Goal: Task Accomplishment & Management: Manage account settings

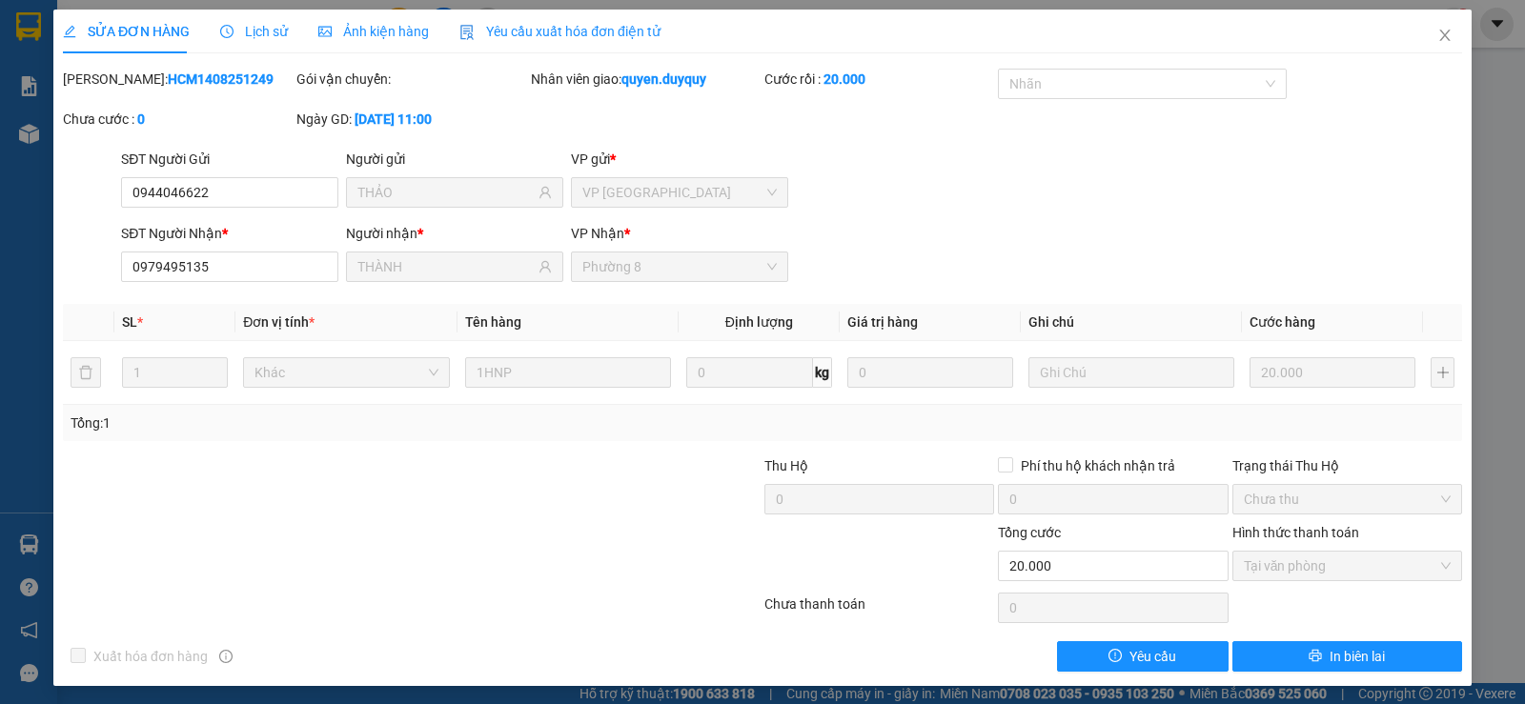
scroll to position [5, 0]
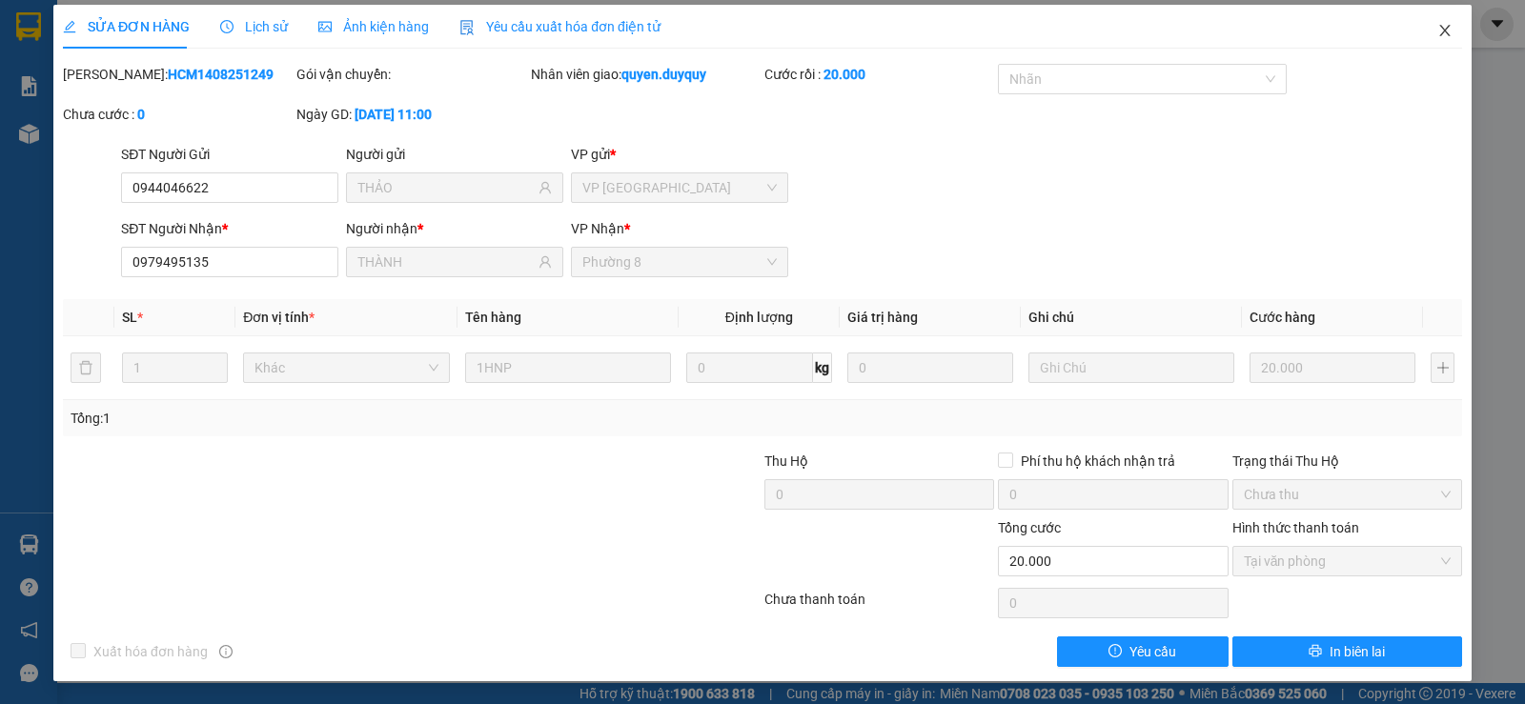
click at [1437, 30] on icon "close" at bounding box center [1444, 30] width 15 height 15
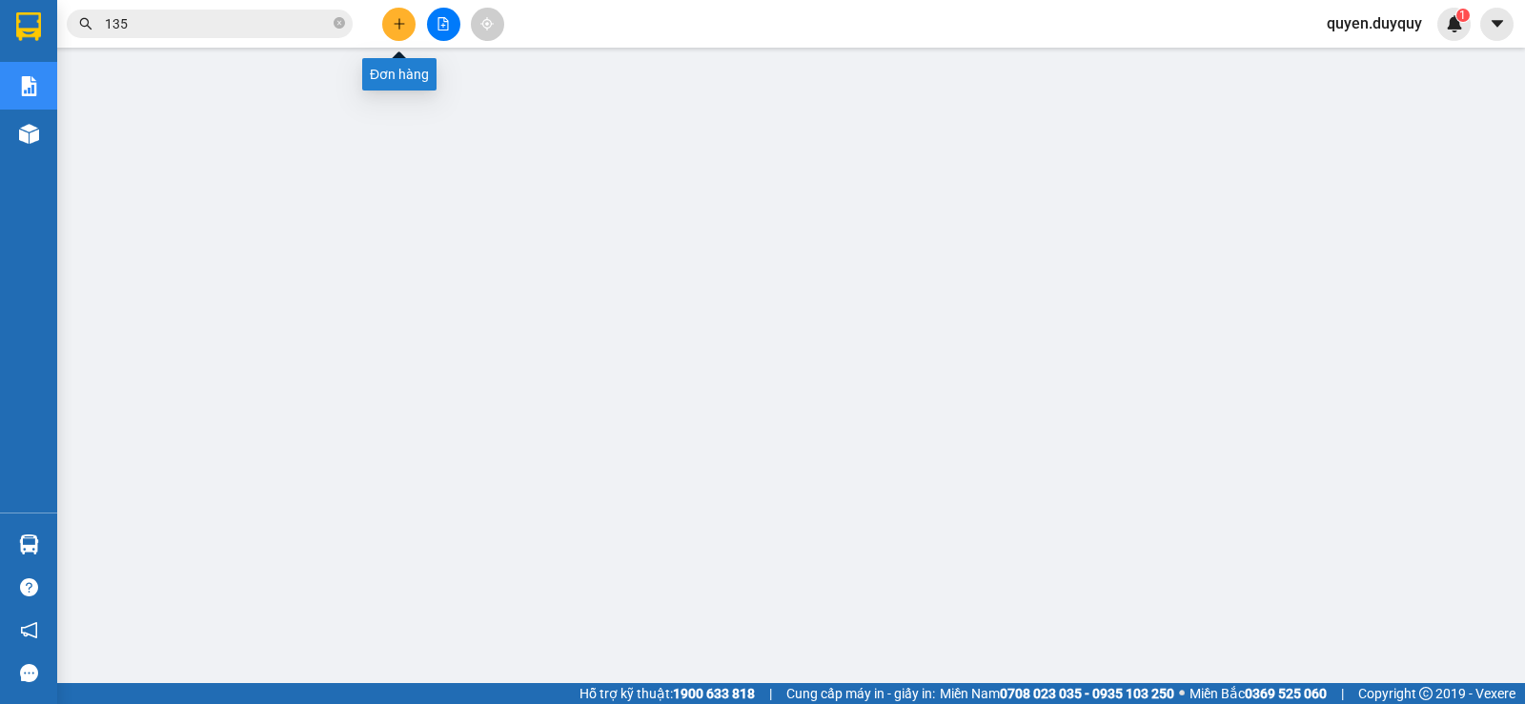
click at [393, 20] on icon "plus" at bounding box center [399, 23] width 13 height 13
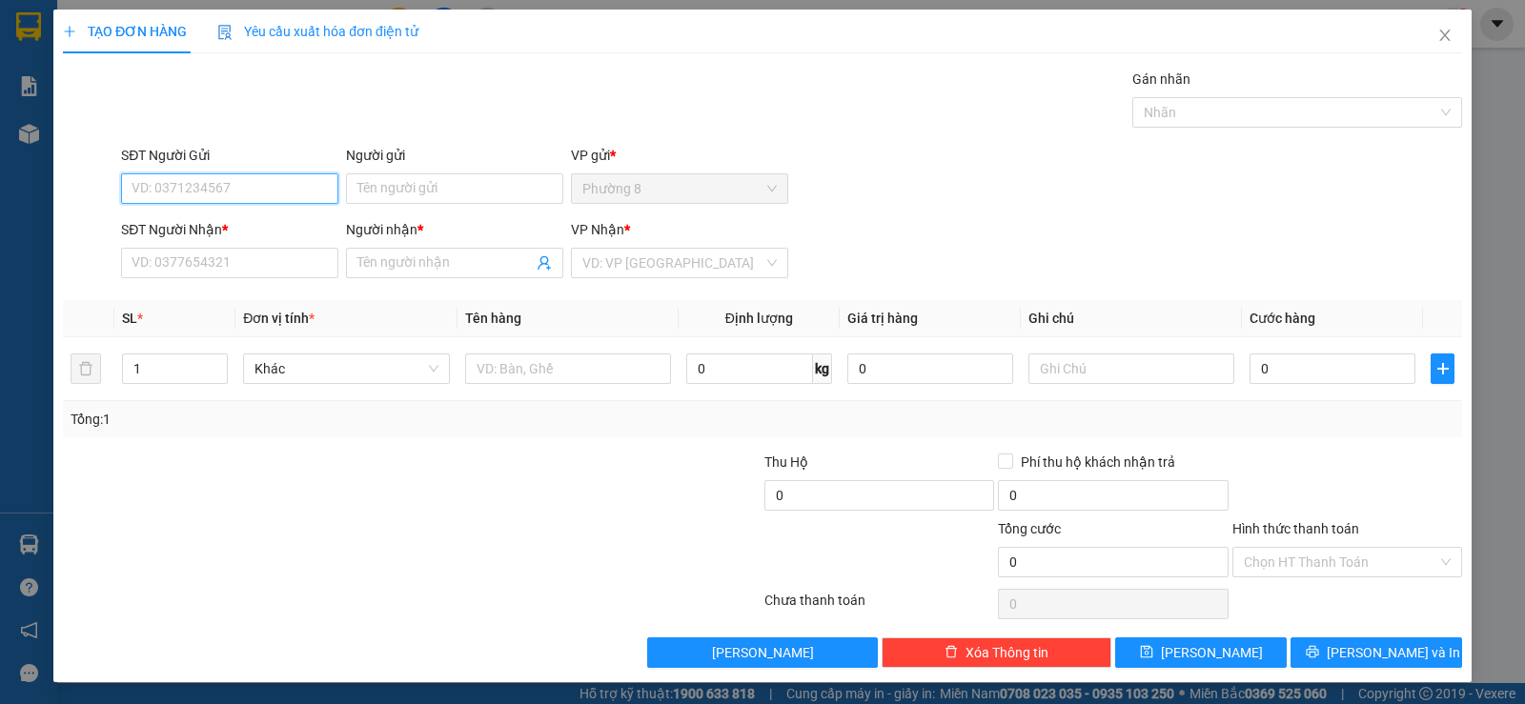
click at [293, 190] on input "SĐT Người Gửi" at bounding box center [229, 188] width 217 height 30
click at [251, 223] on div "0918292432 - 7 PHUOC" at bounding box center [227, 226] width 192 height 21
type input "0918292432"
type input "7 PHUOC"
type input "0904544644"
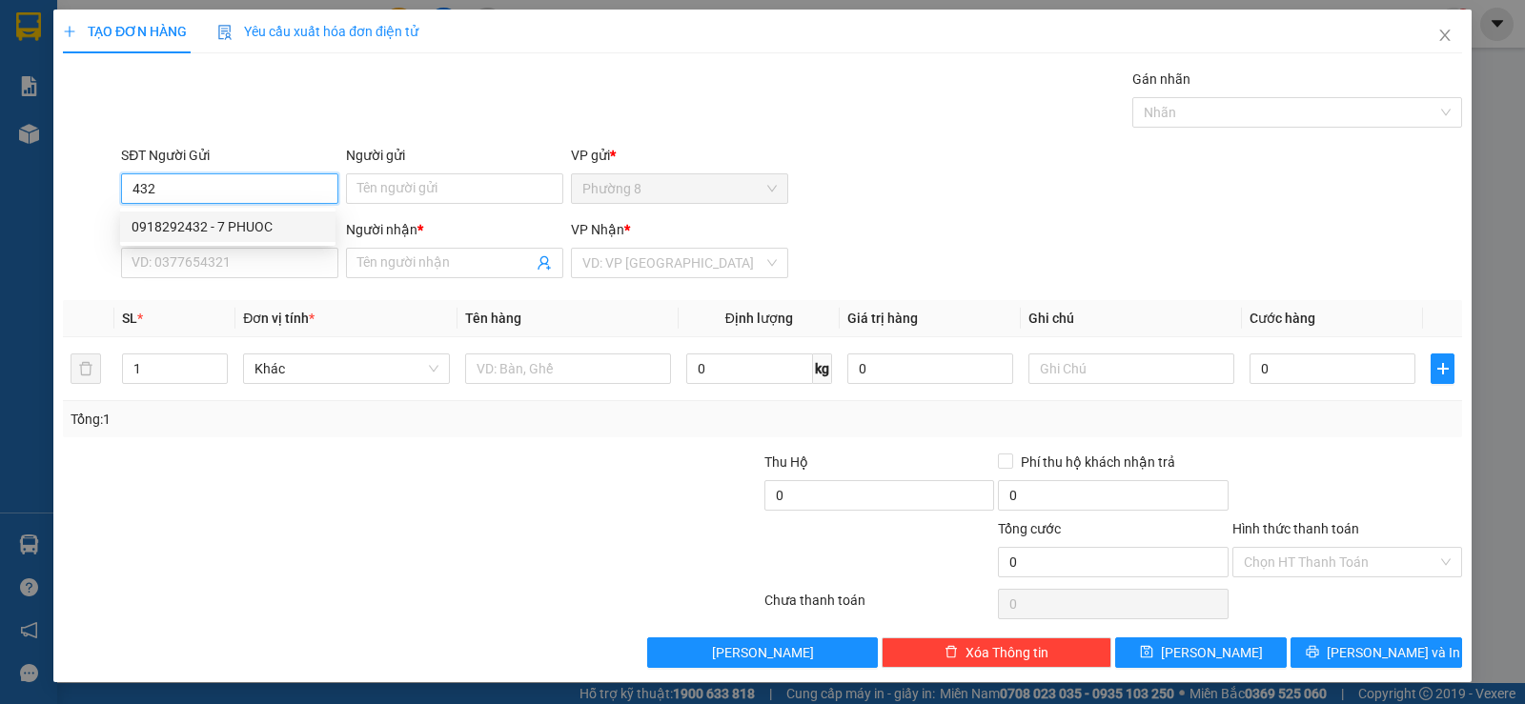
type input "BÉ NGỌC"
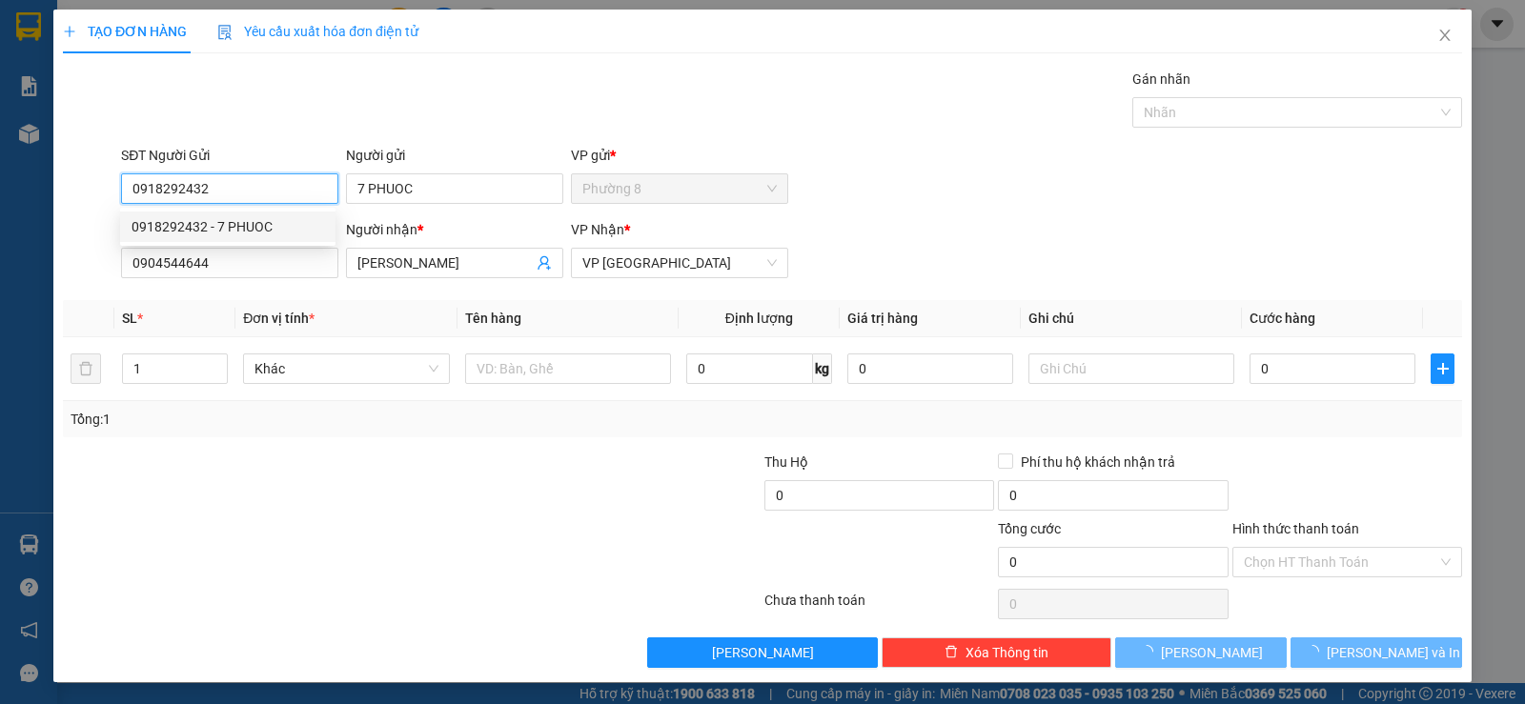
type input "40.000"
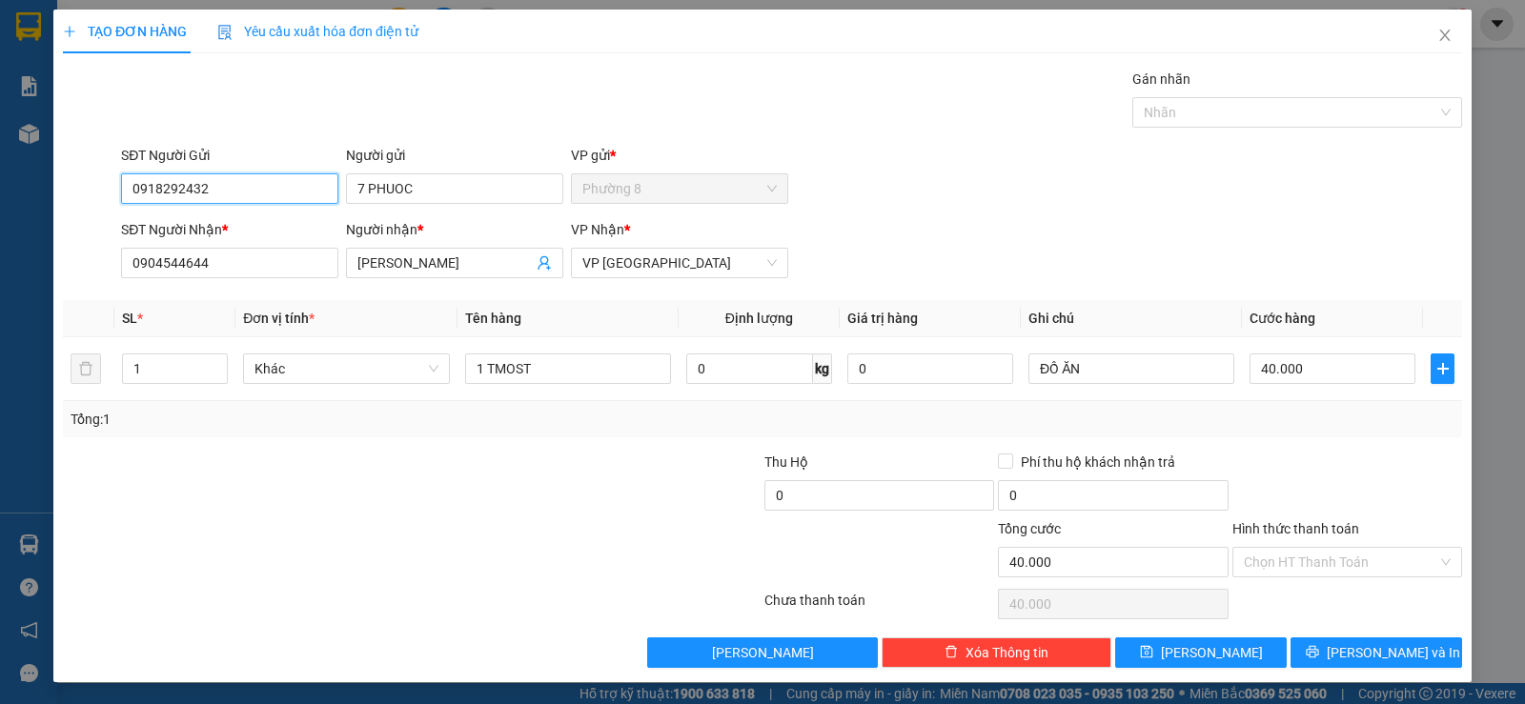
type input "0918292432"
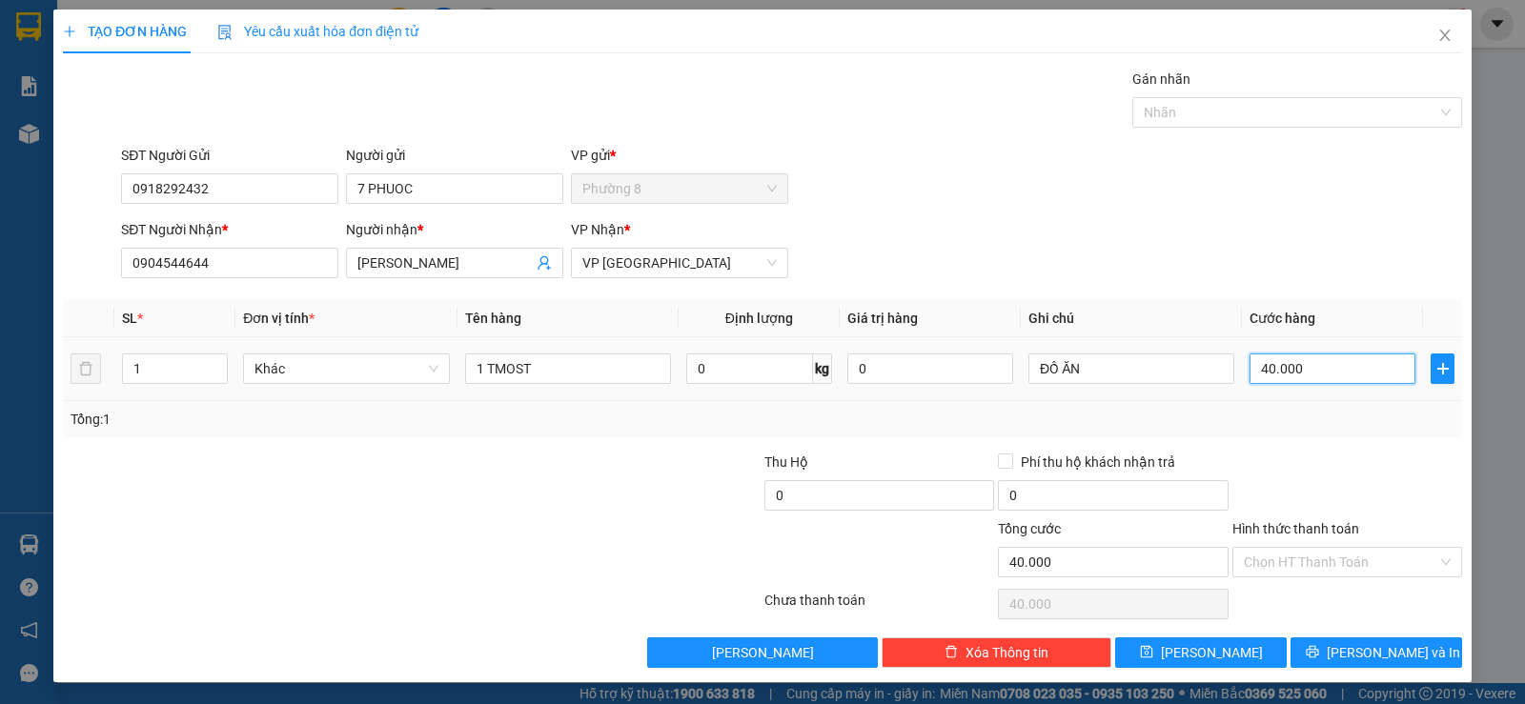
click at [1312, 367] on input "40.000" at bounding box center [1332, 369] width 166 height 30
type input "4.000"
type input "400"
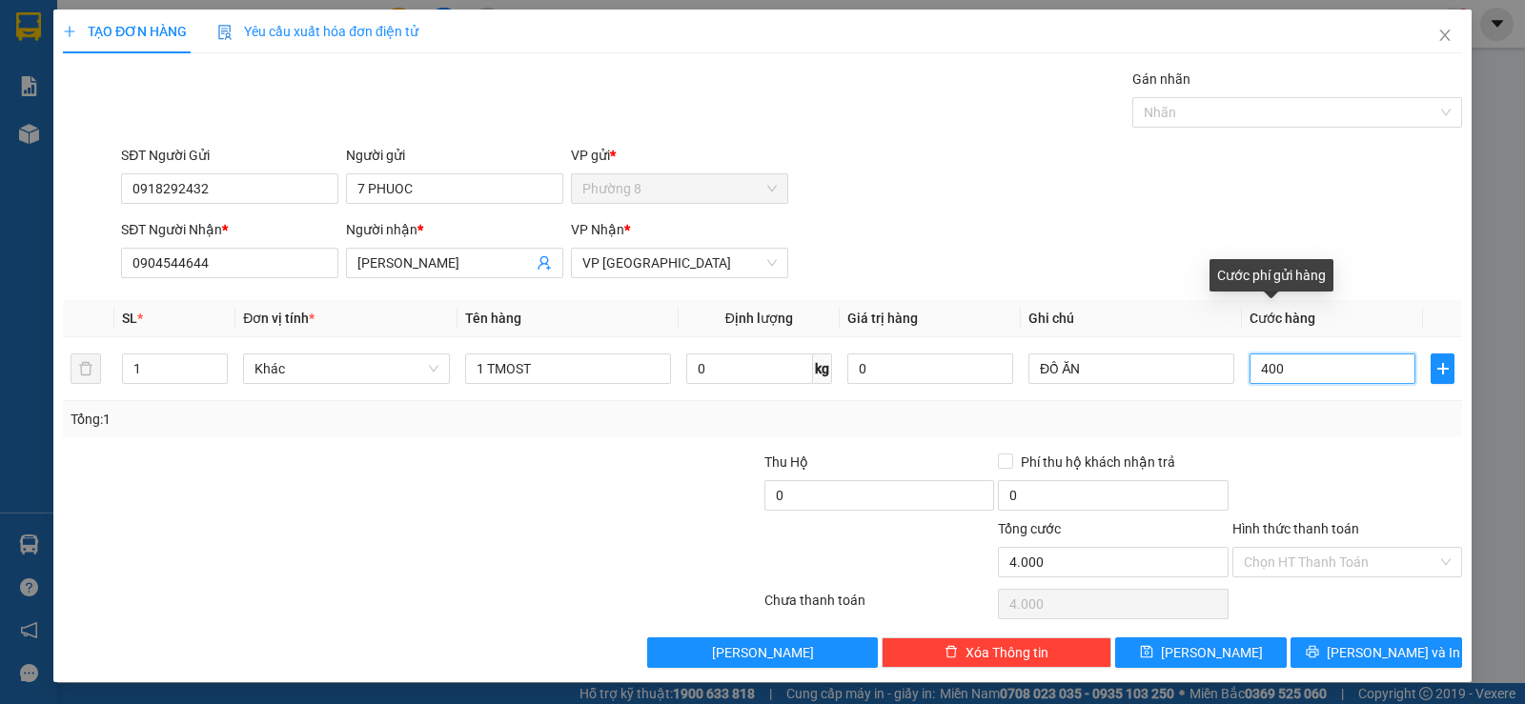
type input "400"
type input "40"
type input "4"
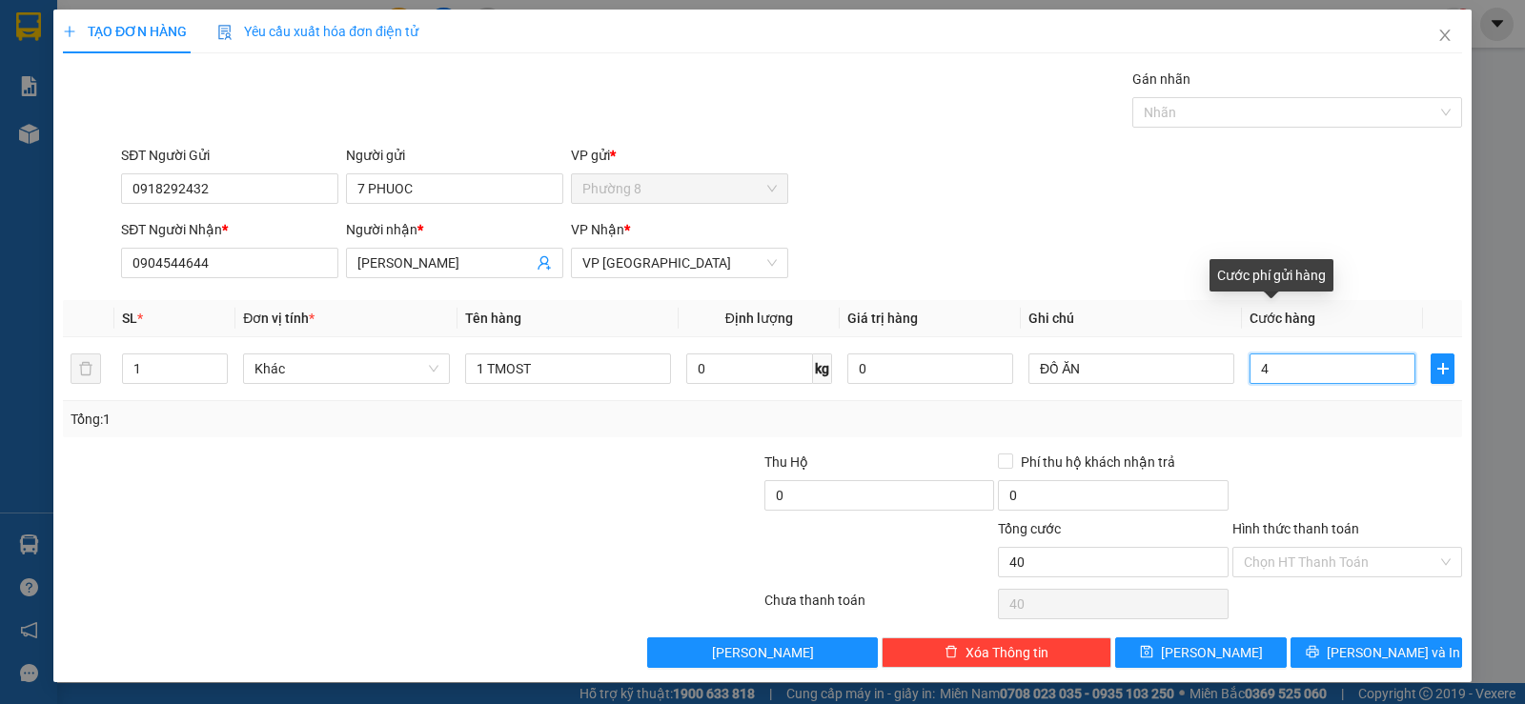
type input "4"
type input "0"
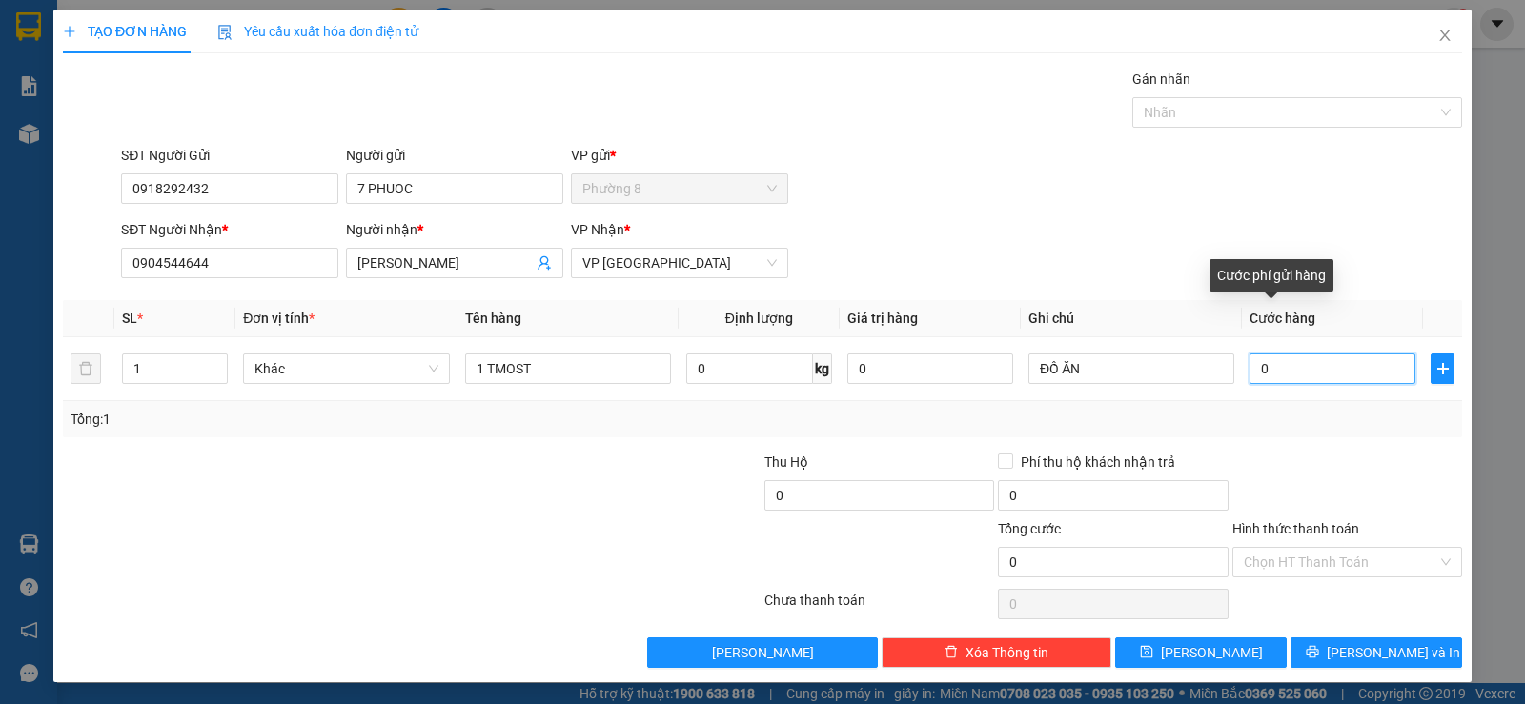
type input "0"
click at [1249, 371] on input "0" at bounding box center [1332, 369] width 166 height 30
type input "20"
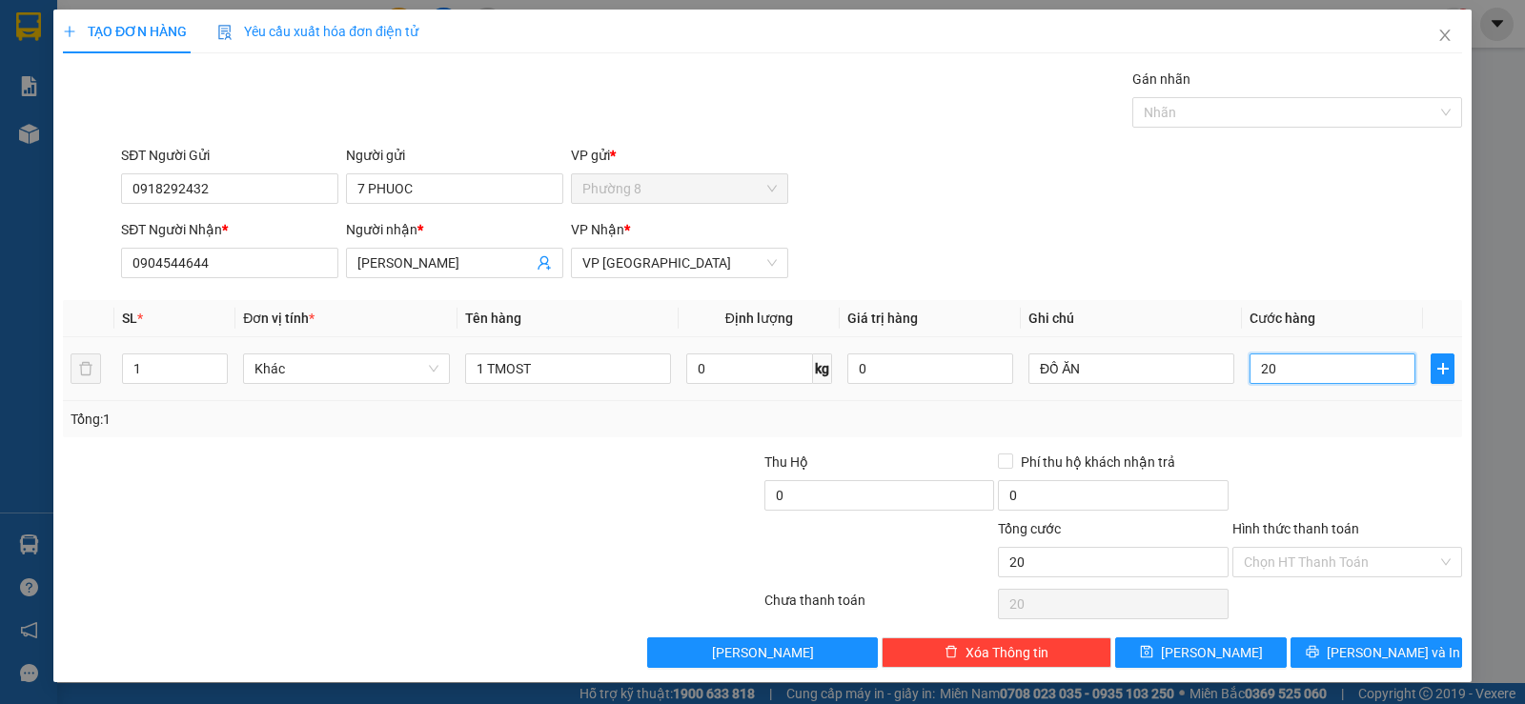
type input "250"
type input "2.500"
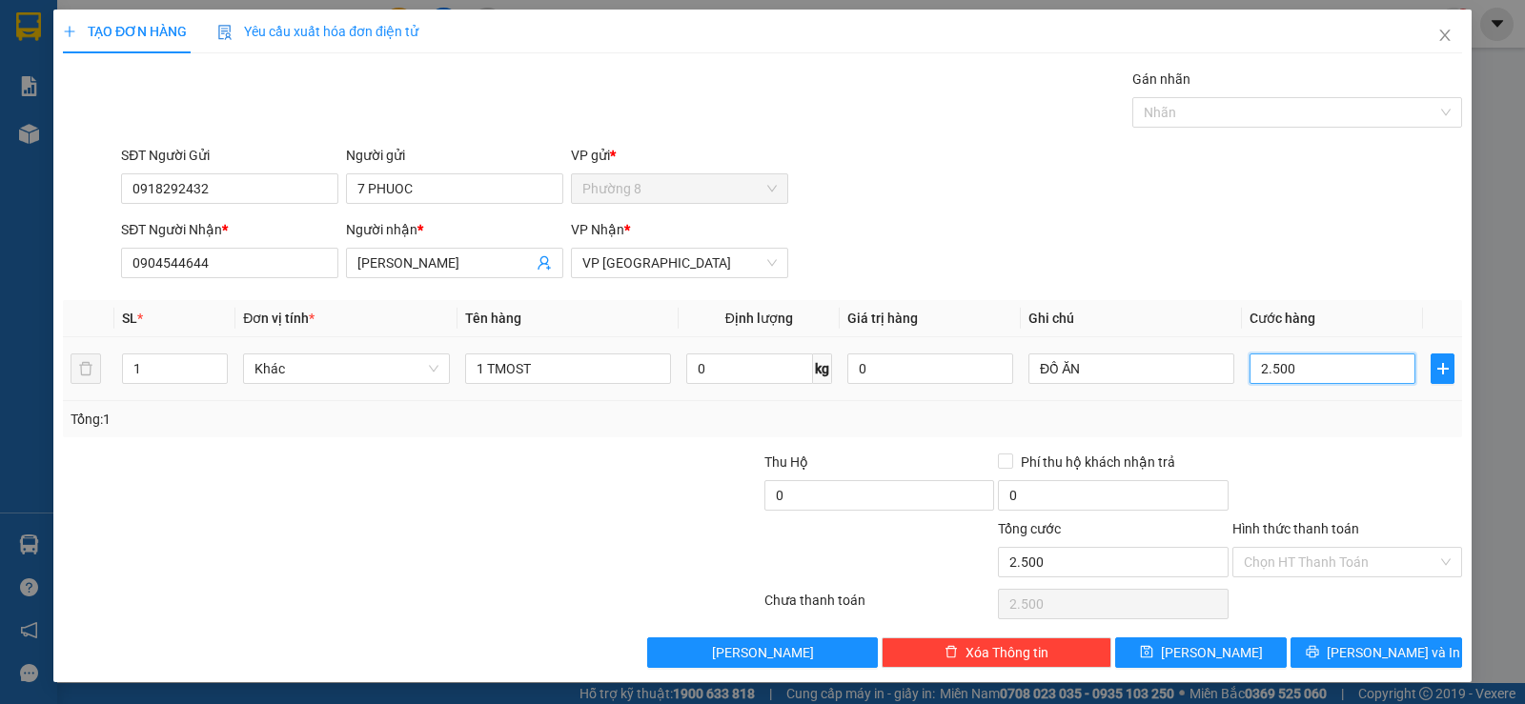
type input "25.000"
click at [1296, 521] on label "Hình thức thanh toán" at bounding box center [1295, 528] width 127 height 15
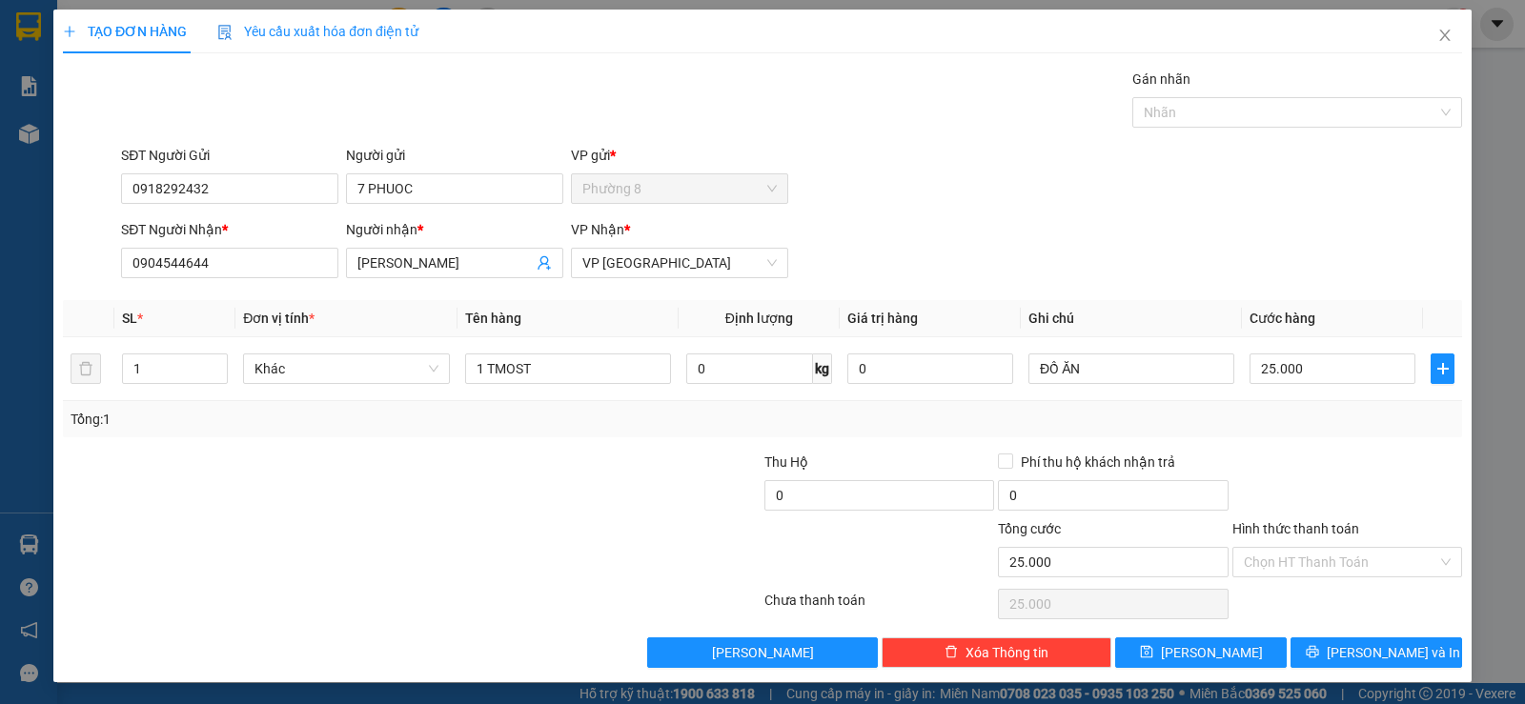
click at [1296, 548] on input "Hình thức thanh toán" at bounding box center [1340, 562] width 193 height 29
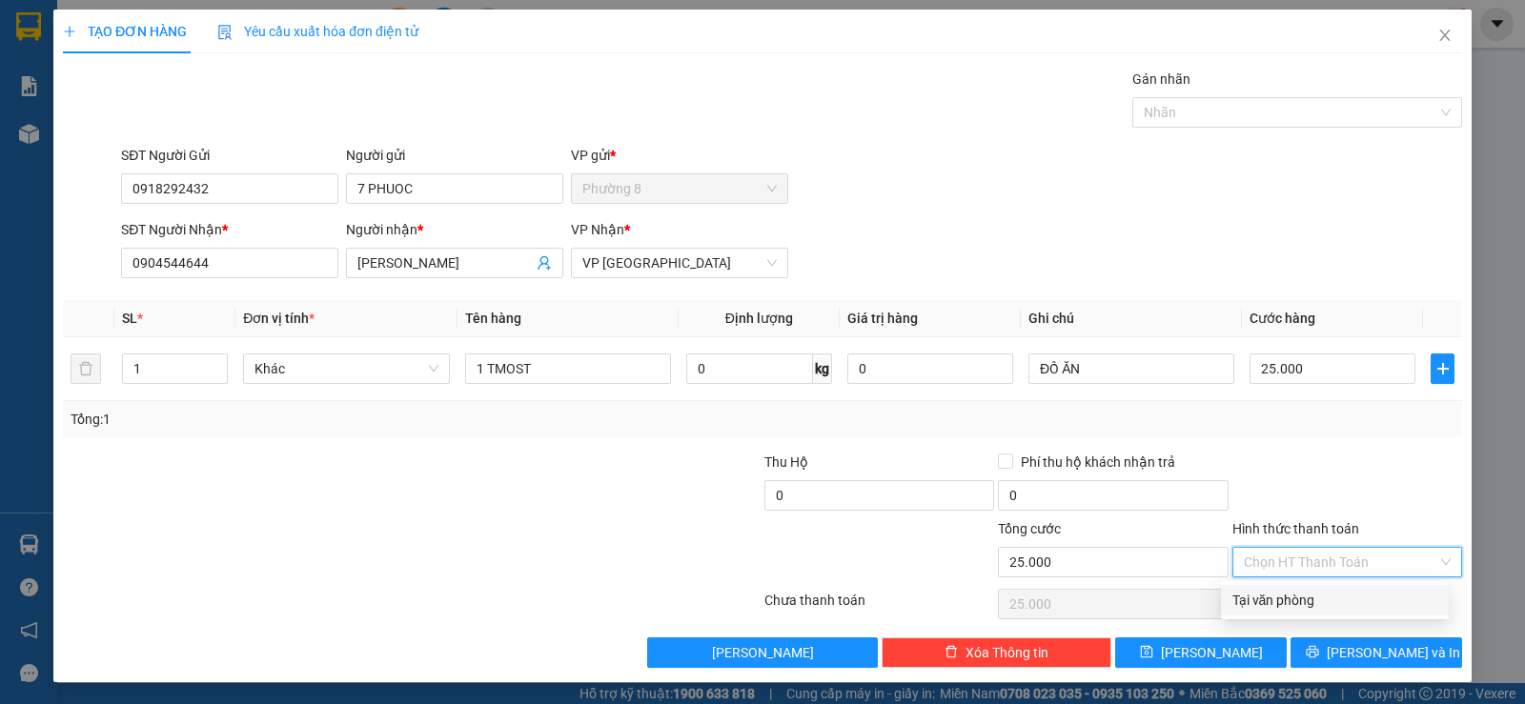
click at [1292, 596] on div "Tại văn phòng" at bounding box center [1334, 600] width 205 height 21
type input "0"
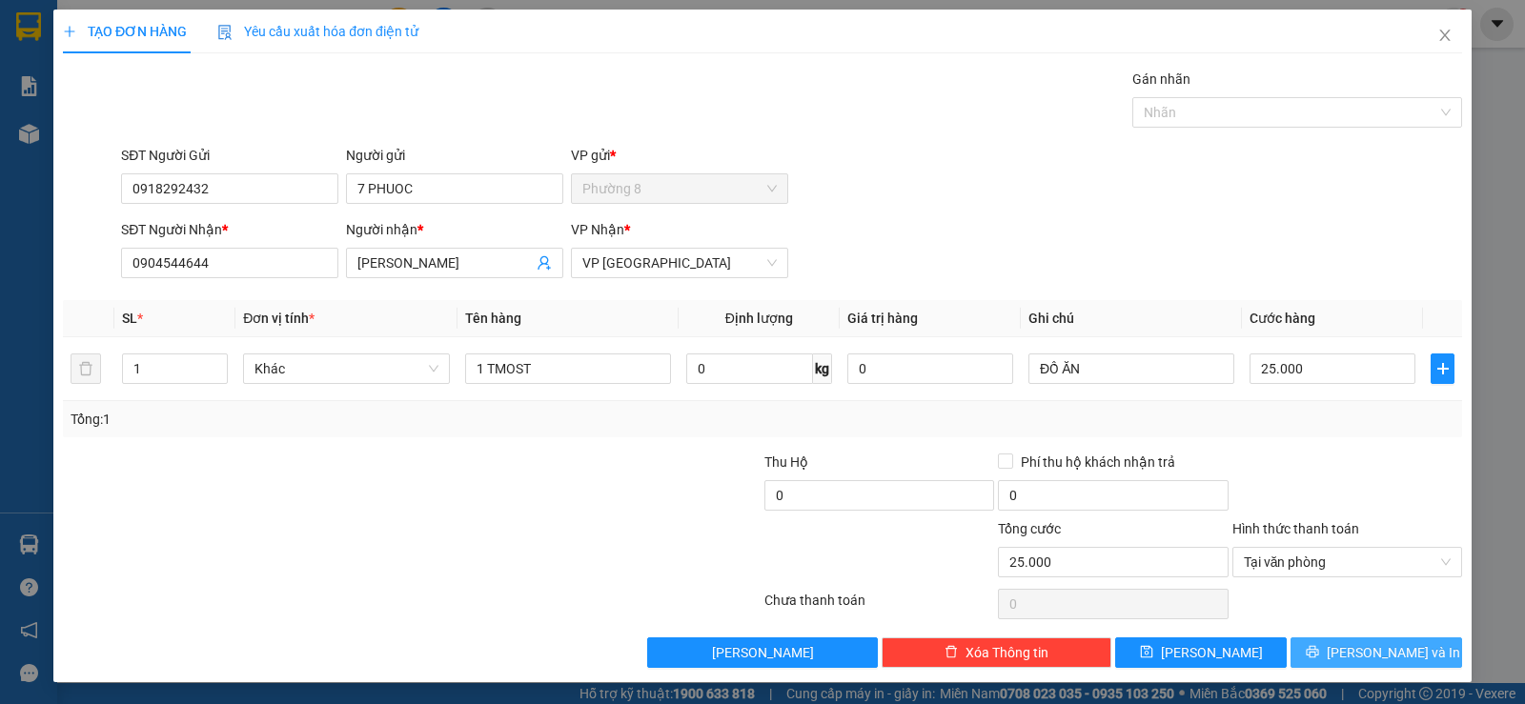
click at [1342, 647] on button "[PERSON_NAME] và In" at bounding box center [1376, 652] width 172 height 30
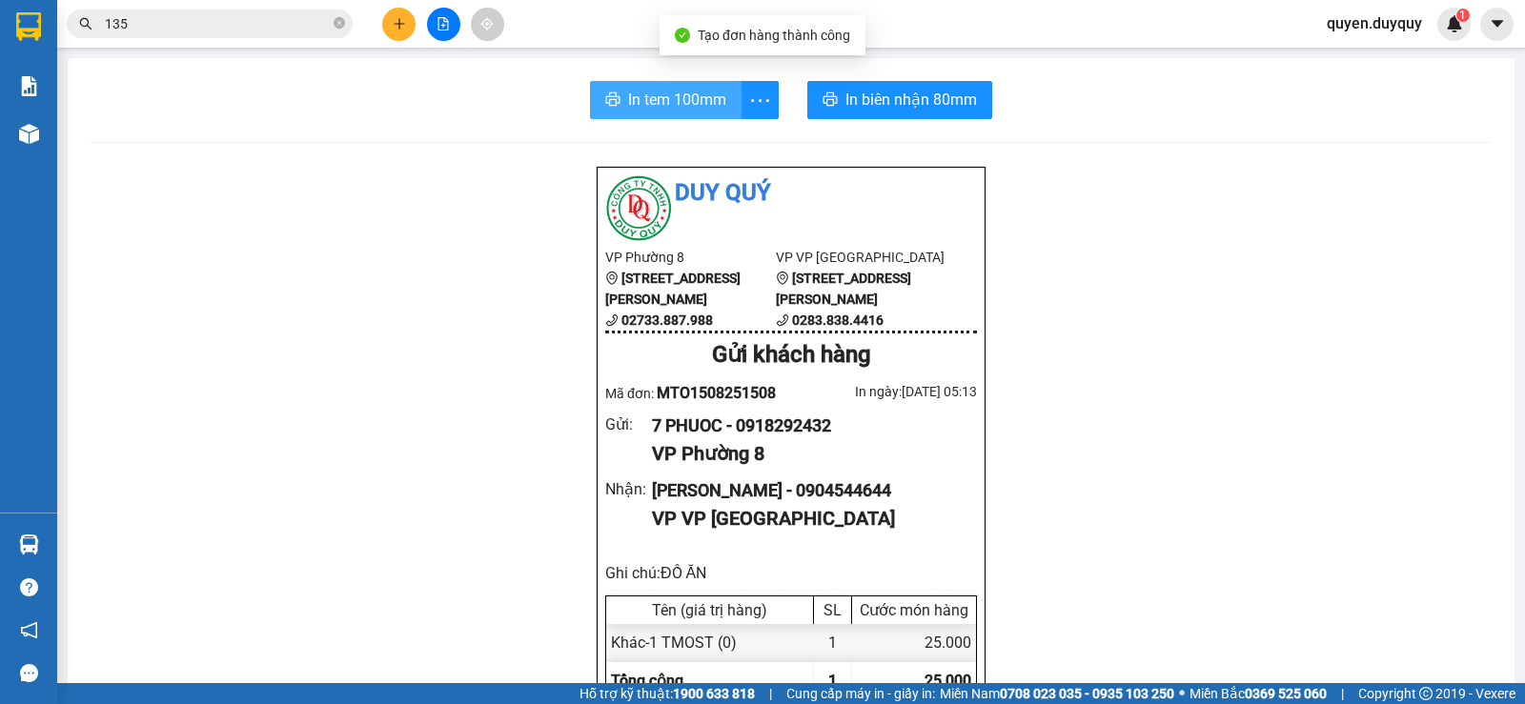
click at [662, 92] on span "In tem 100mm" at bounding box center [677, 100] width 98 height 24
click at [647, 99] on span "In tem 100mm" at bounding box center [677, 100] width 98 height 24
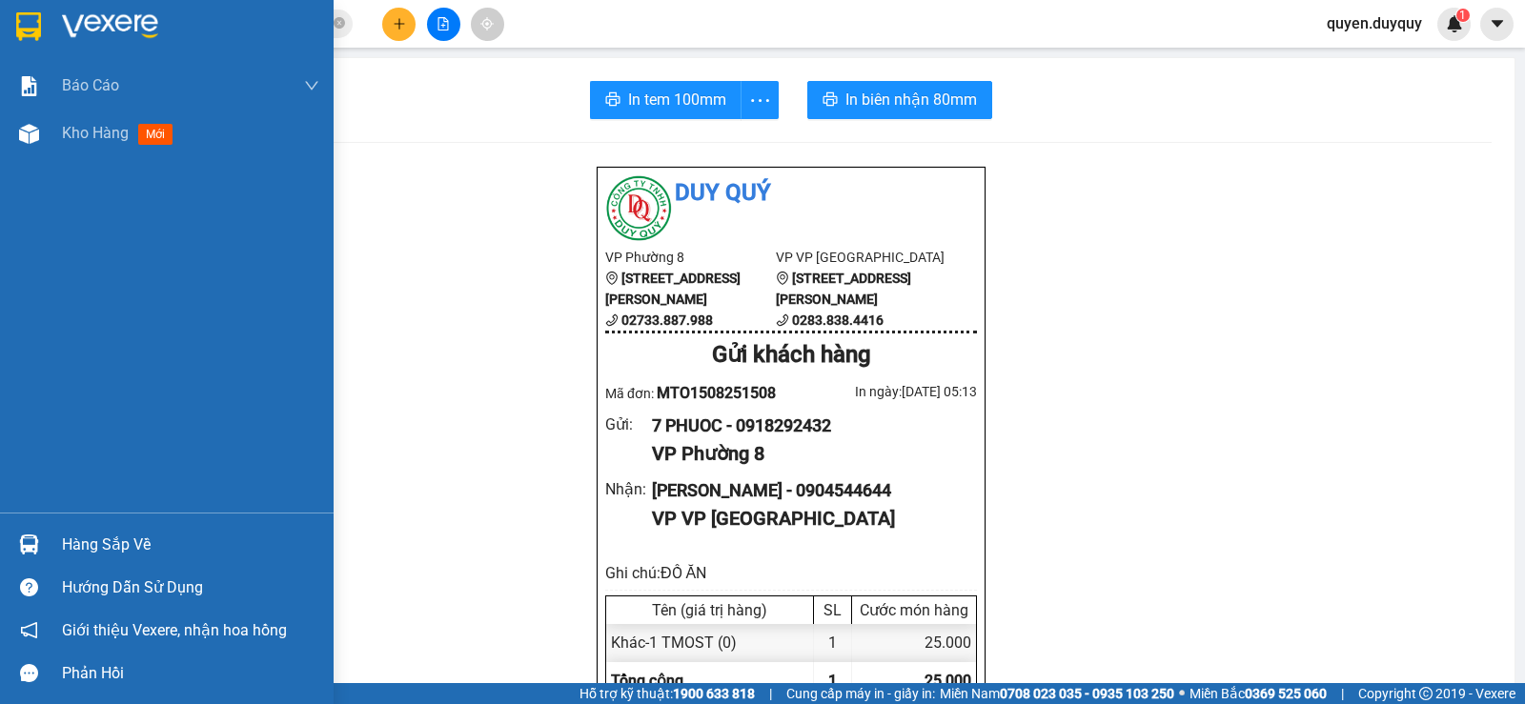
click at [26, 14] on img at bounding box center [28, 26] width 25 height 29
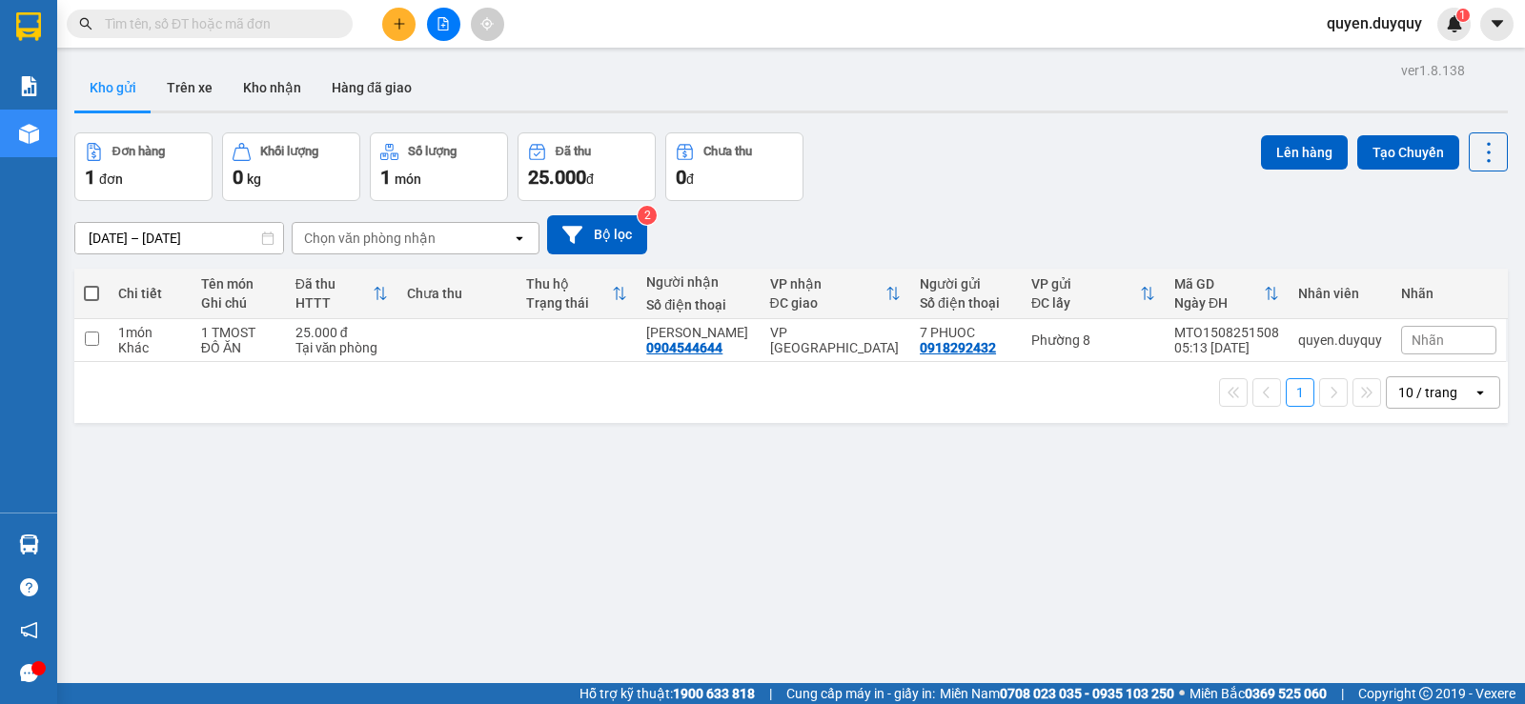
click at [91, 288] on span at bounding box center [91, 293] width 15 height 15
click at [91, 284] on input "checkbox" at bounding box center [91, 284] width 0 height 0
checkbox input "true"
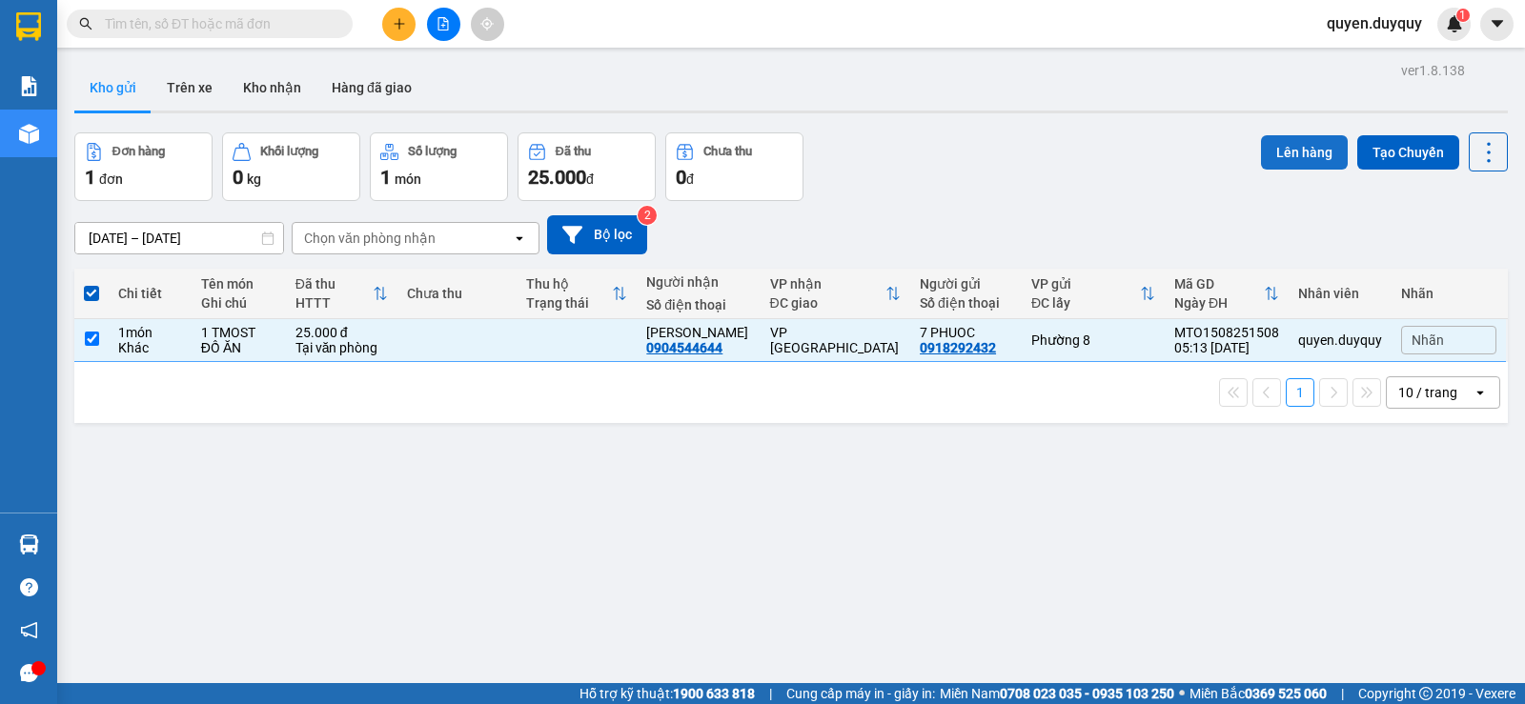
click at [1284, 142] on button "Lên hàng" at bounding box center [1304, 152] width 87 height 34
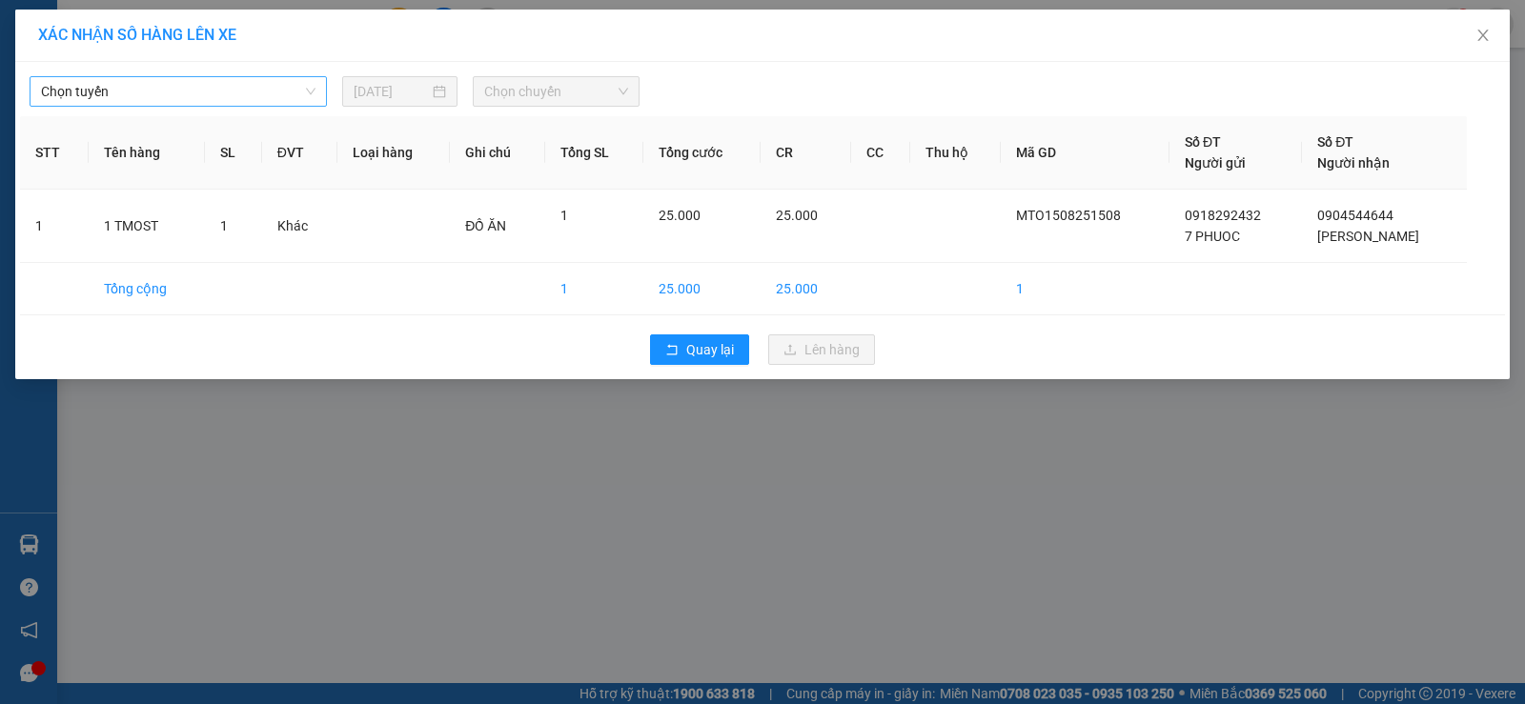
click at [232, 88] on span "Chọn tuyến" at bounding box center [178, 91] width 274 height 29
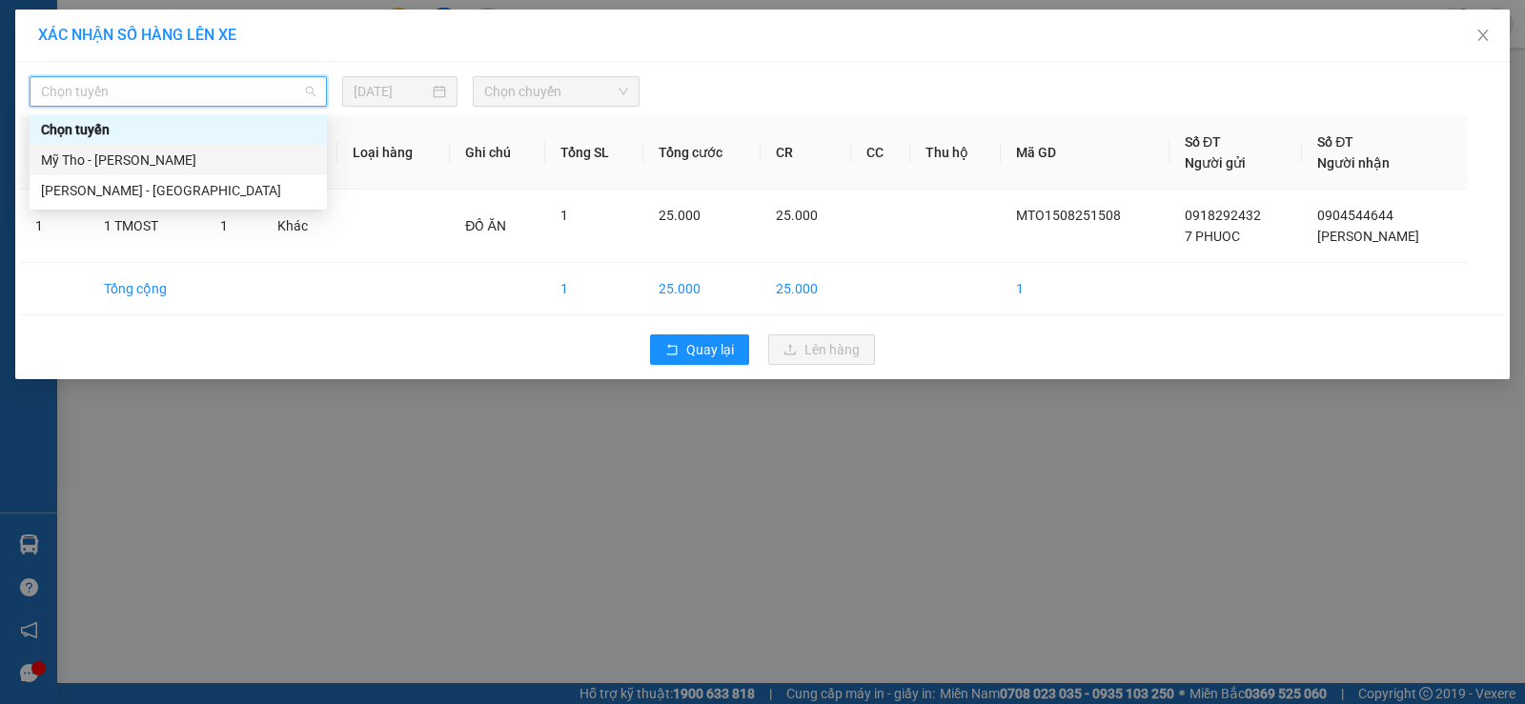
click at [214, 152] on div "Mỹ Tho - [PERSON_NAME]" at bounding box center [178, 160] width 274 height 21
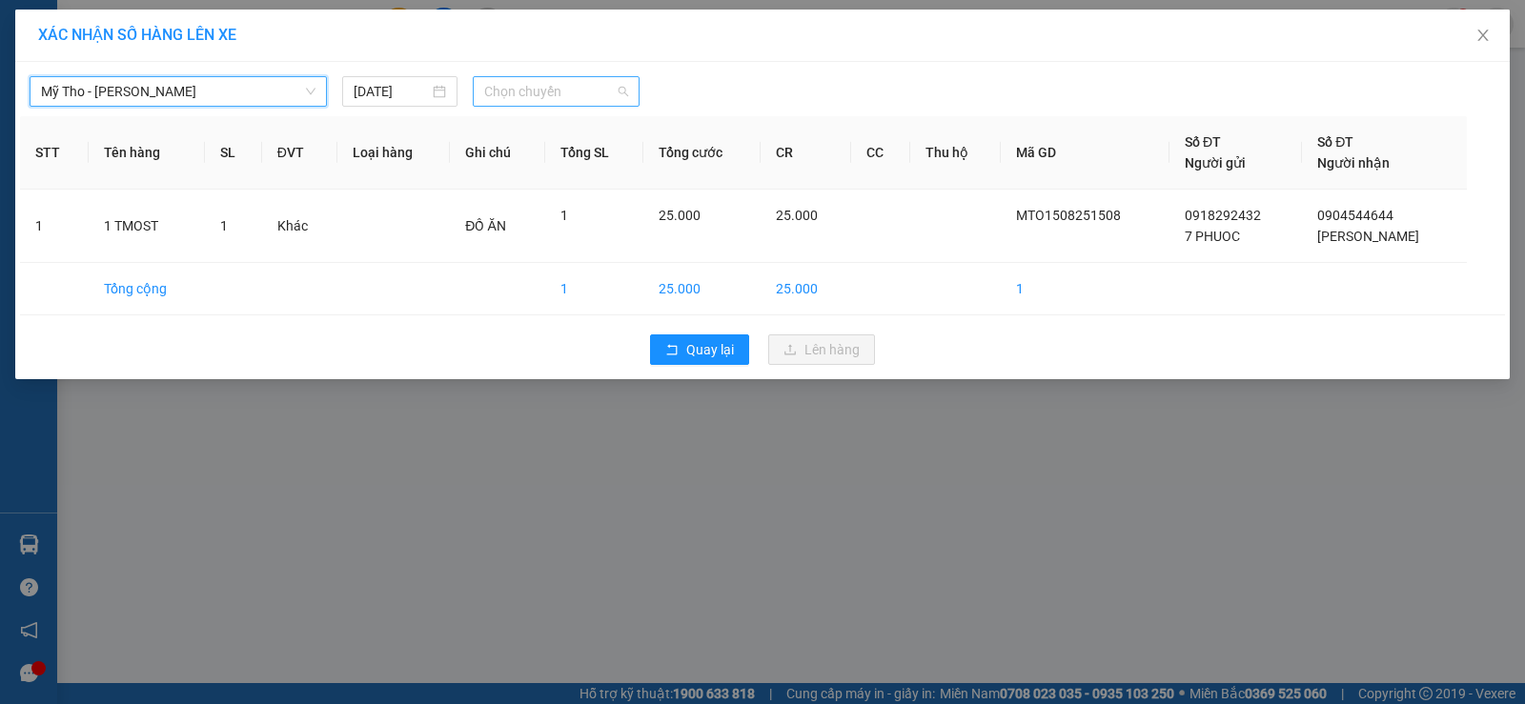
click at [536, 94] on span "Chọn chuyến" at bounding box center [556, 91] width 144 height 29
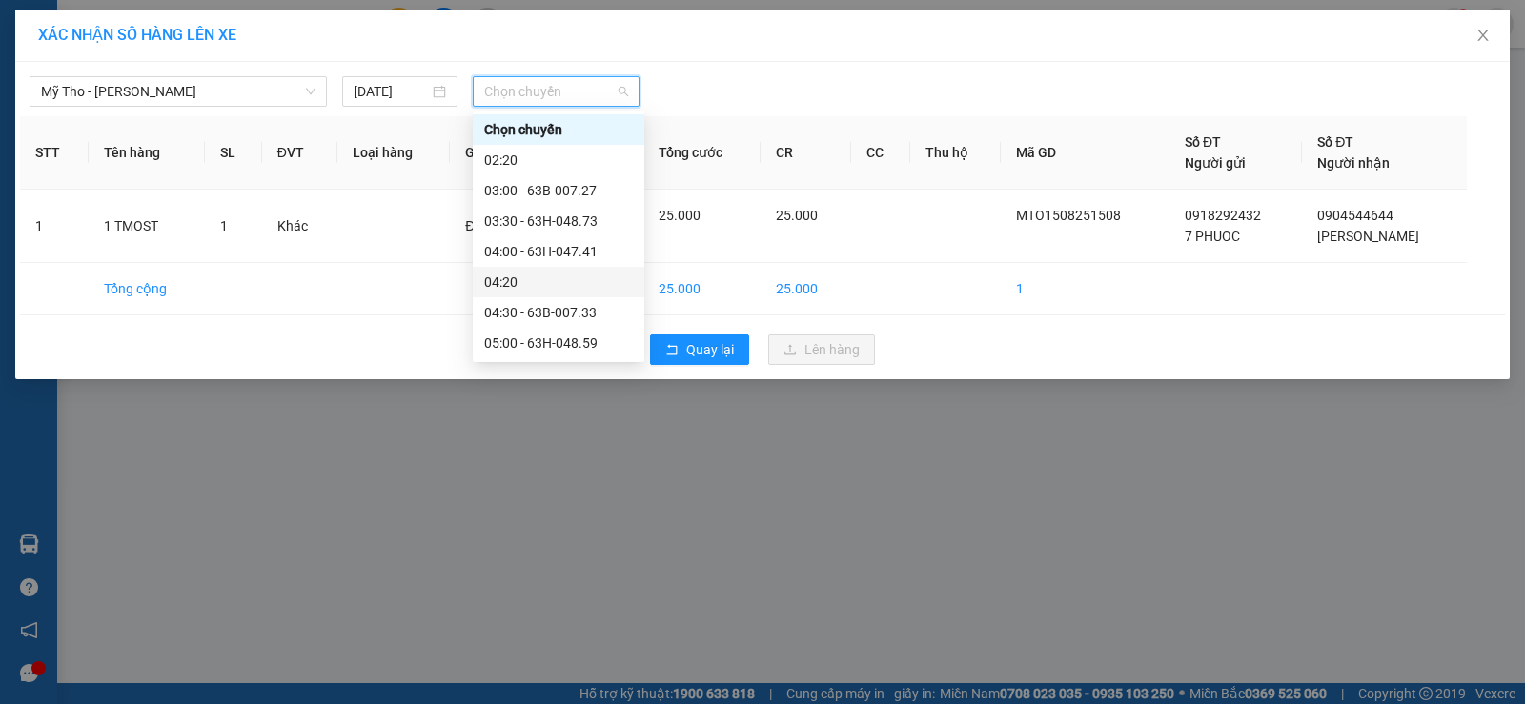
scroll to position [95, 0]
click at [536, 268] on div "05:30 - 63B-008.98" at bounding box center [558, 278] width 149 height 21
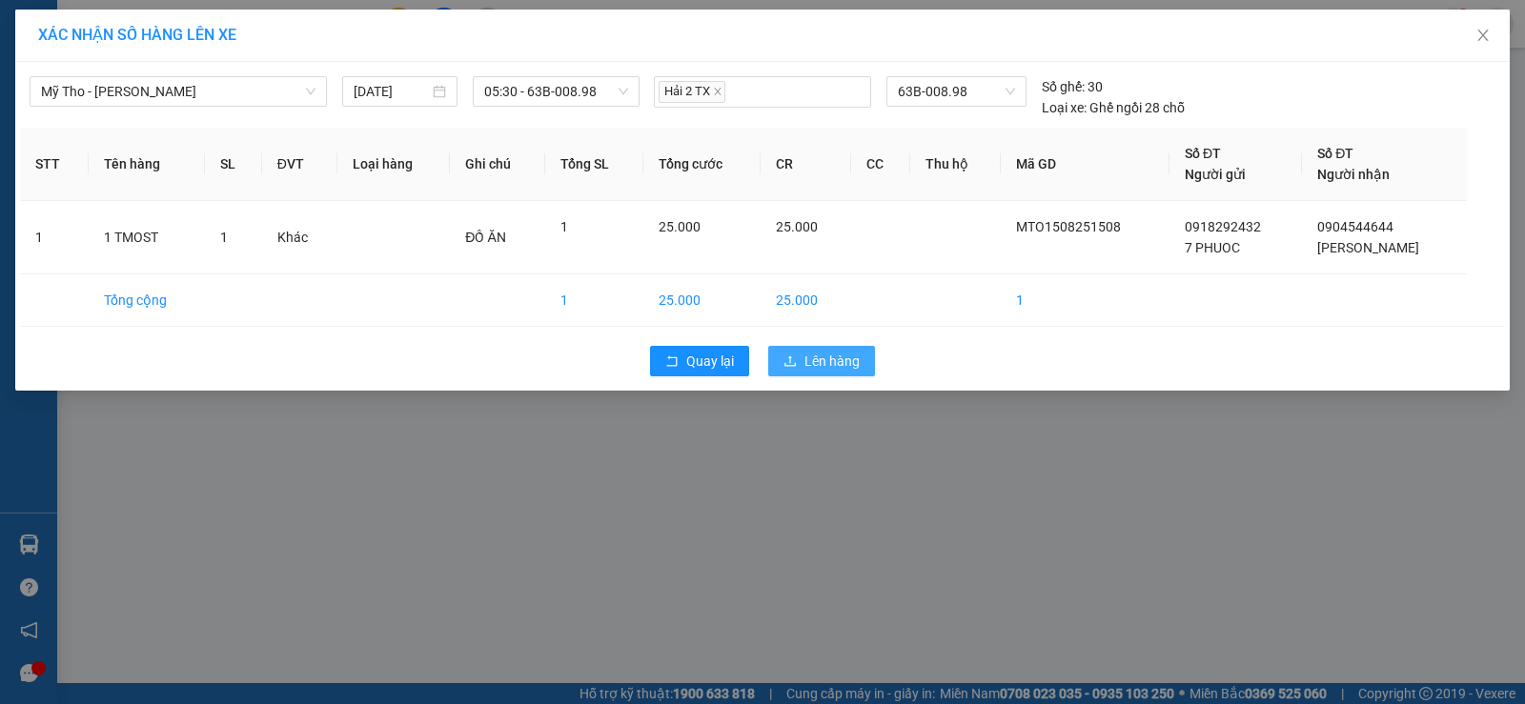
click at [837, 351] on span "Lên hàng" at bounding box center [831, 361] width 55 height 21
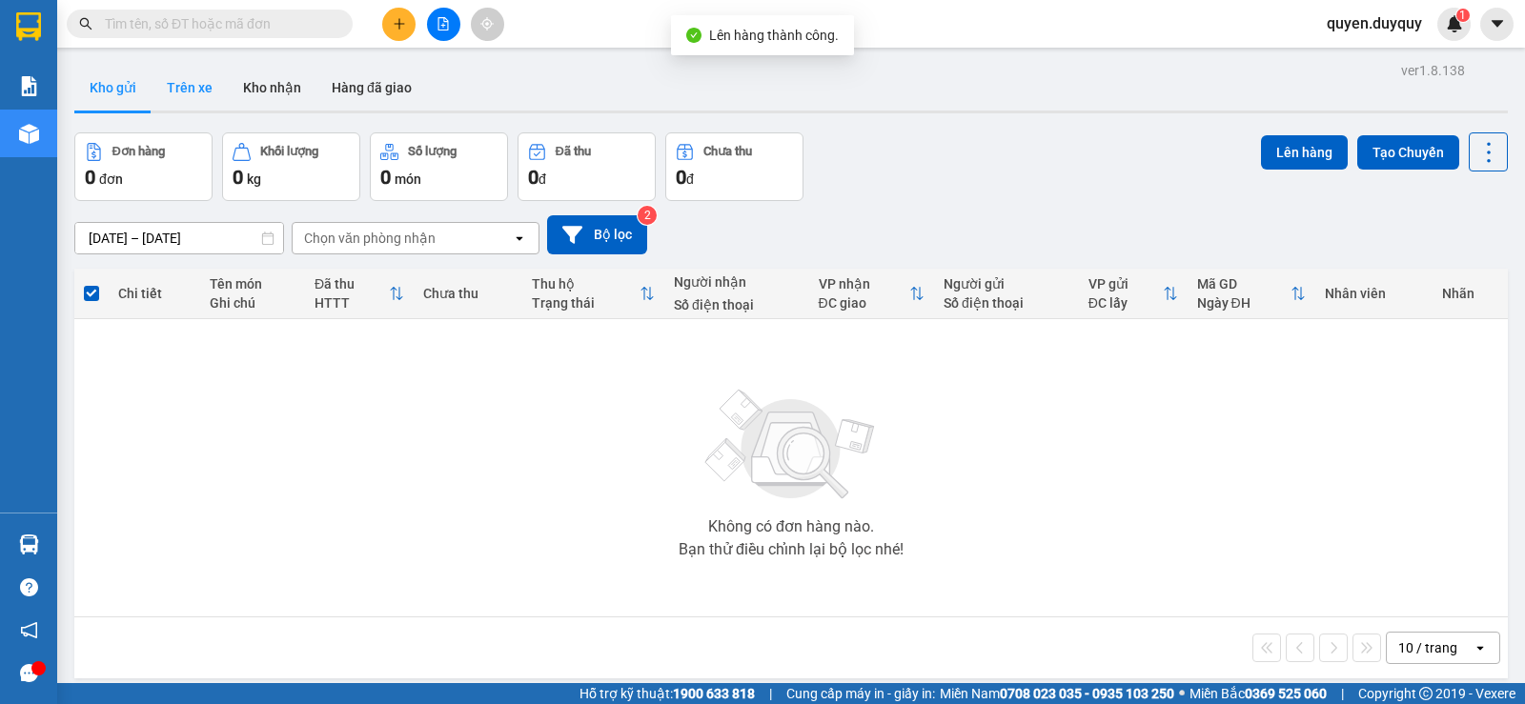
click at [190, 85] on button "Trên xe" at bounding box center [190, 88] width 76 height 46
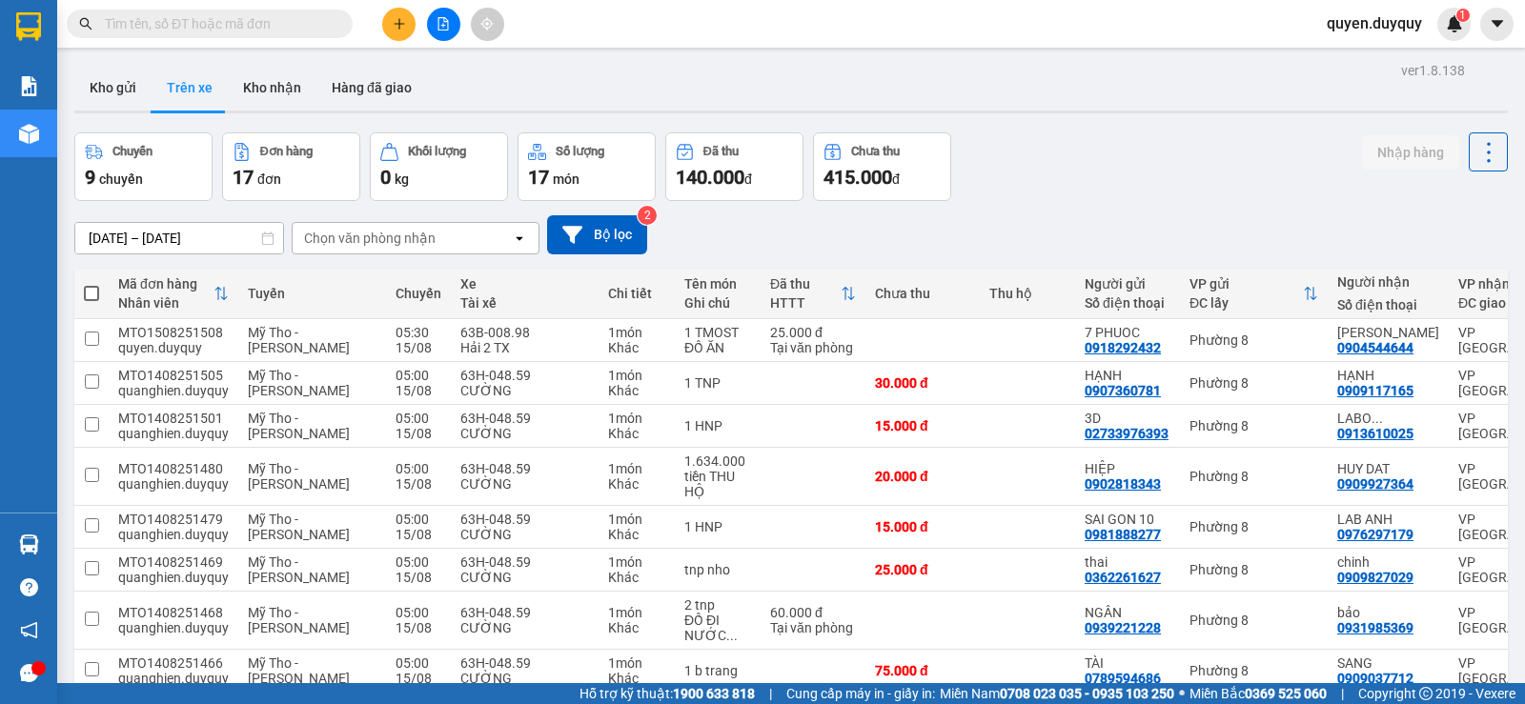
click at [204, 243] on input "[DATE] – [DATE]" at bounding box center [179, 238] width 208 height 30
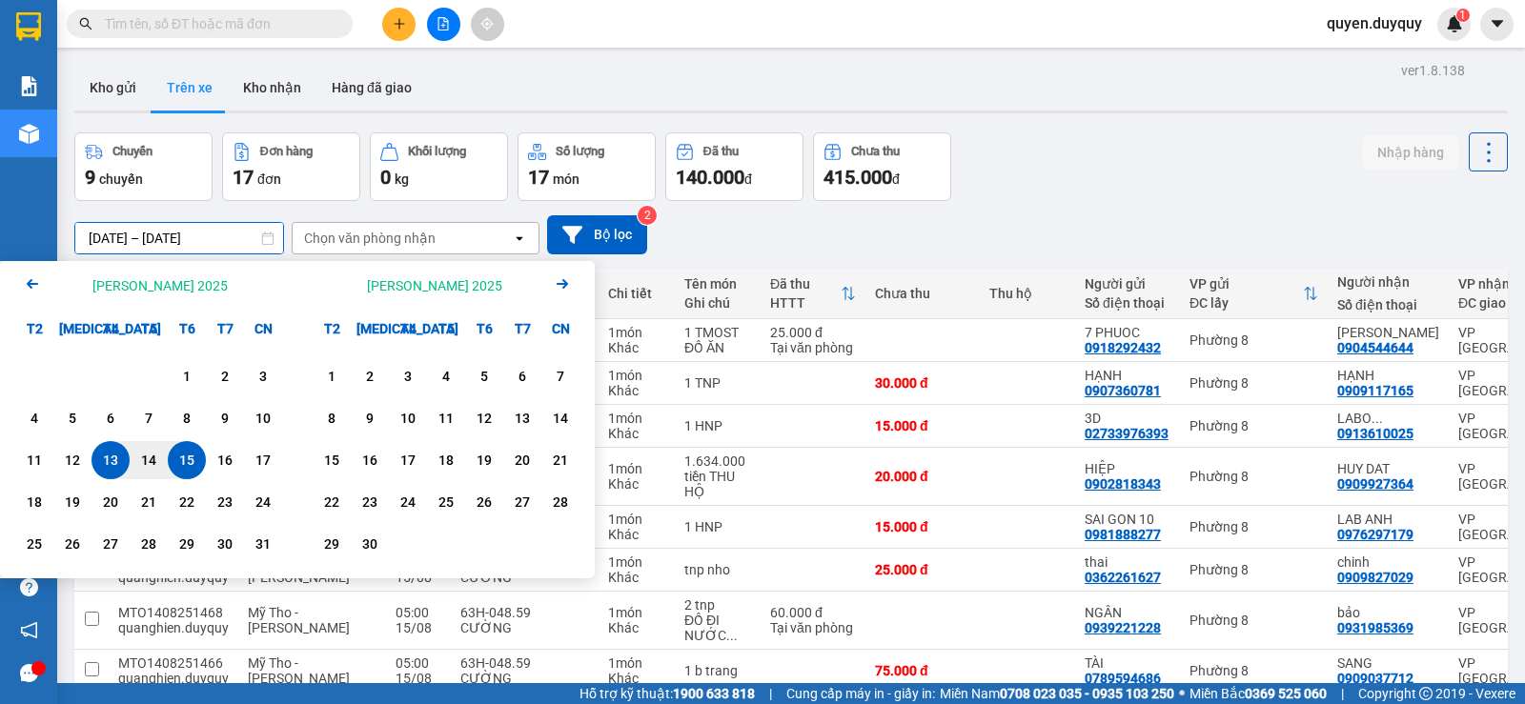
click at [185, 455] on div "15" at bounding box center [186, 460] width 27 height 23
type input "15/08/2025 – / /"
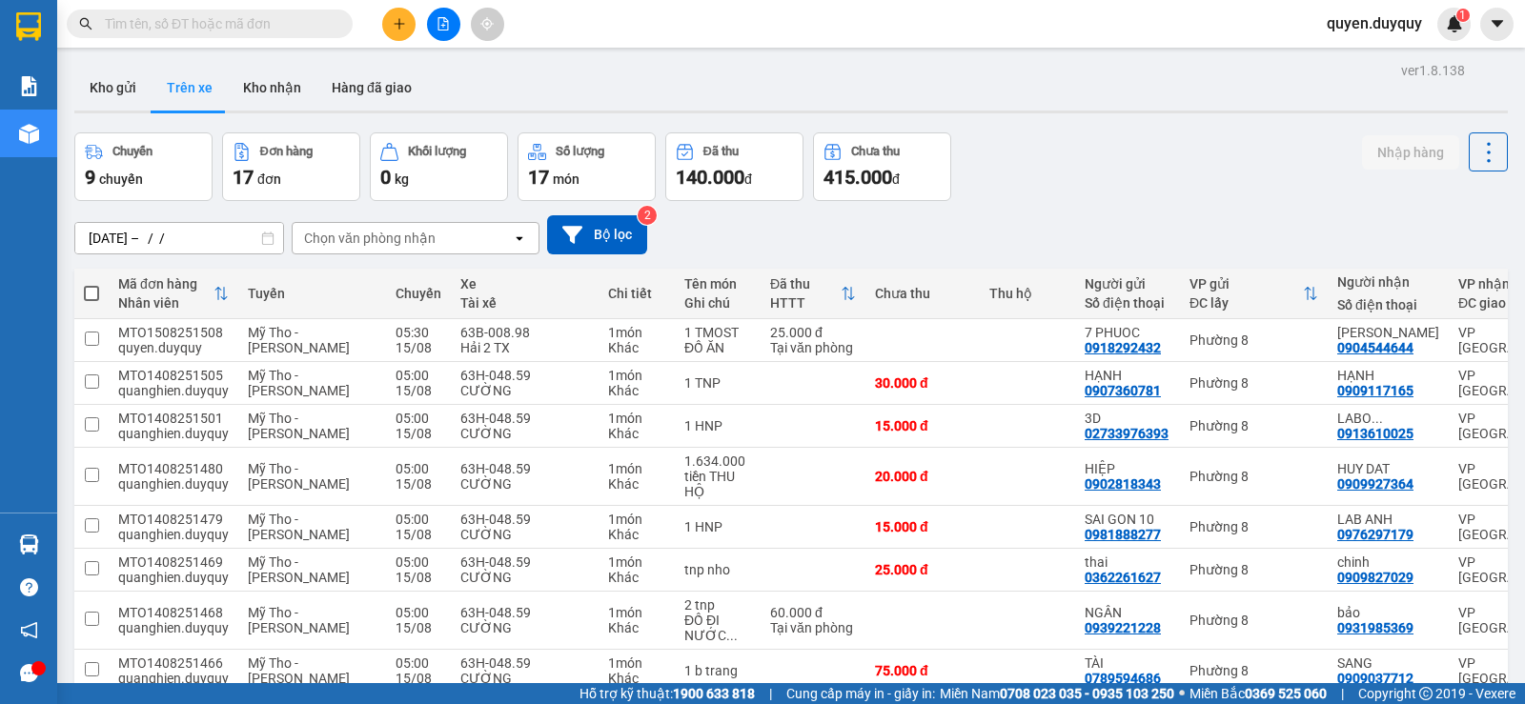
click at [391, 239] on div "Chọn văn phòng nhận" at bounding box center [369, 238] width 131 height 19
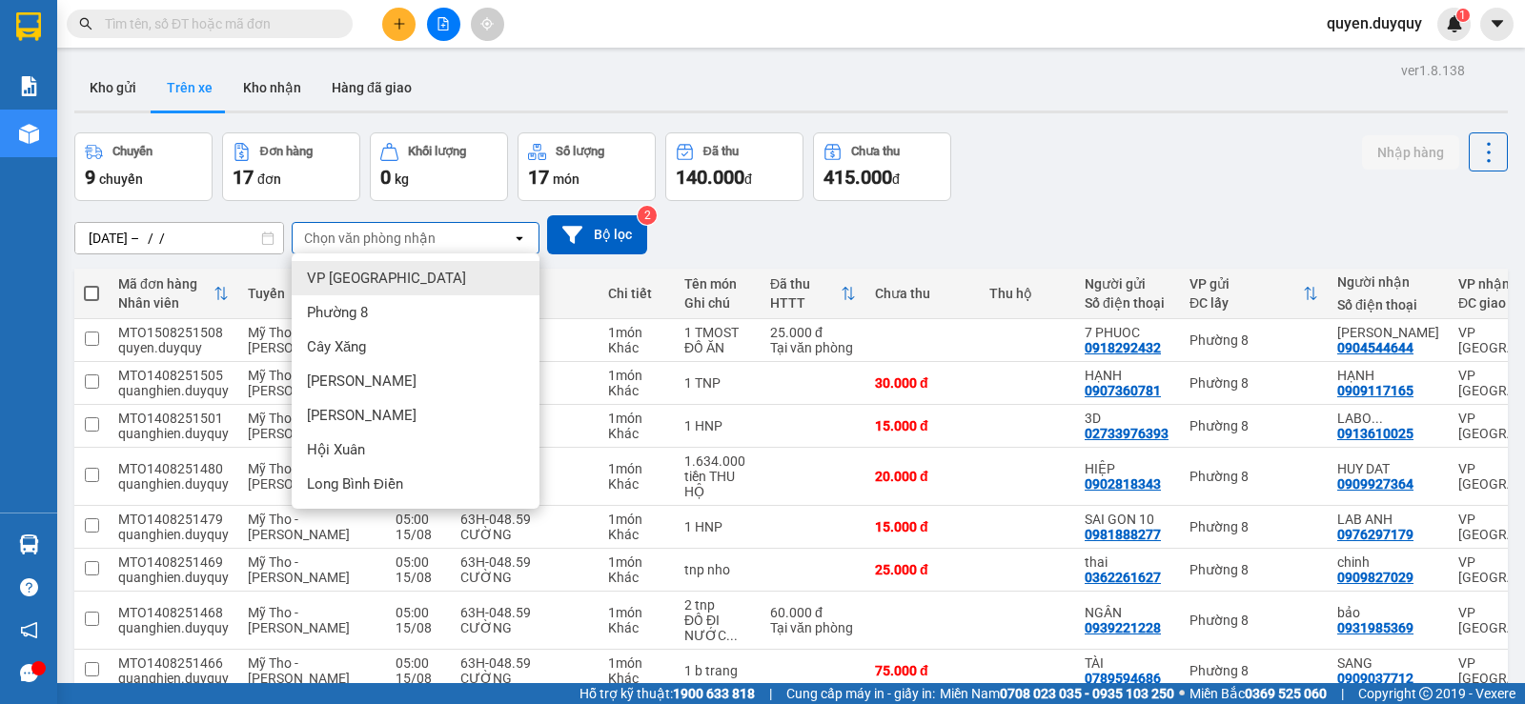
click at [390, 271] on div "VP [GEOGRAPHIC_DATA]" at bounding box center [416, 278] width 248 height 34
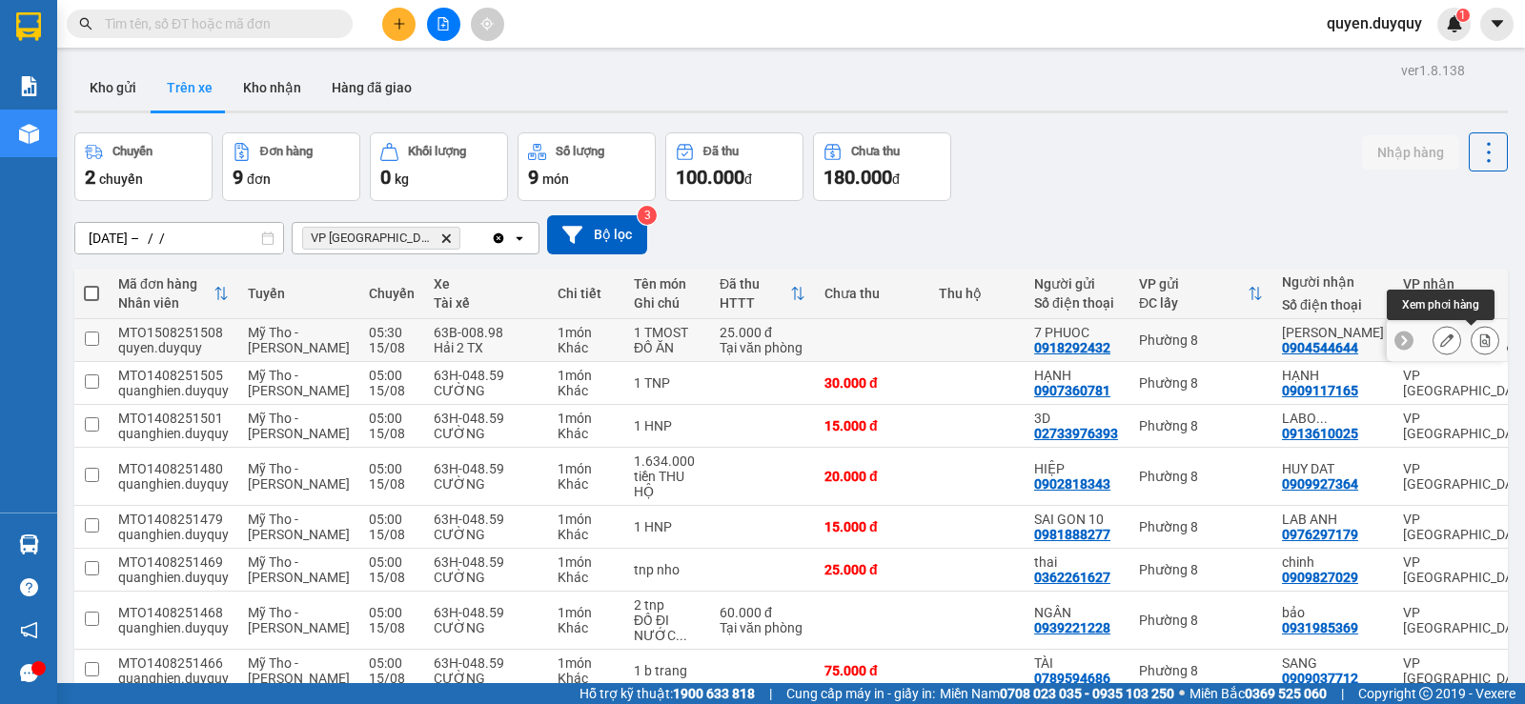
click at [1480, 337] on icon at bounding box center [1485, 340] width 10 height 13
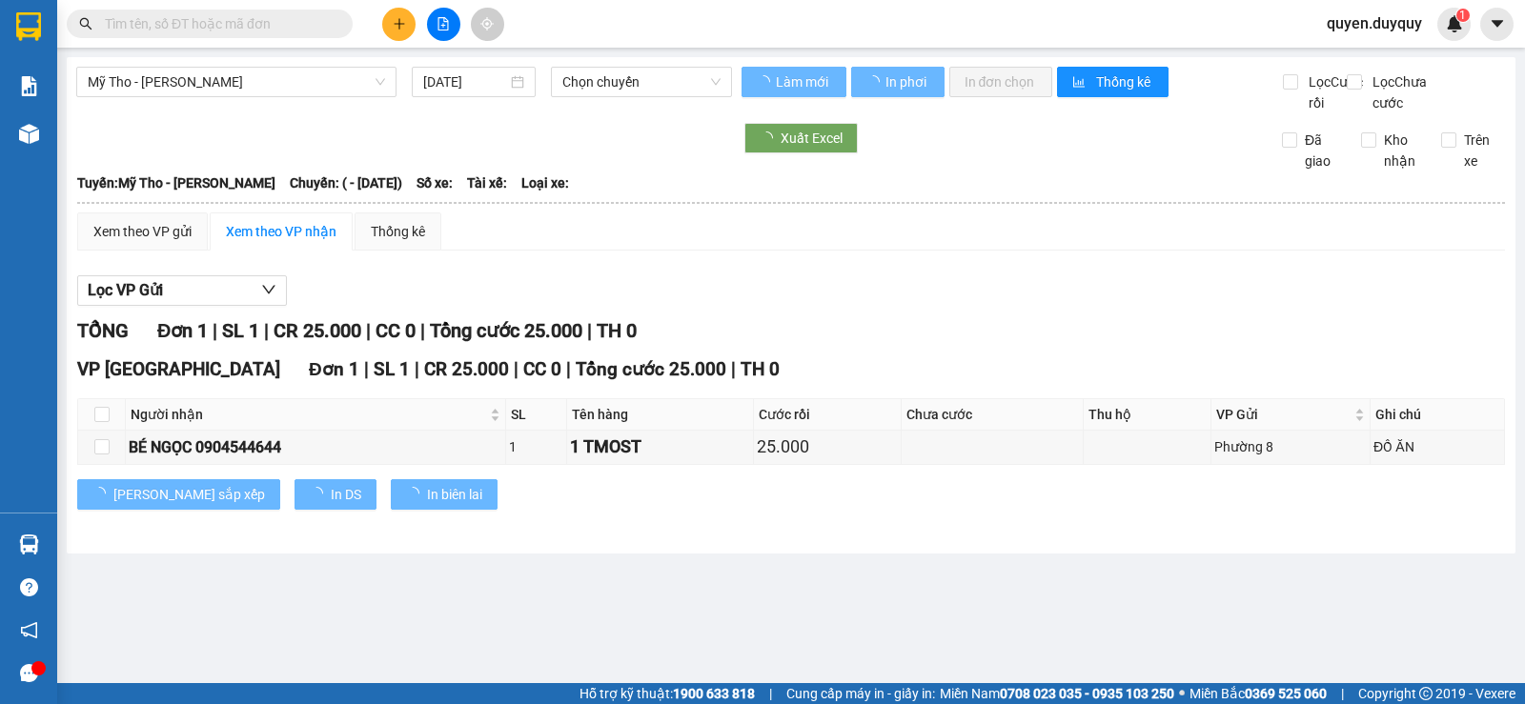
type input "[DATE]"
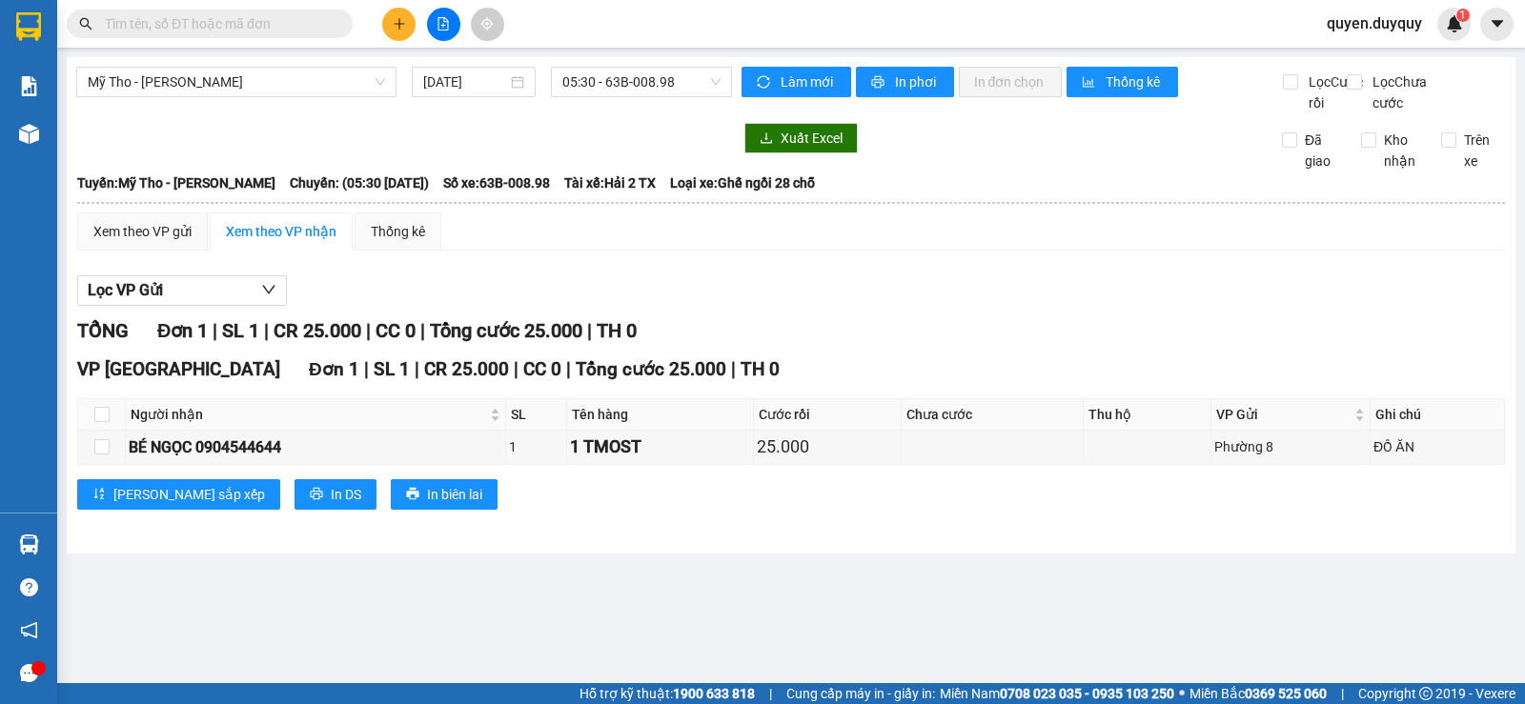
click at [298, 25] on input "text" at bounding box center [217, 23] width 225 height 21
click at [393, 17] on icon "plus" at bounding box center [399, 23] width 13 height 13
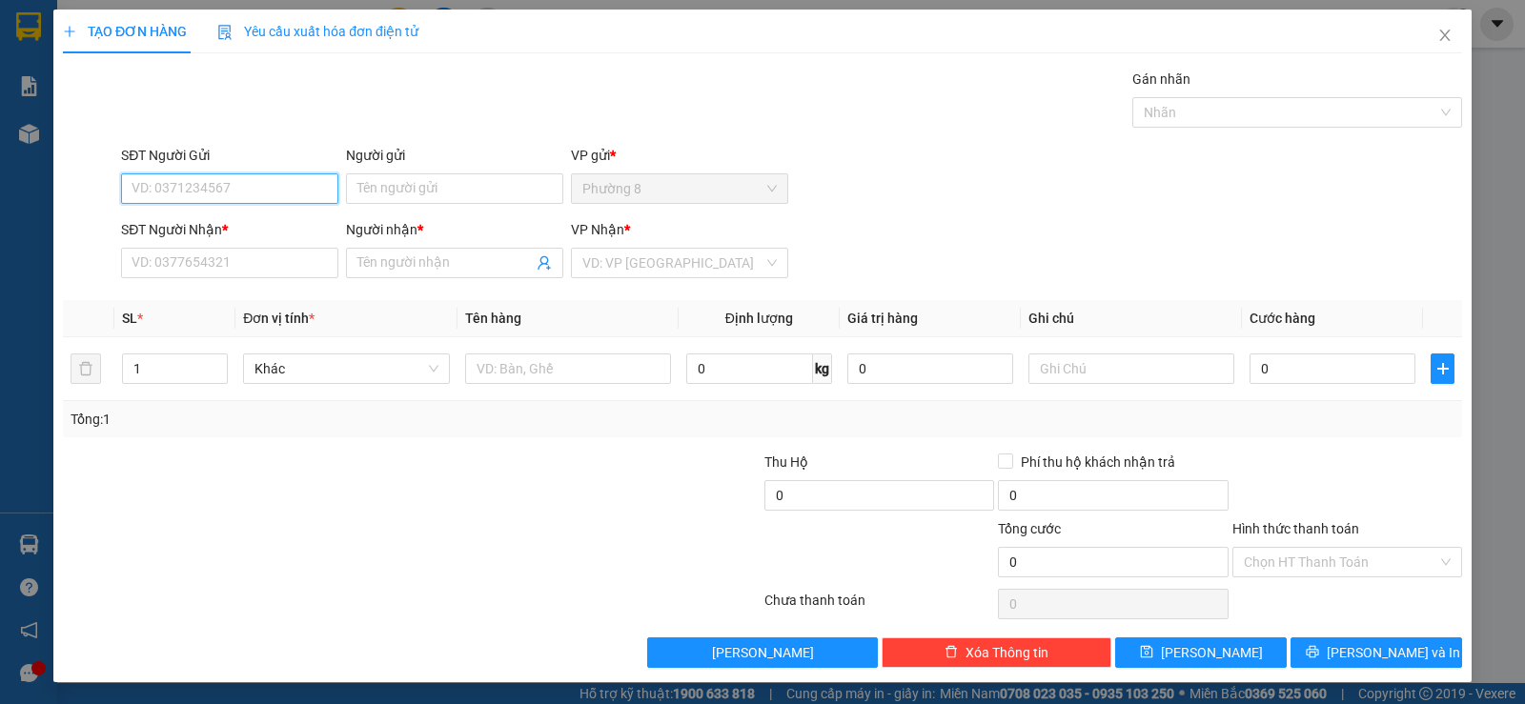
click at [292, 192] on input "SĐT Người Gửi" at bounding box center [229, 188] width 217 height 30
click at [217, 223] on div "0705845282 - QUANG" at bounding box center [227, 226] width 192 height 21
type input "0705845282"
type input "QUANG"
type input "0703371242"
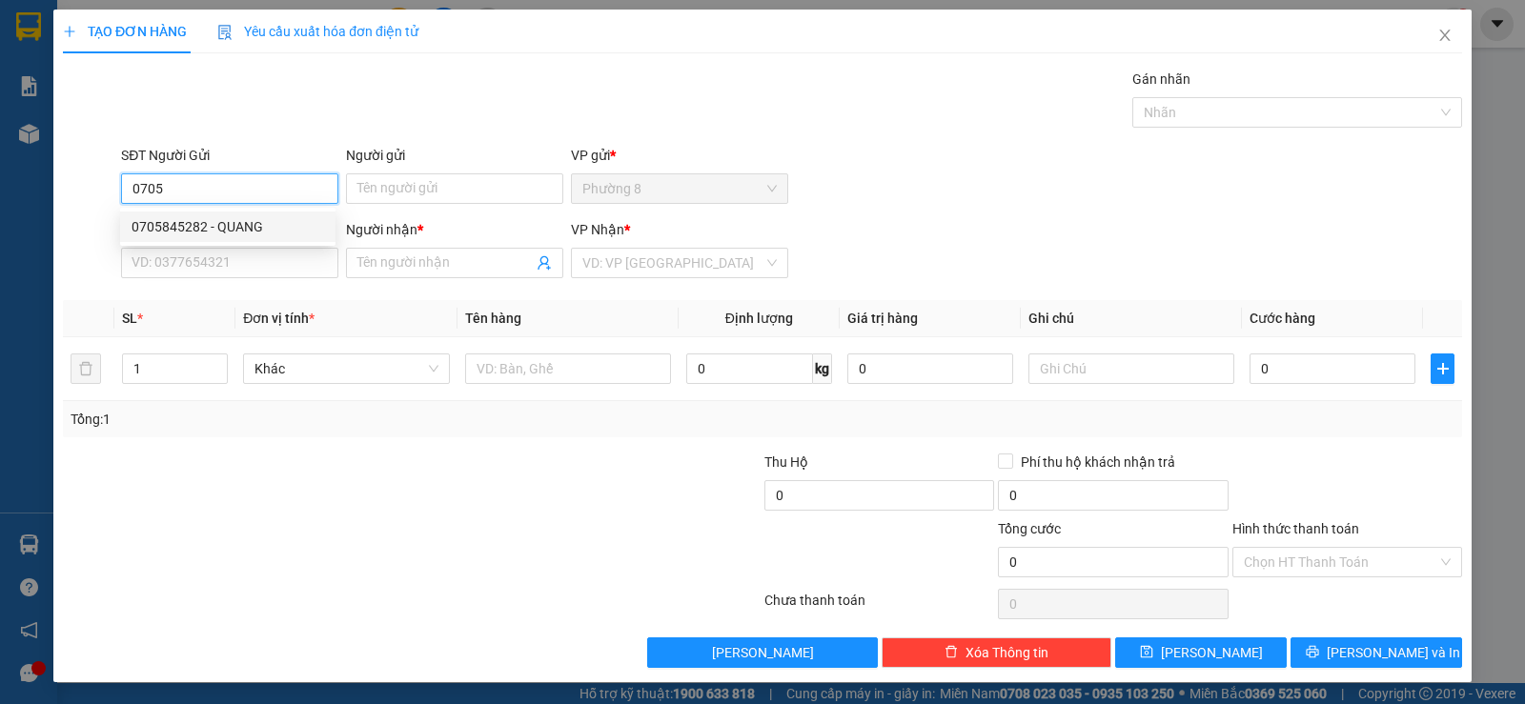
type input "THAO"
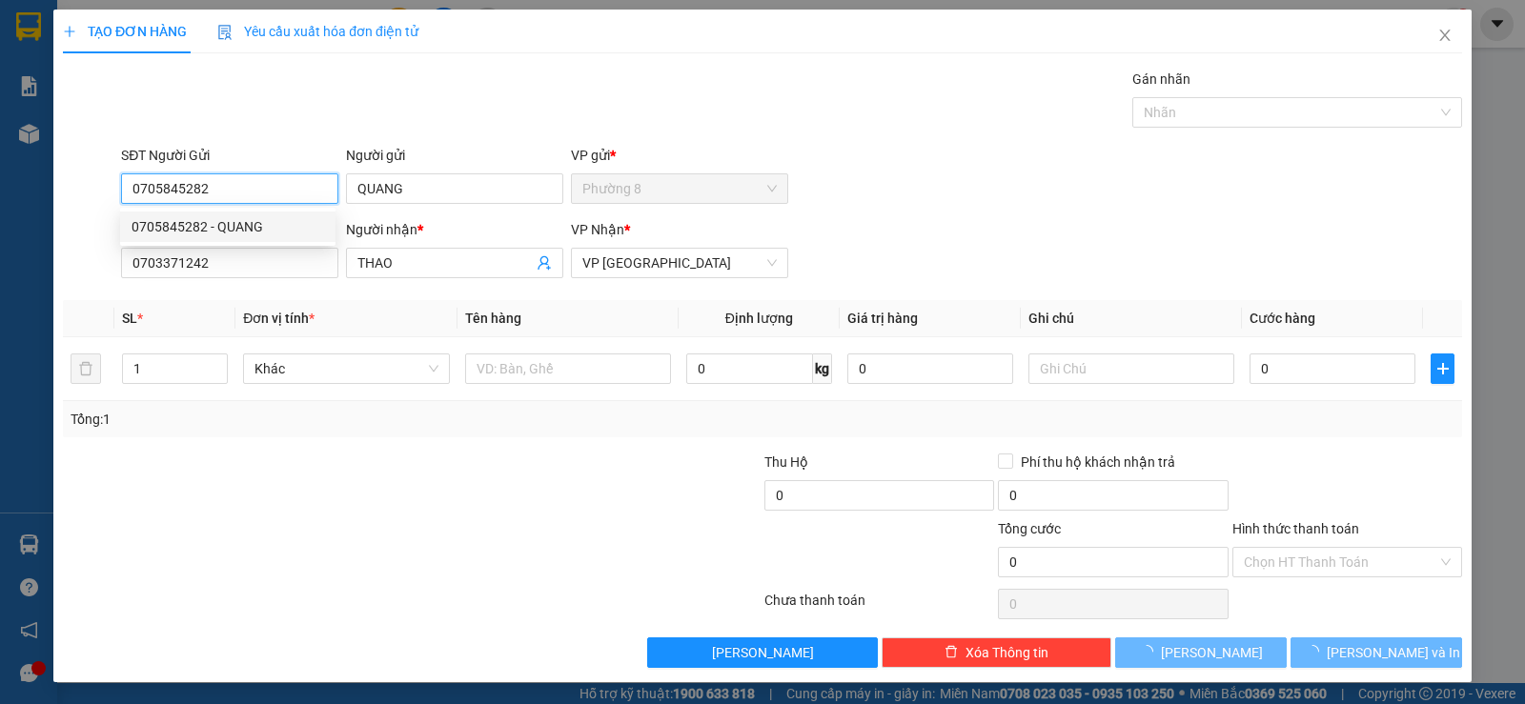
type input "45.000"
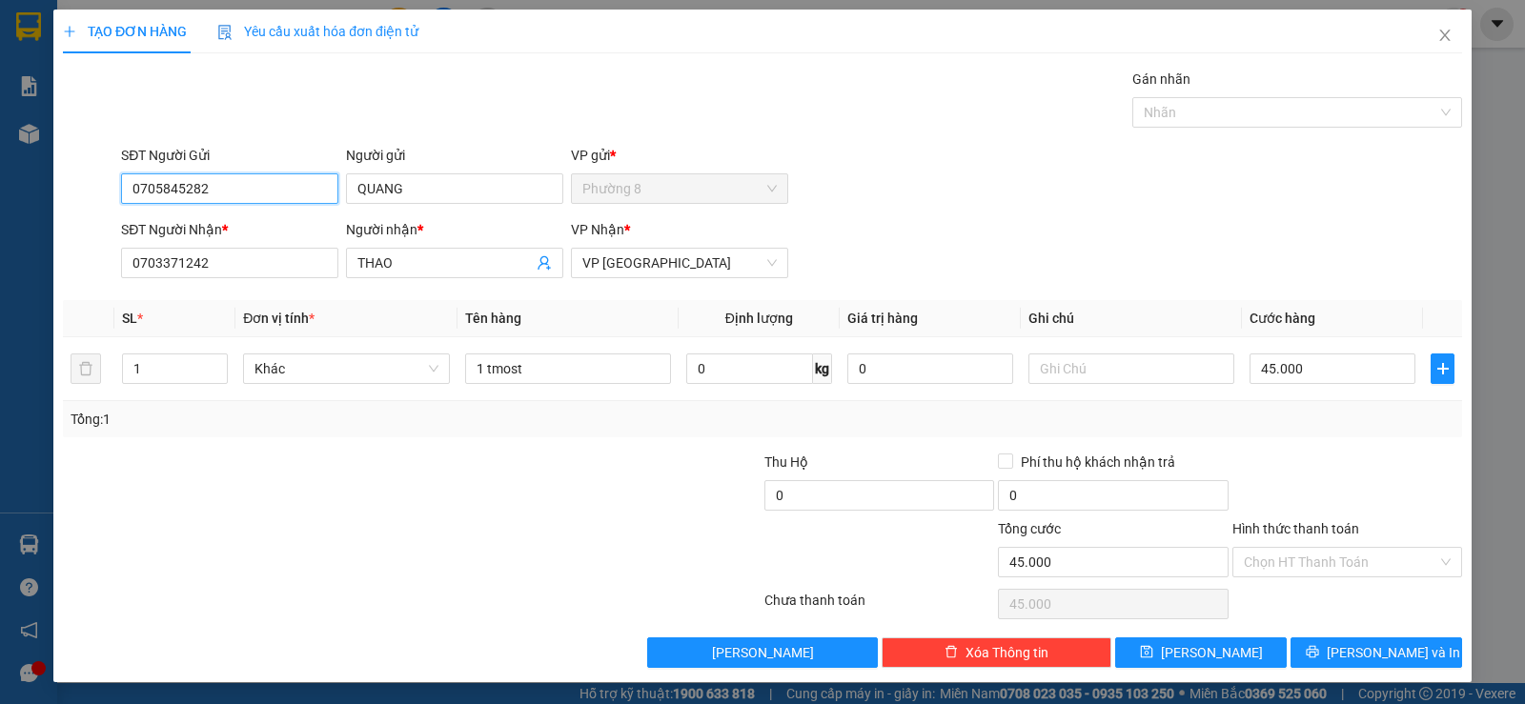
type input "0705845282"
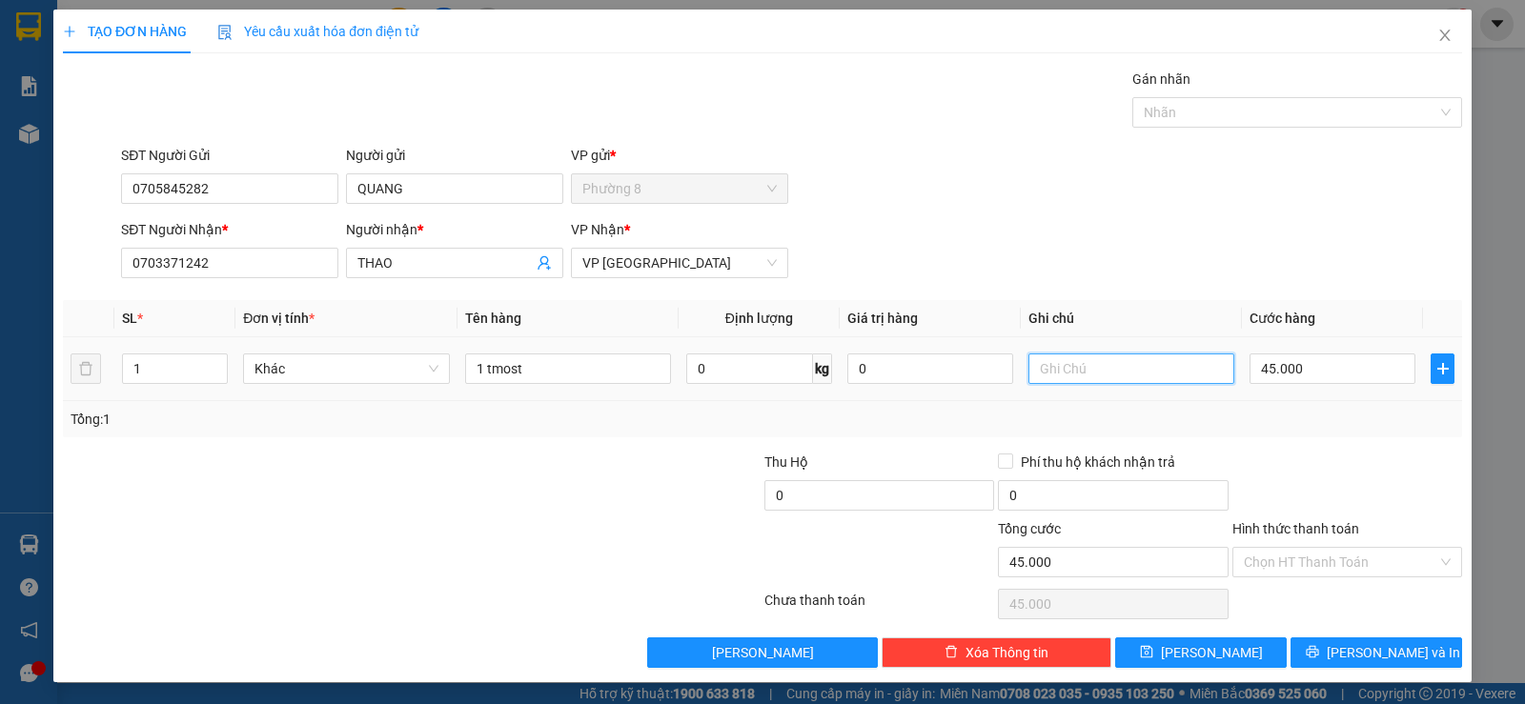
click at [1040, 373] on input "text" at bounding box center [1131, 369] width 206 height 30
type input "c"
type input "C"
type input "CA BIEN"
type input "0"
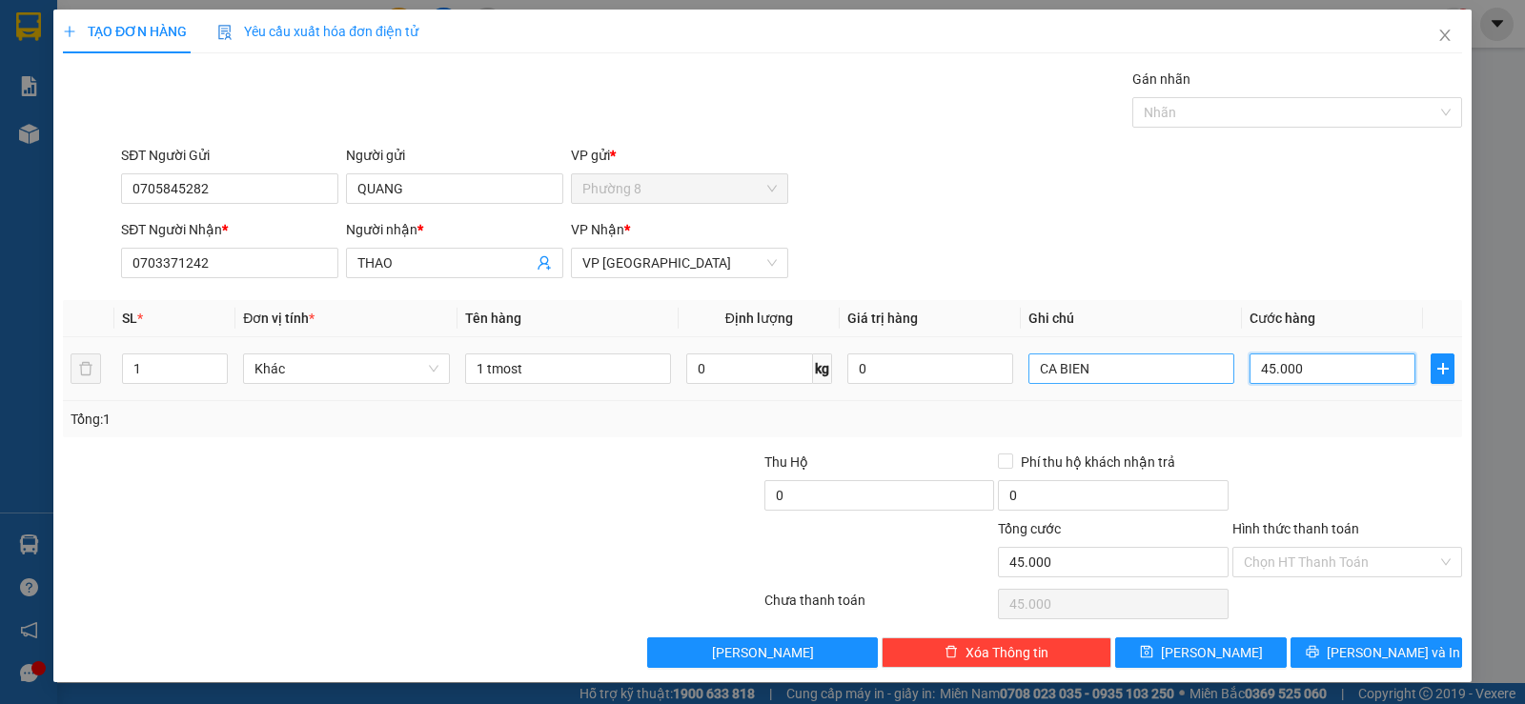
type input "0"
type input "9"
type input "09"
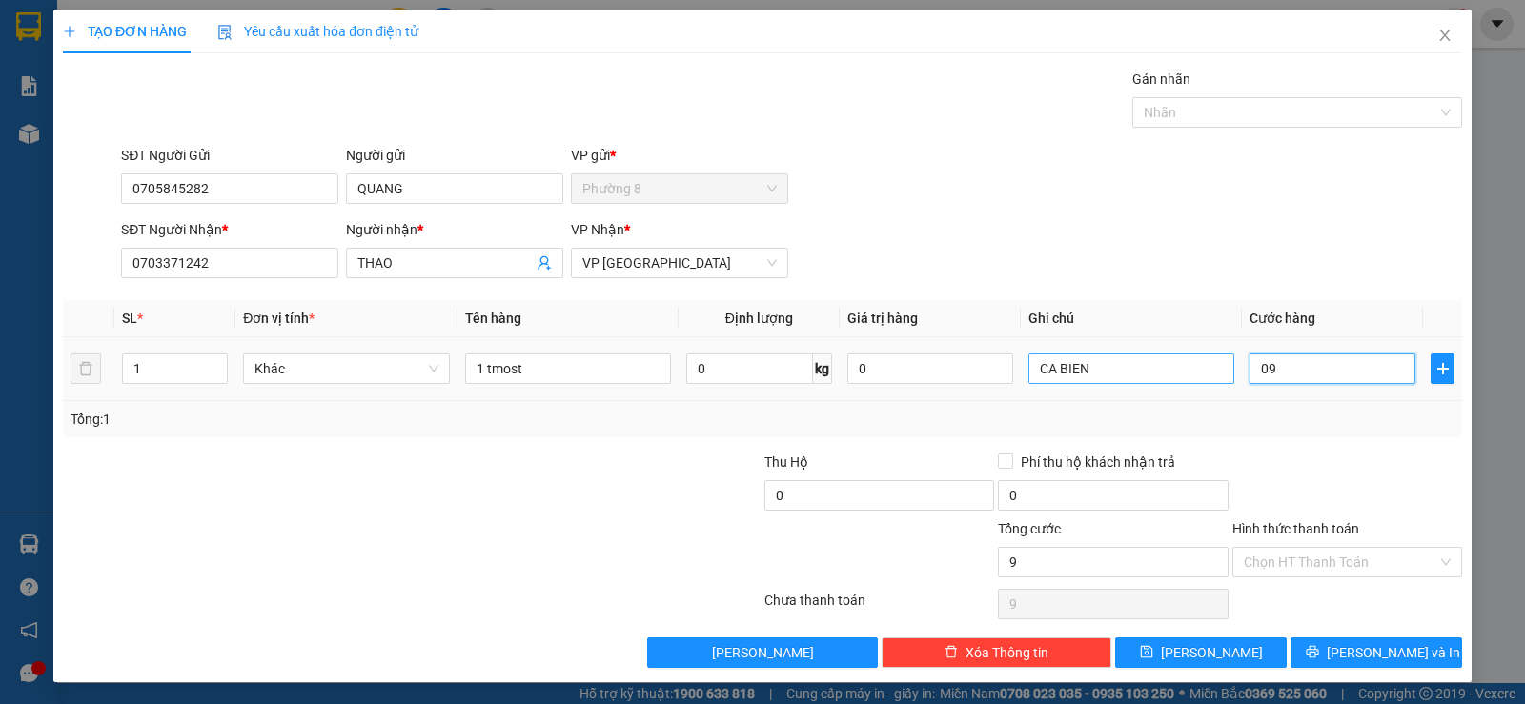
type input "90"
type input "090"
type input "9"
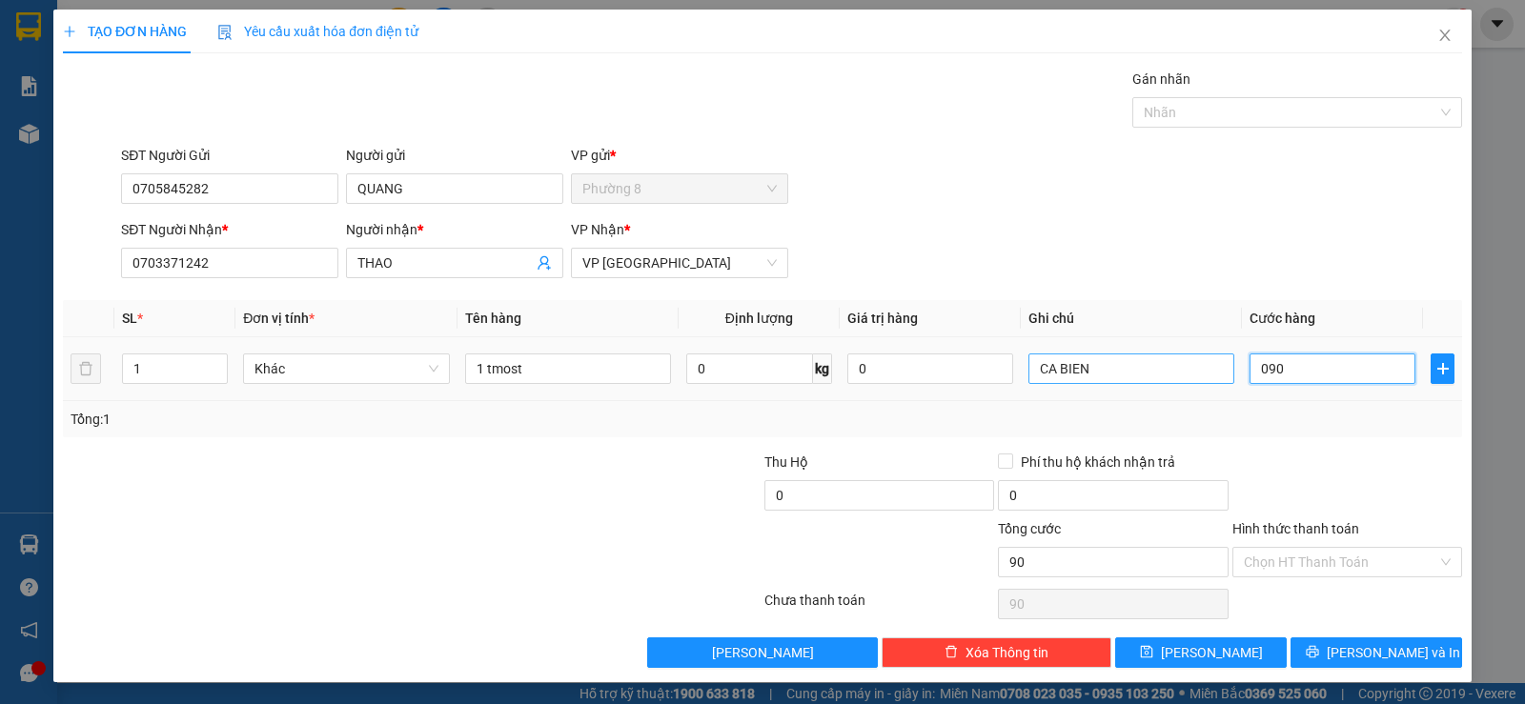
type input "09"
type input "0"
click at [1249, 369] on input "0" at bounding box center [1332, 369] width 166 height 30
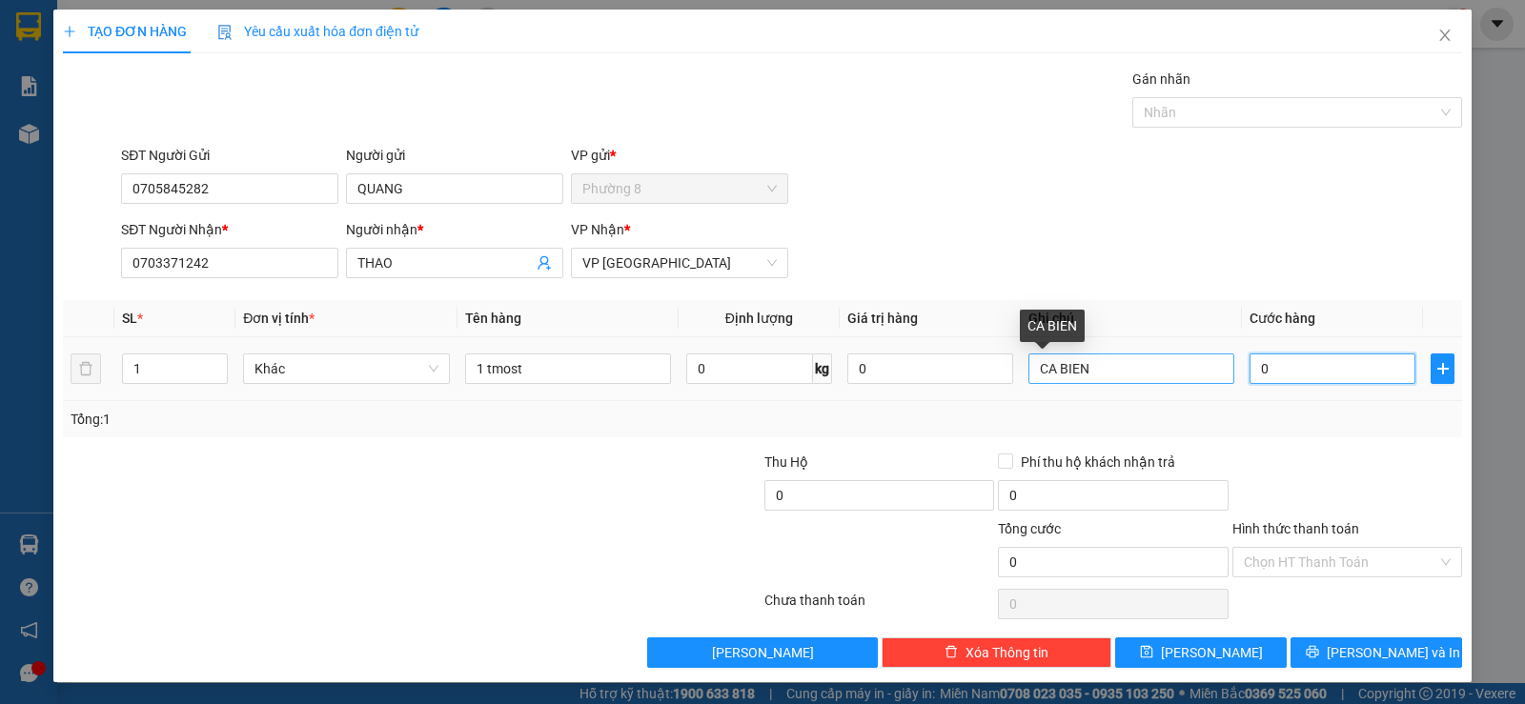
type input "90"
type input "900"
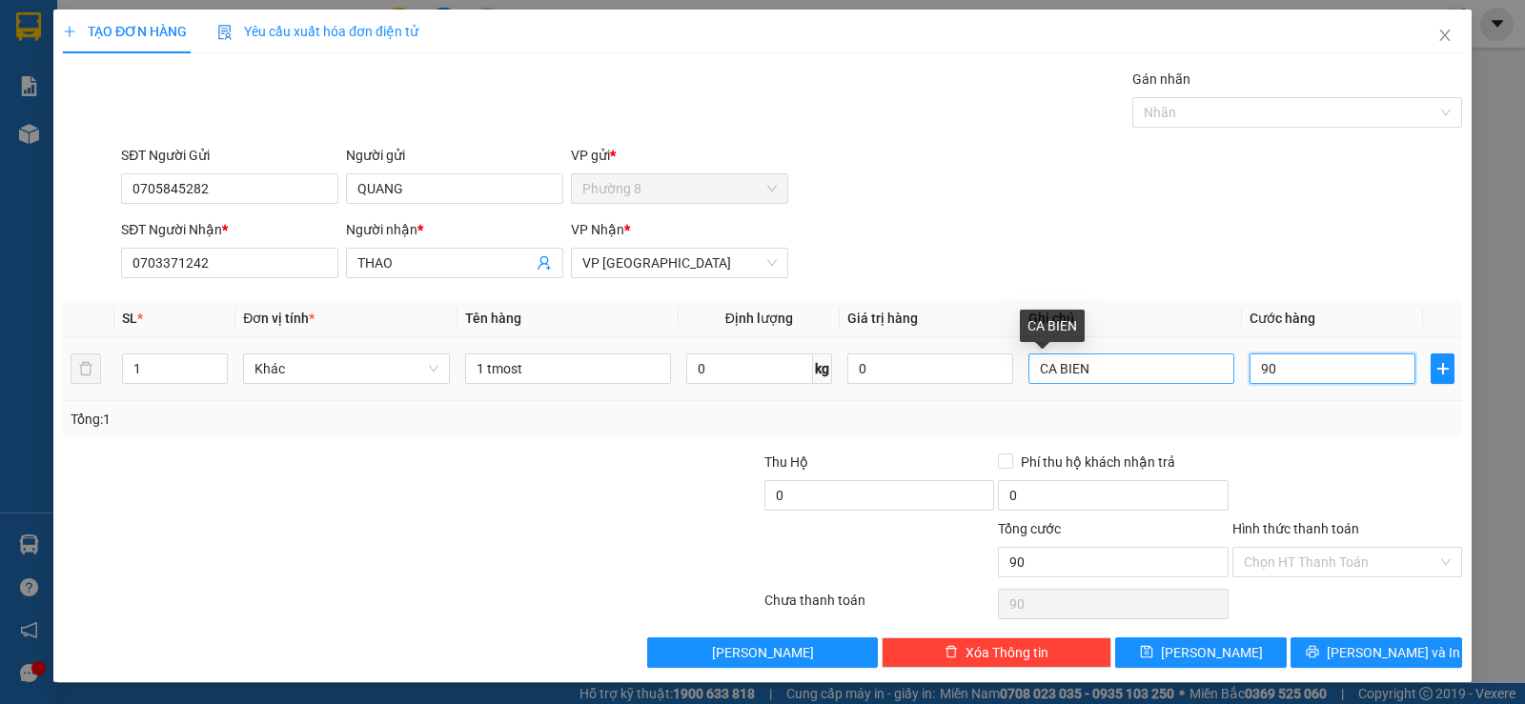
type input "900"
type input "9.000"
type input "90.000"
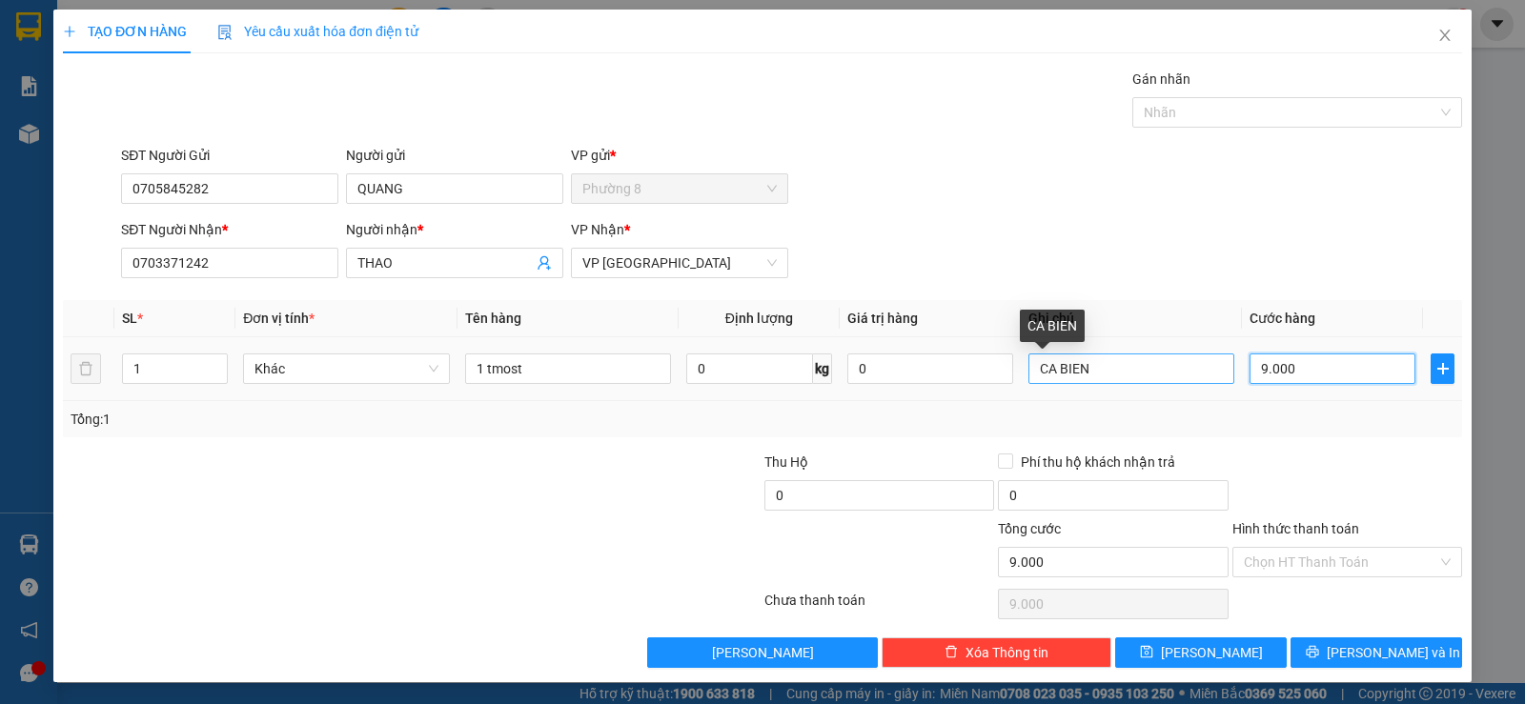
type input "90.000"
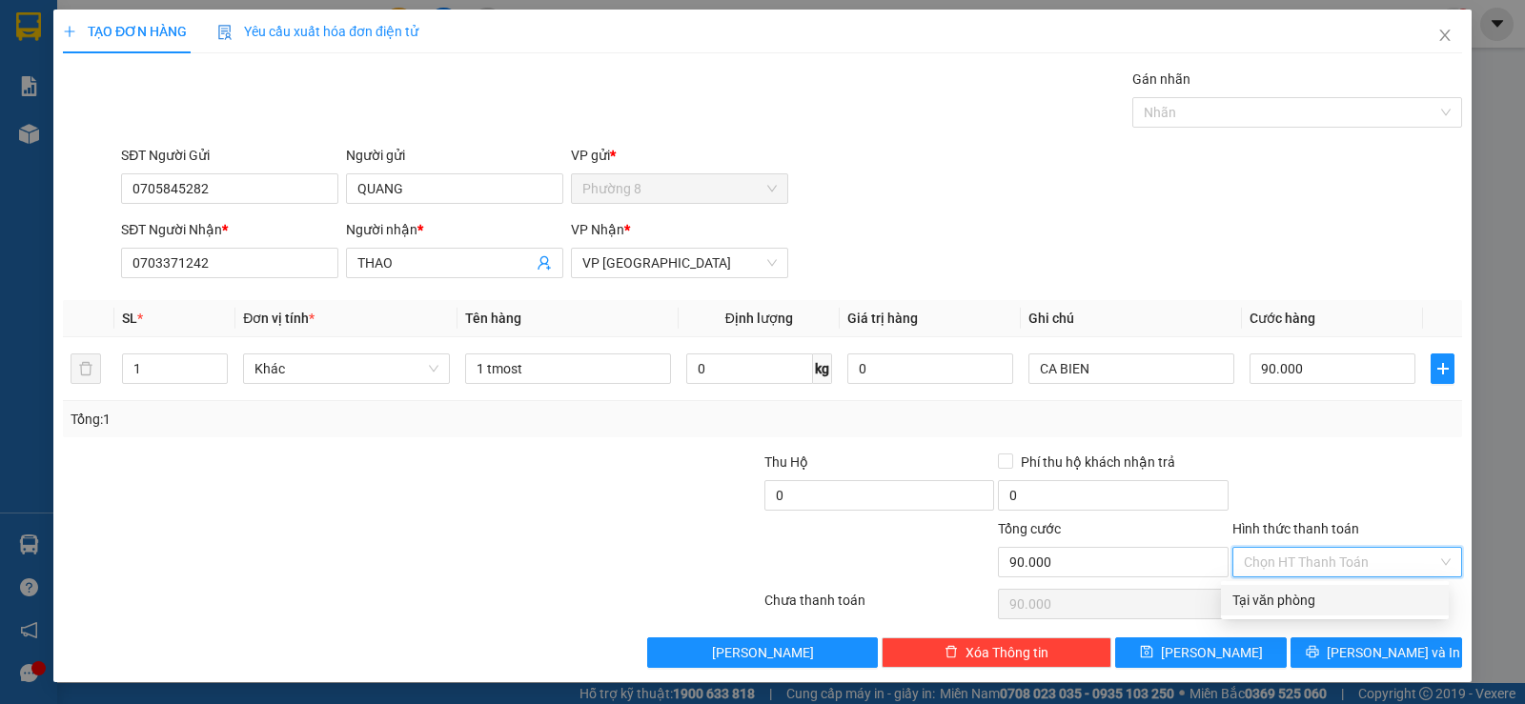
click at [1329, 558] on input "Hình thức thanh toán" at bounding box center [1340, 562] width 193 height 29
click at [1313, 597] on div "Tại văn phòng" at bounding box center [1334, 600] width 205 height 21
type input "0"
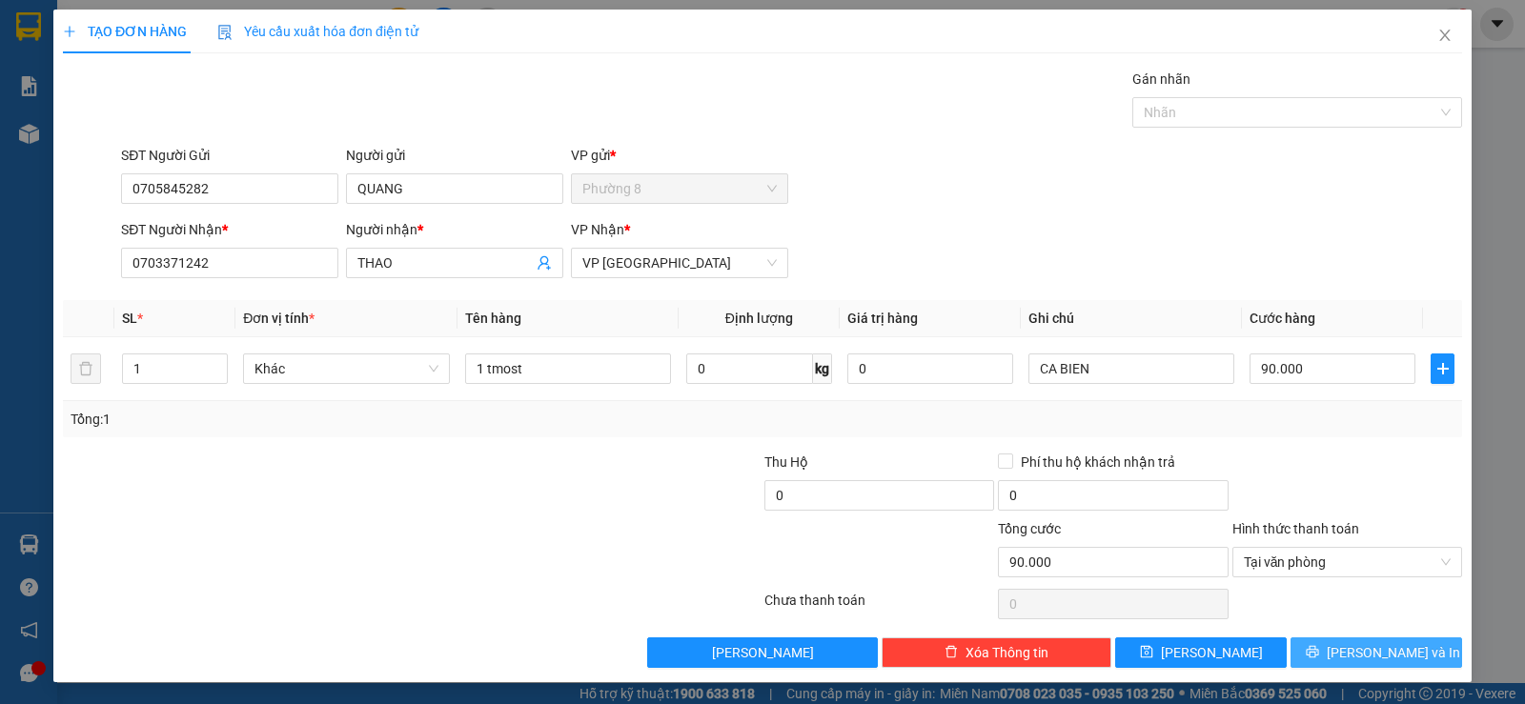
click at [1319, 646] on icon "printer" at bounding box center [1311, 651] width 13 height 13
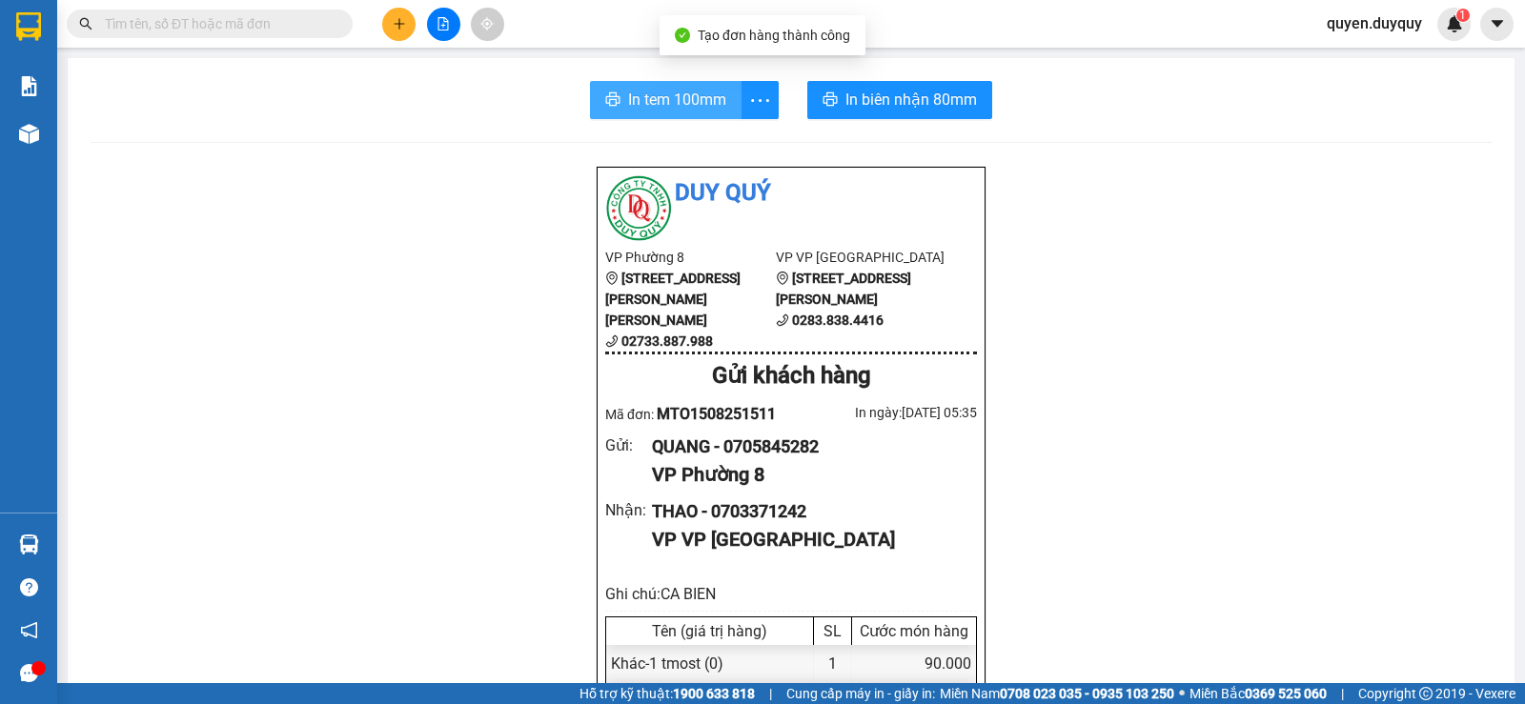
click at [679, 96] on span "In tem 100mm" at bounding box center [677, 100] width 98 height 24
click at [721, 95] on button "In tem 100mm" at bounding box center [666, 100] width 152 height 38
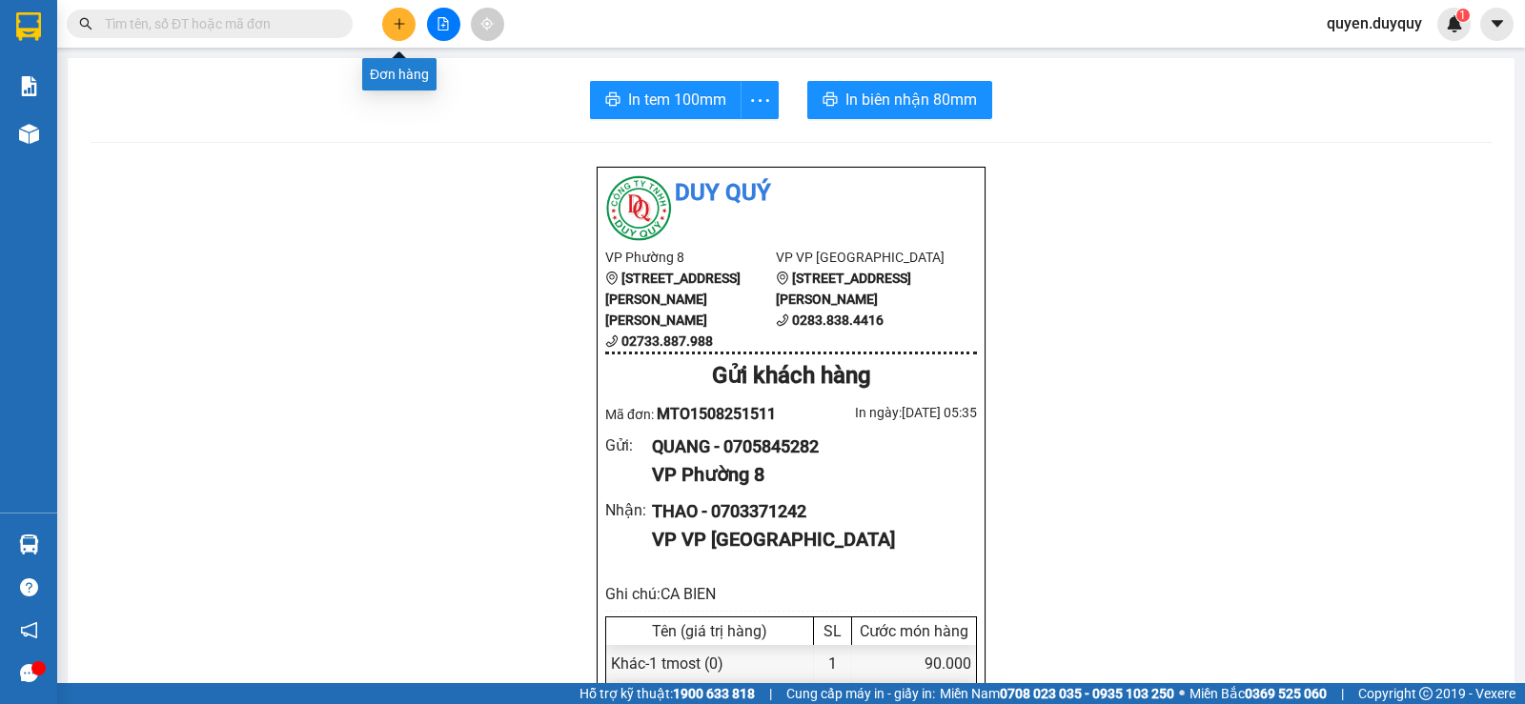
click at [400, 24] on icon "plus" at bounding box center [399, 23] width 10 height 1
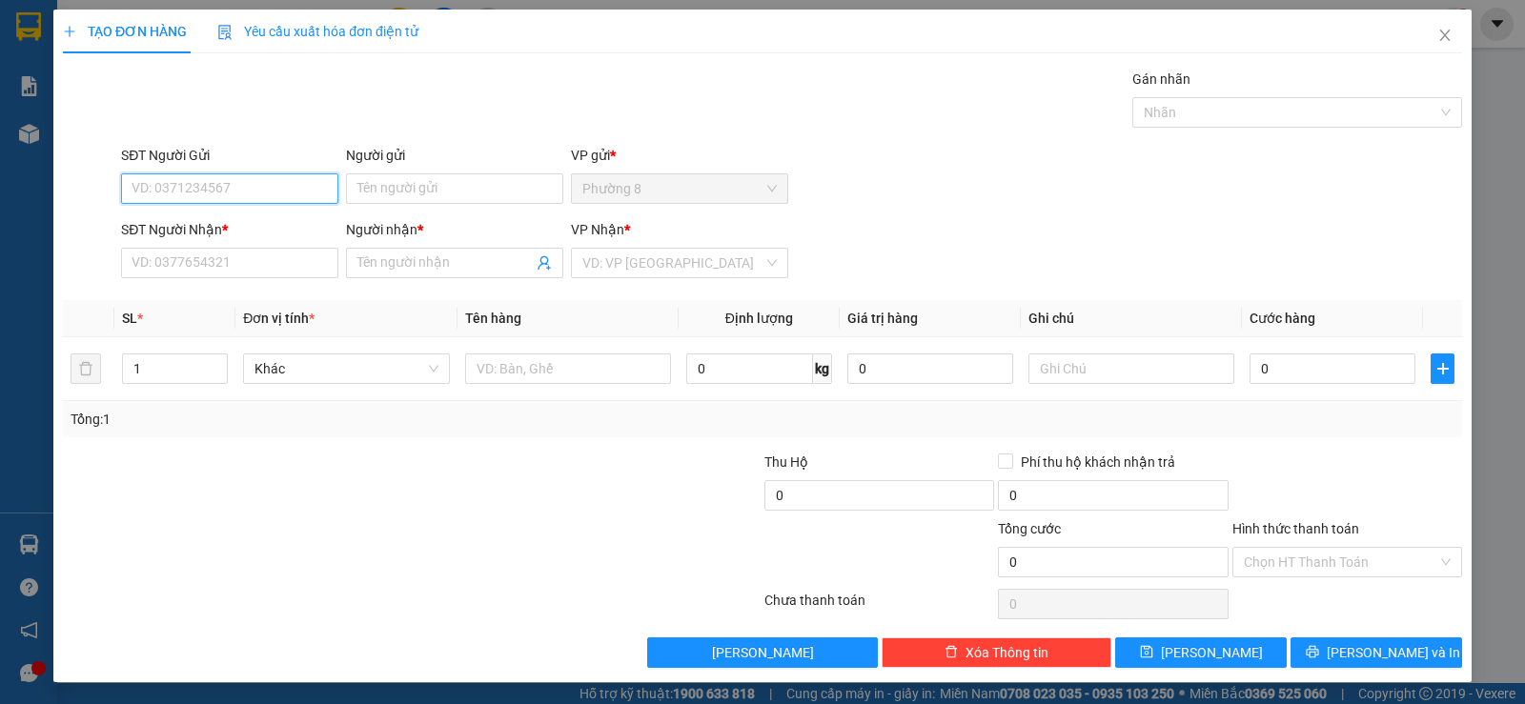
drag, startPoint x: 287, startPoint y: 190, endPoint x: 297, endPoint y: 175, distance: 17.7
click at [290, 189] on input "SĐT Người Gửi" at bounding box center [229, 188] width 217 height 30
click at [253, 224] on div "0704817108 - MÁ HAI" at bounding box center [227, 226] width 192 height 21
type input "0704817108"
type input "MÁ HAI"
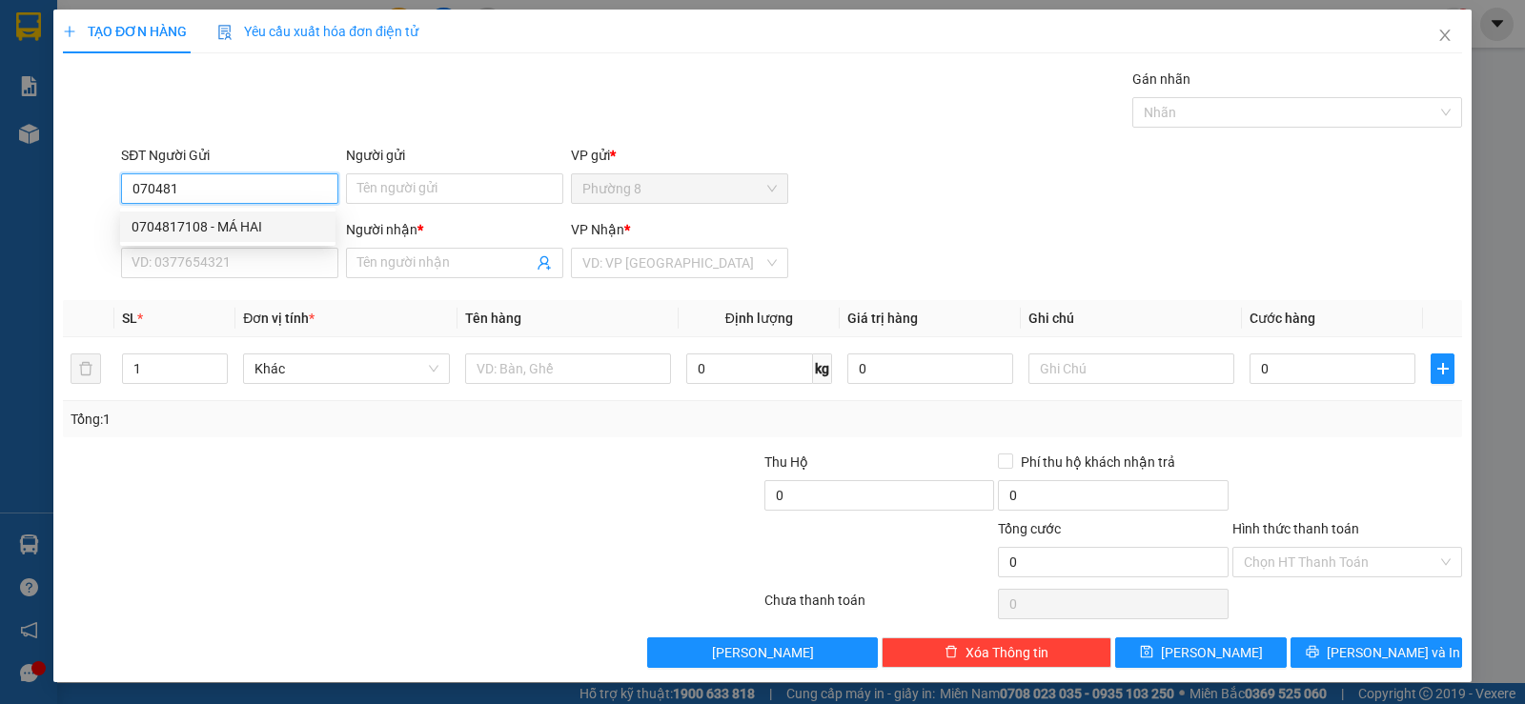
type input "0833593799"
type input "long"
type input "40.000"
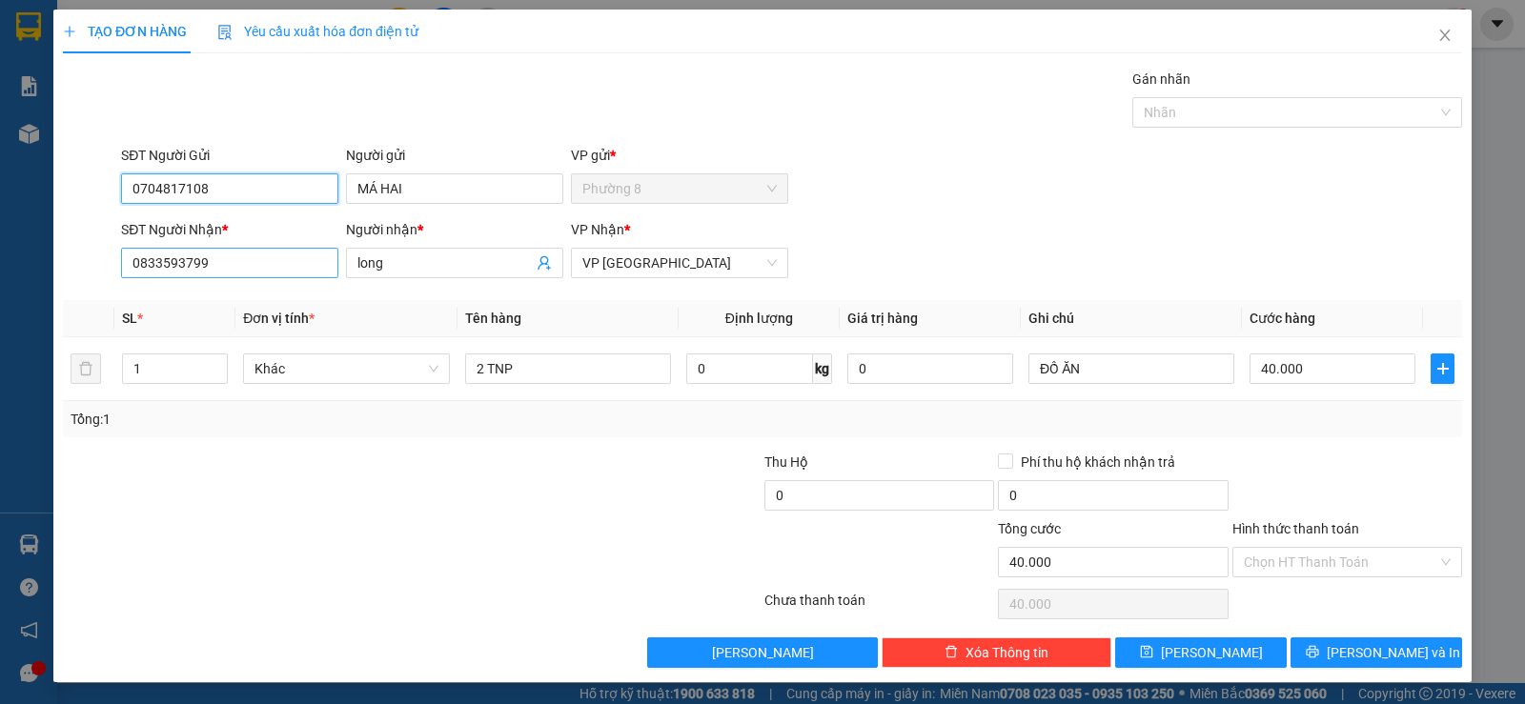
type input "0704817108"
click at [283, 262] on input "0833593799" at bounding box center [229, 263] width 217 height 30
type input "0"
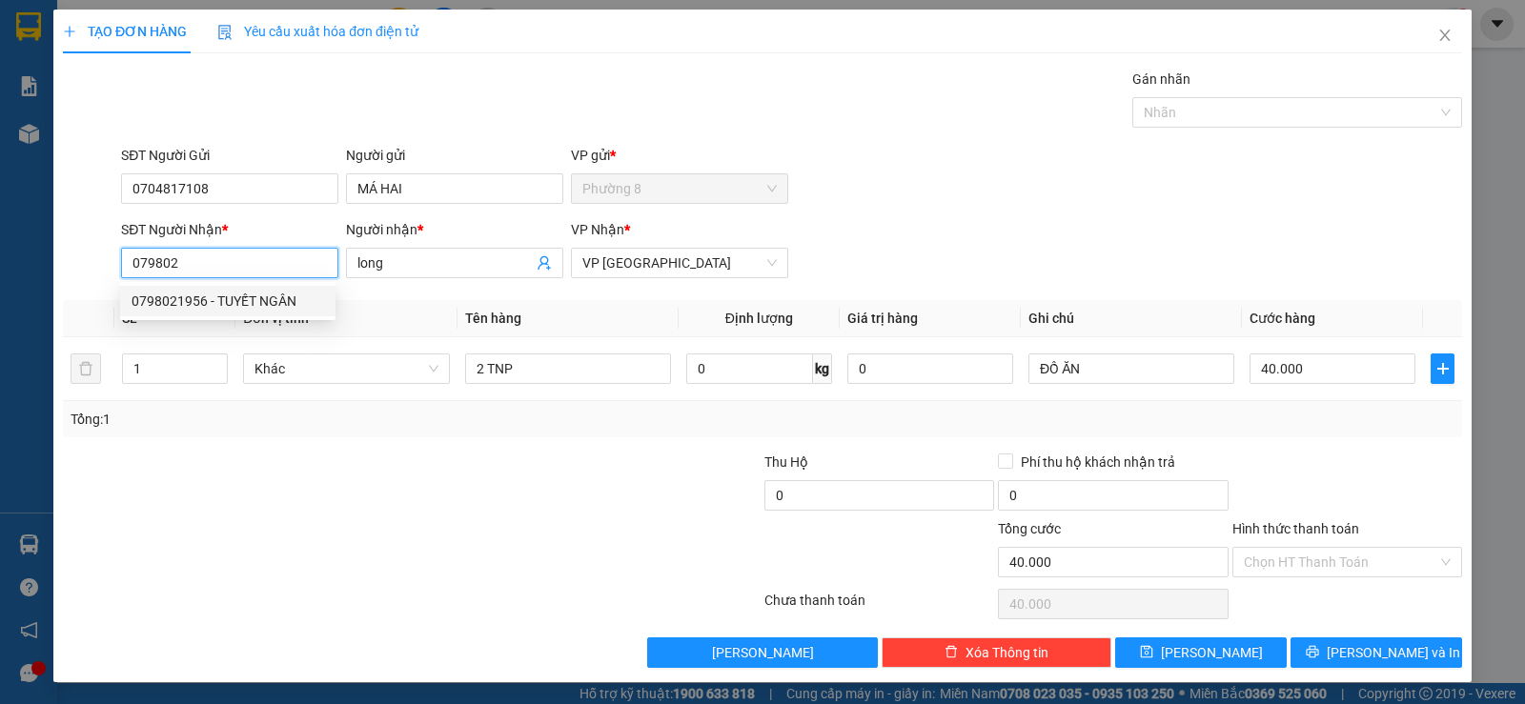
click at [265, 304] on div "0798021956 - TUYẾT NGÂN" at bounding box center [227, 301] width 192 height 21
type input "0798021956"
type input "TUYẾT NGÂN"
type input "25.000"
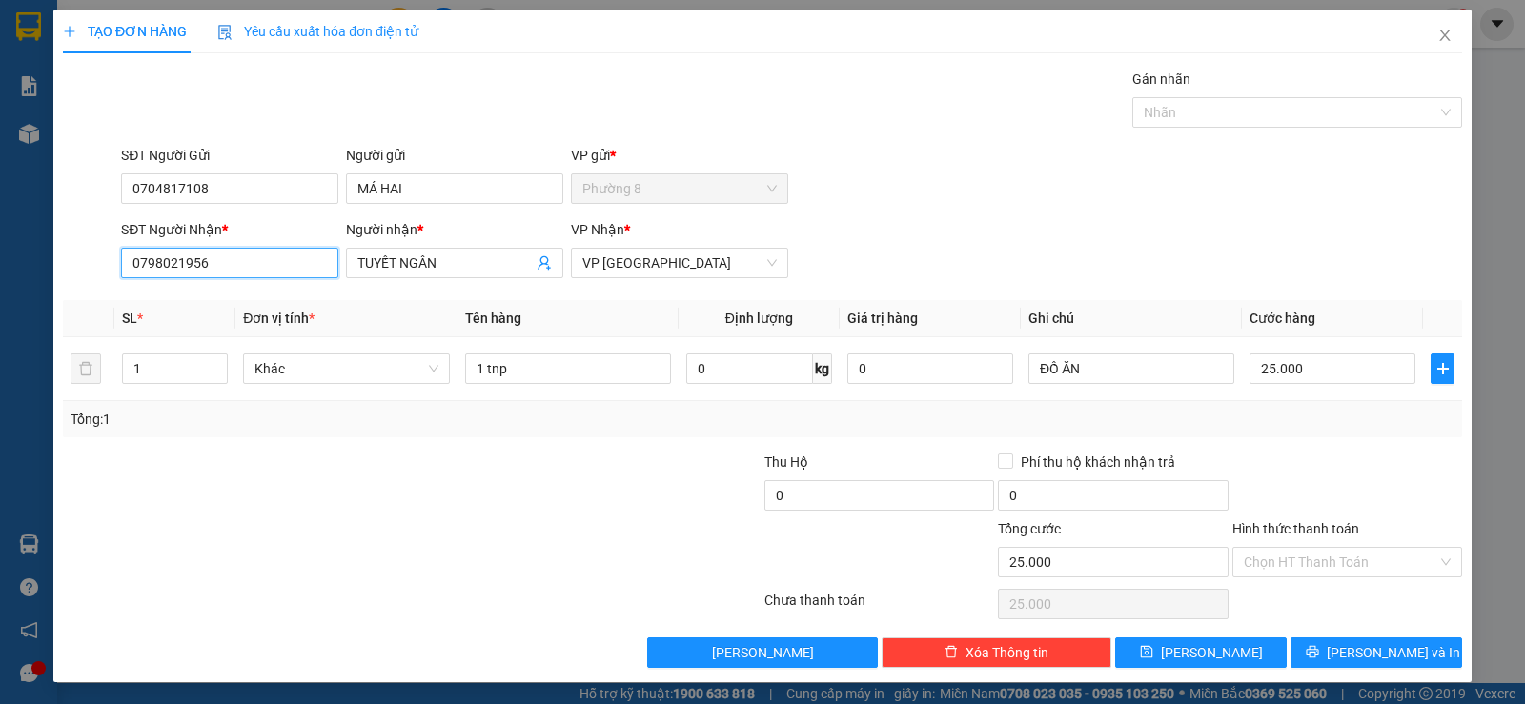
type input "0798021956"
type input "1 GI QUAY XANH"
click at [1339, 563] on input "Hình thức thanh toán" at bounding box center [1340, 562] width 193 height 29
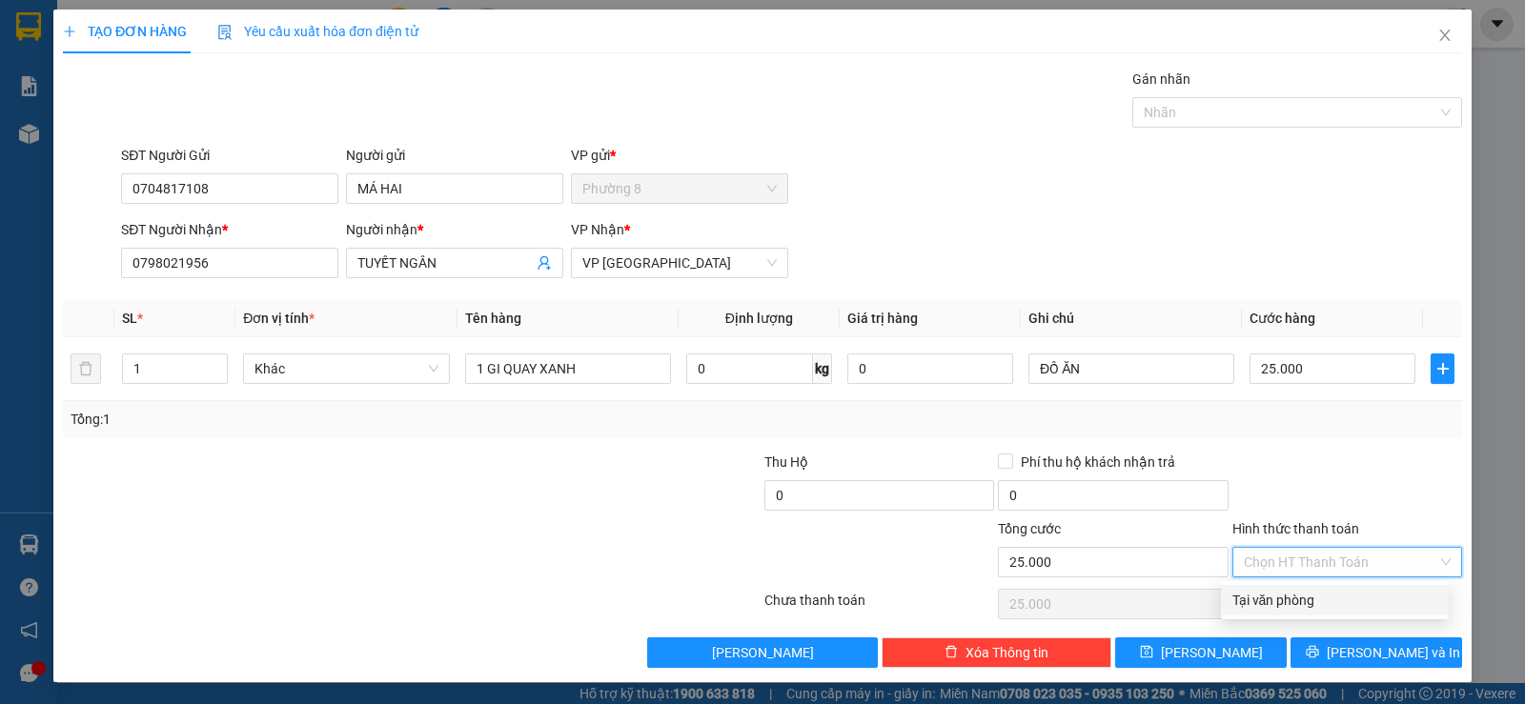
click at [1315, 593] on div "Tại văn phòng" at bounding box center [1334, 600] width 205 height 21
type input "0"
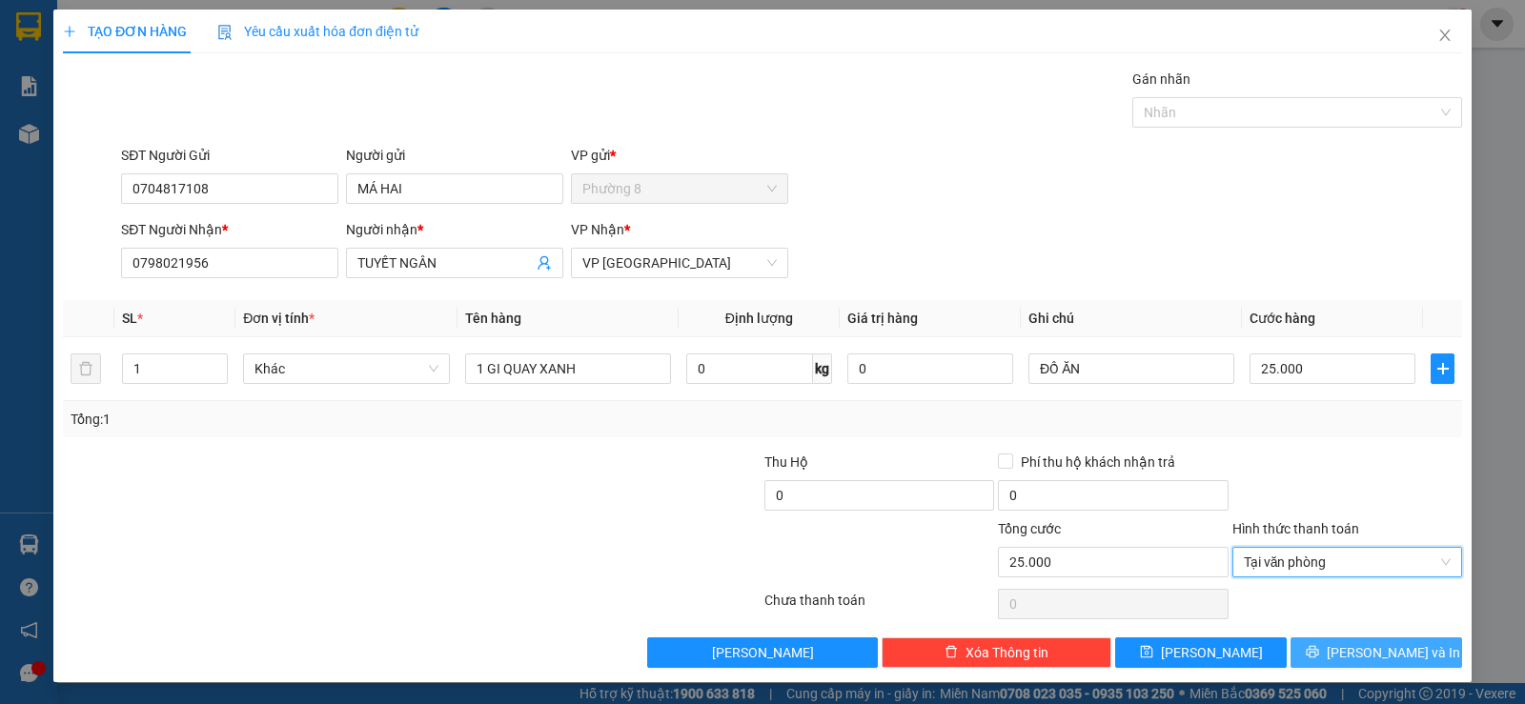
click at [1319, 646] on icon "printer" at bounding box center [1311, 651] width 13 height 13
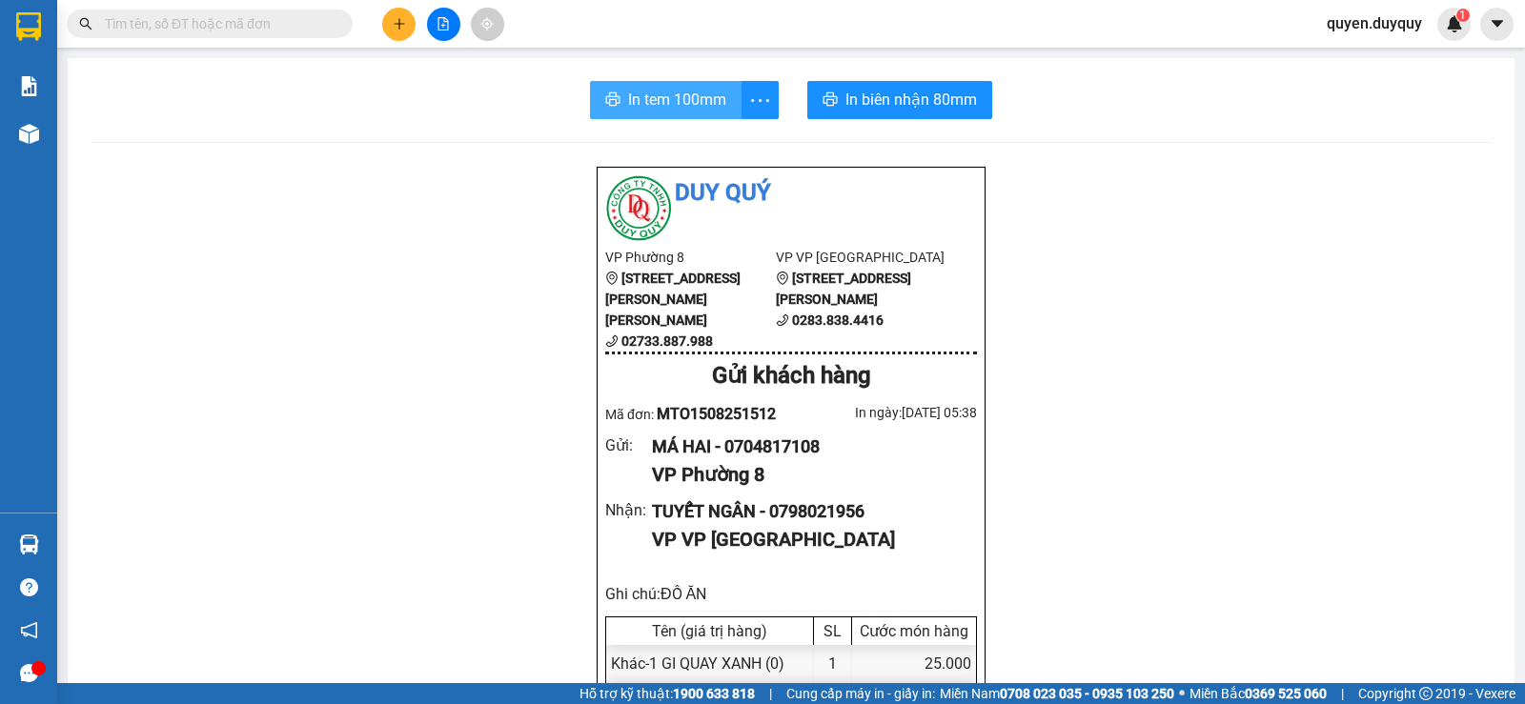
click at [710, 93] on span "In tem 100mm" at bounding box center [677, 100] width 98 height 24
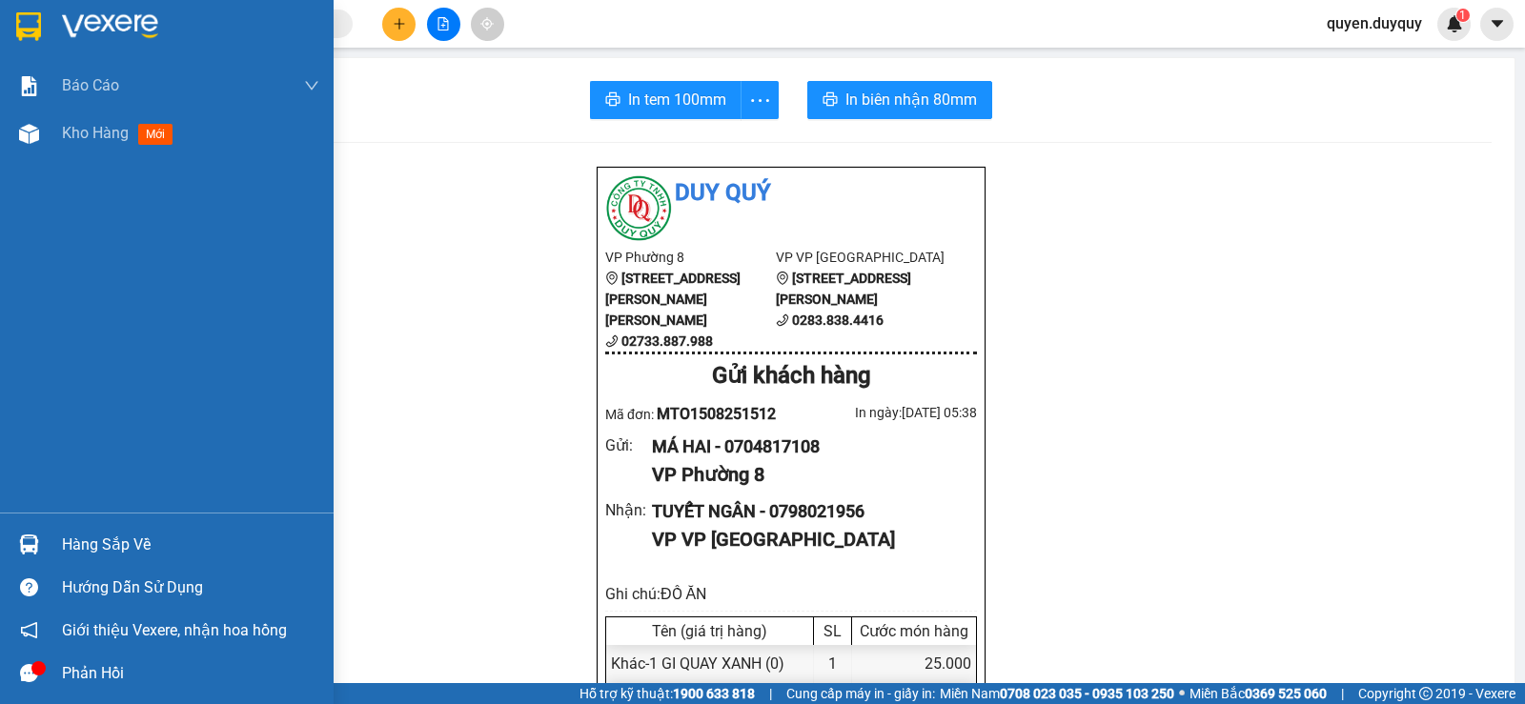
click at [25, 26] on img at bounding box center [28, 26] width 25 height 29
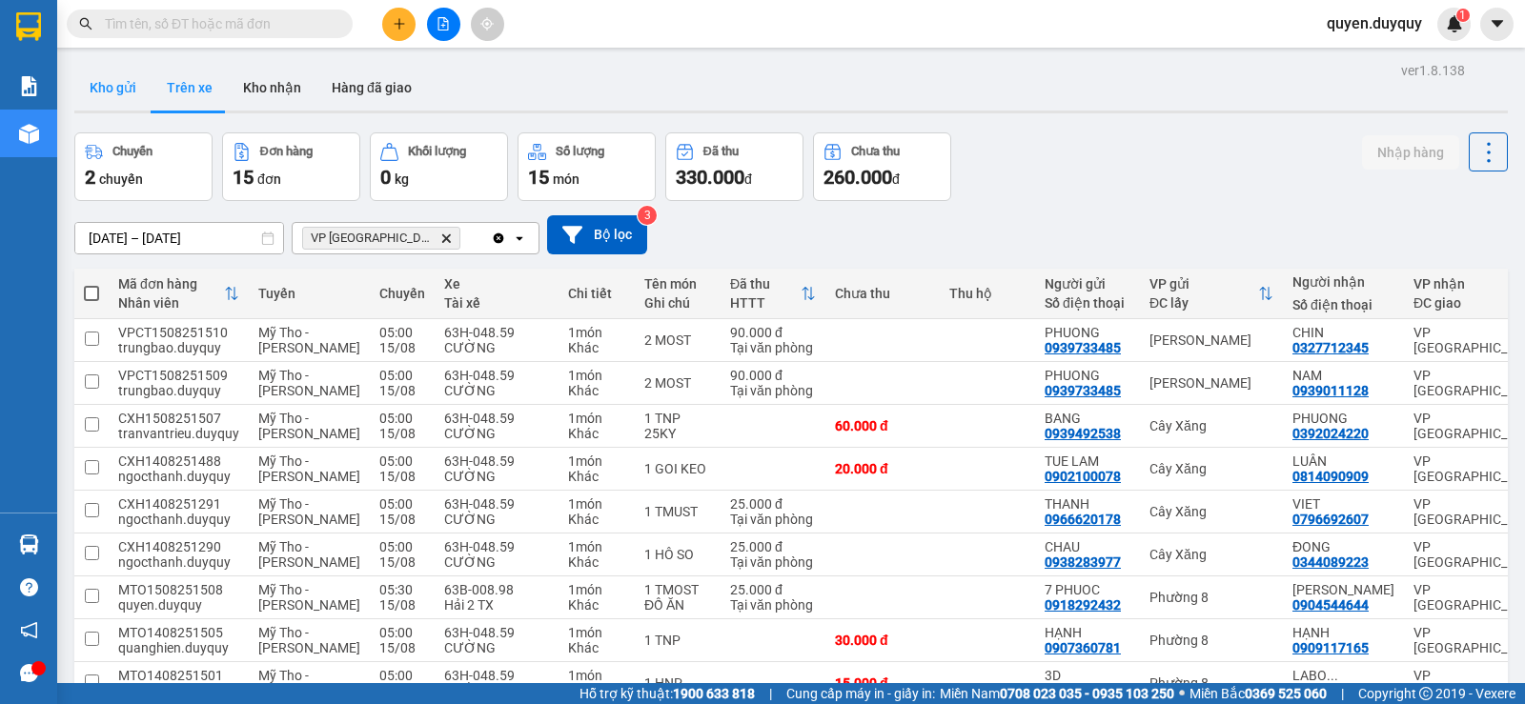
click at [101, 91] on button "Kho gửi" at bounding box center [112, 88] width 77 height 46
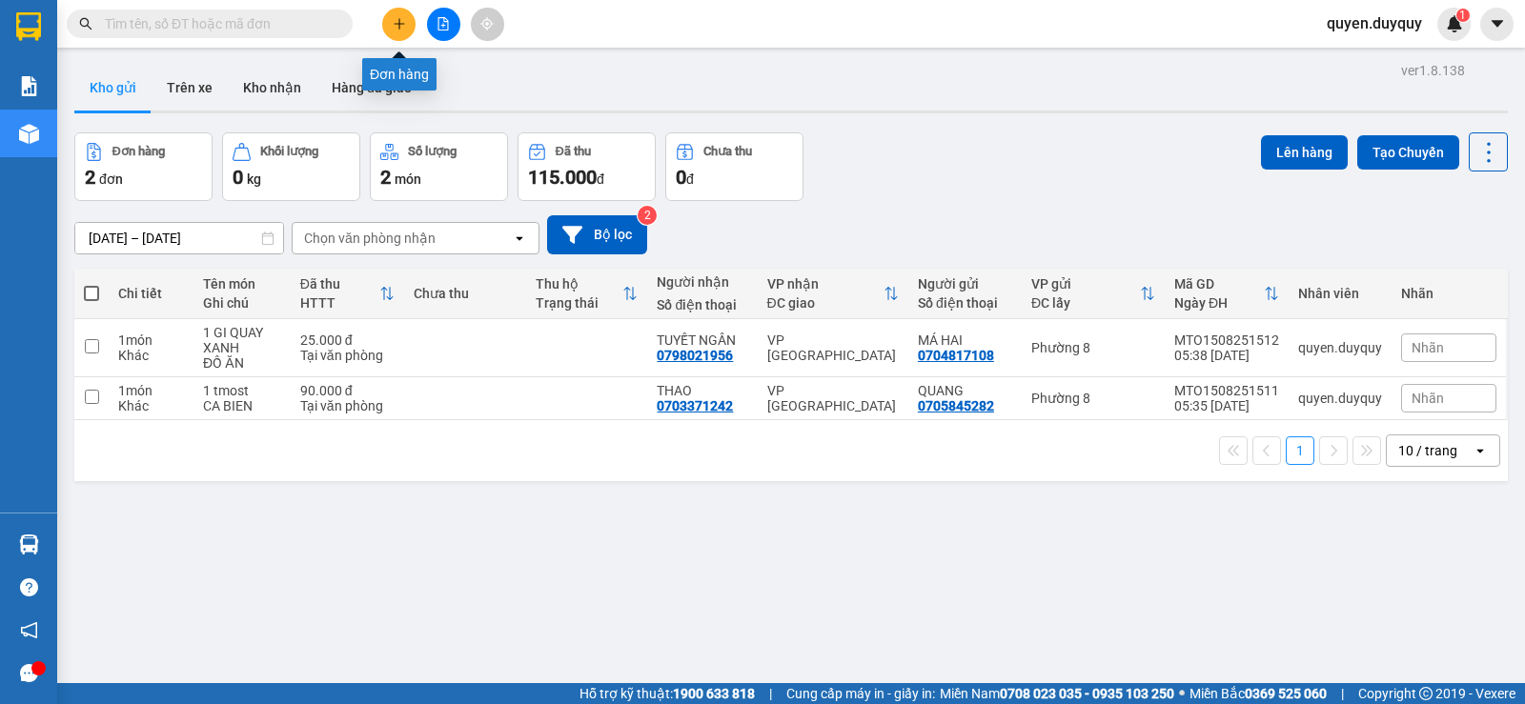
click at [401, 23] on icon "plus" at bounding box center [399, 23] width 13 height 13
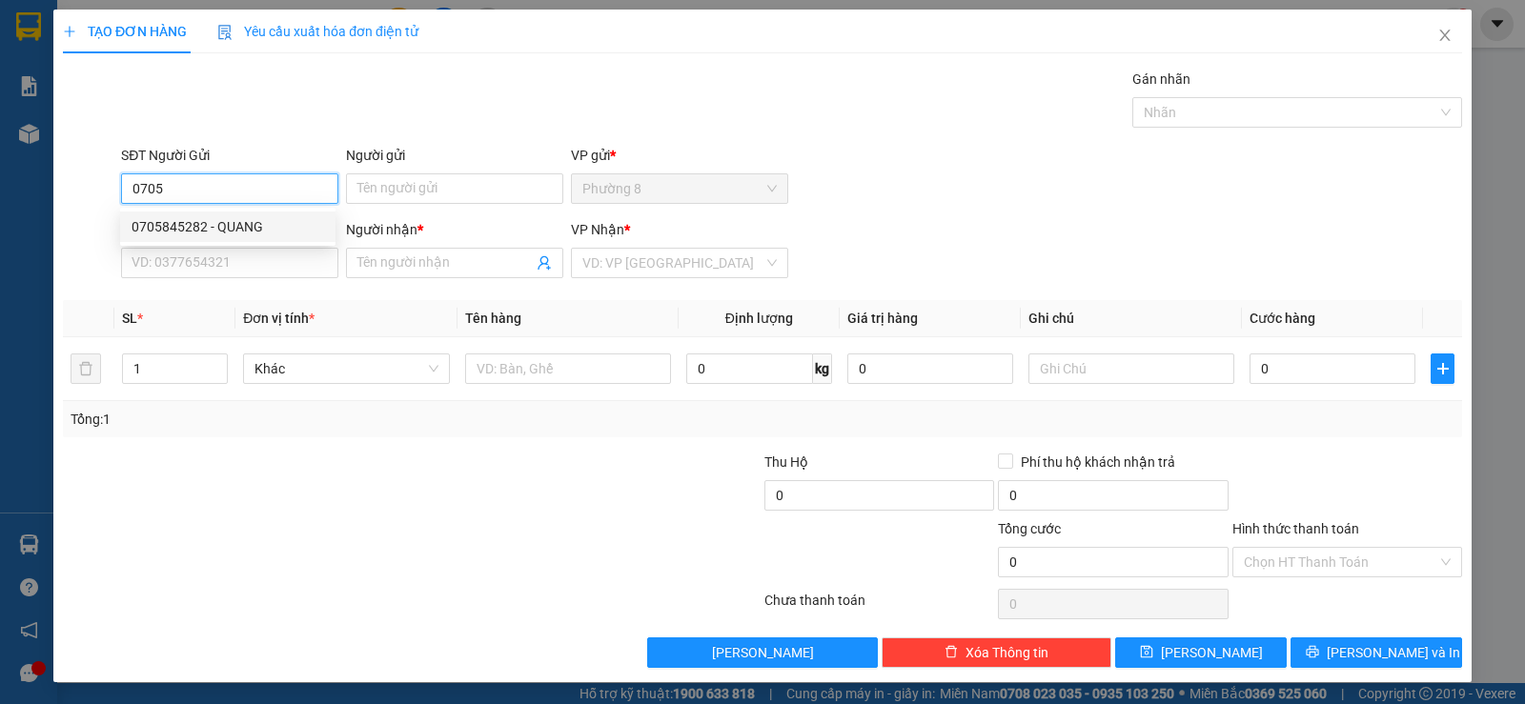
click at [250, 221] on div "0705845282 - QUANG" at bounding box center [227, 226] width 192 height 21
type input "0705845282"
type input "QUANG"
type input "0703371242"
type input "THAO"
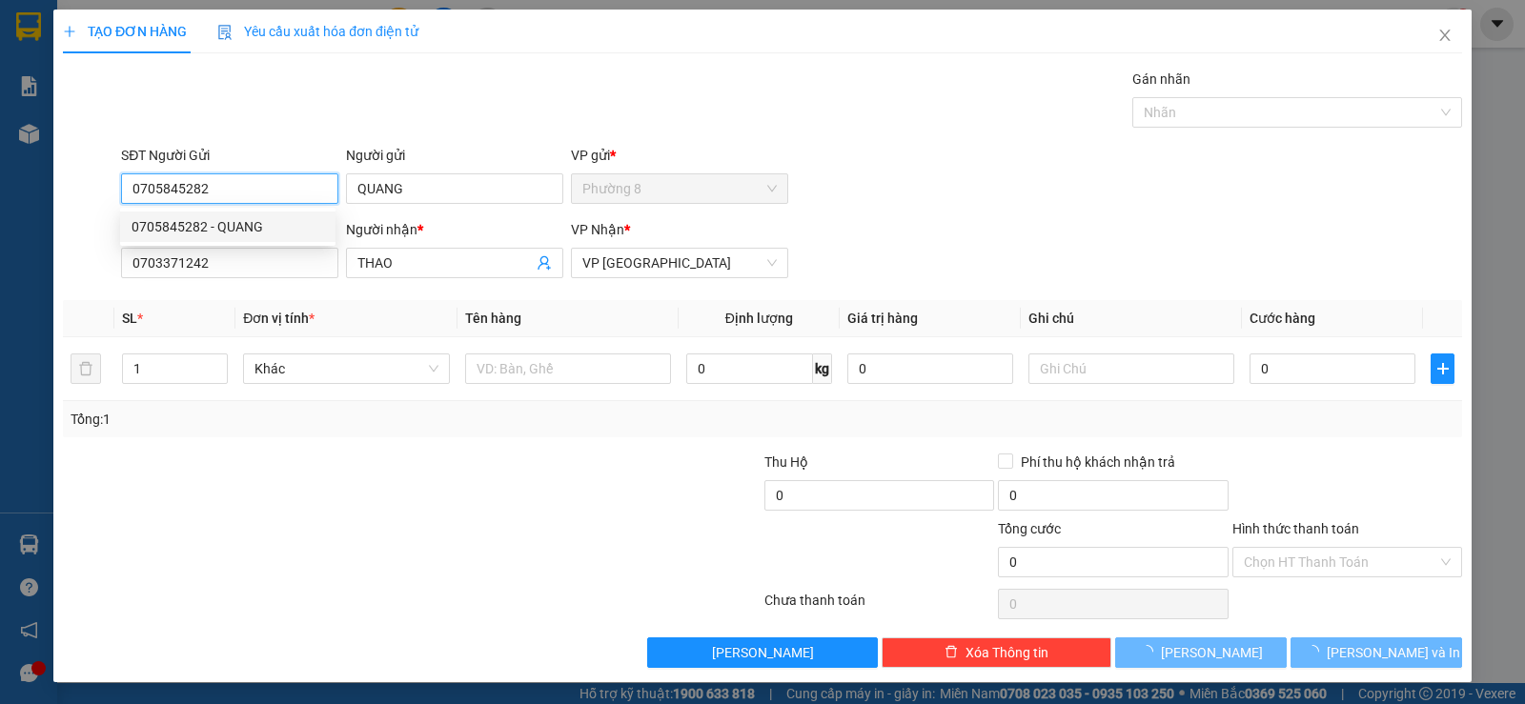
type input "90.000"
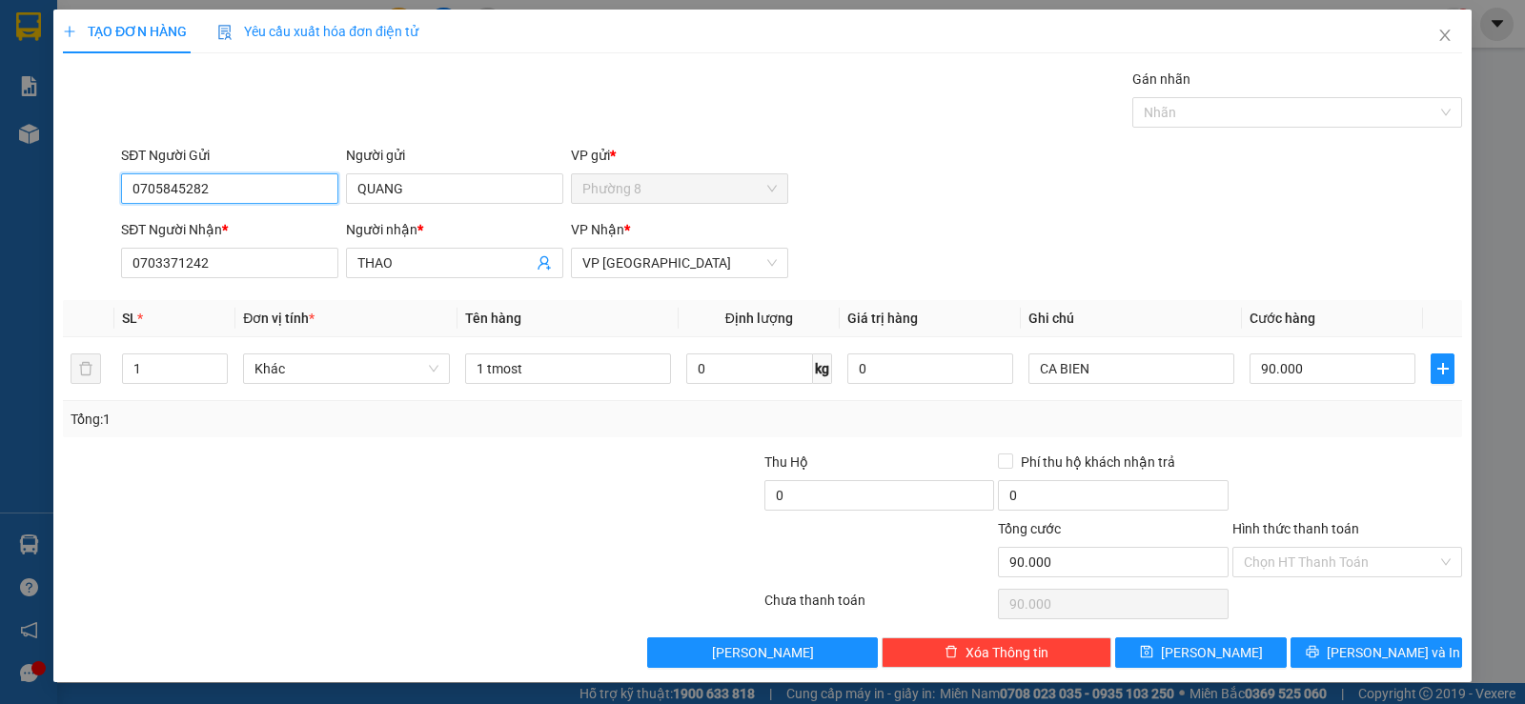
type input "0705845282"
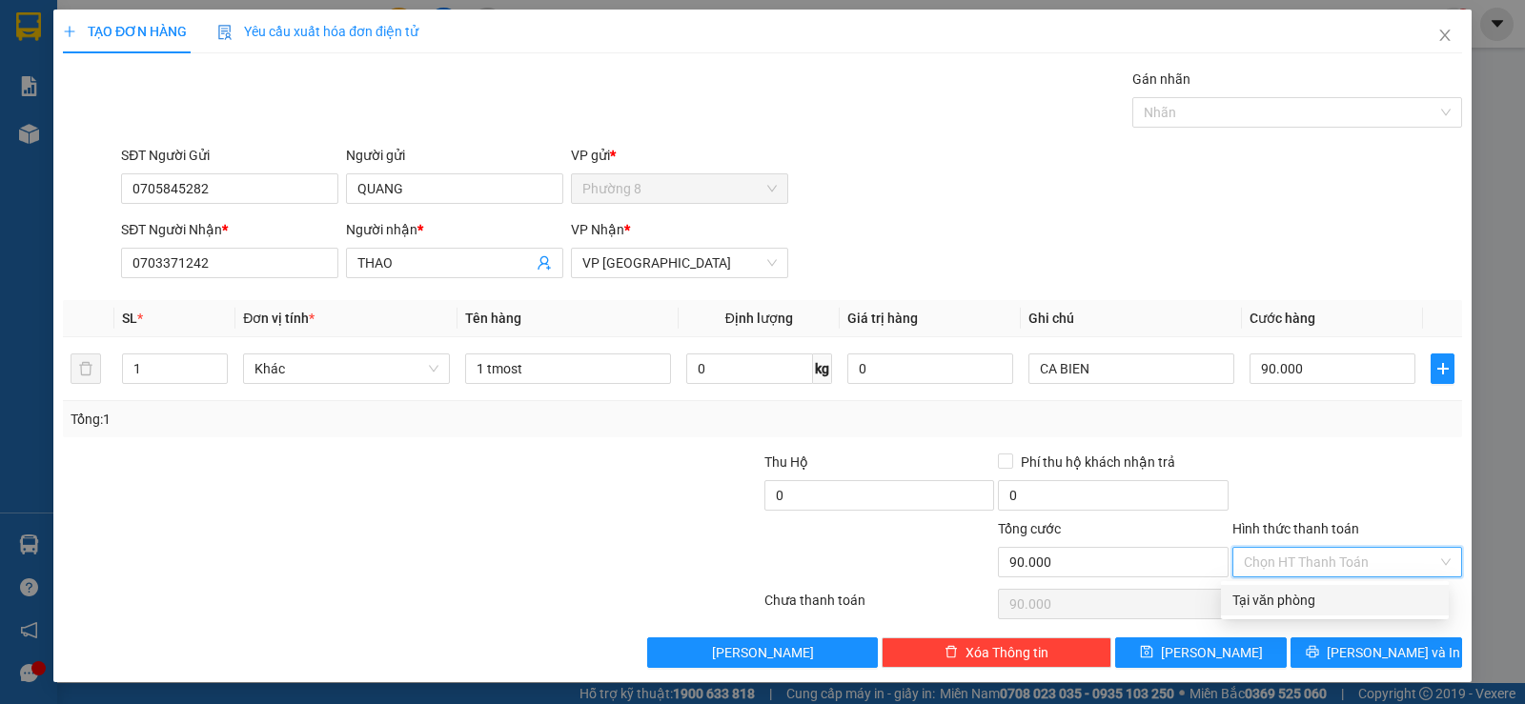
click at [1284, 551] on input "Hình thức thanh toán" at bounding box center [1340, 562] width 193 height 29
click at [1270, 593] on div "Tại văn phòng" at bounding box center [1334, 600] width 205 height 21
type input "0"
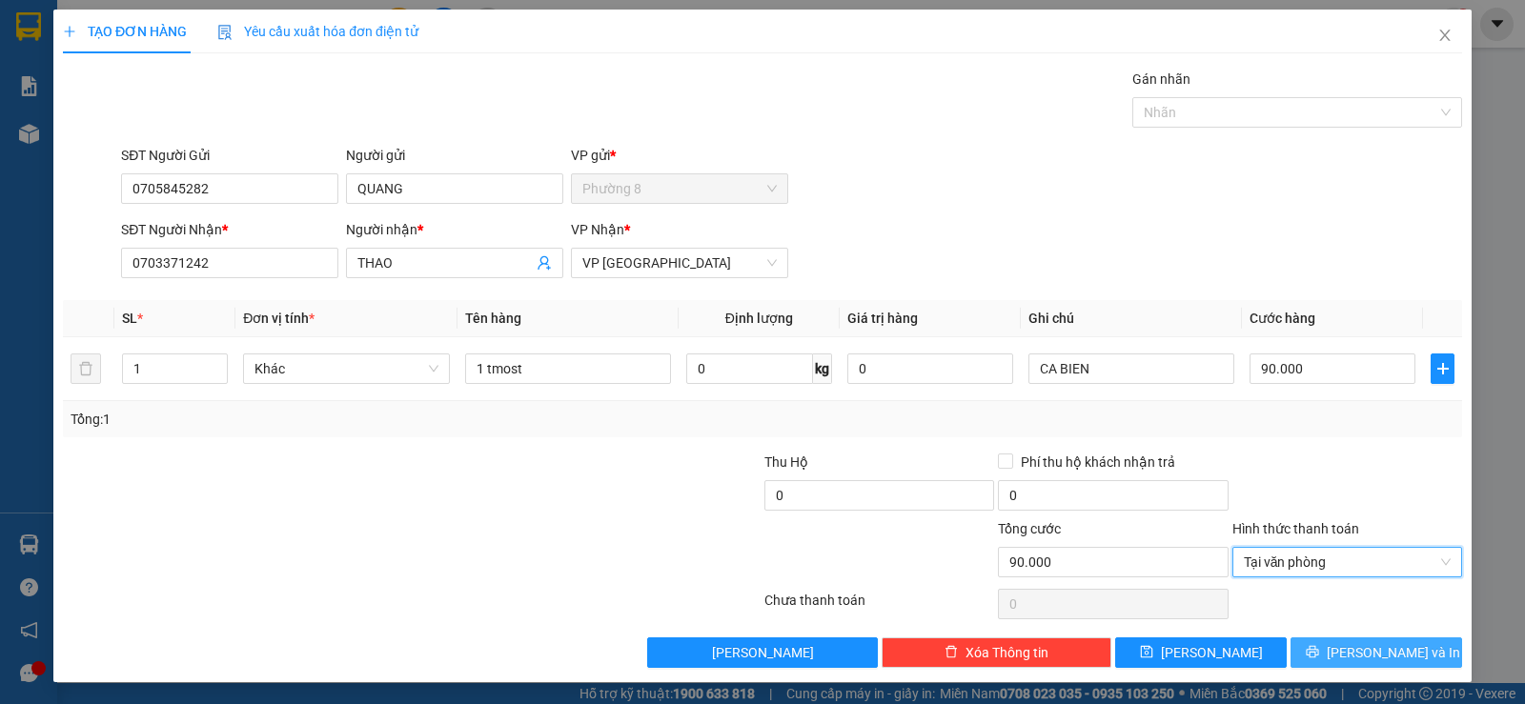
click at [1324, 639] on button "[PERSON_NAME] và In" at bounding box center [1376, 652] width 172 height 30
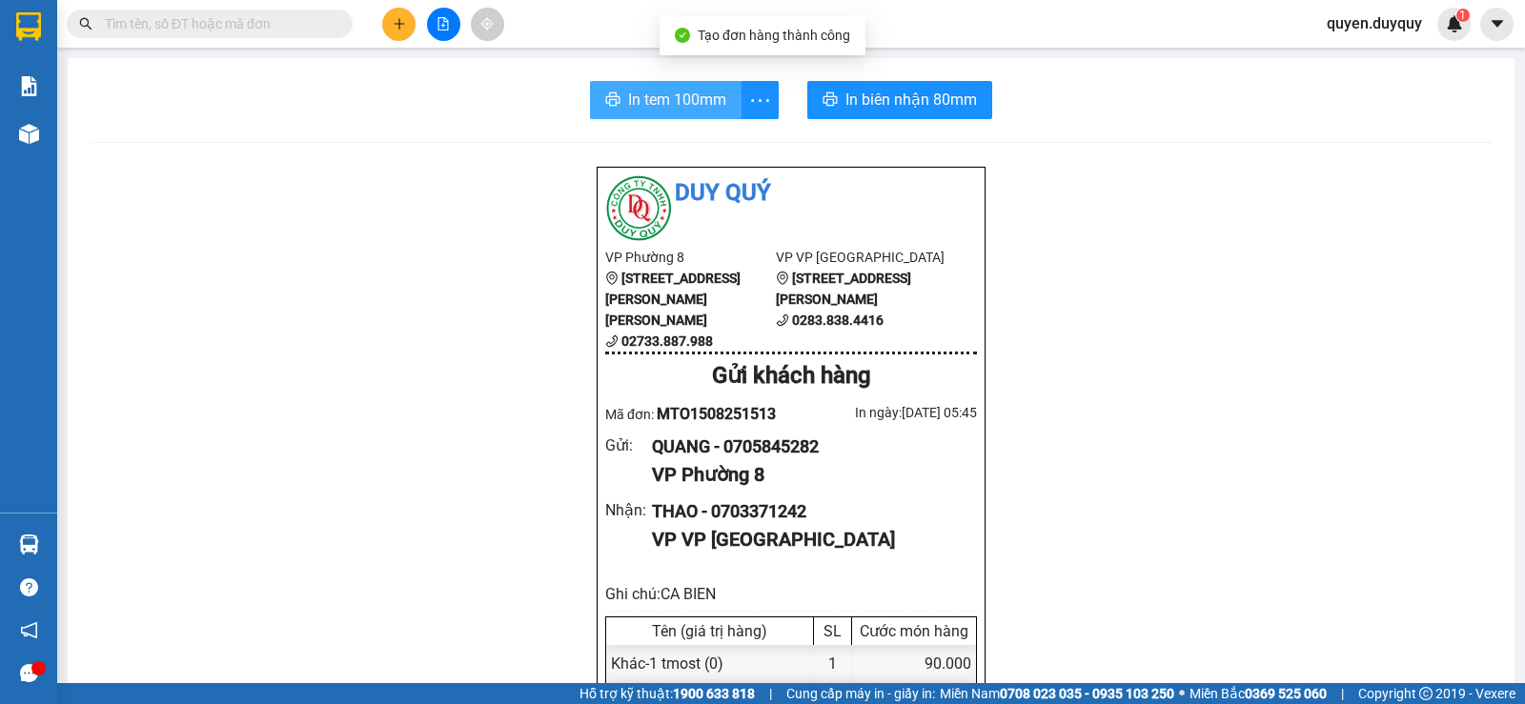
click at [630, 96] on span "In tem 100mm" at bounding box center [677, 100] width 98 height 24
click at [706, 96] on span "In tem 100mm" at bounding box center [677, 100] width 98 height 24
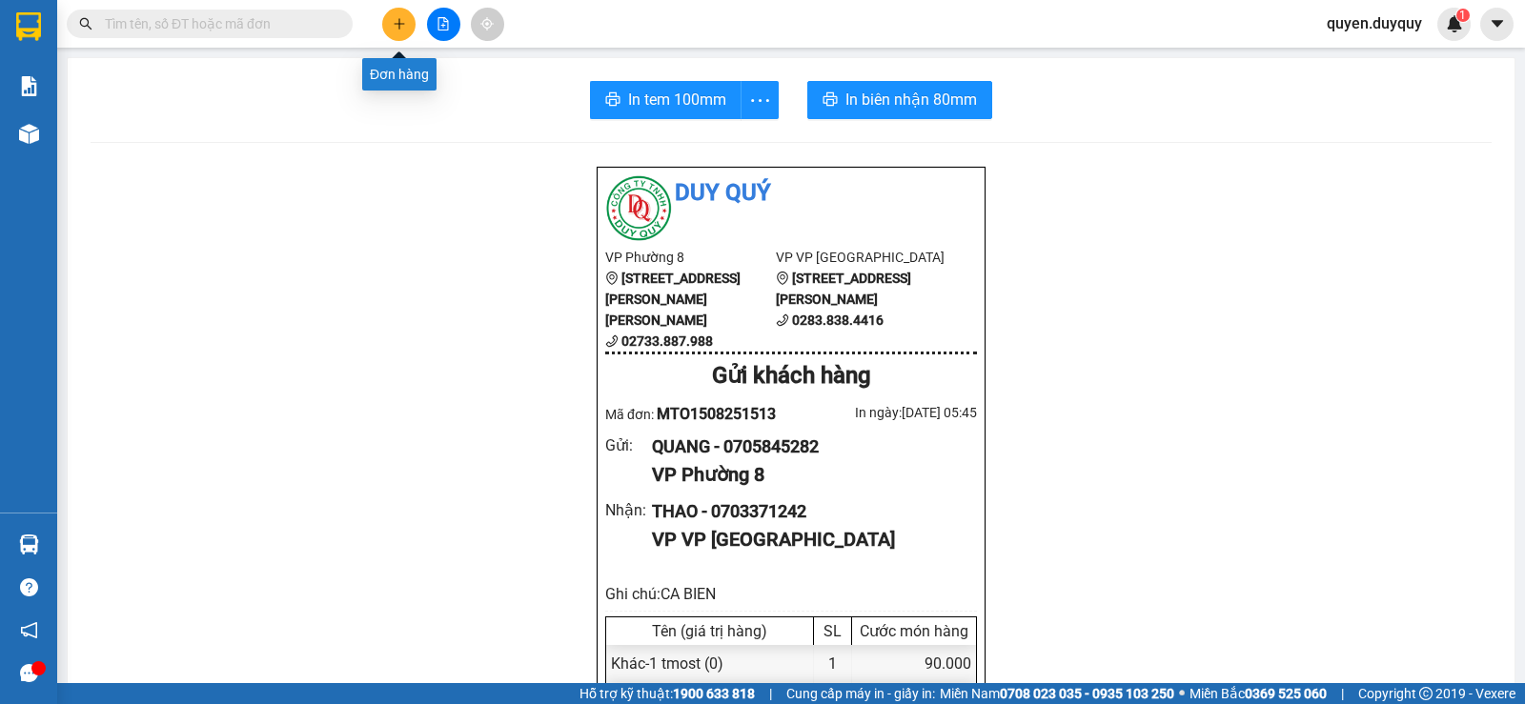
click at [399, 22] on icon "plus" at bounding box center [398, 23] width 1 height 10
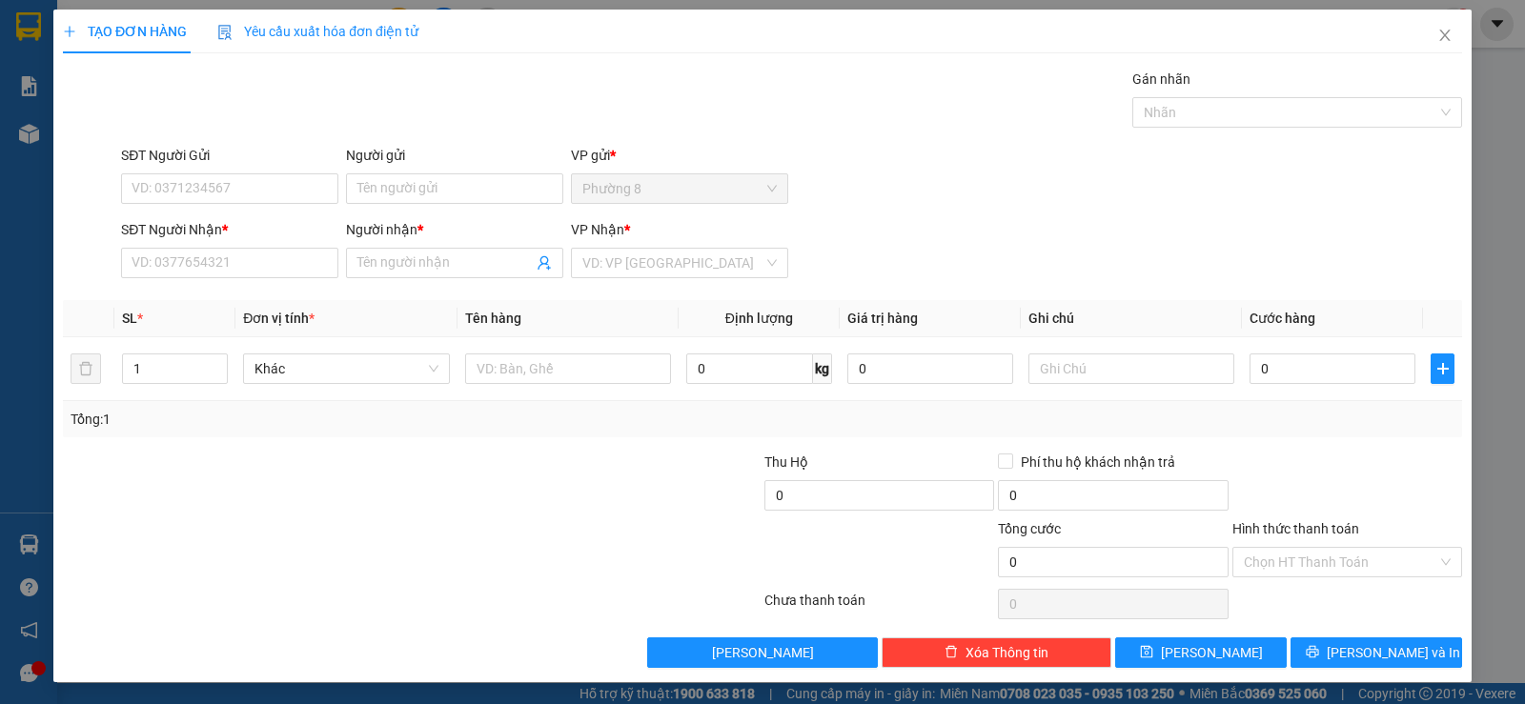
click at [28, 21] on div "TẠO ĐƠN HÀNG Yêu cầu xuất hóa đơn điện tử Transit Pickup Surcharge Ids Transit …" at bounding box center [762, 352] width 1525 height 704
click at [27, 24] on div "TẠO ĐƠN HÀNG Yêu cầu xuất hóa đơn điện tử Transit Pickup Surcharge Ids Transit …" at bounding box center [762, 352] width 1525 height 704
click at [1437, 30] on icon "close" at bounding box center [1444, 35] width 15 height 15
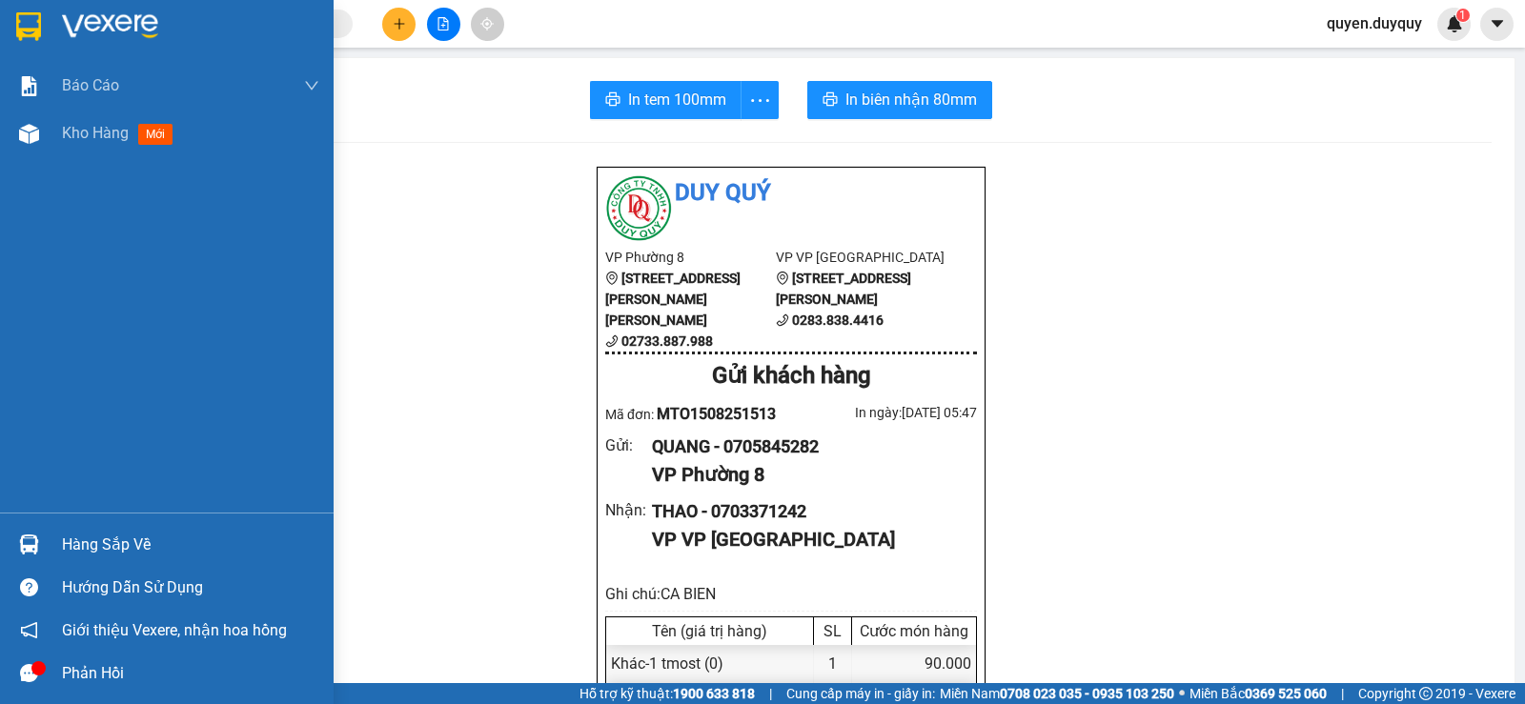
click at [26, 20] on img at bounding box center [28, 26] width 25 height 29
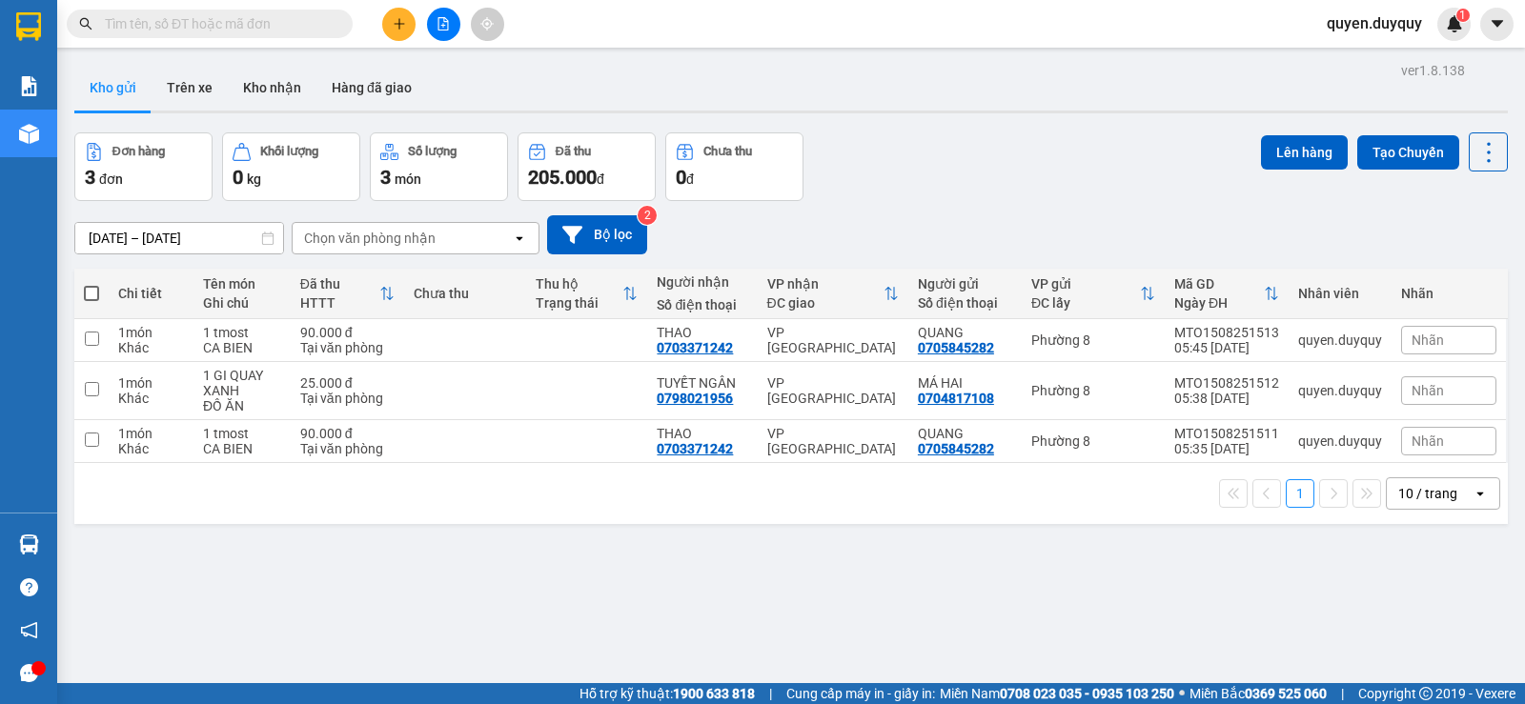
click at [91, 286] on span at bounding box center [91, 293] width 15 height 15
click at [91, 284] on input "checkbox" at bounding box center [91, 284] width 0 height 0
checkbox input "true"
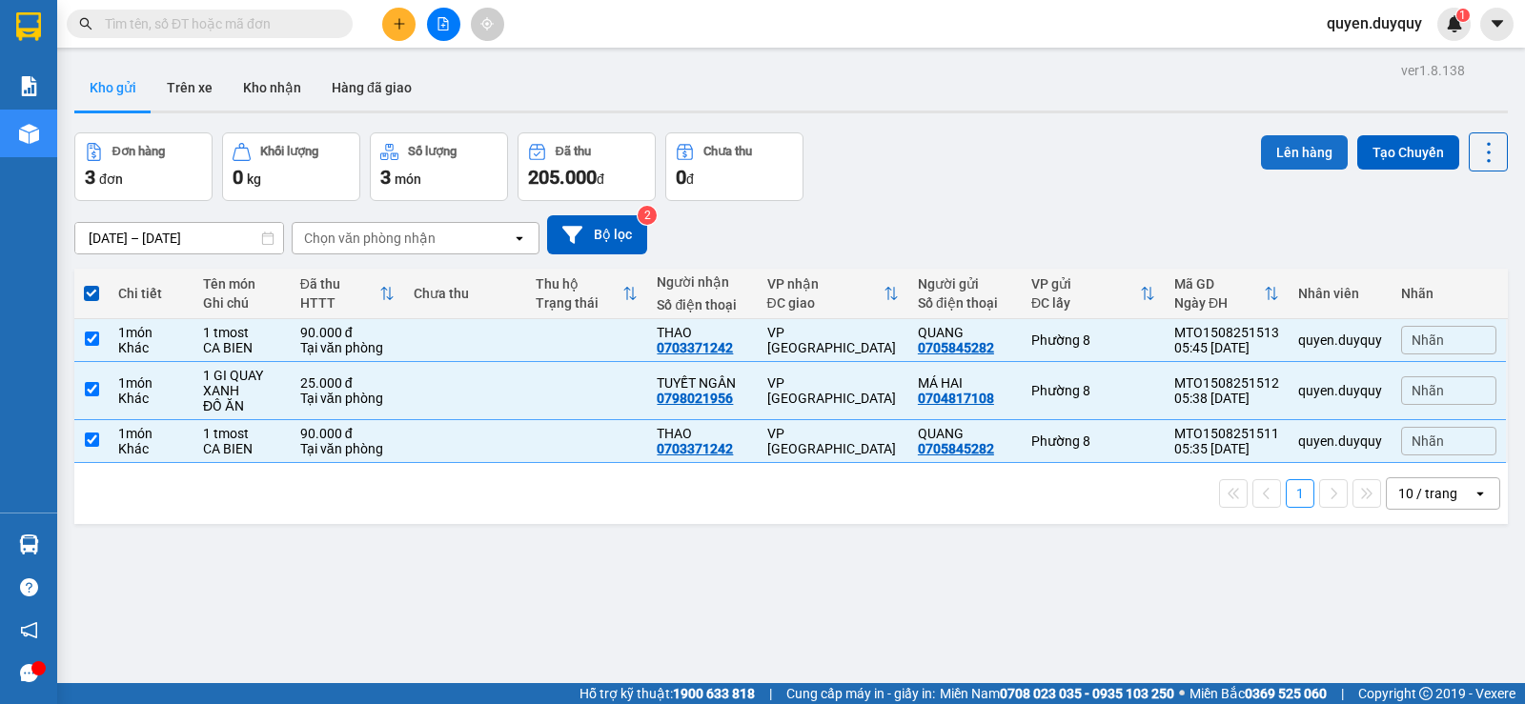
click at [1288, 144] on button "Lên hàng" at bounding box center [1304, 152] width 87 height 34
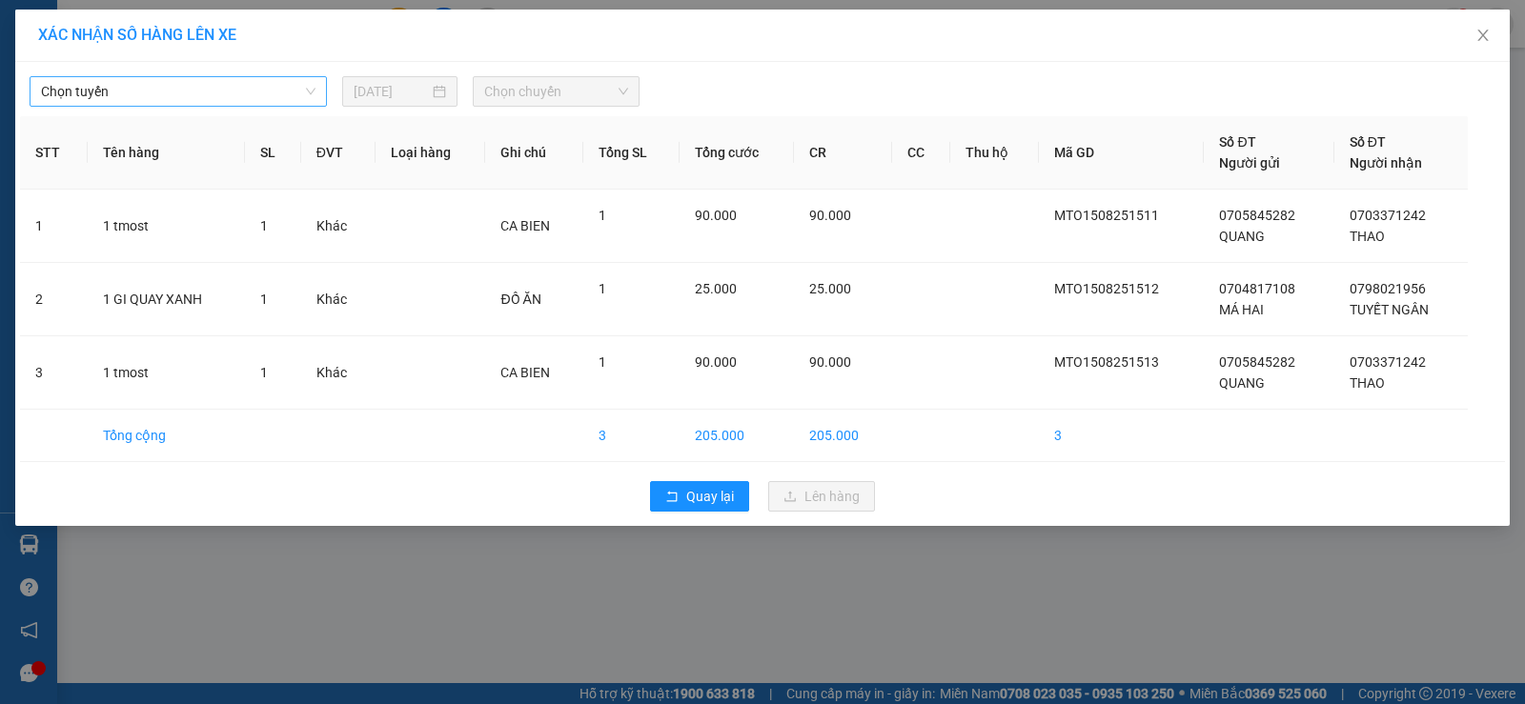
click at [275, 94] on span "Chọn tuyến" at bounding box center [178, 91] width 274 height 29
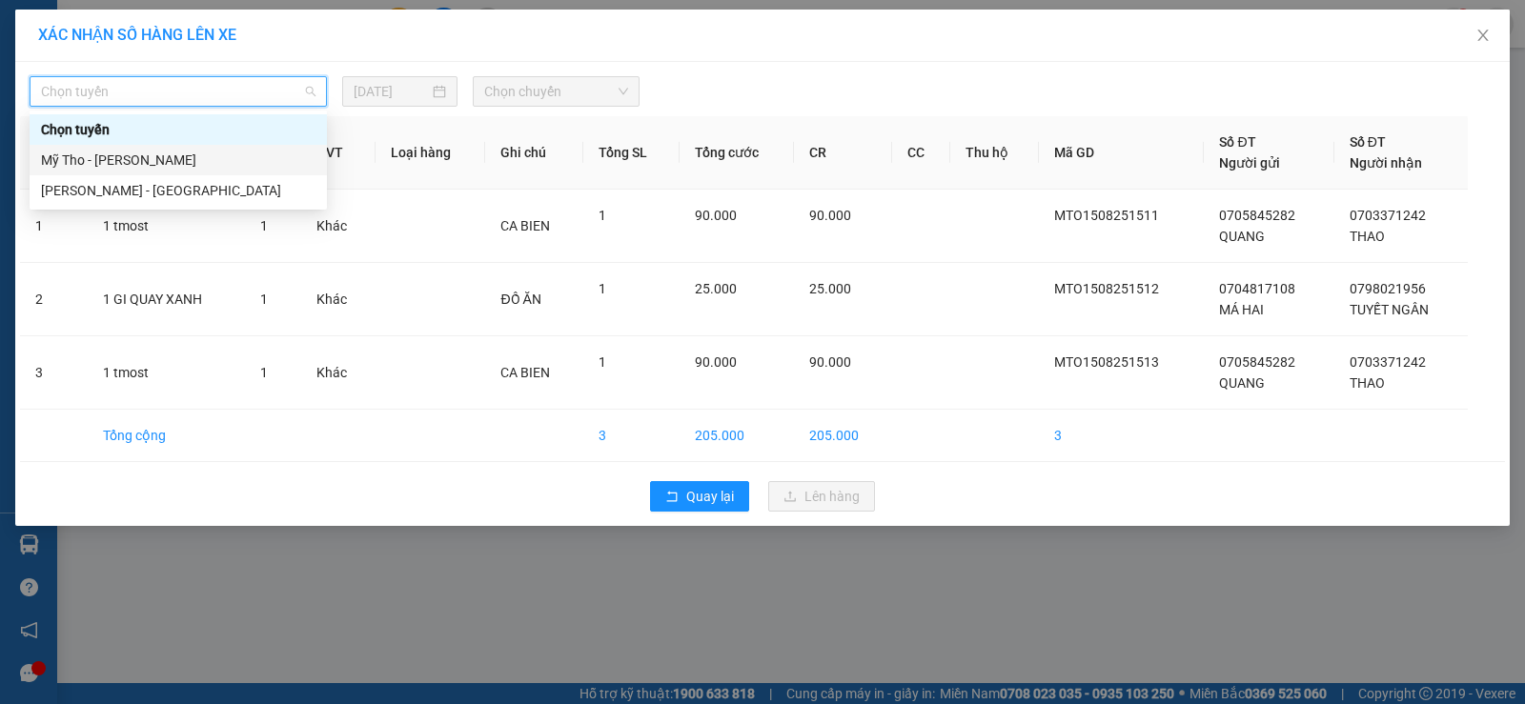
click at [242, 157] on div "Mỹ Tho - [PERSON_NAME]" at bounding box center [178, 160] width 274 height 21
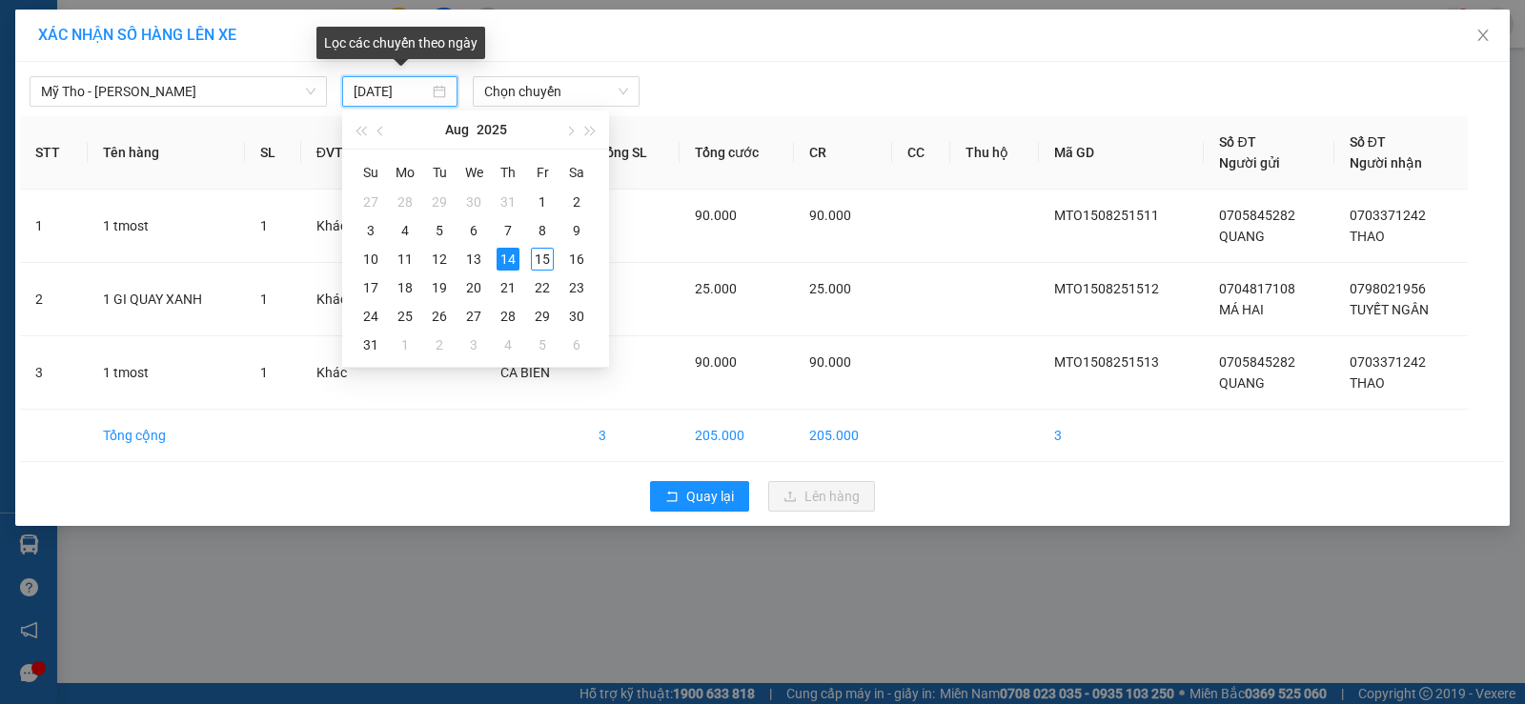
click at [412, 94] on input "14/08/2025" at bounding box center [391, 91] width 75 height 21
click at [540, 251] on div "15" at bounding box center [542, 259] width 23 height 23
type input "[DATE]"
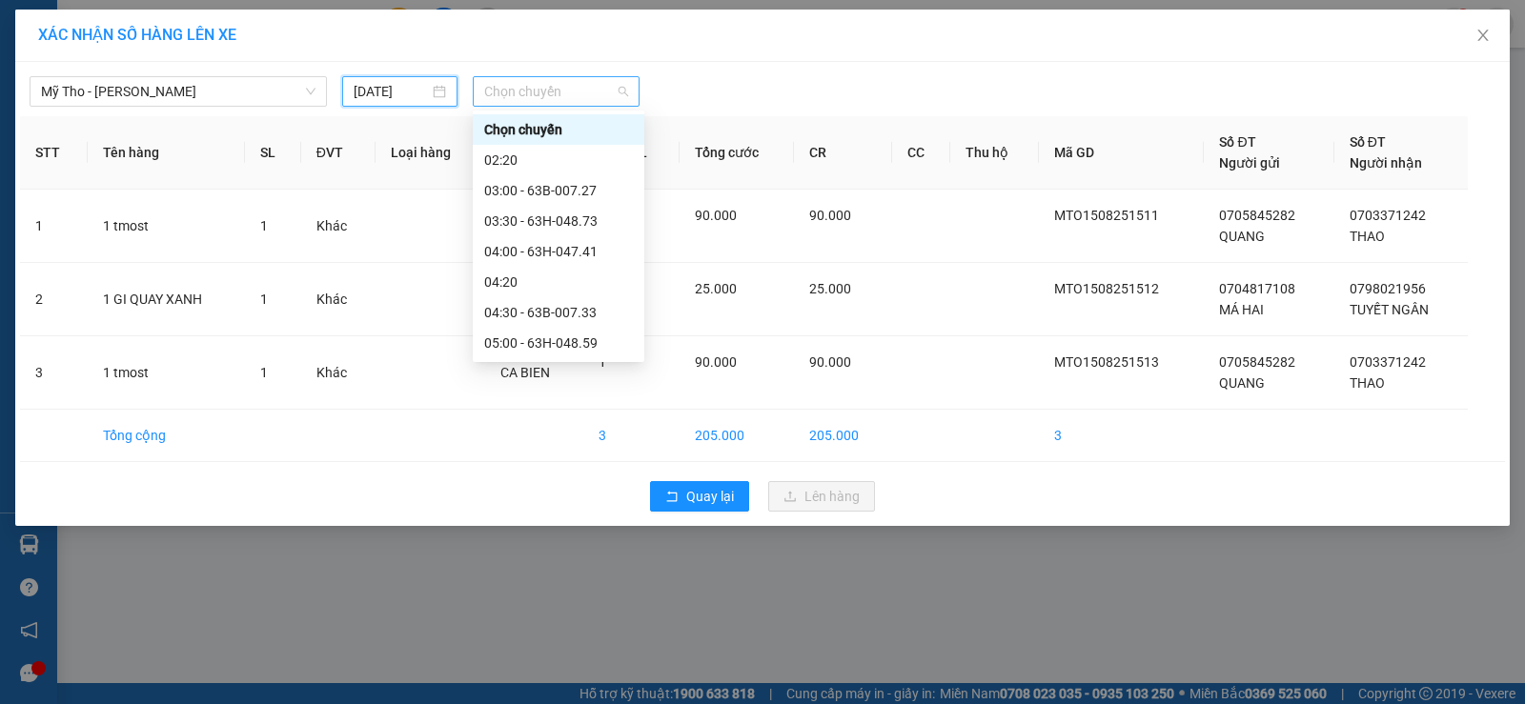
click at [601, 92] on span "Chọn chuyến" at bounding box center [556, 91] width 144 height 29
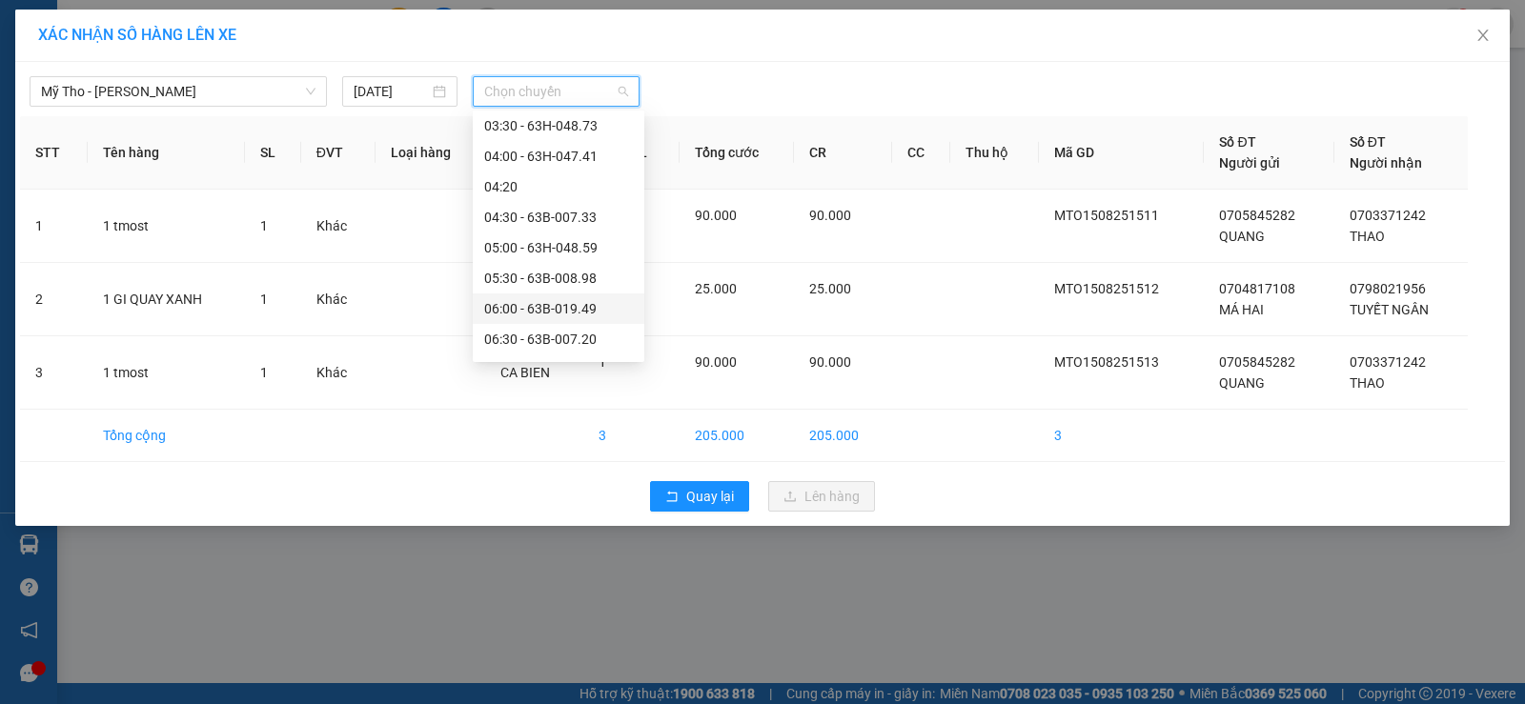
click at [568, 303] on div "06:00 - 63B-019.49" at bounding box center [558, 308] width 149 height 21
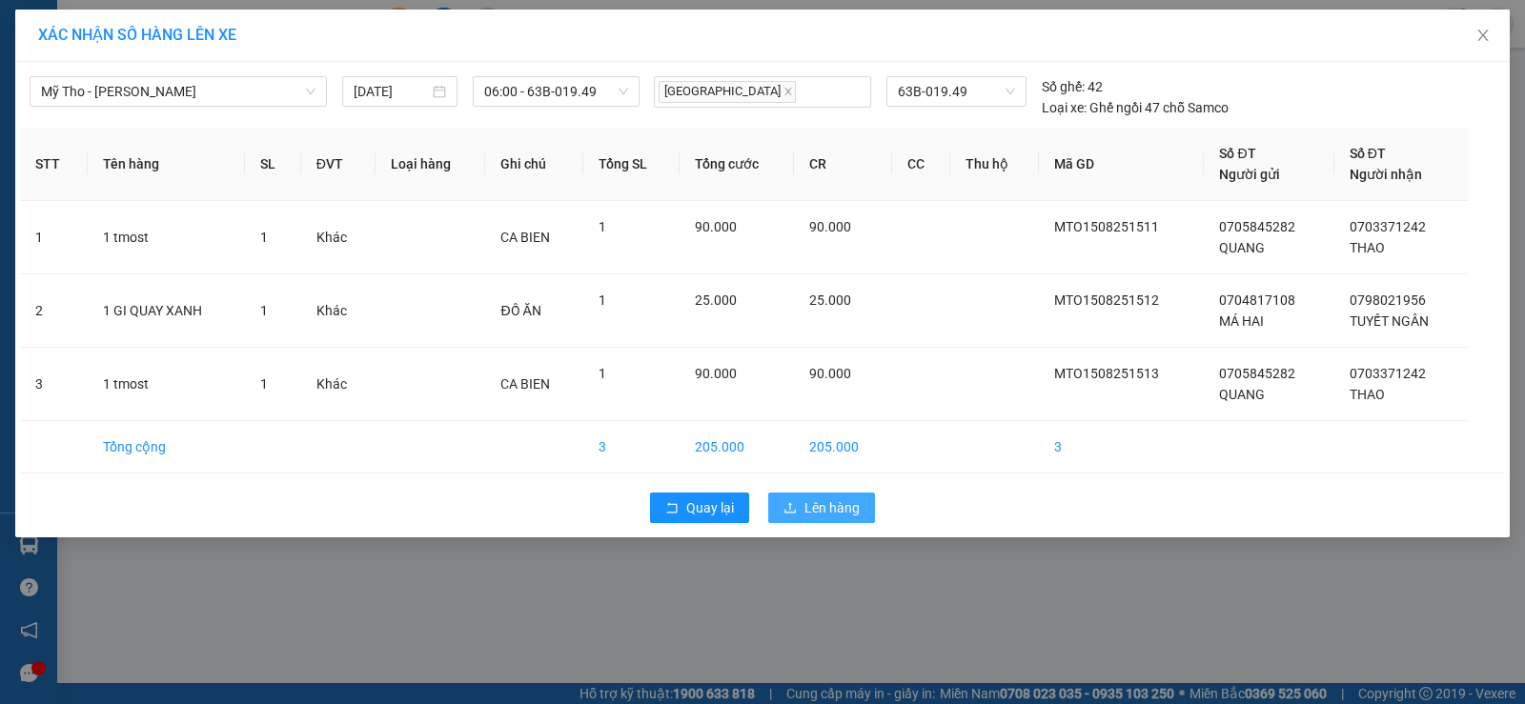
click at [825, 506] on span "Lên hàng" at bounding box center [831, 507] width 55 height 21
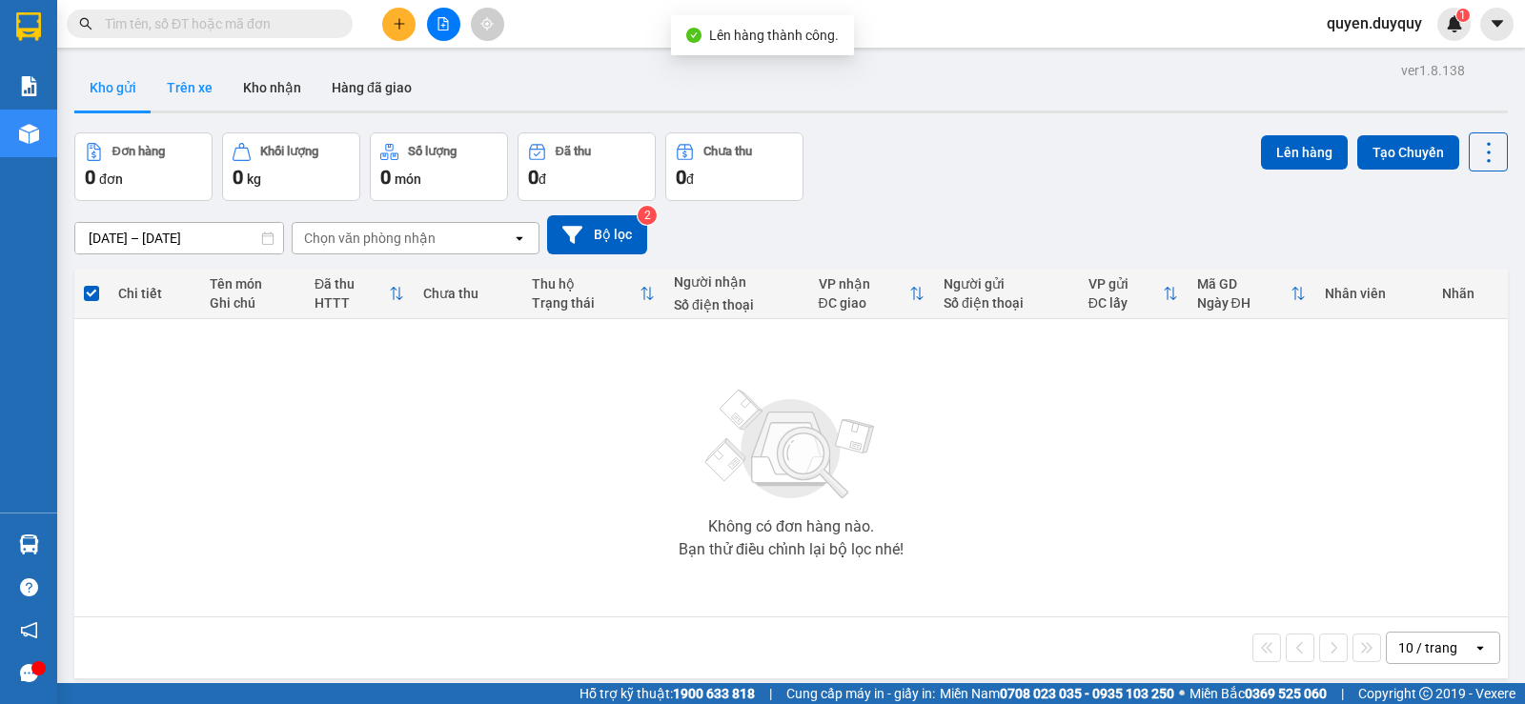
click at [204, 77] on button "Trên xe" at bounding box center [190, 88] width 76 height 46
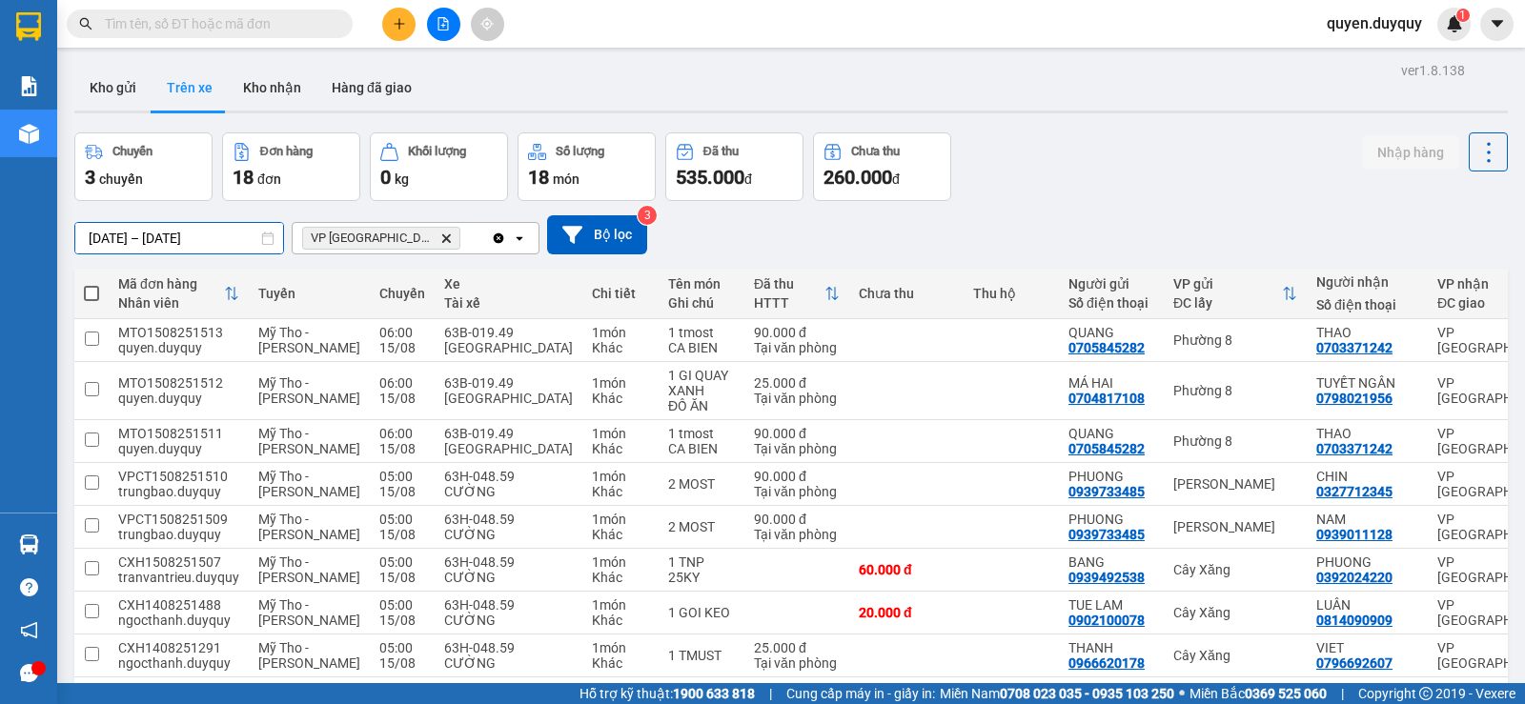
click at [219, 239] on input "[DATE] – [DATE]" at bounding box center [179, 238] width 208 height 30
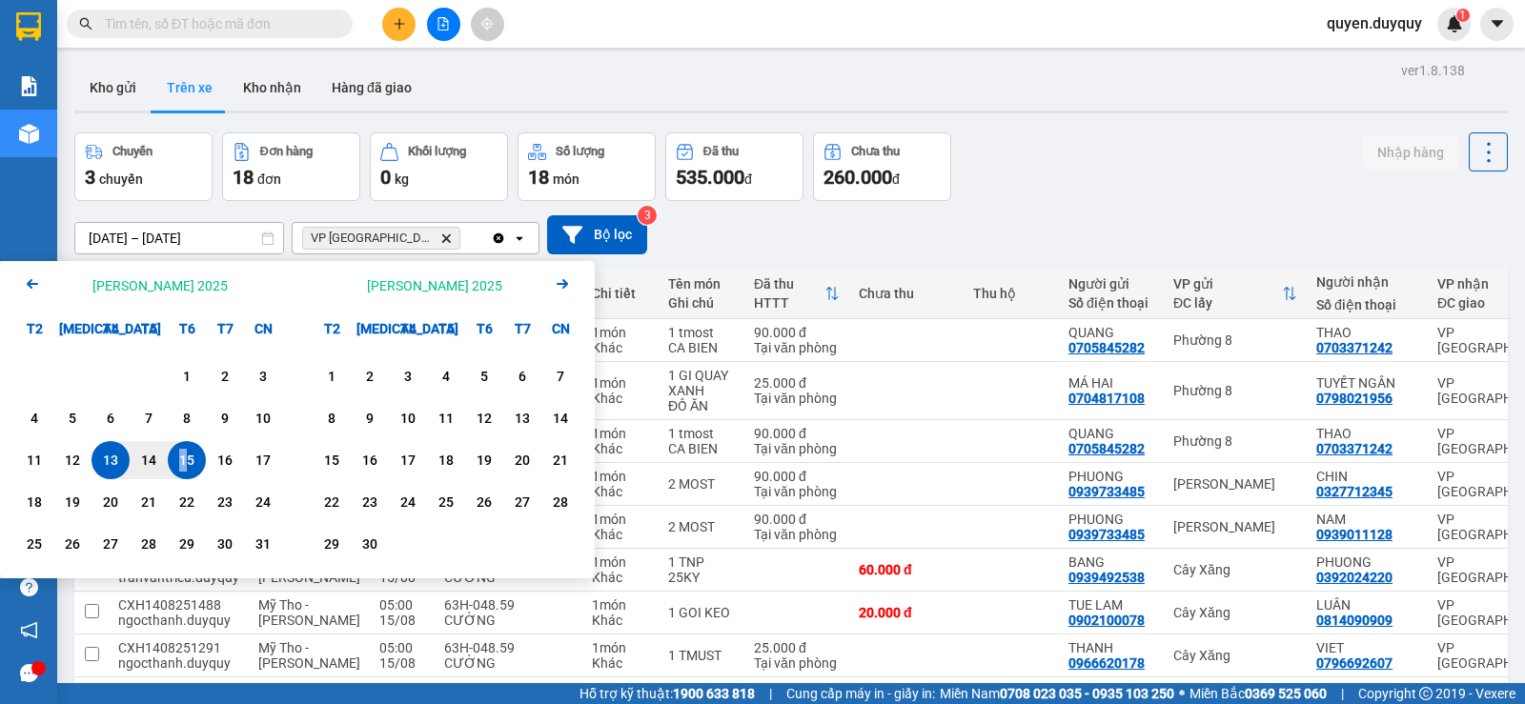
click at [184, 457] on div "15" at bounding box center [186, 460] width 27 height 23
type input "15/08/2025 – / /"
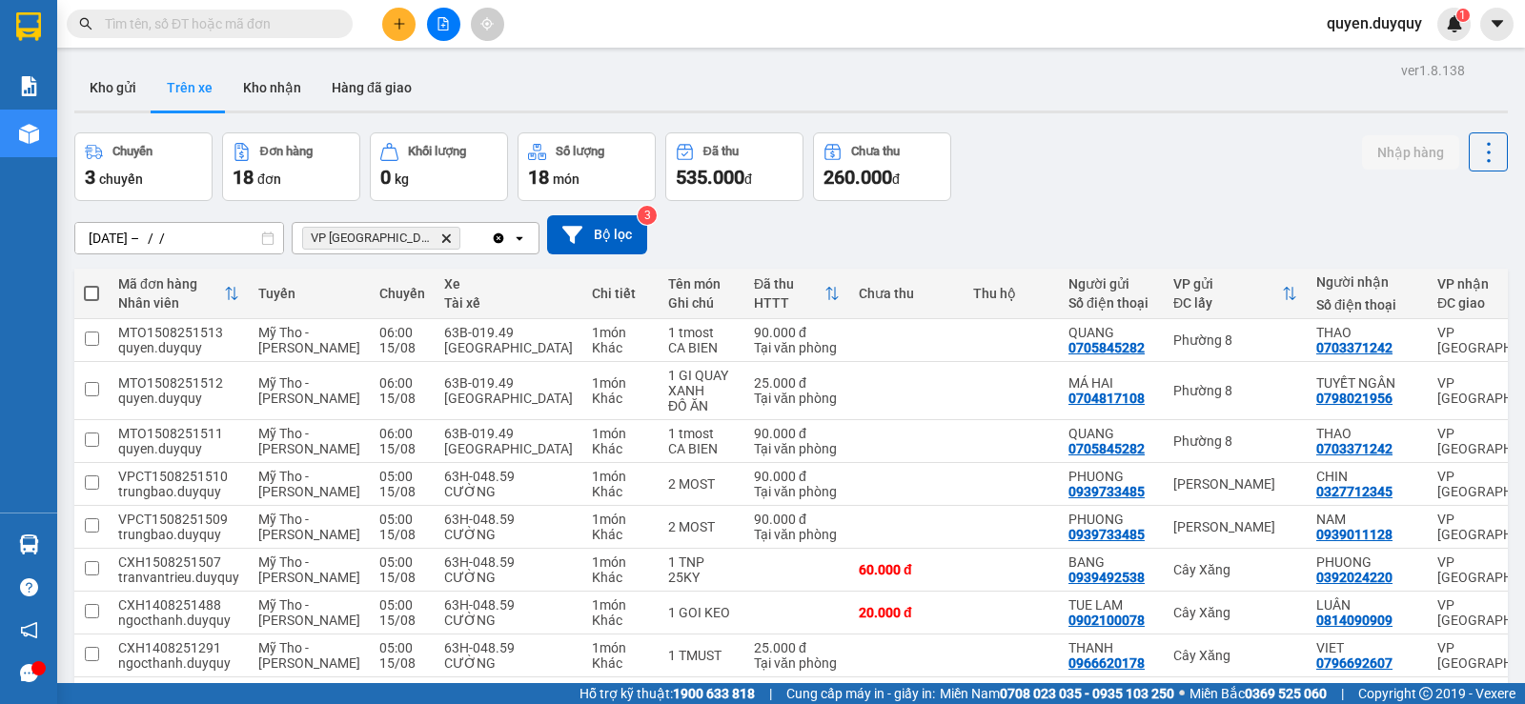
click at [340, 233] on span "VP [GEOGRAPHIC_DATA]" at bounding box center [372, 238] width 122 height 15
click at [1478, 334] on icon at bounding box center [1484, 340] width 13 height 13
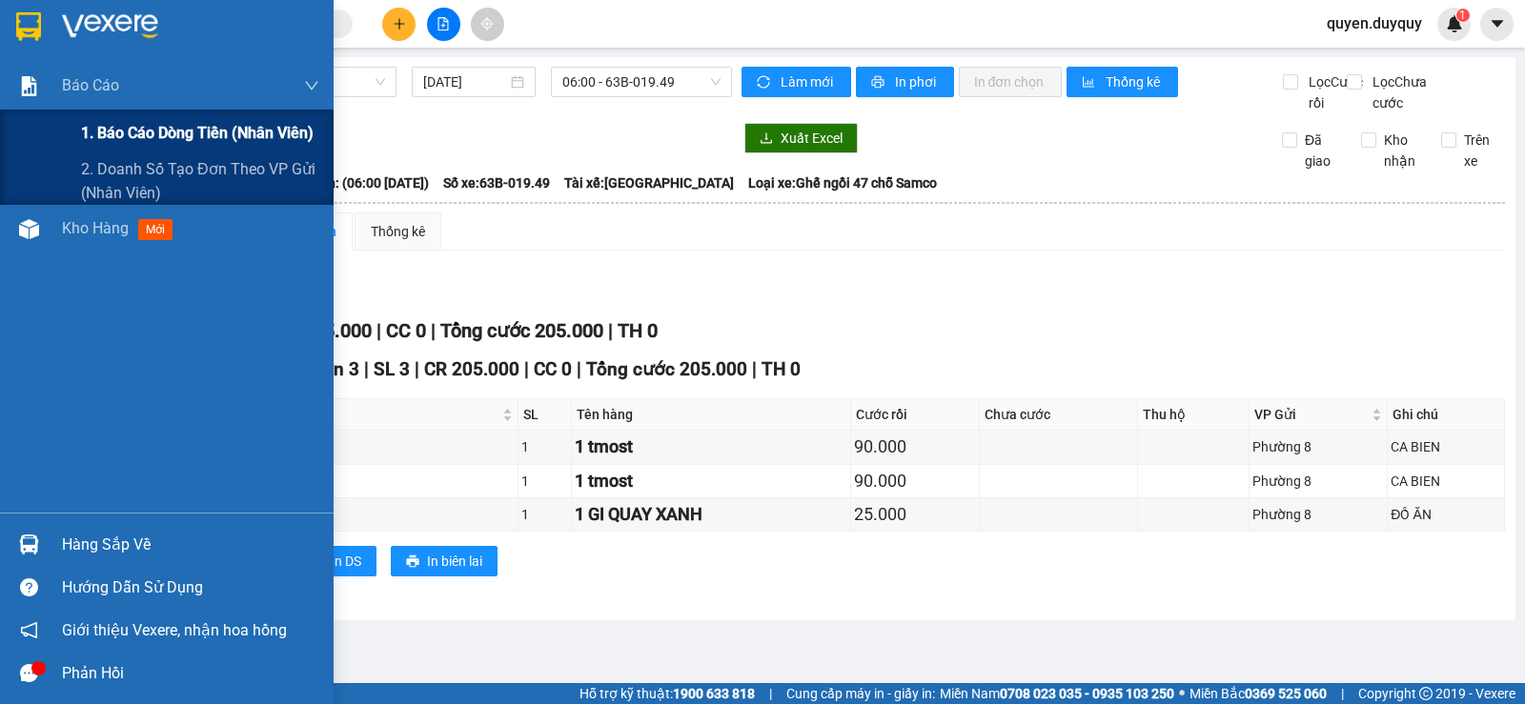
click at [166, 130] on span "1. Báo cáo dòng tiền (nhân viên)" at bounding box center [197, 133] width 233 height 24
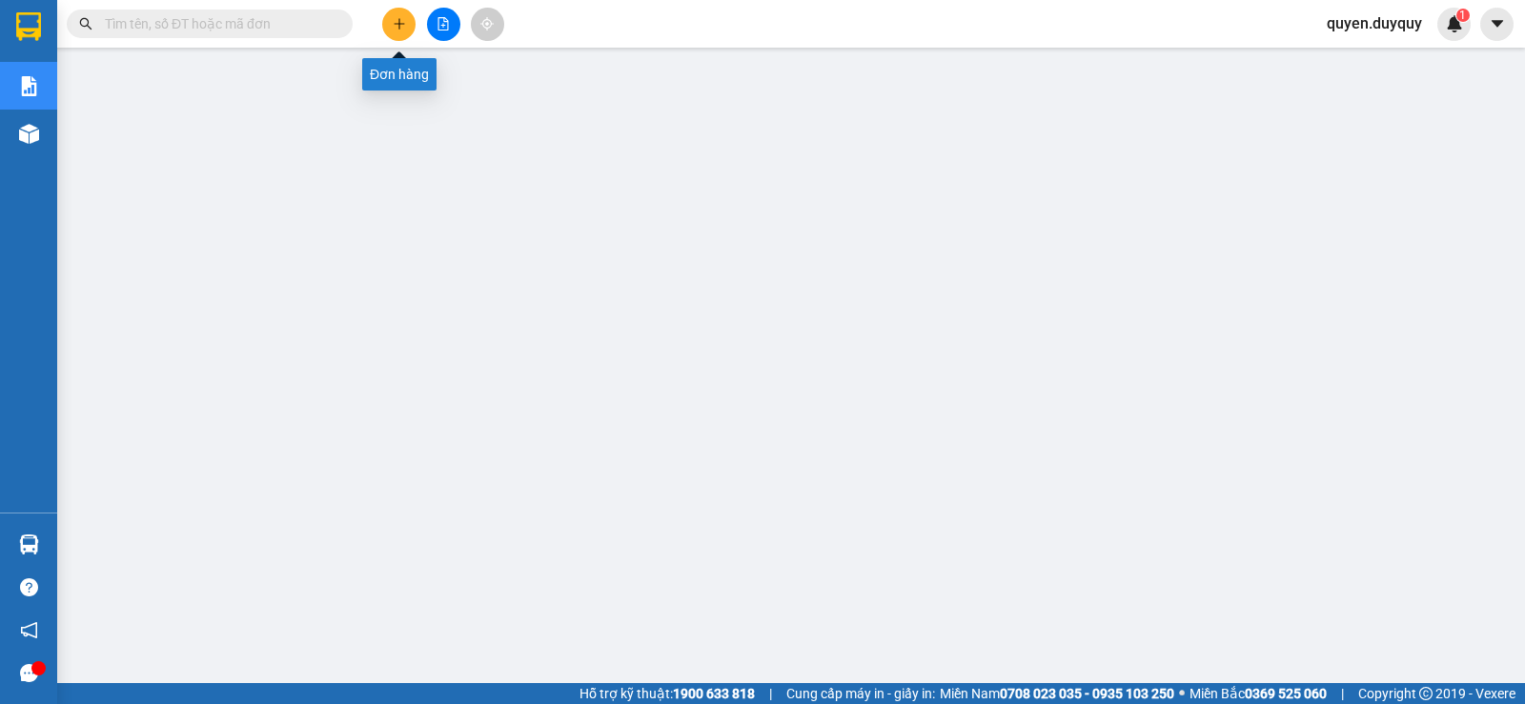
click at [389, 21] on button at bounding box center [398, 24] width 33 height 33
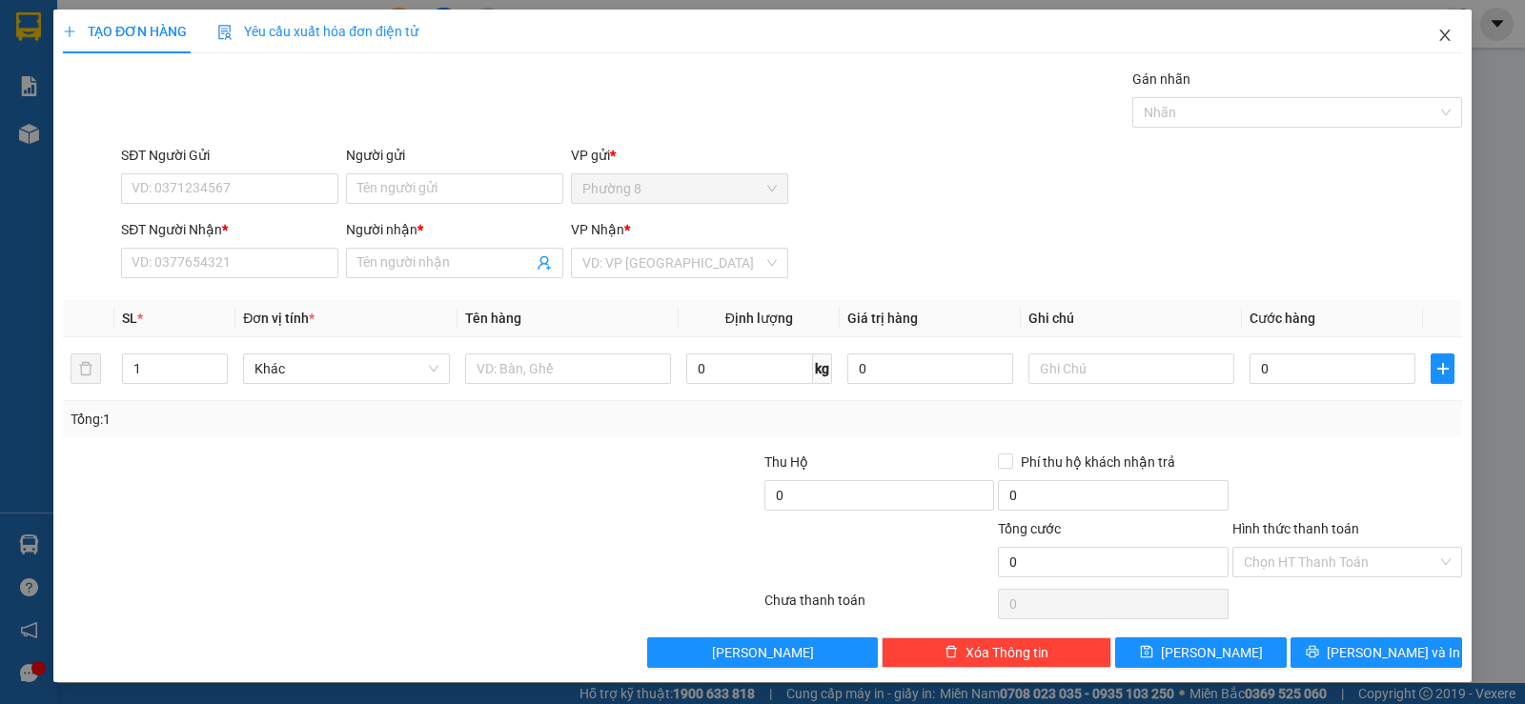
click at [1437, 33] on icon "close" at bounding box center [1444, 35] width 15 height 15
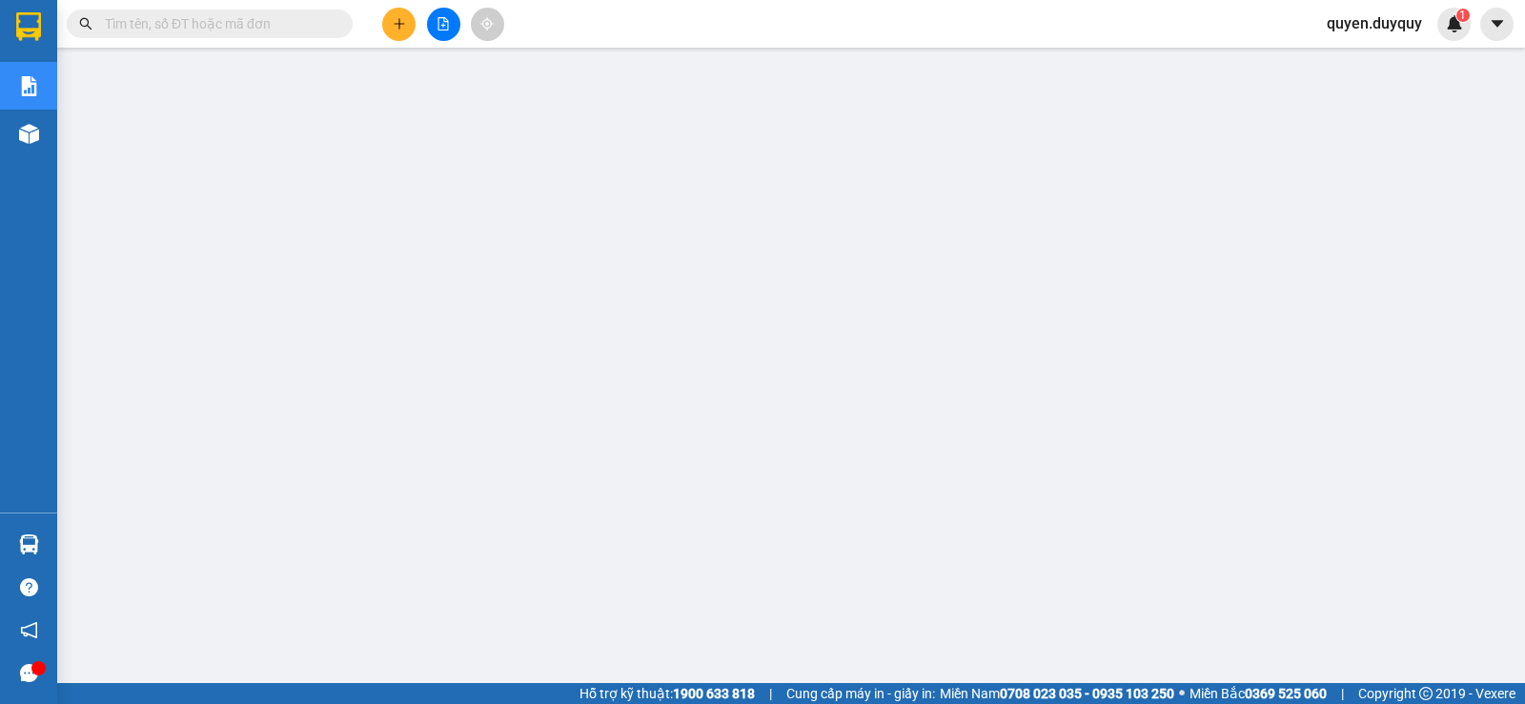
scroll to position [241, 0]
click at [1365, 22] on span "quyen.duyquy" at bounding box center [1374, 23] width 126 height 24
click at [1362, 55] on span "Đăng xuất" at bounding box center [1382, 59] width 87 height 21
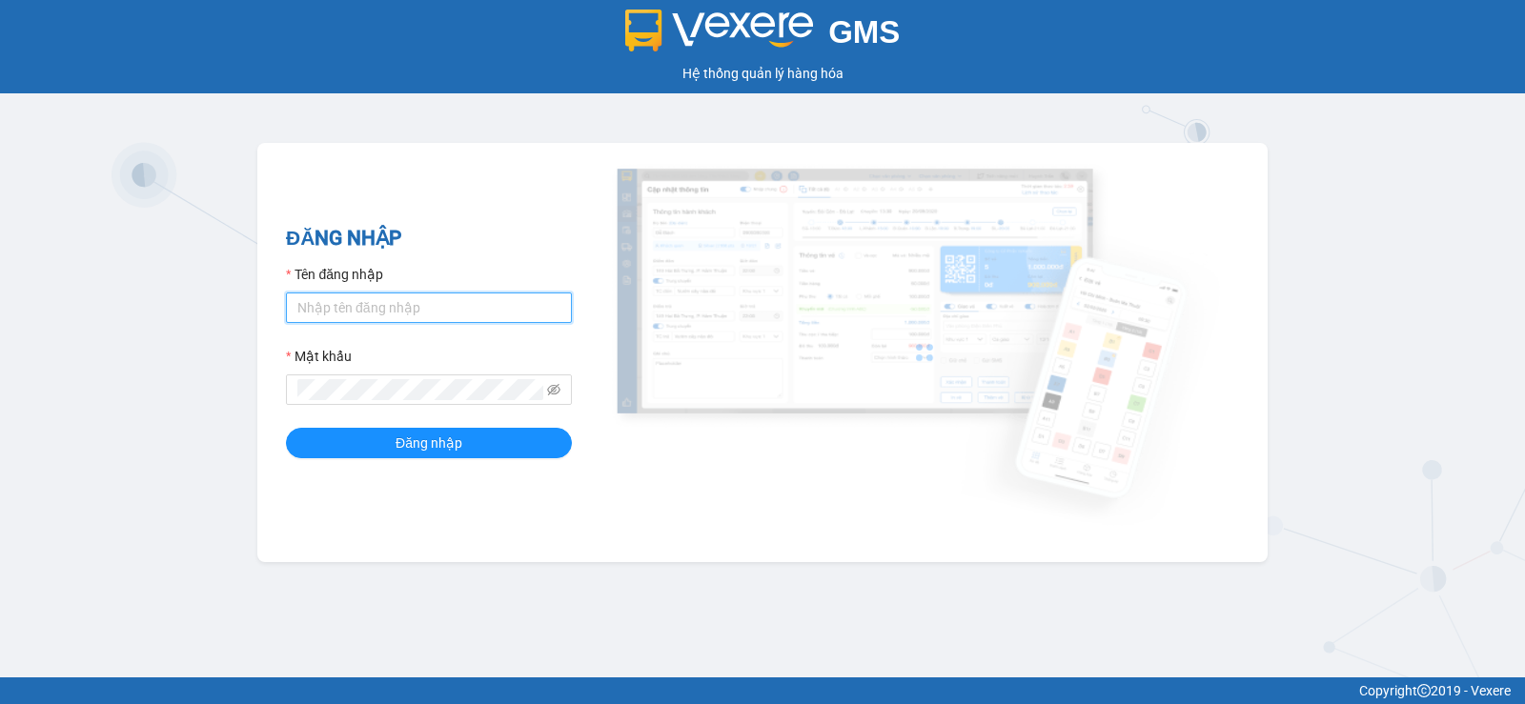
click at [414, 307] on input "Tên đăng nhập" at bounding box center [429, 308] width 286 height 30
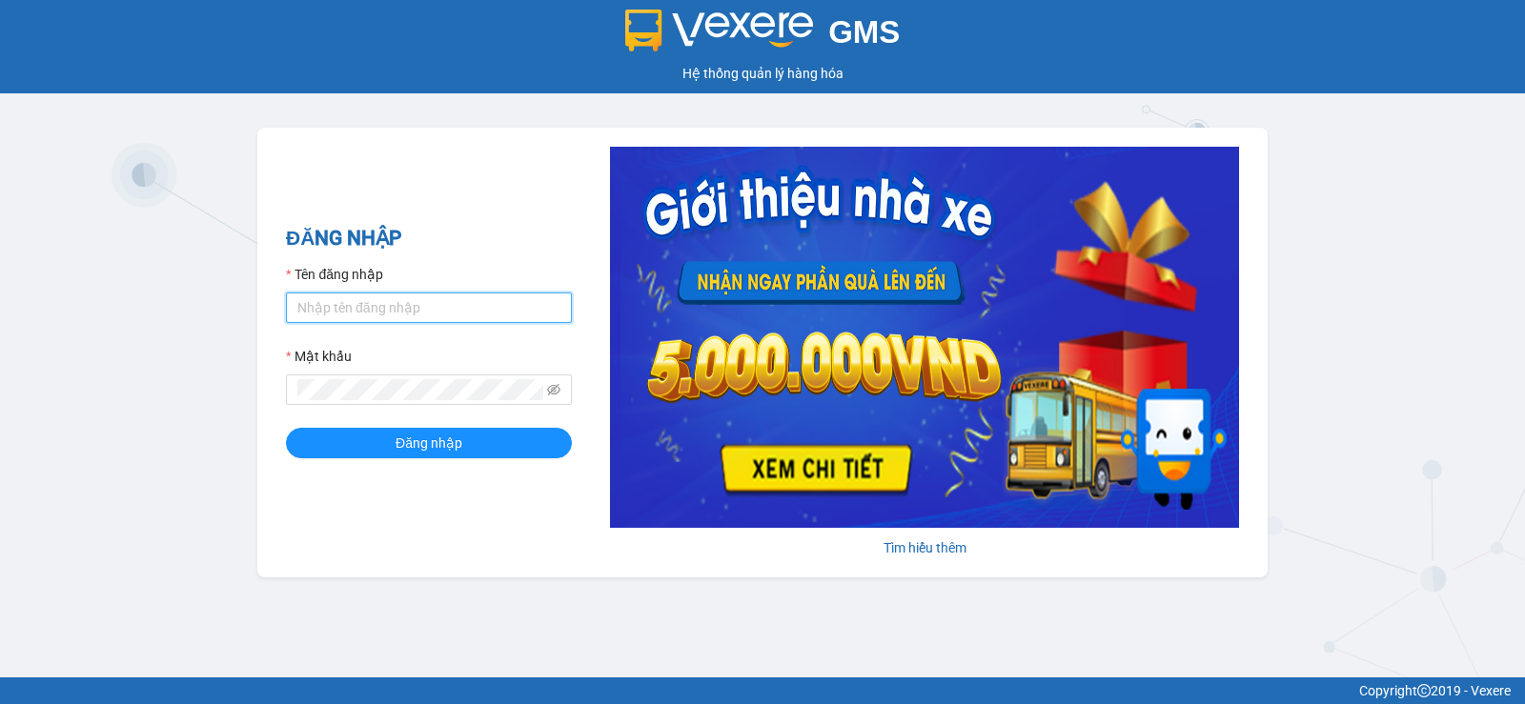
type input "luc.duyquy"
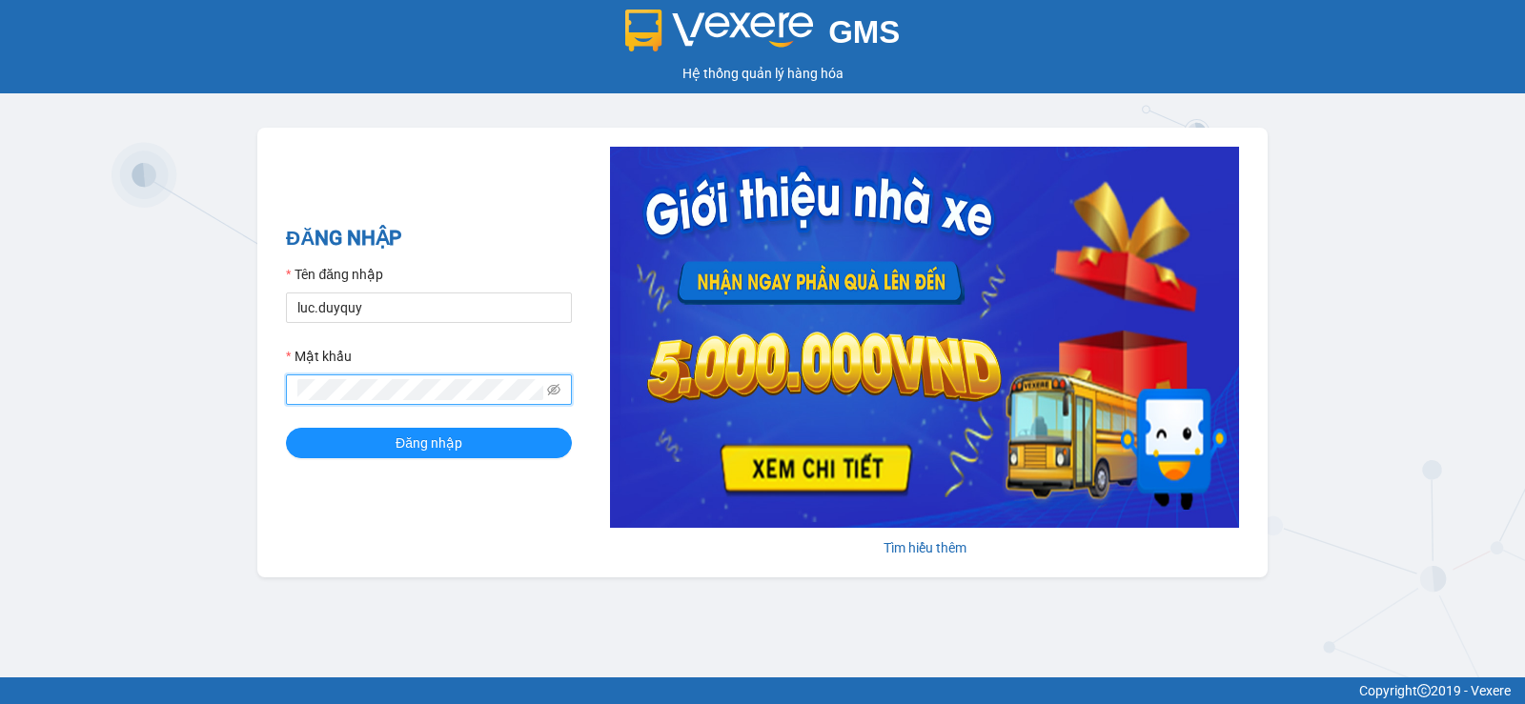
click at [286, 428] on button "Đăng nhập" at bounding box center [429, 443] width 286 height 30
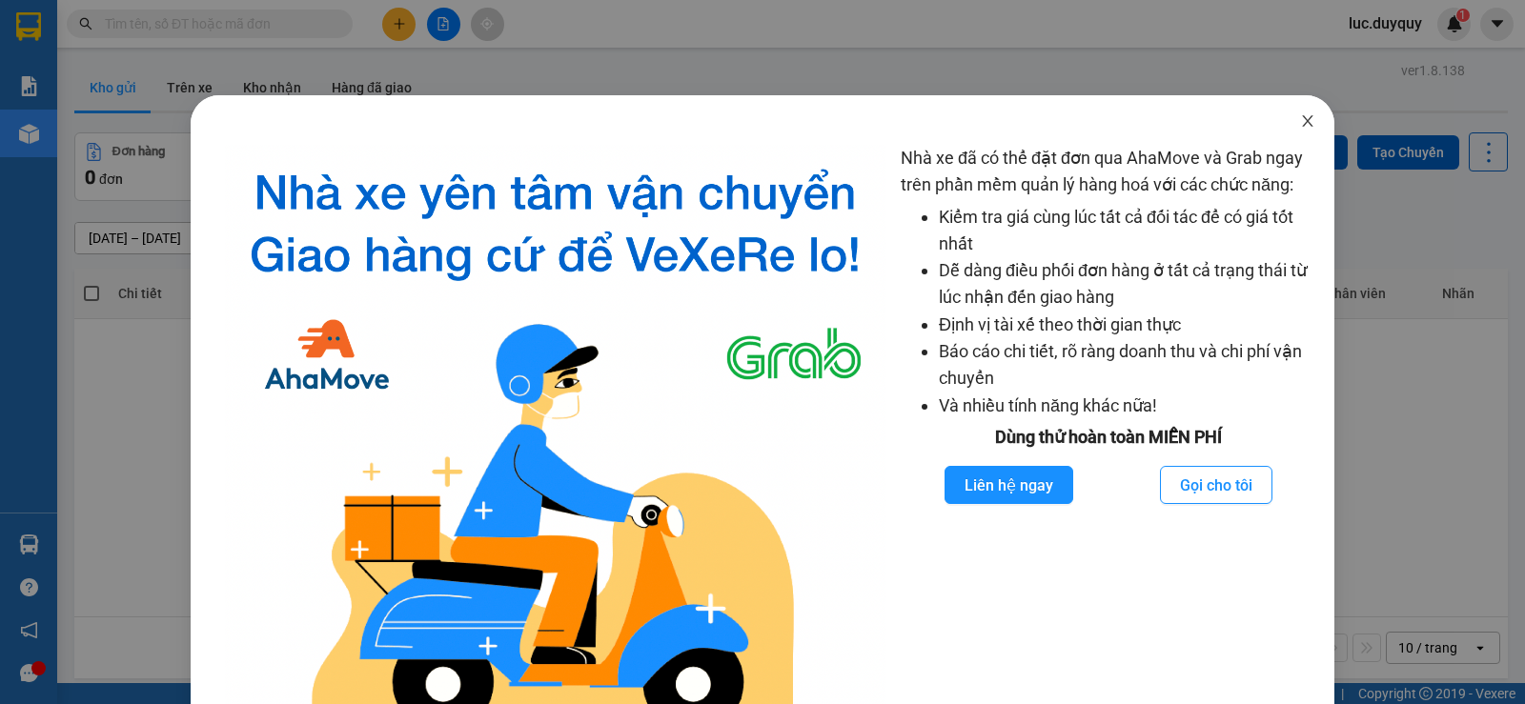
click at [1300, 117] on icon "close" at bounding box center [1307, 120] width 15 height 15
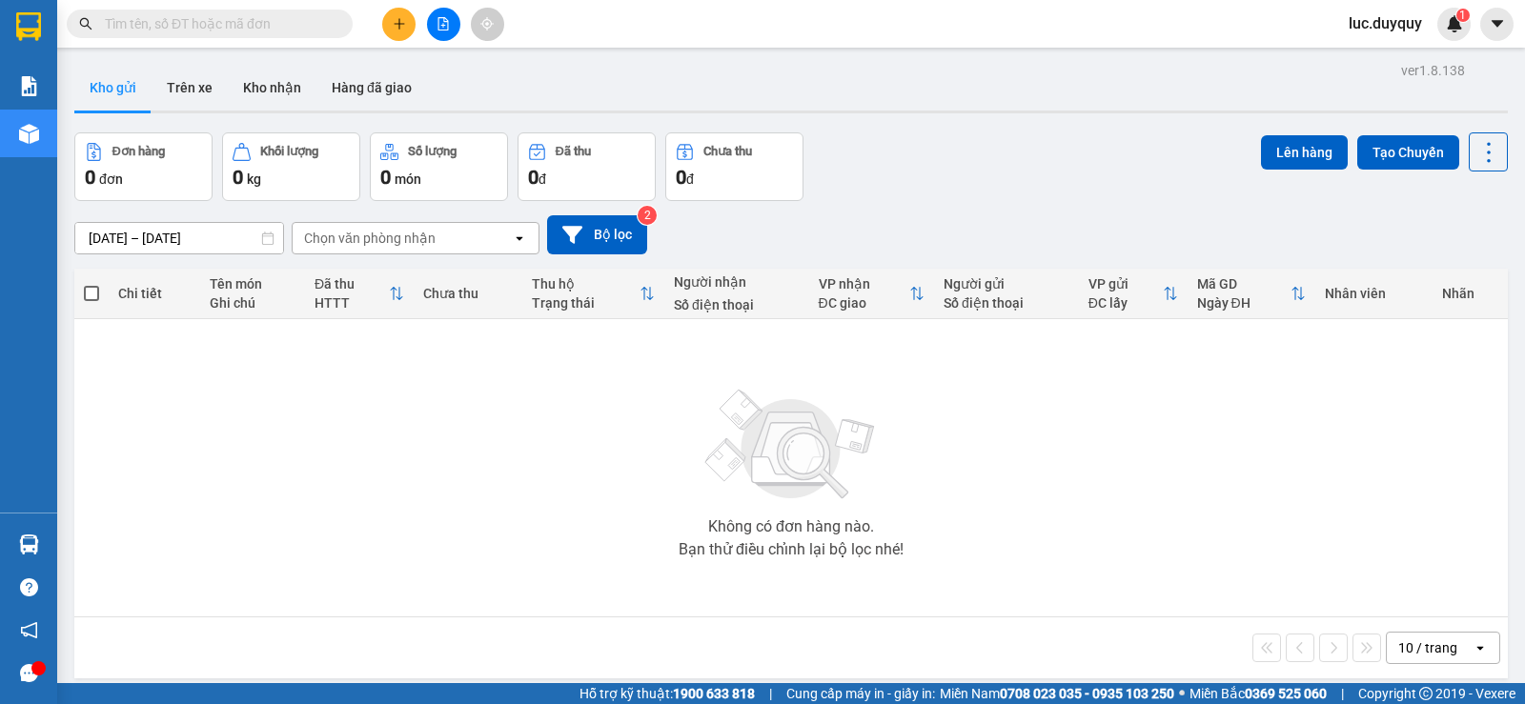
click at [391, 25] on button at bounding box center [398, 24] width 33 height 33
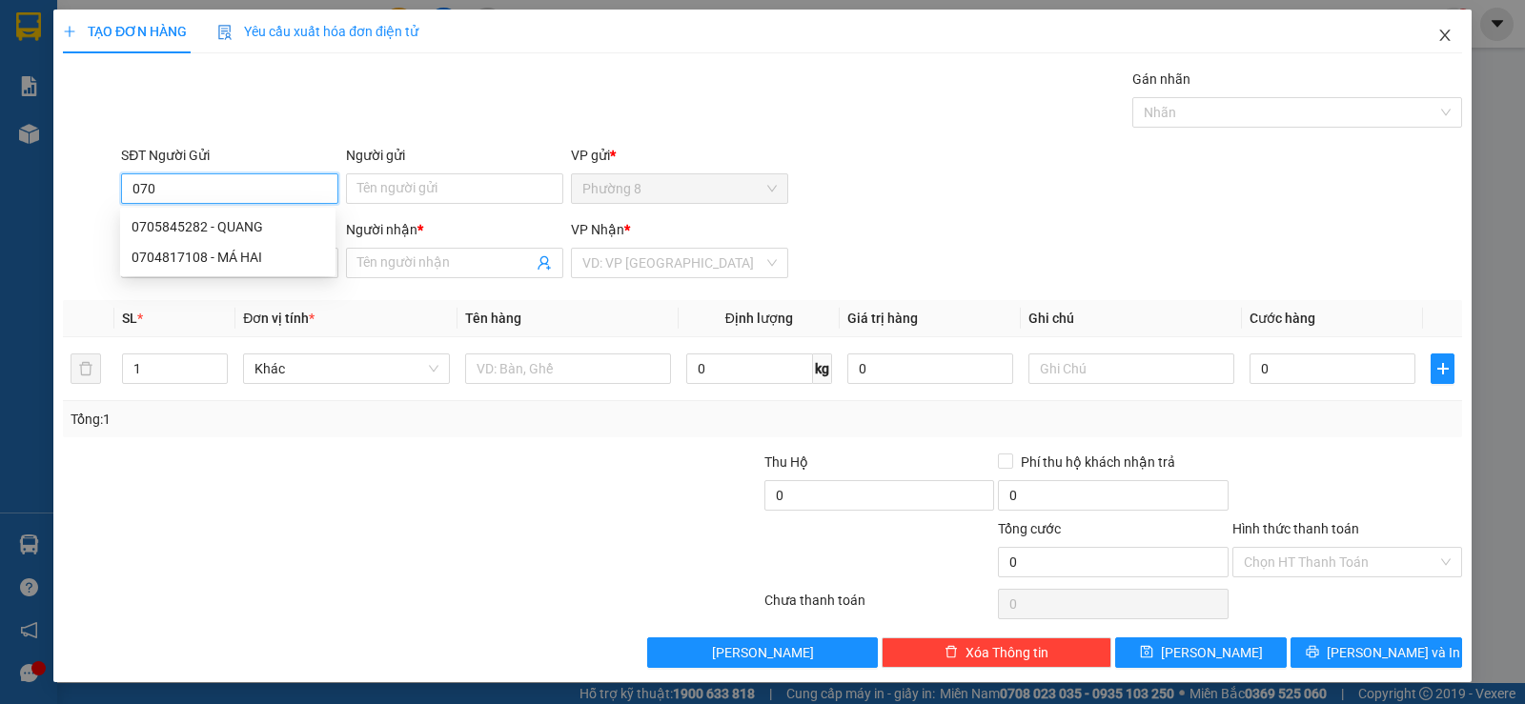
type input "070"
click at [1437, 31] on icon "close" at bounding box center [1444, 35] width 15 height 15
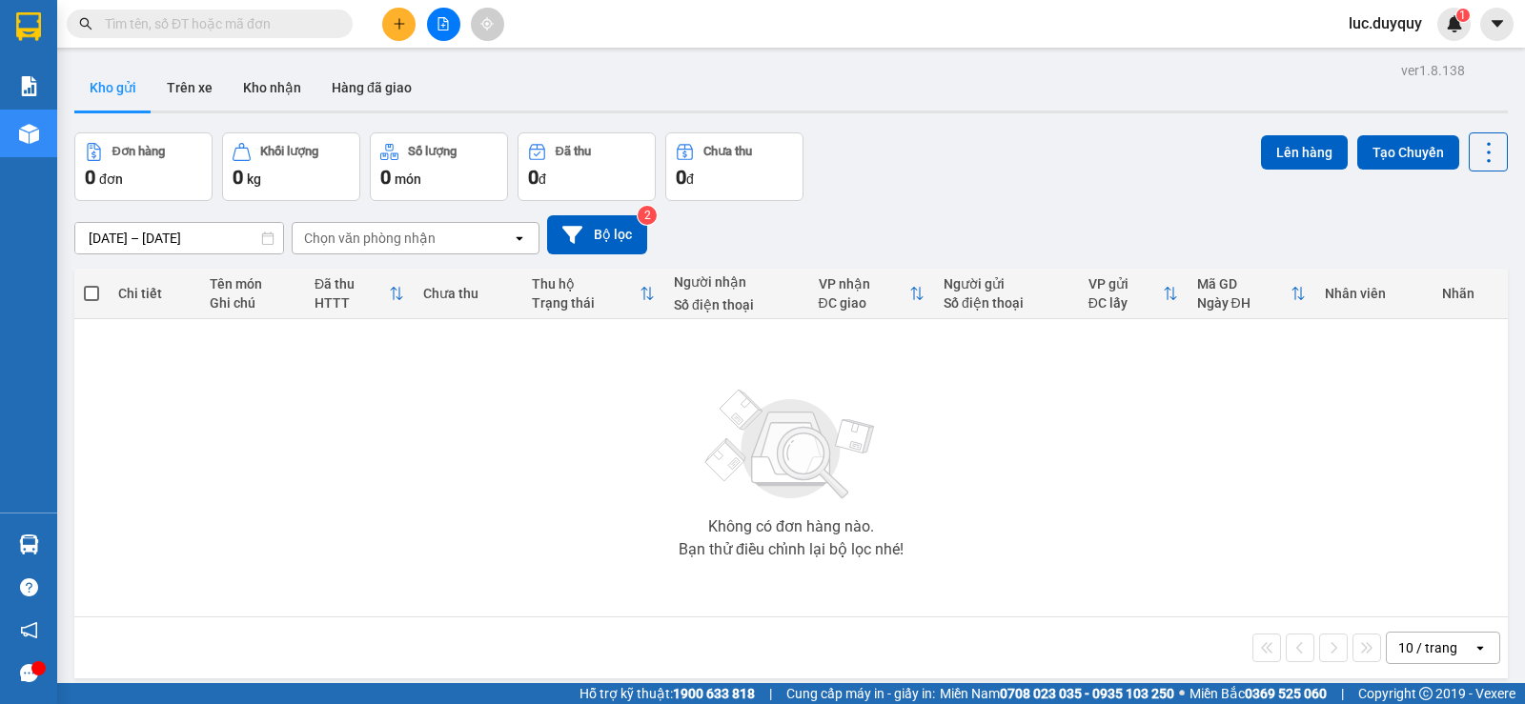
click at [253, 24] on input "text" at bounding box center [217, 23] width 225 height 21
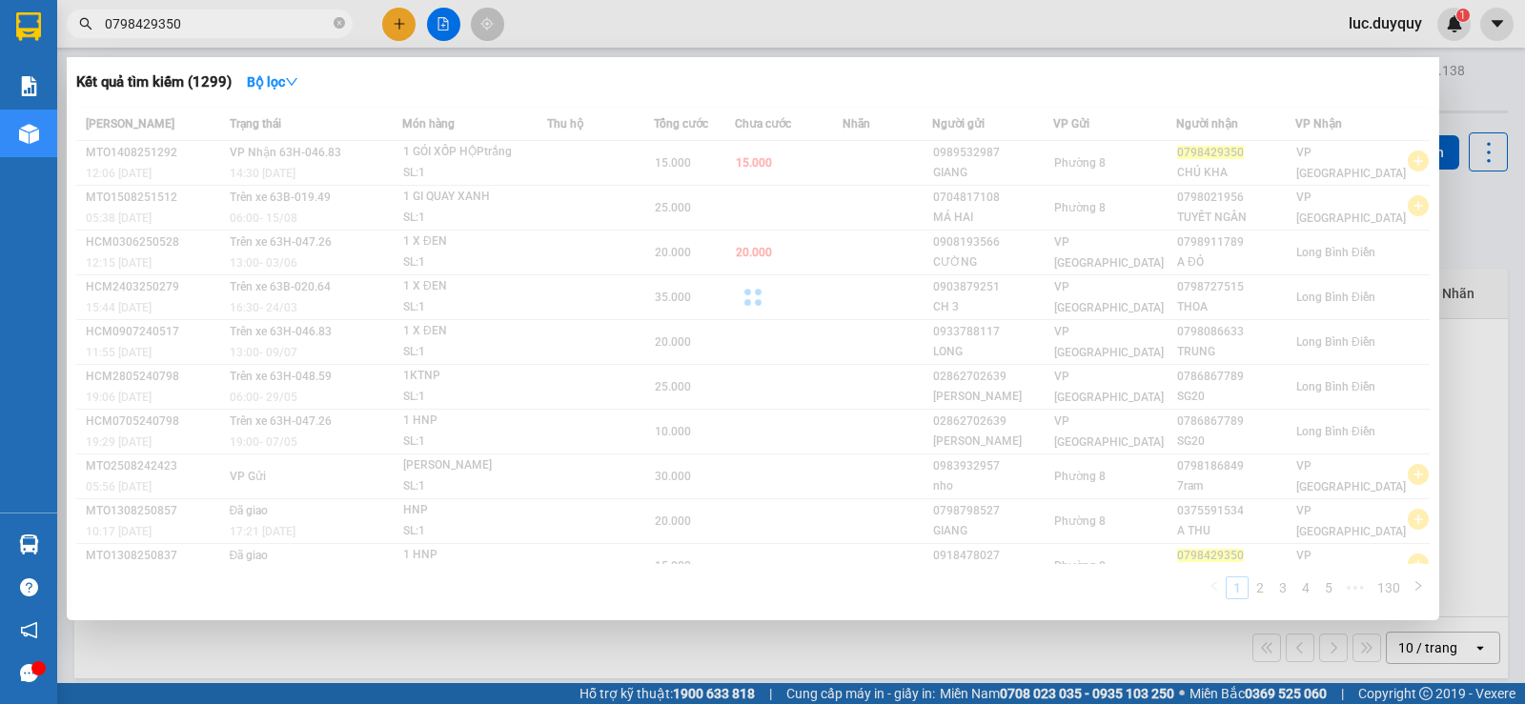
type input "0798429350"
click at [1264, 160] on div at bounding box center [752, 297] width 1353 height 381
click at [1312, 161] on div at bounding box center [752, 297] width 1353 height 381
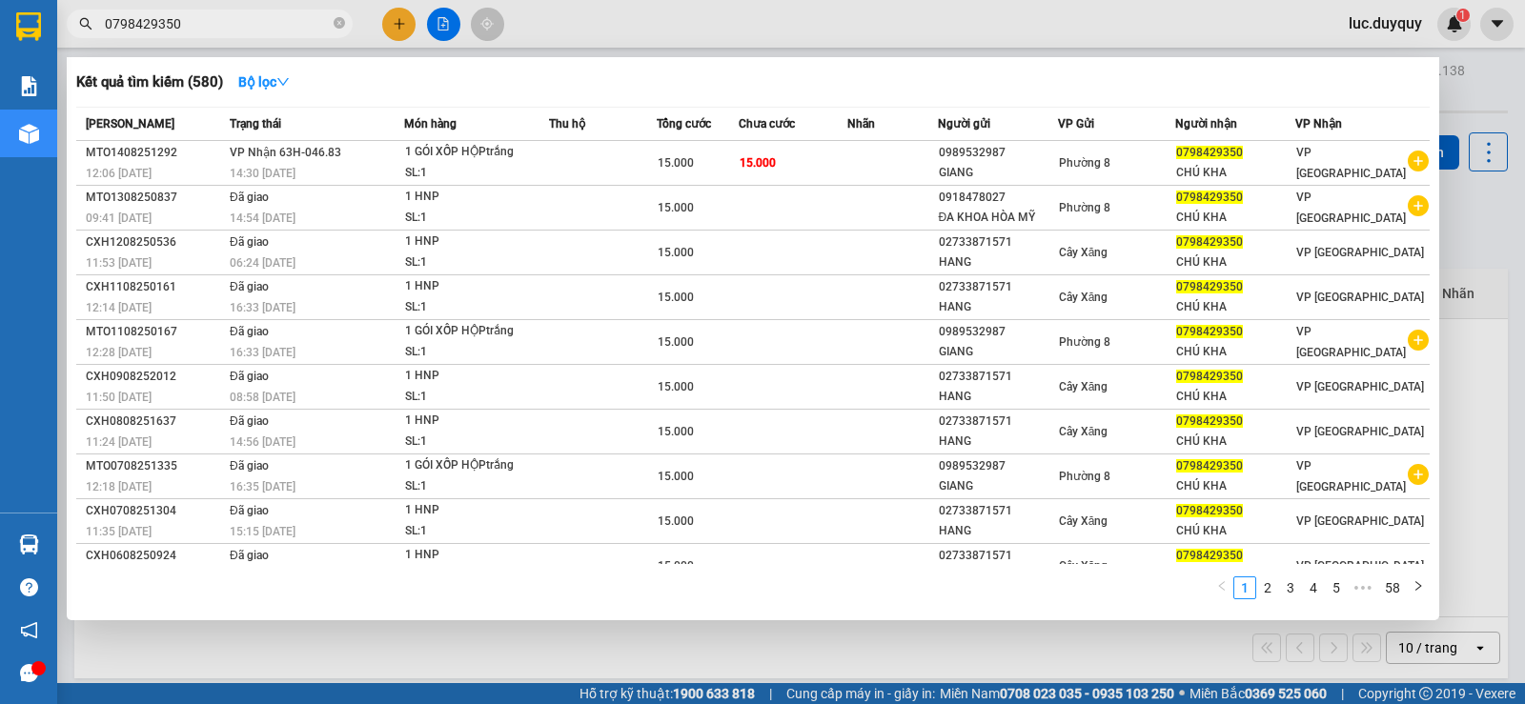
click at [1312, 161] on span "VP [GEOGRAPHIC_DATA]" at bounding box center [1351, 163] width 110 height 34
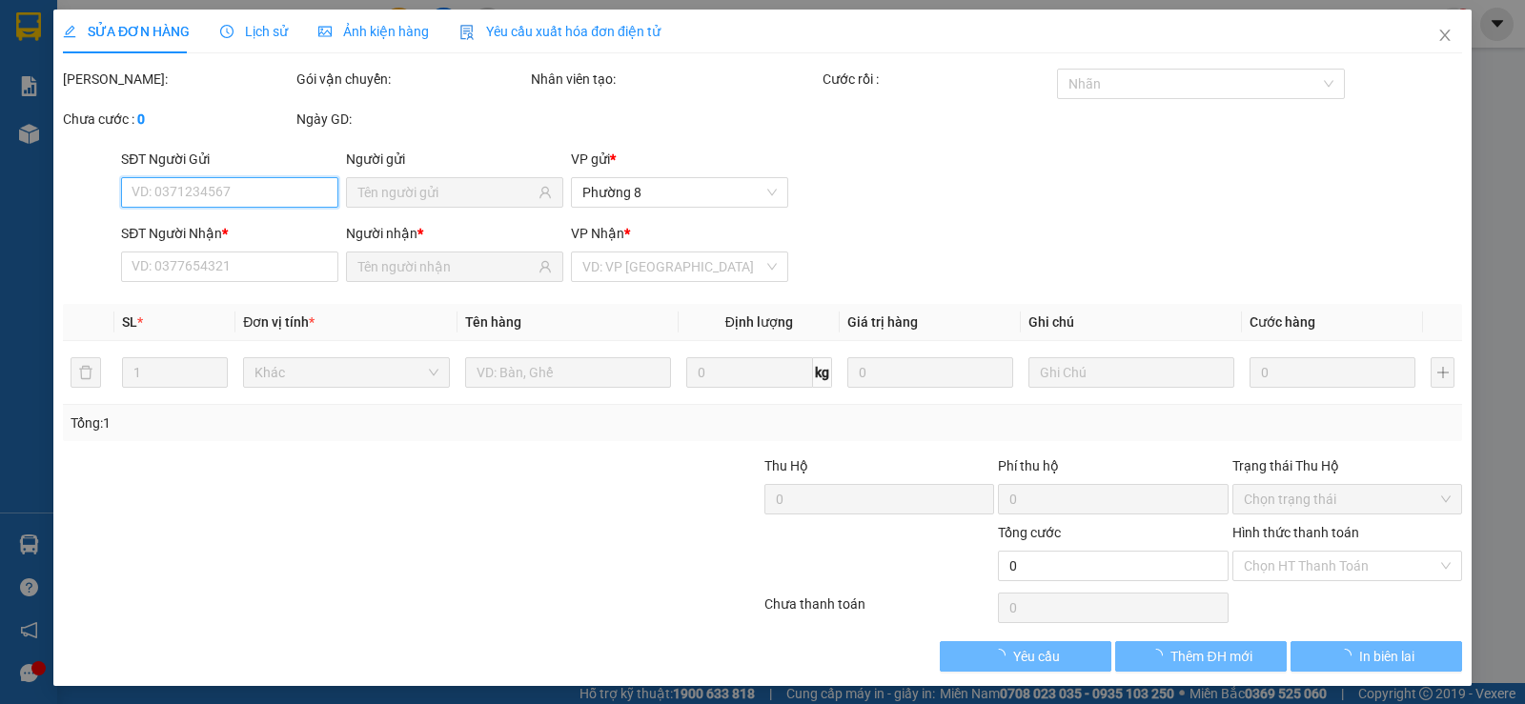
type input "0989532987"
type input "0798429350"
type input "15.000"
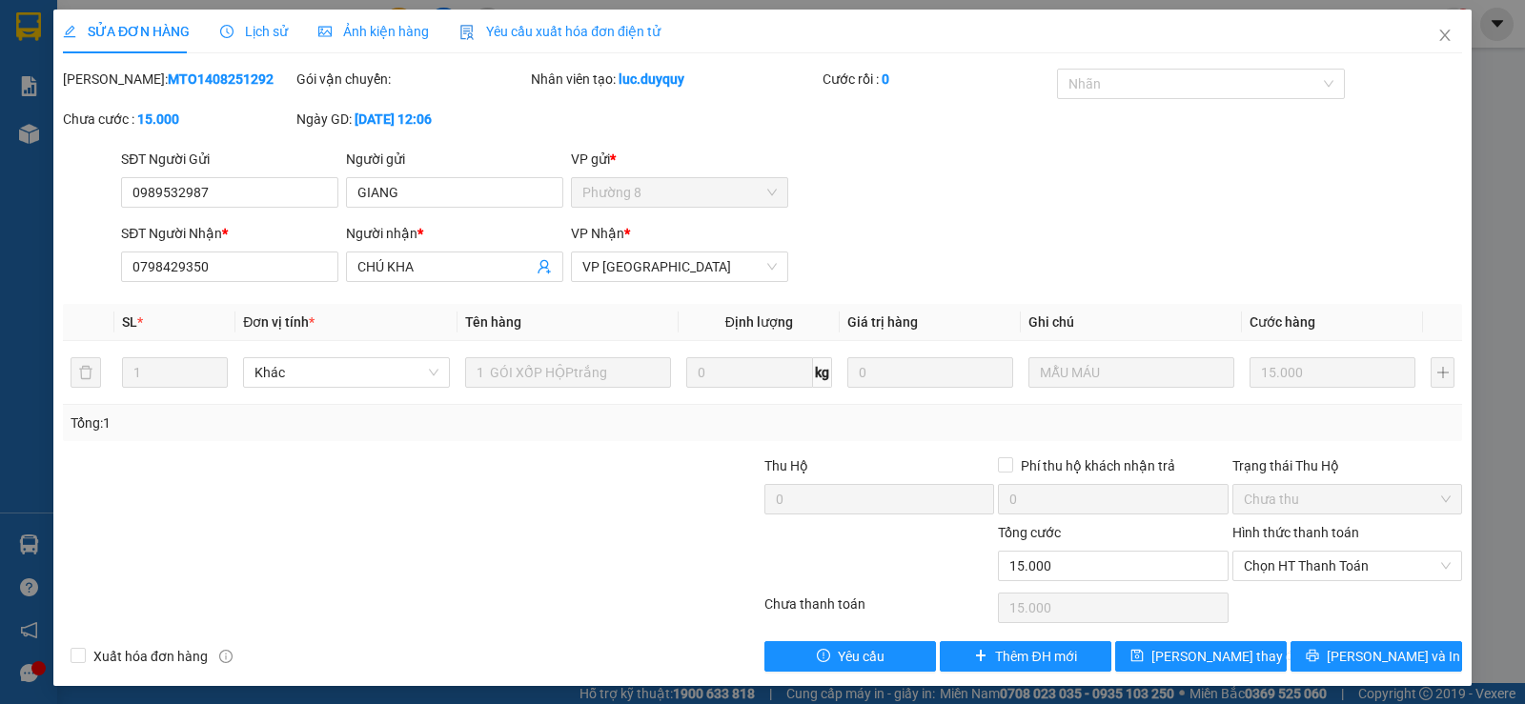
click at [266, 29] on span "Lịch sử" at bounding box center [254, 31] width 68 height 15
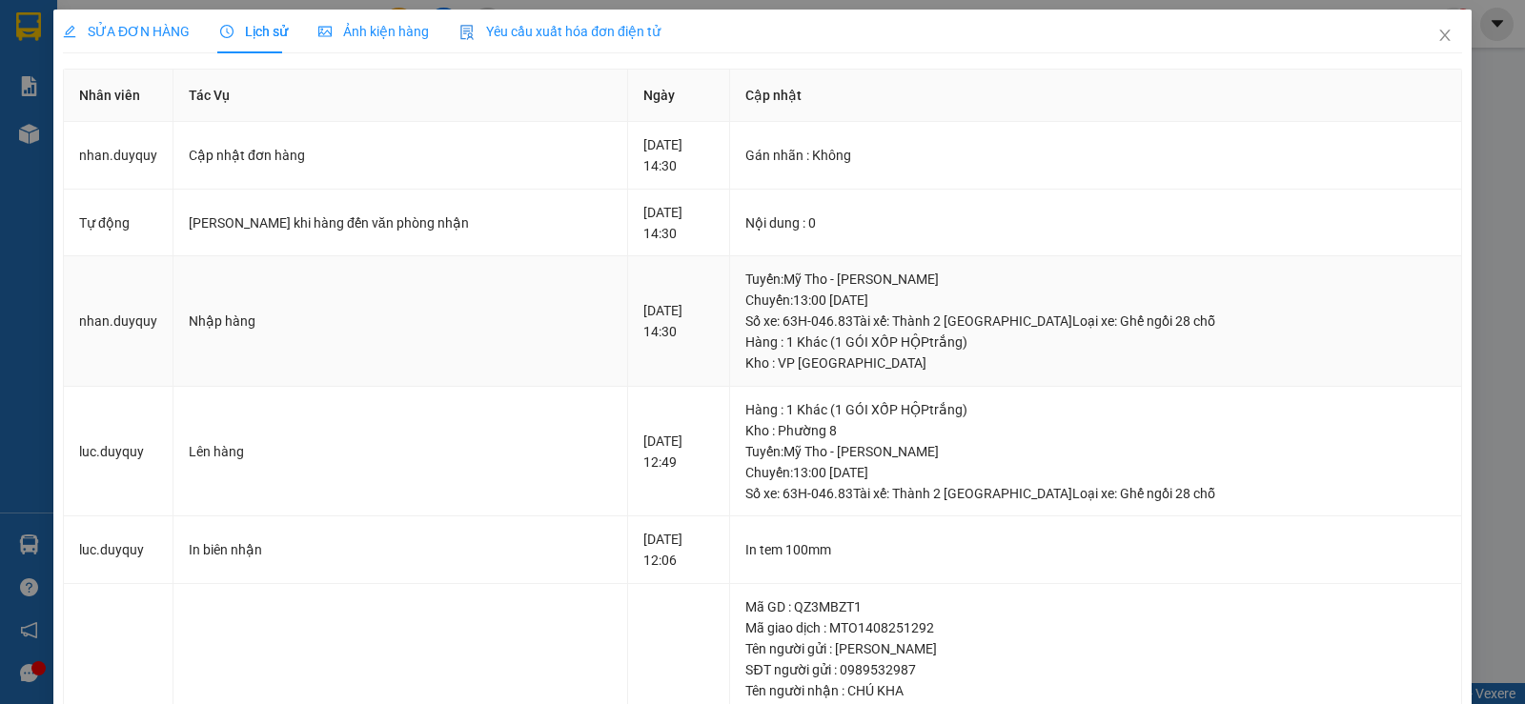
scroll to position [256, 0]
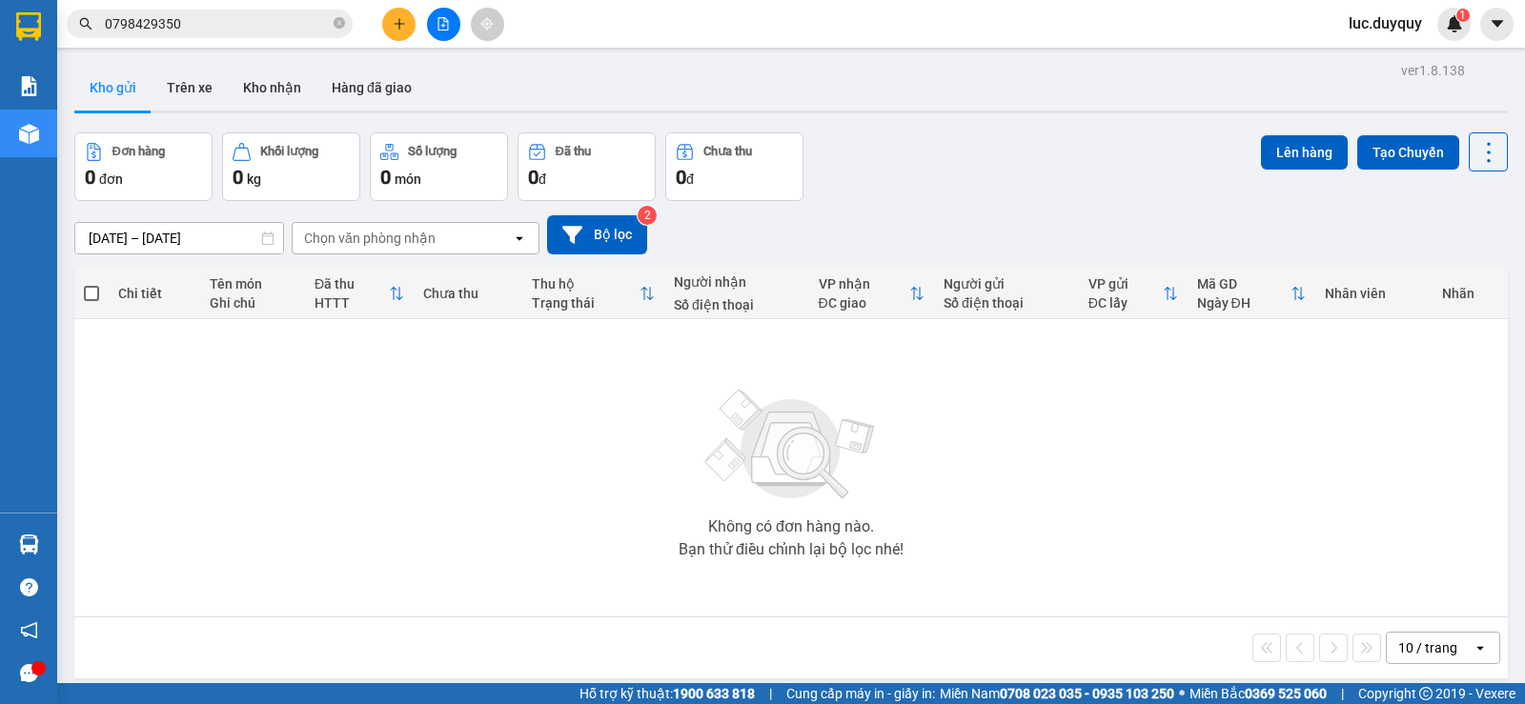
drag, startPoint x: 225, startPoint y: 15, endPoint x: 229, endPoint y: 43, distance: 27.9
click at [223, 16] on input "0798429350" at bounding box center [217, 23] width 225 height 21
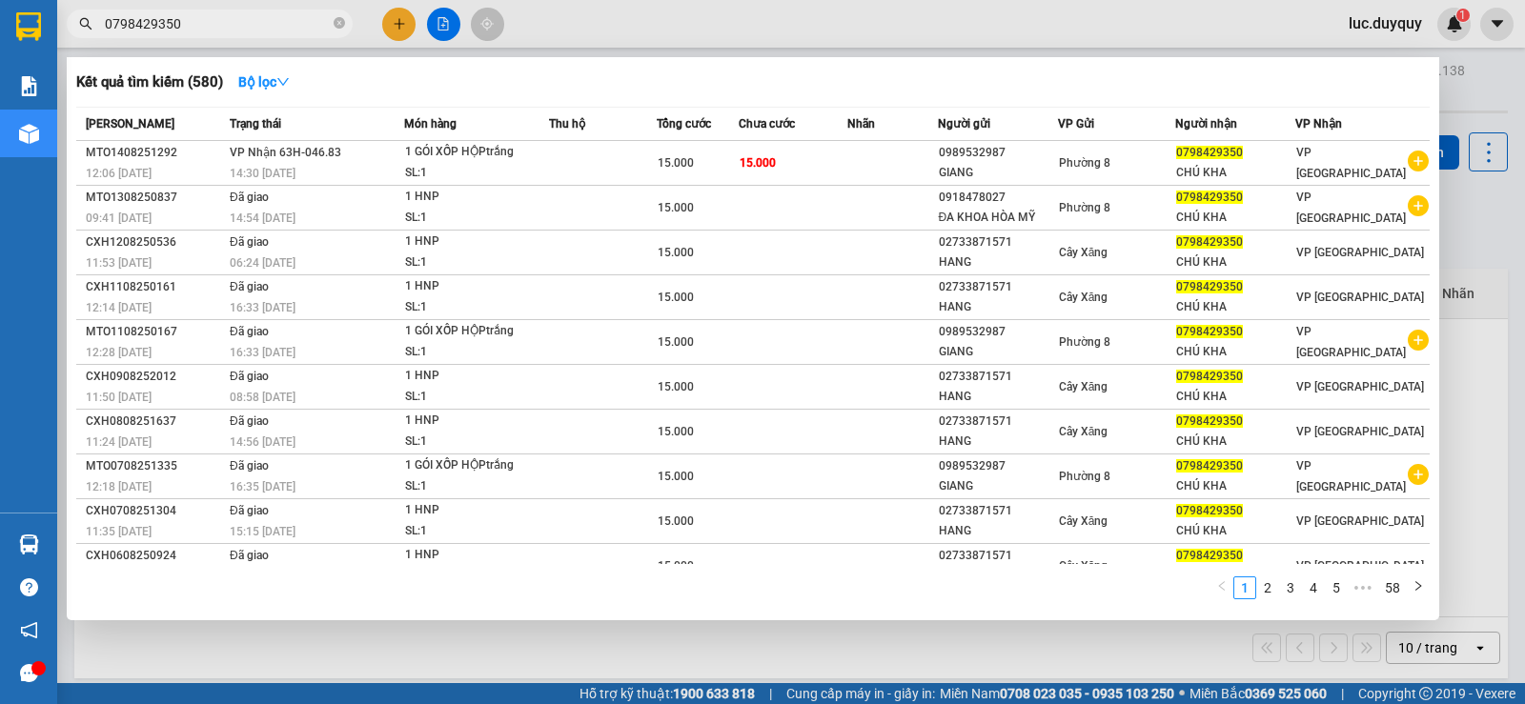
click at [402, 20] on div at bounding box center [762, 352] width 1525 height 704
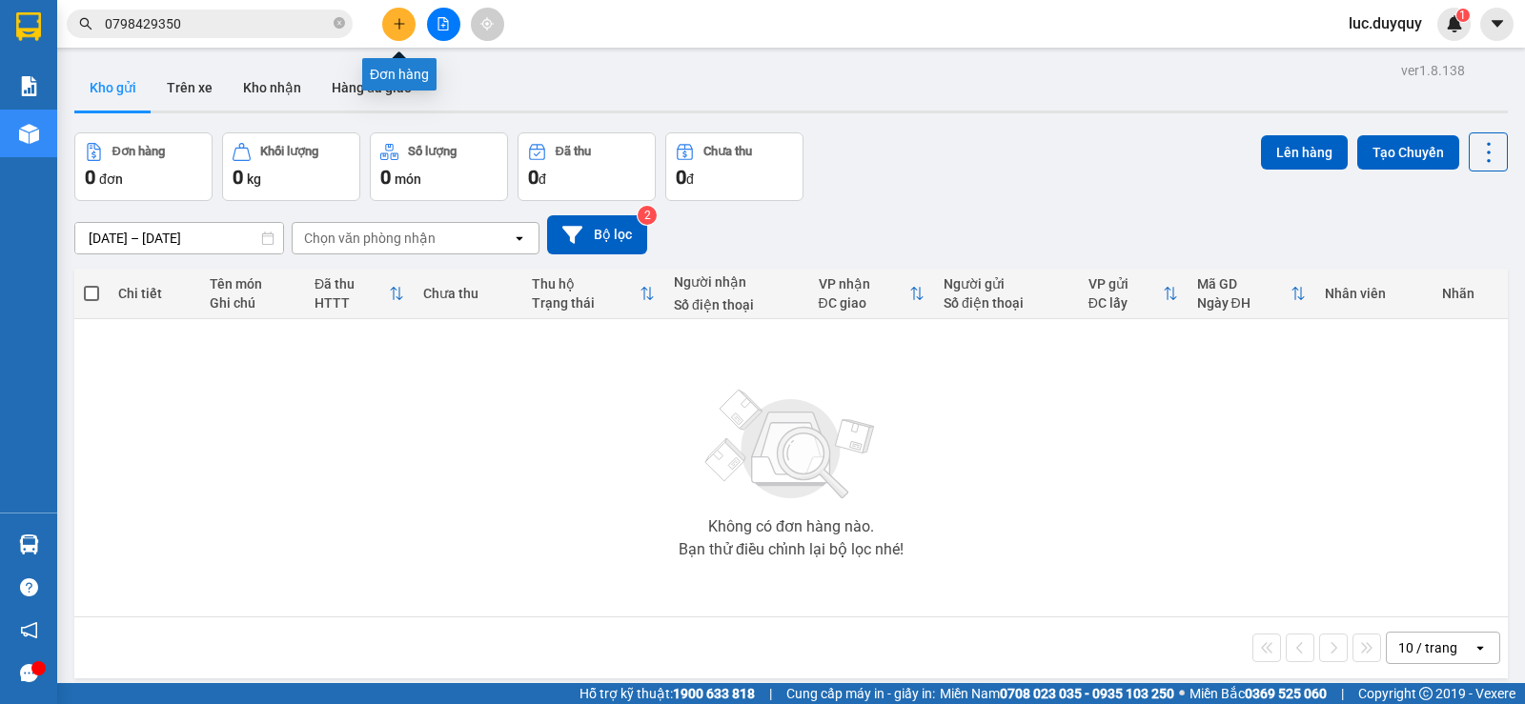
click at [402, 20] on icon "plus" at bounding box center [399, 23] width 13 height 13
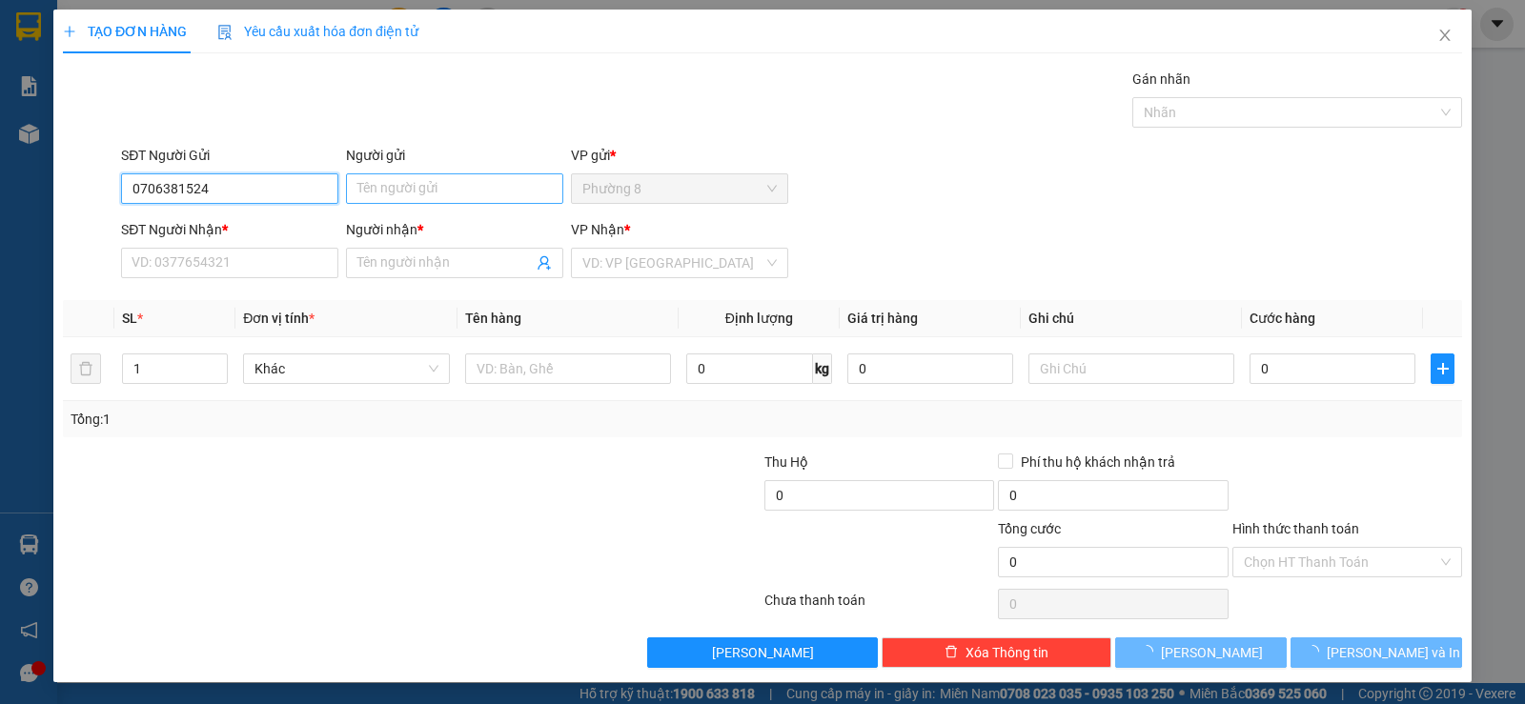
type input "0706381524"
click at [449, 183] on input "Người gửi" at bounding box center [454, 188] width 217 height 30
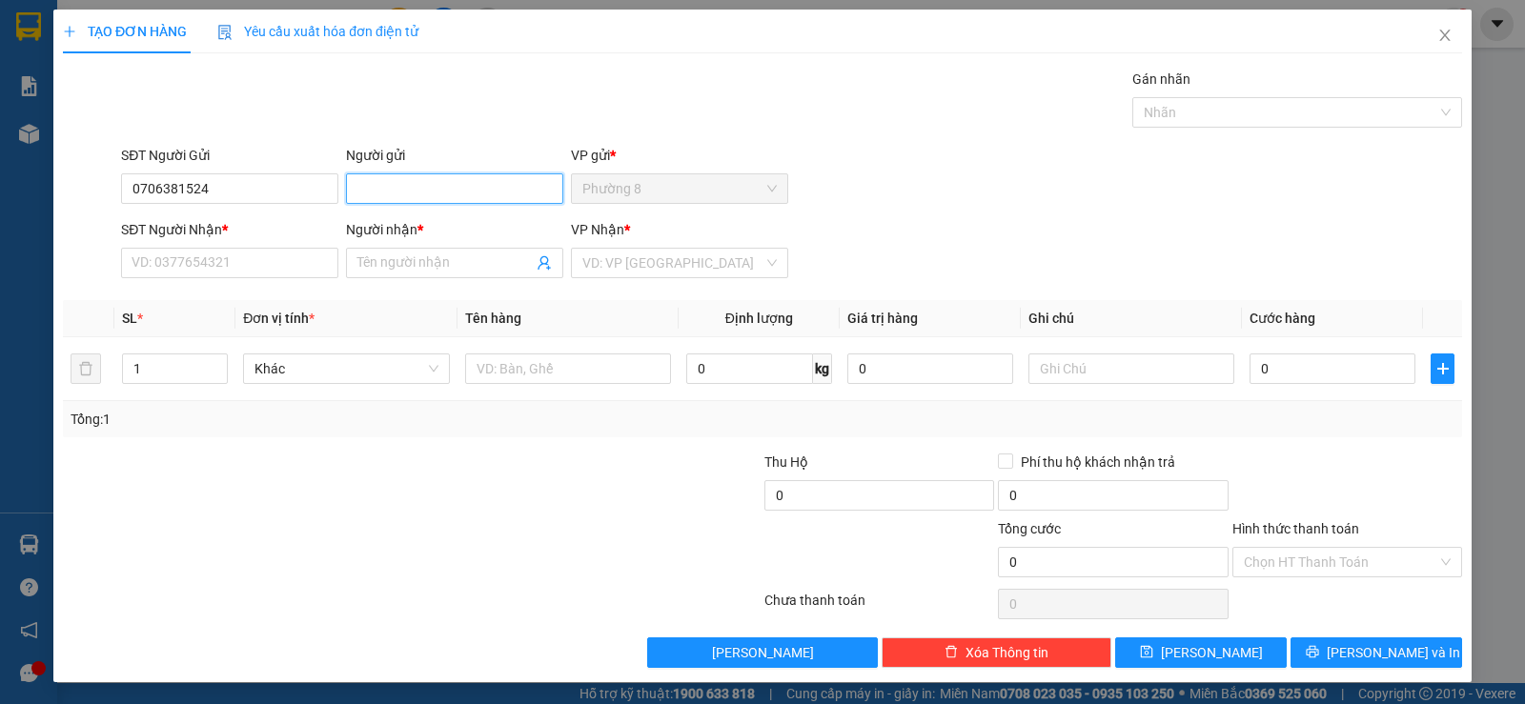
type input "d"
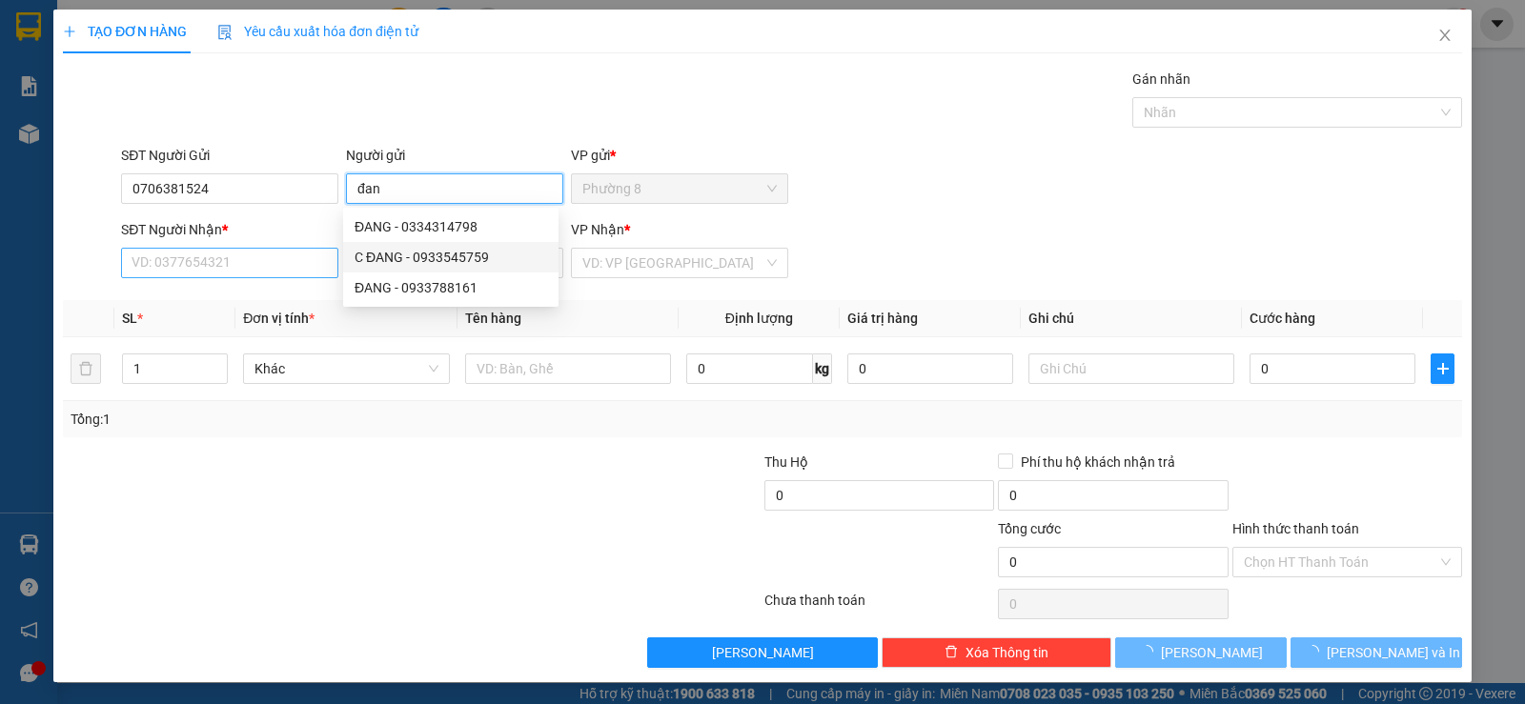
type input "đan"
click at [229, 255] on input "SĐT Người Nhận *" at bounding box center [229, 263] width 217 height 30
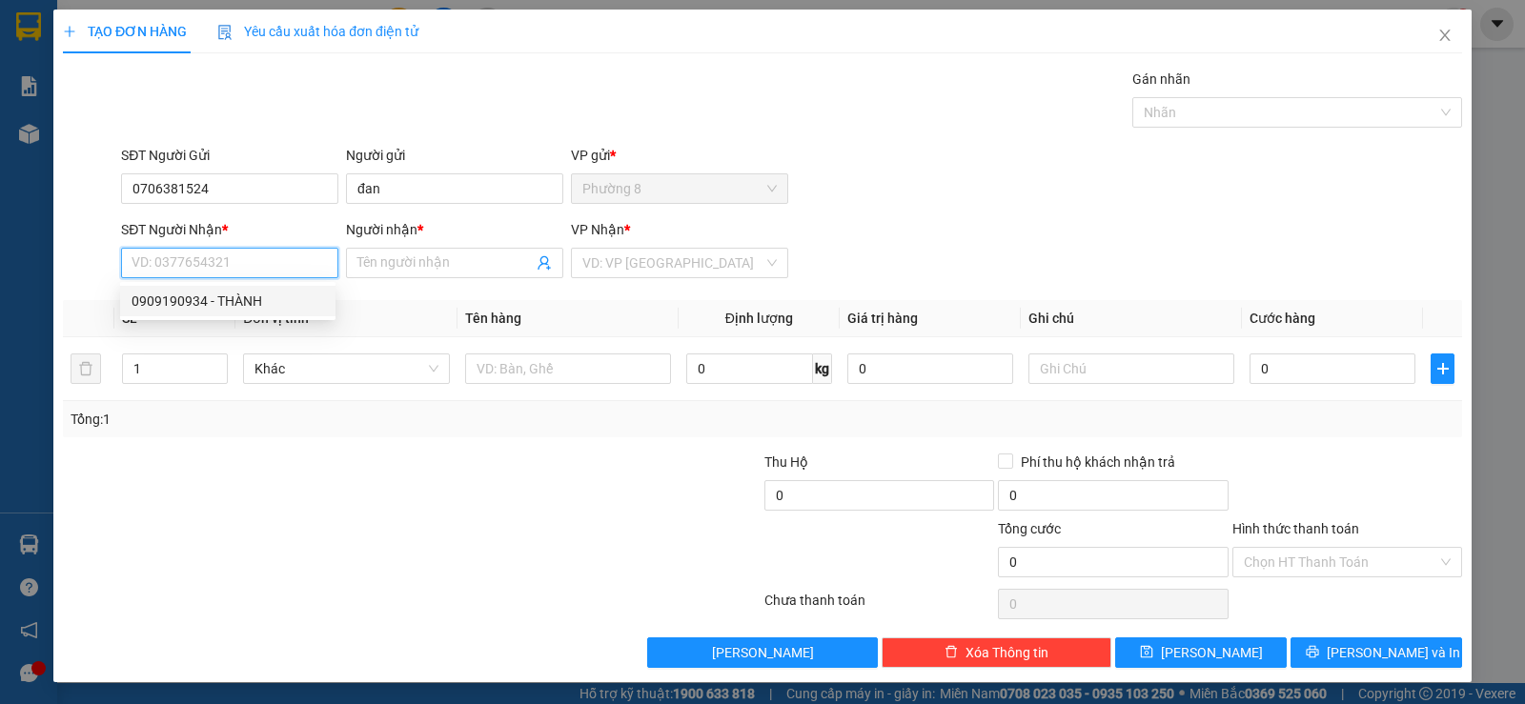
click at [225, 293] on div "0909190934 - THÀNH" at bounding box center [227, 301] width 192 height 21
type input "0909190934"
type input "THÀNH"
type input "20.000"
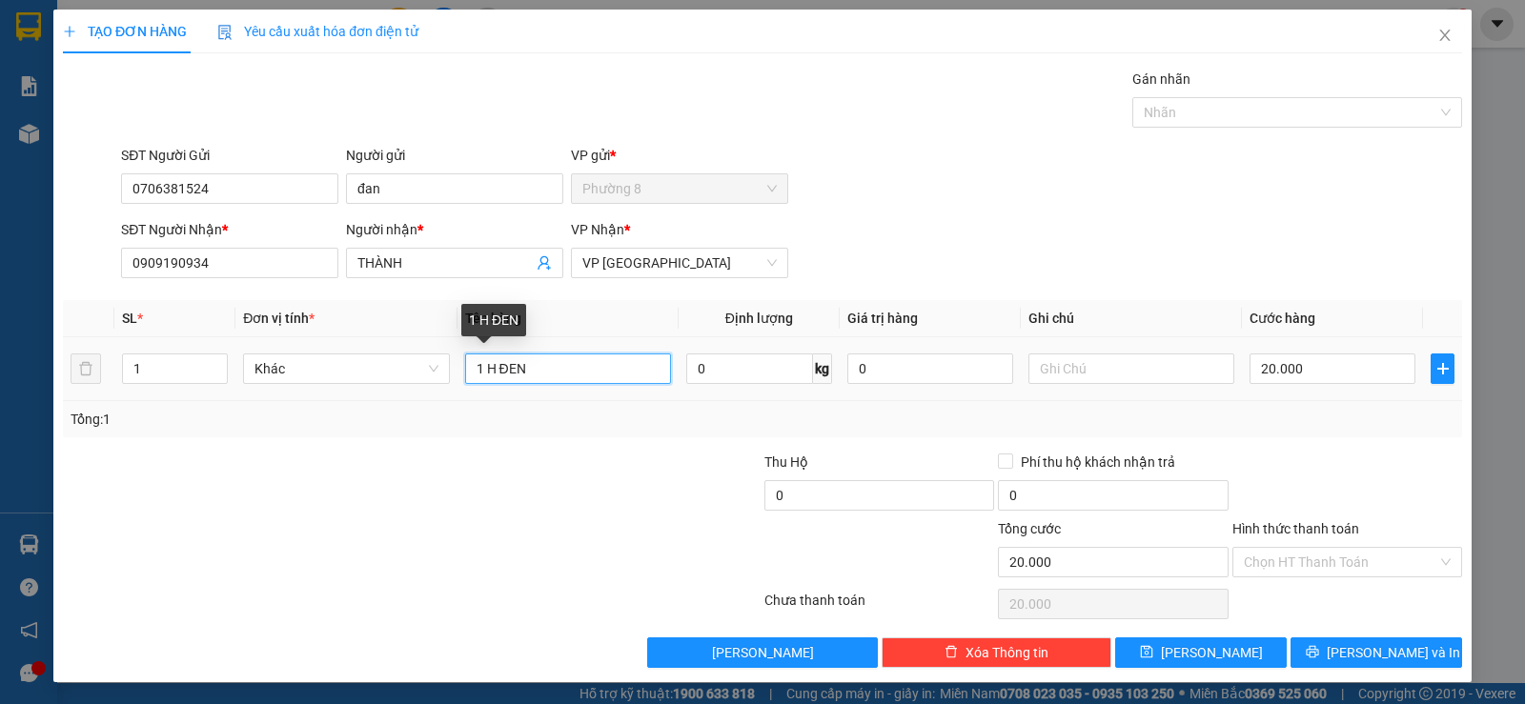
drag, startPoint x: 568, startPoint y: 377, endPoint x: 310, endPoint y: 330, distance: 262.6
click at [347, 360] on tr "1 Khác 1 H ĐEN 0 kg 0 20.000" at bounding box center [762, 369] width 1399 height 64
type input "1 HNP"
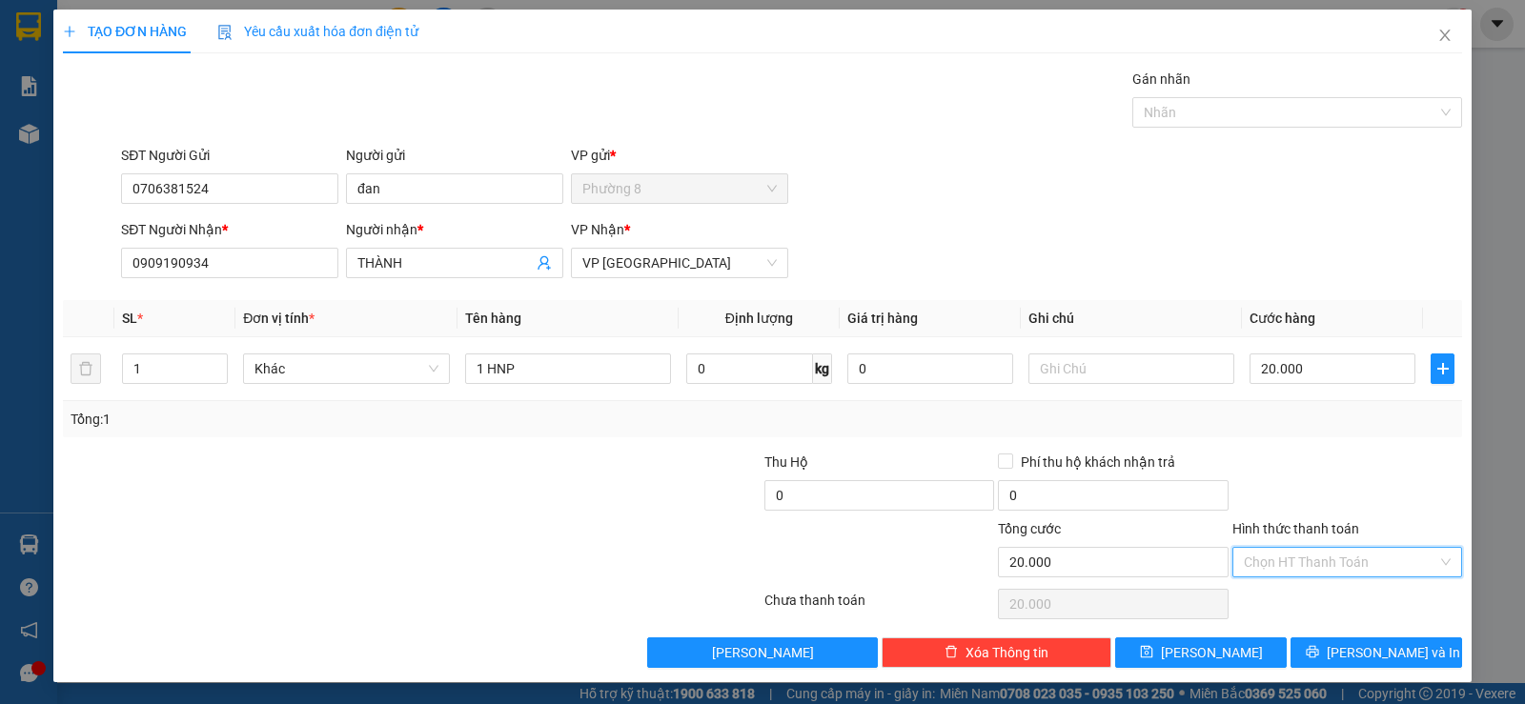
click at [1334, 565] on input "Hình thức thanh toán" at bounding box center [1340, 562] width 193 height 29
click at [1334, 612] on div "Tại văn phòng" at bounding box center [1335, 600] width 228 height 30
type input "0"
click at [1363, 650] on span "[PERSON_NAME] và In" at bounding box center [1392, 652] width 133 height 21
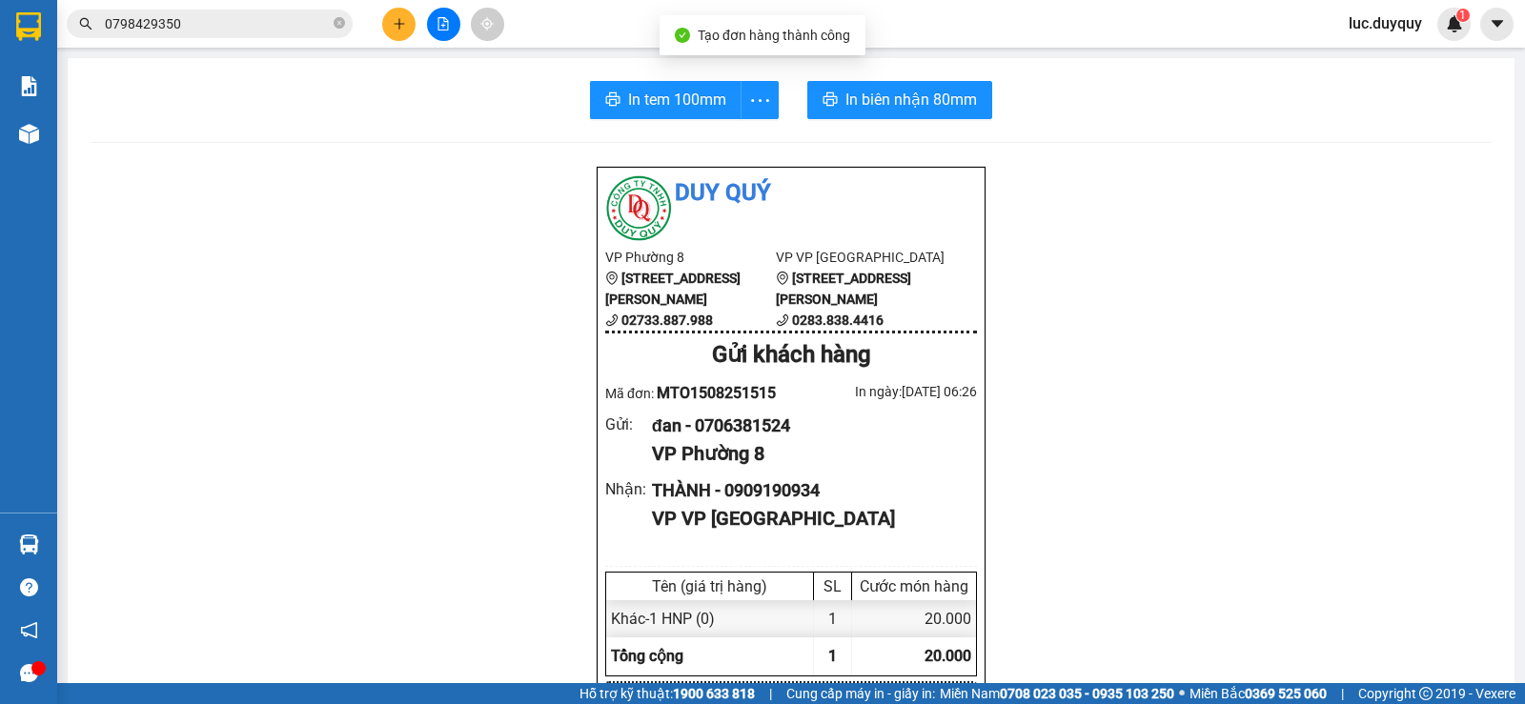
click at [678, 95] on span "In tem 100mm" at bounding box center [677, 100] width 98 height 24
click at [235, 20] on input "0798429350" at bounding box center [217, 23] width 225 height 21
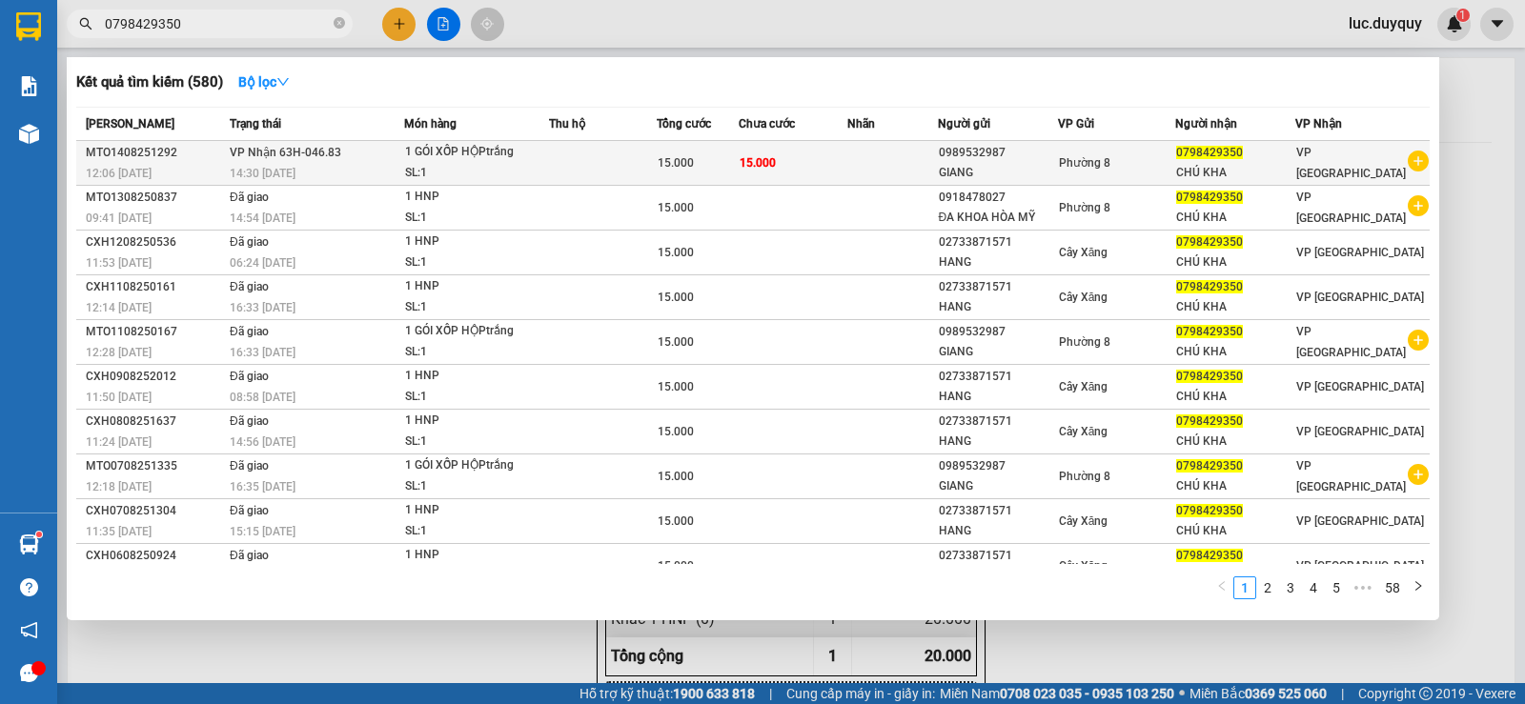
click at [1351, 157] on span "VP [GEOGRAPHIC_DATA]" at bounding box center [1351, 163] width 110 height 34
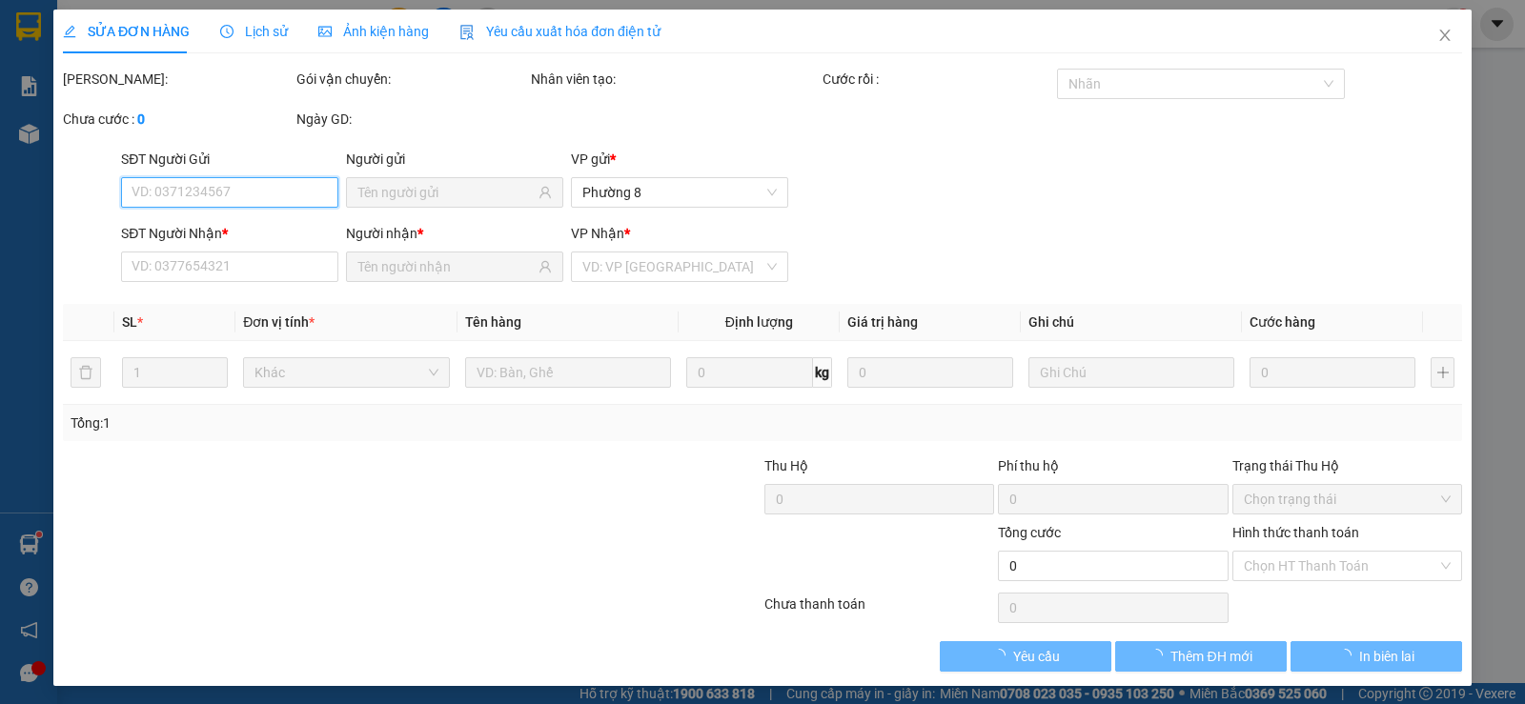
type input "0989532987"
type input "0798429350"
type input "15.000"
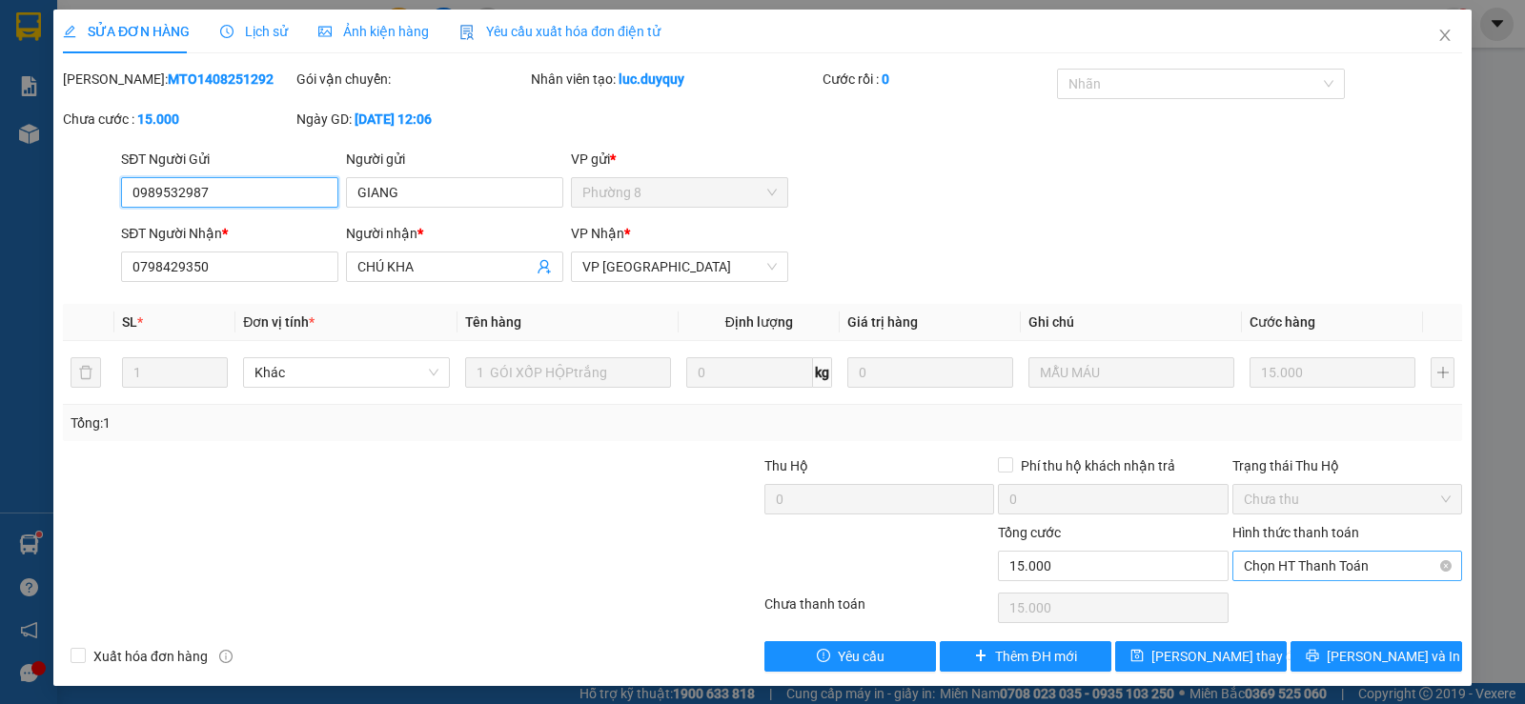
click at [1305, 571] on span "Chọn HT Thanh Toán" at bounding box center [1347, 566] width 207 height 29
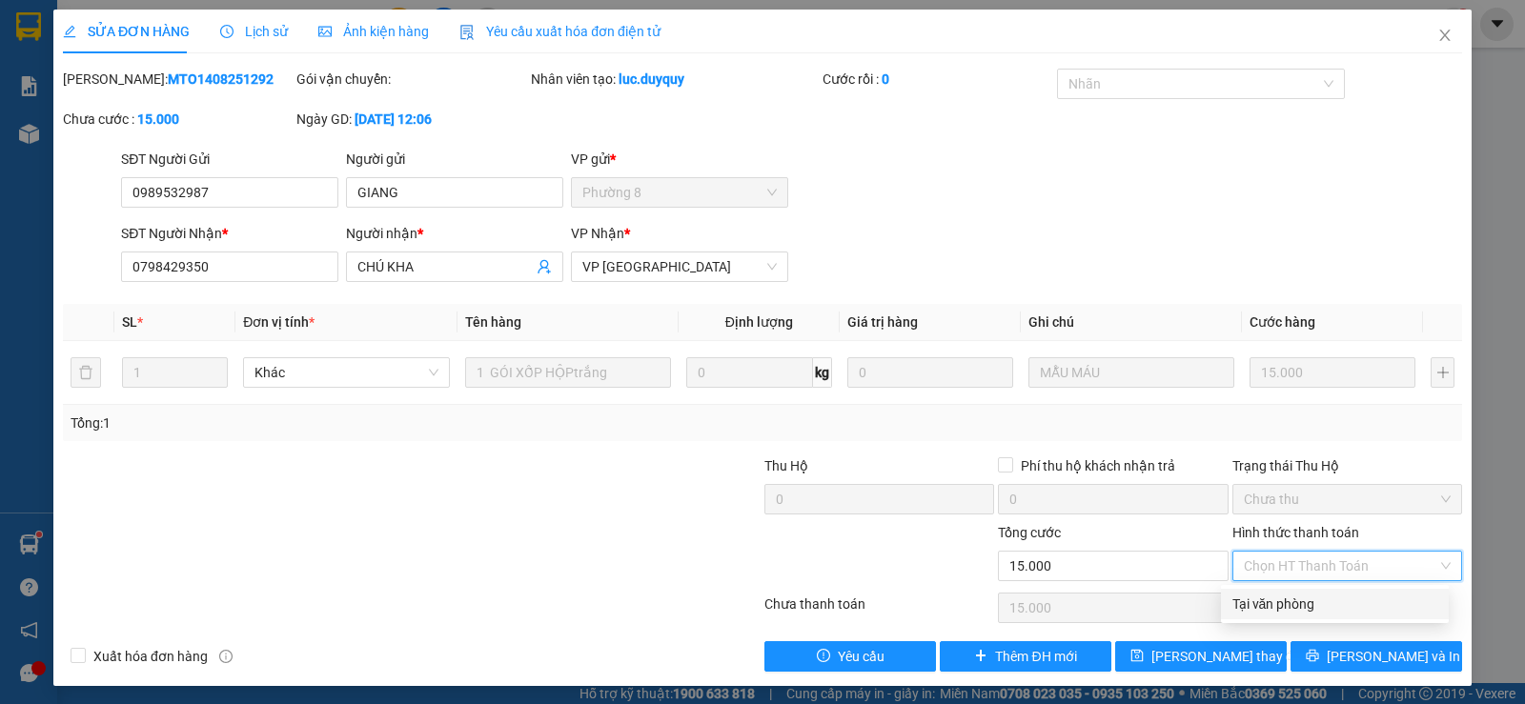
click at [1306, 600] on div "Tại văn phòng" at bounding box center [1334, 604] width 205 height 21
type input "0"
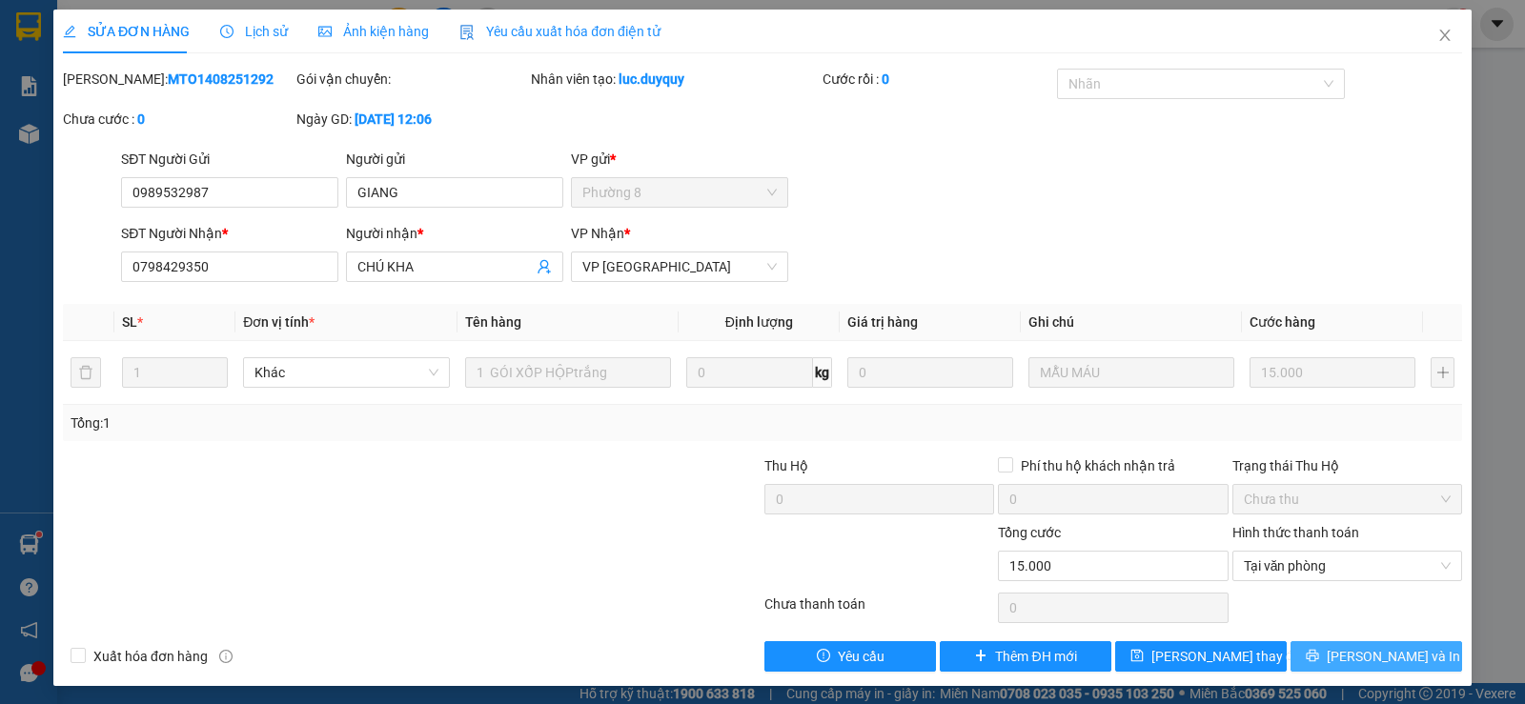
click at [1371, 652] on span "[PERSON_NAME] và In" at bounding box center [1392, 656] width 133 height 21
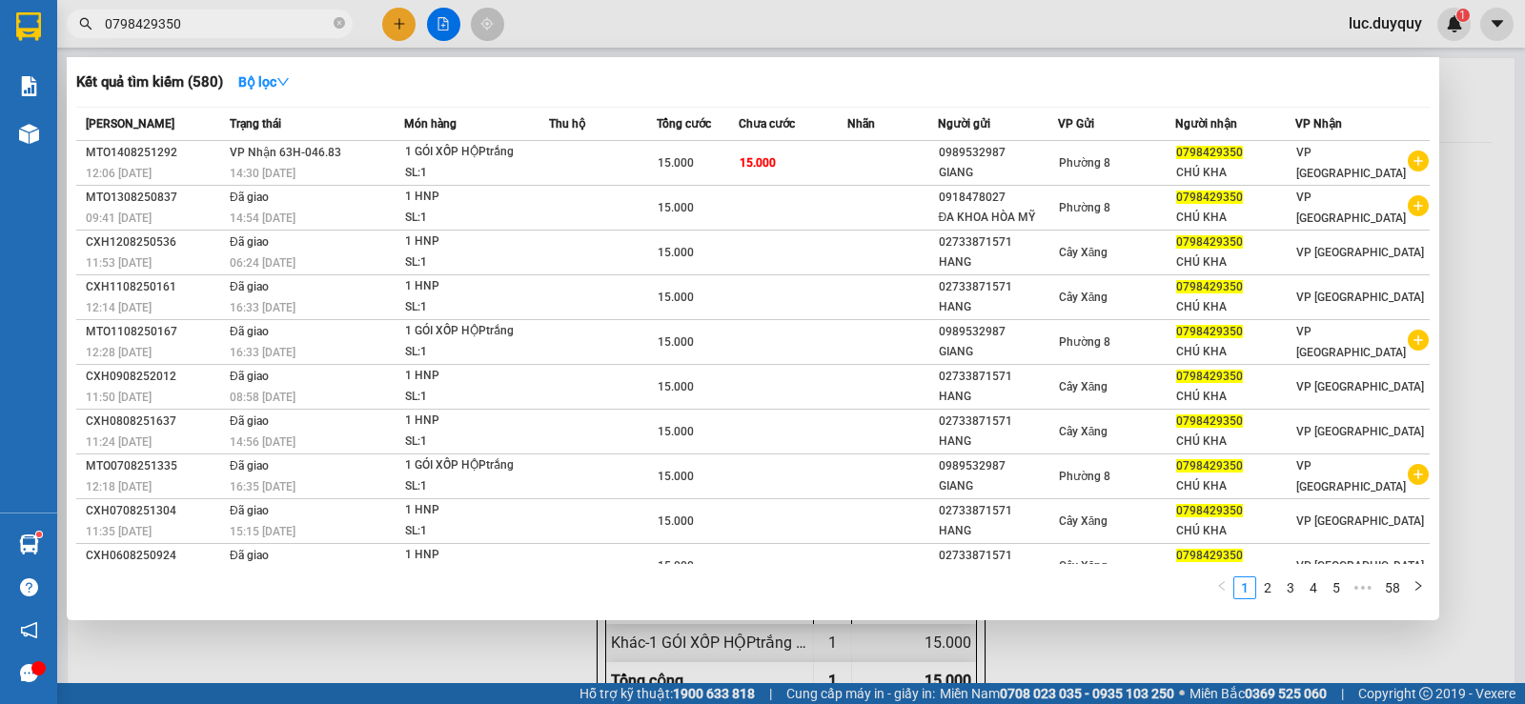
click at [230, 14] on input "0798429350" at bounding box center [217, 23] width 225 height 21
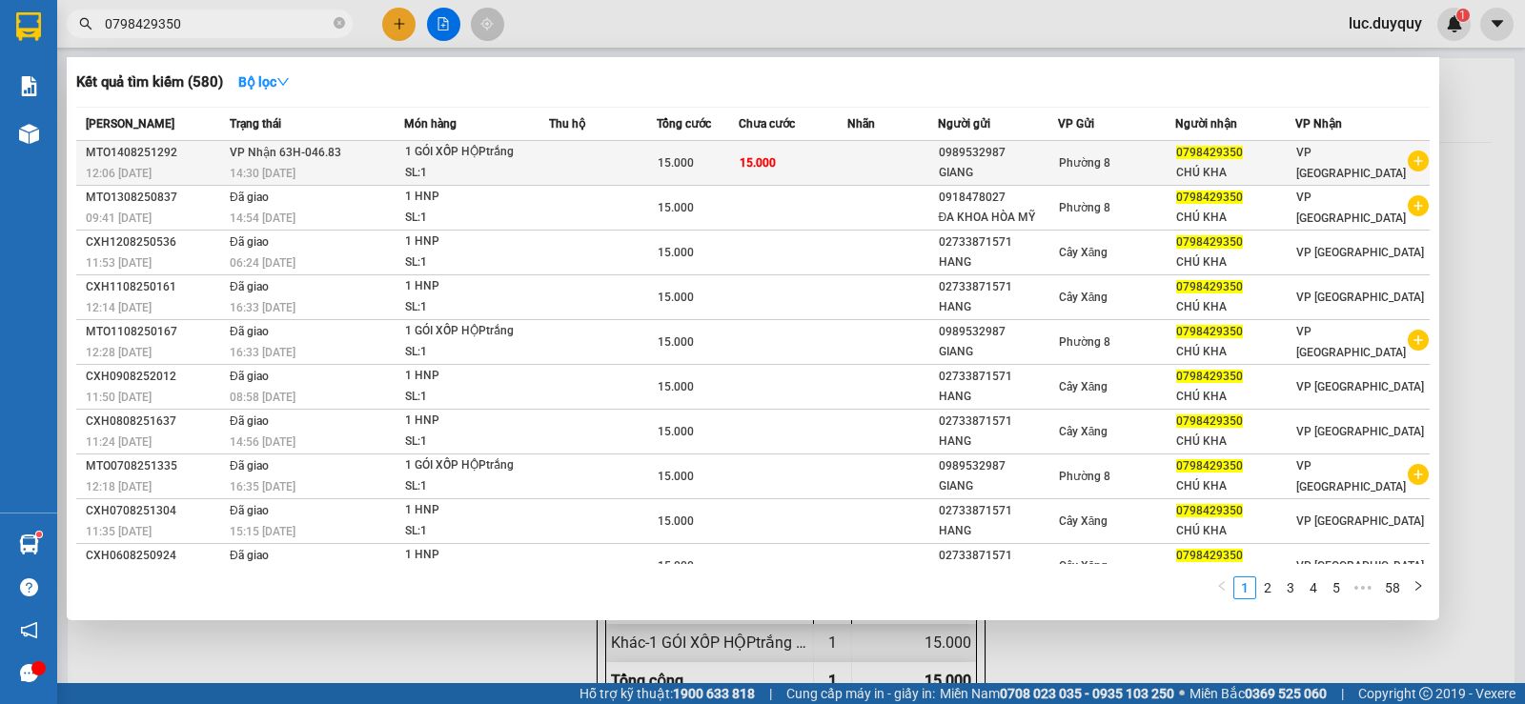
click at [751, 167] on span "15.000" at bounding box center [757, 162] width 36 height 13
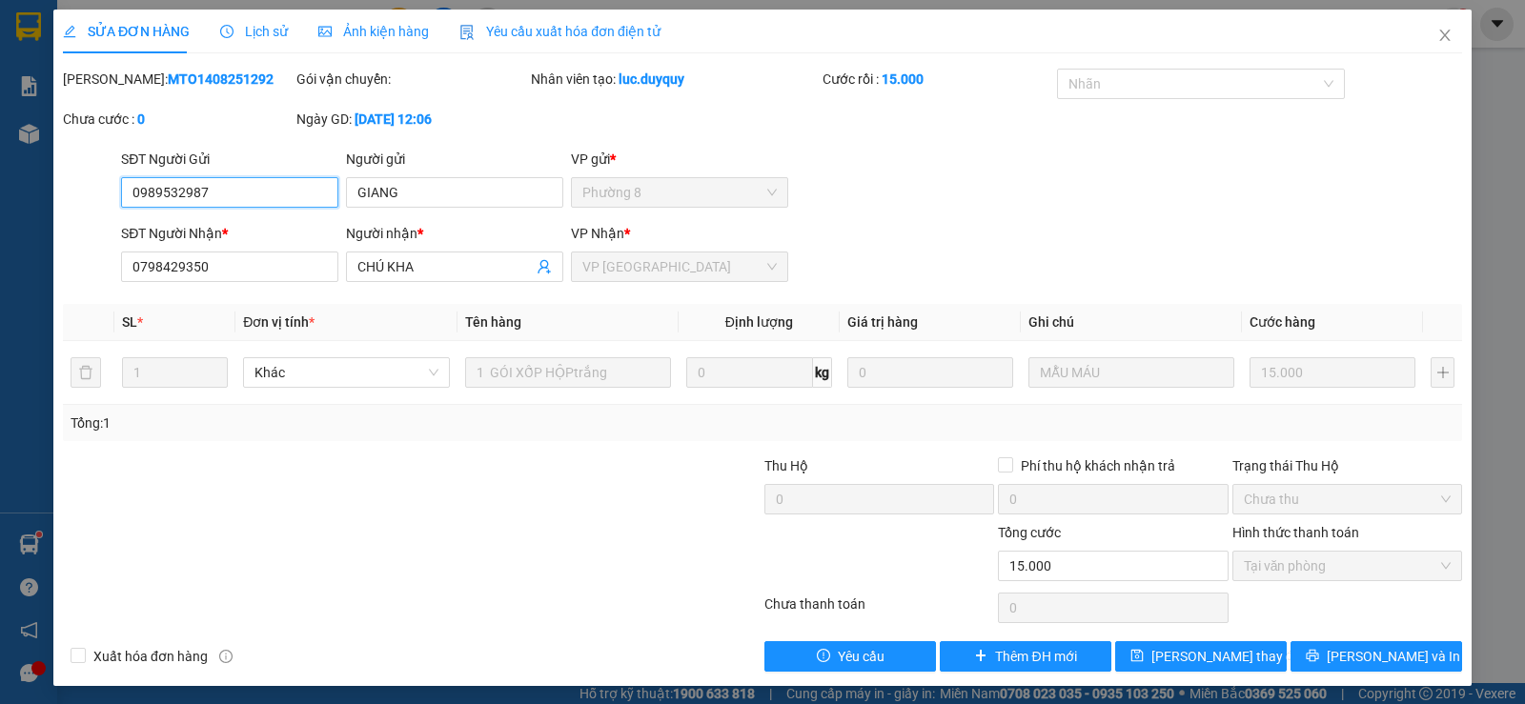
scroll to position [5, 0]
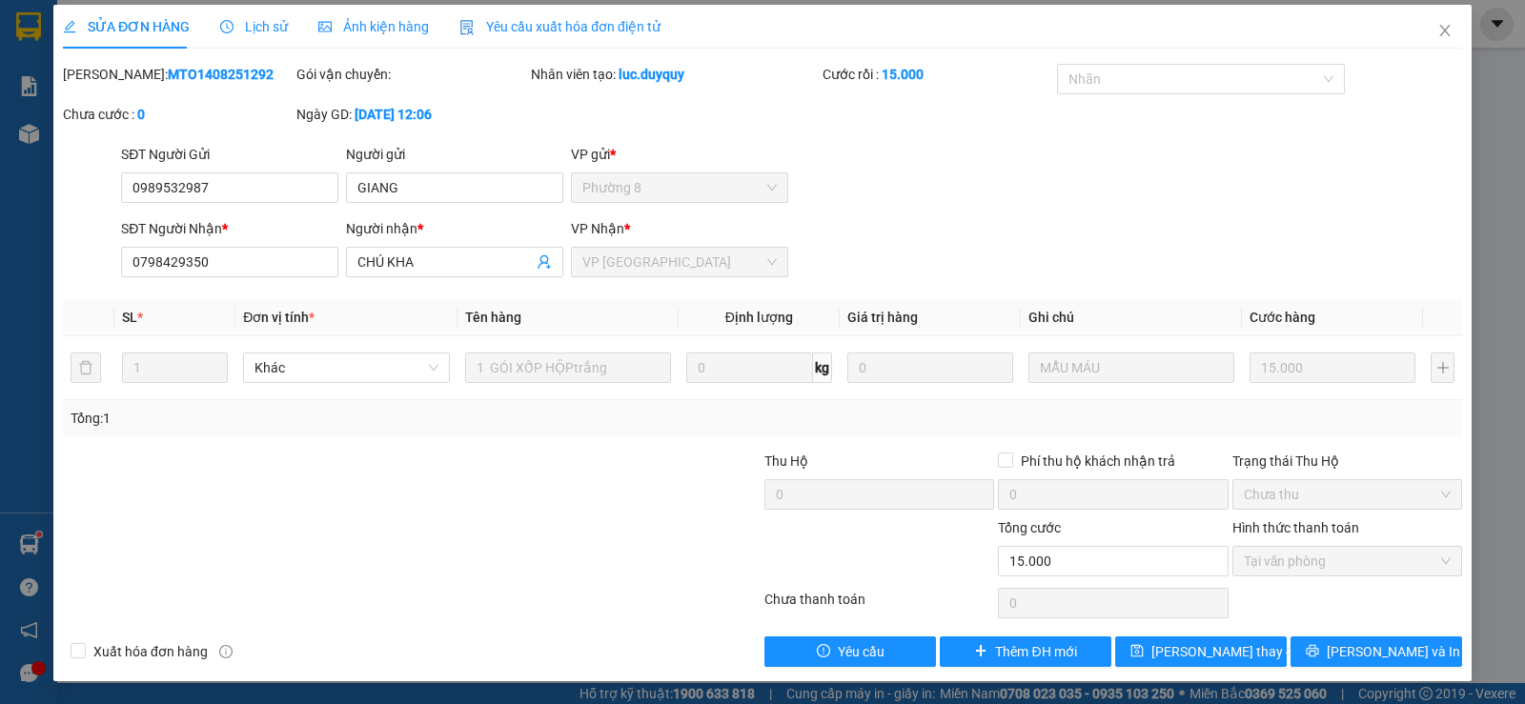
click at [250, 24] on span "Lịch sử" at bounding box center [254, 26] width 68 height 15
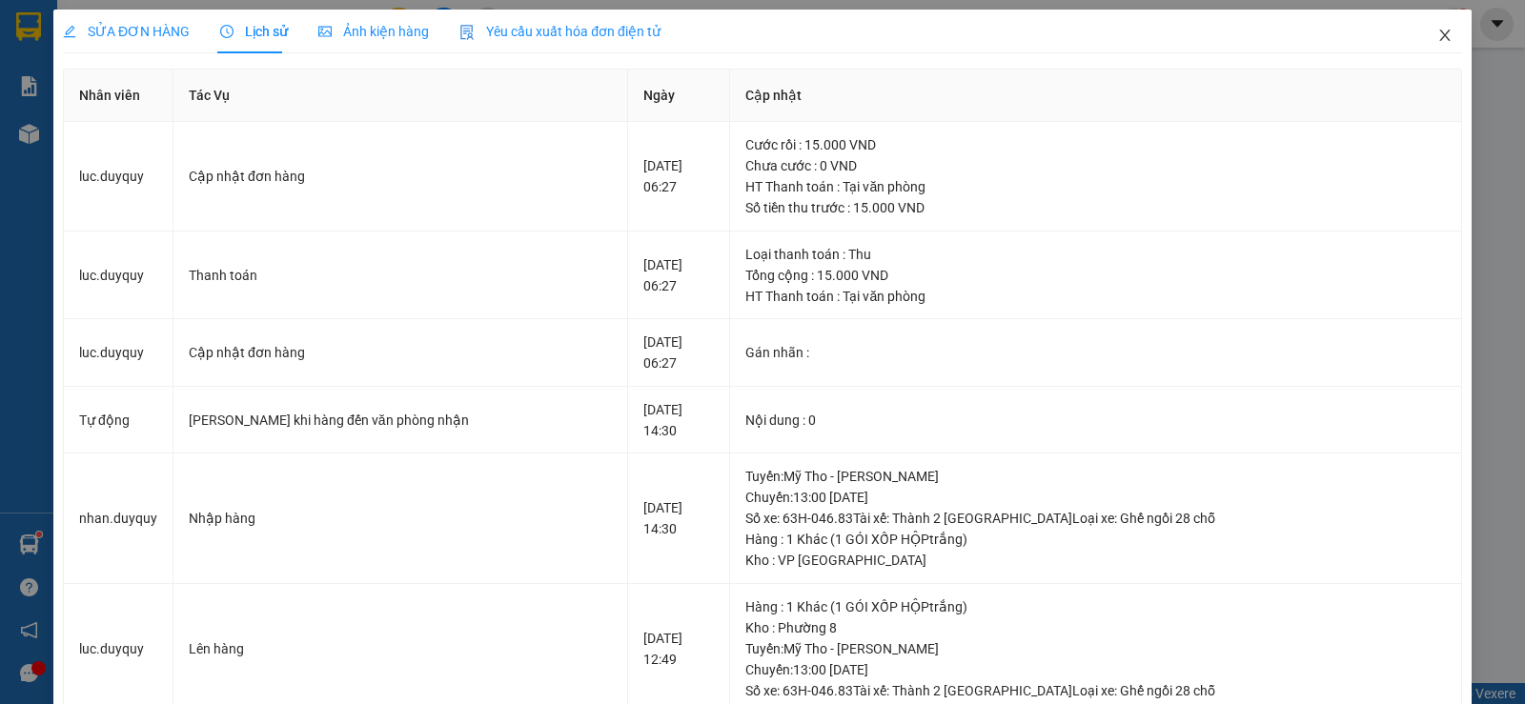
click at [1437, 36] on icon "close" at bounding box center [1444, 35] width 15 height 15
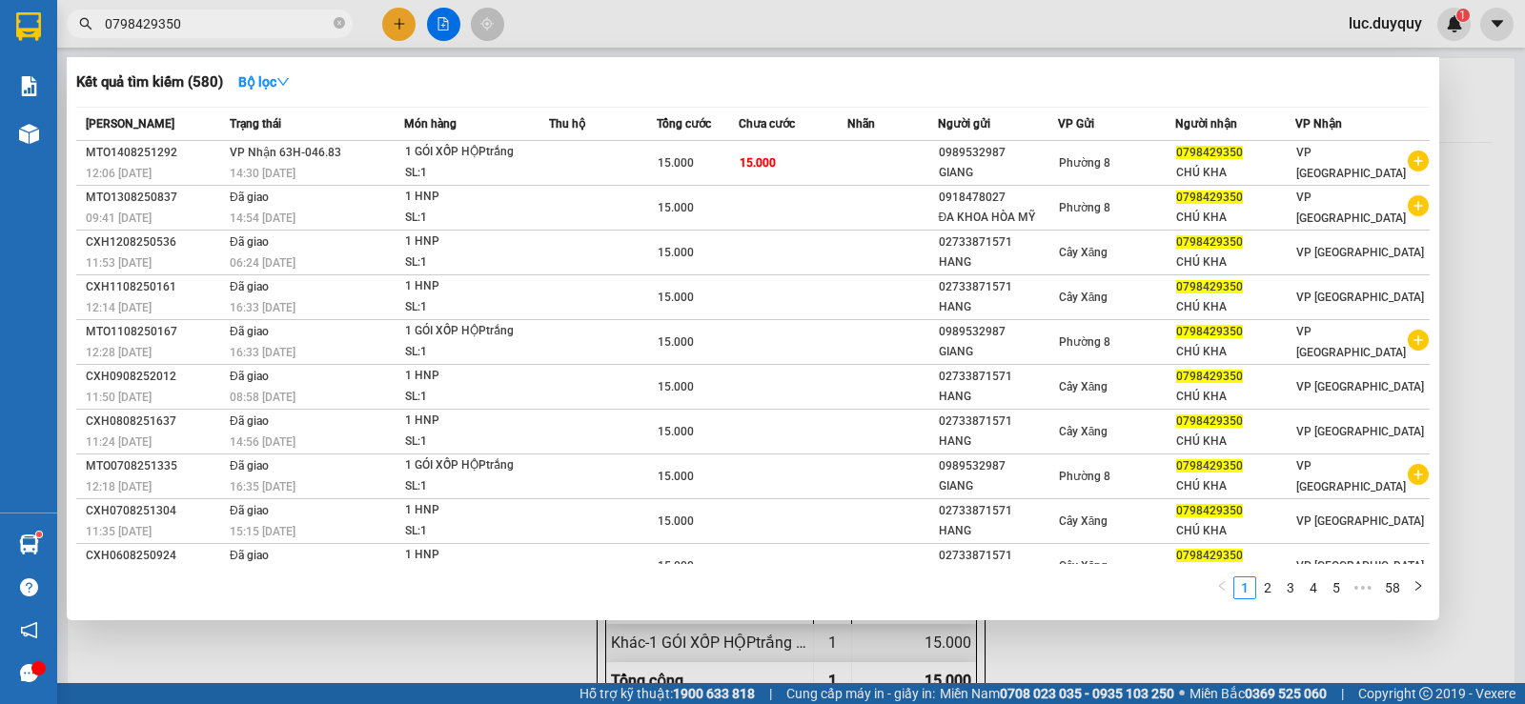
click at [203, 19] on input "0798429350" at bounding box center [217, 23] width 225 height 21
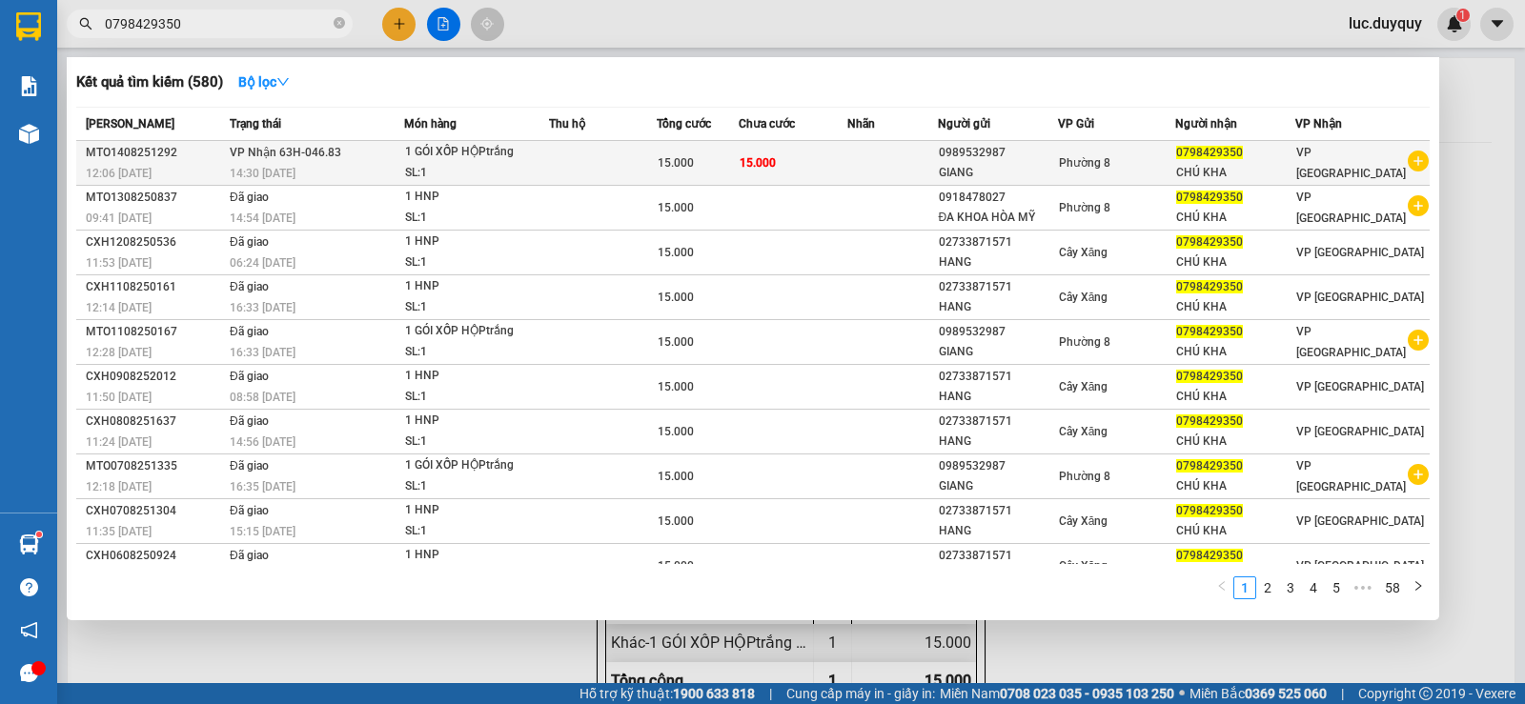
click at [1242, 169] on div "CHÚ KHA" at bounding box center [1235, 173] width 118 height 20
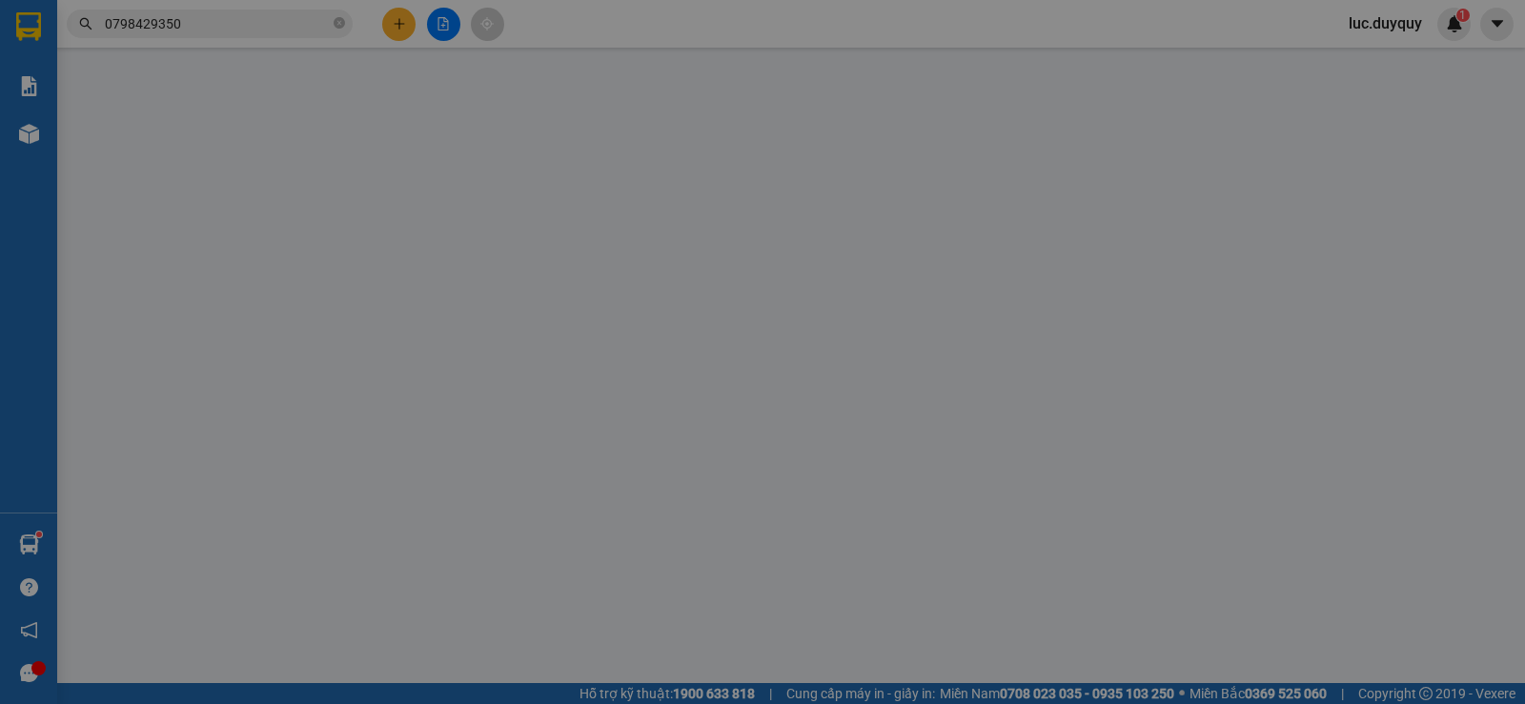
type input "0989532987"
type input "0798429350"
type input "15.000"
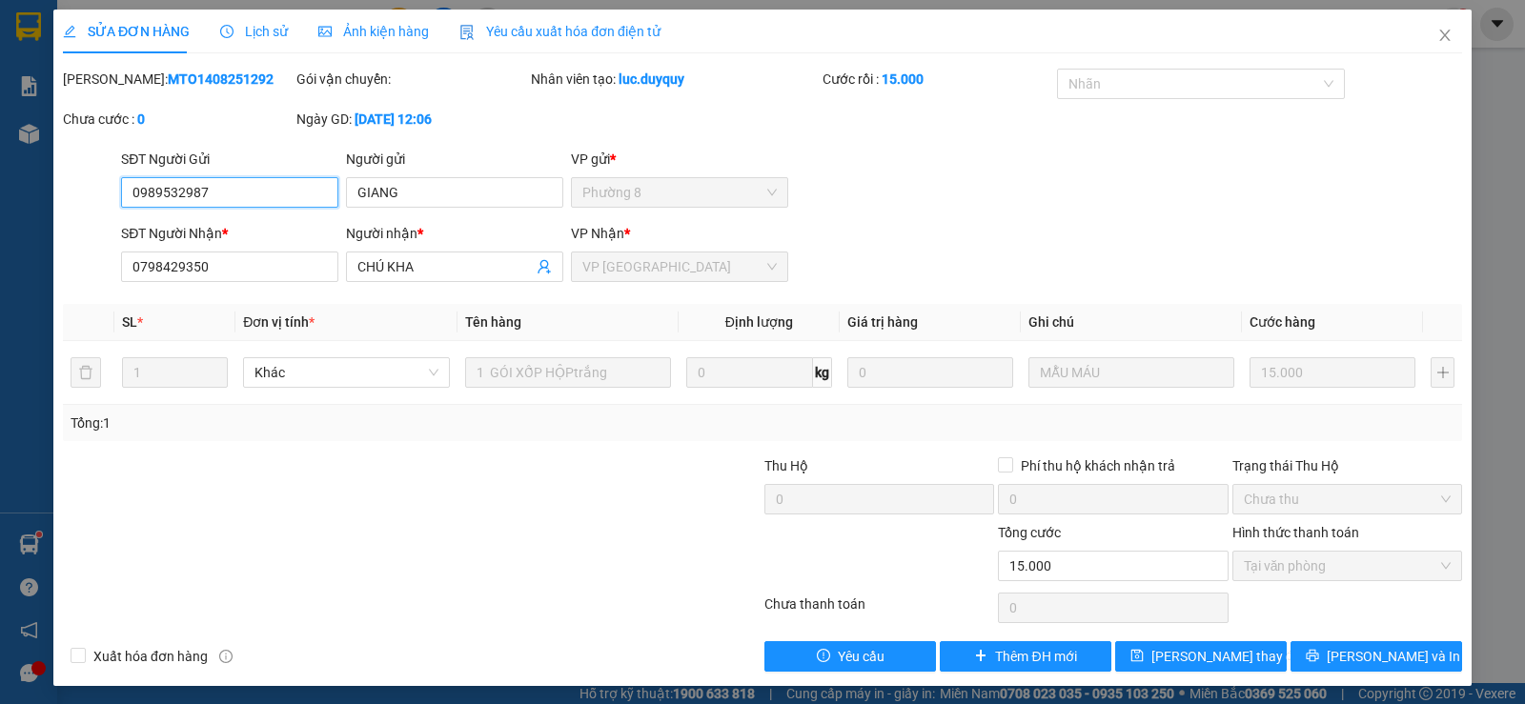
scroll to position [5, 0]
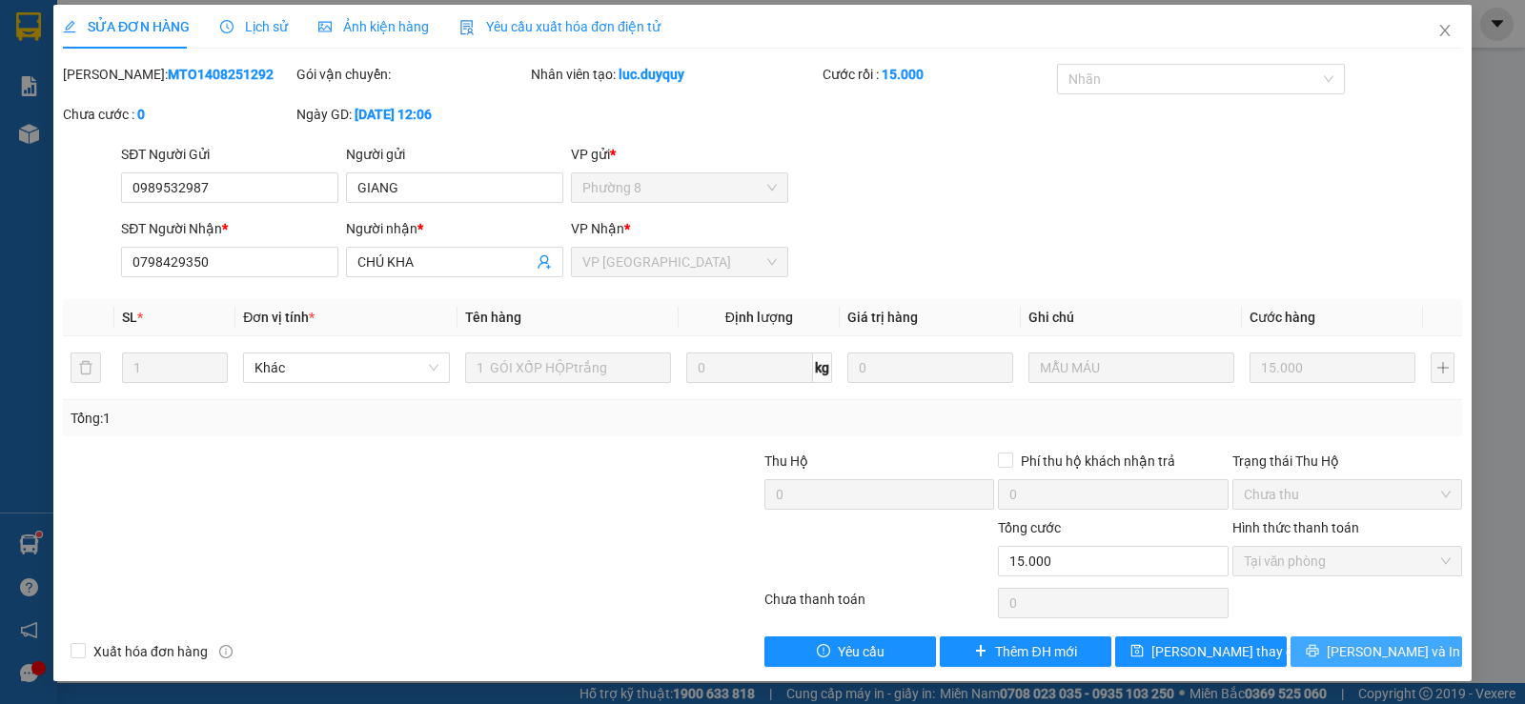
drag, startPoint x: 1360, startPoint y: 647, endPoint x: 1338, endPoint y: 641, distance: 22.6
click at [1362, 647] on span "[PERSON_NAME] và In" at bounding box center [1392, 651] width 133 height 21
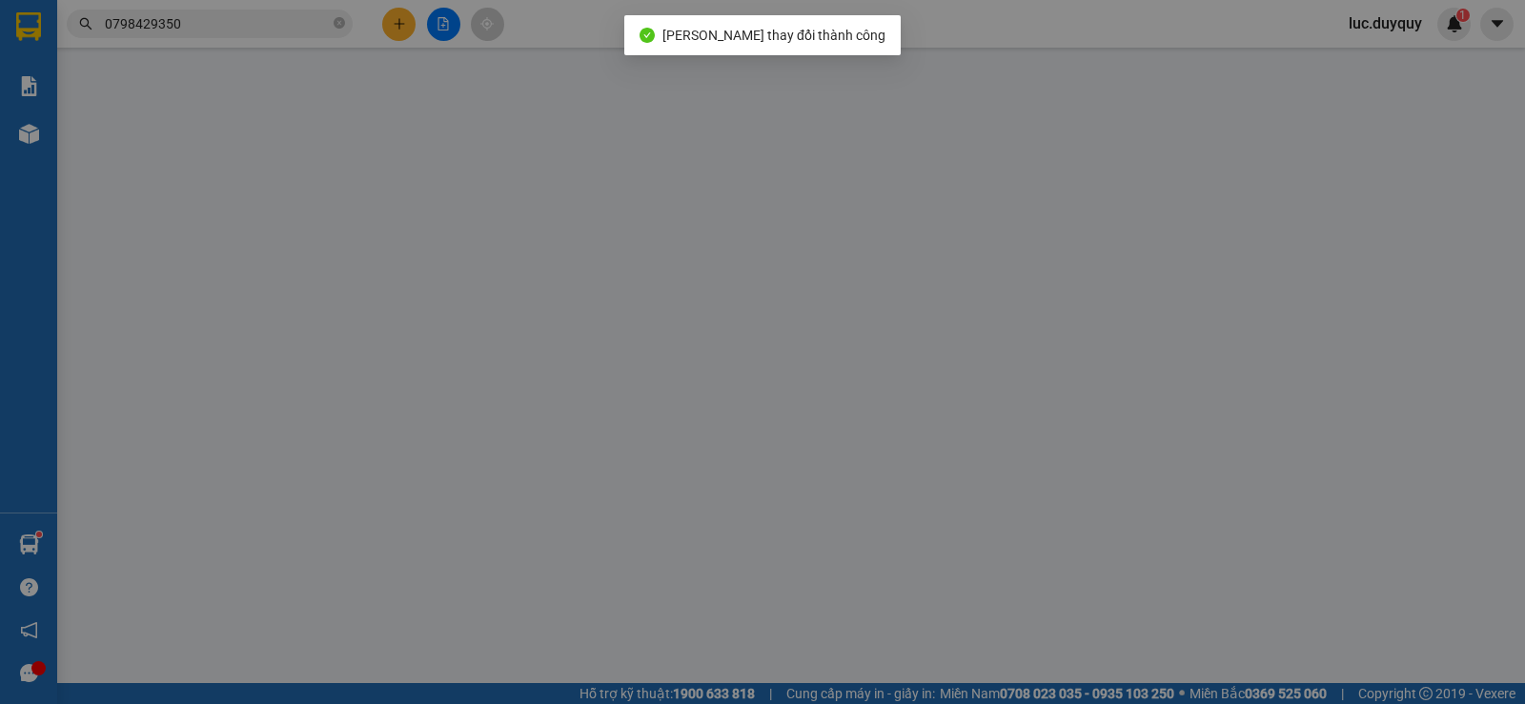
type input "0989532987"
type input "0798429350"
type input "15.000"
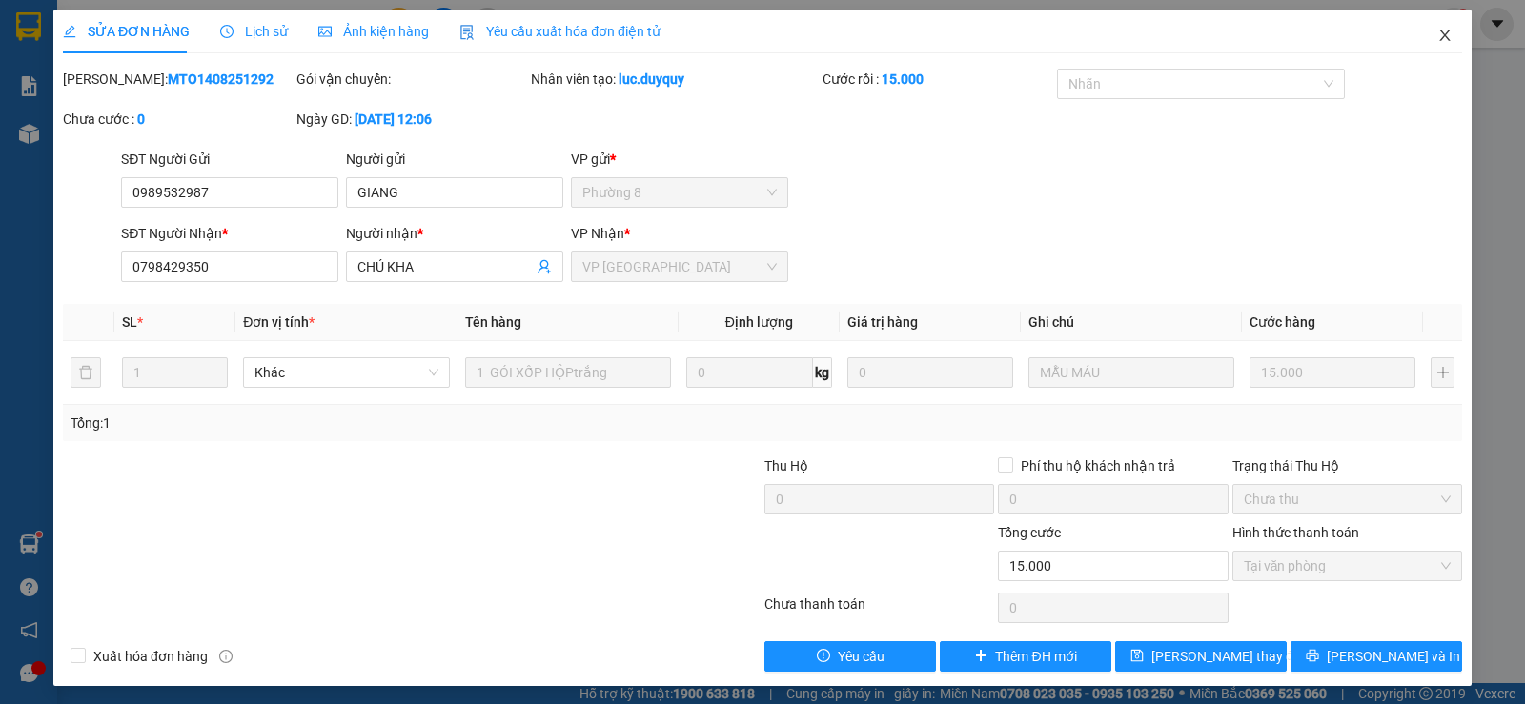
click at [1437, 36] on icon "close" at bounding box center [1444, 35] width 15 height 15
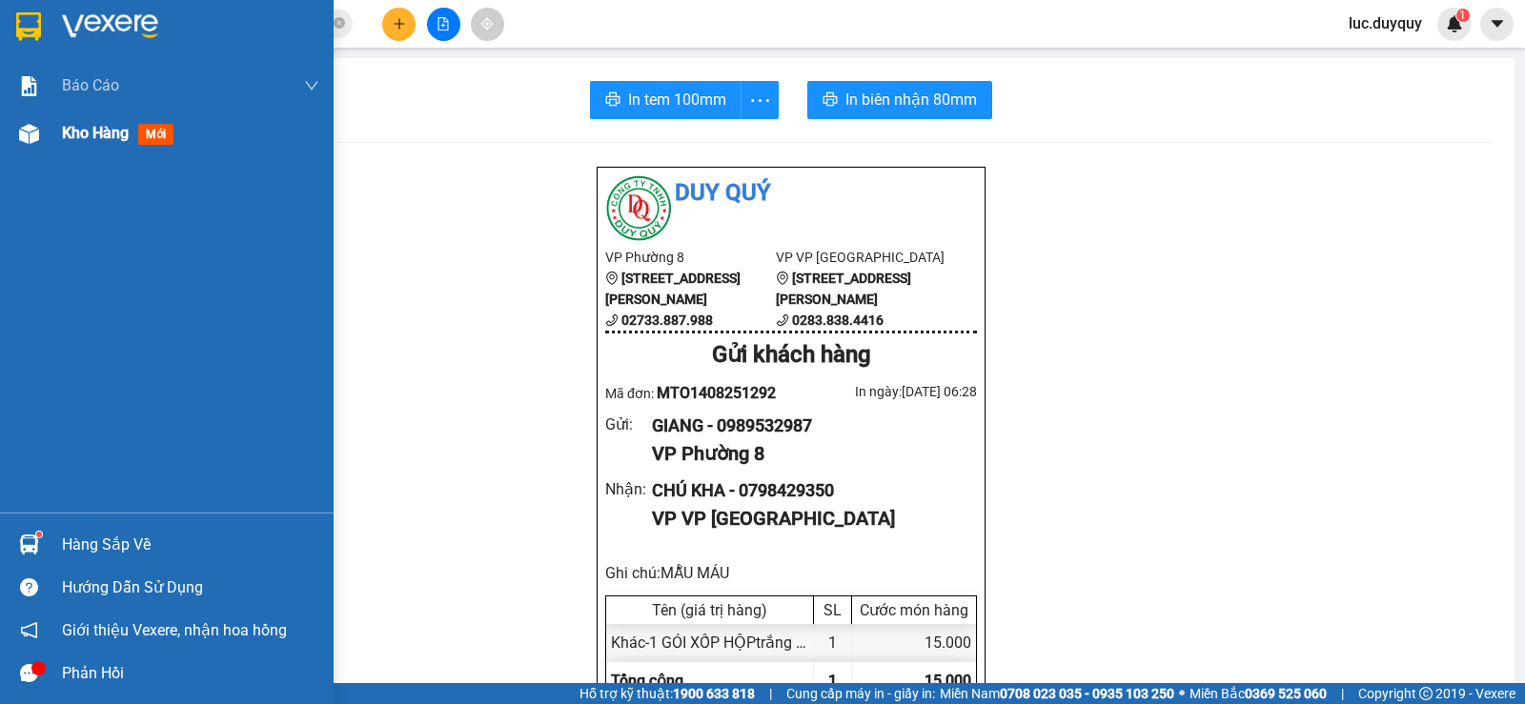
click at [81, 144] on div "Kho hàng mới" at bounding box center [121, 133] width 119 height 24
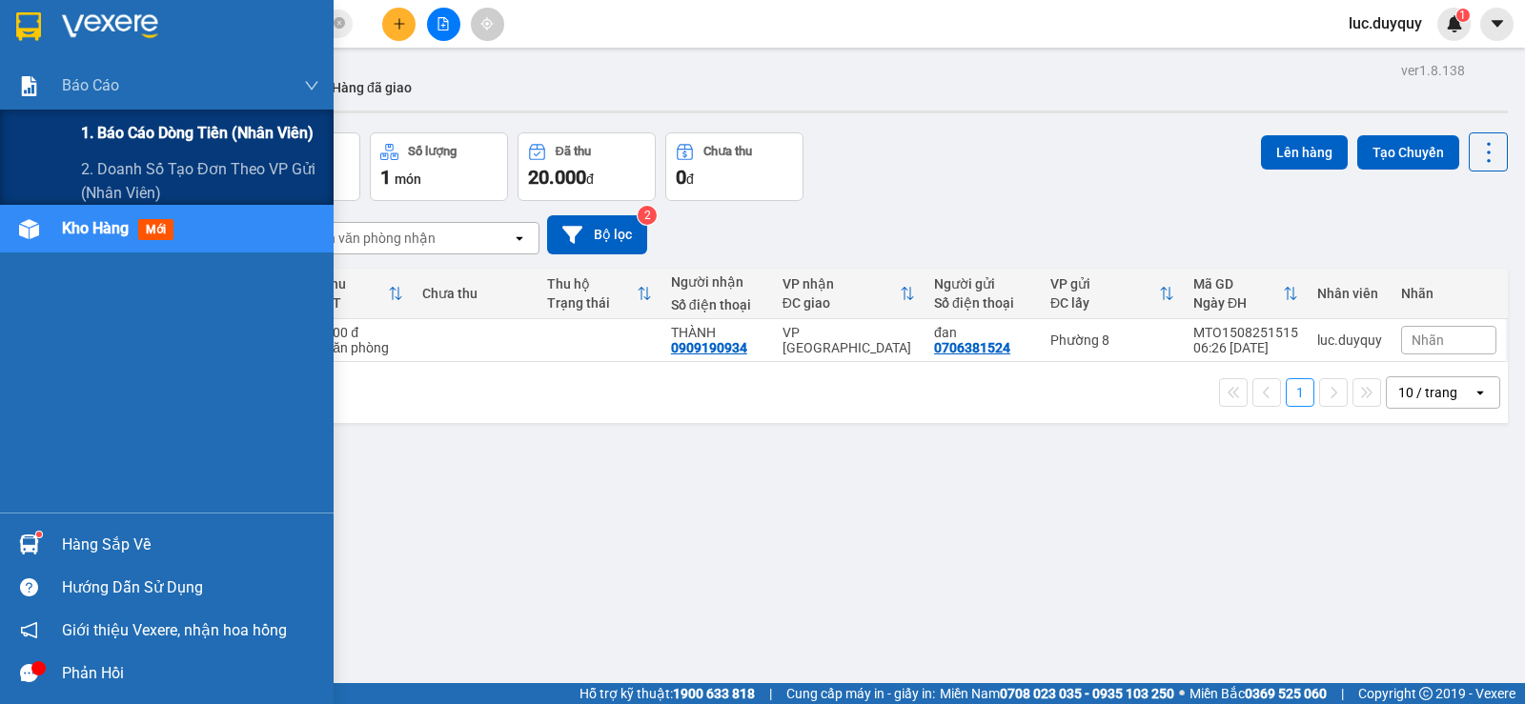
click at [197, 136] on span "1. Báo cáo dòng tiền (nhân viên)" at bounding box center [197, 133] width 233 height 24
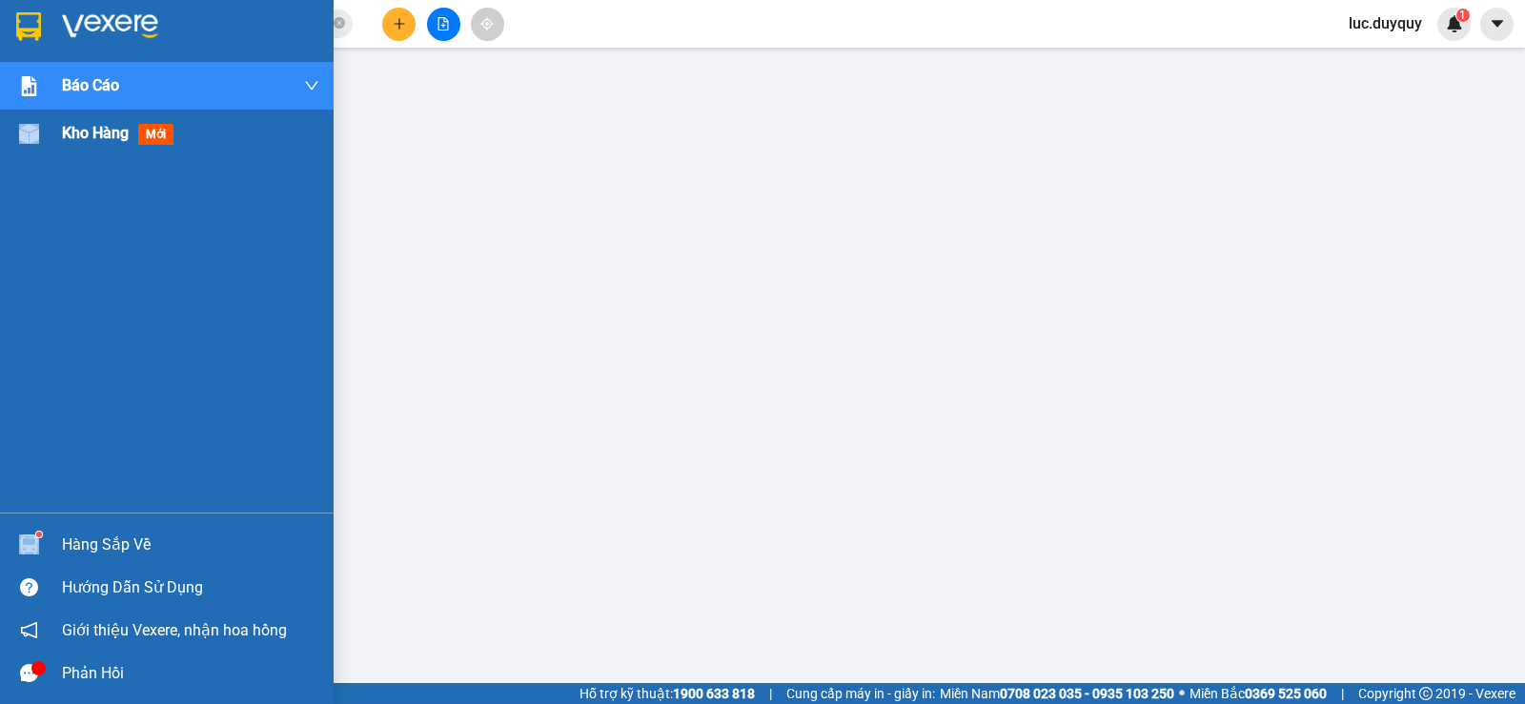
drag, startPoint x: 62, startPoint y: 143, endPoint x: 87, endPoint y: 112, distance: 39.3
click at [65, 141] on div "Kho hàng mới" at bounding box center [167, 134] width 334 height 48
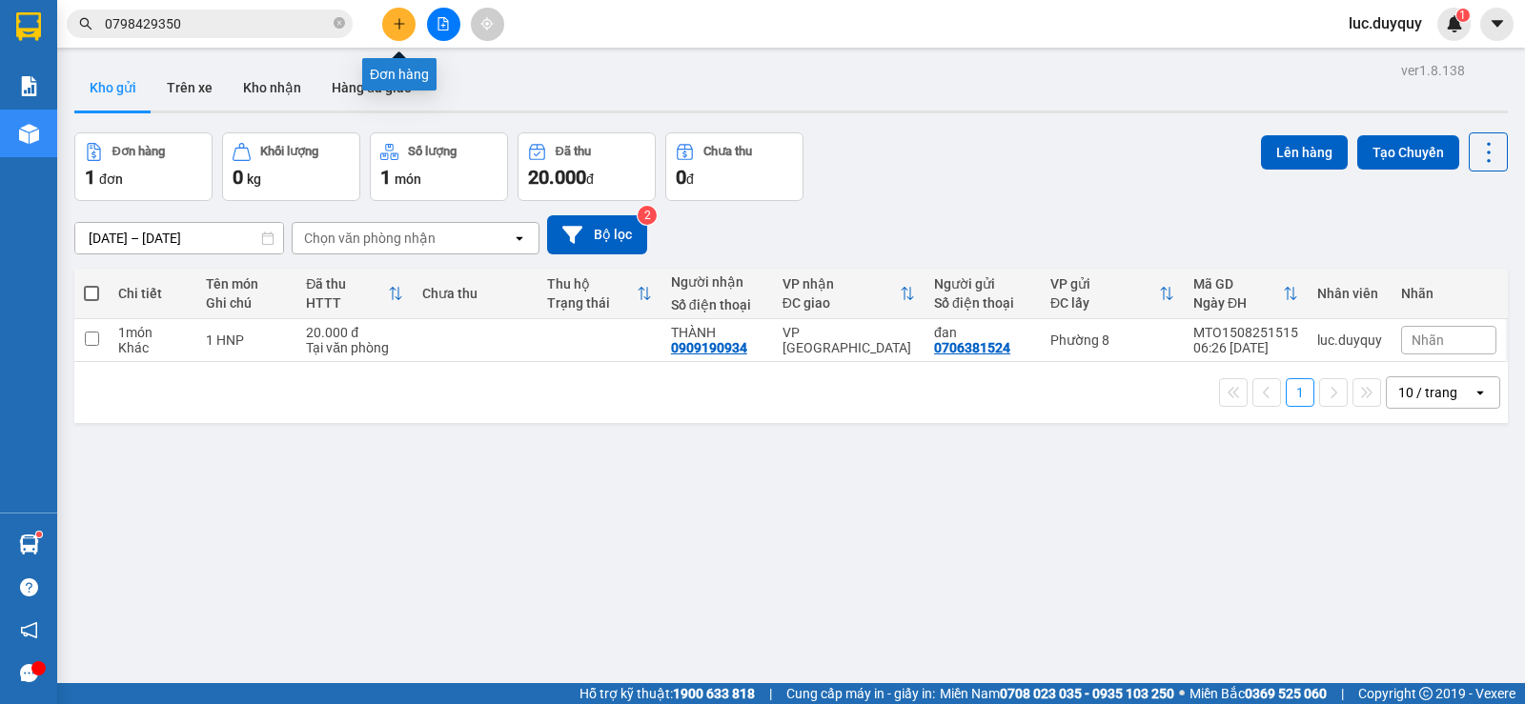
click at [401, 24] on icon "plus" at bounding box center [399, 23] width 10 height 1
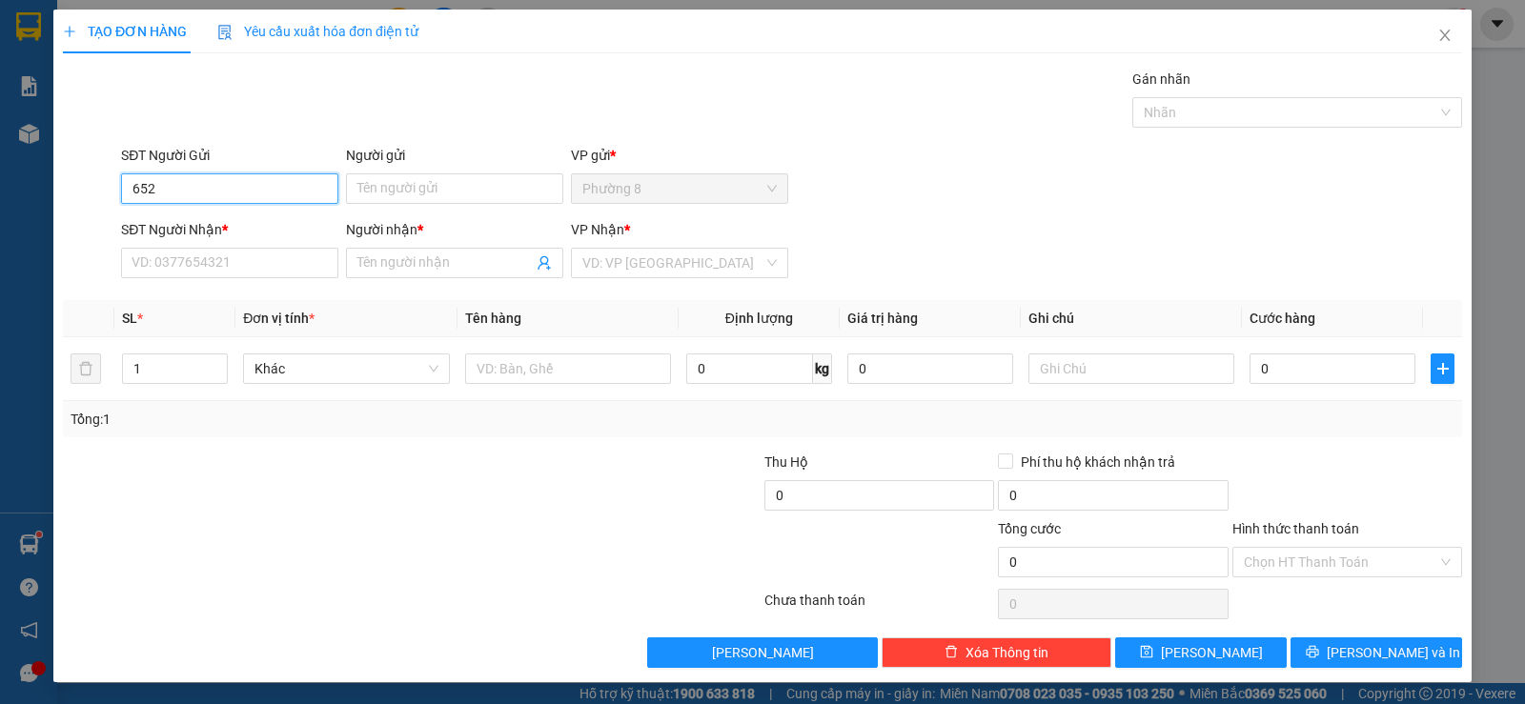
type input "6527"
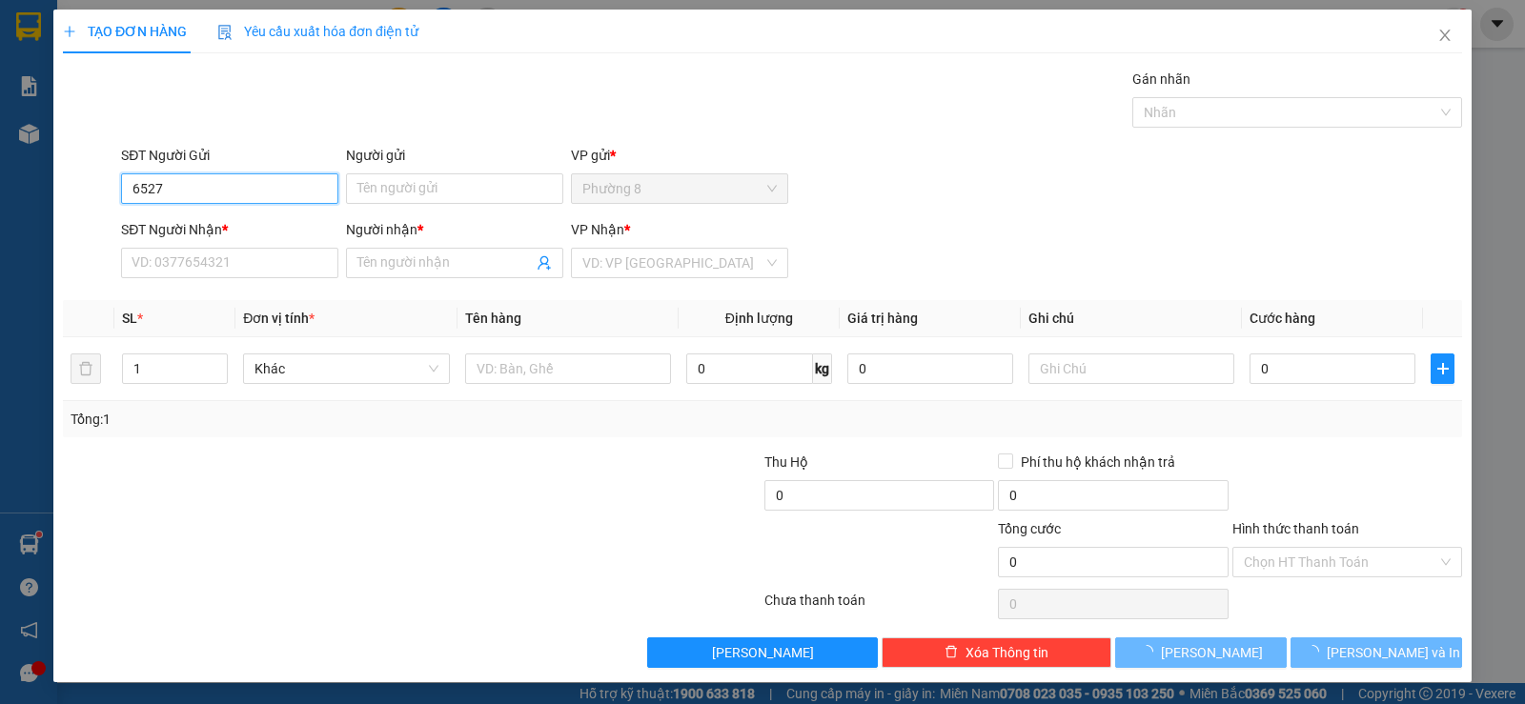
click at [228, 189] on input "6527" at bounding box center [229, 188] width 217 height 30
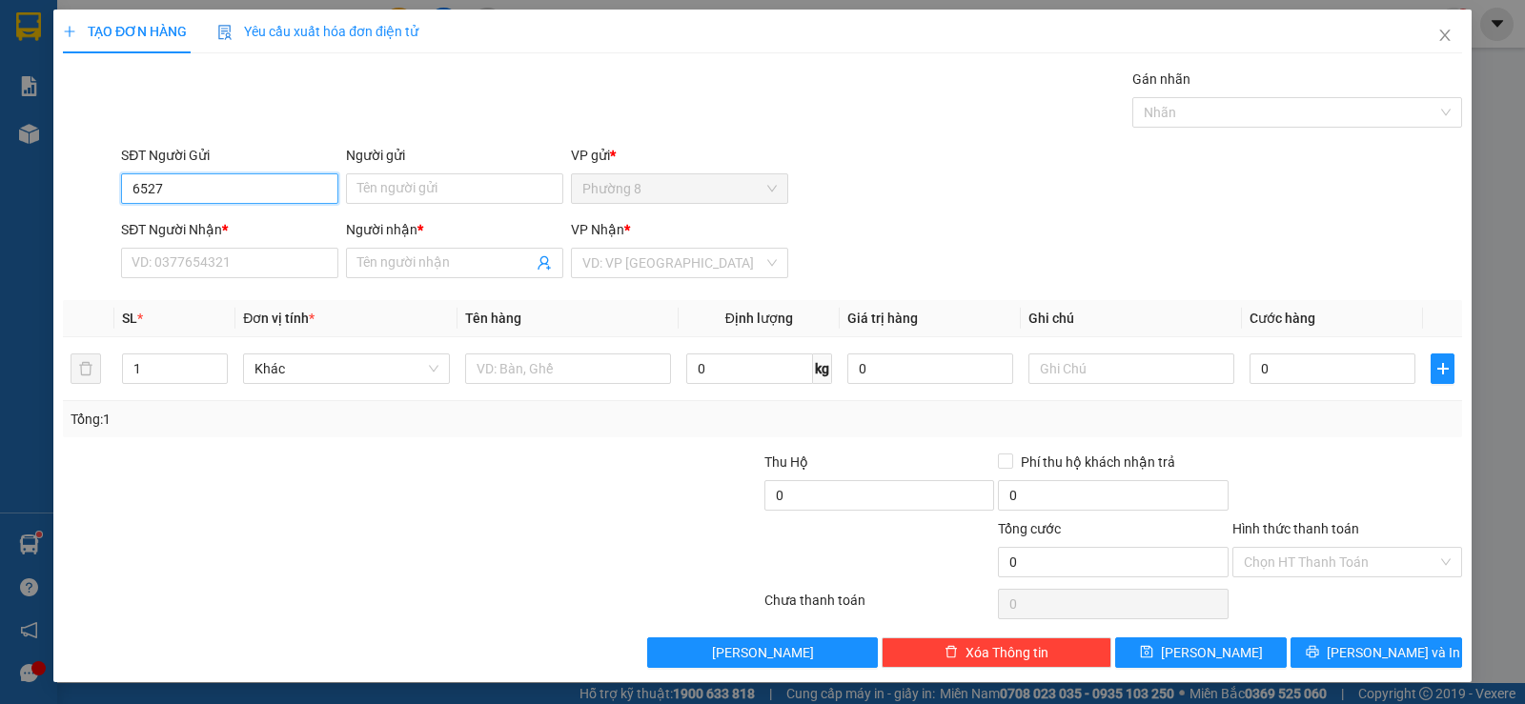
click at [262, 196] on input "6527" at bounding box center [229, 188] width 217 height 30
drag, startPoint x: 264, startPoint y: 195, endPoint x: 0, endPoint y: 138, distance: 270.1
click at [0, 138] on div "TẠO ĐƠN HÀNG Yêu cầu xuất hóa đơn điện tử Transit Pickup Surcharge Ids Transit …" at bounding box center [762, 352] width 1525 height 704
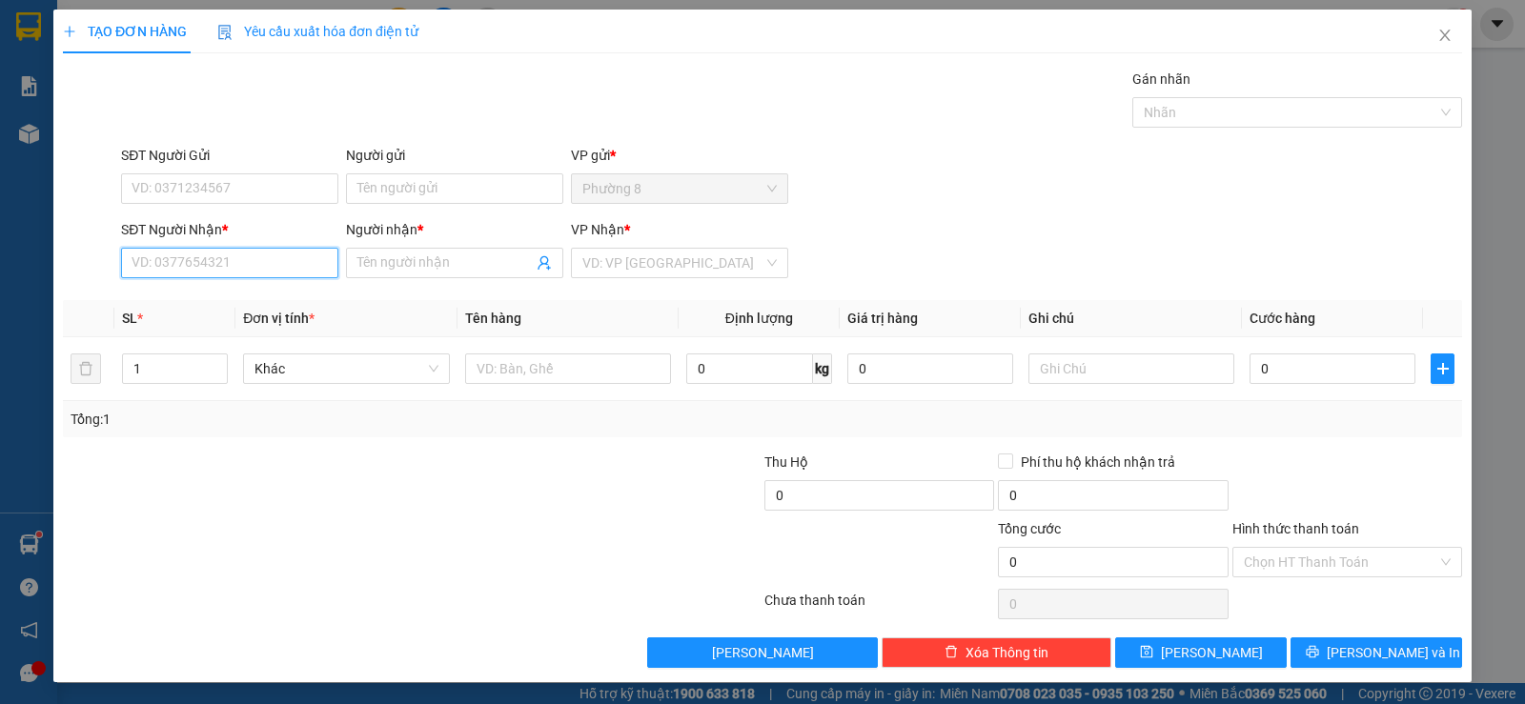
click at [201, 264] on input "SĐT Người Nhận *" at bounding box center [229, 263] width 217 height 30
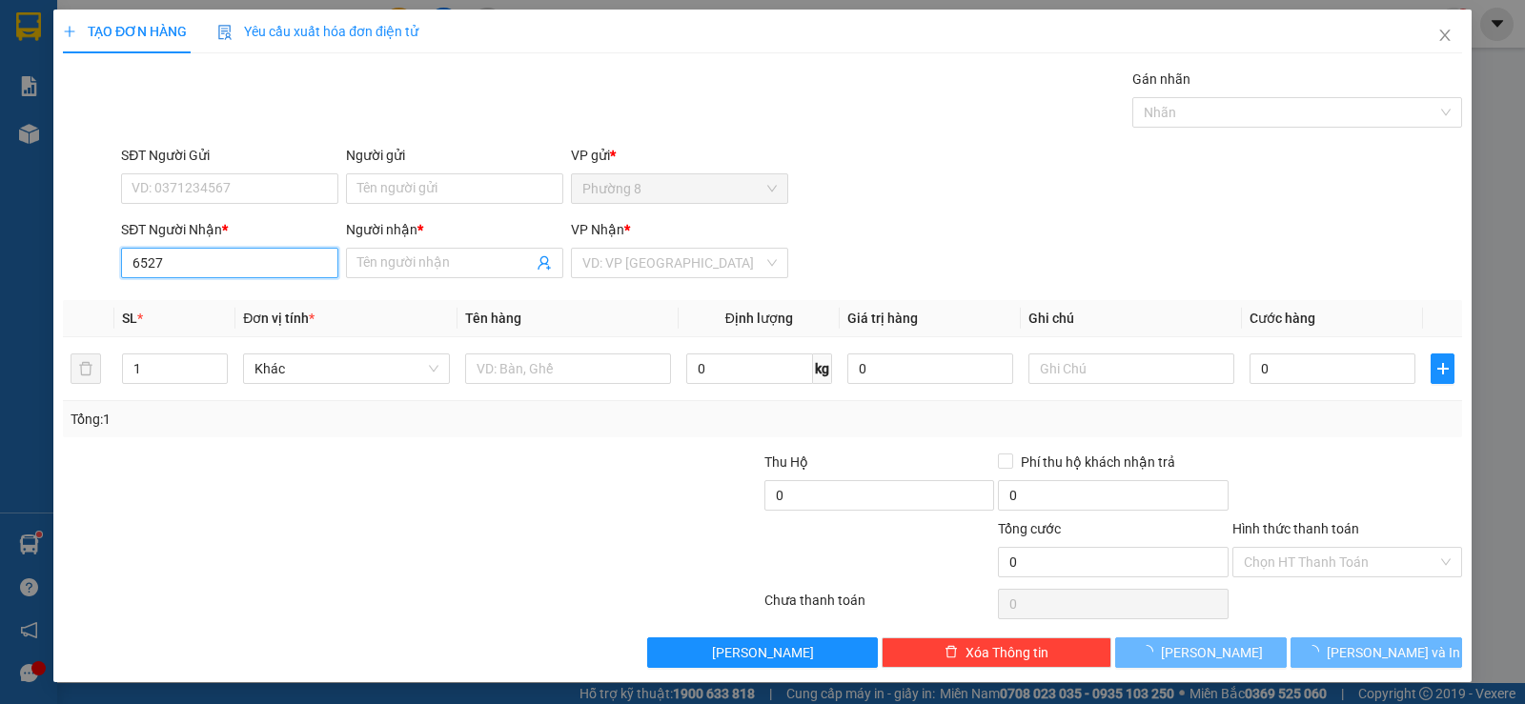
click at [310, 263] on input "6527" at bounding box center [229, 263] width 217 height 30
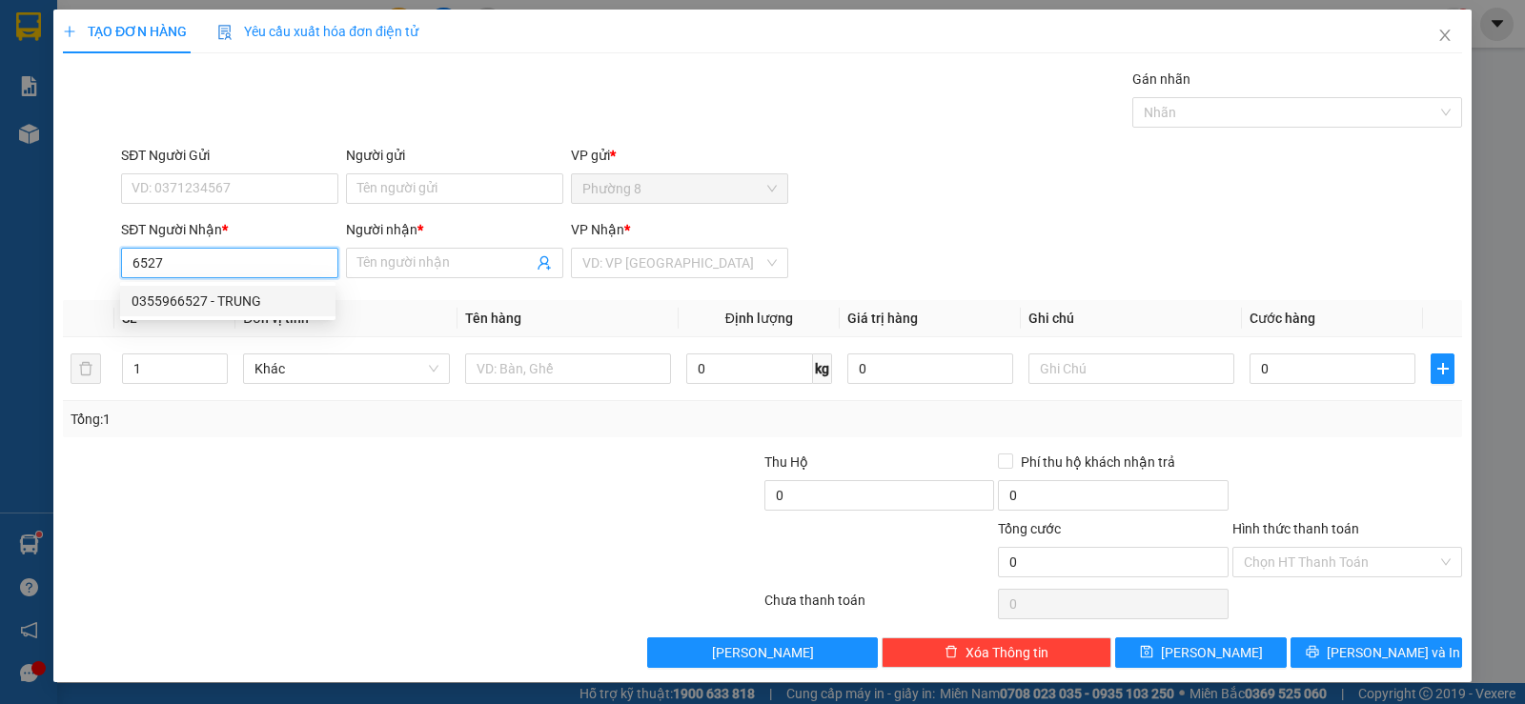
drag, startPoint x: 207, startPoint y: 303, endPoint x: 216, endPoint y: 286, distance: 19.6
click at [209, 303] on div "0355966527 - TRUNG" at bounding box center [227, 301] width 192 height 21
type input "0355966527"
type input "TRUNG"
type input "60.000"
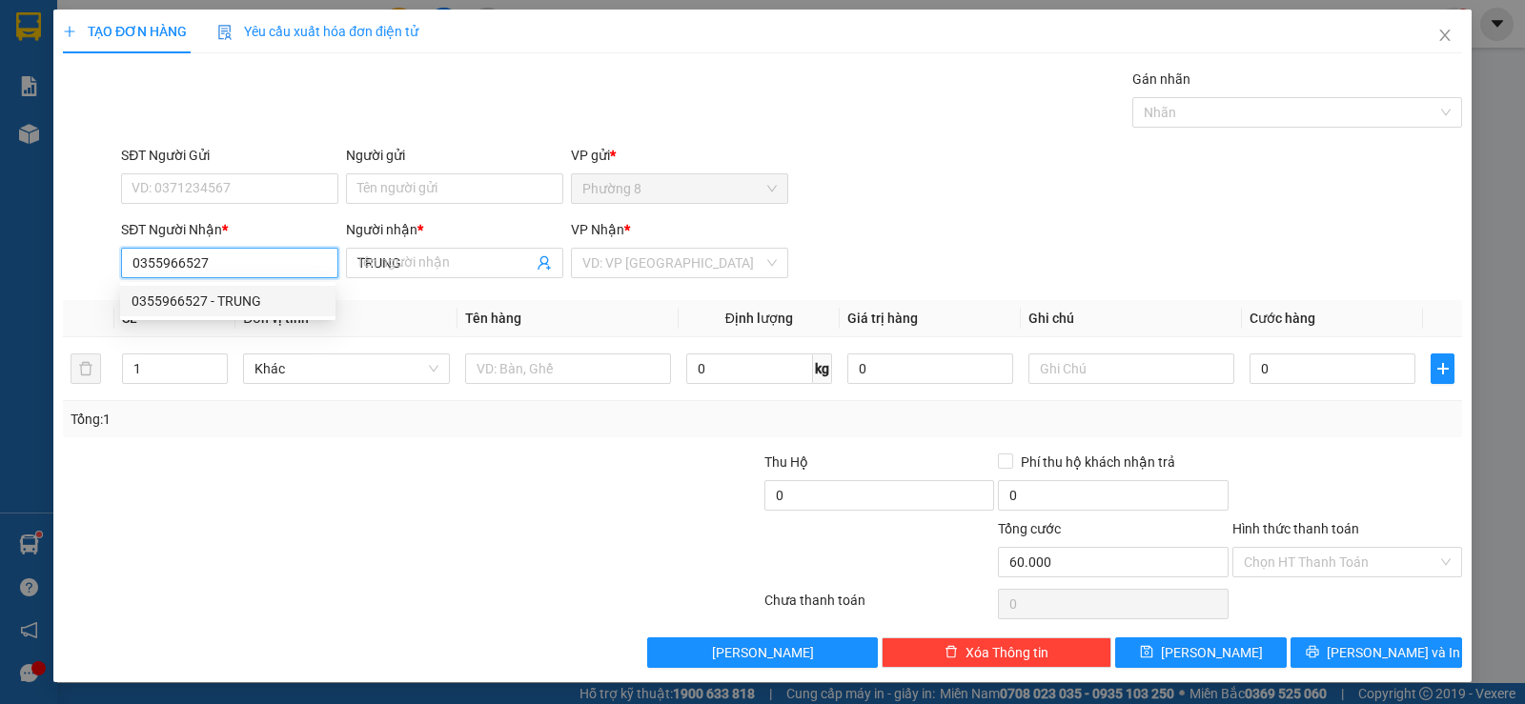
type input "60.000"
type input "0355966527"
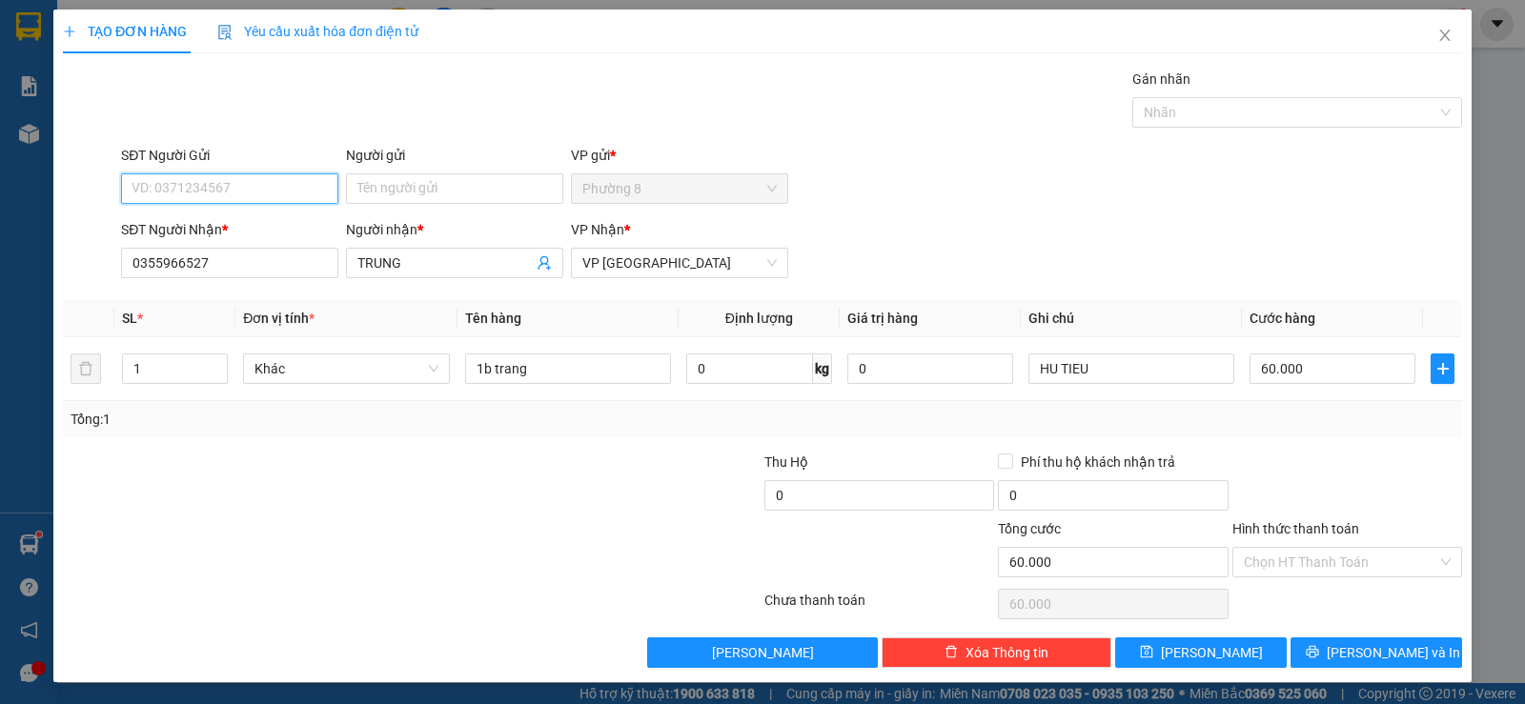
click at [253, 182] on input "SĐT Người Gửi" at bounding box center [229, 188] width 217 height 30
click at [248, 218] on div "0964478666 - TRANG" at bounding box center [227, 226] width 192 height 21
type input "0964478666"
type input "TRANG"
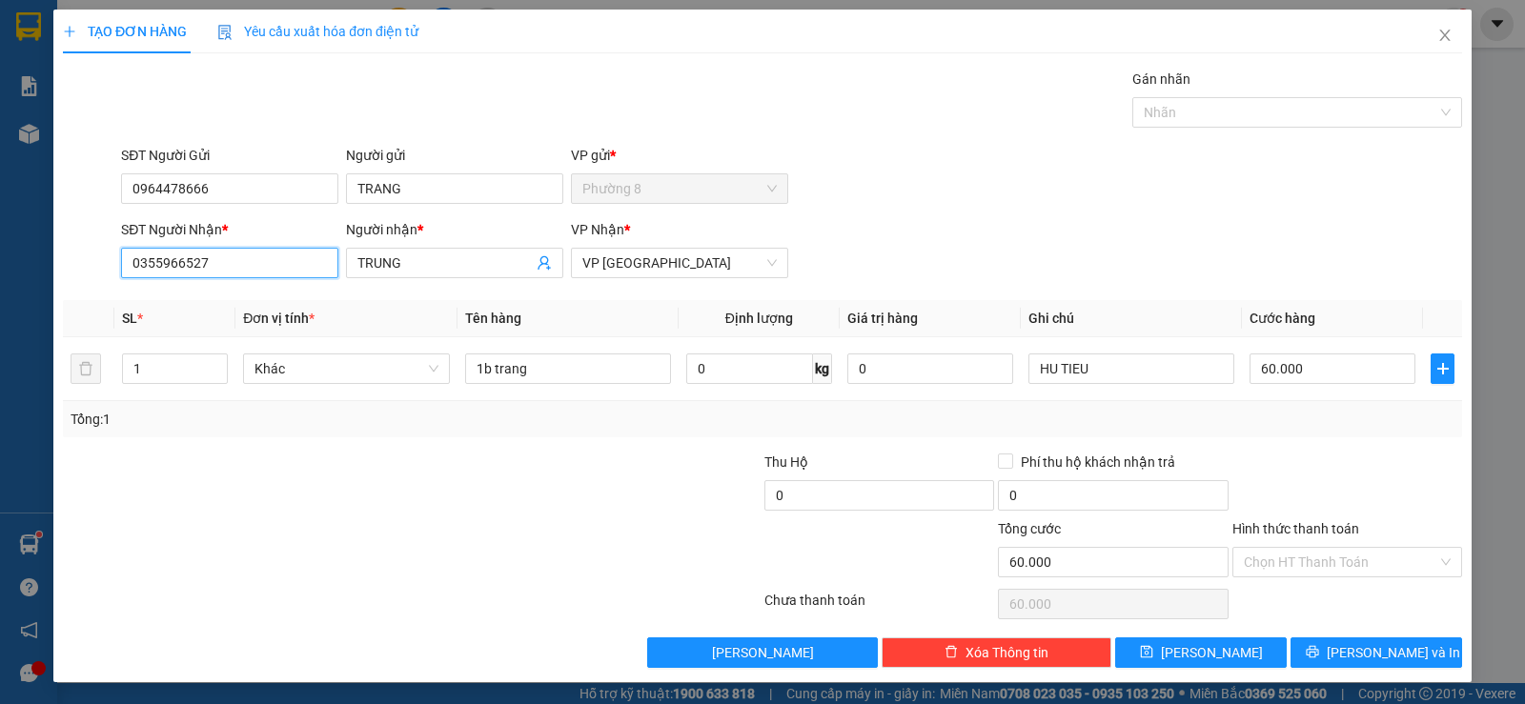
drag, startPoint x: 263, startPoint y: 266, endPoint x: 0, endPoint y: 269, distance: 263.0
click at [0, 269] on div "TẠO ĐƠN HÀNG Yêu cầu xuất hóa đơn điện tử Transit Pickup Surcharge Ids Transit …" at bounding box center [762, 352] width 1525 height 704
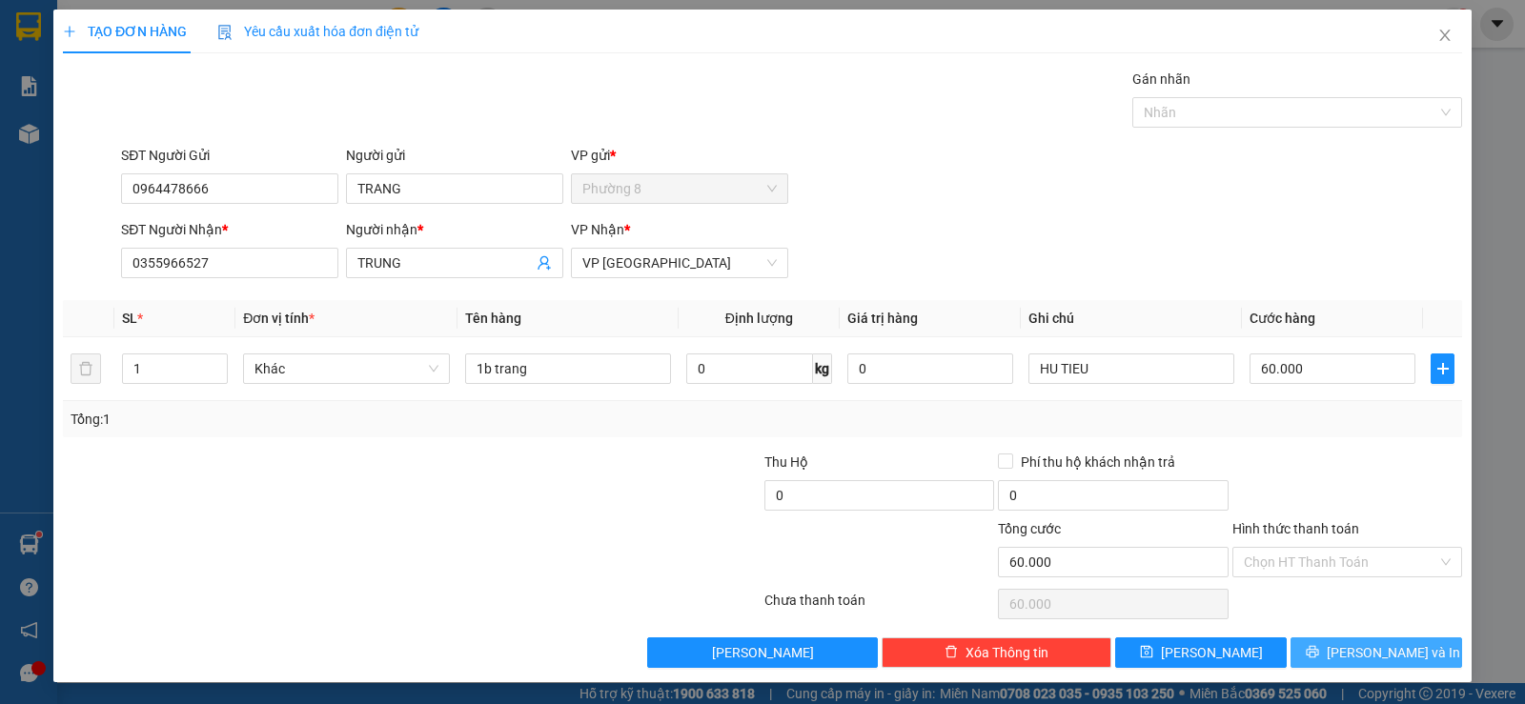
drag, startPoint x: 1353, startPoint y: 652, endPoint x: 1140, endPoint y: 413, distance: 320.6
click at [1356, 652] on span "[PERSON_NAME] và In" at bounding box center [1392, 652] width 133 height 21
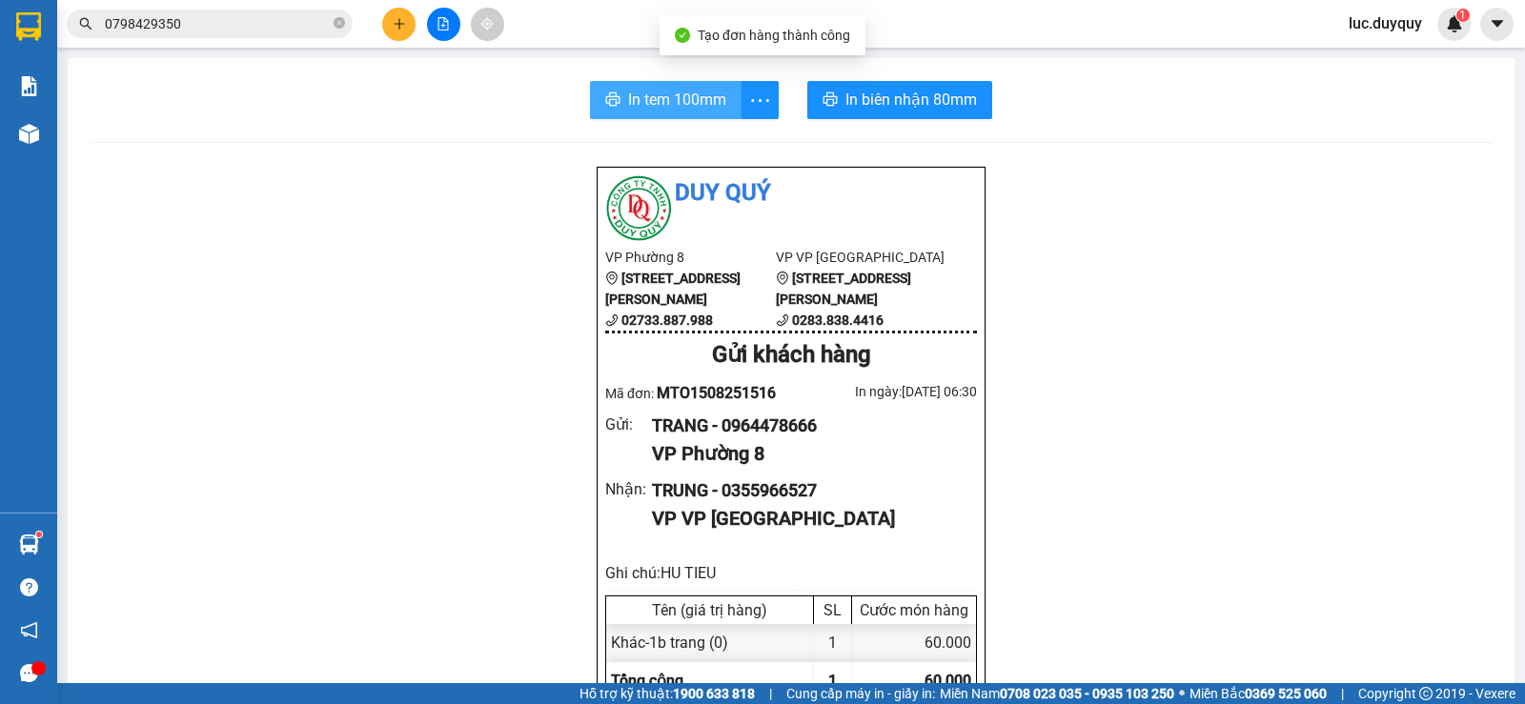
click at [671, 109] on span "In tem 100mm" at bounding box center [677, 100] width 98 height 24
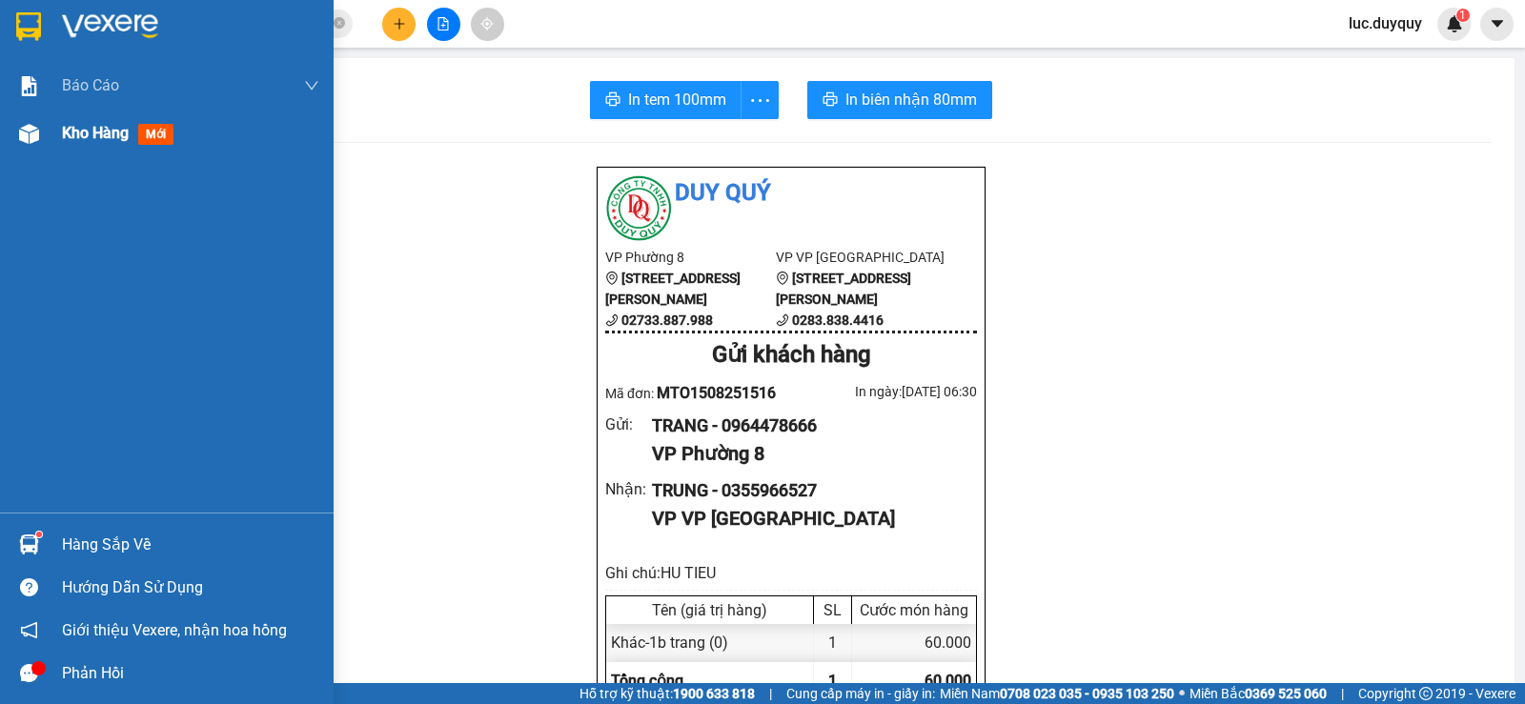
click at [89, 124] on span "Kho hàng" at bounding box center [95, 133] width 67 height 18
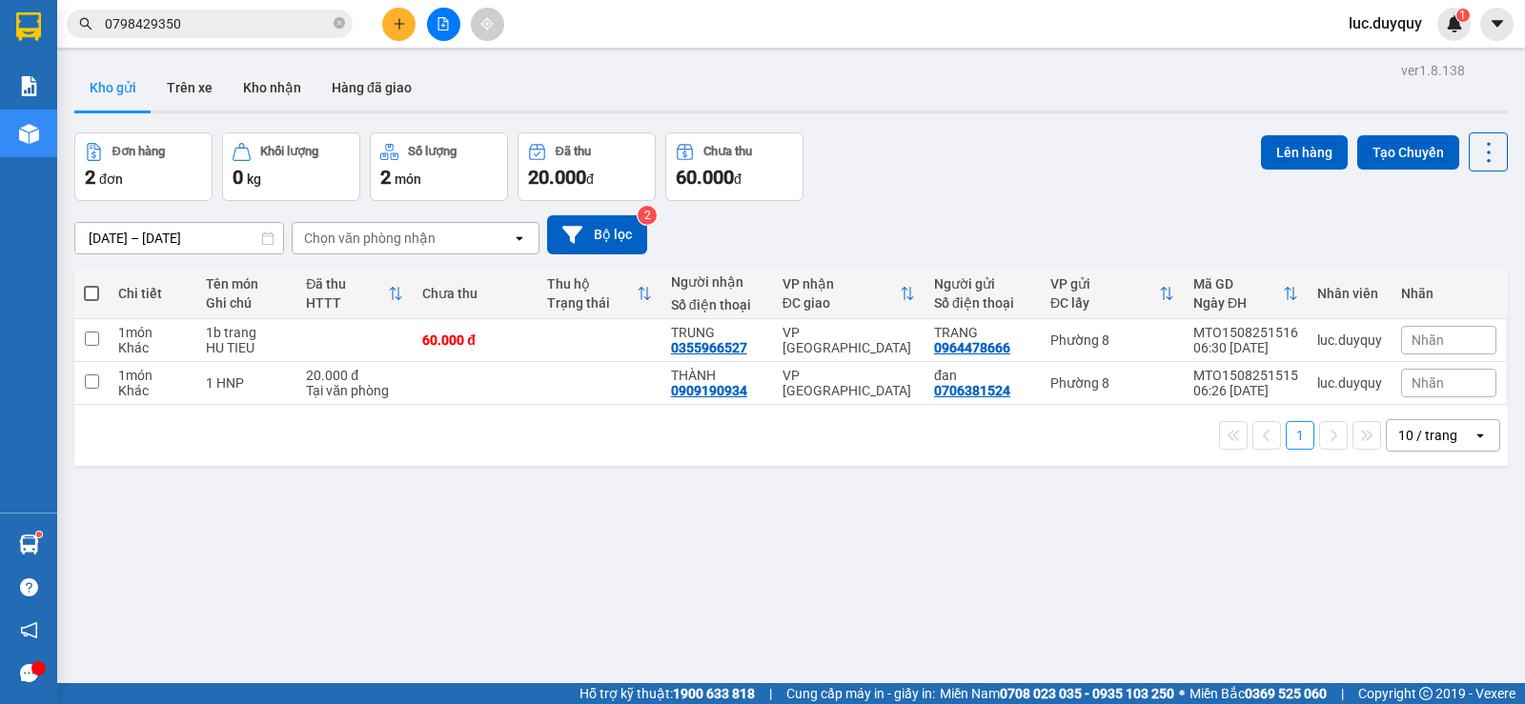
click at [93, 297] on span at bounding box center [91, 293] width 15 height 15
click at [91, 284] on input "checkbox" at bounding box center [91, 284] width 0 height 0
checkbox input "true"
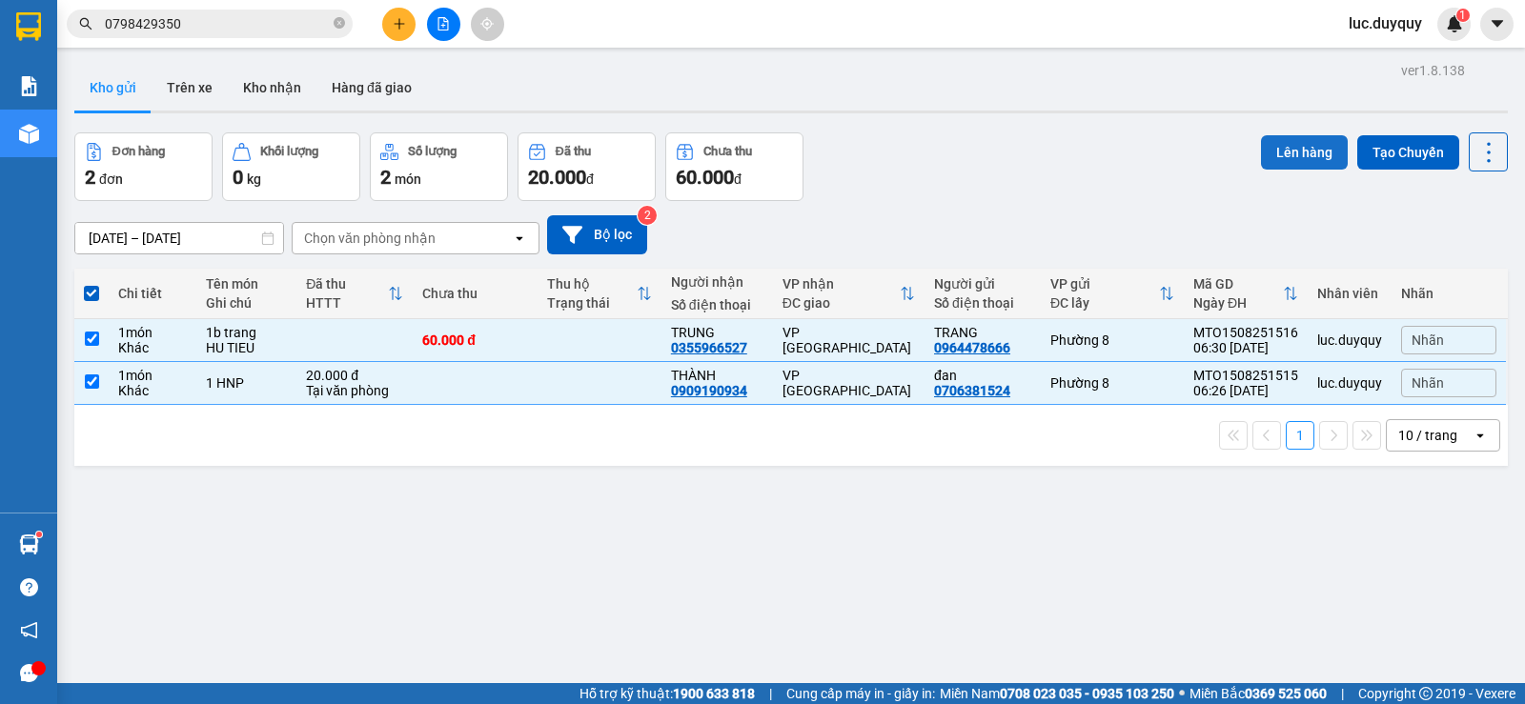
click at [1282, 154] on button "Lên hàng" at bounding box center [1304, 152] width 87 height 34
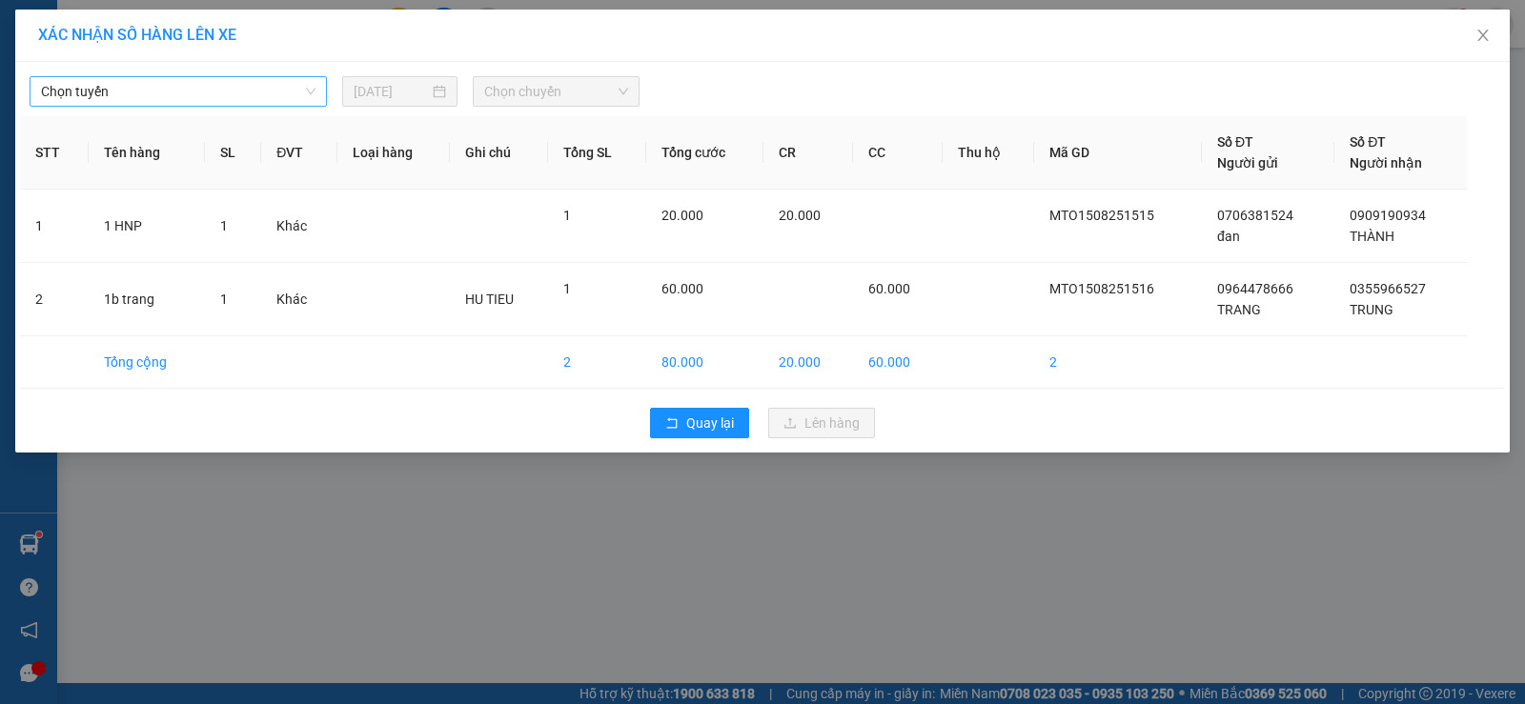
click at [179, 82] on span "Chọn tuyến" at bounding box center [178, 91] width 274 height 29
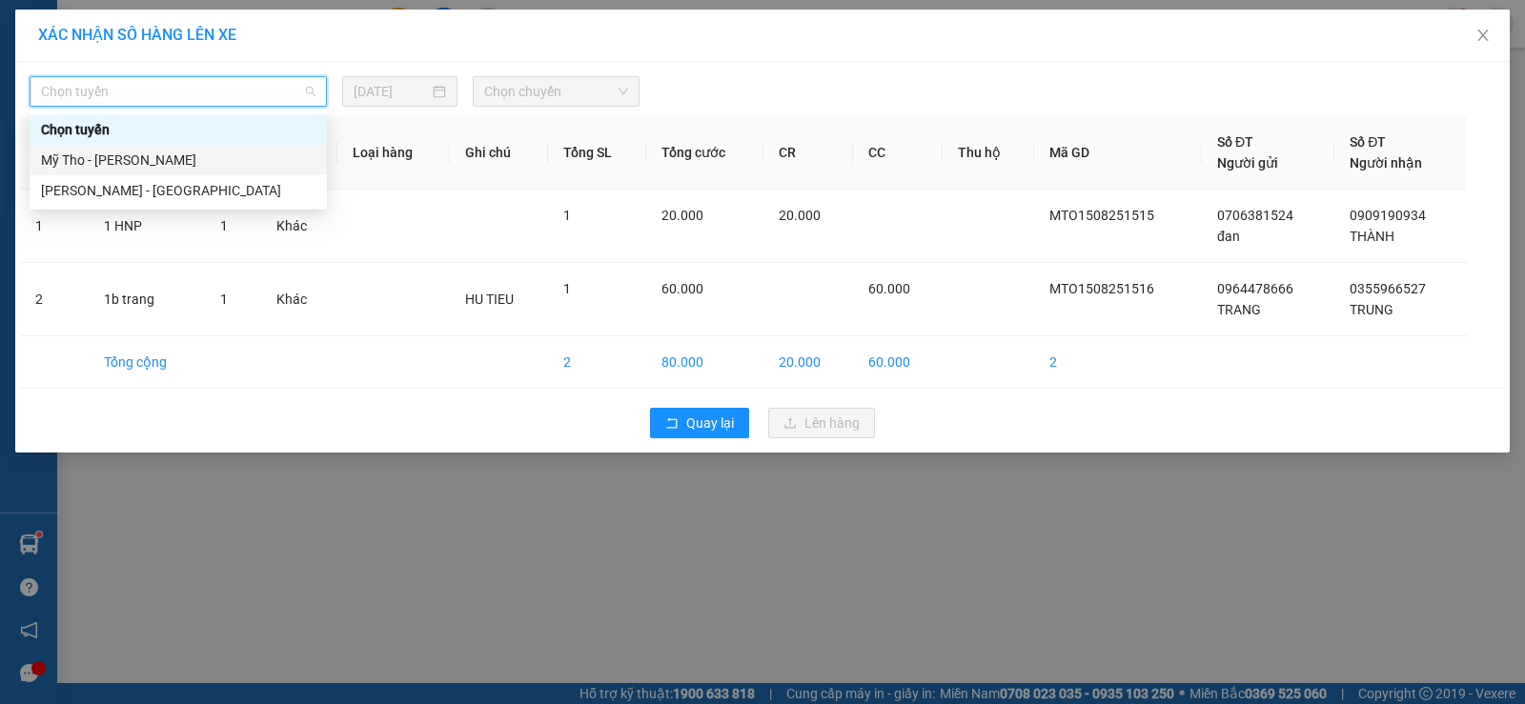
click at [162, 153] on div "Mỹ Tho - [PERSON_NAME]" at bounding box center [178, 160] width 274 height 21
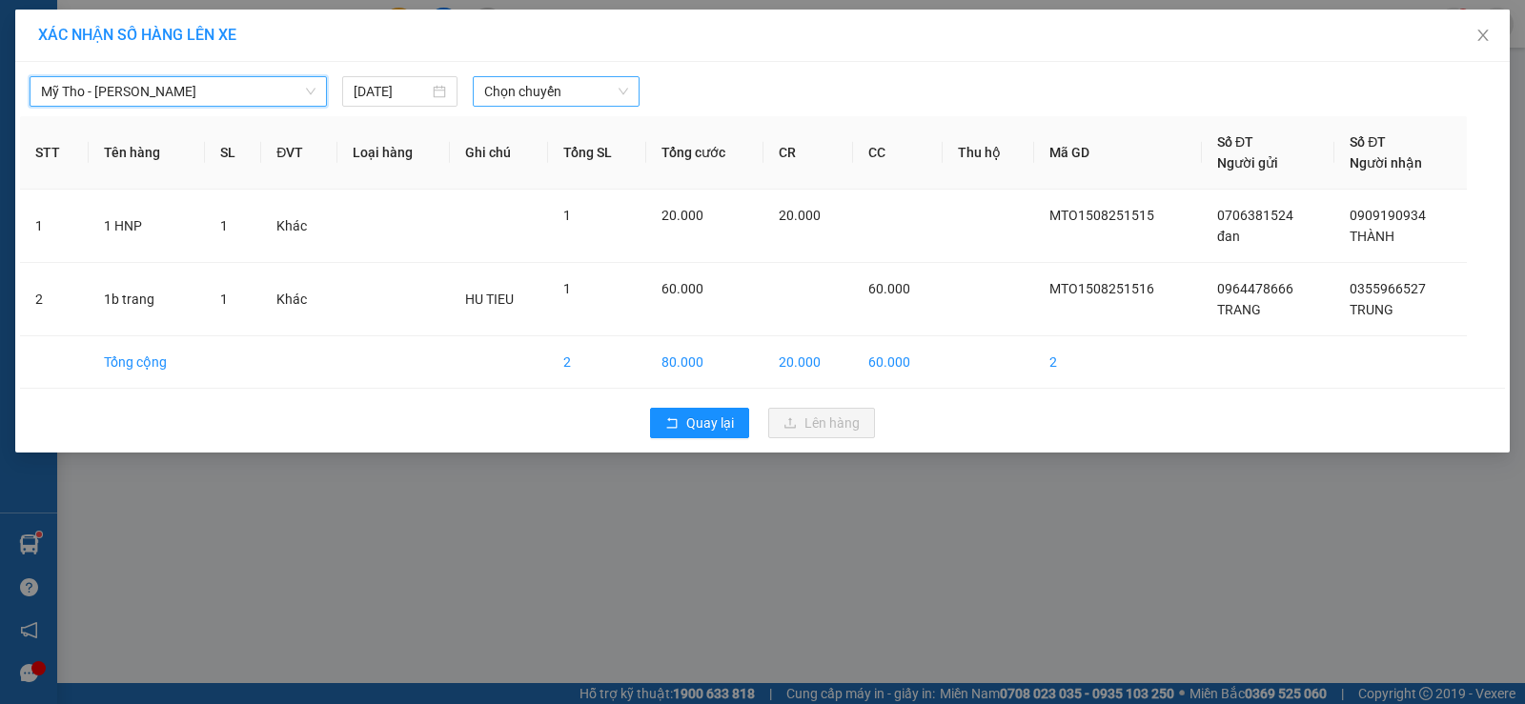
click at [531, 93] on span "Chọn chuyến" at bounding box center [556, 91] width 144 height 29
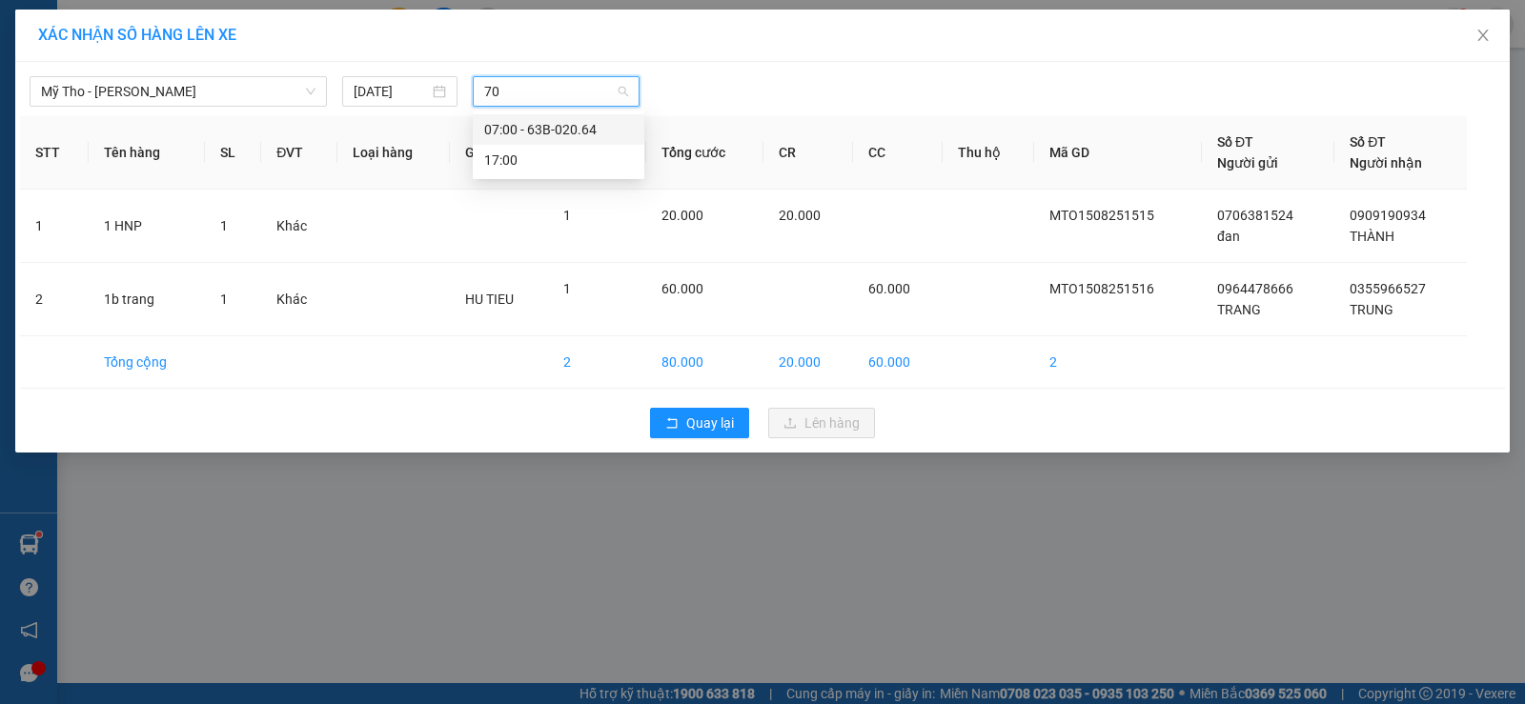
type input "700"
click at [632, 122] on div "07:00 - 63B-020.64" at bounding box center [558, 129] width 149 height 21
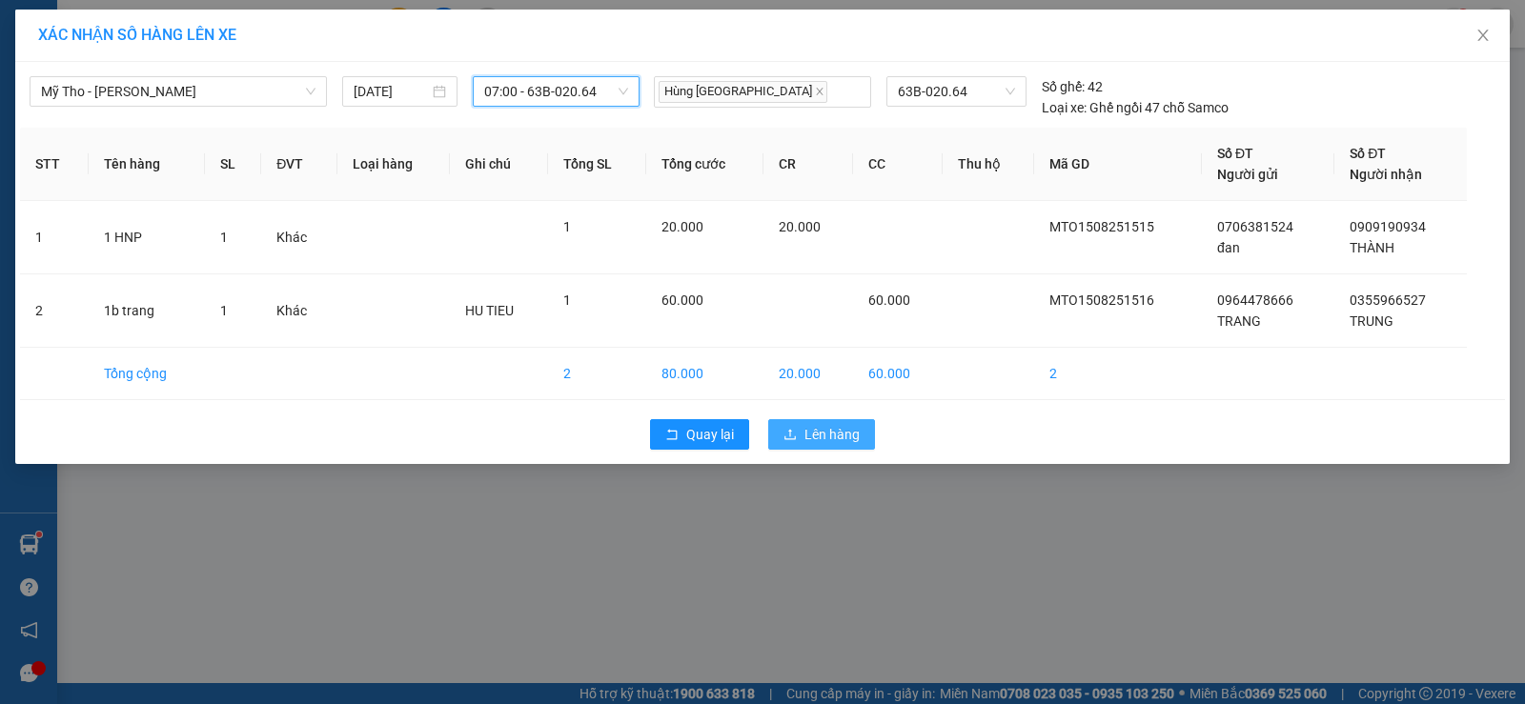
click at [822, 431] on span "Lên hàng" at bounding box center [831, 434] width 55 height 21
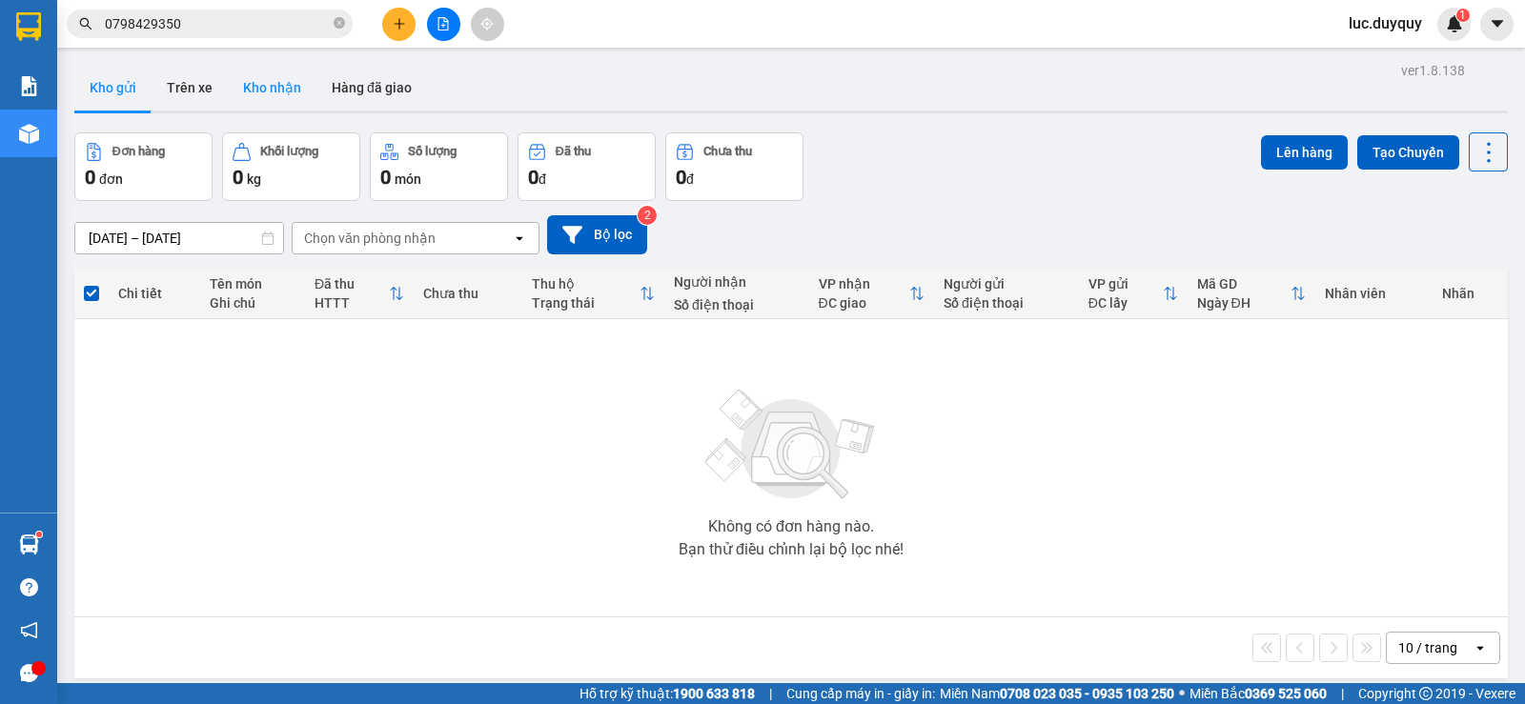
click at [262, 85] on button "Kho nhận" at bounding box center [272, 88] width 89 height 46
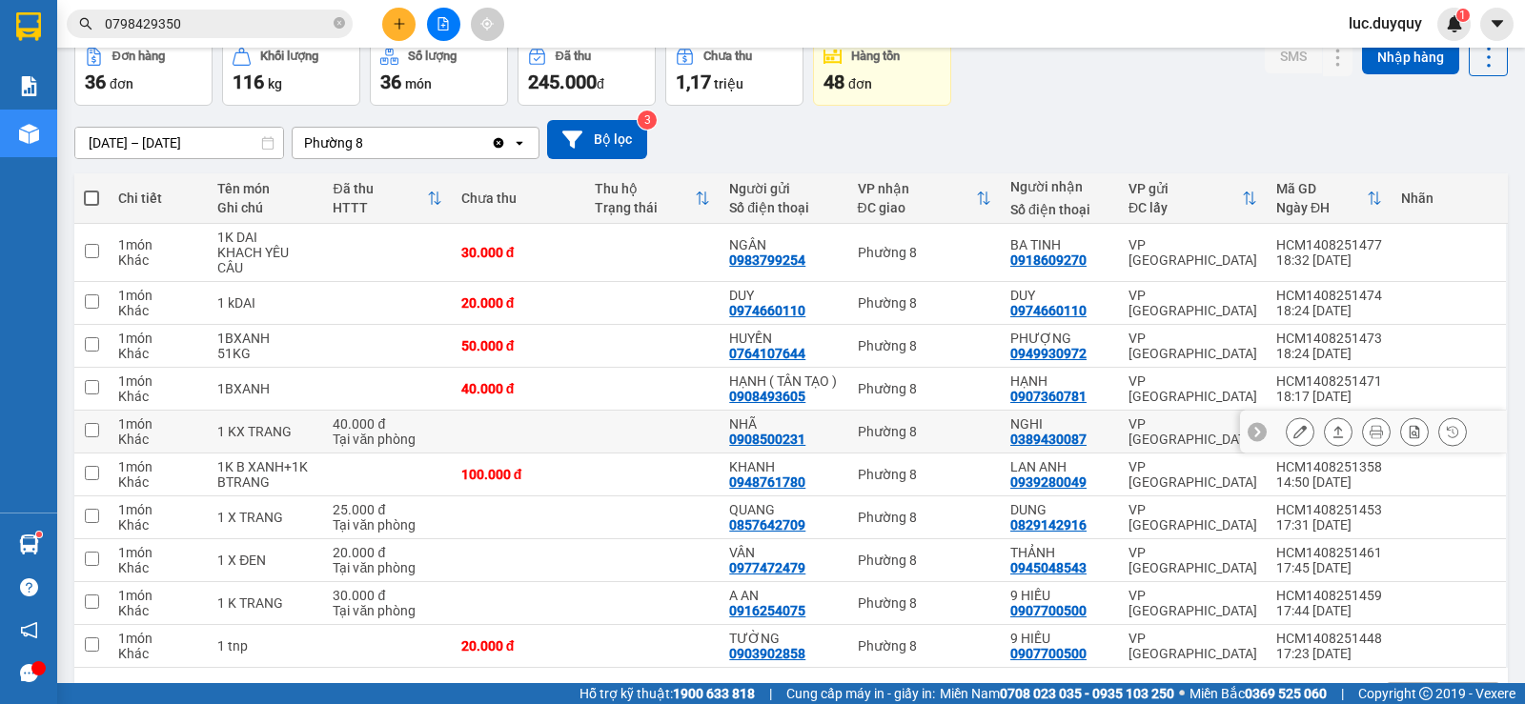
scroll to position [173, 0]
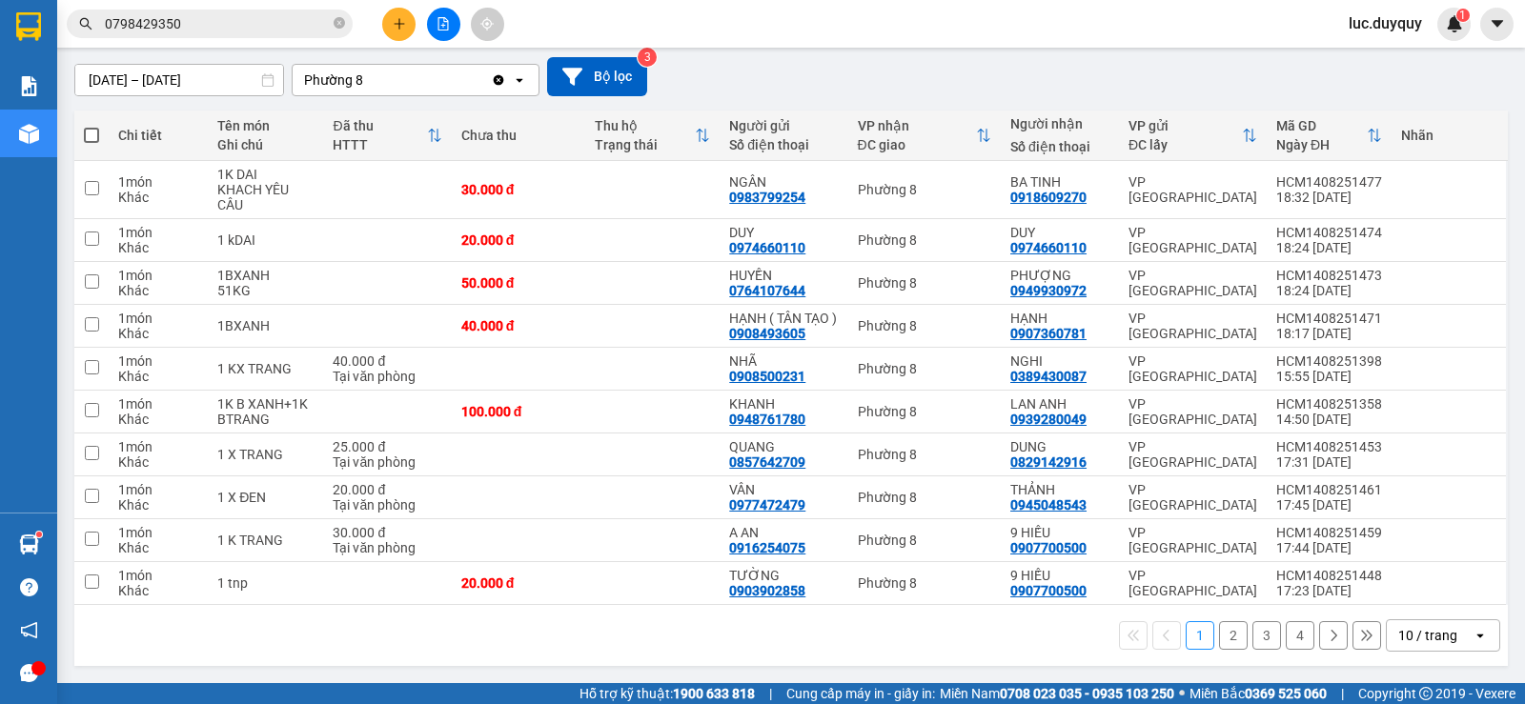
click at [1413, 637] on div "10 / trang" at bounding box center [1427, 635] width 59 height 19
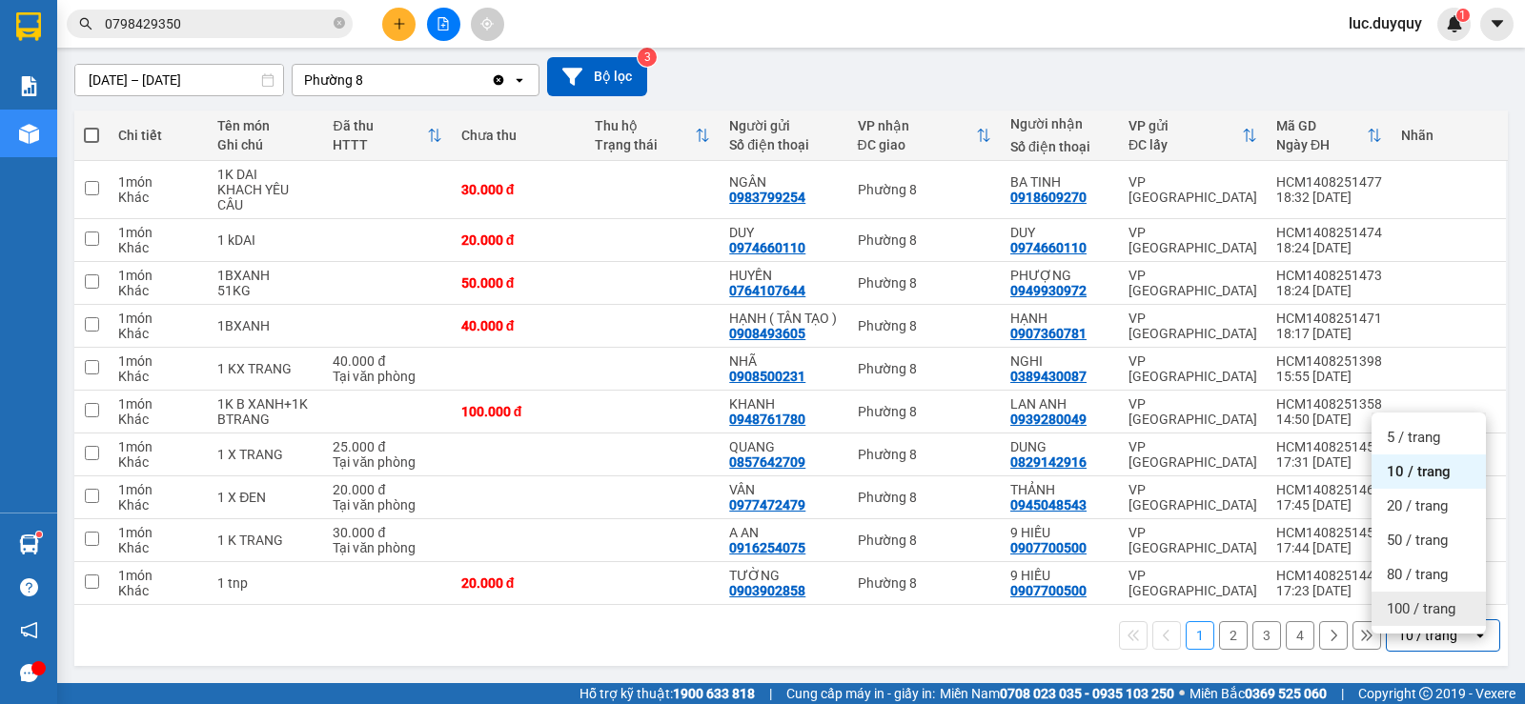
click at [1409, 604] on div "100 / trang" at bounding box center [1428, 609] width 114 height 34
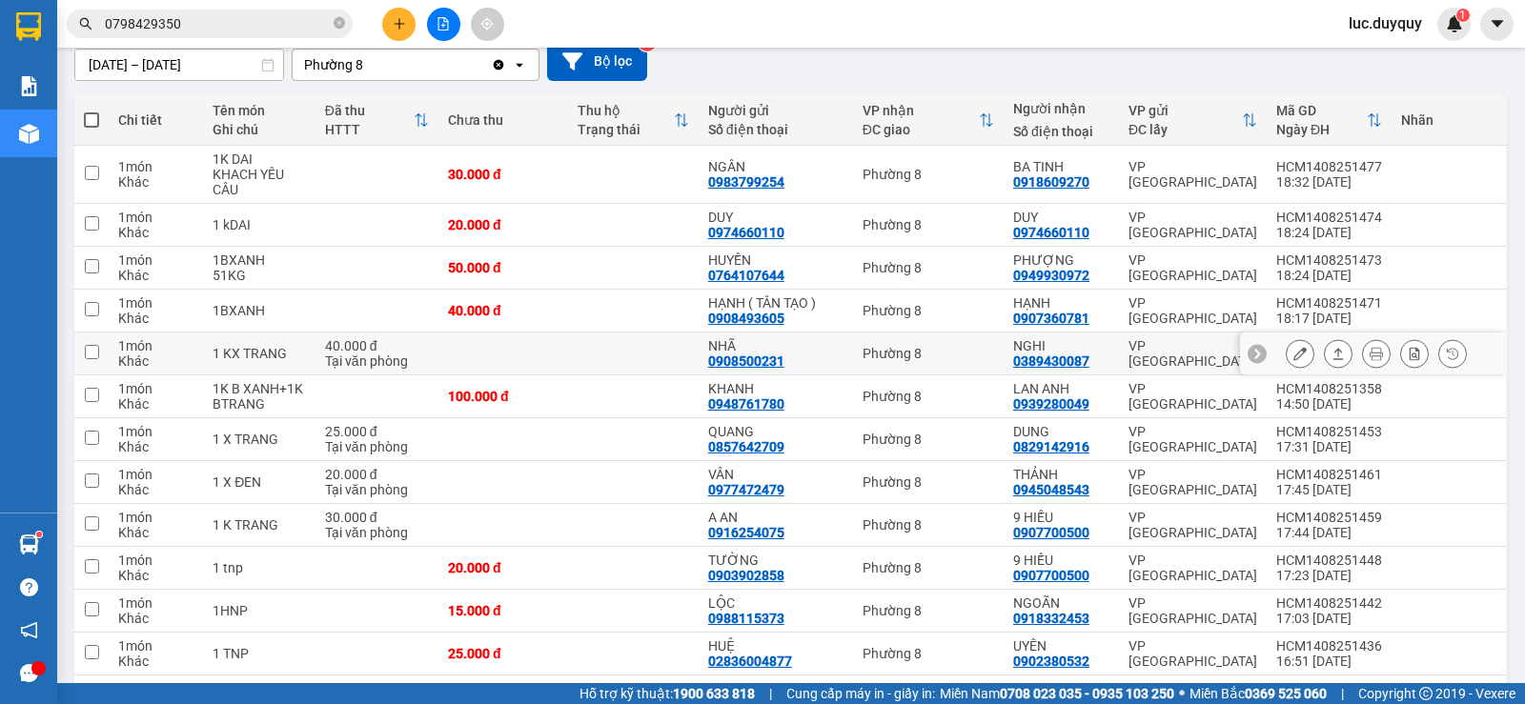
click at [1330, 369] on button at bounding box center [1338, 353] width 27 height 33
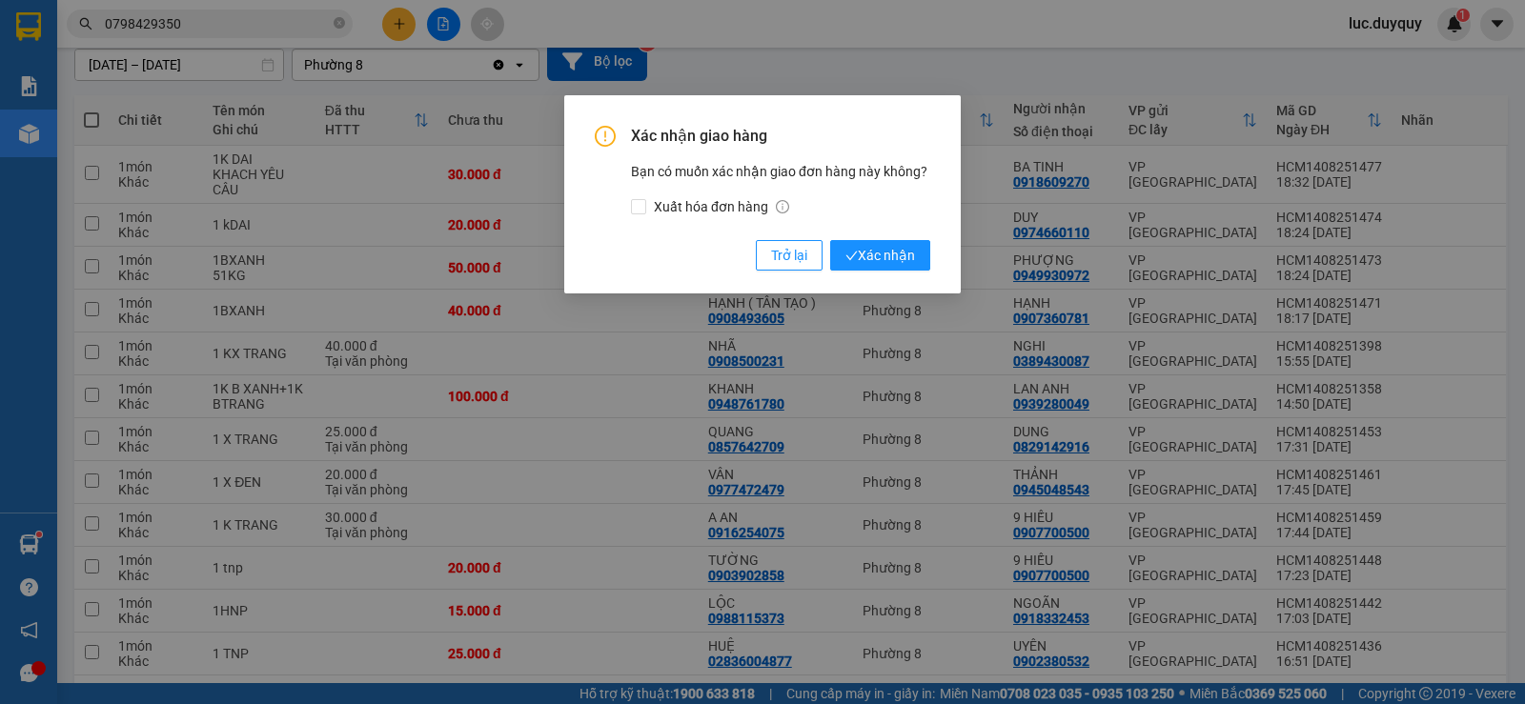
click at [1325, 370] on div "Xác nhận giao hàng Bạn có muốn xác nhận giao đơn hàng này không? Xuất hóa đơn h…" at bounding box center [762, 352] width 1525 height 704
click at [877, 255] on span "Xác nhận" at bounding box center [880, 255] width 70 height 21
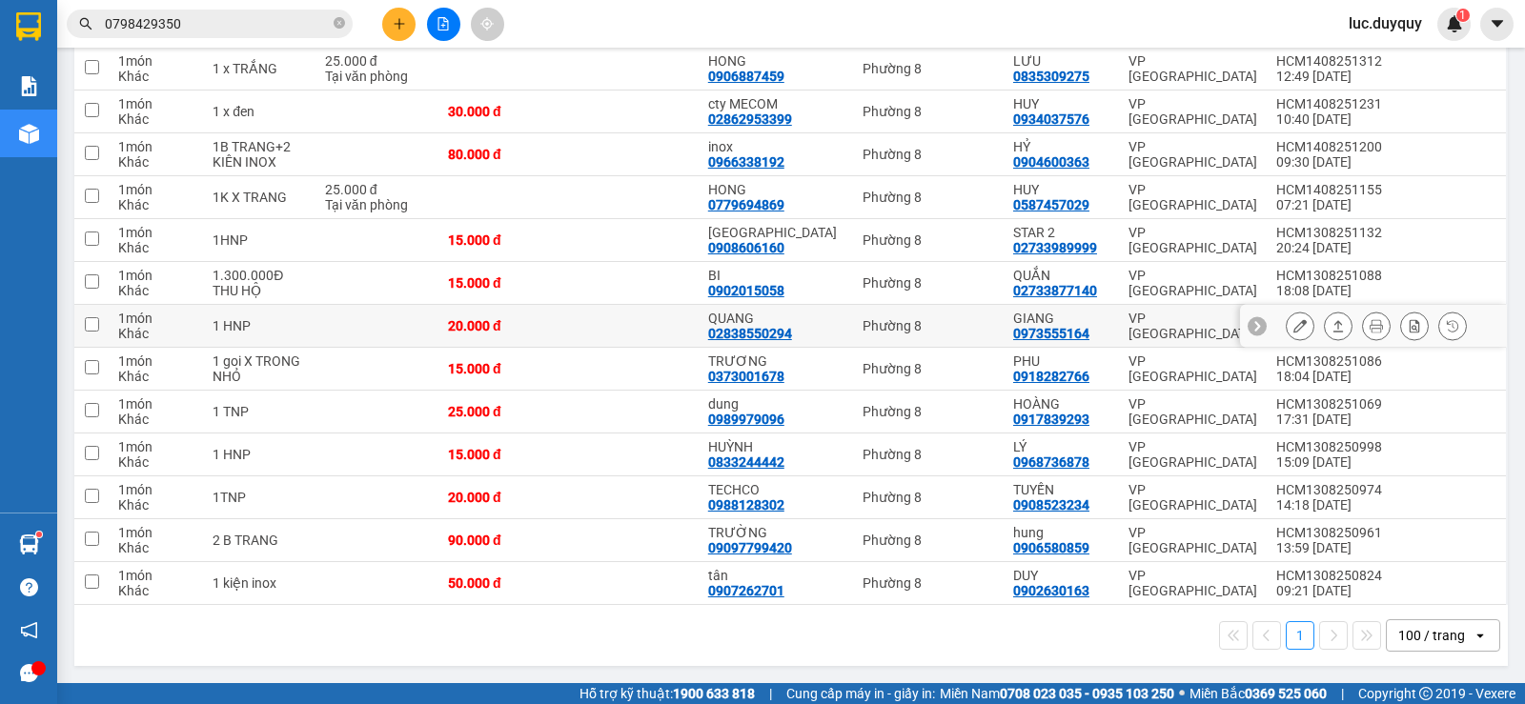
scroll to position [990, 0]
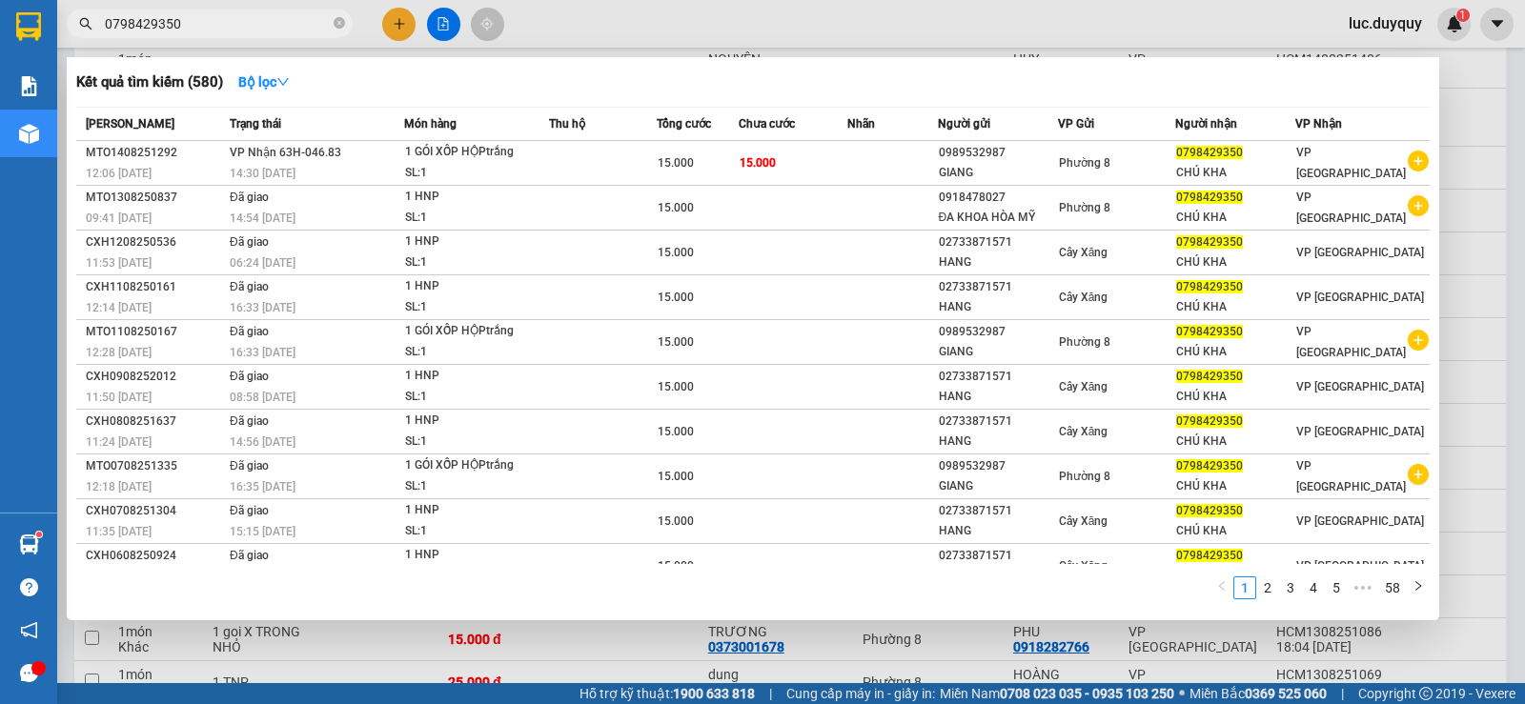
drag, startPoint x: 237, startPoint y: 10, endPoint x: 169, endPoint y: 23, distance: 69.7
click at [142, 27] on span "0798429350" at bounding box center [210, 24] width 286 height 29
drag, startPoint x: 207, startPoint y: 23, endPoint x: 0, endPoint y: -14, distance: 210.1
click at [0, 0] on html "Kết quả tìm kiếm ( 580 ) Bộ lọc Mã ĐH Trạng thái Món hàng Thu hộ Tổng cước Chưa…" at bounding box center [762, 352] width 1525 height 704
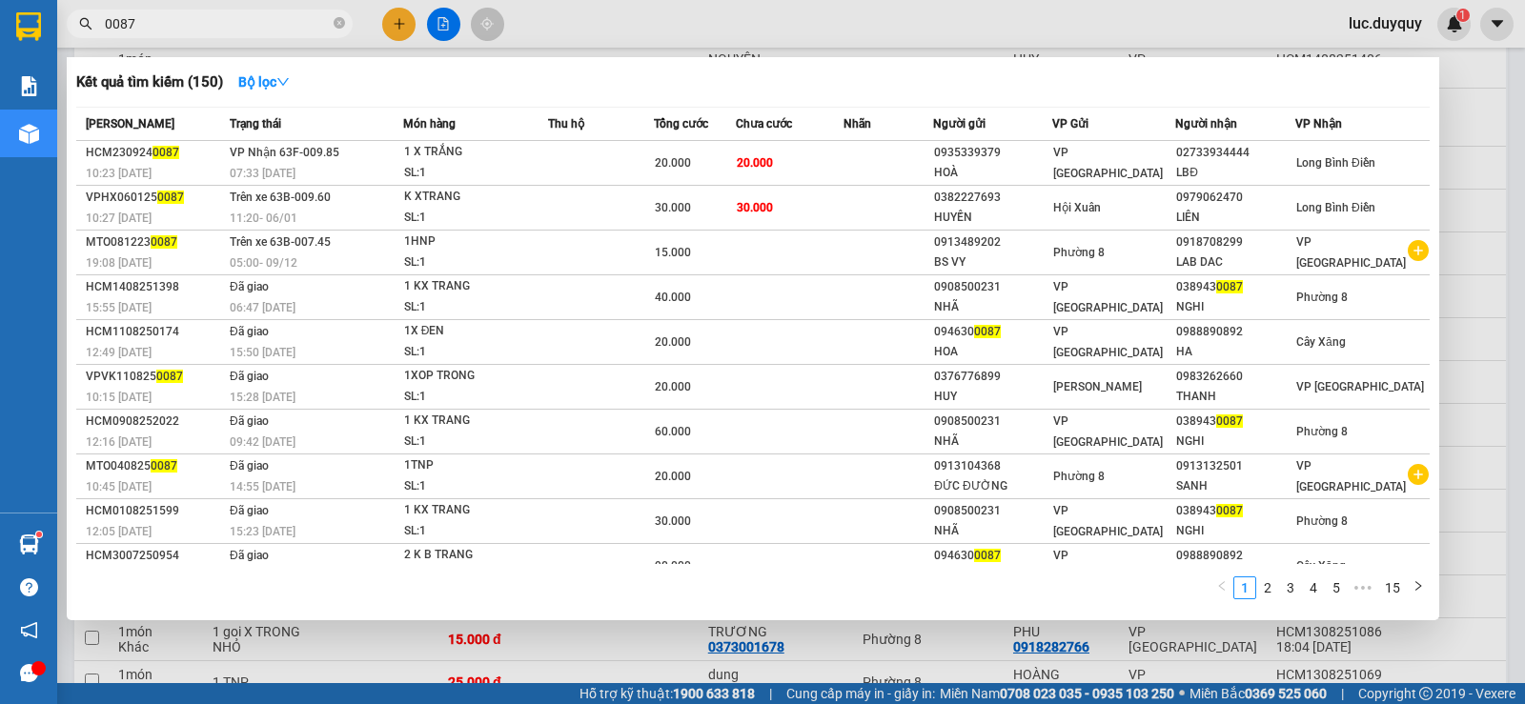
click at [104, 24] on span "0087" at bounding box center [210, 24] width 286 height 29
click at [110, 26] on input "0087" at bounding box center [217, 23] width 225 height 21
type input "430087"
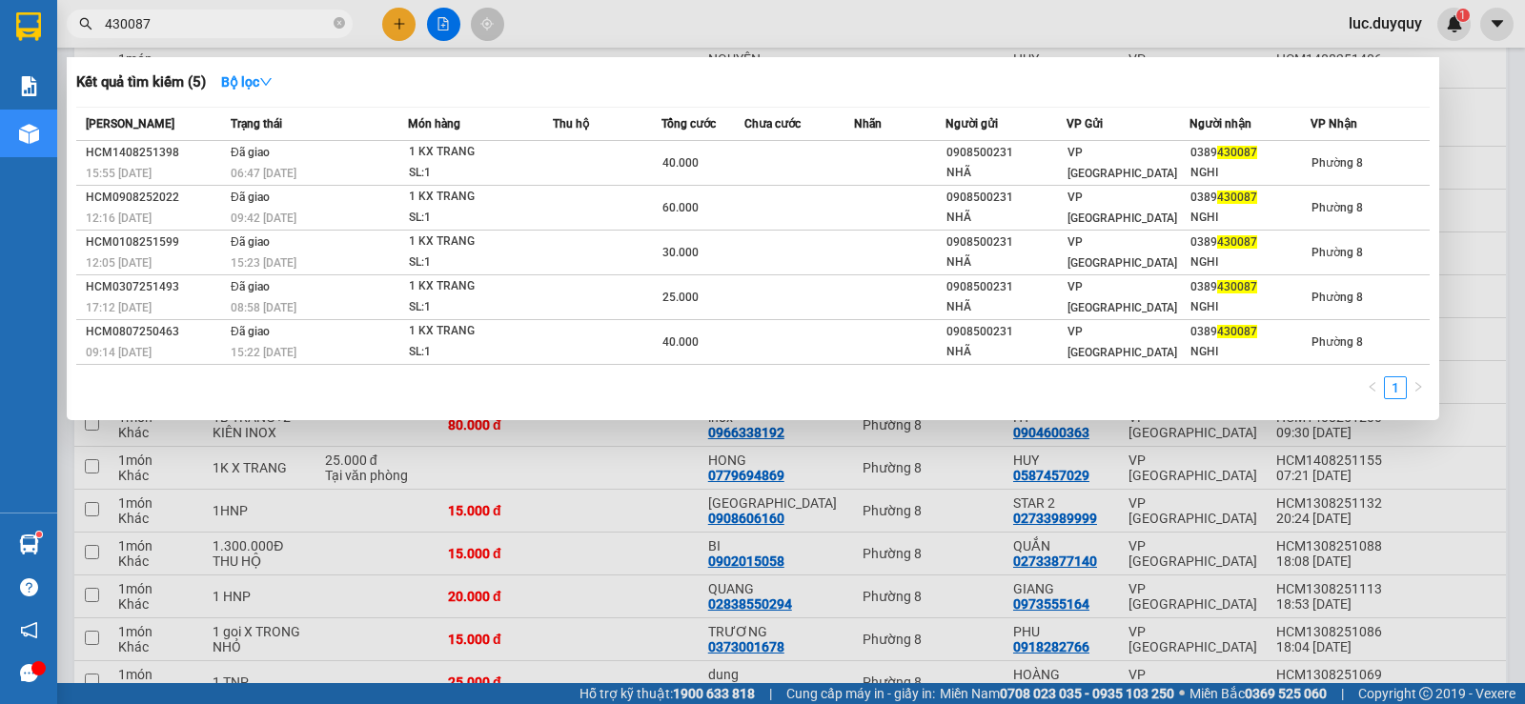
drag, startPoint x: 177, startPoint y: 18, endPoint x: 49, endPoint y: 37, distance: 130.0
click at [49, 38] on section "Kết quả tìm kiếm ( 5 ) Bộ lọc Mã ĐH Trạng thái Món hàng Thu hộ Tổng cước Chưa c…" at bounding box center [762, 352] width 1525 height 704
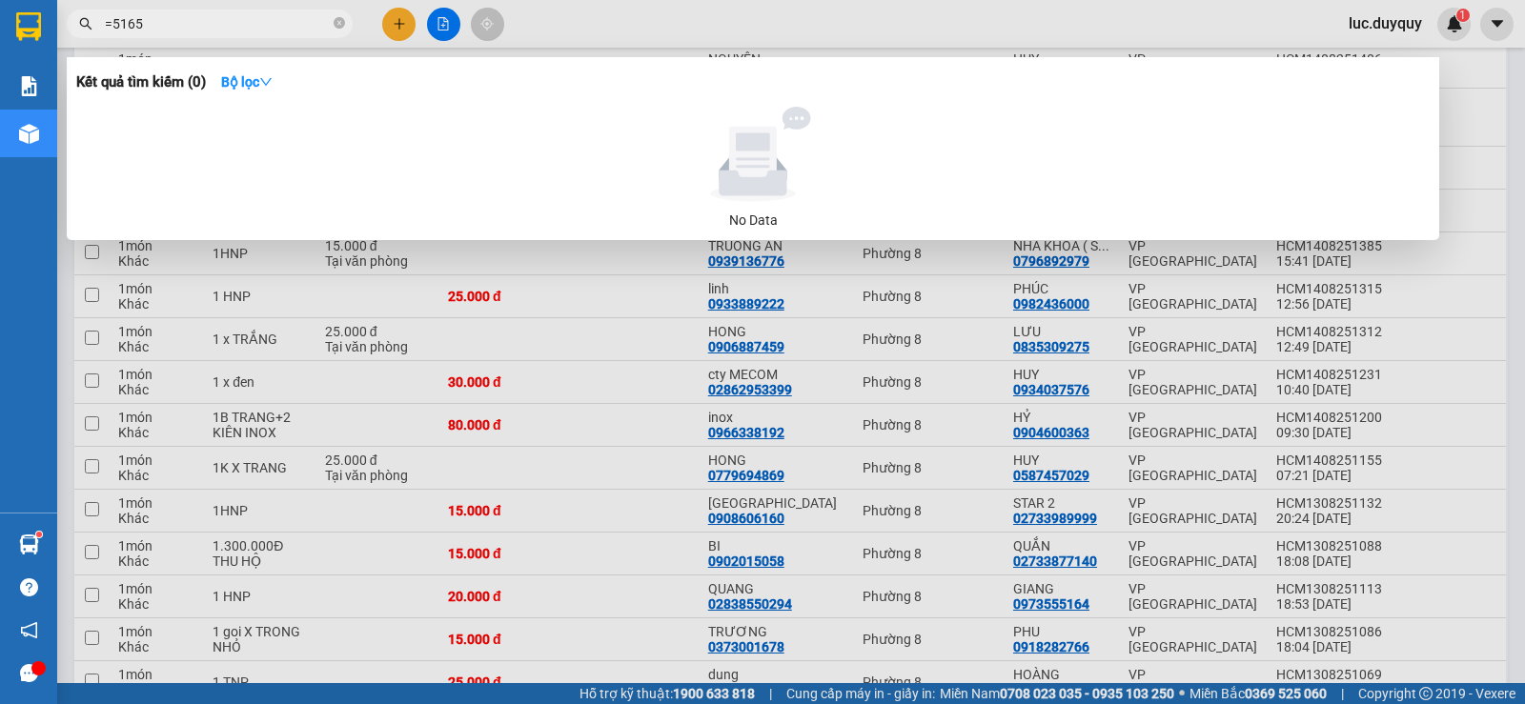
click at [112, 26] on input "=5165" at bounding box center [217, 23] width 225 height 21
type input "5165"
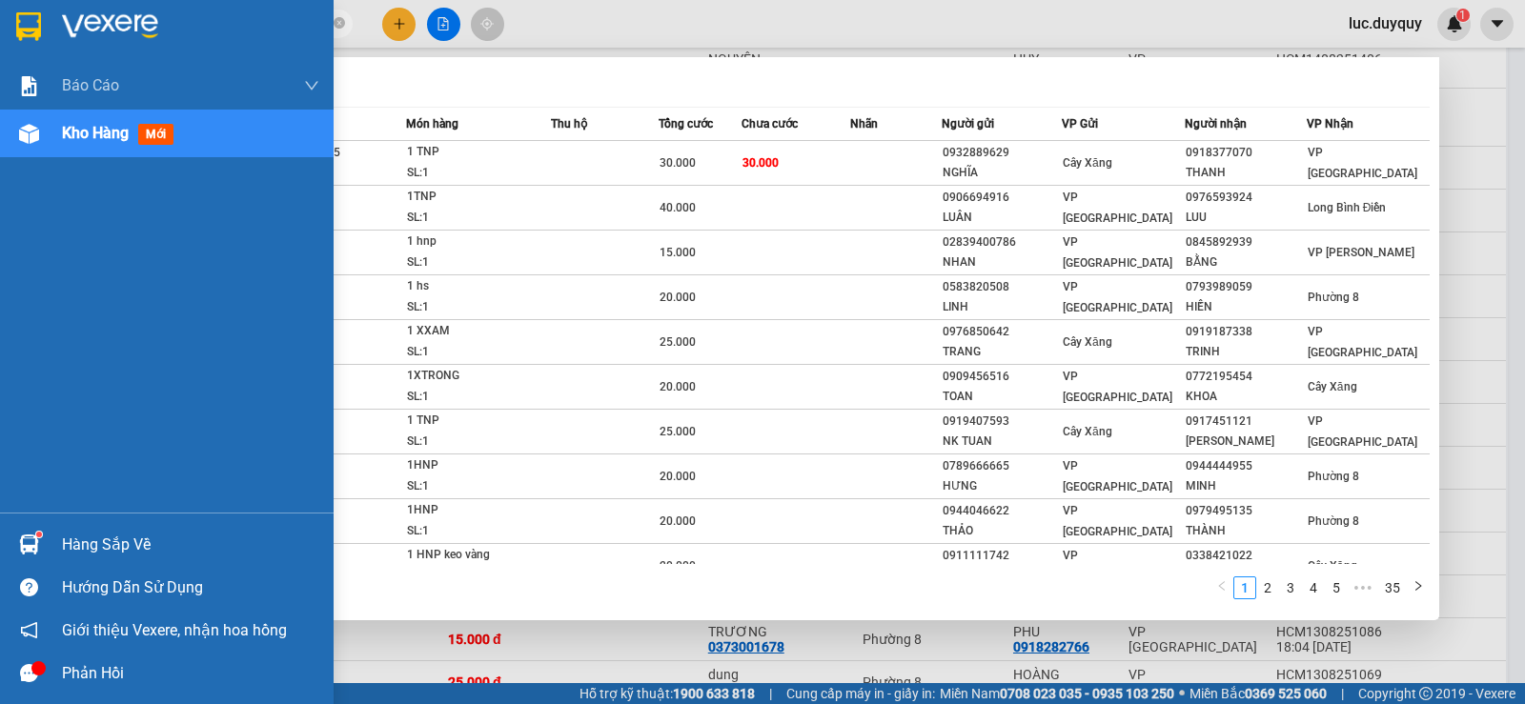
drag, startPoint x: 236, startPoint y: 27, endPoint x: 22, endPoint y: 23, distance: 214.4
click at [22, 23] on section "Kết quả tìm kiếm ( 343 ) Bộ lọc Mã ĐH Trạng thái Món hàng Thu hộ Tổng cước Chưa…" at bounding box center [762, 352] width 1525 height 704
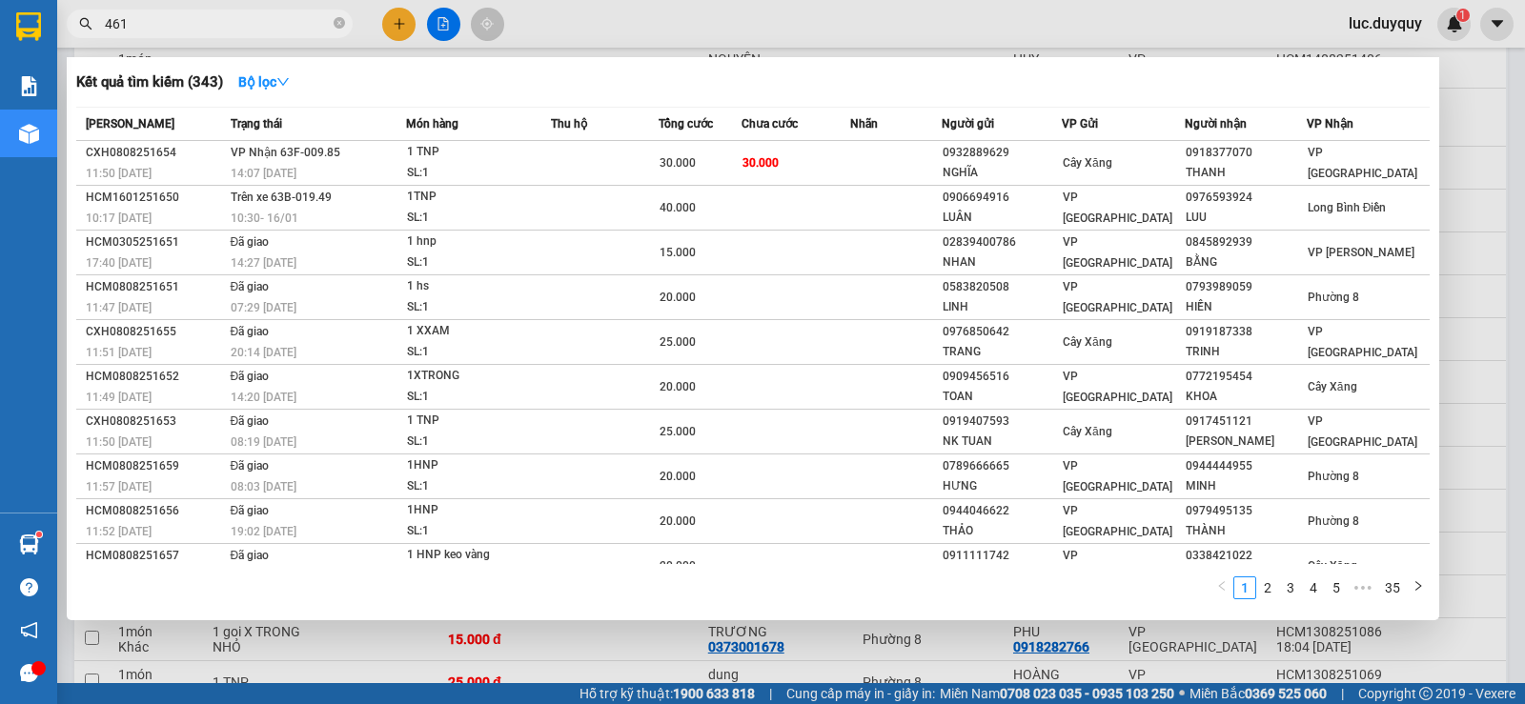
type input "4615"
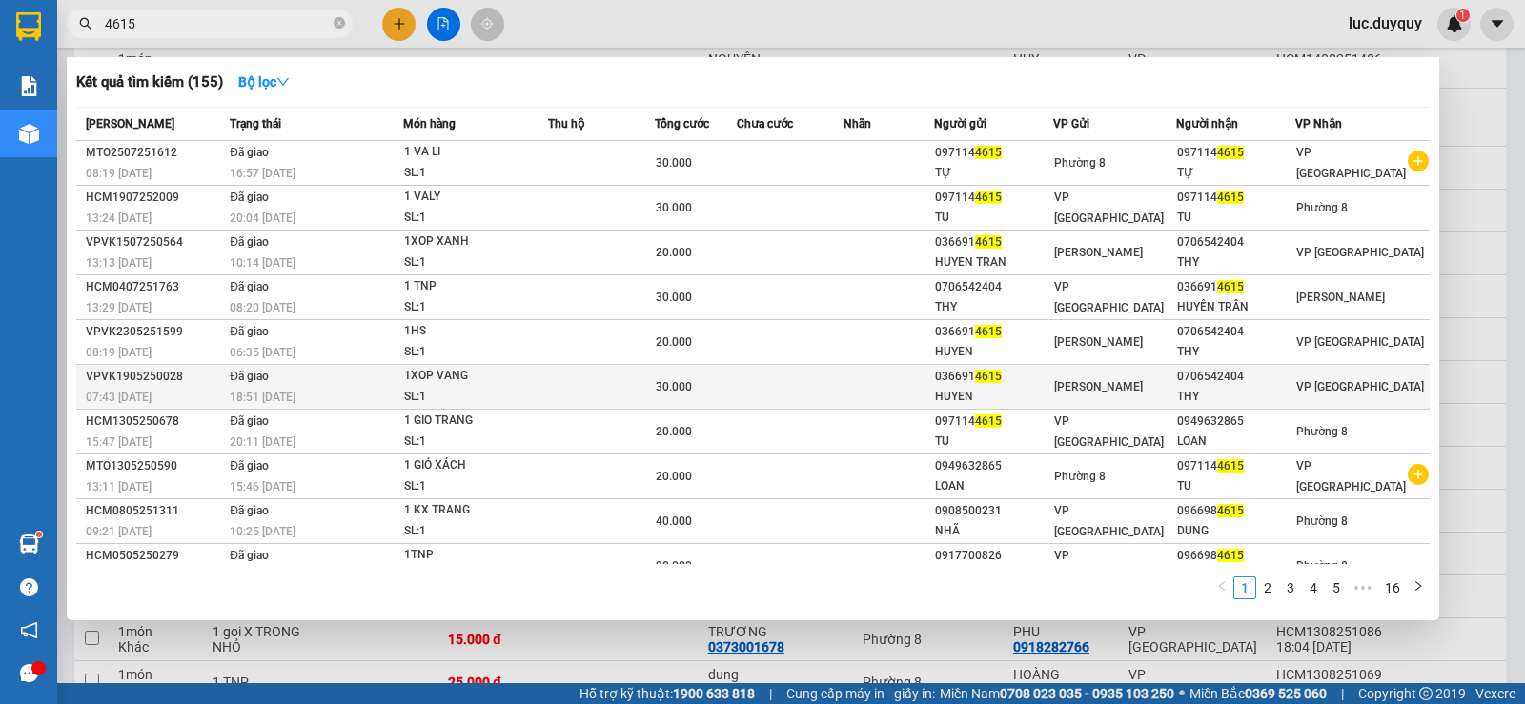
scroll to position [25, 0]
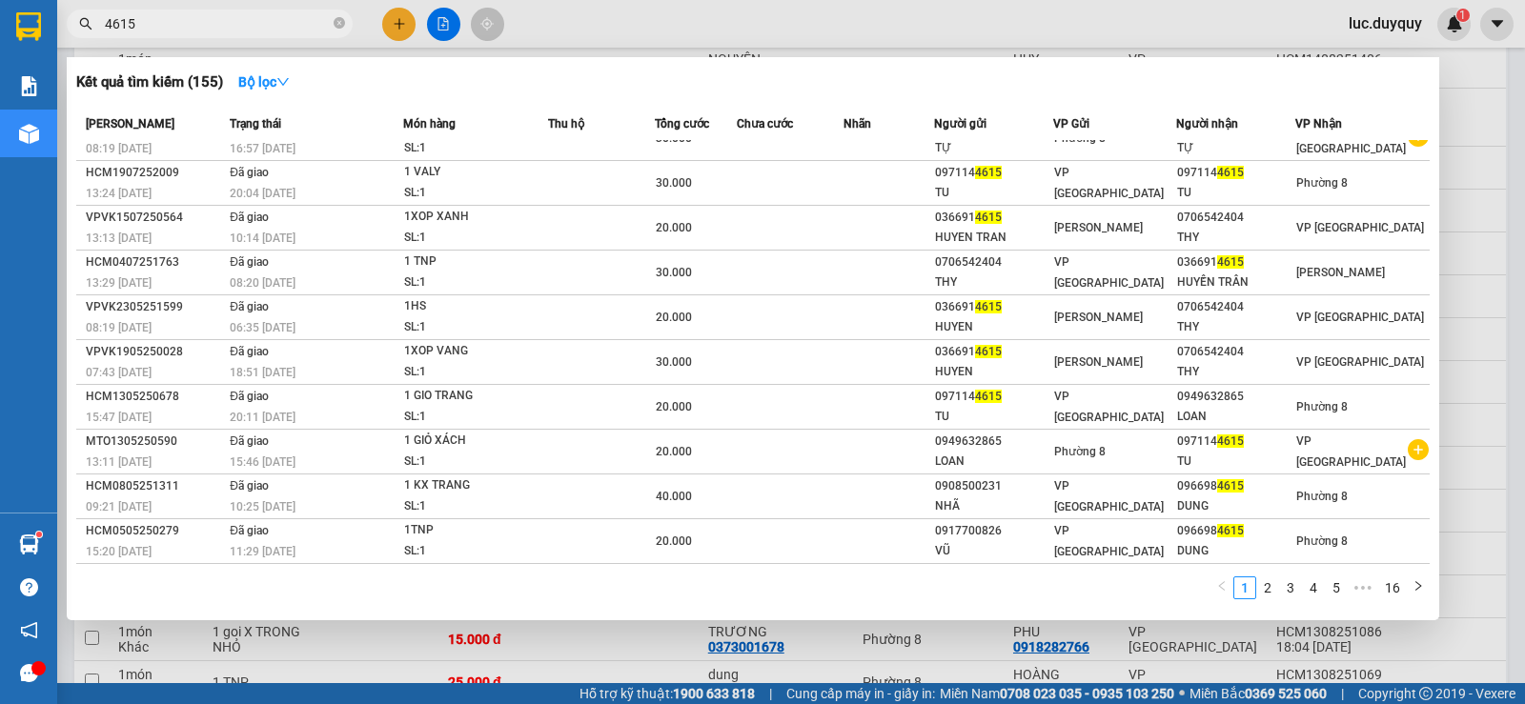
drag, startPoint x: 199, startPoint y: 25, endPoint x: 68, endPoint y: 10, distance: 132.4
click at [71, 13] on span "4615" at bounding box center [210, 24] width 286 height 29
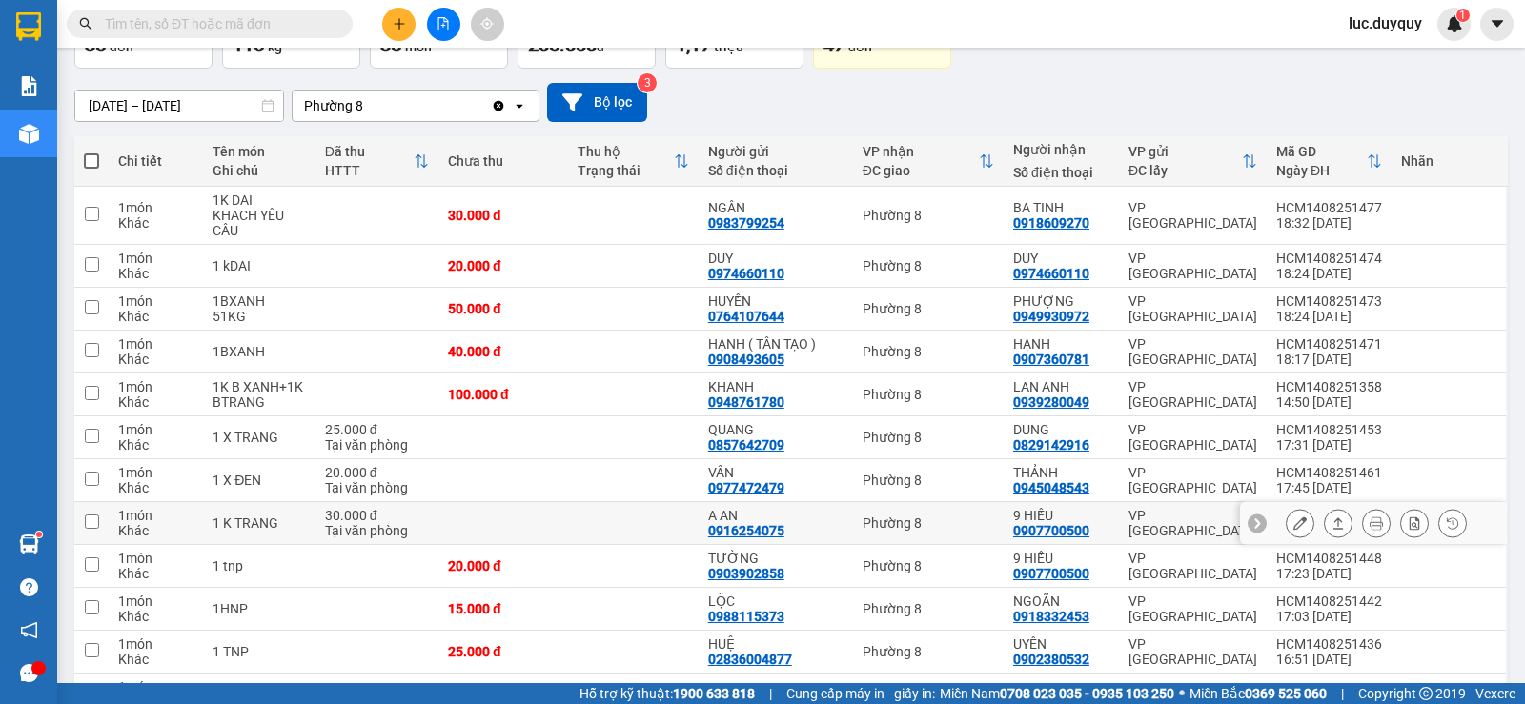
scroll to position [0, 0]
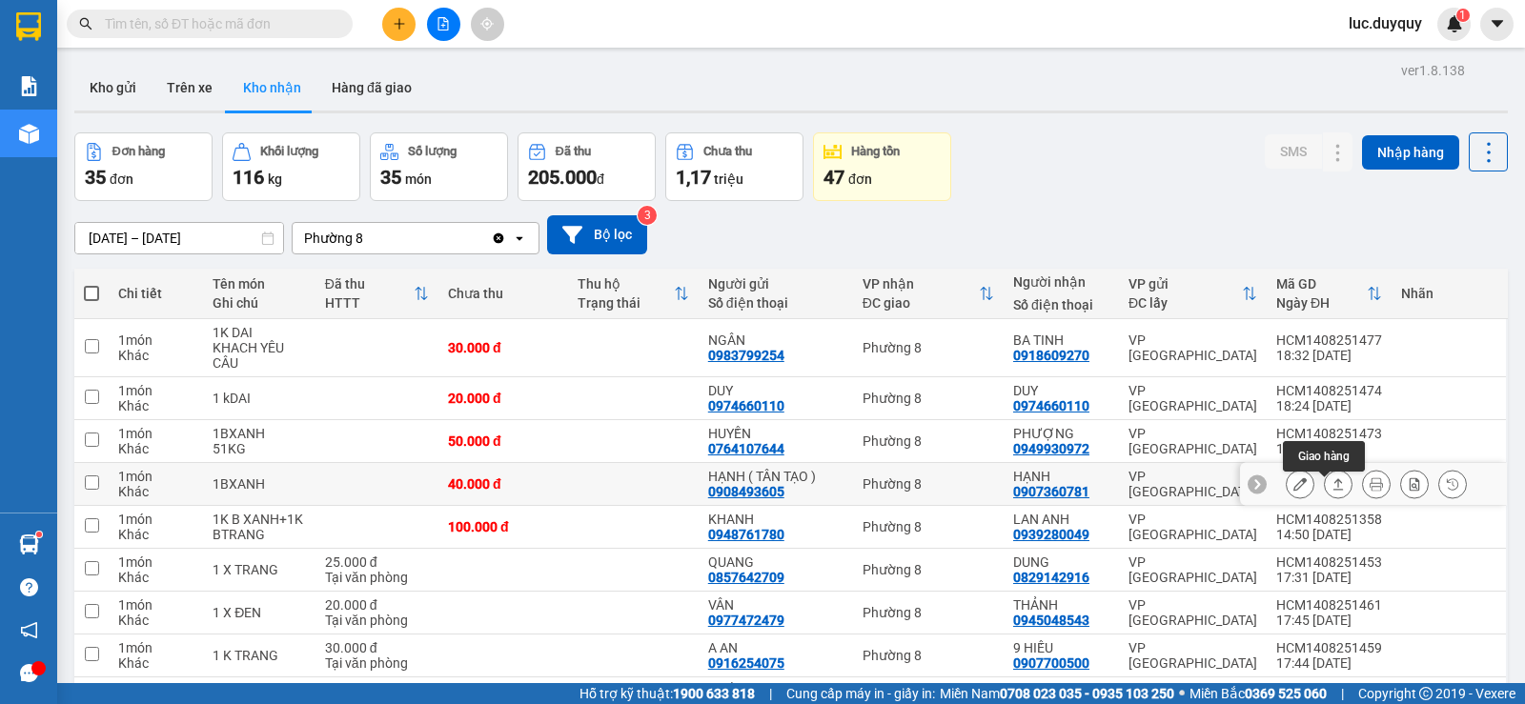
click at [1331, 491] on icon at bounding box center [1337, 483] width 13 height 13
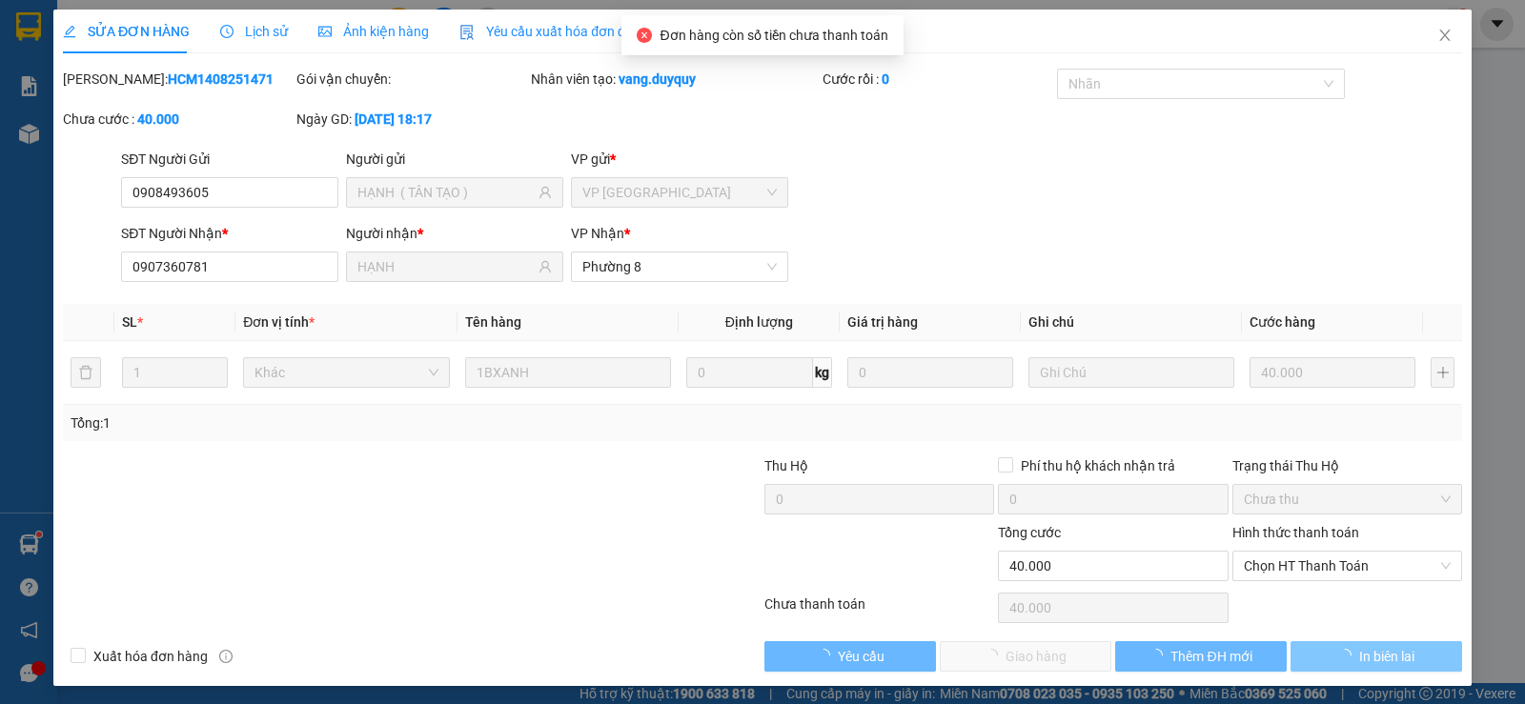
type input "0908493605"
type input "HẠNH ( TÂN TẠO )"
type input "0907360781"
type input "HẠNH"
type input "40.000"
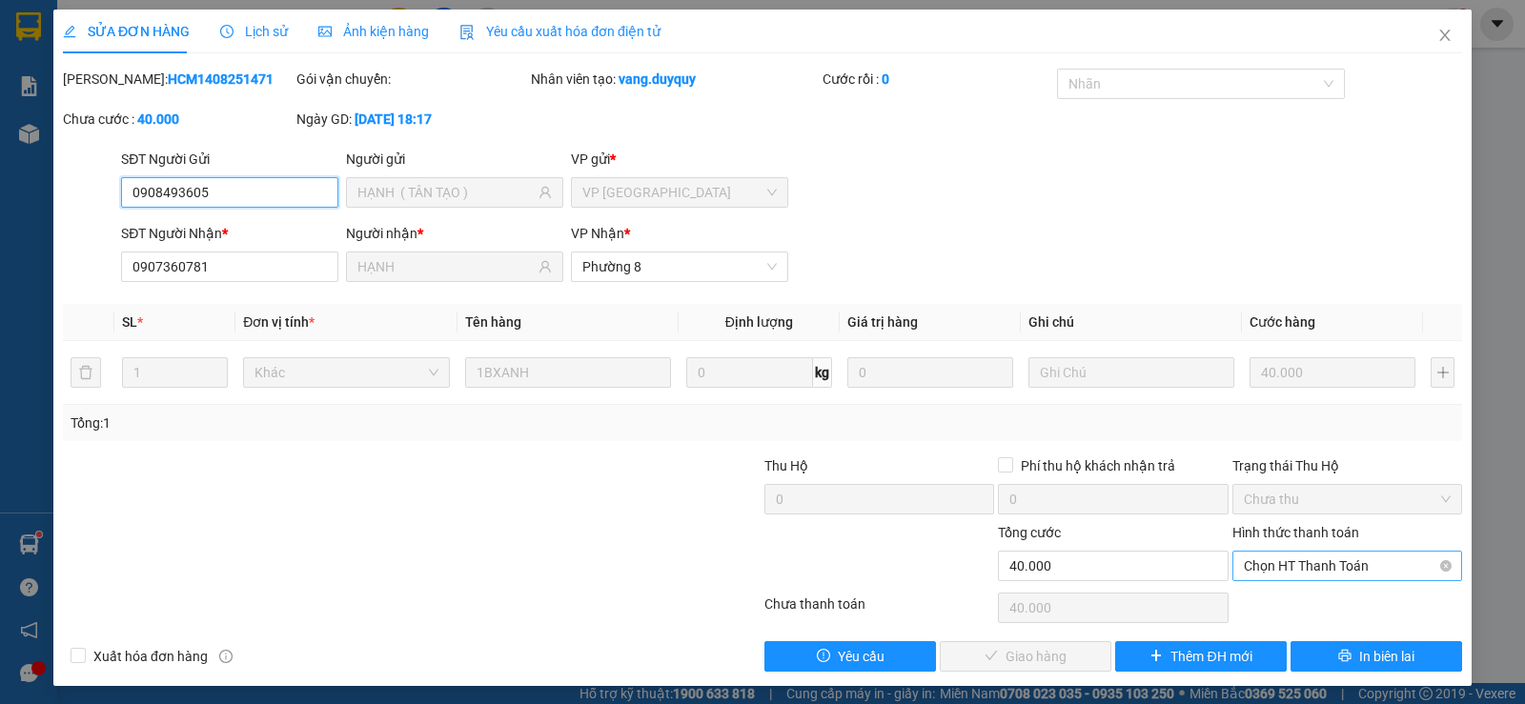
click at [1325, 576] on span "Chọn HT Thanh Toán" at bounding box center [1347, 566] width 207 height 29
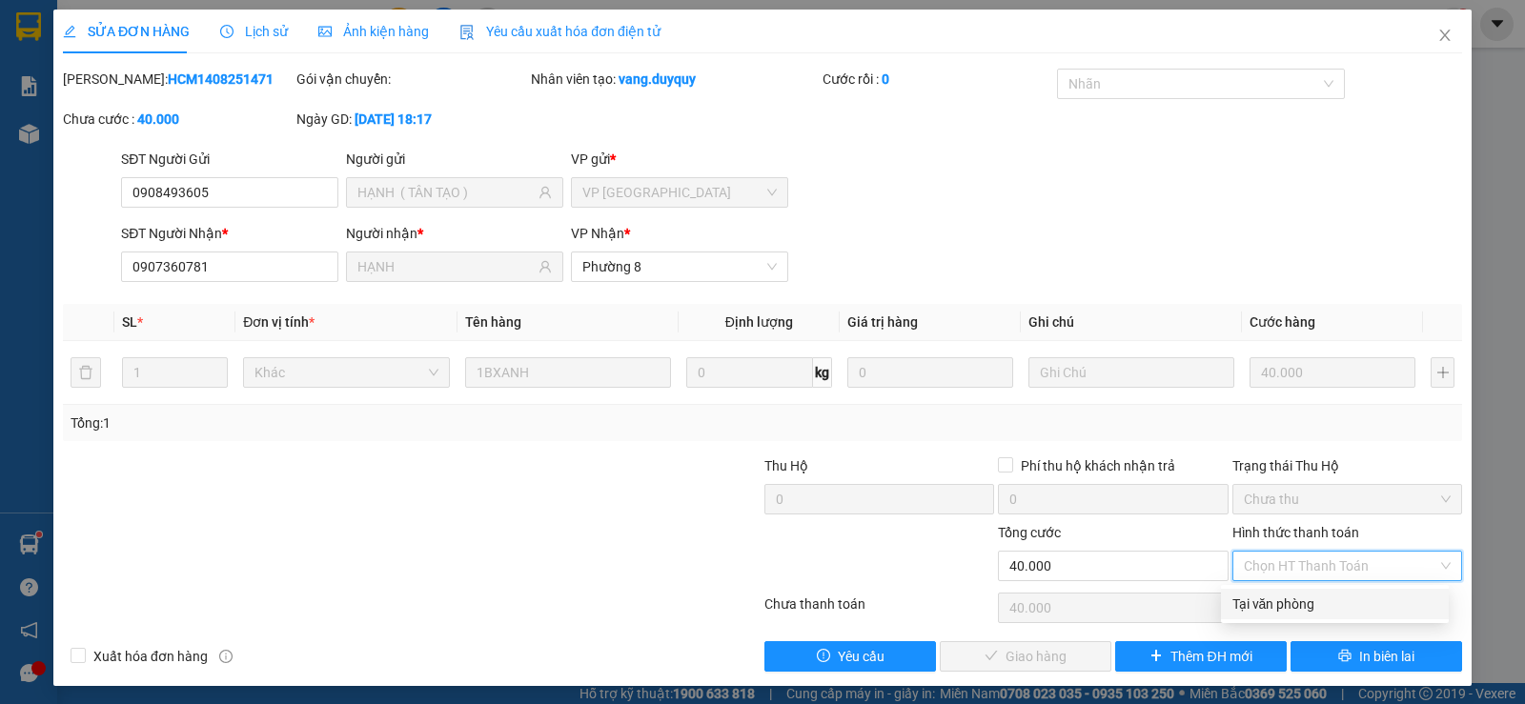
drag, startPoint x: 1324, startPoint y: 604, endPoint x: 1174, endPoint y: 643, distance: 154.6
click at [1324, 605] on div "Tại văn phòng" at bounding box center [1334, 604] width 205 height 21
type input "0"
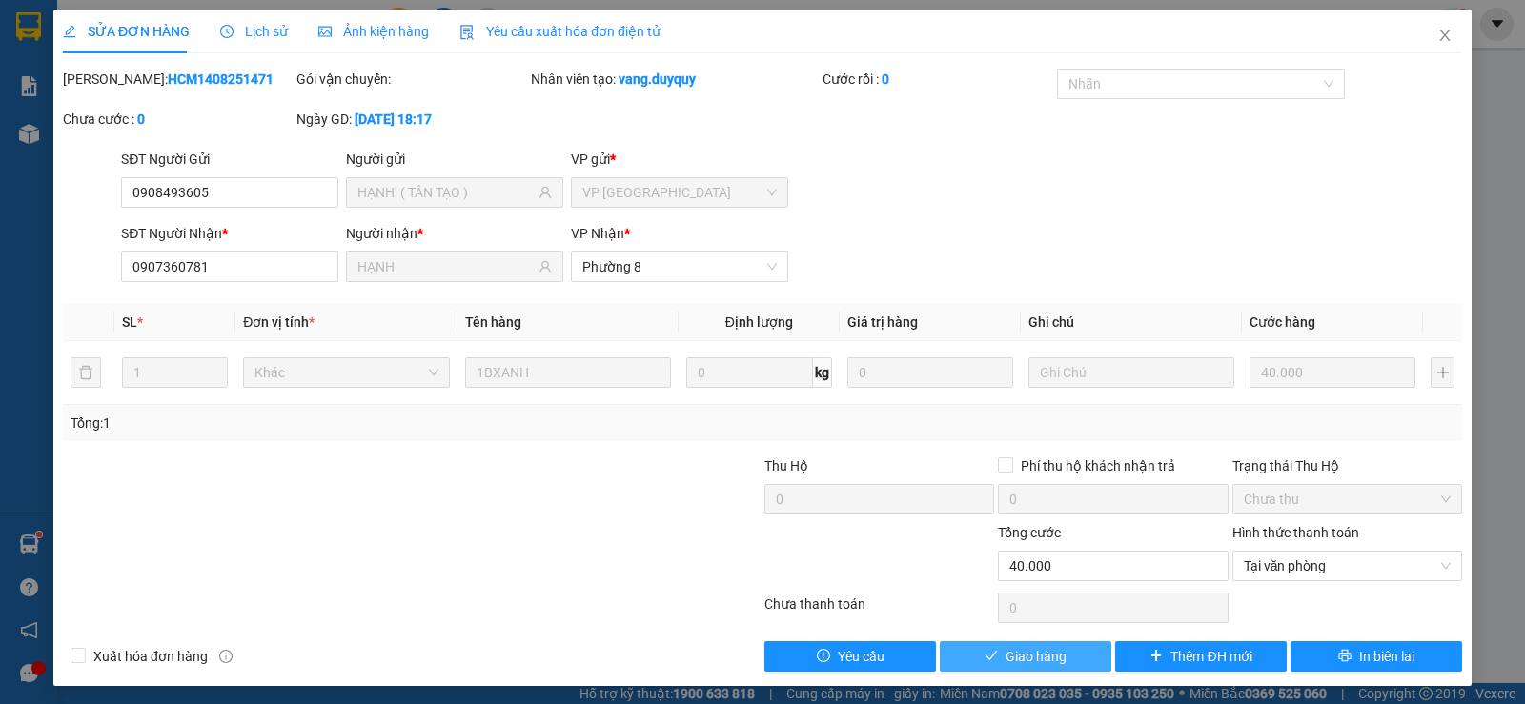
click at [1030, 656] on span "Giao hàng" at bounding box center [1035, 656] width 61 height 21
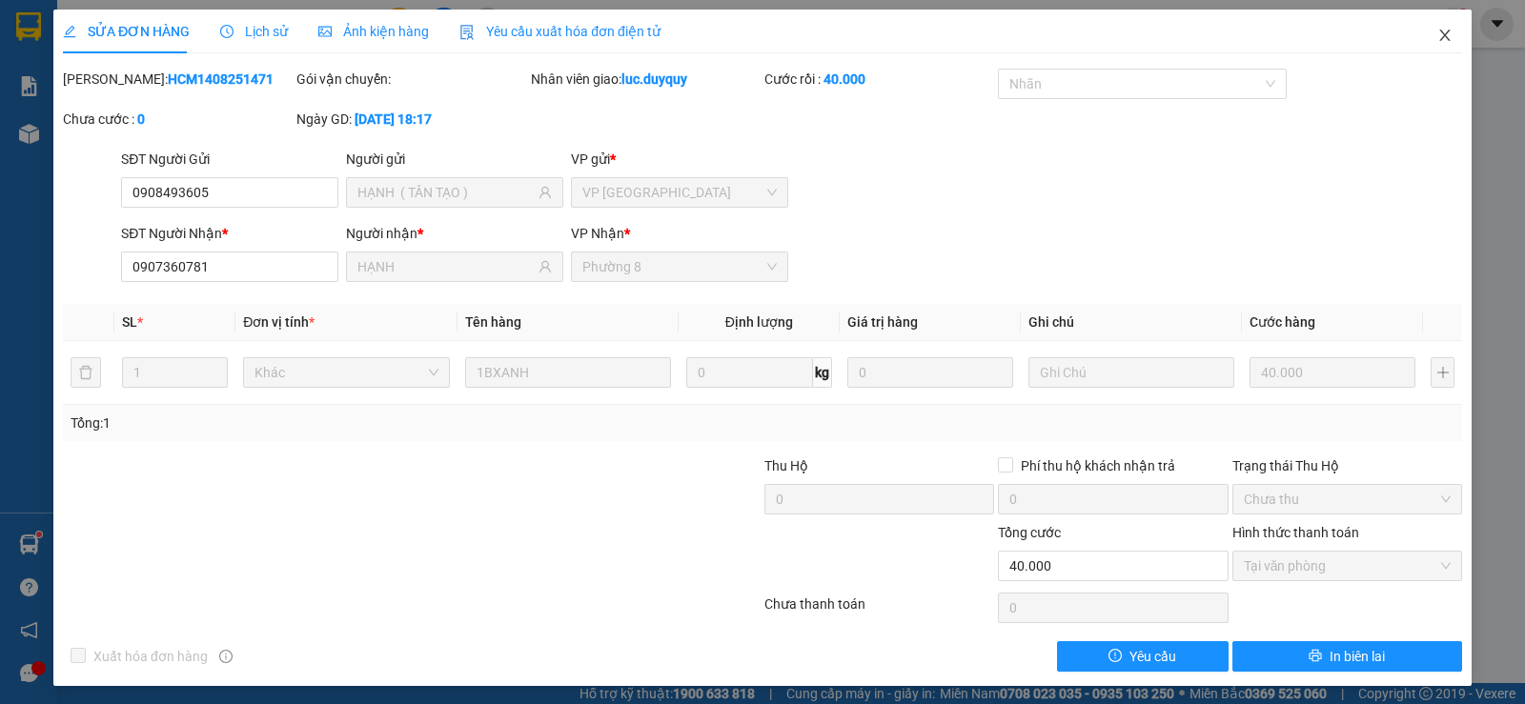
click at [1437, 34] on icon "close" at bounding box center [1444, 35] width 15 height 15
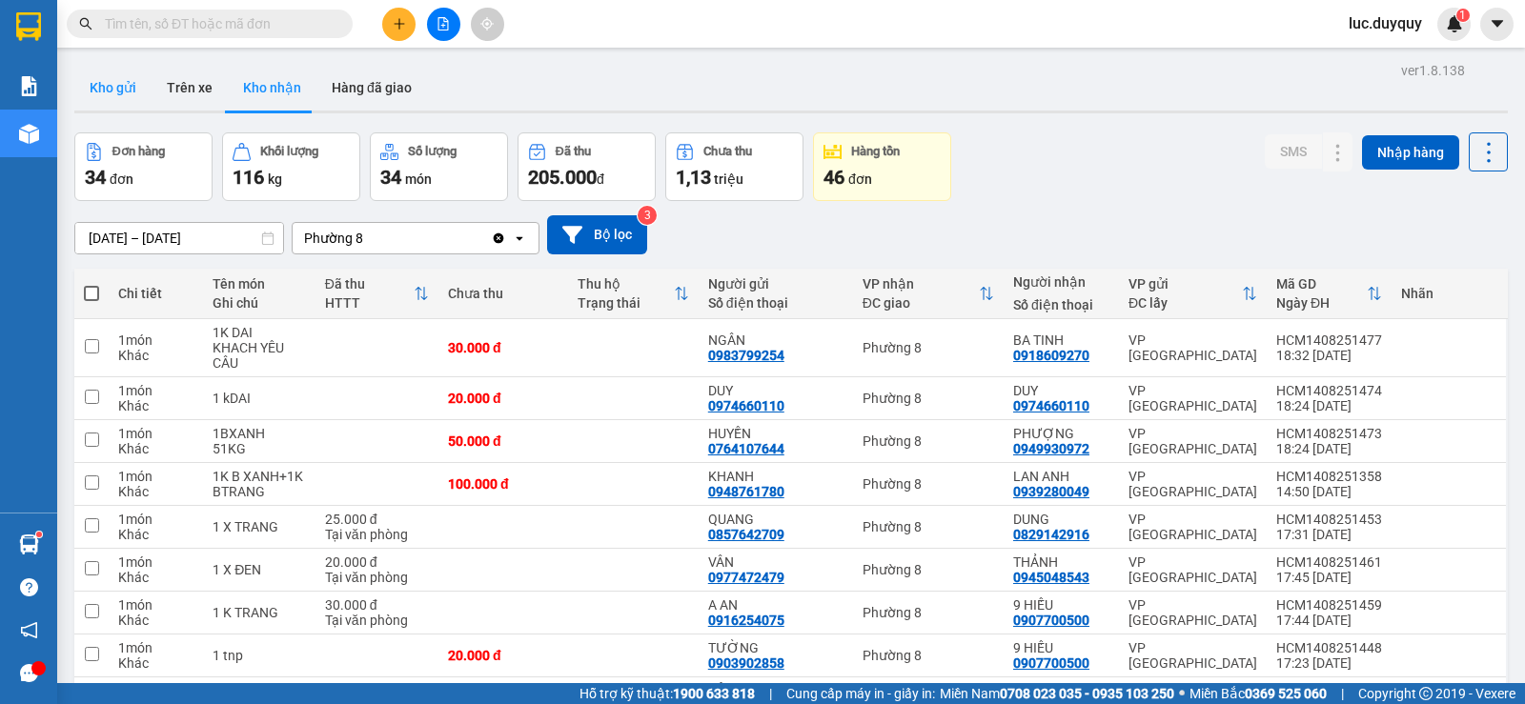
click at [131, 97] on button "Kho gửi" at bounding box center [112, 88] width 77 height 46
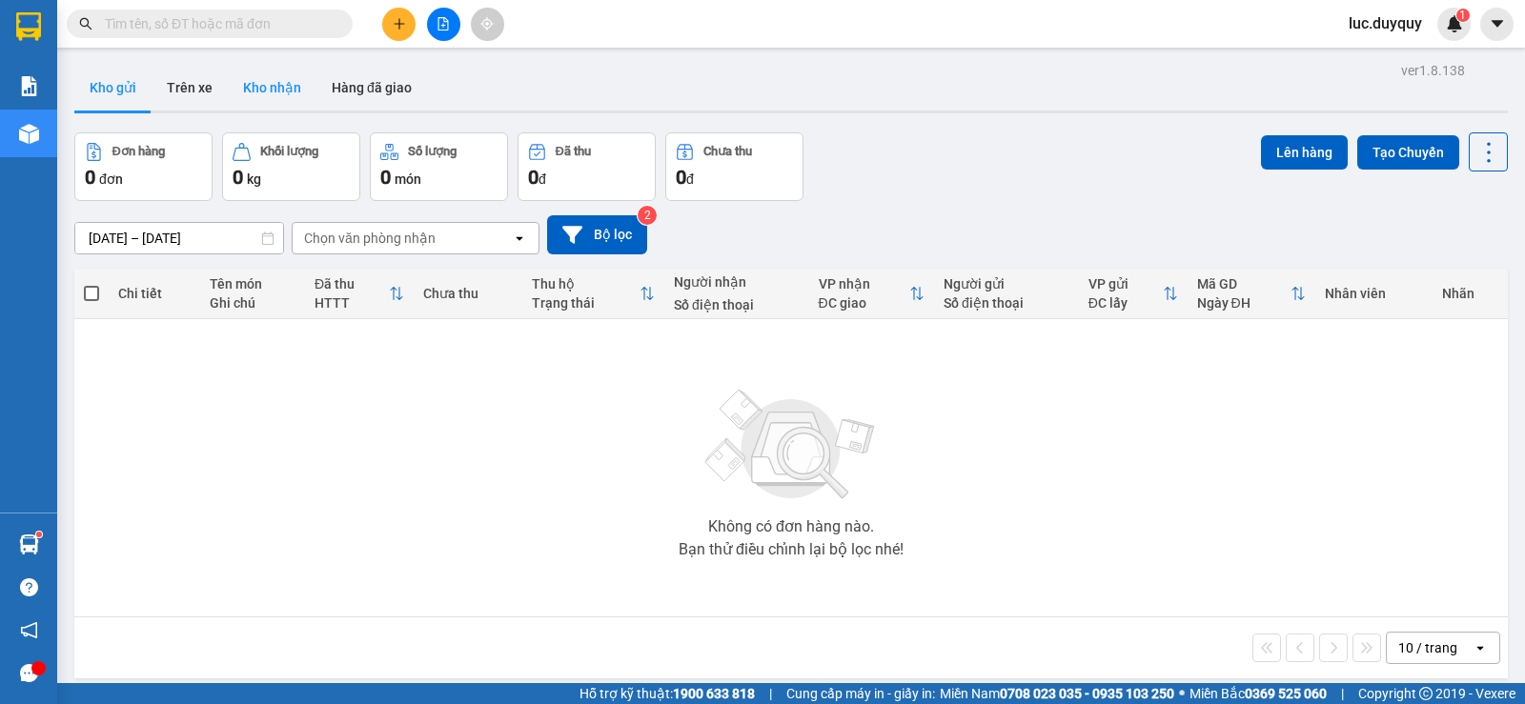
drag, startPoint x: 202, startPoint y: 92, endPoint x: 297, endPoint y: 84, distance: 95.7
click at [201, 91] on button "Trên xe" at bounding box center [190, 88] width 76 height 46
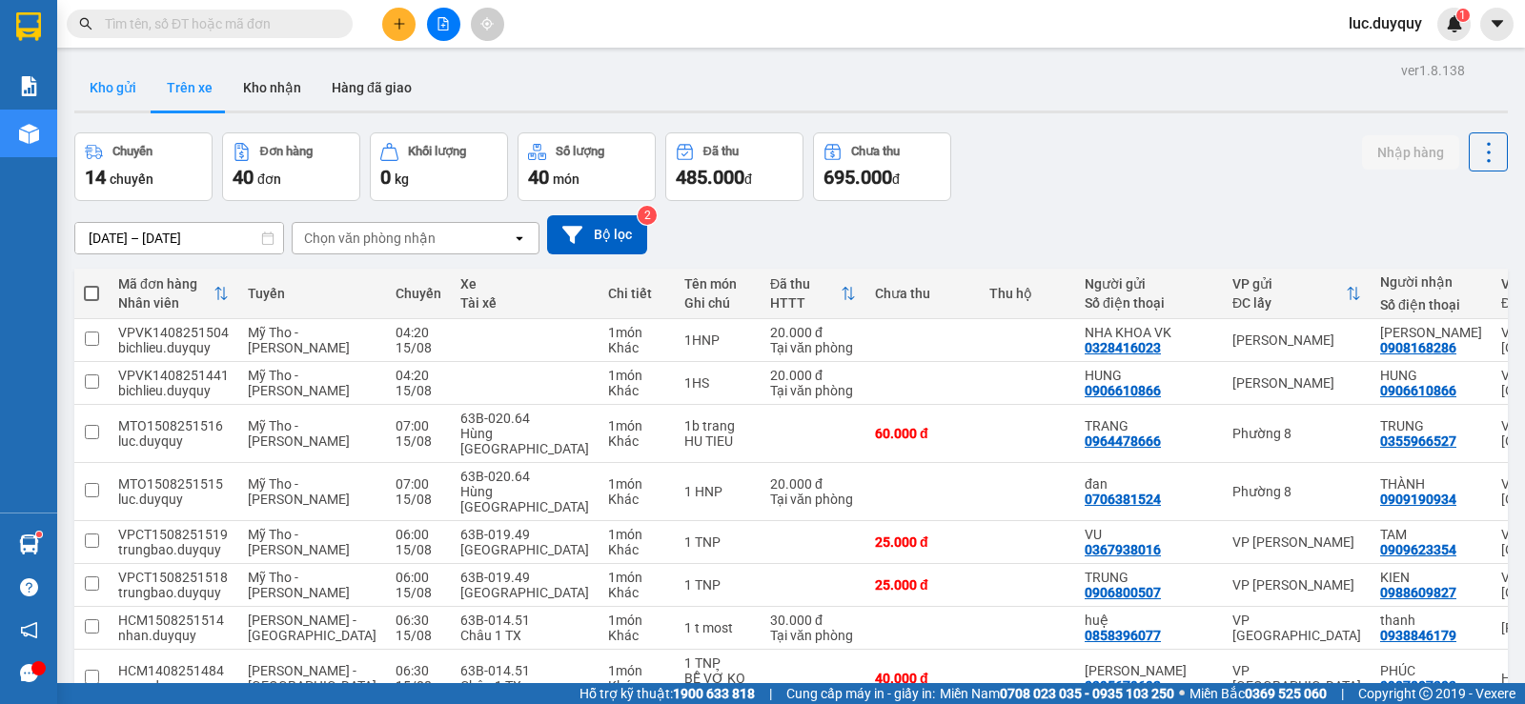
click at [112, 94] on button "Kho gửi" at bounding box center [112, 88] width 77 height 46
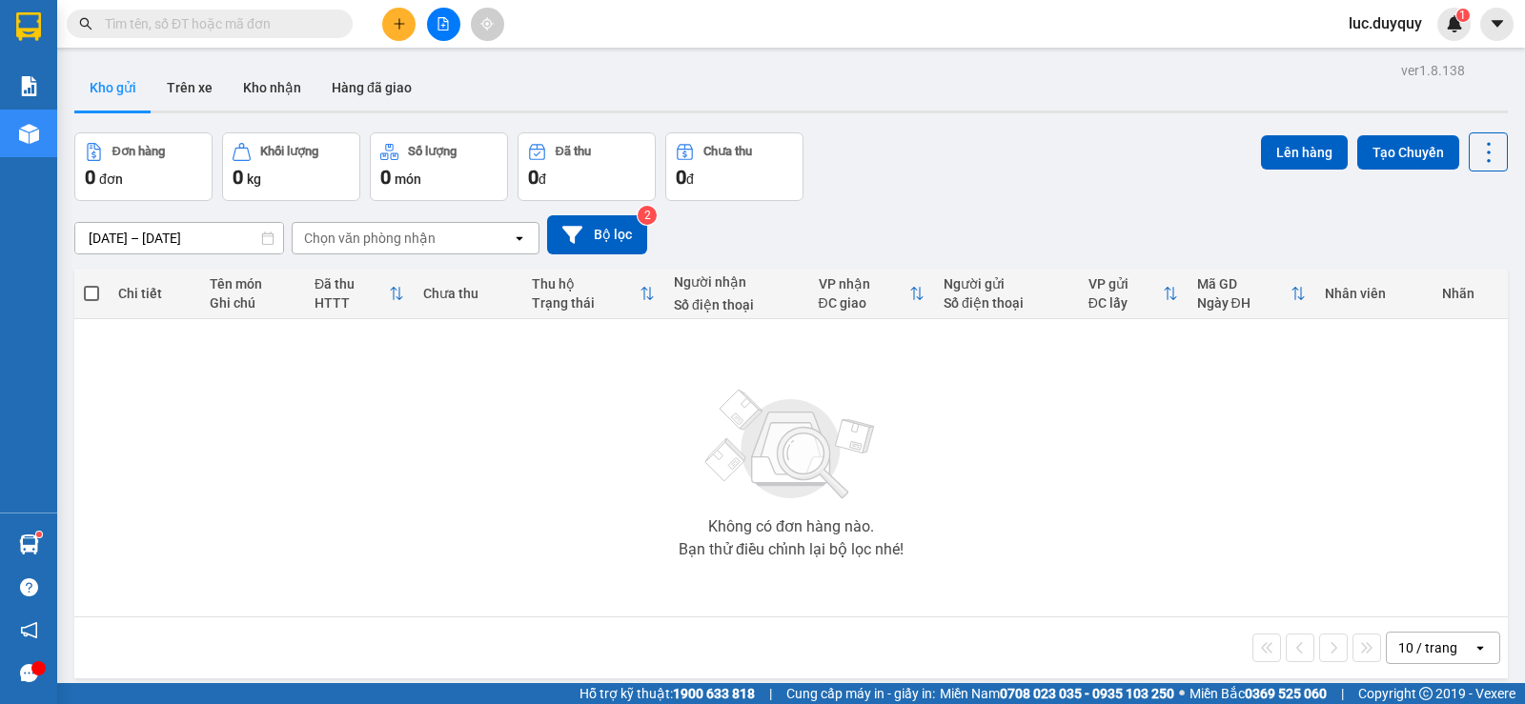
click at [389, 24] on button at bounding box center [398, 24] width 33 height 33
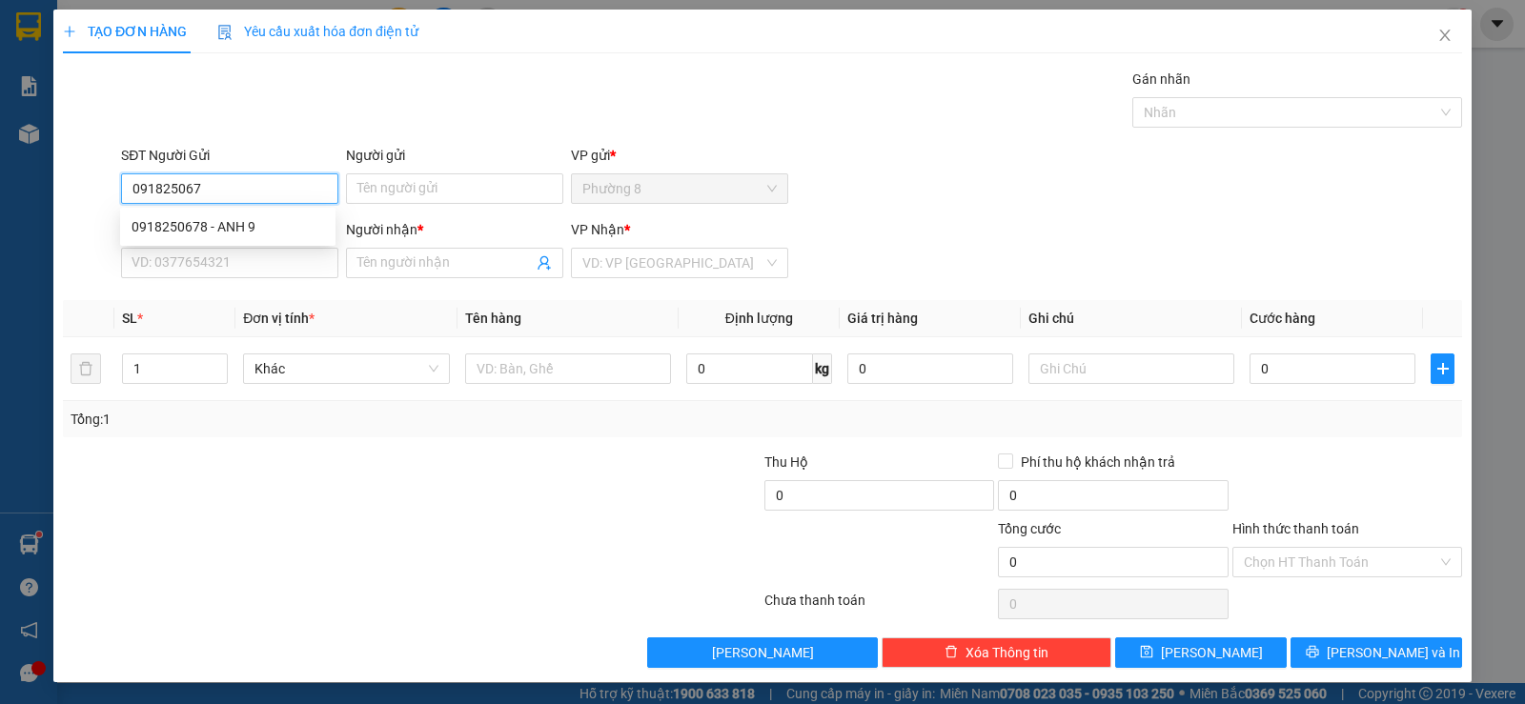
type input "0918250678"
click at [227, 219] on div "0918250678 - ANH 9" at bounding box center [227, 226] width 192 height 21
type input "ANH 9"
type input "0933668003"
type input "TUẤN"
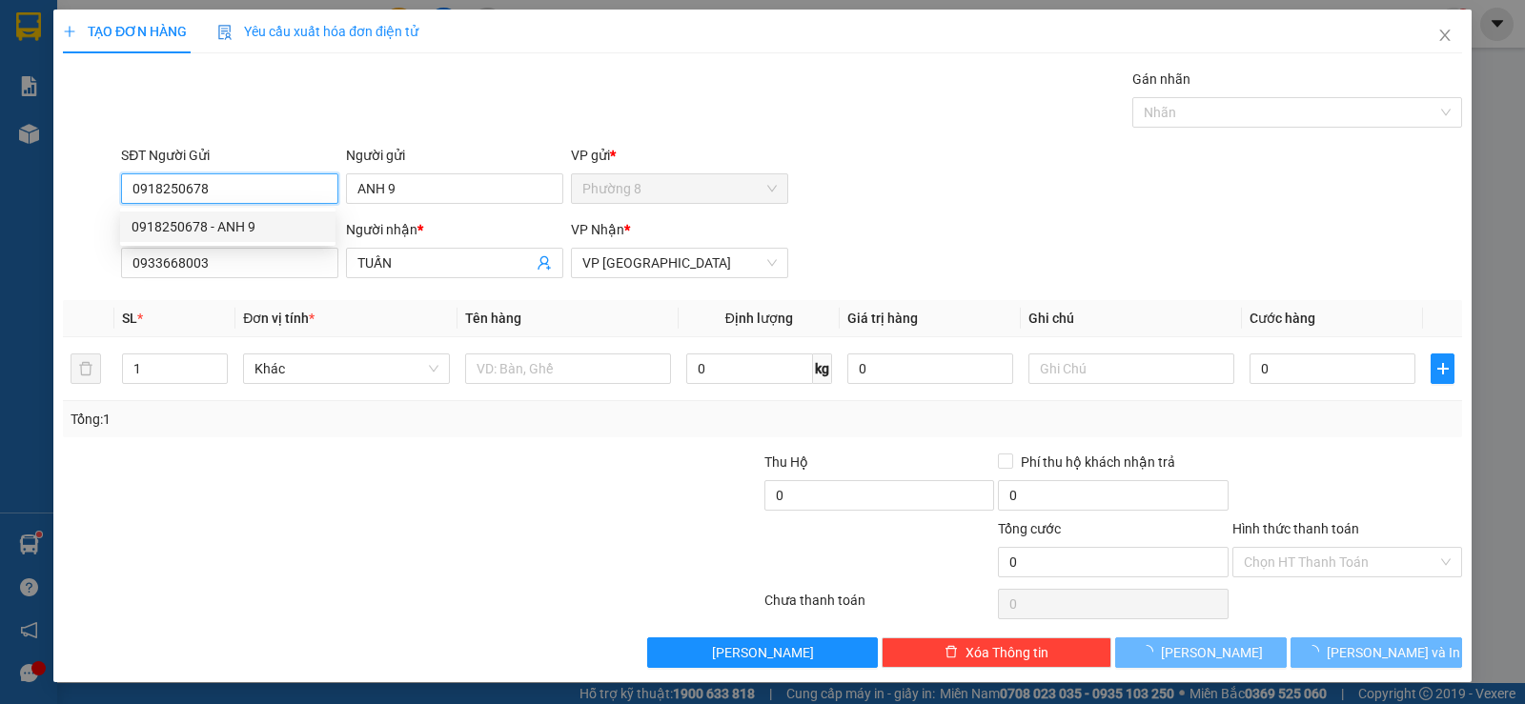
type input "15.000"
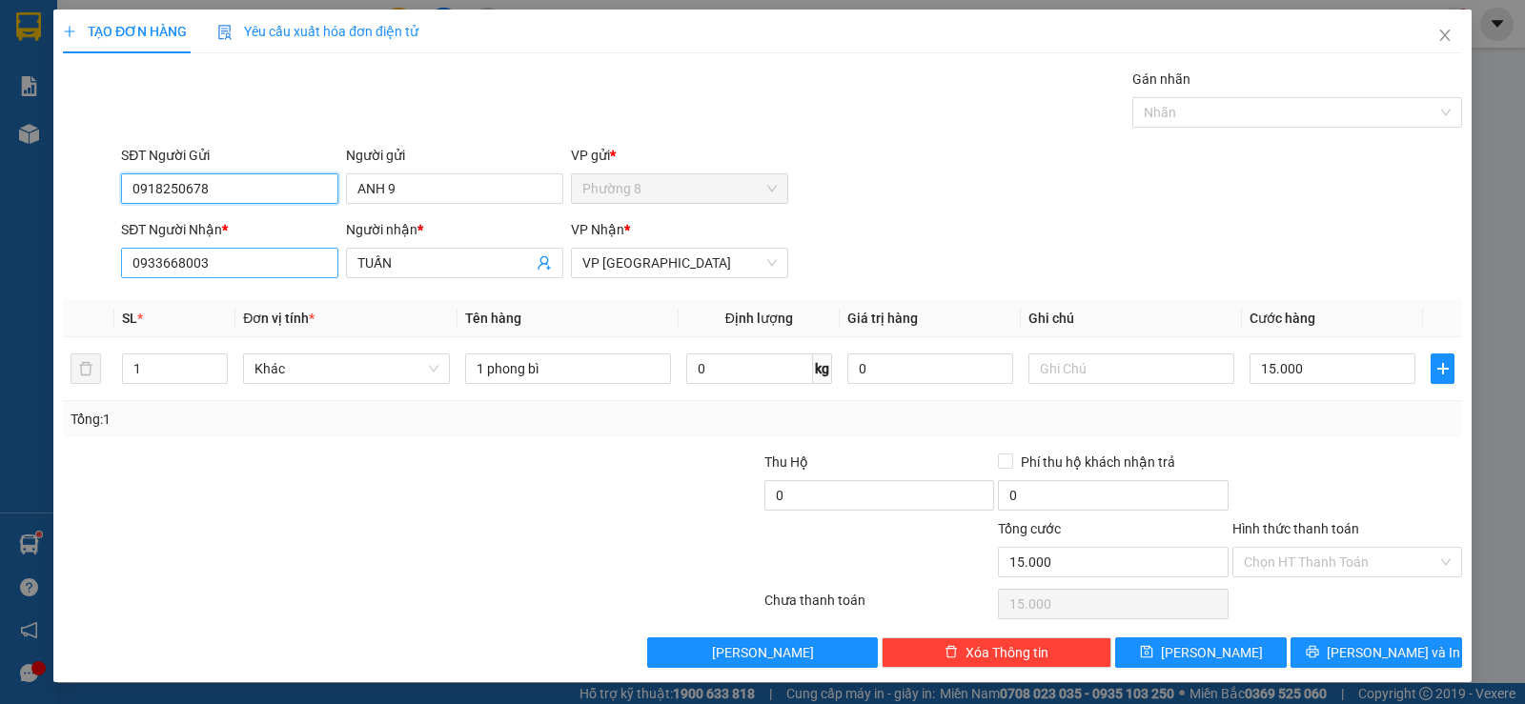
type input "0918250678"
drag, startPoint x: 242, startPoint y: 258, endPoint x: 0, endPoint y: 280, distance: 243.0
click at [0, 286] on div "TẠO ĐƠN HÀNG Yêu cầu xuất hóa đơn điện tử Transit Pickup Surcharge Ids Transit …" at bounding box center [762, 352] width 1525 height 704
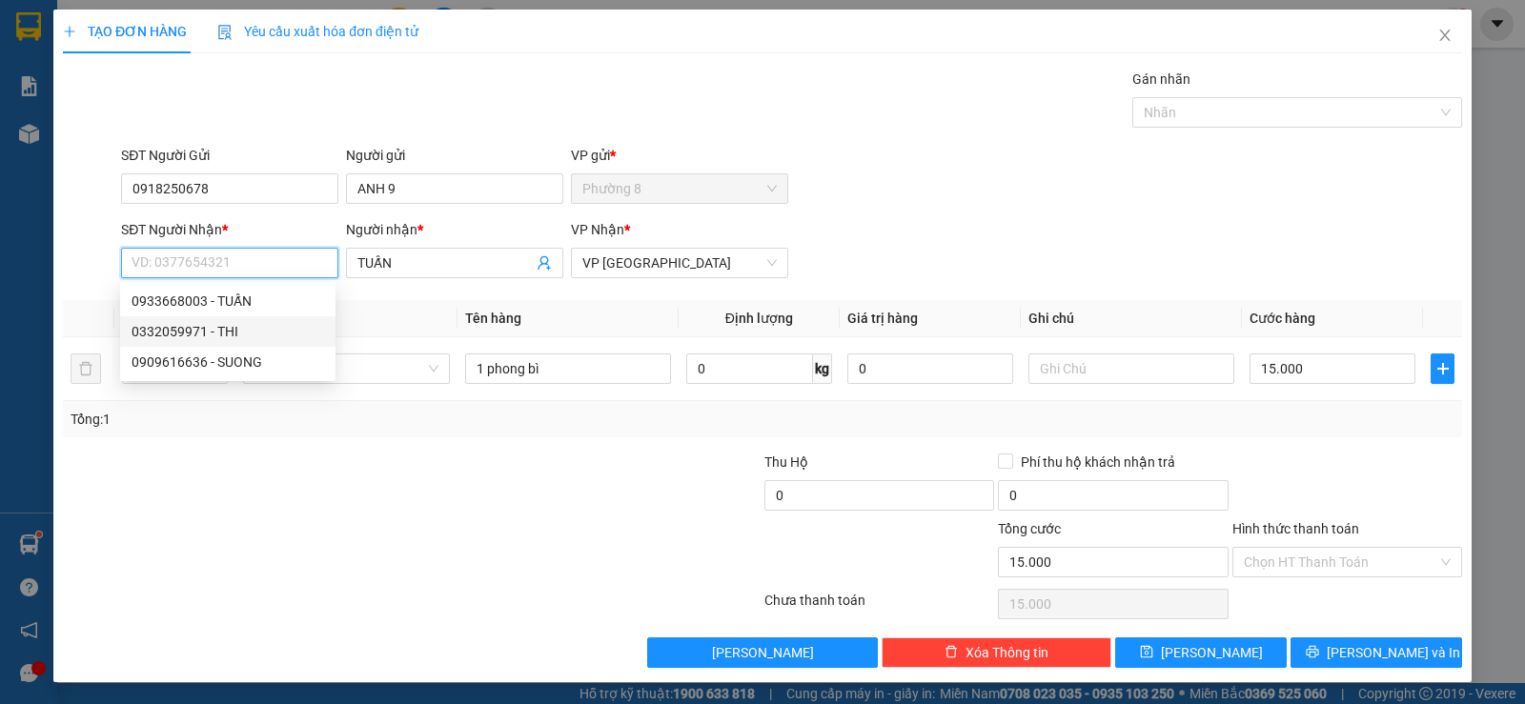
drag, startPoint x: 214, startPoint y: 331, endPoint x: 226, endPoint y: 328, distance: 11.8
click at [215, 329] on div "0332059971 - THI" at bounding box center [227, 331] width 192 height 21
type input "0332059971"
type input "THI"
type input "20.000"
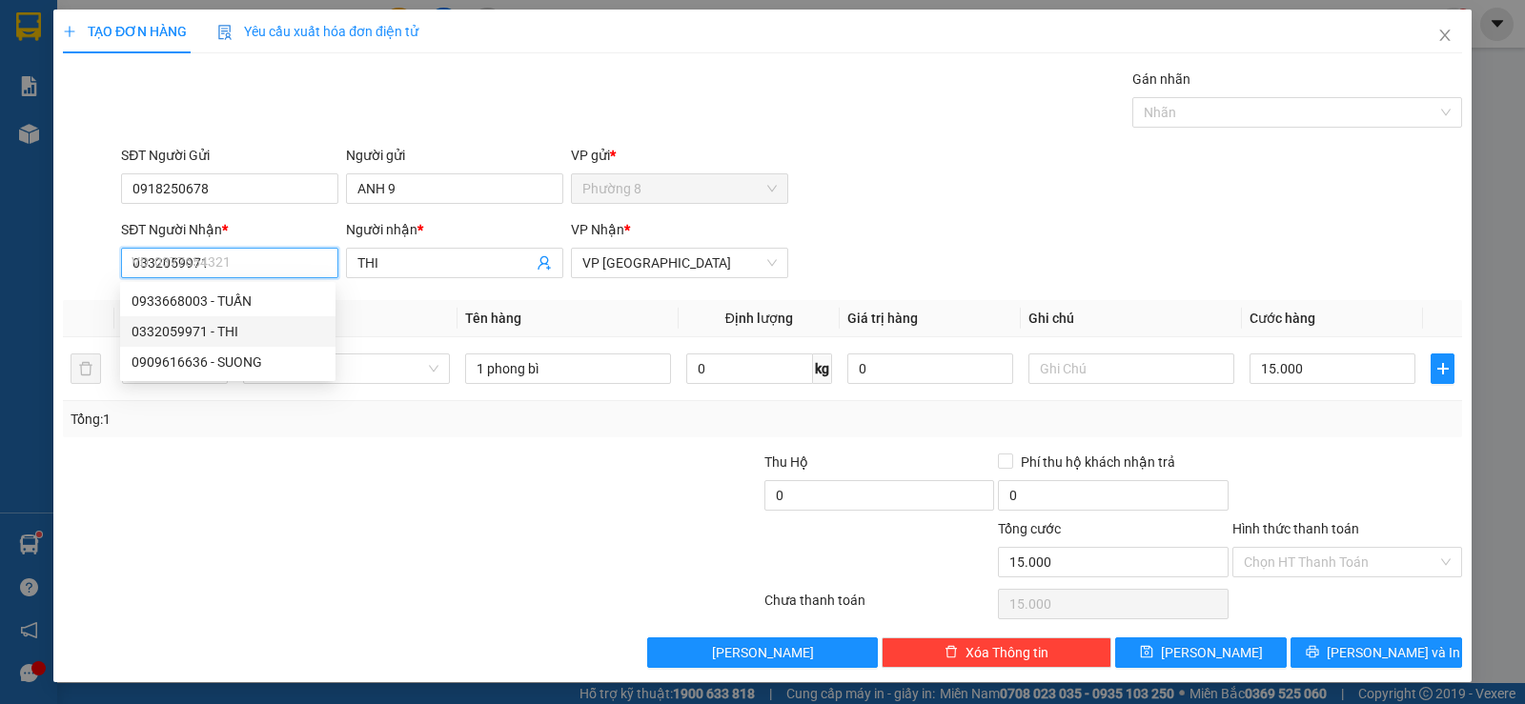
type input "20.000"
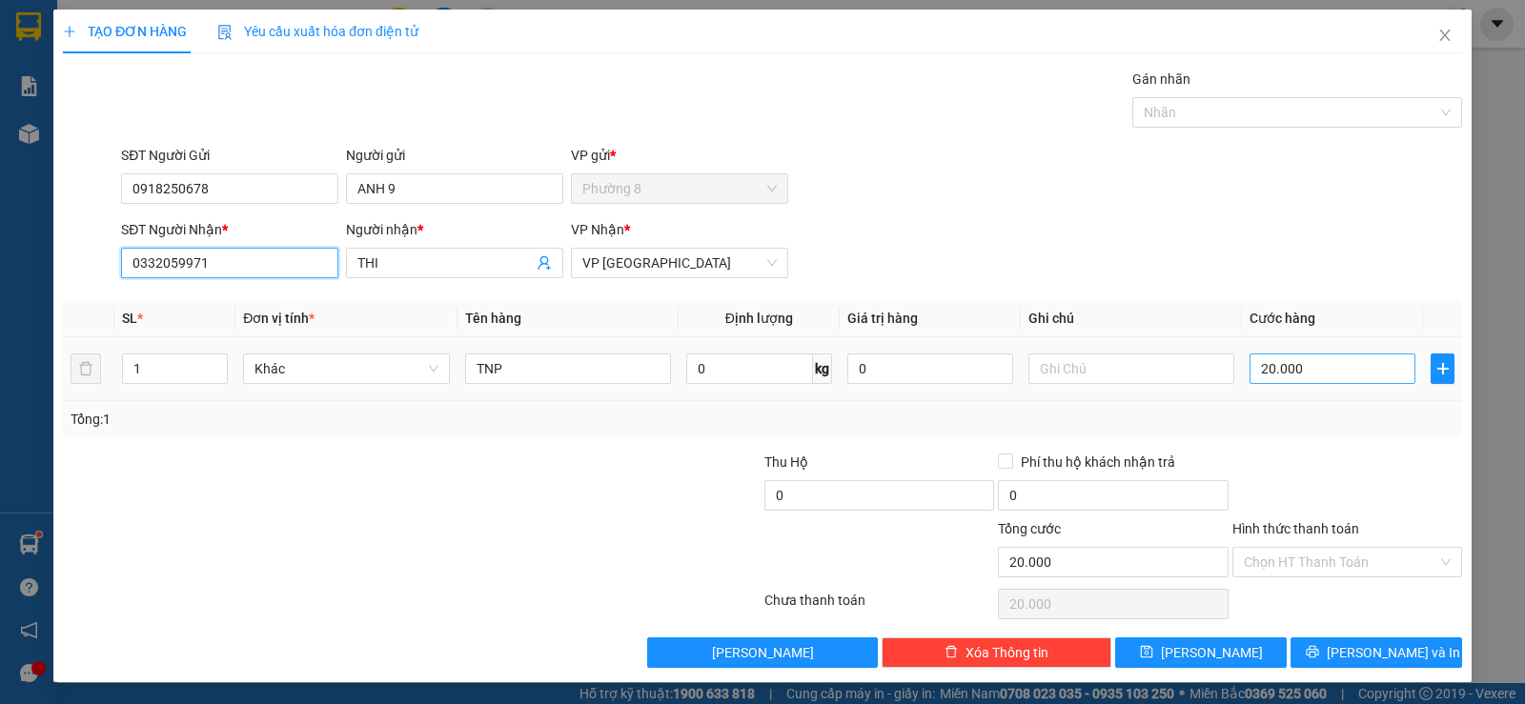
type input "0332059971"
click at [1349, 370] on input "20.000" at bounding box center [1332, 369] width 166 height 30
type input "3"
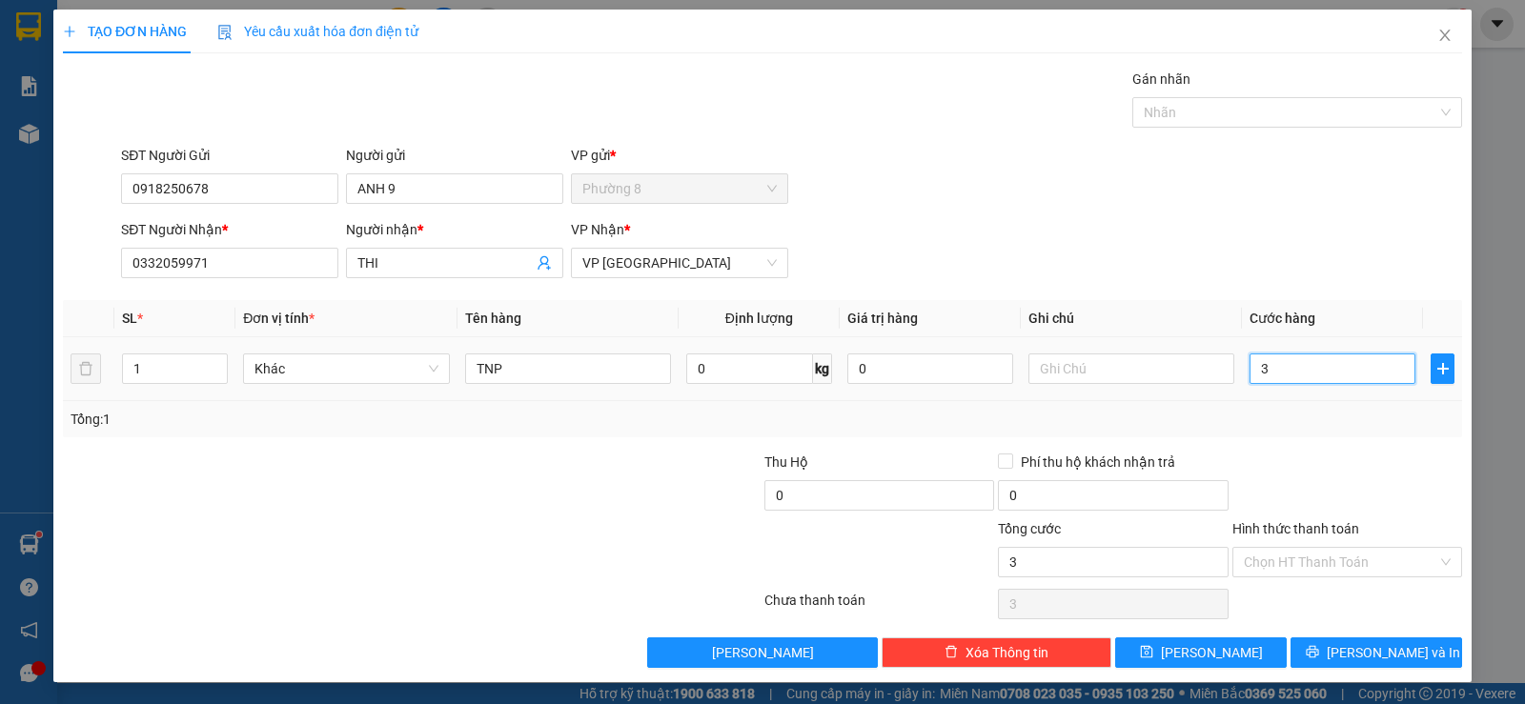
type input "30"
type input "300"
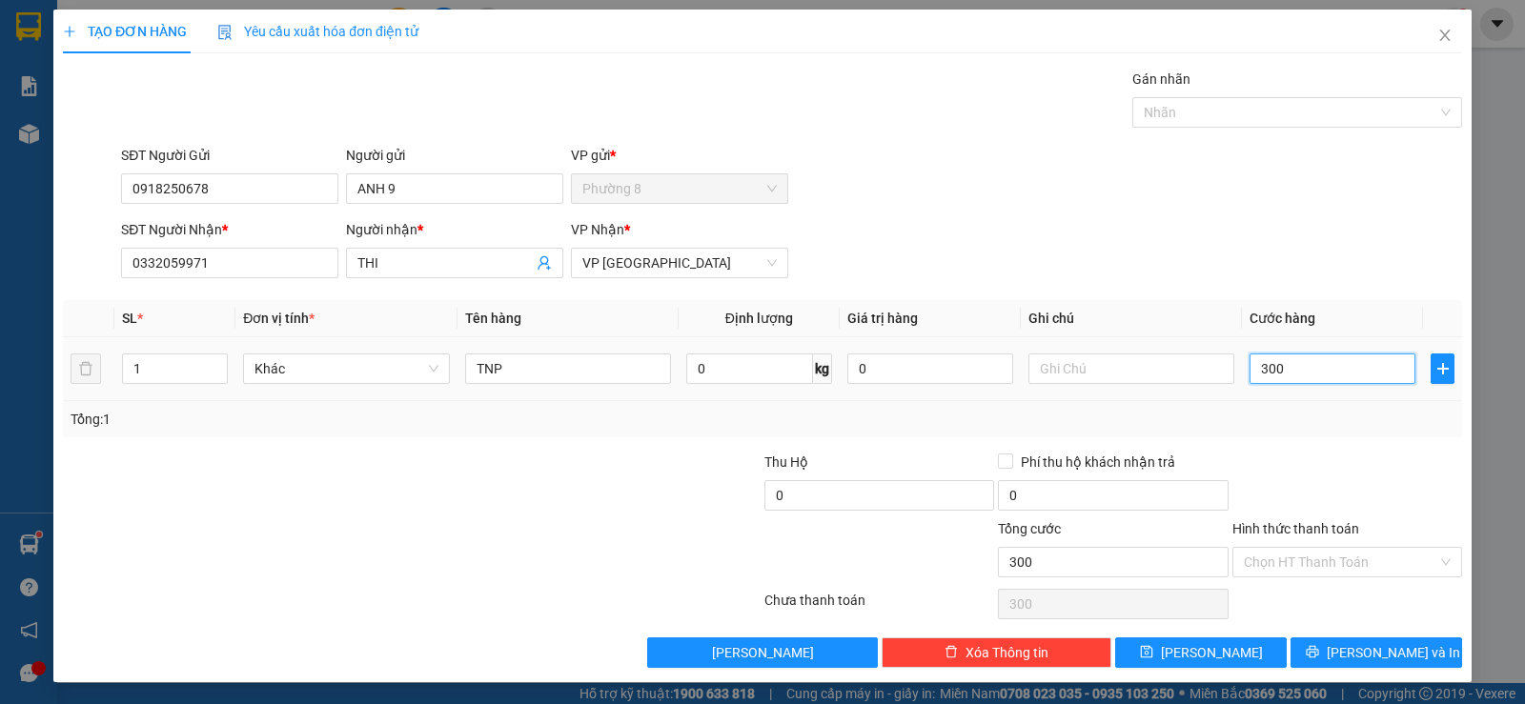
type input "3.000"
type input "30.000"
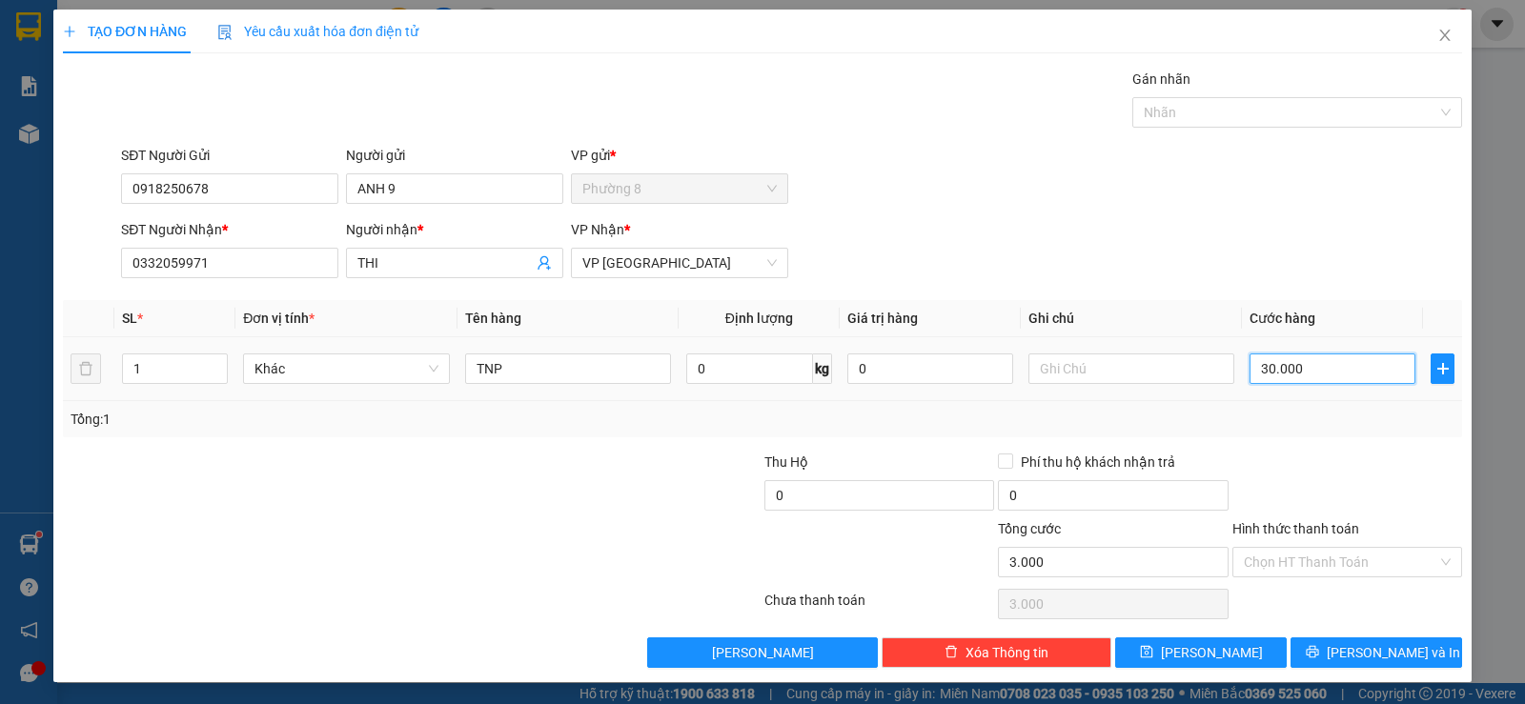
type input "30.000"
drag, startPoint x: 554, startPoint y: 369, endPoint x: 273, endPoint y: 354, distance: 281.5
click at [279, 355] on tr "1 Khác TNP 0 kg 0 30.000" at bounding box center [762, 369] width 1399 height 64
click at [1223, 113] on div at bounding box center [1287, 112] width 301 height 23
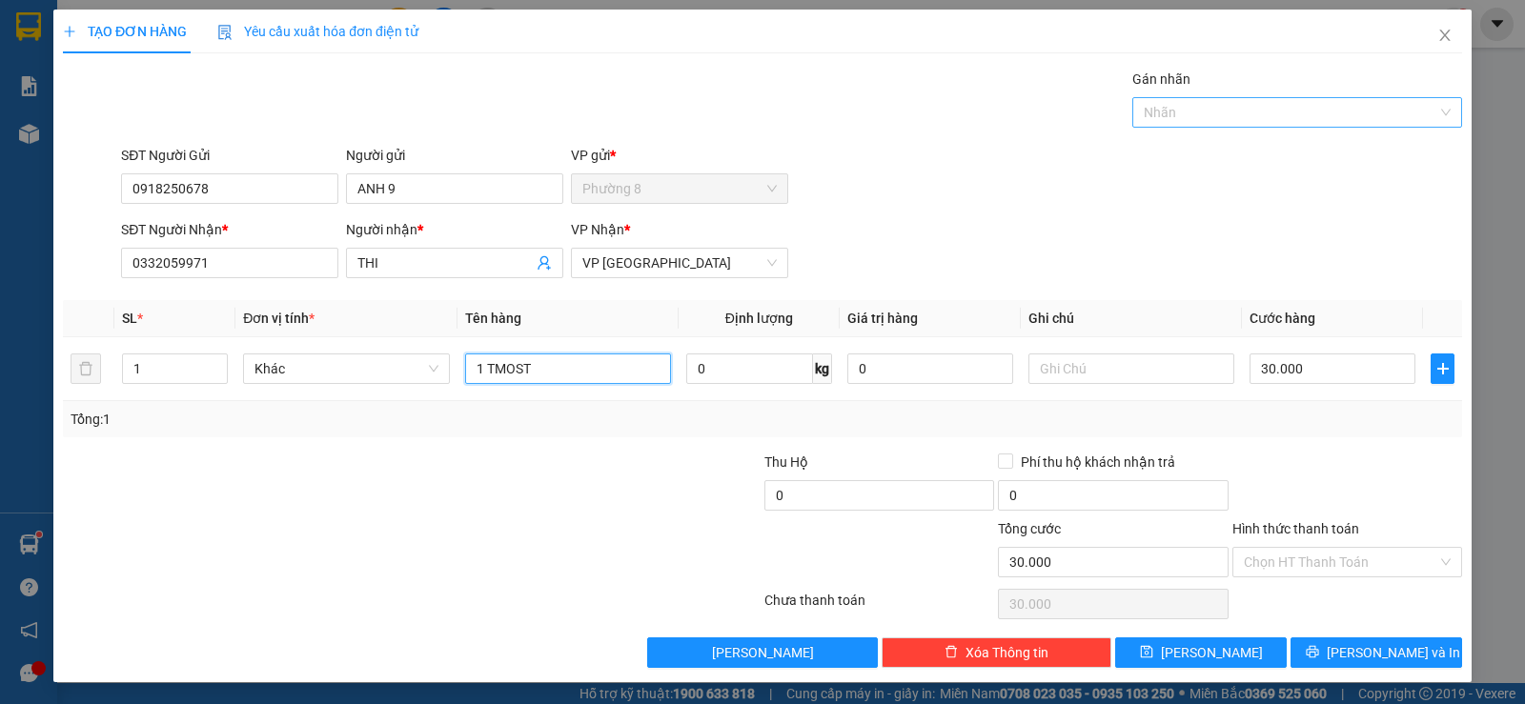
type input "1 TMOST"
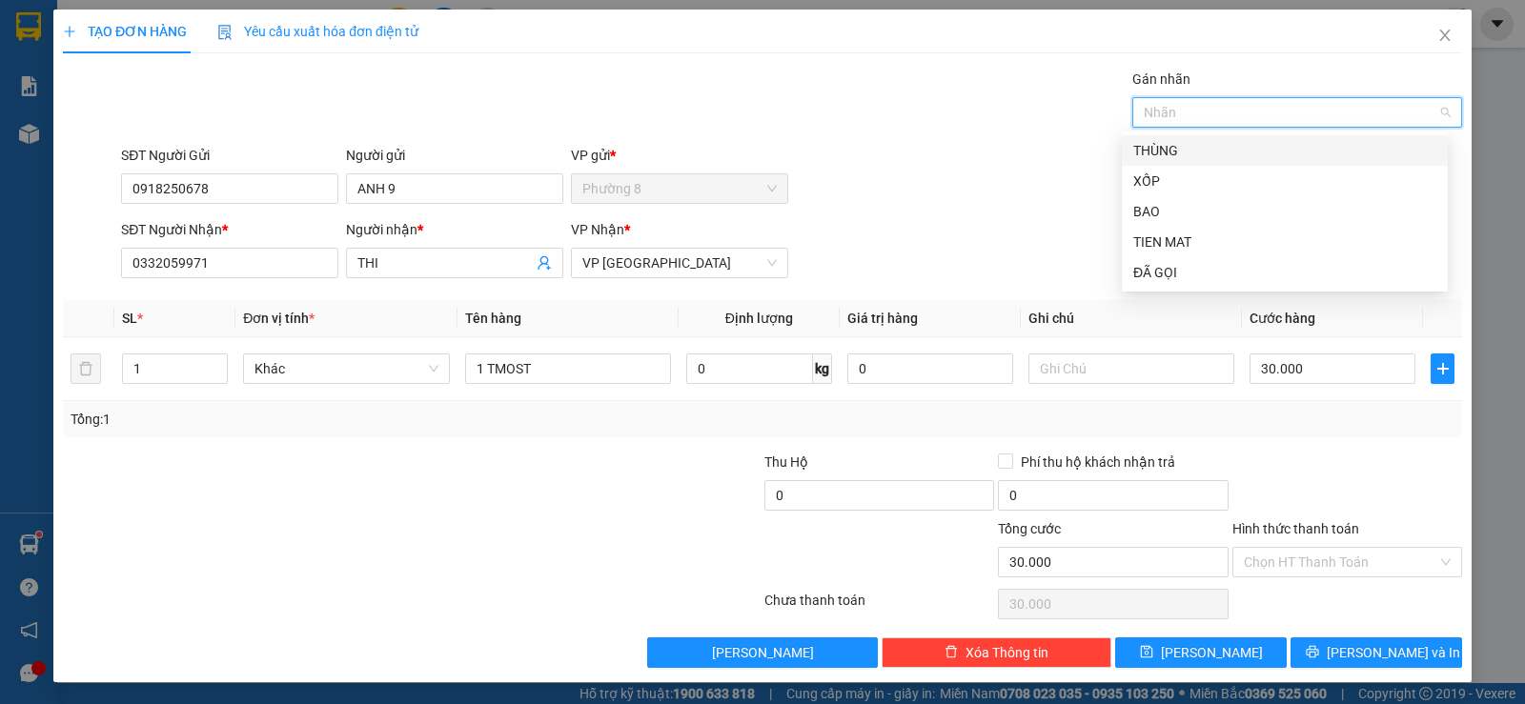
click at [1152, 149] on div "THÙNG" at bounding box center [1284, 150] width 303 height 21
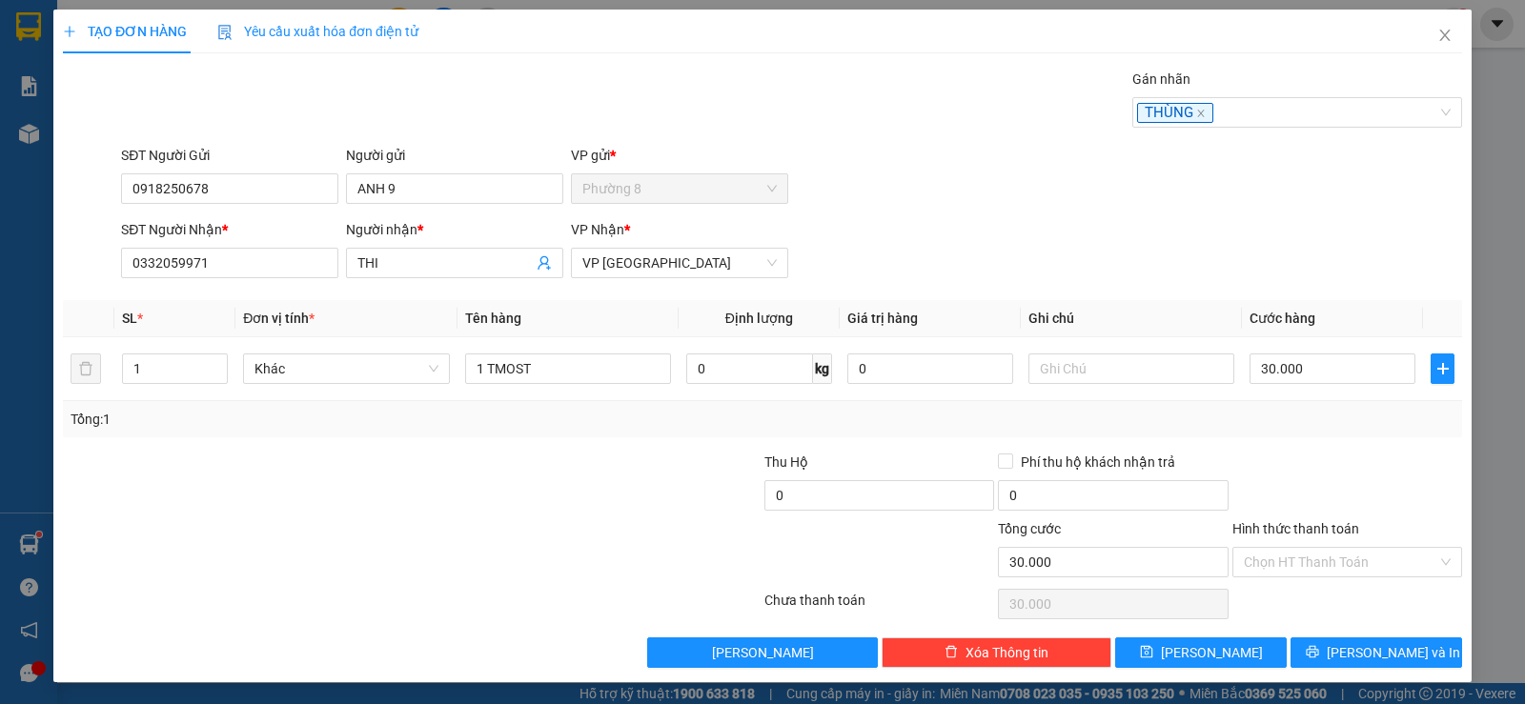
drag, startPoint x: 501, startPoint y: 576, endPoint x: 563, endPoint y: 533, distance: 75.3
click at [505, 570] on div at bounding box center [295, 551] width 468 height 67
click at [1341, 565] on input "Hình thức thanh toán" at bounding box center [1340, 562] width 193 height 29
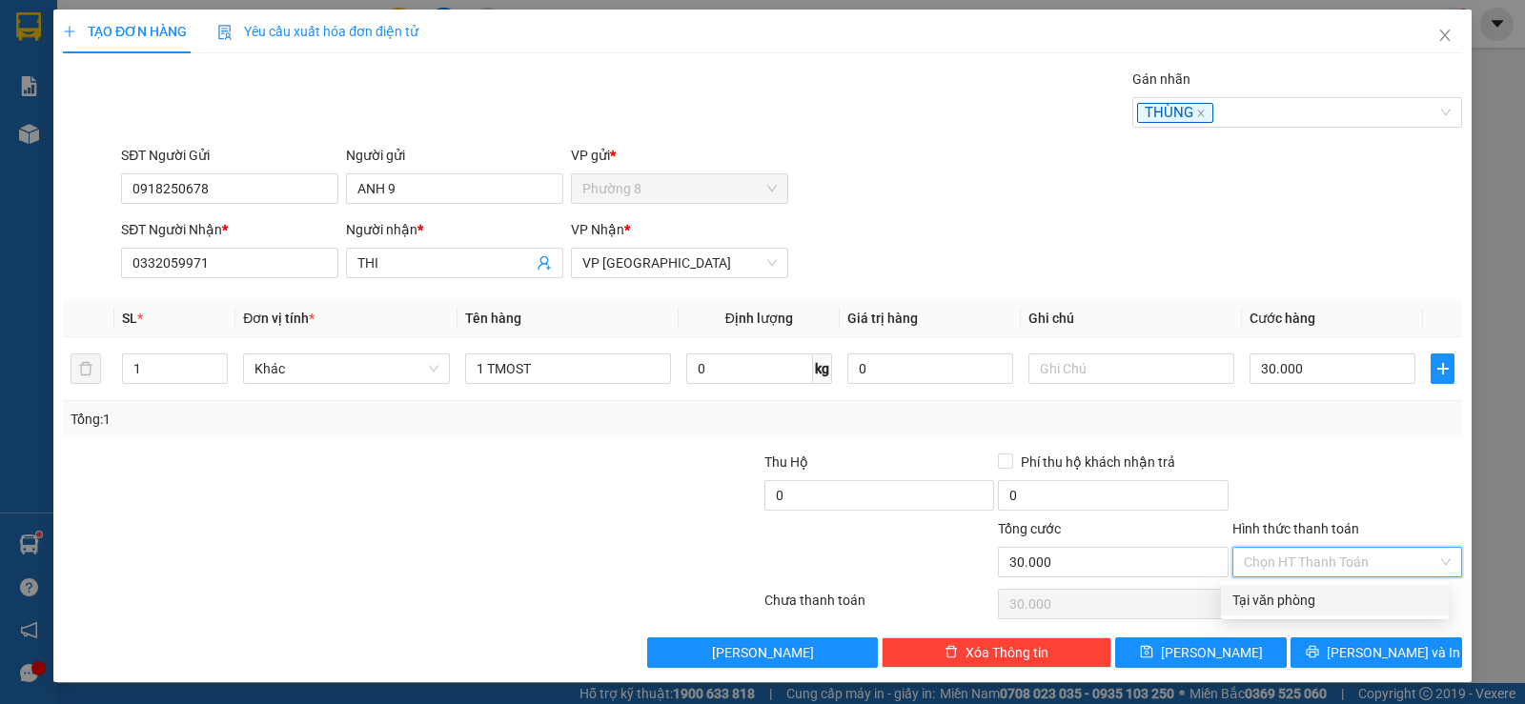
click at [1324, 613] on div "Tại văn phòng" at bounding box center [1335, 600] width 228 height 30
type input "0"
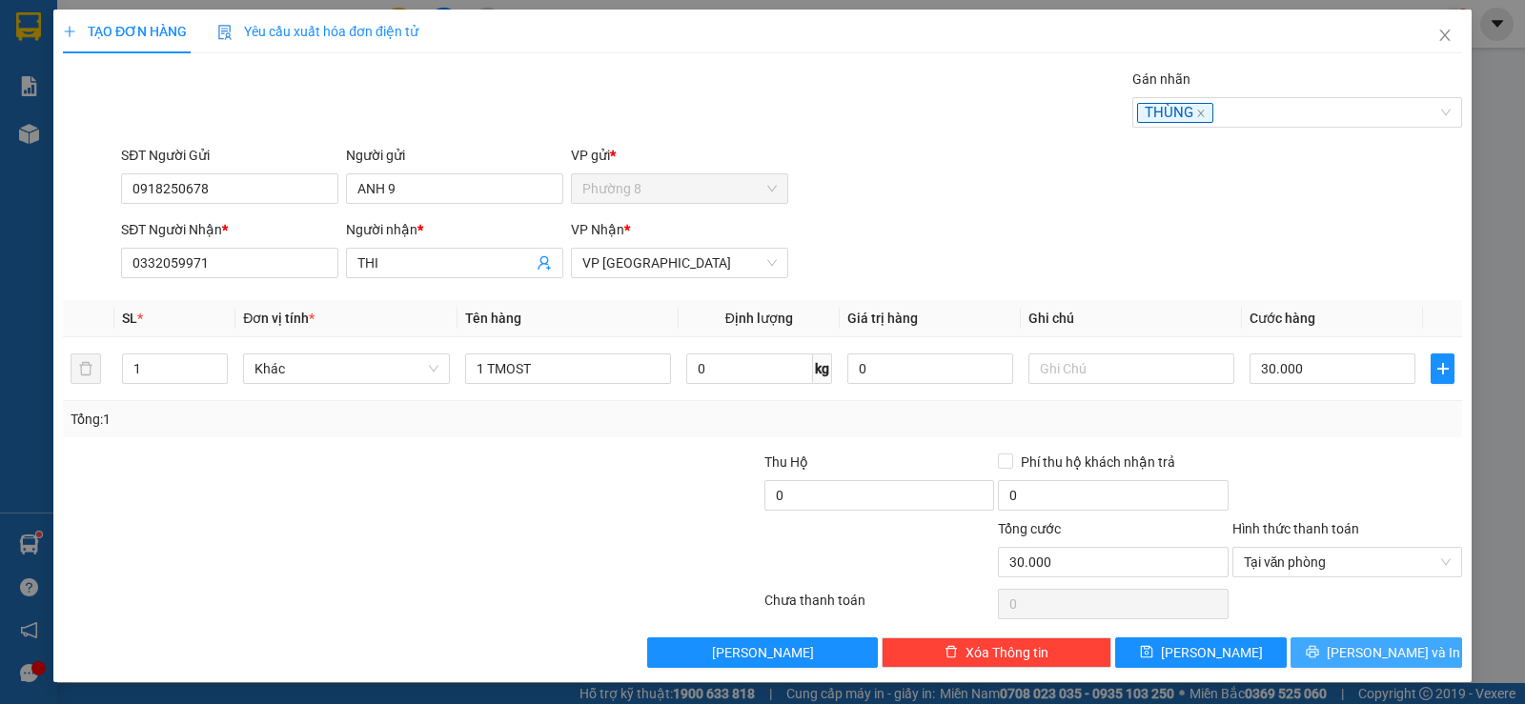
click at [1374, 655] on span "Lưu và In" at bounding box center [1392, 652] width 133 height 21
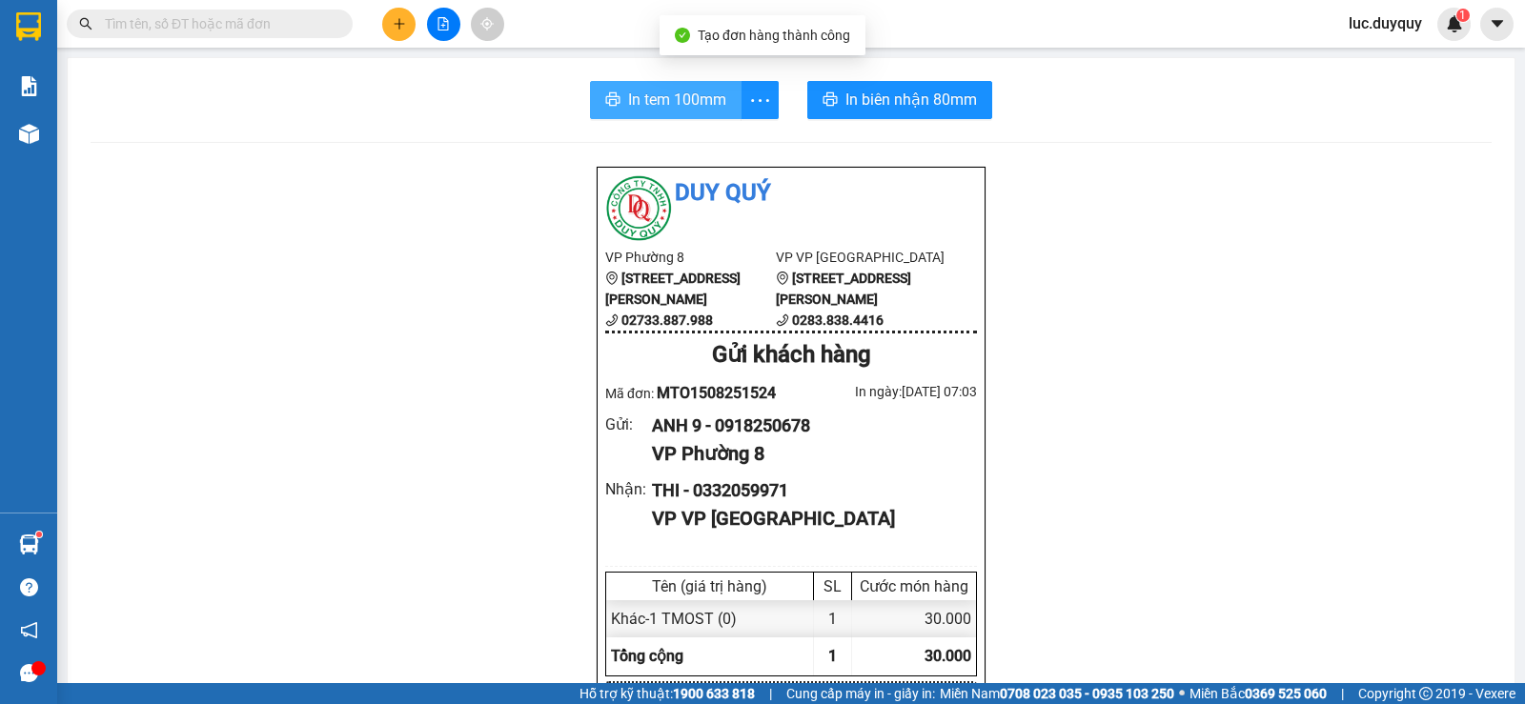
click at [668, 107] on span "In tem 100mm" at bounding box center [677, 100] width 98 height 24
click at [670, 106] on span "In tem 100mm" at bounding box center [677, 100] width 98 height 24
click at [205, 30] on input "text" at bounding box center [217, 23] width 225 height 21
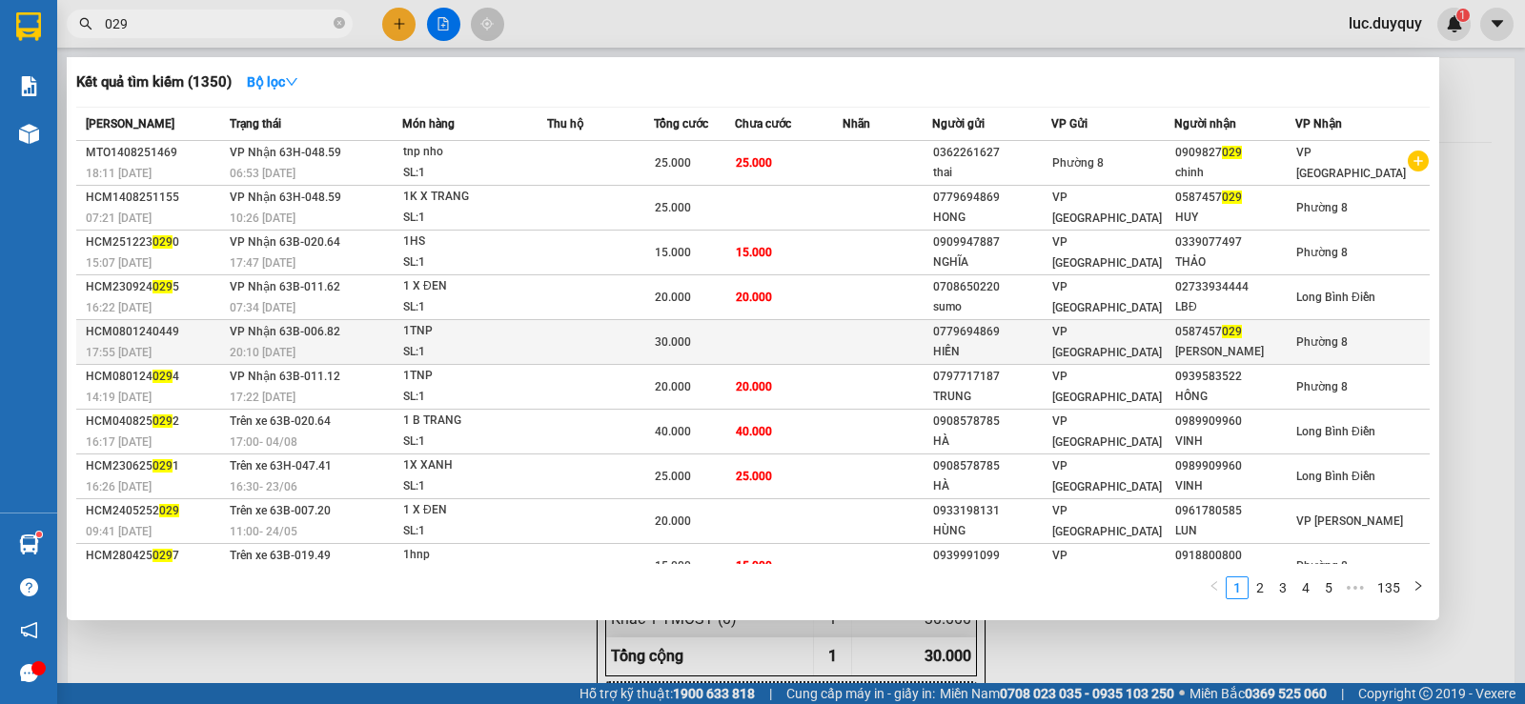
type input "029"
click at [1233, 342] on div "HOÀNG HUY" at bounding box center [1234, 352] width 119 height 20
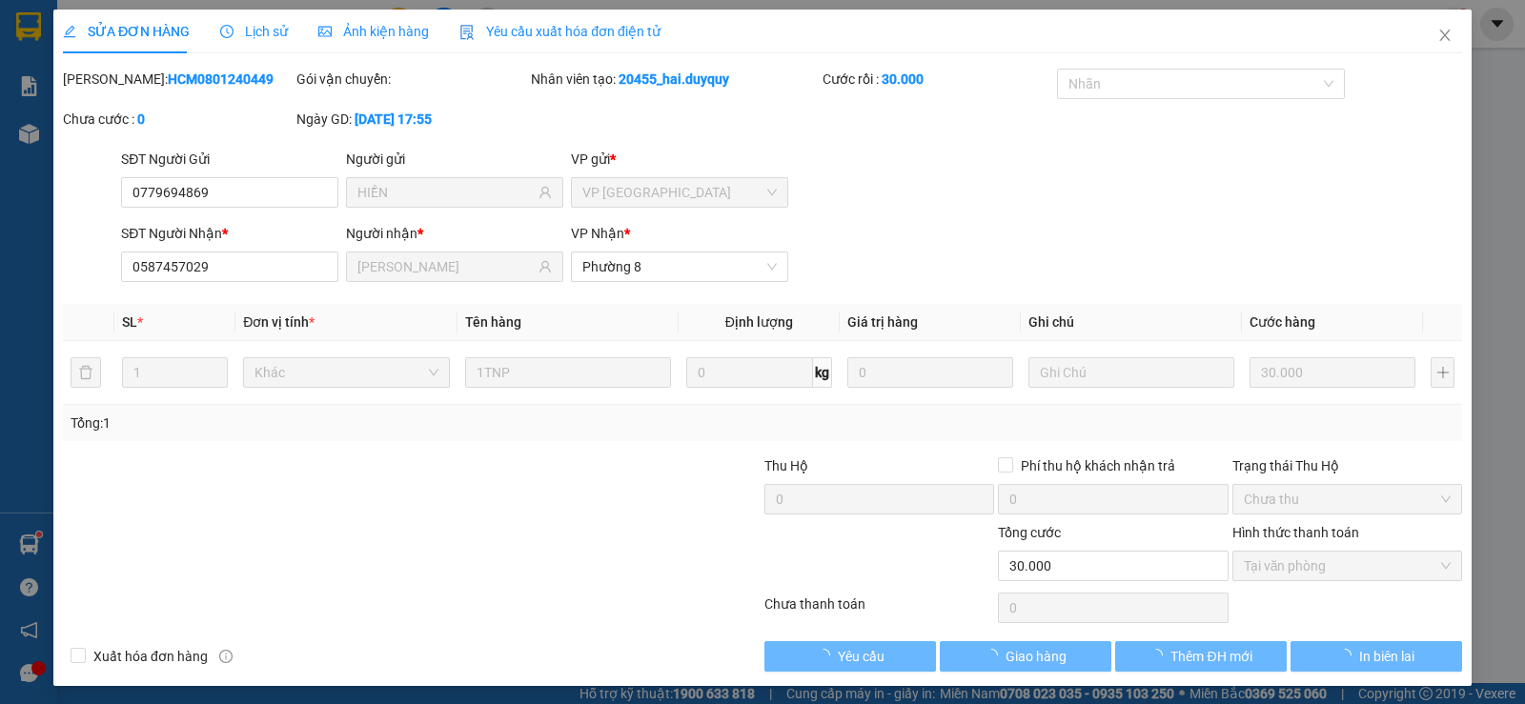
type input "0779694869"
type input "HIỀN"
type input "0587457029"
type input "HOÀNG HUY"
type input "30.000"
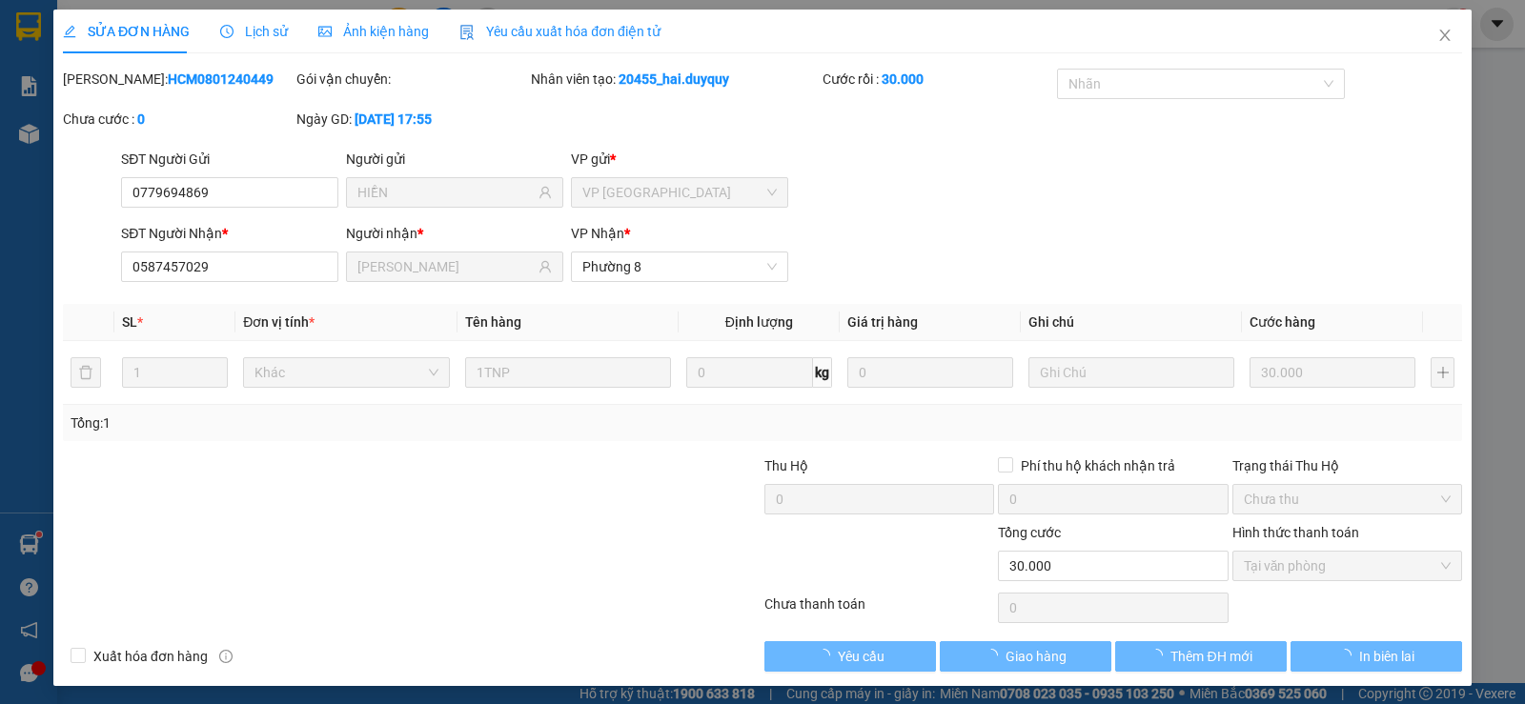
type input "0"
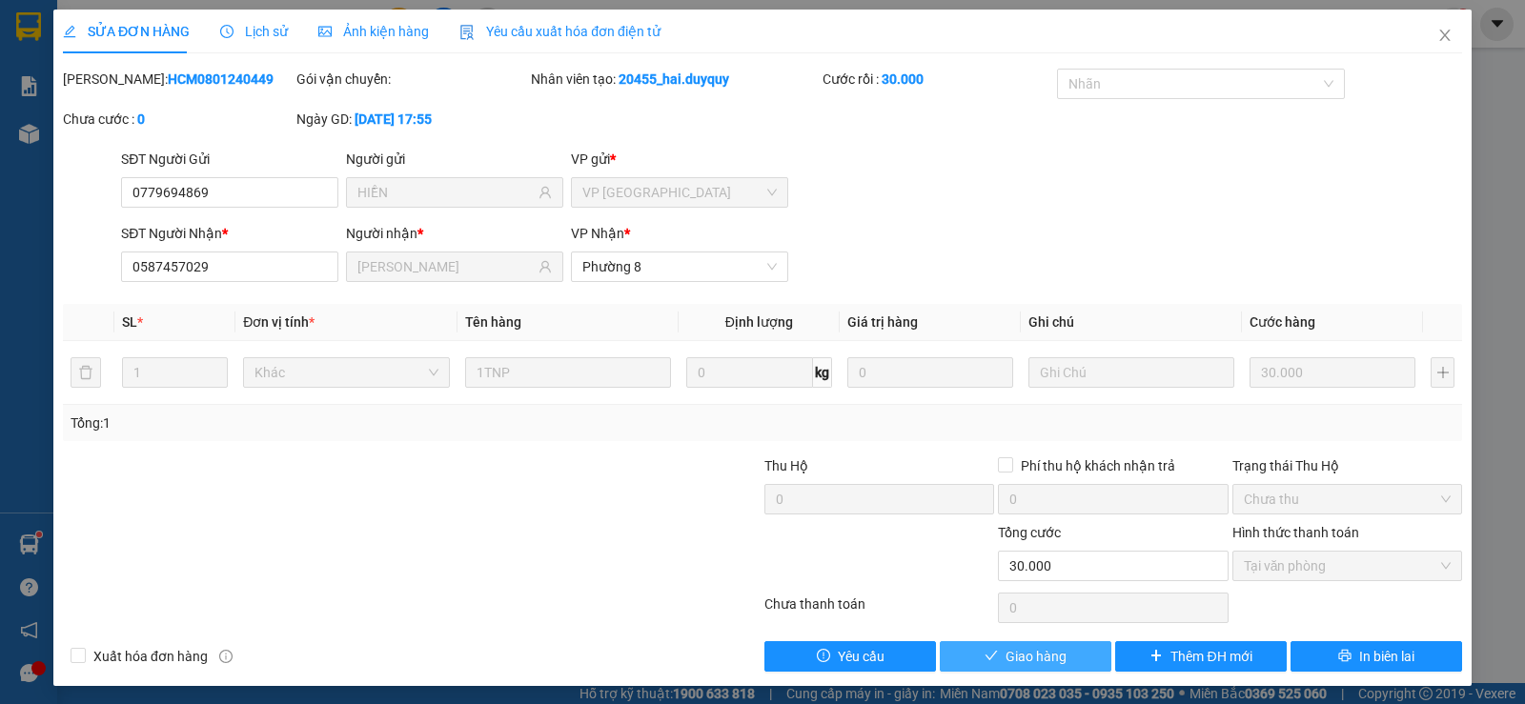
click at [1019, 659] on span "Giao hàng" at bounding box center [1035, 656] width 61 height 21
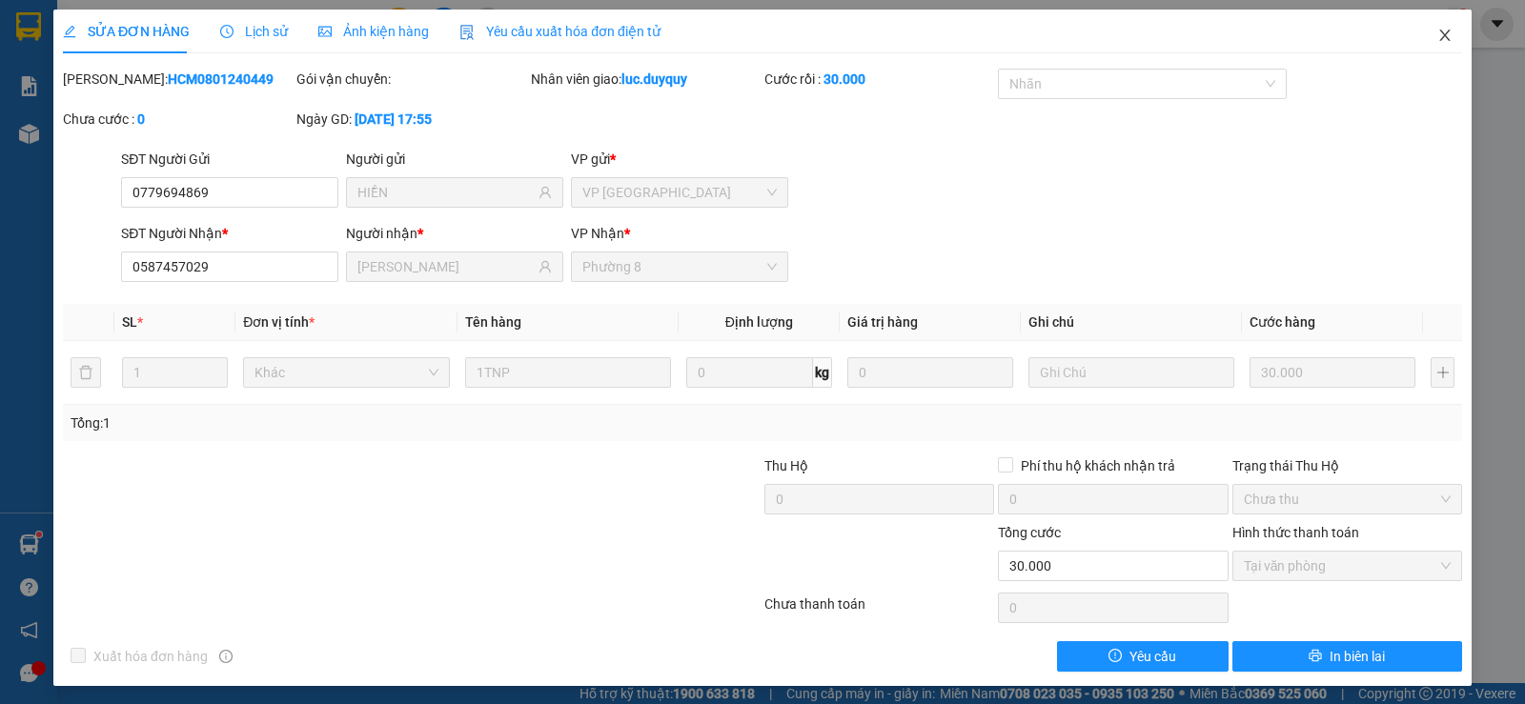
click at [1437, 34] on icon "close" at bounding box center [1444, 35] width 15 height 15
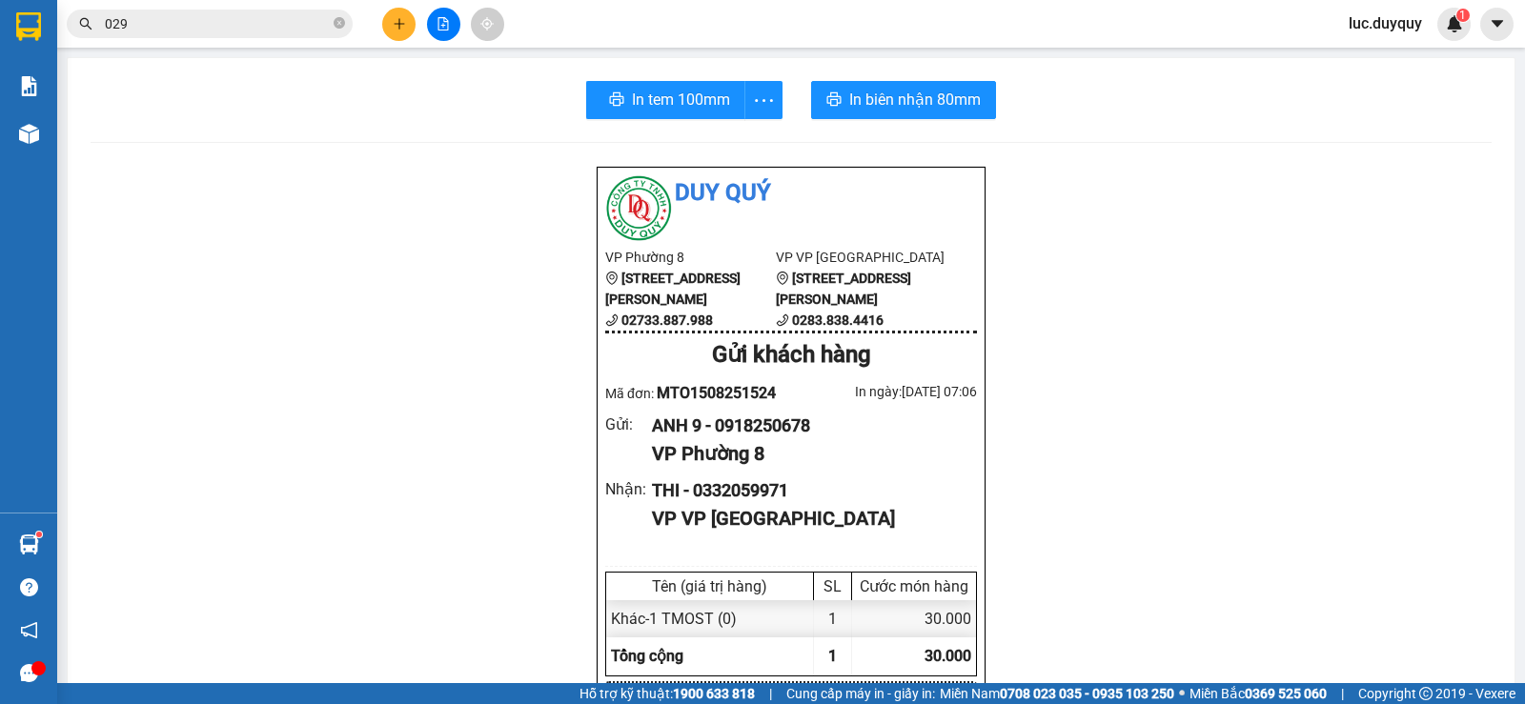
click at [226, 27] on input "029" at bounding box center [217, 23] width 225 height 21
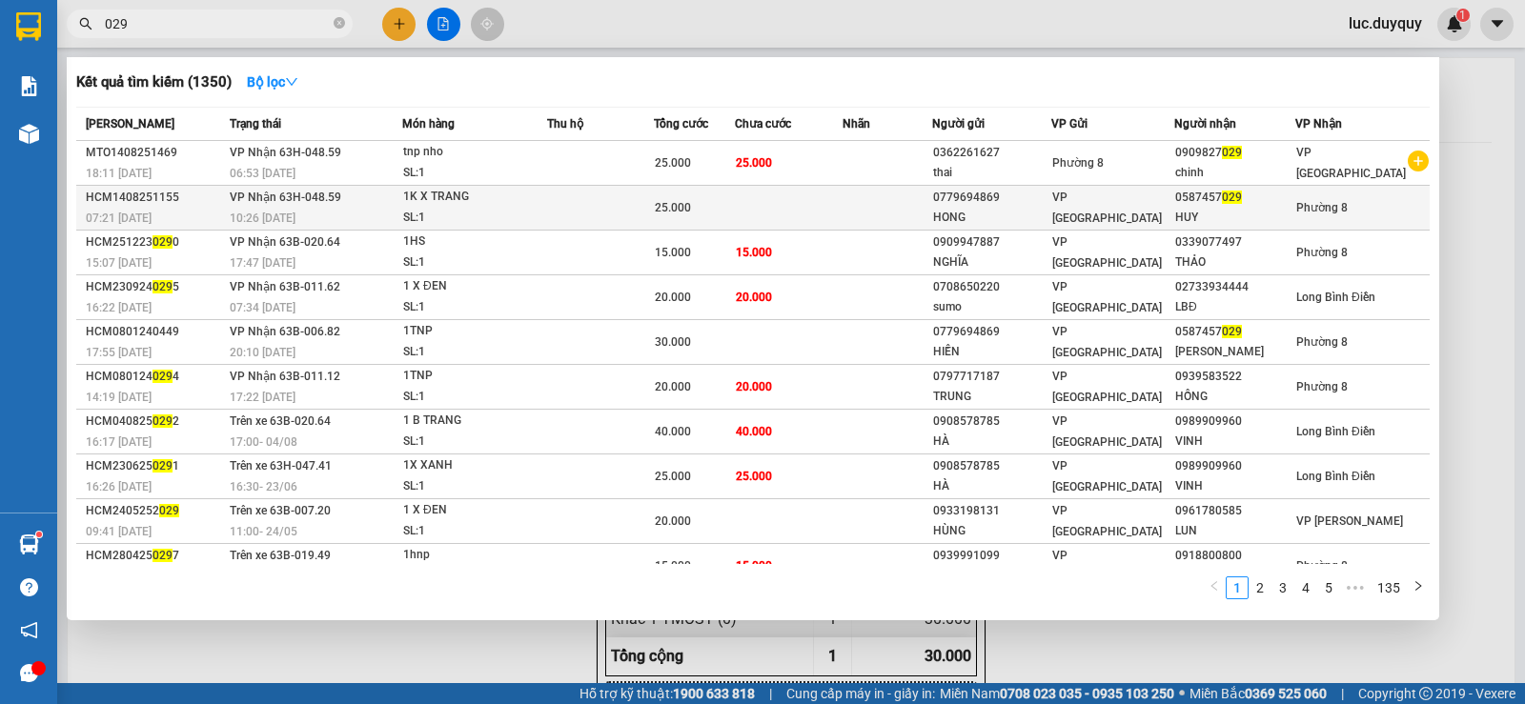
click at [1097, 208] on span "VP [GEOGRAPHIC_DATA]" at bounding box center [1107, 208] width 110 height 34
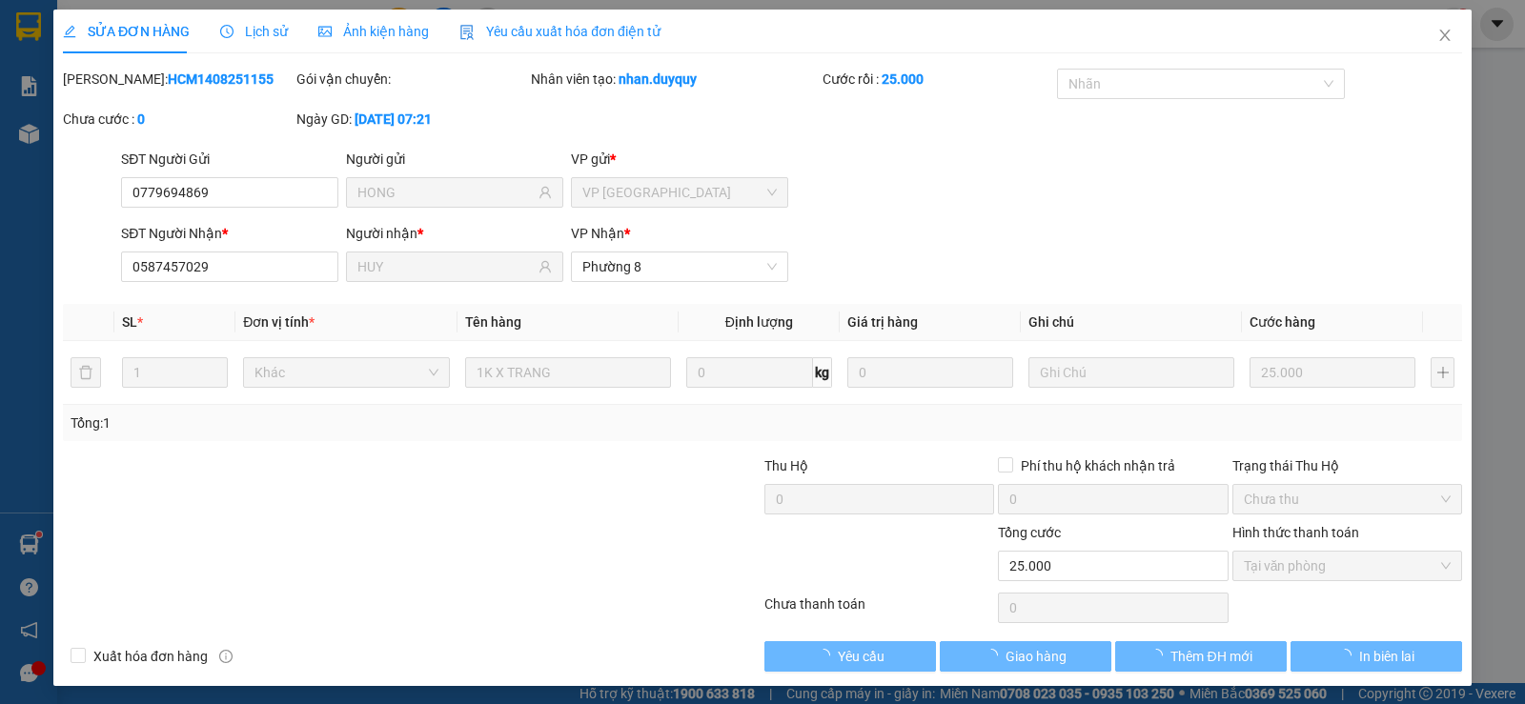
type input "0779694869"
type input "HONG"
type input "0587457029"
type input "HUY"
type input "25.000"
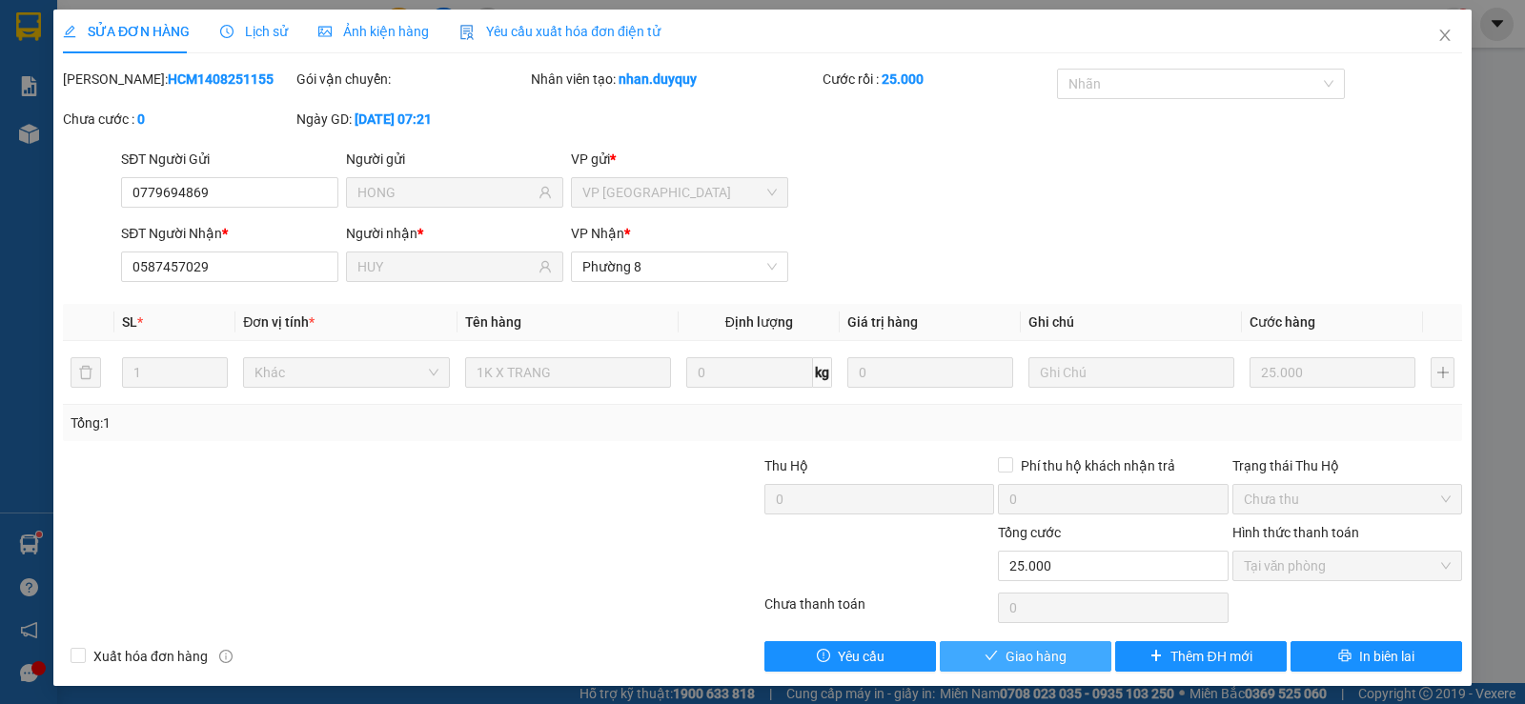
click at [1007, 653] on span "Giao hàng" at bounding box center [1035, 656] width 61 height 21
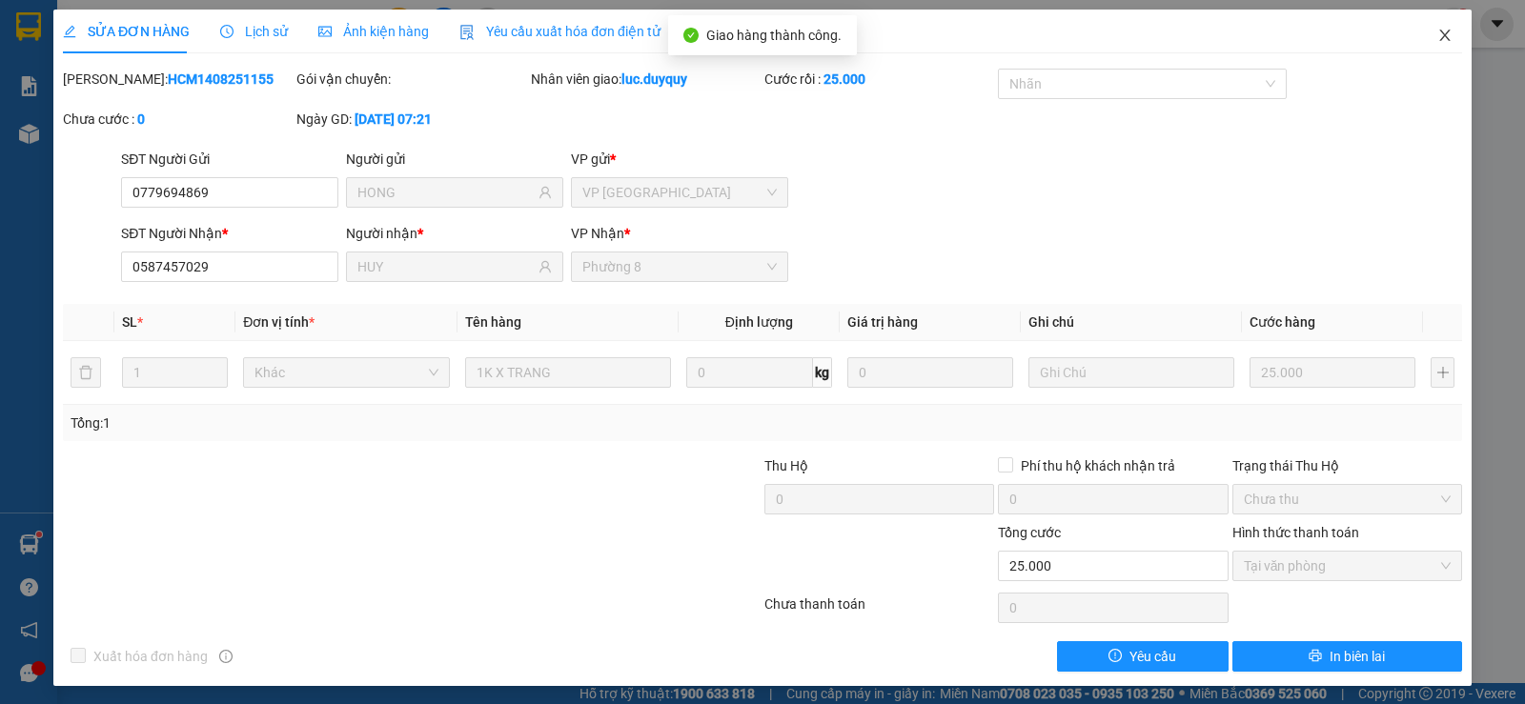
click at [1439, 35] on icon "close" at bounding box center [1444, 35] width 10 height 11
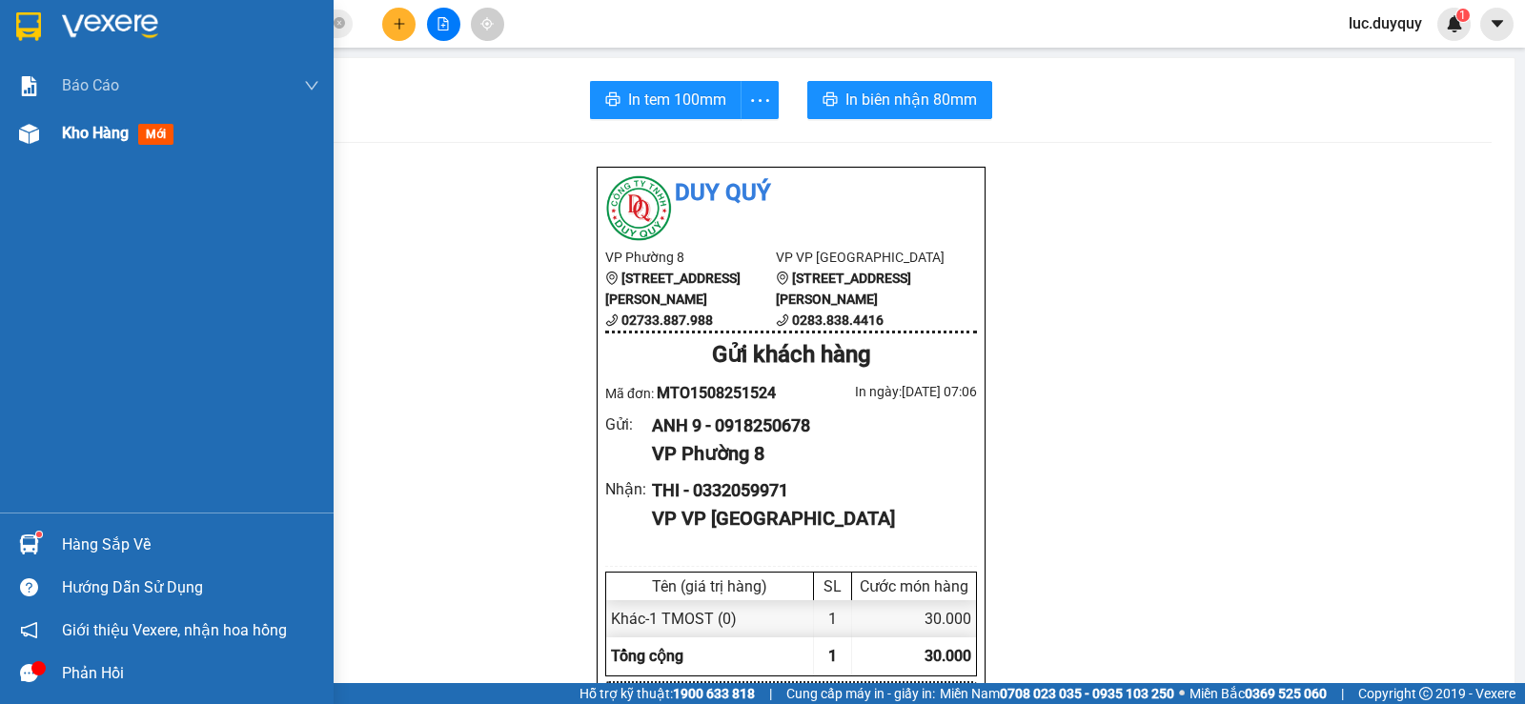
click at [79, 142] on span "Kho hàng" at bounding box center [95, 133] width 67 height 18
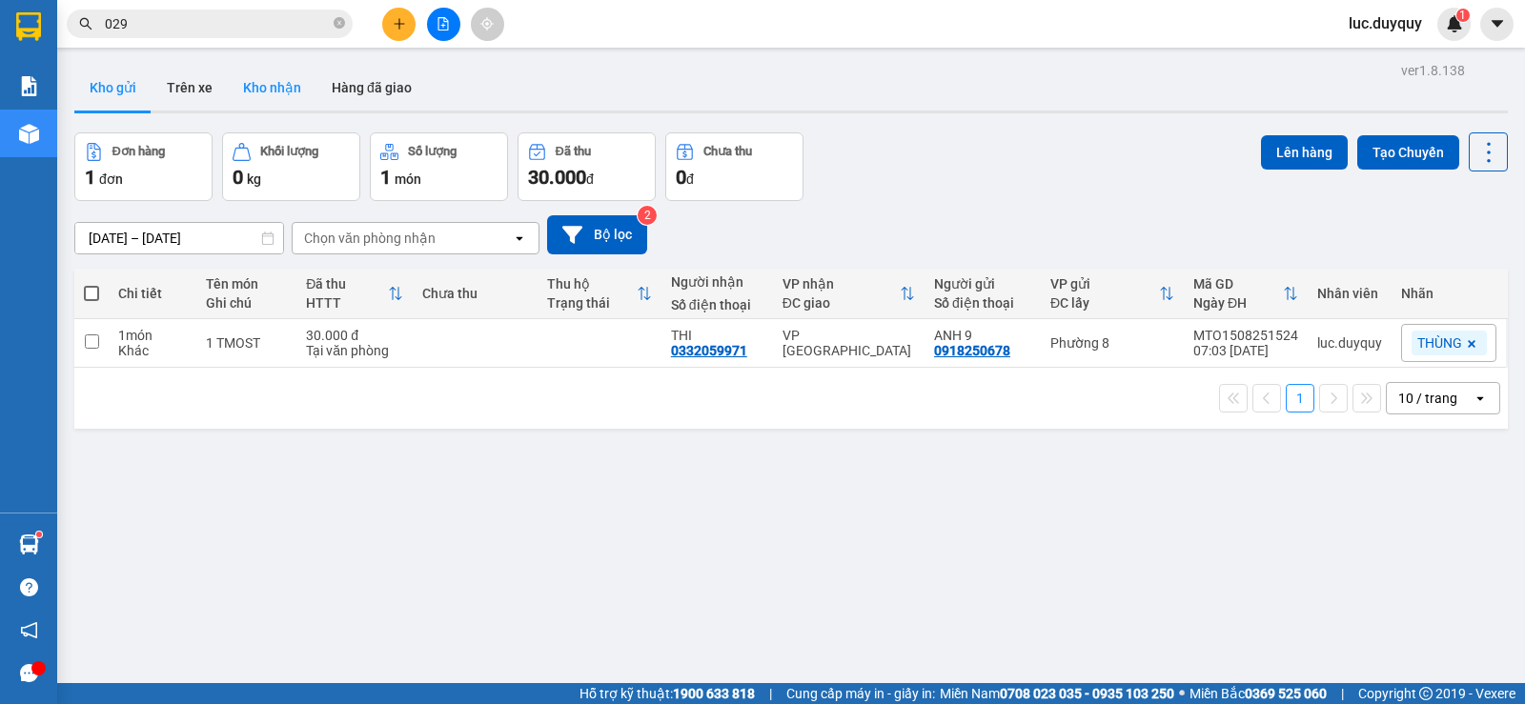
click at [275, 76] on button "Kho nhận" at bounding box center [272, 88] width 89 height 46
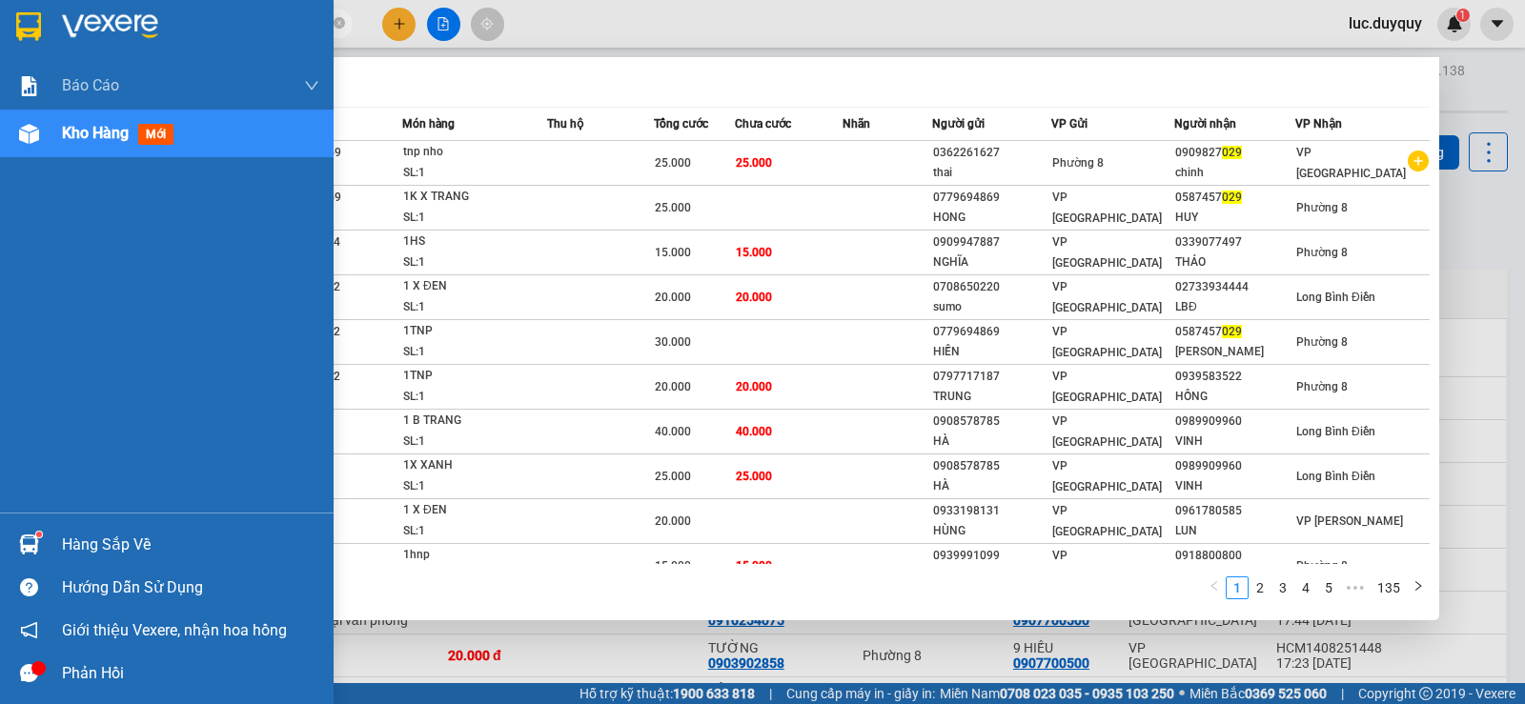
drag, startPoint x: 152, startPoint y: 24, endPoint x: 8, endPoint y: 9, distance: 145.6
click at [8, 9] on section "Kết quả tìm kiếm ( 1350 ) Bộ lọc Mã ĐH Trạng thái Món hàng Thu hộ Tổng cước Chư…" at bounding box center [762, 352] width 1525 height 704
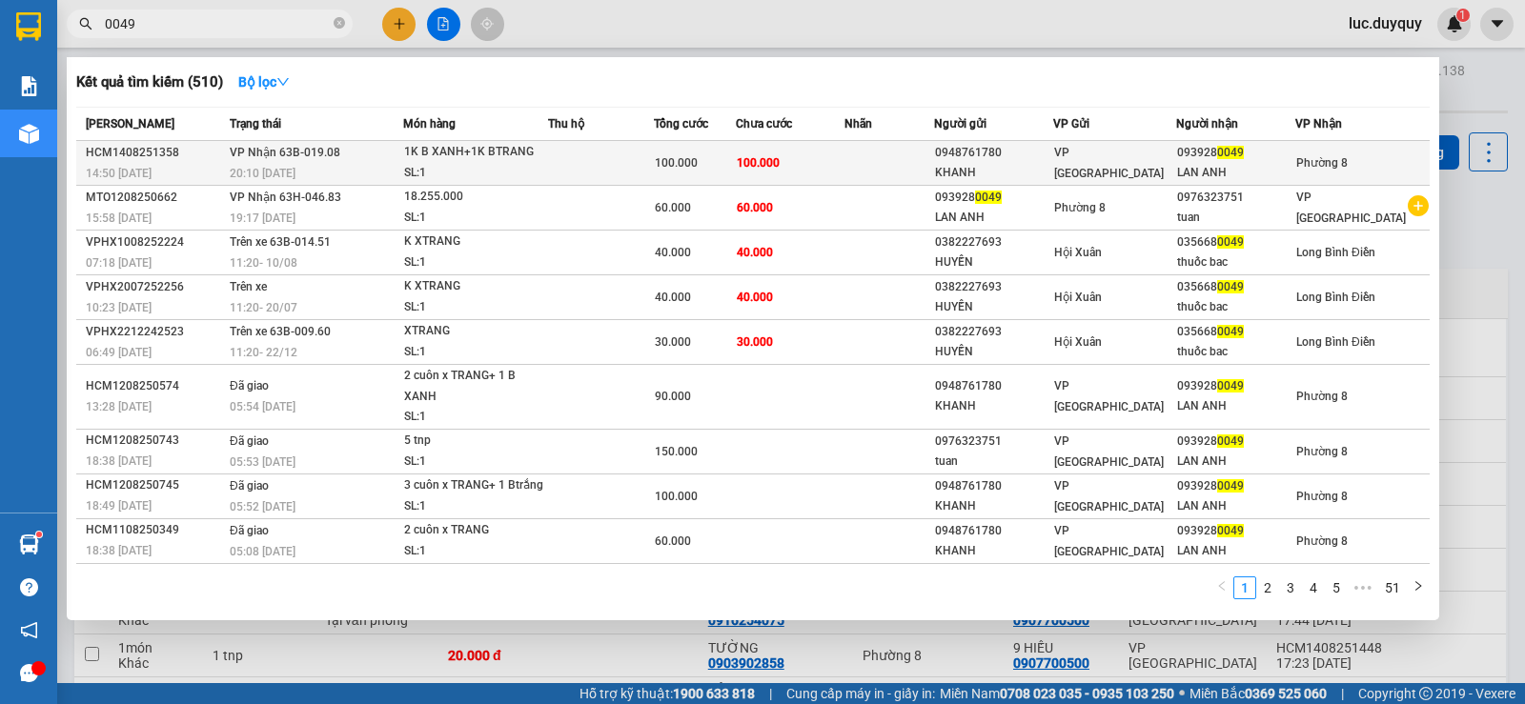
type input "0049"
click at [870, 163] on td at bounding box center [889, 163] width 90 height 45
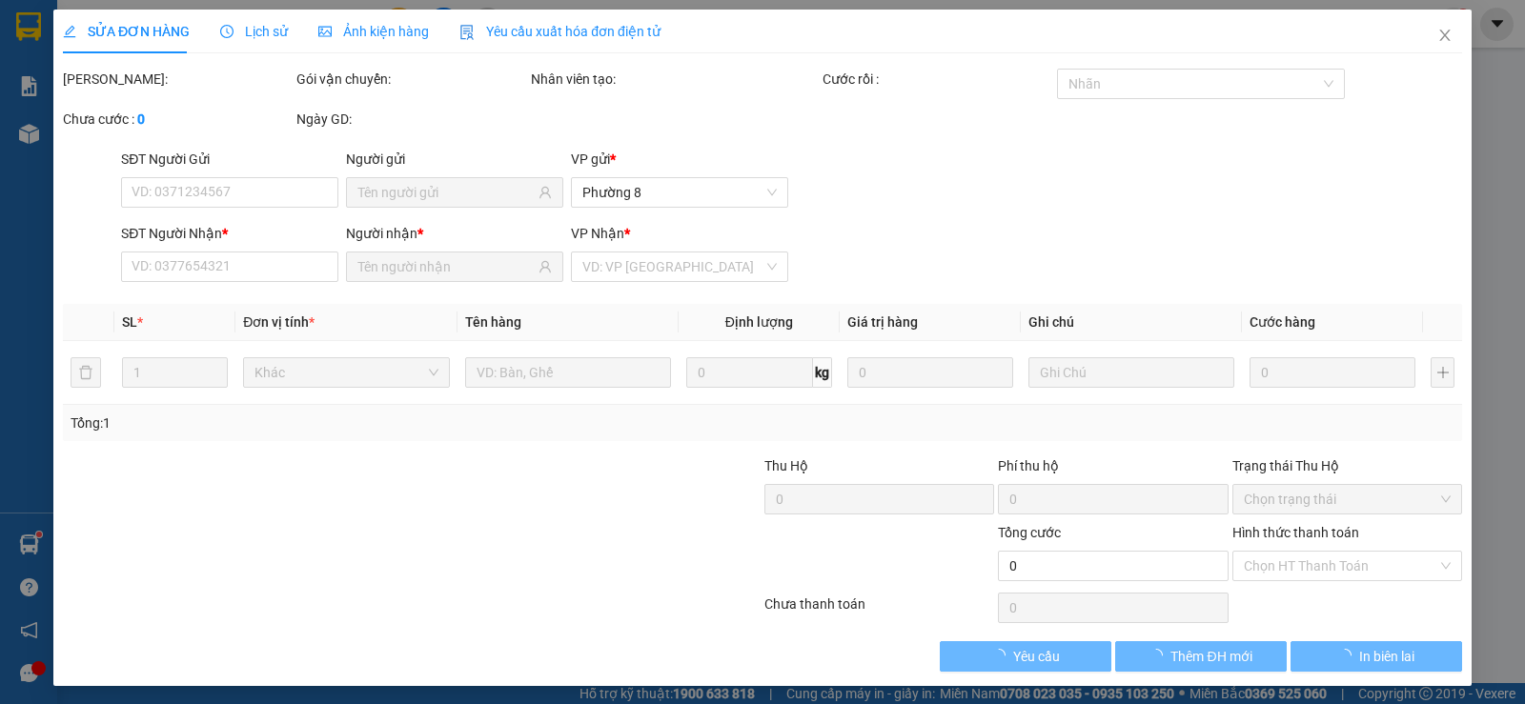
type input "0948761780"
type input "KHANH"
type input "0939280049"
type input "LAN ANH"
type input "100.000"
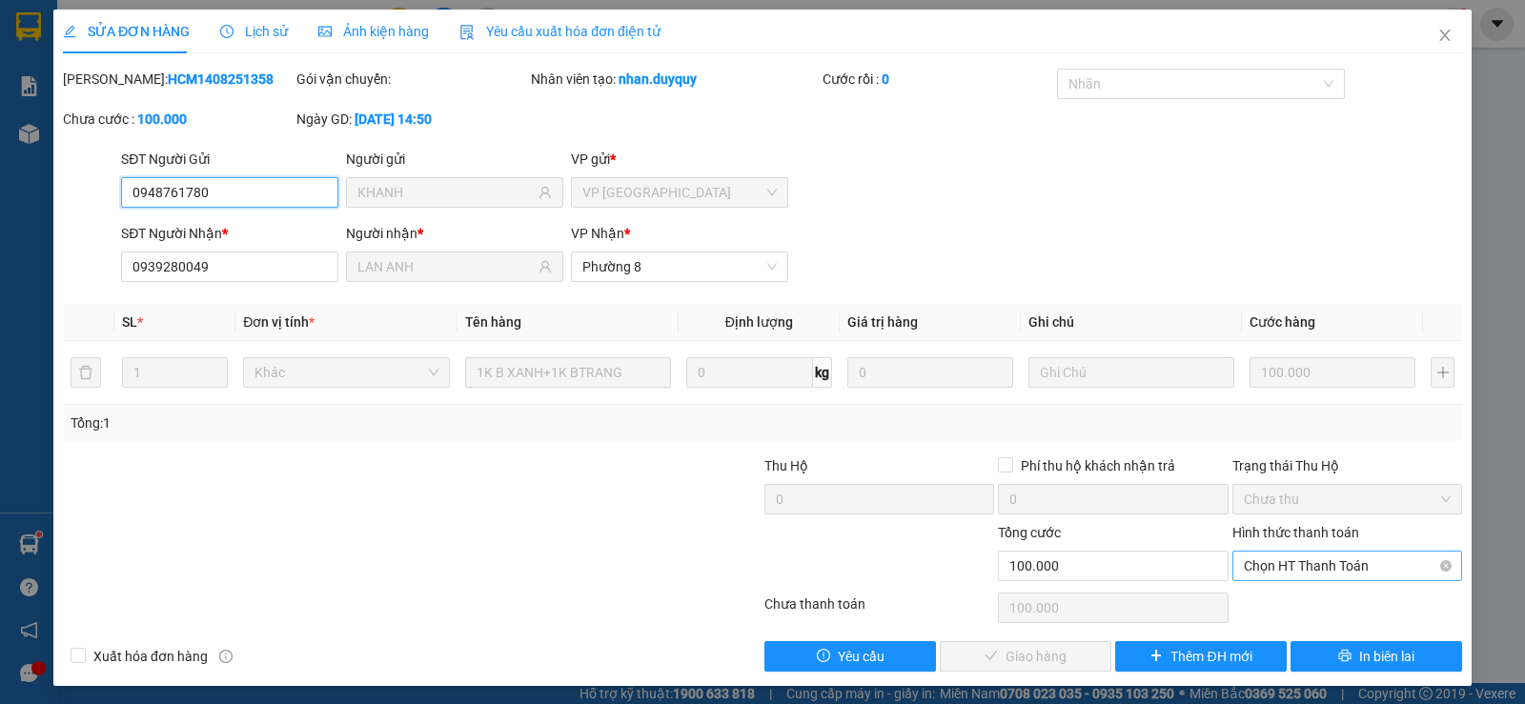
click at [1352, 564] on span "Chọn HT Thanh Toán" at bounding box center [1347, 566] width 207 height 29
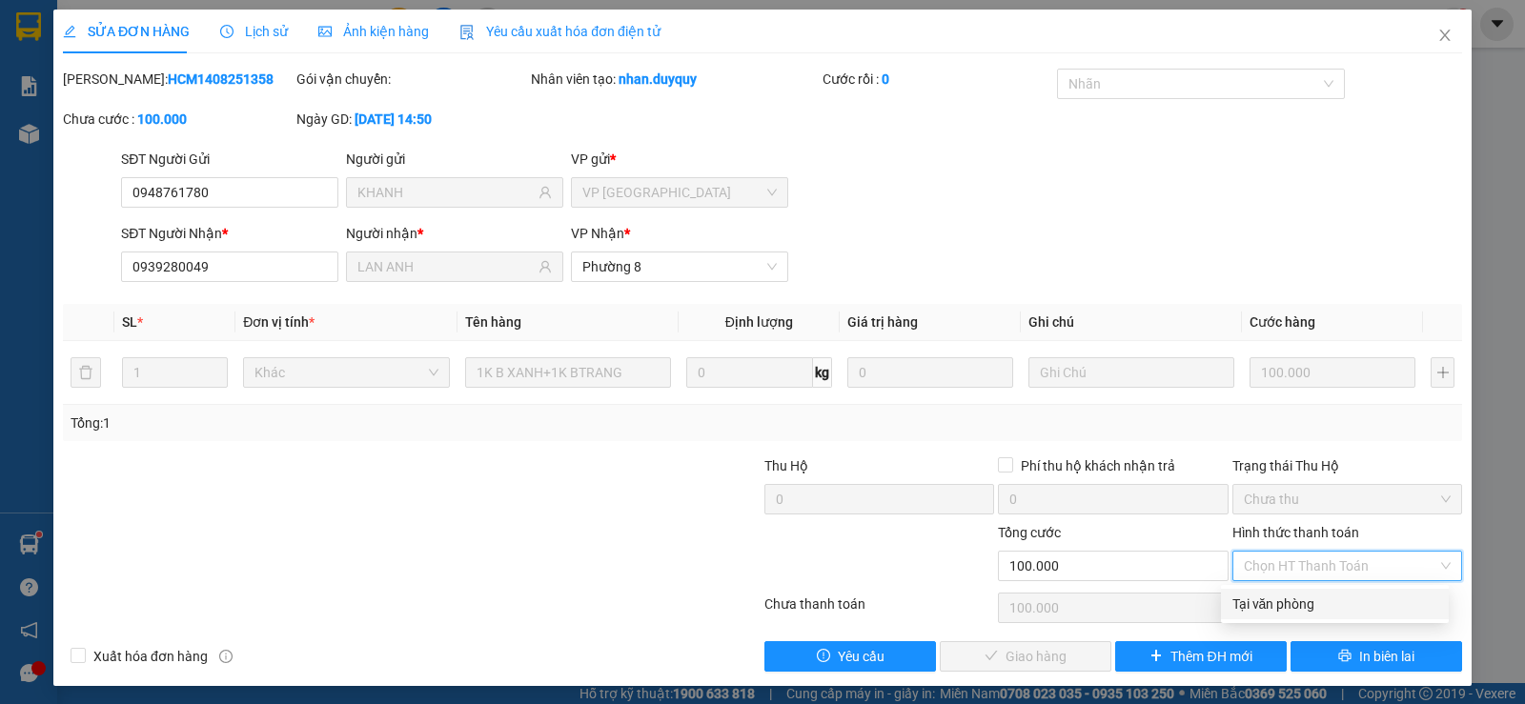
click at [1331, 606] on div "Tại văn phòng" at bounding box center [1334, 604] width 205 height 21
type input "0"
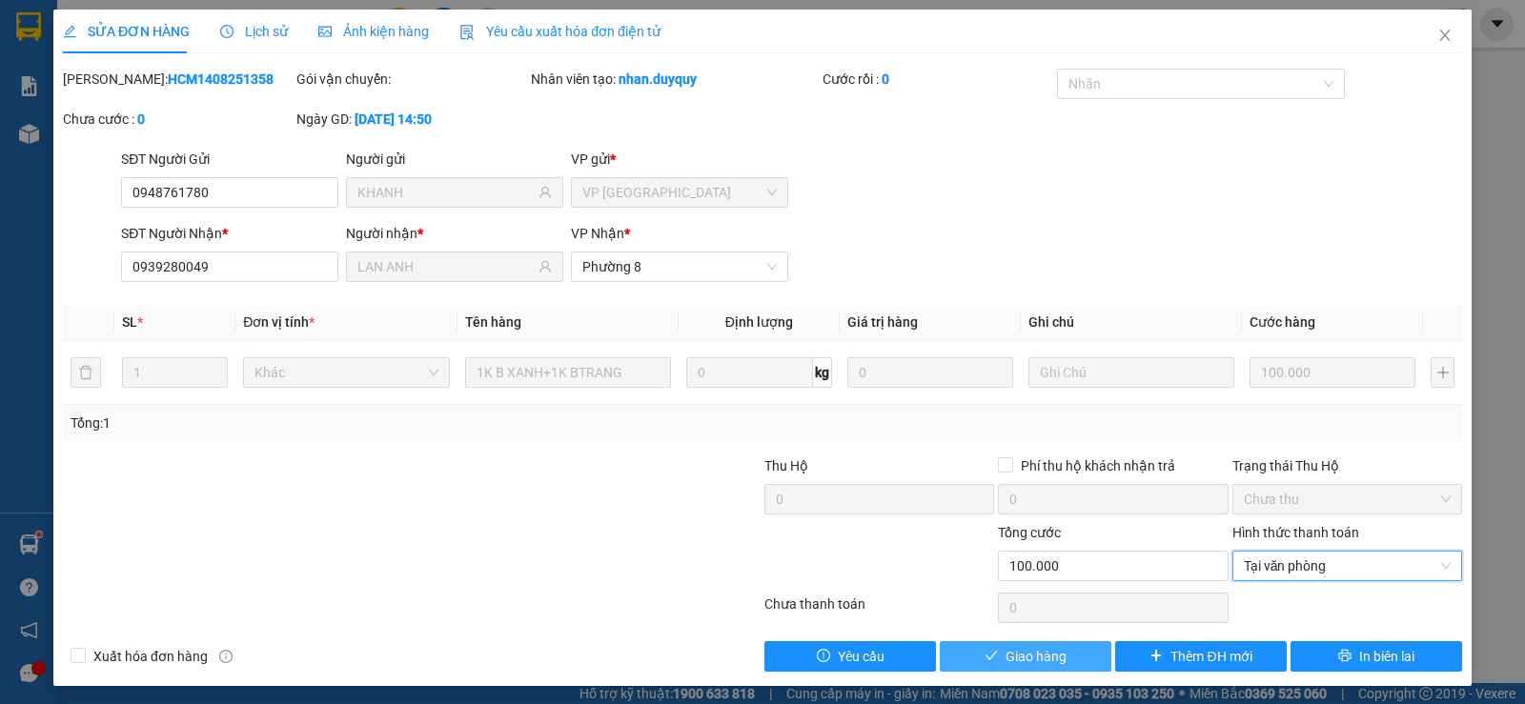
click at [987, 657] on icon "check" at bounding box center [990, 655] width 13 height 13
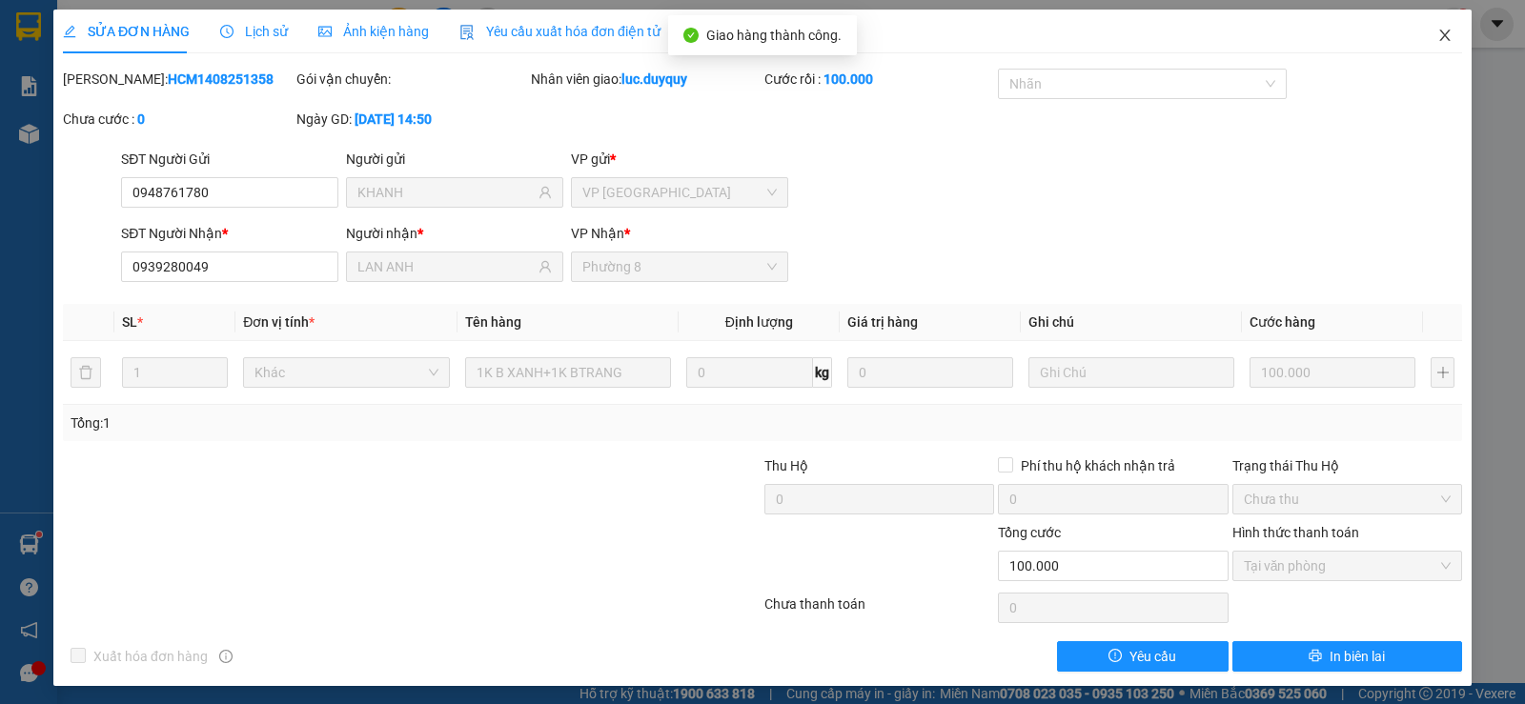
click at [1437, 30] on icon "close" at bounding box center [1444, 35] width 15 height 15
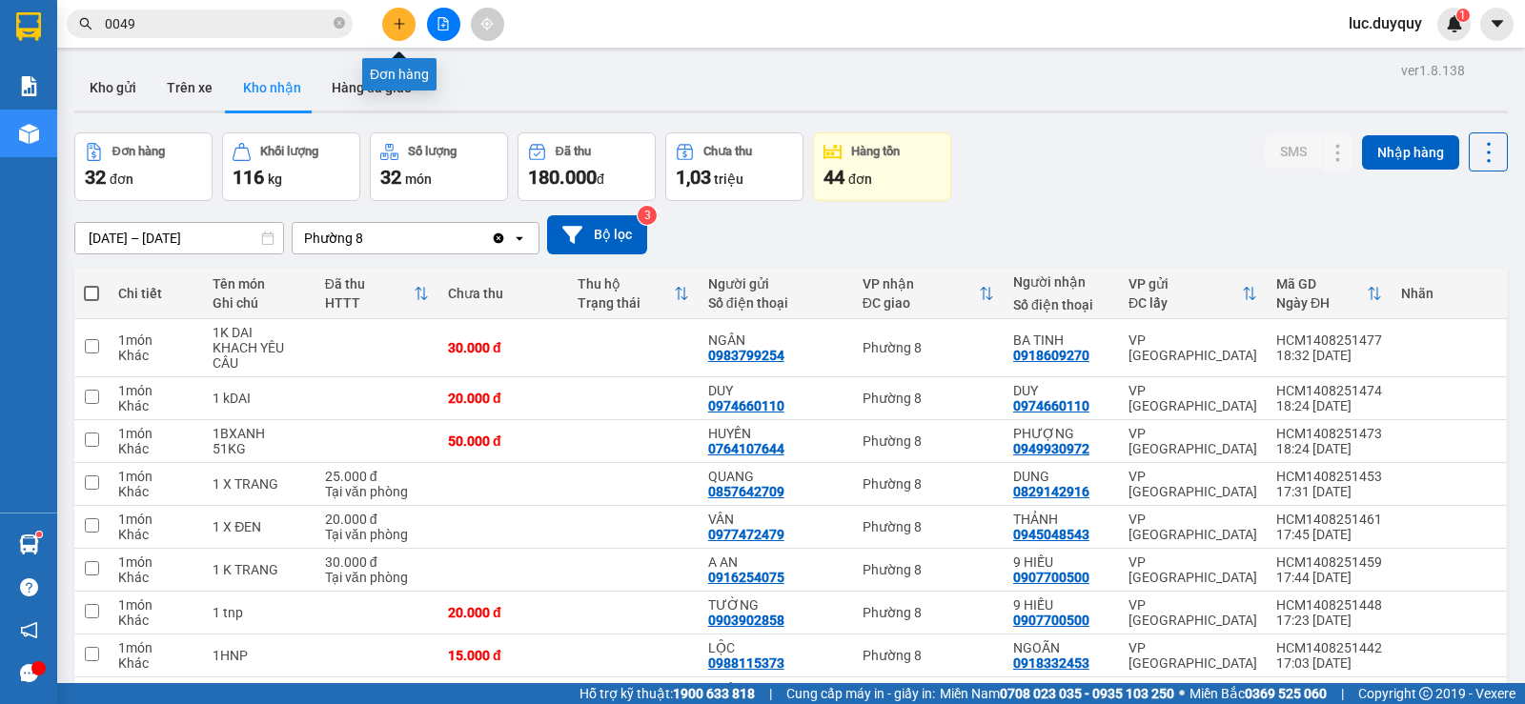
click at [396, 20] on icon "plus" at bounding box center [399, 23] width 13 height 13
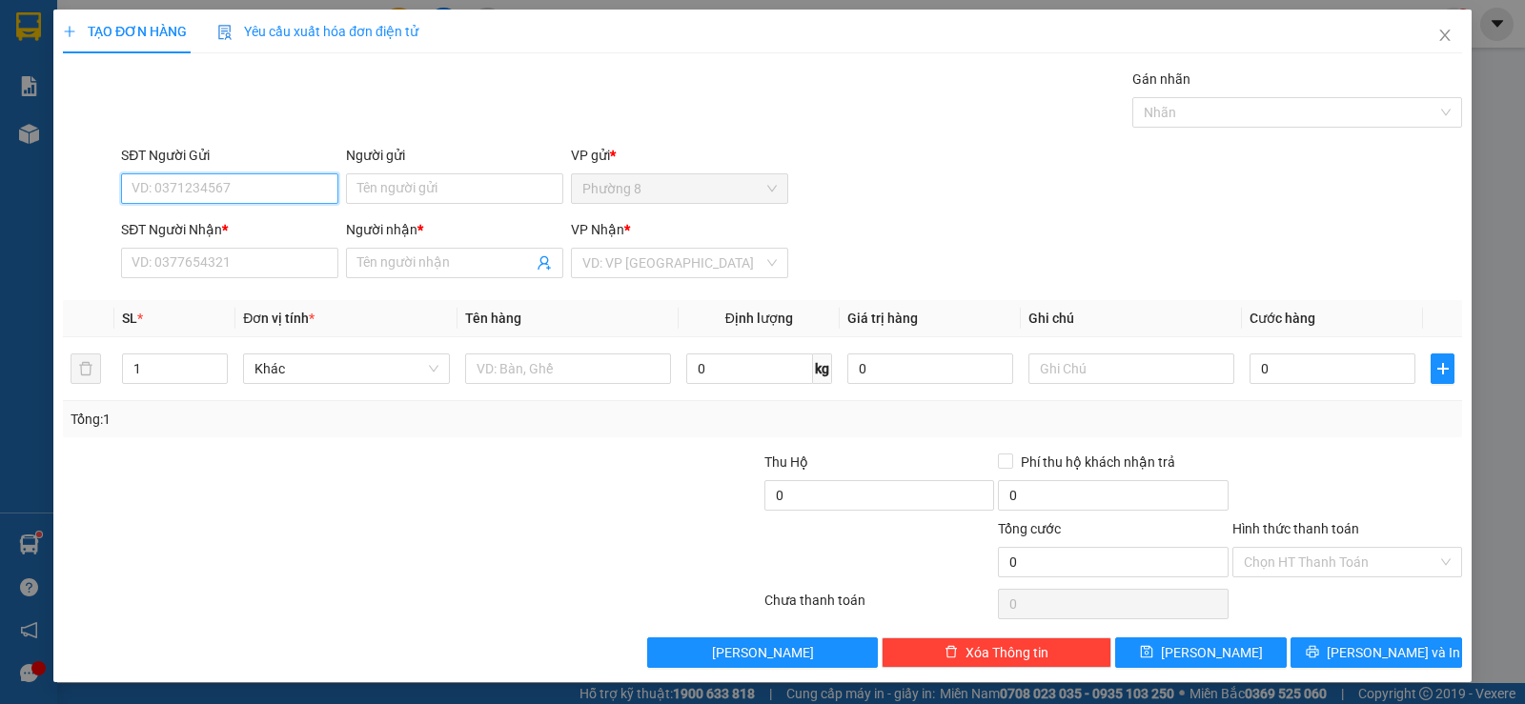
click at [249, 186] on input "SĐT Người Gửi" at bounding box center [229, 188] width 217 height 30
click at [283, 258] on input "SĐT Người Nhận *" at bounding box center [229, 263] width 217 height 30
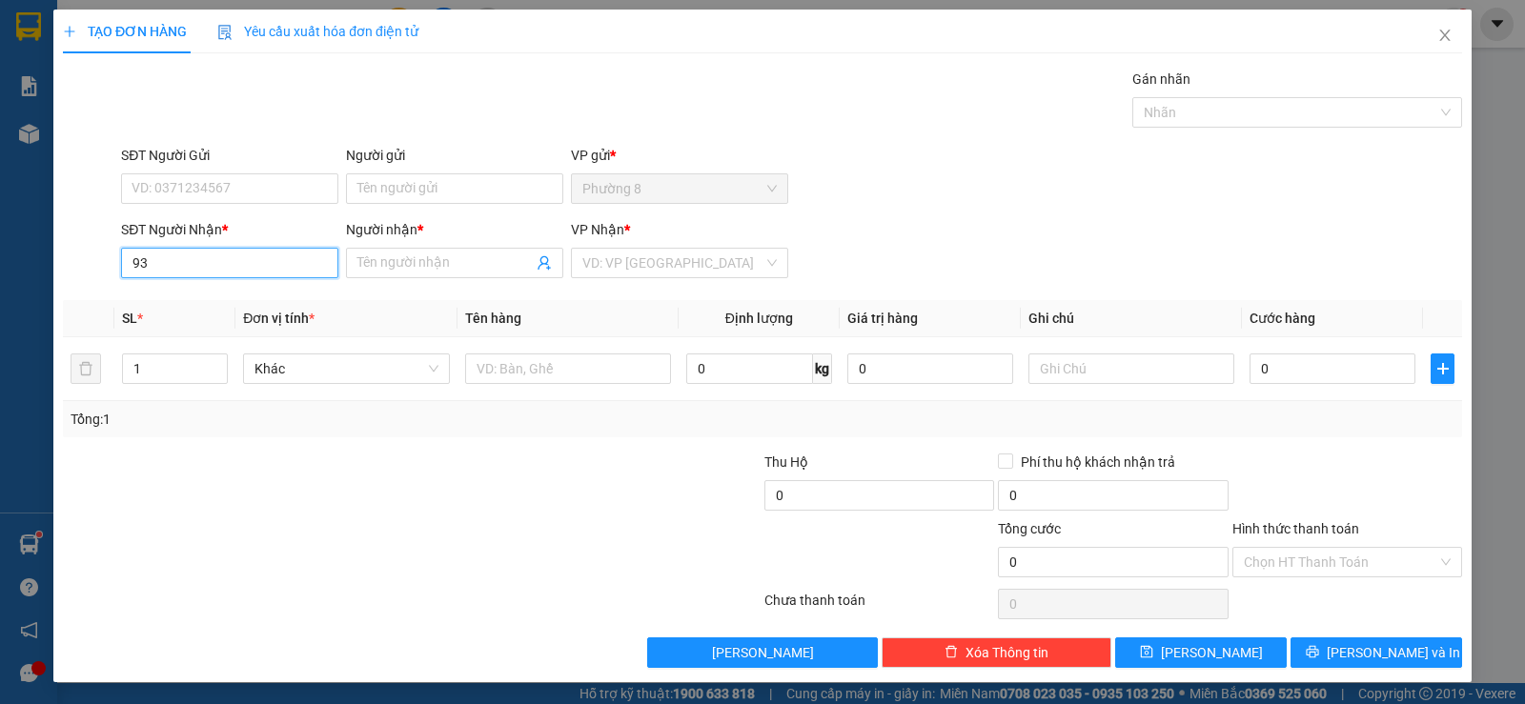
type input "937"
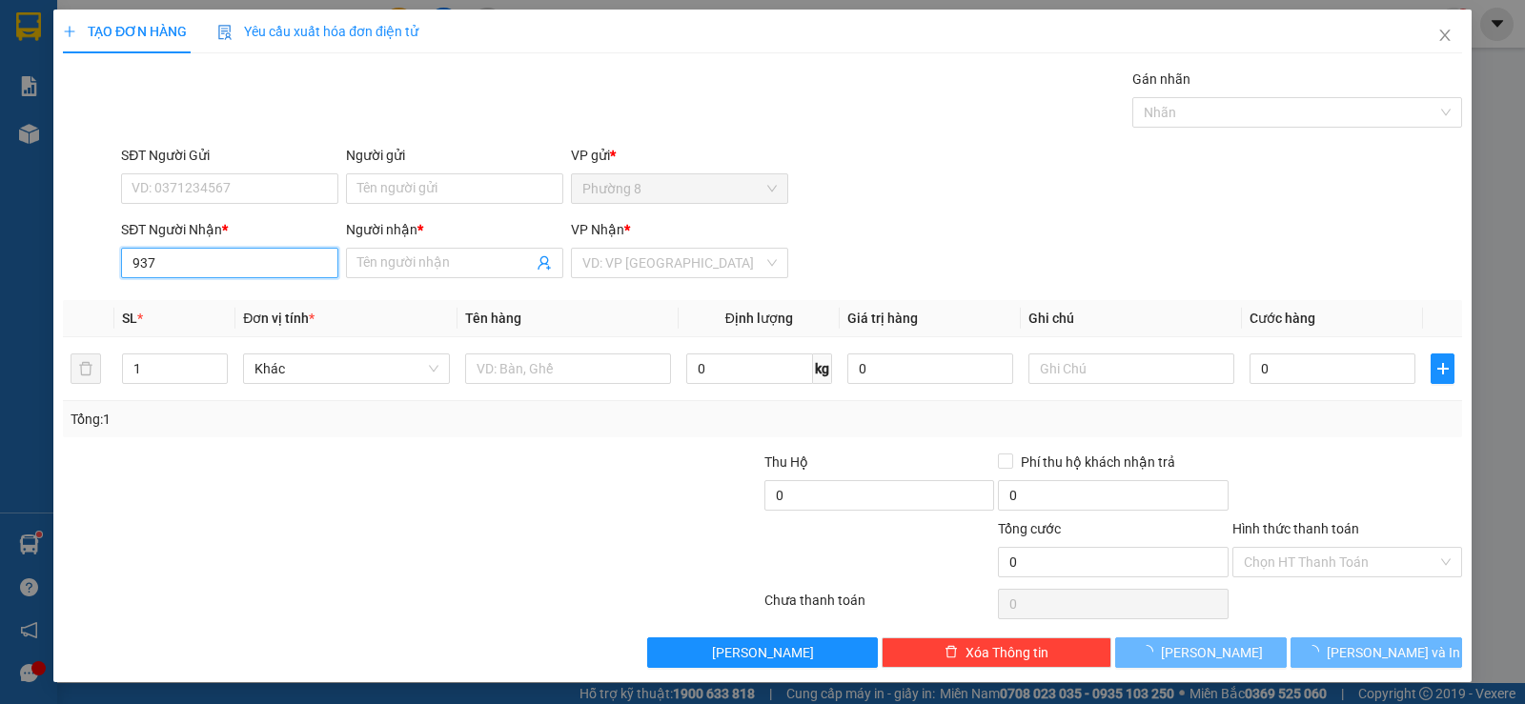
click at [254, 253] on input "937" at bounding box center [229, 263] width 217 height 30
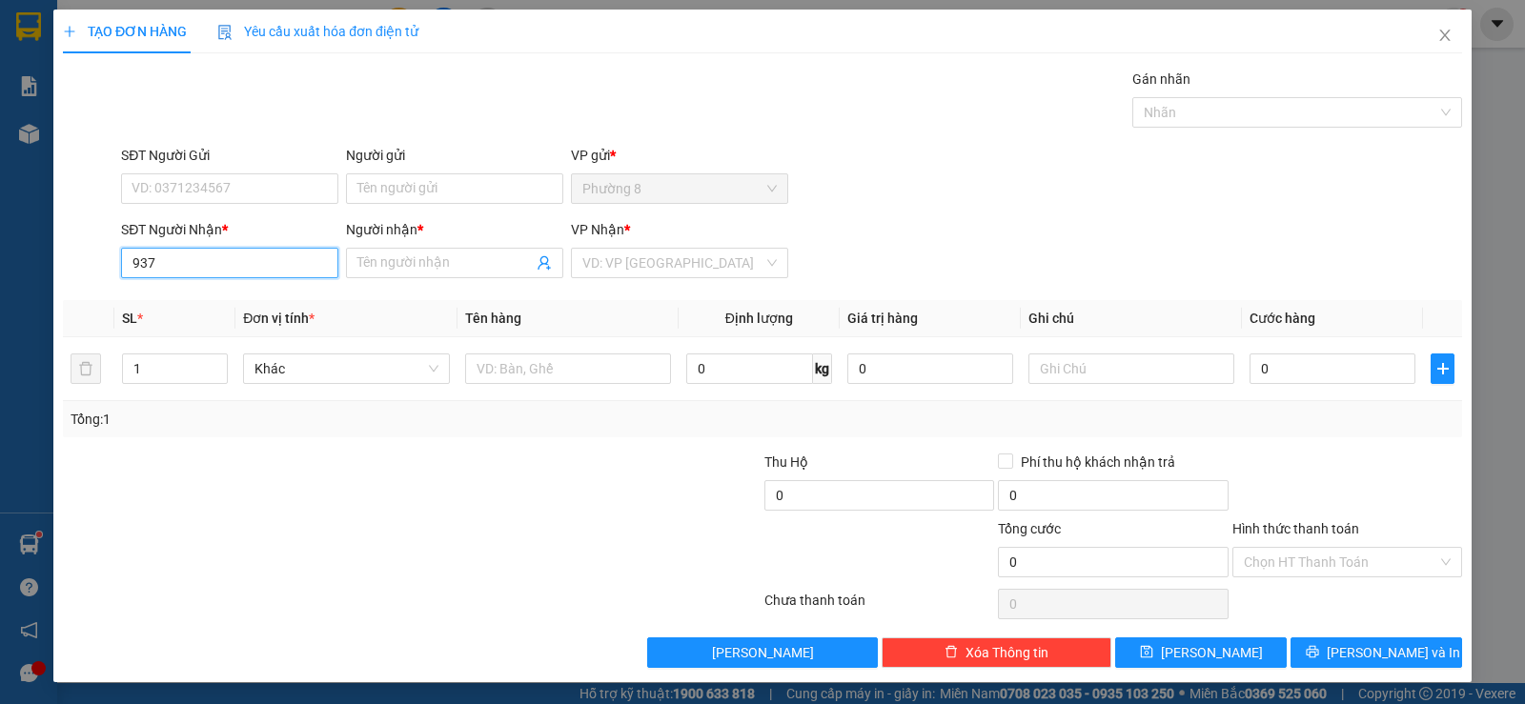
click at [250, 263] on input "937" at bounding box center [229, 263] width 217 height 30
drag, startPoint x: 251, startPoint y: 267, endPoint x: 63, endPoint y: 243, distance: 189.2
click at [87, 241] on div "SĐT Người Nhận * 937 937 Người nhận * Tên người nhận VP Nhận * VD: VP Sài Gòn" at bounding box center [762, 252] width 1403 height 67
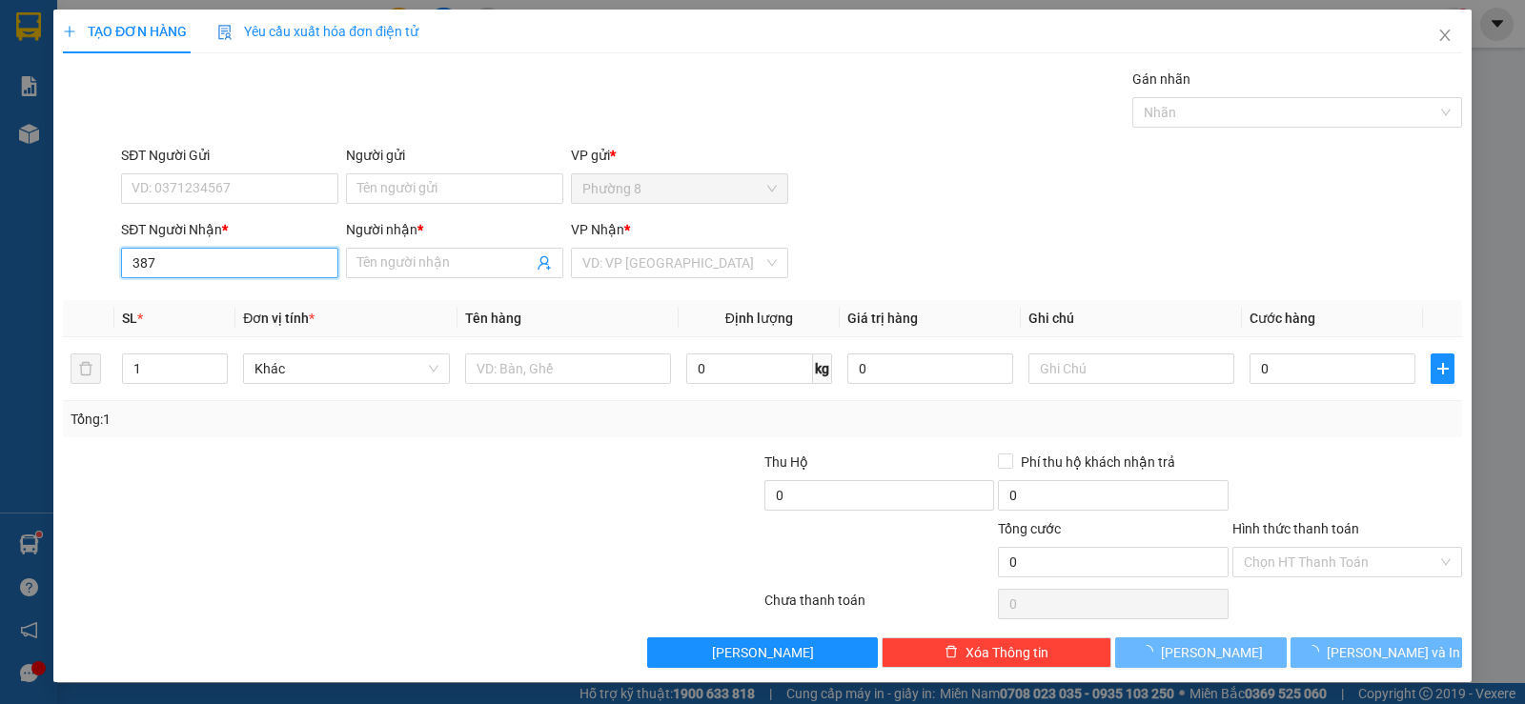
click at [258, 262] on input "387" at bounding box center [229, 263] width 217 height 30
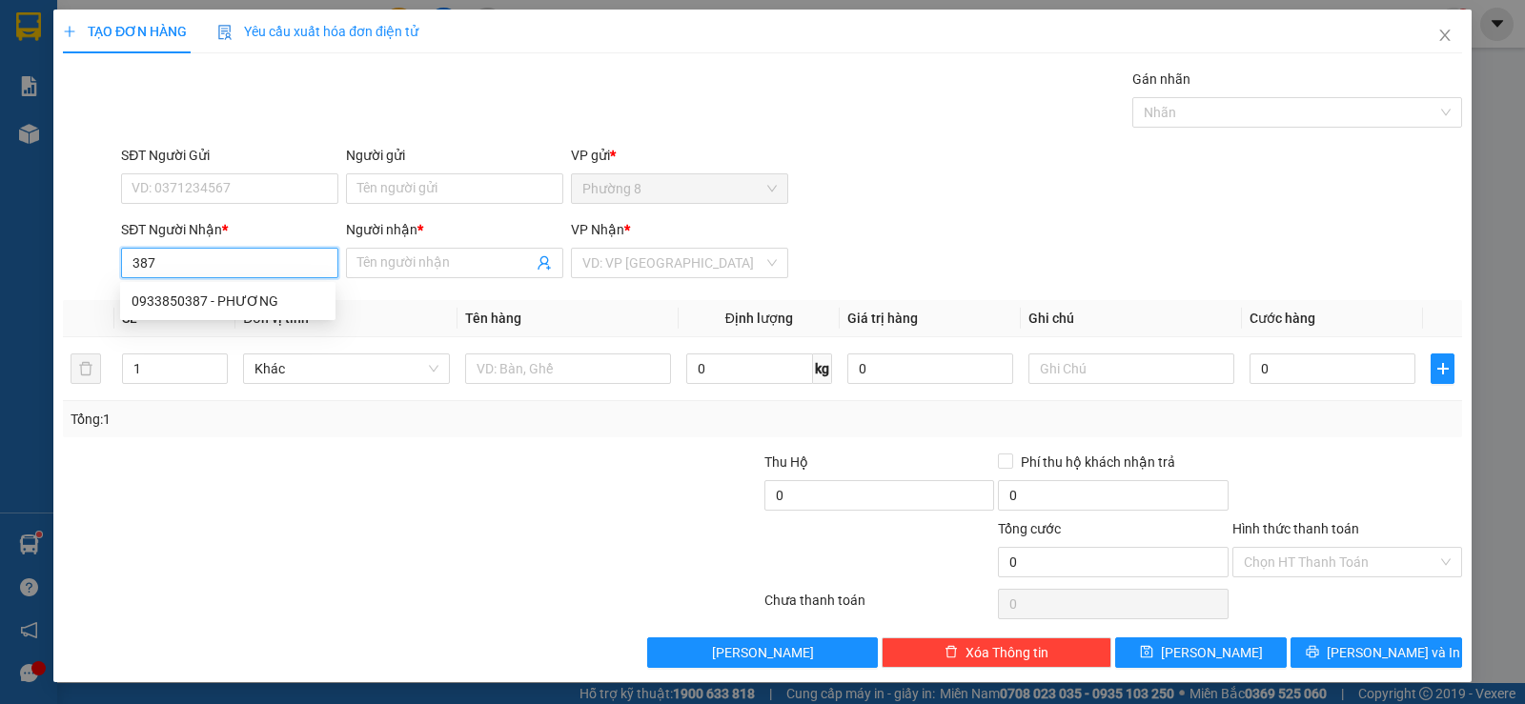
click at [250, 298] on div "0933850387 - PHƯƠNG" at bounding box center [227, 301] width 192 height 21
type input "0933850387"
type input "PHƯƠNG"
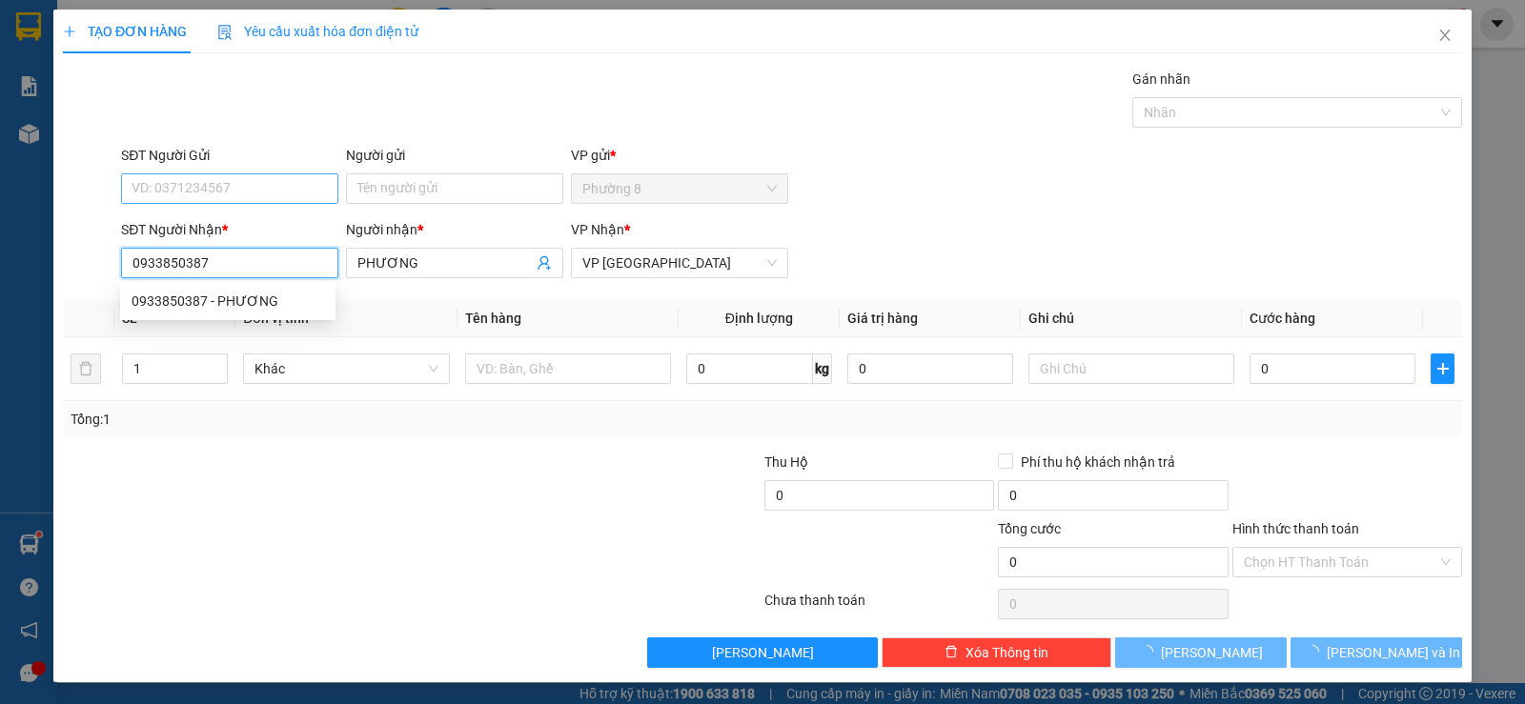
type input "60.000"
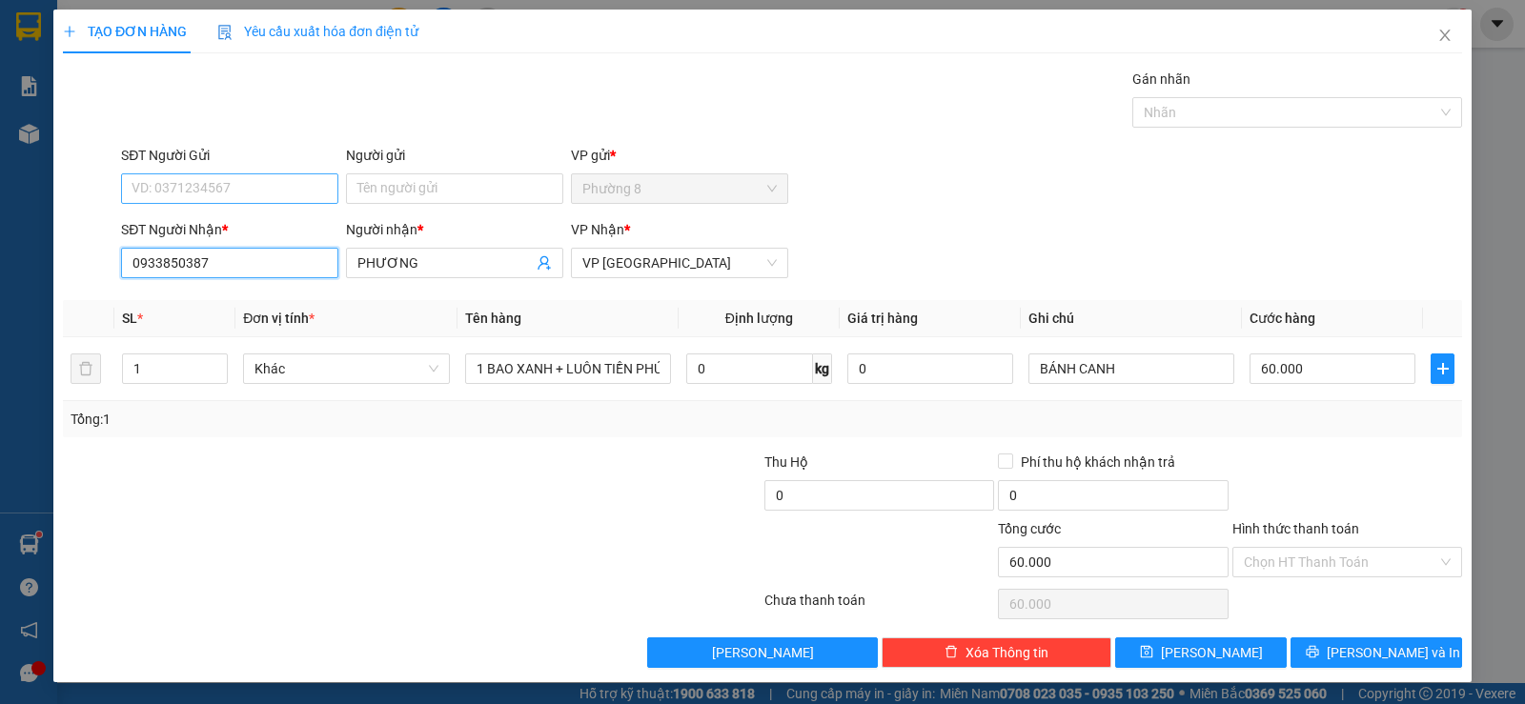
type input "0933850387"
click at [262, 186] on input "SĐT Người Gửi" at bounding box center [229, 188] width 217 height 30
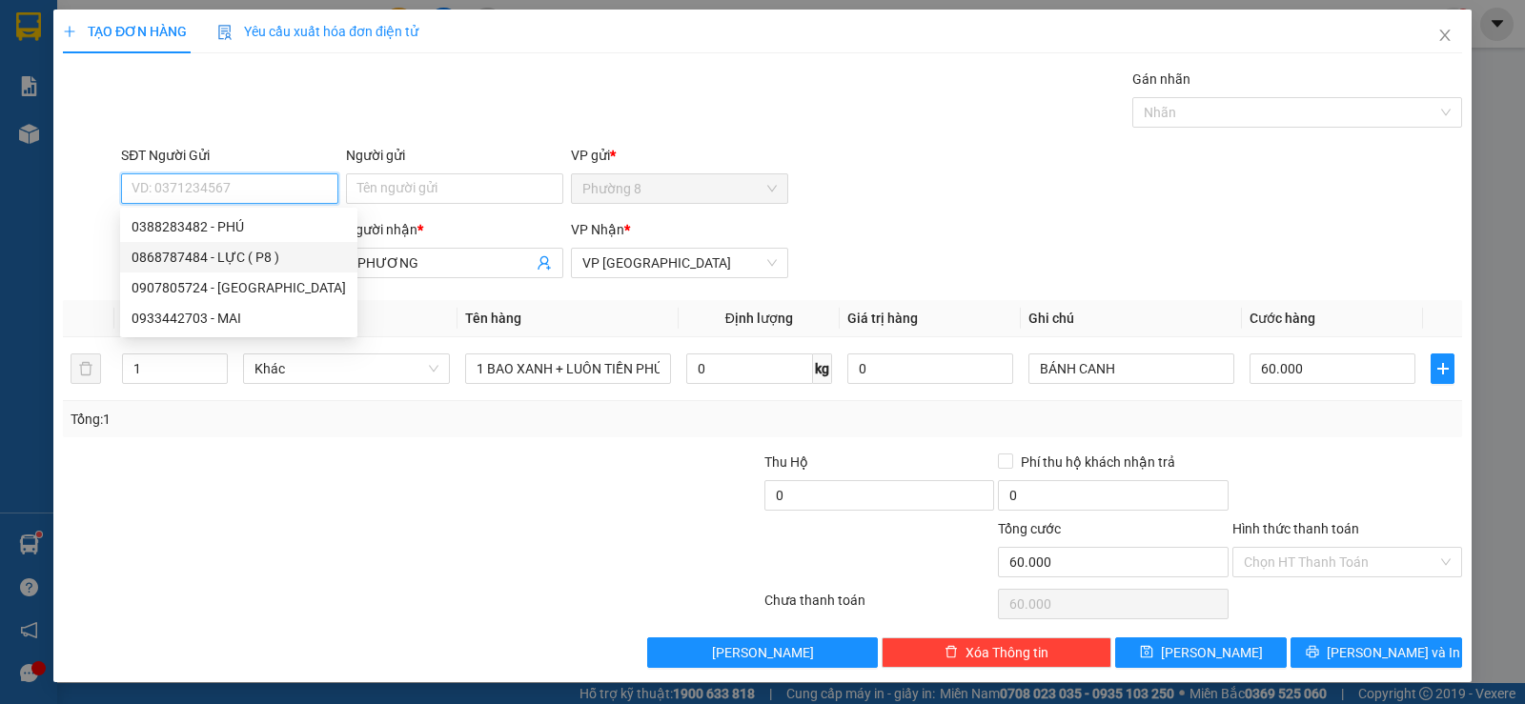
click at [246, 258] on div "0868787484 - LỰC ( P8 )" at bounding box center [238, 257] width 214 height 21
type input "0868787484"
type input "LỰC ( P8 )"
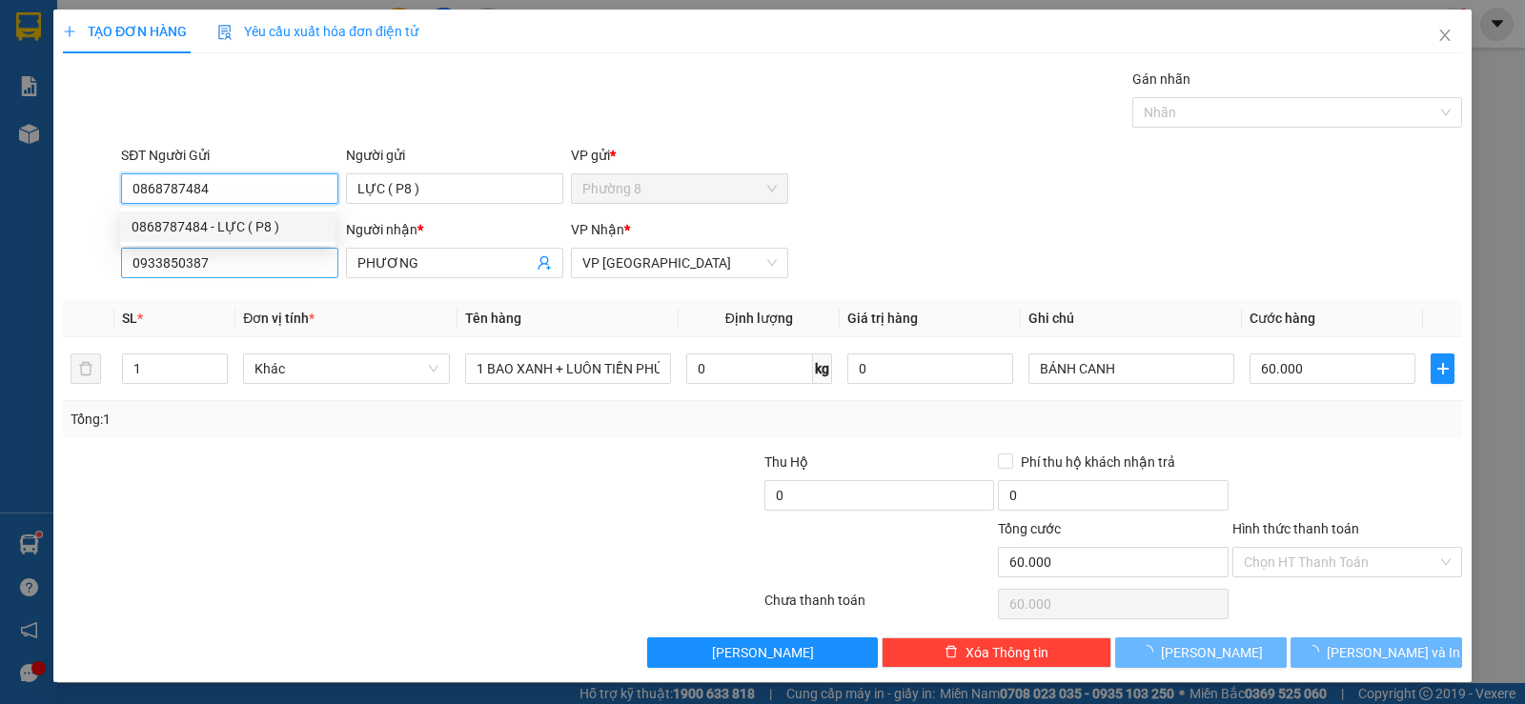
type input "20.000"
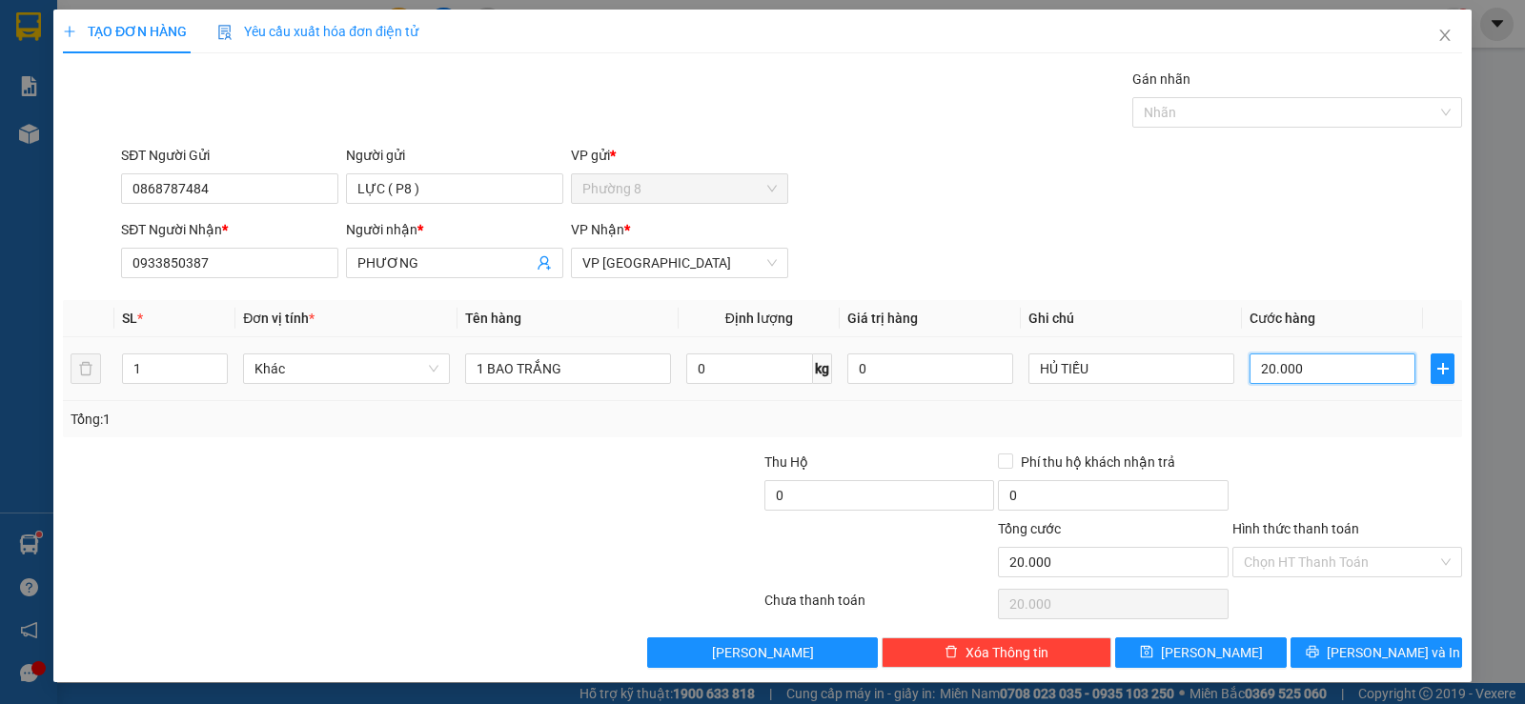
type input "0"
type input "HỦ TIẾU"
click at [1316, 368] on input "0" at bounding box center [1332, 369] width 166 height 30
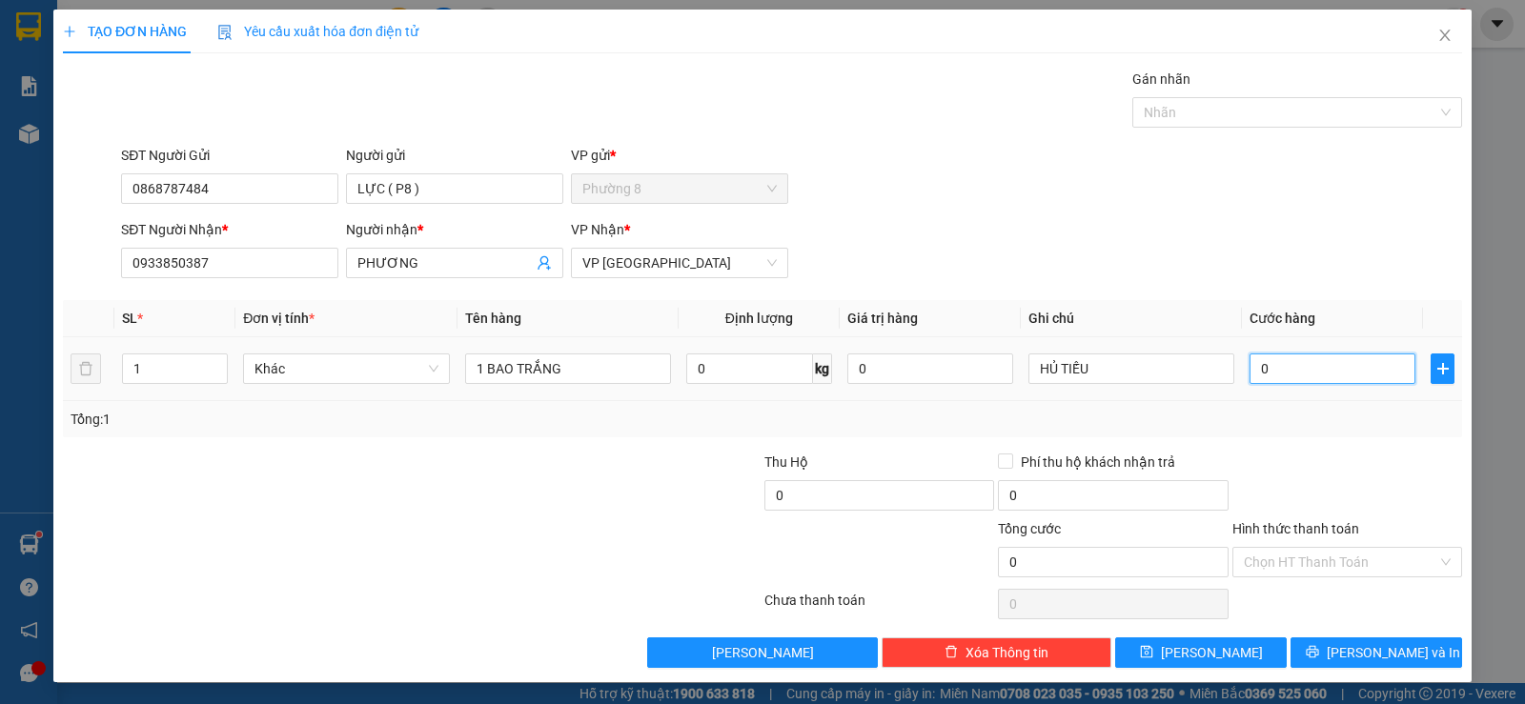
type input "6"
type input "60"
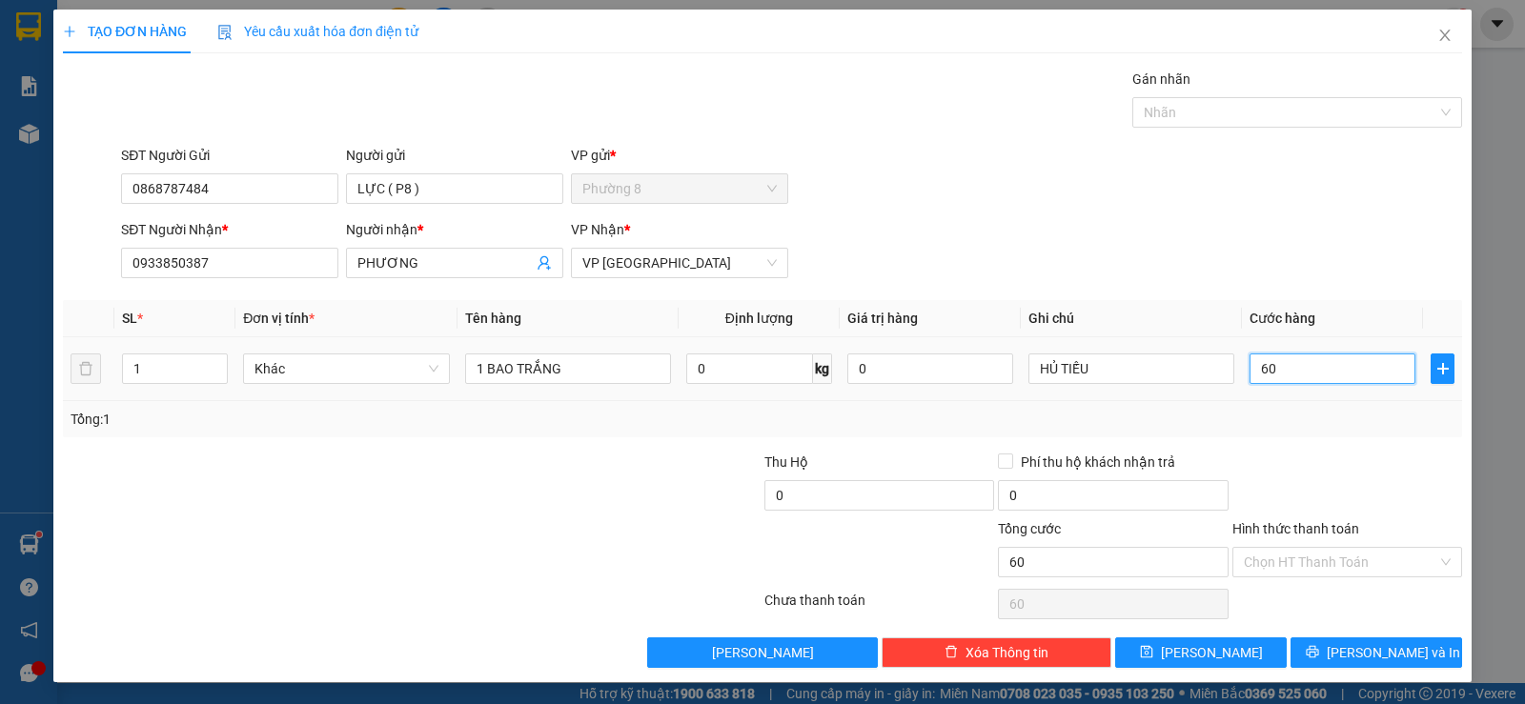
type input "600"
type input "6.000"
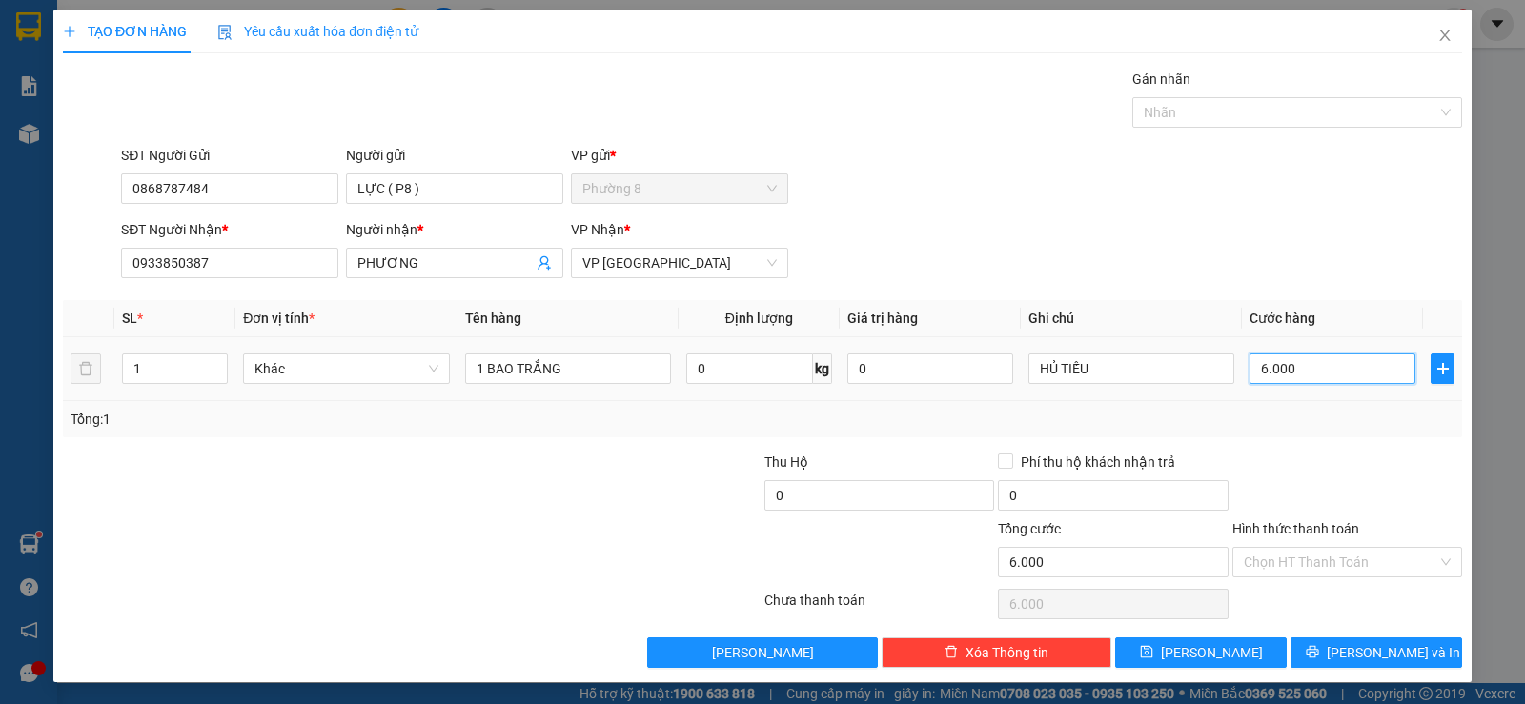
type input "60.000"
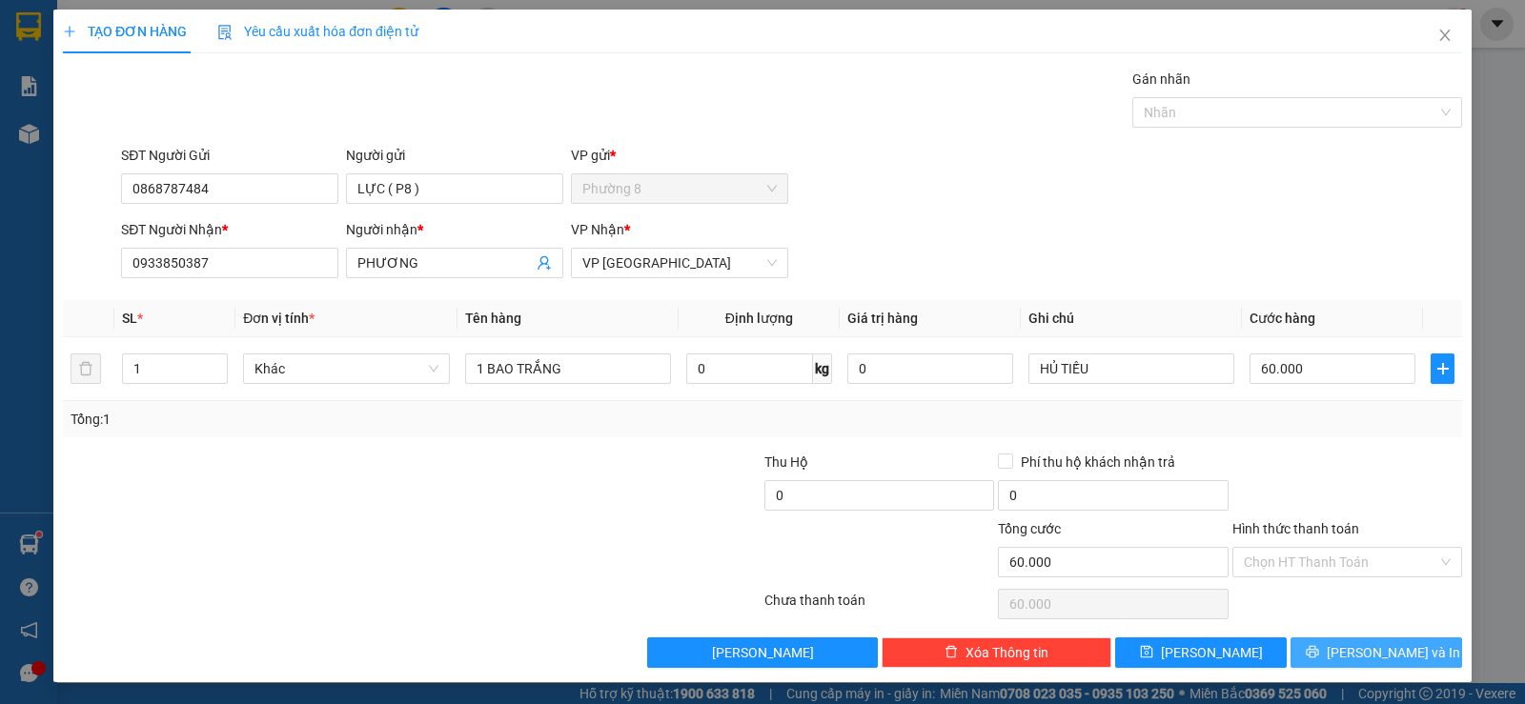
click at [1372, 652] on span "Lưu và In" at bounding box center [1392, 652] width 133 height 21
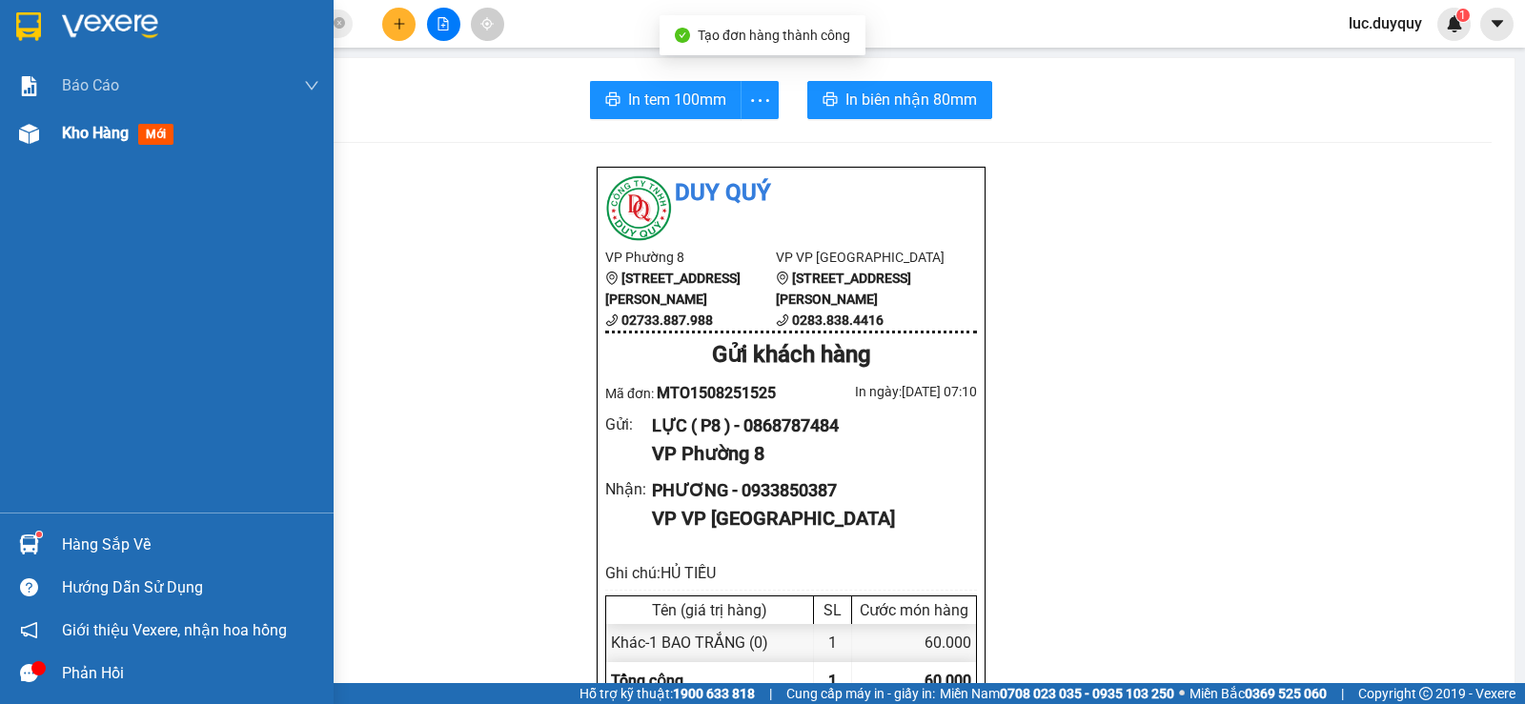
click at [119, 140] on span "Kho hàng" at bounding box center [95, 133] width 67 height 18
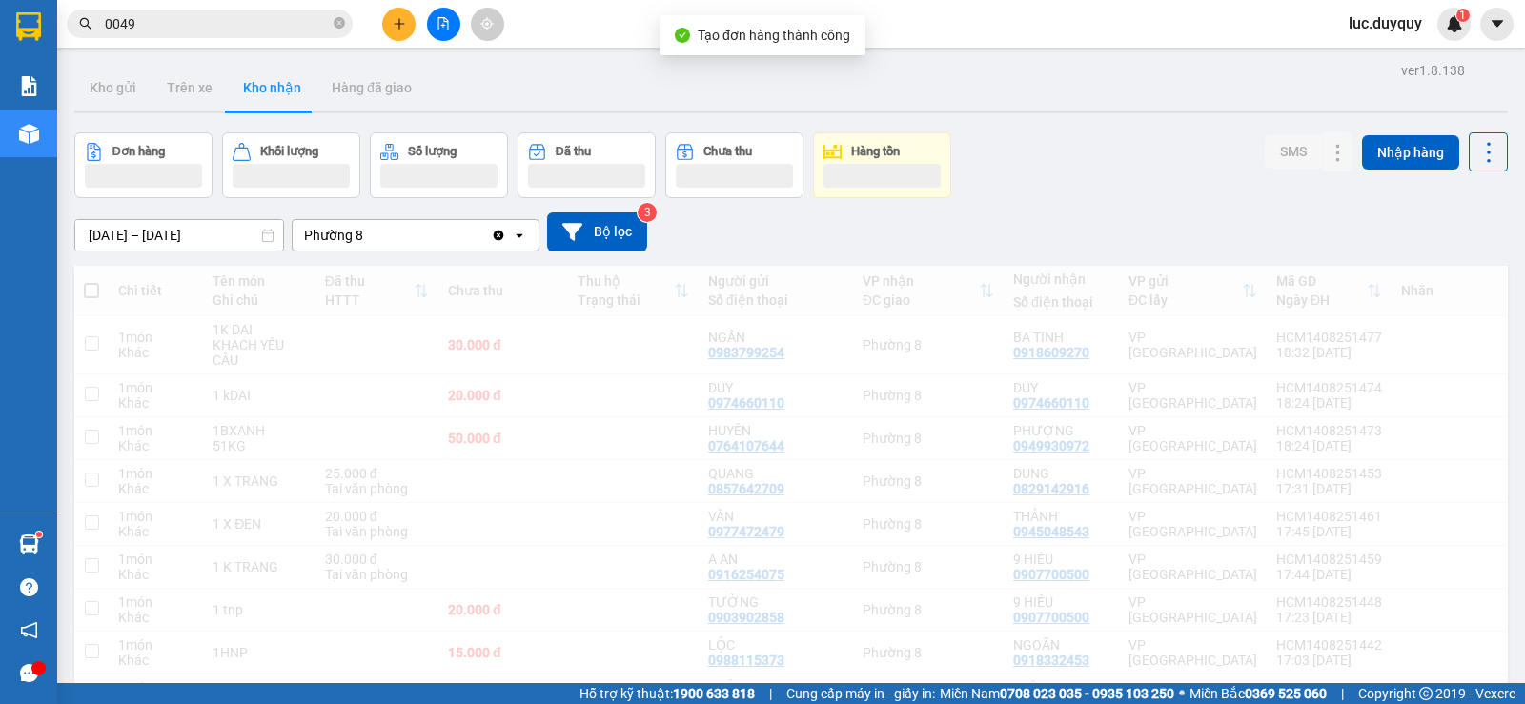
click at [382, 16] on div at bounding box center [443, 24] width 143 height 33
click at [396, 23] on icon "plus" at bounding box center [399, 23] width 13 height 13
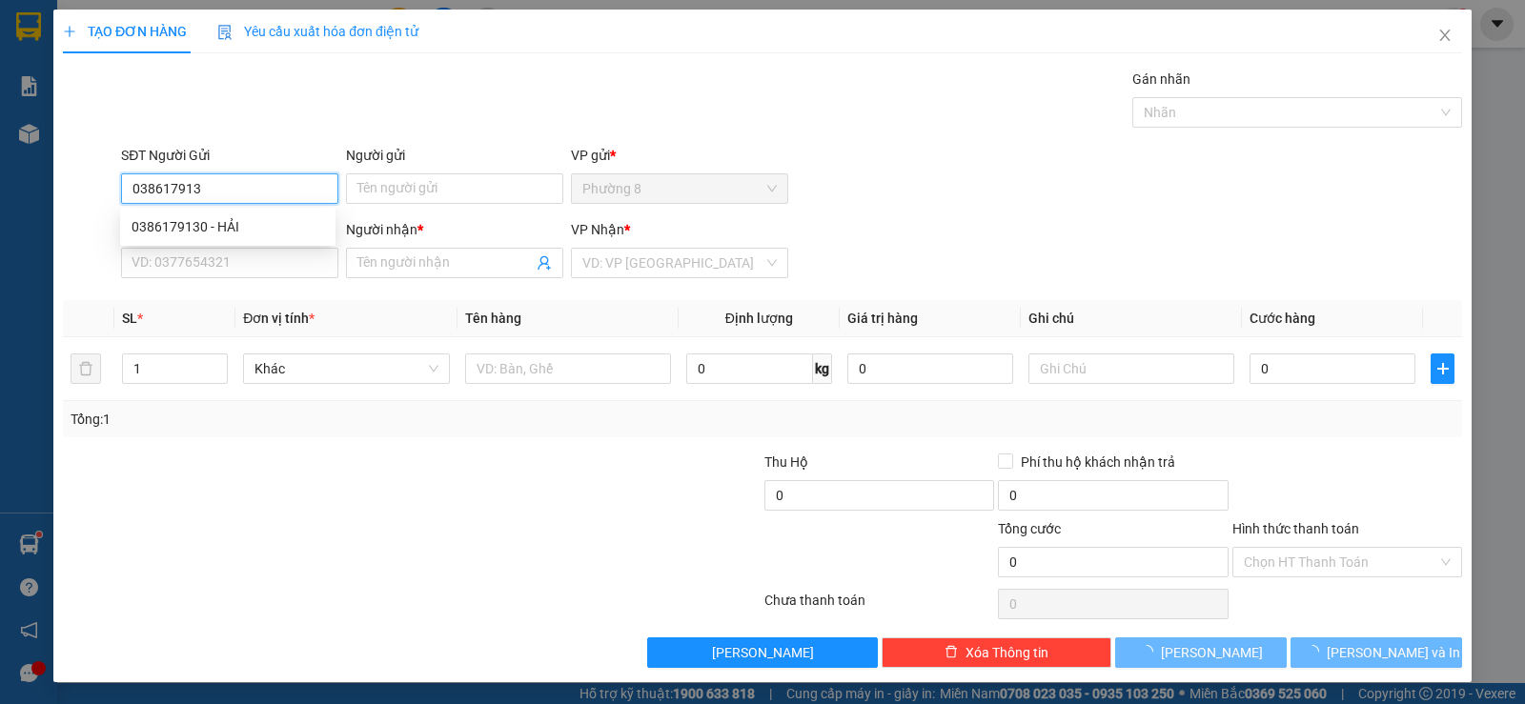
type input "0386179130"
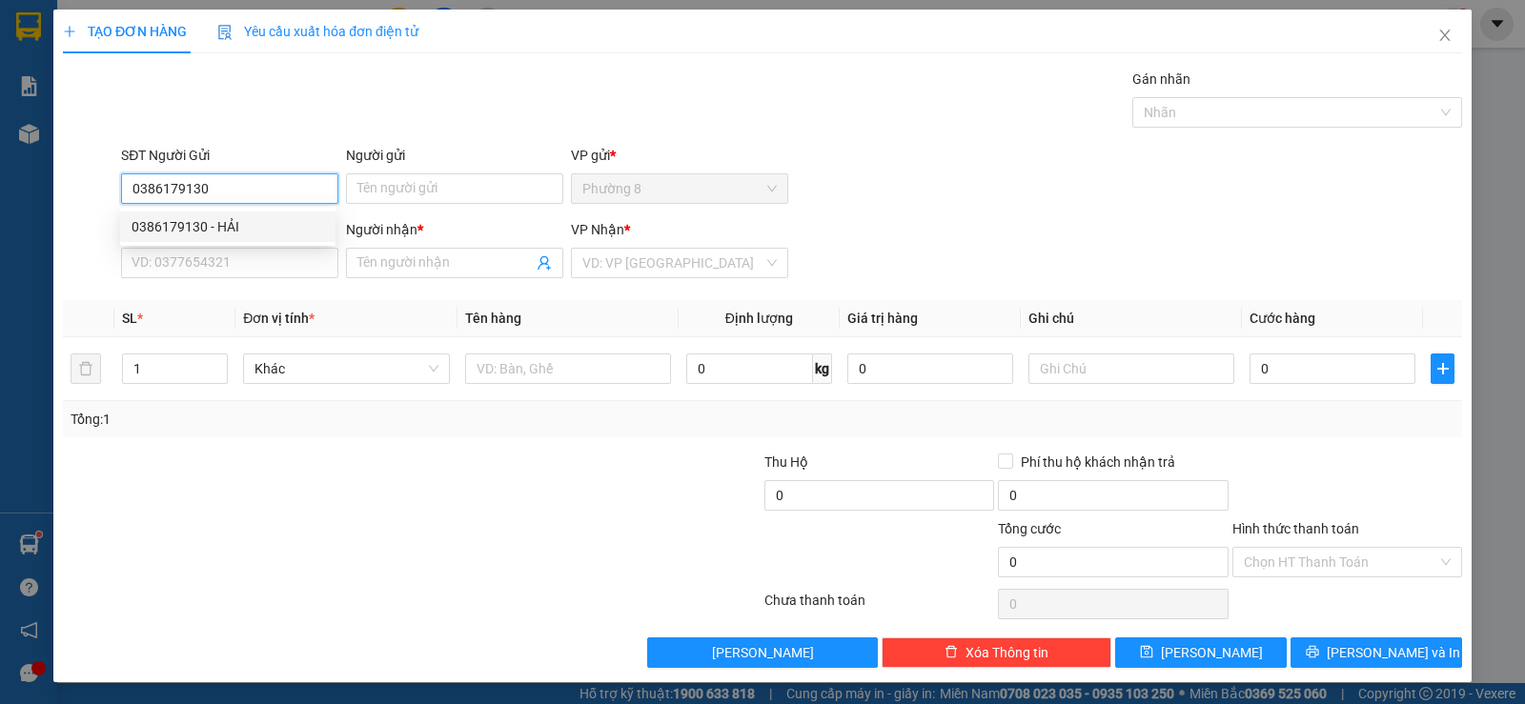
click at [194, 220] on div "0386179130 - HẢI" at bounding box center [227, 226] width 192 height 21
type input "HẢI"
type input "0934544237"
type input "thuỷ"
type input "25.000"
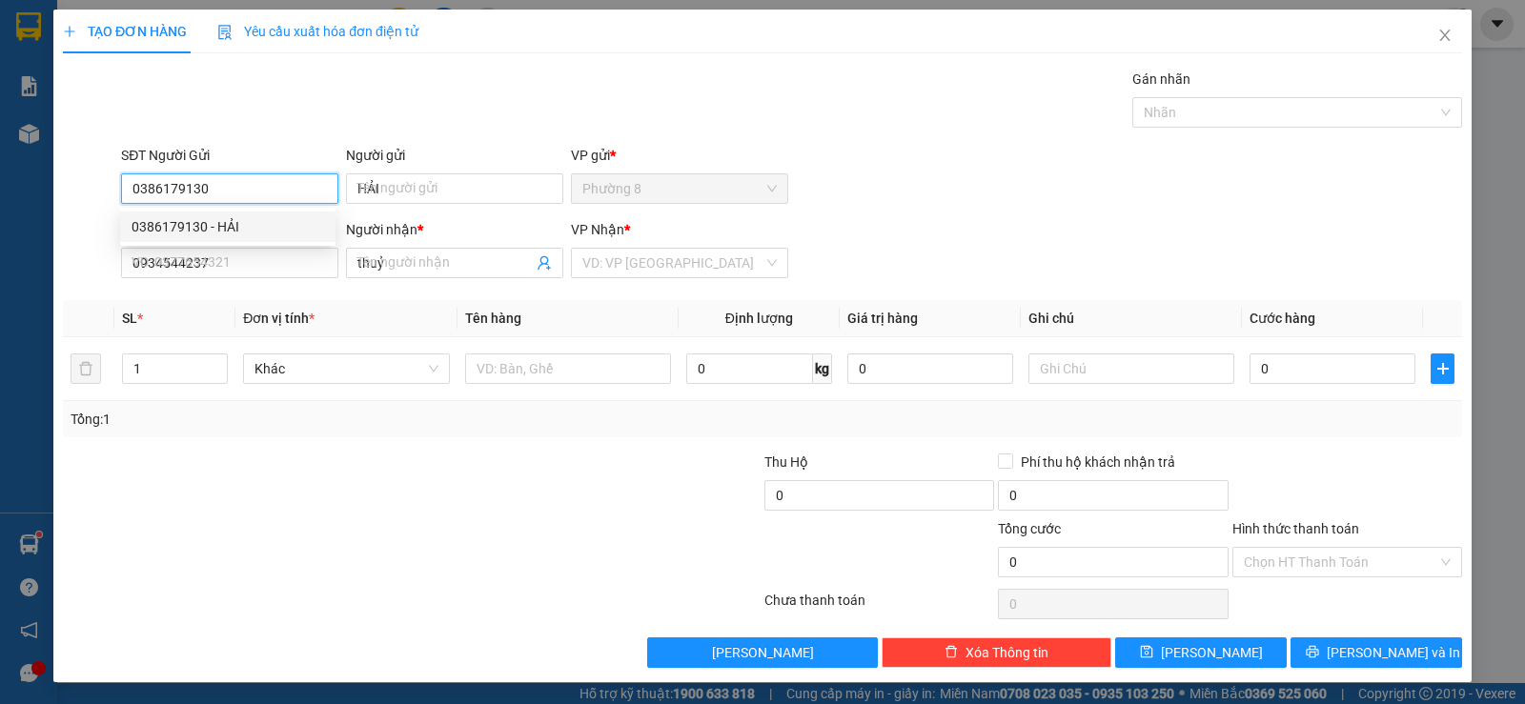
type input "25.000"
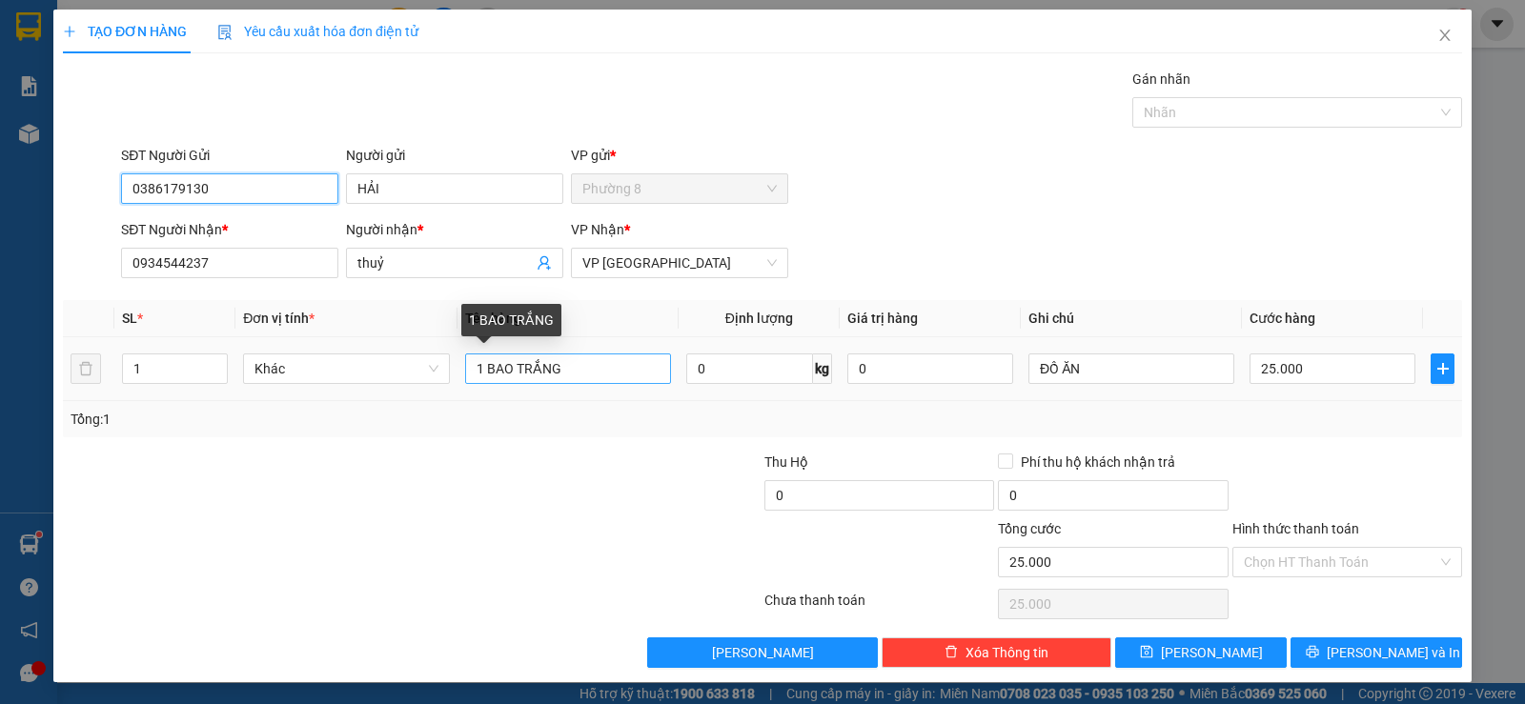
type input "0386179130"
drag, startPoint x: 533, startPoint y: 378, endPoint x: 211, endPoint y: 314, distance: 328.5
click at [232, 321] on table "SL * Đơn vị tính * Tên hàng Định lượng Giá trị hàng Ghi chú Cước hàng 1 Khác 1 …" at bounding box center [762, 350] width 1399 height 101
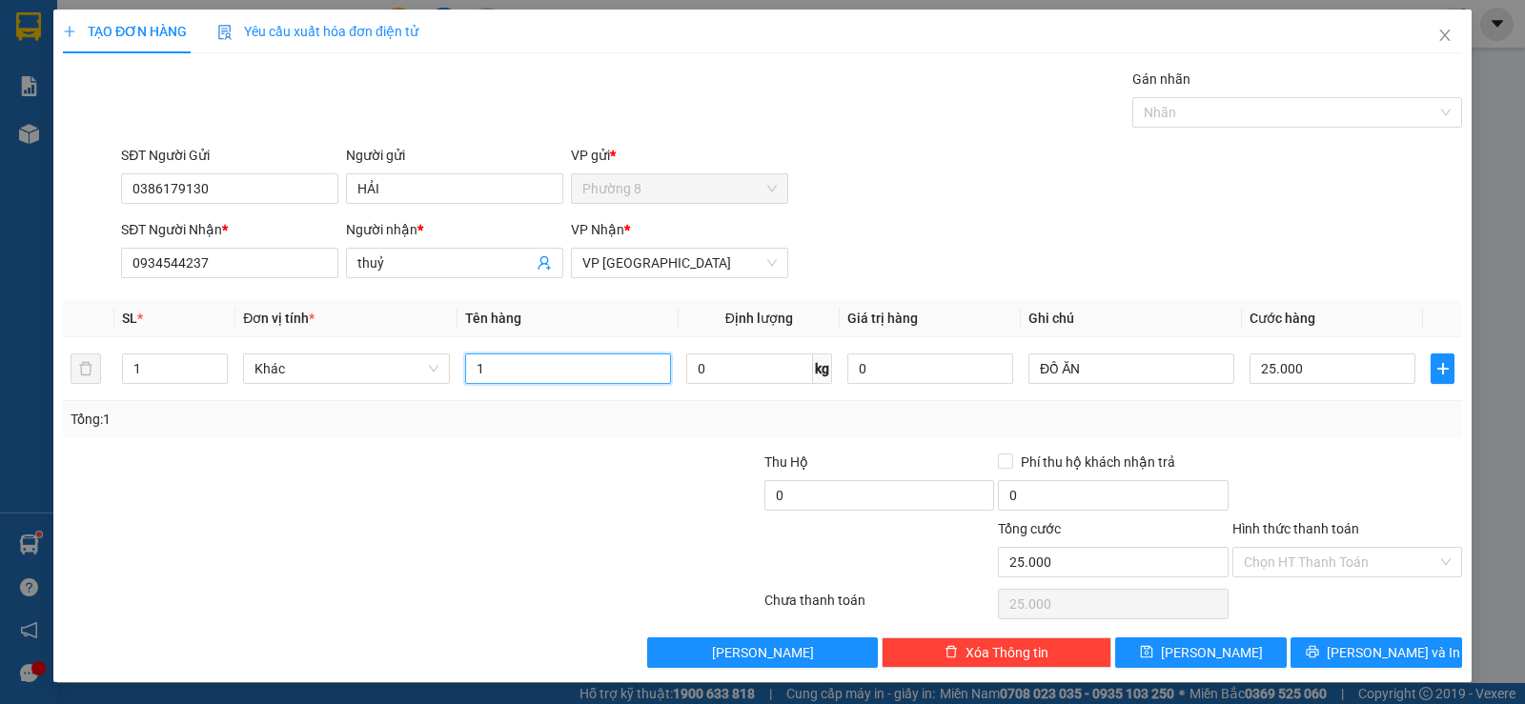
type input "1"
type input "1 THÙNG SẮT"
click at [1345, 555] on input "Hình thức thanh toán" at bounding box center [1340, 562] width 193 height 29
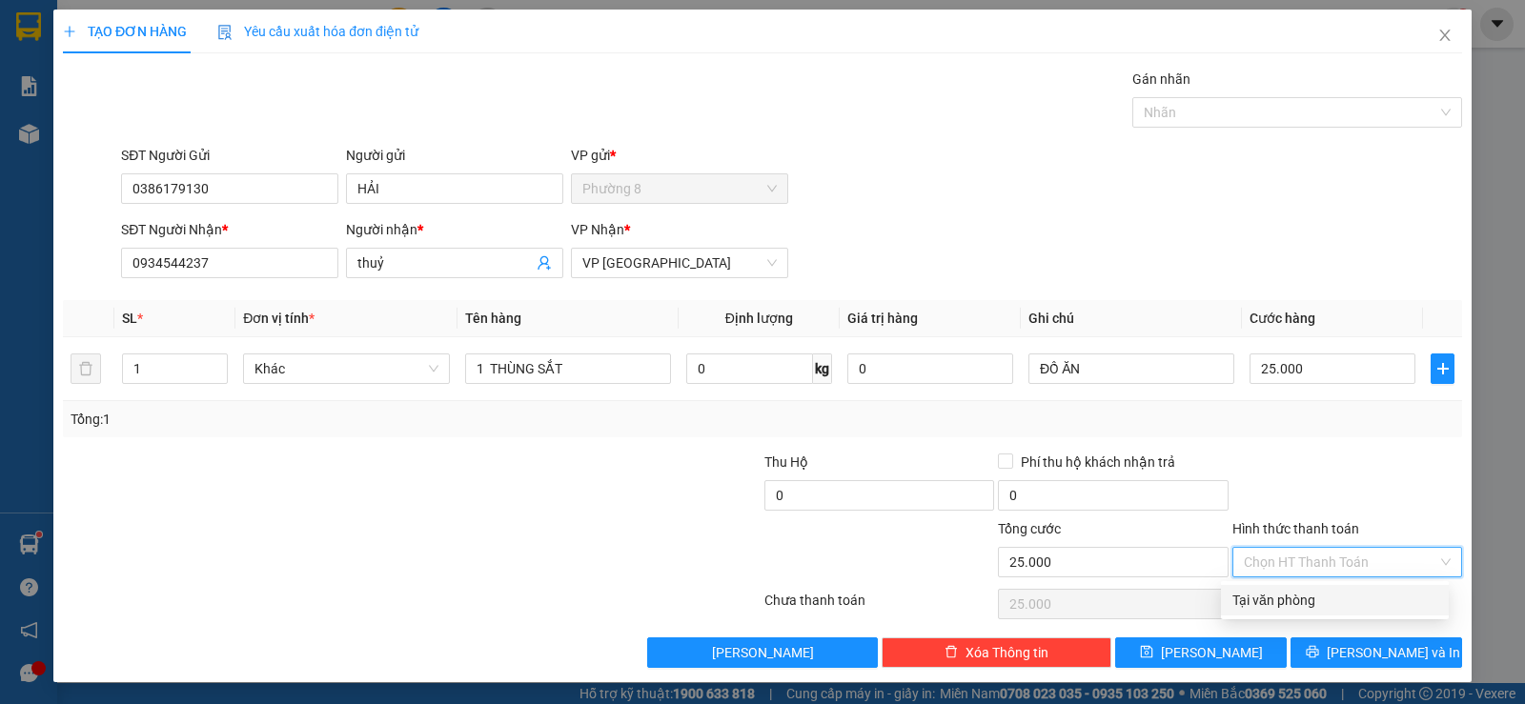
click at [1340, 593] on div "Tại văn phòng" at bounding box center [1334, 600] width 205 height 21
type input "0"
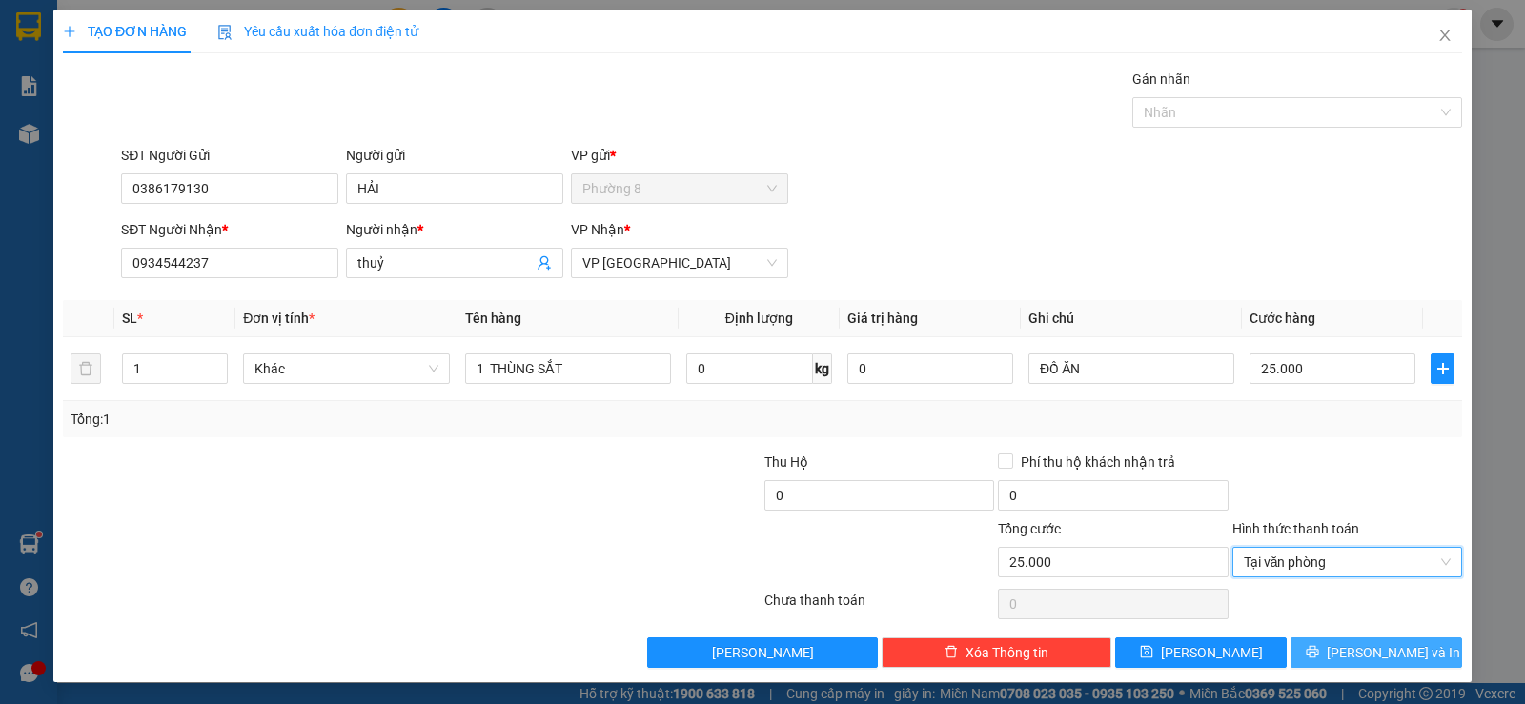
click at [1365, 643] on span "Lưu và In" at bounding box center [1392, 652] width 133 height 21
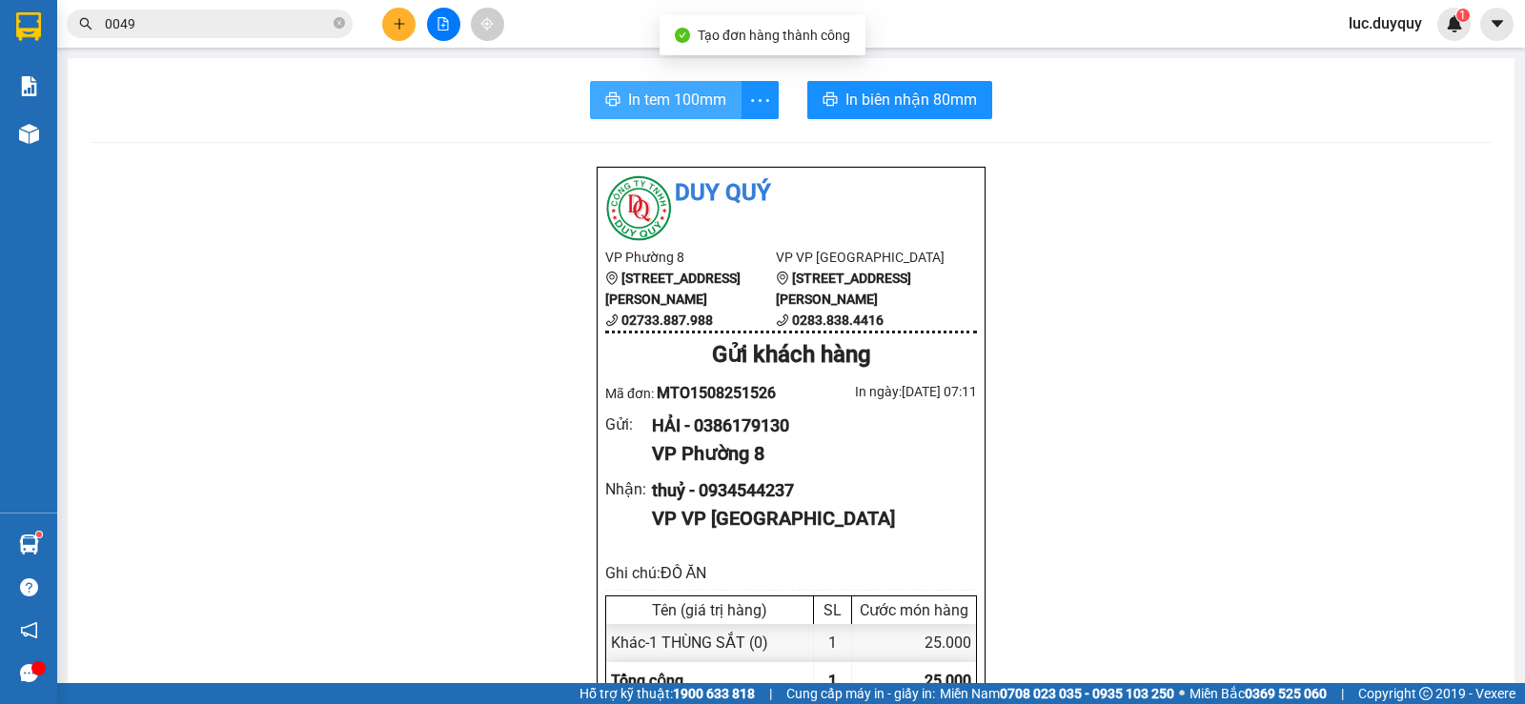
click at [689, 97] on span "In tem 100mm" at bounding box center [677, 100] width 98 height 24
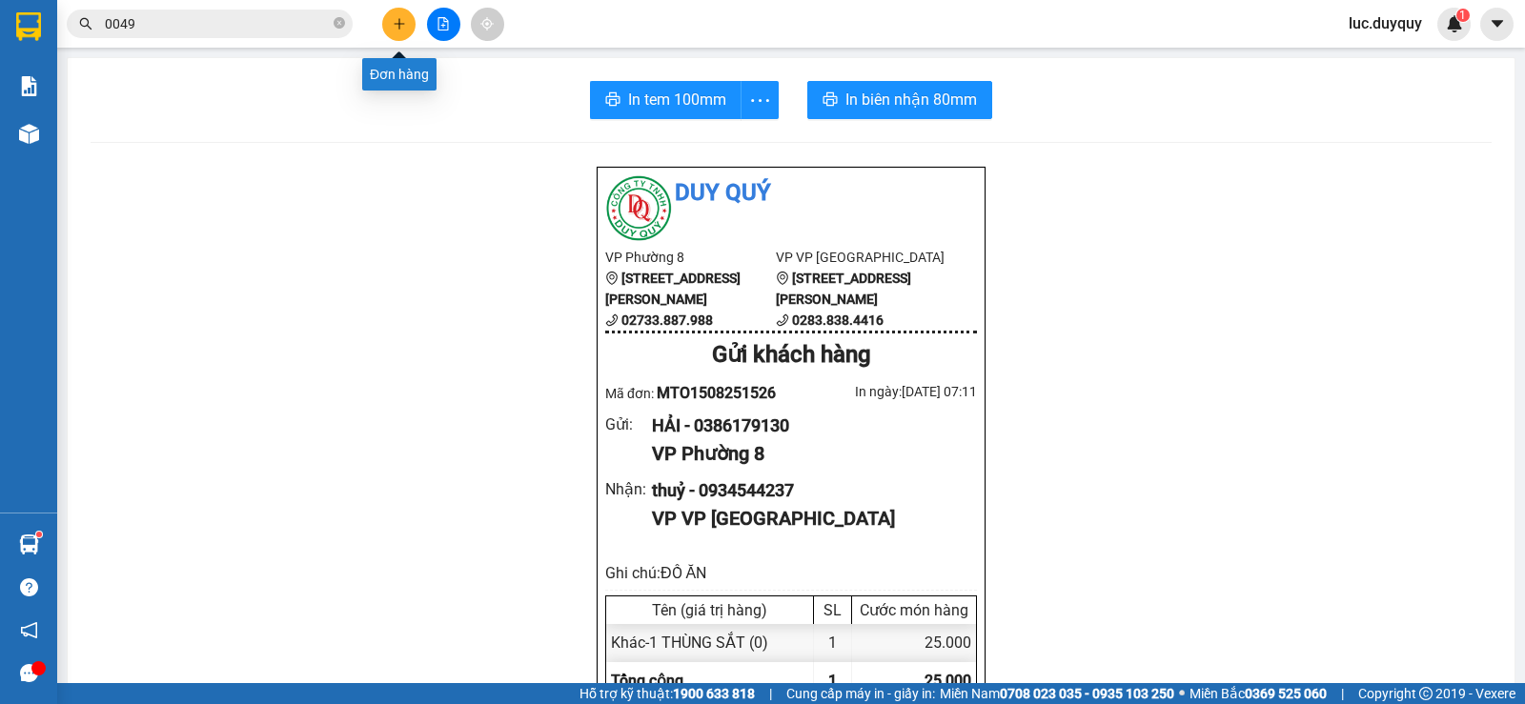
click at [398, 17] on icon "plus" at bounding box center [399, 23] width 13 height 13
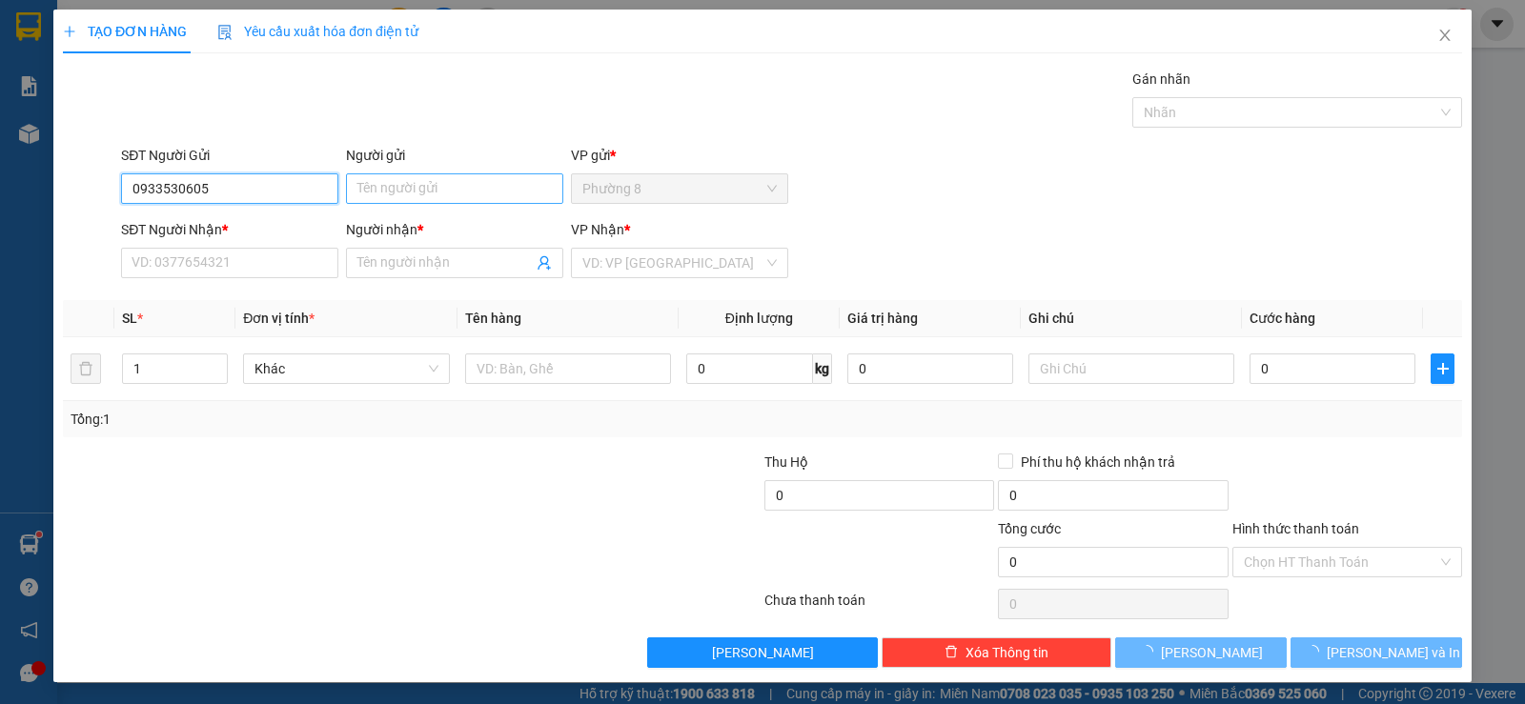
type input "0933530605"
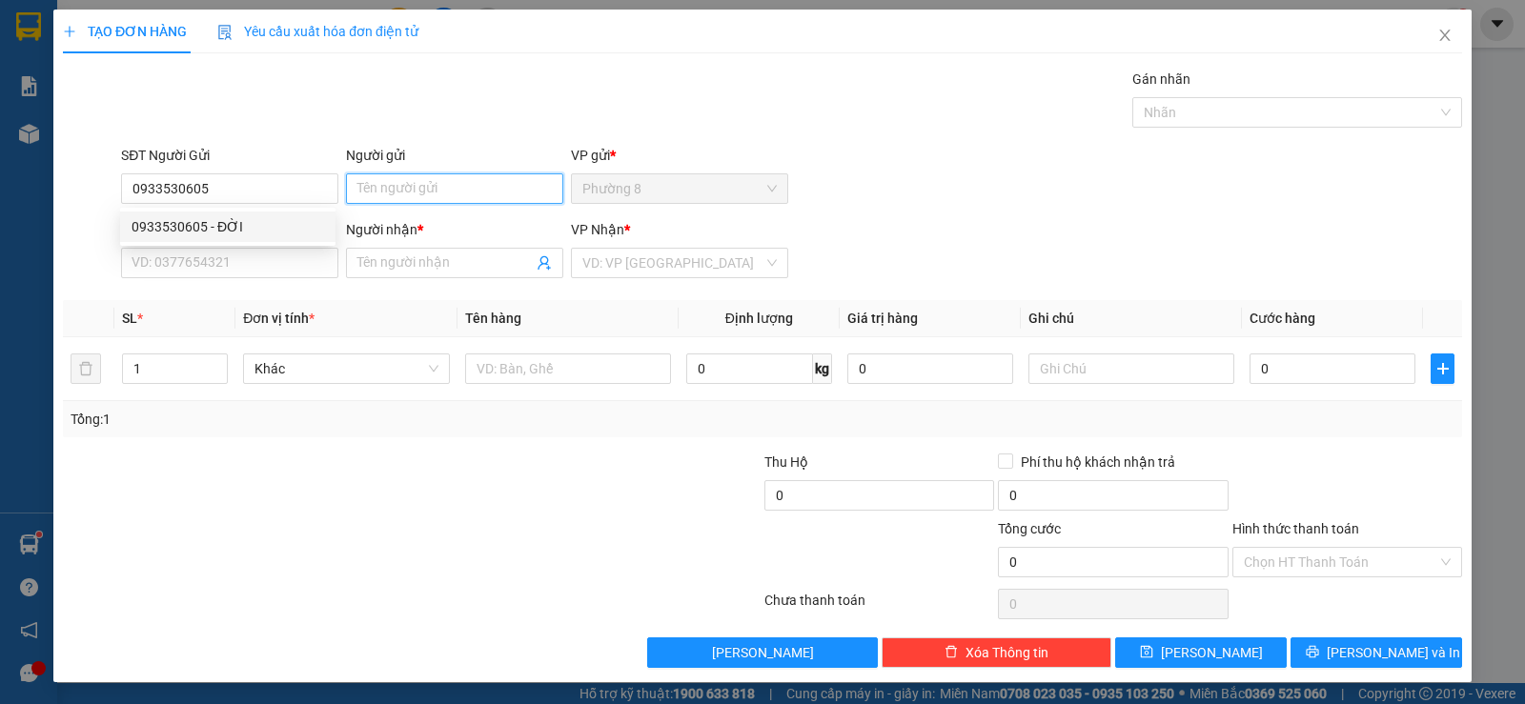
click at [456, 180] on input "Người gửi" at bounding box center [454, 188] width 217 height 30
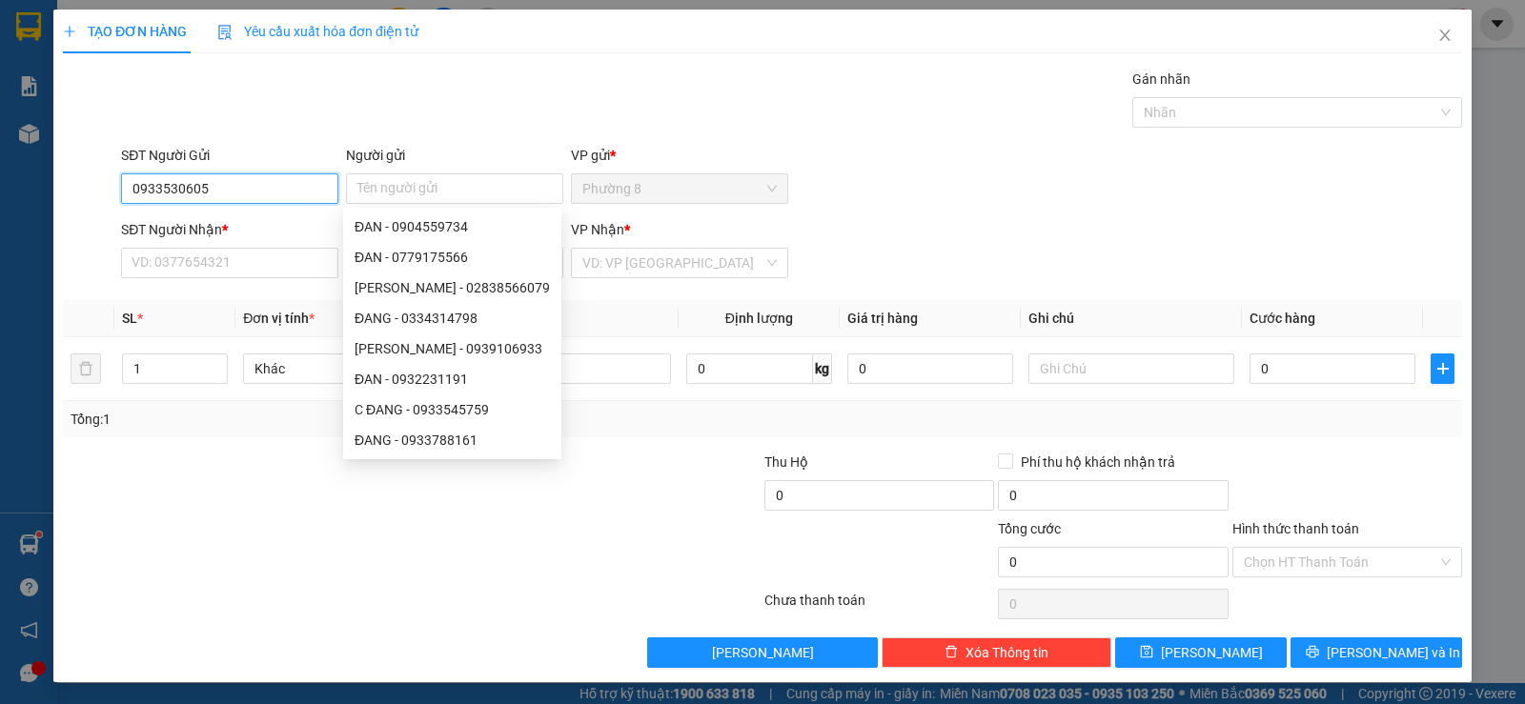
click at [268, 192] on input "0933530605" at bounding box center [229, 188] width 217 height 30
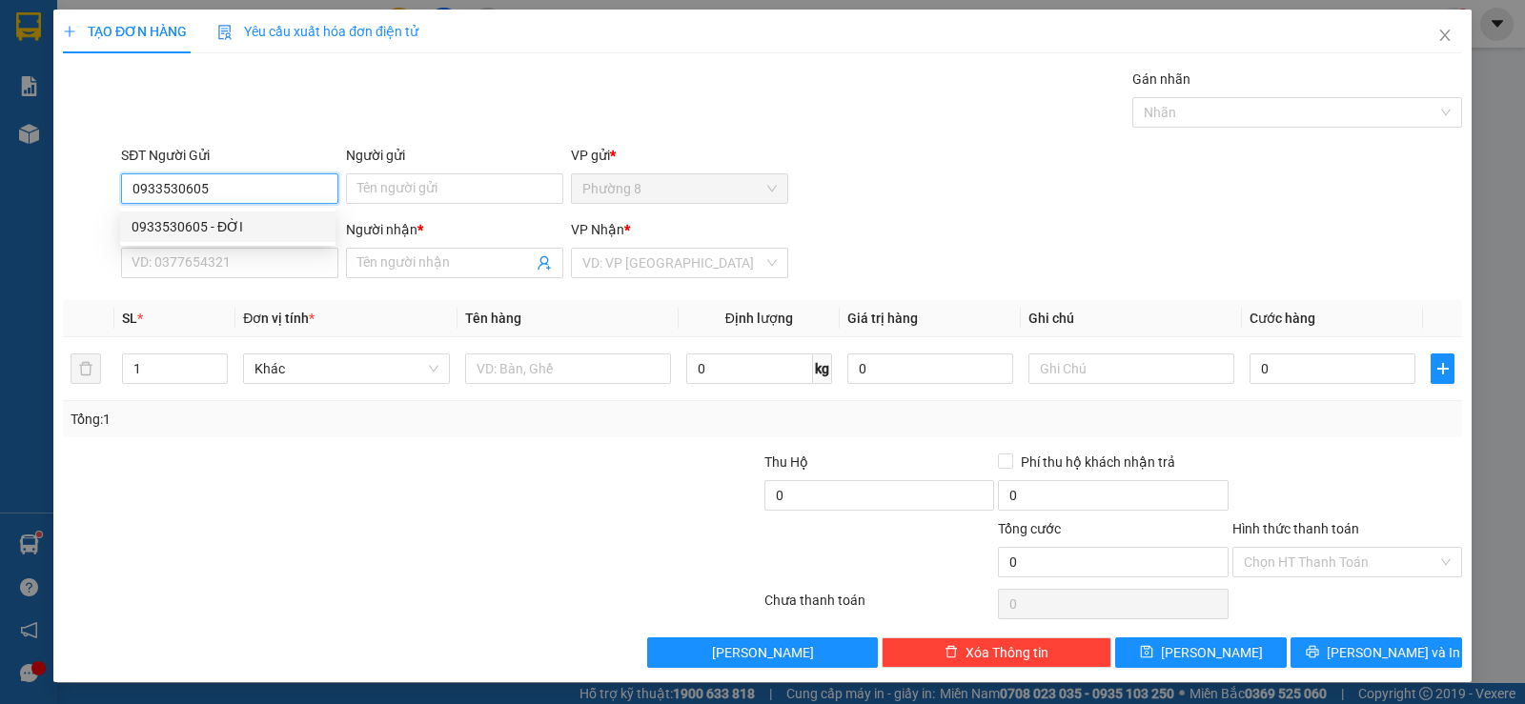
click at [262, 228] on div "0933530605 - ĐỜI" at bounding box center [227, 226] width 192 height 21
type input "ĐỜI"
type input "0915903468"
type input "NHUNG"
type input "45.000"
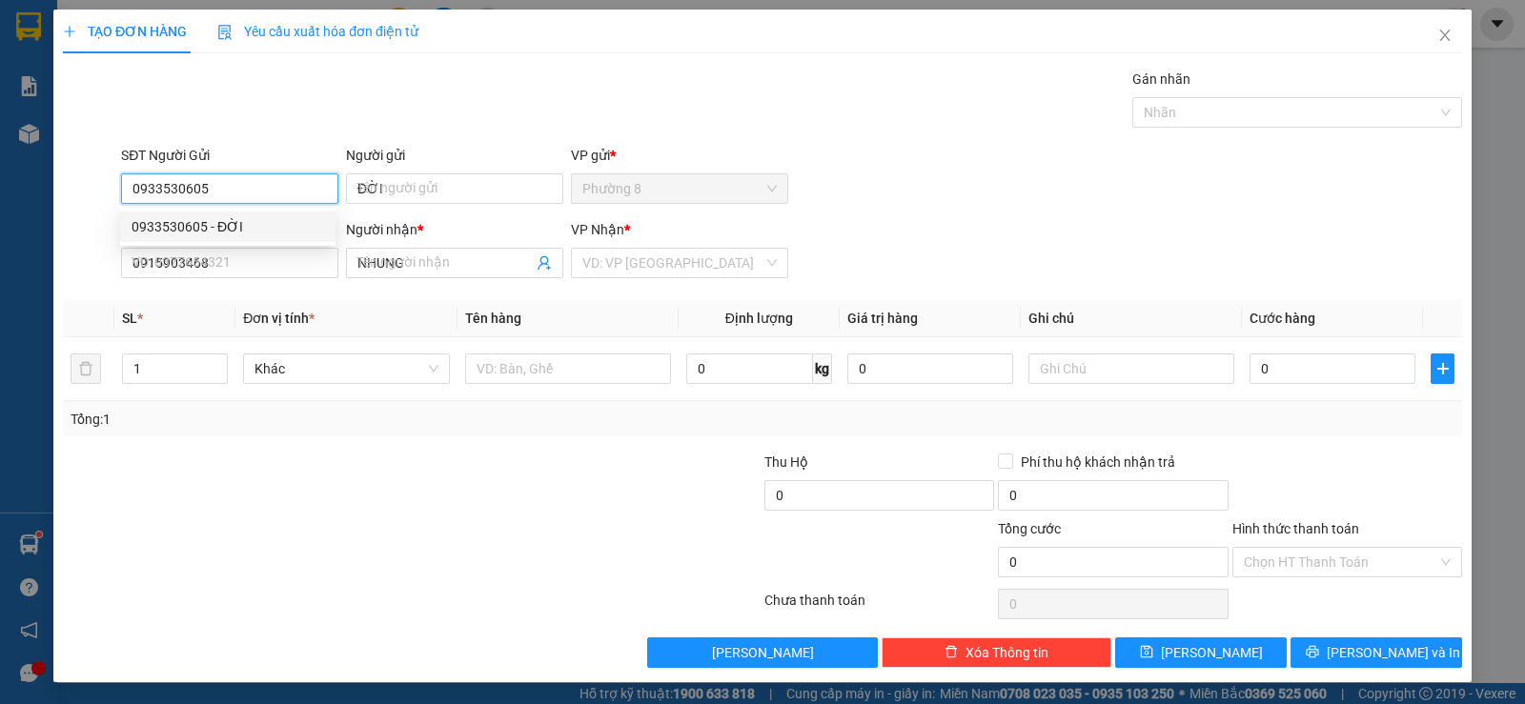
type input "45.000"
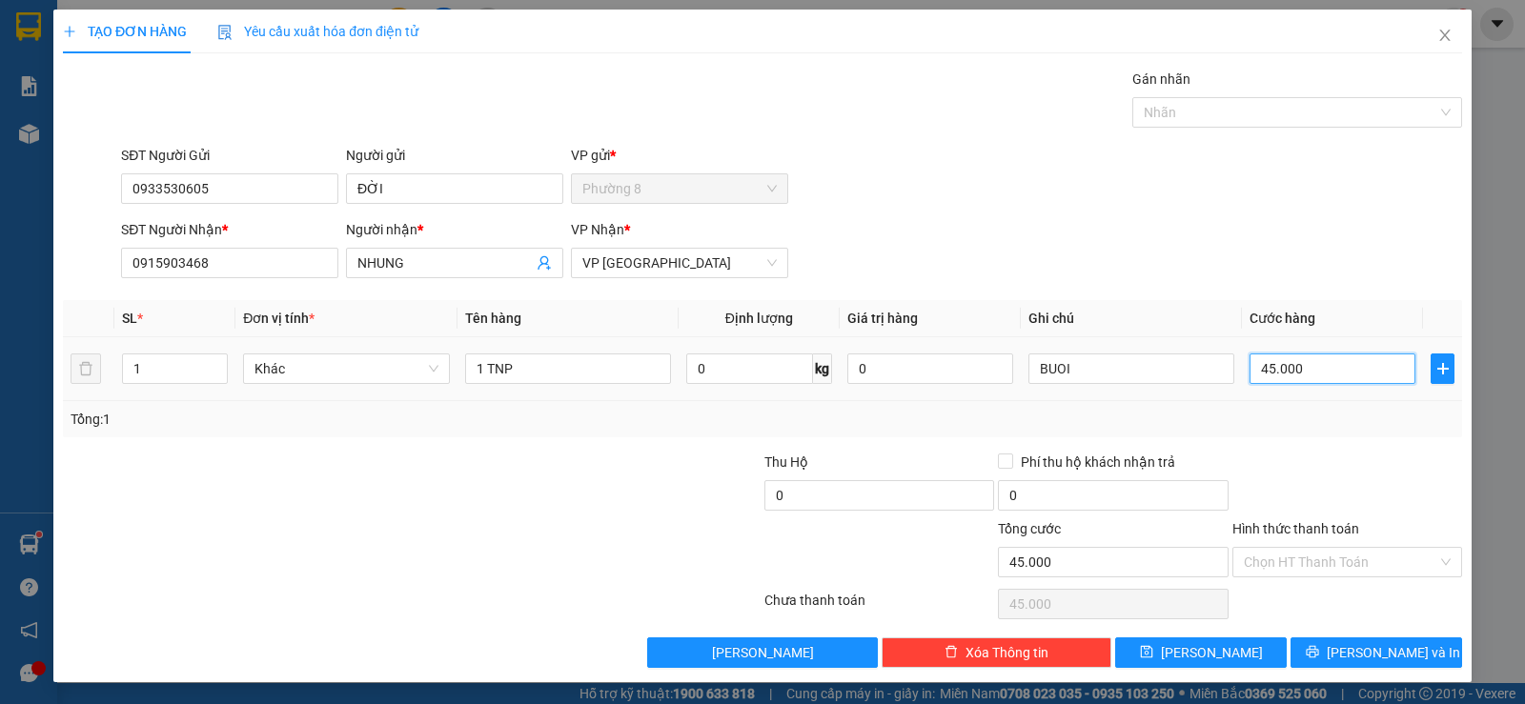
click at [1370, 374] on input "45.000" at bounding box center [1332, 369] width 166 height 30
type input "6"
type input "60"
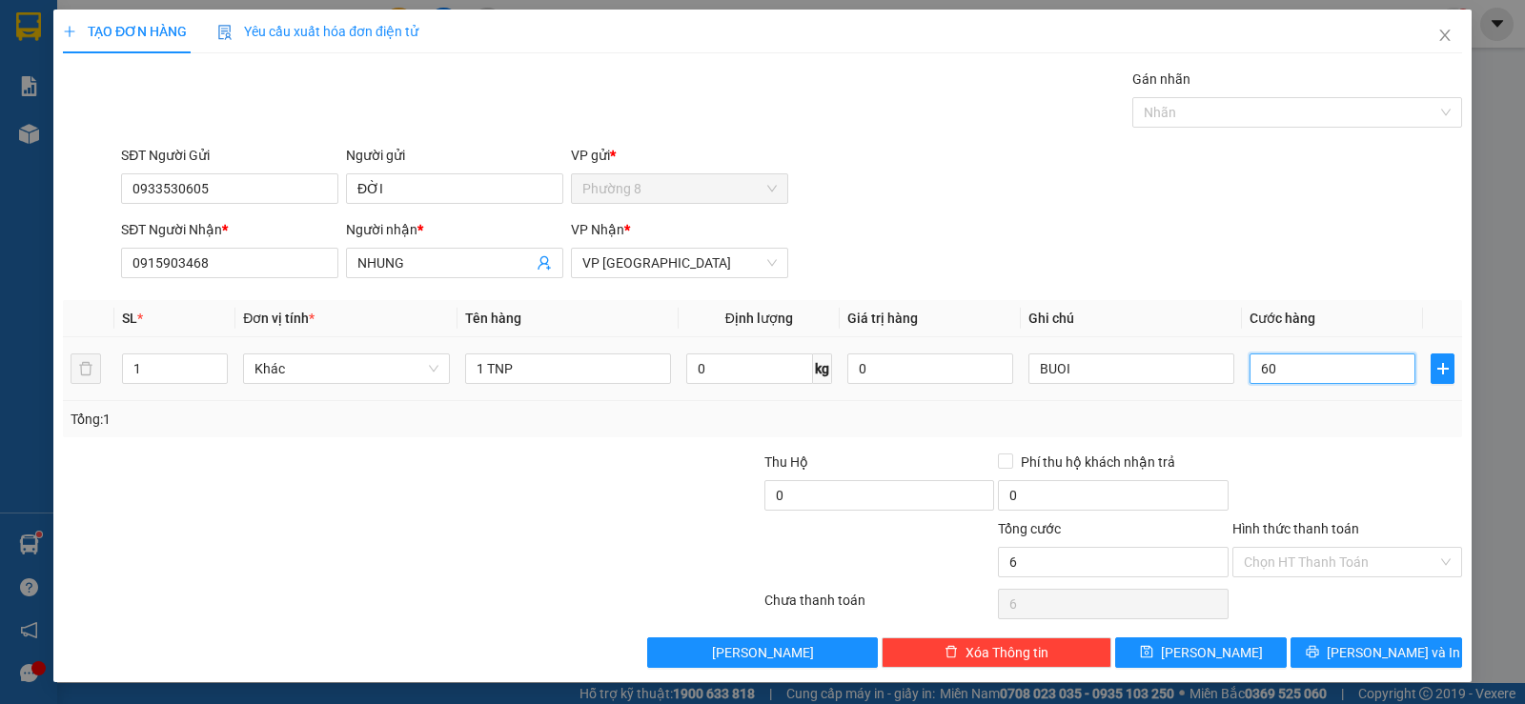
type input "60"
type input "600"
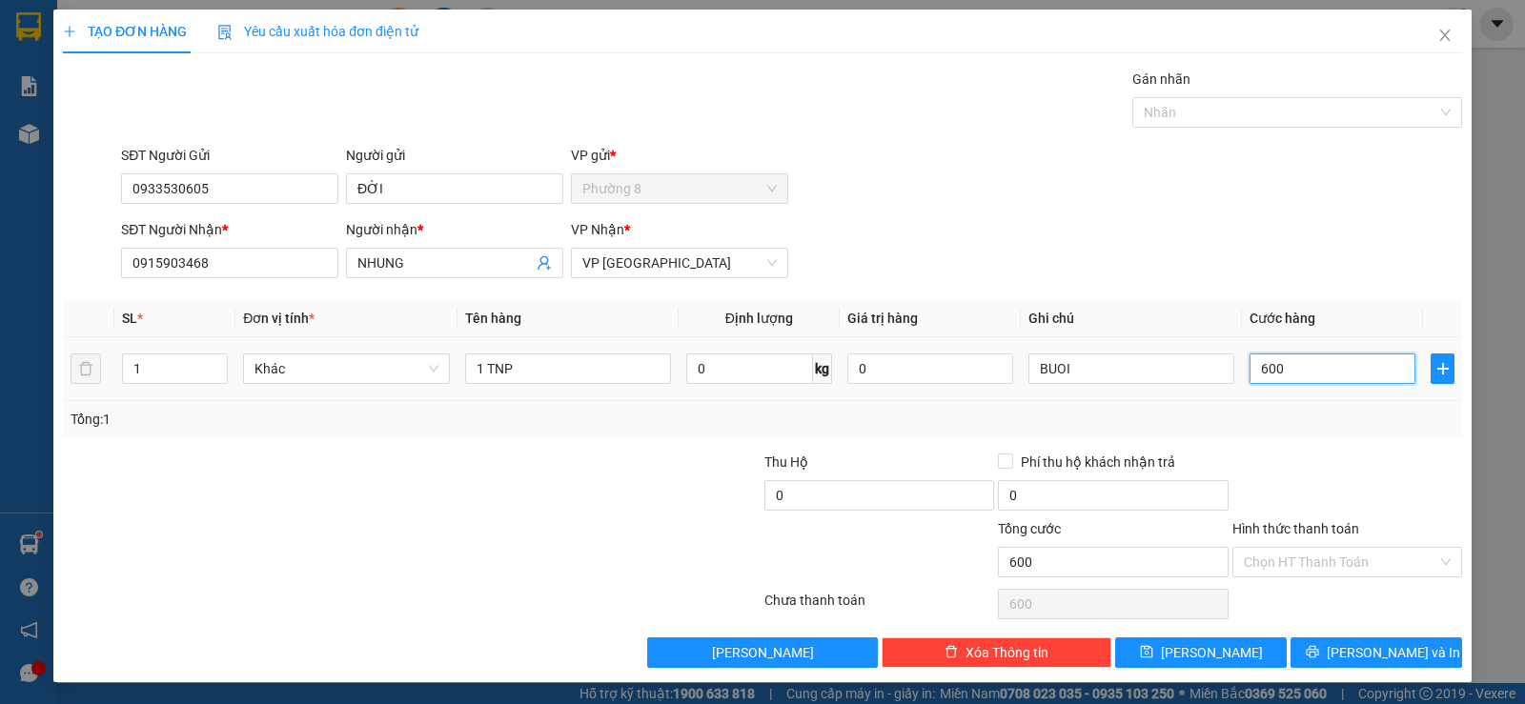
type input "6.000"
type input "60.000"
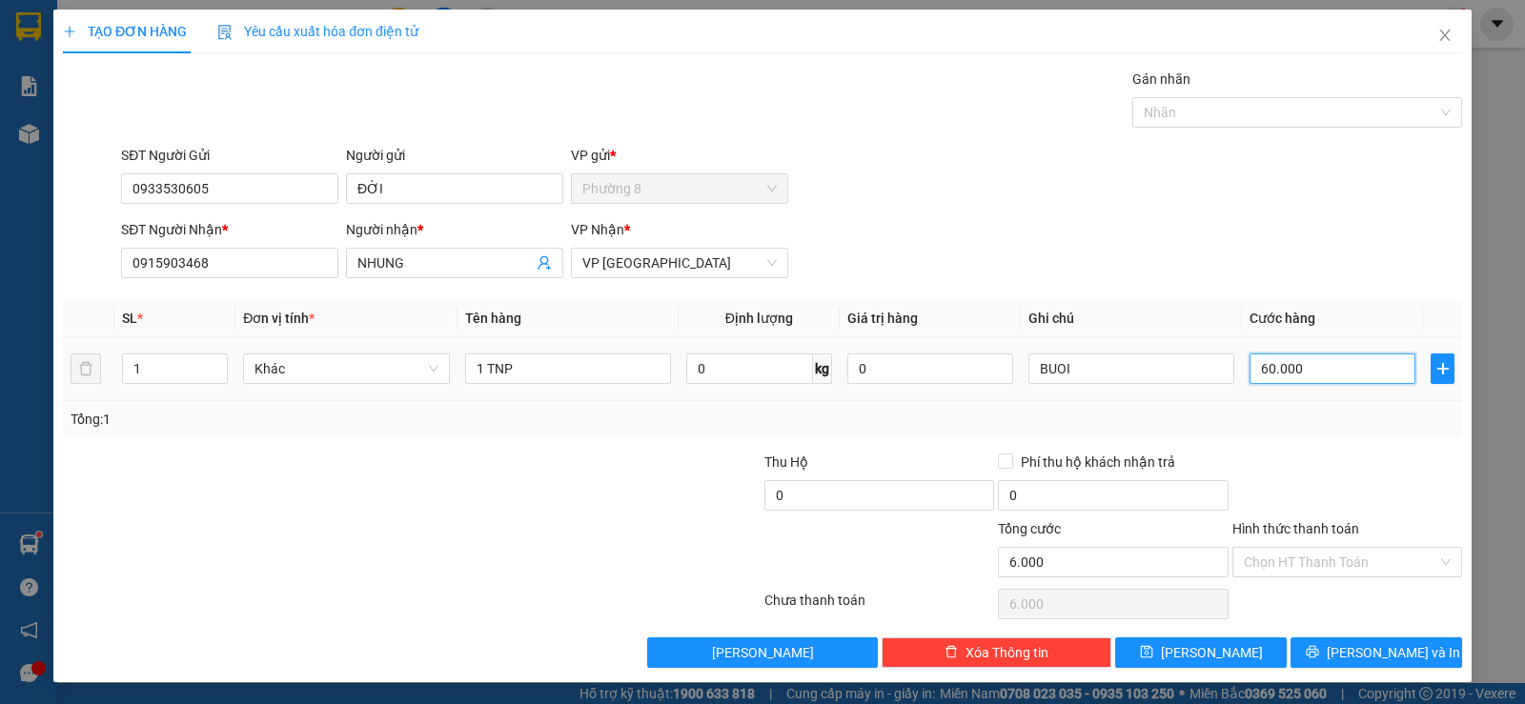
type input "60.000"
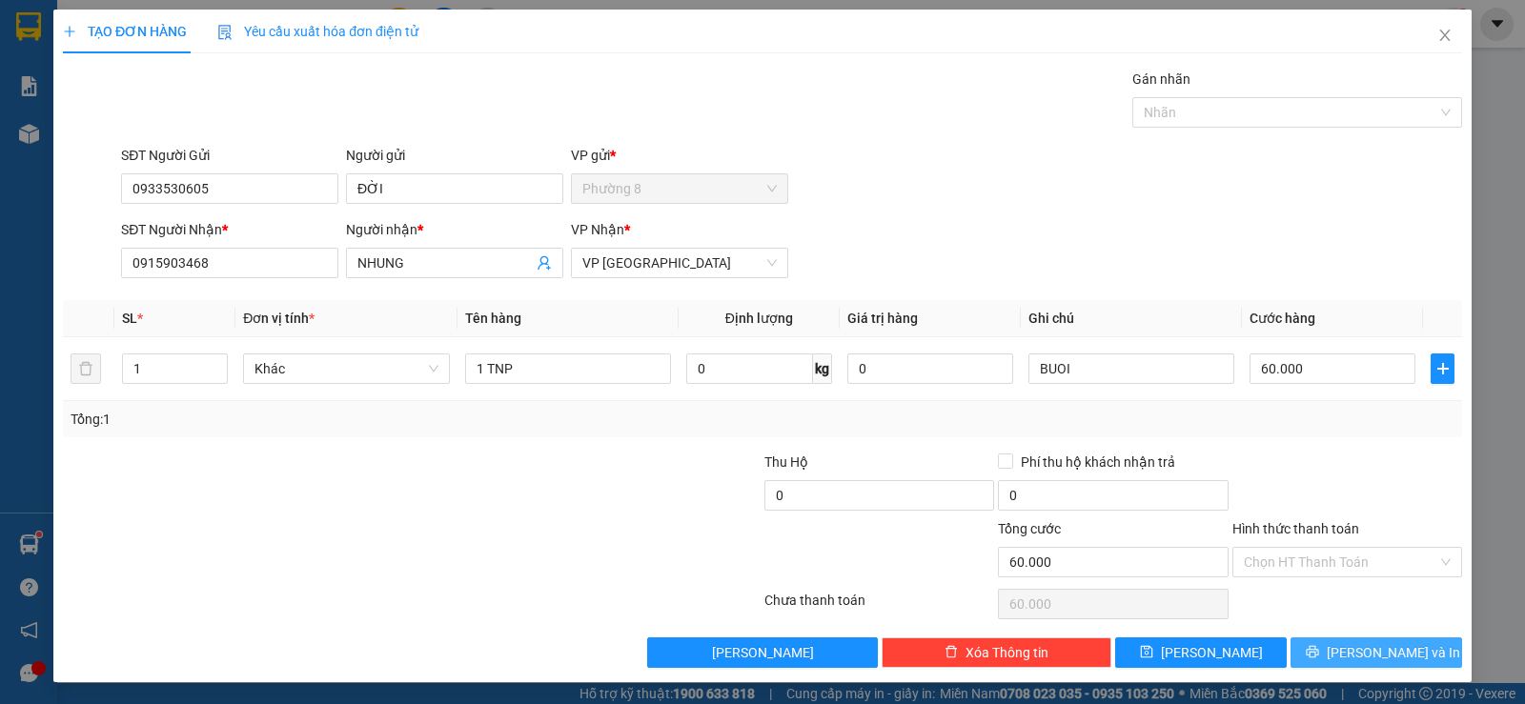
drag, startPoint x: 1365, startPoint y: 649, endPoint x: 1355, endPoint y: 625, distance: 25.7
click at [1365, 648] on span "Lưu và In" at bounding box center [1392, 652] width 133 height 21
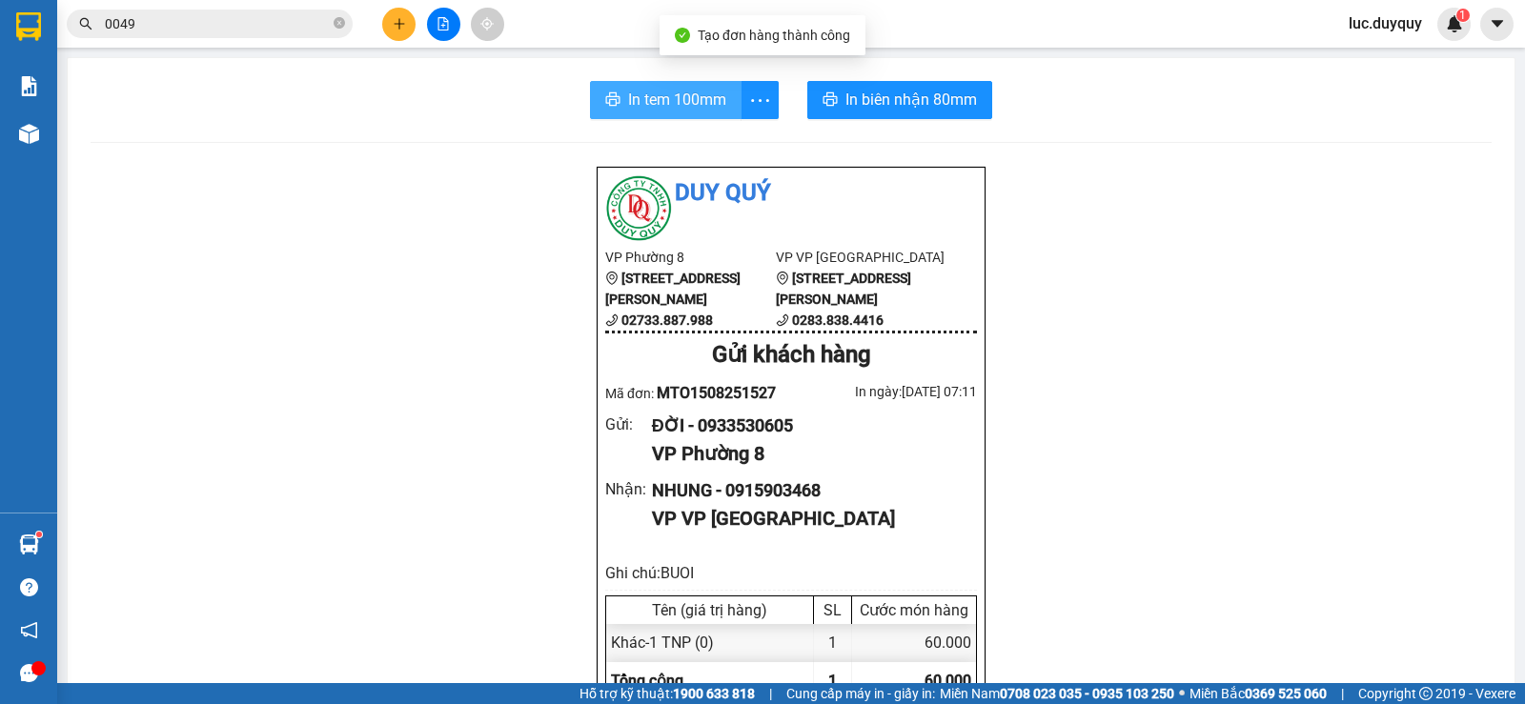
click at [655, 99] on span "In tem 100mm" at bounding box center [677, 100] width 98 height 24
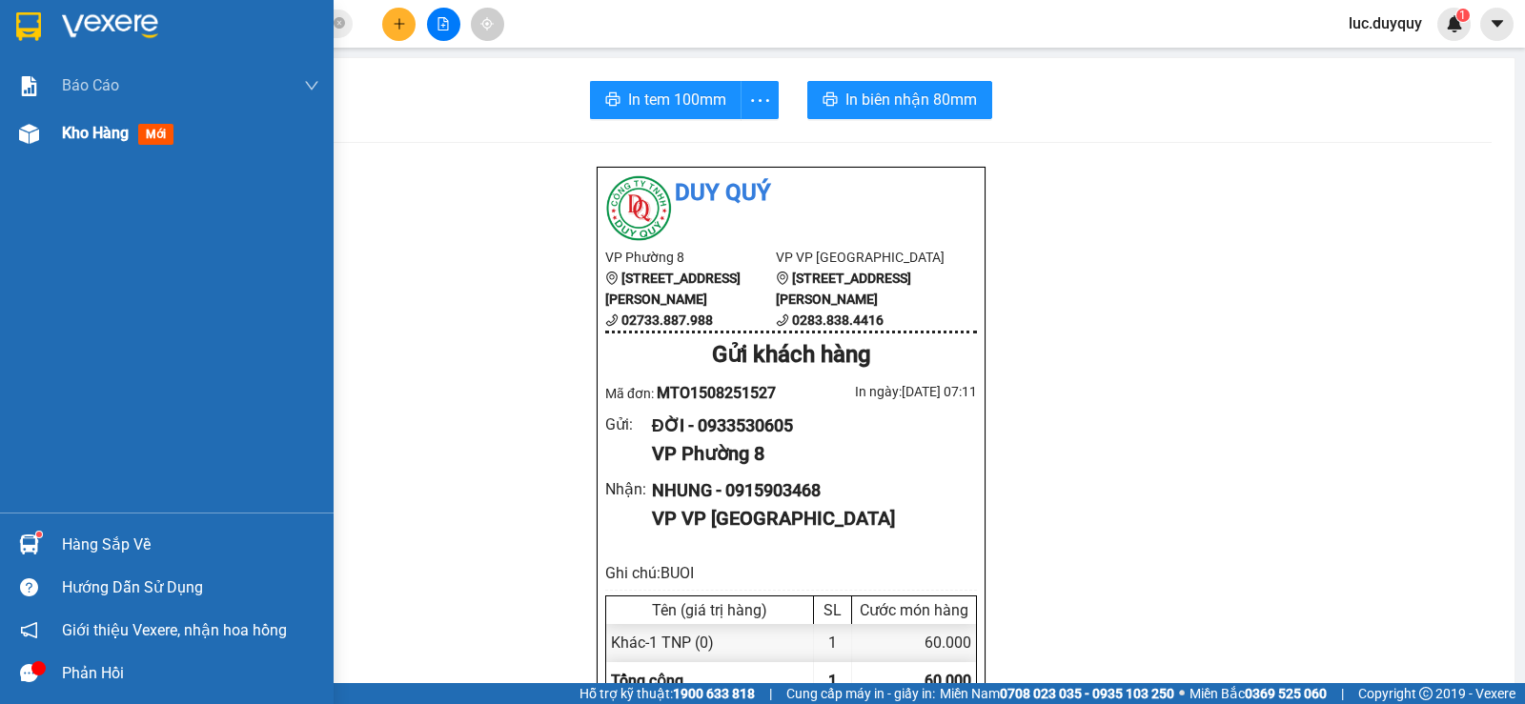
click at [83, 128] on span "Kho hàng" at bounding box center [95, 133] width 67 height 18
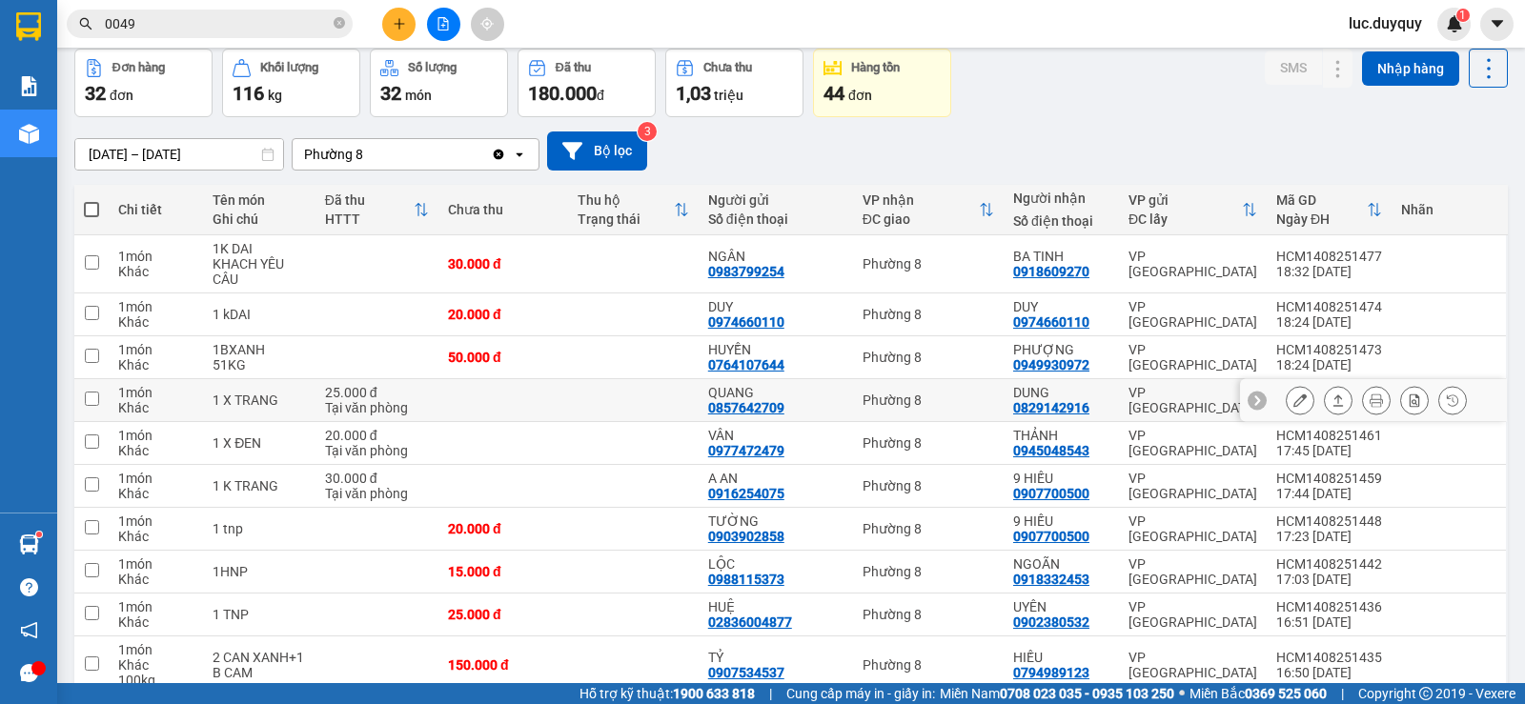
scroll to position [274, 0]
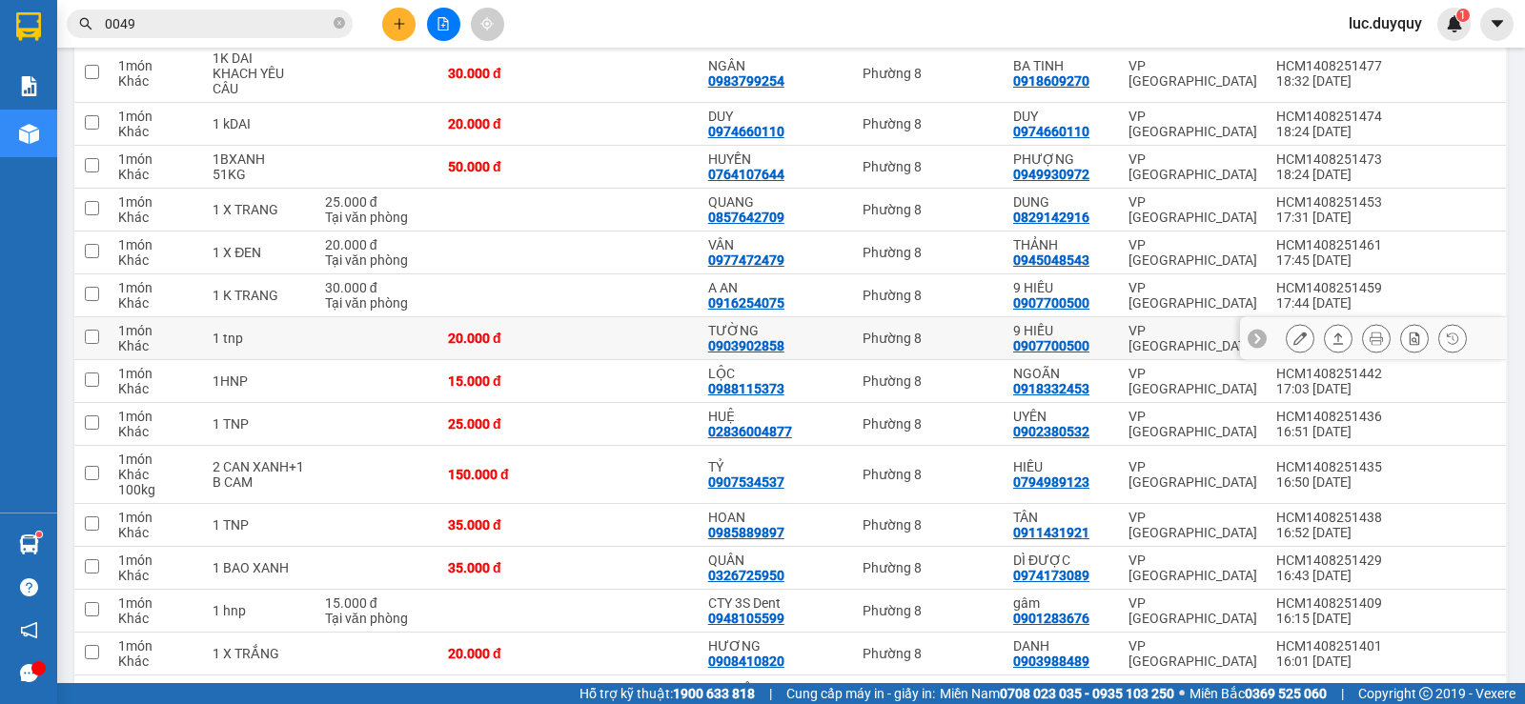
click at [306, 332] on div "1 tnp" at bounding box center [258, 338] width 93 height 15
checkbox input "true"
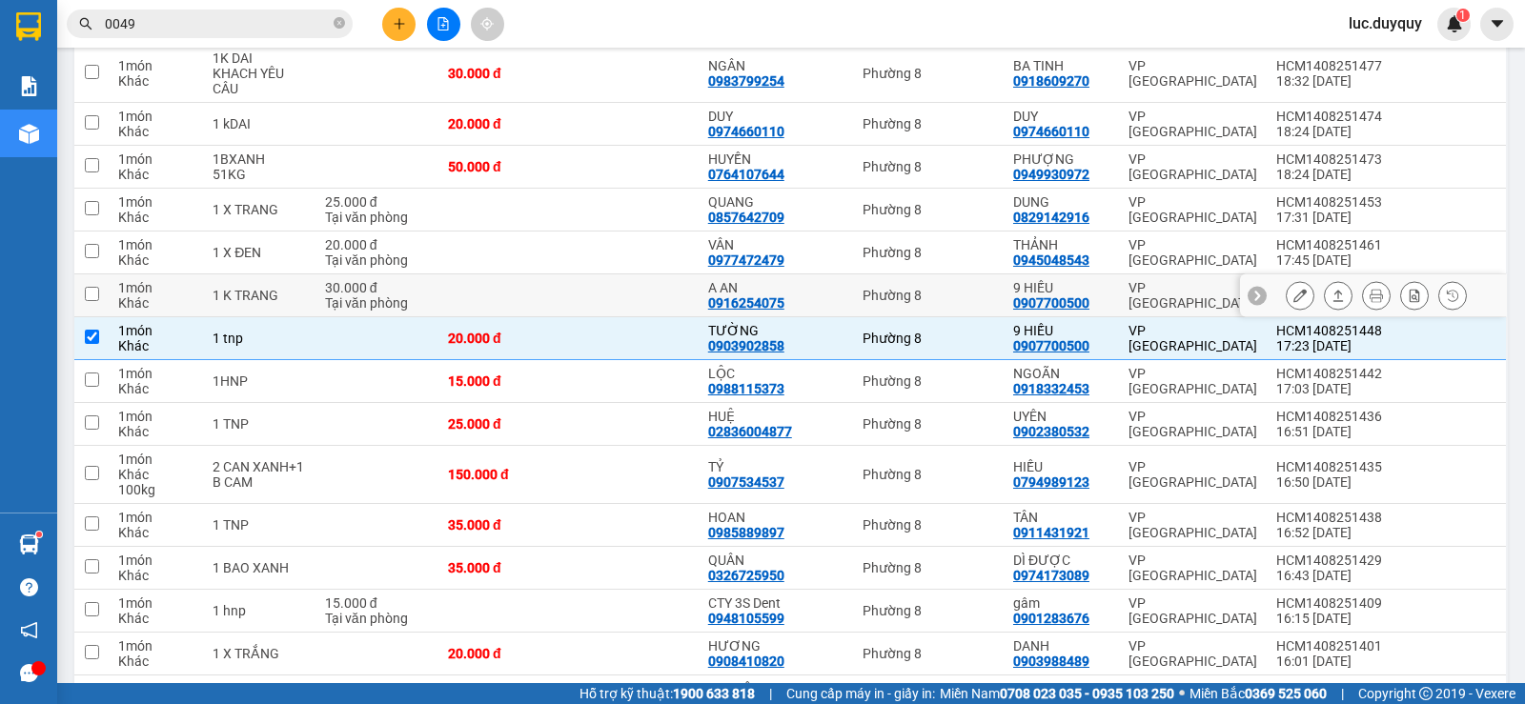
click at [528, 291] on td at bounding box center [503, 295] width 130 height 43
checkbox input "true"
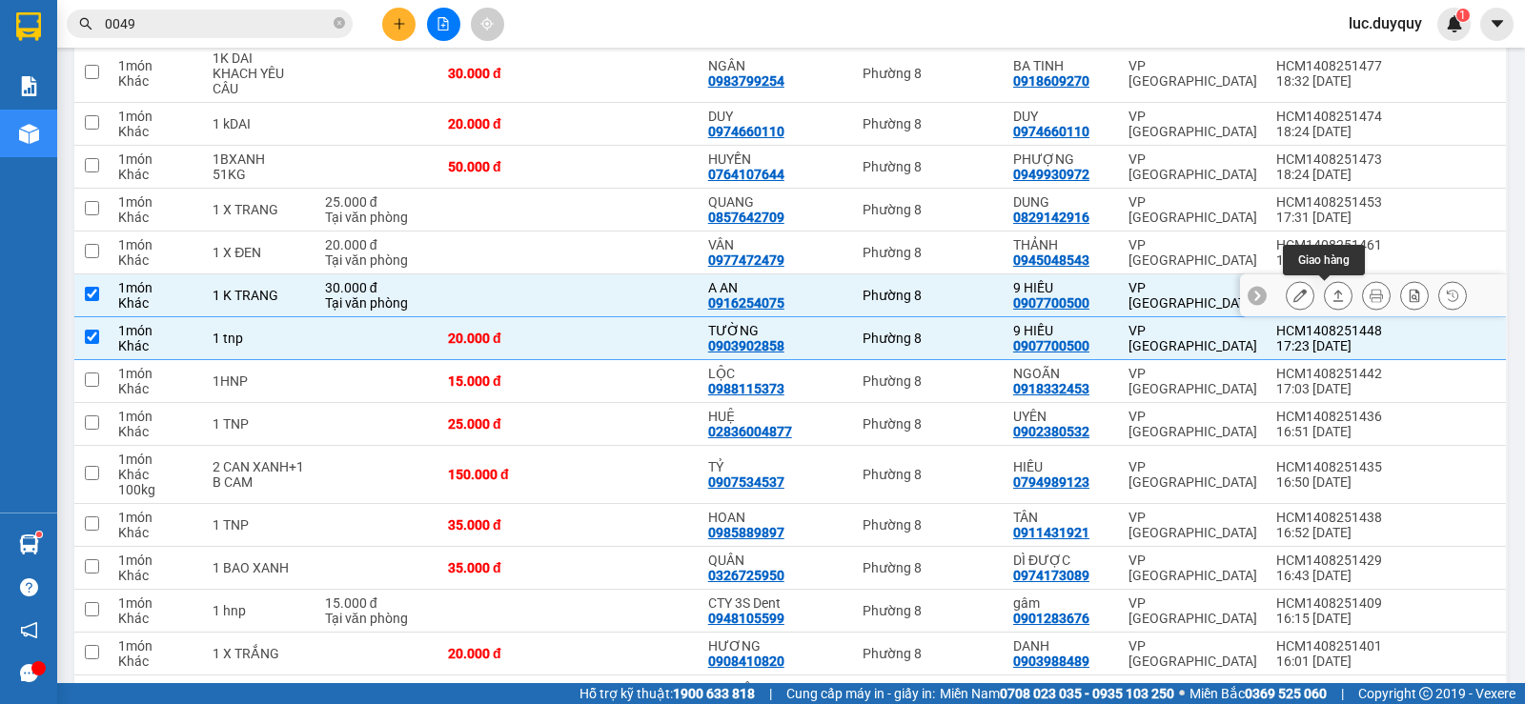
click at [1331, 297] on icon at bounding box center [1337, 295] width 13 height 13
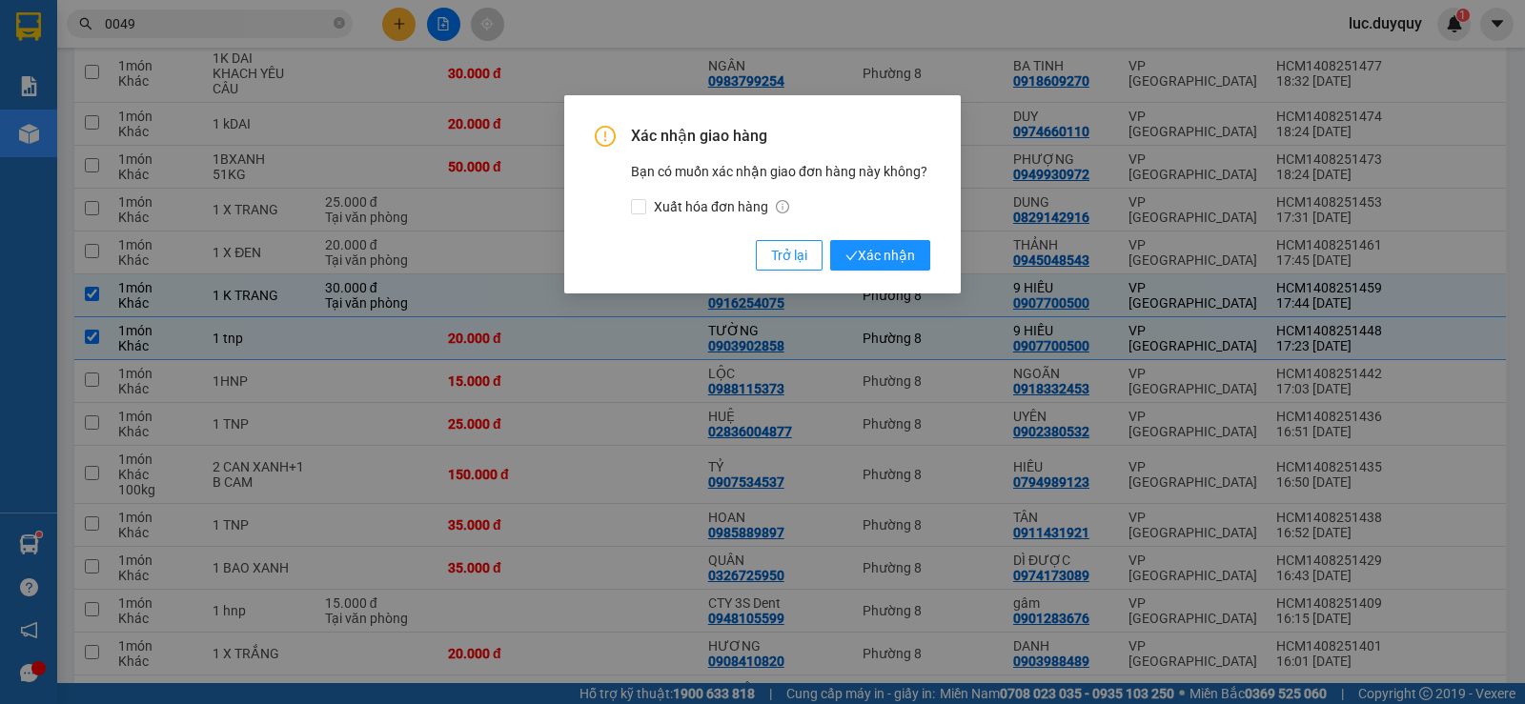
click at [830, 240] on button "Xác nhận" at bounding box center [880, 255] width 100 height 30
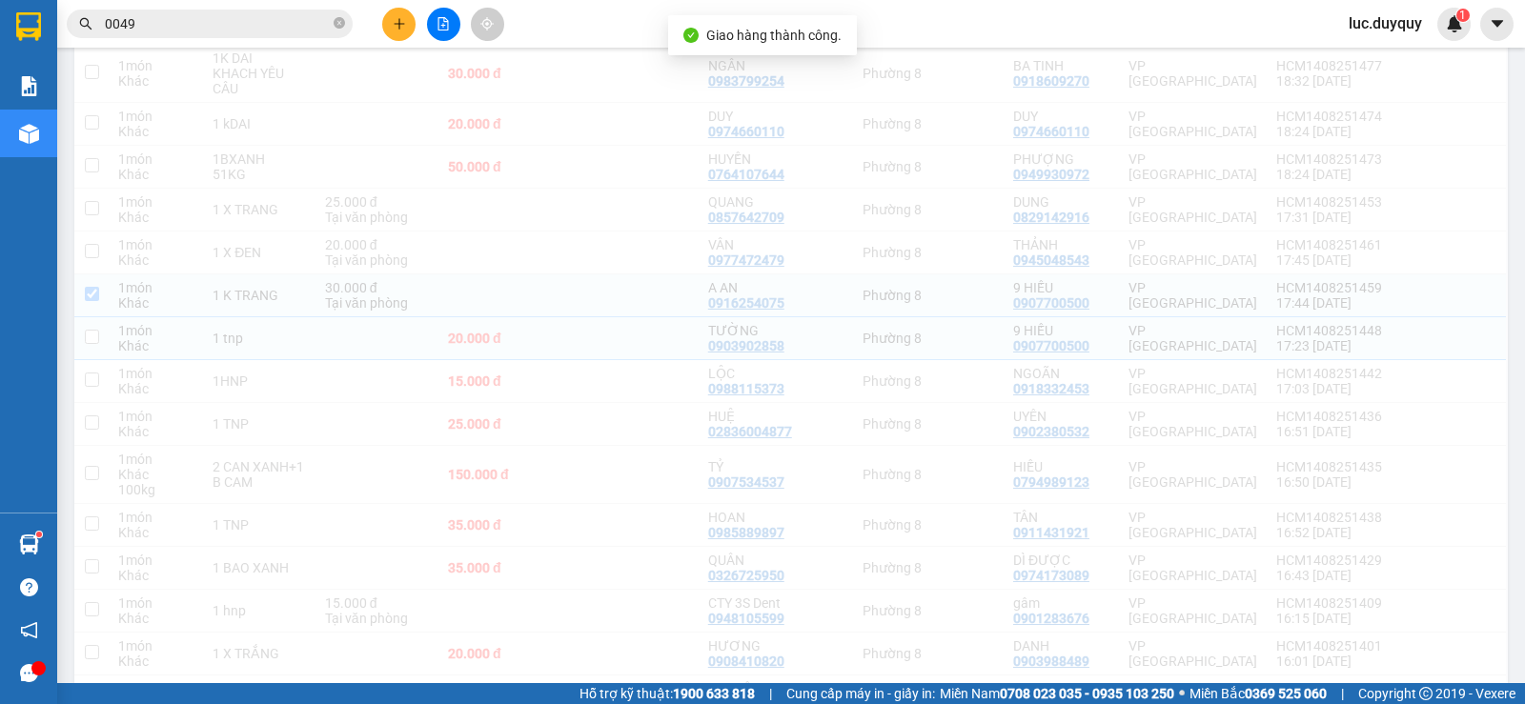
checkbox input "false"
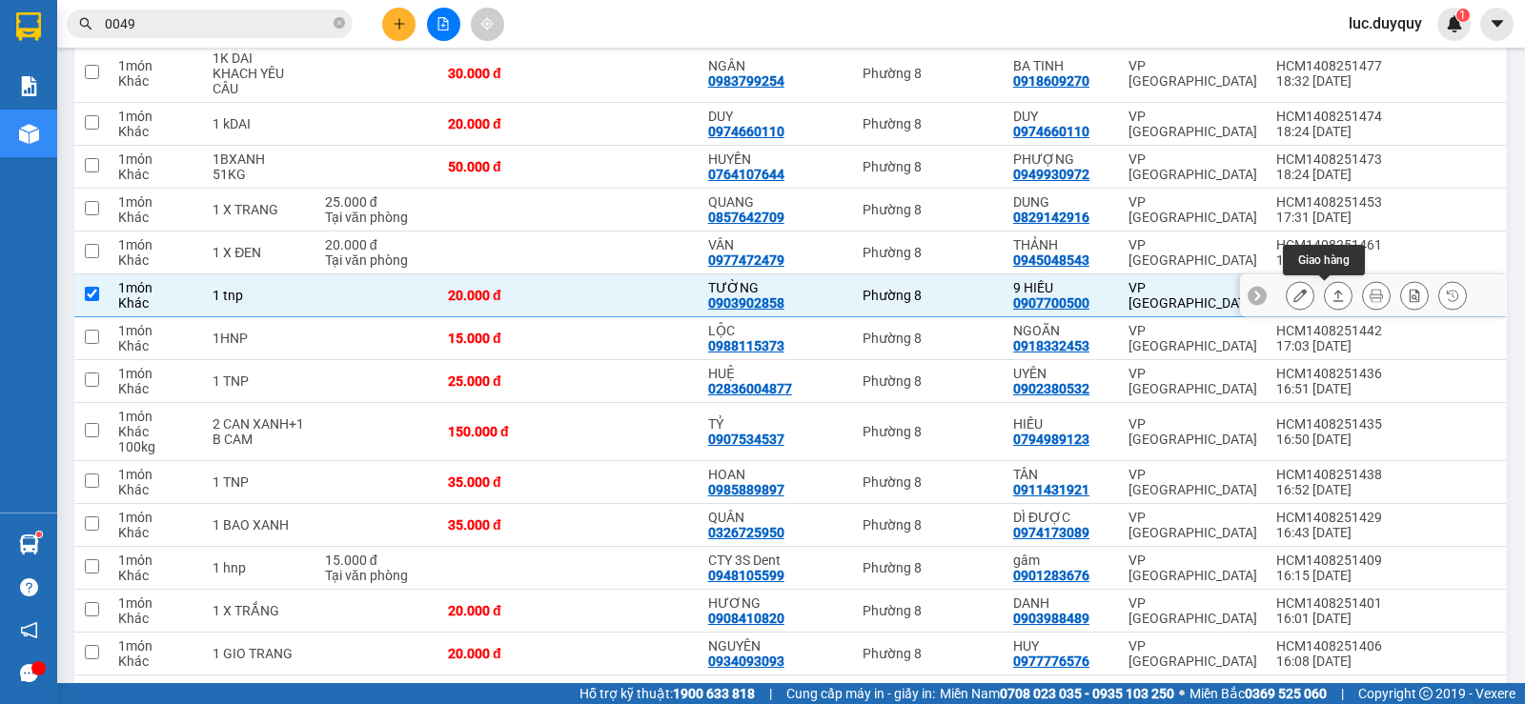
click at [1331, 298] on icon at bounding box center [1337, 295] width 13 height 13
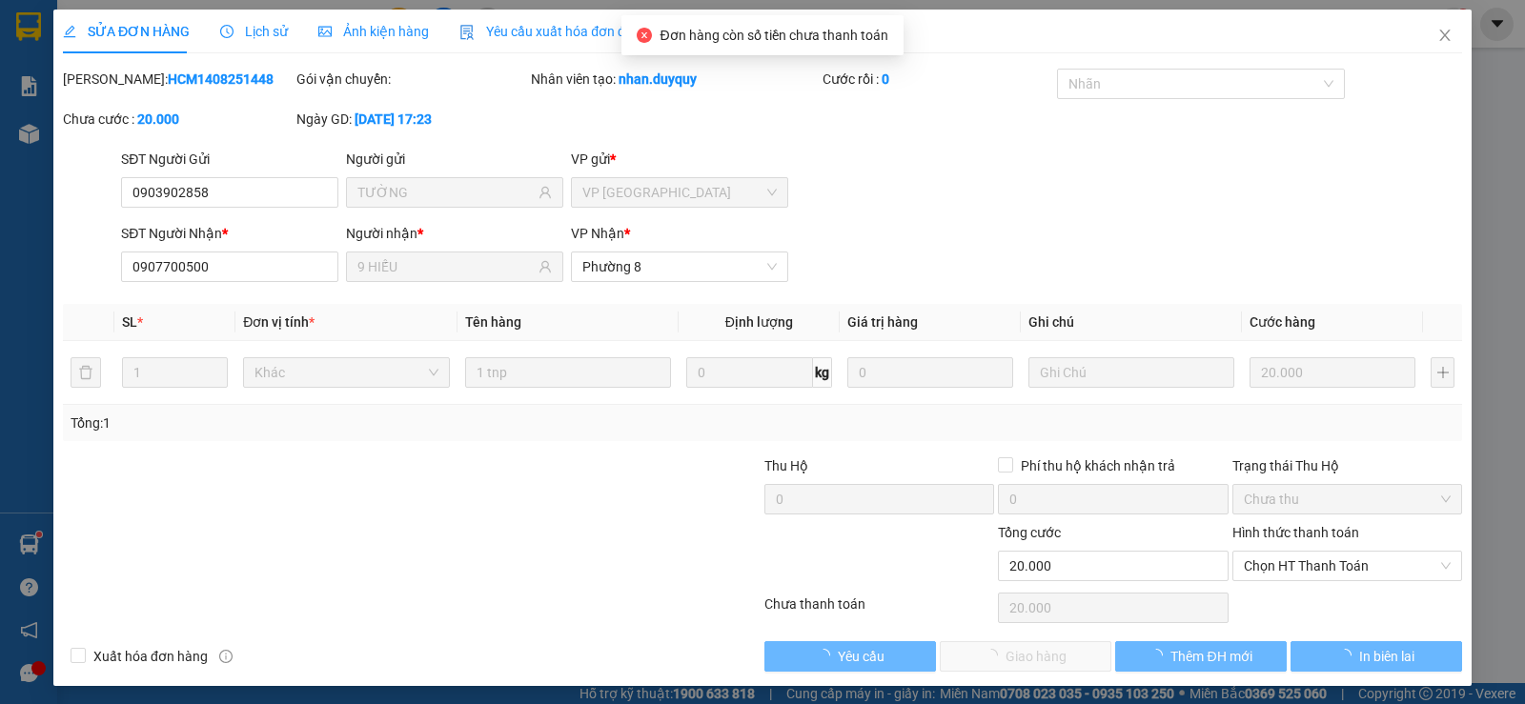
type input "0903902858"
type input "TƯỜNG"
type input "0907700500"
type input "9 HIẾU"
type input "20.000"
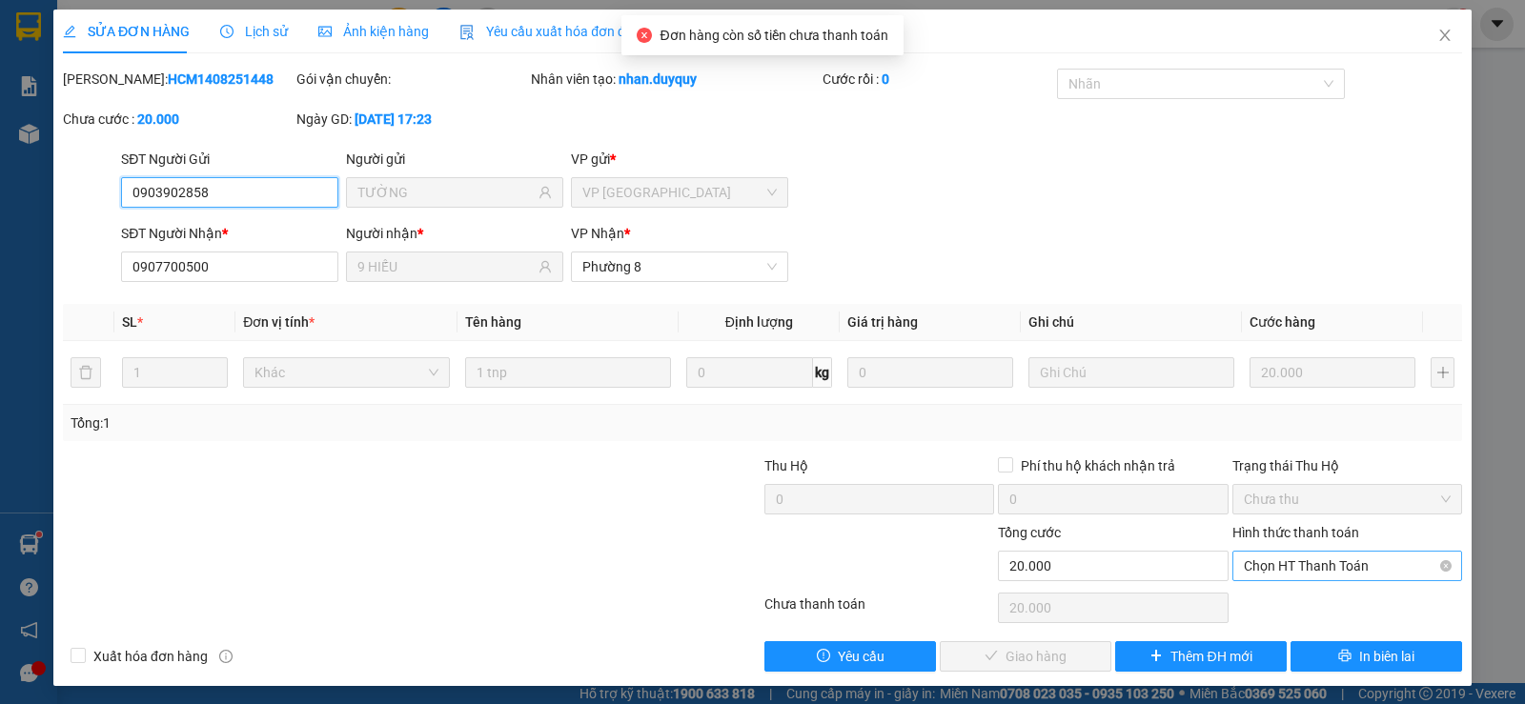
click at [1322, 561] on span "Chọn HT Thanh Toán" at bounding box center [1347, 566] width 207 height 29
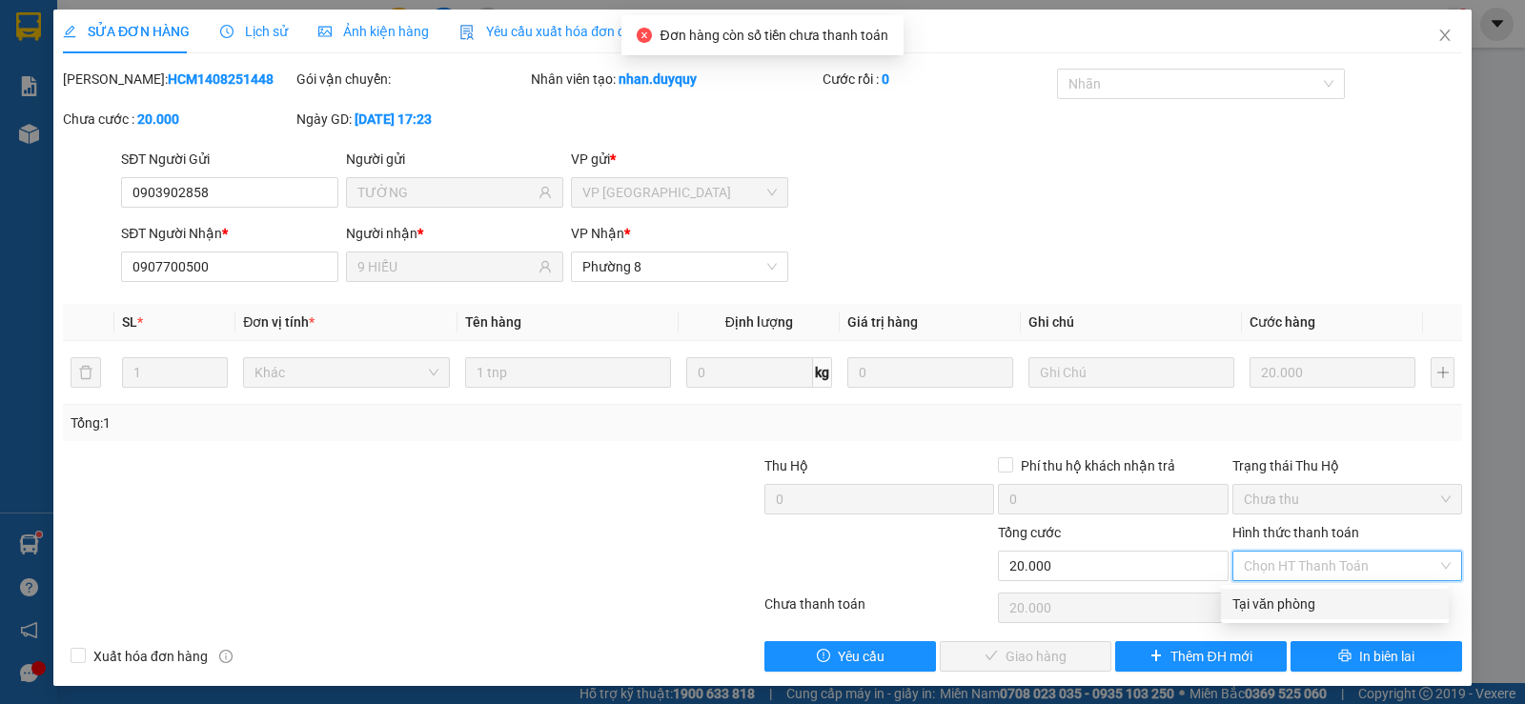
click at [1297, 600] on div "Tại văn phòng" at bounding box center [1334, 604] width 205 height 21
type input "0"
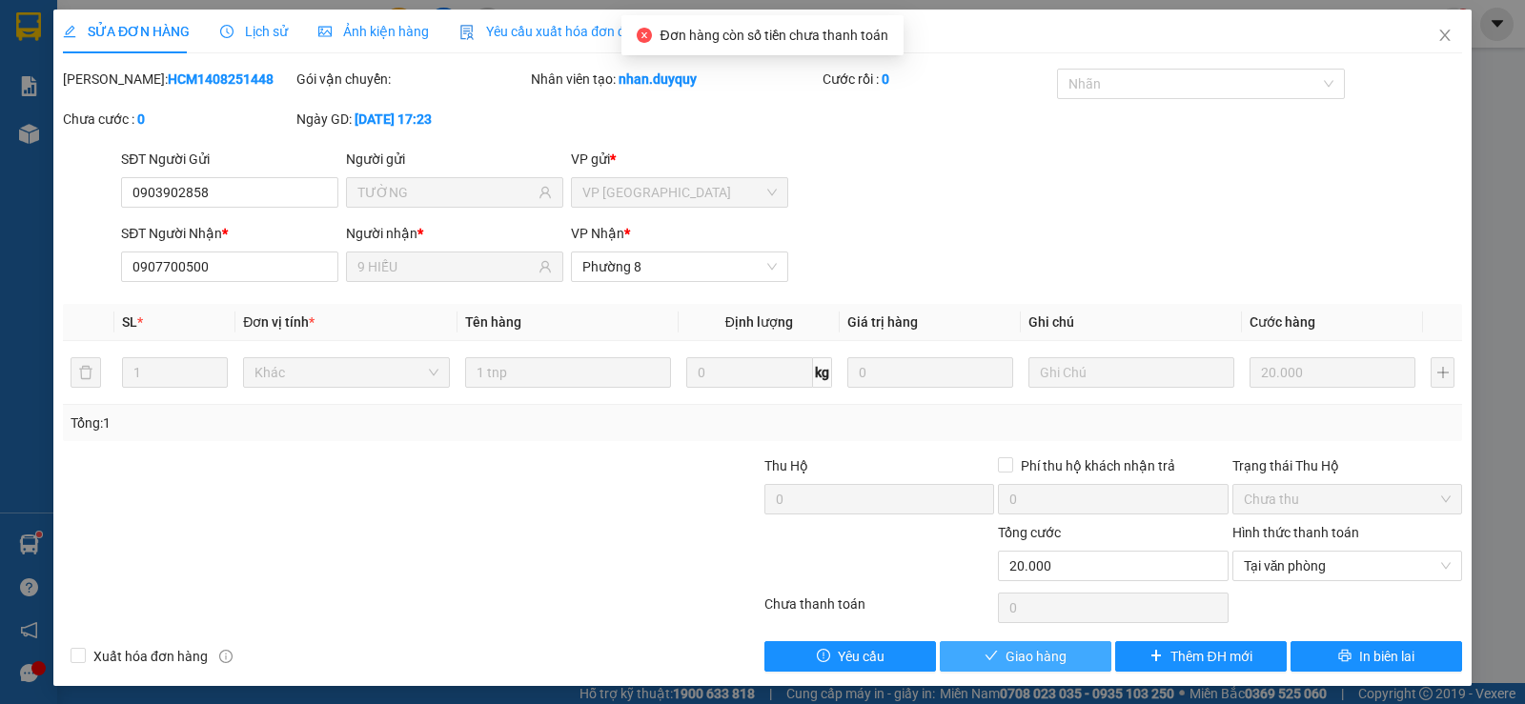
click at [995, 653] on button "Giao hàng" at bounding box center [1026, 656] width 172 height 30
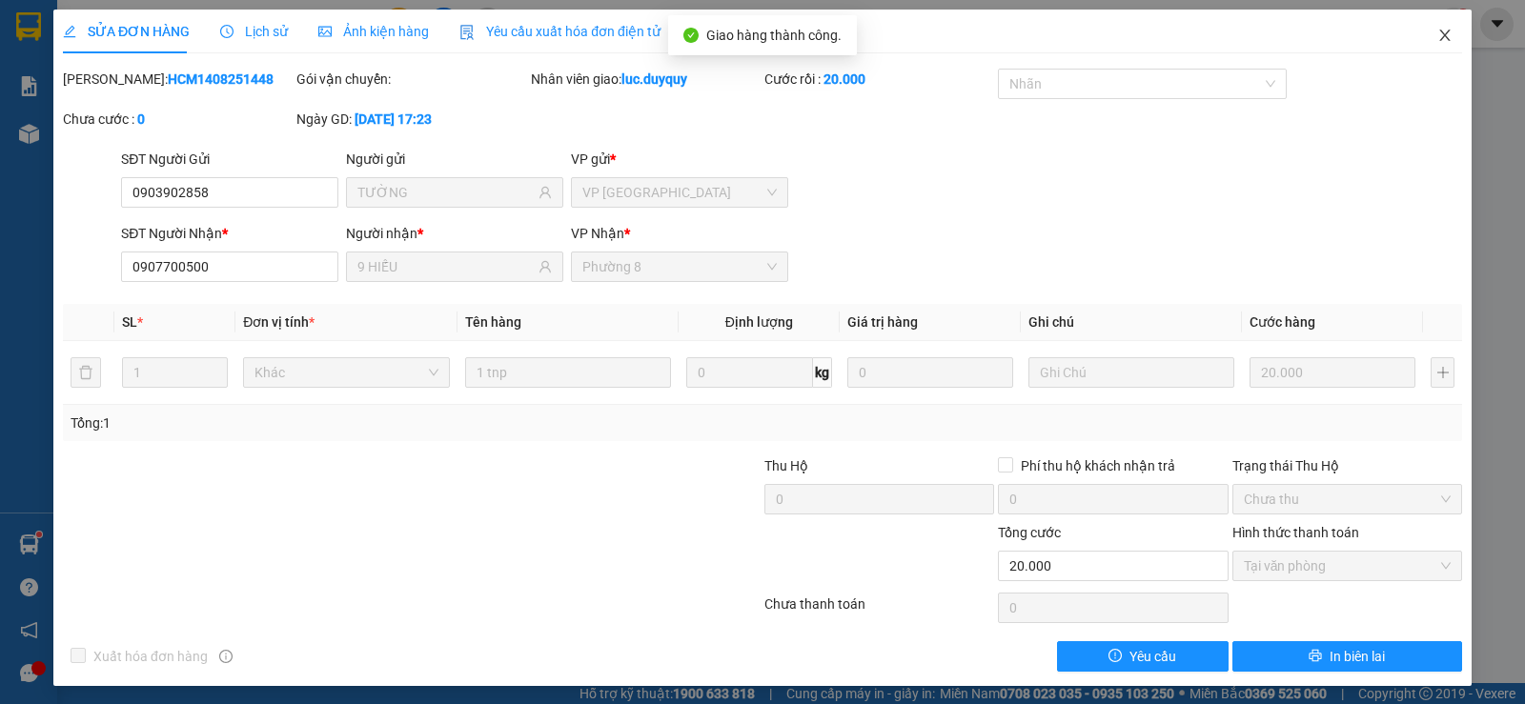
click at [1442, 25] on span "Close" at bounding box center [1444, 36] width 53 height 53
click at [1439, 35] on div "luc.duyquy 1" at bounding box center [1401, 24] width 137 height 33
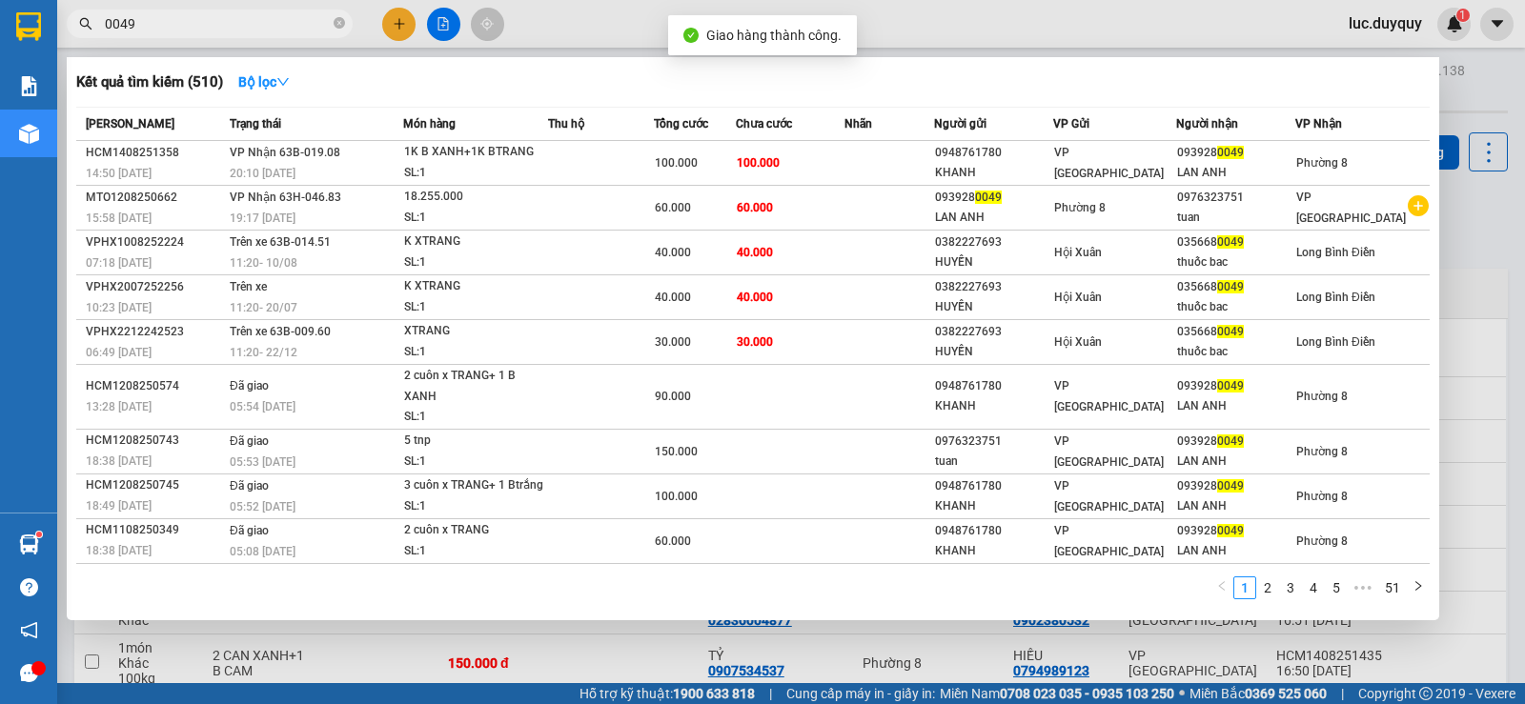
drag, startPoint x: 249, startPoint y: 23, endPoint x: 0, endPoint y: -17, distance: 251.9
click at [0, 0] on html "Kết quả tìm kiếm ( 510 ) Bộ lọc Mã ĐH Trạng thái Món hàng Thu hộ Tổng cước Chưa…" at bounding box center [762, 352] width 1525 height 704
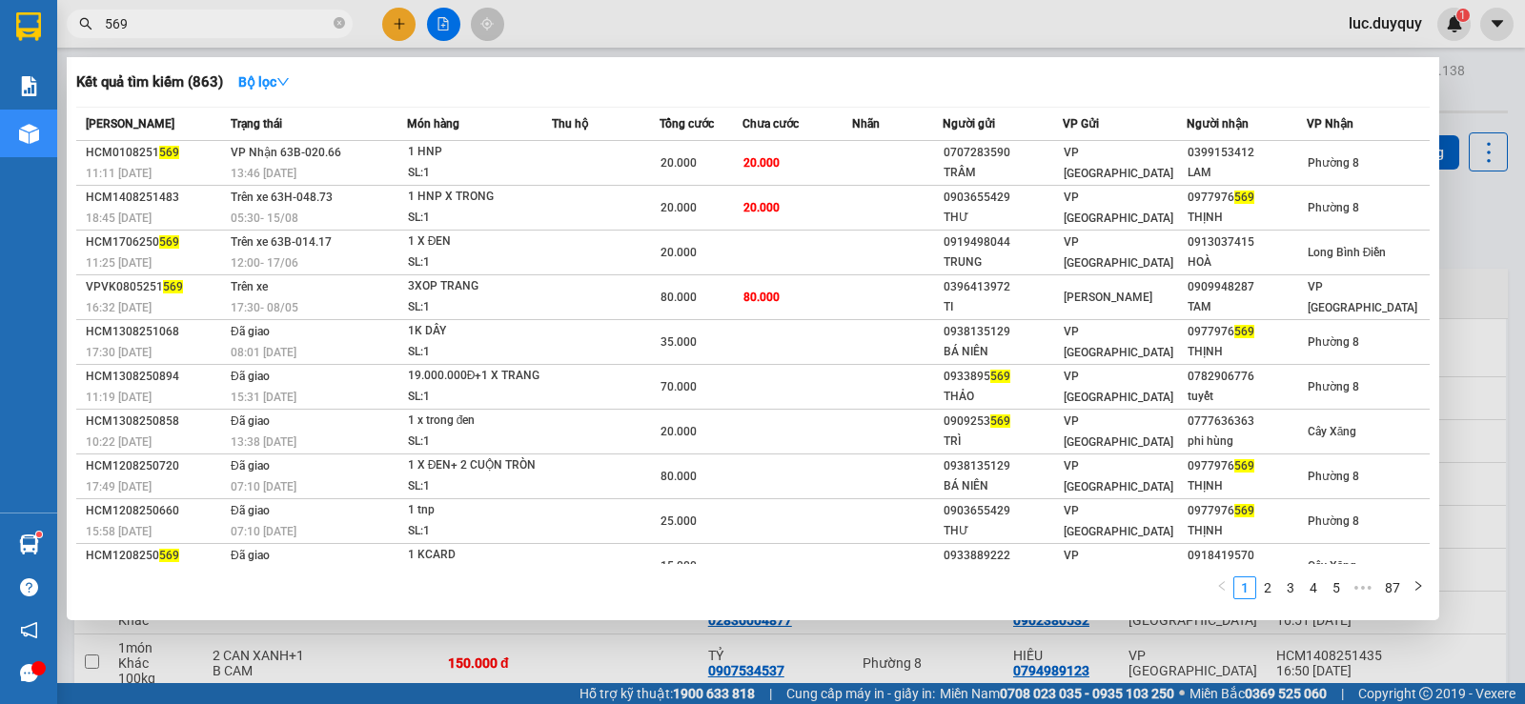
click at [185, 37] on span "569" at bounding box center [210, 24] width 286 height 29
click at [203, 29] on input "569" at bounding box center [217, 23] width 225 height 21
type input "5"
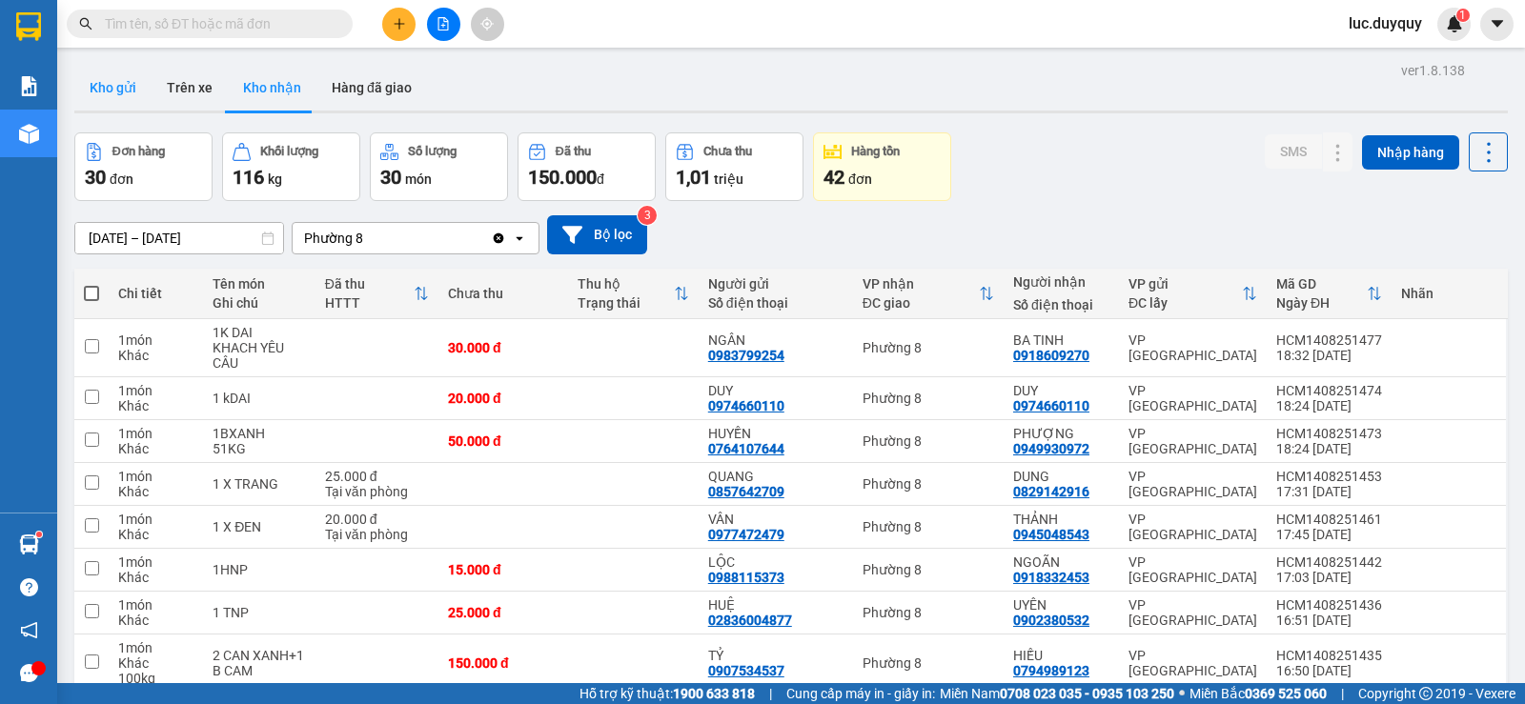
click at [111, 95] on button "Kho gửi" at bounding box center [112, 88] width 77 height 46
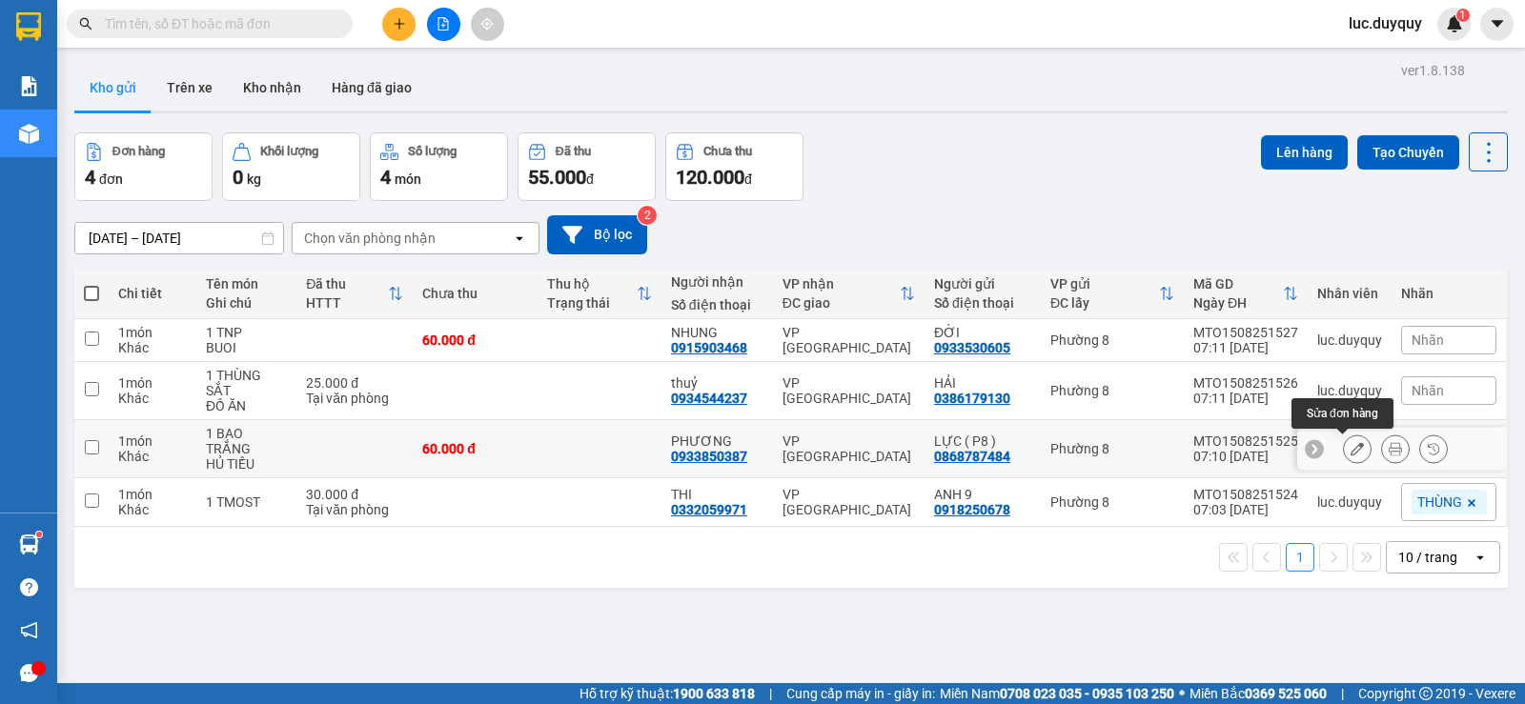
click at [1350, 449] on icon at bounding box center [1356, 448] width 13 height 13
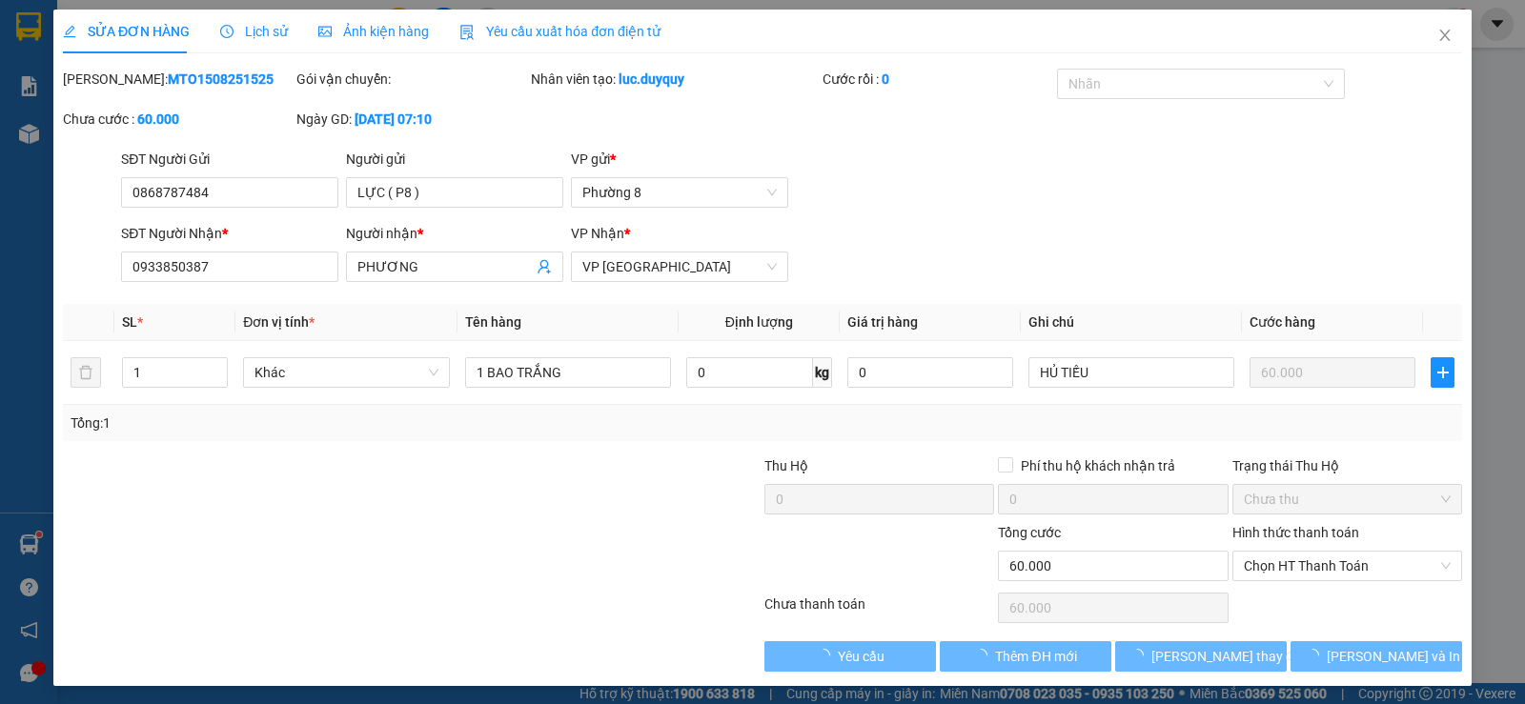
type input "0868787484"
type input "0933850387"
type input "60.000"
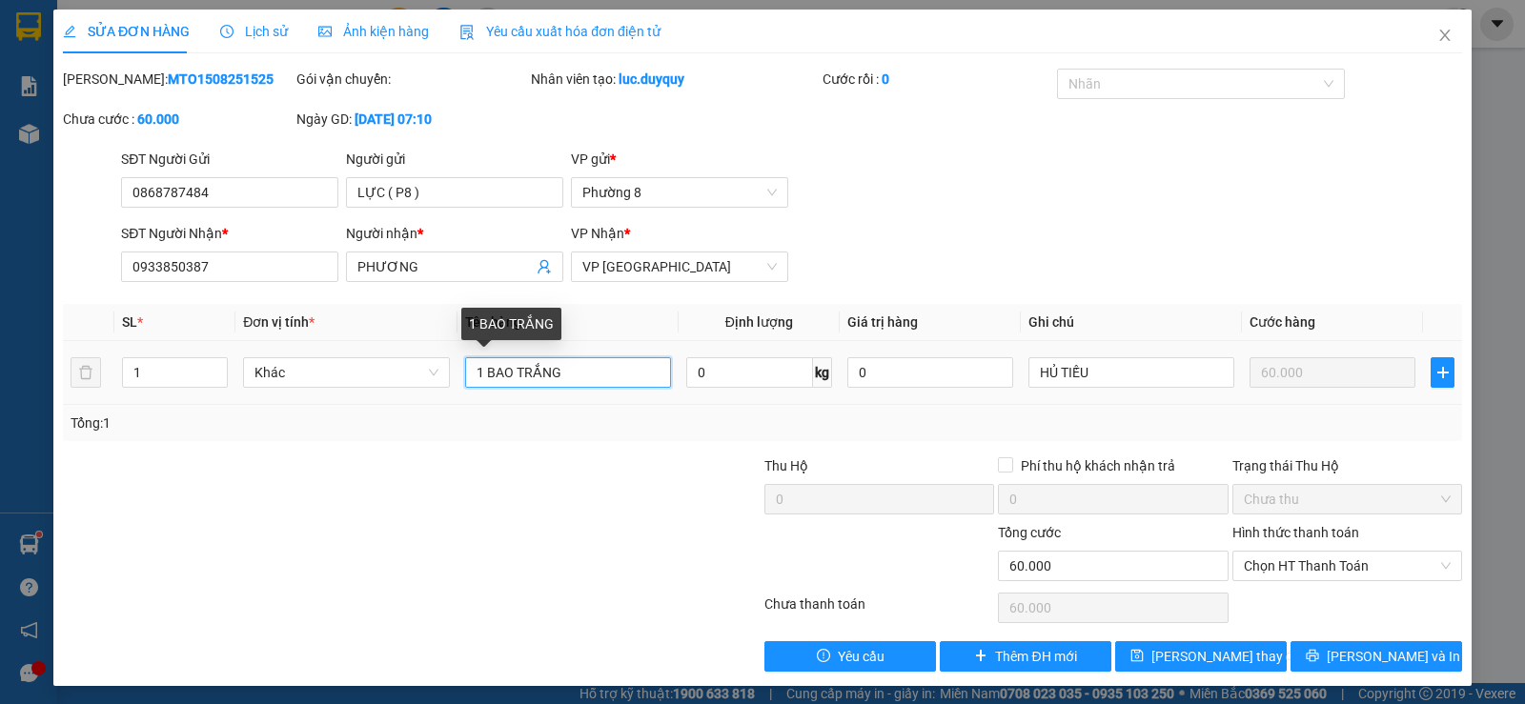
drag, startPoint x: 586, startPoint y: 371, endPoint x: 569, endPoint y: 369, distance: 17.3
click at [585, 369] on input "1 BAO TRẮNG" at bounding box center [568, 372] width 206 height 30
type input "1 BAO XANH"
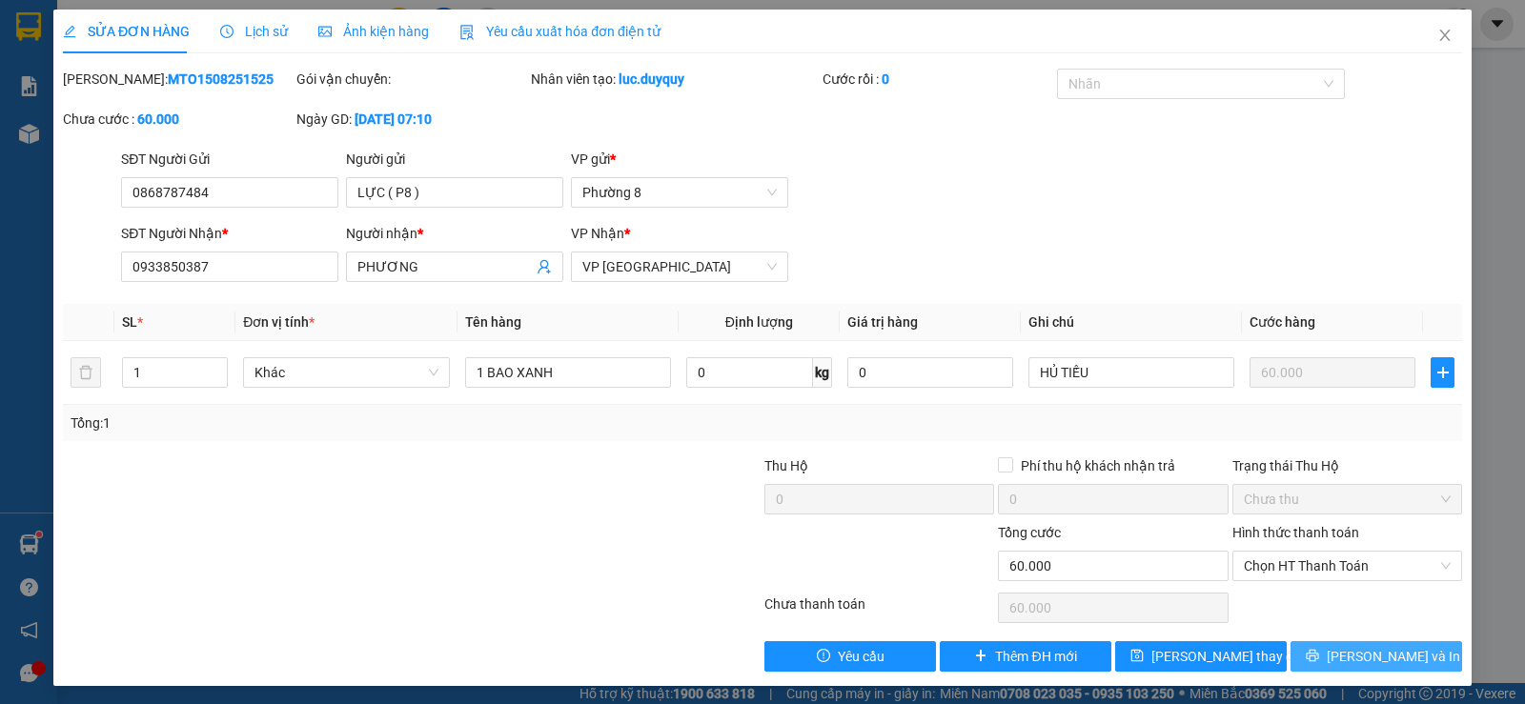
click at [1378, 652] on span "Lưu và In" at bounding box center [1392, 656] width 133 height 21
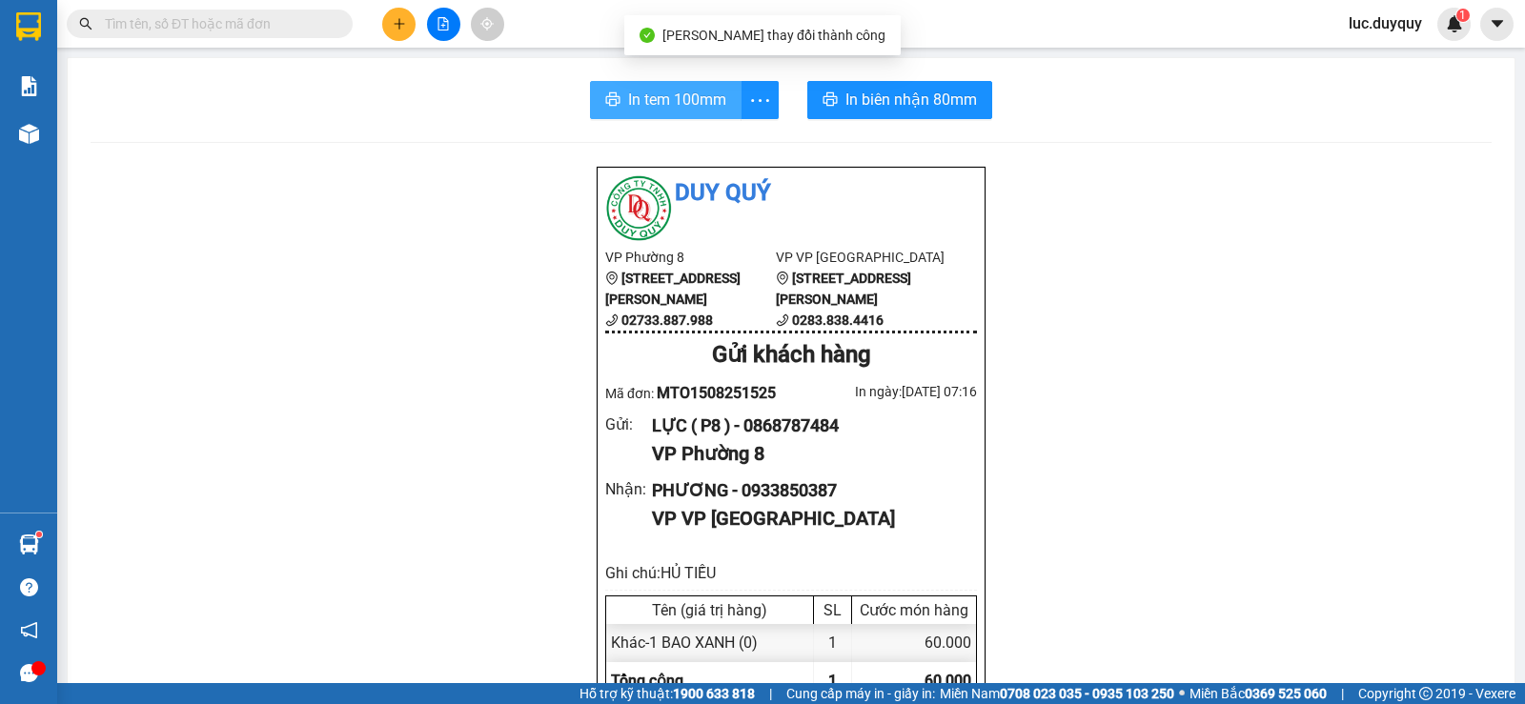
click at [606, 83] on button "In tem 100mm" at bounding box center [666, 100] width 152 height 38
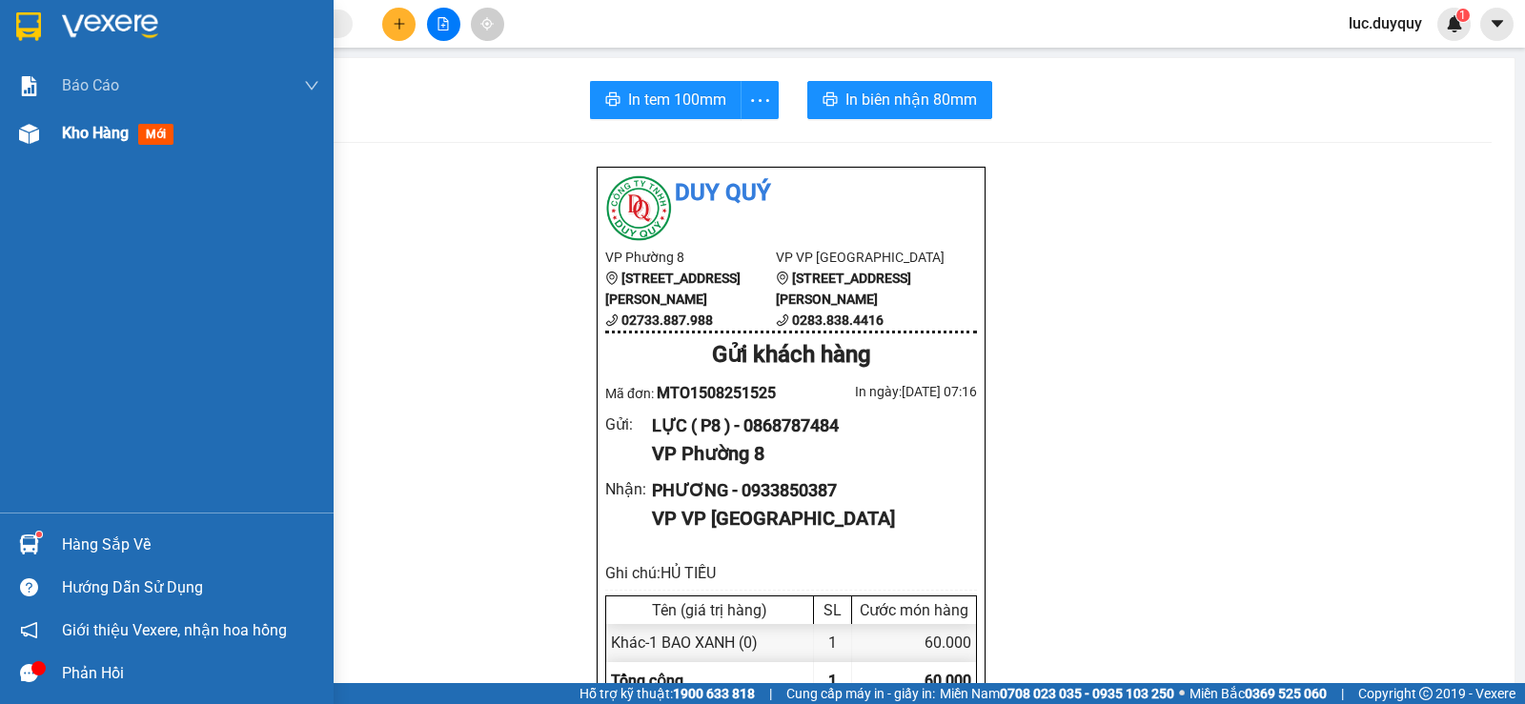
click at [67, 137] on span "Kho hàng" at bounding box center [95, 133] width 67 height 18
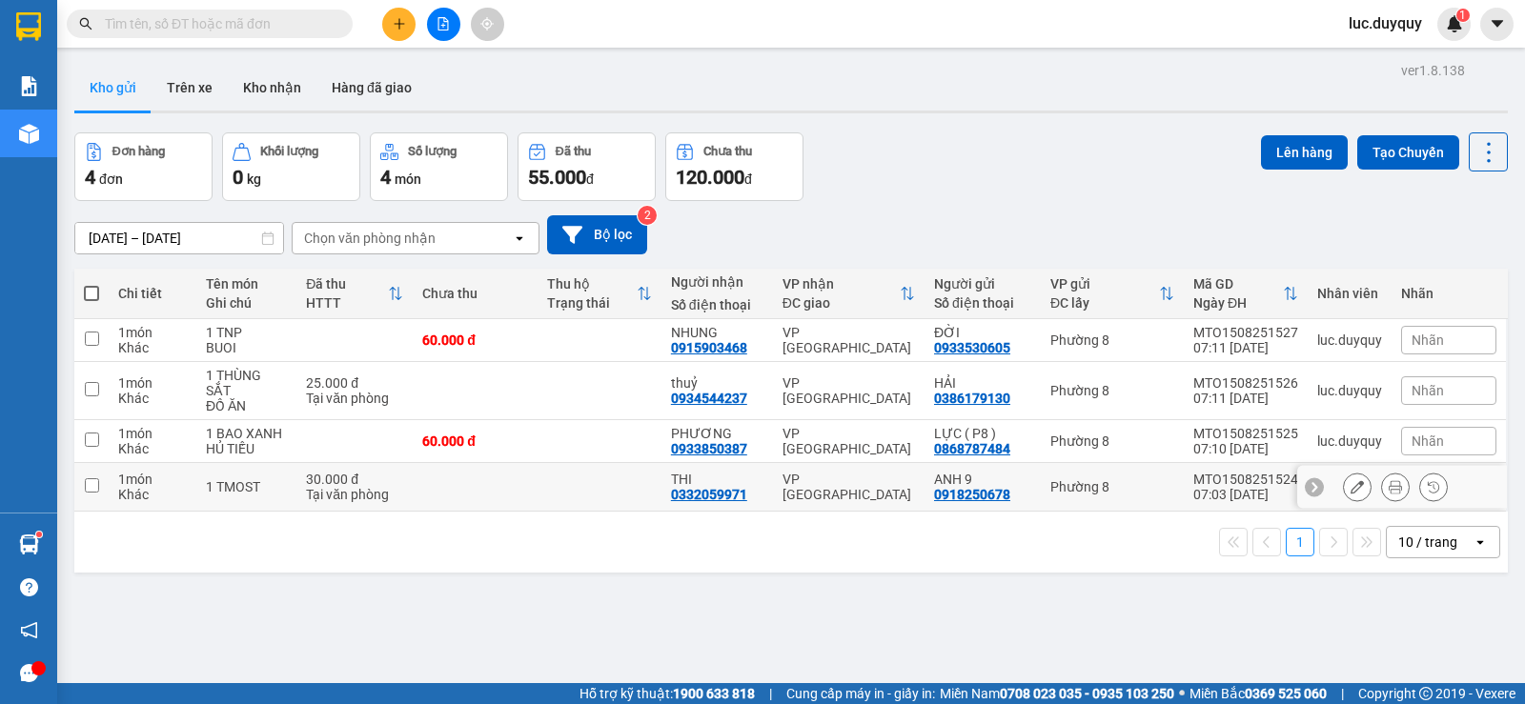
drag, startPoint x: 211, startPoint y: 486, endPoint x: 213, endPoint y: 475, distance: 11.8
click at [211, 486] on div "1 TMOST" at bounding box center [246, 486] width 81 height 15
checkbox input "true"
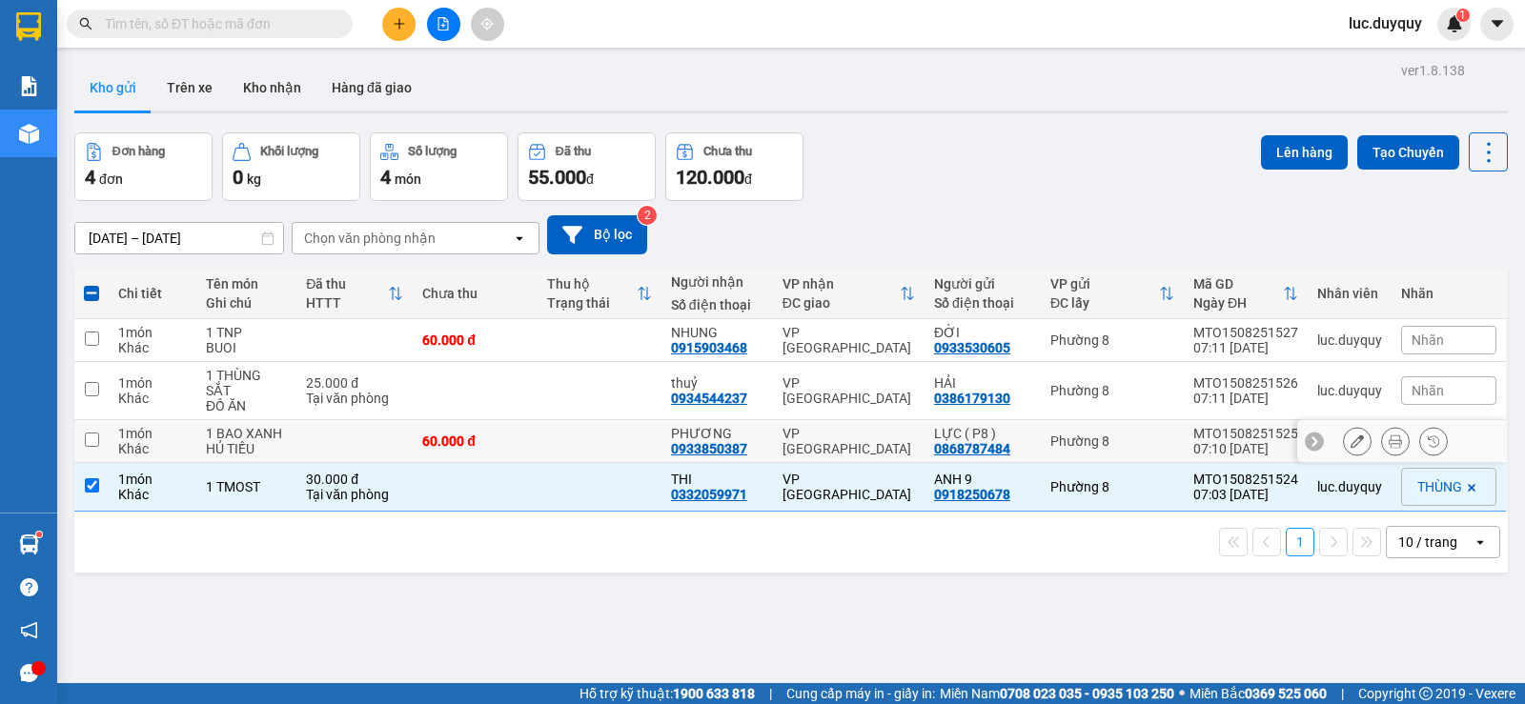
click at [181, 441] on div "Khác" at bounding box center [152, 448] width 69 height 15
checkbox input "true"
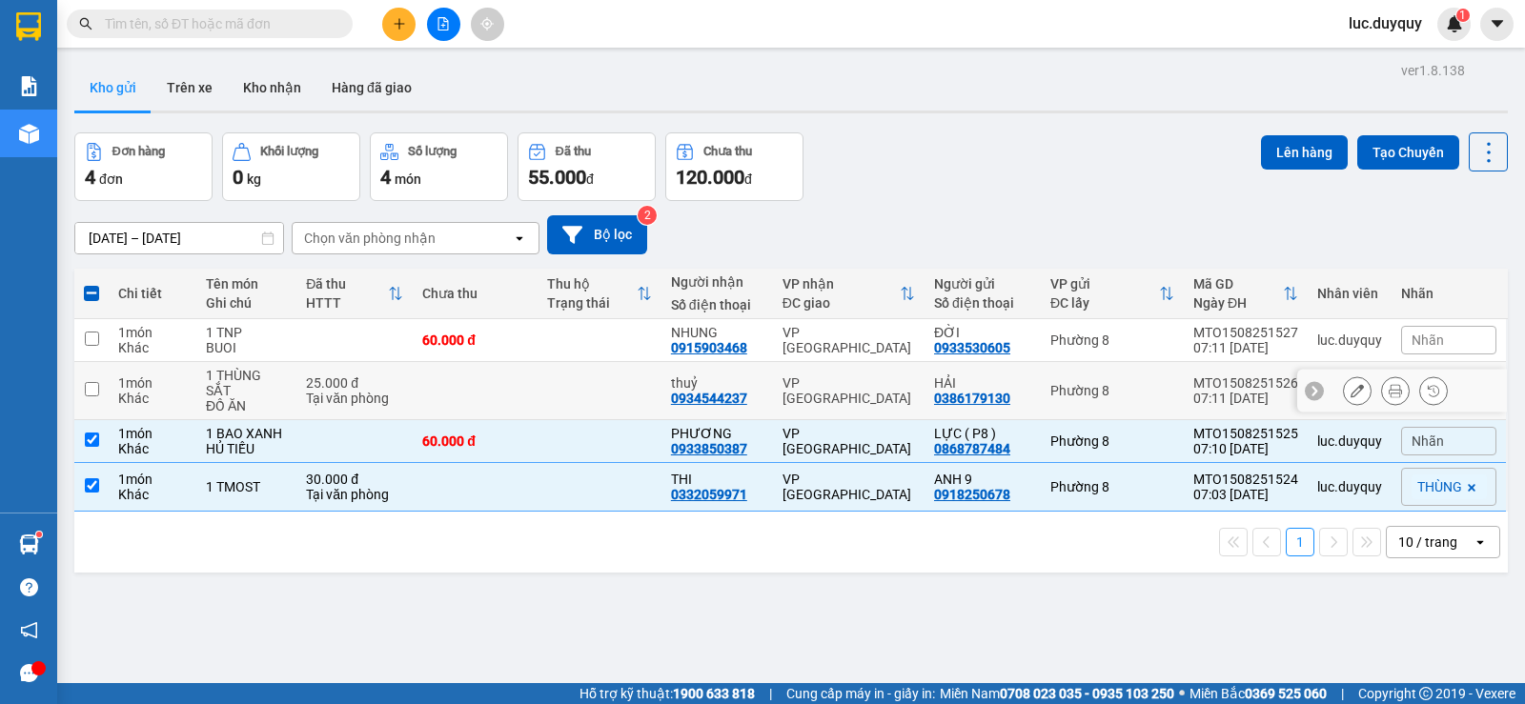
click at [186, 391] on div "Khác" at bounding box center [152, 398] width 69 height 15
checkbox input "true"
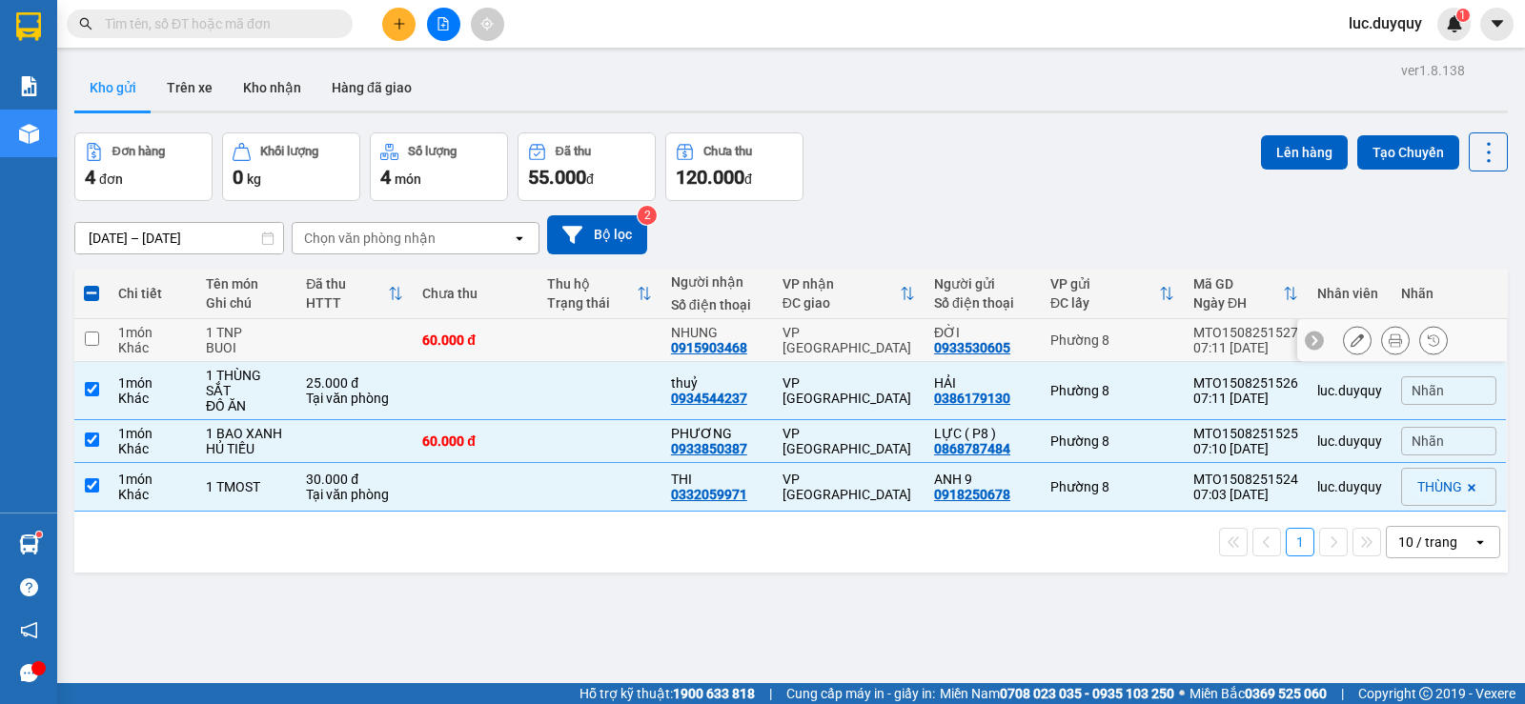
click at [174, 330] on div "1 món" at bounding box center [152, 332] width 69 height 15
checkbox input "true"
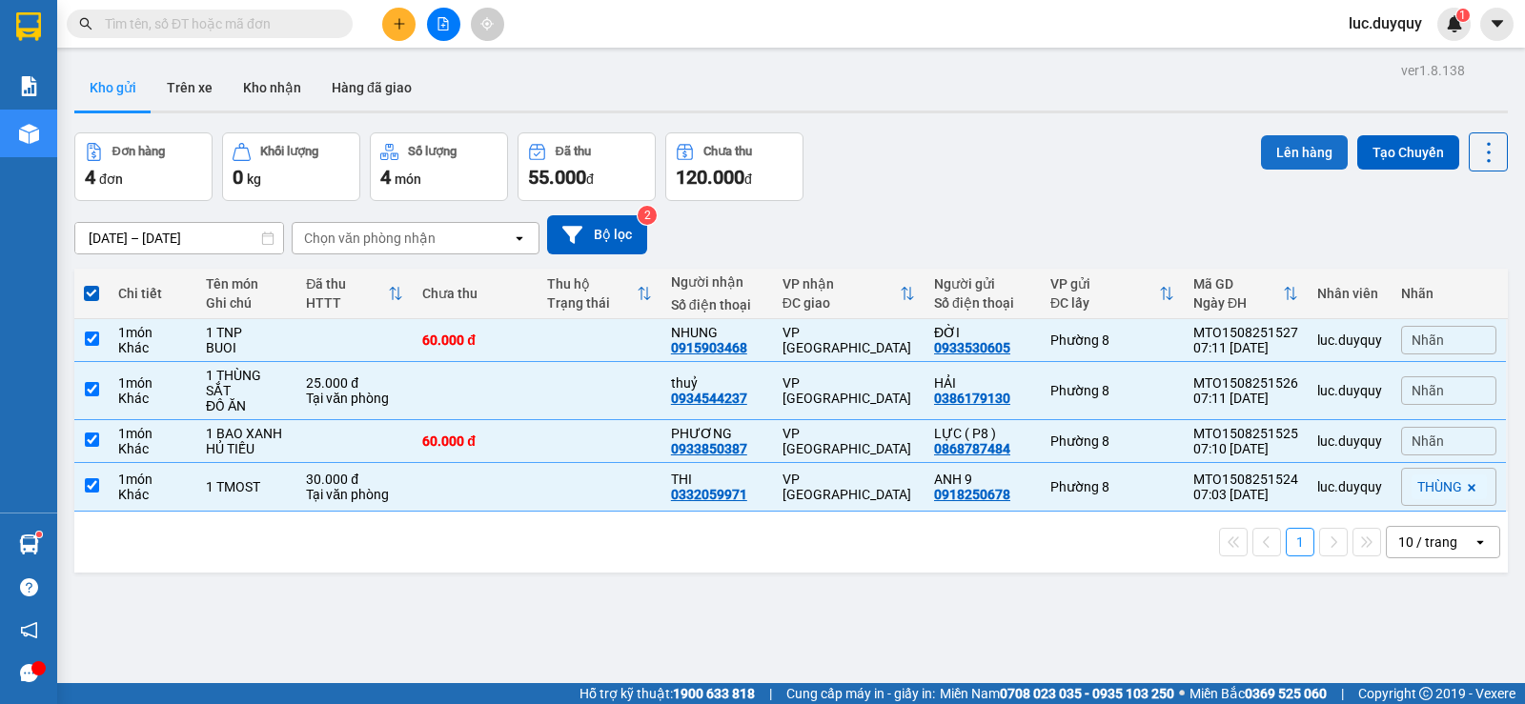
click at [1295, 143] on button "Lên hàng" at bounding box center [1304, 152] width 87 height 34
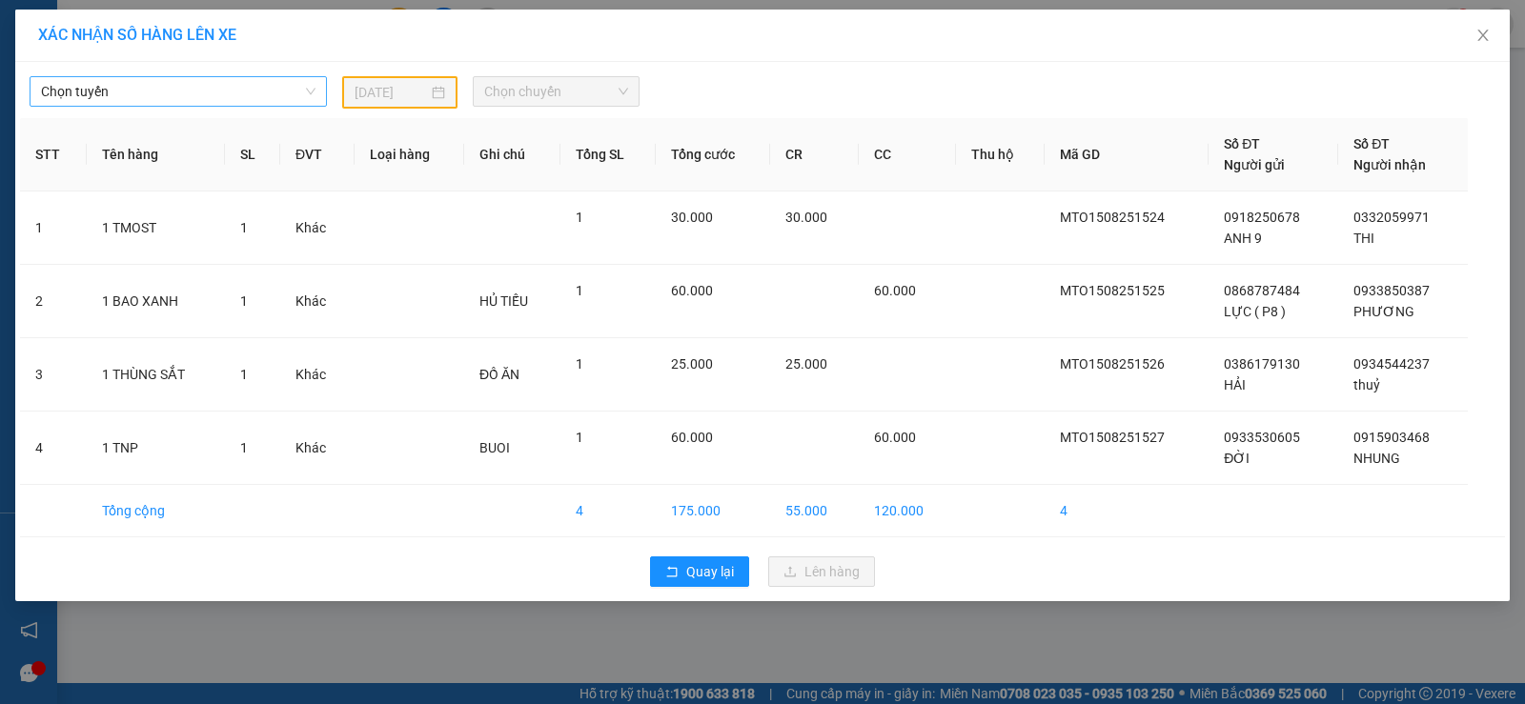
click at [234, 94] on span "Chọn tuyến" at bounding box center [178, 91] width 274 height 29
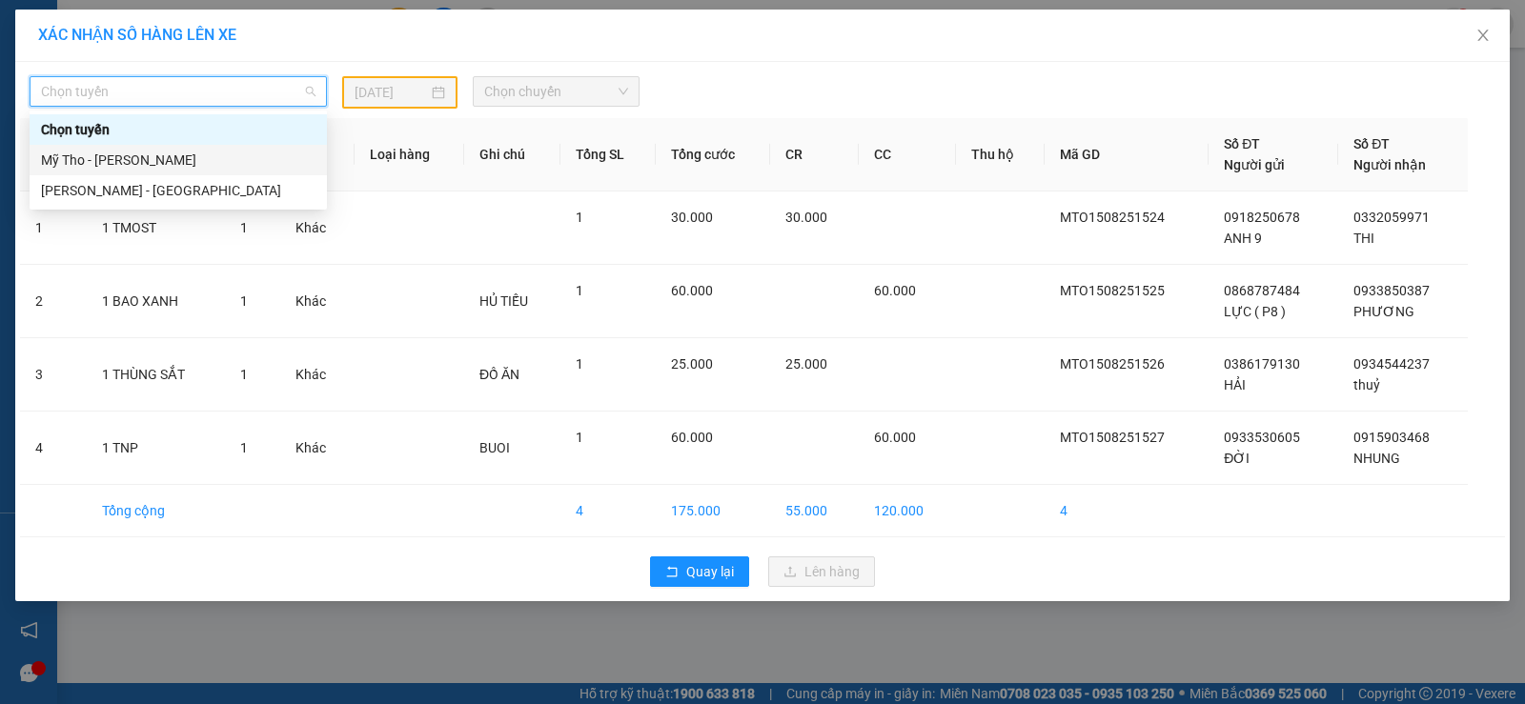
drag, startPoint x: 216, startPoint y: 168, endPoint x: 293, endPoint y: 104, distance: 100.2
click at [222, 166] on div "Mỹ Tho - Hồ Chí Minh" at bounding box center [178, 160] width 274 height 21
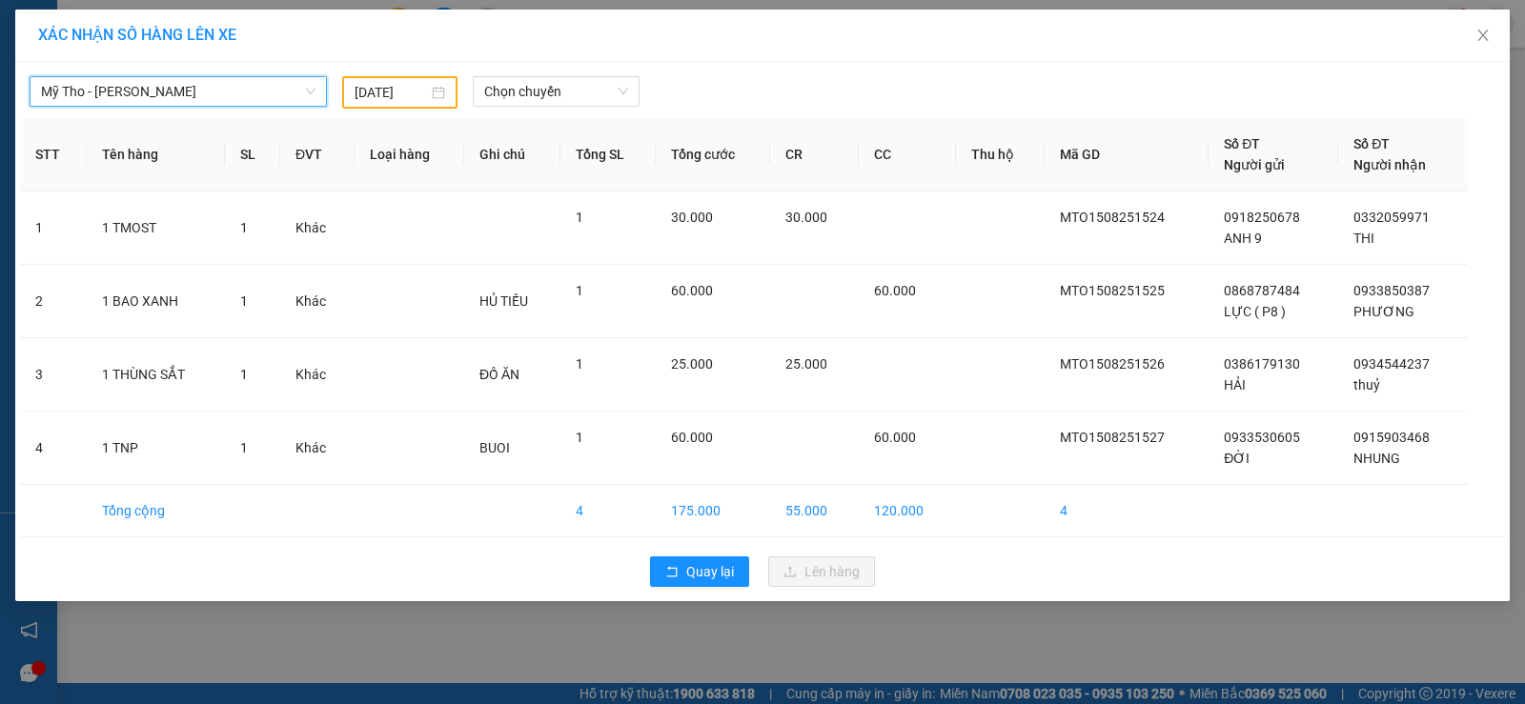
click at [374, 91] on input "14/08/2025" at bounding box center [390, 92] width 73 height 21
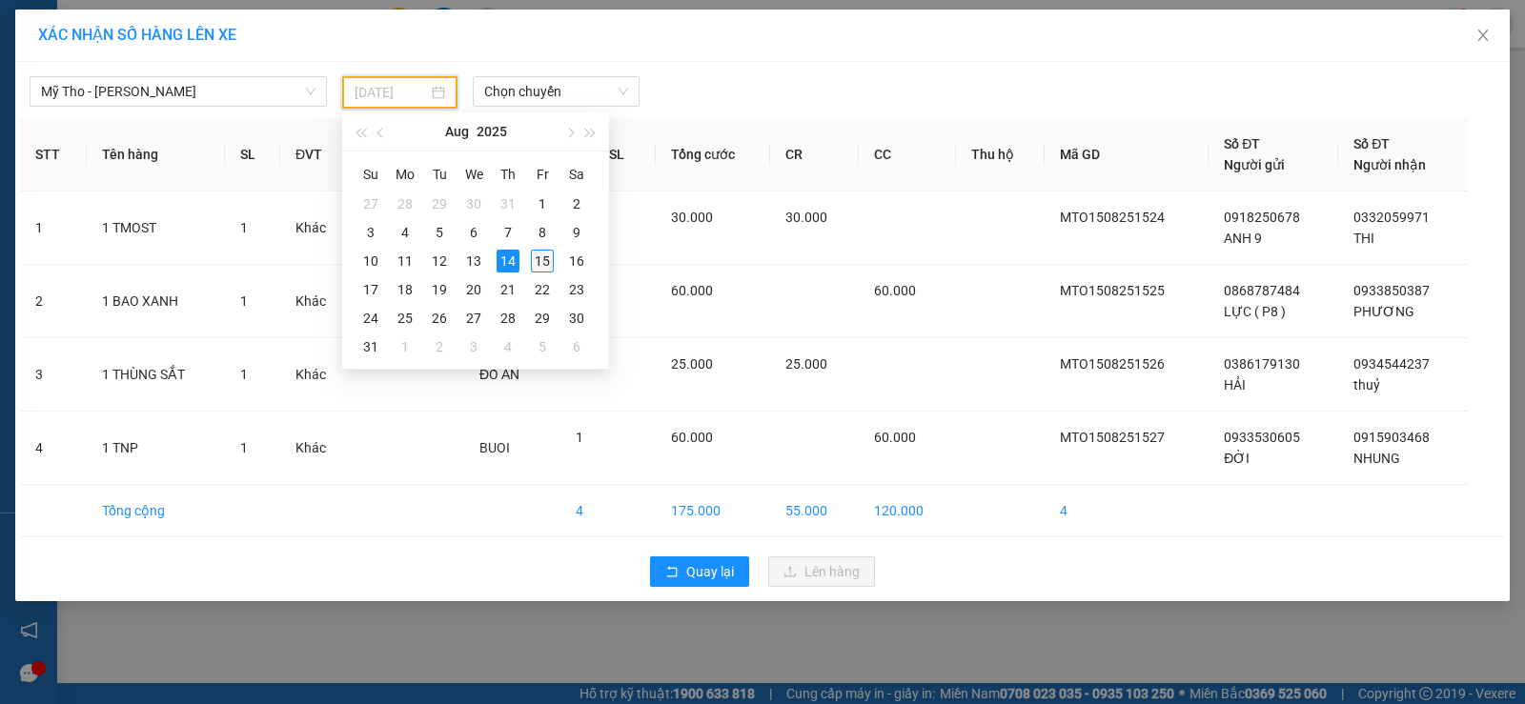
click at [542, 255] on div "15" at bounding box center [542, 261] width 23 height 23
type input "[DATE]"
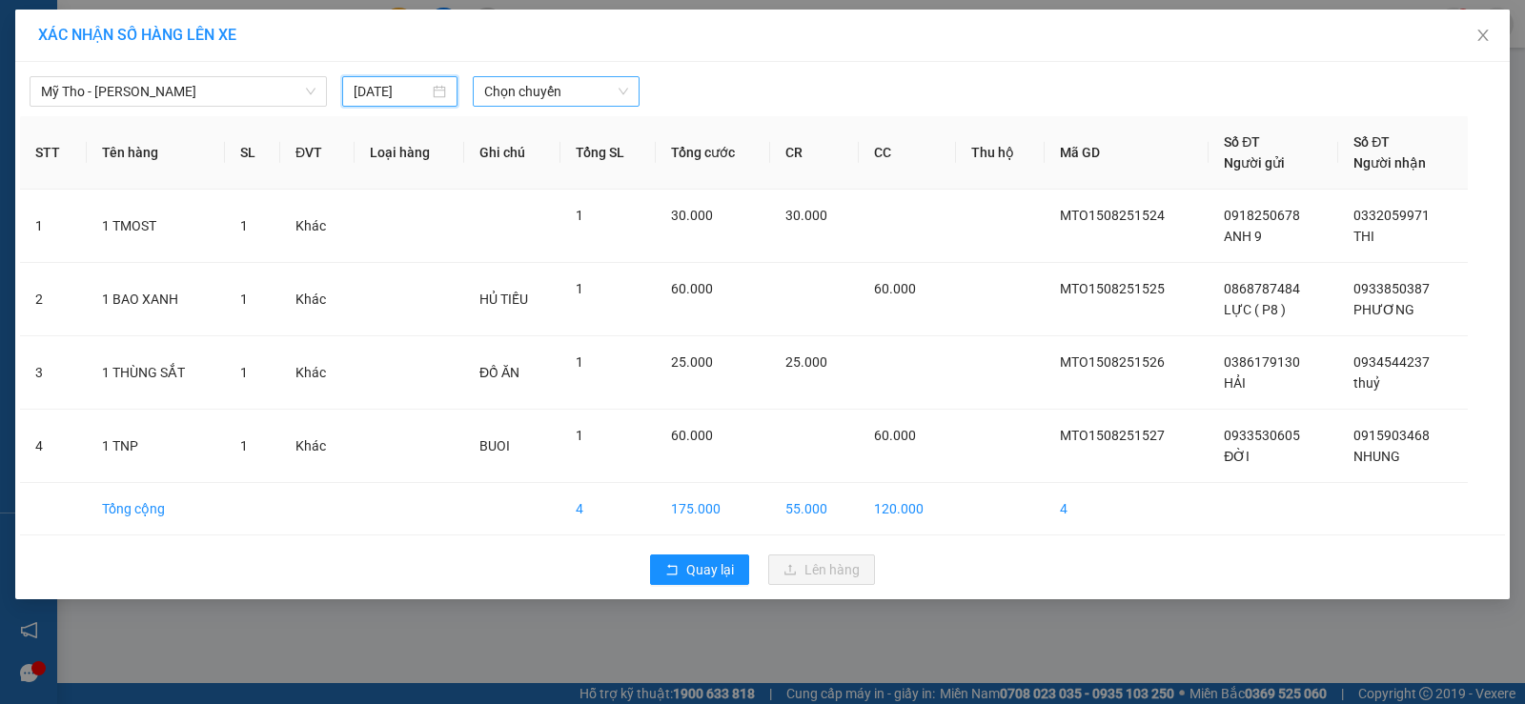
click at [559, 89] on span "Chọn chuyến" at bounding box center [556, 91] width 144 height 29
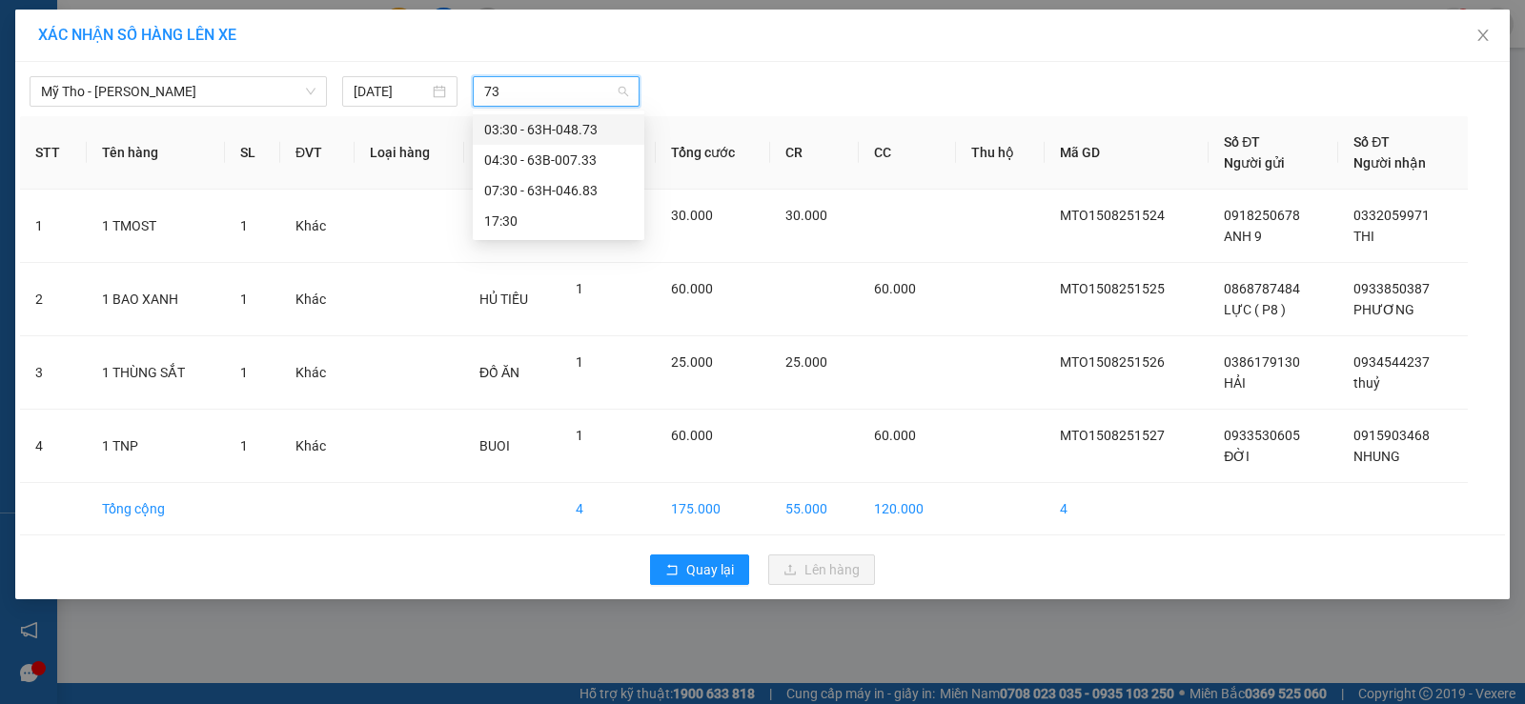
type input "730"
click at [576, 125] on div "07:30 - 63H-046.83" at bounding box center [558, 129] width 149 height 21
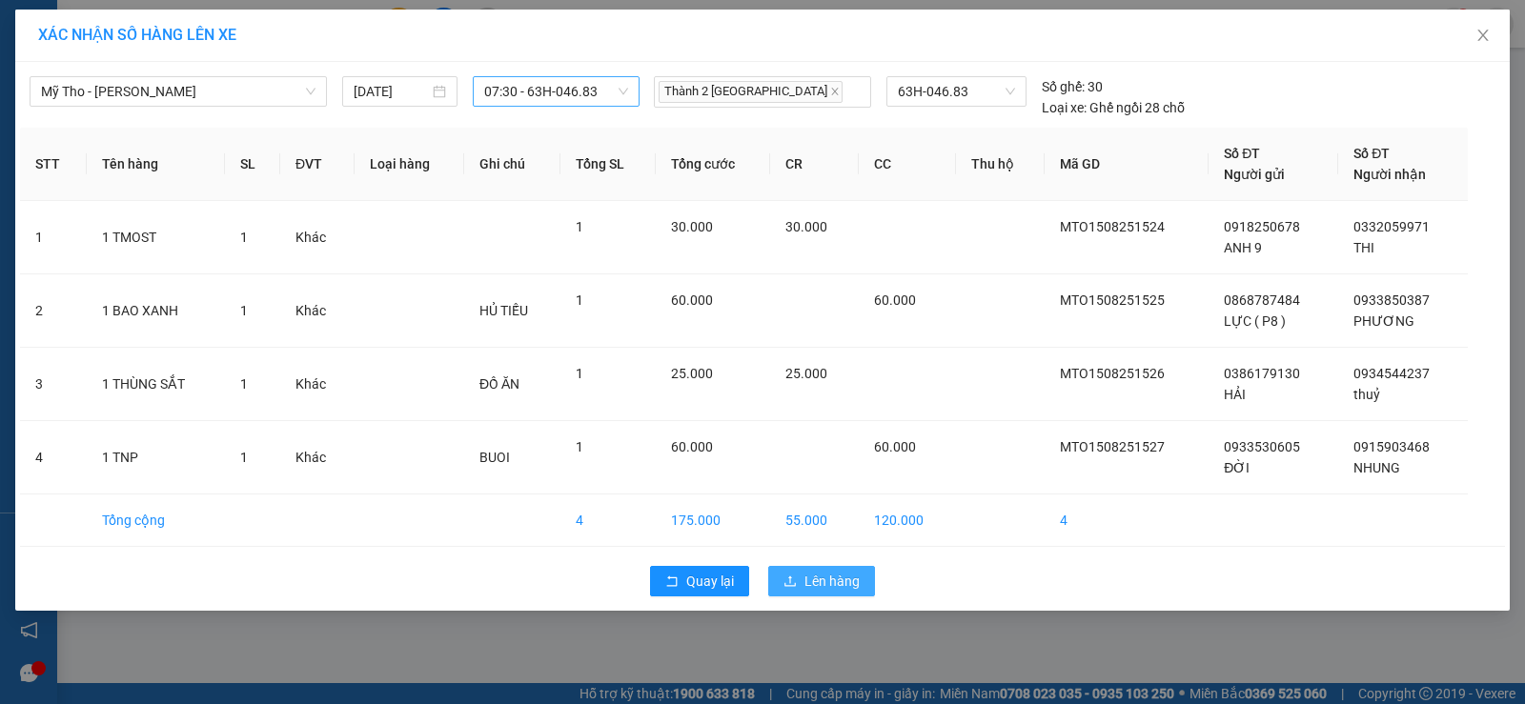
click at [839, 587] on span "Lên hàng" at bounding box center [831, 581] width 55 height 21
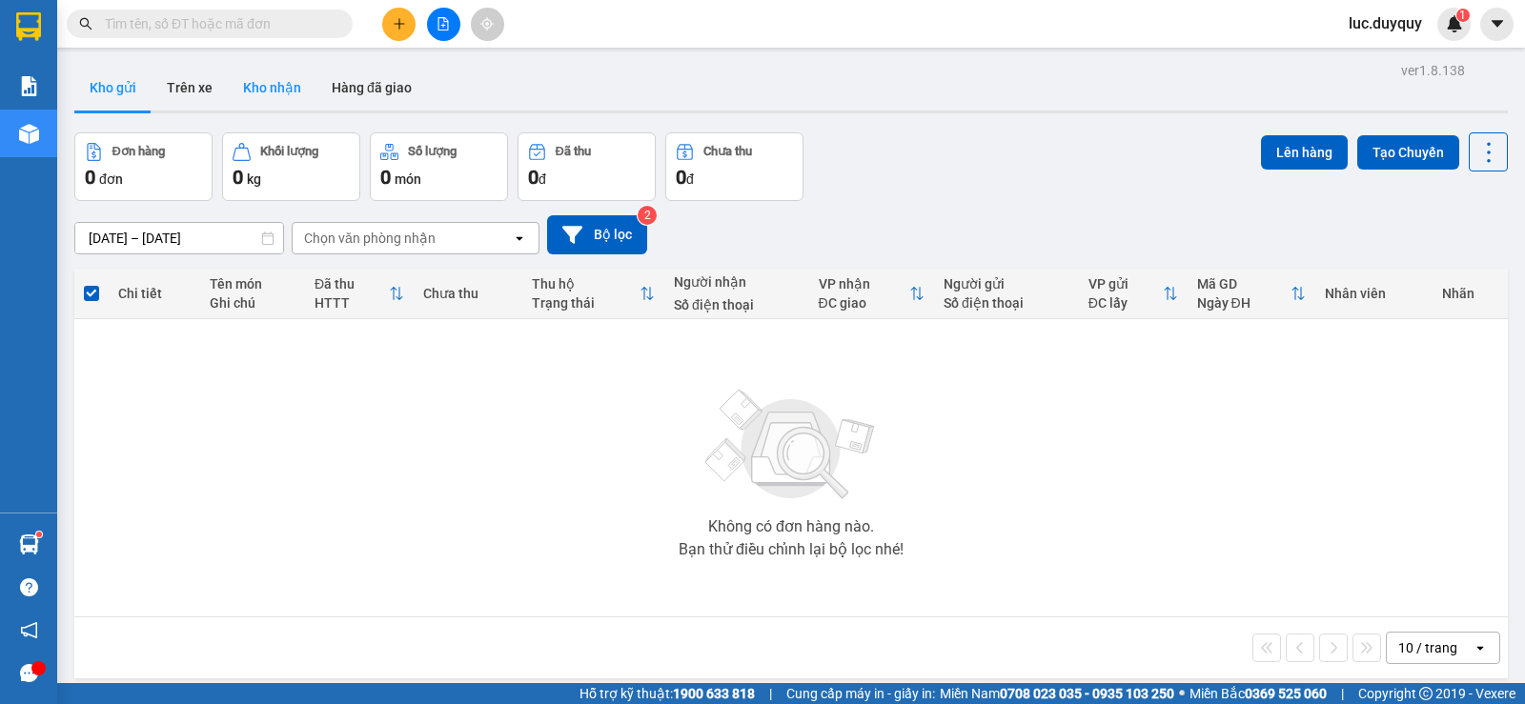
click at [273, 85] on button "Kho nhận" at bounding box center [272, 88] width 89 height 46
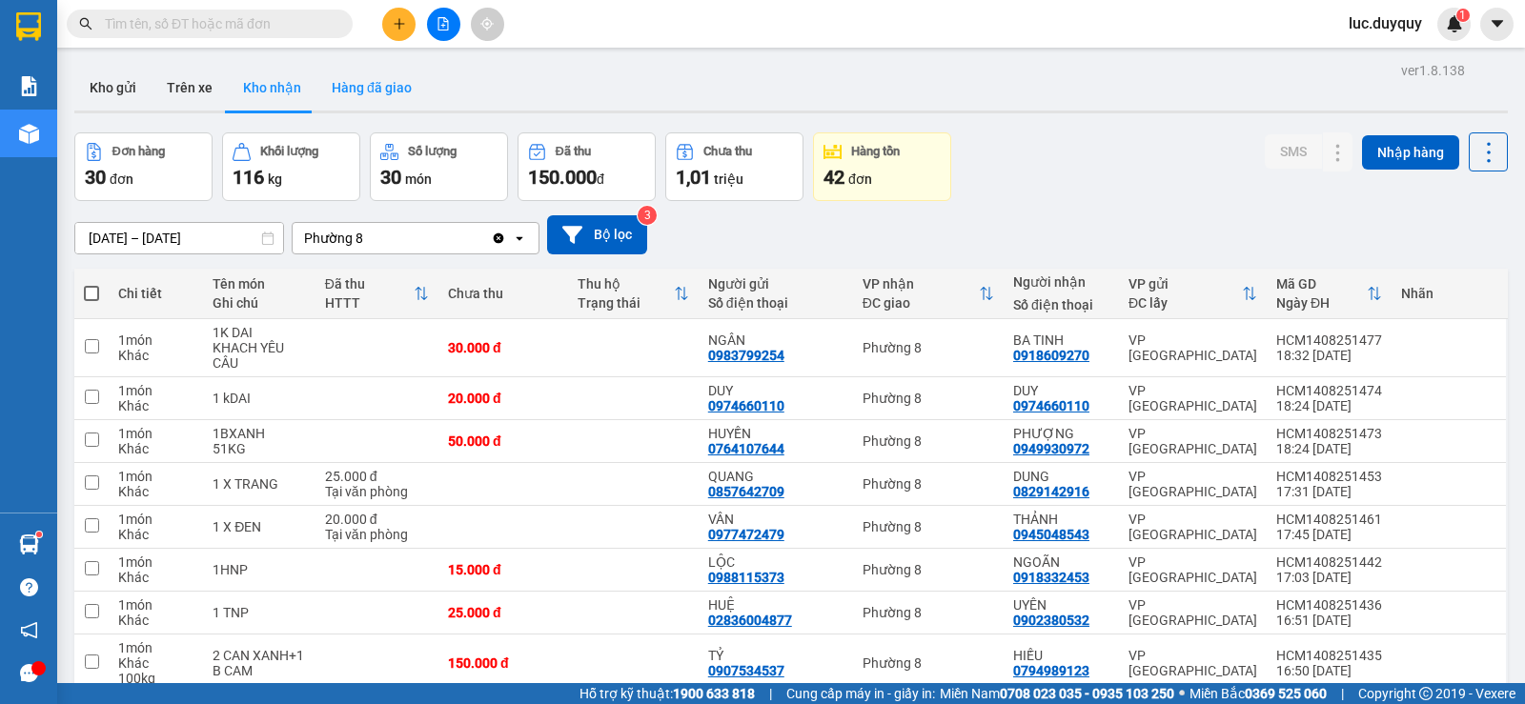
click at [392, 97] on button "Hàng đã giao" at bounding box center [371, 88] width 111 height 46
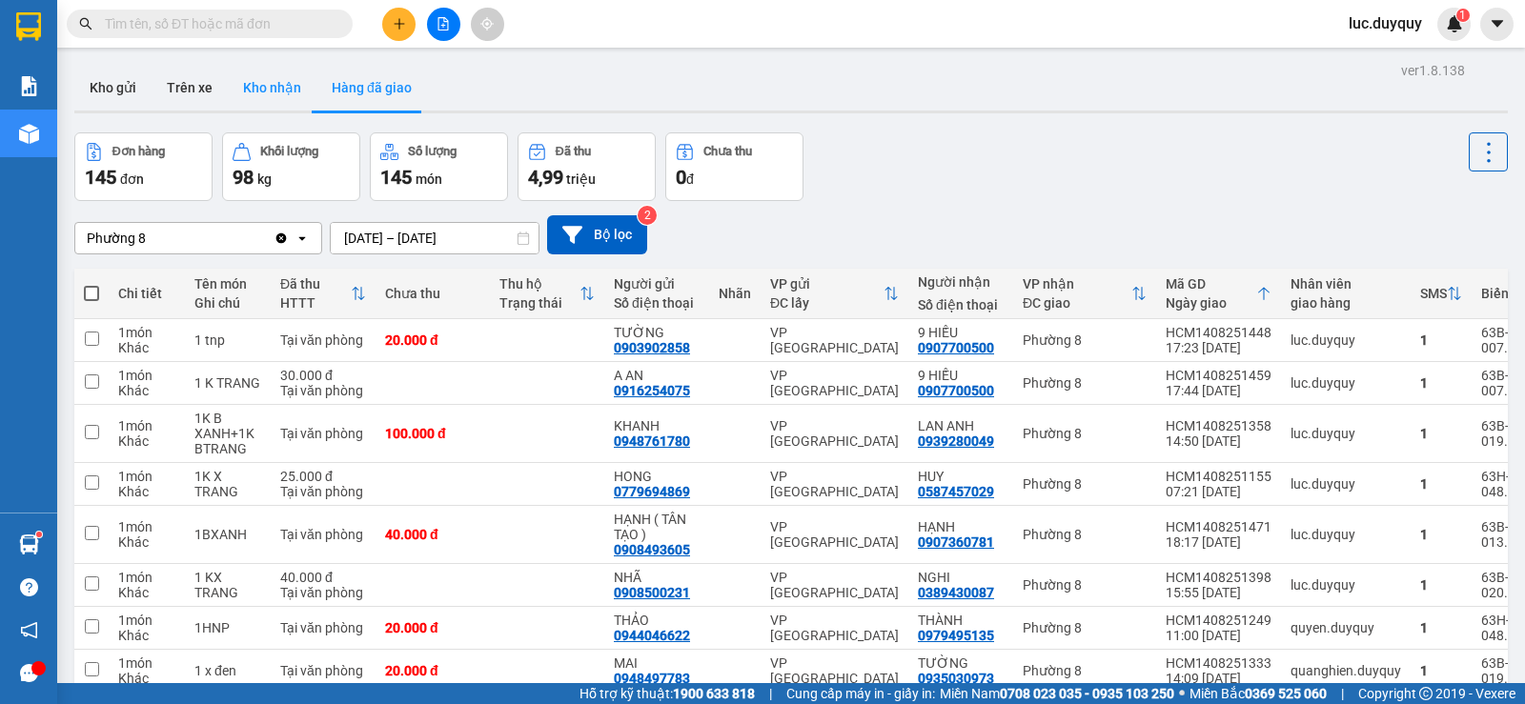
click at [268, 88] on button "Kho nhận" at bounding box center [272, 88] width 89 height 46
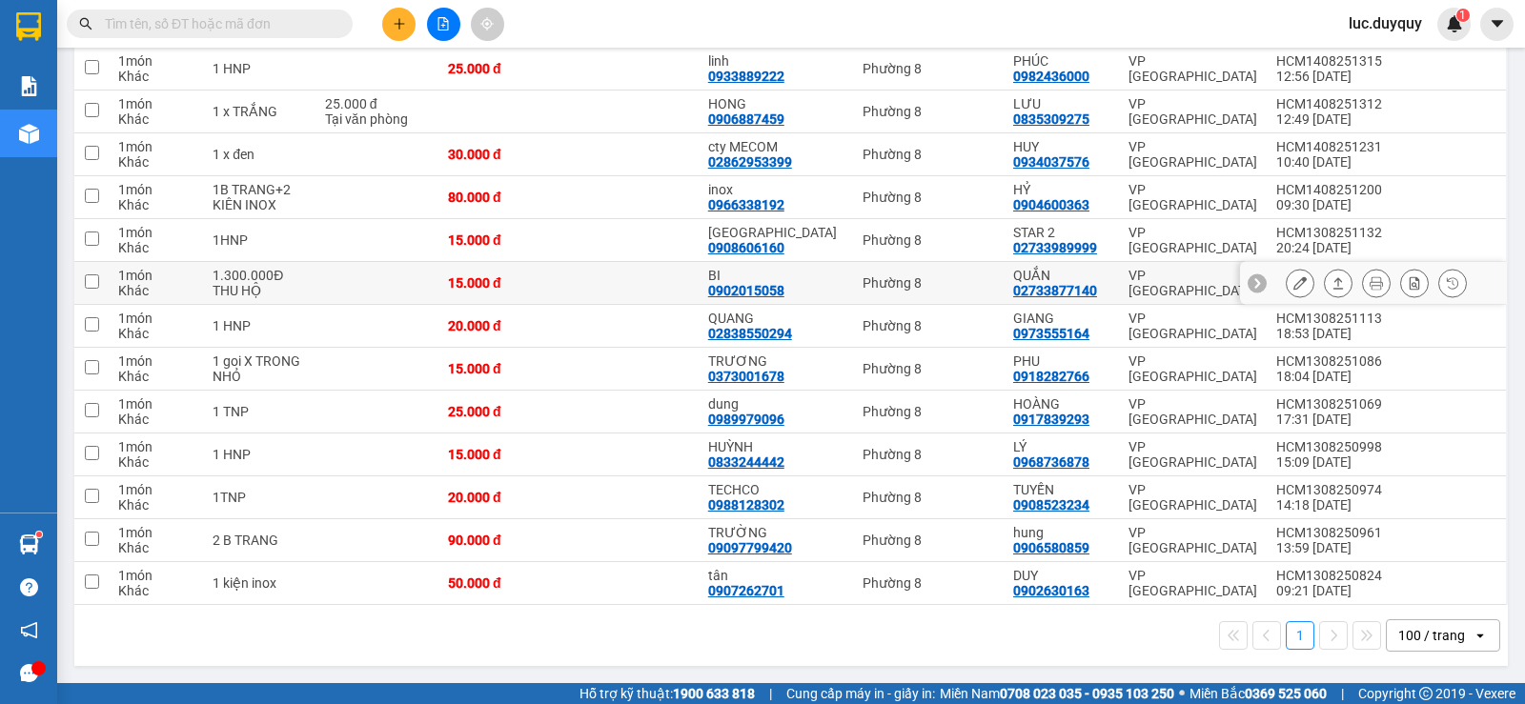
scroll to position [665, 0]
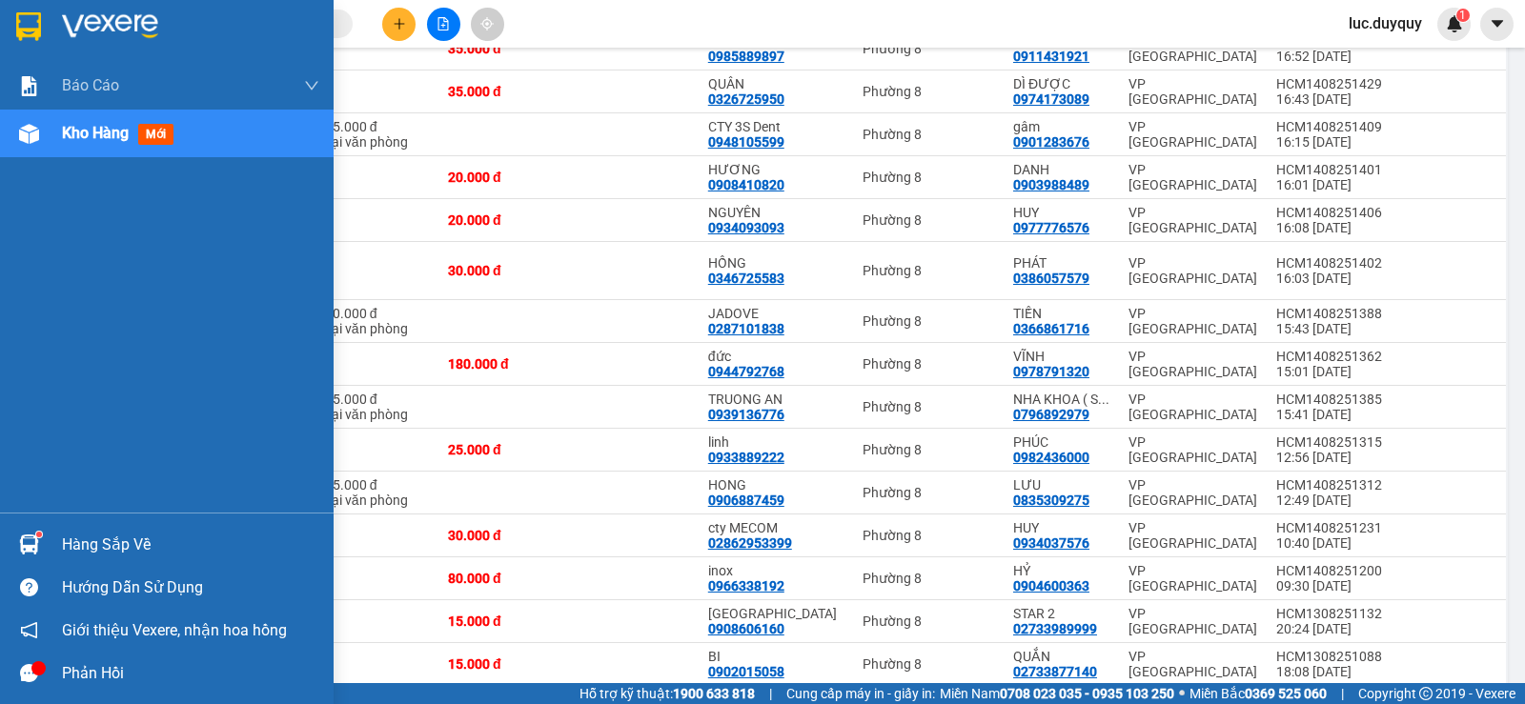
click at [114, 552] on div "Hàng sắp về" at bounding box center [190, 545] width 257 height 29
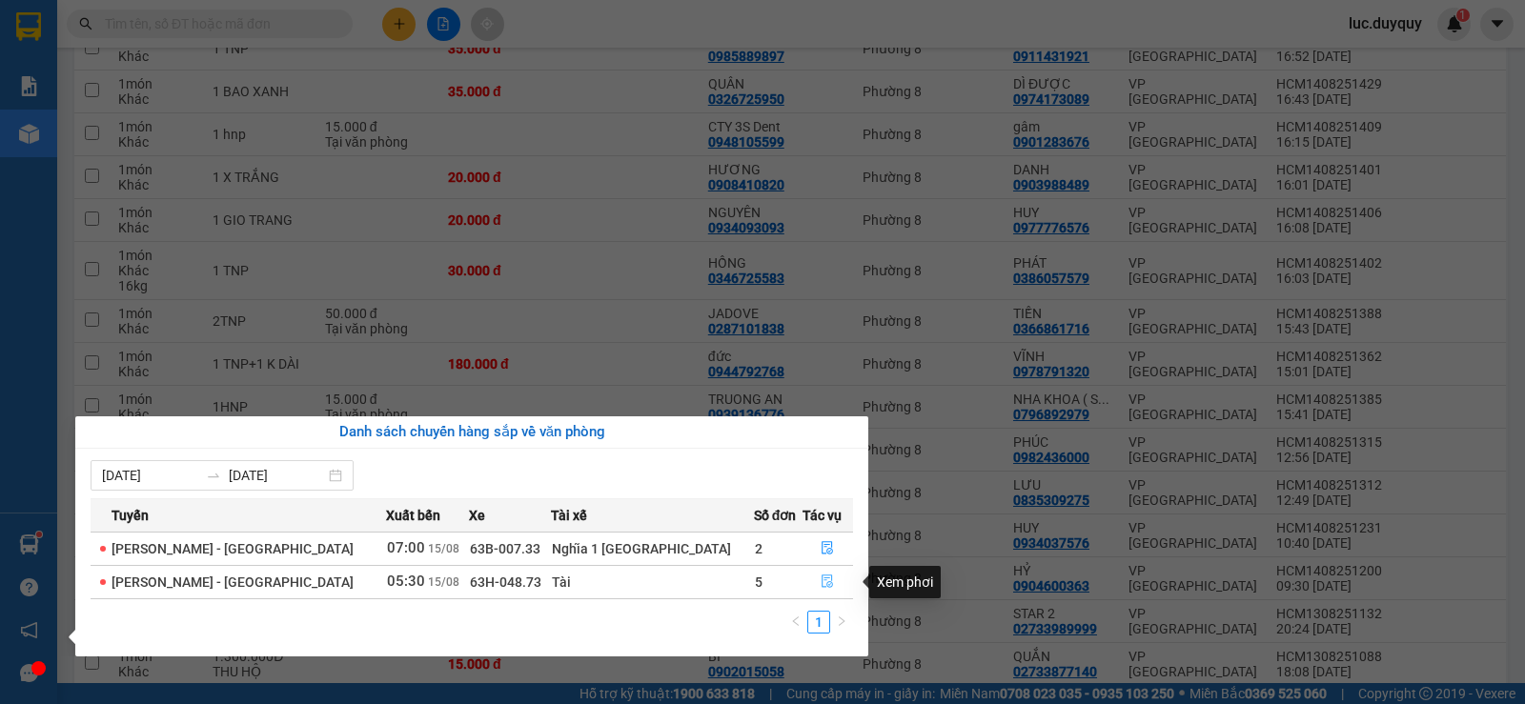
click at [820, 578] on icon "file-done" at bounding box center [826, 581] width 13 height 13
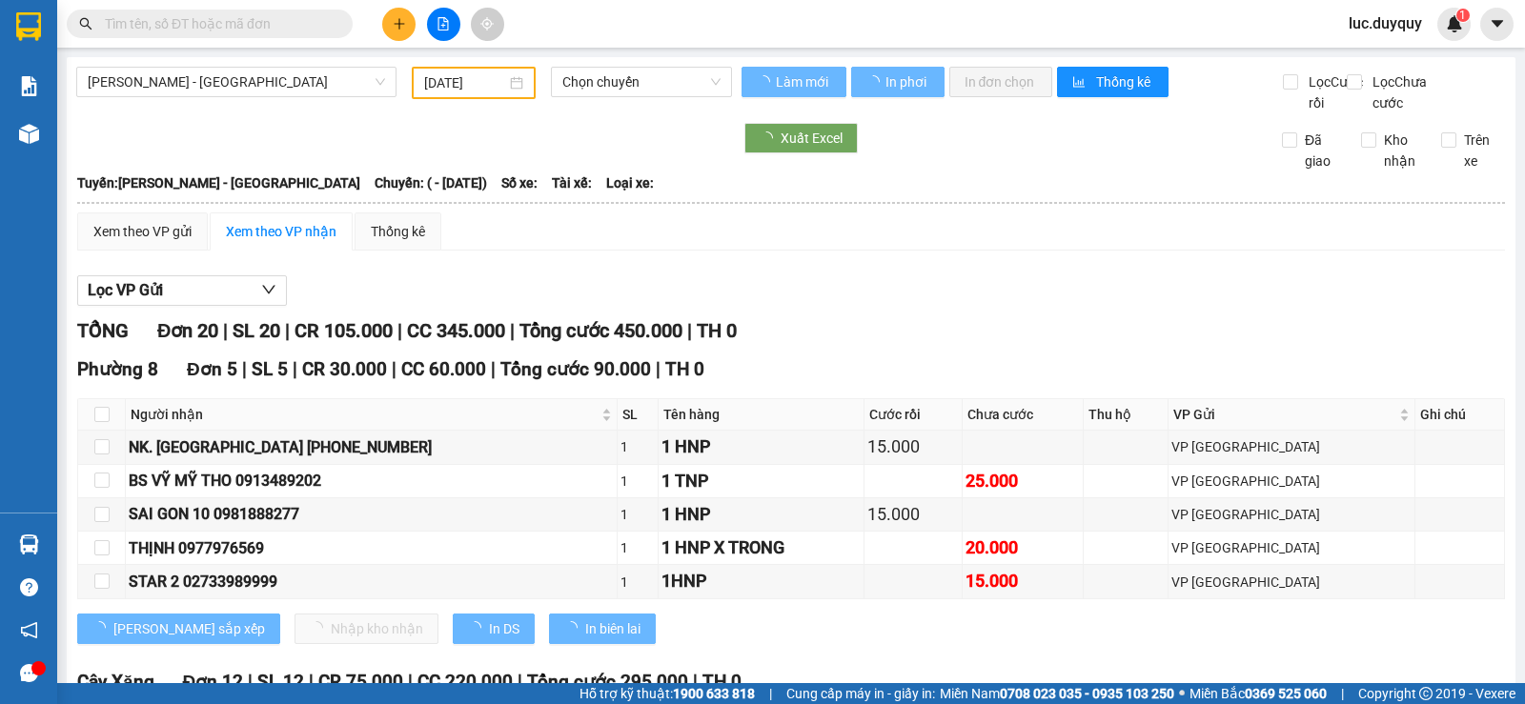
type input "[DATE]"
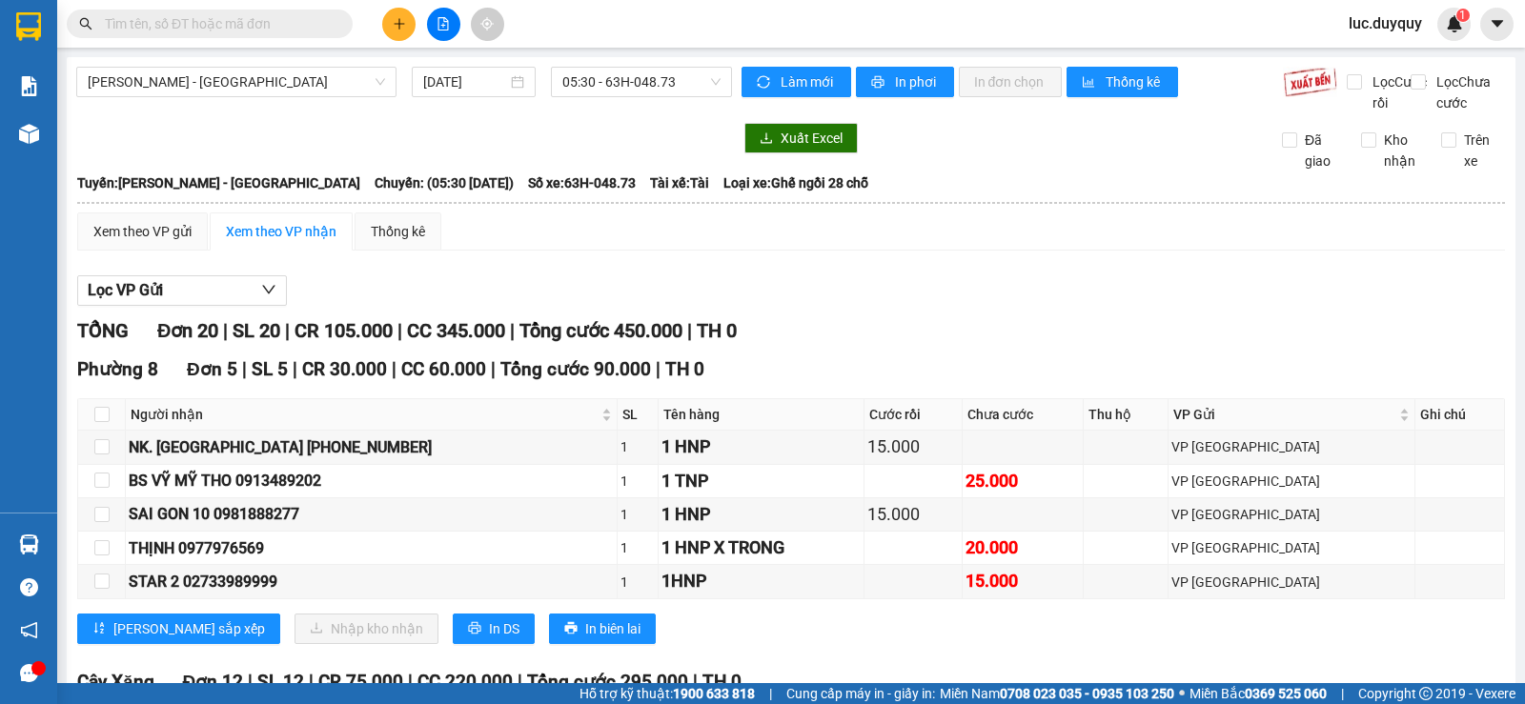
scroll to position [286, 0]
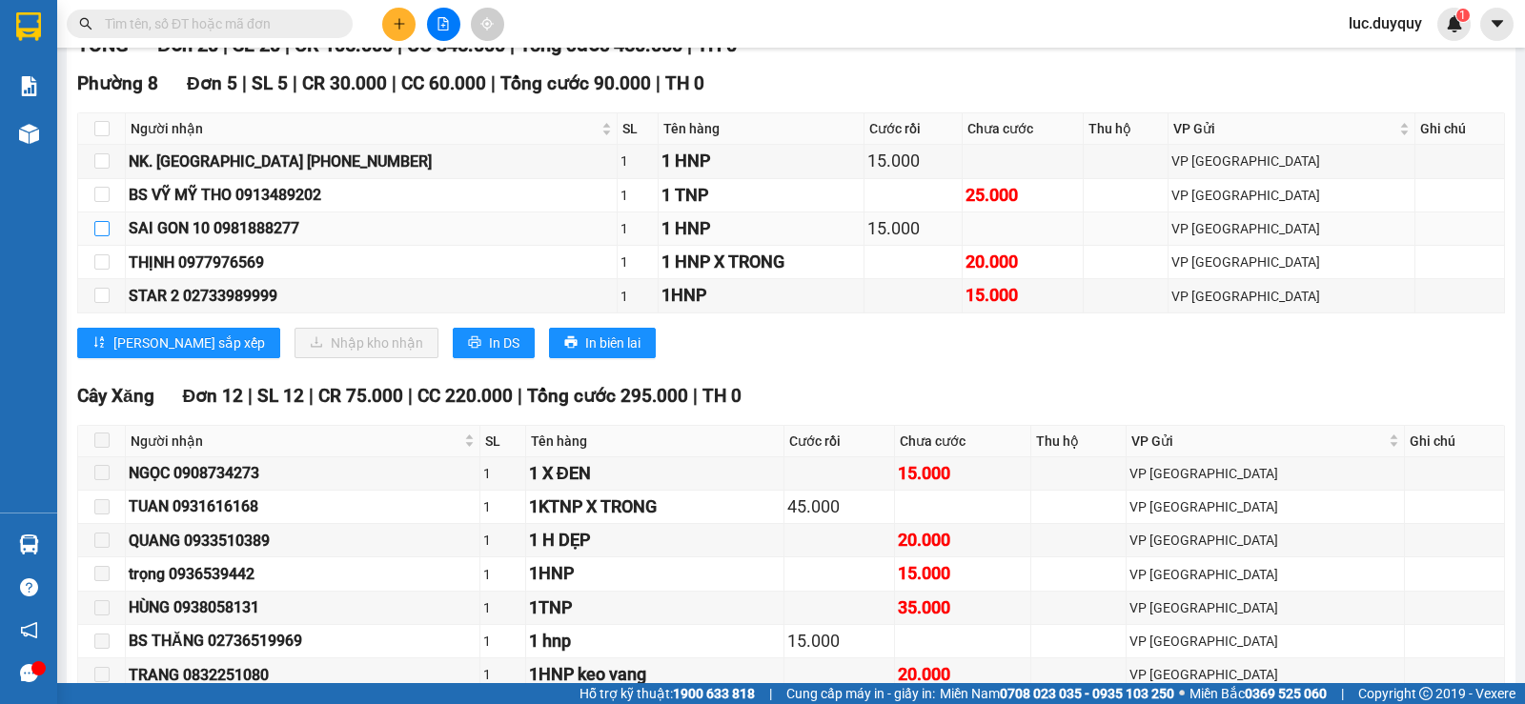
click at [105, 239] on label at bounding box center [101, 228] width 15 height 21
click at [105, 236] on input "checkbox" at bounding box center [101, 228] width 15 height 15
checkbox input "true"
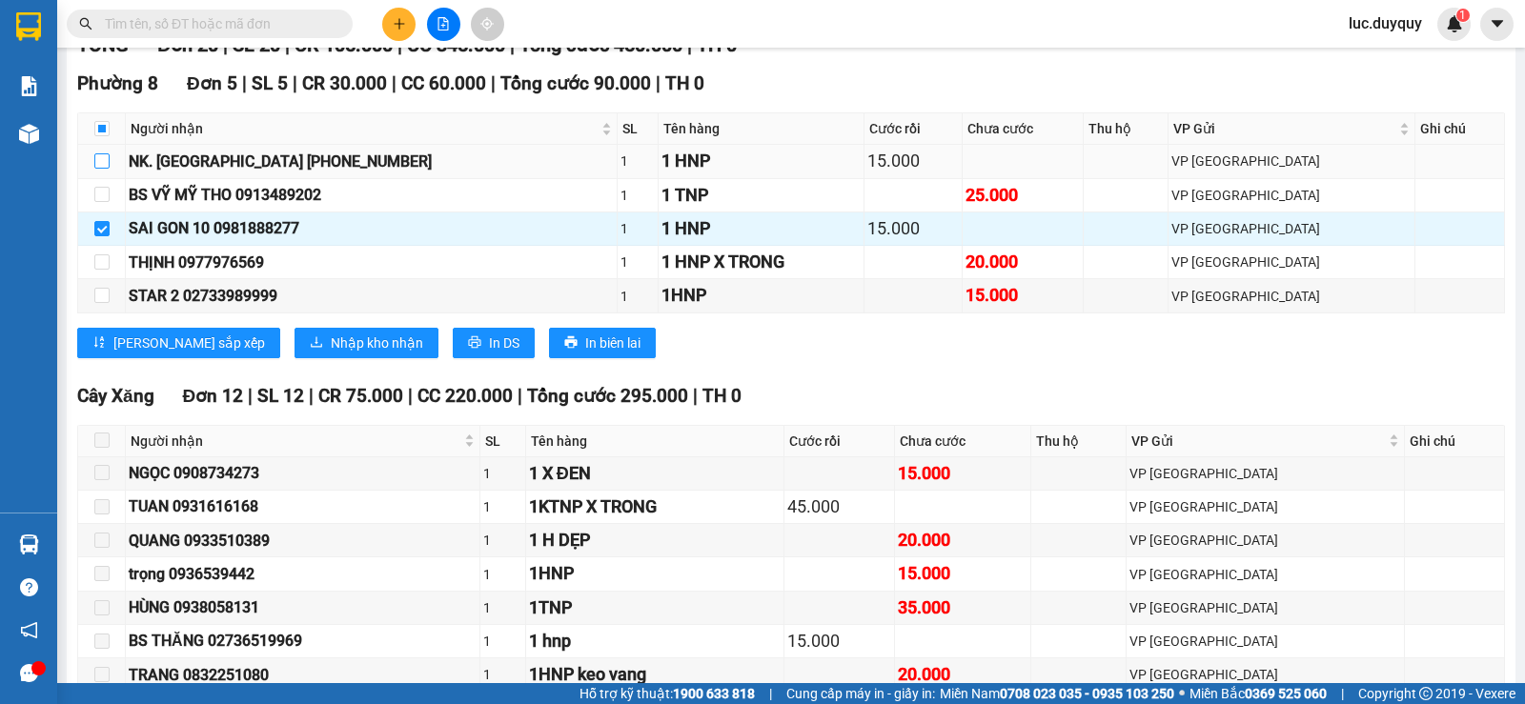
click at [107, 169] on input "checkbox" at bounding box center [101, 160] width 15 height 15
checkbox input "true"
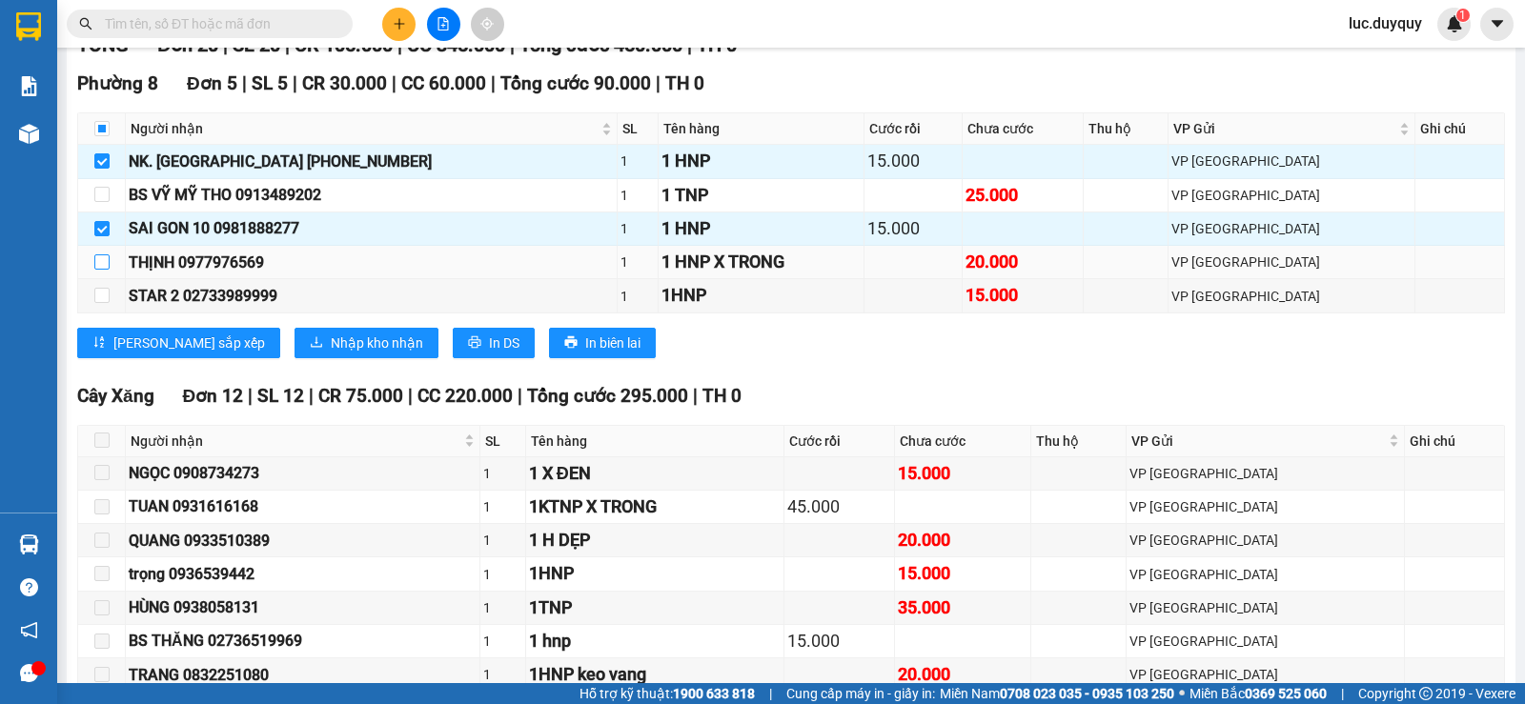
click at [99, 270] on input "checkbox" at bounding box center [101, 261] width 15 height 15
checkbox input "true"
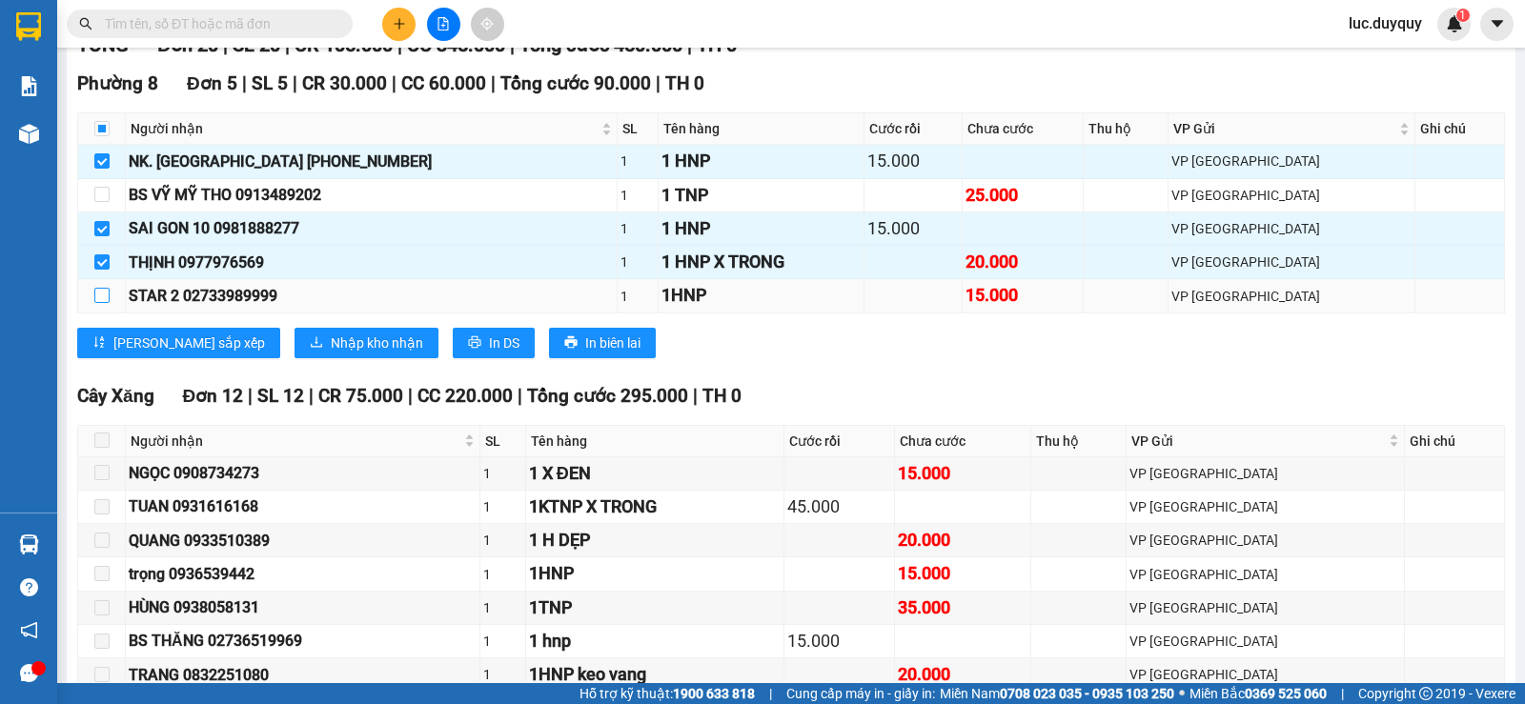
click at [96, 303] on input "checkbox" at bounding box center [101, 295] width 15 height 15
checkbox input "true"
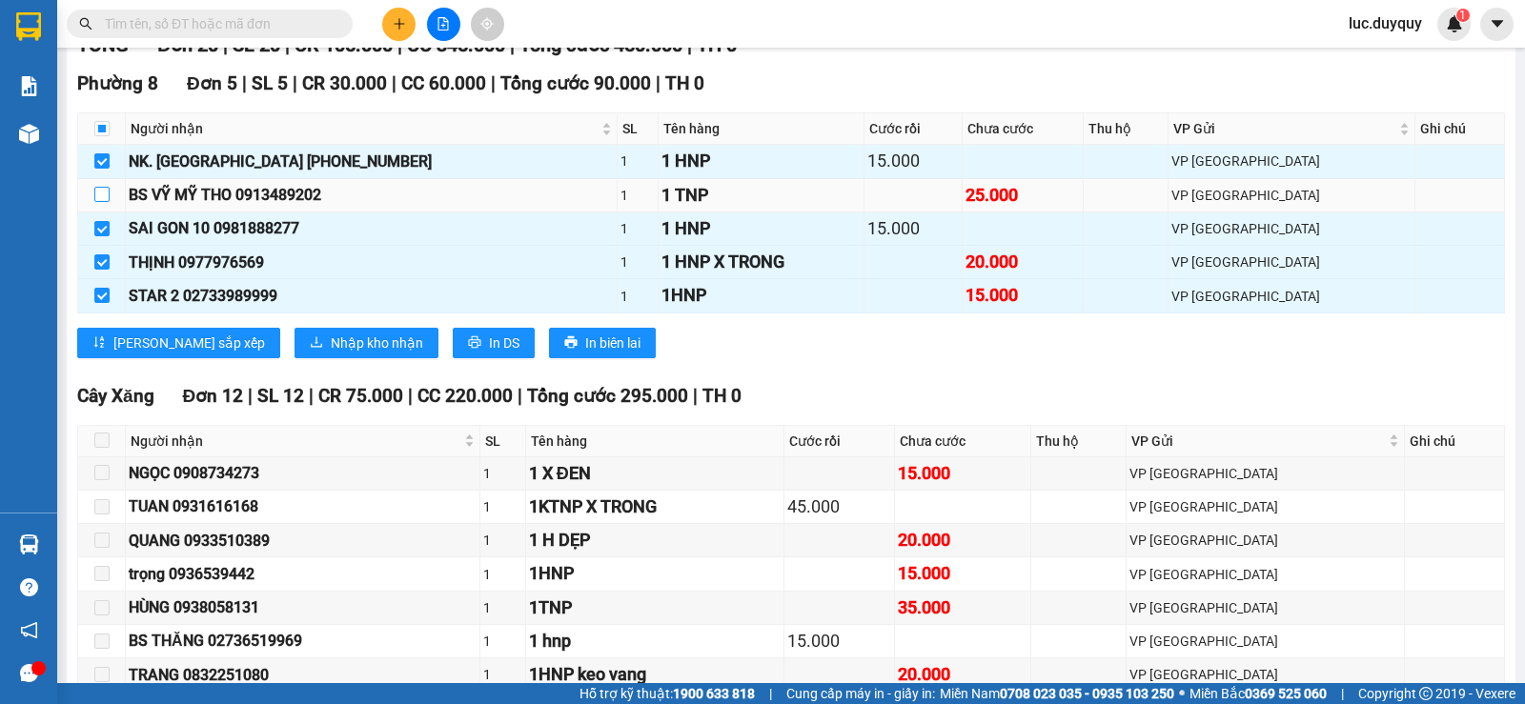
click at [102, 202] on input "checkbox" at bounding box center [101, 194] width 15 height 15
checkbox input "true"
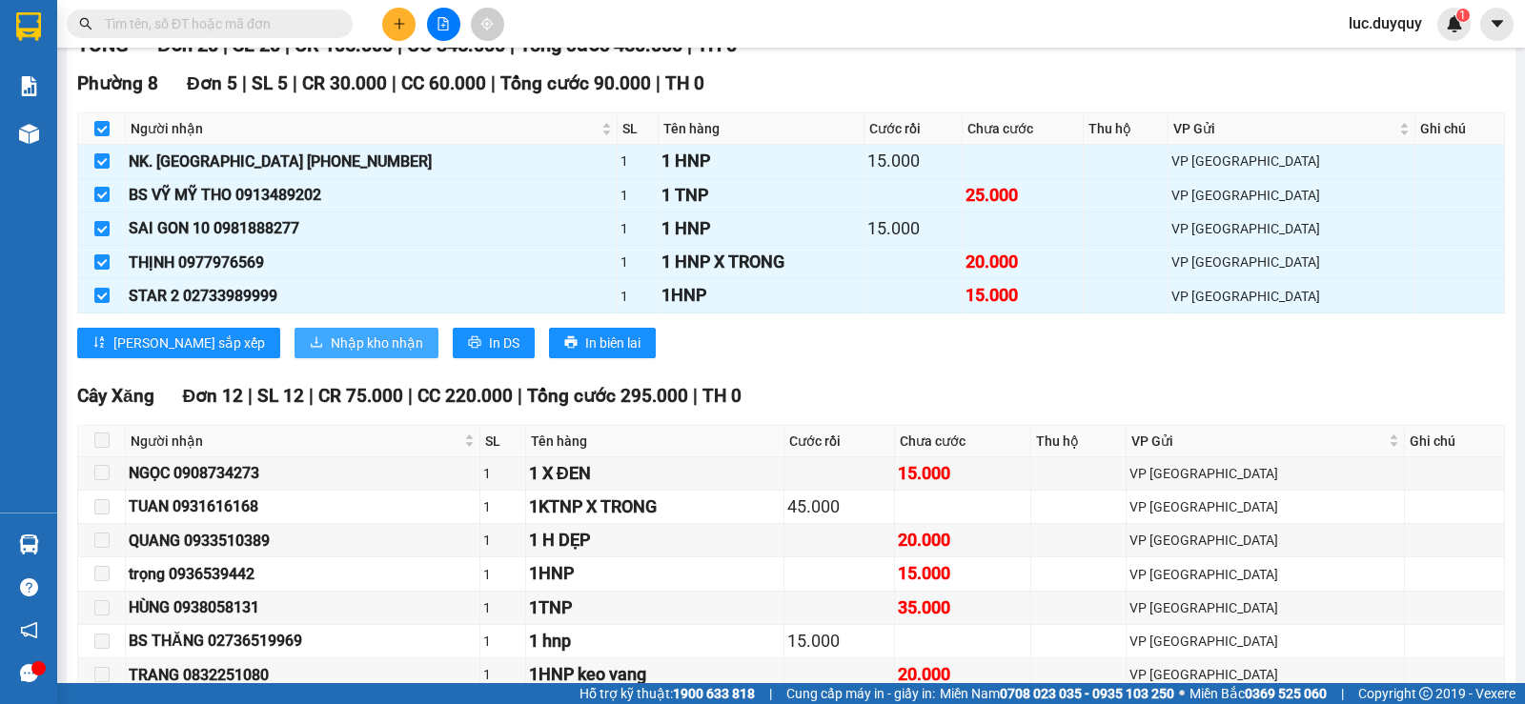
click at [294, 350] on button "Nhập kho nhận" at bounding box center [366, 343] width 144 height 30
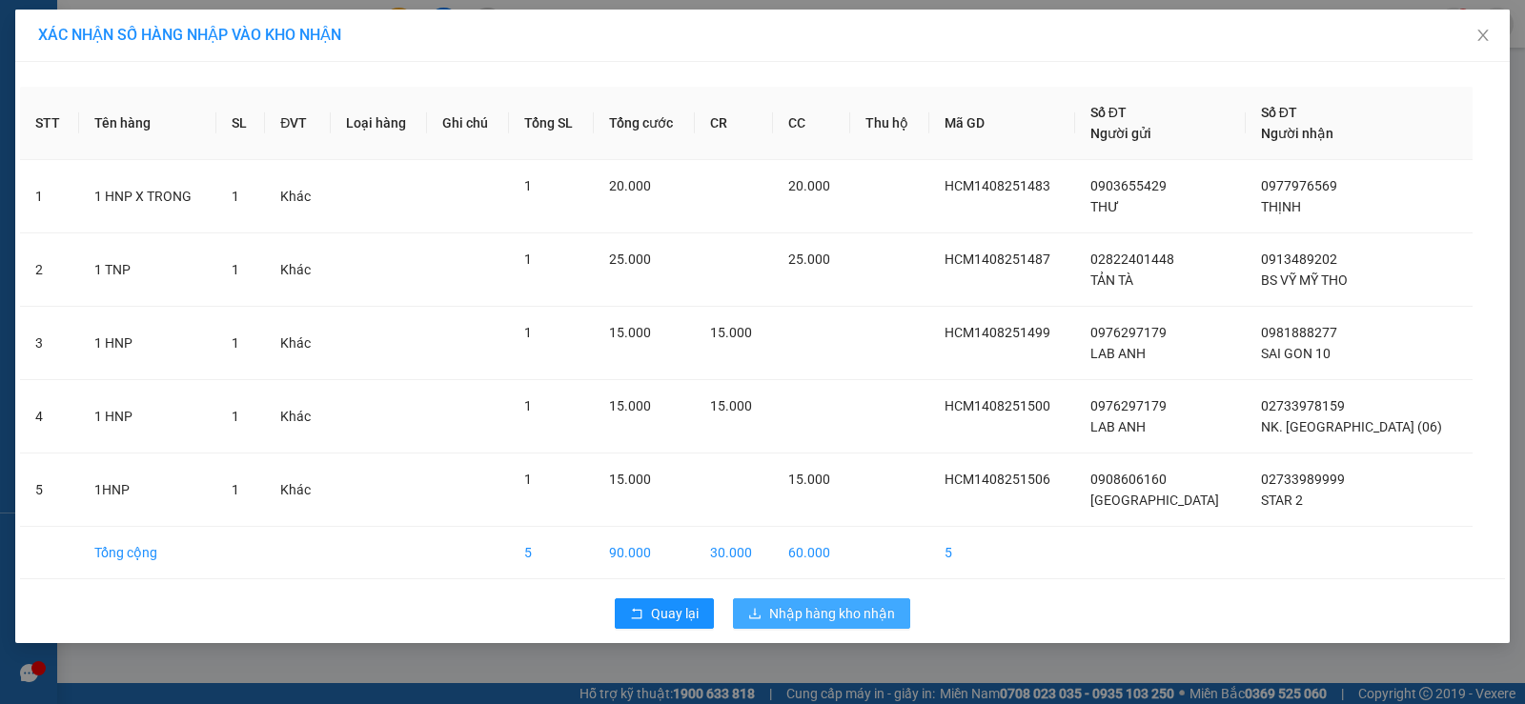
click at [845, 609] on span "Nhập hàng kho nhận" at bounding box center [832, 613] width 126 height 21
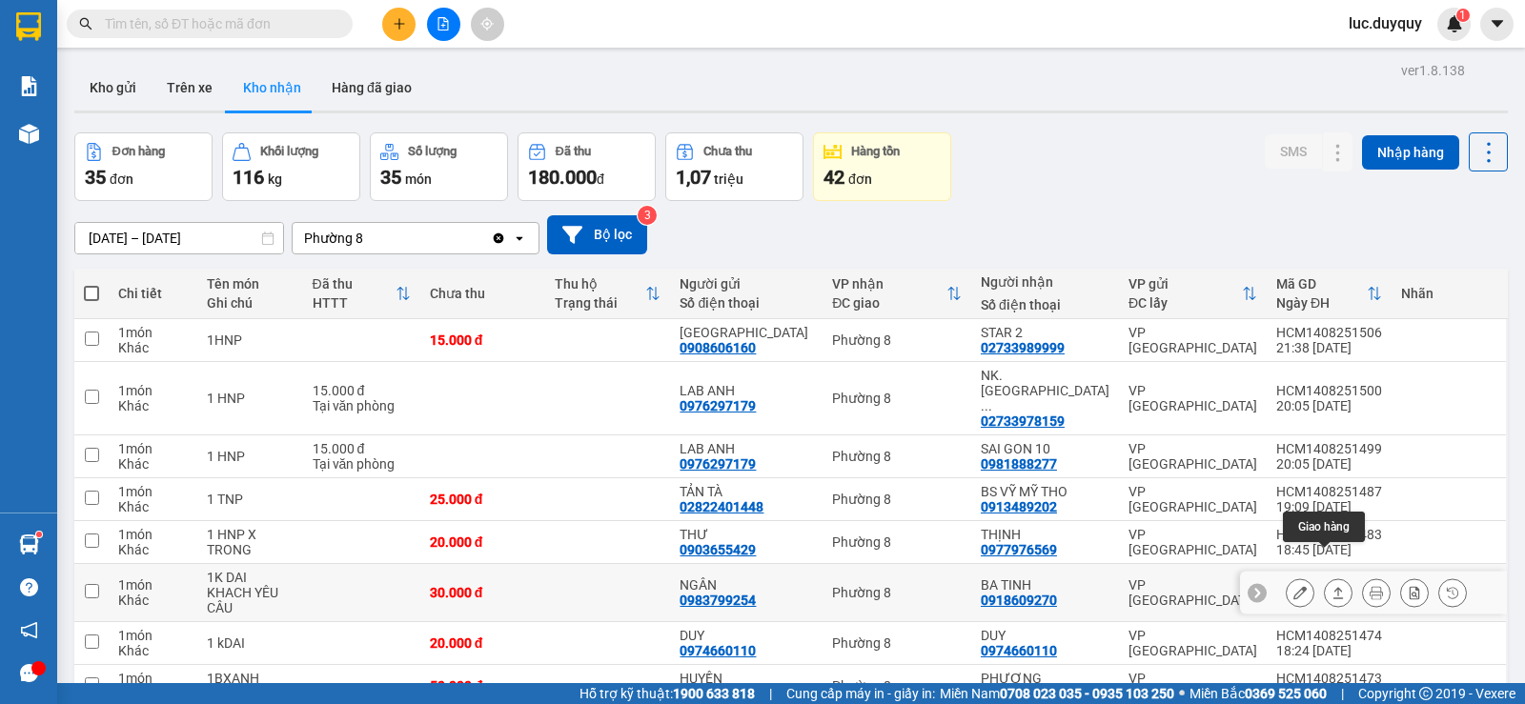
click at [1331, 586] on icon at bounding box center [1337, 592] width 13 height 13
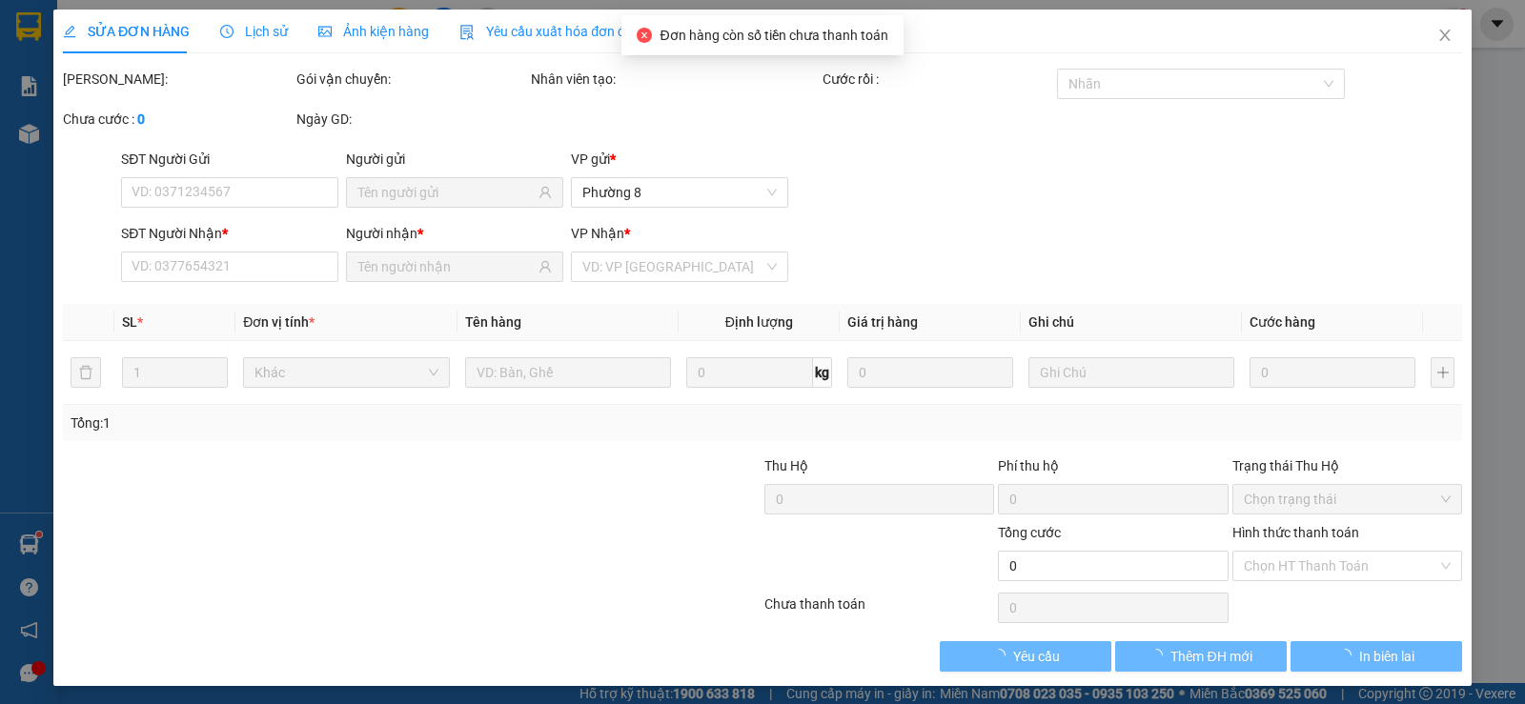
type input "0983799254"
type input "NGÂN"
type input "0918609270"
type input "BA TINH"
type input "30.000"
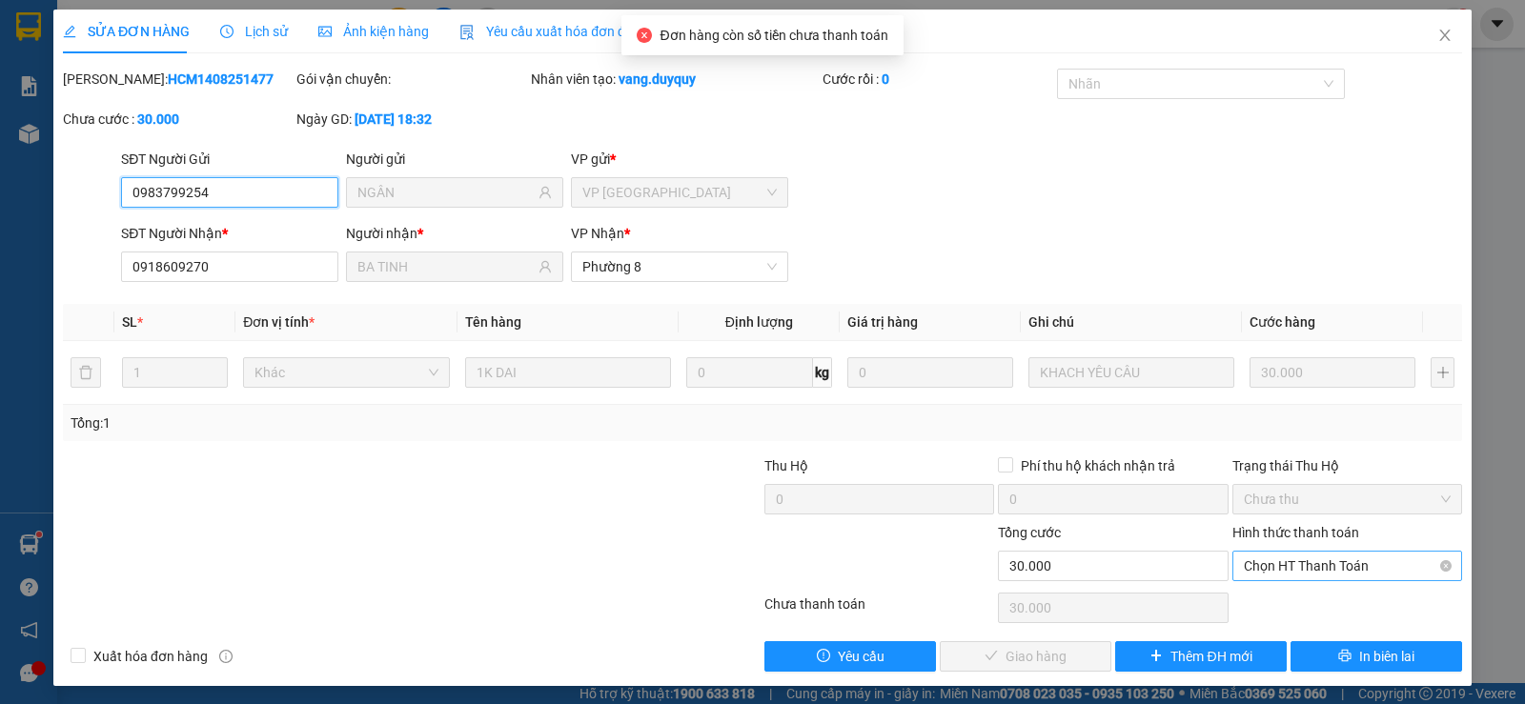
click at [1329, 568] on span "Chọn HT Thanh Toán" at bounding box center [1347, 566] width 207 height 29
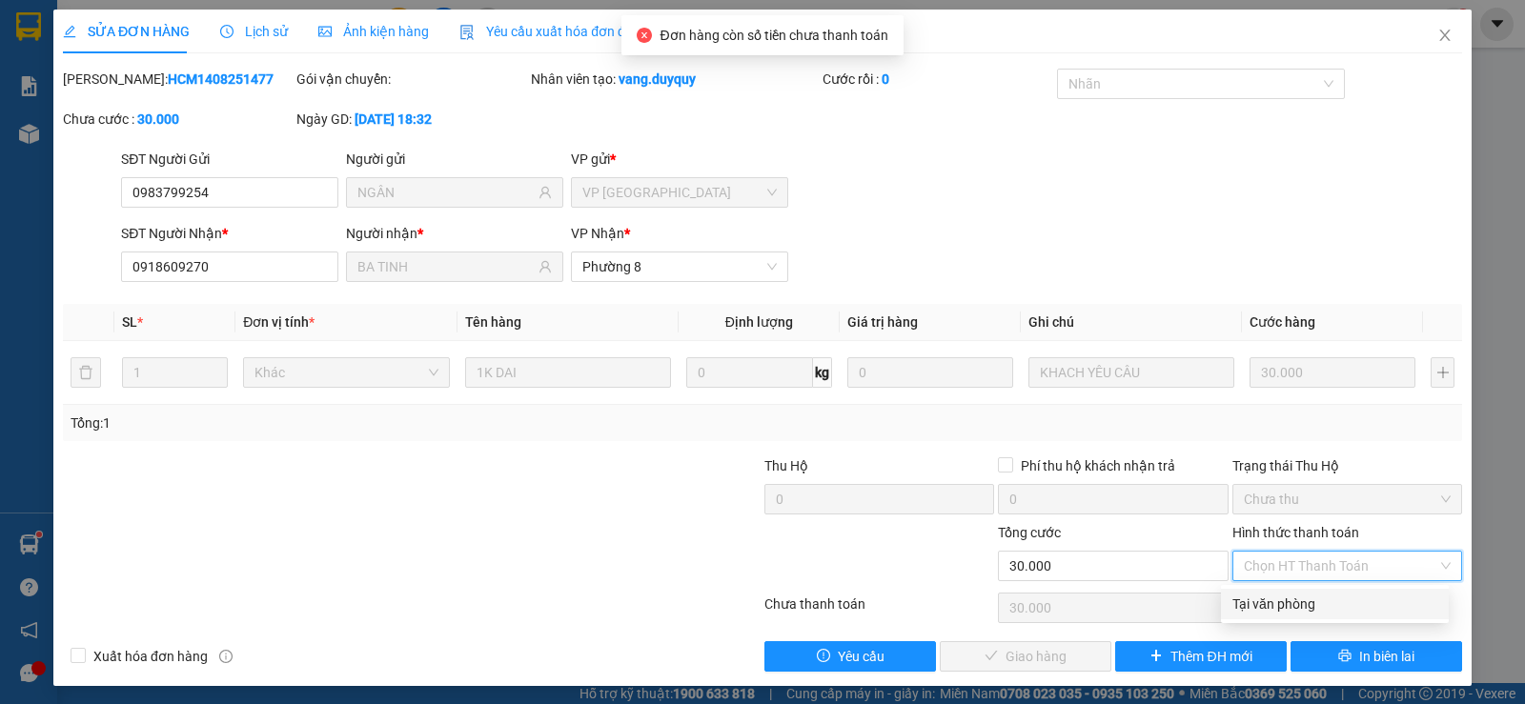
click at [1316, 591] on div "Tại văn phòng" at bounding box center [1335, 604] width 228 height 30
type input "0"
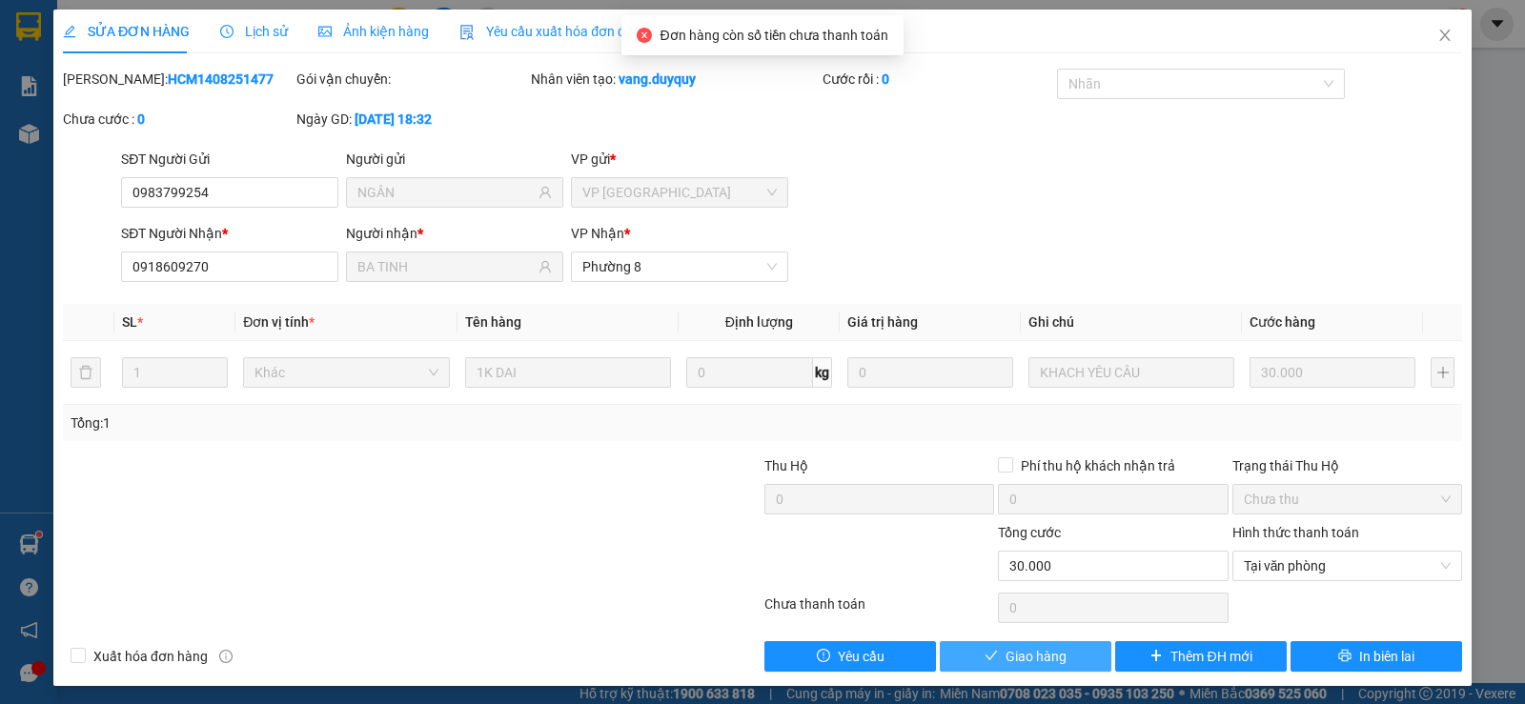
drag, startPoint x: 1035, startPoint y: 656, endPoint x: 1064, endPoint y: 637, distance: 35.2
click at [1032, 658] on span "Giao hàng" at bounding box center [1035, 656] width 61 height 21
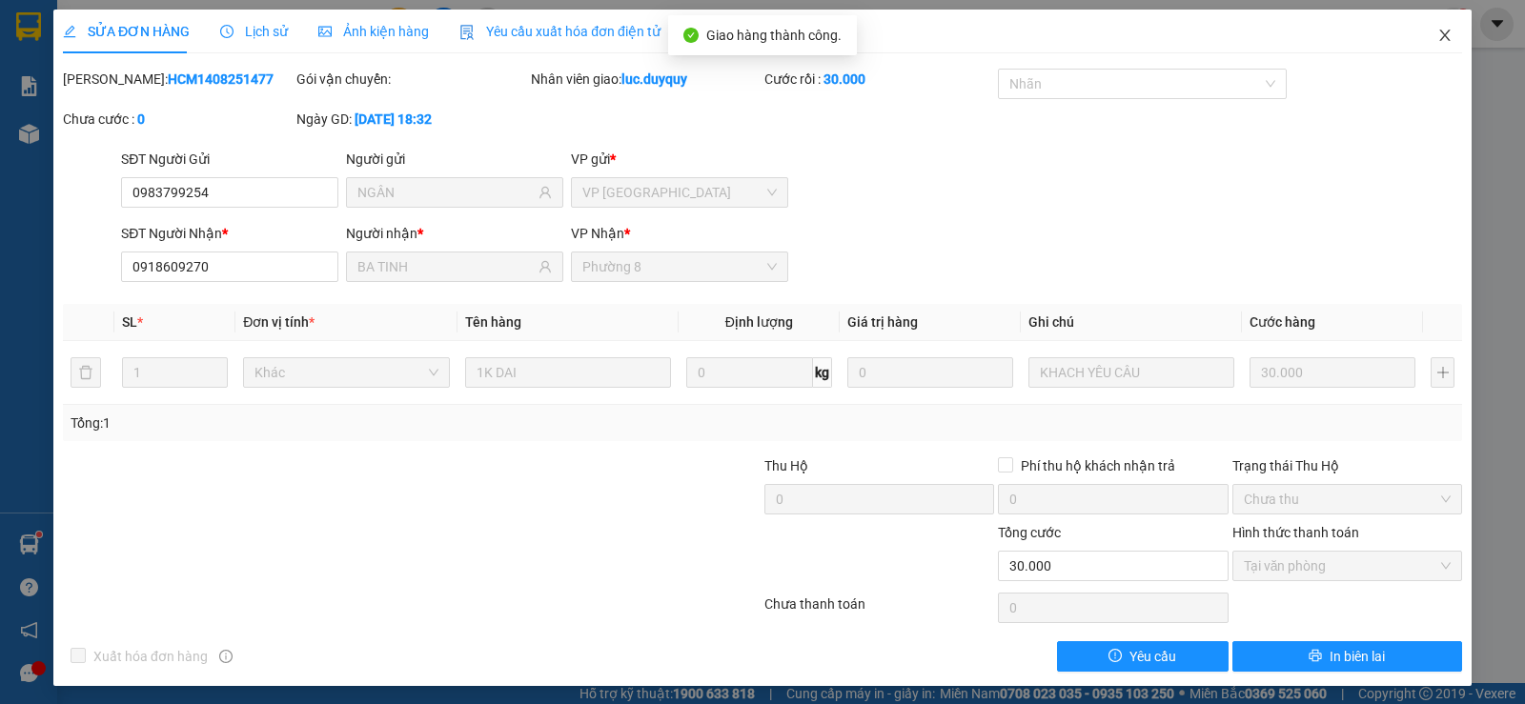
click at [1437, 43] on icon "close" at bounding box center [1444, 35] width 15 height 15
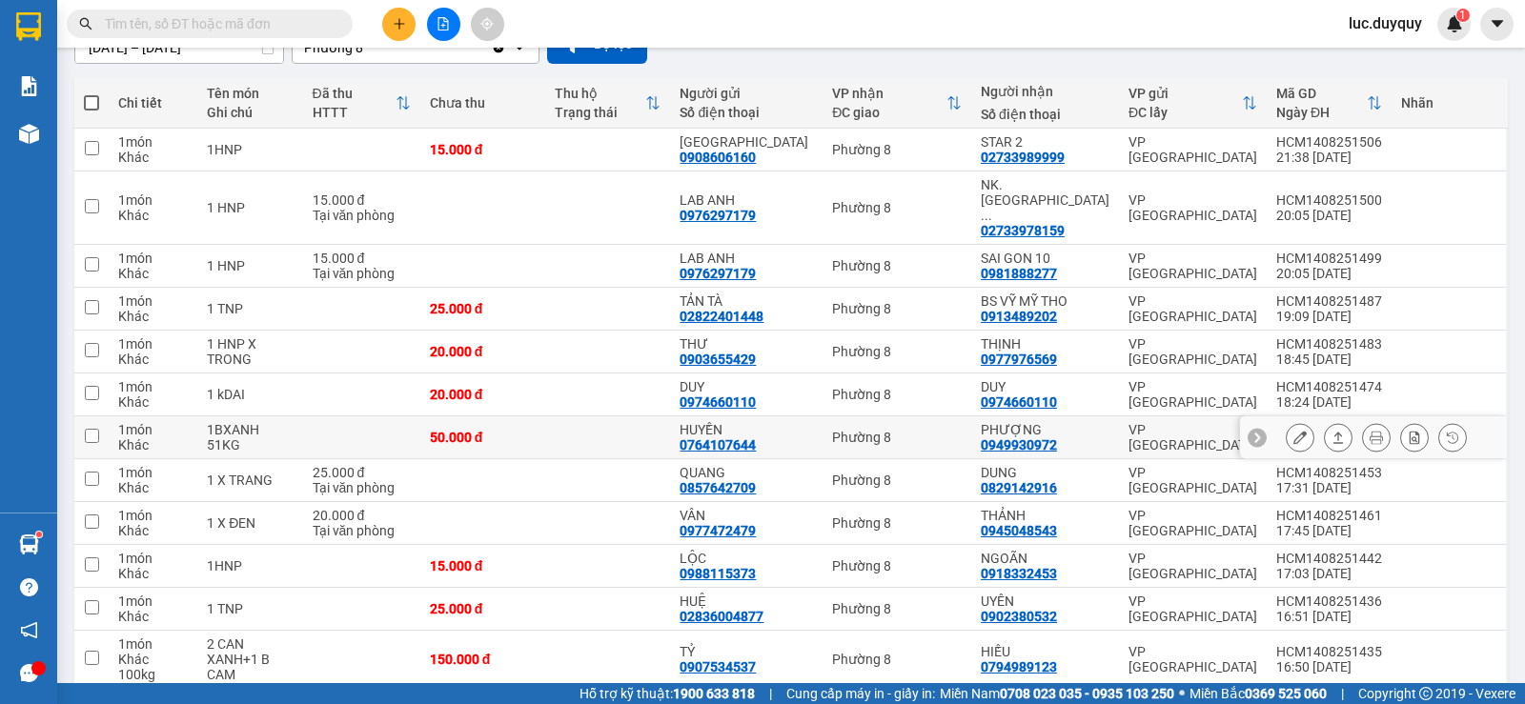
scroll to position [381, 0]
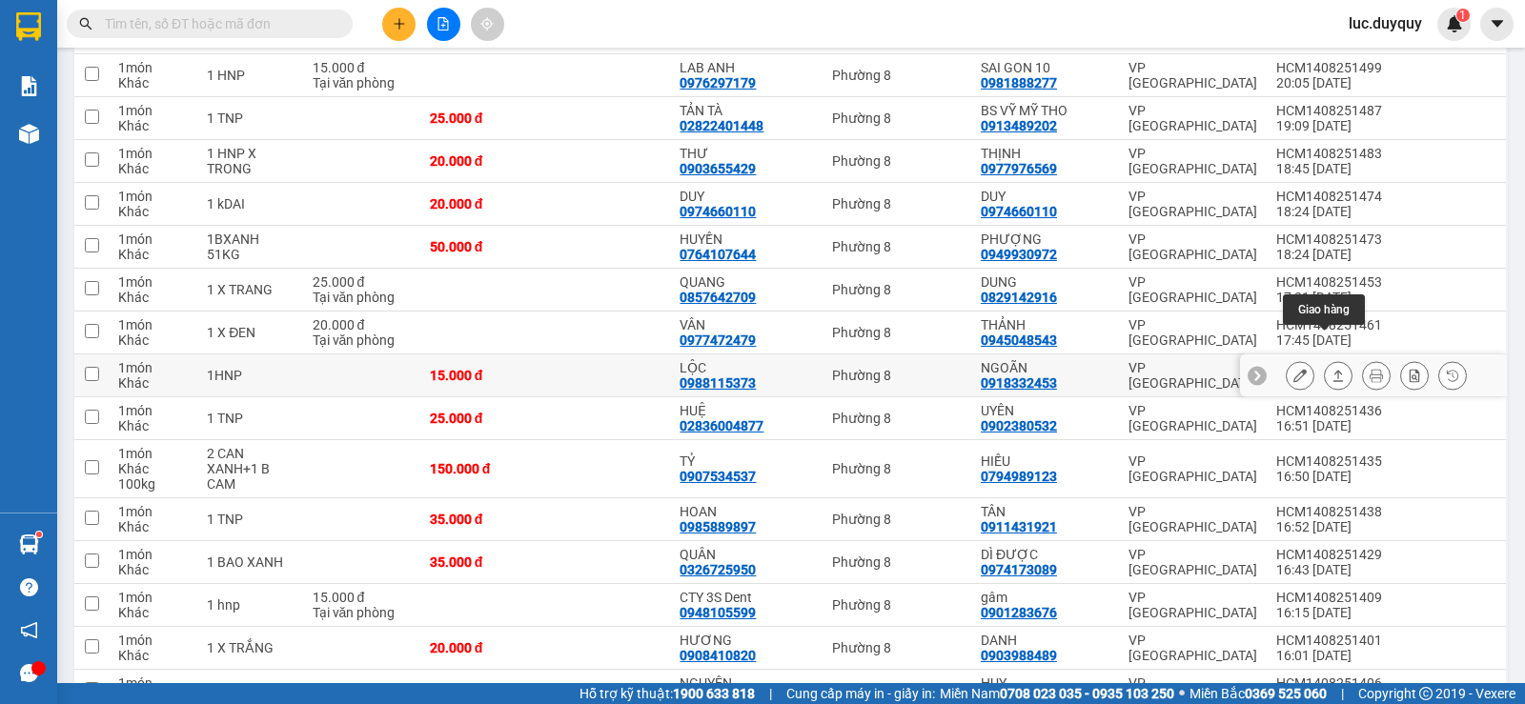
click at [1331, 369] on icon at bounding box center [1337, 375] width 13 height 13
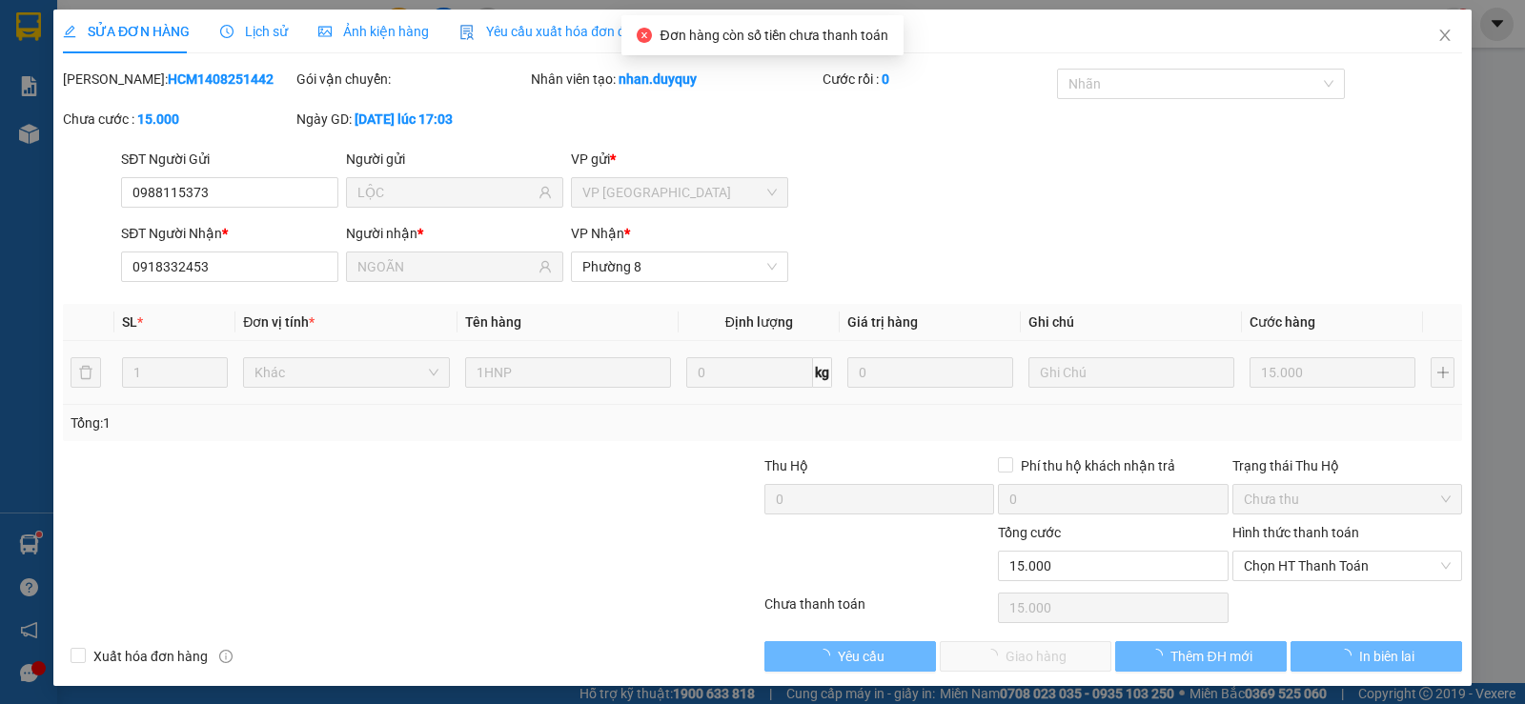
type input "0988115373"
type input "LỘC"
type input "0918332453"
type input "NGOÃN"
type input "15.000"
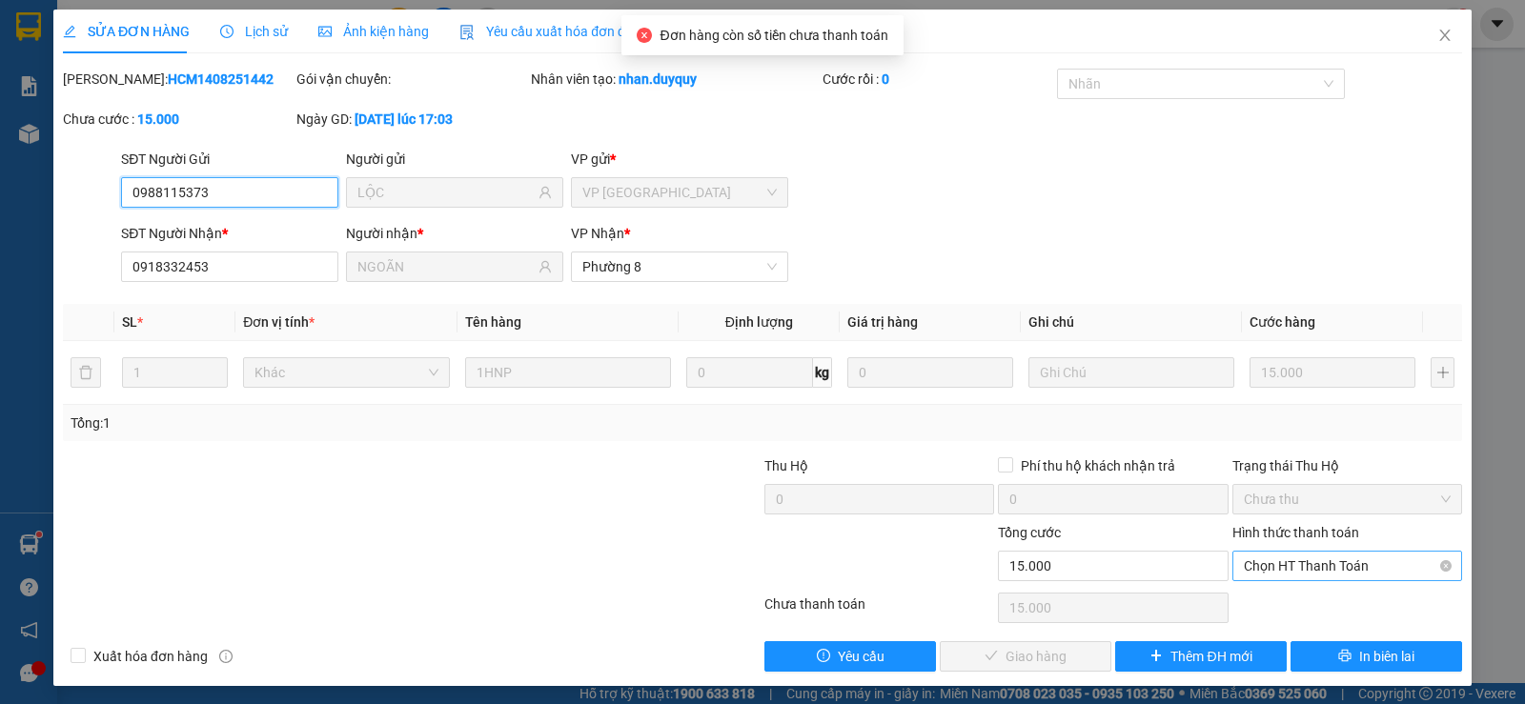
click at [1307, 572] on span "Chọn HT Thanh Toán" at bounding box center [1347, 566] width 207 height 29
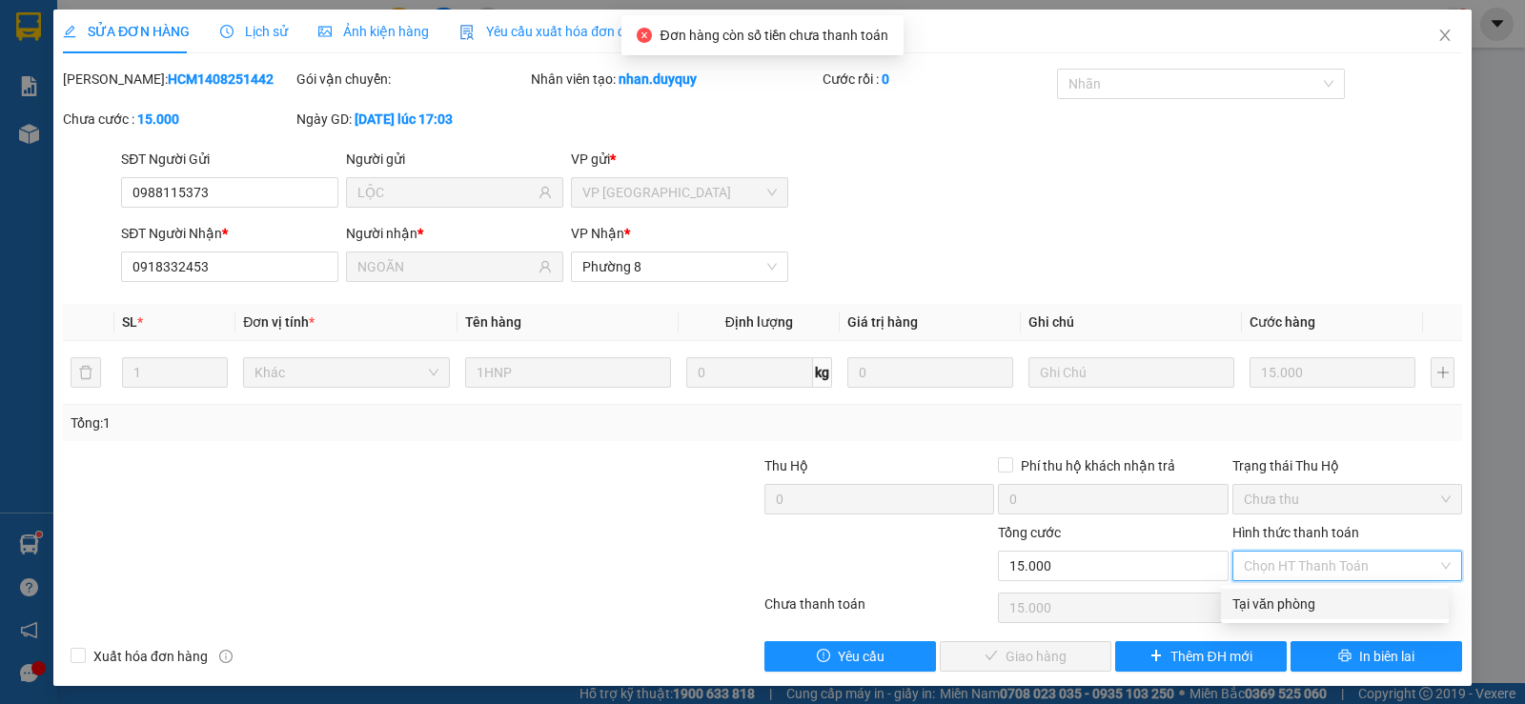
click at [1268, 606] on div "Tại văn phòng" at bounding box center [1334, 604] width 205 height 21
type input "0"
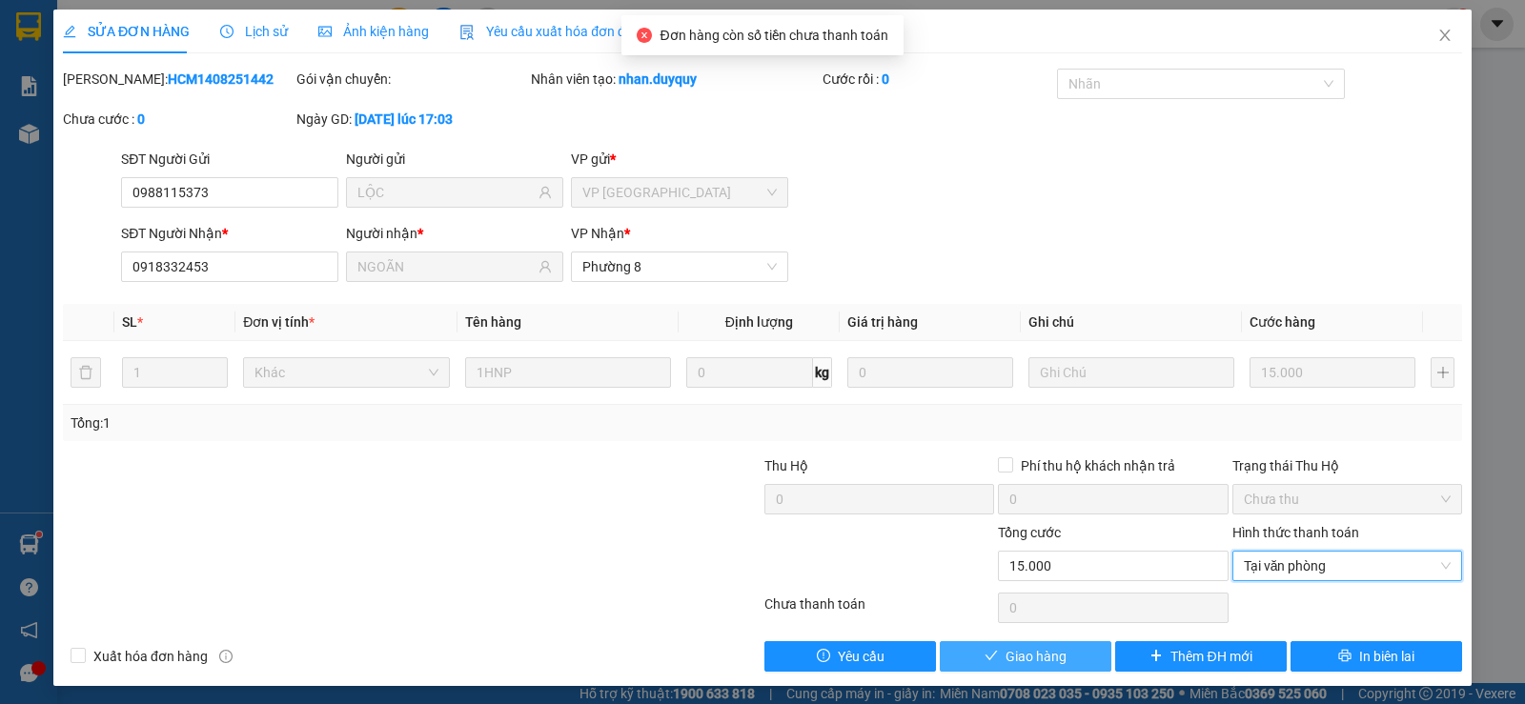
click at [1005, 651] on span "Giao hàng" at bounding box center [1035, 656] width 61 height 21
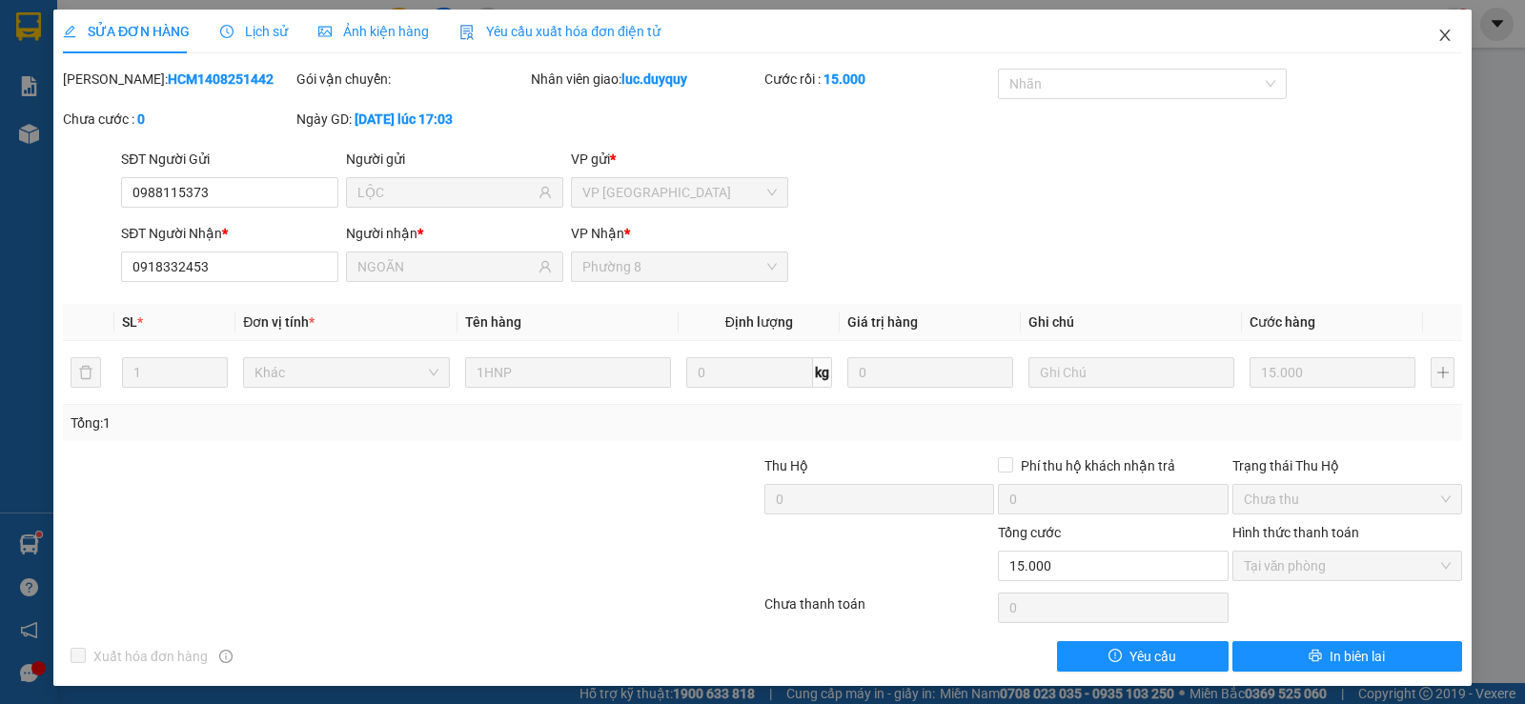
click at [1437, 30] on icon "close" at bounding box center [1444, 35] width 15 height 15
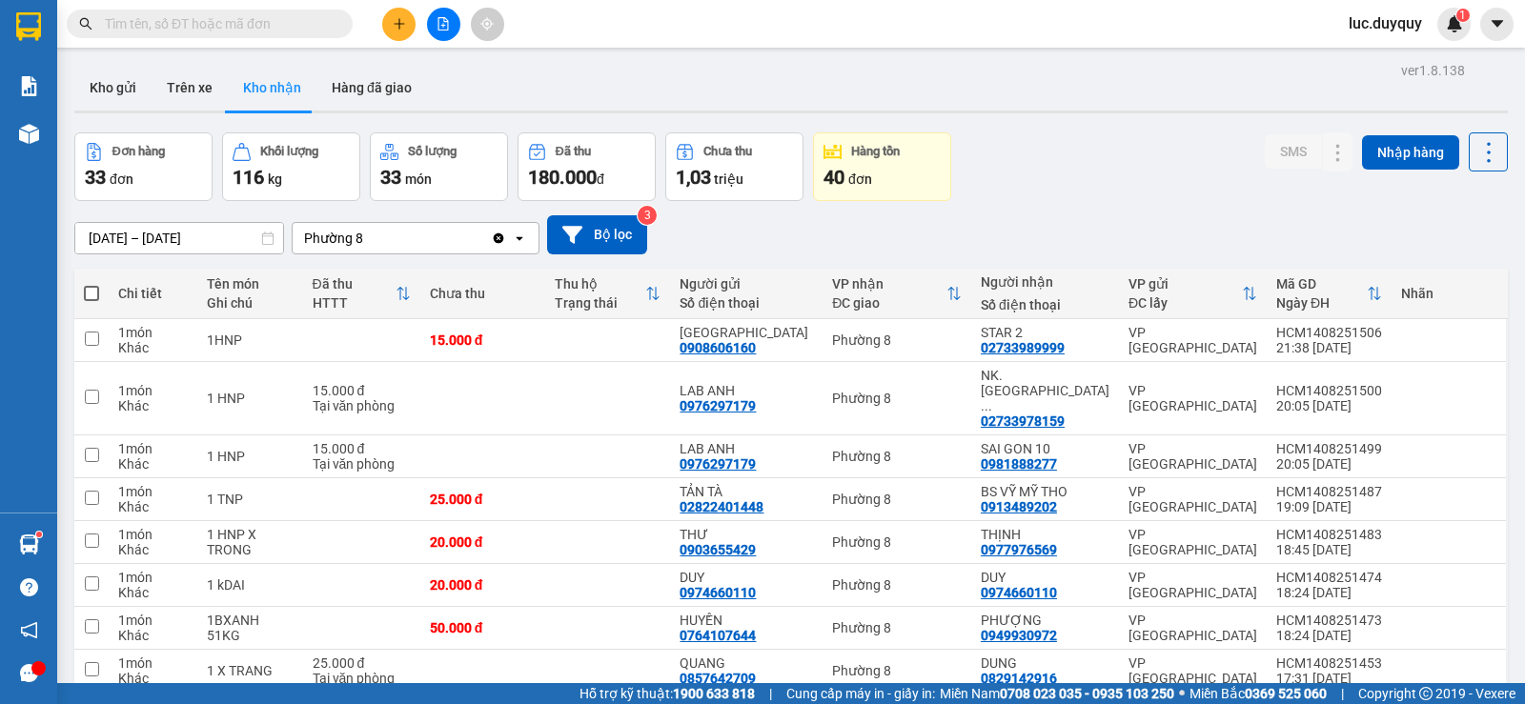
click at [304, 24] on input "text" at bounding box center [217, 23] width 225 height 21
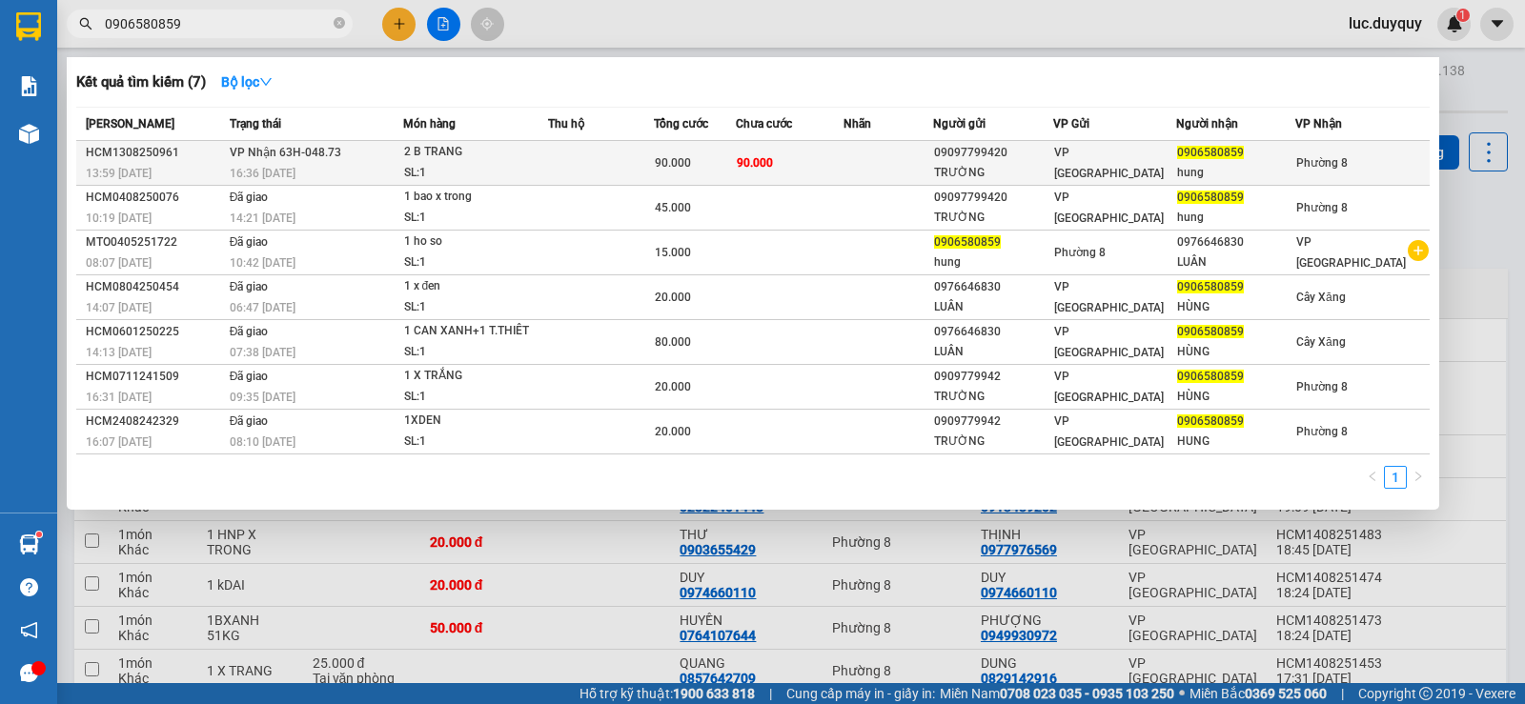
type input "0906580859"
click at [1249, 174] on div "hung" at bounding box center [1235, 173] width 117 height 20
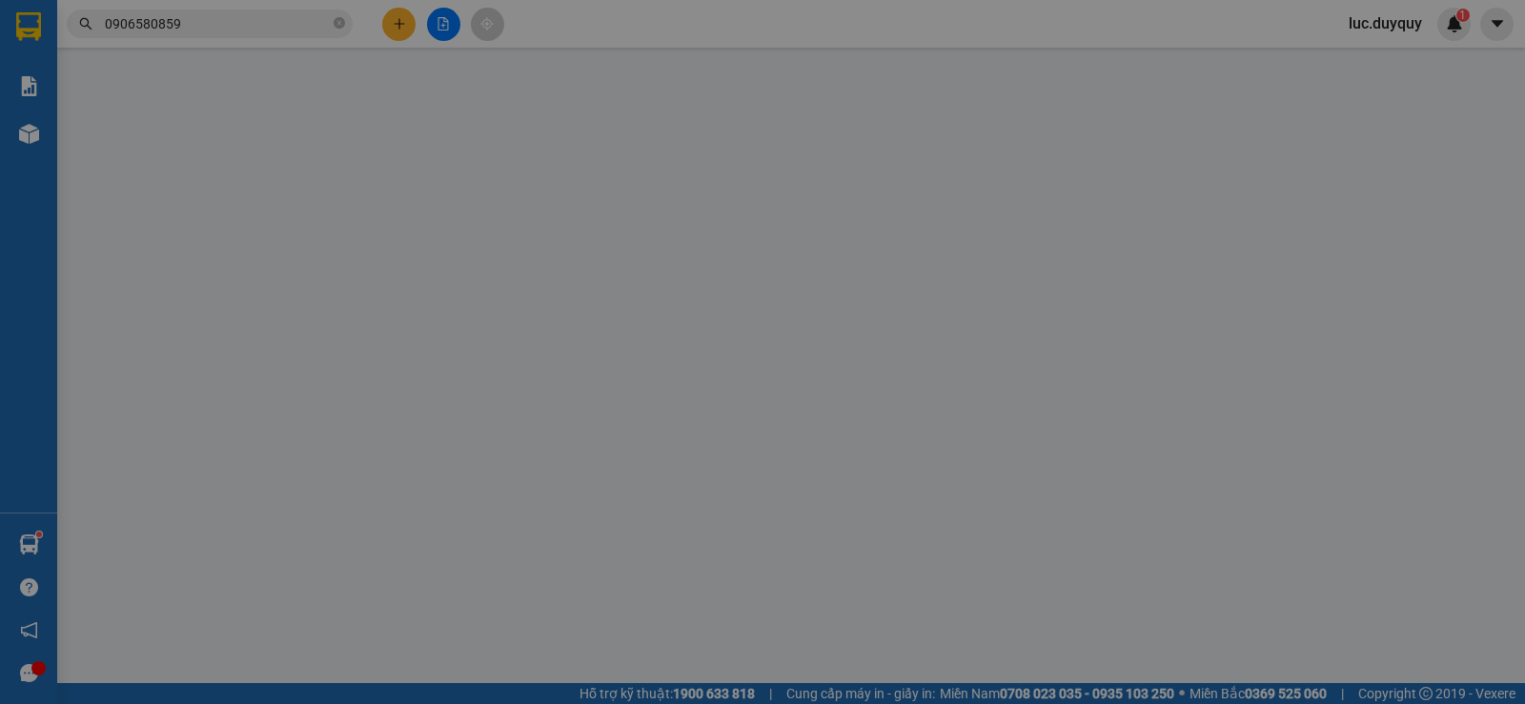
type input "09097799420"
type input "TRƯỜNG"
type input "0906580859"
type input "hung"
type input "90.000"
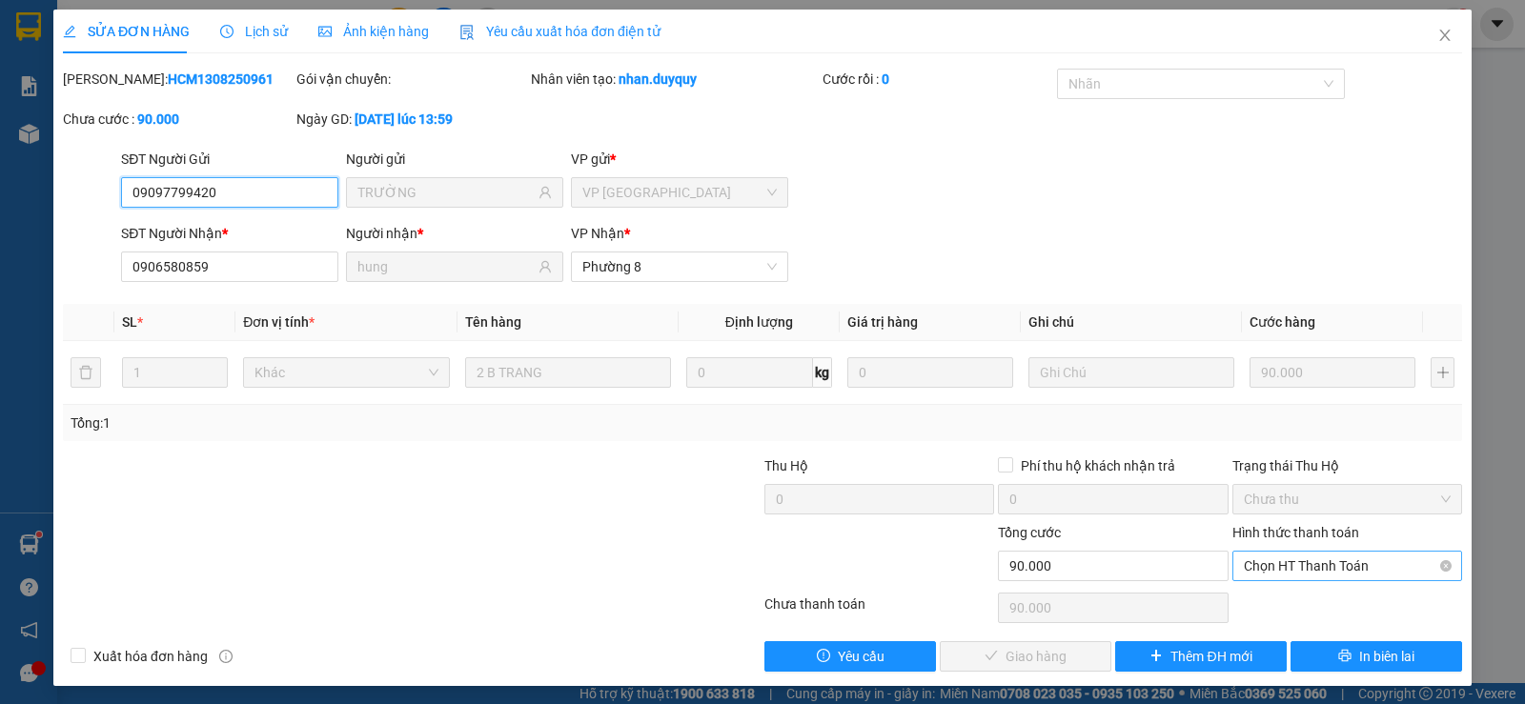
click at [1331, 566] on span "Chọn HT Thanh Toán" at bounding box center [1347, 566] width 207 height 29
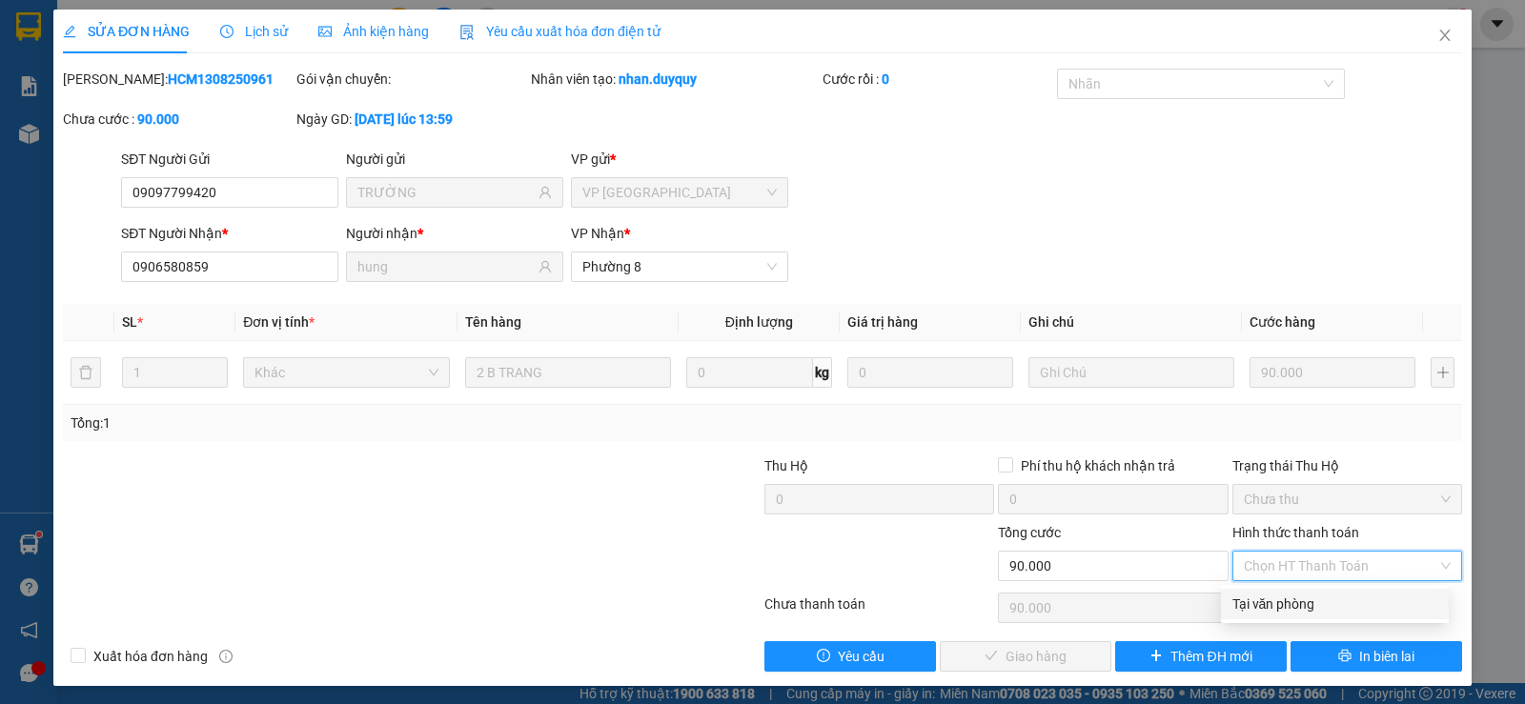
click at [1266, 607] on div "Tại văn phòng" at bounding box center [1334, 604] width 205 height 21
type input "0"
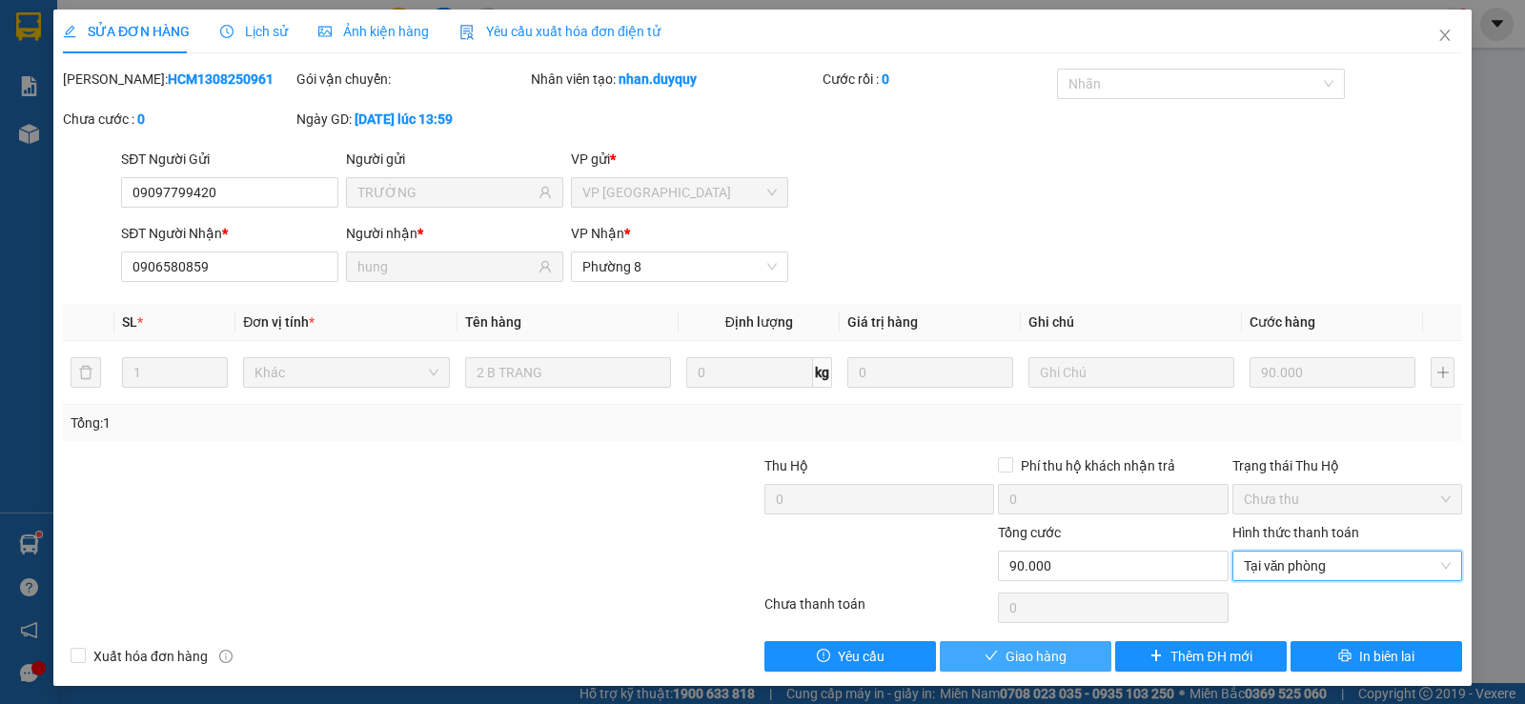
drag, startPoint x: 1032, startPoint y: 654, endPoint x: 1039, endPoint y: 644, distance: 11.6
click at [1033, 654] on span "Giao hàng" at bounding box center [1035, 656] width 61 height 21
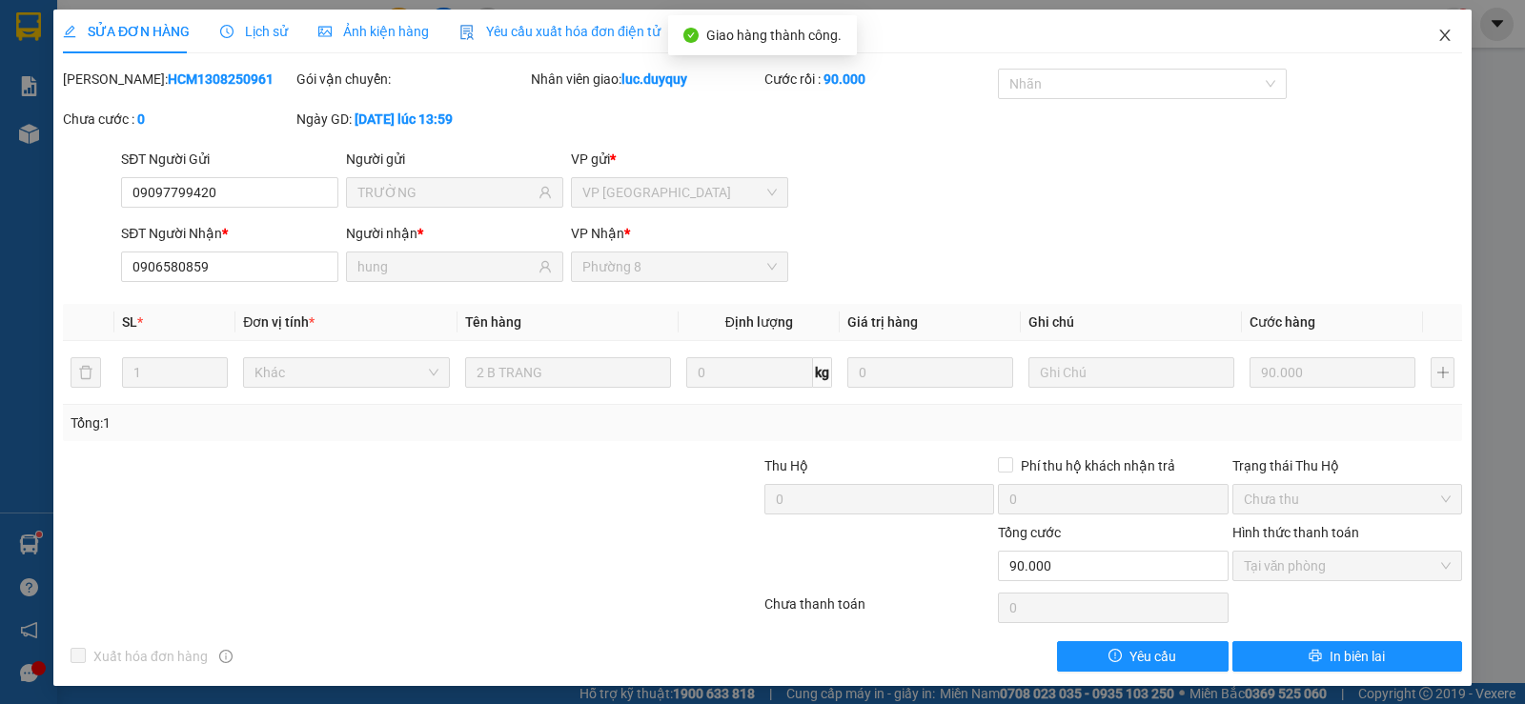
click at [1437, 35] on icon "close" at bounding box center [1444, 35] width 15 height 15
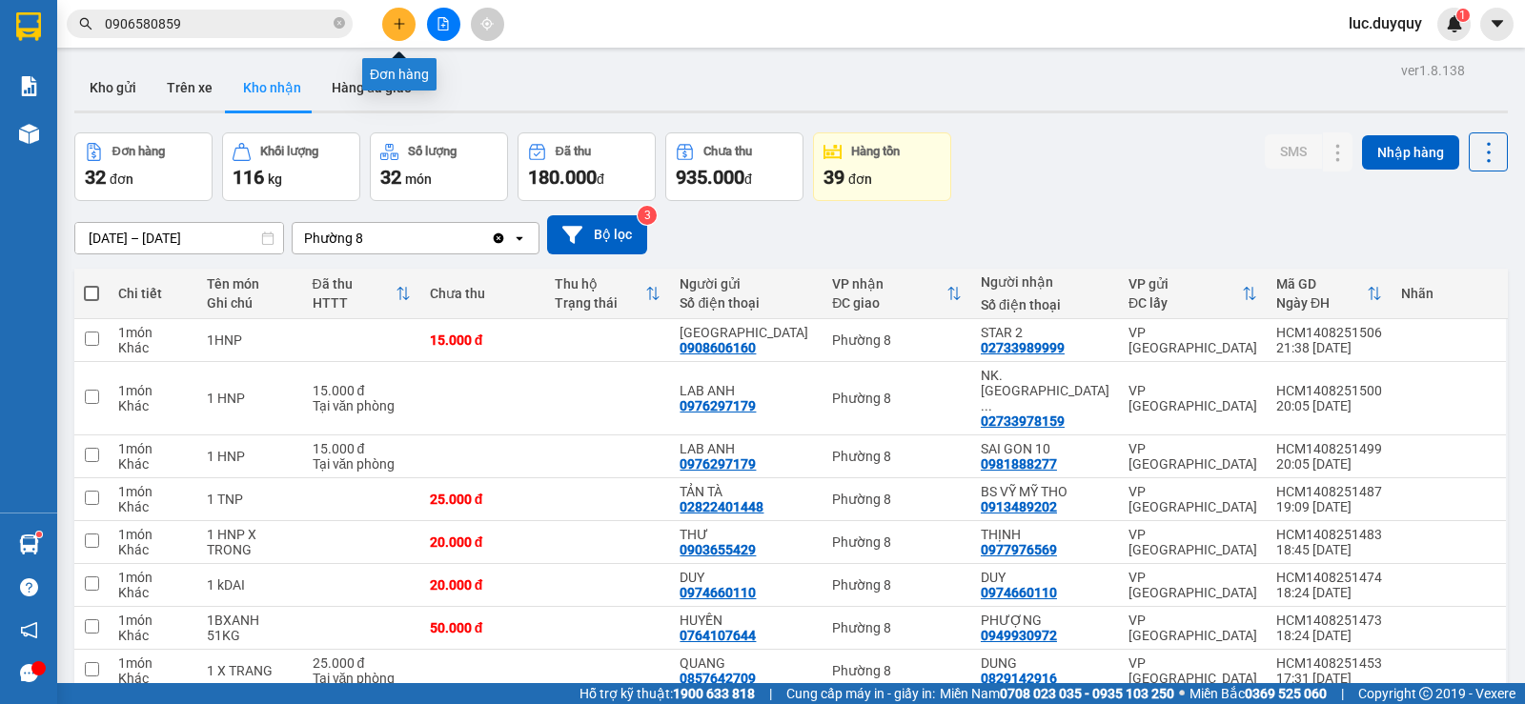
click at [398, 29] on icon "plus" at bounding box center [399, 23] width 13 height 13
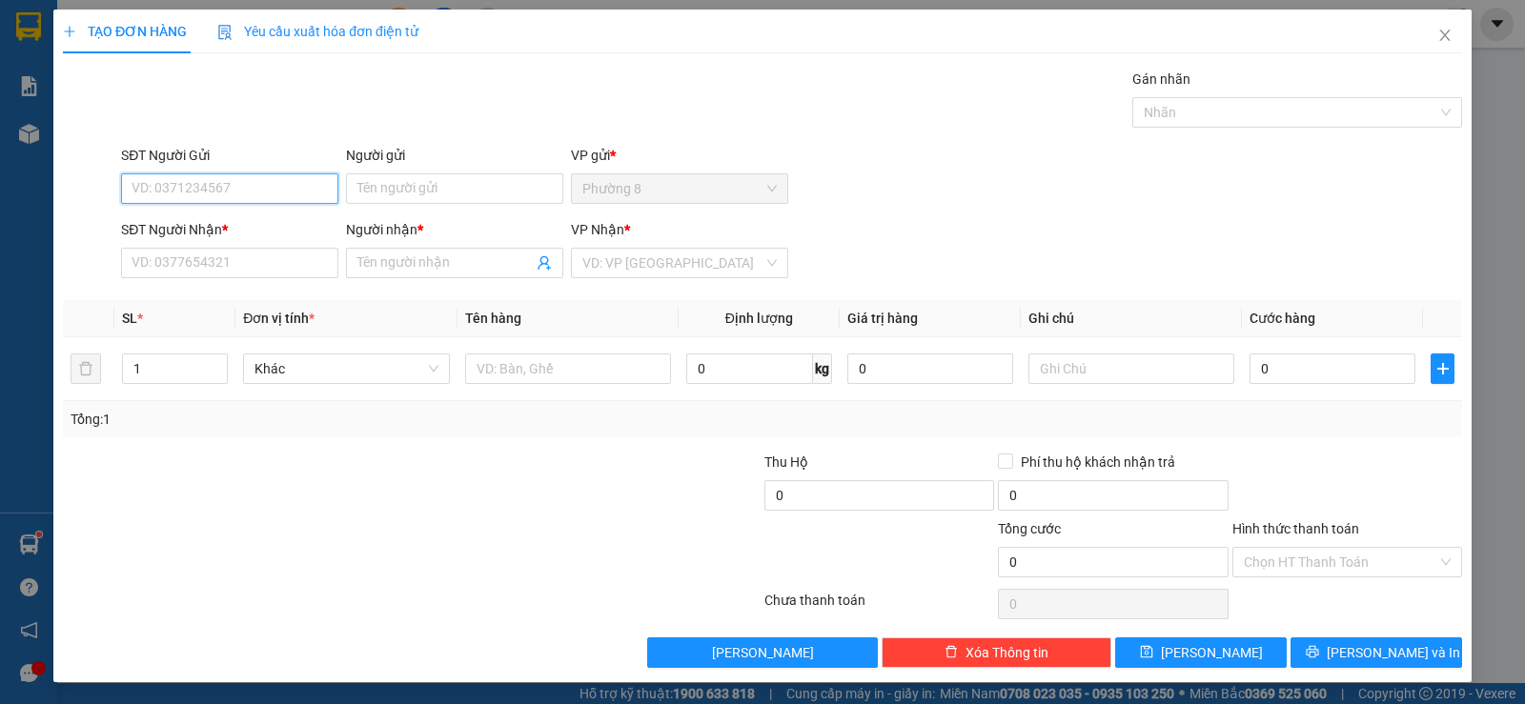
click at [175, 177] on input "SĐT Người Gửi" at bounding box center [229, 188] width 217 height 30
type input "0903589744"
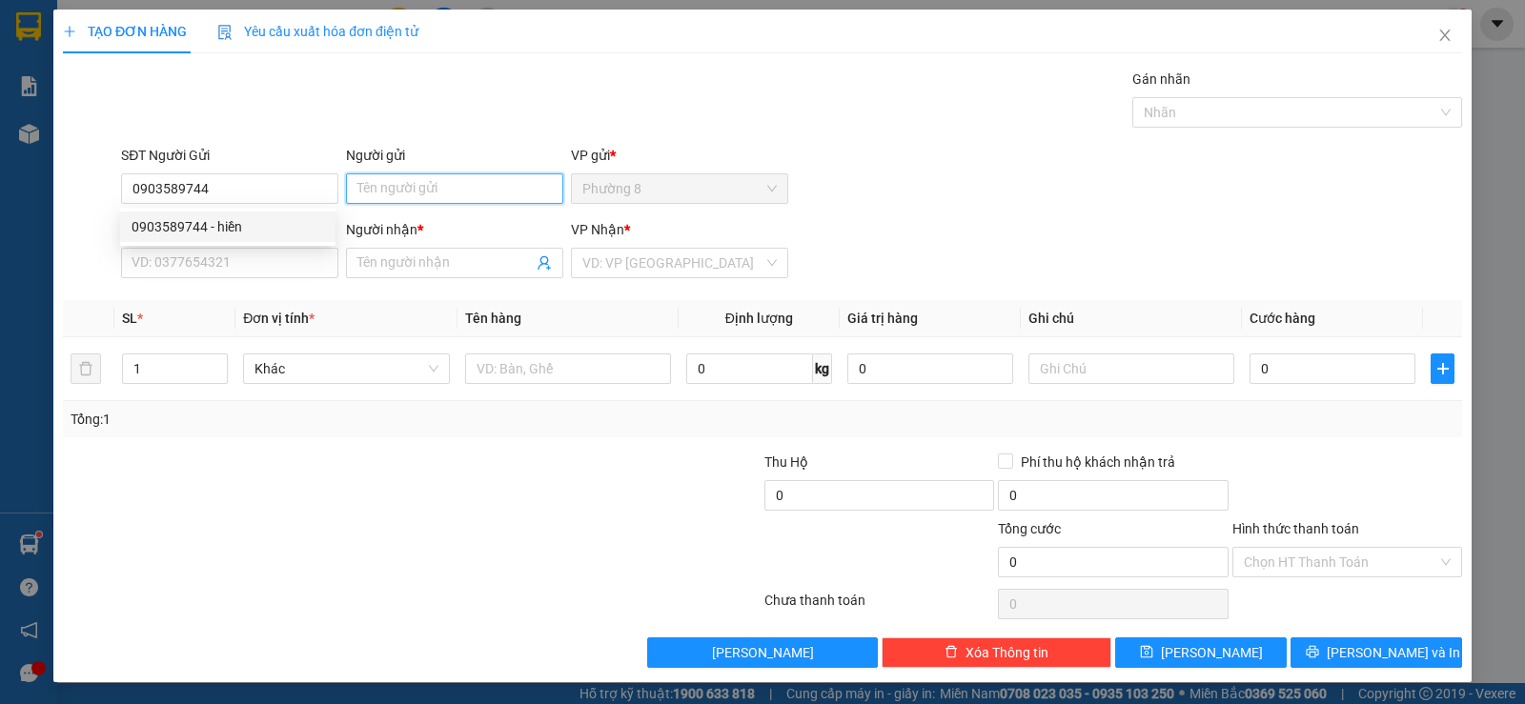
click at [390, 176] on input "Người gửi" at bounding box center [454, 188] width 217 height 30
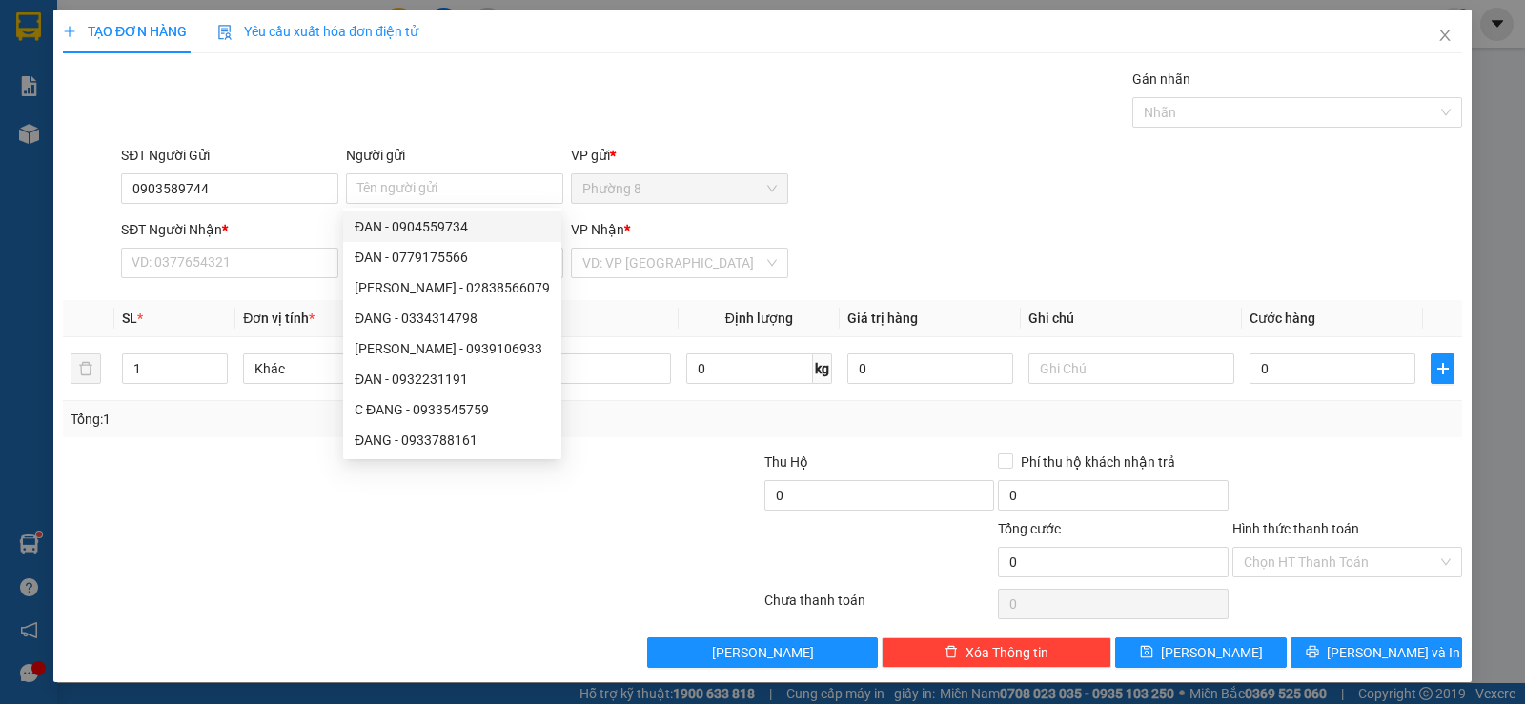
click at [259, 228] on div "SĐT Người Nhận *" at bounding box center [229, 229] width 217 height 21
click at [259, 248] on input "SĐT Người Nhận *" at bounding box center [229, 263] width 217 height 30
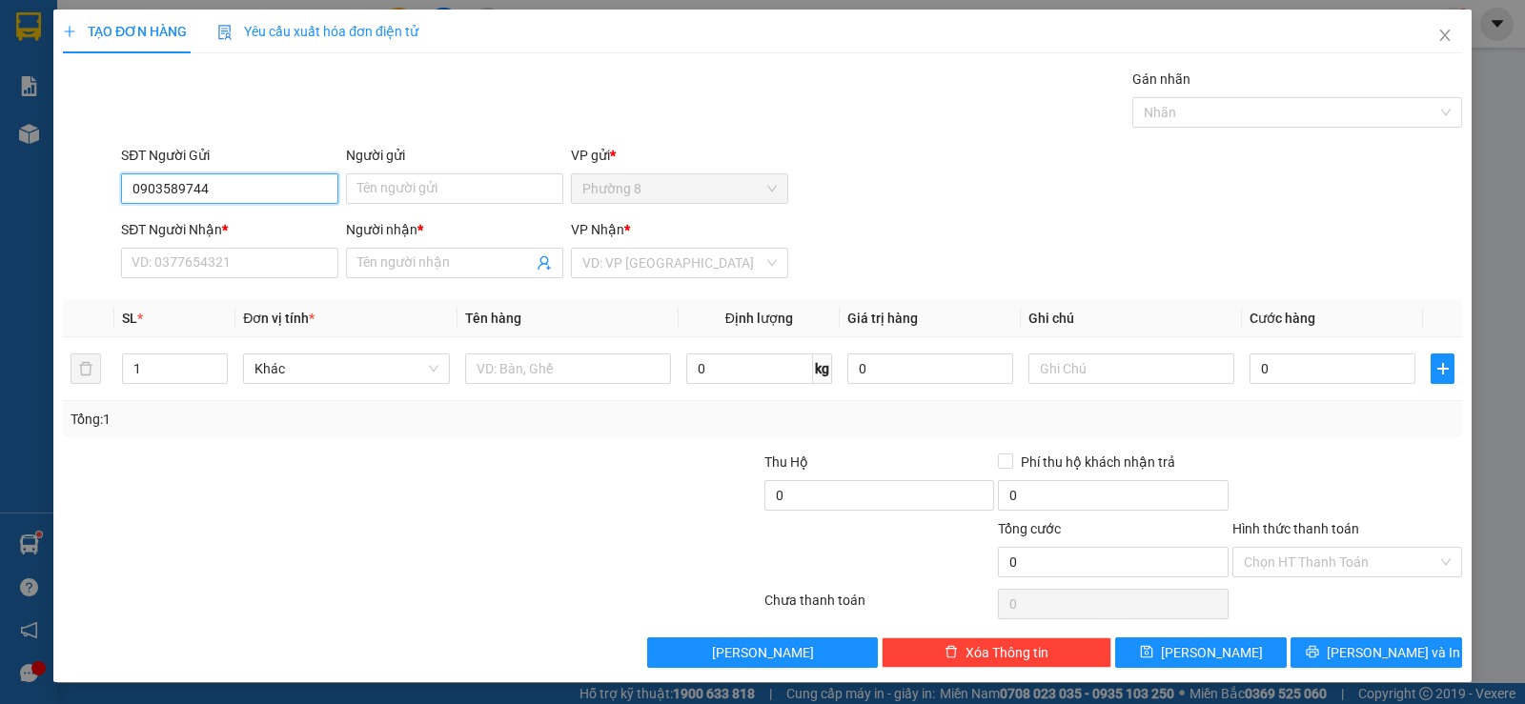
click at [253, 191] on input "0903589744" at bounding box center [229, 188] width 217 height 30
click at [263, 228] on div "0903589744 - hiền" at bounding box center [227, 226] width 192 height 21
type input "hiền"
type input "0973933029"
type input "thảo"
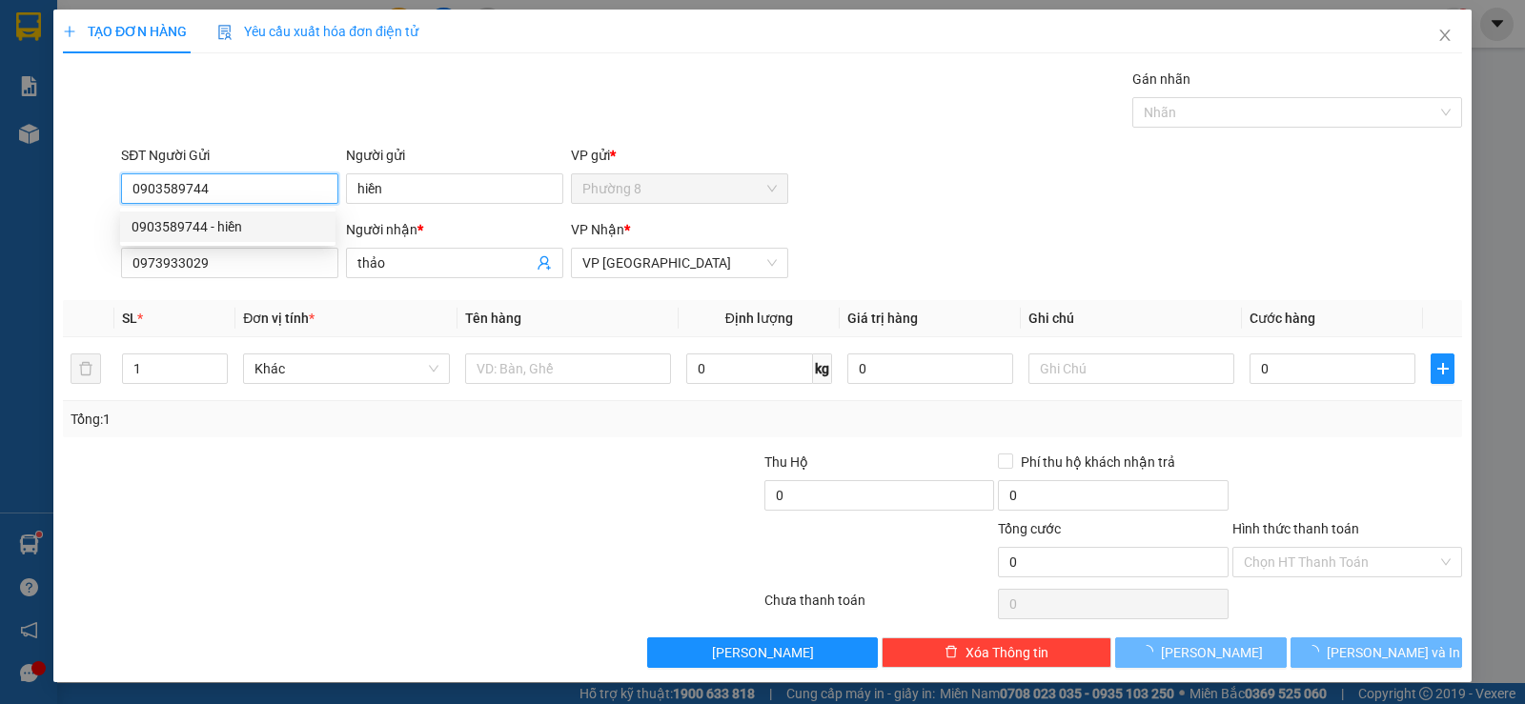
type input "20.000"
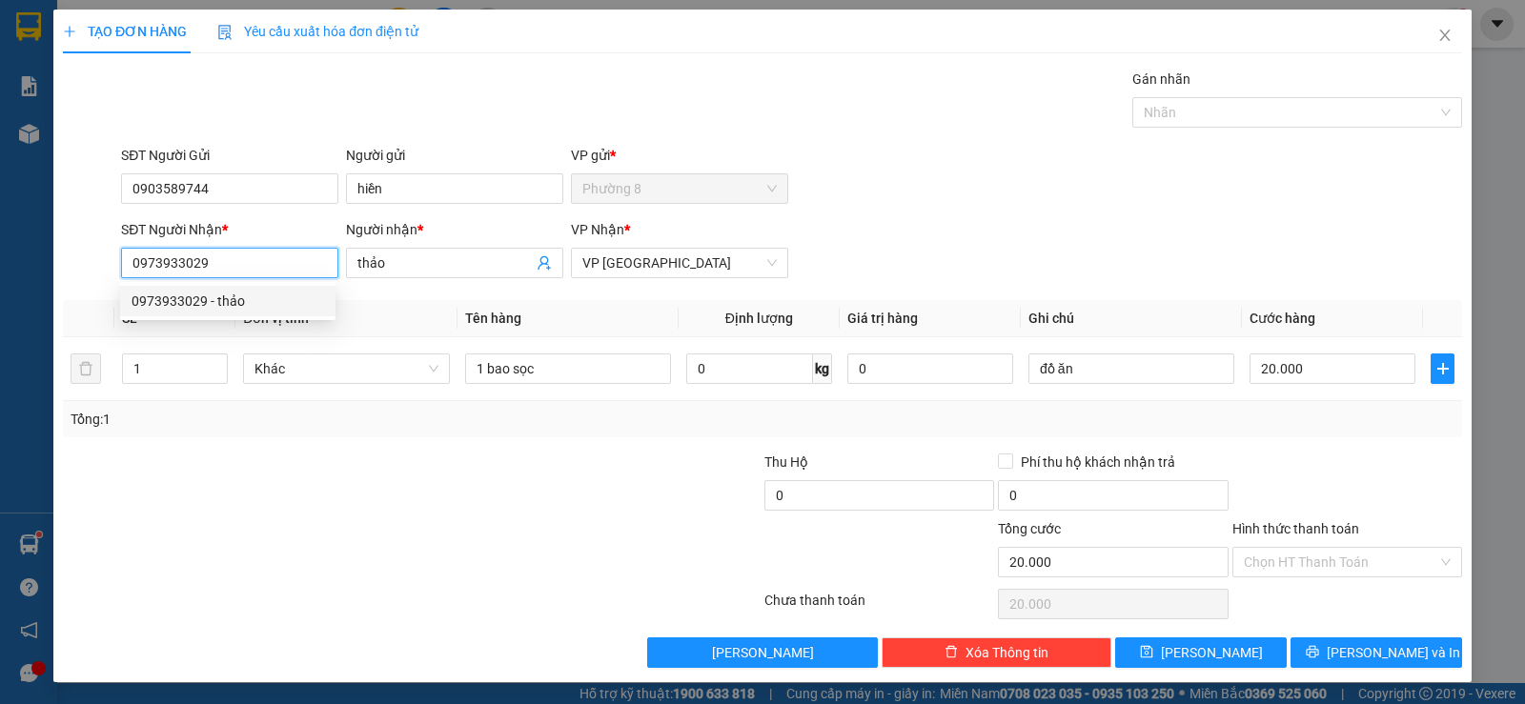
drag, startPoint x: 253, startPoint y: 257, endPoint x: 111, endPoint y: 241, distance: 142.0
click at [111, 241] on div "SĐT Người [PERSON_NAME] * 0973933029 Người [PERSON_NAME] * [PERSON_NAME] [PERSO…" at bounding box center [762, 252] width 1403 height 67
type input "0937933029"
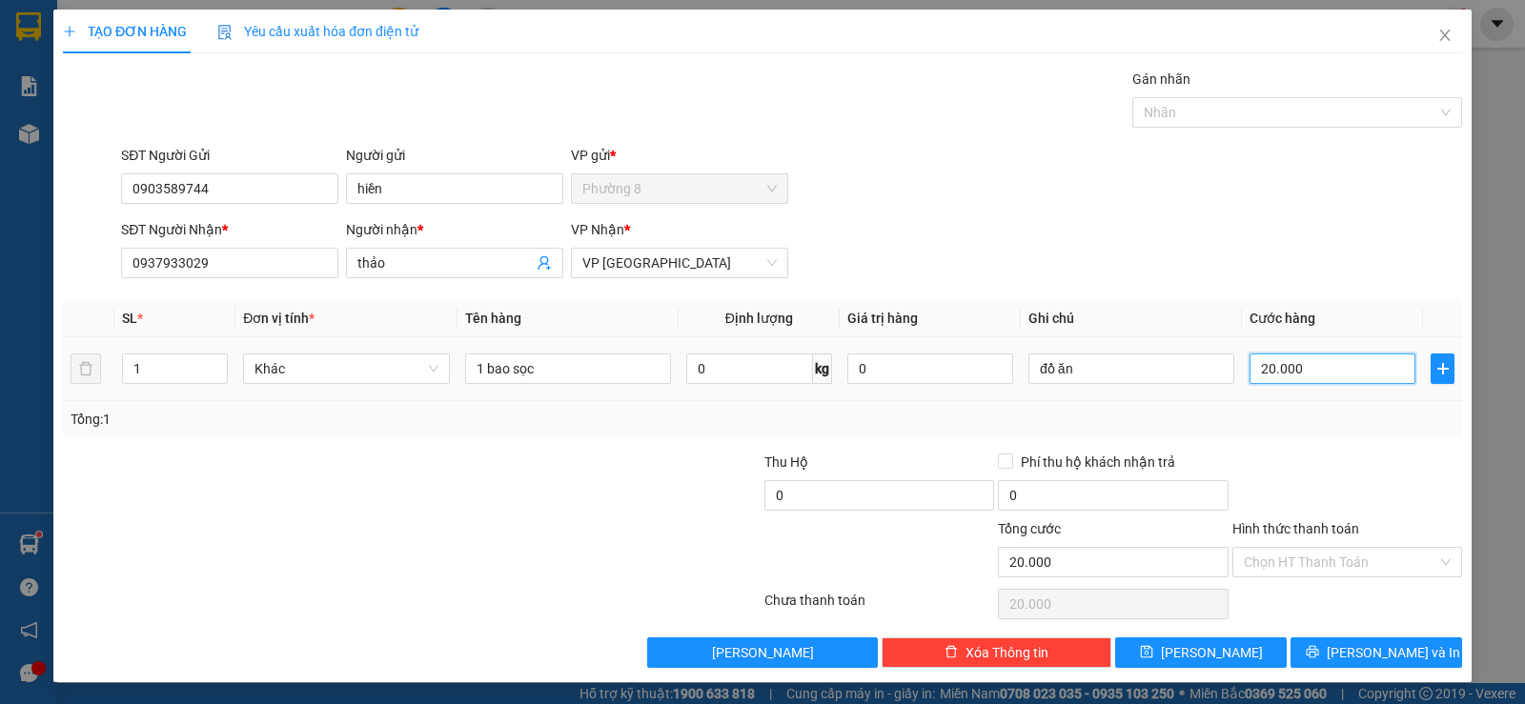
click at [1328, 364] on input "20.000" at bounding box center [1332, 369] width 166 height 30
type input "3"
type input "30"
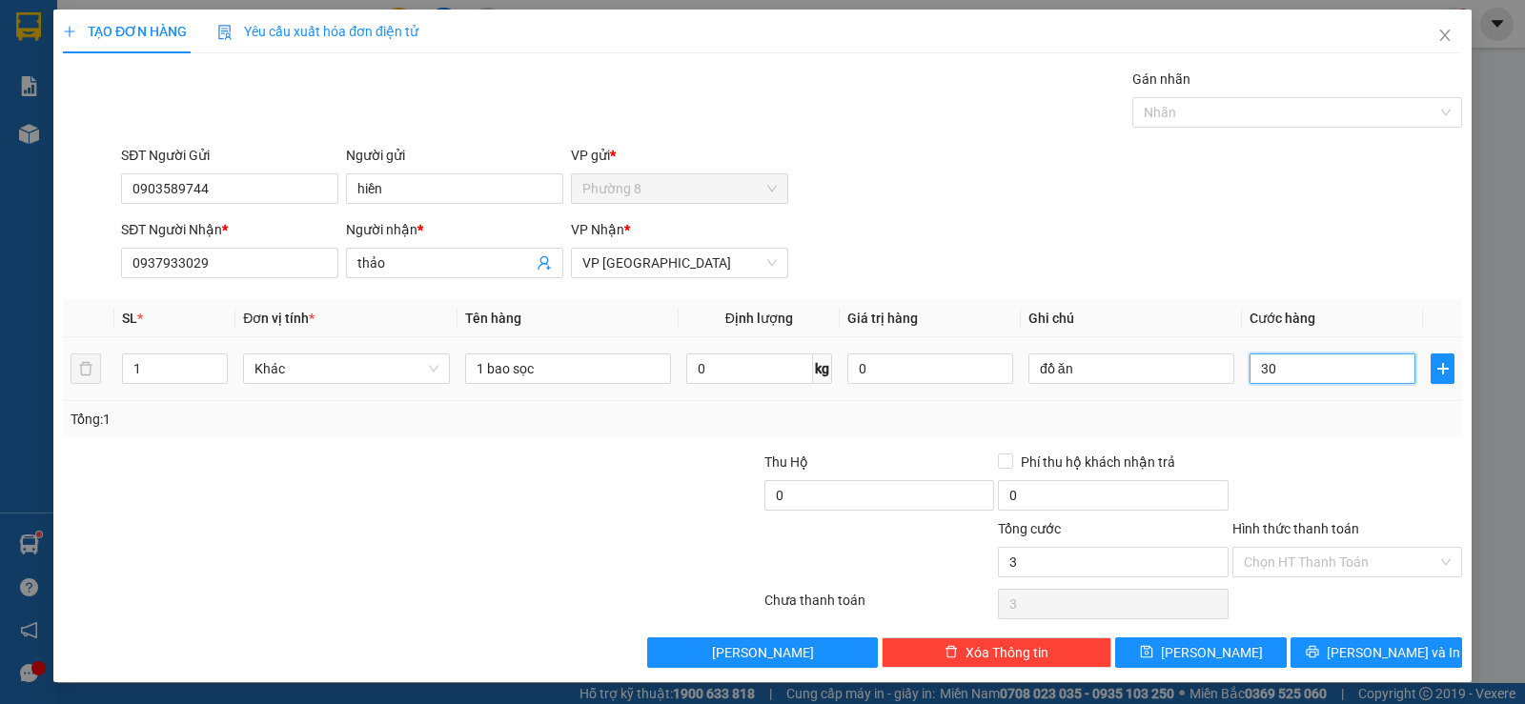
type input "30"
type input "300"
type input "3.000"
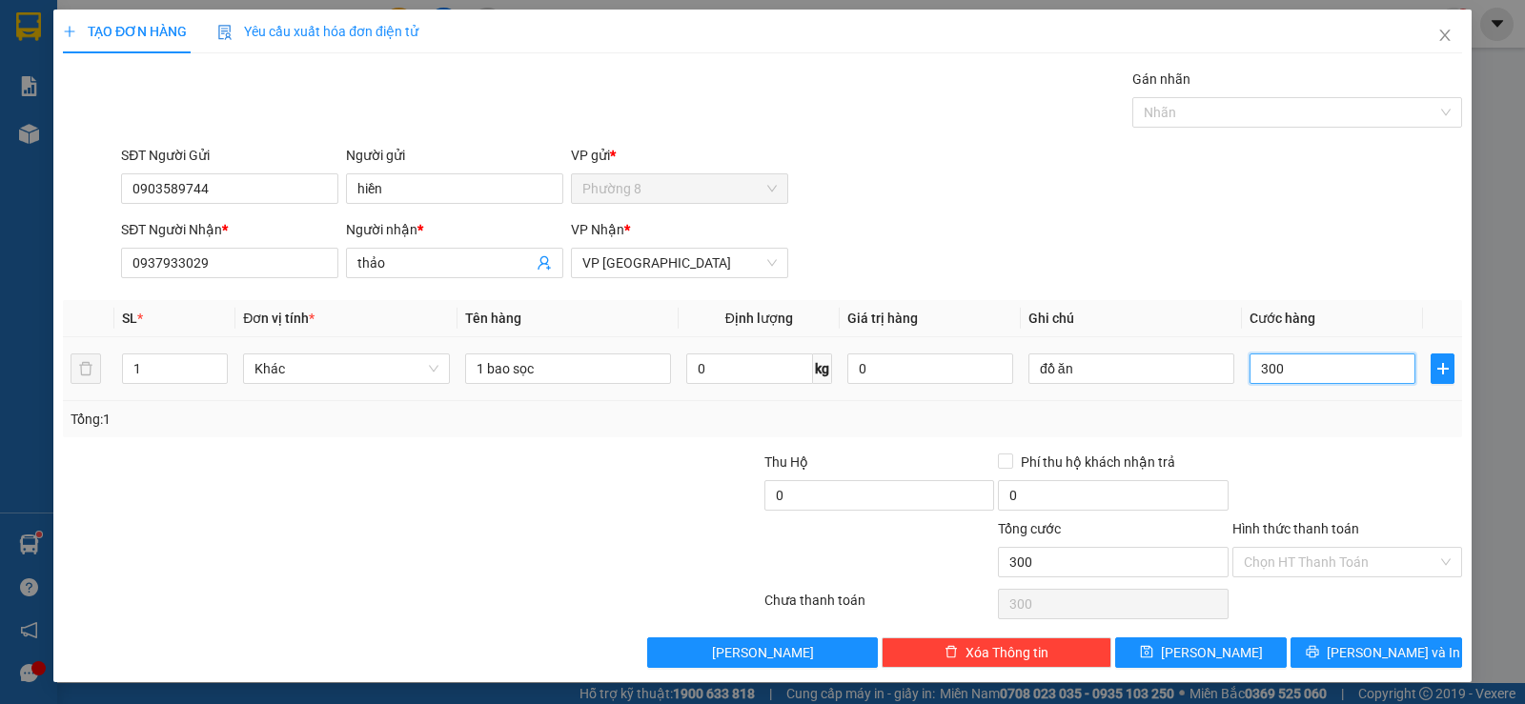
type input "3.000"
type input "30.000"
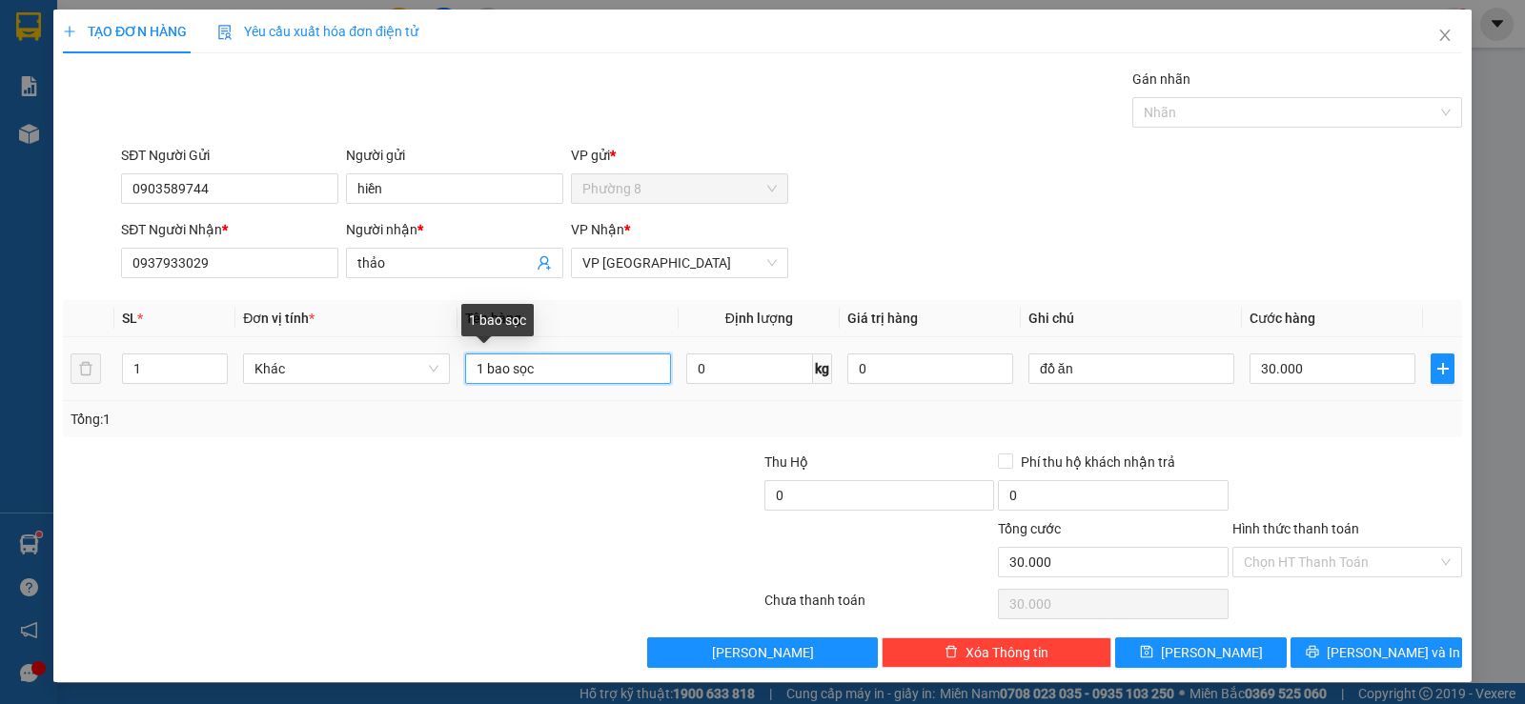
drag, startPoint x: 591, startPoint y: 362, endPoint x: 153, endPoint y: 301, distance: 441.6
click at [153, 301] on table "SL * Đơn vị tính * Tên hàng Định lượng Giá trị hàng Ghi chú Cước hàng 1 Khác 1 …" at bounding box center [762, 350] width 1399 height 101
type input "1 GIỎ XÁCH"
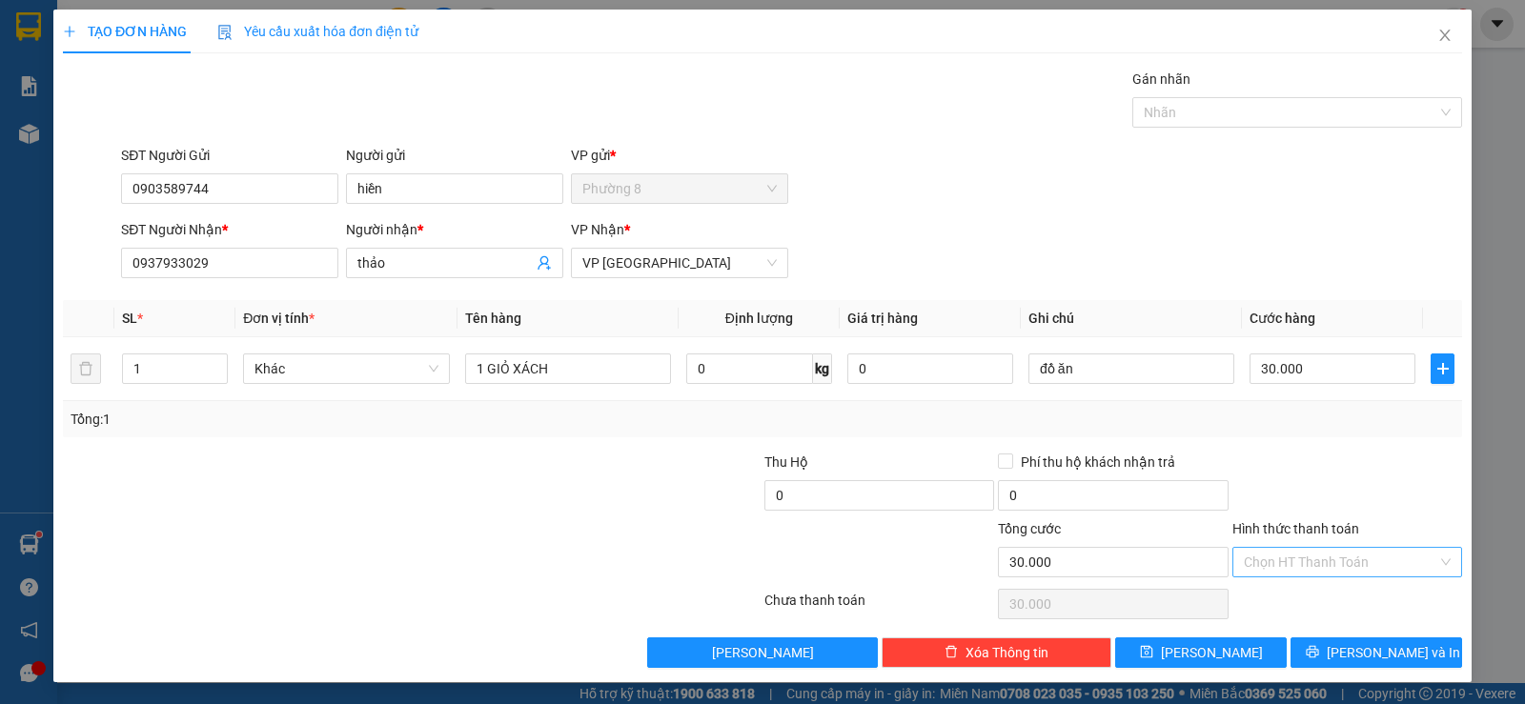
click at [1337, 560] on input "Hình thức thanh toán" at bounding box center [1340, 562] width 193 height 29
click at [1292, 609] on div "Tại văn phòng" at bounding box center [1335, 600] width 228 height 30
type input "0"
click at [1360, 646] on span "[PERSON_NAME] và In" at bounding box center [1392, 652] width 133 height 21
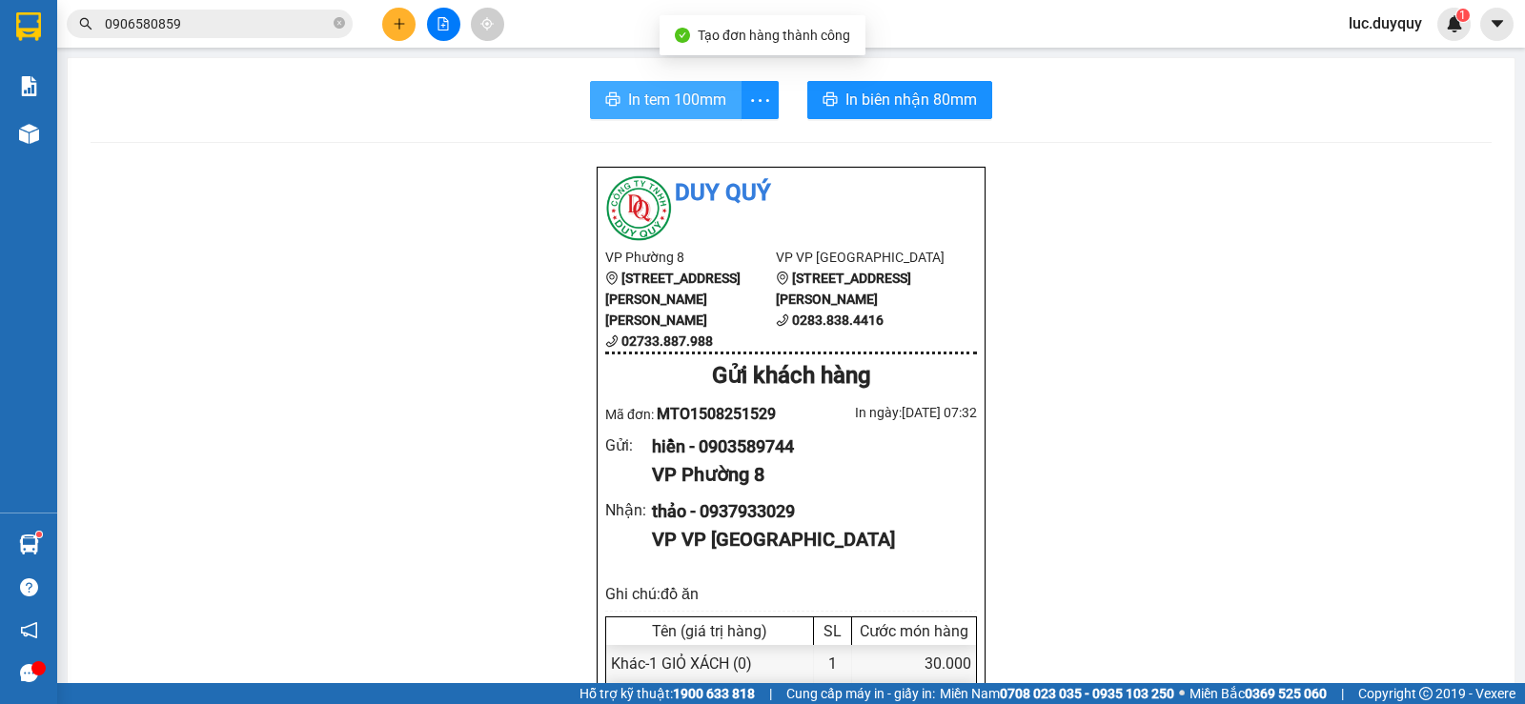
click at [640, 85] on button "In tem 100mm" at bounding box center [666, 100] width 152 height 38
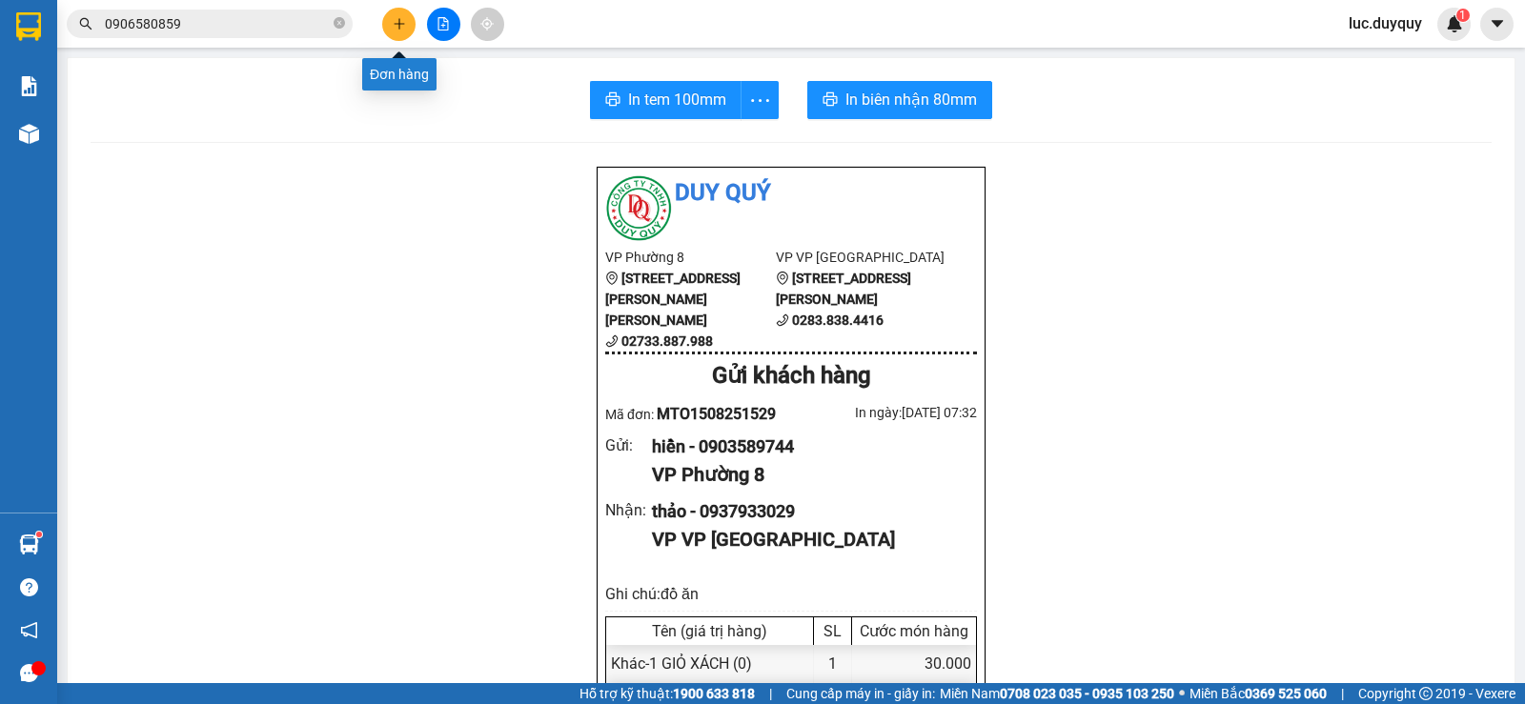
click at [407, 30] on button at bounding box center [398, 24] width 33 height 33
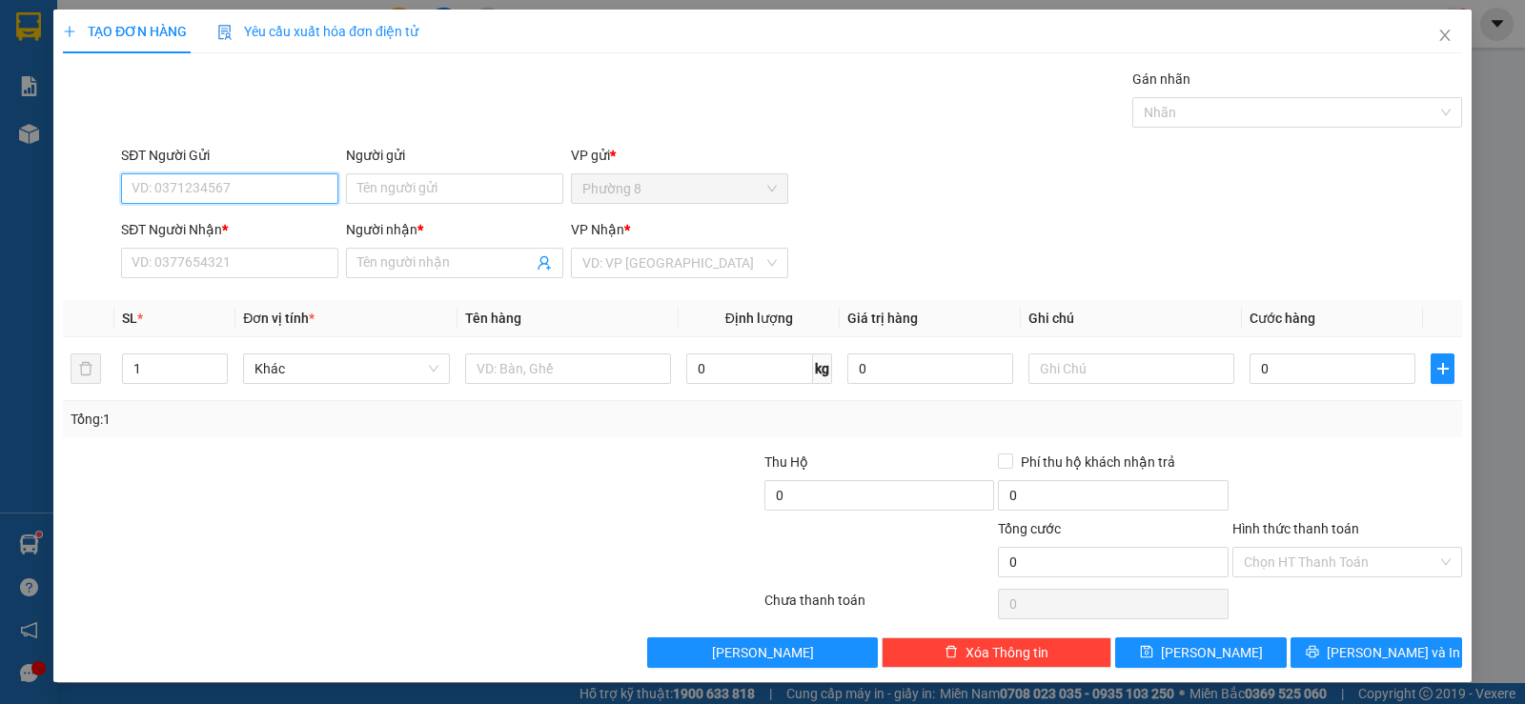
click at [246, 190] on input "SĐT Người Gửi" at bounding box center [229, 188] width 217 height 30
click at [303, 192] on input "SĐT Người Gửi" at bounding box center [229, 188] width 217 height 30
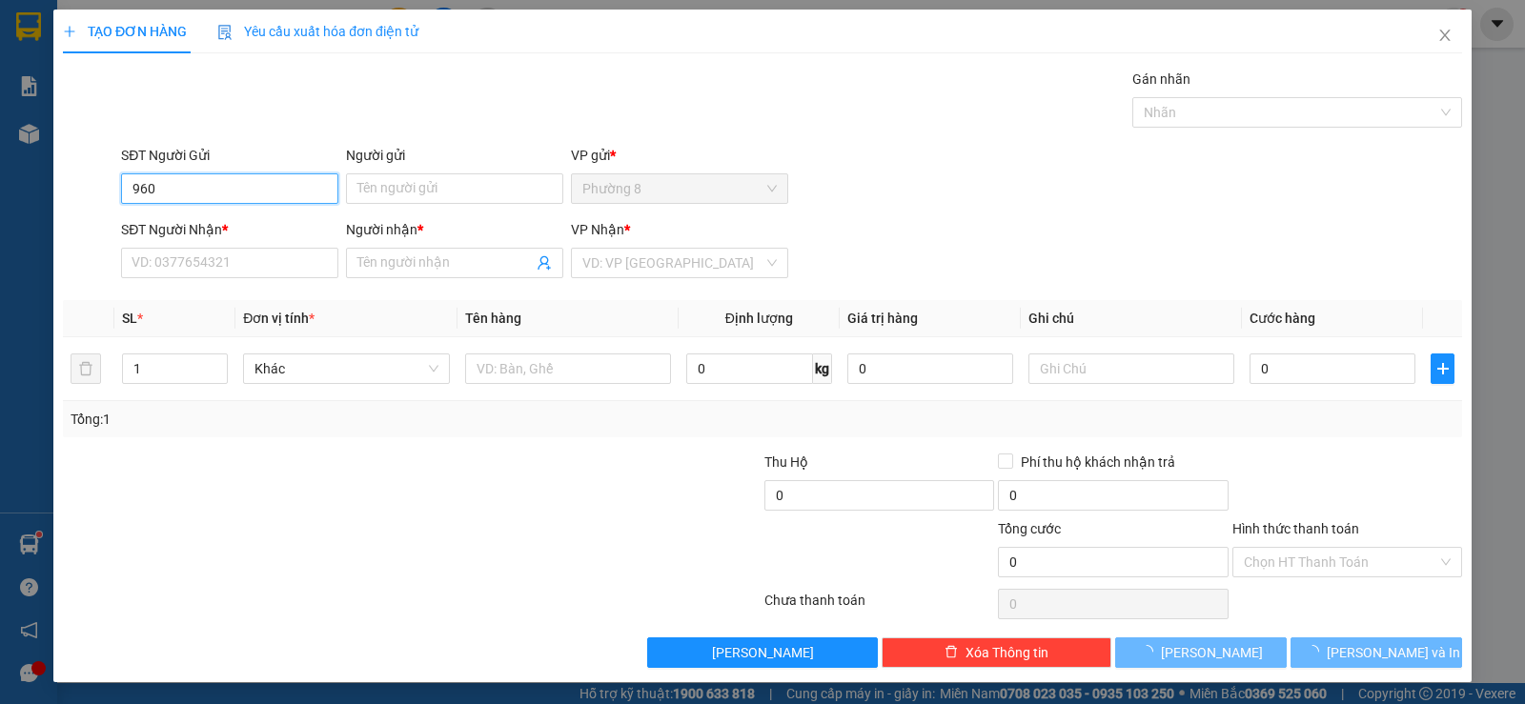
click at [264, 182] on input "960" at bounding box center [229, 188] width 217 height 30
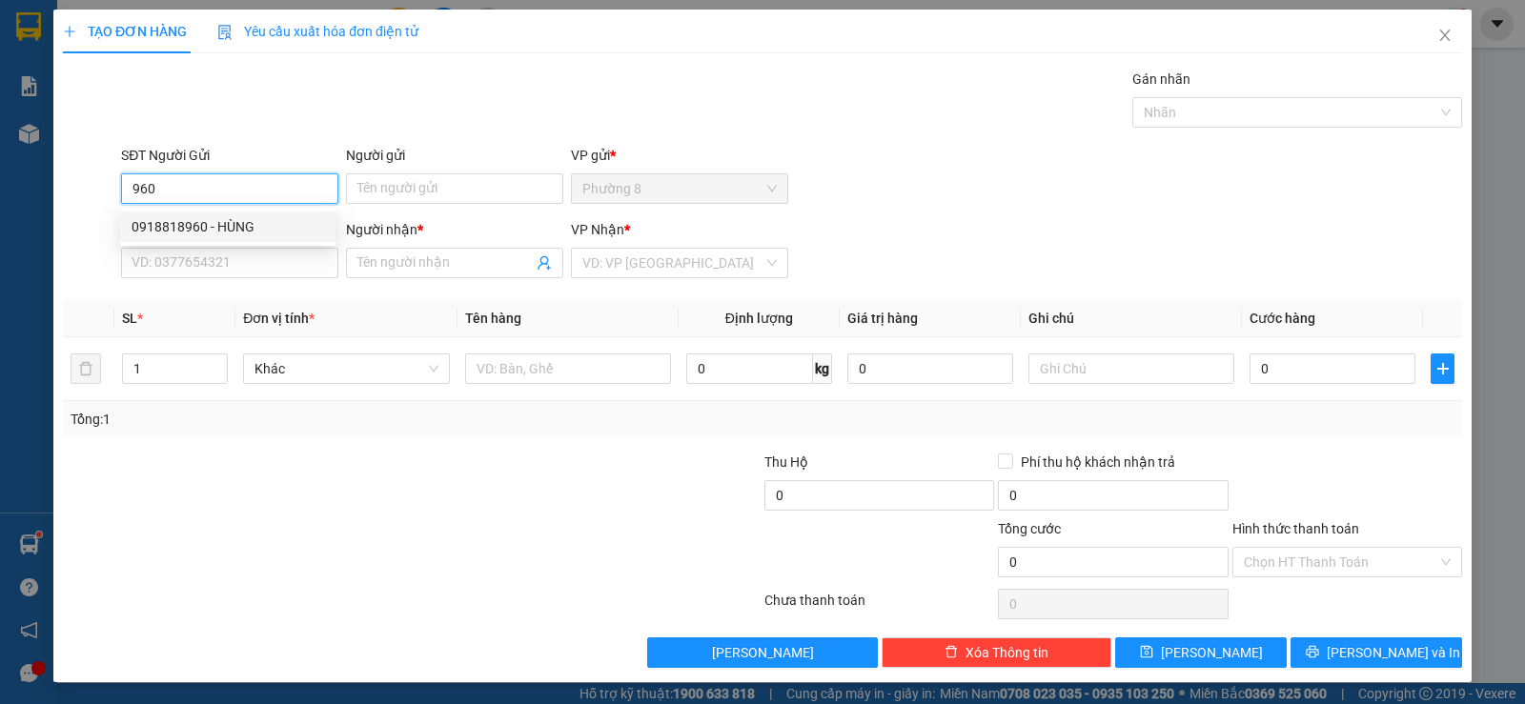
click at [255, 228] on div "0918818960 - HÙNG" at bounding box center [227, 226] width 192 height 21
type input "0918818960"
type input "HÙNG"
type input "0903046377"
type input "HUYỀN"
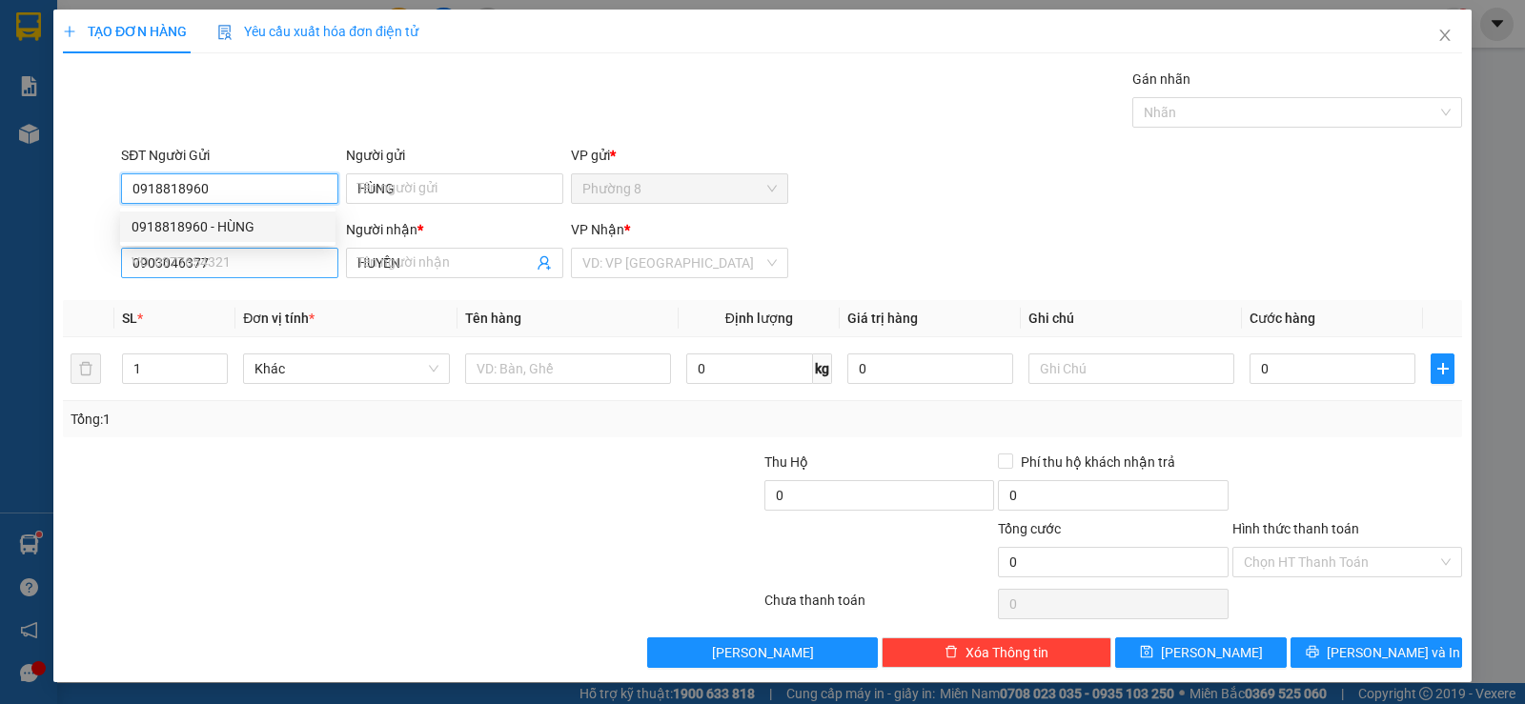
type input "45.000"
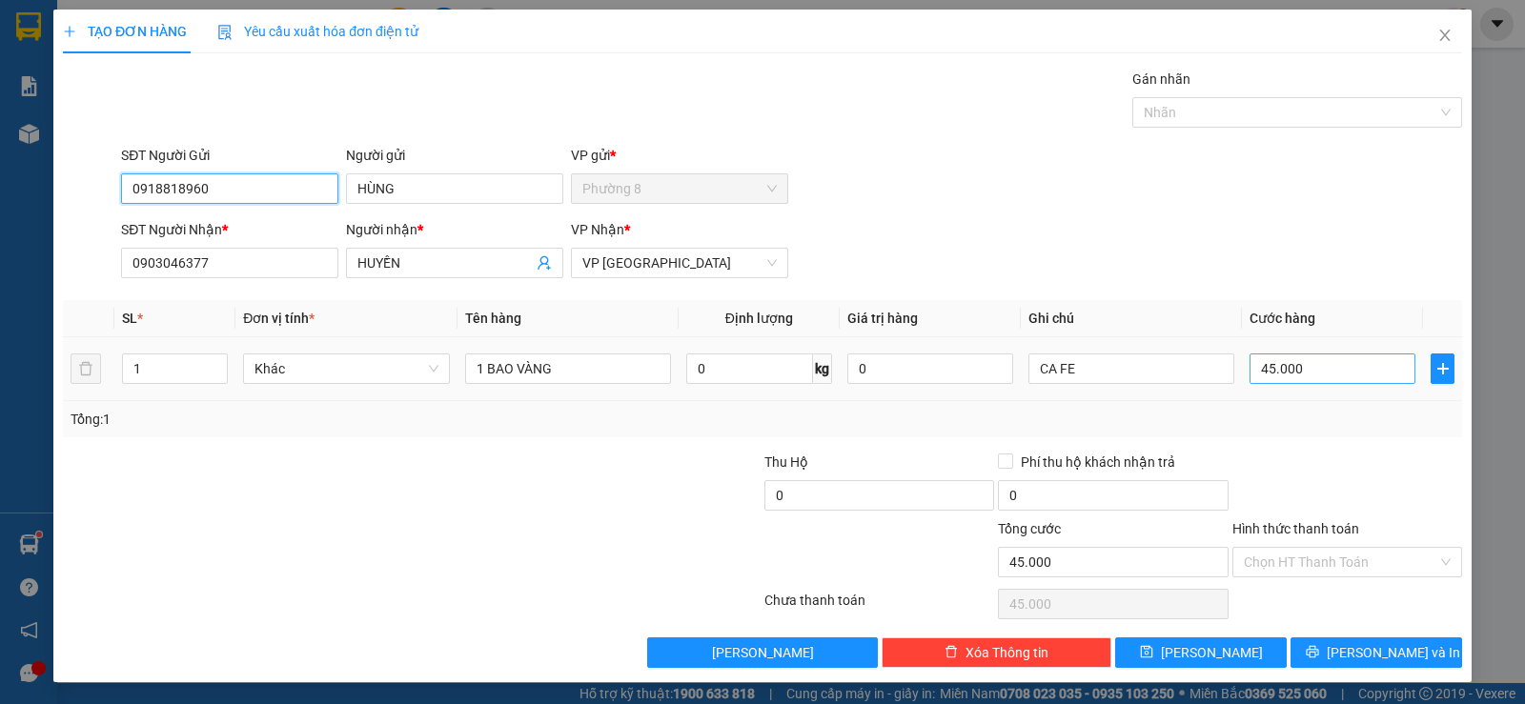
type input "0918818960"
click at [1345, 373] on input "45.000" at bounding box center [1332, 369] width 166 height 30
type input "4"
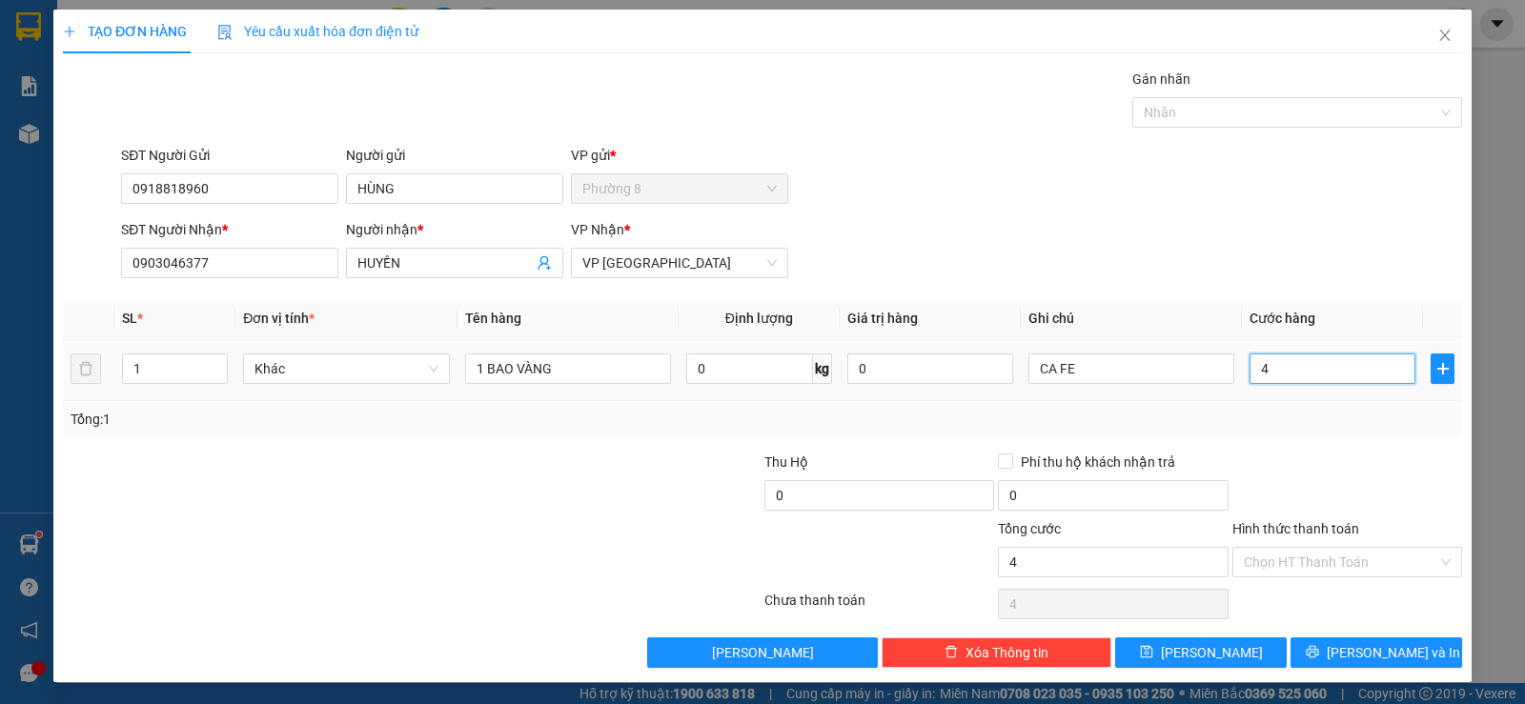
type input "40"
type input "400"
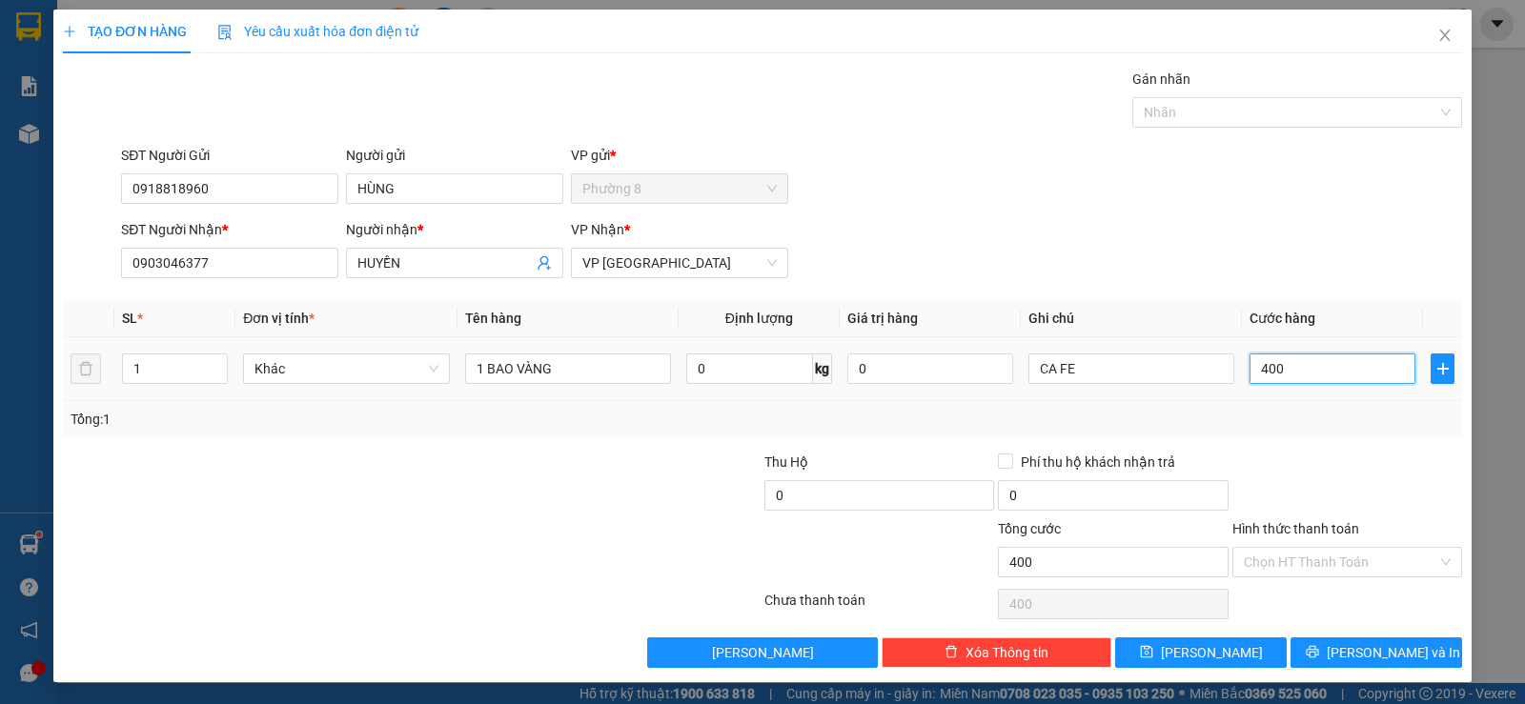
type input "4.000"
type input "40.000"
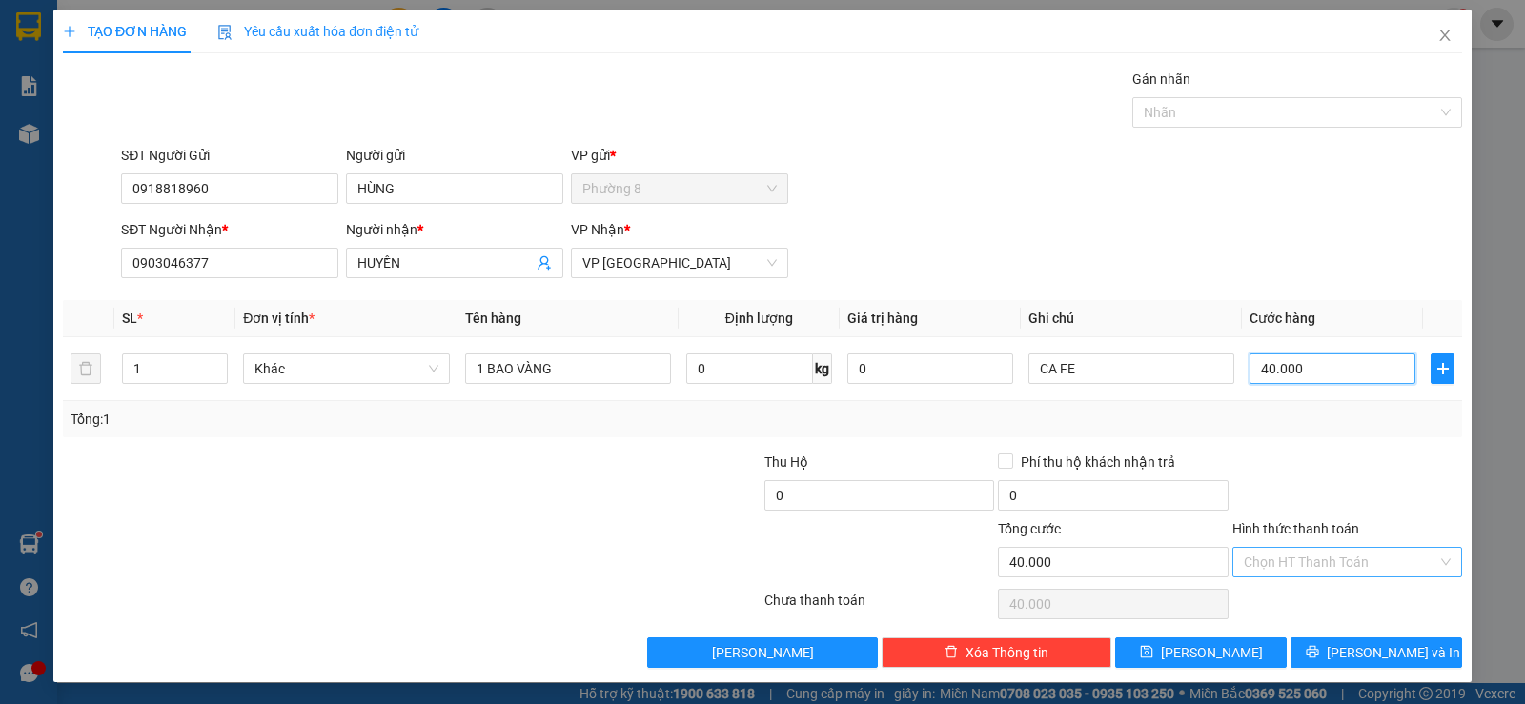
type input "40.000"
click at [1356, 575] on input "Hình thức thanh toán" at bounding box center [1340, 562] width 193 height 29
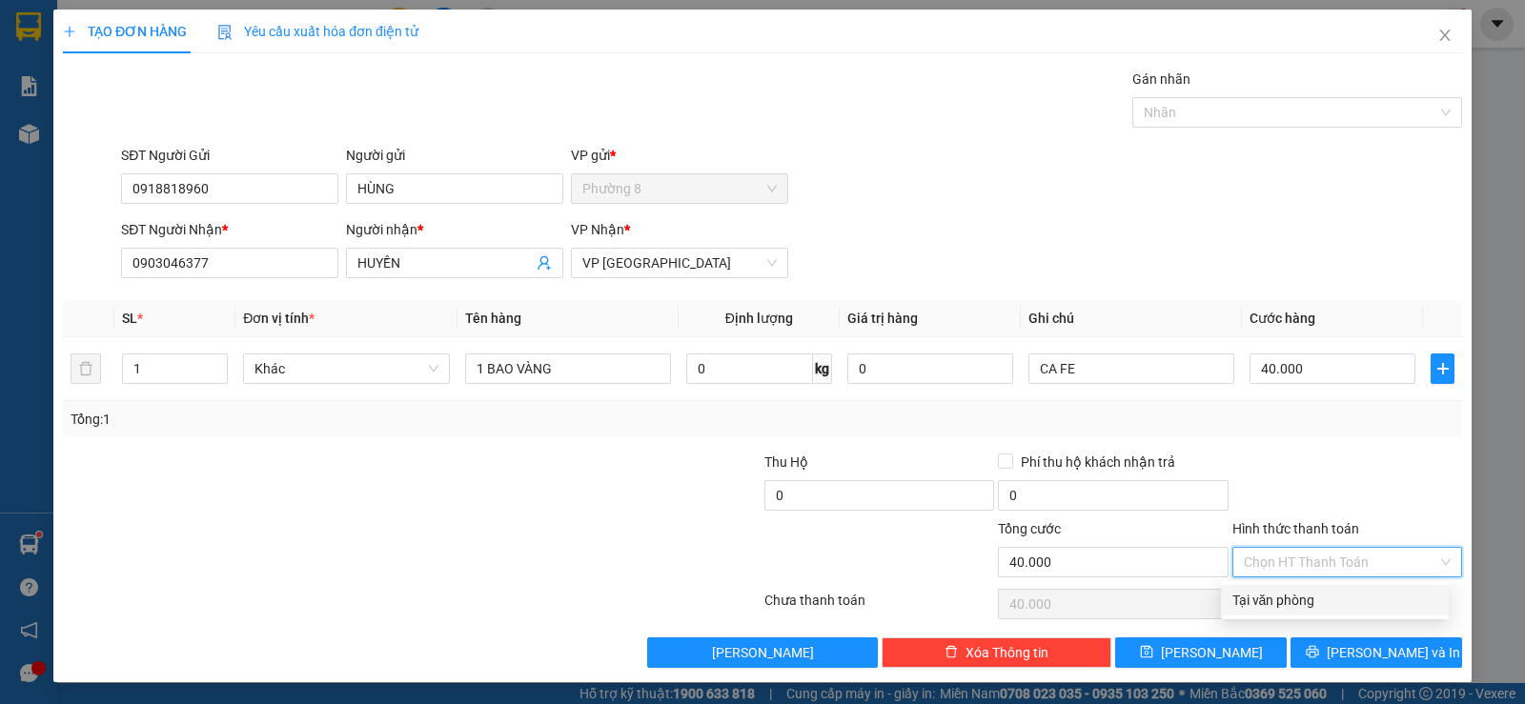
click at [1339, 605] on div "Tại văn phòng" at bounding box center [1334, 600] width 205 height 21
type input "0"
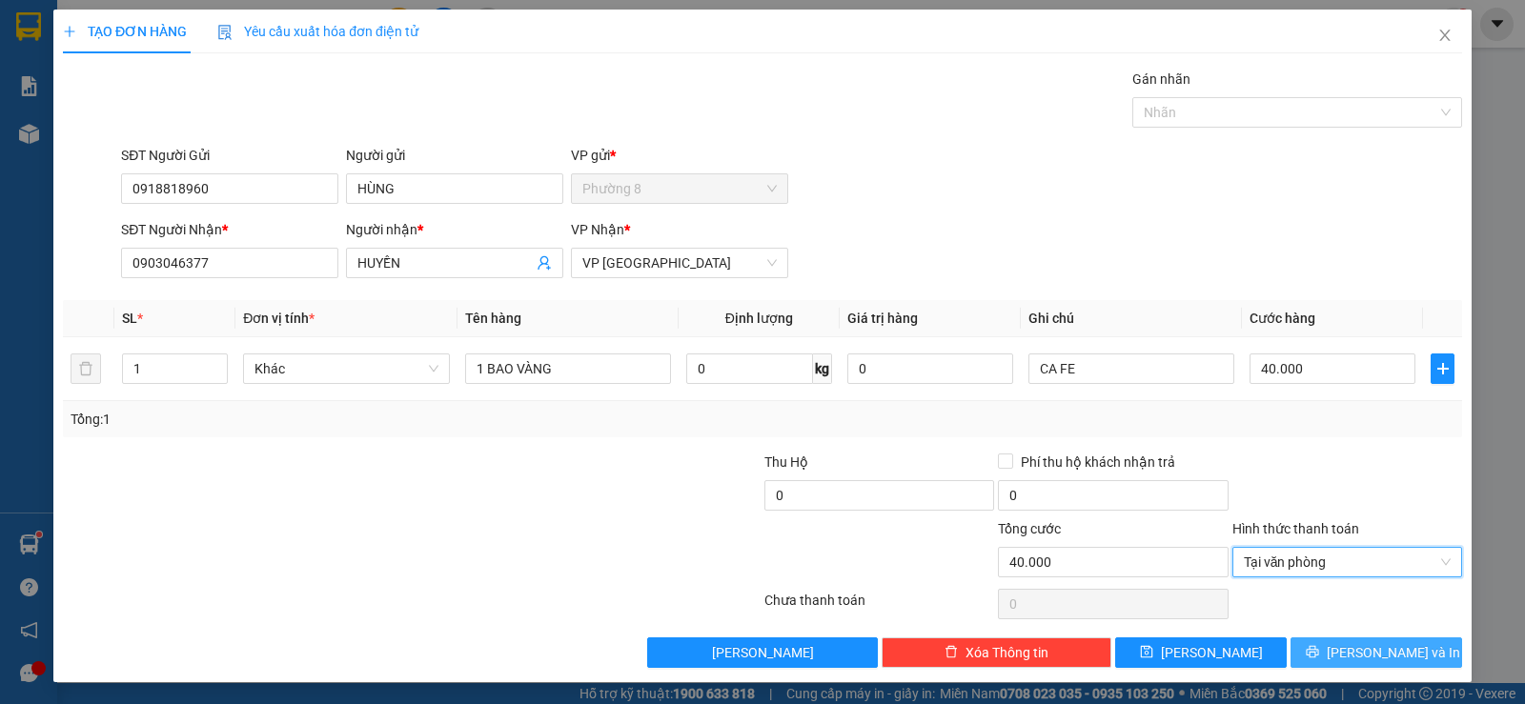
click at [1386, 665] on button "[PERSON_NAME] và In" at bounding box center [1376, 652] width 172 height 30
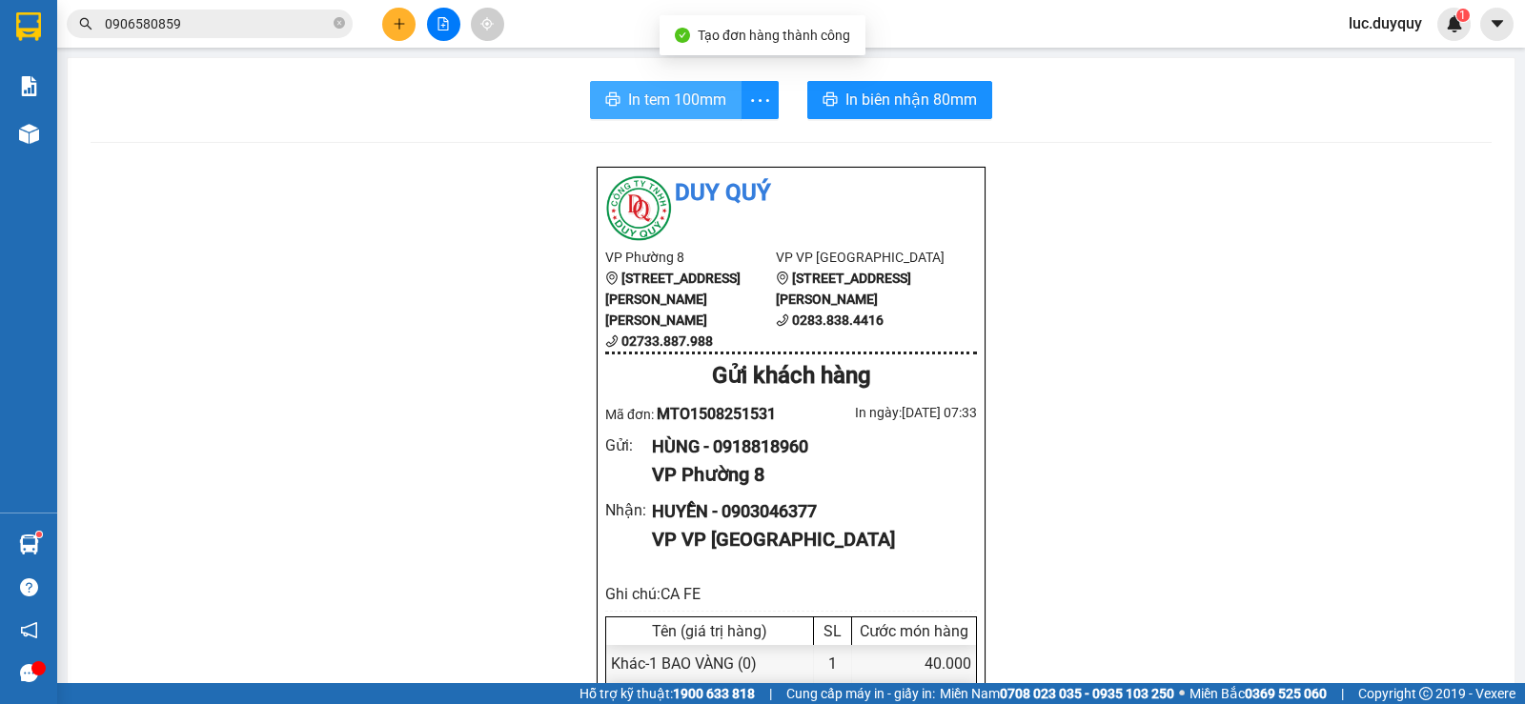
click at [637, 90] on span "In tem 100mm" at bounding box center [677, 100] width 98 height 24
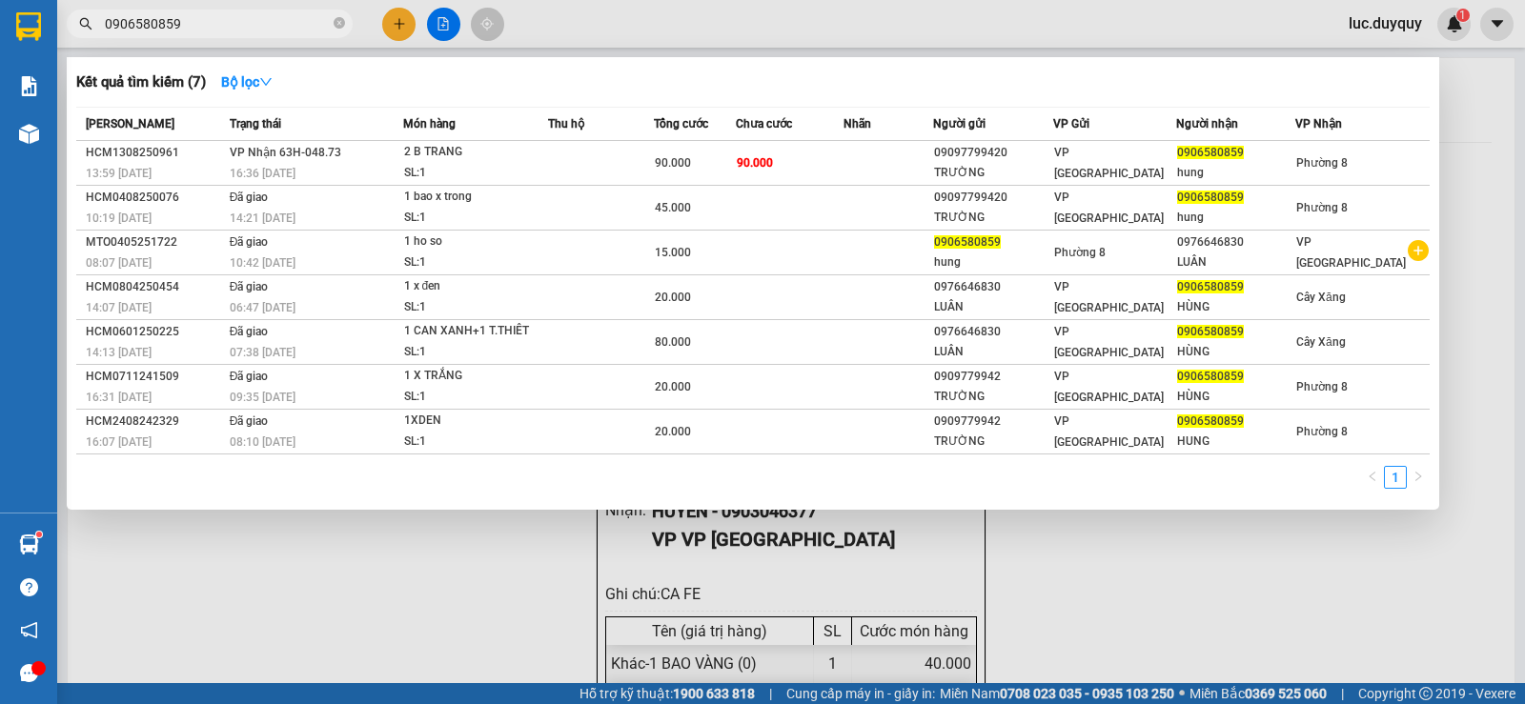
drag, startPoint x: 300, startPoint y: 19, endPoint x: 0, endPoint y: -22, distance: 302.9
click at [0, 0] on html "Kết quả tìm kiếm ( 7 ) Bộ lọc Mã ĐH Trạng thái Món hàng Thu hộ Tổng cước Chưa c…" at bounding box center [762, 352] width 1525 height 704
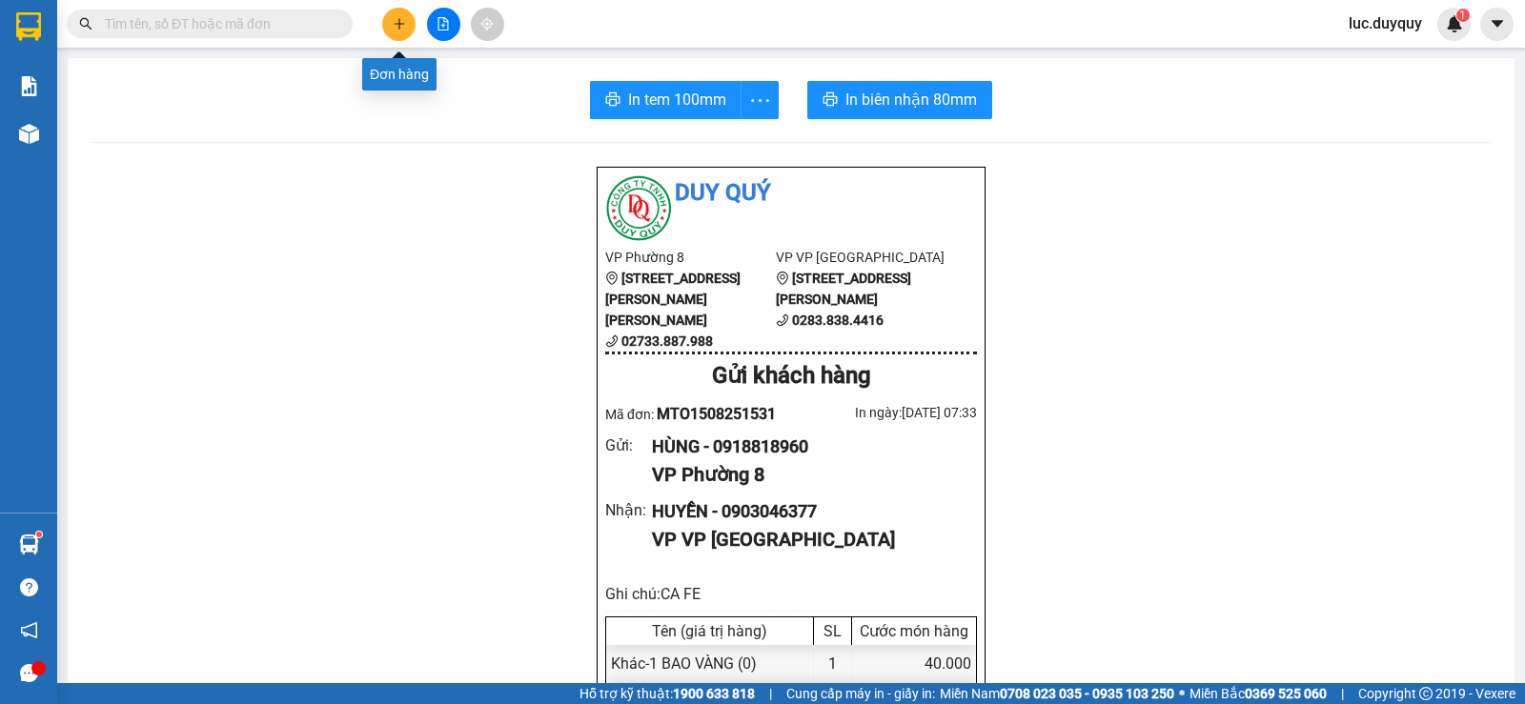
click at [396, 17] on icon "plus" at bounding box center [399, 23] width 13 height 13
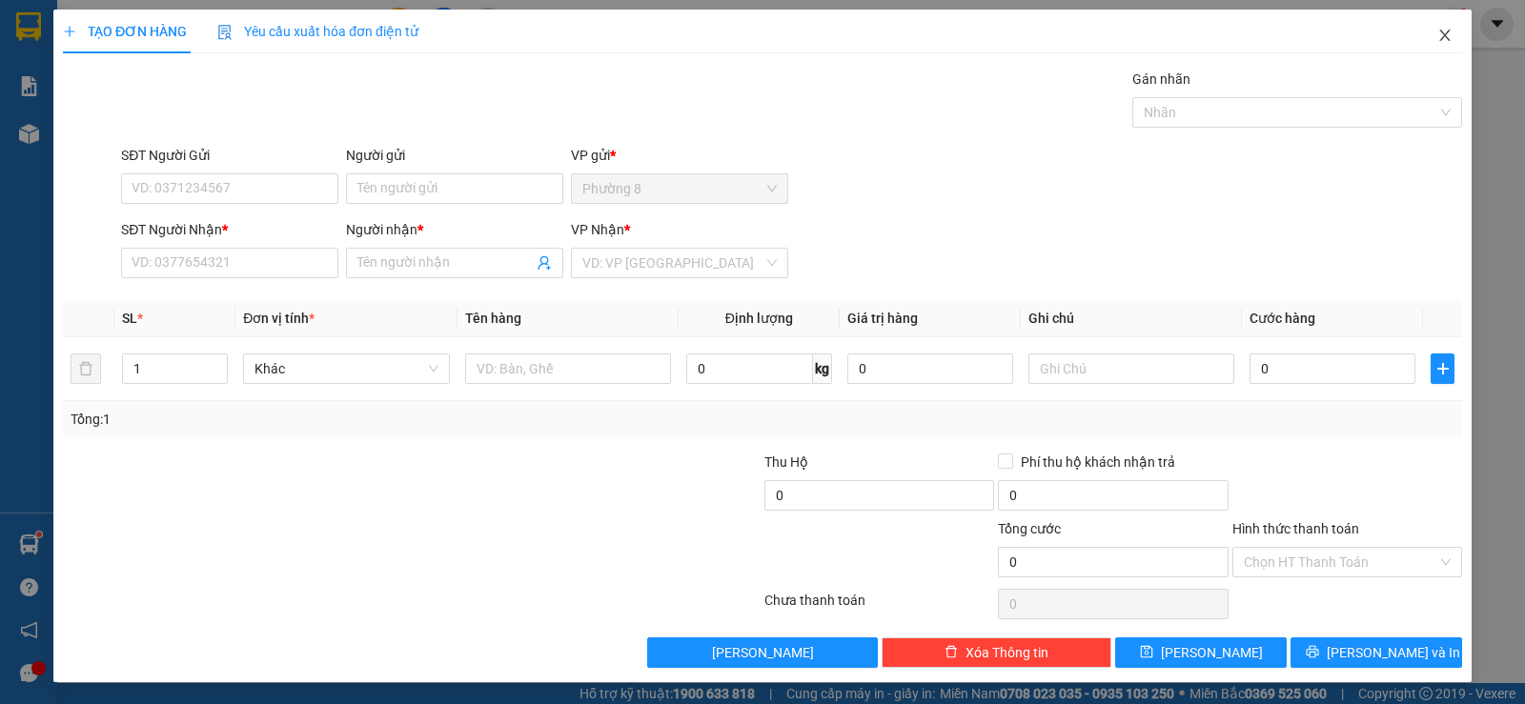
click at [1437, 36] on icon "close" at bounding box center [1444, 35] width 15 height 15
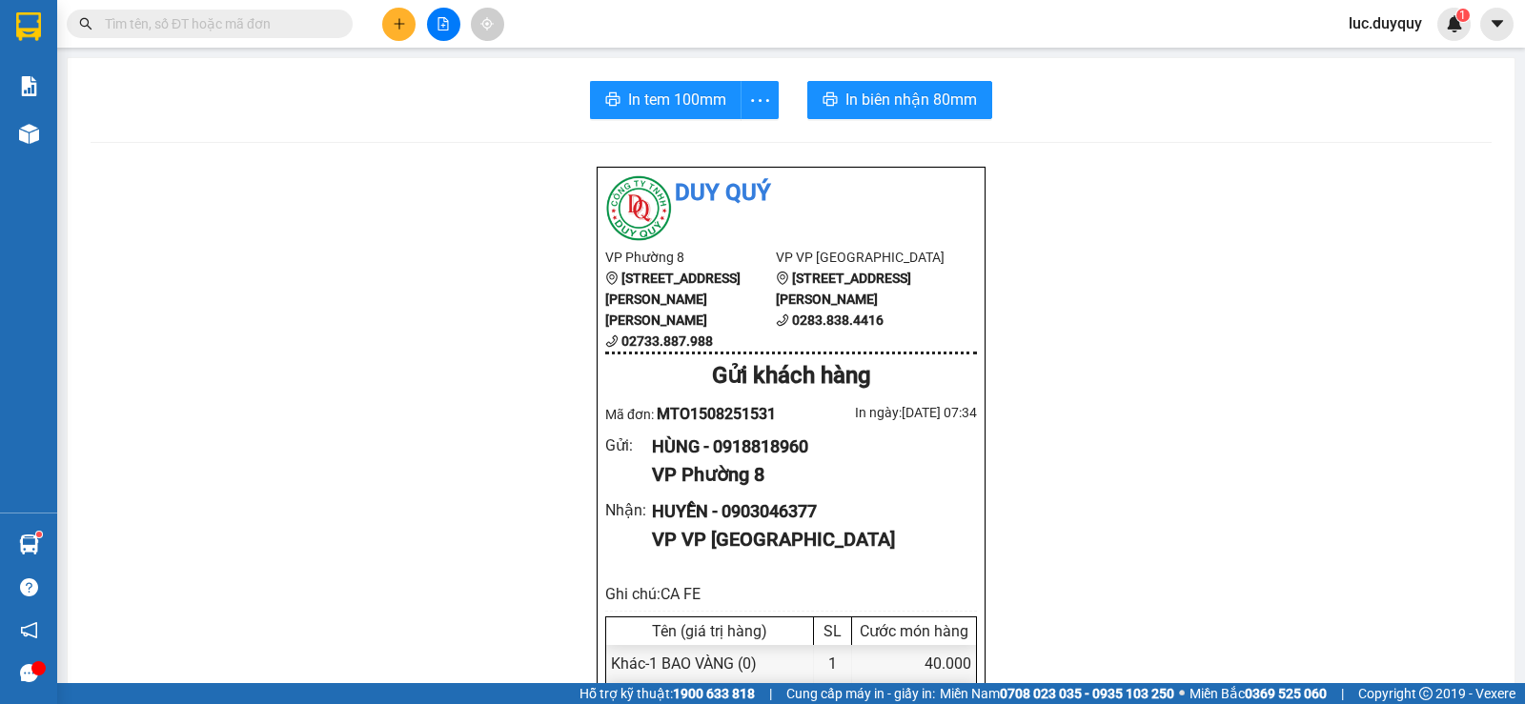
drag, startPoint x: 72, startPoint y: 136, endPoint x: 90, endPoint y: 136, distance: 17.2
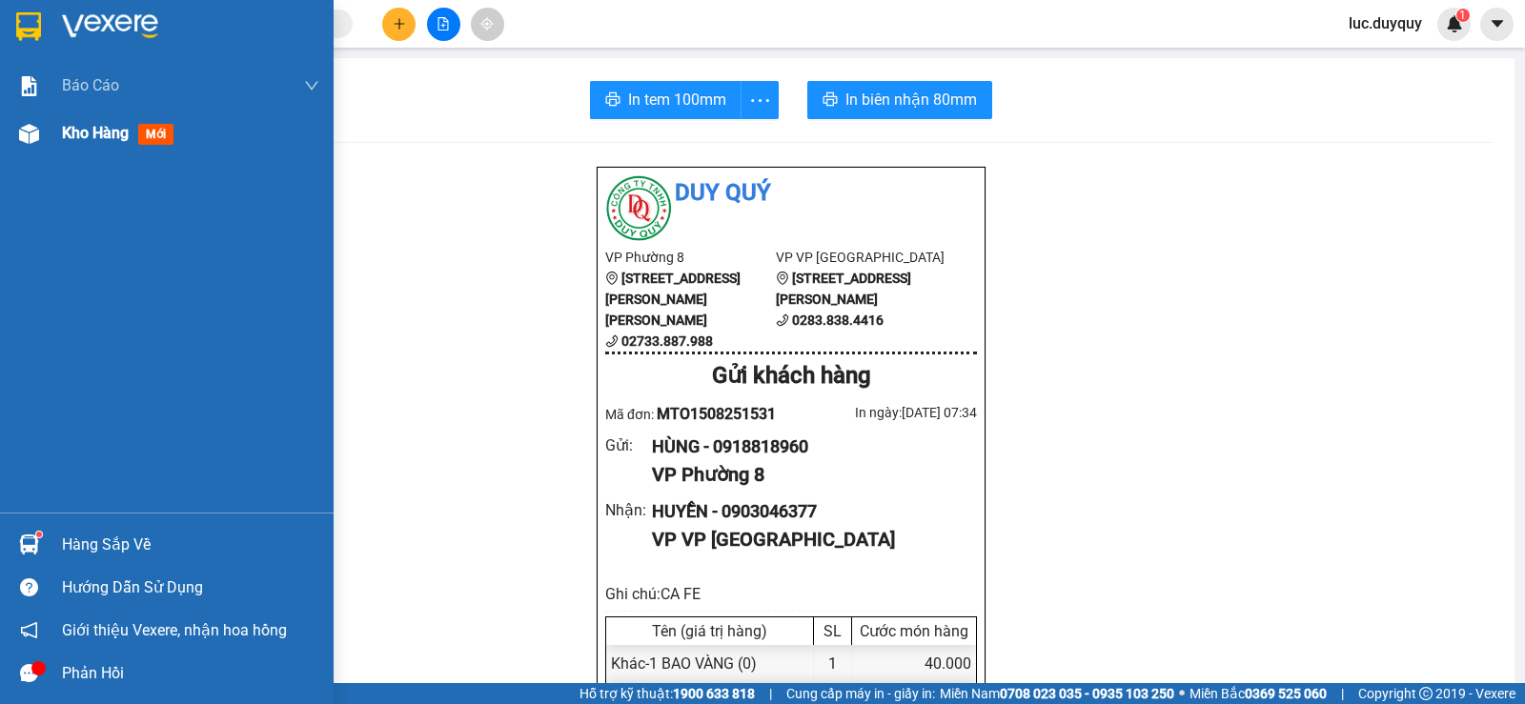
click at [64, 136] on span "Kho hàng" at bounding box center [95, 133] width 67 height 18
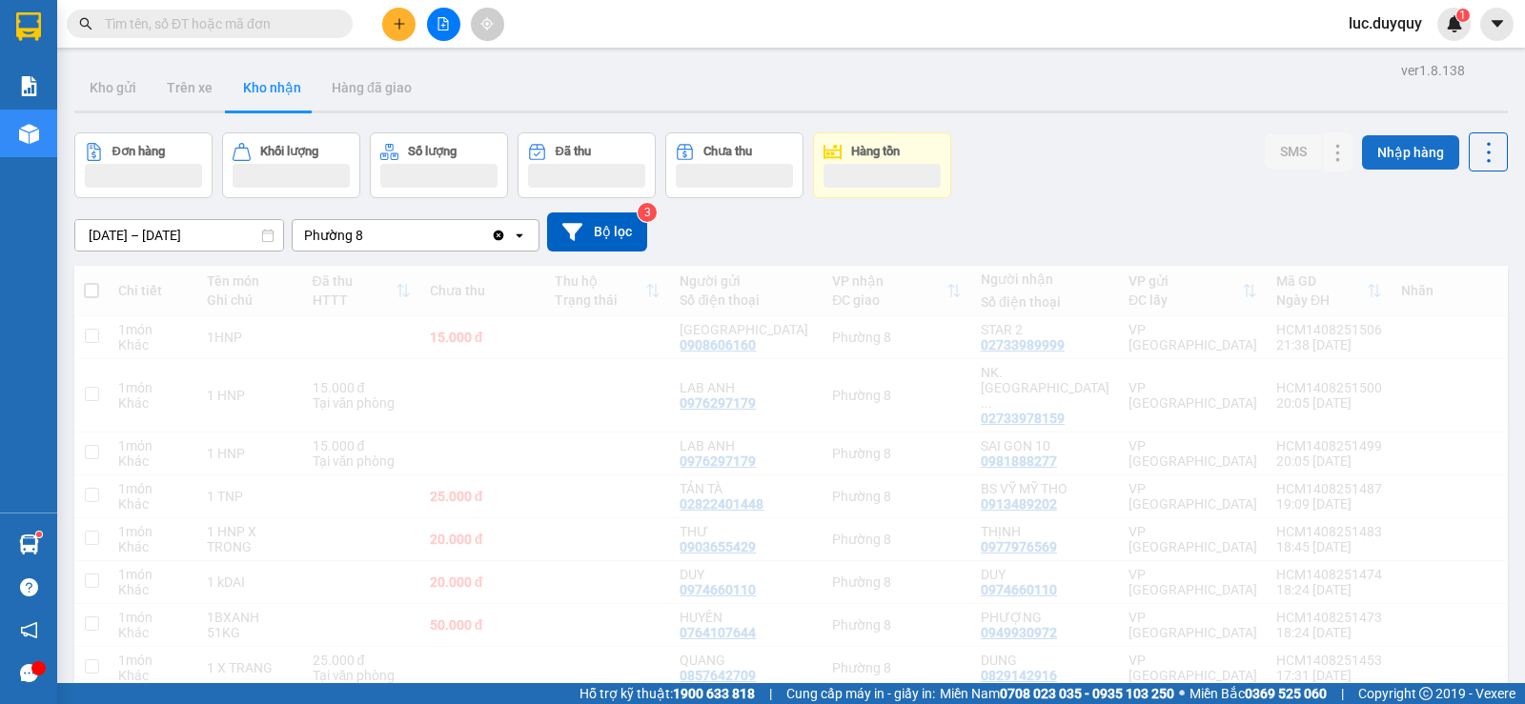
click at [1441, 144] on button "Nhập hàng" at bounding box center [1410, 152] width 97 height 34
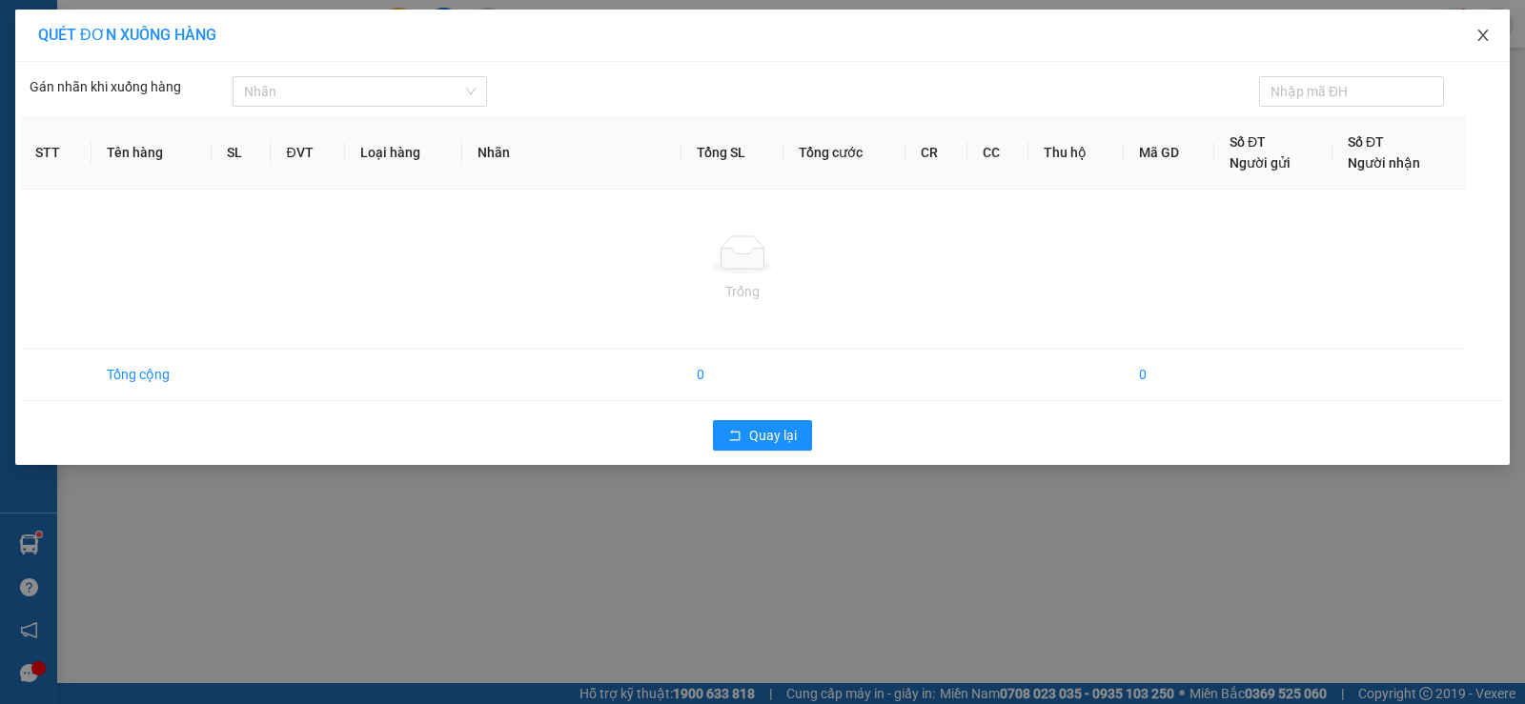
click at [1482, 36] on icon "close" at bounding box center [1482, 35] width 15 height 15
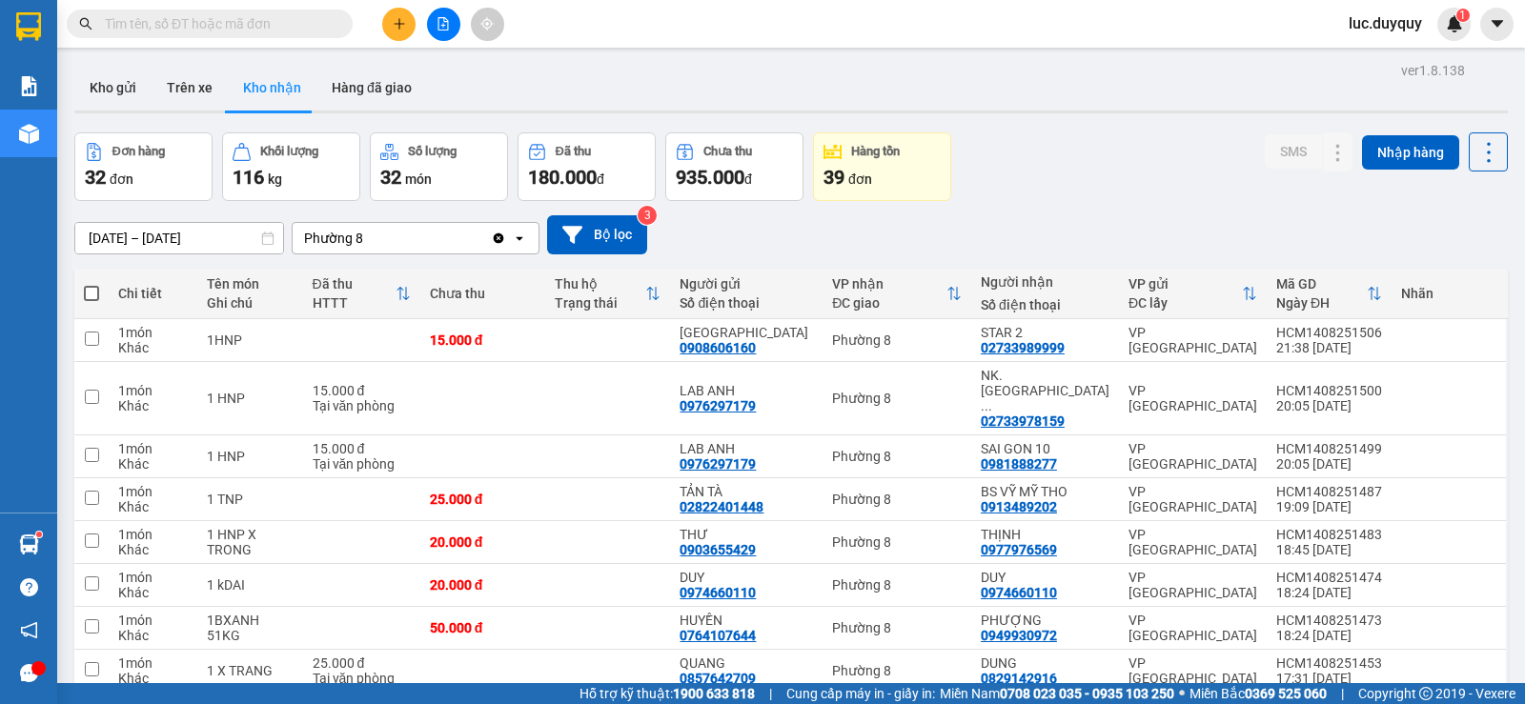
click at [1189, 67] on div "Kho gửi Trên xe Kho nhận Hàng đã giao" at bounding box center [790, 90] width 1433 height 51
click at [389, 24] on button at bounding box center [398, 24] width 33 height 33
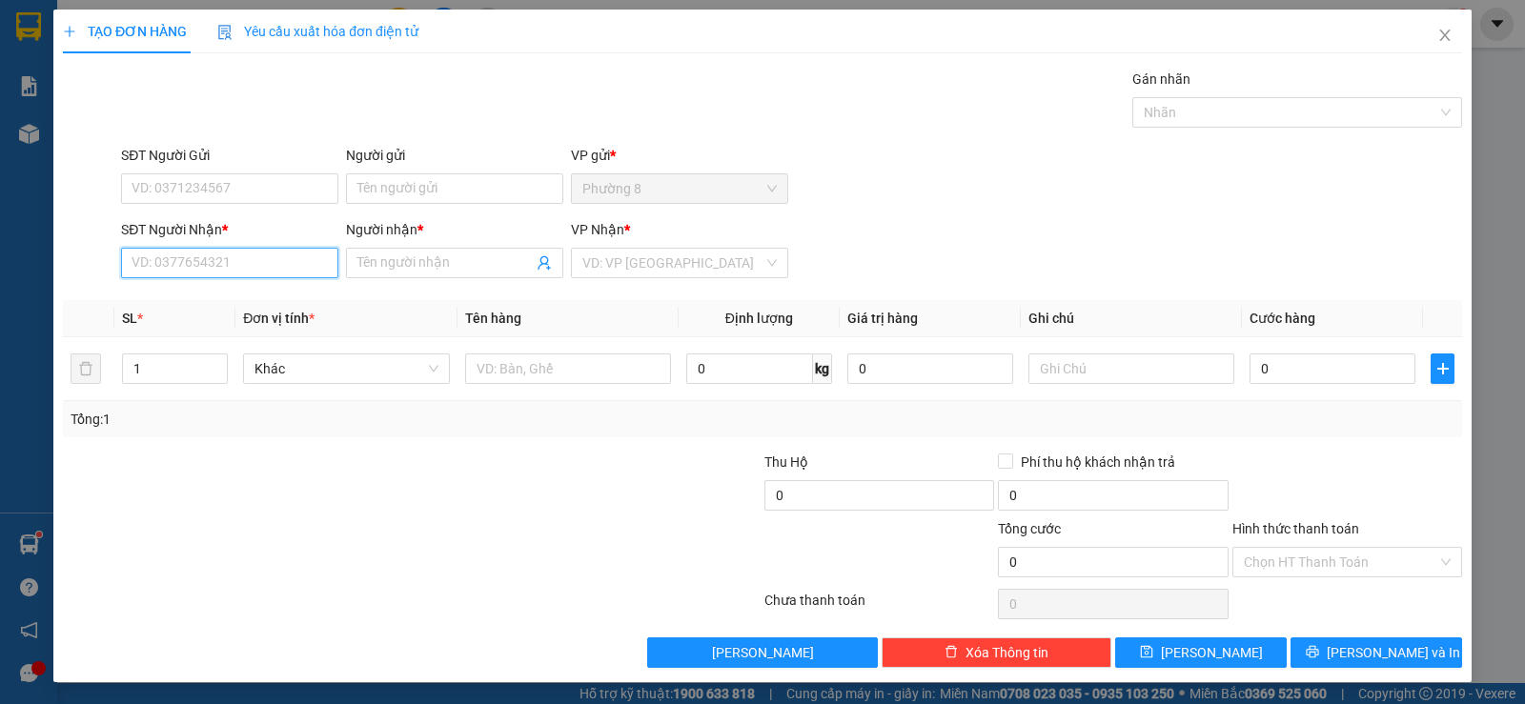
click at [271, 270] on input "SĐT Người Nhận *" at bounding box center [229, 263] width 217 height 30
type input "3"
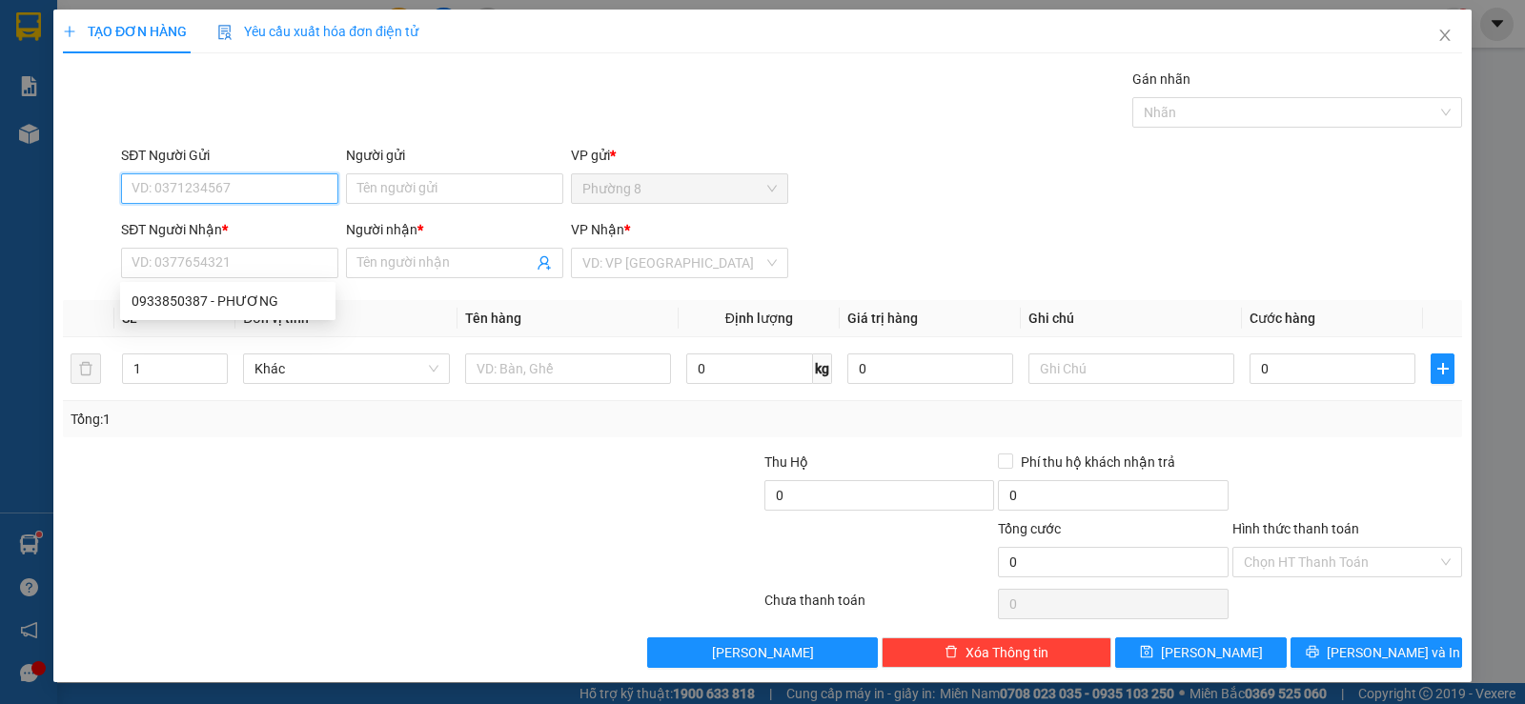
click at [257, 192] on input "SĐT Người Gửi" at bounding box center [229, 188] width 217 height 30
click at [235, 315] on div "0933442703 - MAI" at bounding box center [238, 318] width 214 height 21
type input "0933442703"
type input "MAI"
type input "0933850387"
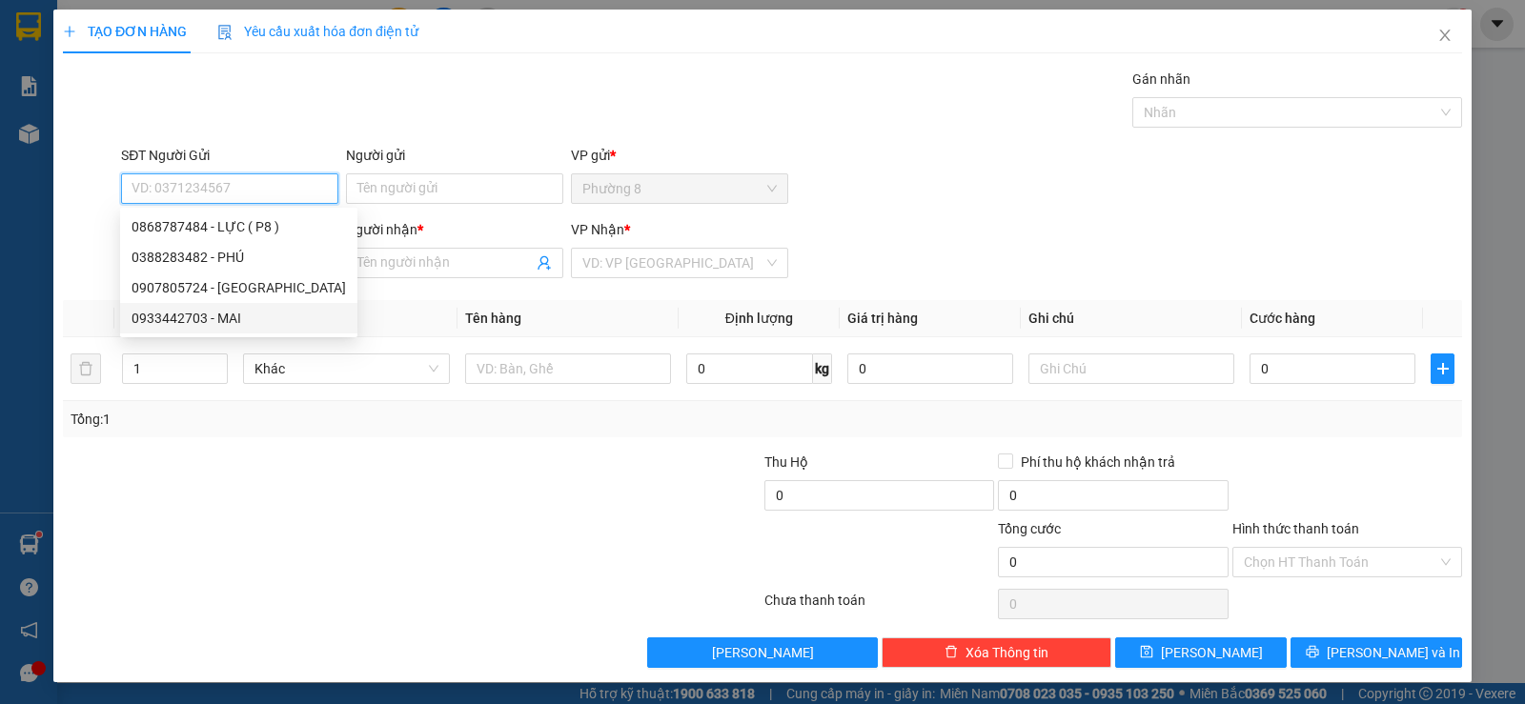
type input "PHƯƠNG"
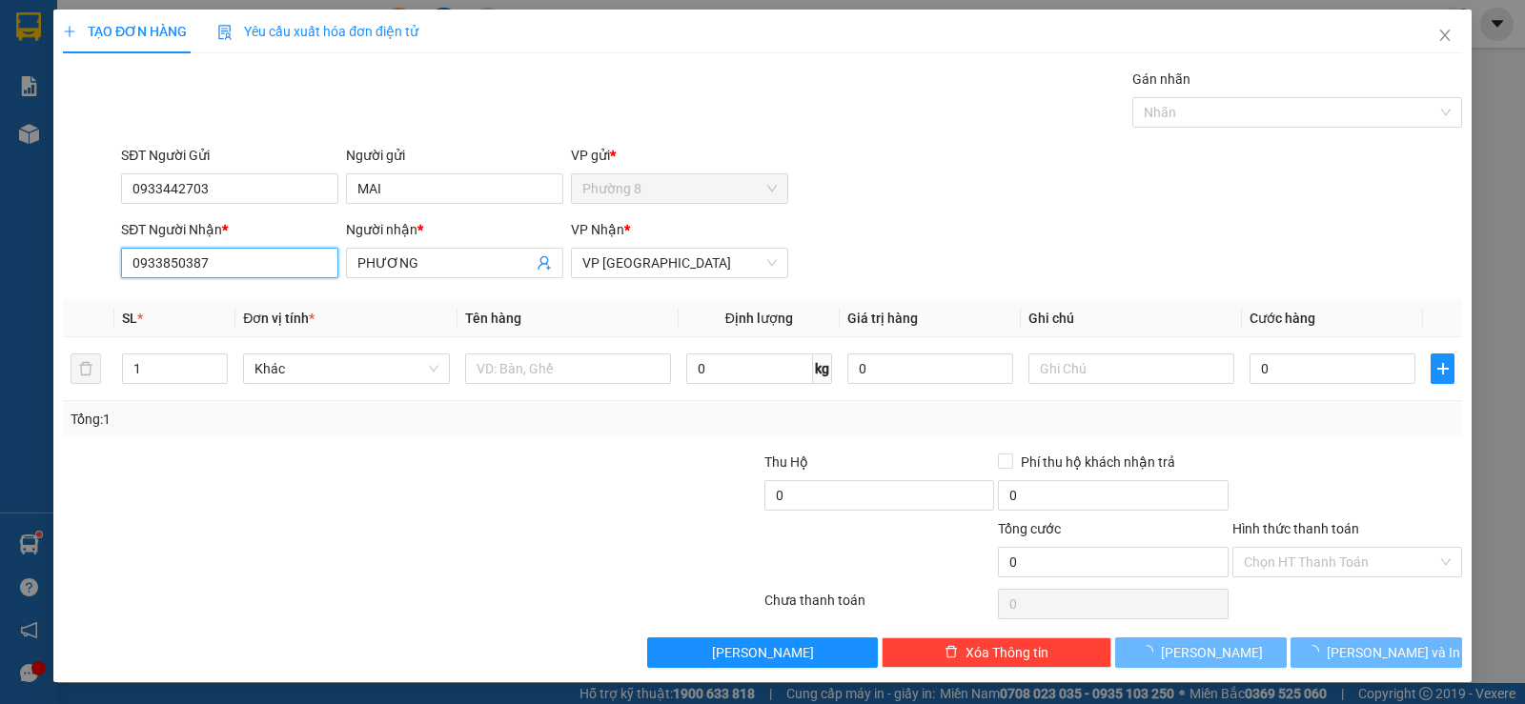
type input "20.000"
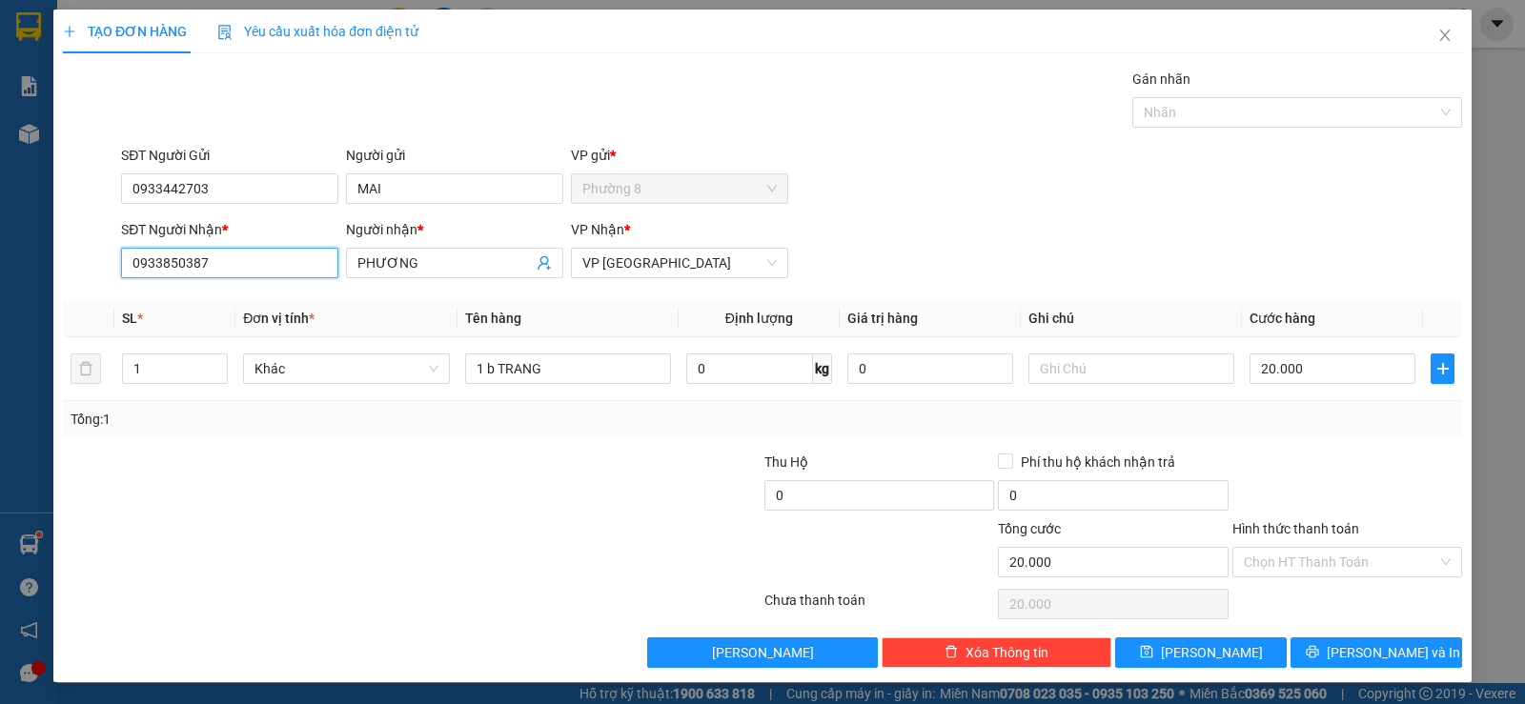
click at [249, 254] on input "0933850387" at bounding box center [229, 263] width 217 height 30
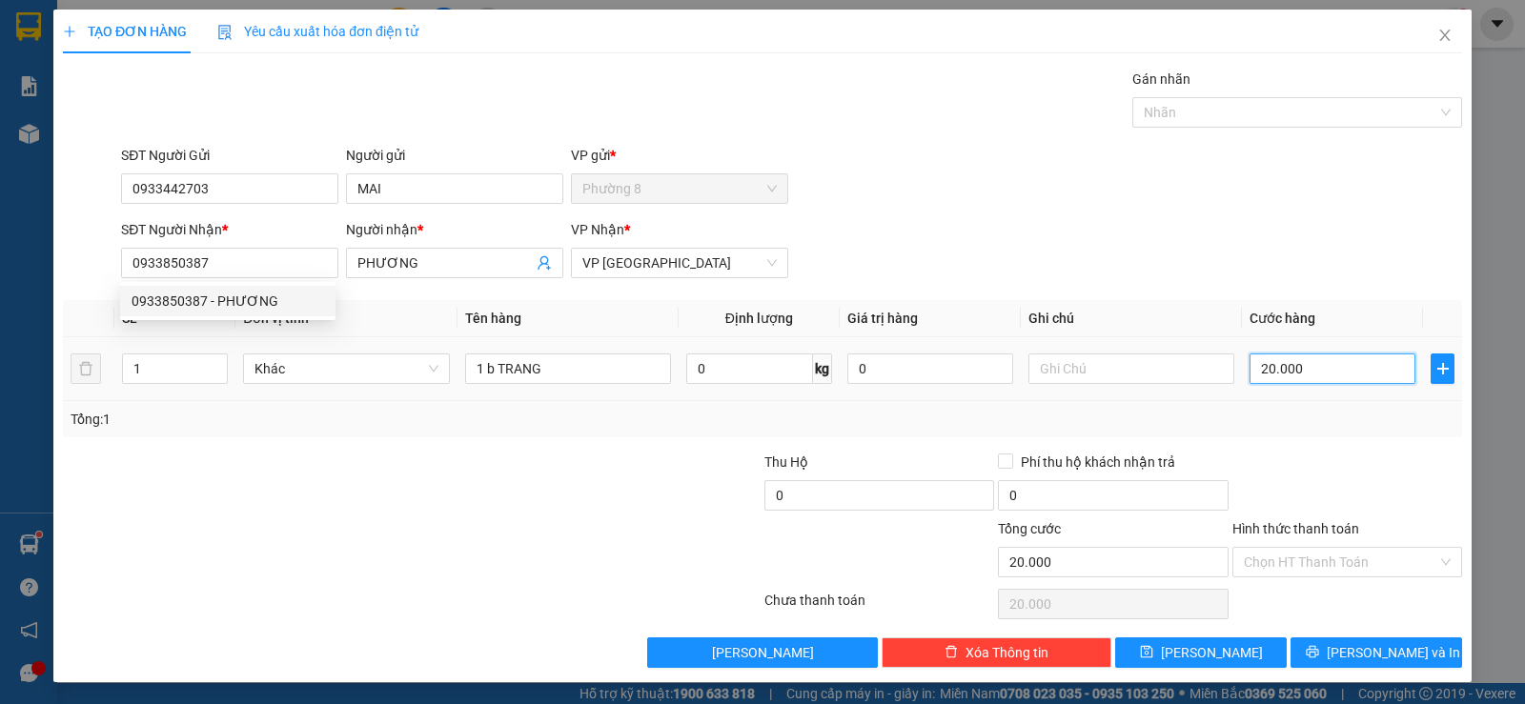
click at [1371, 380] on input "20.000" at bounding box center [1332, 369] width 166 height 30
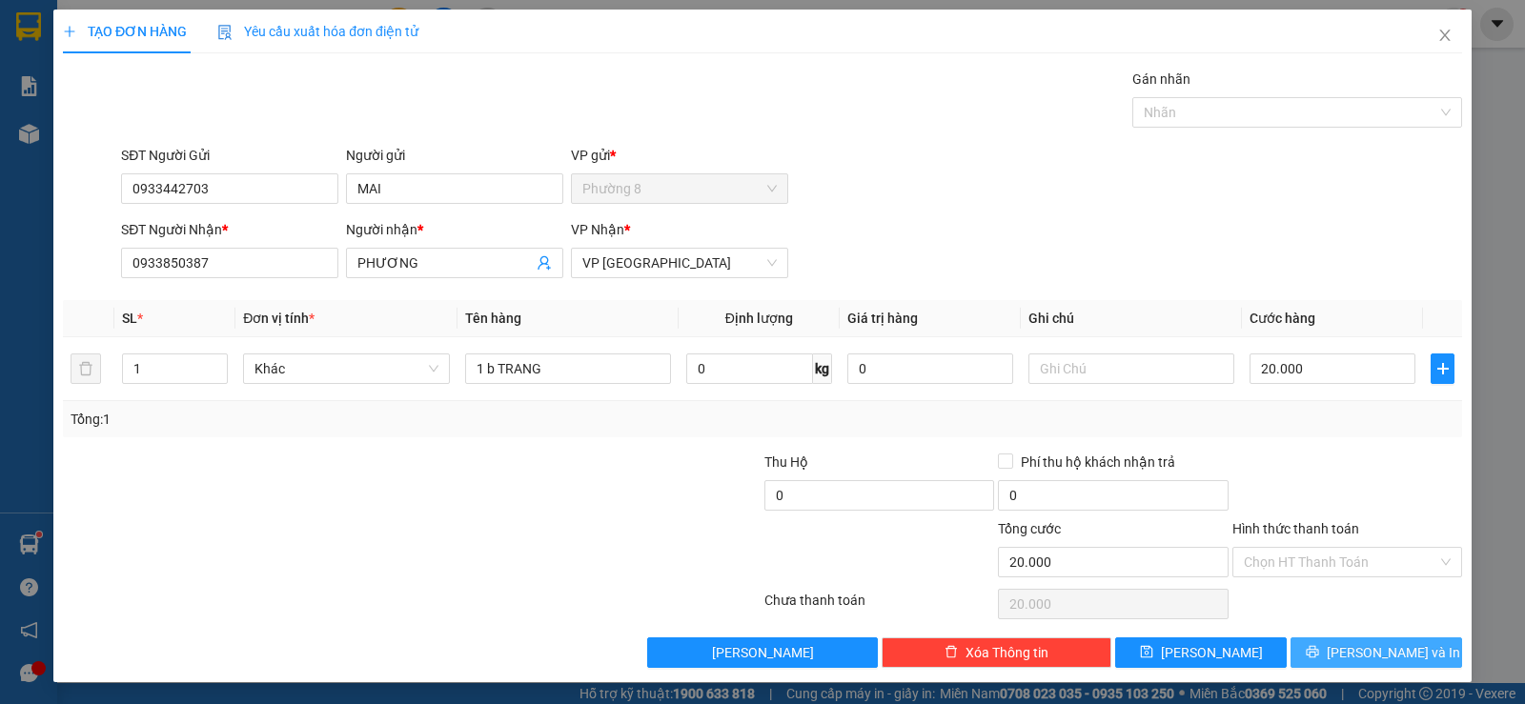
click at [1385, 653] on span "[PERSON_NAME] và In" at bounding box center [1392, 652] width 133 height 21
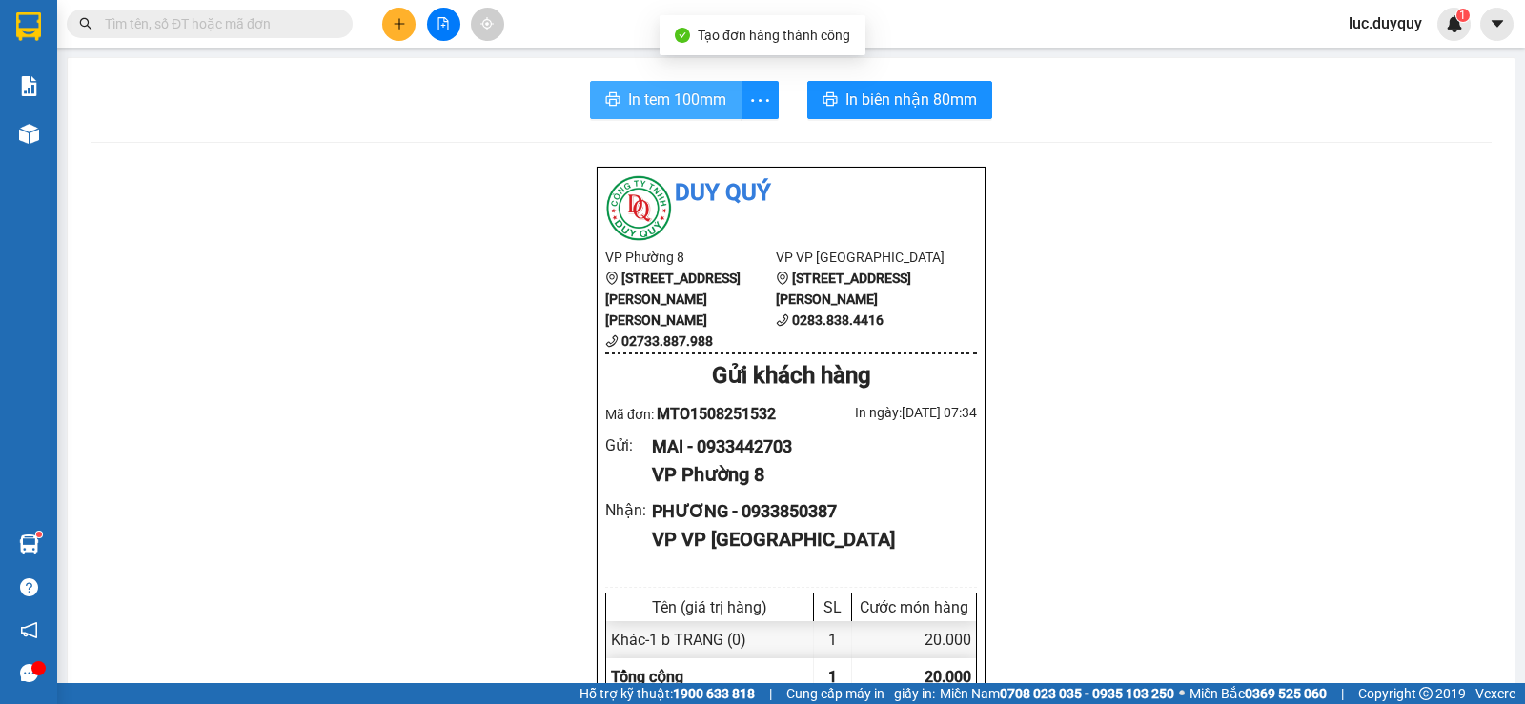
click at [605, 92] on icon "printer" at bounding box center [612, 98] width 15 height 15
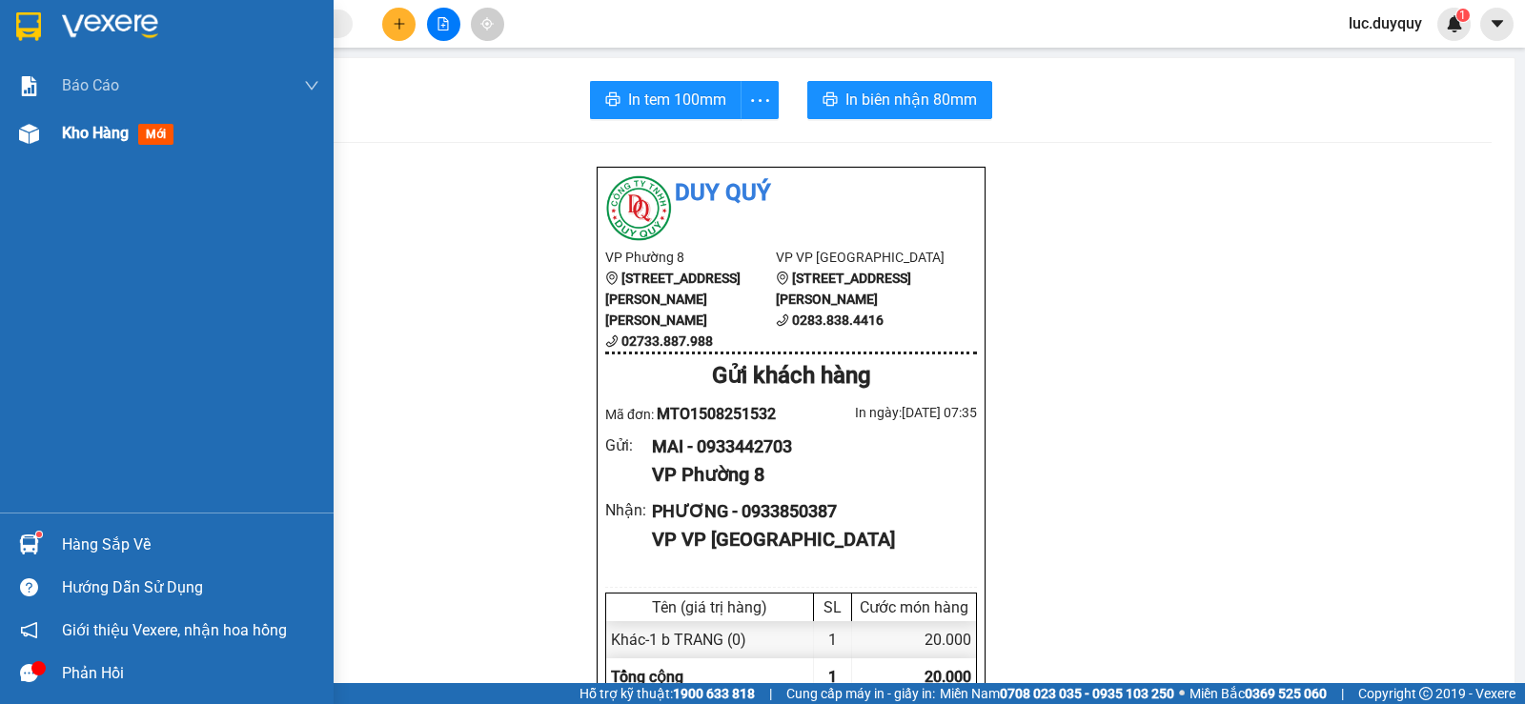
click at [94, 118] on div "Kho hàng mới" at bounding box center [190, 134] width 257 height 48
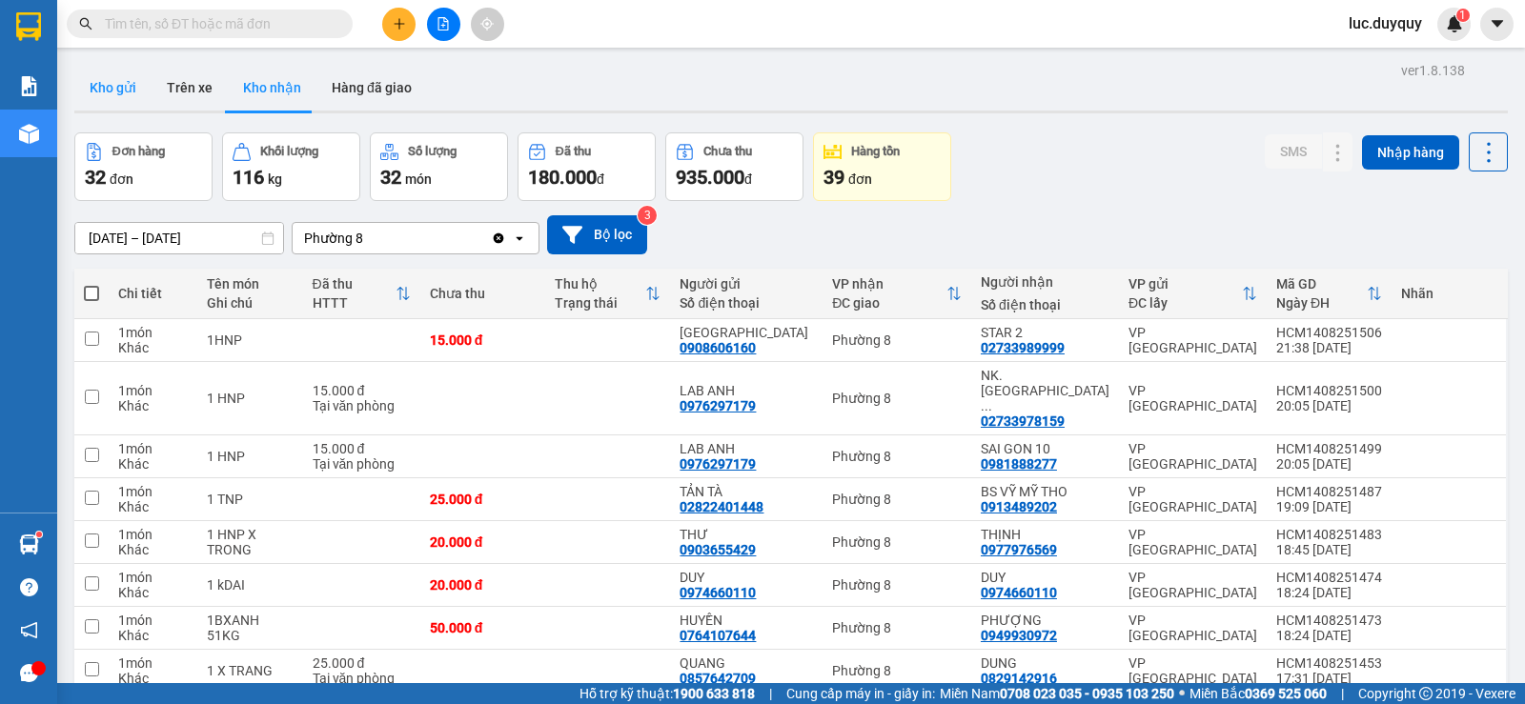
click at [126, 91] on button "Kho gửi" at bounding box center [112, 88] width 77 height 46
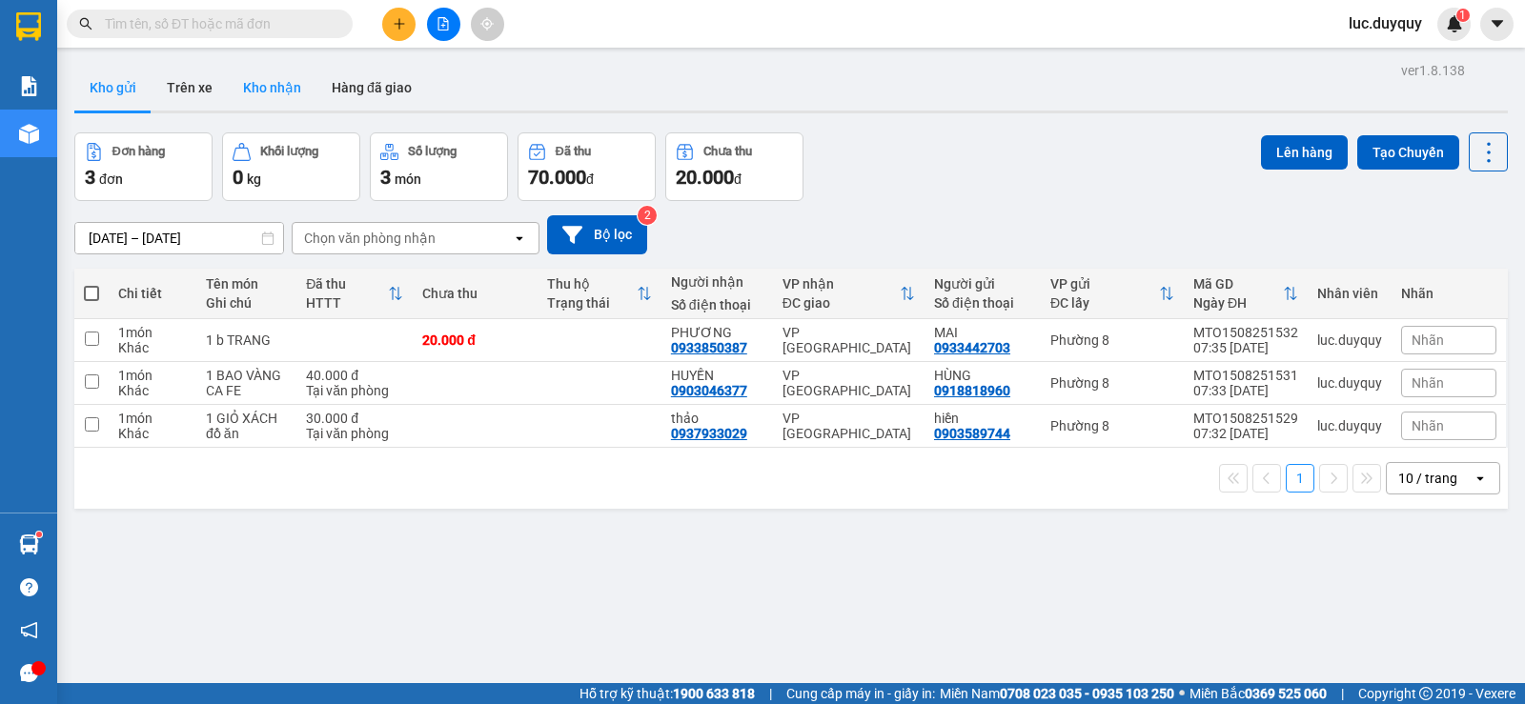
click at [245, 76] on button "Kho nhận" at bounding box center [272, 88] width 89 height 46
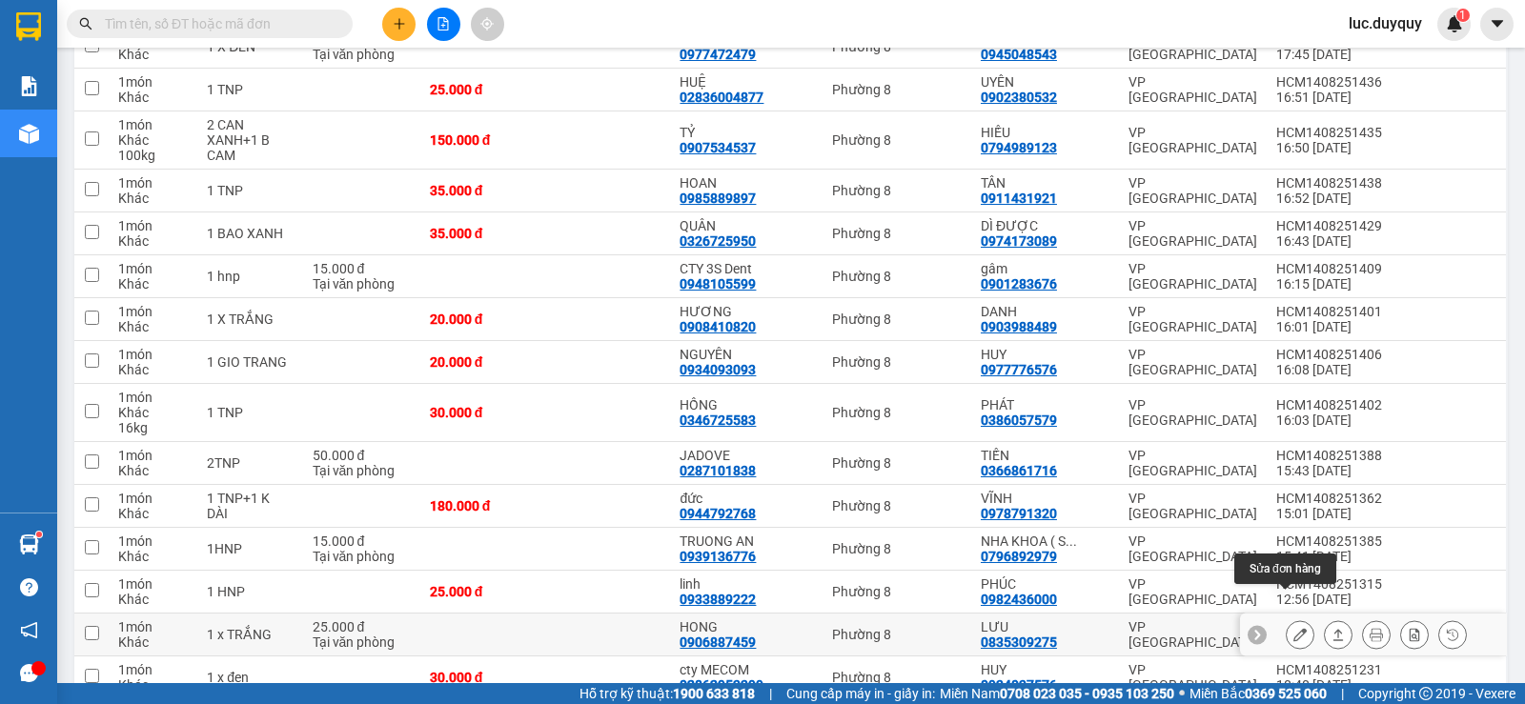
scroll to position [1048, 0]
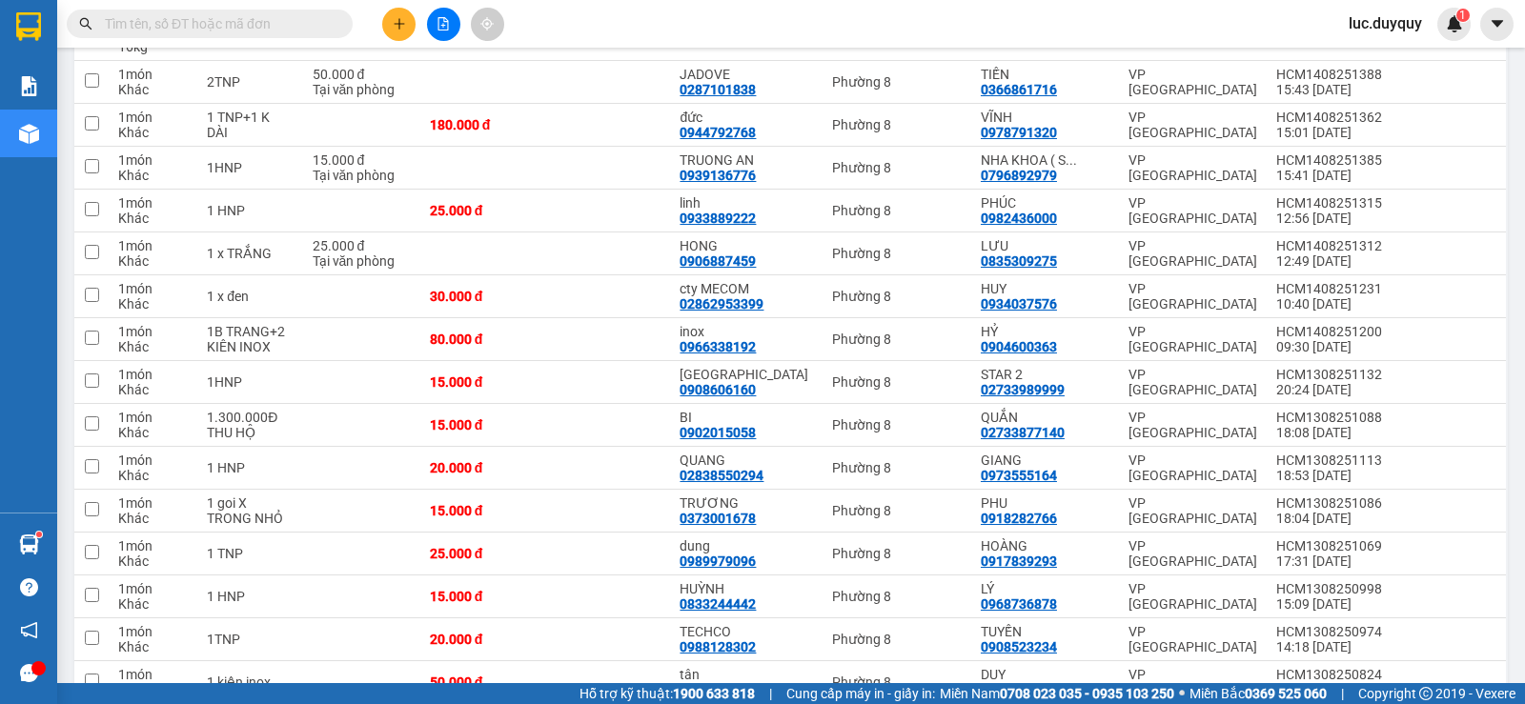
click at [402, 36] on button at bounding box center [398, 24] width 33 height 33
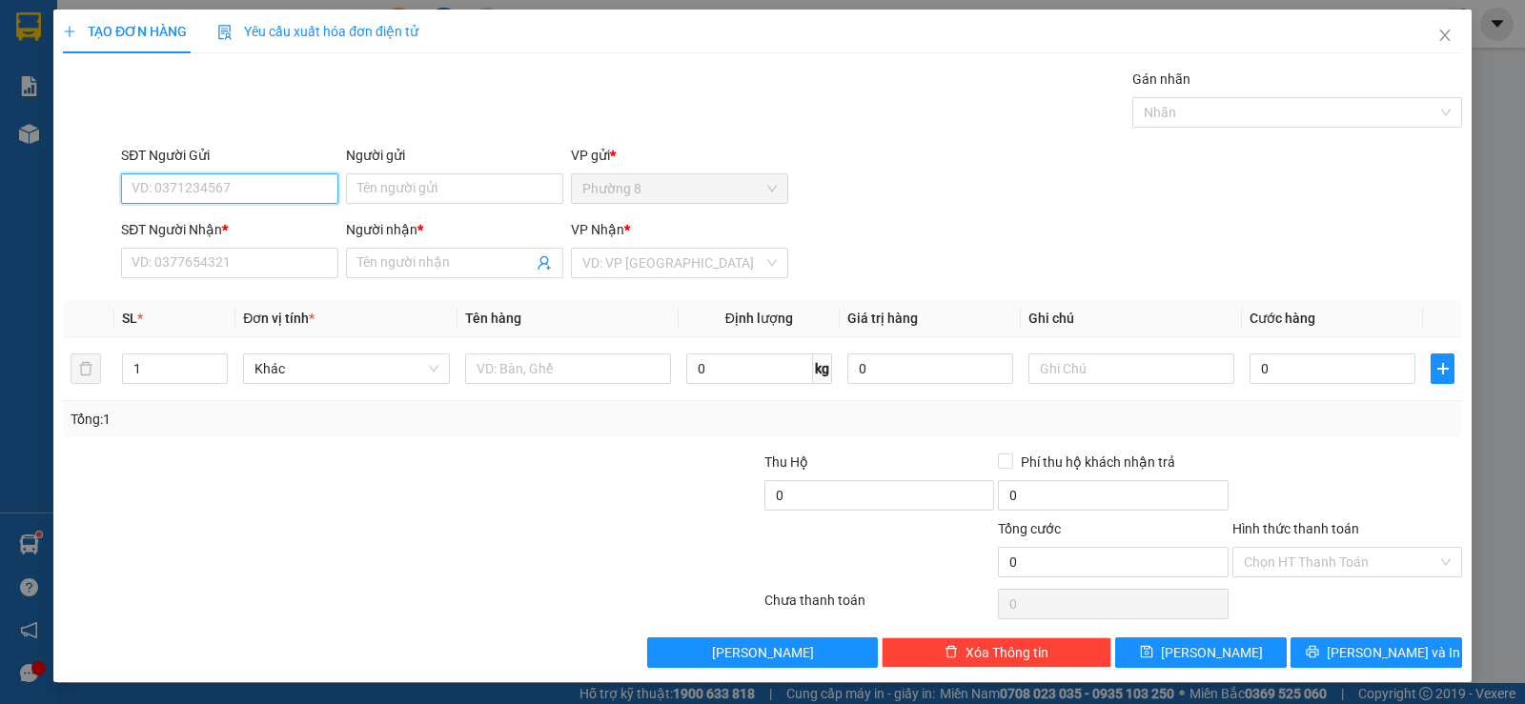
click at [279, 191] on input "SĐT Người Gửi" at bounding box center [229, 188] width 217 height 30
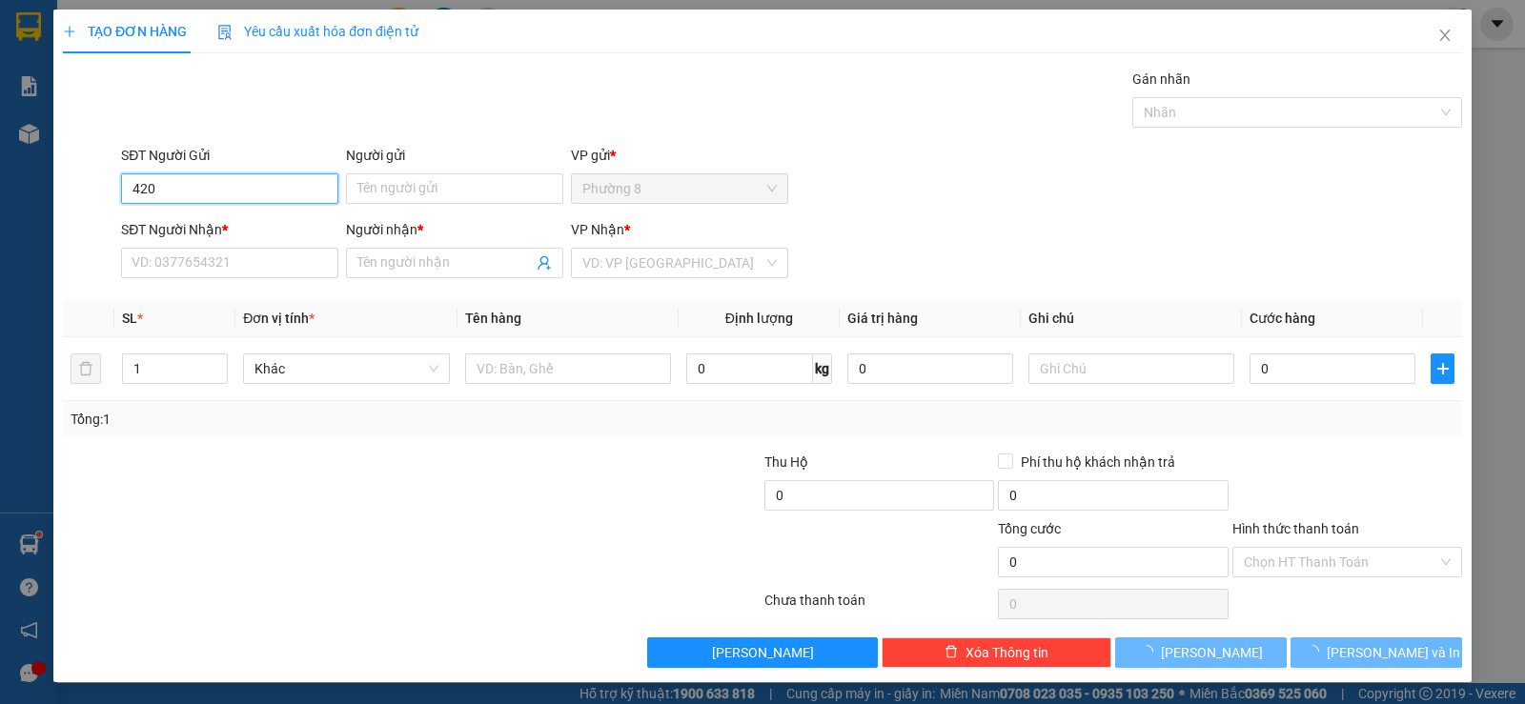
click at [276, 193] on input "420" at bounding box center [229, 188] width 217 height 30
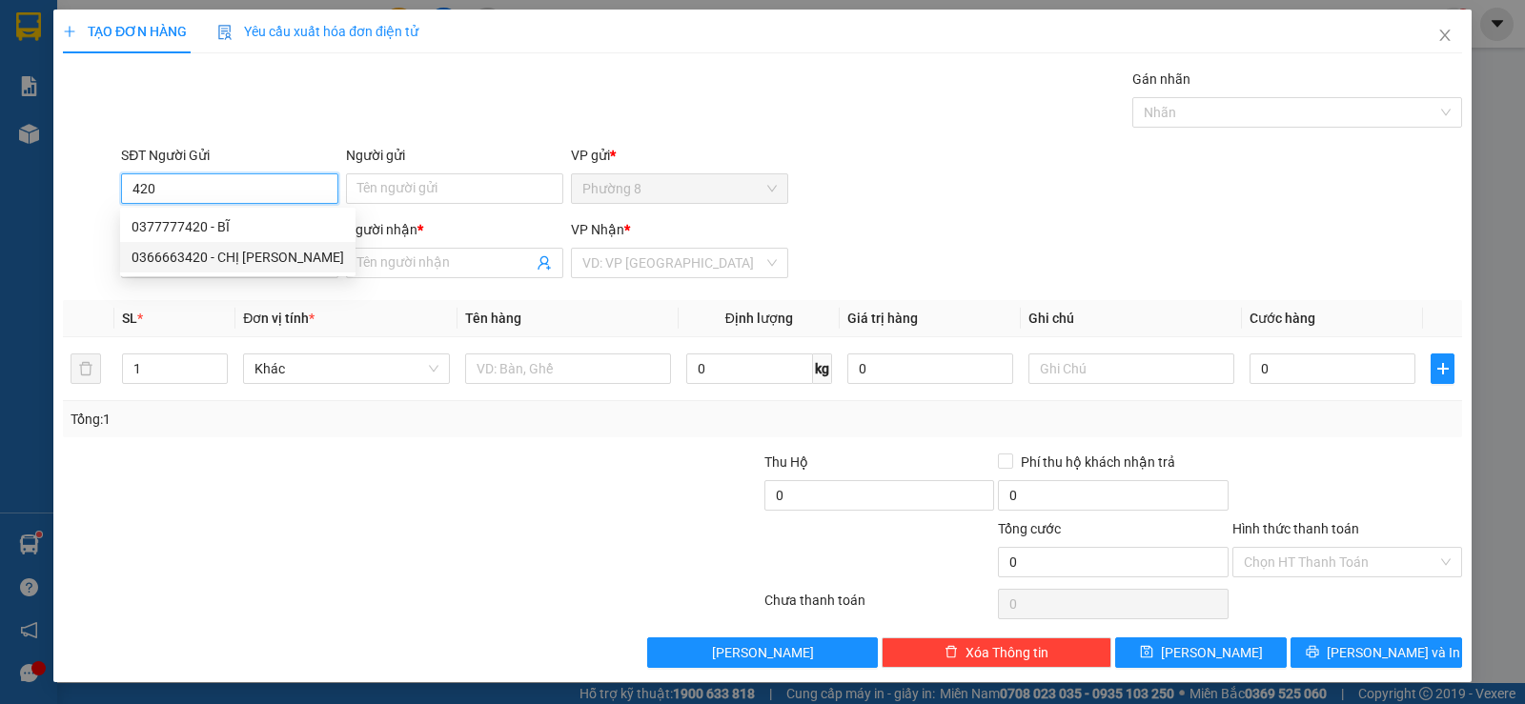
click at [230, 258] on div "0366663420 - CHỊ LỆ" at bounding box center [237, 257] width 212 height 21
type input "0366663420"
type input "CHỊ LỆ"
type input "0377184478"
type input "TU"
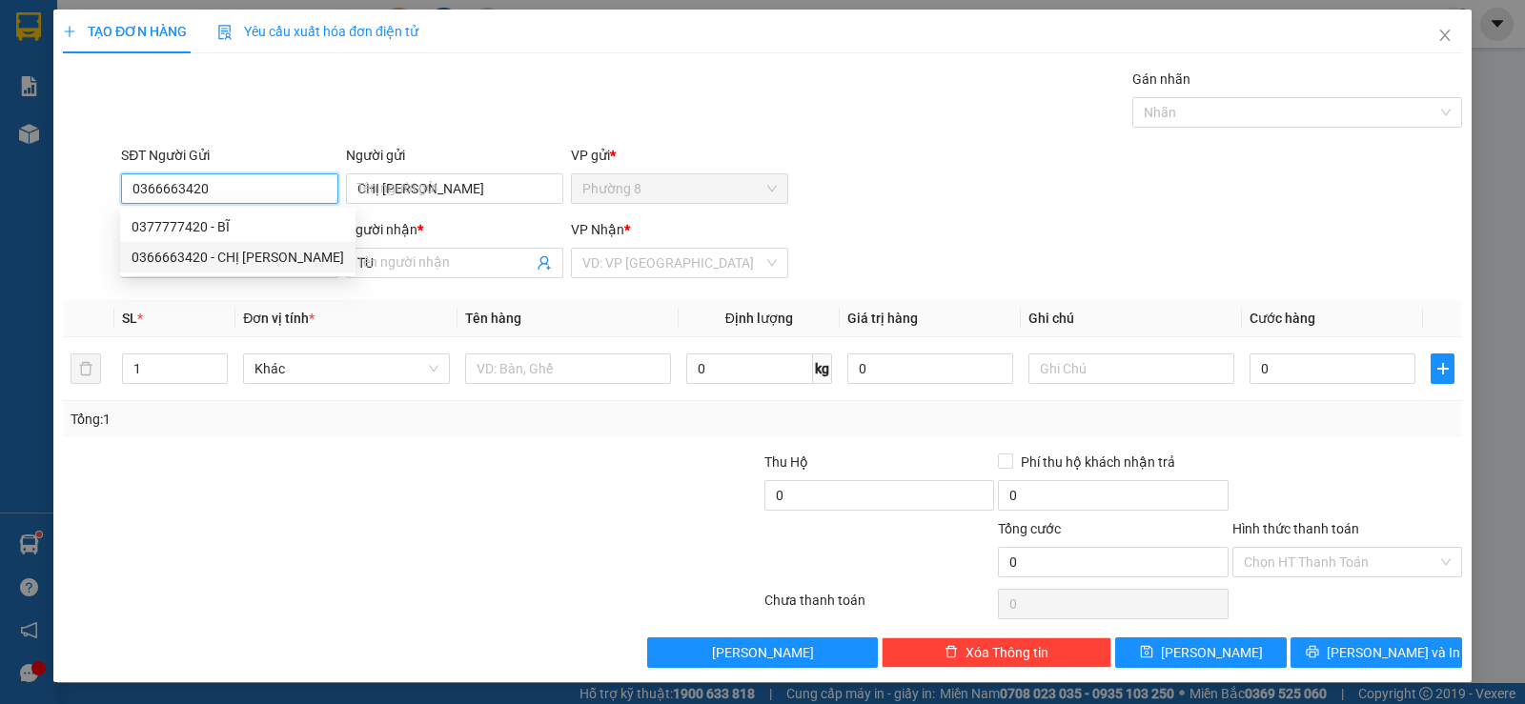
type input "30.000"
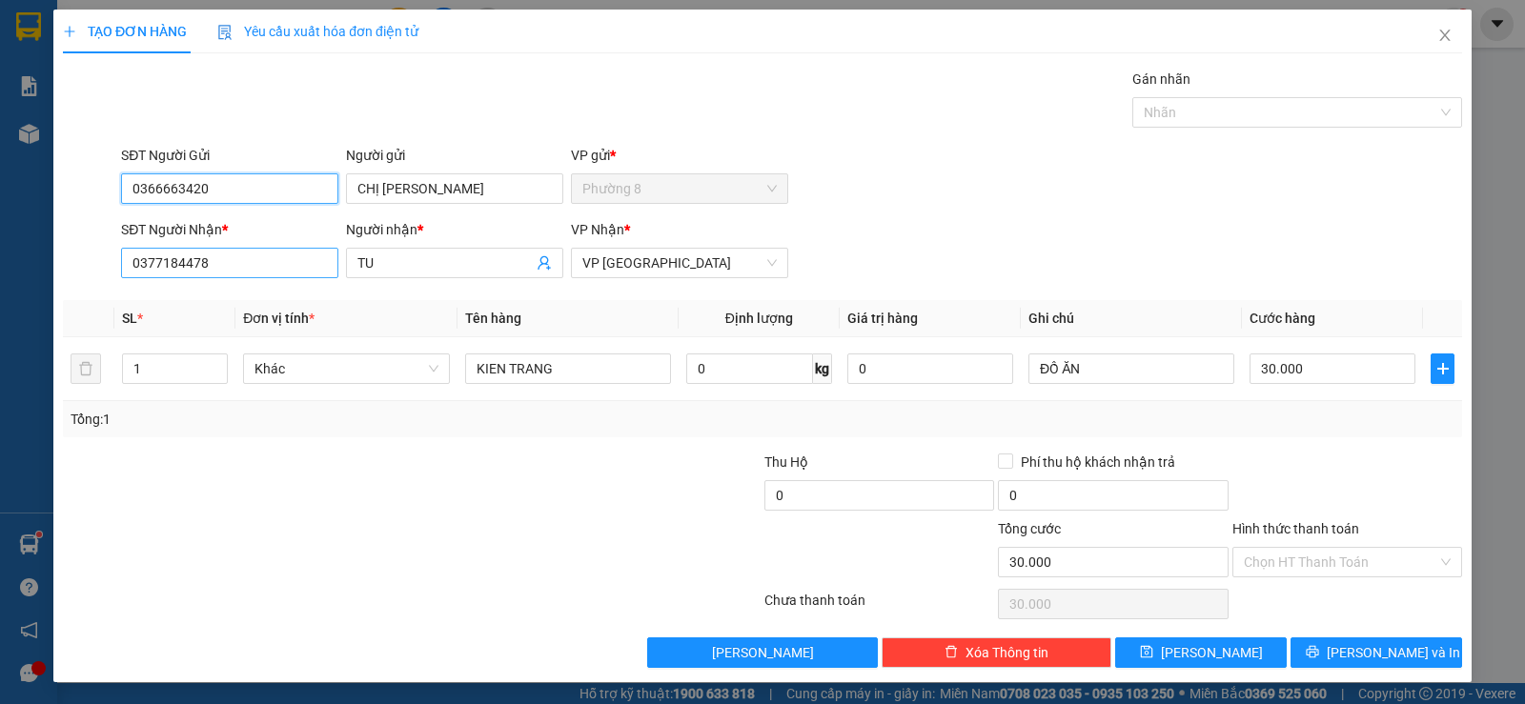
type input "0366663420"
drag, startPoint x: 282, startPoint y: 248, endPoint x: 0, endPoint y: 270, distance: 282.9
click at [0, 278] on div "TẠO ĐƠN HÀNG Yêu cầu xuất hóa đơn điện tử Transit Pickup Surcharge Ids Transit …" at bounding box center [762, 352] width 1525 height 704
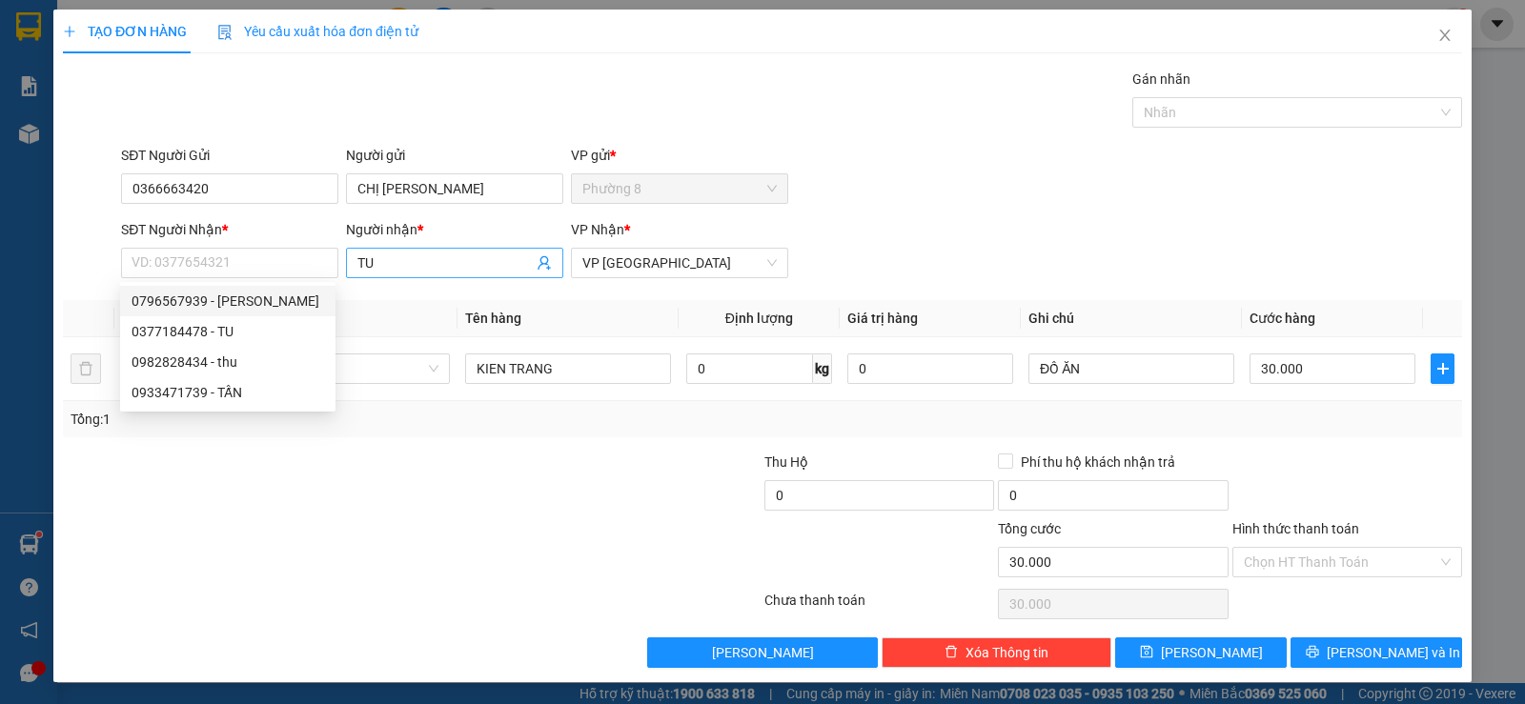
click at [543, 264] on icon "user-add" at bounding box center [543, 262] width 15 height 15
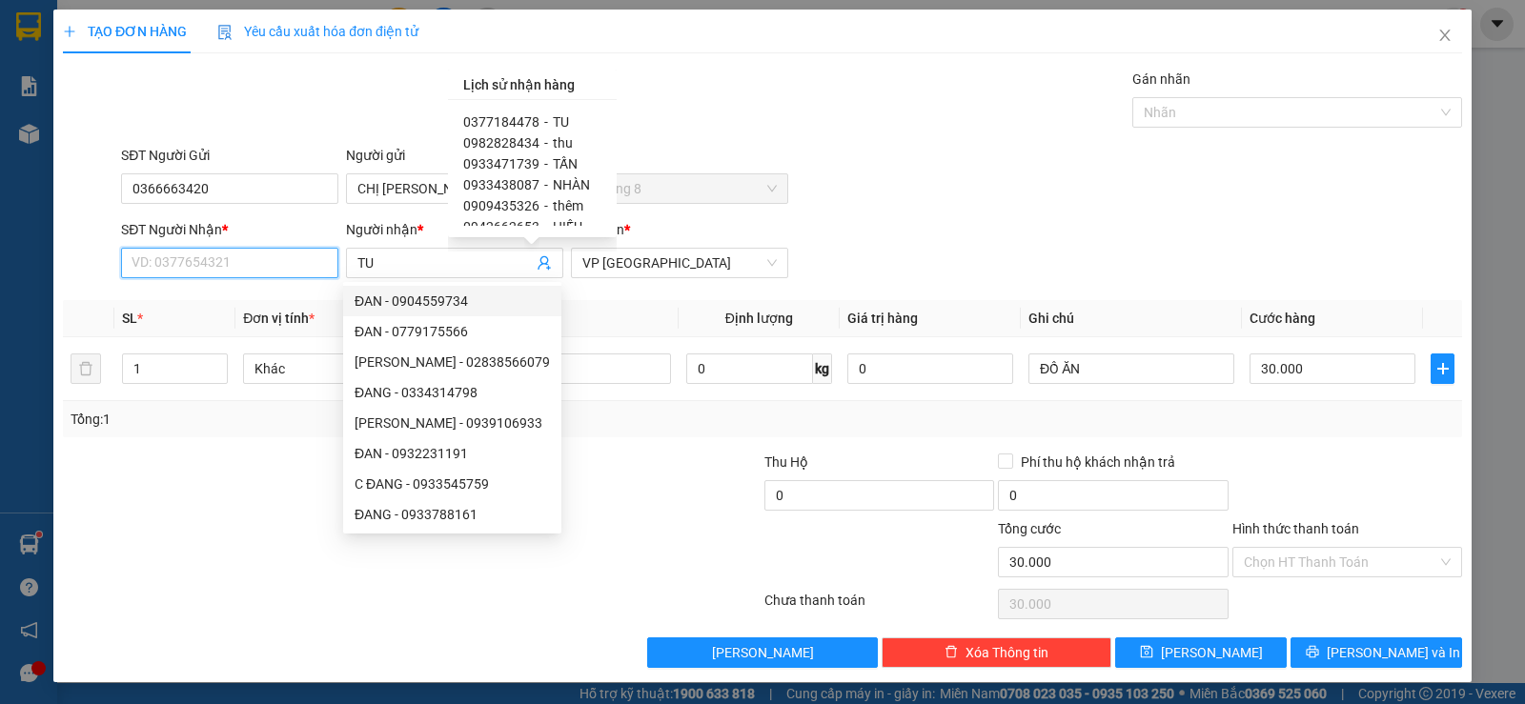
click at [194, 276] on input "SĐT Người Nhận *" at bounding box center [229, 263] width 217 height 30
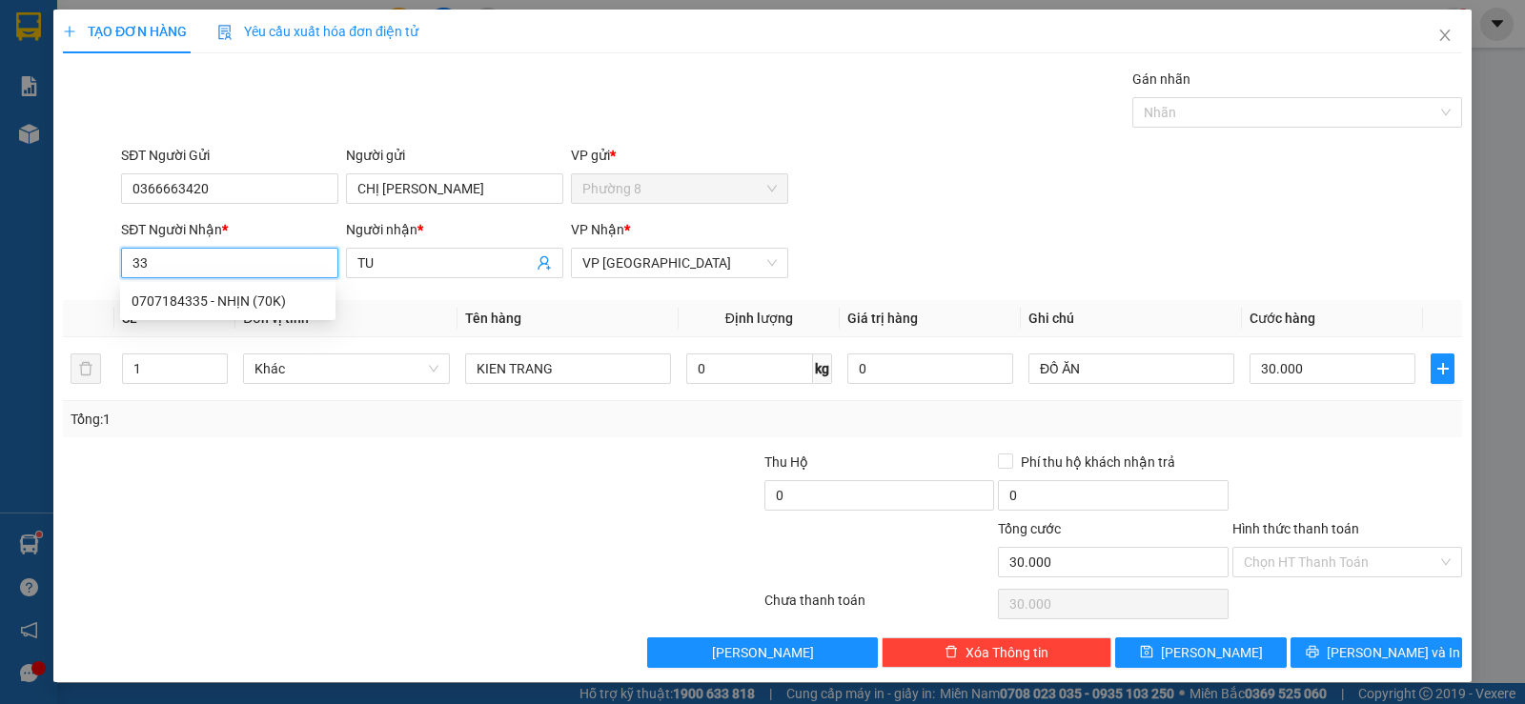
type input "3"
type input "0965623335"
click at [277, 313] on div "0965623335 - dũng" at bounding box center [227, 301] width 215 height 30
type input "dũng"
type input "0965623335"
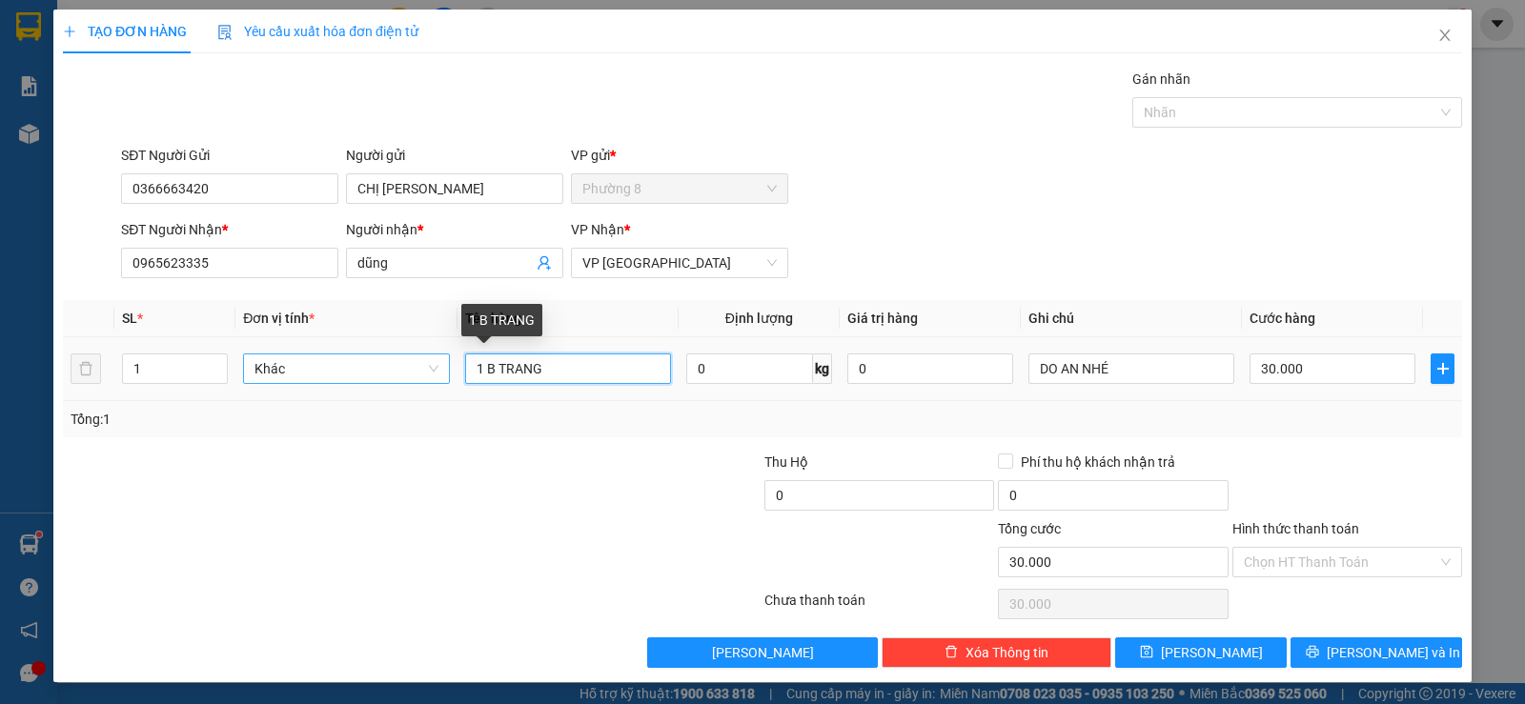
drag, startPoint x: 613, startPoint y: 378, endPoint x: 257, endPoint y: 354, distance: 356.2
click at [266, 370] on tr "1 Khác 1 B TRANG 0 kg 0 DO AN NHÉ 30.000" at bounding box center [762, 369] width 1399 height 64
type input "1 KIỆN ĐEN"
click at [1360, 379] on input "30.000" at bounding box center [1332, 369] width 166 height 30
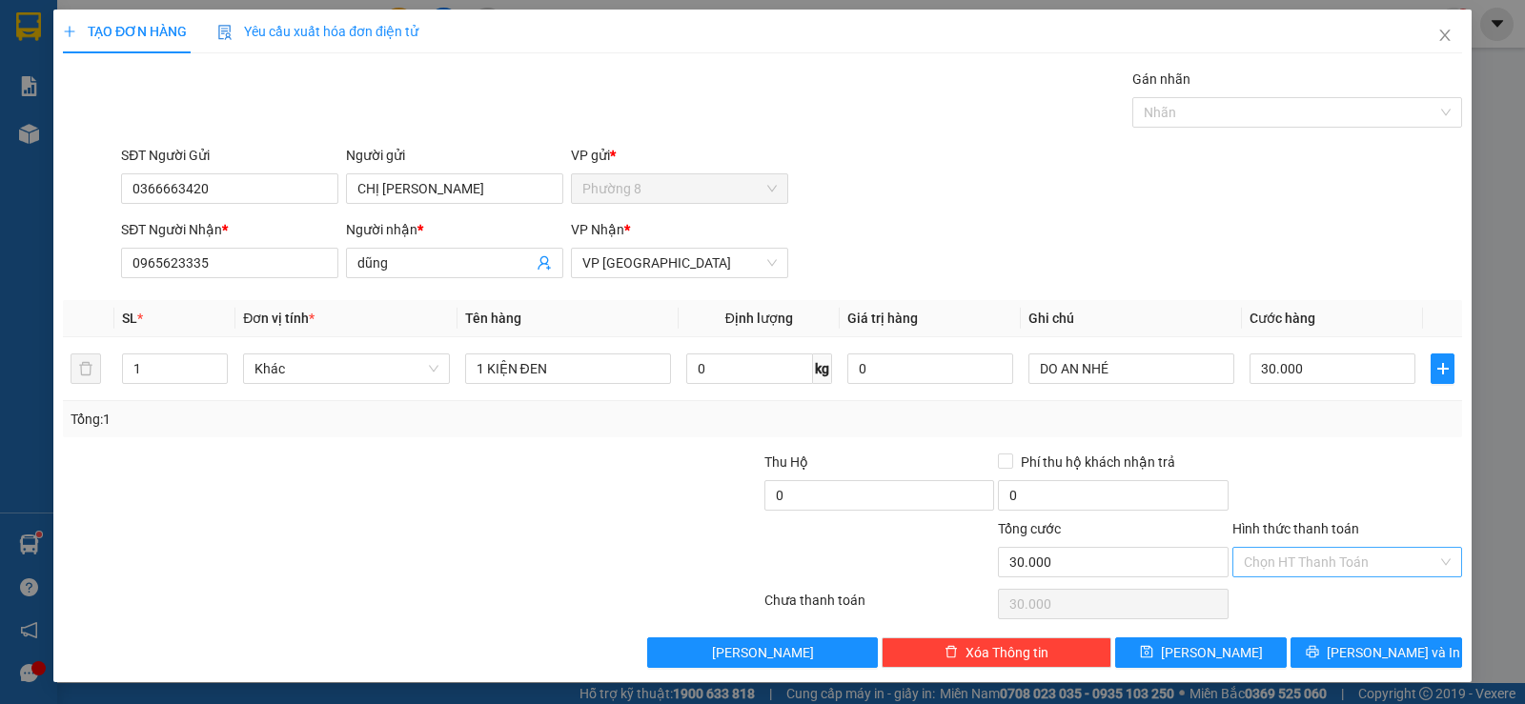
click at [1310, 557] on input "Hình thức thanh toán" at bounding box center [1340, 562] width 193 height 29
click at [1306, 594] on div "Tại văn phòng" at bounding box center [1334, 600] width 205 height 21
type input "0"
click at [1358, 652] on span "[PERSON_NAME] và In" at bounding box center [1392, 652] width 133 height 21
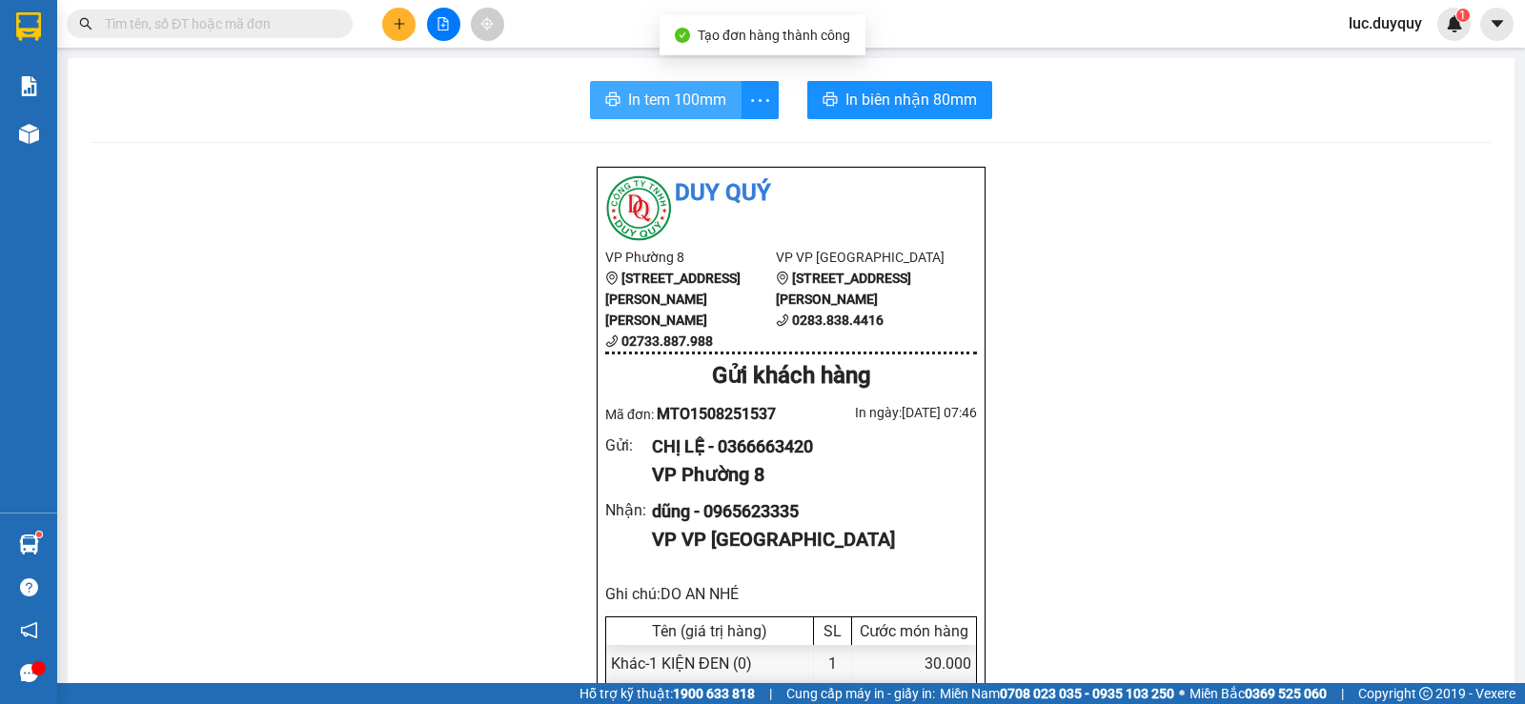
click at [725, 87] on button "In tem 100mm" at bounding box center [666, 100] width 152 height 38
click at [712, 91] on span "In tem 100mm" at bounding box center [677, 100] width 98 height 24
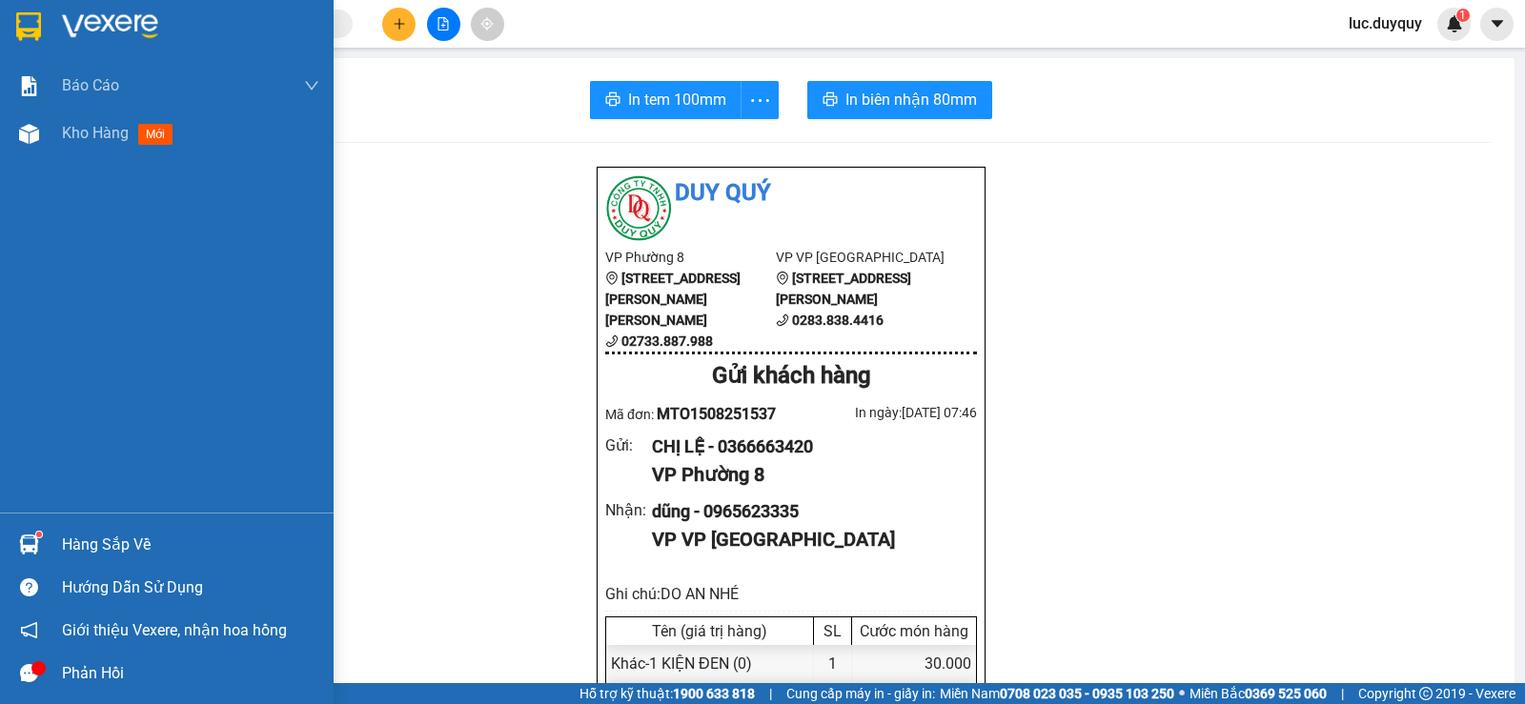
click at [93, 157] on div "Báo cáo 1. Báo cáo dòng tiền (nhân viên) 2. Doanh số tạo đơn theo VP gửi (nhân …" at bounding box center [167, 287] width 334 height 451
click at [103, 140] on span "Kho hàng" at bounding box center [95, 133] width 67 height 18
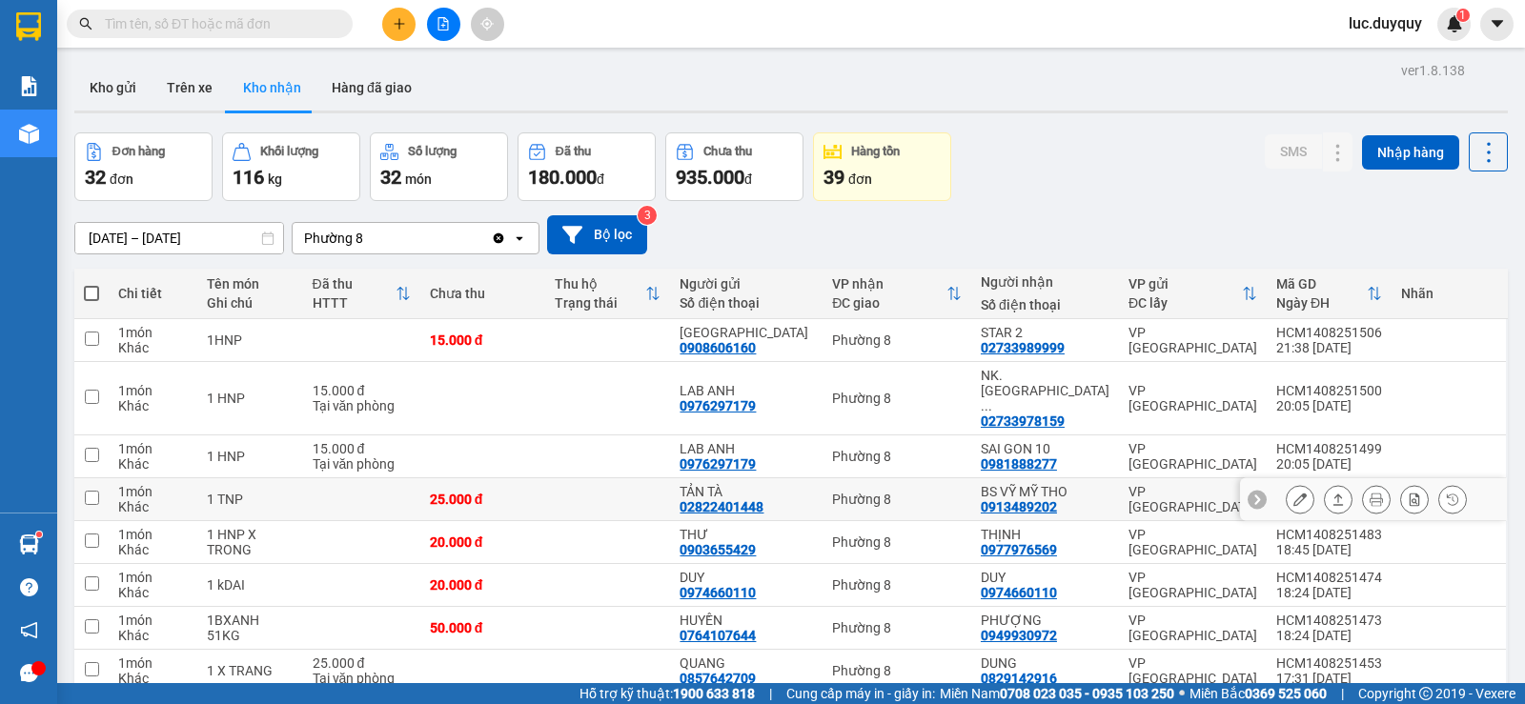
scroll to position [191, 0]
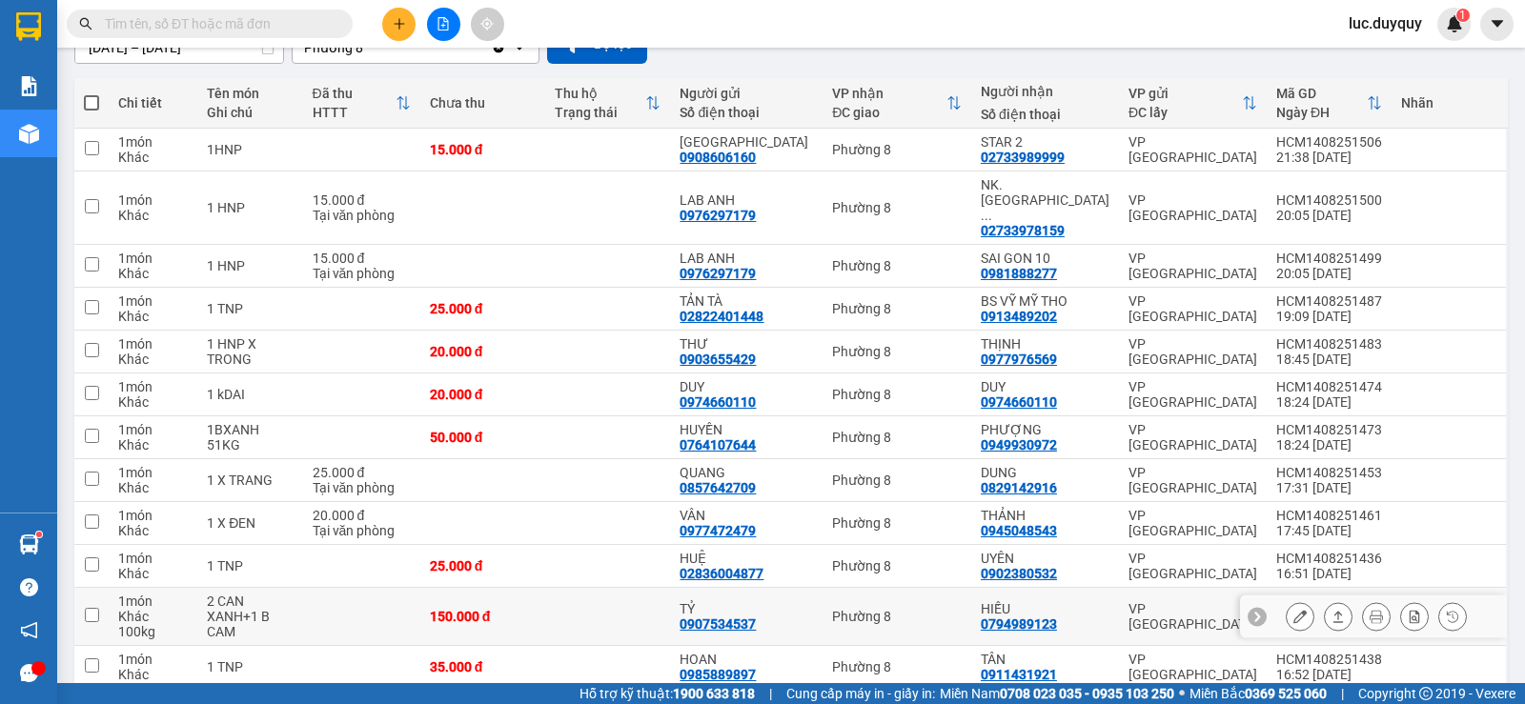
click at [1331, 610] on icon at bounding box center [1337, 616] width 13 height 13
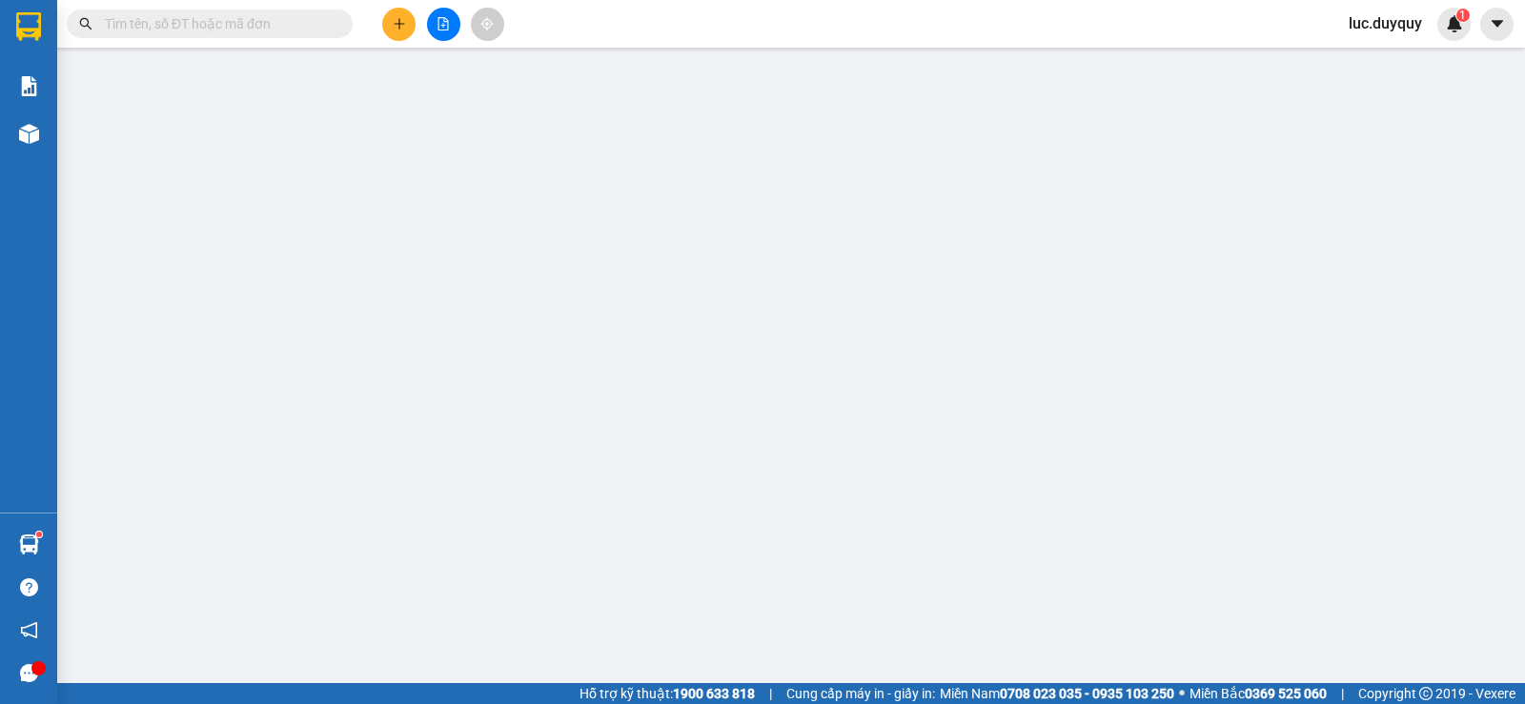
type input "0907534537"
type input "TỶ"
type input "0794989123"
type input "HIẾU"
type input "150.000"
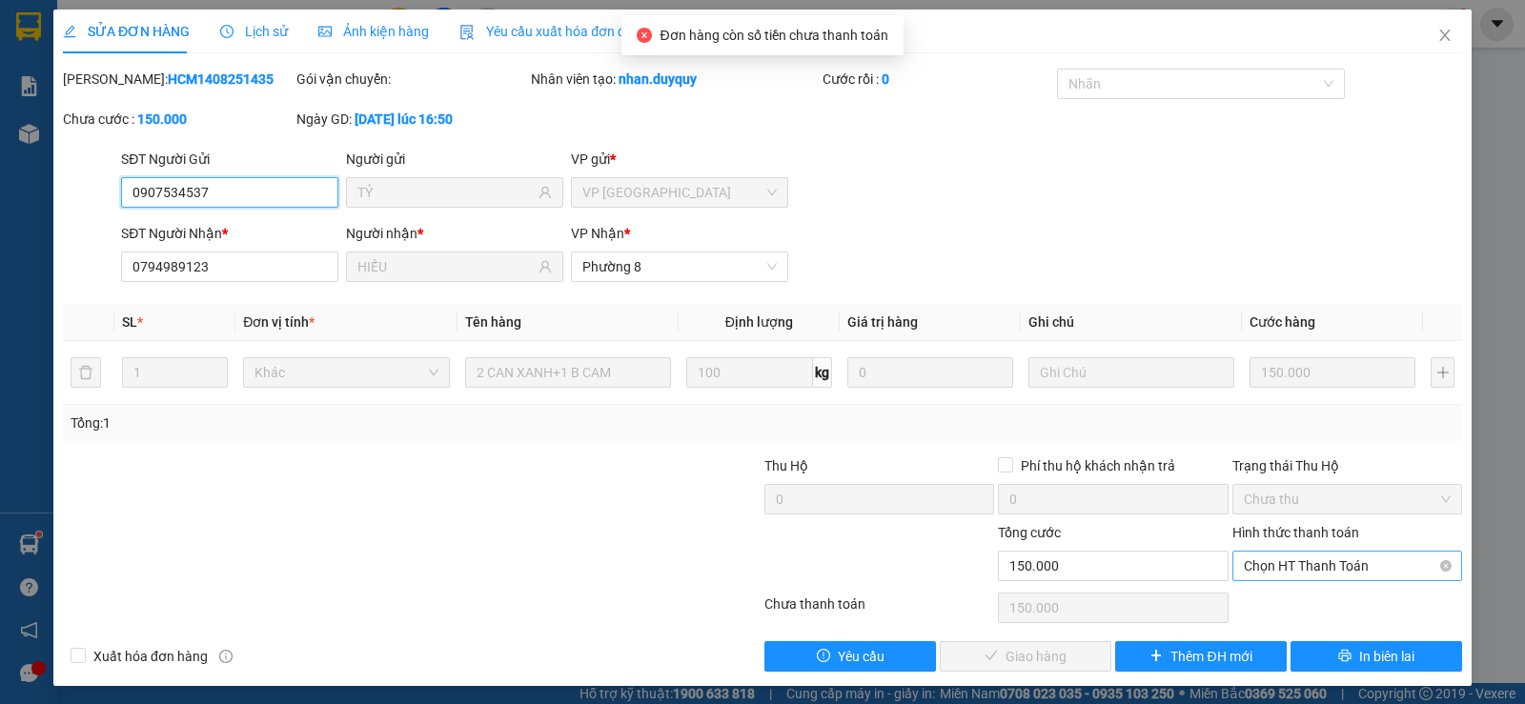
click at [1363, 571] on span "Chọn HT Thanh Toán" at bounding box center [1347, 566] width 207 height 29
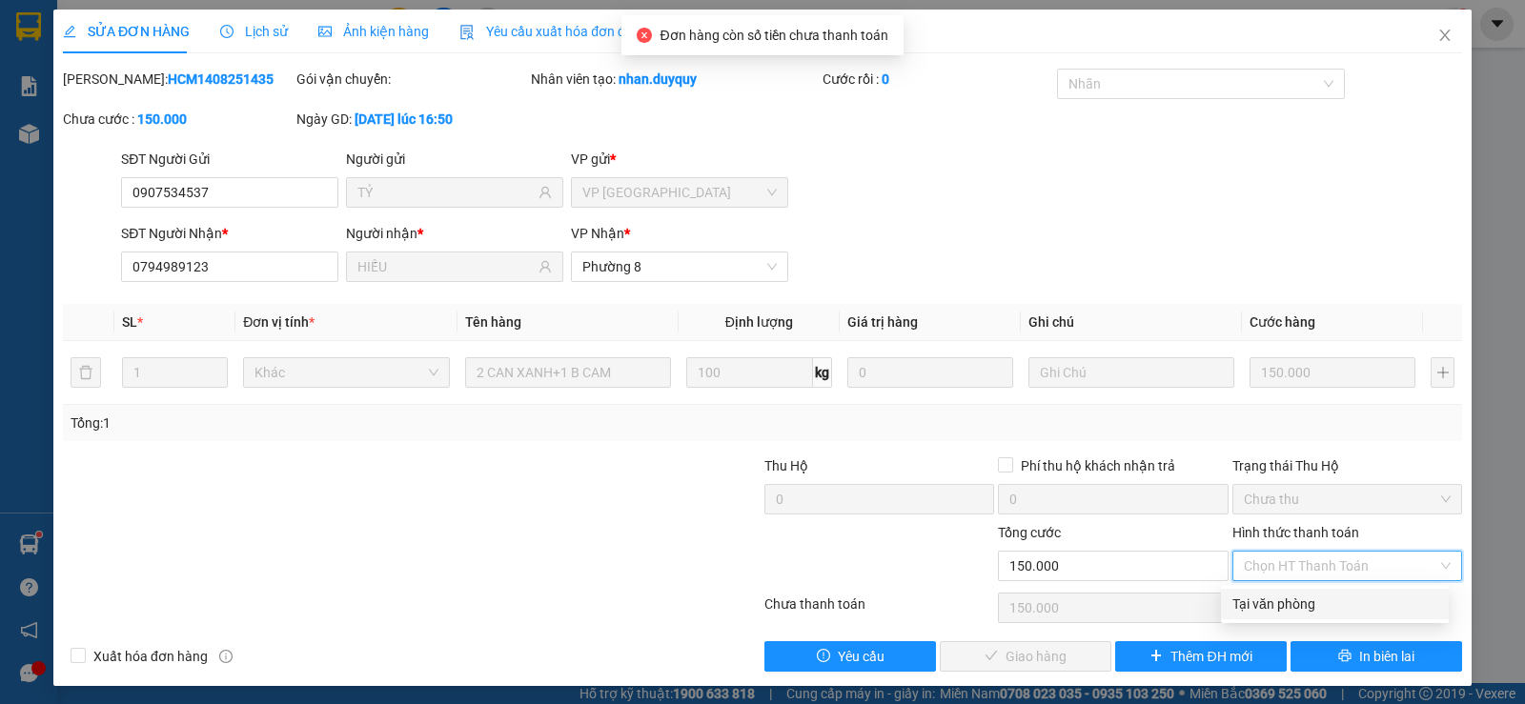
click at [1338, 610] on div "Tại văn phòng" at bounding box center [1334, 604] width 205 height 21
type input "0"
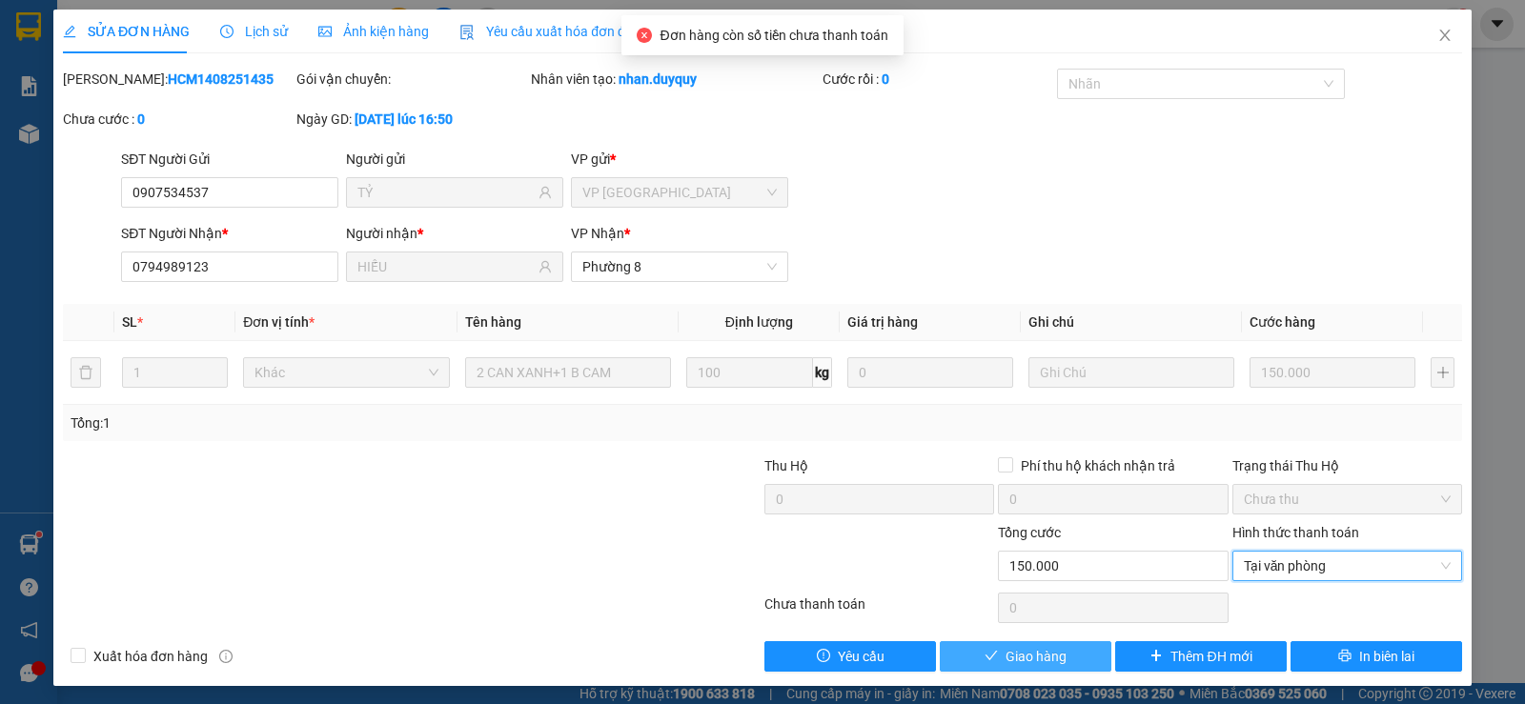
click at [1034, 662] on span "Giao hàng" at bounding box center [1035, 656] width 61 height 21
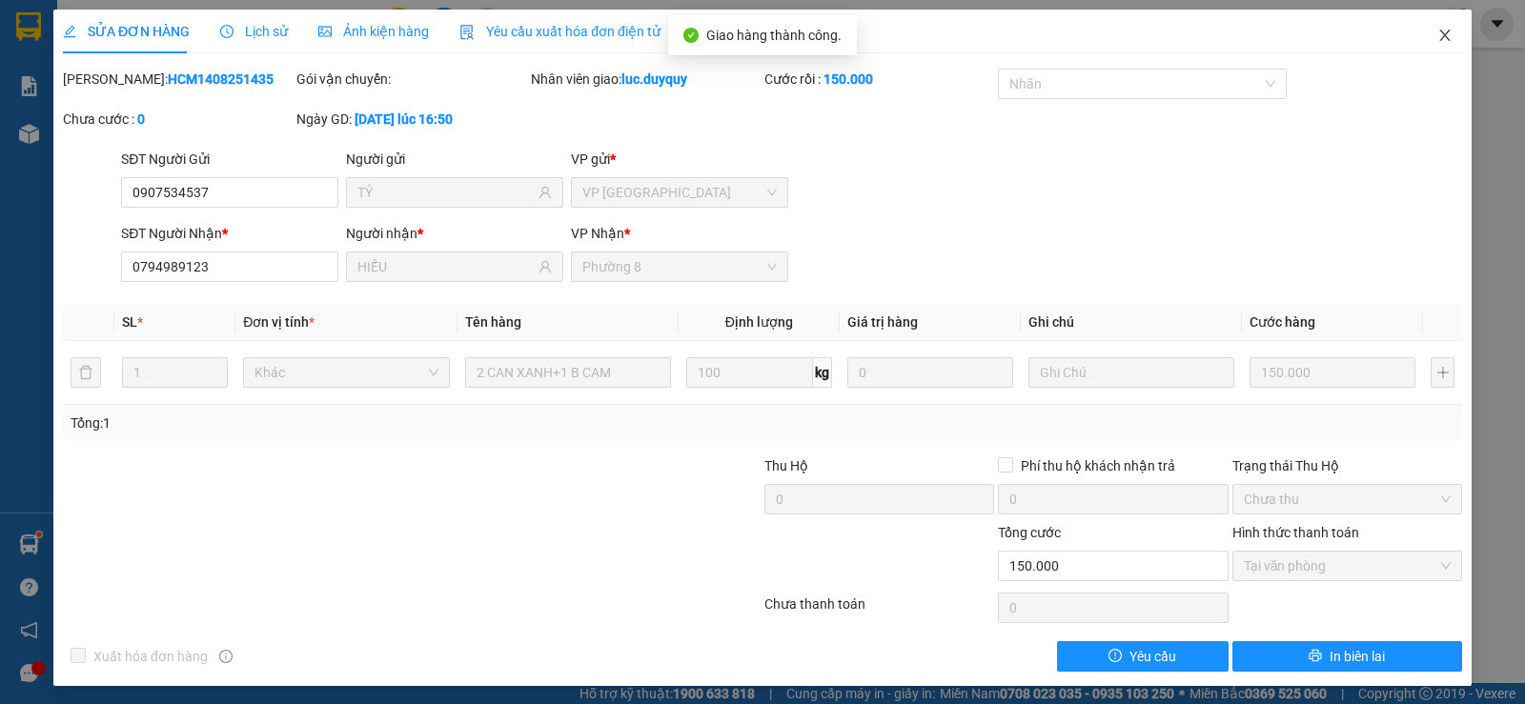
click at [1437, 41] on icon "close" at bounding box center [1444, 35] width 15 height 15
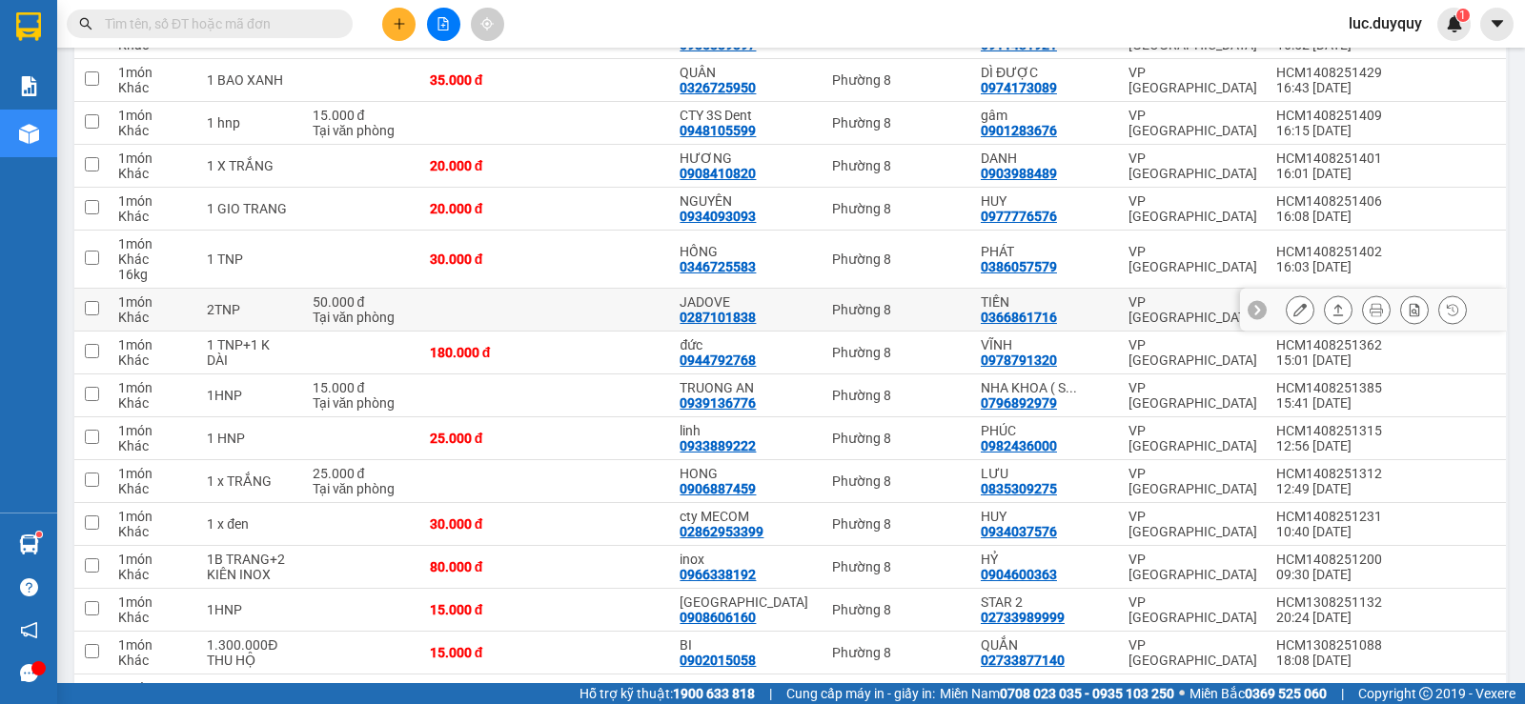
scroll to position [667, 0]
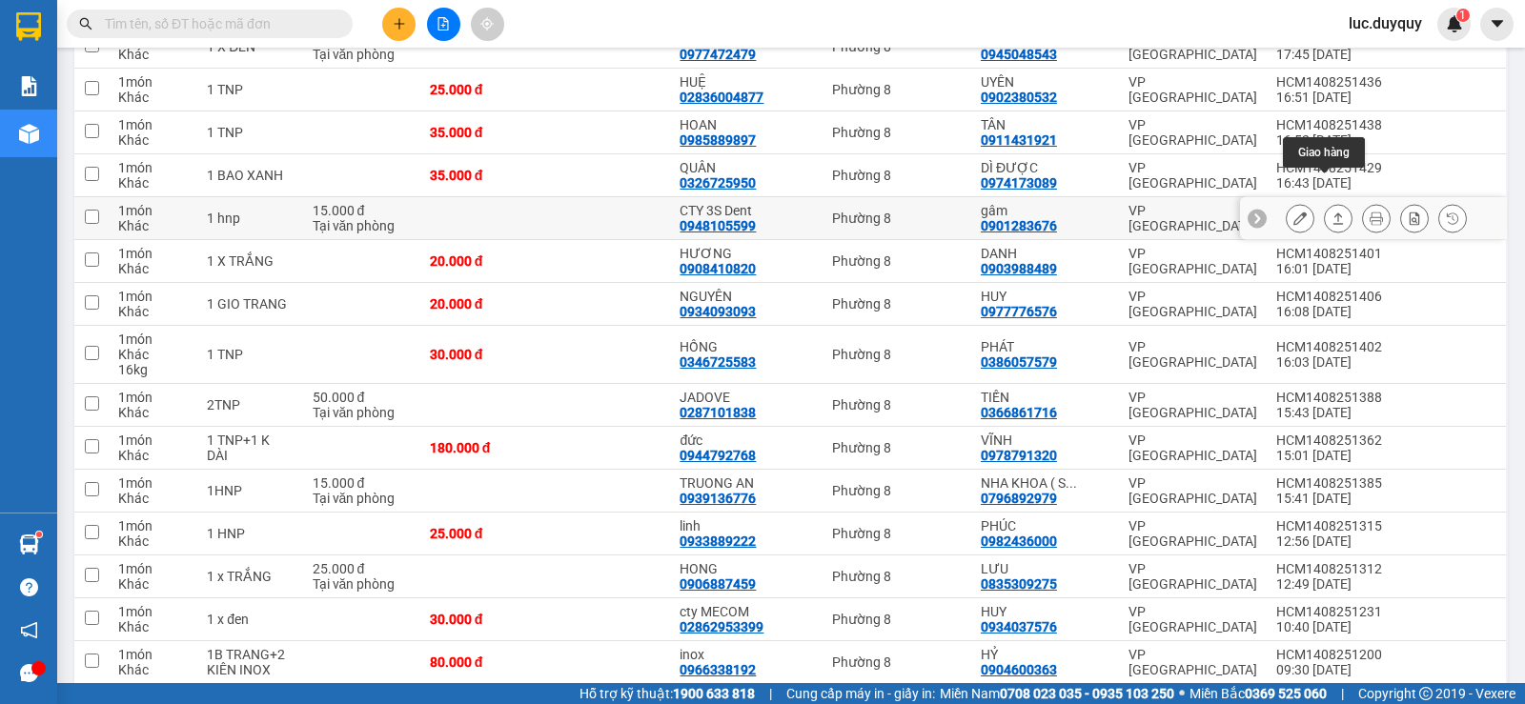
click at [1331, 212] on icon at bounding box center [1337, 218] width 13 height 13
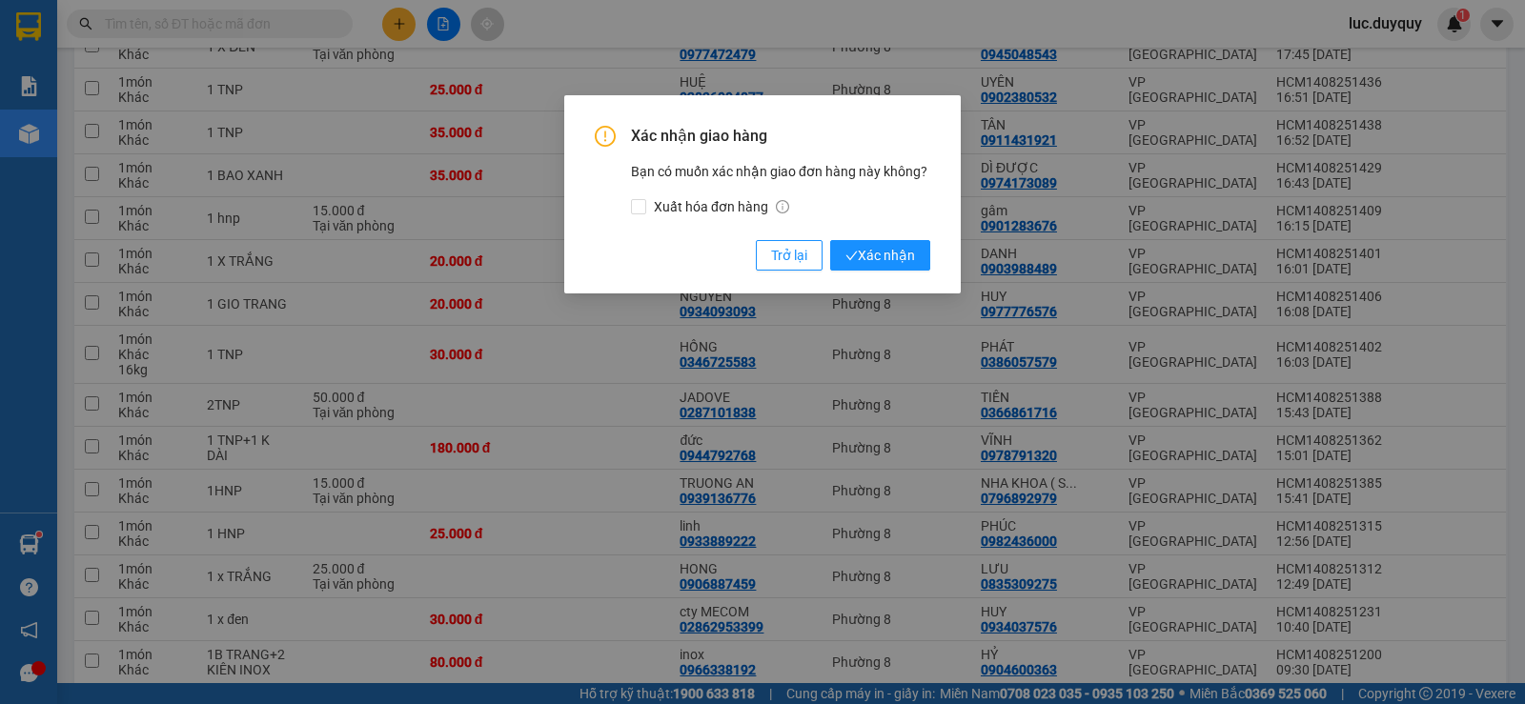
click at [830, 240] on button "Xác nhận" at bounding box center [880, 255] width 100 height 30
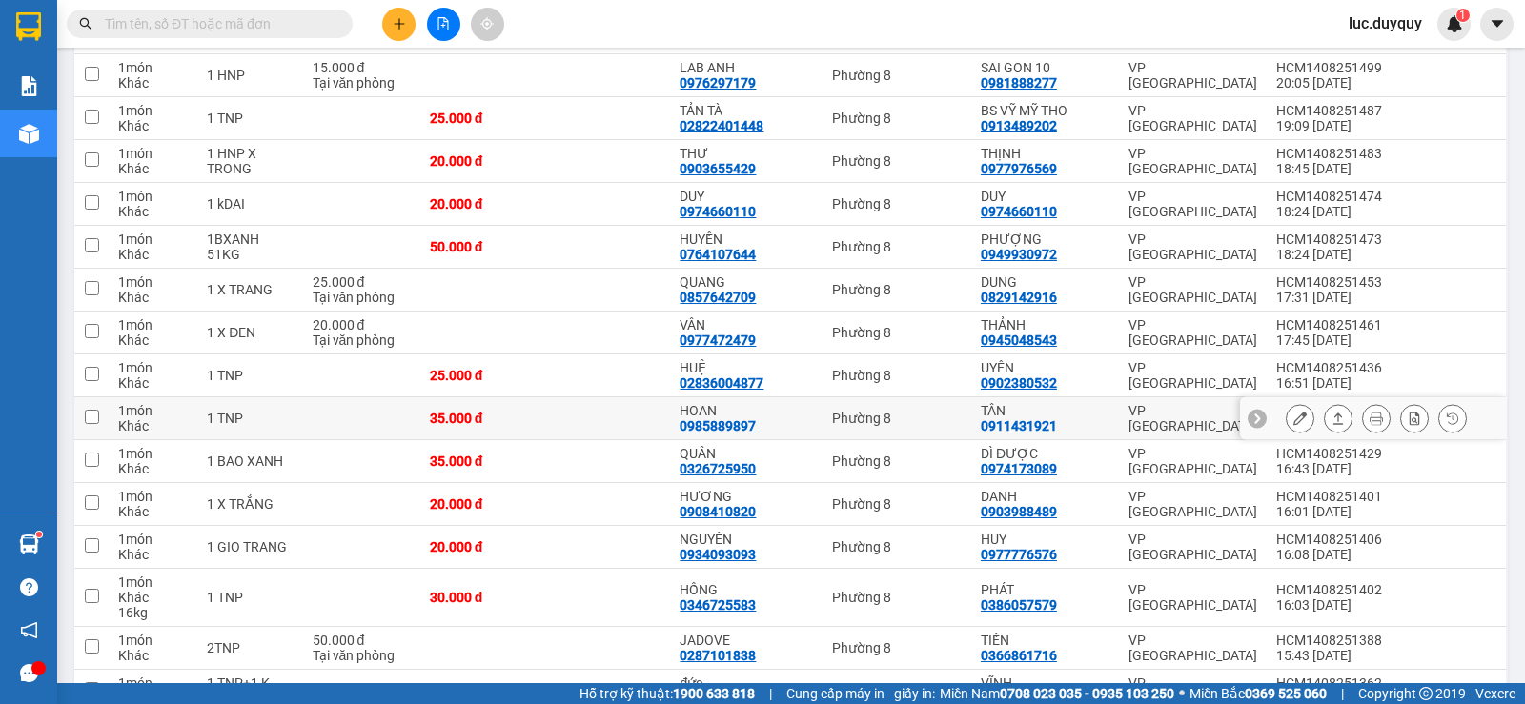
scroll to position [95, 0]
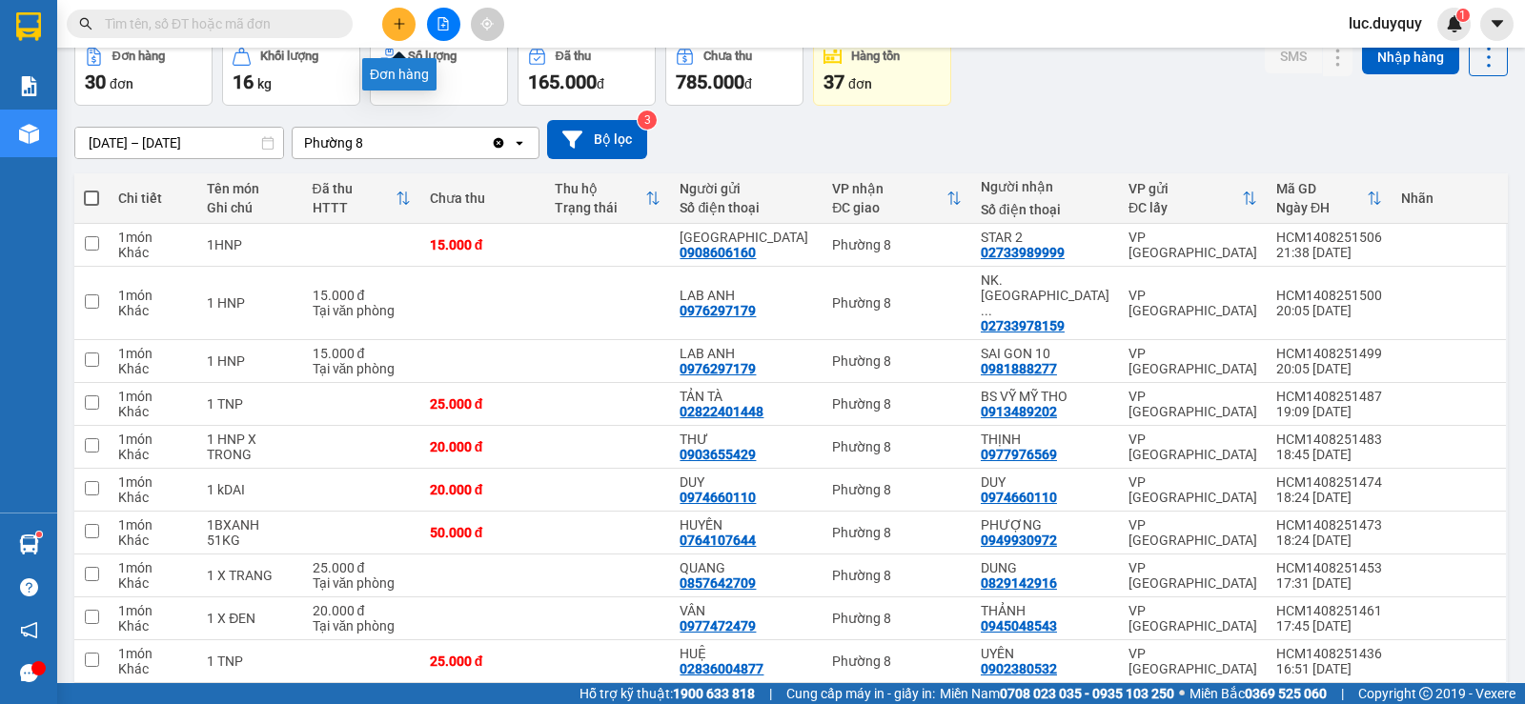
click at [402, 26] on icon "plus" at bounding box center [399, 23] width 13 height 13
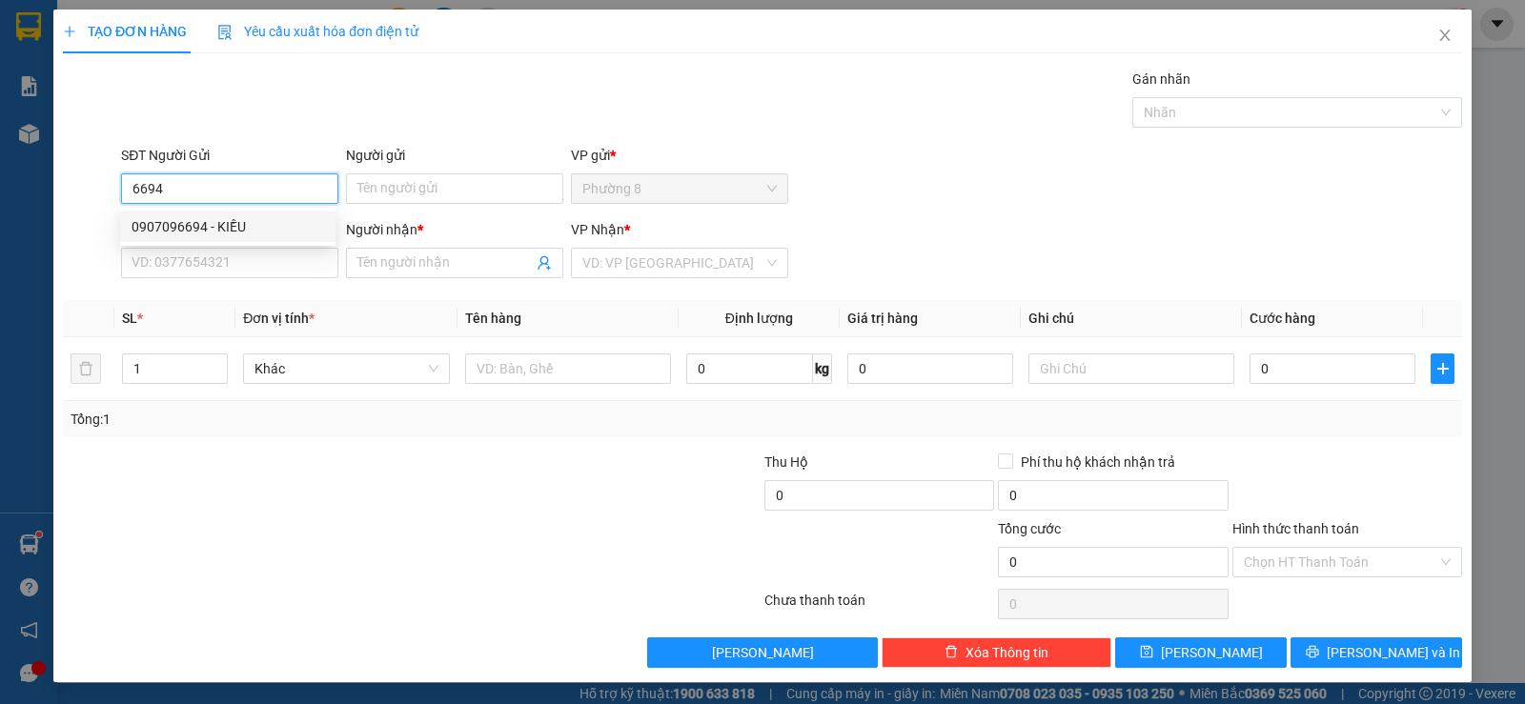
click at [249, 231] on div "0907096694 - KIỀU" at bounding box center [227, 226] width 192 height 21
type input "0907096694"
type input "KIỀU"
type input "0903178339"
type input "chi hong to"
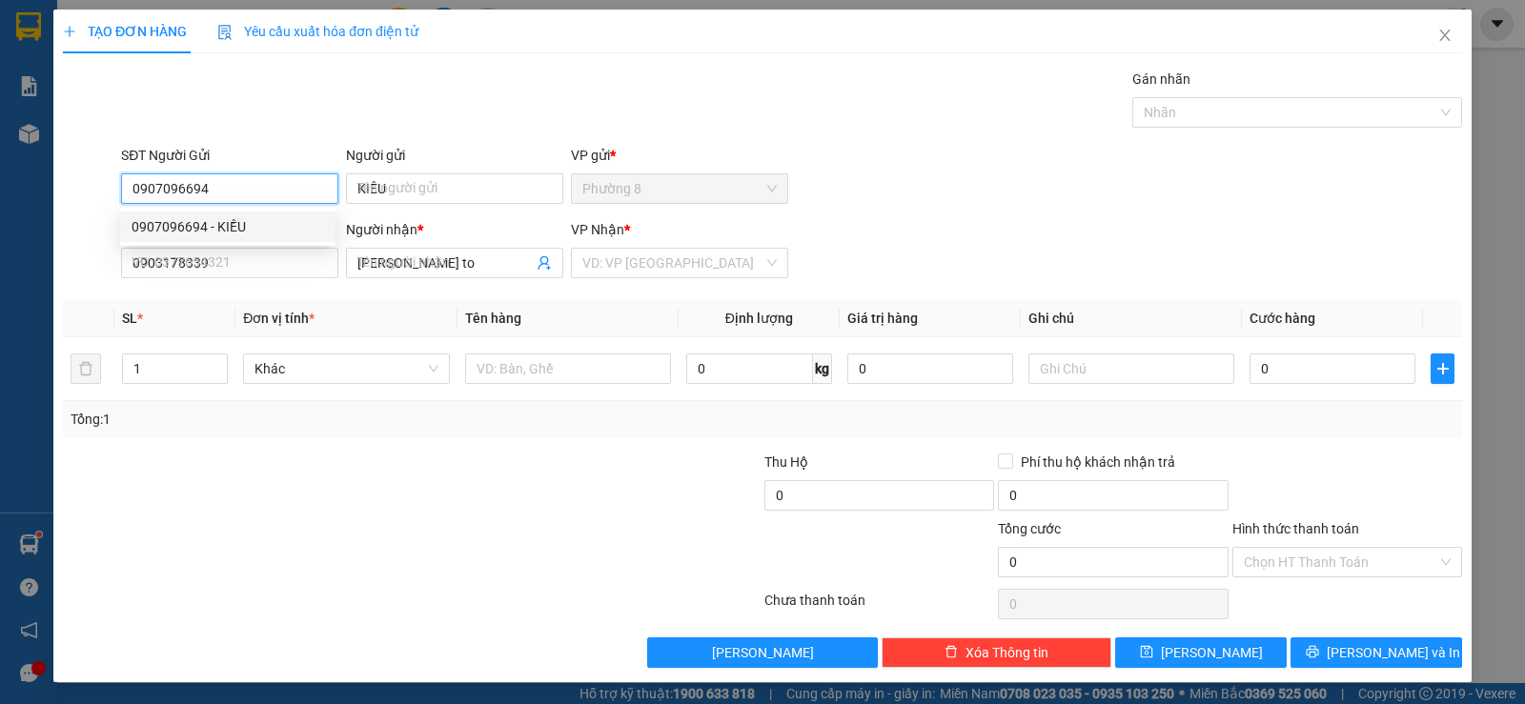
type input "20.000"
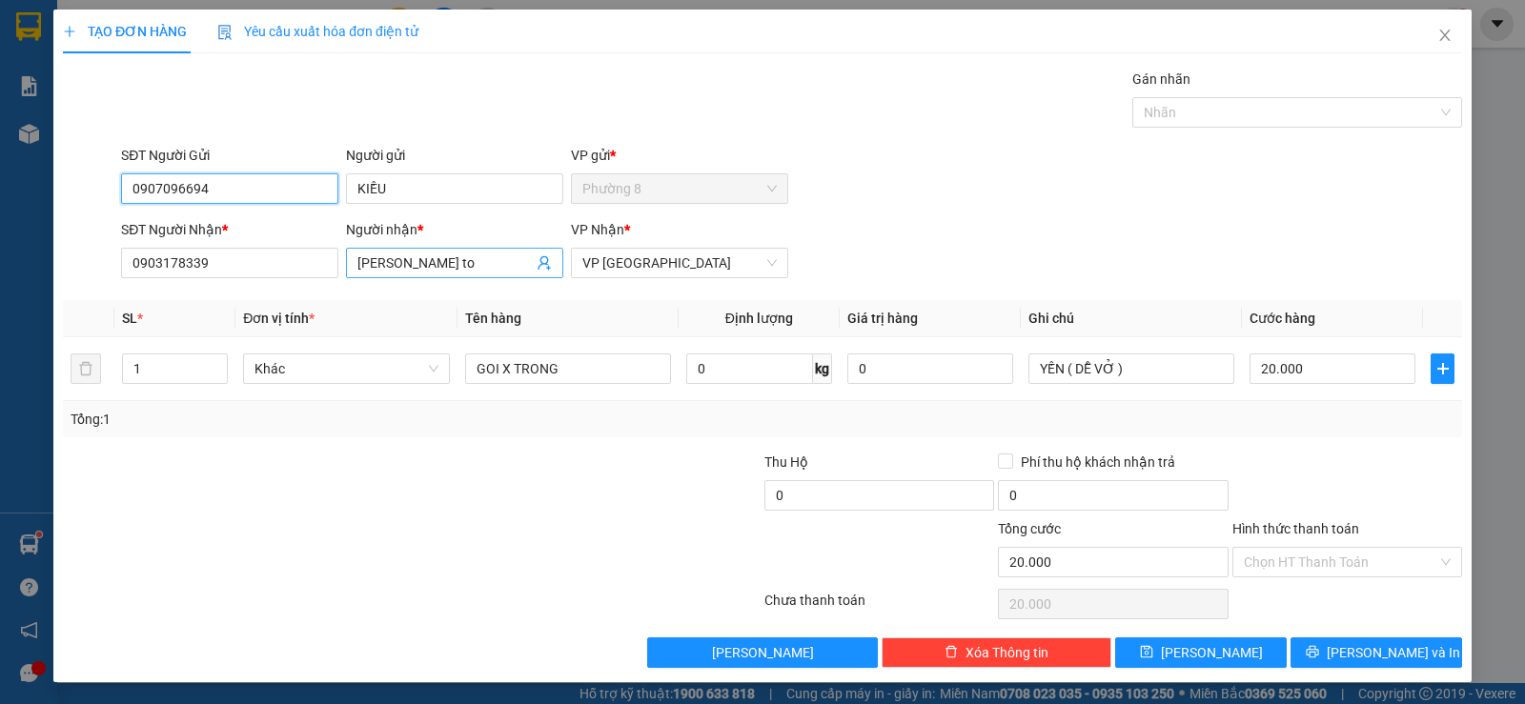
type input "0907096694"
drag, startPoint x: 461, startPoint y: 262, endPoint x: 248, endPoint y: 261, distance: 213.4
click at [248, 261] on div "SĐT Người Nhận * 0903178339 Người nhận * chi hong to chi hong to VP Nhận * VP S…" at bounding box center [791, 252] width 1348 height 67
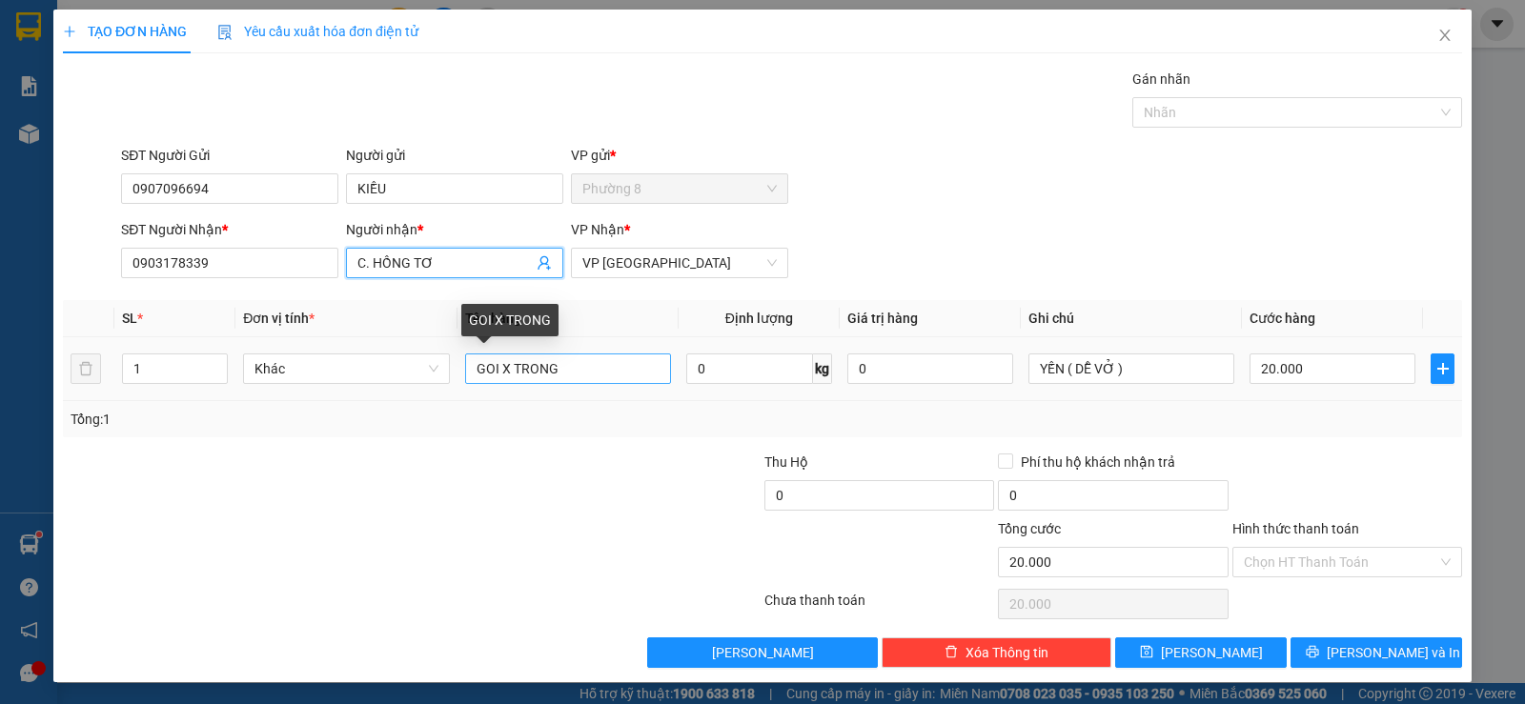
type input "C. HỒNG TƠ"
drag, startPoint x: 576, startPoint y: 367, endPoint x: 218, endPoint y: 333, distance: 359.0
click at [218, 333] on table "SL * Đơn vị tính * Tên hàng Định lượng Giá trị hàng Ghi chú Cước hàng 1 Khác GO…" at bounding box center [762, 350] width 1399 height 101
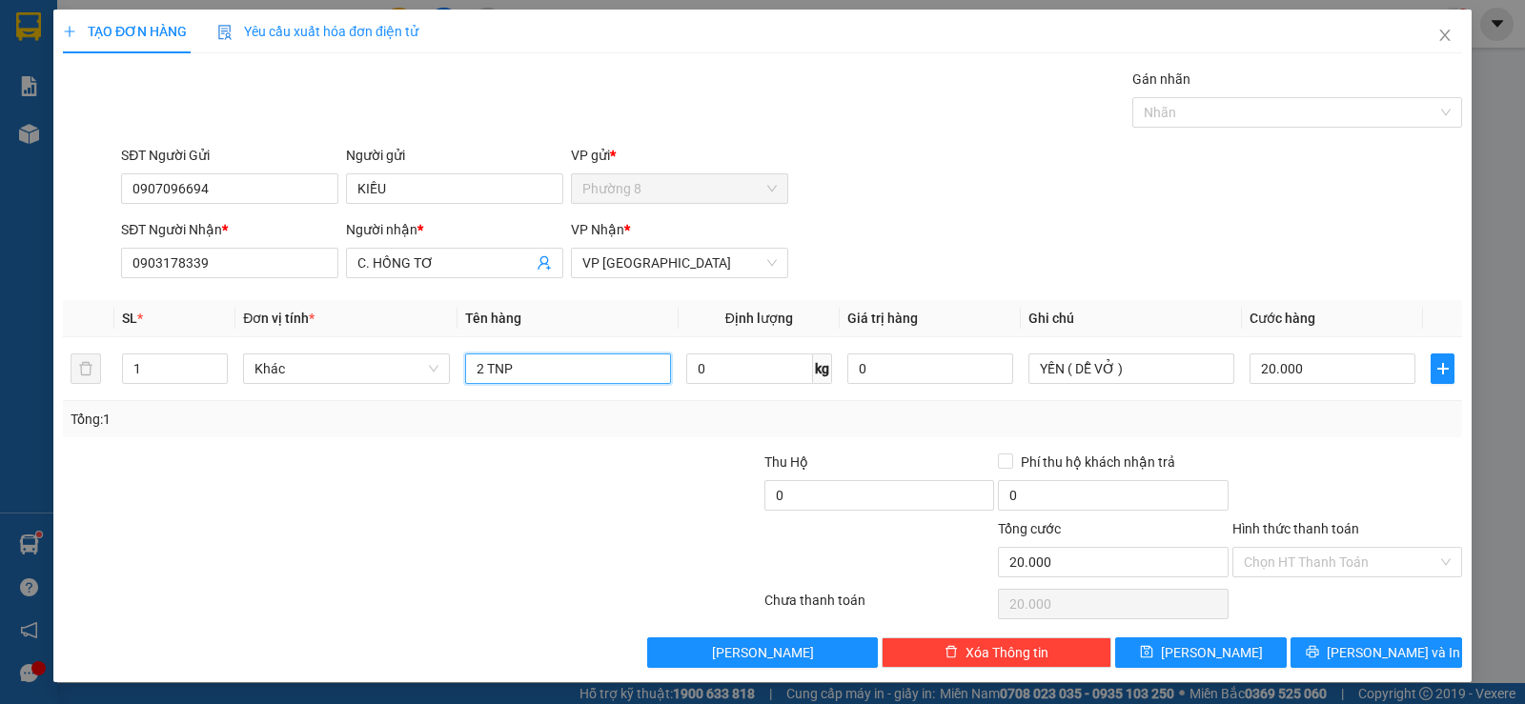
type input "2 TNP"
type input "5"
type input "50"
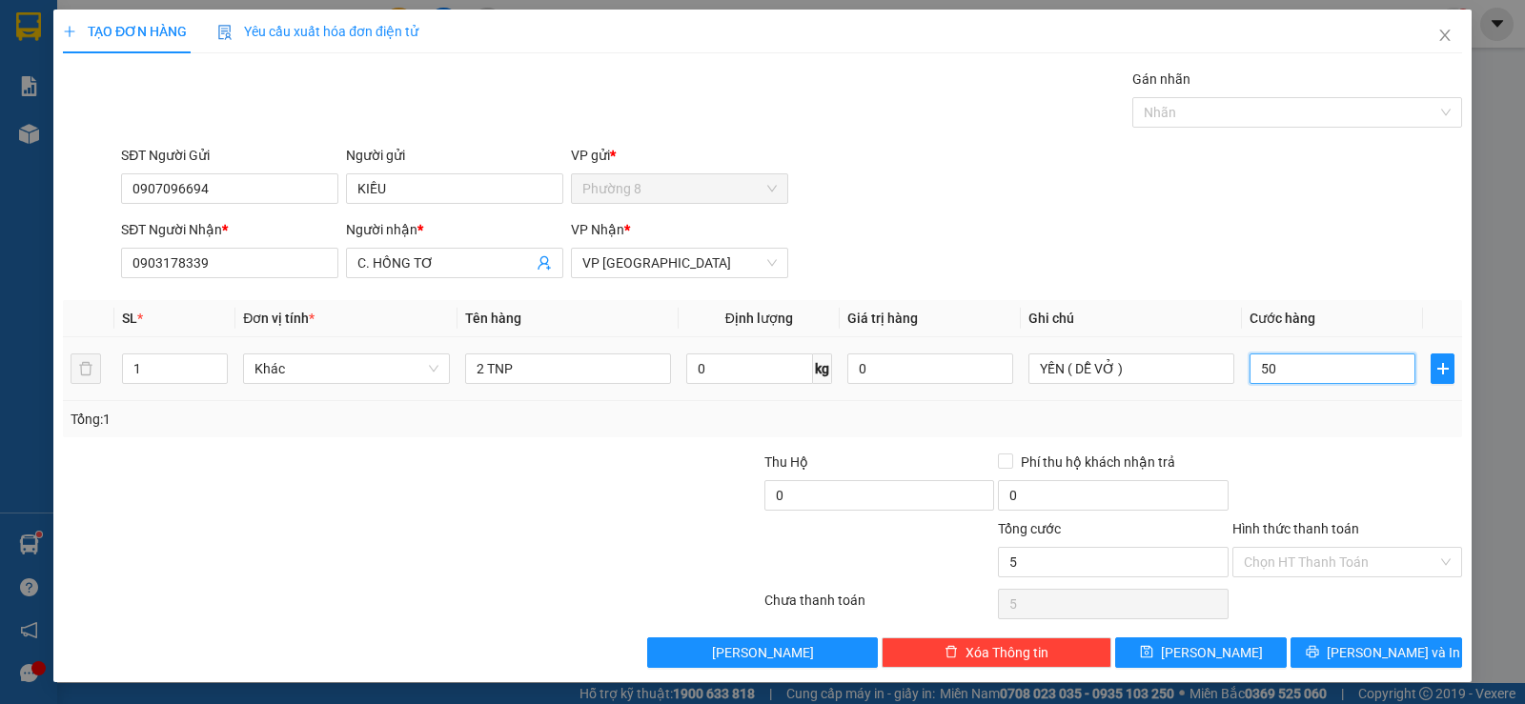
type input "50"
type input "500"
type input "5.000"
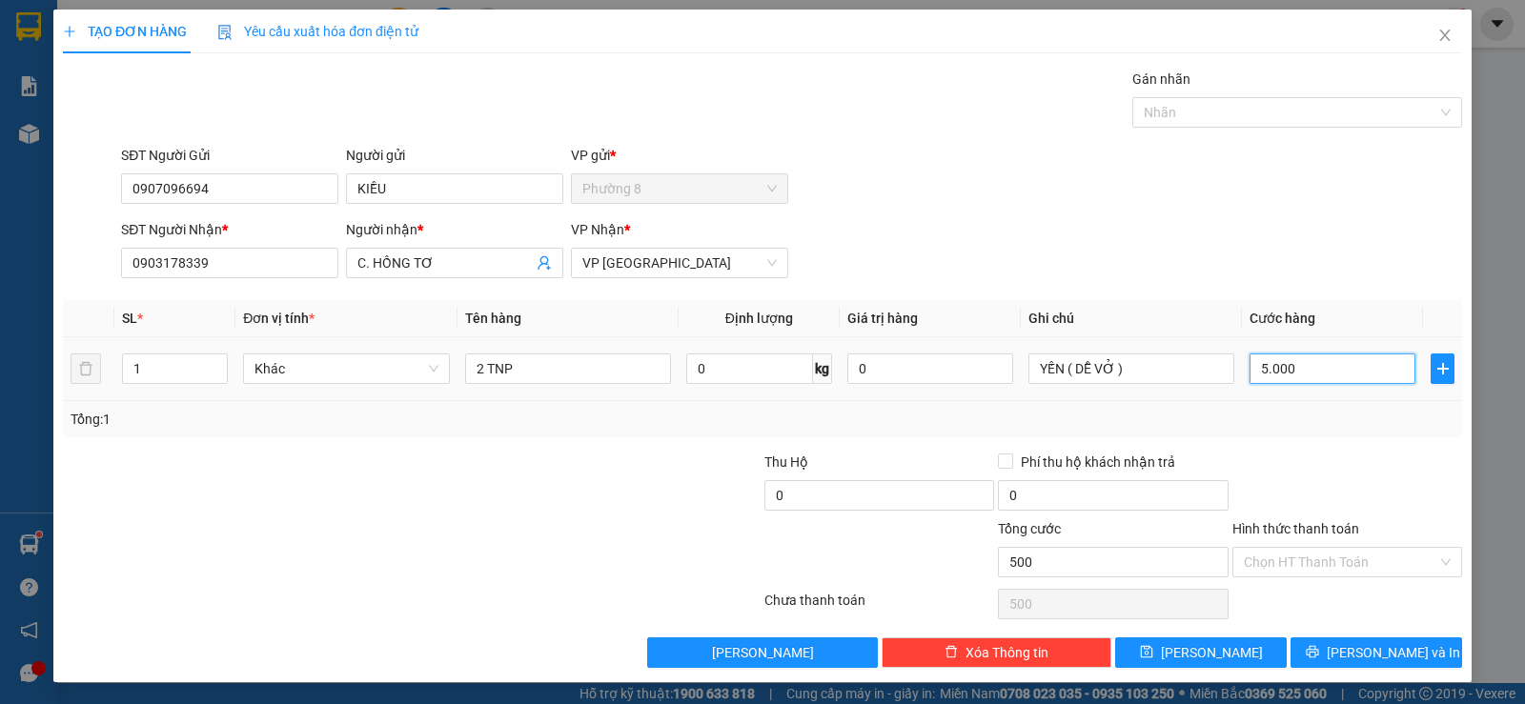
type input "5.000"
type input "50.000"
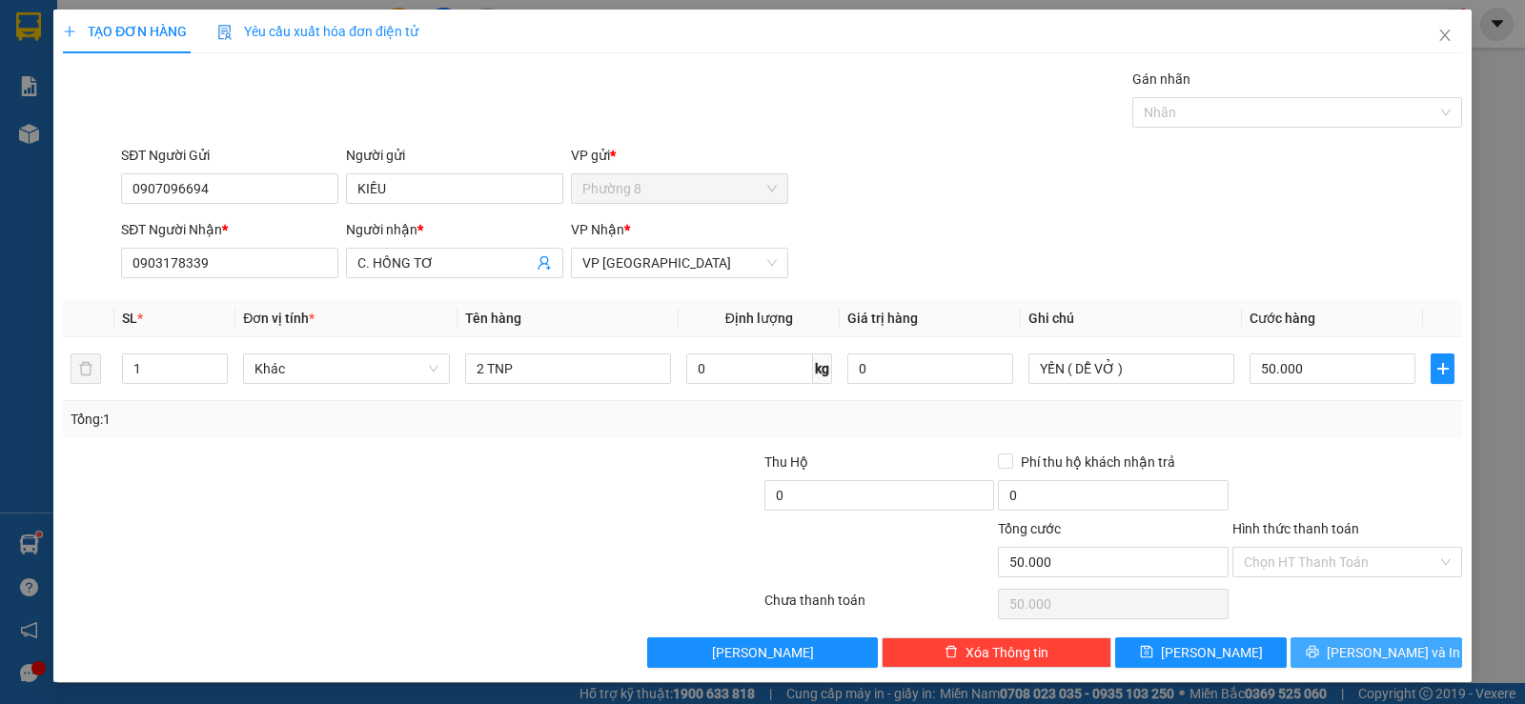
click at [1345, 645] on button "Lưu và In" at bounding box center [1376, 652] width 172 height 30
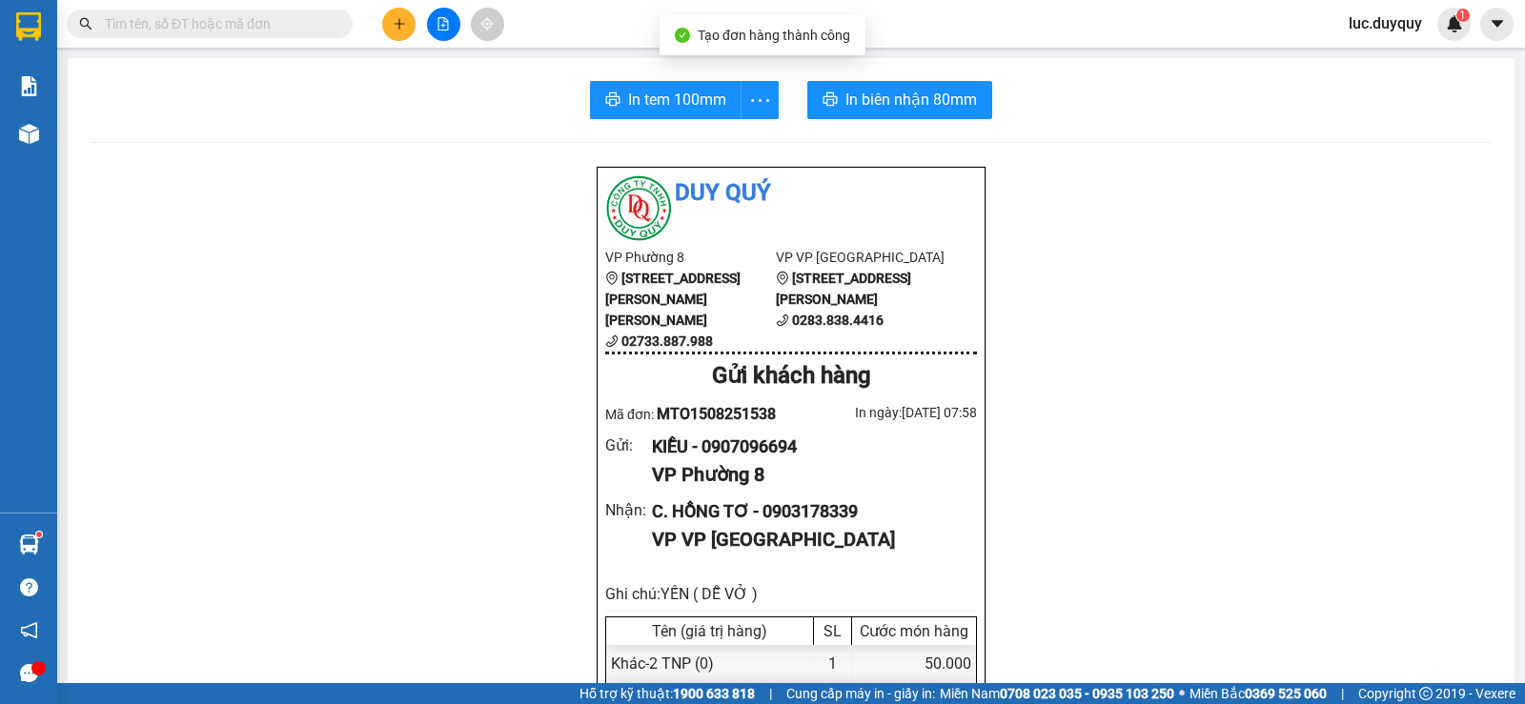
click at [691, 94] on span "In tem 100mm" at bounding box center [677, 100] width 98 height 24
click at [663, 96] on span "In tem 100mm" at bounding box center [677, 100] width 98 height 24
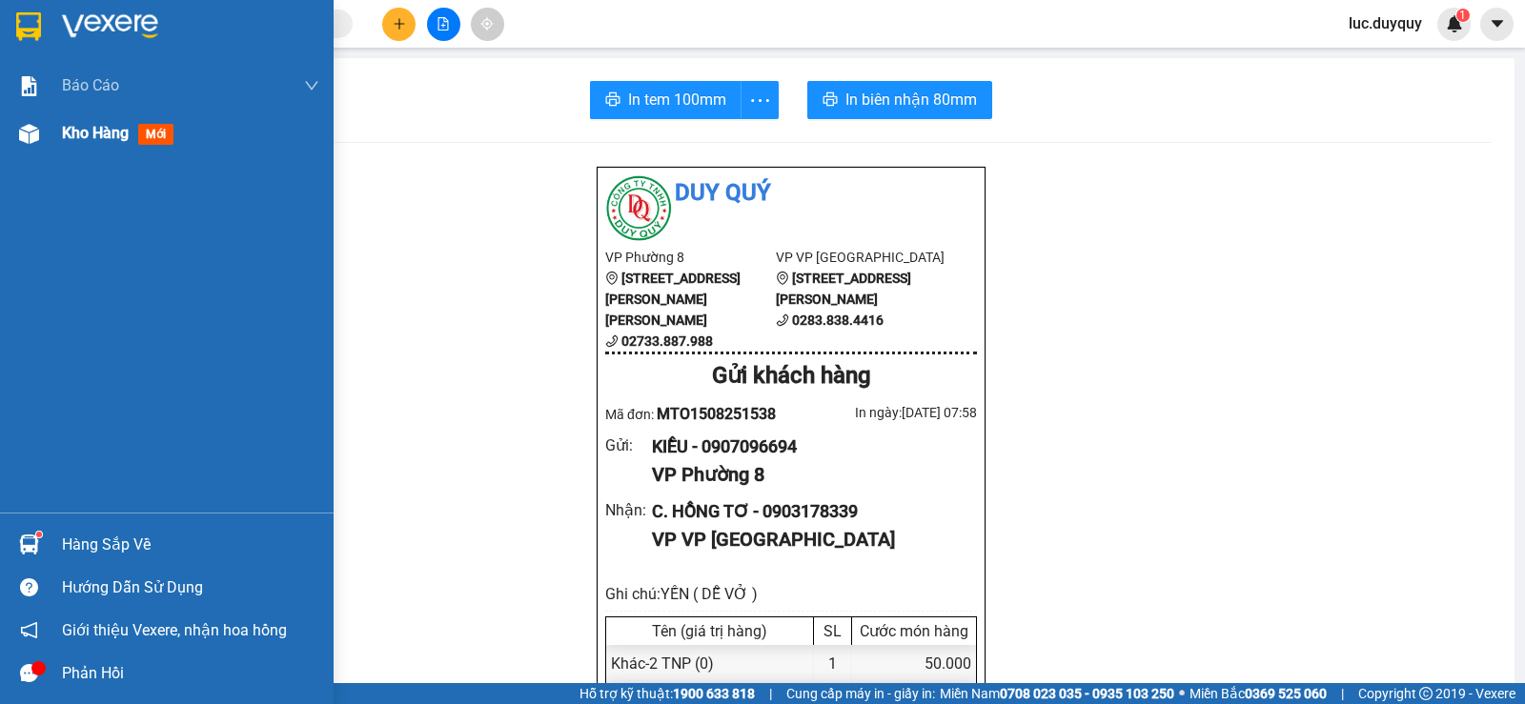
drag, startPoint x: 58, startPoint y: 114, endPoint x: 130, endPoint y: 146, distance: 78.1
click at [59, 114] on div "Kho hàng mới" at bounding box center [167, 134] width 334 height 48
click at [71, 132] on span "Kho hàng" at bounding box center [95, 133] width 67 height 18
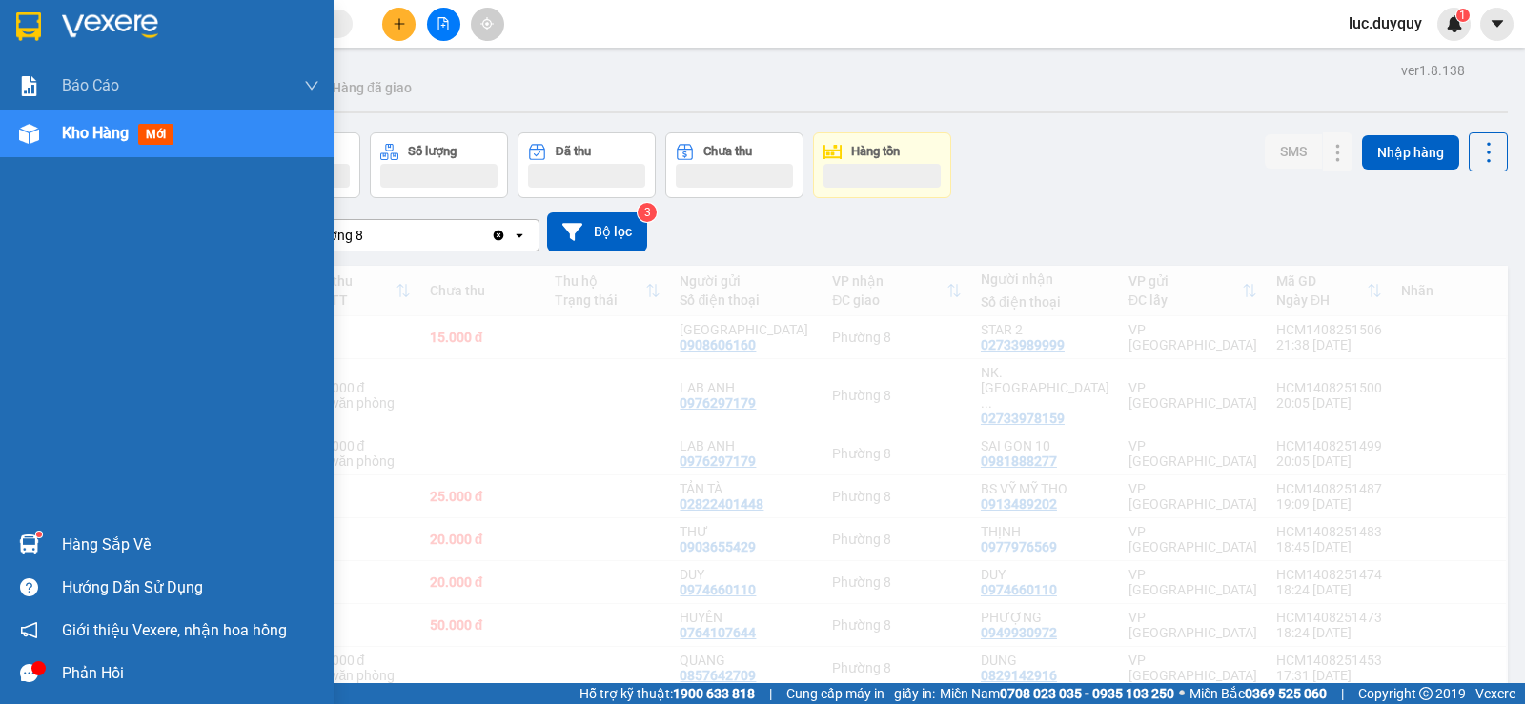
click at [118, 144] on div "Kho hàng mới" at bounding box center [121, 133] width 119 height 24
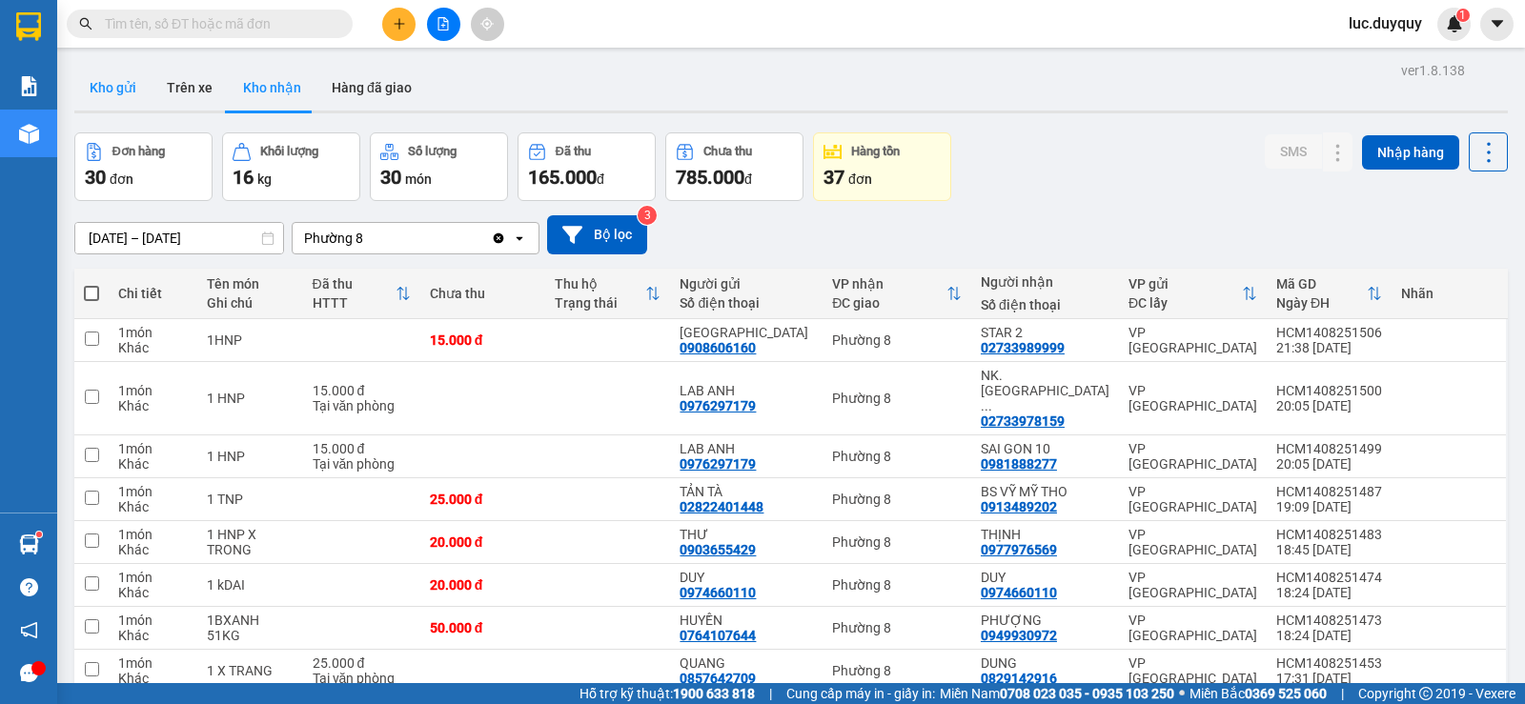
click at [92, 80] on button "Kho gửi" at bounding box center [112, 88] width 77 height 46
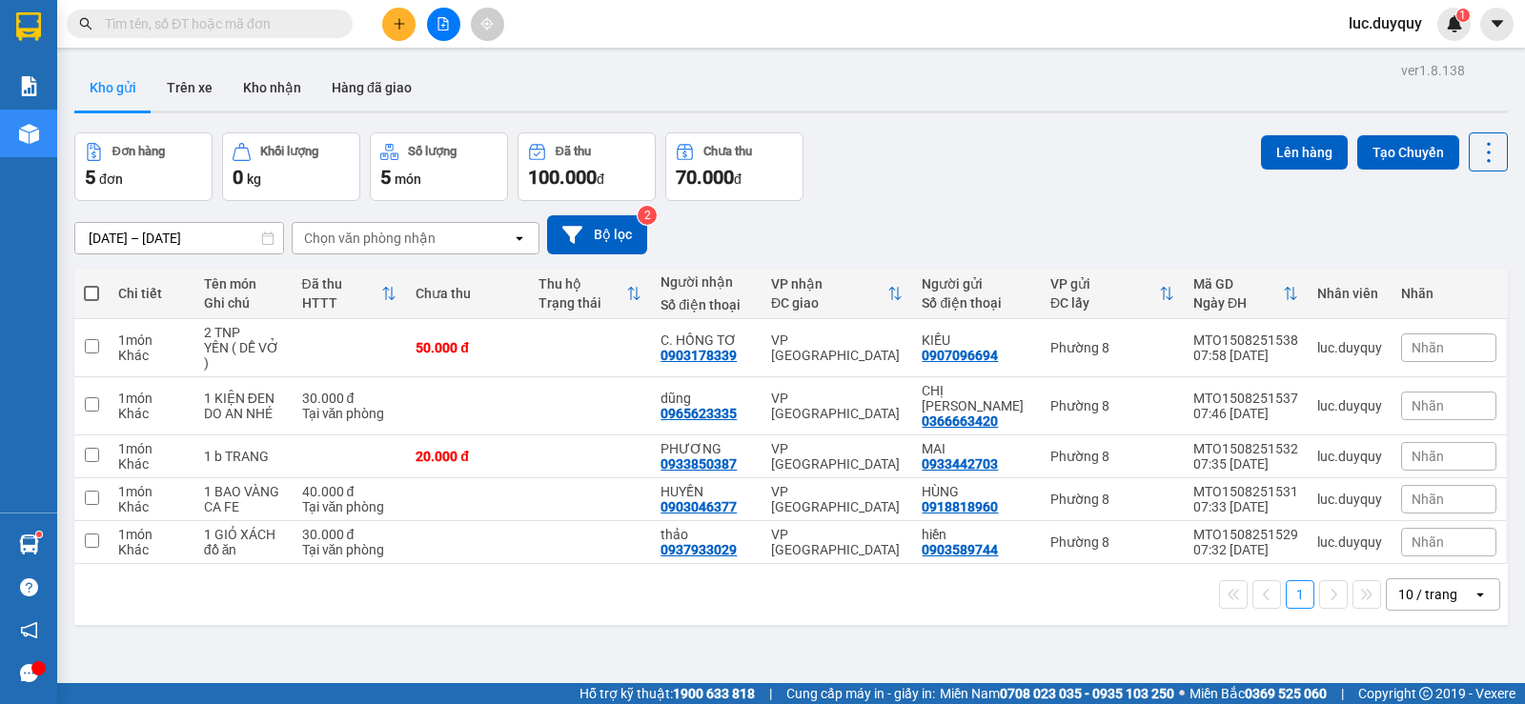
click at [94, 294] on span at bounding box center [91, 293] width 15 height 15
click at [91, 284] on input "checkbox" at bounding box center [91, 284] width 0 height 0
checkbox input "true"
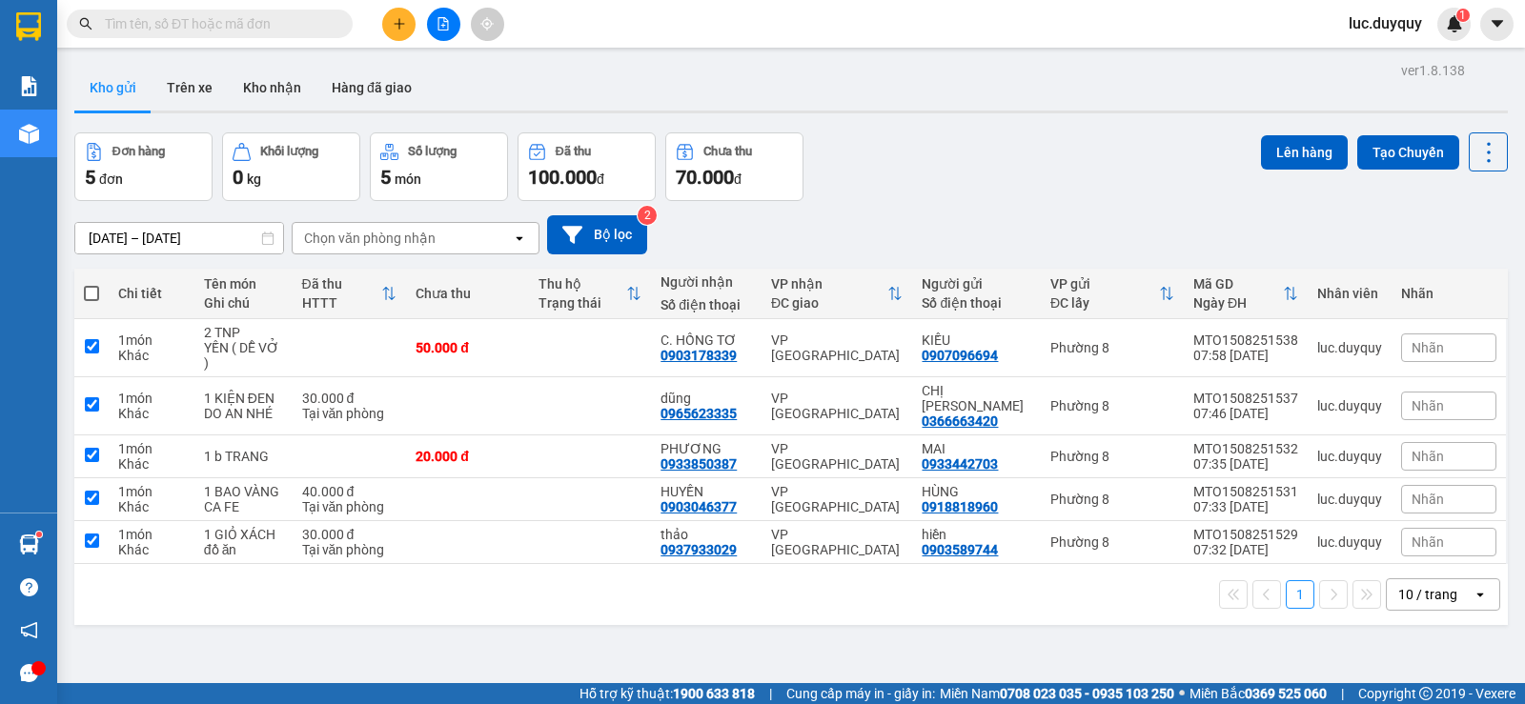
checkbox input "true"
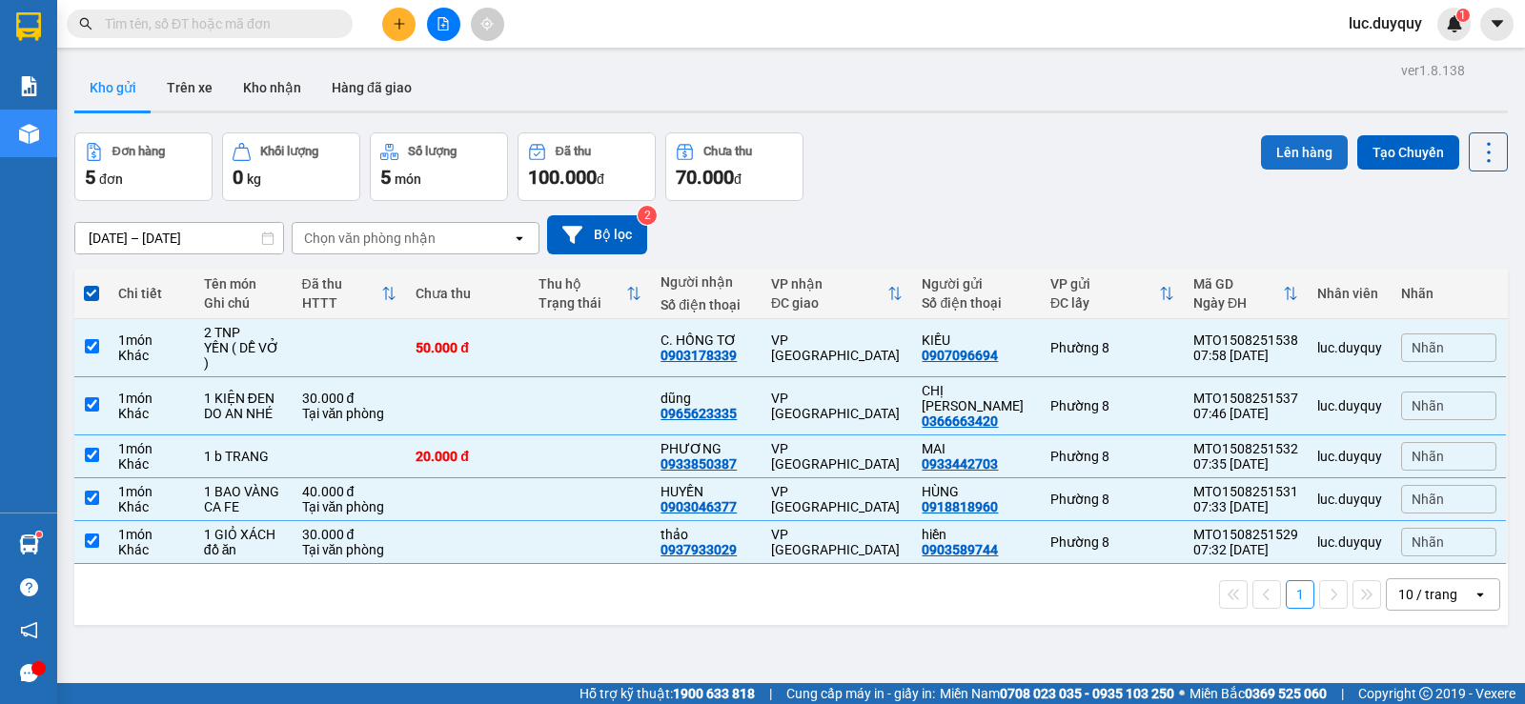
click at [1295, 139] on button "Lên hàng" at bounding box center [1304, 152] width 87 height 34
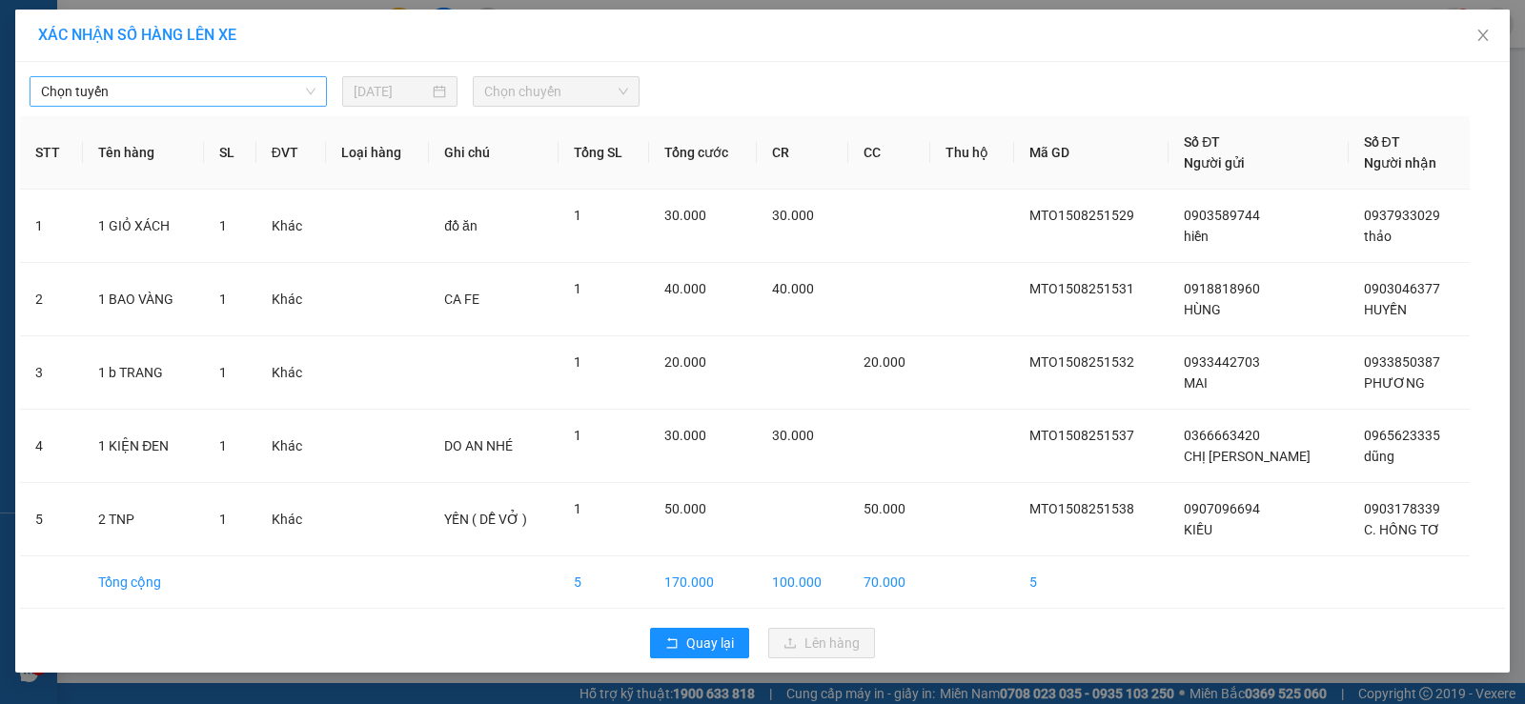
click at [239, 91] on span "Chọn tuyến" at bounding box center [178, 91] width 274 height 29
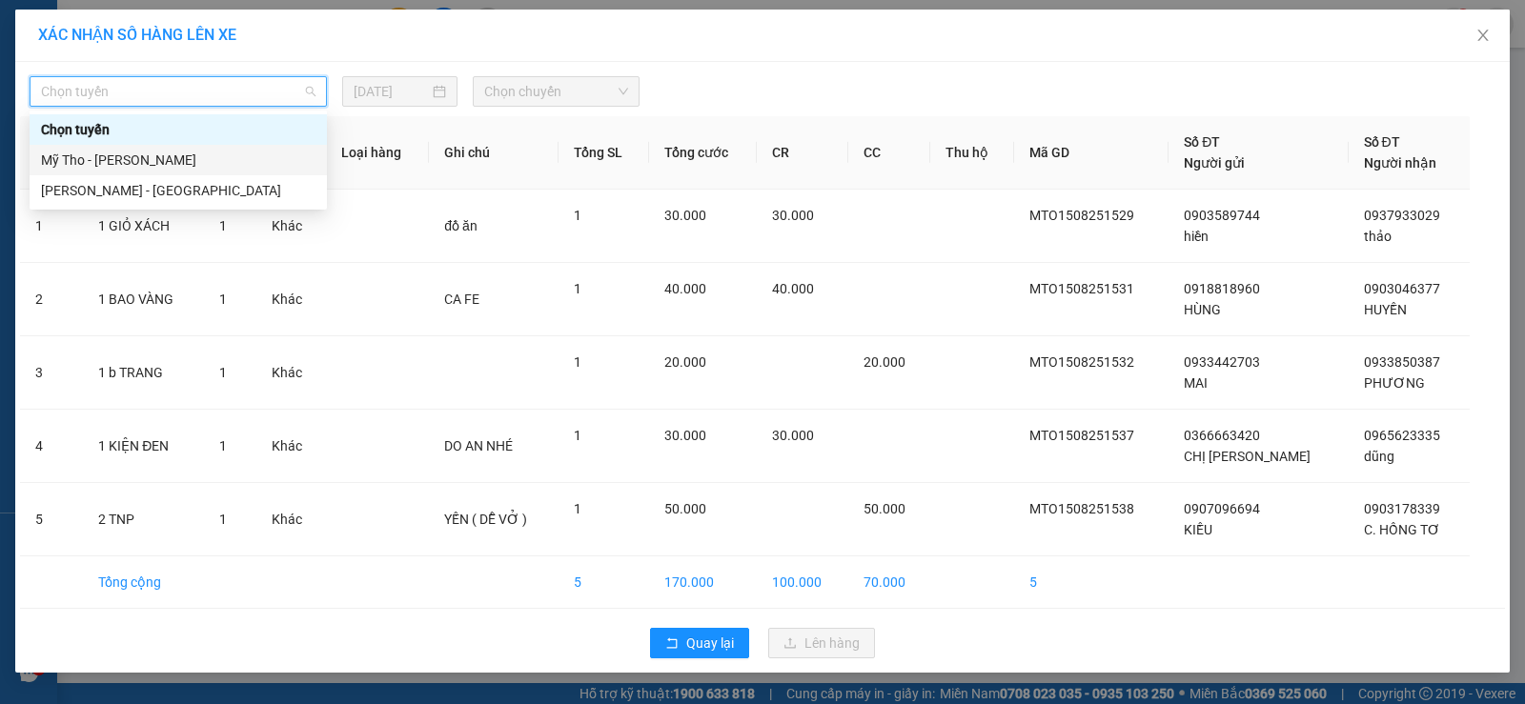
click at [196, 161] on div "Mỹ Tho - Hồ Chí Minh" at bounding box center [178, 160] width 274 height 21
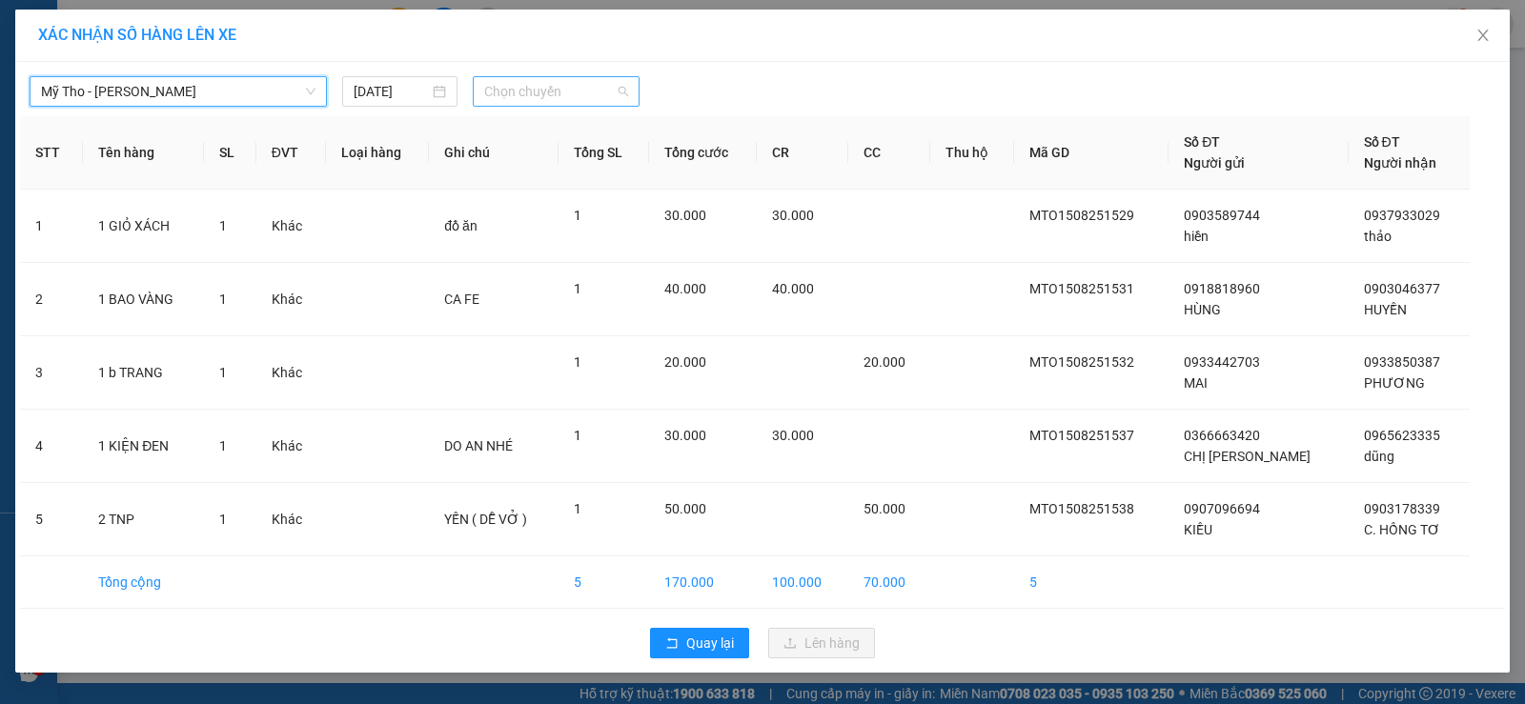
click at [527, 81] on span "Chọn chuyến" at bounding box center [556, 91] width 144 height 29
type input "80"
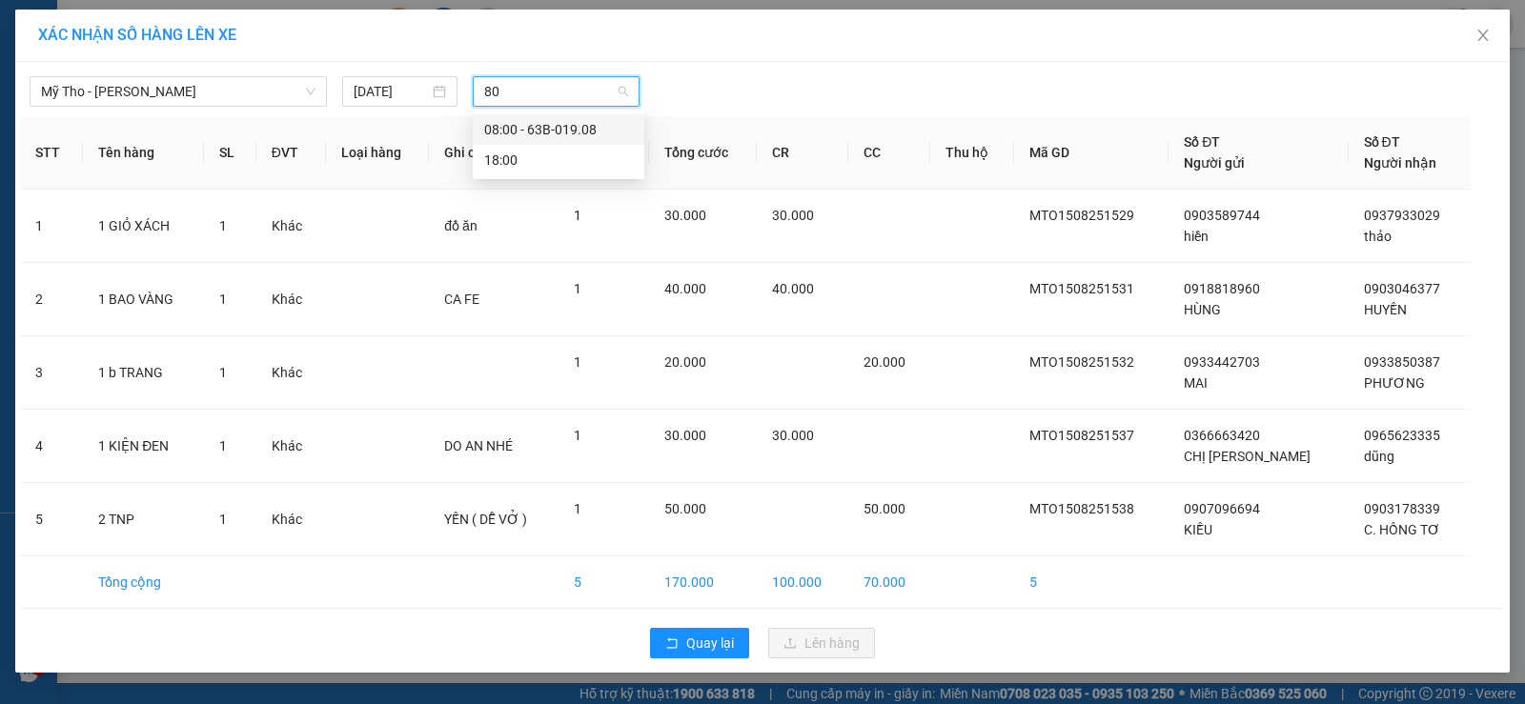
click at [532, 124] on div "08:00 - 63B-019.08" at bounding box center [558, 129] width 149 height 21
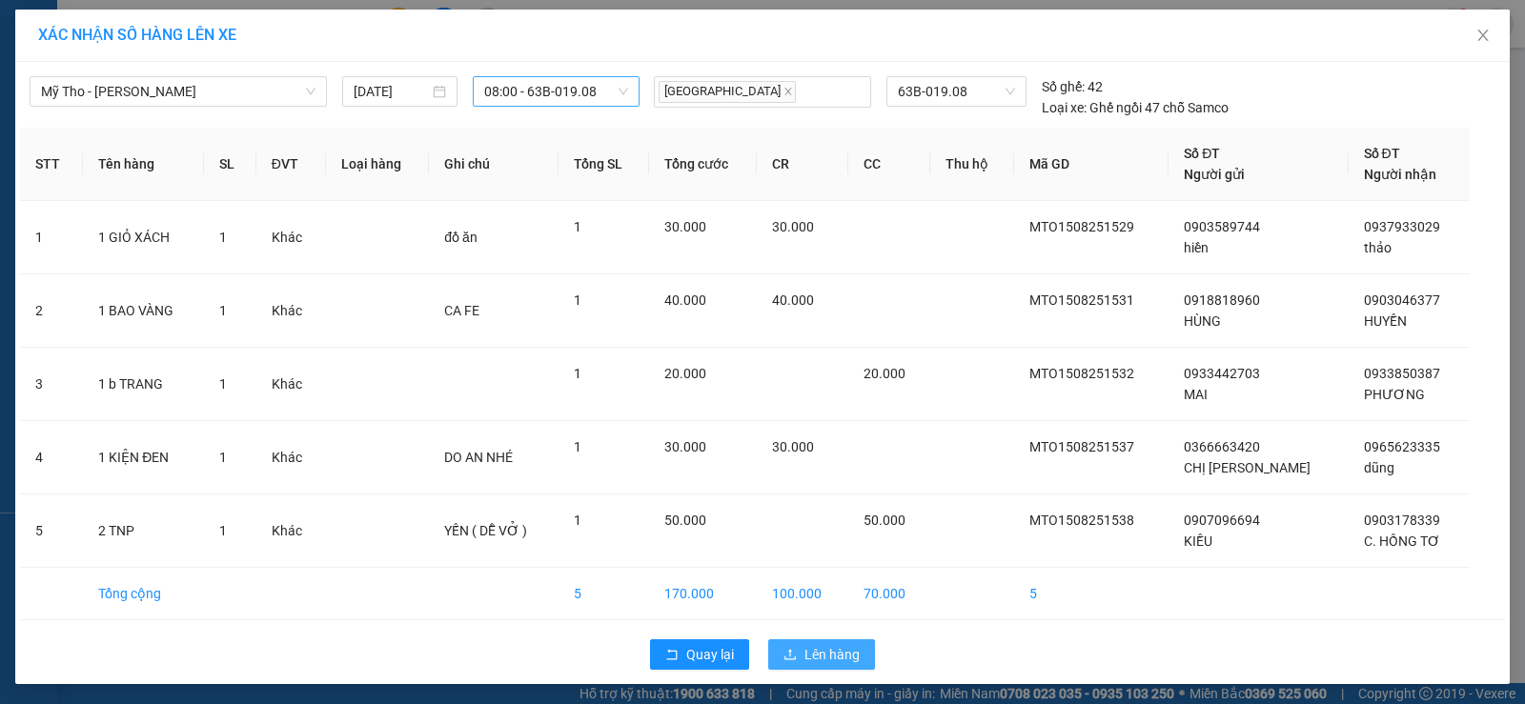
click at [811, 662] on span "Lên hàng" at bounding box center [831, 654] width 55 height 21
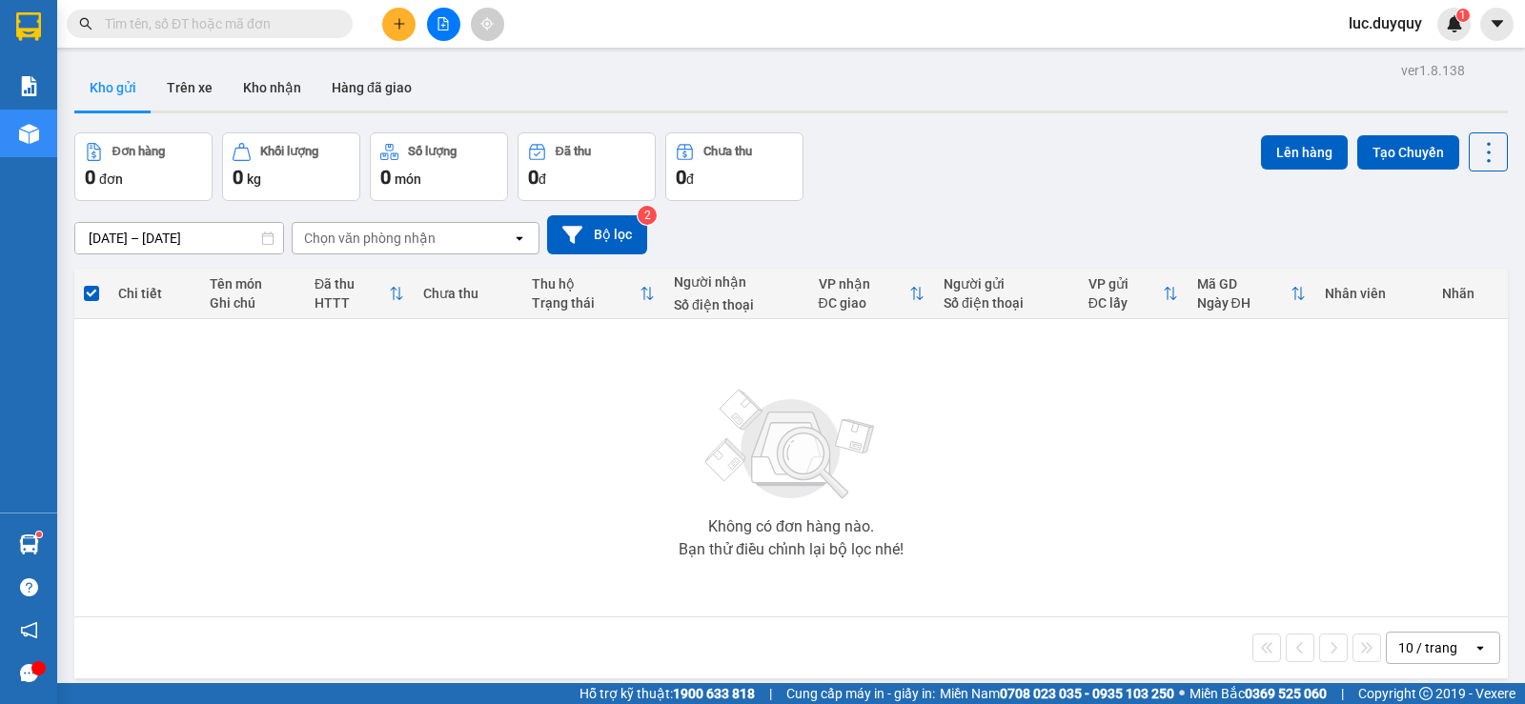
click at [394, 23] on icon "plus" at bounding box center [399, 23] width 13 height 13
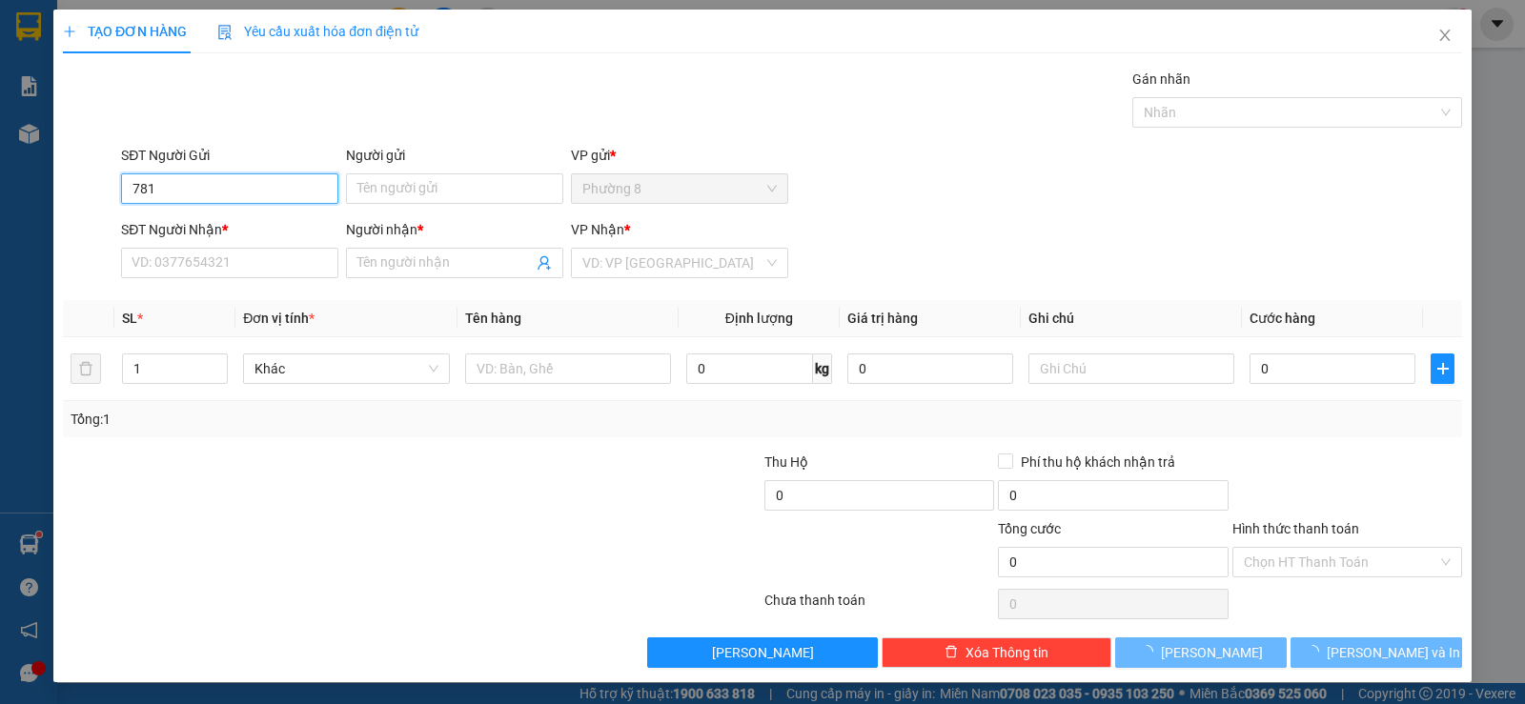
click at [235, 198] on input "781" at bounding box center [229, 188] width 217 height 30
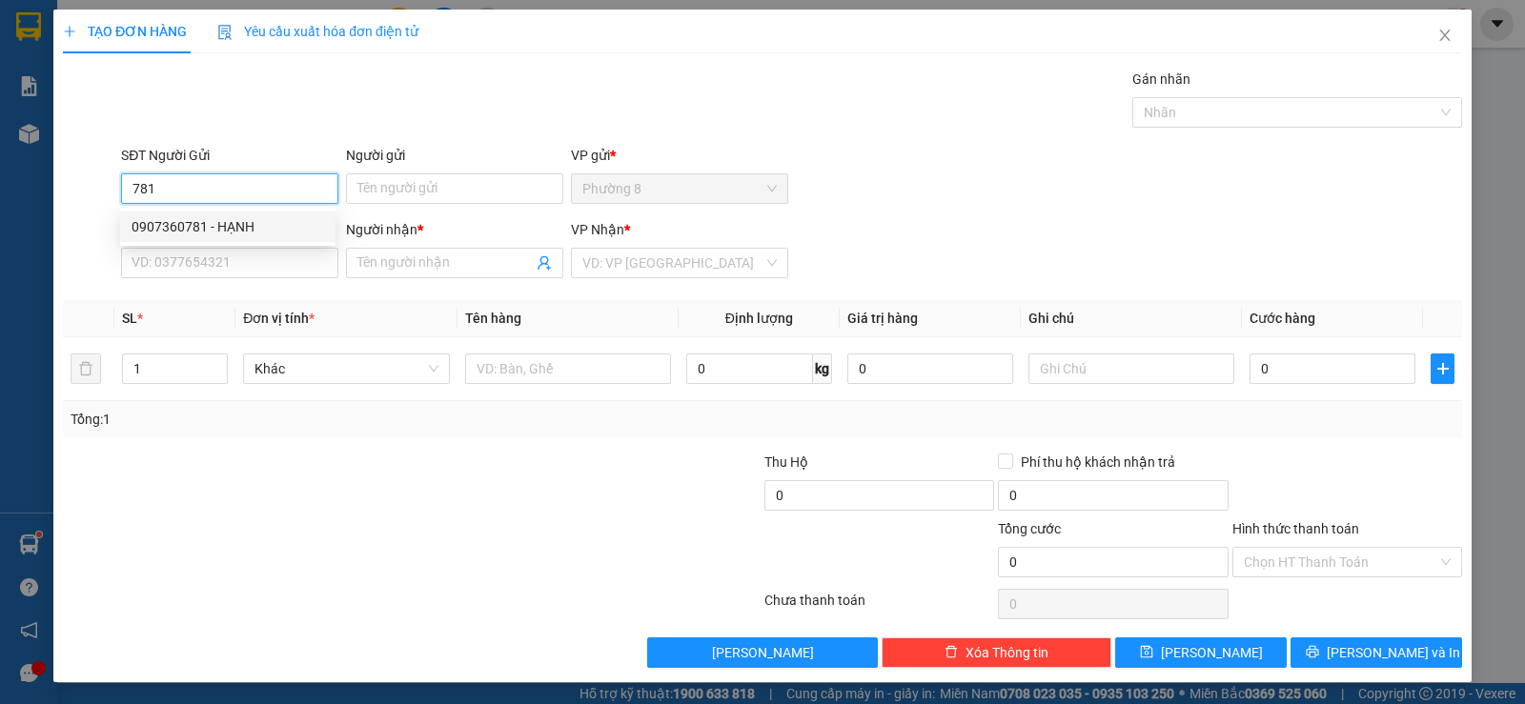
click at [251, 222] on div "0907360781 - HẠNH" at bounding box center [227, 226] width 192 height 21
type input "0907360781"
type input "HẠNH"
type input "0909117165"
type input "HẠNH"
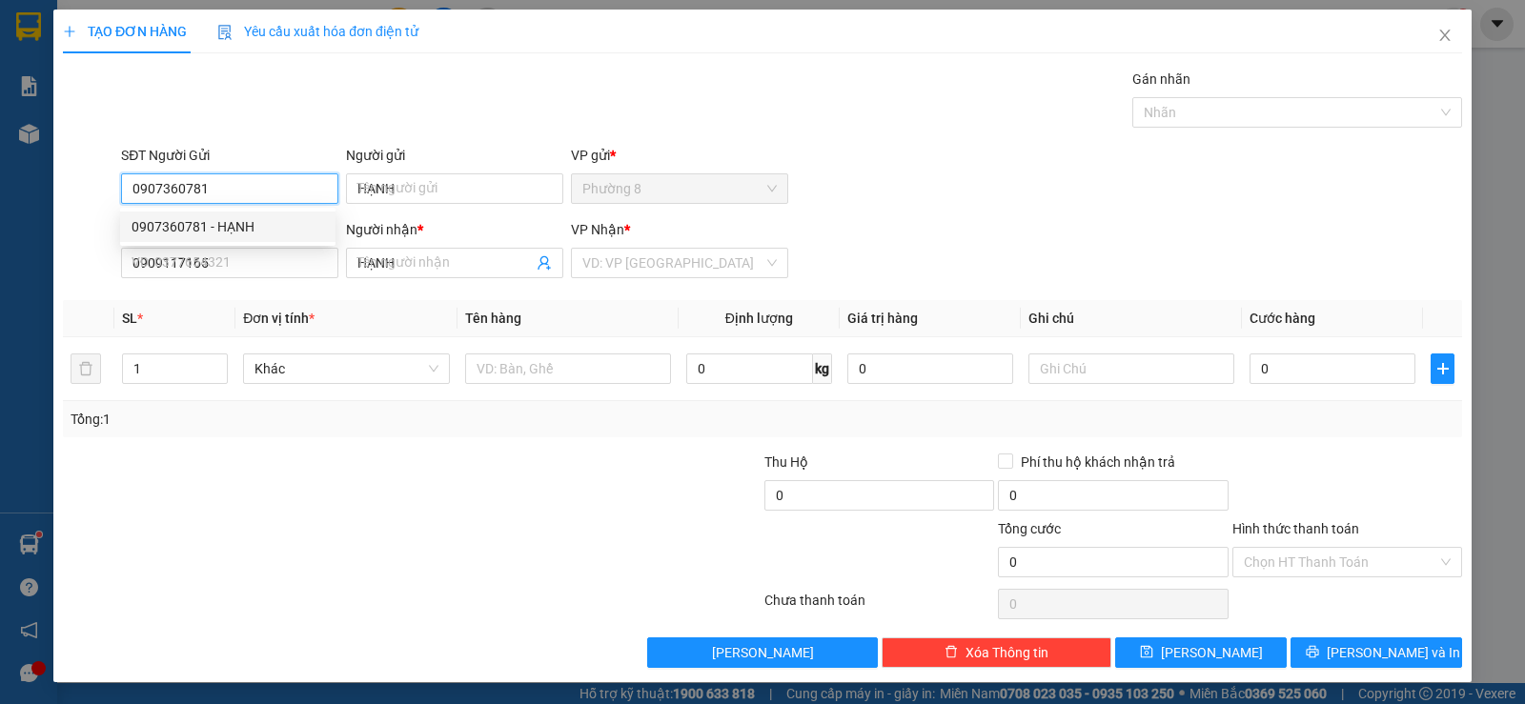
type input "30.000"
type input "0907360781"
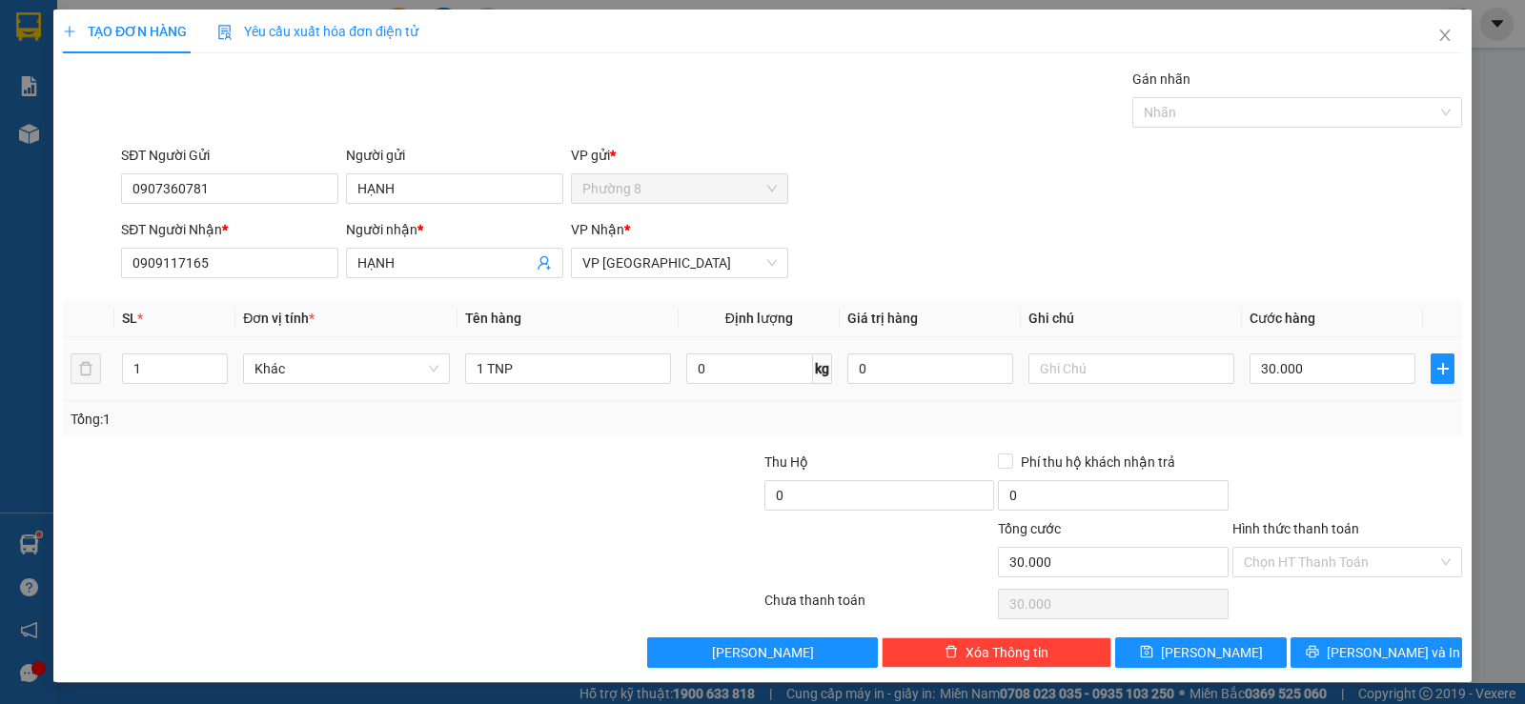
drag, startPoint x: 572, startPoint y: 385, endPoint x: 181, endPoint y: 319, distance: 396.2
click at [212, 323] on table "SL * Đơn vị tính * Tên hàng Định lượng Giá trị hàng Ghi chú Cước hàng 1 Khác 1 …" at bounding box center [762, 350] width 1399 height 101
drag, startPoint x: 364, startPoint y: 554, endPoint x: 488, endPoint y: 422, distance: 180.7
click at [377, 533] on div at bounding box center [295, 550] width 468 height 67
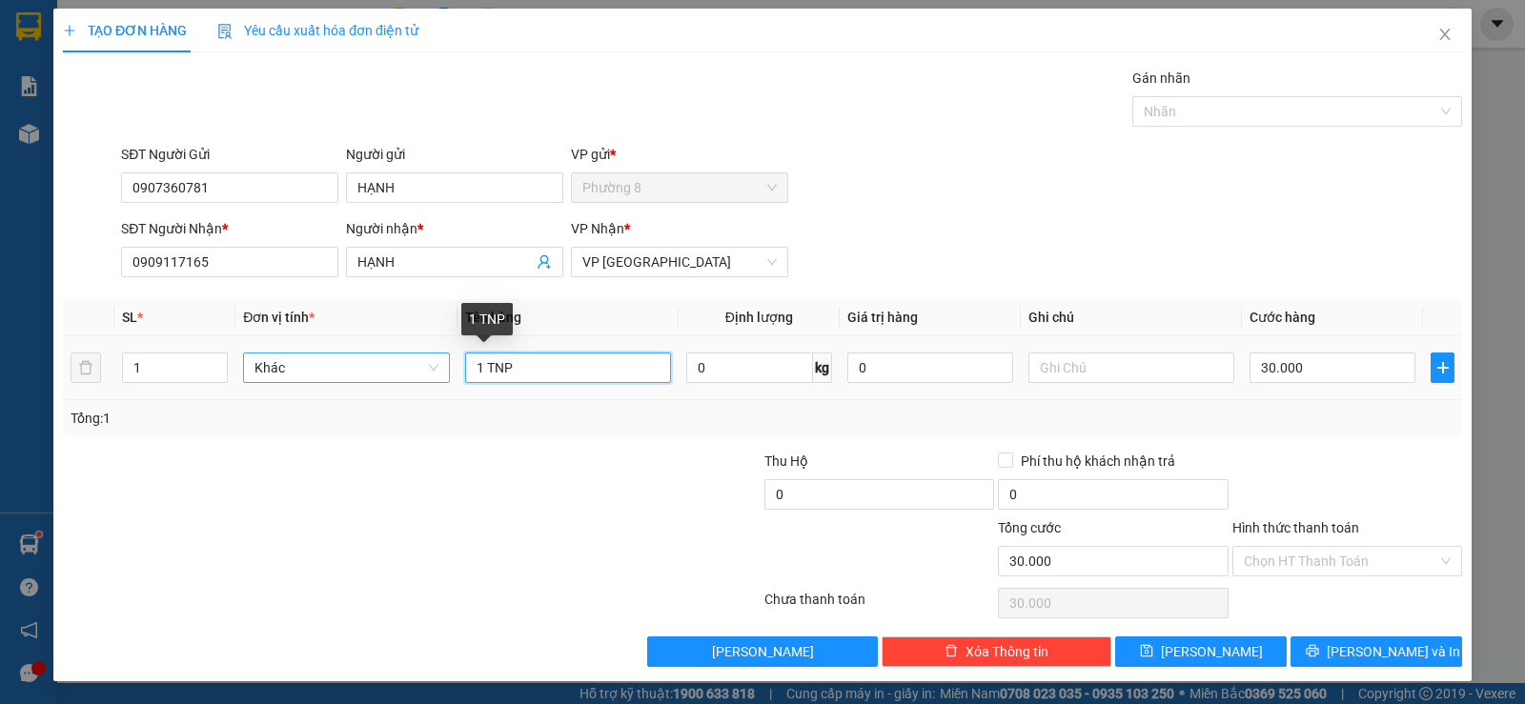
drag, startPoint x: 545, startPoint y: 368, endPoint x: 399, endPoint y: 357, distance: 146.2
click at [419, 358] on tr "1 Khác 1 TNP 0 kg 0 30.000" at bounding box center [762, 368] width 1399 height 64
type input "1 XỐP TRẮNG"
click at [1340, 376] on input "30.000" at bounding box center [1332, 368] width 166 height 30
type input "2"
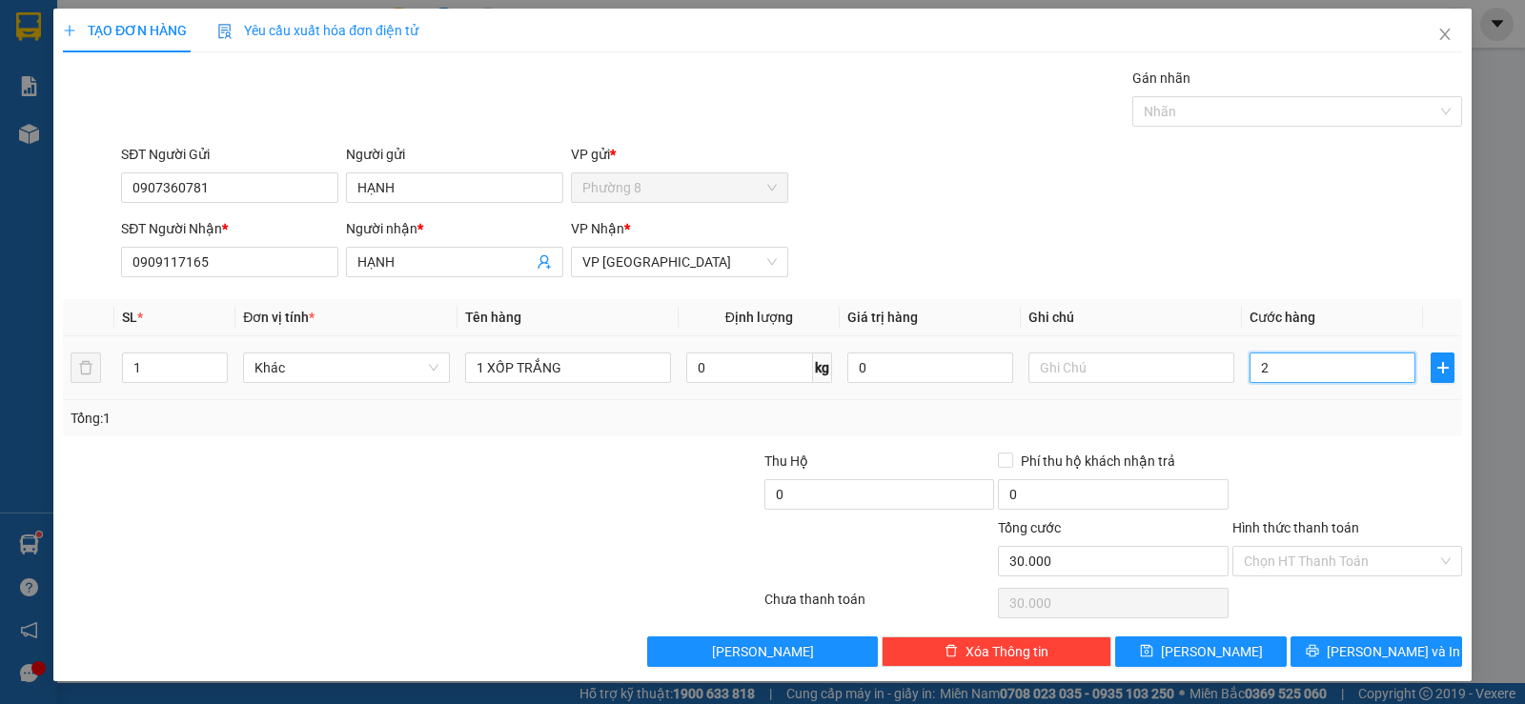
type input "2"
type input "25"
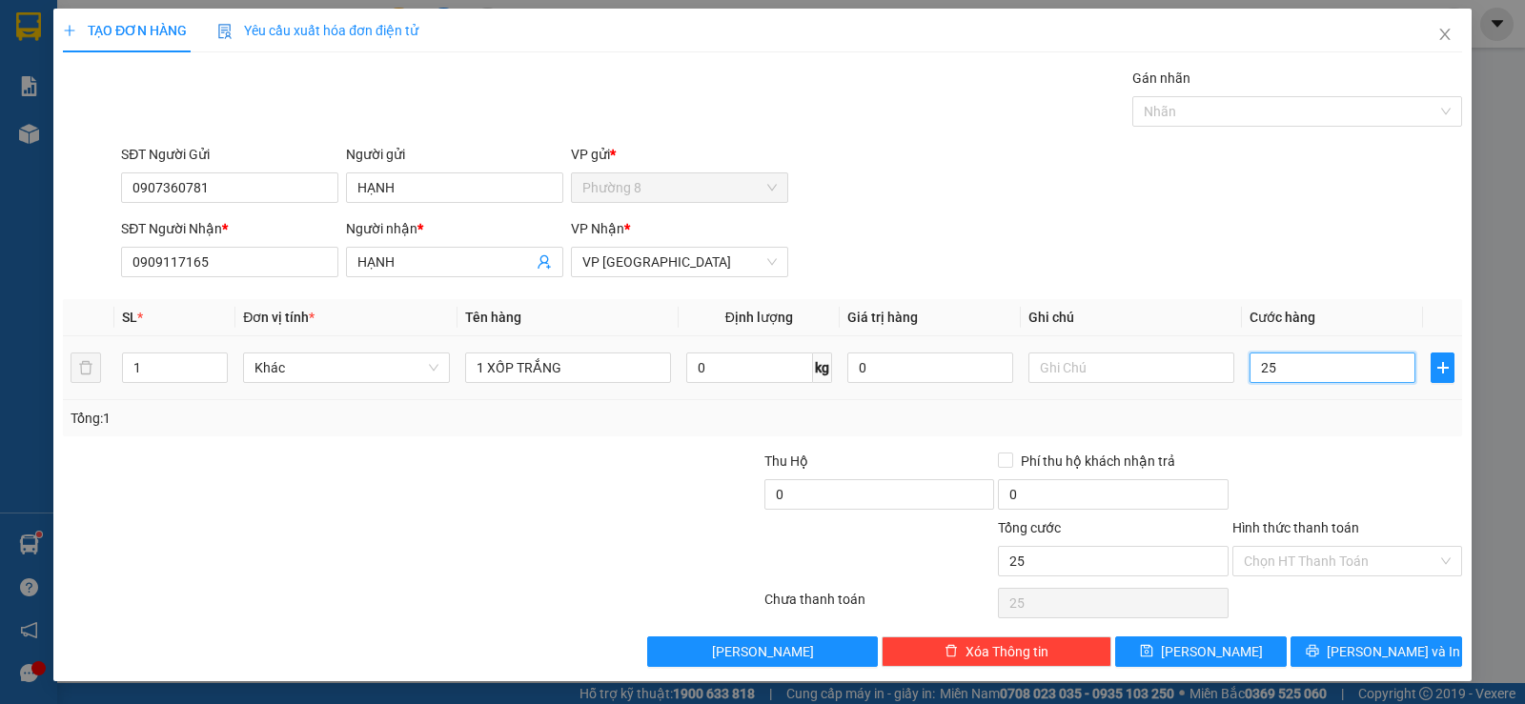
type input "250"
type input "2.500"
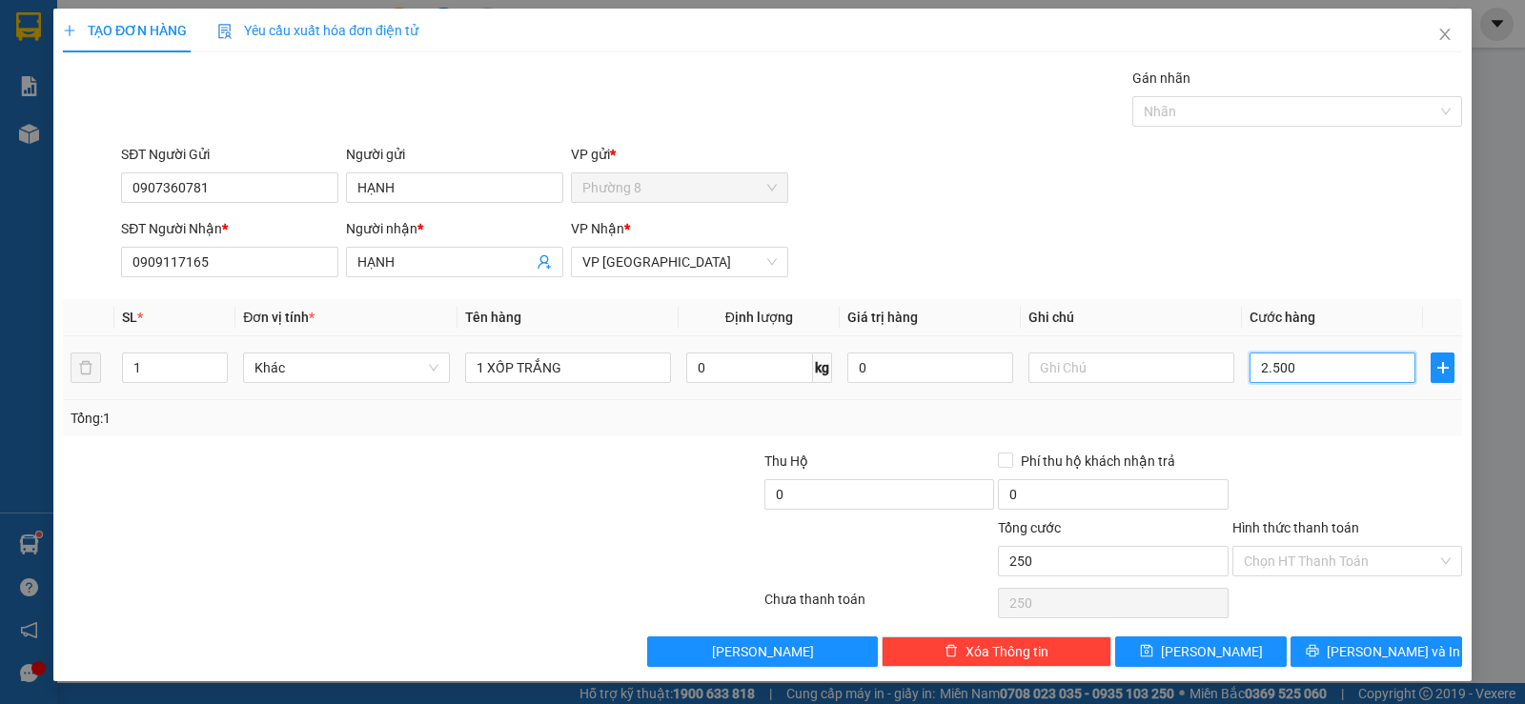
type input "2.500"
type input "25.000"
click at [1368, 564] on input "Hình thức thanh toán" at bounding box center [1340, 561] width 193 height 29
type input "0"
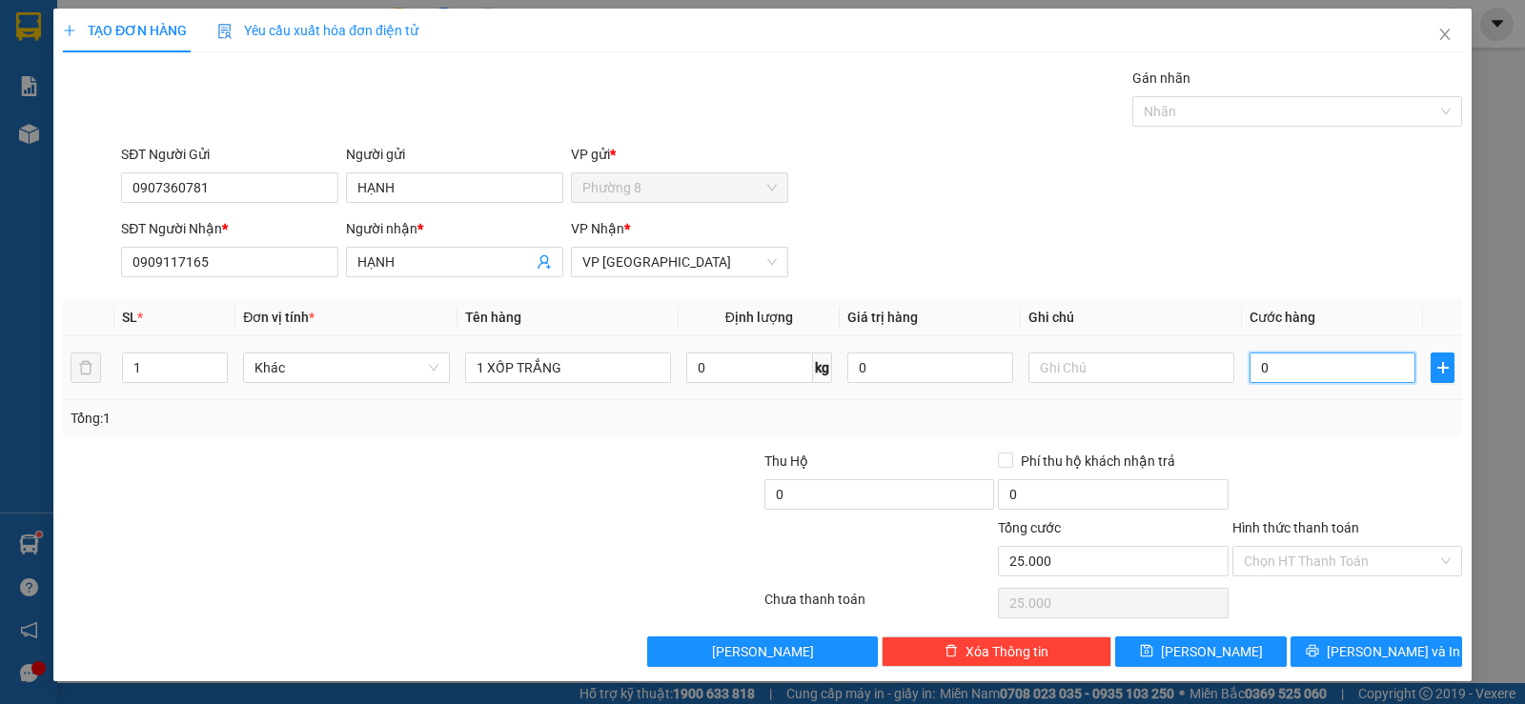
type input "0"
click at [1306, 374] on input "0" at bounding box center [1332, 368] width 166 height 30
type input "2"
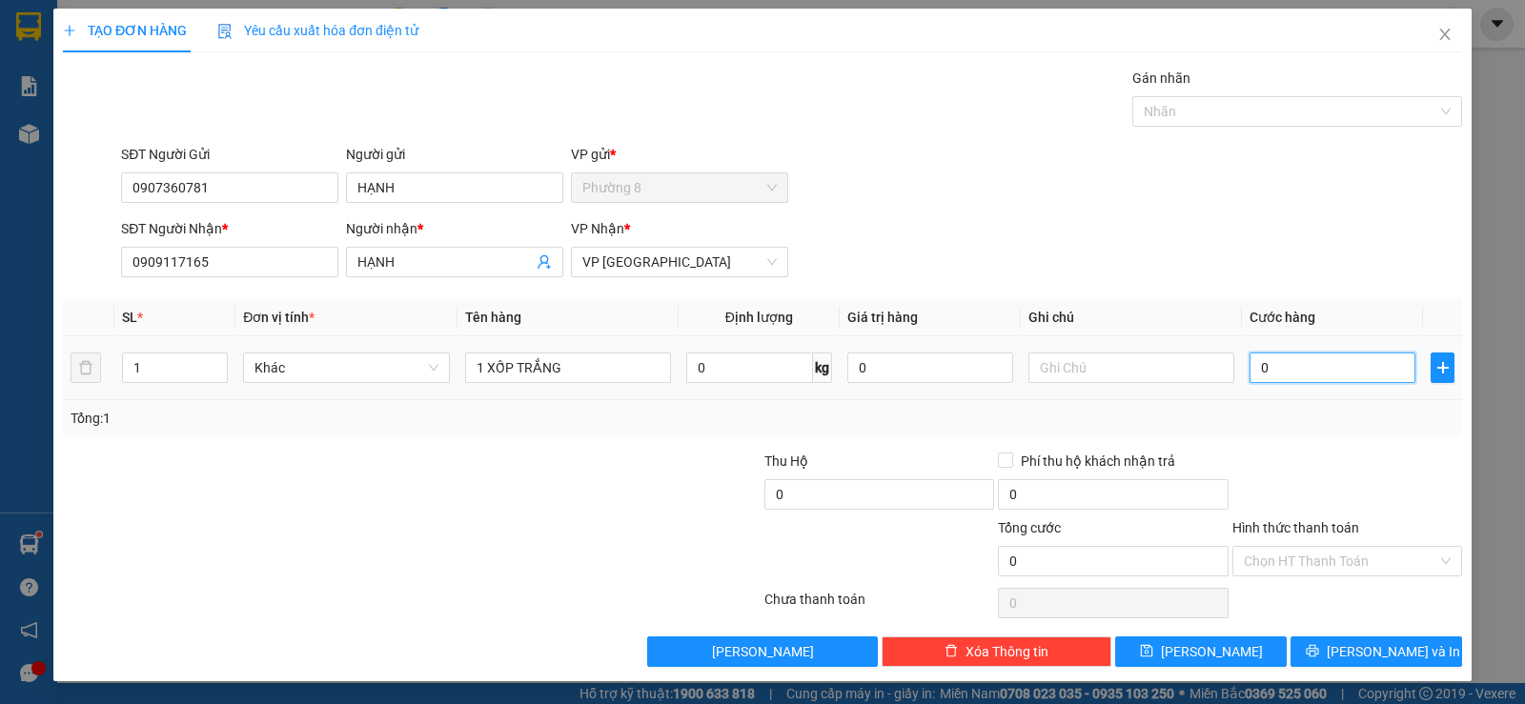
type input "2"
type input "25"
type input "250"
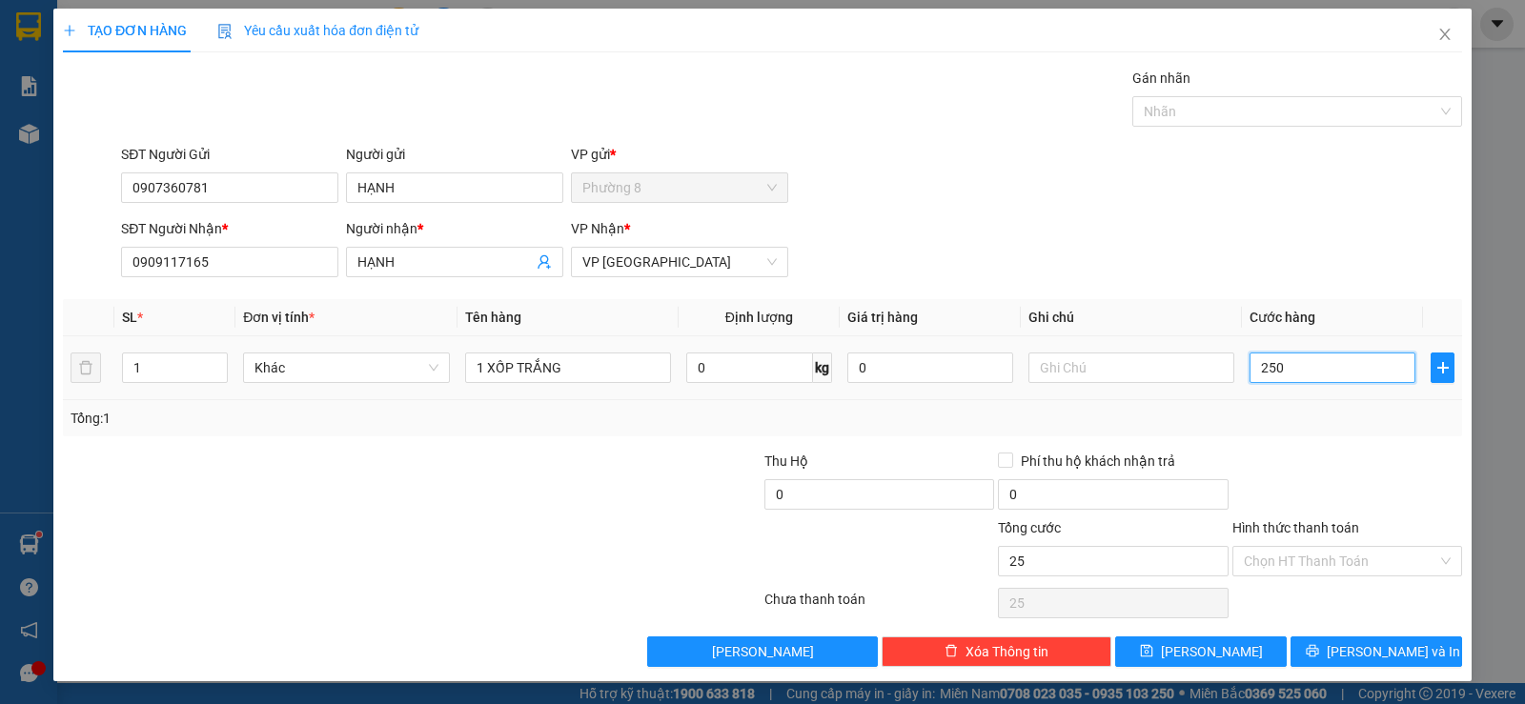
type input "250"
type input "2.500"
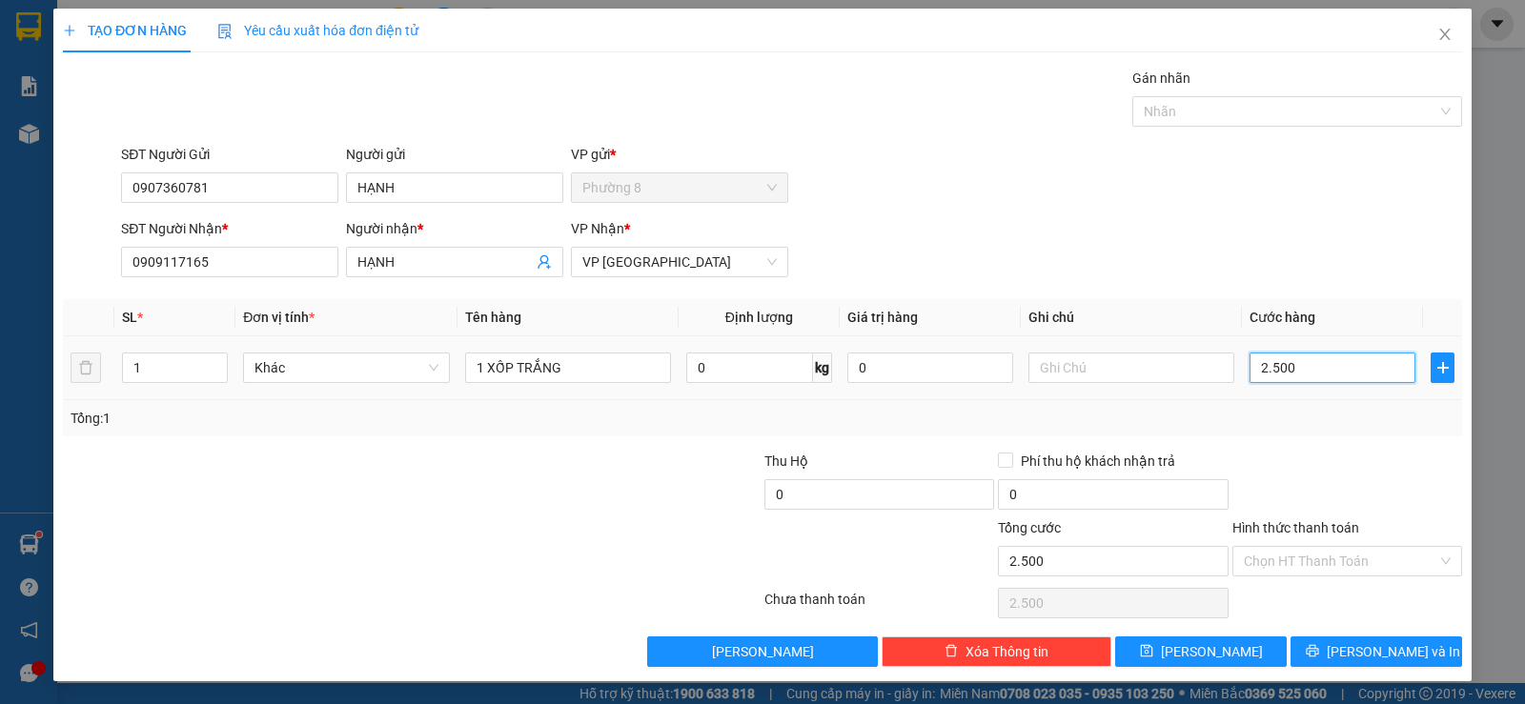
type input "25.000"
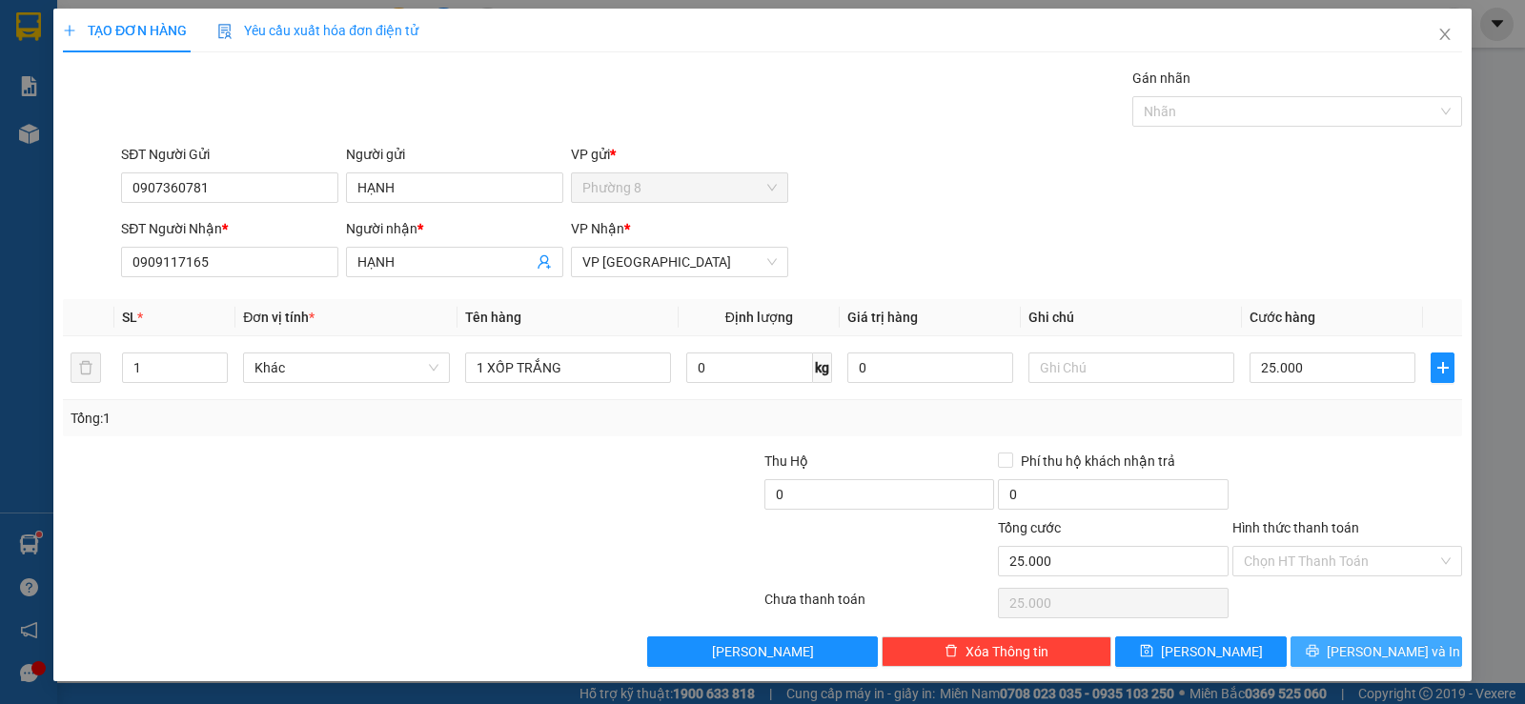
click at [1352, 650] on span "Lưu và In" at bounding box center [1392, 651] width 133 height 21
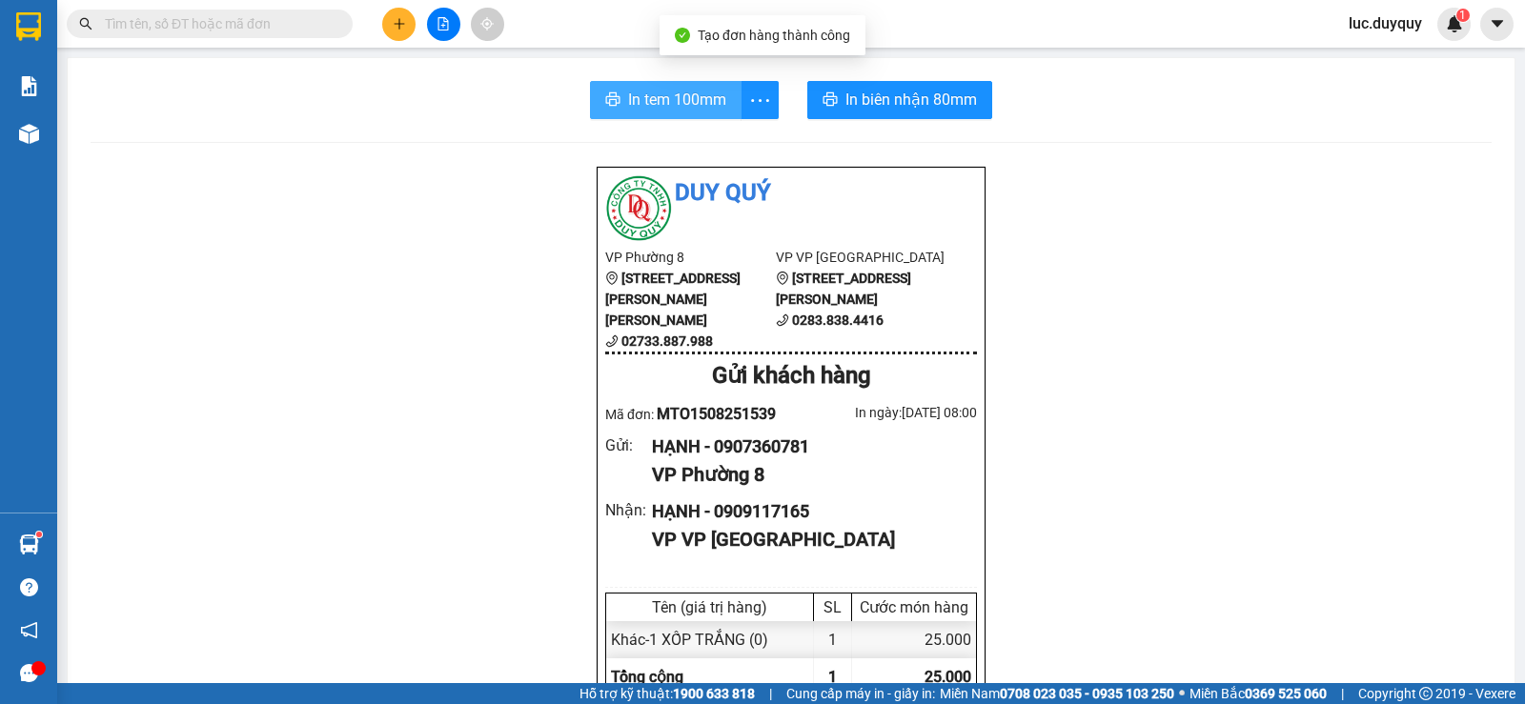
click at [628, 103] on span "In tem 100mm" at bounding box center [677, 100] width 98 height 24
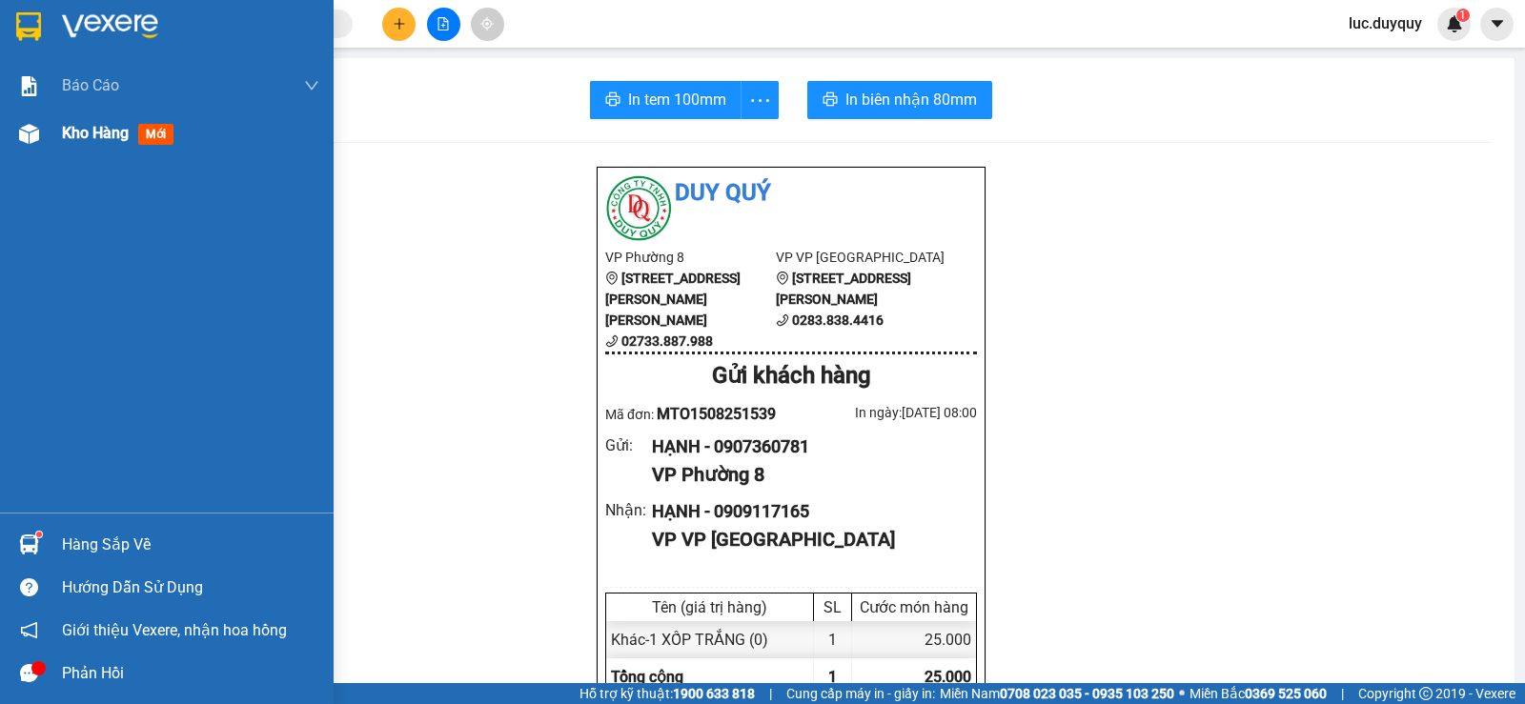
click at [96, 140] on span "Kho hàng" at bounding box center [95, 133] width 67 height 18
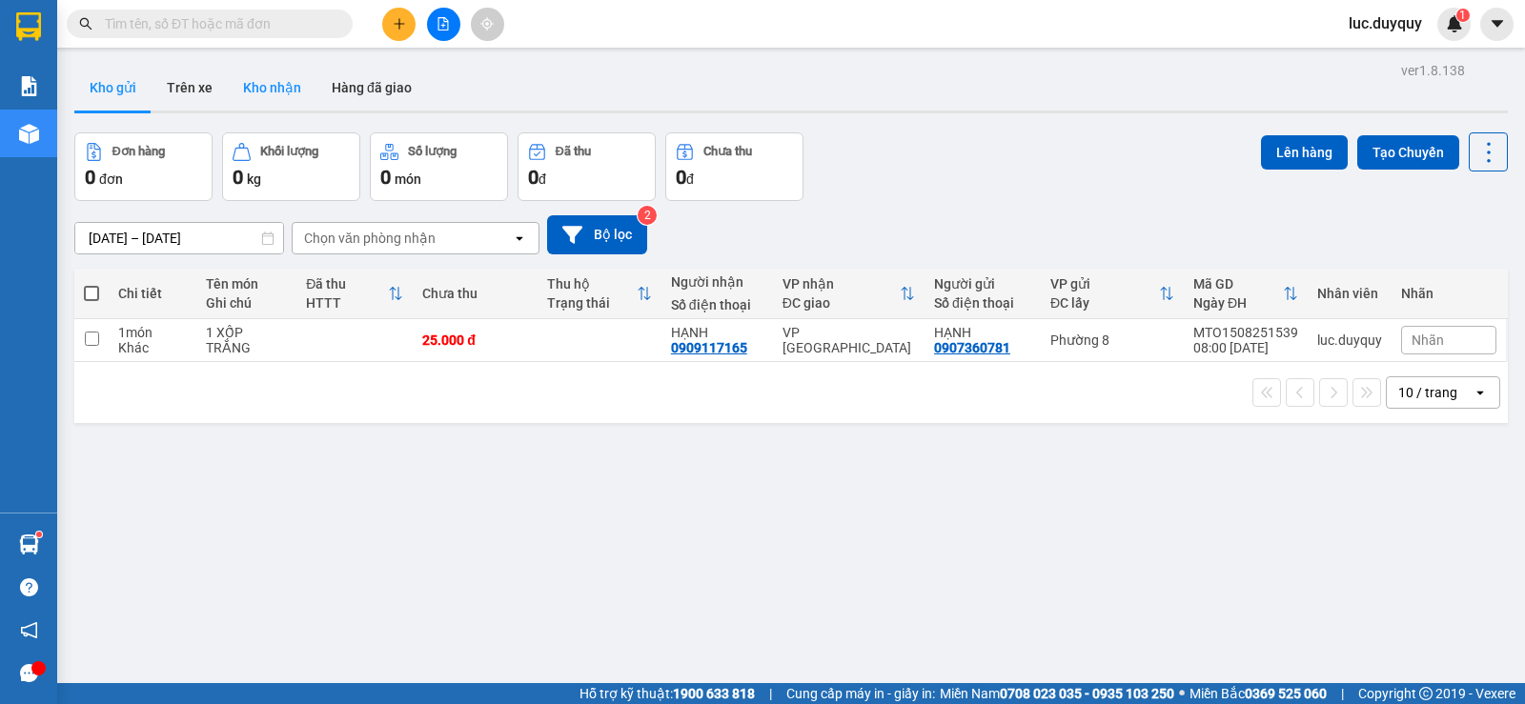
click at [275, 87] on button "Kho nhận" at bounding box center [272, 88] width 89 height 46
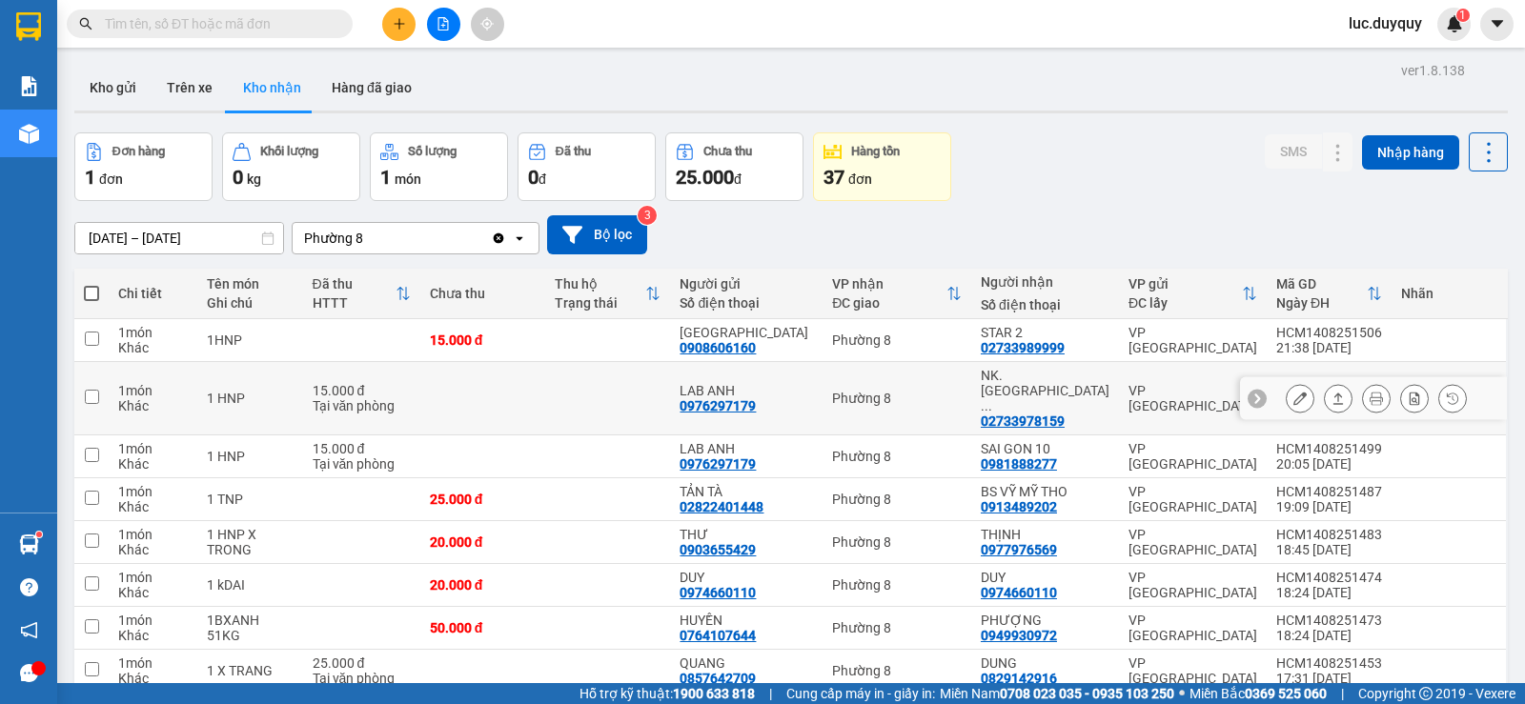
scroll to position [381, 0]
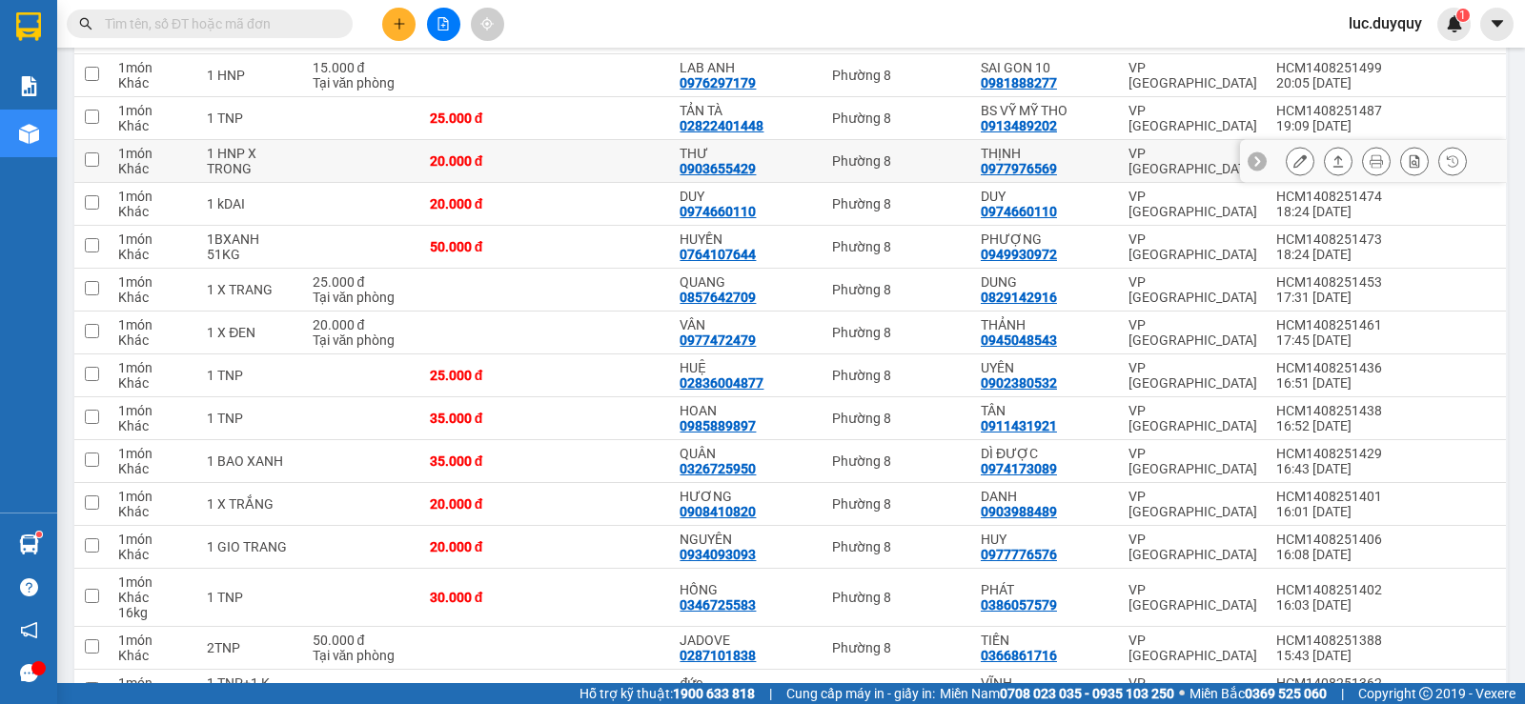
click at [1325, 145] on button at bounding box center [1338, 161] width 27 height 33
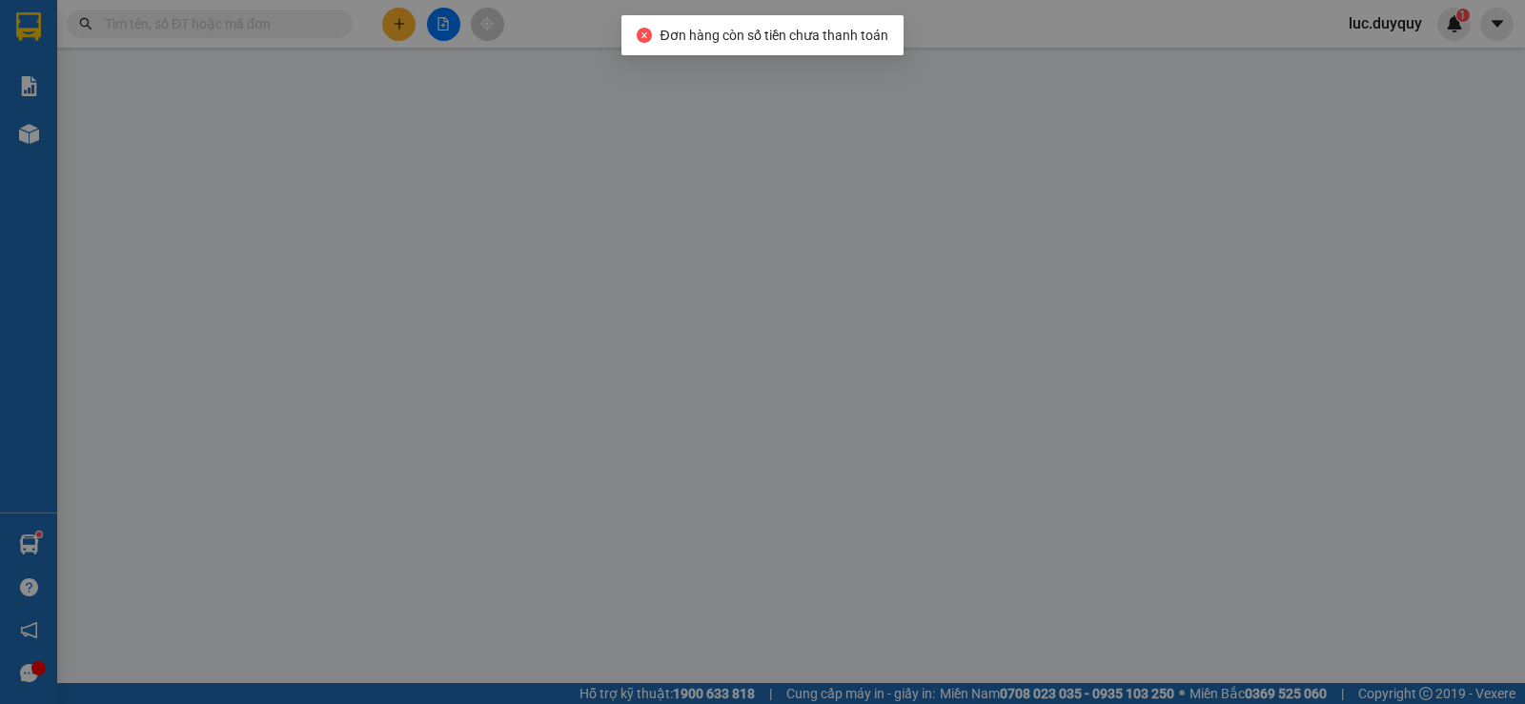
type input "0903655429"
type input "THƯ"
type input "0977976569"
type input "THỊNH"
type input "20.000"
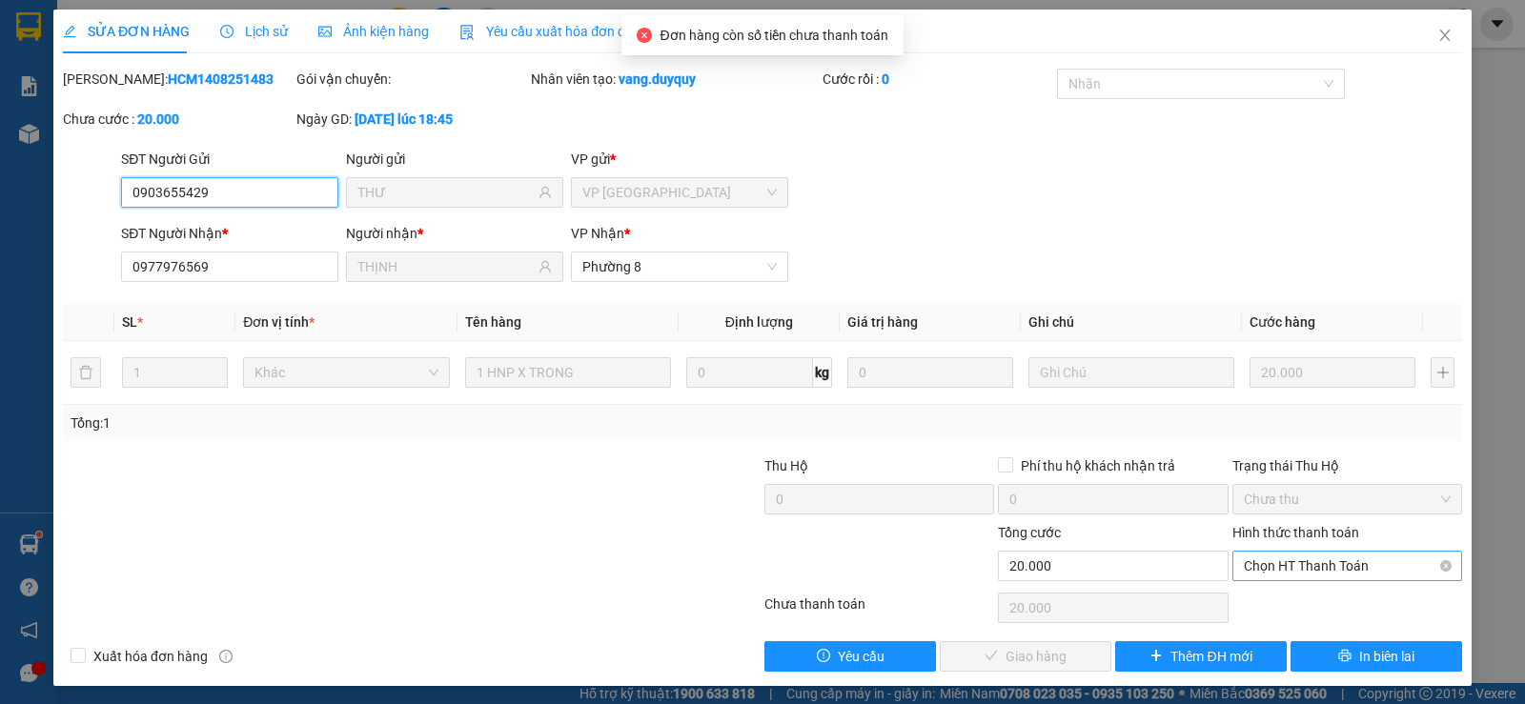
click at [1322, 560] on span "Chọn HT Thanh Toán" at bounding box center [1347, 566] width 207 height 29
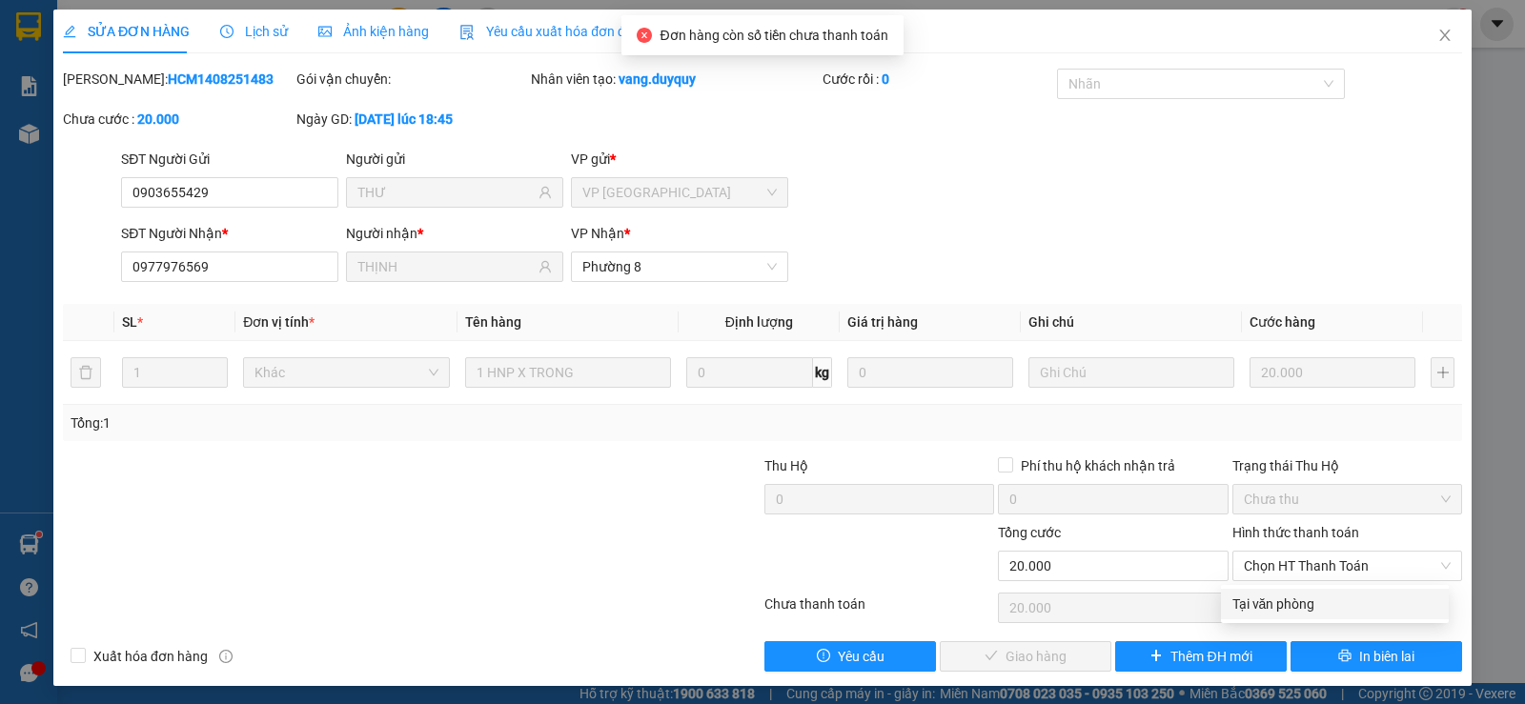
click at [1302, 582] on div "Hình thức thanh toán Chọn HT Thanh Toán" at bounding box center [1347, 555] width 230 height 67
click at [1313, 578] on span "Chọn HT Thanh Toán" at bounding box center [1347, 566] width 207 height 29
click at [1314, 602] on div "Tại văn phòng" at bounding box center [1334, 604] width 205 height 21
type input "0"
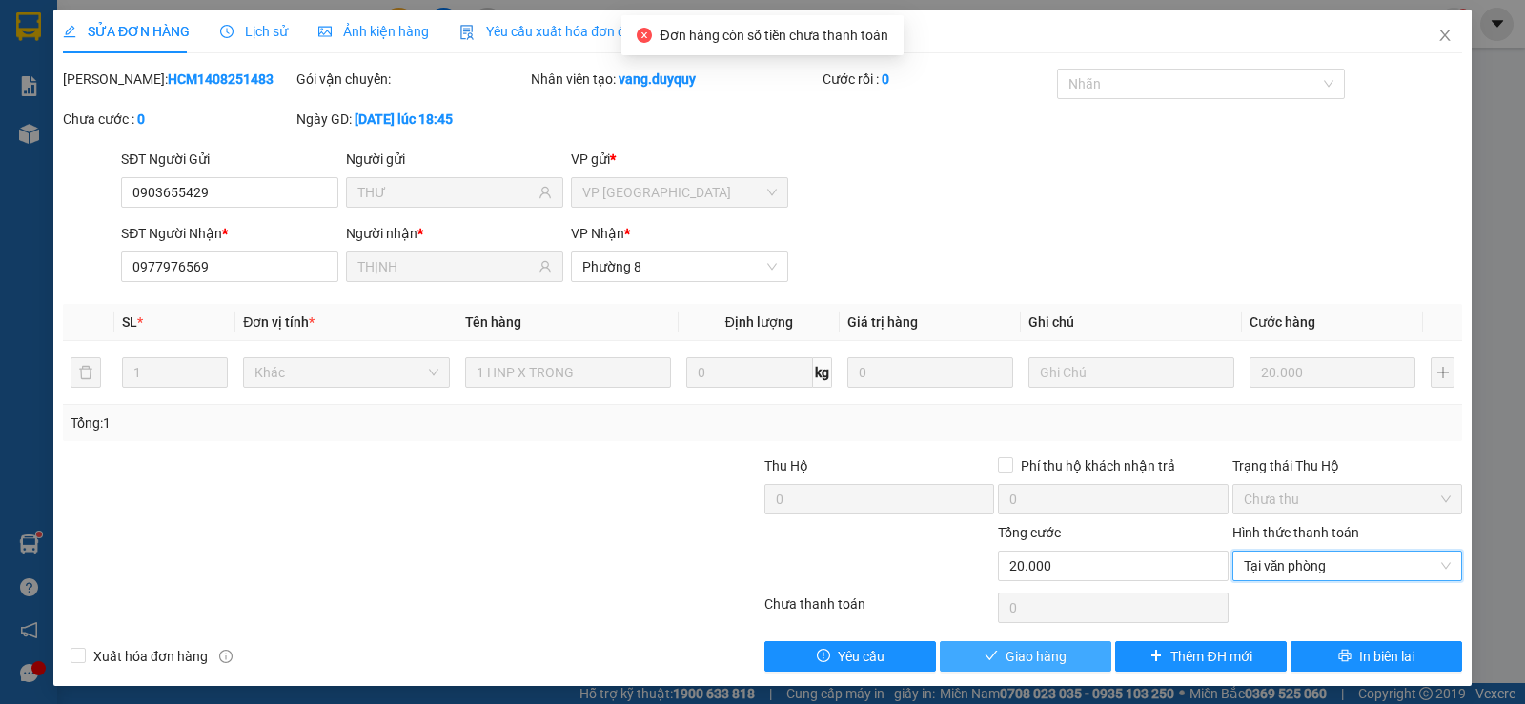
click at [1014, 647] on span "Giao hàng" at bounding box center [1035, 656] width 61 height 21
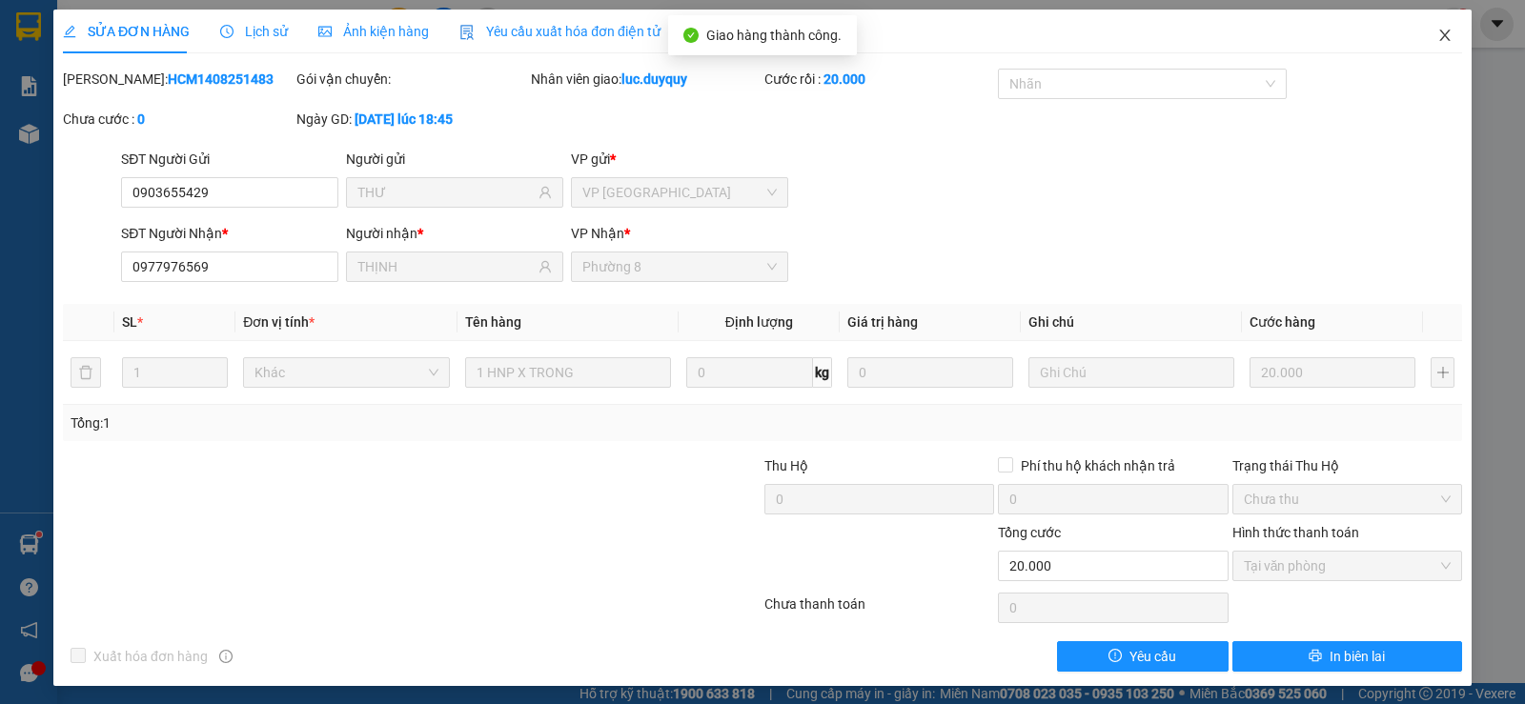
click at [1418, 36] on span "Close" at bounding box center [1444, 36] width 53 height 53
click at [1433, 31] on span "luc.duyquy" at bounding box center [1385, 23] width 104 height 24
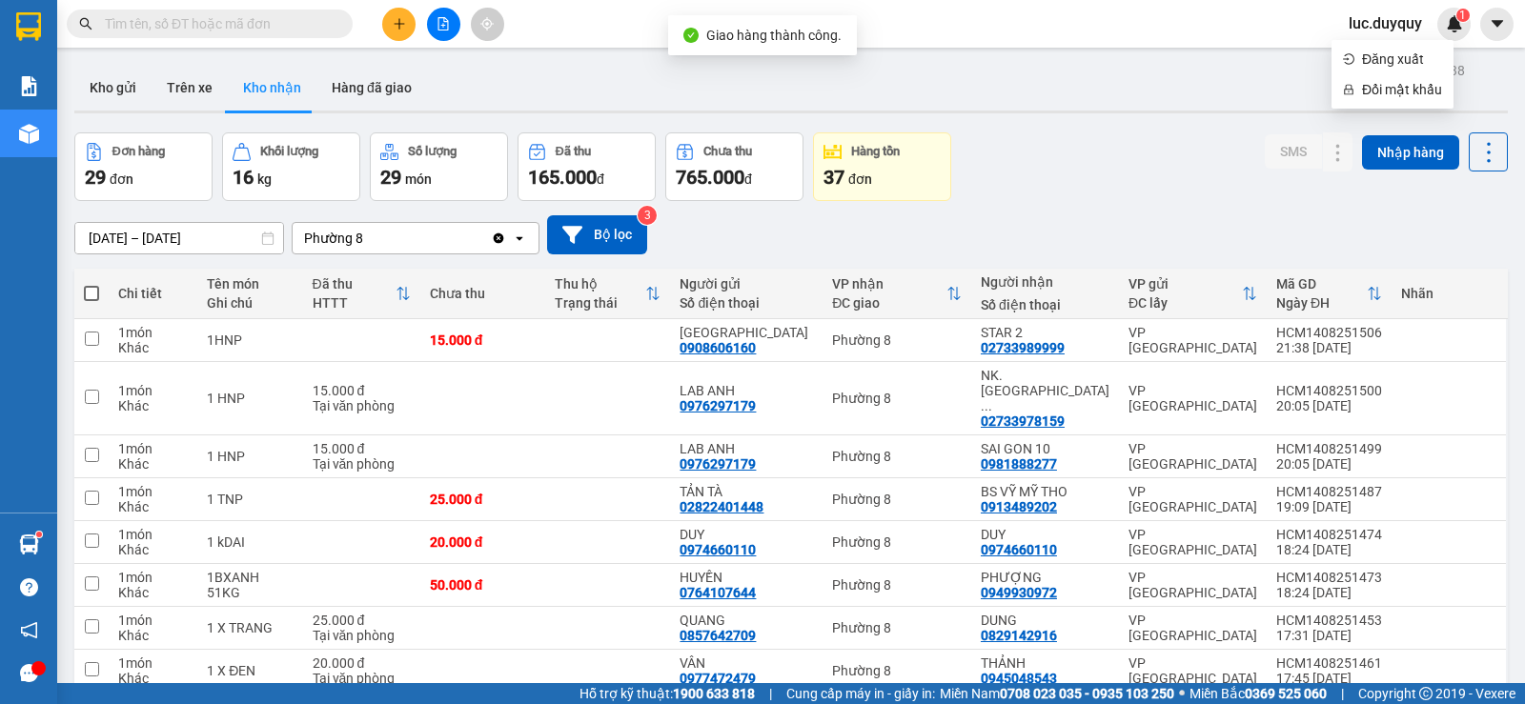
scroll to position [381, 0]
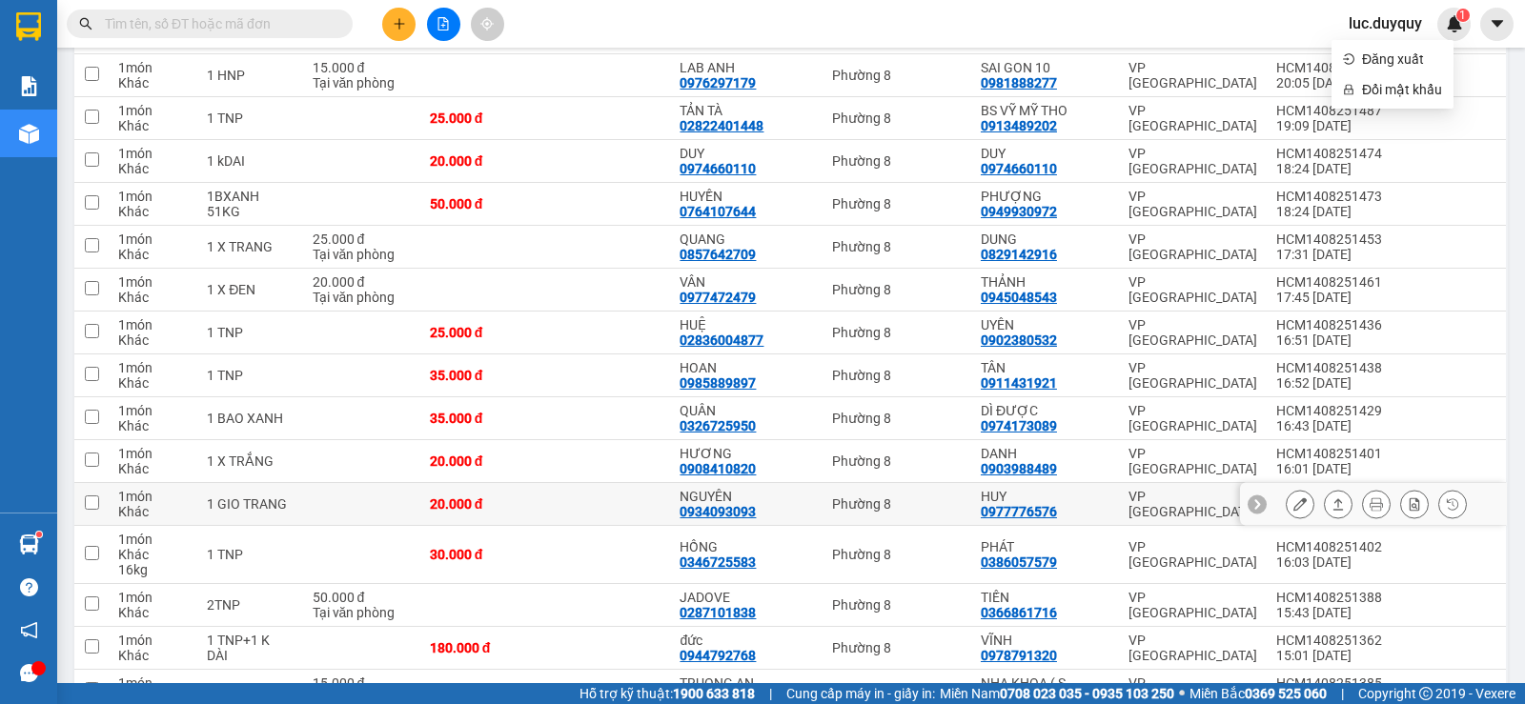
click at [1331, 497] on icon at bounding box center [1337, 503] width 13 height 13
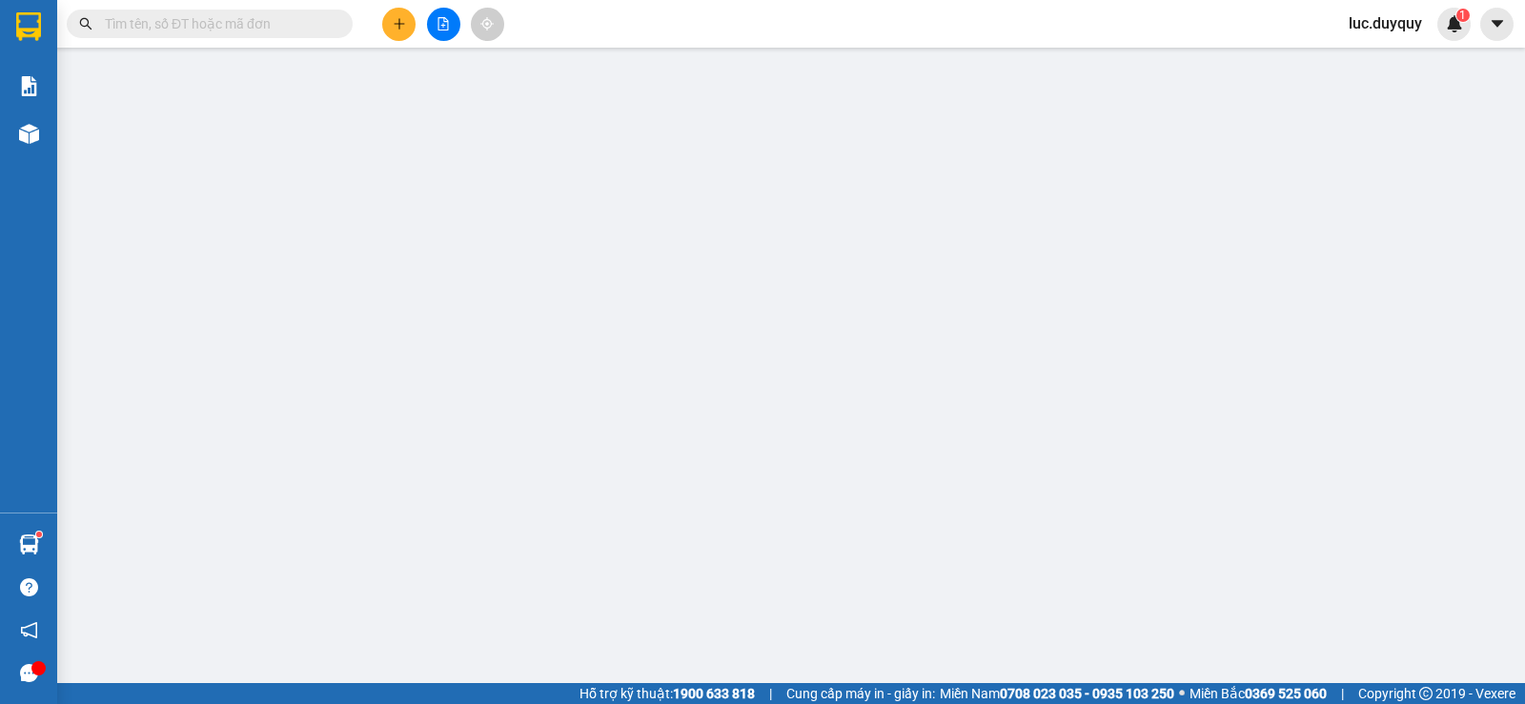
type input "0934093093"
type input "NGUYÊN"
type input "0977776576"
type input "HUY"
type input "20.000"
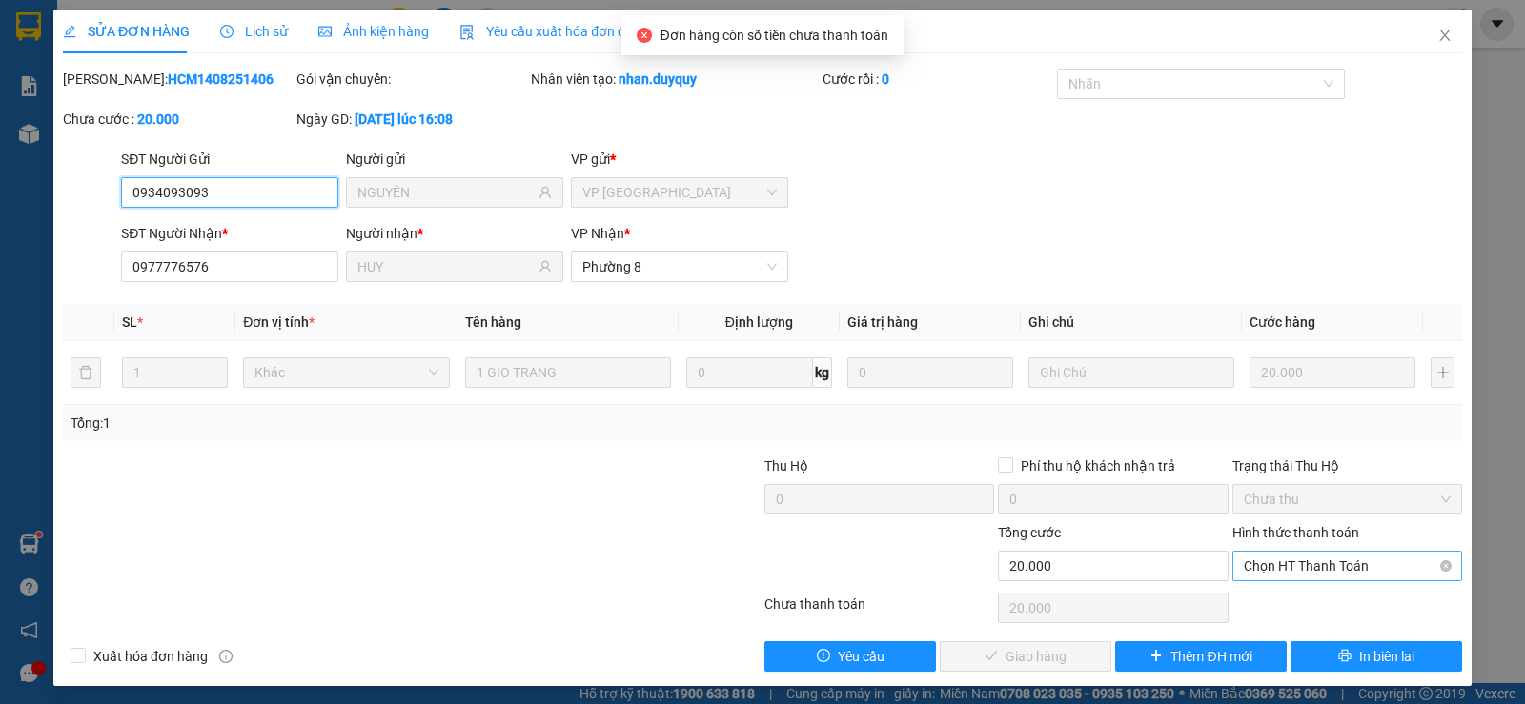
click at [1323, 574] on span "Chọn HT Thanh Toán" at bounding box center [1347, 566] width 207 height 29
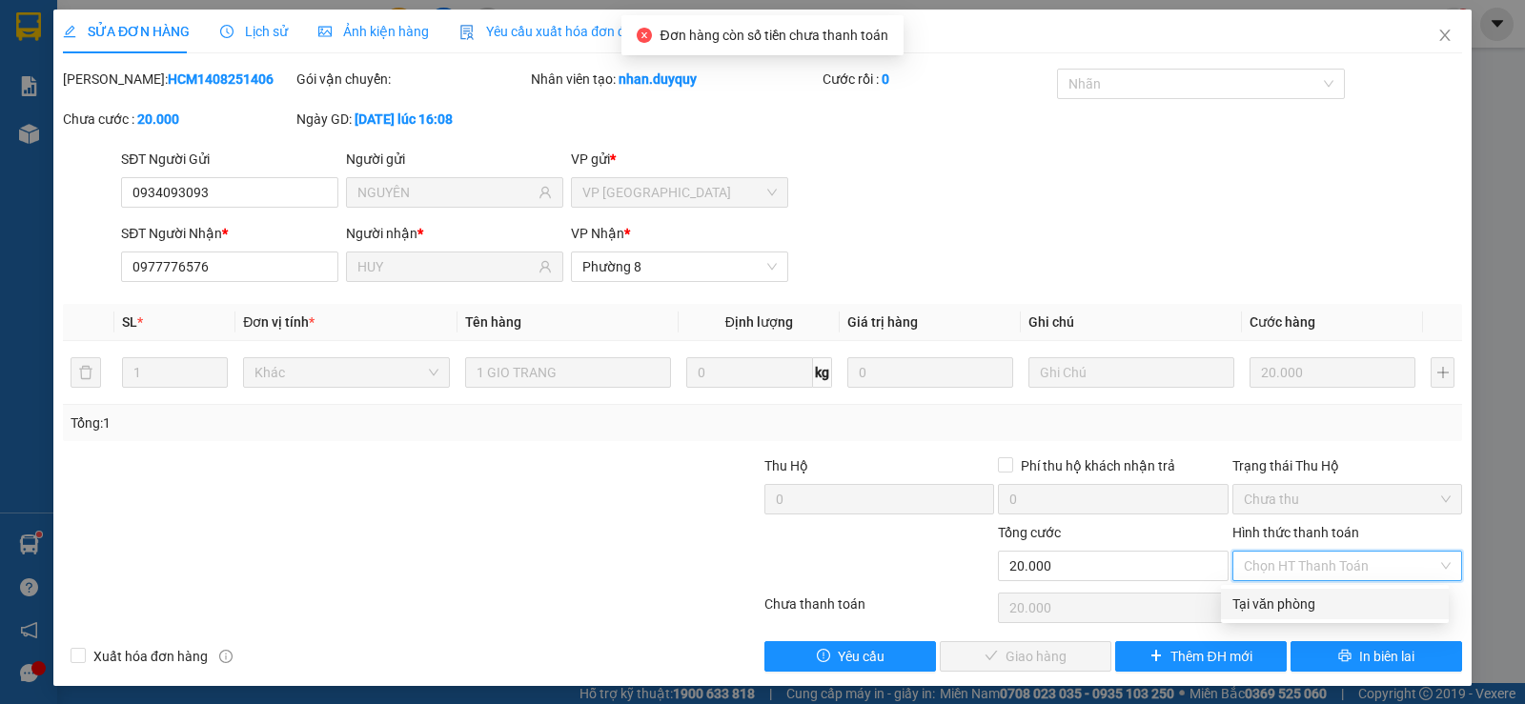
click at [1284, 610] on div "Tại văn phòng" at bounding box center [1334, 604] width 205 height 21
type input "0"
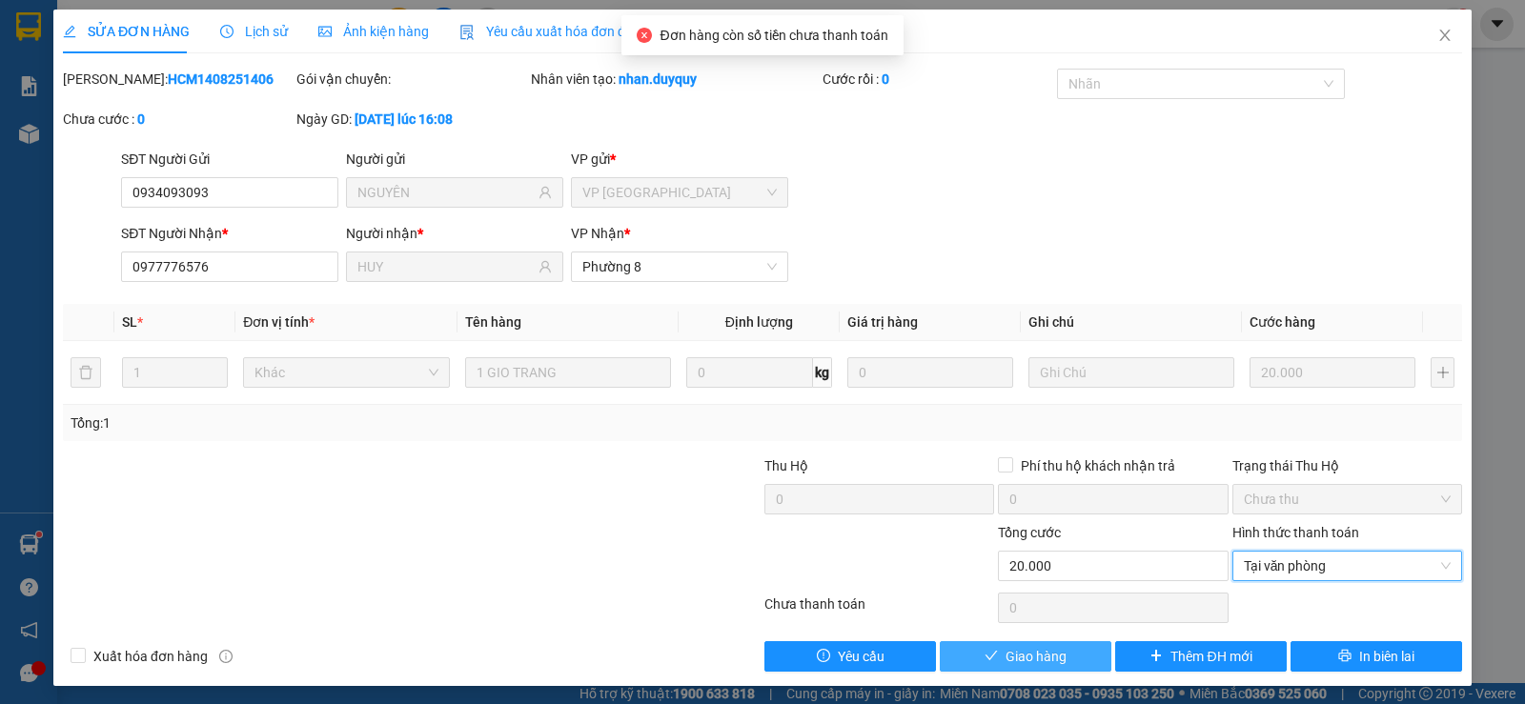
drag, startPoint x: 988, startPoint y: 657, endPoint x: 1210, endPoint y: 5, distance: 689.5
click at [989, 657] on button "Giao hàng" at bounding box center [1026, 656] width 172 height 30
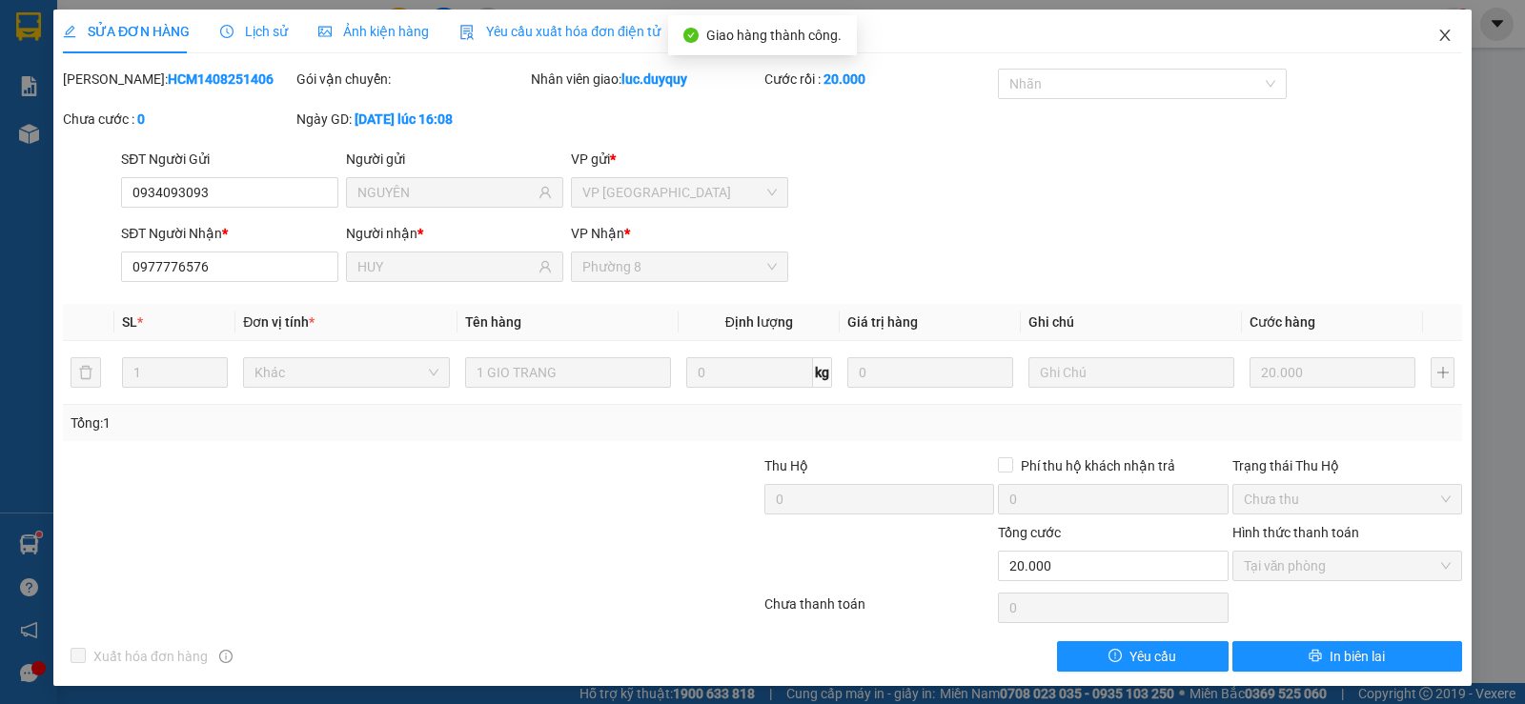
drag, startPoint x: 1426, startPoint y: 36, endPoint x: 1399, endPoint y: 3, distance: 42.7
click at [1437, 36] on icon "close" at bounding box center [1444, 35] width 15 height 15
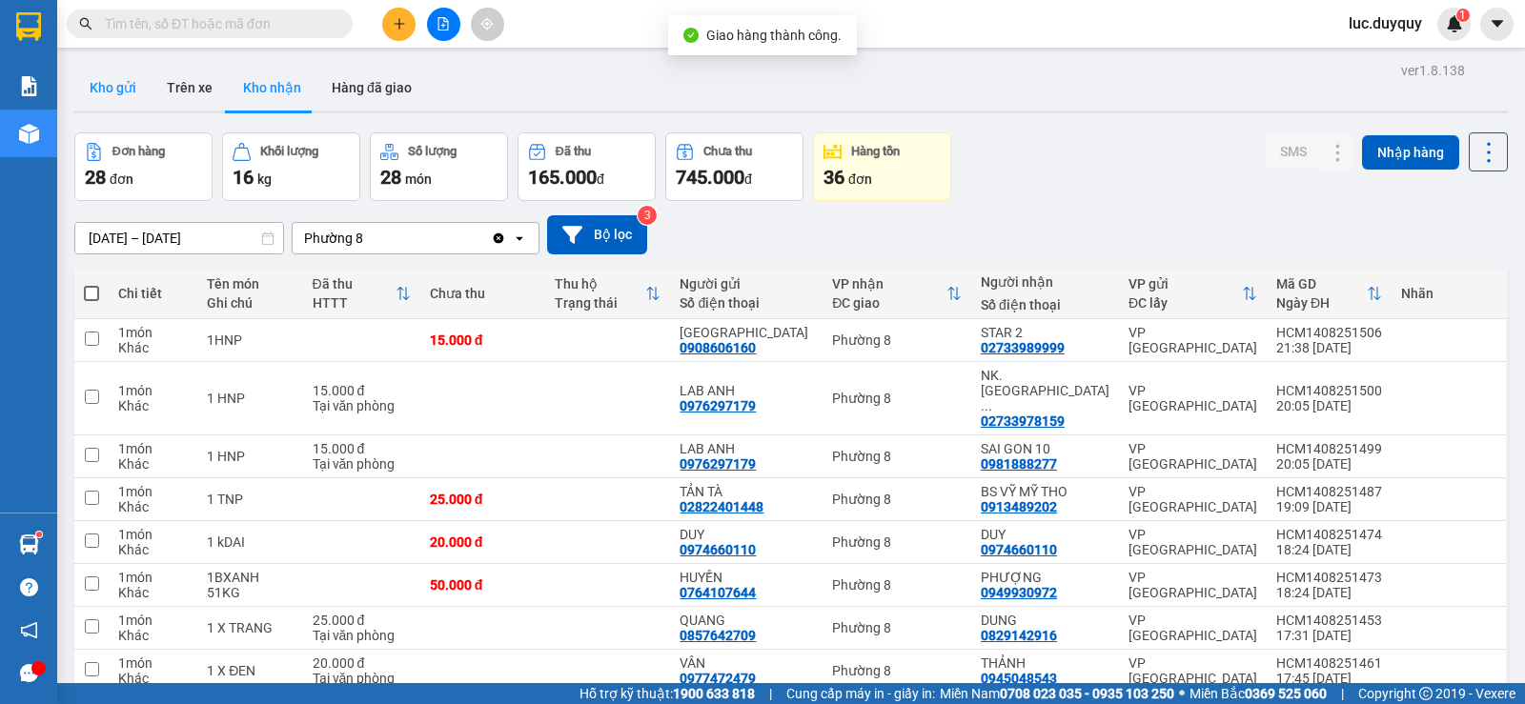
click at [106, 72] on button "Kho gửi" at bounding box center [112, 88] width 77 height 46
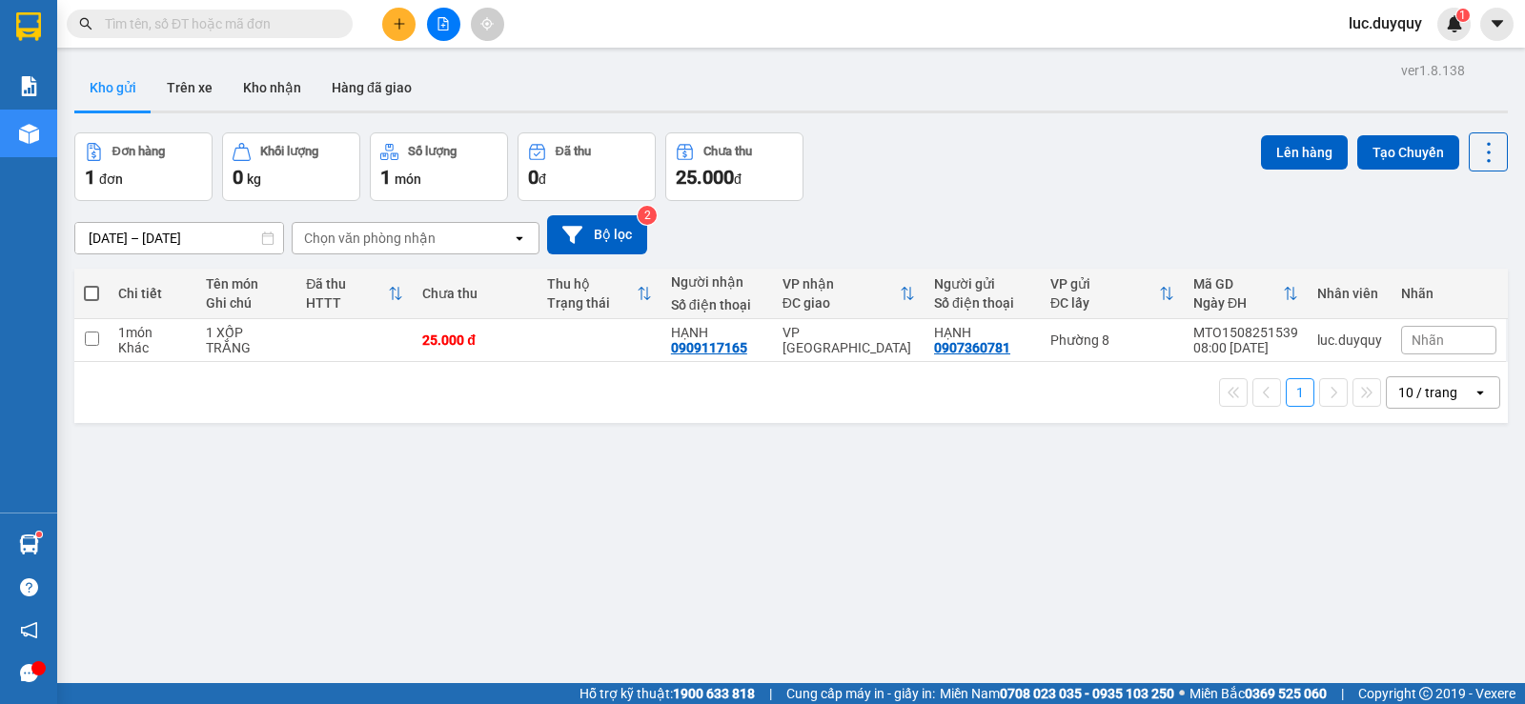
click at [112, 303] on th "Chi tiết" at bounding box center [153, 294] width 88 height 51
click at [88, 299] on span at bounding box center [91, 293] width 15 height 15
click at [91, 284] on input "checkbox" at bounding box center [91, 284] width 0 height 0
checkbox input "true"
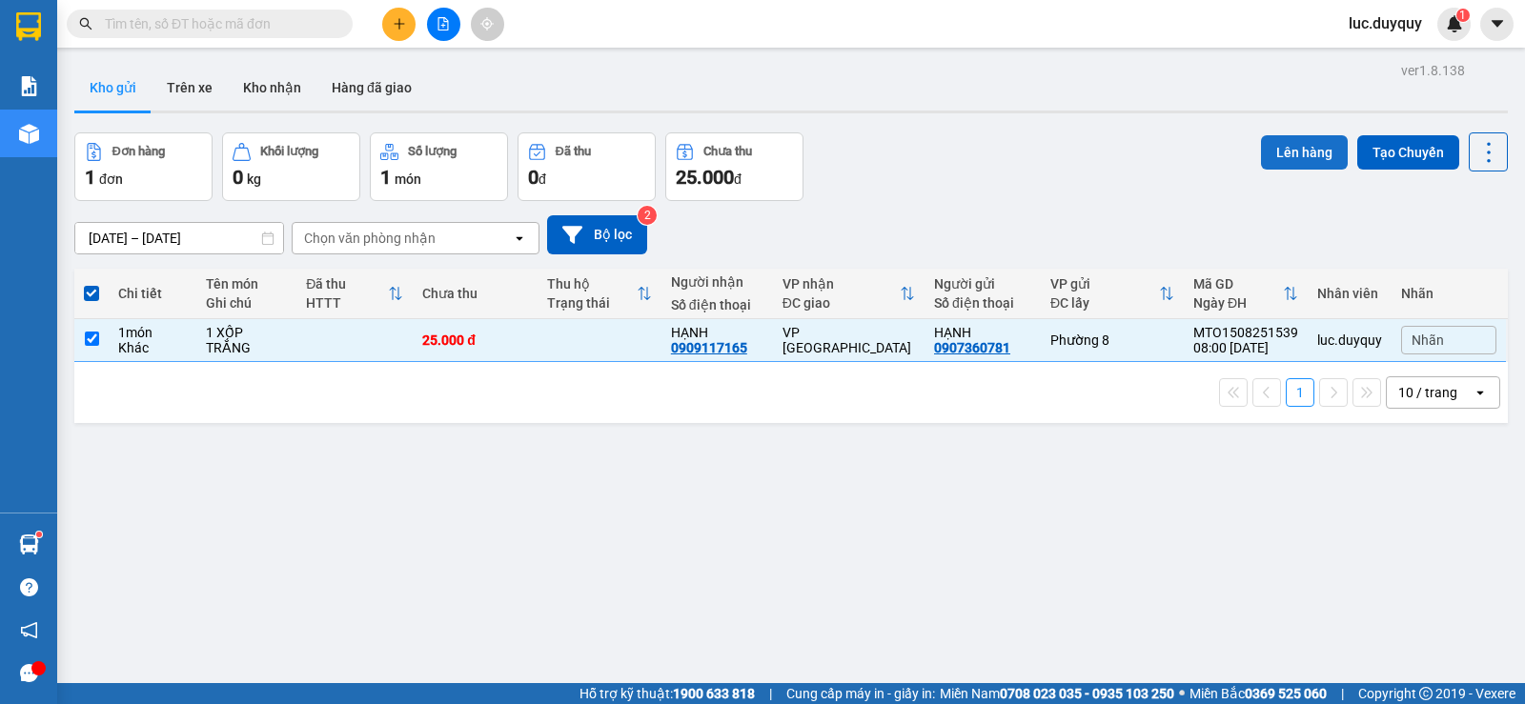
click at [1278, 149] on button "Lên hàng" at bounding box center [1304, 152] width 87 height 34
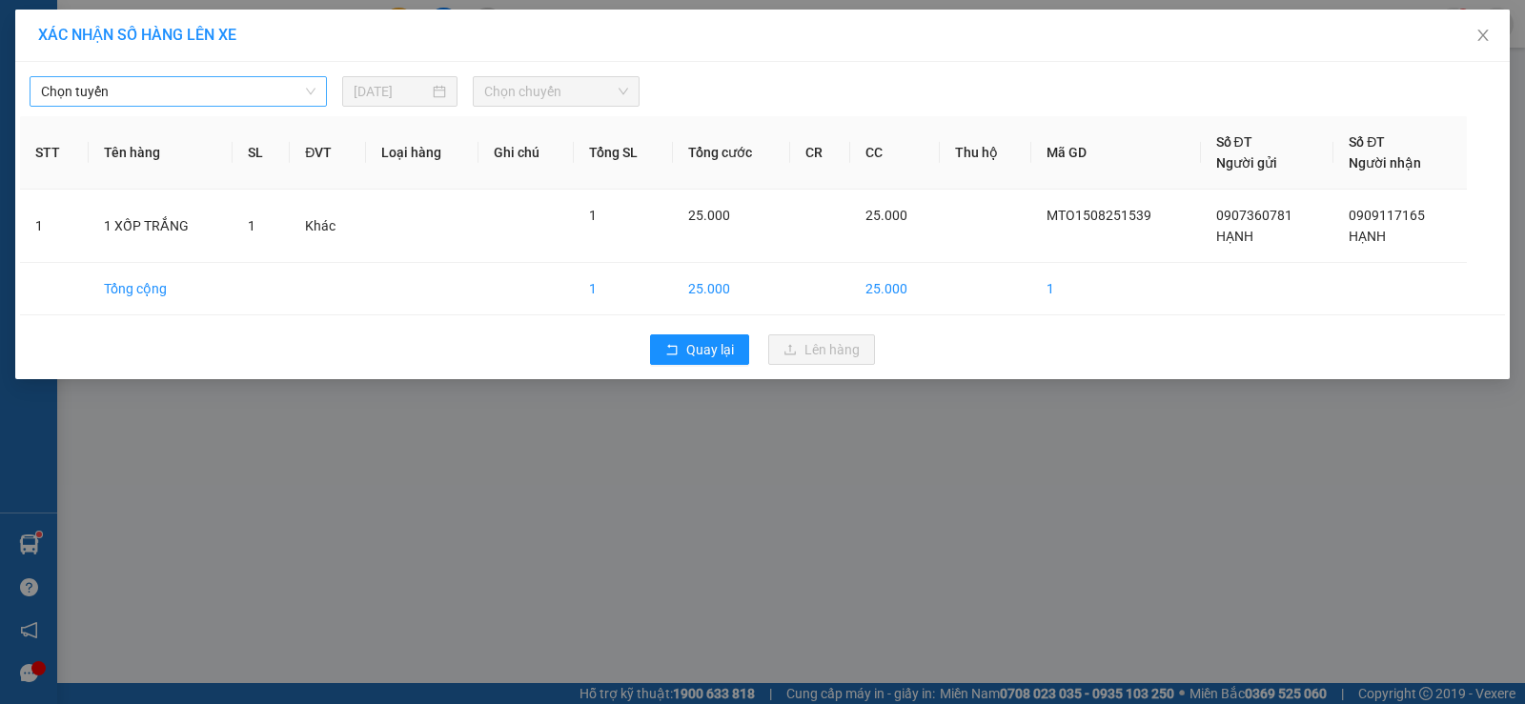
drag, startPoint x: 201, startPoint y: 112, endPoint x: 203, endPoint y: 89, distance: 23.9
click at [200, 100] on div "Chọn tuyến 15/08/2025 Chọn chuyến STT Tên hàng SL ĐVT Loại hàng Ghi chú Tổng SL…" at bounding box center [762, 220] width 1494 height 317
click at [212, 83] on span "Chọn tuyến" at bounding box center [178, 91] width 274 height 29
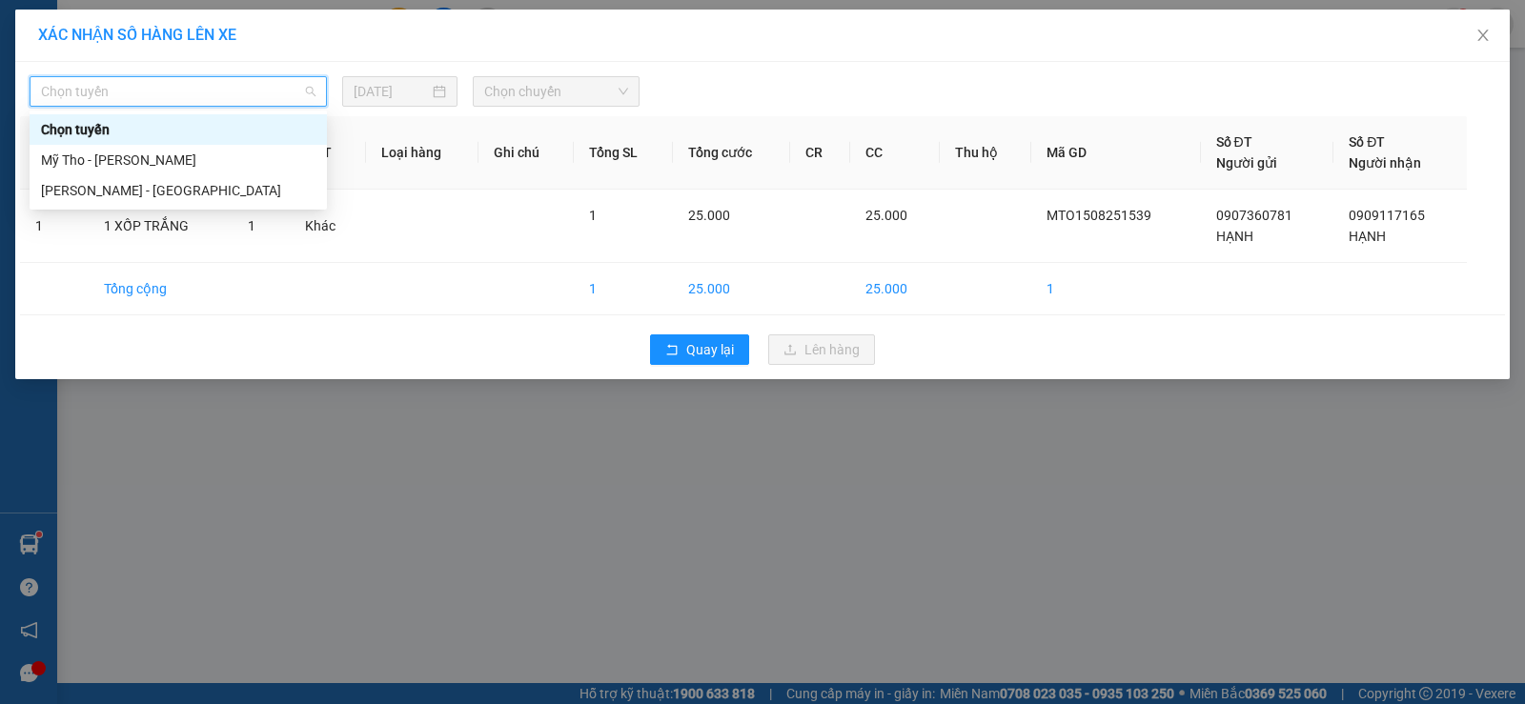
click at [180, 133] on div "Chọn tuyến" at bounding box center [178, 129] width 274 height 21
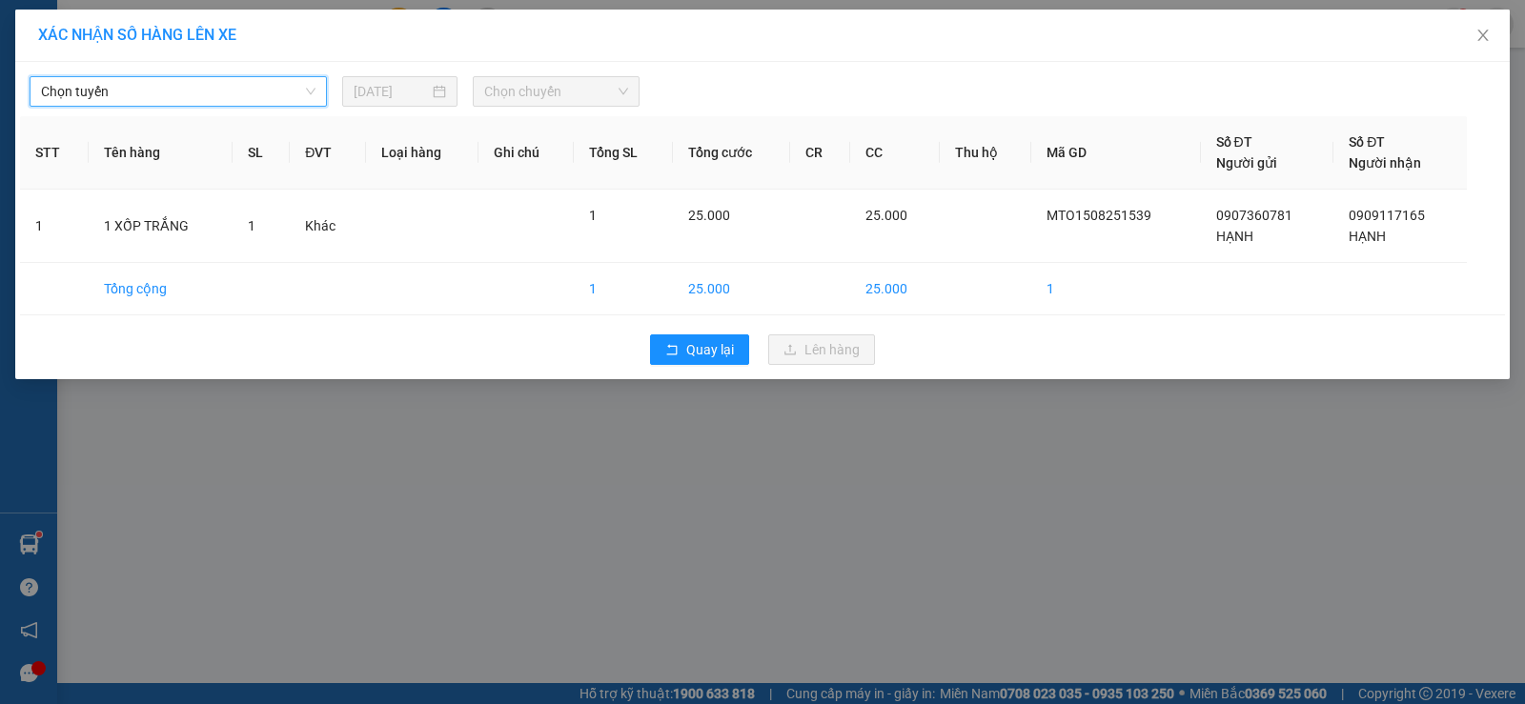
click at [216, 96] on span "Chọn tuyến" at bounding box center [178, 91] width 274 height 29
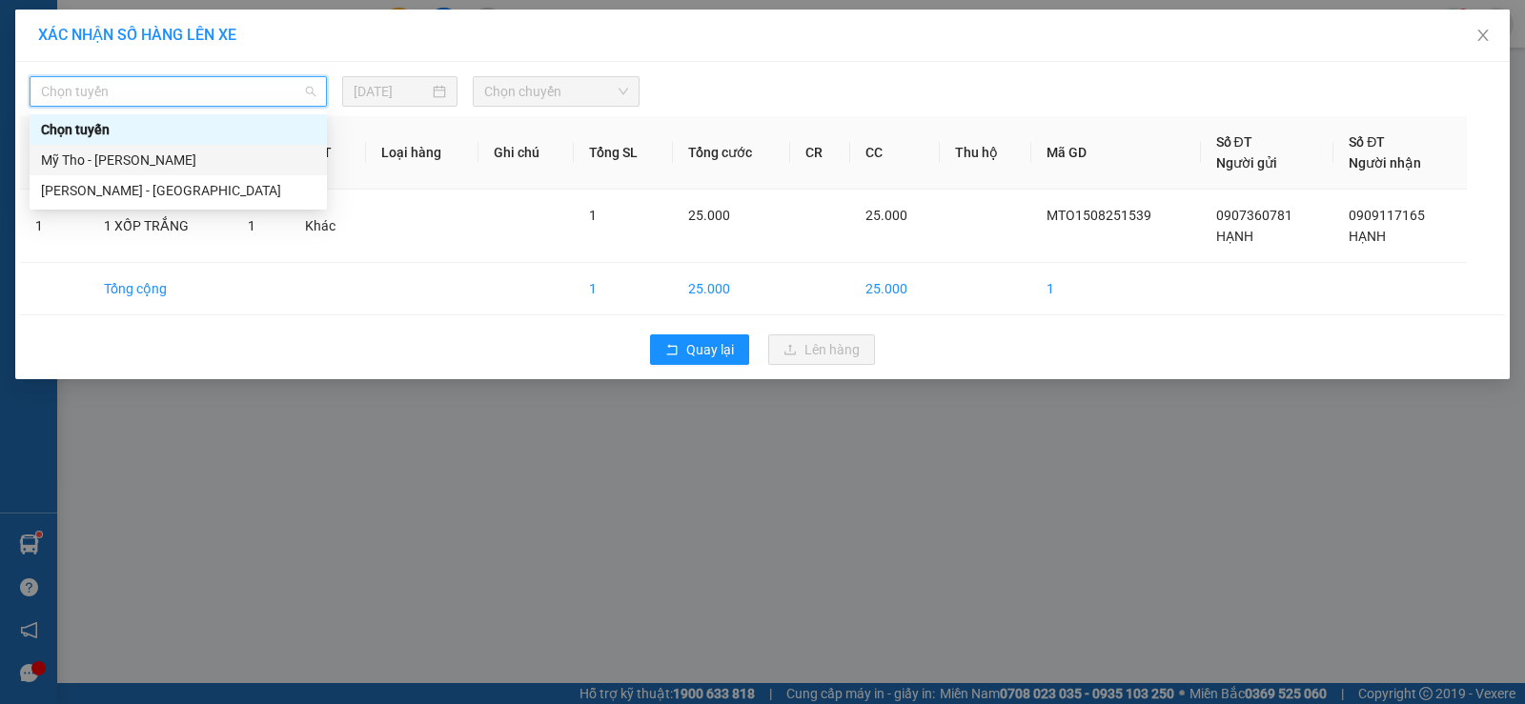
click at [187, 163] on div "Mỹ Tho - Hồ Chí Minh" at bounding box center [178, 160] width 274 height 21
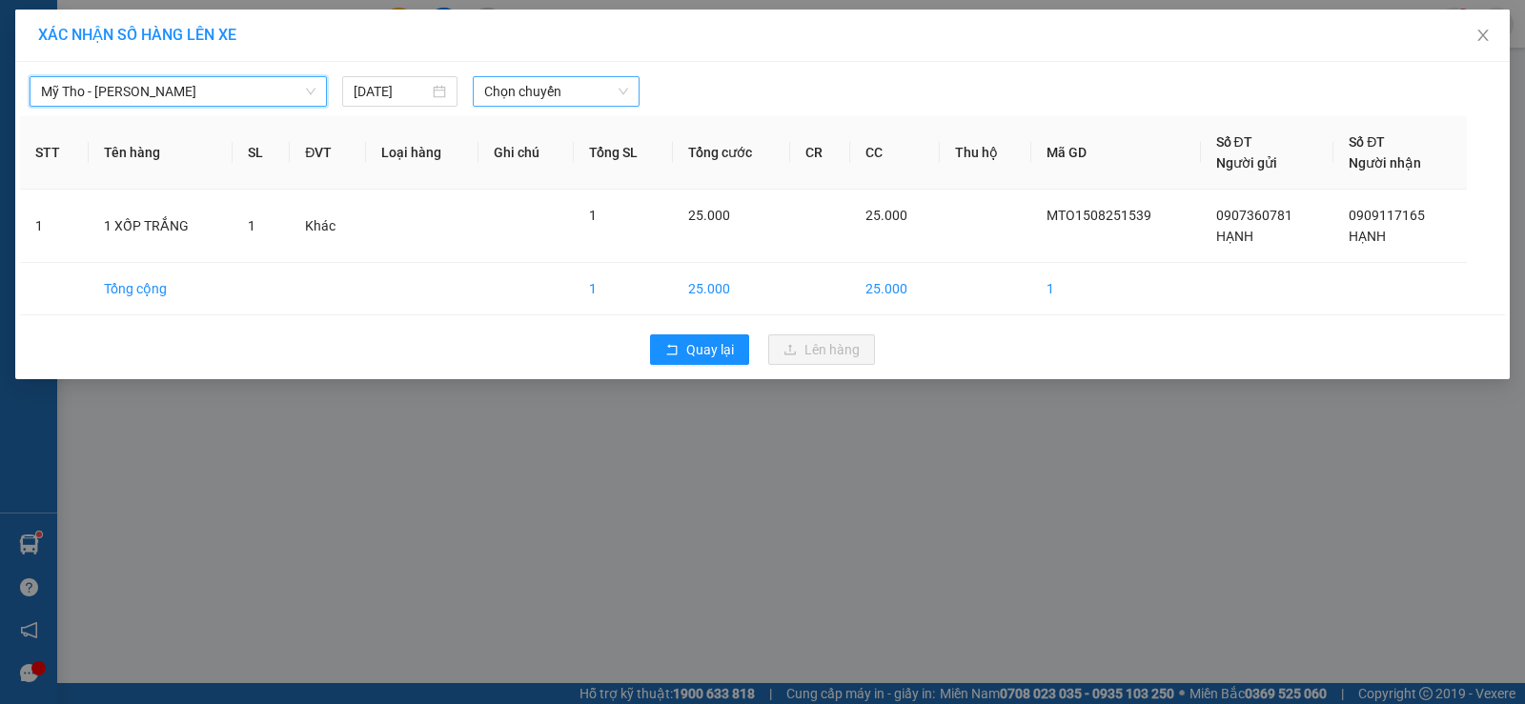
click at [523, 96] on span "Chọn chuyến" at bounding box center [556, 91] width 144 height 29
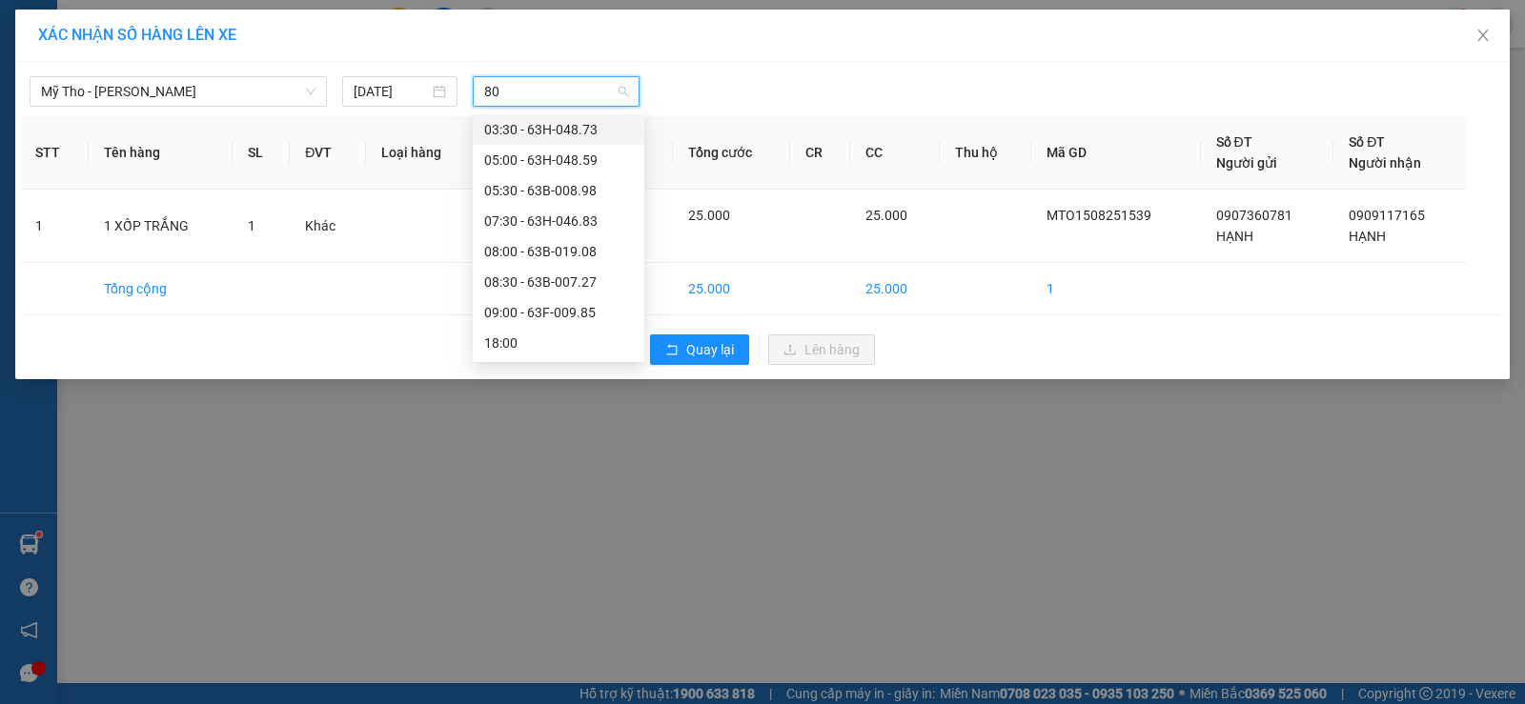
type input "800"
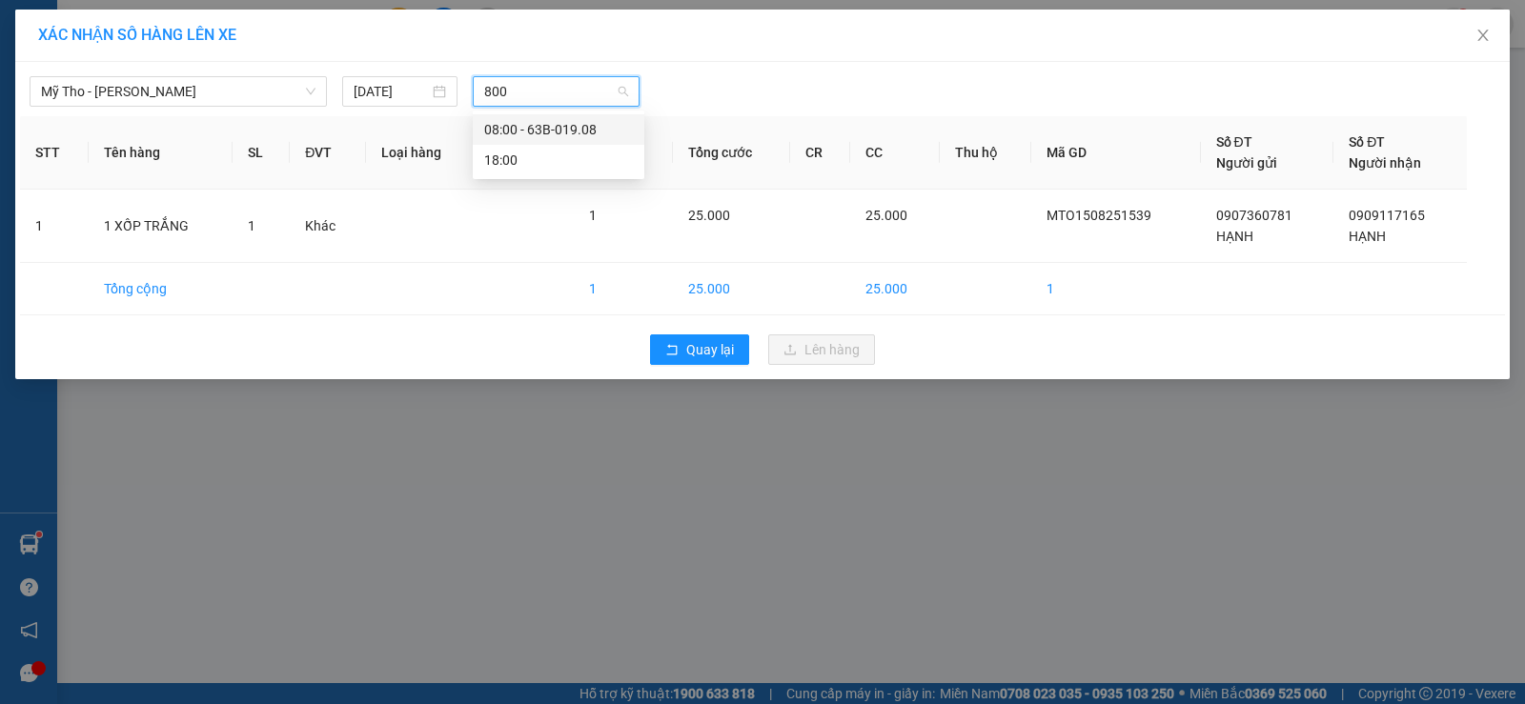
click at [596, 125] on div "08:00 - 63B-019.08" at bounding box center [558, 129] width 149 height 21
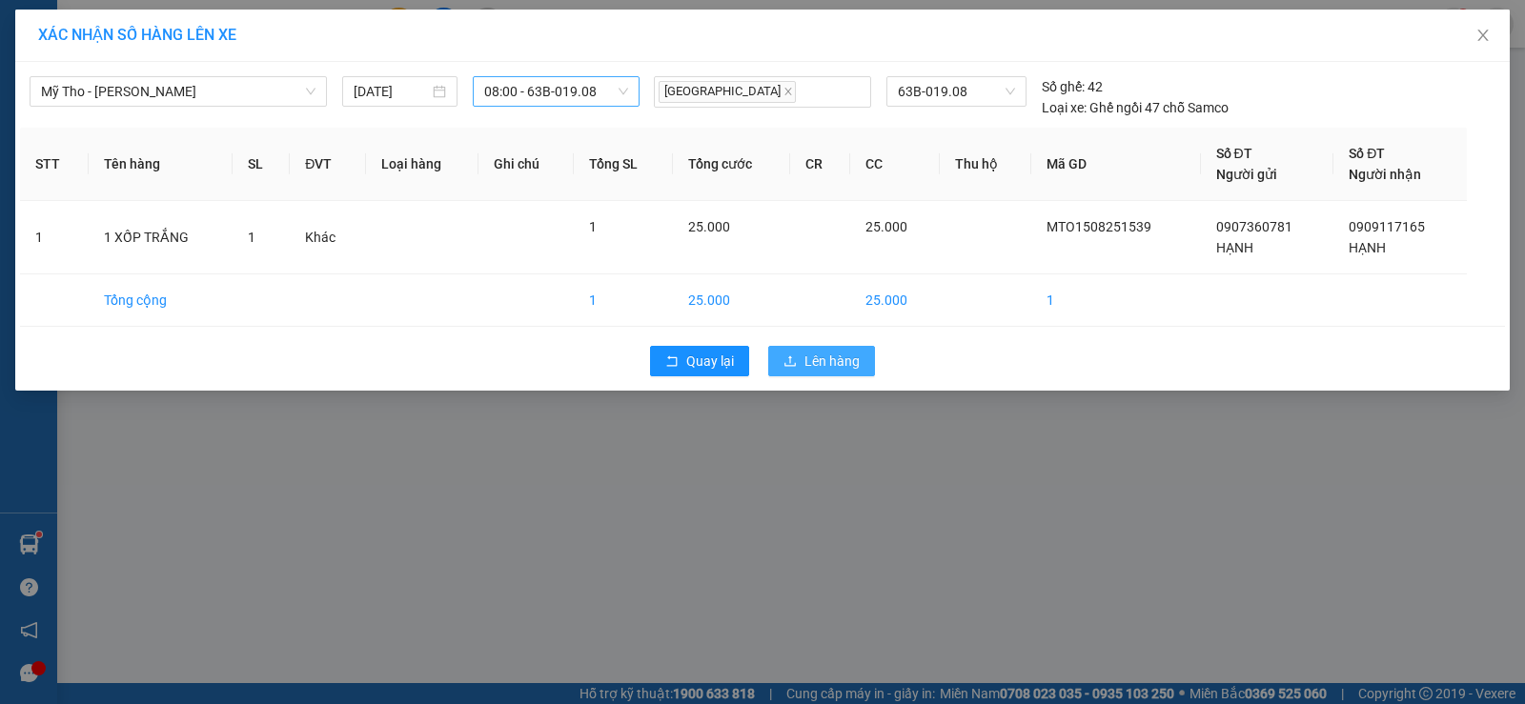
click at [814, 352] on span "Lên hàng" at bounding box center [831, 361] width 55 height 21
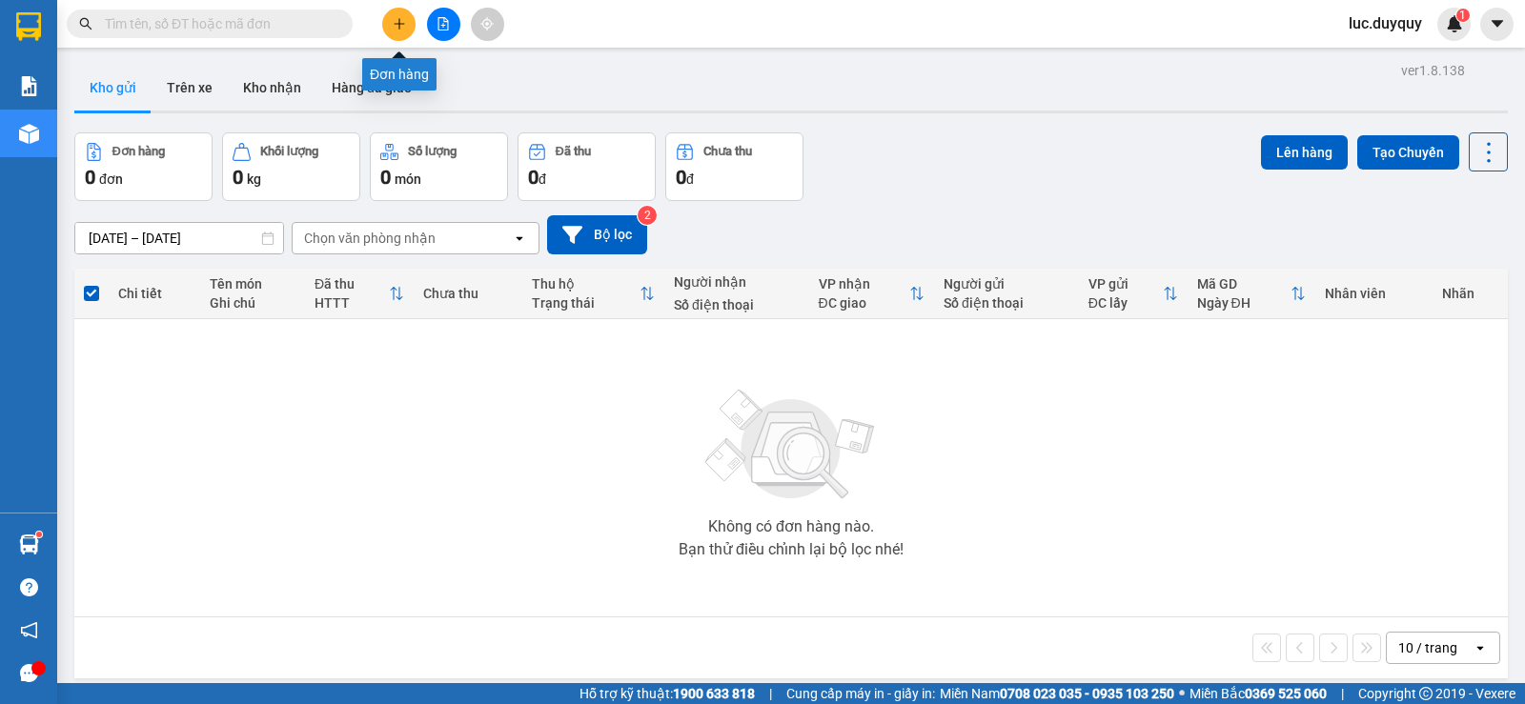
click at [411, 23] on button at bounding box center [398, 24] width 33 height 33
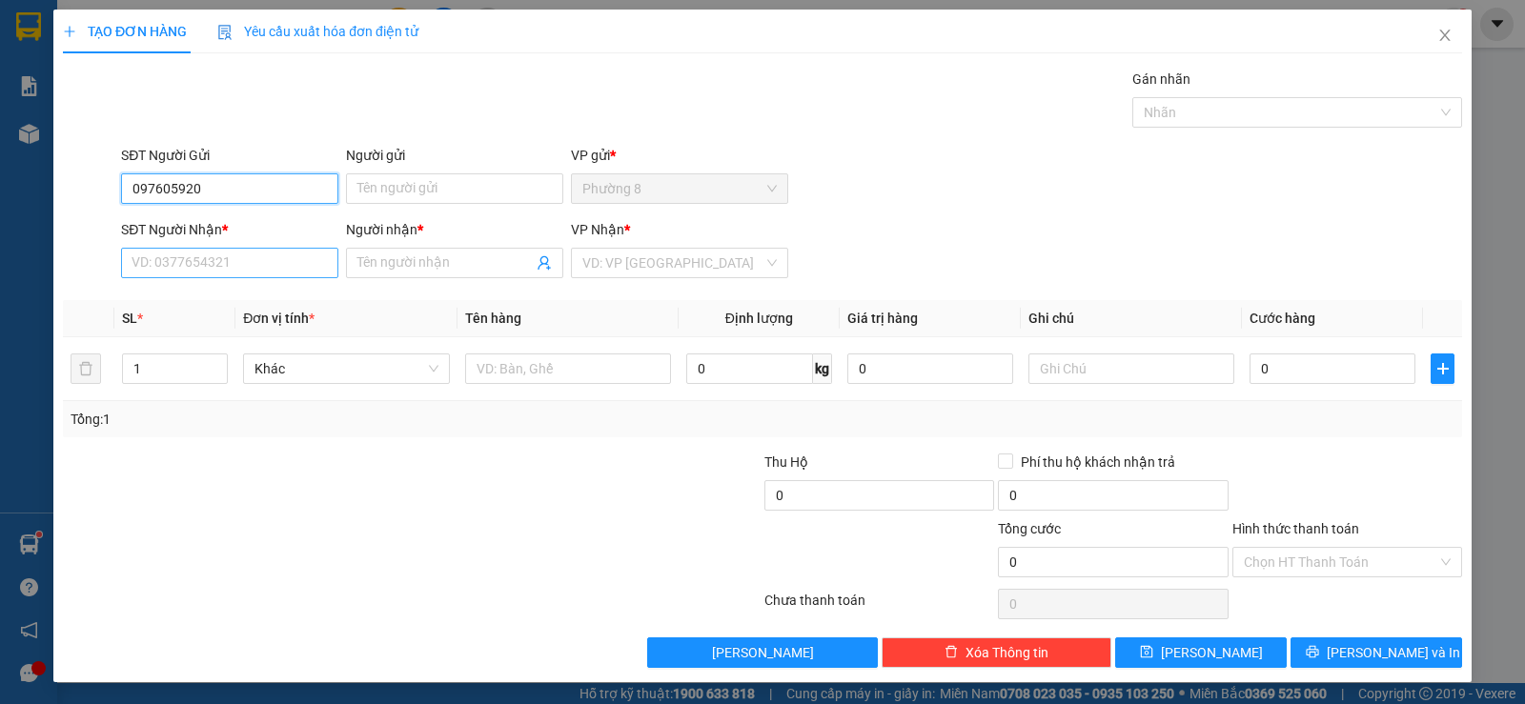
type input "0976059201"
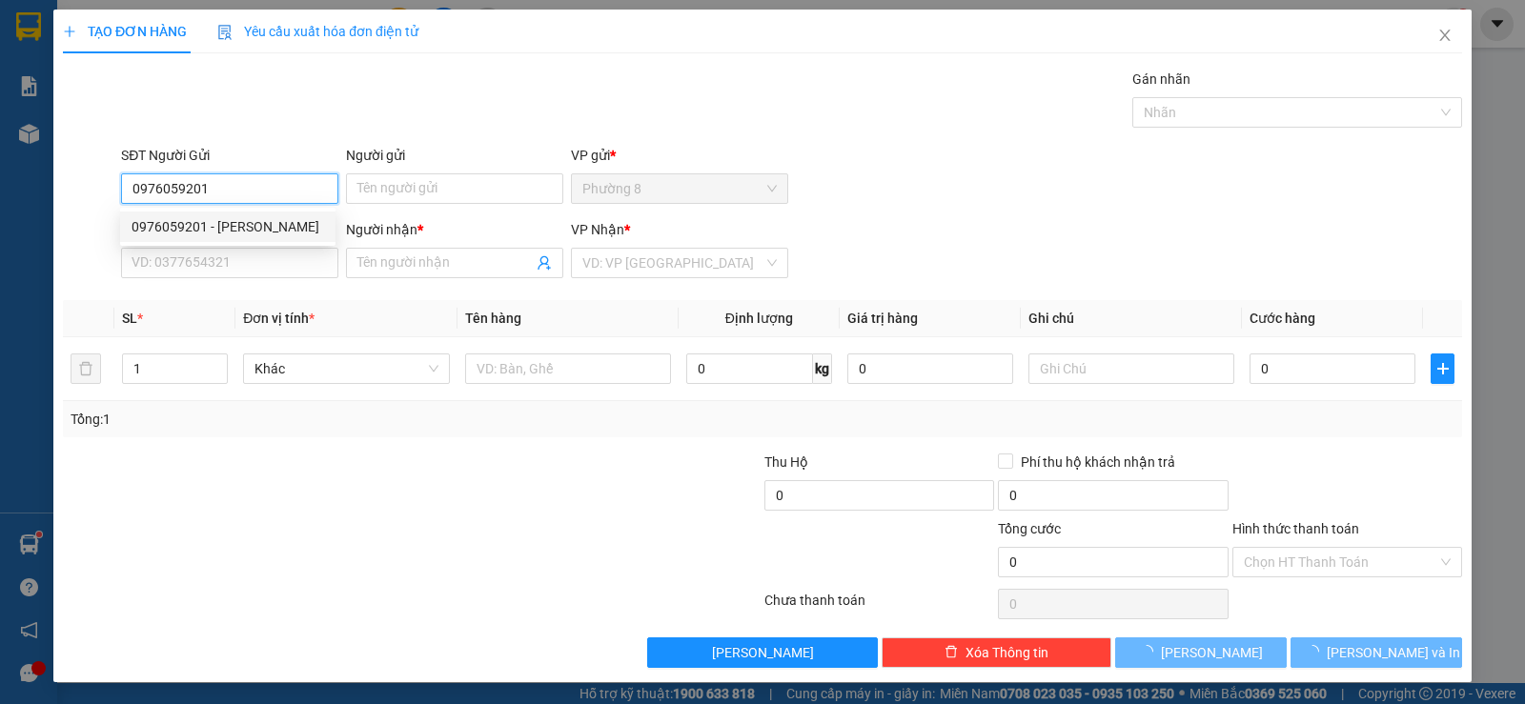
click at [217, 223] on div "0976059201 - NGỌC" at bounding box center [227, 226] width 192 height 21
type input "NGỌC"
type input "0932075435"
type input "THUÝ"
type input "30.000"
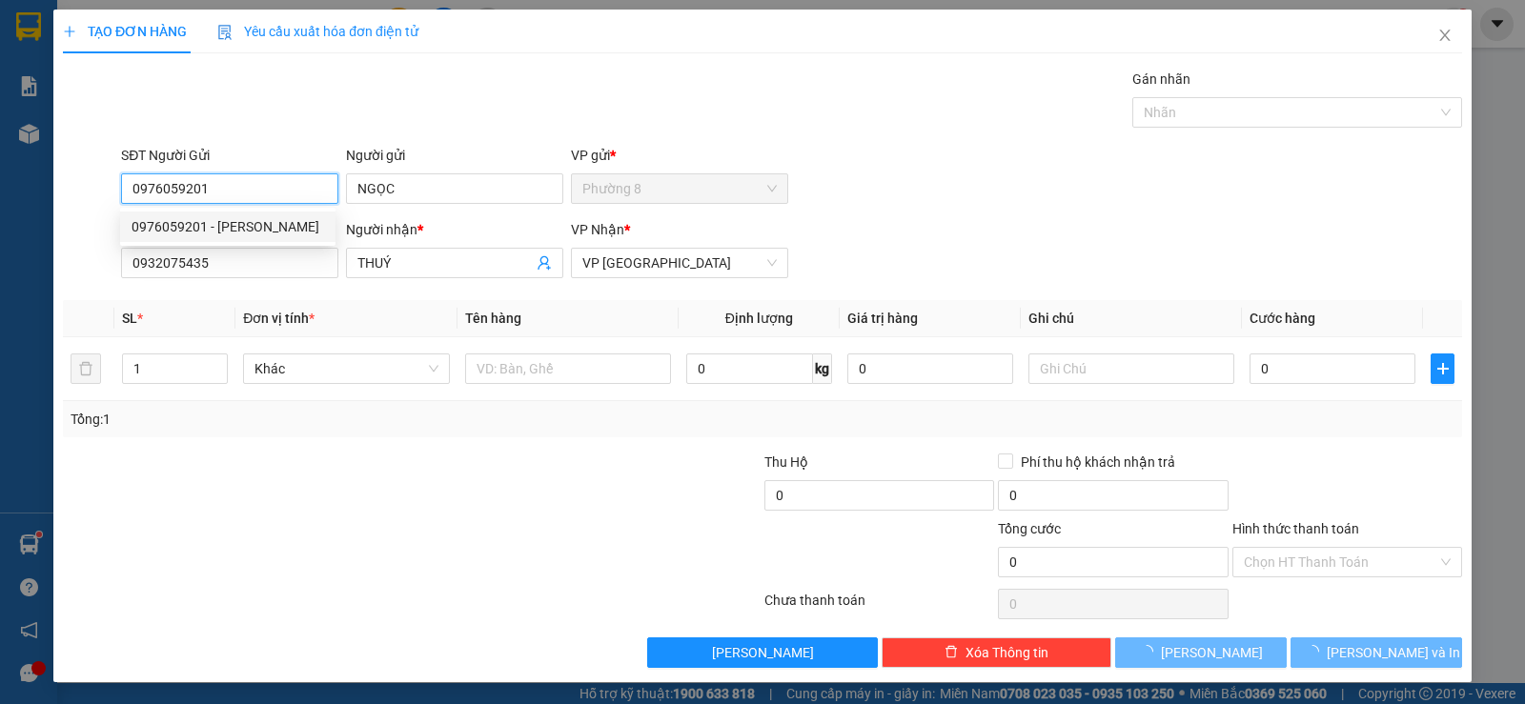
type input "30.000"
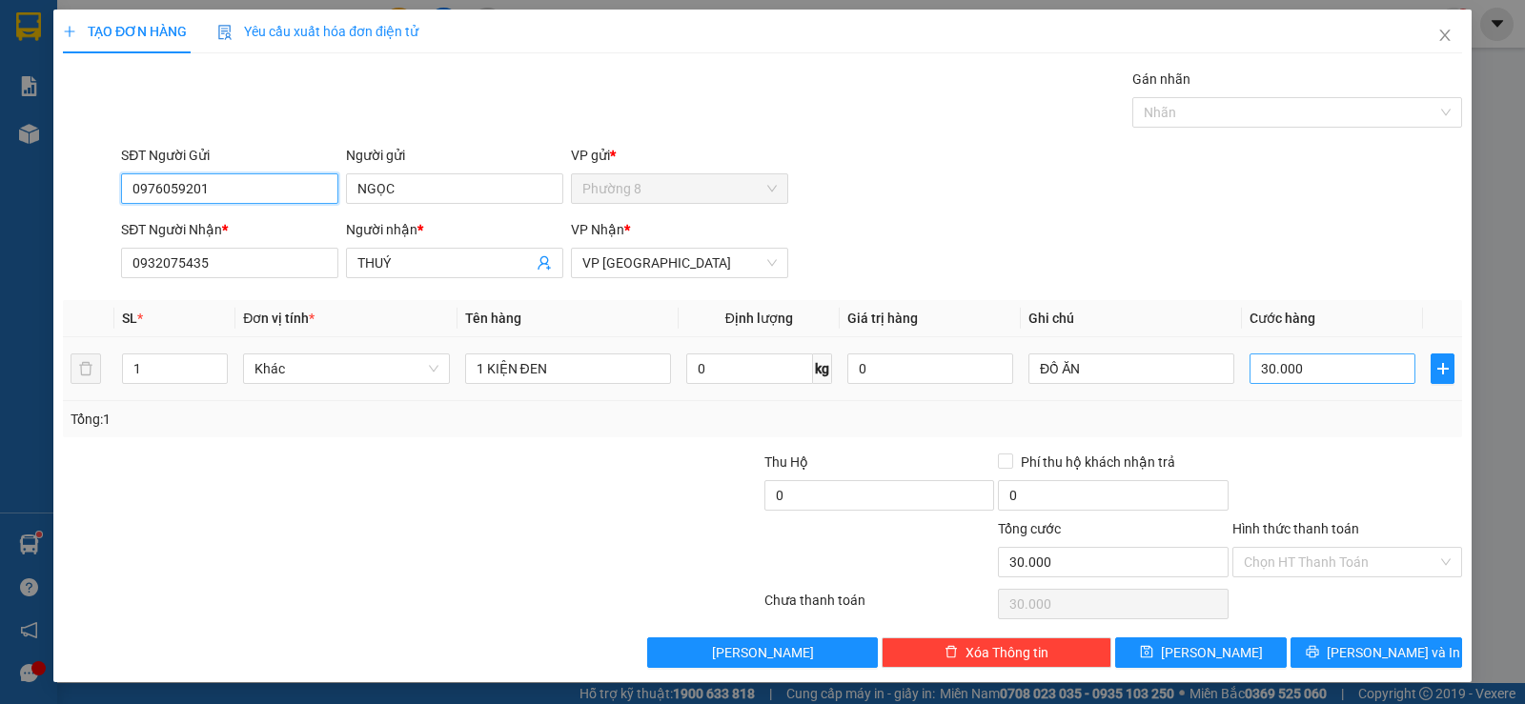
type input "0976059201"
click at [1314, 365] on input "30.000" at bounding box center [1332, 369] width 166 height 30
type input "2"
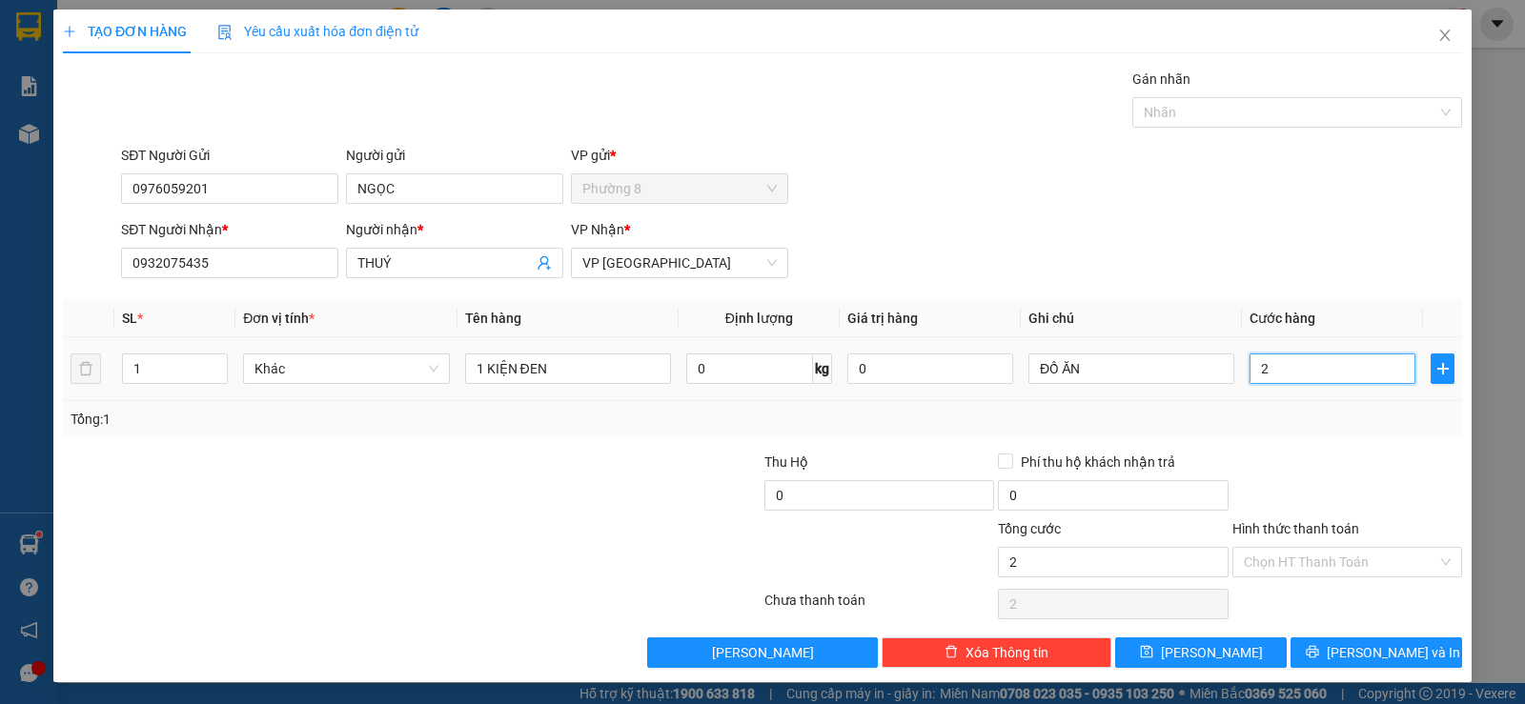
type input "20"
type input "200"
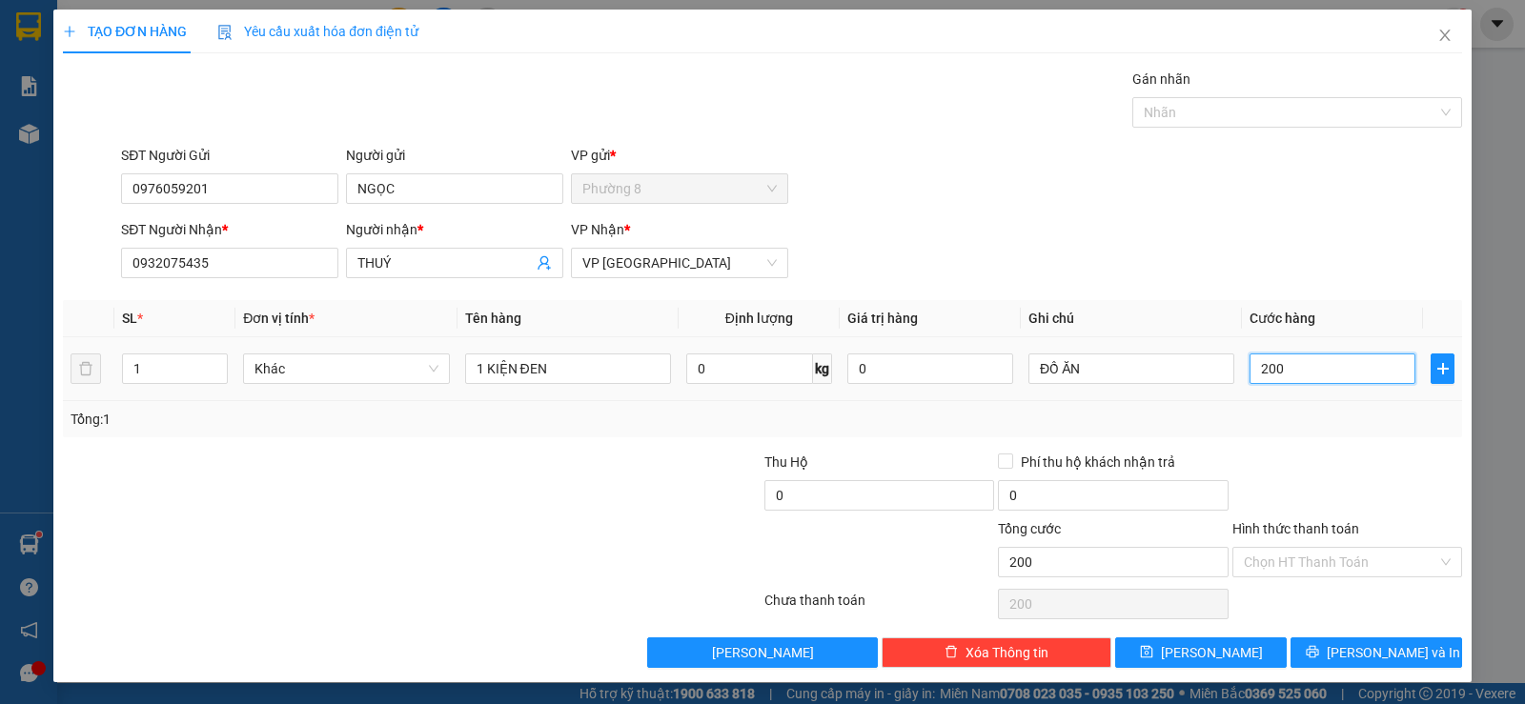
type input "2.000"
type input "20.000"
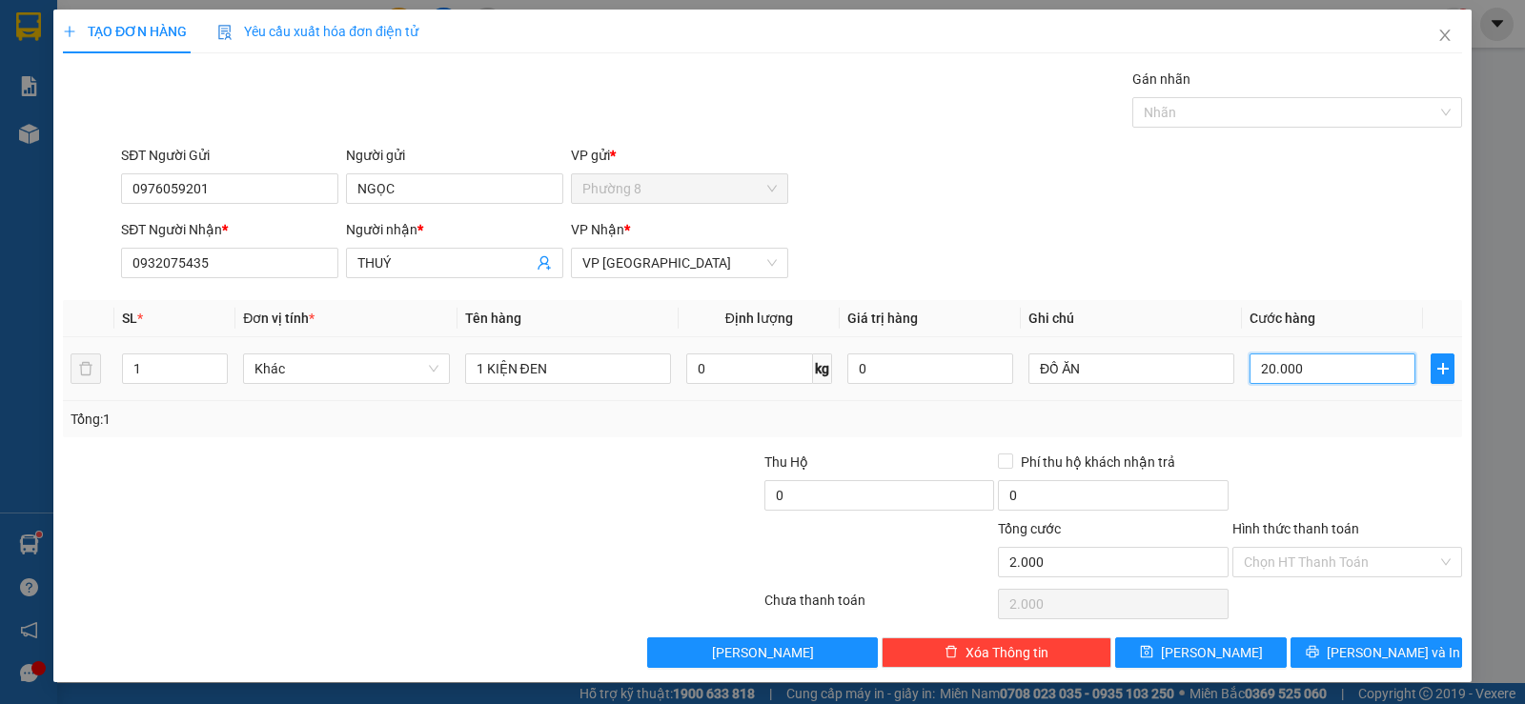
type input "20.000"
drag, startPoint x: 603, startPoint y: 369, endPoint x: 265, endPoint y: 353, distance: 338.7
click at [272, 353] on tr "1 Khác 1 KIỆN ĐEN 0 kg 0 ĐỒ ĂN 20.000" at bounding box center [762, 369] width 1399 height 64
type input "1 HNP"
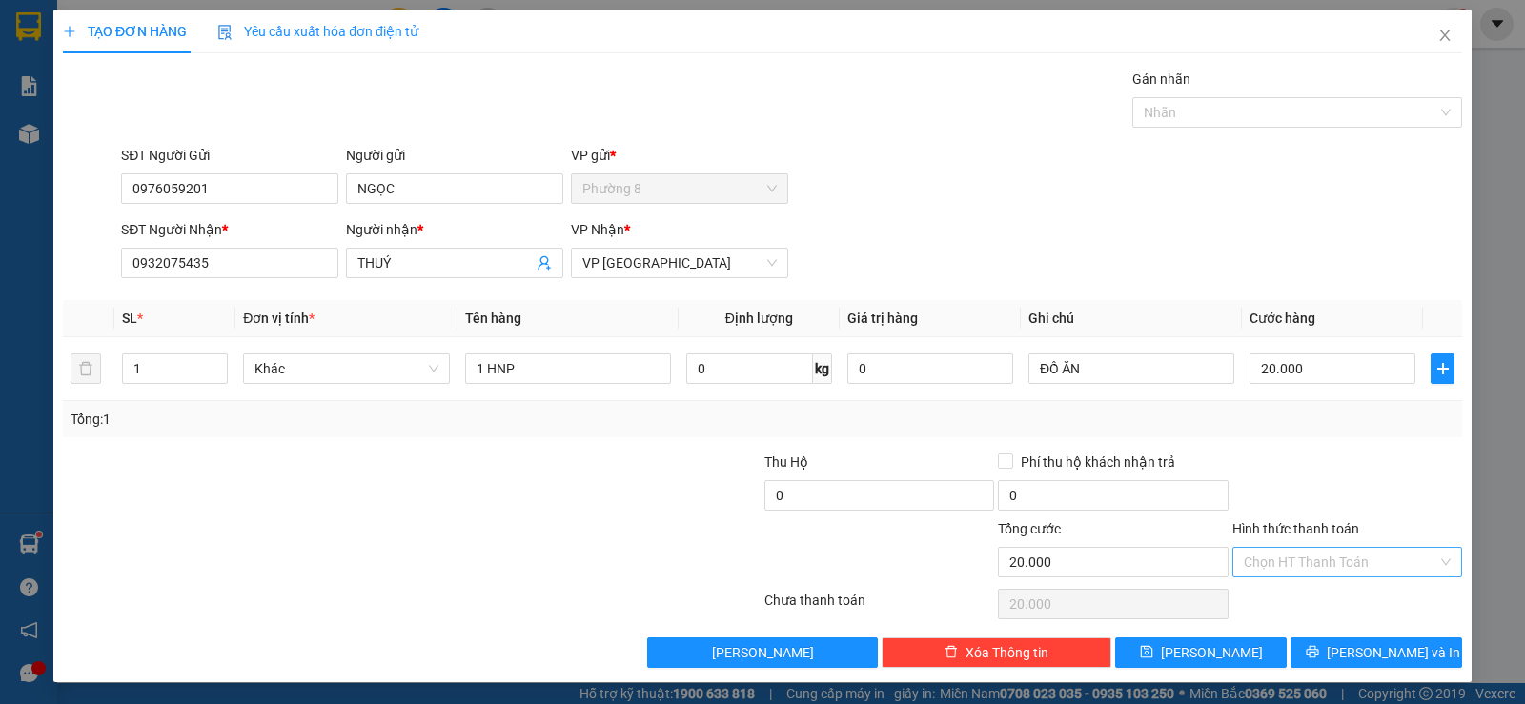
click at [1355, 560] on input "Hình thức thanh toán" at bounding box center [1340, 562] width 193 height 29
click at [1356, 592] on div "Tại văn phòng" at bounding box center [1334, 600] width 205 height 21
type input "0"
click at [1378, 646] on span "Lưu và In" at bounding box center [1392, 652] width 133 height 21
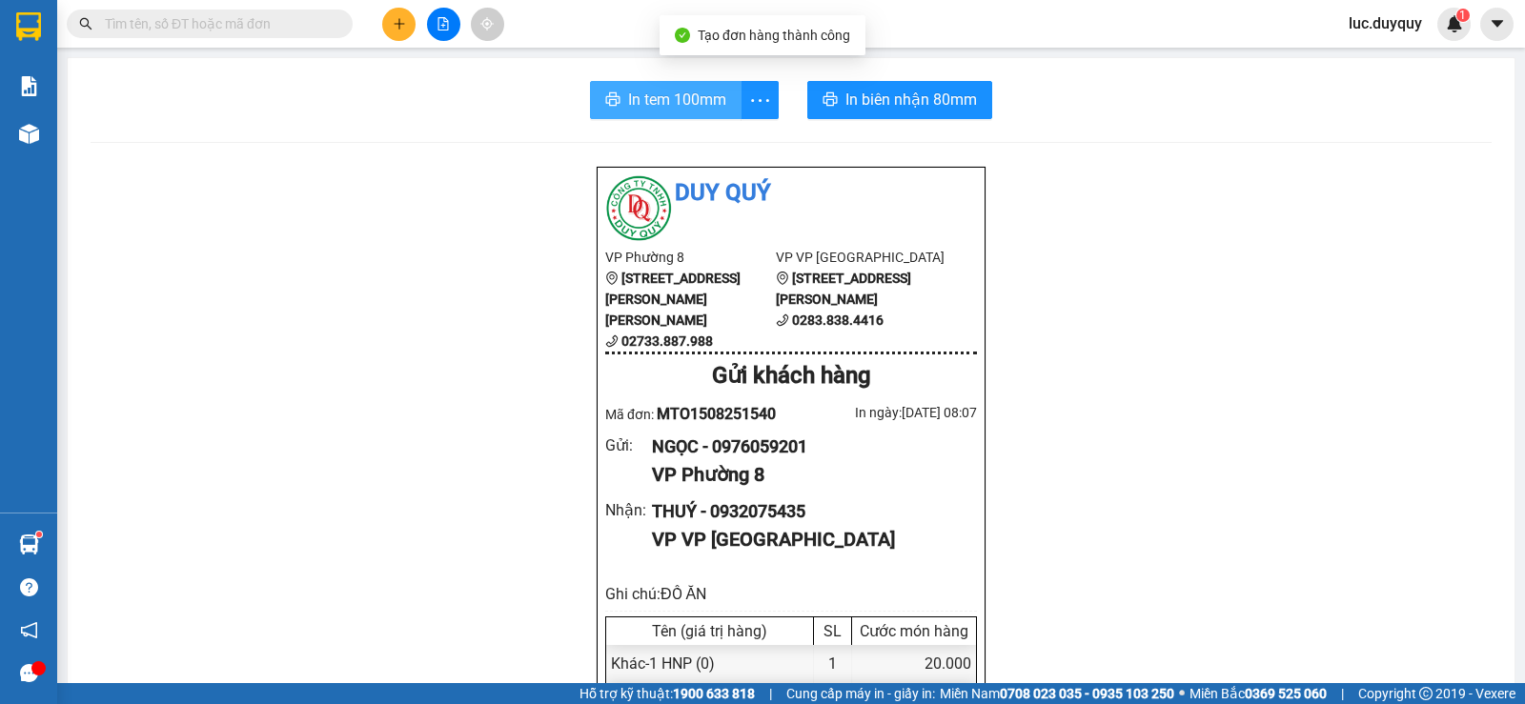
click at [659, 99] on span "In tem 100mm" at bounding box center [677, 100] width 98 height 24
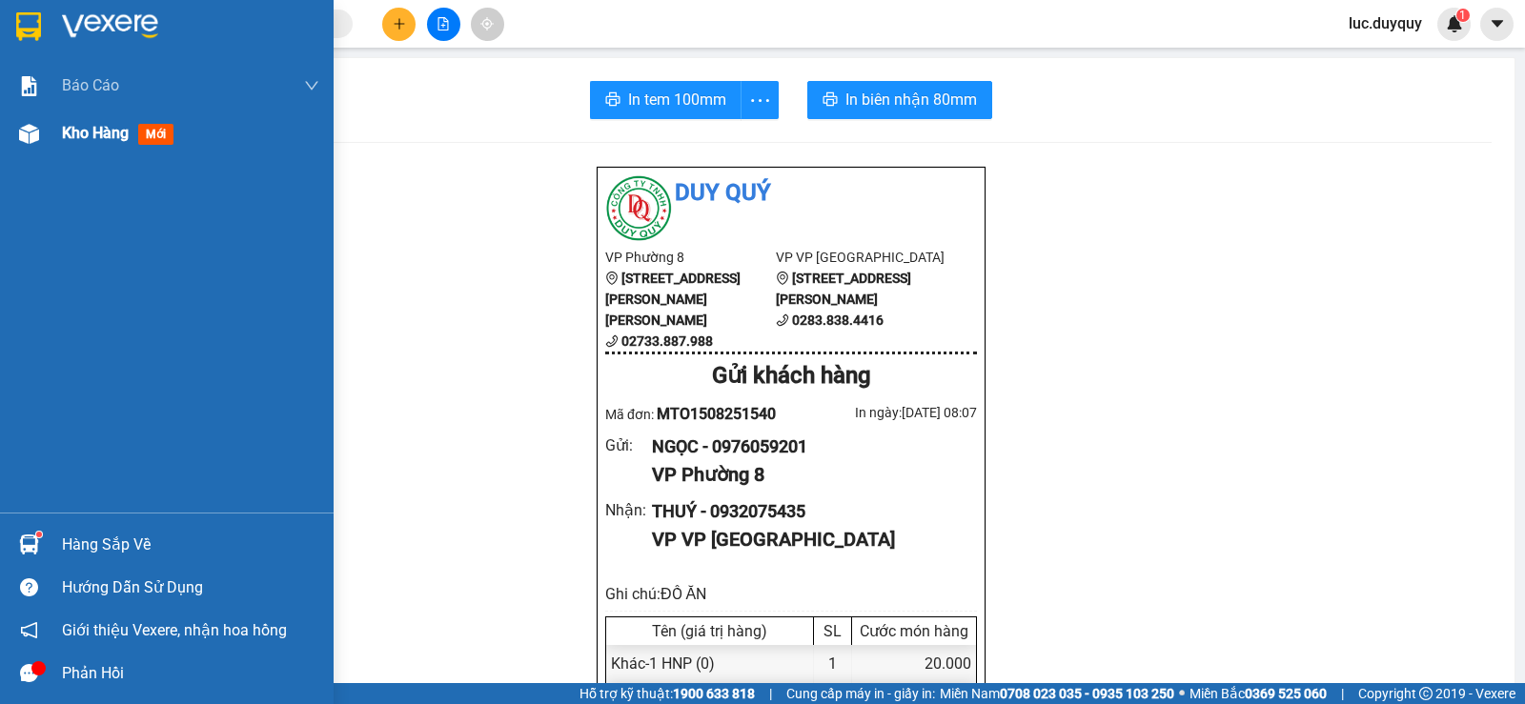
click at [73, 136] on span "Kho hàng" at bounding box center [95, 133] width 67 height 18
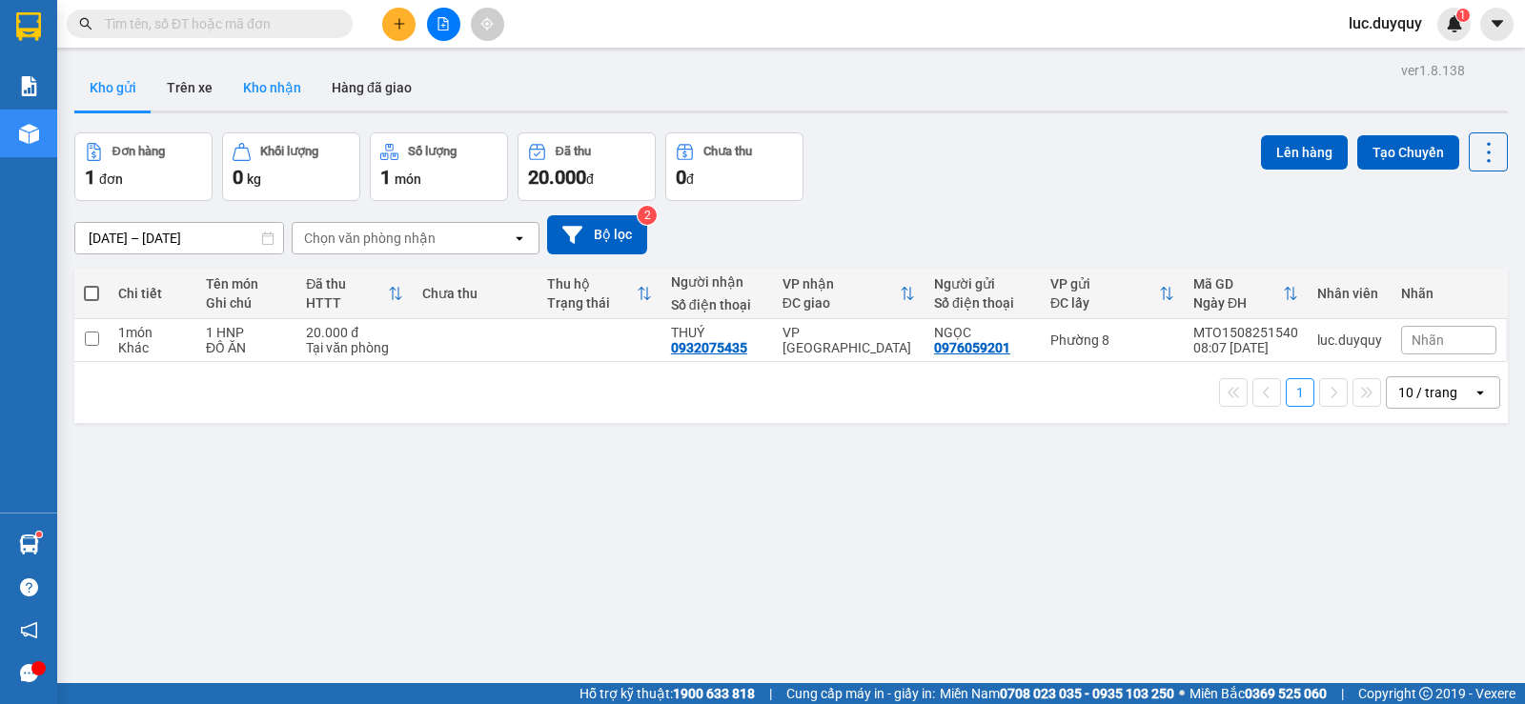
click at [237, 97] on button "Kho nhận" at bounding box center [272, 88] width 89 height 46
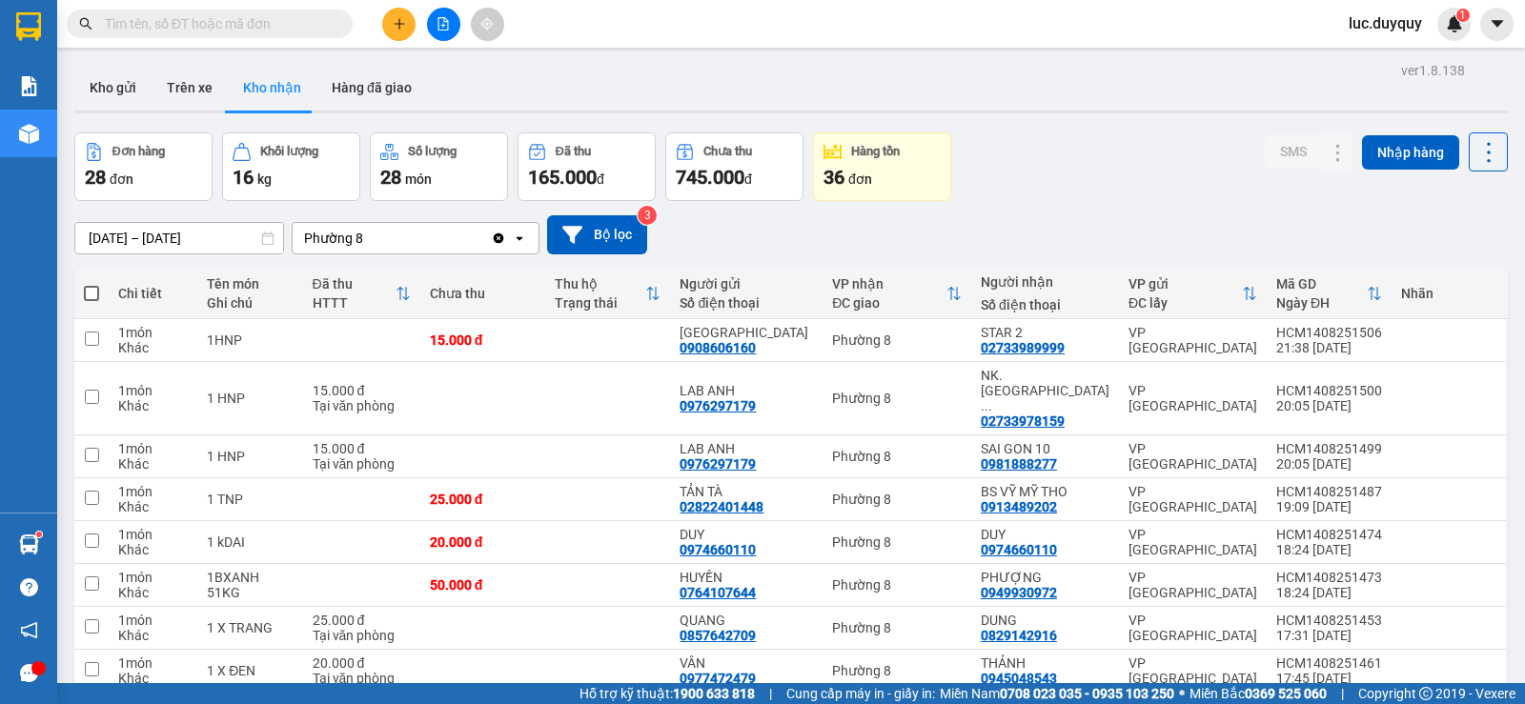
scroll to position [381, 0]
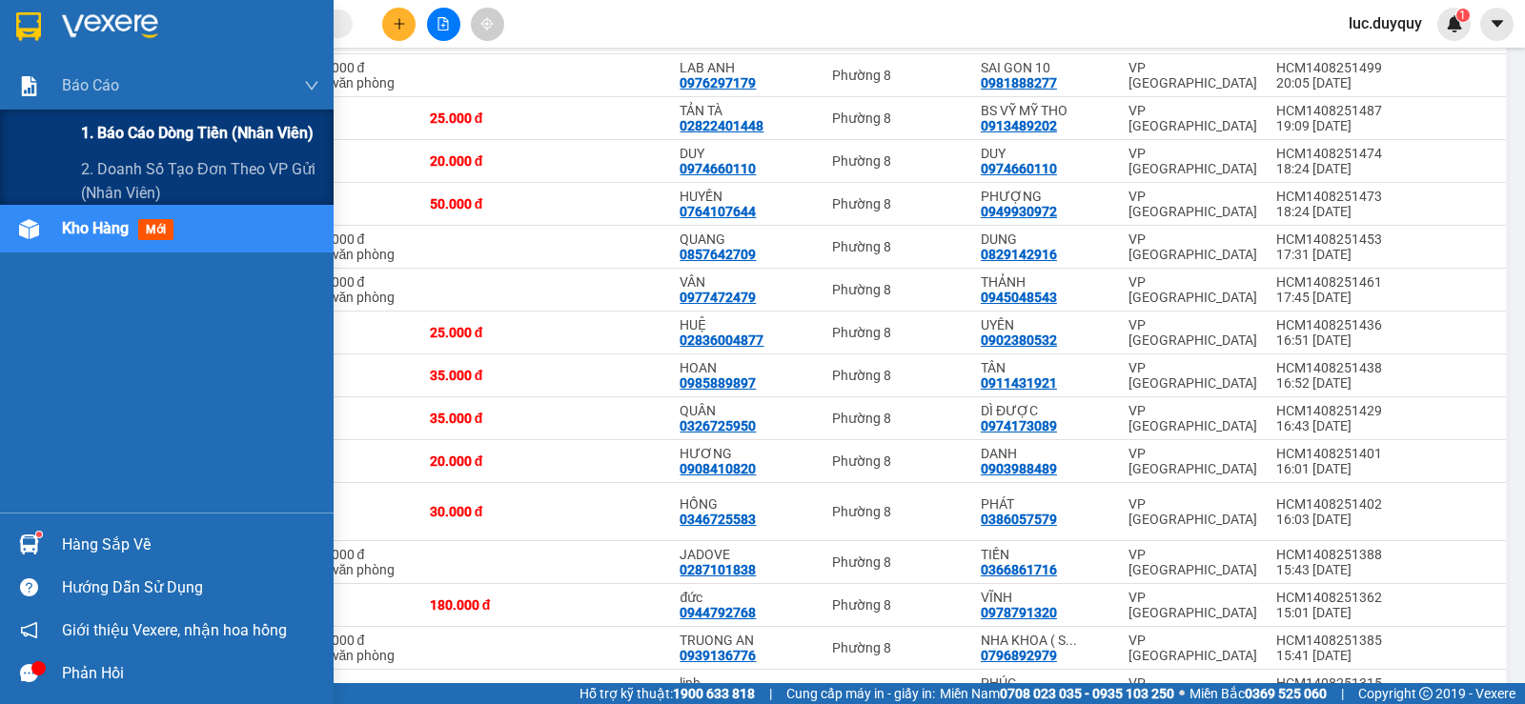
click at [111, 132] on span "1. Báo cáo dòng tiền (nhân viên)" at bounding box center [197, 133] width 233 height 24
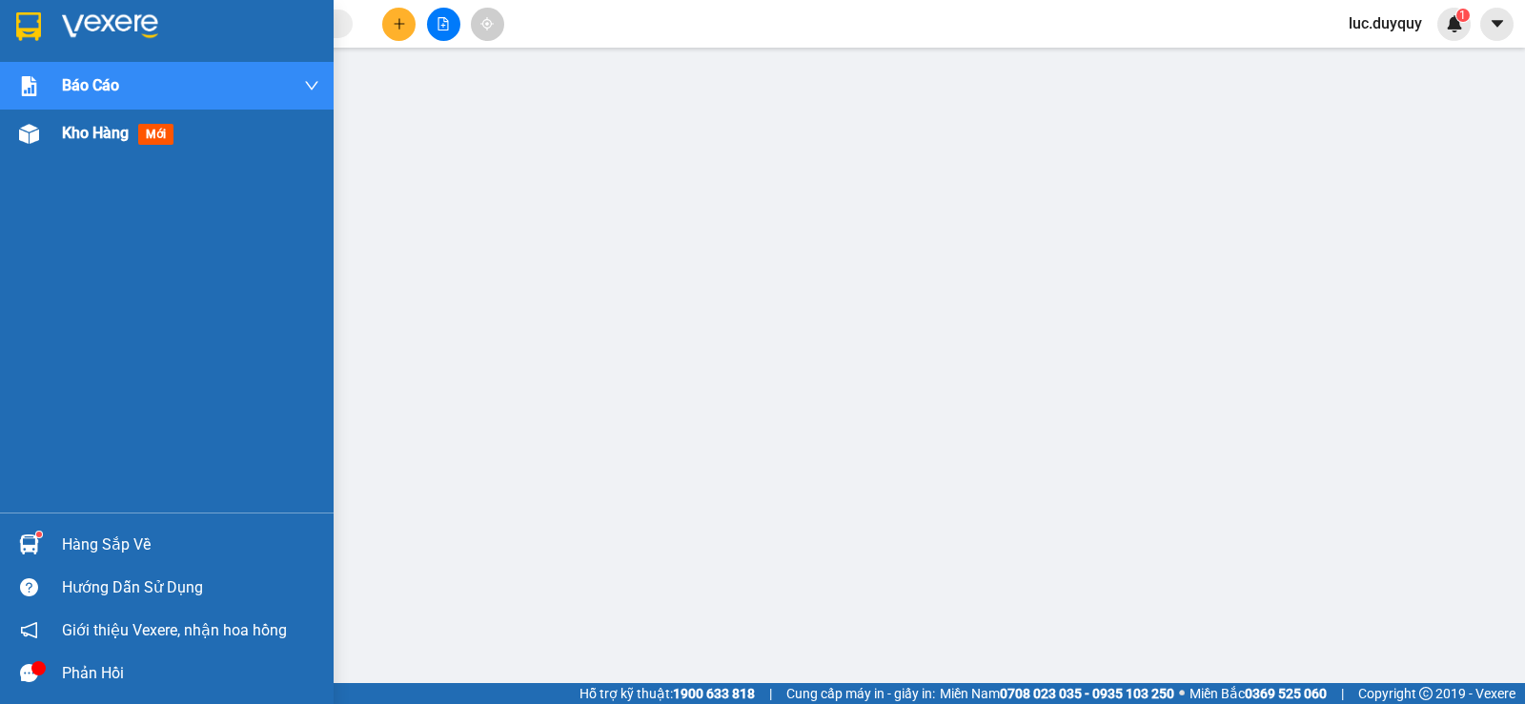
click at [98, 142] on span "Kho hàng" at bounding box center [95, 133] width 67 height 18
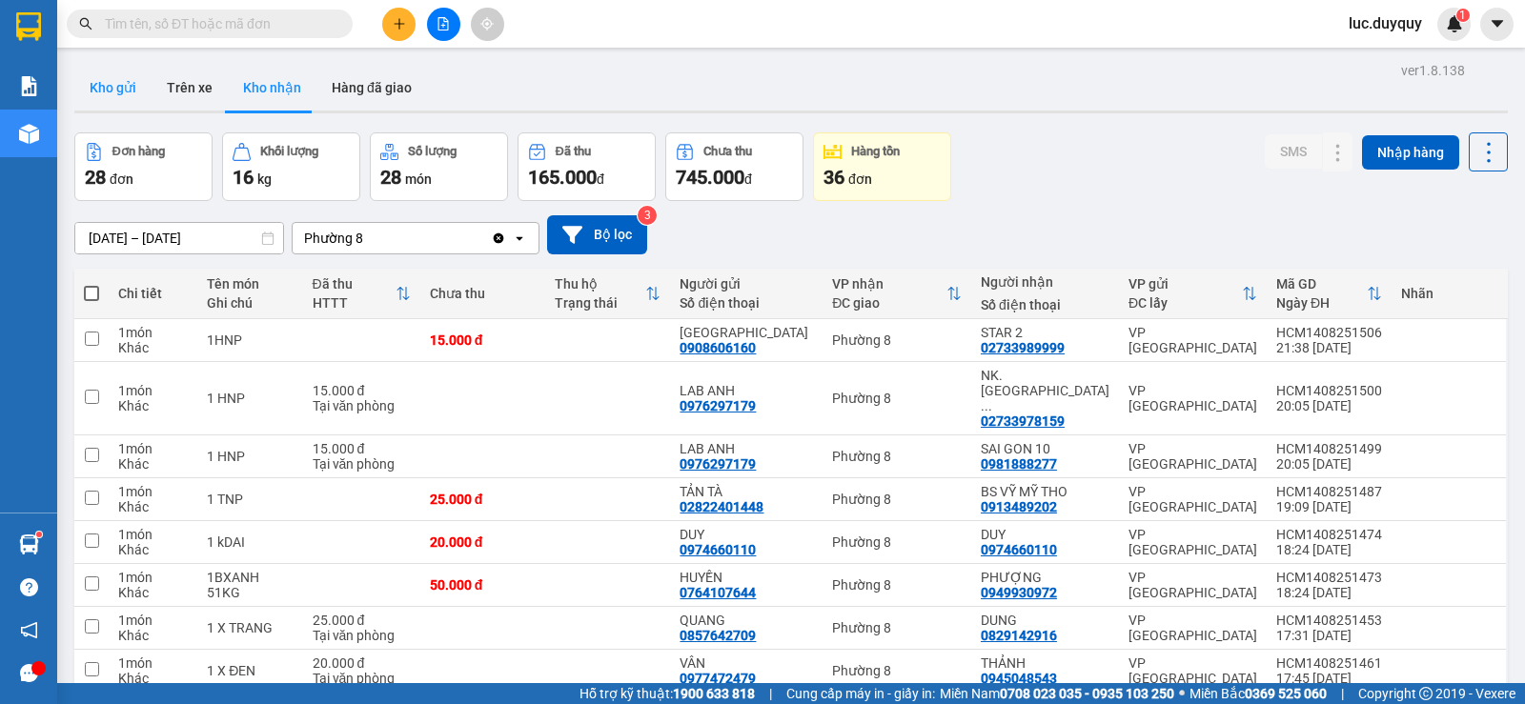
click at [107, 102] on button "Kho gửi" at bounding box center [112, 88] width 77 height 46
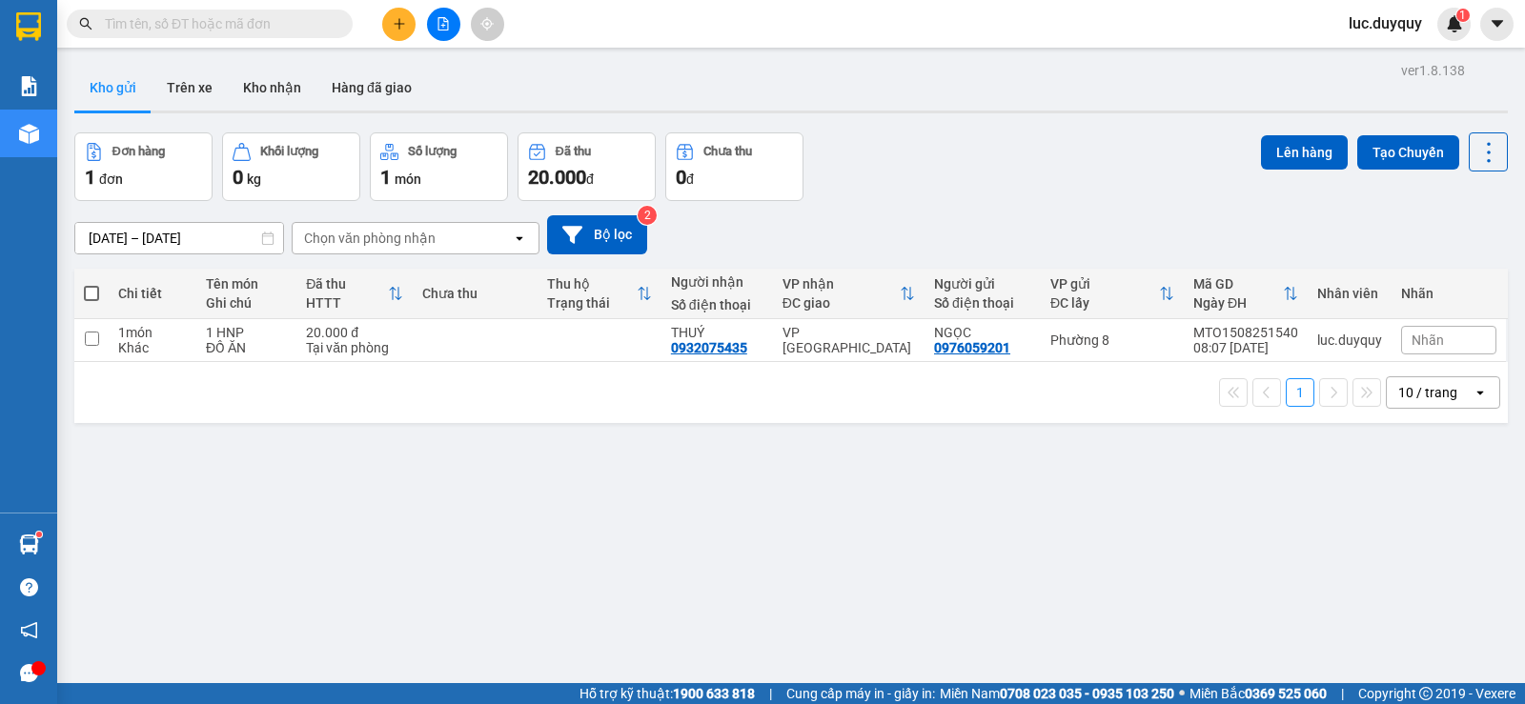
click at [86, 296] on span at bounding box center [91, 293] width 15 height 15
click at [91, 284] on input "checkbox" at bounding box center [91, 284] width 0 height 0
checkbox input "true"
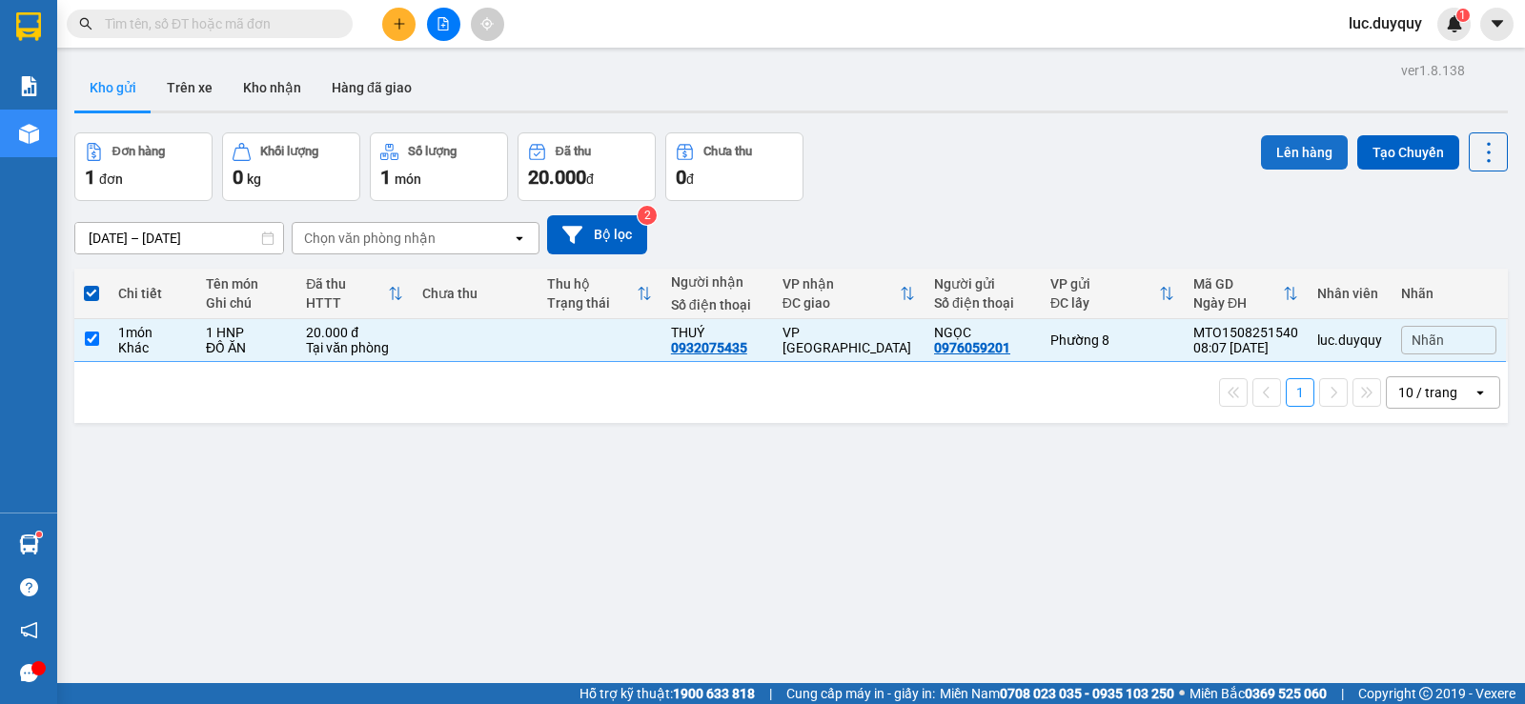
click at [1300, 152] on button "Lên hàng" at bounding box center [1304, 152] width 87 height 34
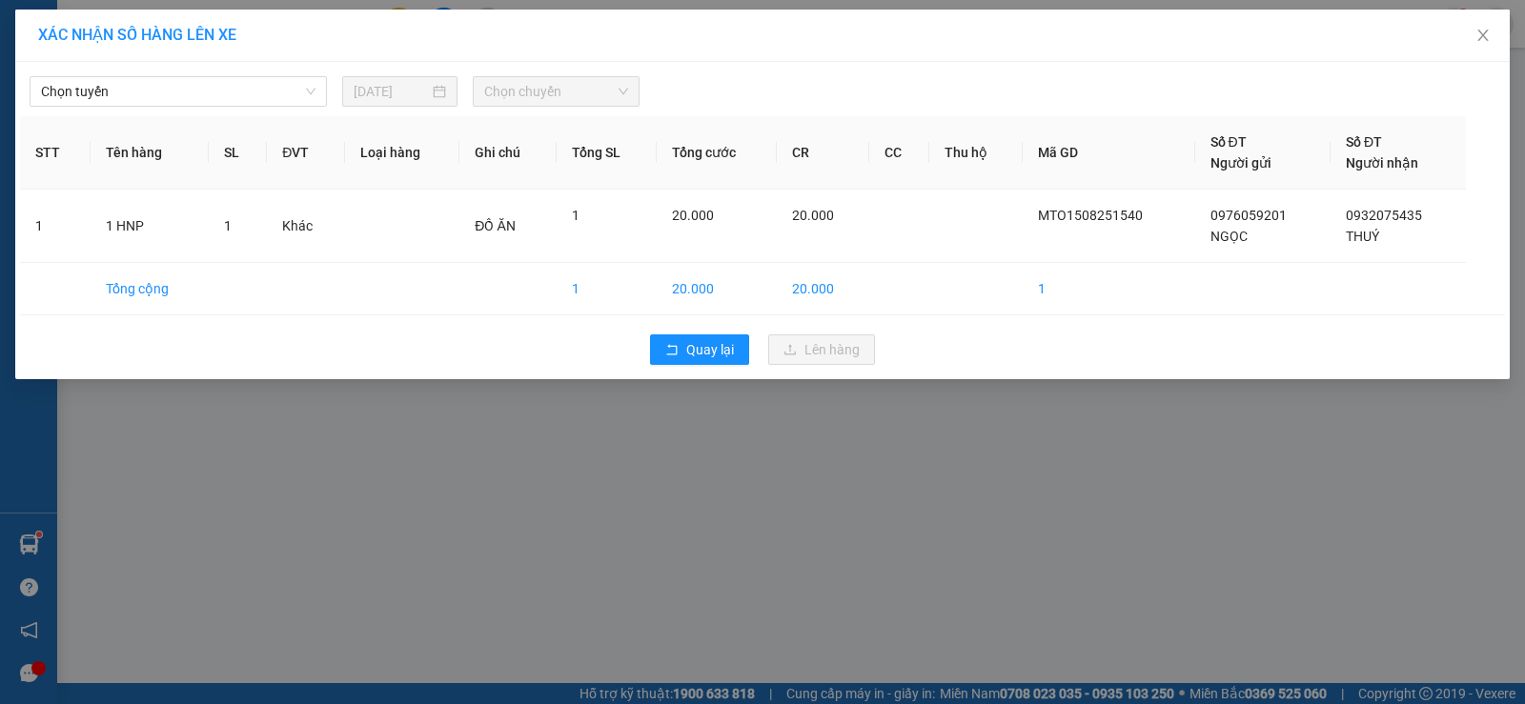
click at [129, 84] on span "Chọn tuyến" at bounding box center [178, 91] width 274 height 29
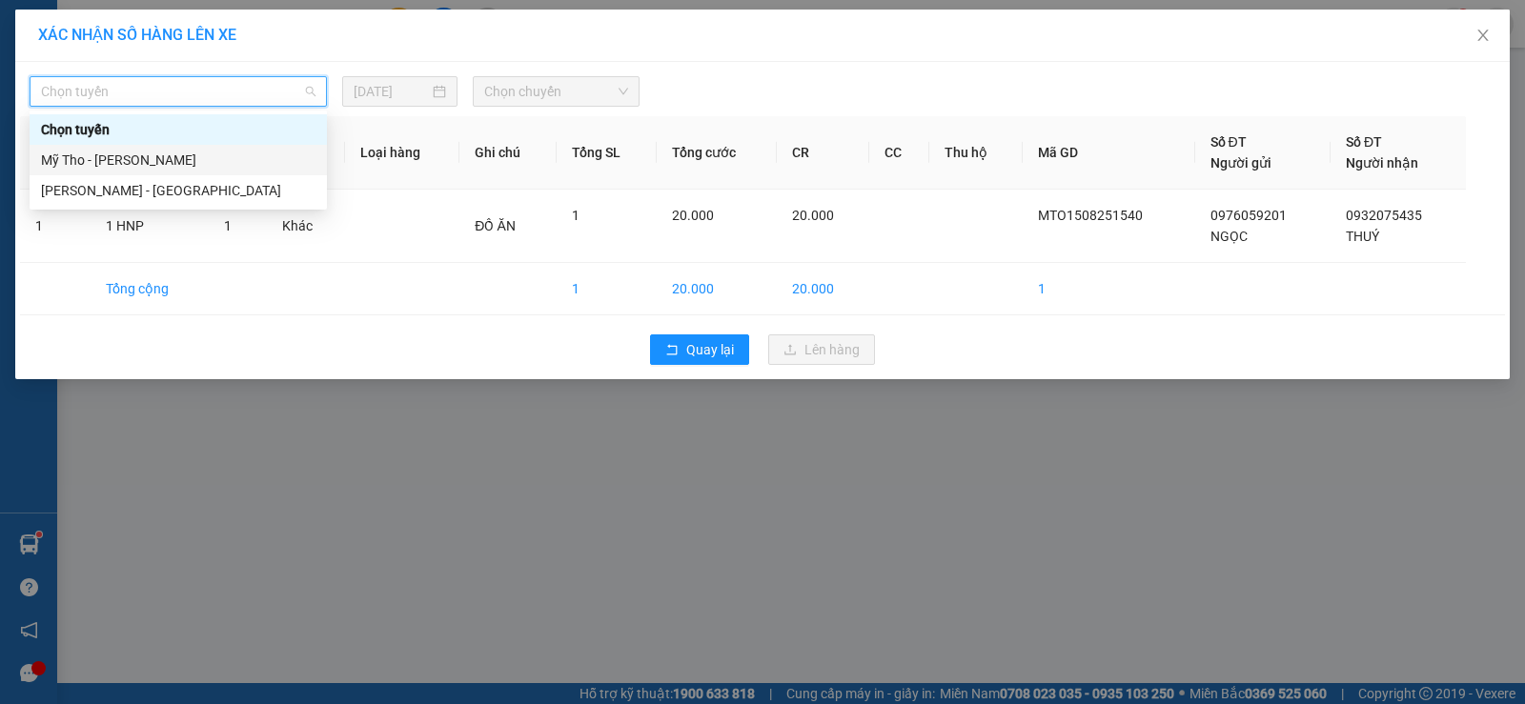
click at [159, 164] on div "Mỹ Tho - Hồ Chí Minh" at bounding box center [178, 160] width 274 height 21
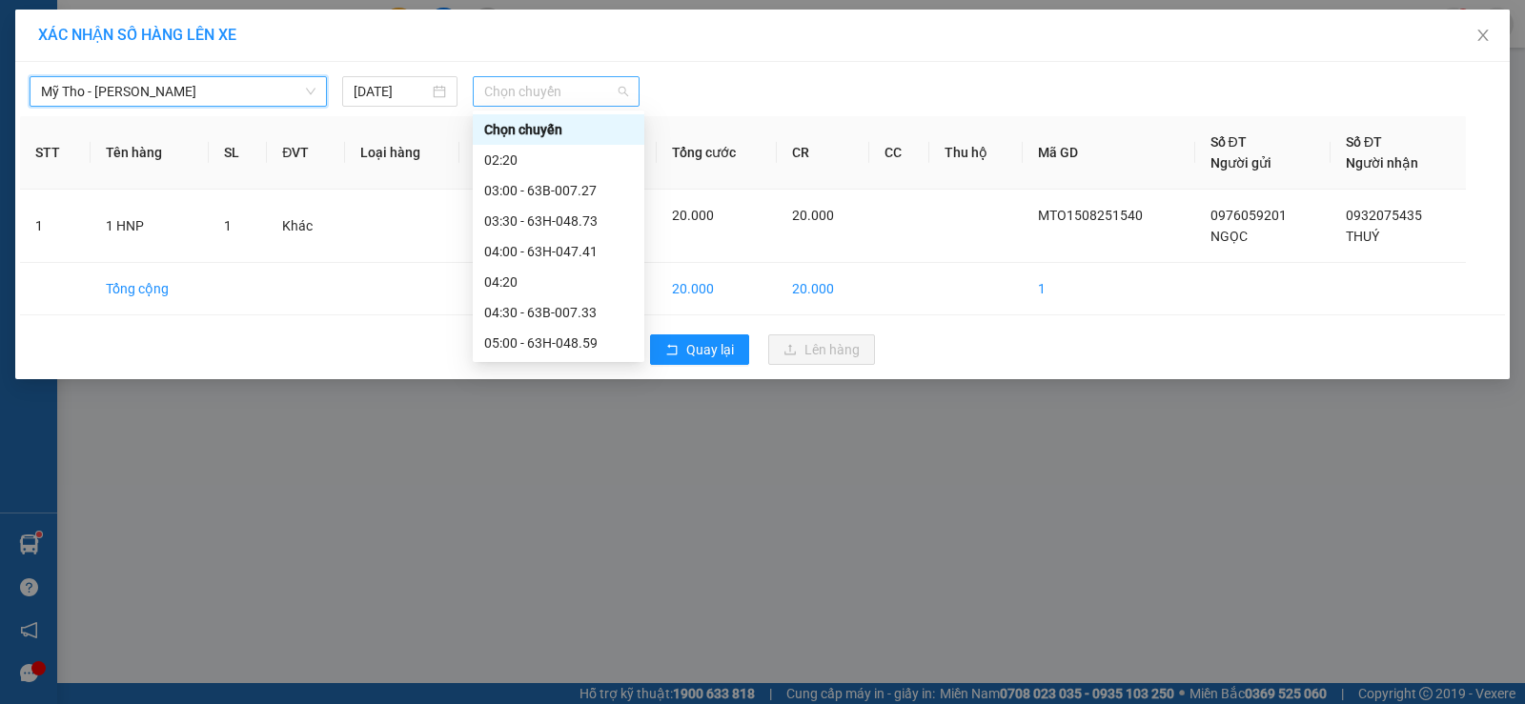
click at [579, 98] on span "Chọn chuyến" at bounding box center [556, 91] width 144 height 29
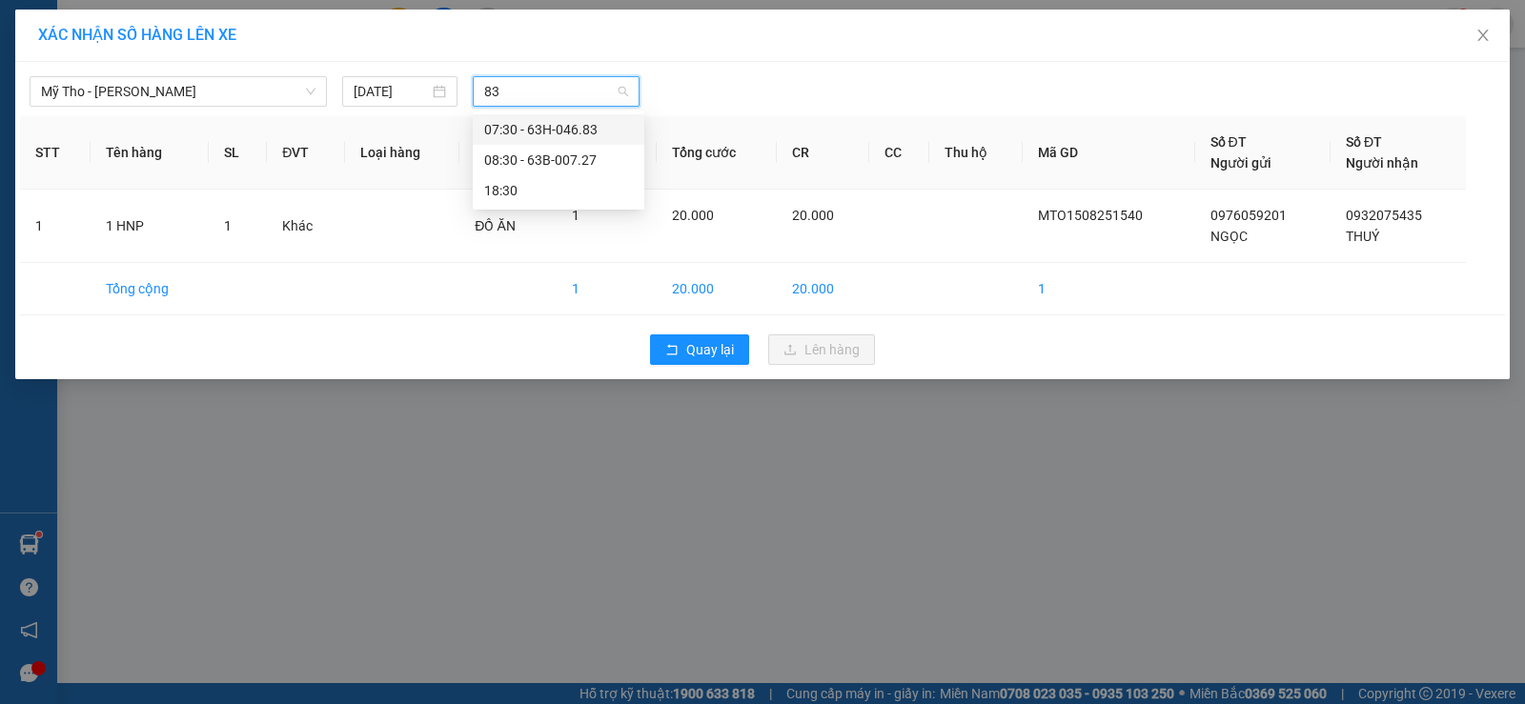
type input "830"
click at [586, 127] on div "08:30 - 63B-007.27" at bounding box center [558, 129] width 149 height 21
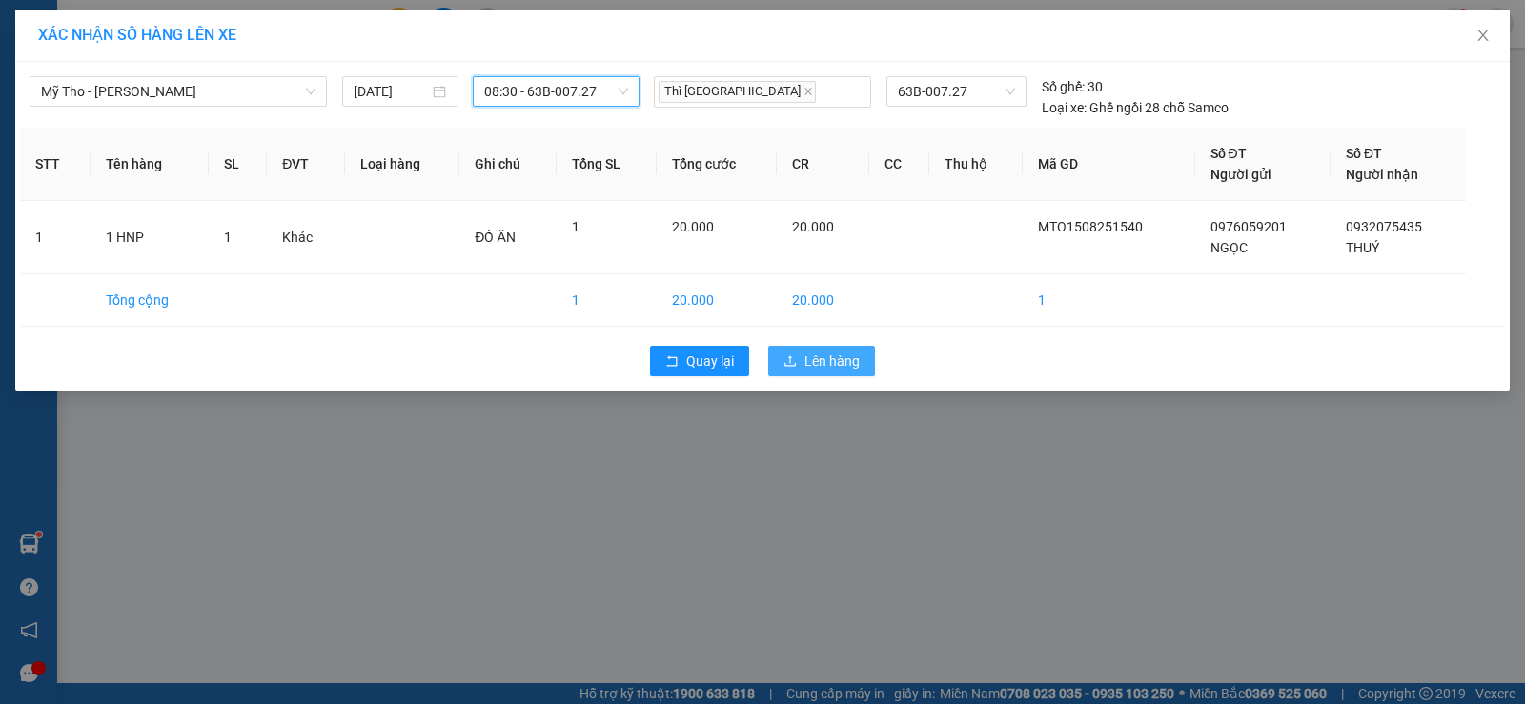
click at [815, 354] on span "Lên hàng" at bounding box center [831, 361] width 55 height 21
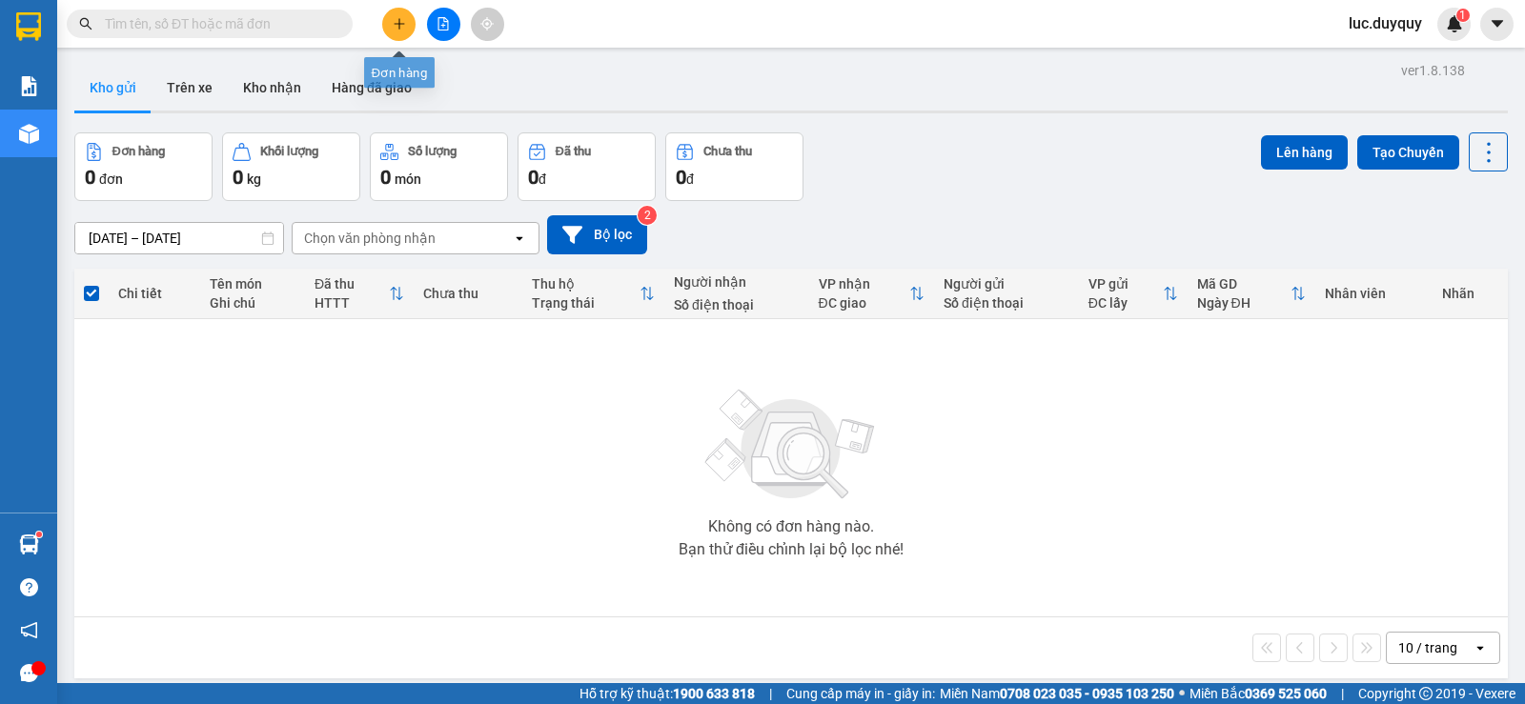
click at [390, 28] on button at bounding box center [398, 24] width 33 height 33
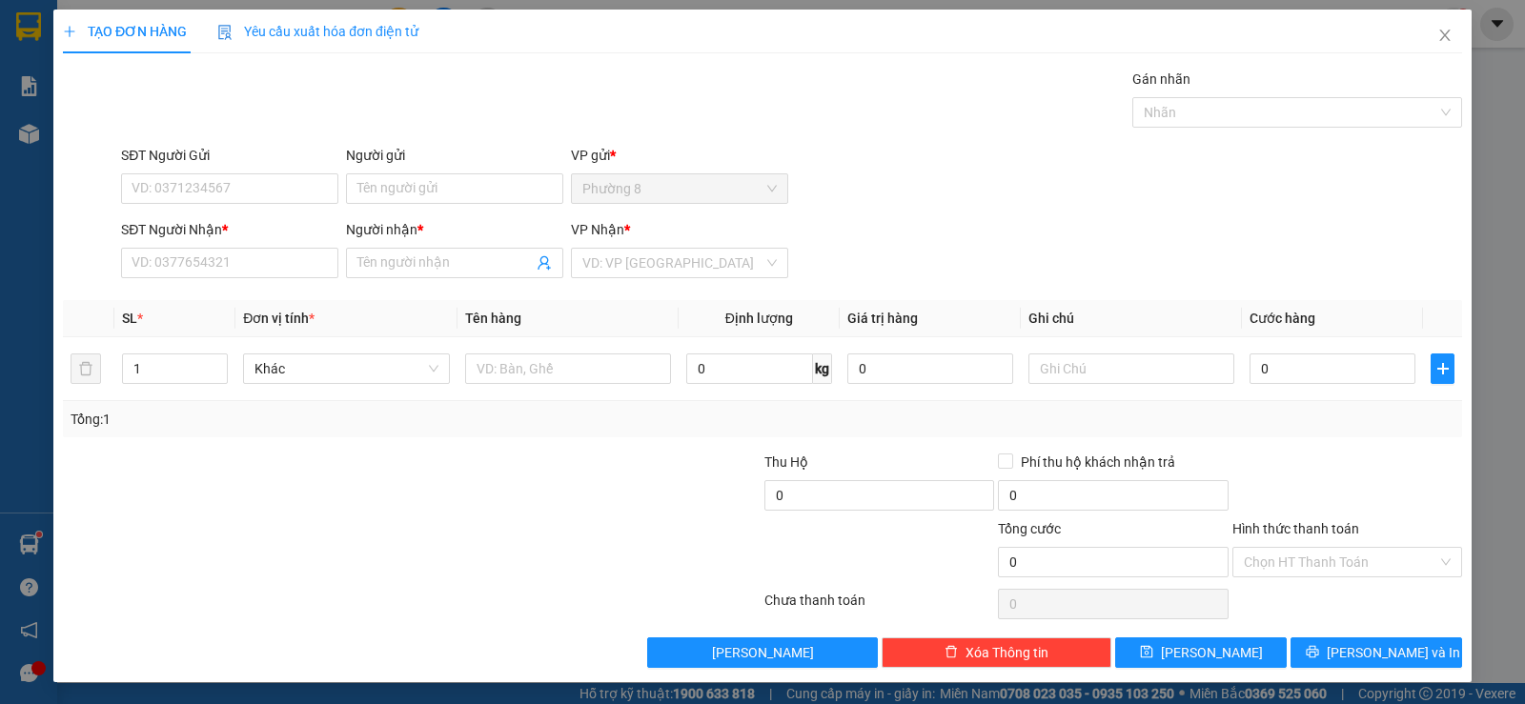
click at [236, 165] on div "SĐT Người Gửi" at bounding box center [229, 159] width 217 height 29
click at [180, 180] on input "SĐT Người Gửi" at bounding box center [229, 188] width 217 height 30
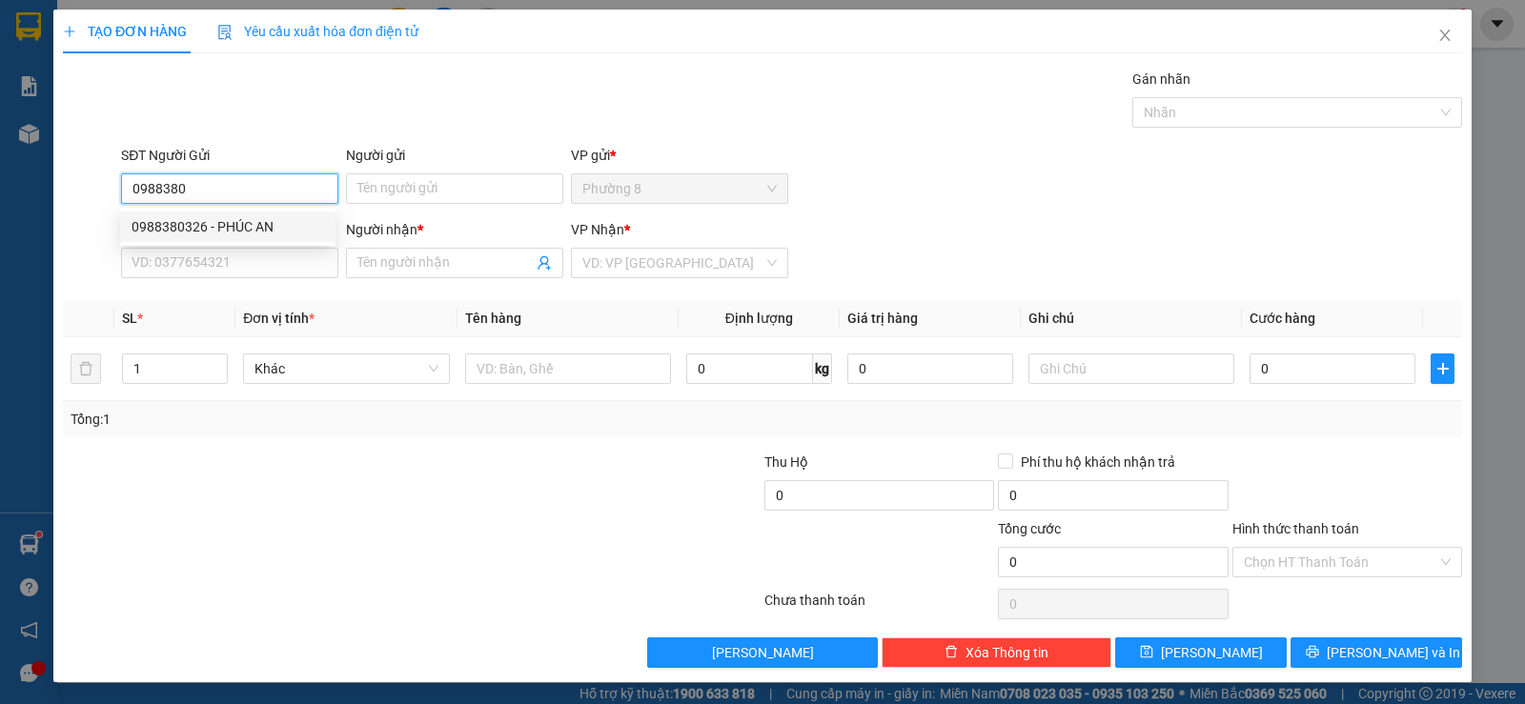
click at [251, 222] on div "0988380326 - PHÚC AN" at bounding box center [227, 226] width 192 height 21
type input "0988380326"
type input "PHÚC AN"
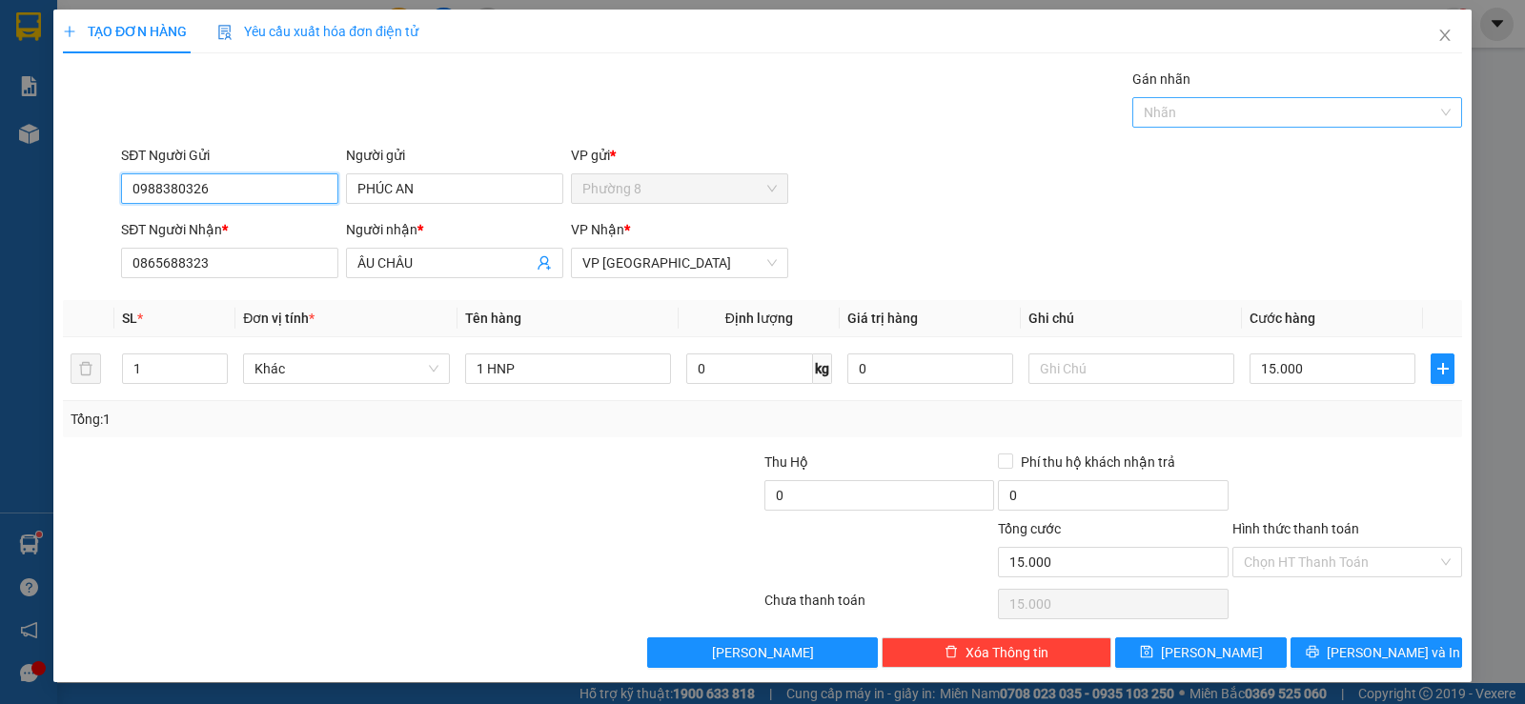
click at [1200, 116] on div at bounding box center [1287, 112] width 301 height 23
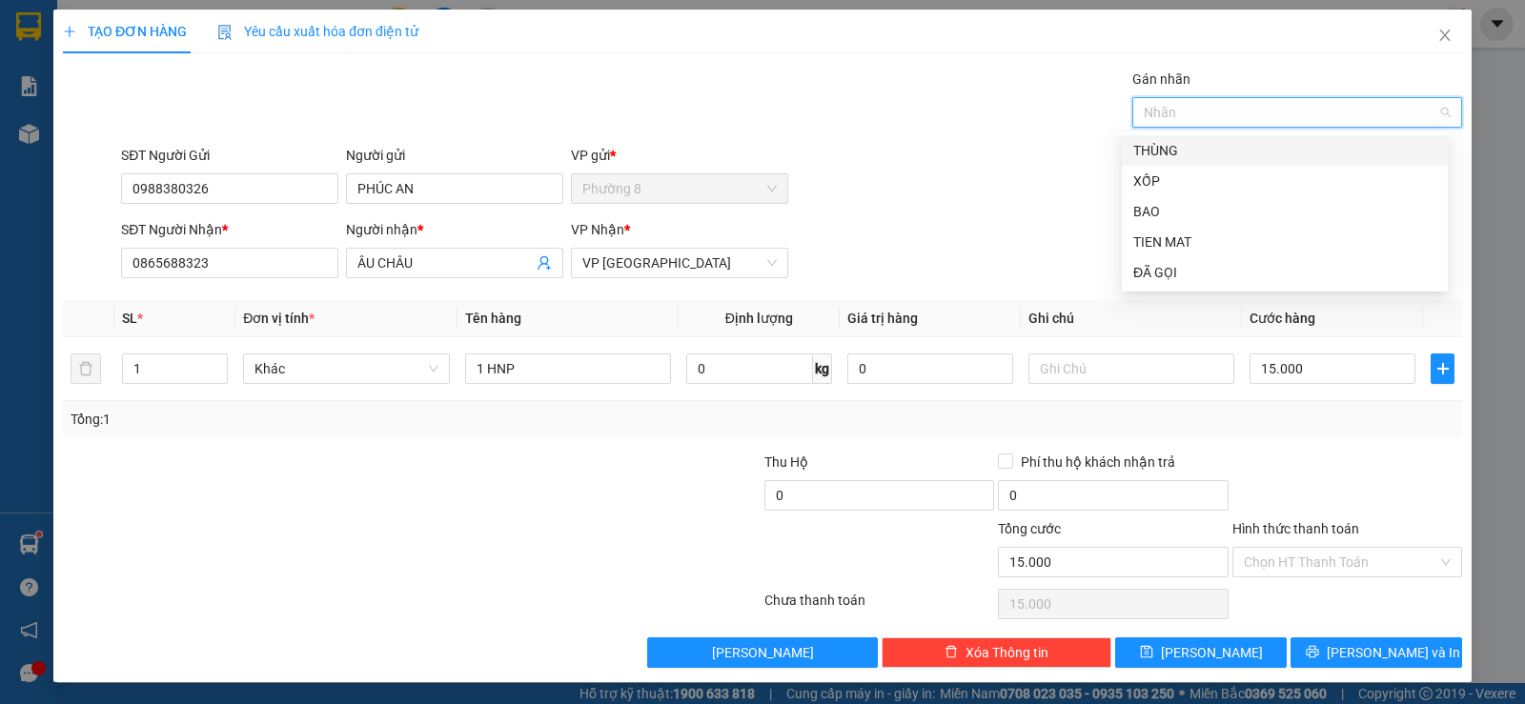
click at [869, 107] on div "Gán nhãn Nhãn" at bounding box center [791, 102] width 1348 height 67
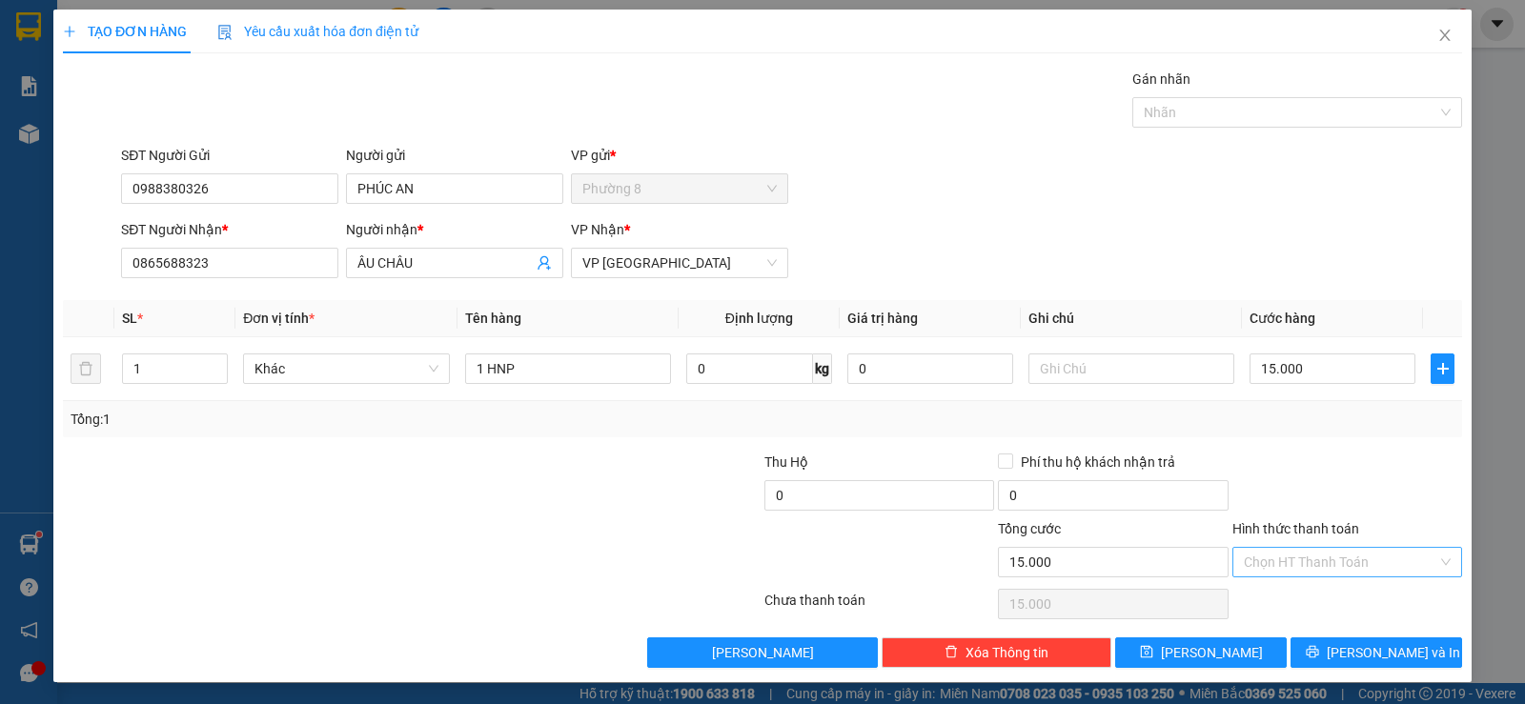
click at [1305, 568] on input "Hình thức thanh toán" at bounding box center [1340, 562] width 193 height 29
click at [1334, 596] on div "Tại văn phòng" at bounding box center [1334, 600] width 205 height 21
click at [1347, 647] on span "Lưu và In" at bounding box center [1392, 652] width 133 height 21
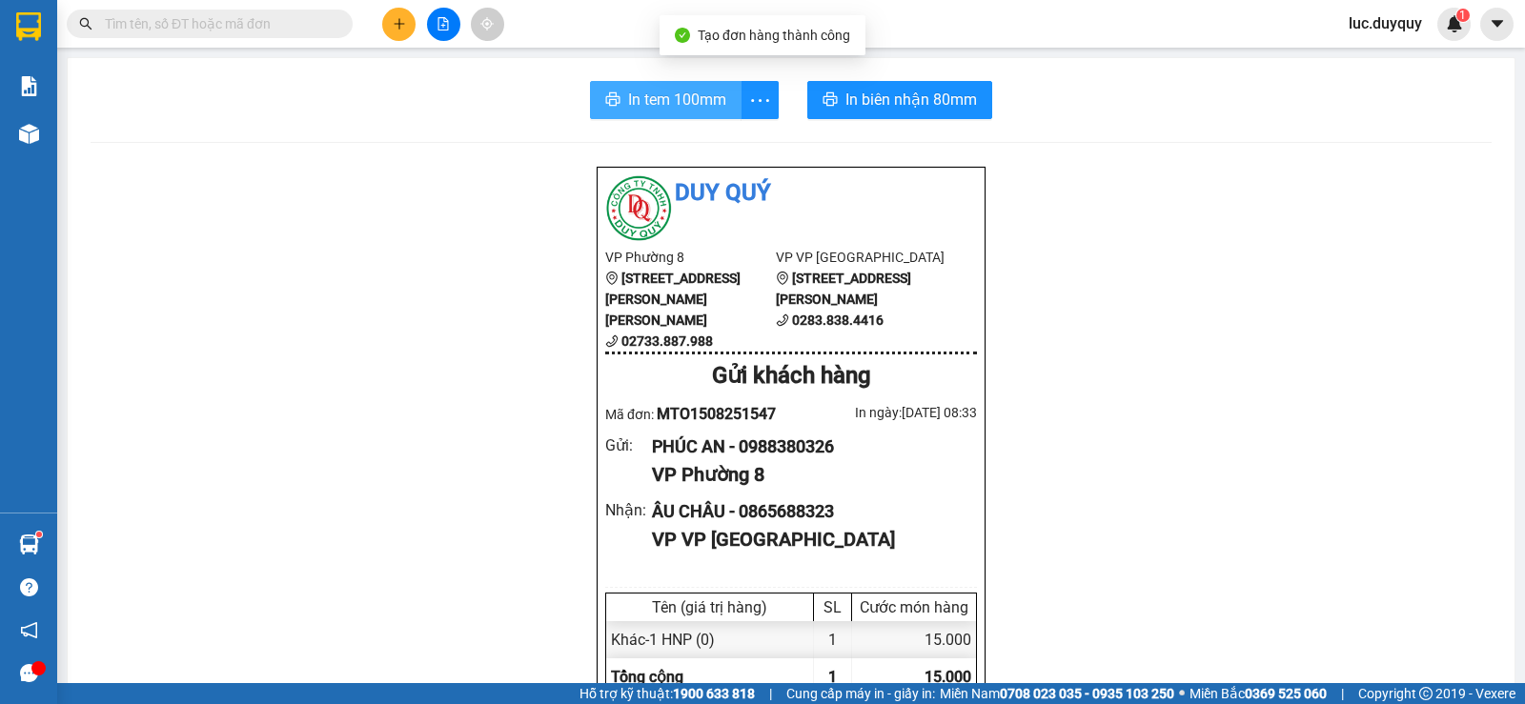
click at [673, 101] on span "In tem 100mm" at bounding box center [677, 100] width 98 height 24
click at [238, 37] on span at bounding box center [210, 24] width 286 height 29
click at [245, 23] on input "text" at bounding box center [217, 23] width 225 height 21
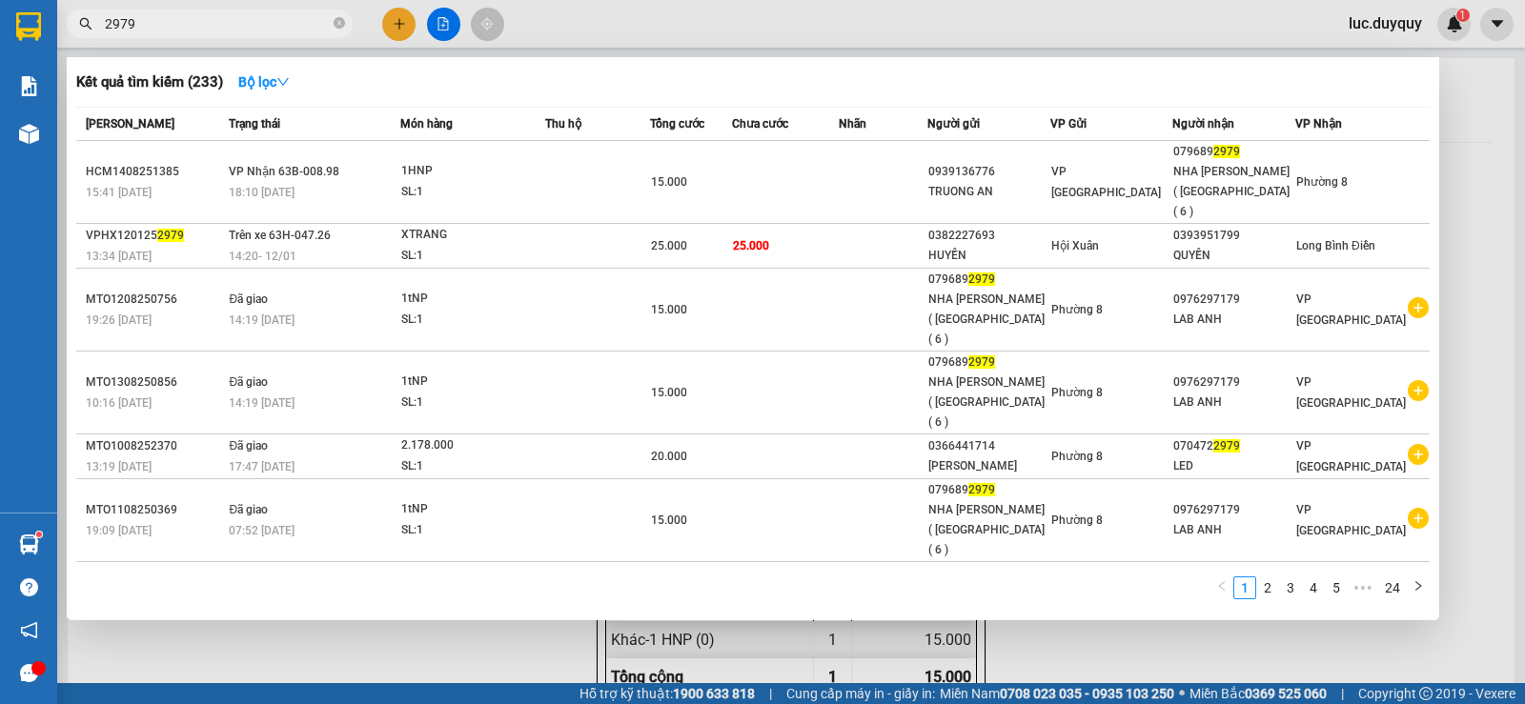
click at [394, 15] on div at bounding box center [762, 352] width 1525 height 704
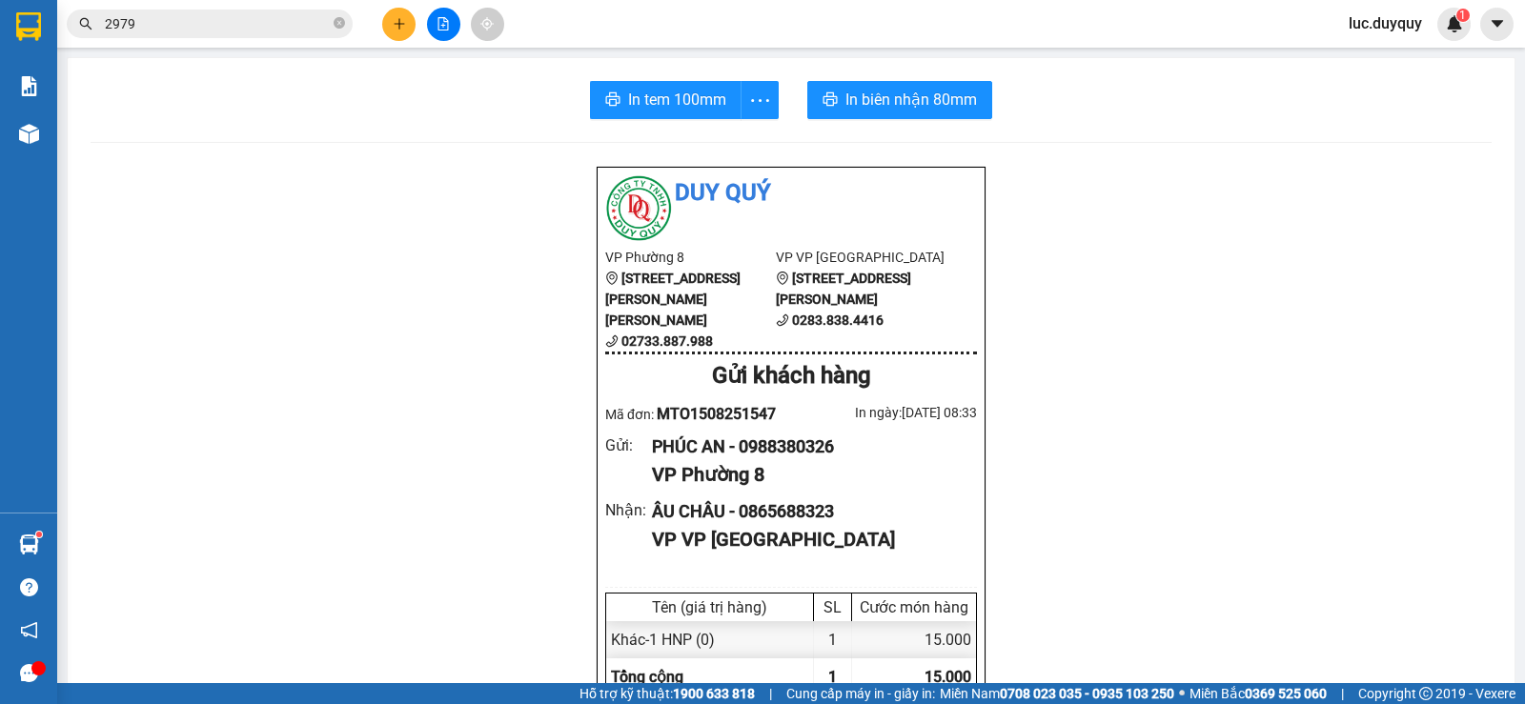
click at [398, 30] on button at bounding box center [398, 24] width 33 height 33
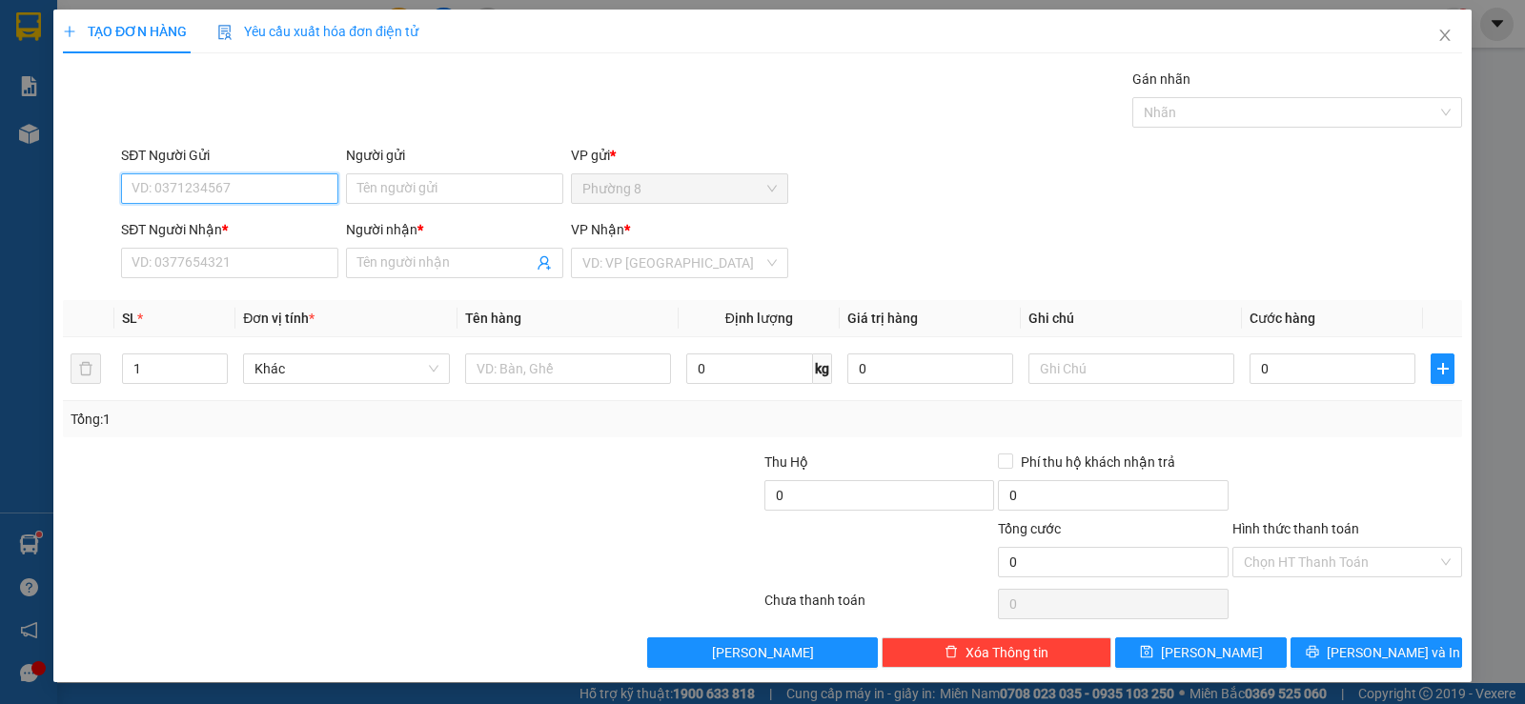
click at [220, 197] on input "SĐT Người Gửi" at bounding box center [229, 188] width 217 height 30
click at [208, 184] on input "425" at bounding box center [229, 188] width 217 height 30
click at [216, 237] on div "0368078425 - PHƯƠNG" at bounding box center [227, 227] width 215 height 30
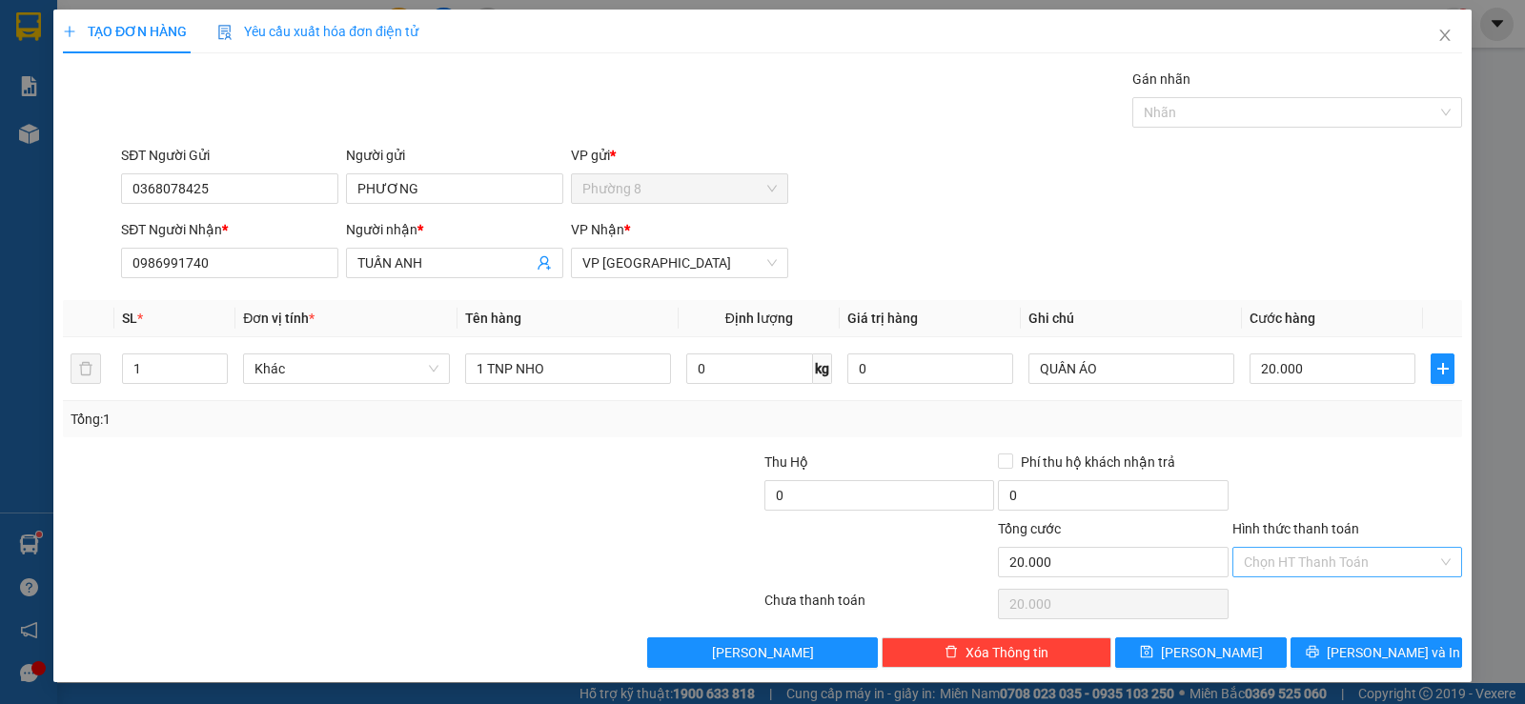
click at [1354, 558] on input "Hình thức thanh toán" at bounding box center [1340, 562] width 193 height 29
click at [1347, 594] on div "Tại văn phòng" at bounding box center [1334, 600] width 205 height 21
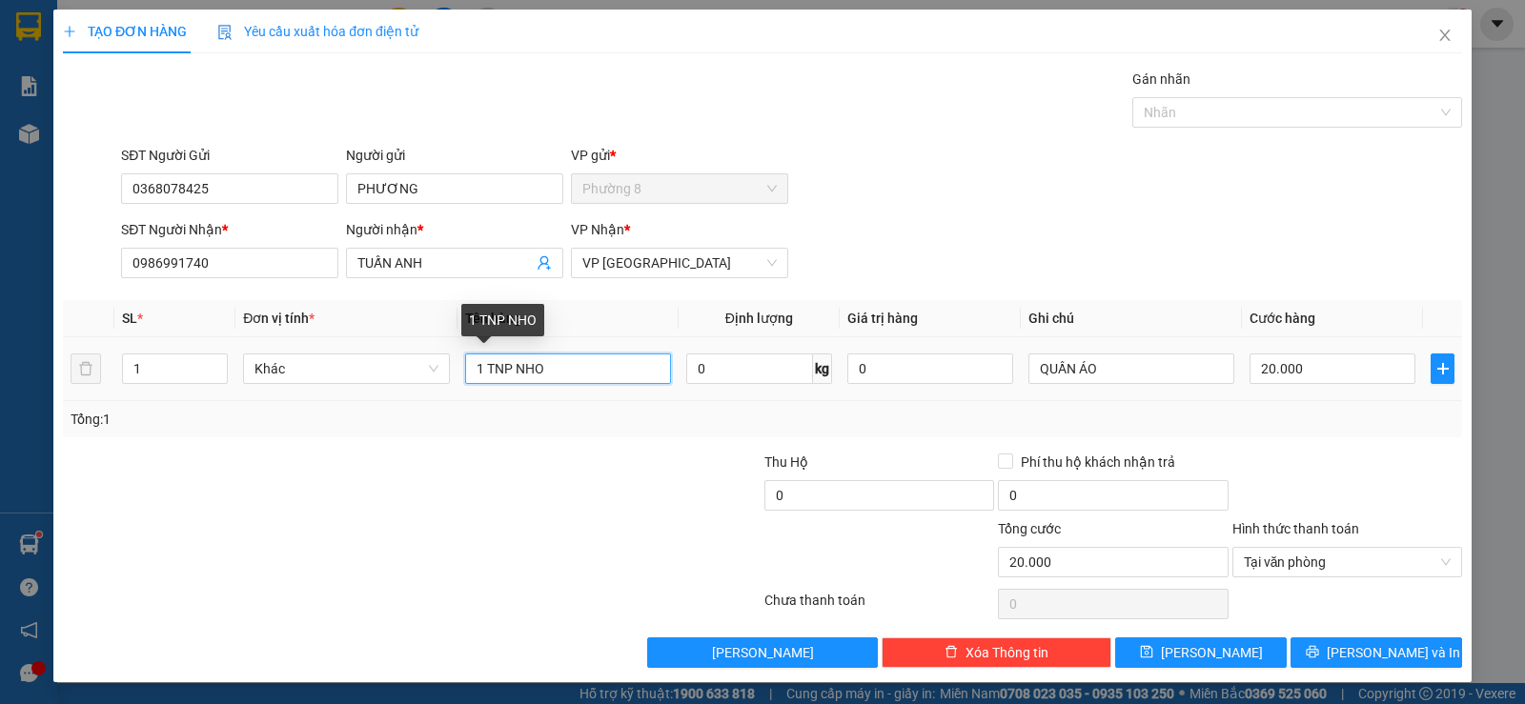
drag, startPoint x: 608, startPoint y: 373, endPoint x: 346, endPoint y: 336, distance: 264.5
click at [346, 336] on table "SL * Đơn vị tính * Tên hàng Định lượng Giá trị hàng Ghi chú Cước hàng 1 Khác 1 …" at bounding box center [762, 350] width 1399 height 101
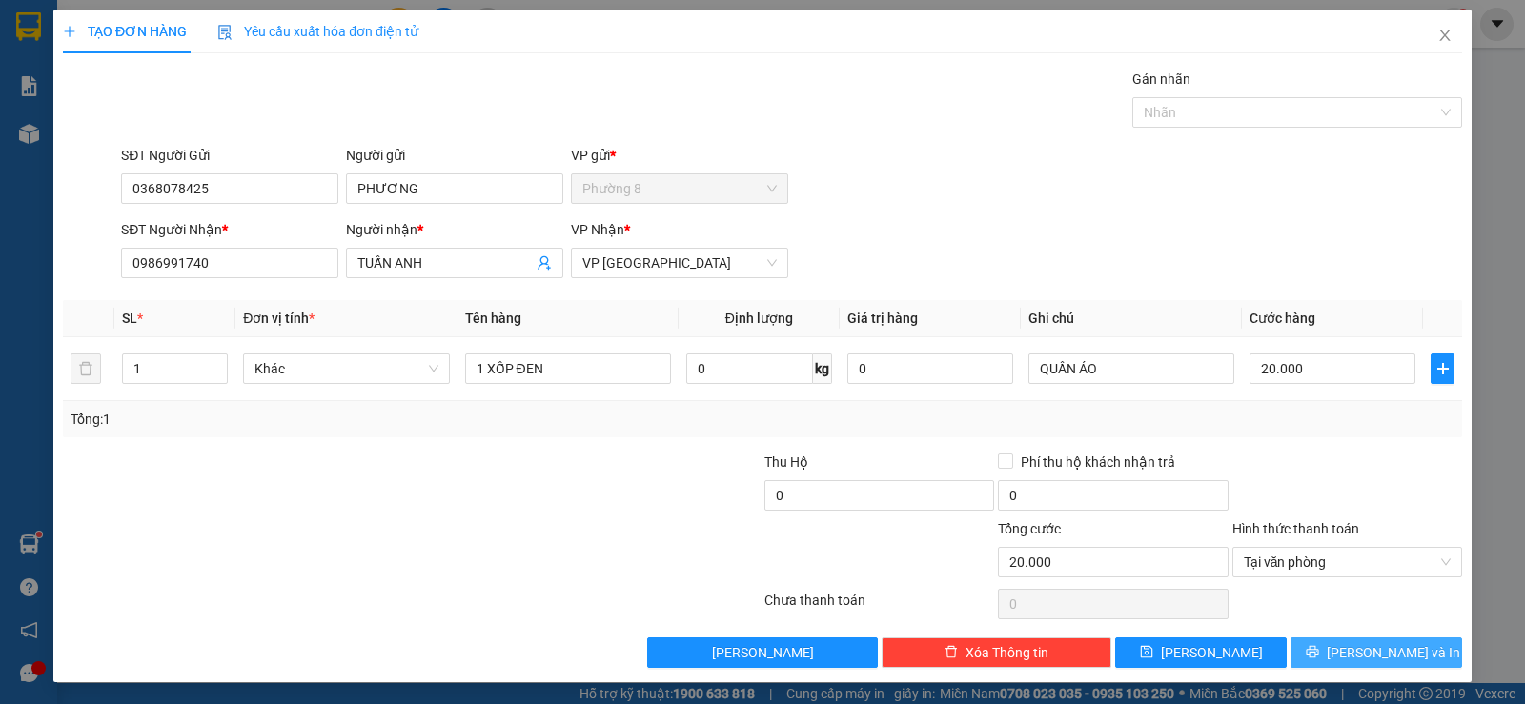
click at [1355, 645] on span "Lưu và In" at bounding box center [1392, 652] width 133 height 21
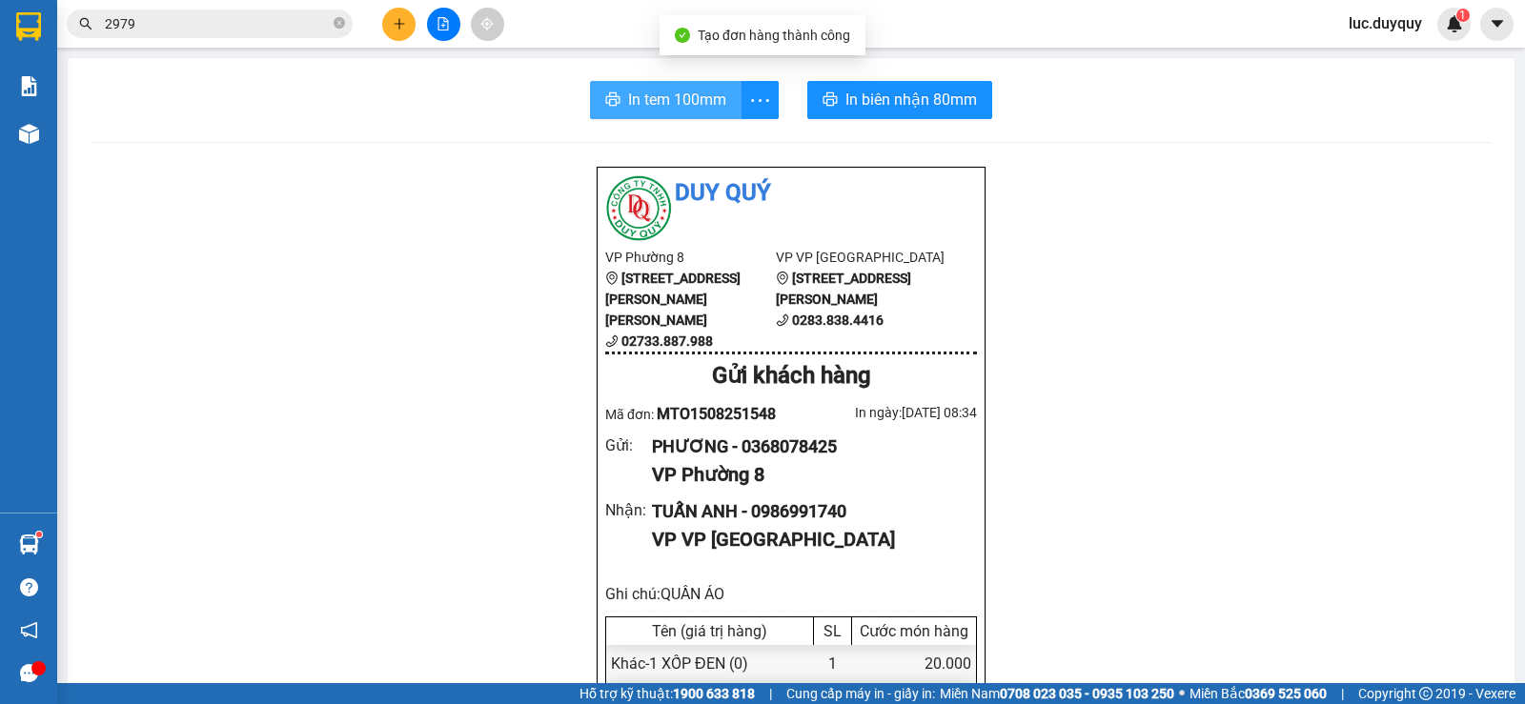
click at [676, 111] on span "In tem 100mm" at bounding box center [677, 100] width 98 height 24
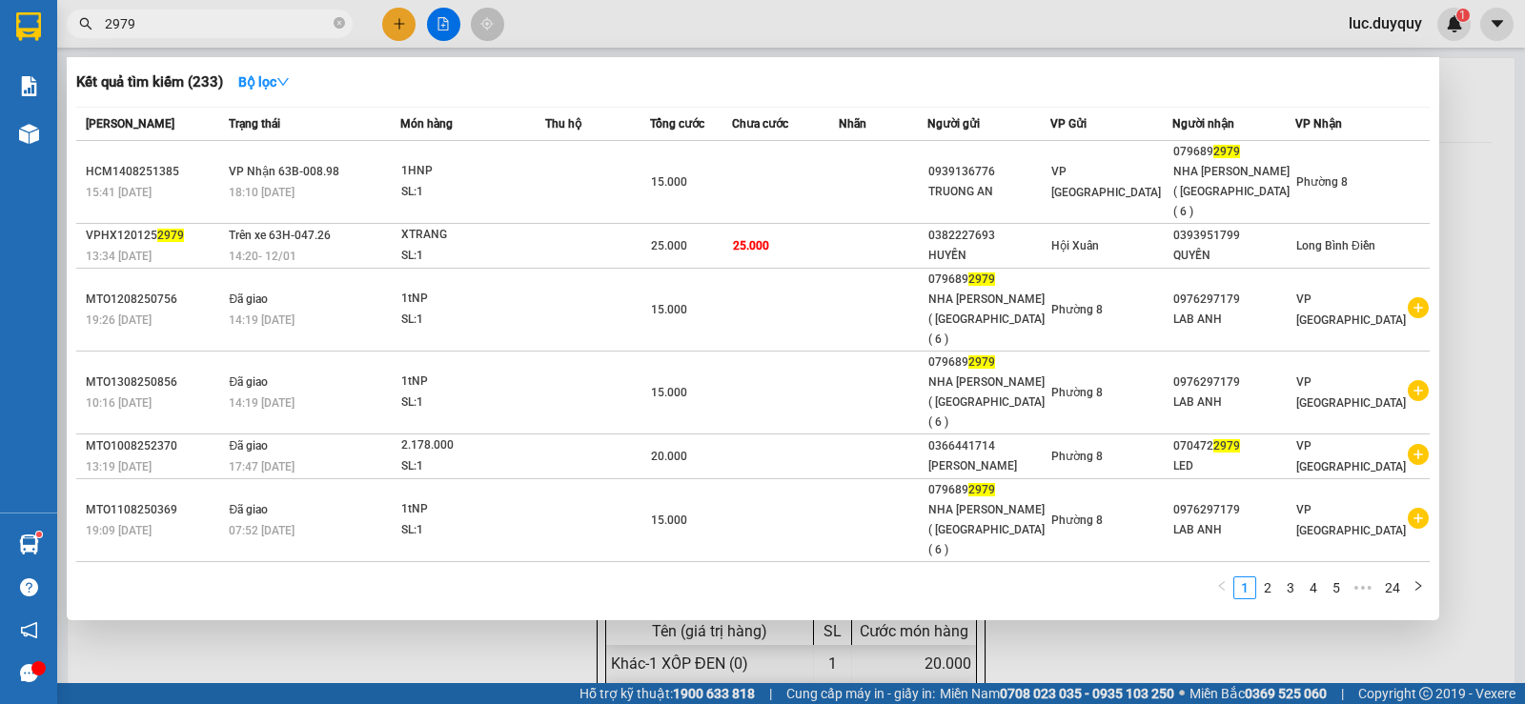
drag, startPoint x: 293, startPoint y: 23, endPoint x: 238, endPoint y: 8, distance: 57.3
click at [281, 23] on input "2979" at bounding box center [217, 23] width 225 height 21
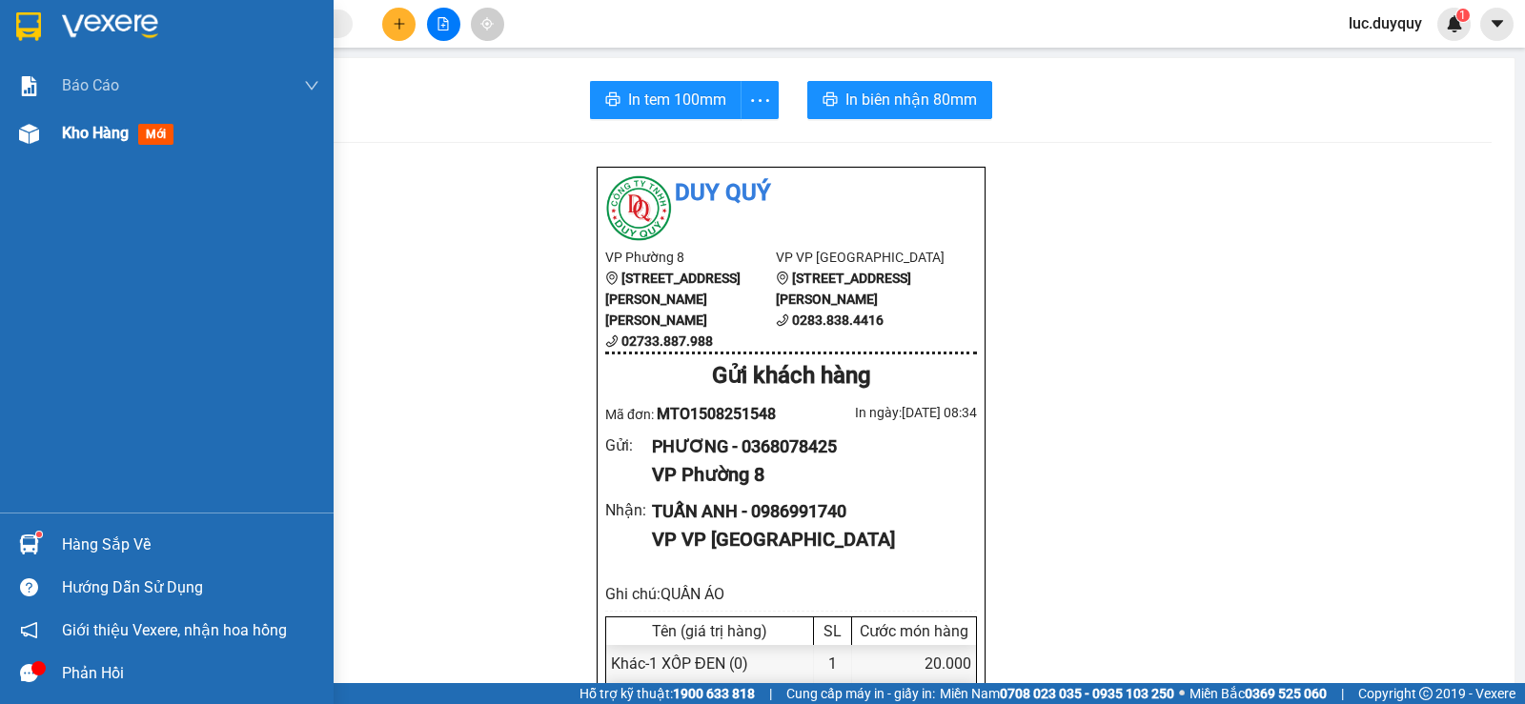
drag, startPoint x: 57, startPoint y: 127, endPoint x: 44, endPoint y: 136, distance: 16.4
click at [49, 136] on div "Kho hàng mới" at bounding box center [167, 134] width 334 height 48
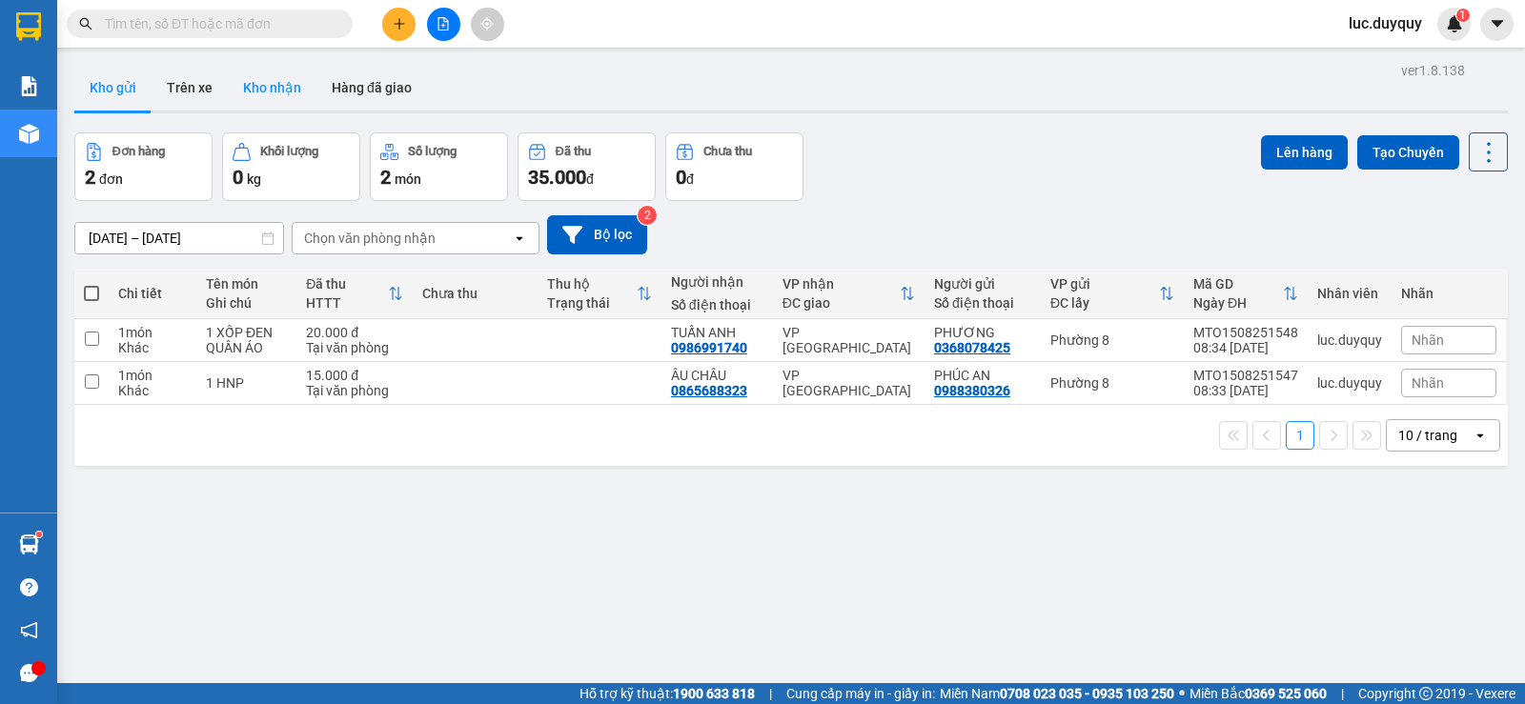
click at [250, 83] on button "Kho nhận" at bounding box center [272, 88] width 89 height 46
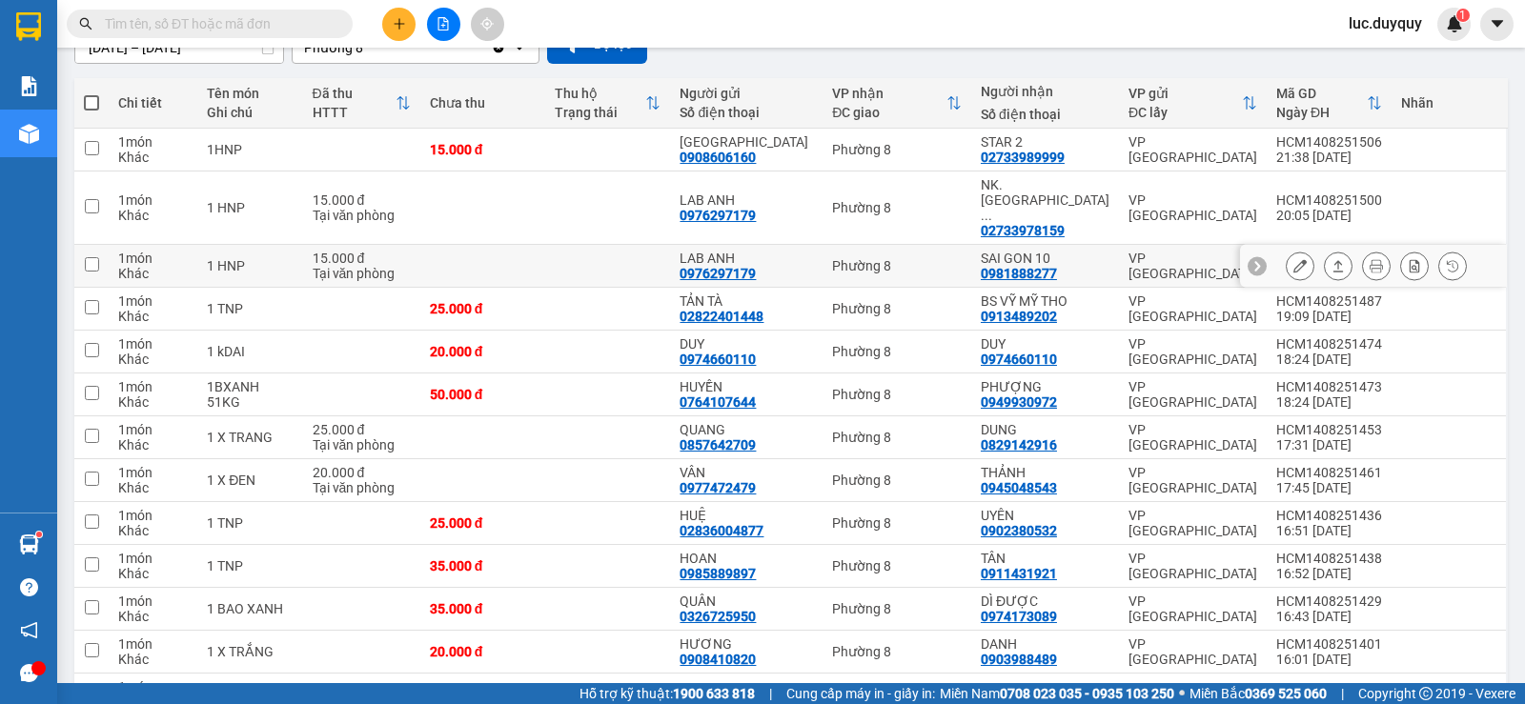
scroll to position [286, 0]
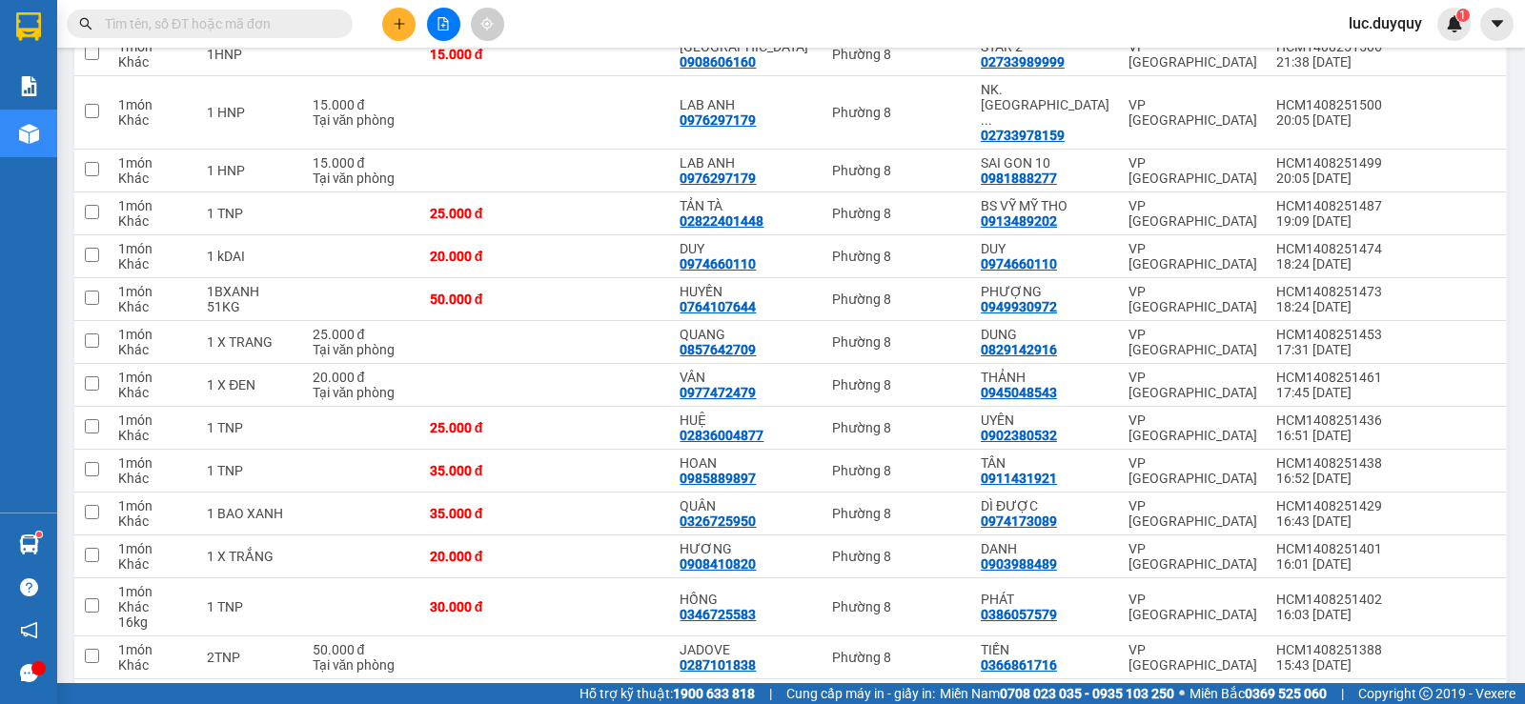
click at [397, 24] on icon "plus" at bounding box center [399, 23] width 10 height 1
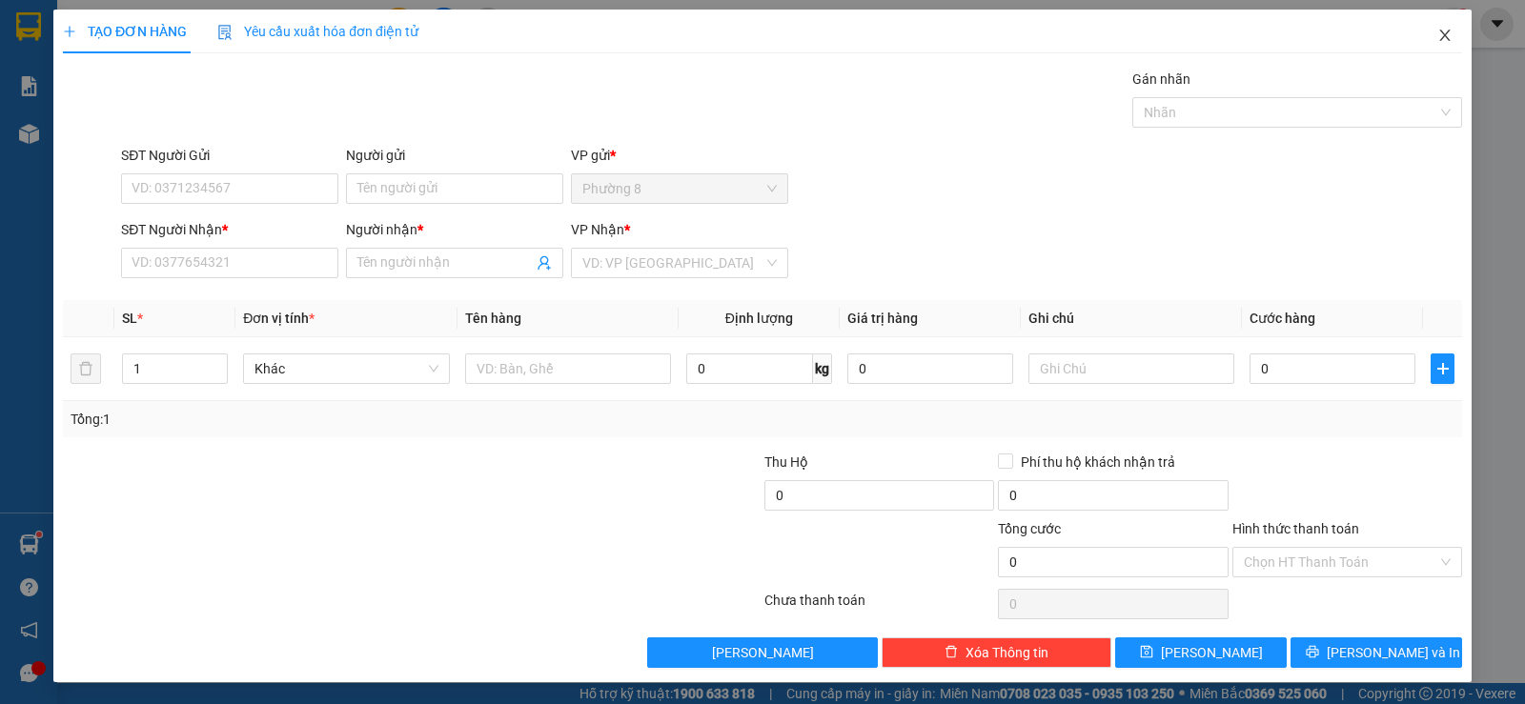
click at [1439, 31] on icon "close" at bounding box center [1444, 35] width 10 height 11
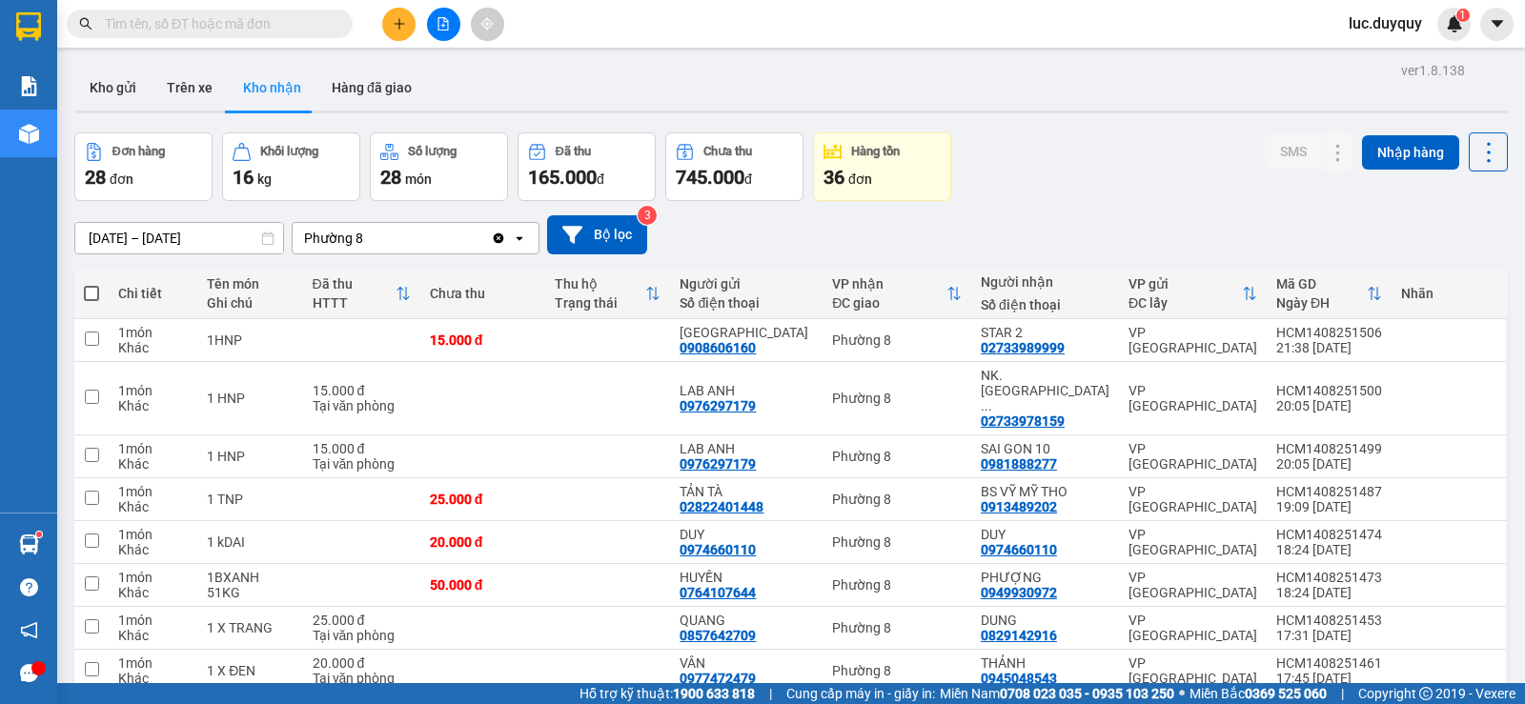
click at [274, 17] on input "text" at bounding box center [217, 23] width 225 height 21
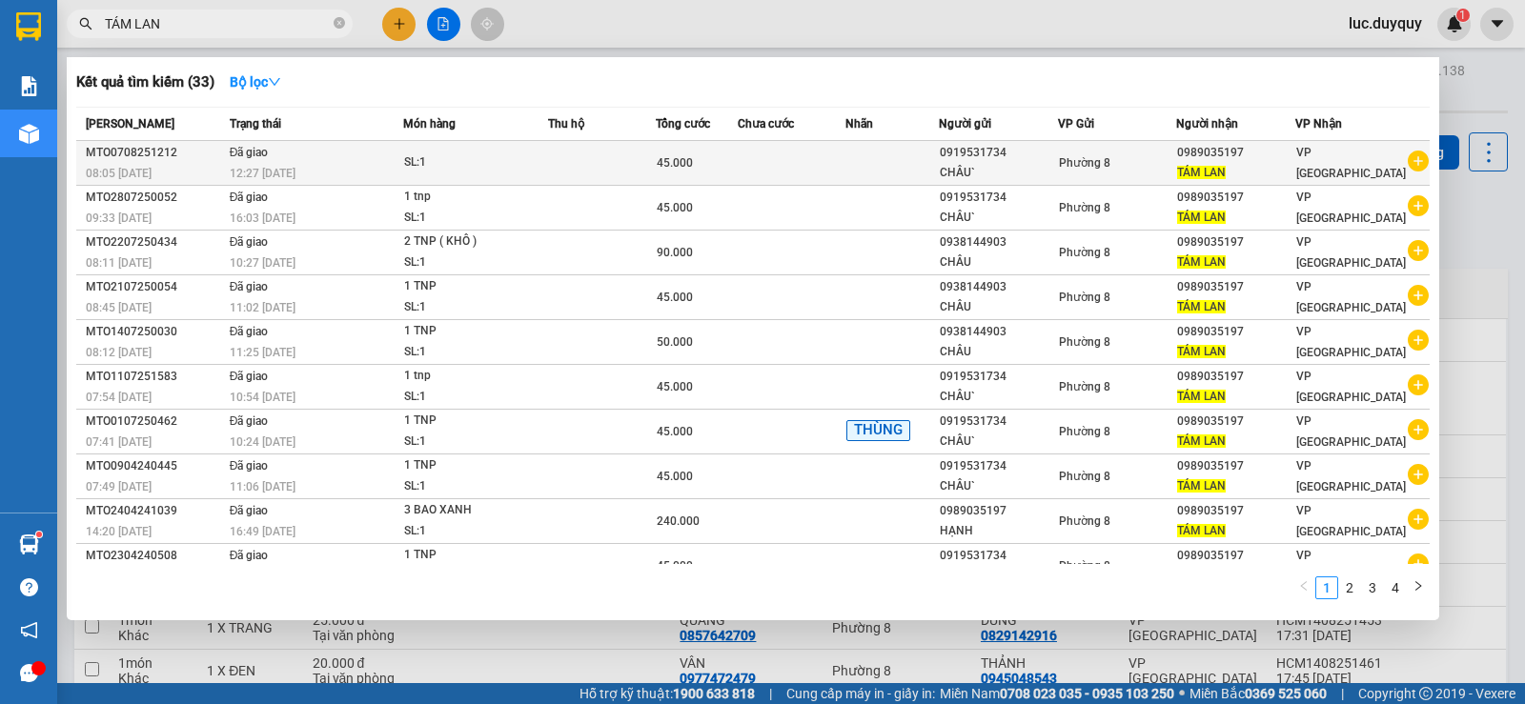
click at [1407, 162] on icon "plus-circle" at bounding box center [1417, 161] width 21 height 21
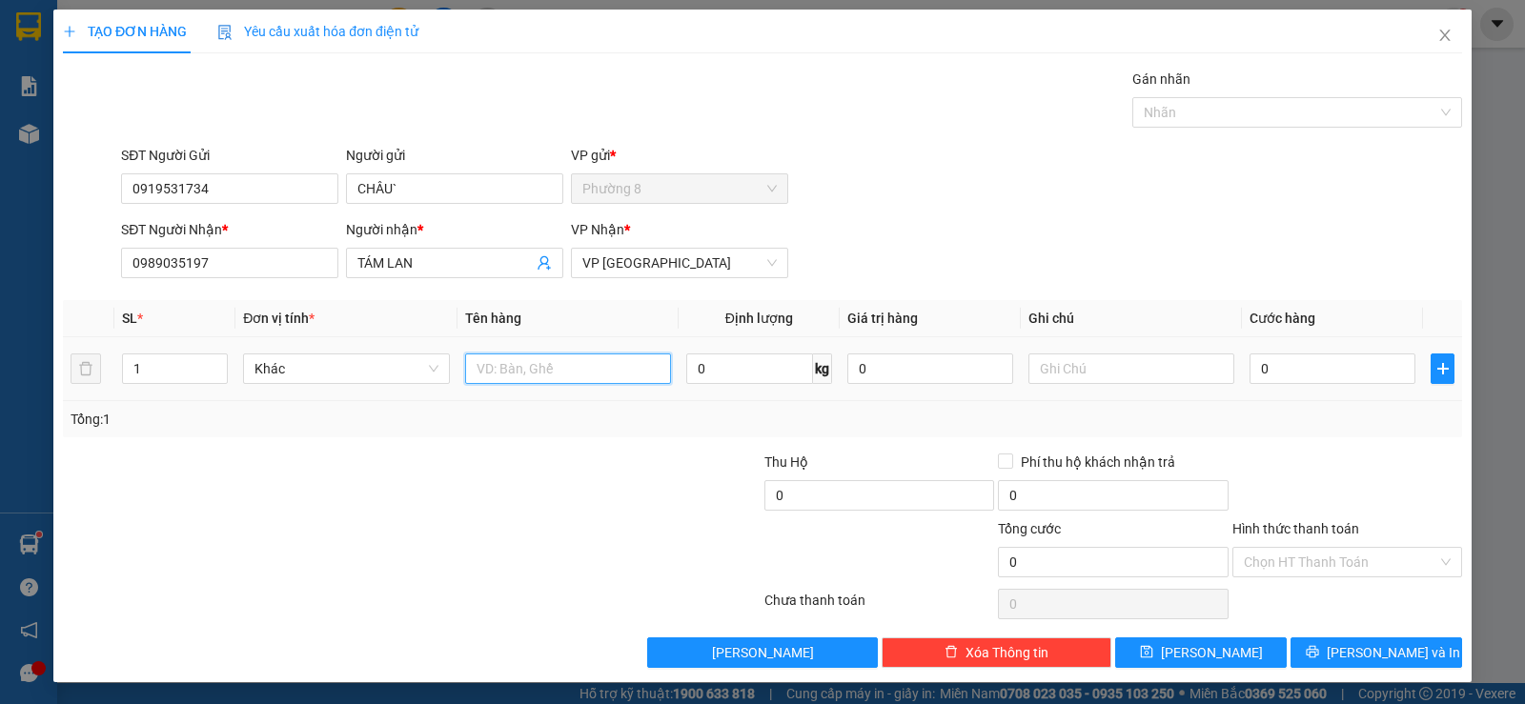
click at [512, 368] on input "text" at bounding box center [568, 369] width 206 height 30
click at [1346, 381] on input "0" at bounding box center [1332, 369] width 166 height 30
click at [1047, 360] on input "text" at bounding box center [1131, 369] width 206 height 30
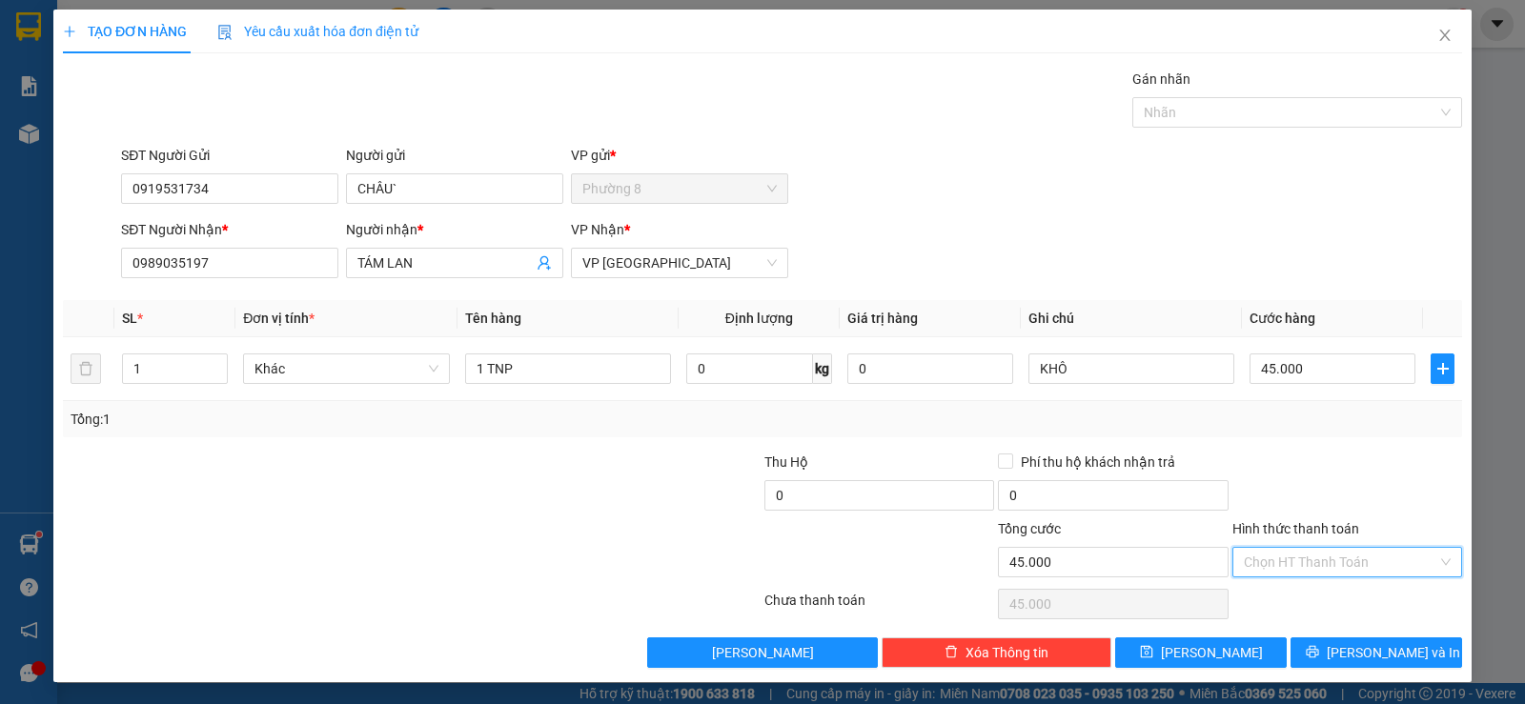
click at [1351, 571] on input "Hình thức thanh toán" at bounding box center [1340, 562] width 193 height 29
click at [1330, 594] on div "Tại văn phòng" at bounding box center [1334, 600] width 205 height 21
click at [1355, 649] on span "Lưu và In" at bounding box center [1392, 652] width 133 height 21
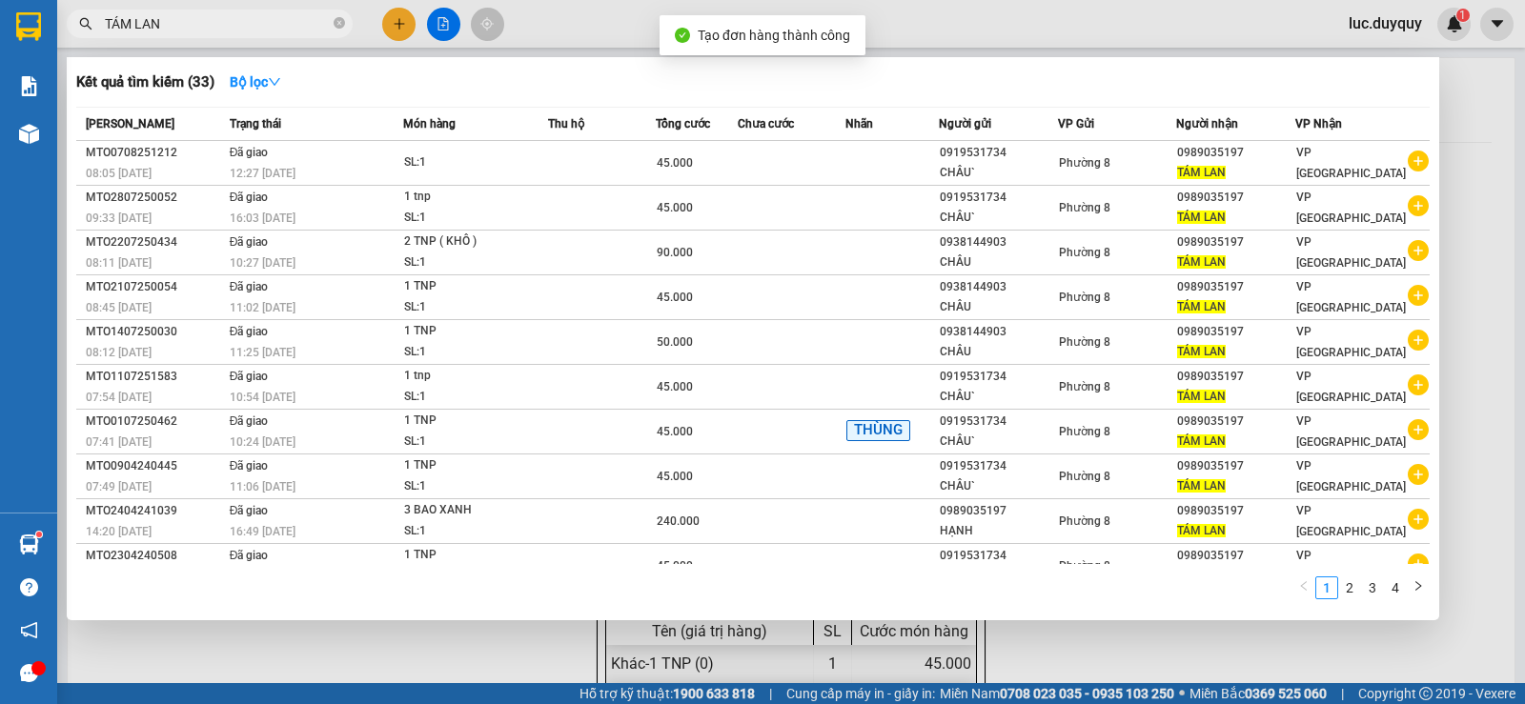
drag, startPoint x: 230, startPoint y: 25, endPoint x: 0, endPoint y: 27, distance: 229.7
click at [0, 28] on section "Kết quả tìm kiếm ( 33 ) Bộ lọc Mã ĐH Trạng thái Món hàng Thu hộ Tổng cước Chưa …" at bounding box center [762, 352] width 1525 height 704
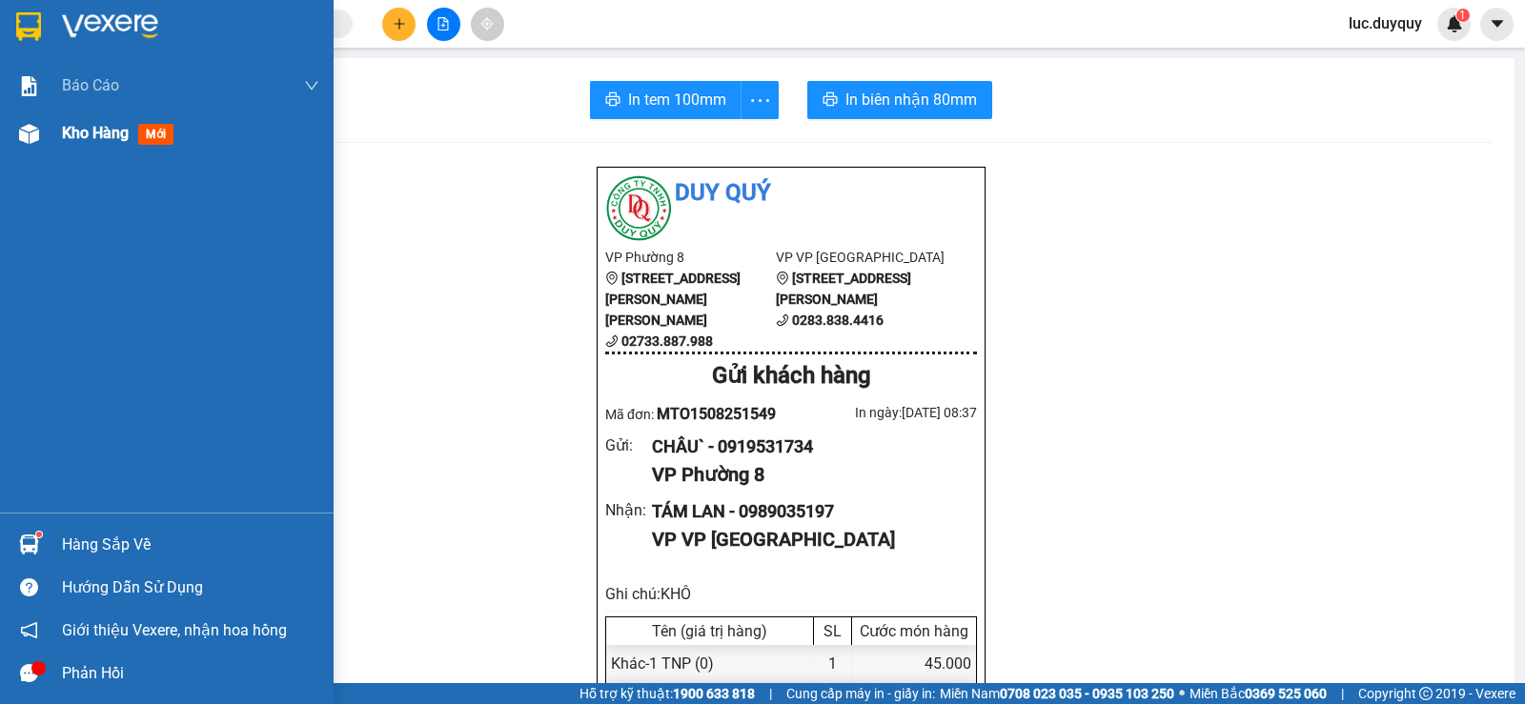
click at [84, 130] on span "Kho hàng" at bounding box center [95, 133] width 67 height 18
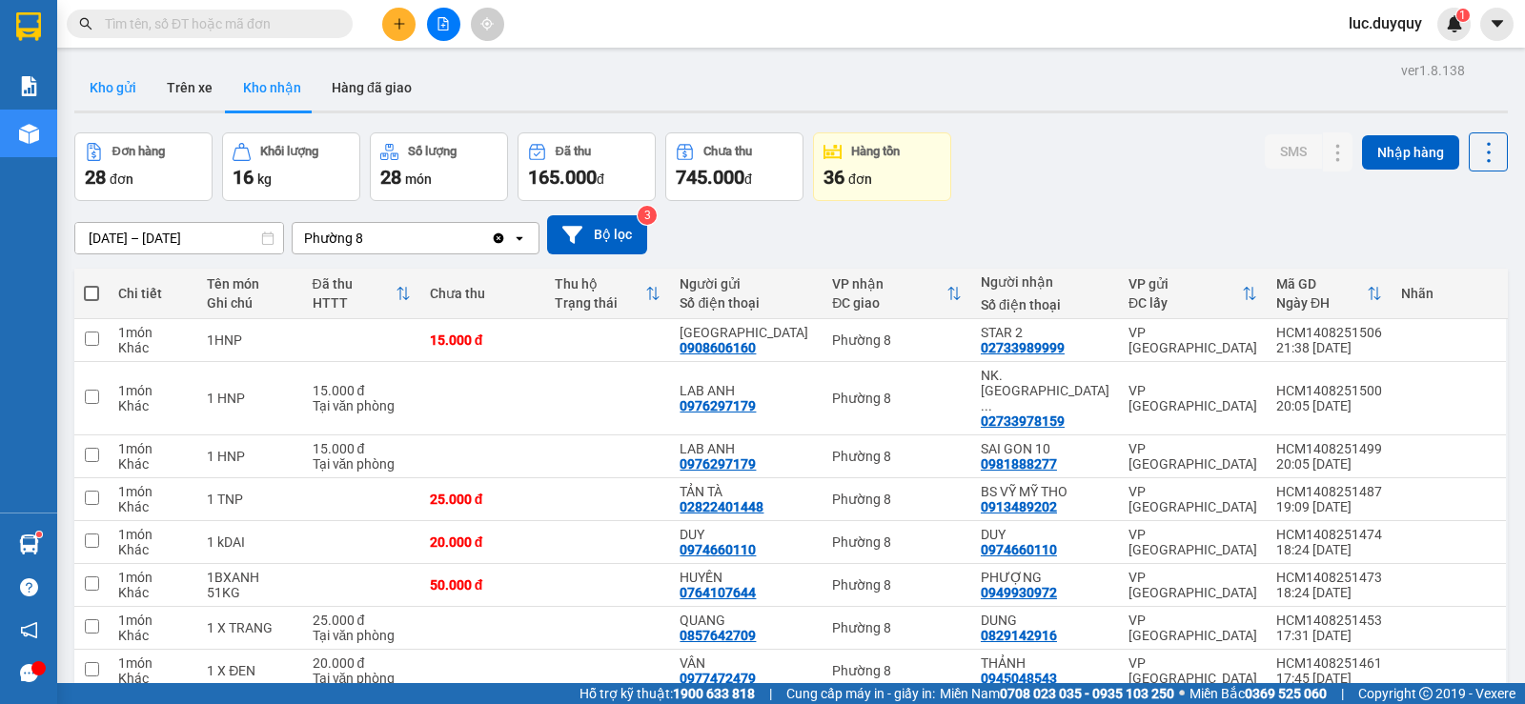
click at [99, 85] on button "Kho gửi" at bounding box center [112, 88] width 77 height 46
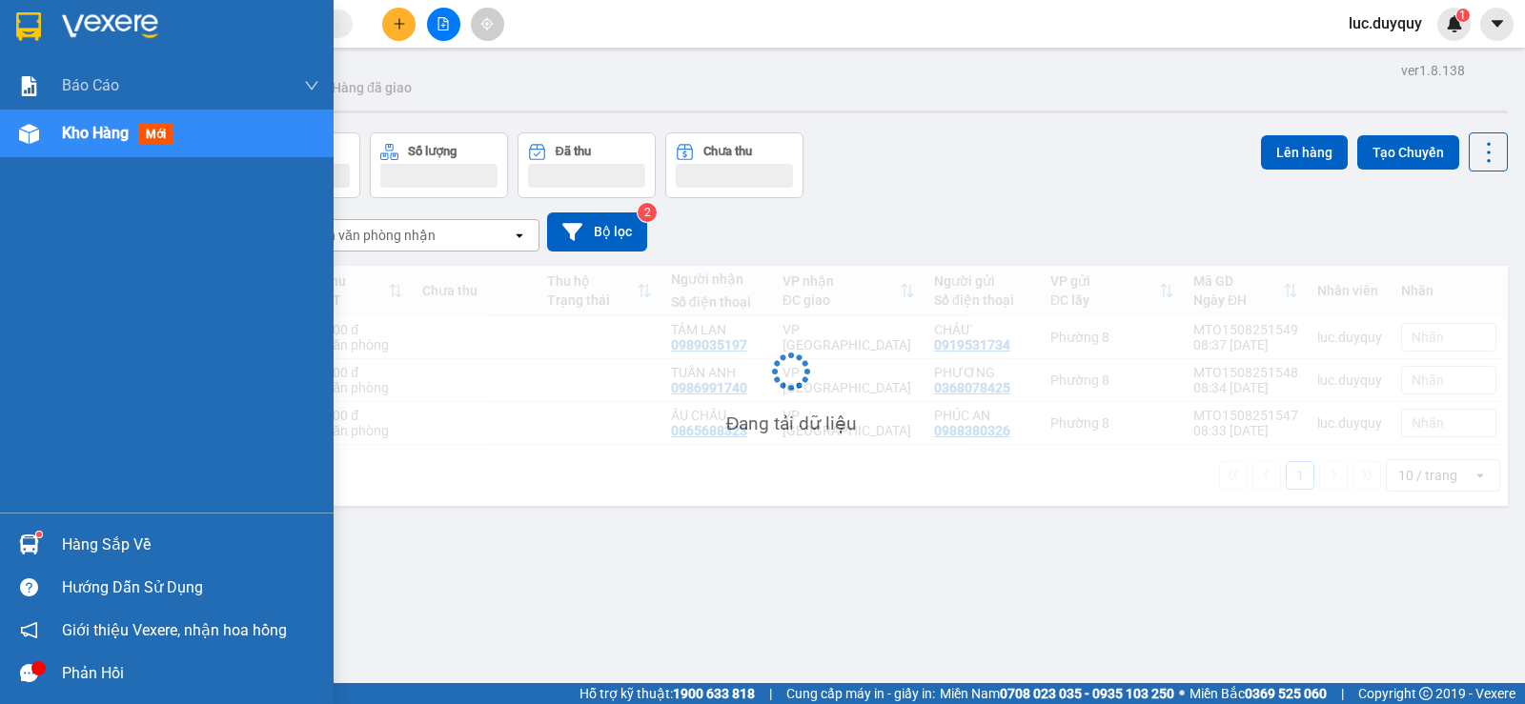
click at [52, 131] on div "Kho hàng mới" at bounding box center [167, 134] width 334 height 48
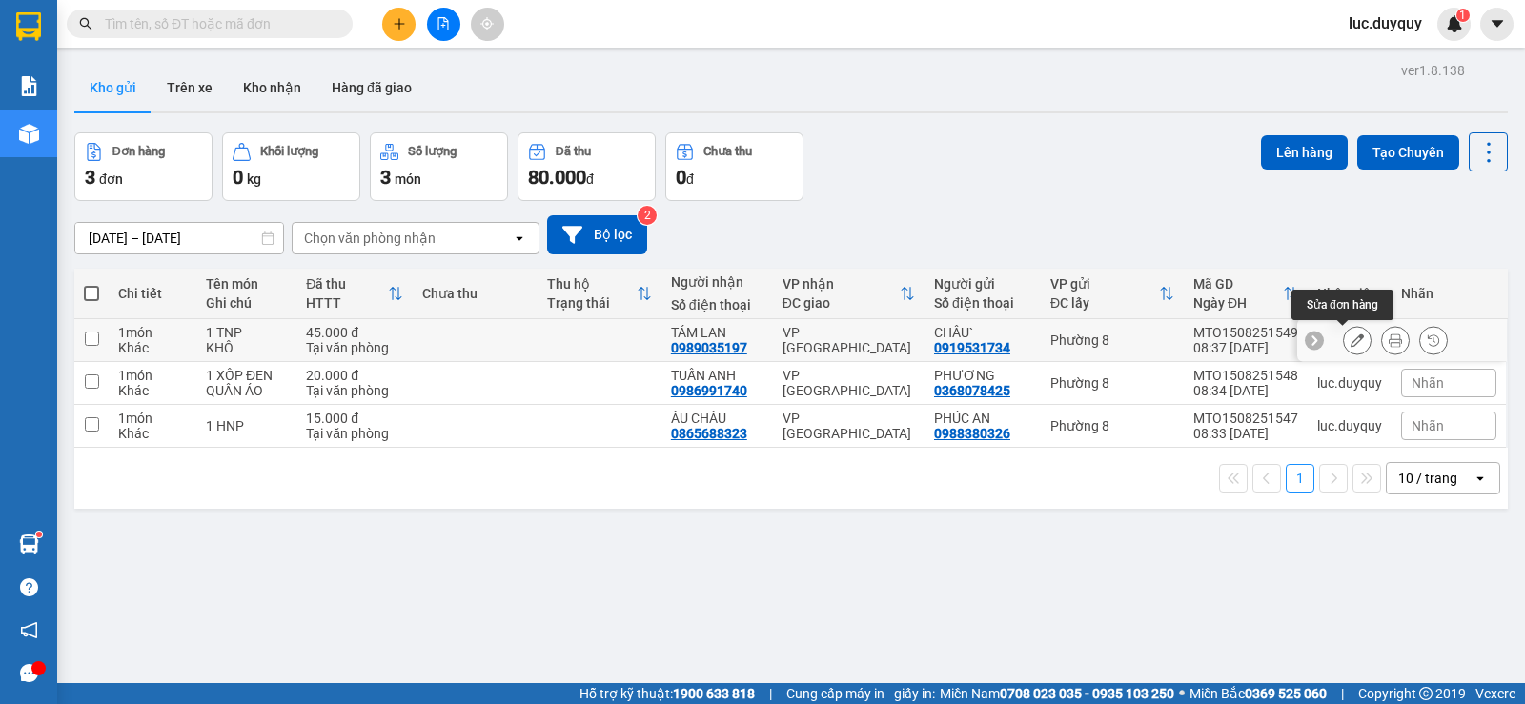
click at [1350, 338] on icon at bounding box center [1356, 340] width 13 height 13
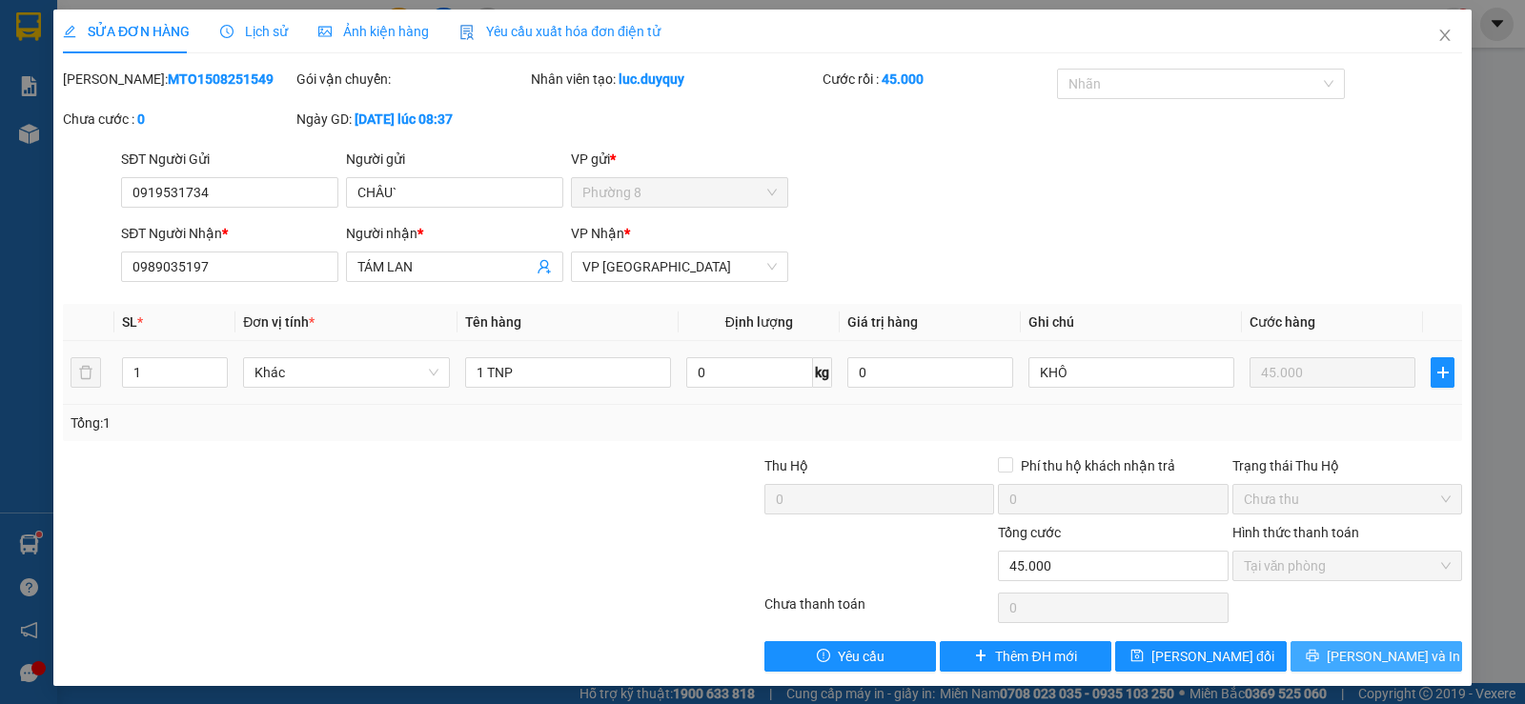
click at [1353, 659] on span "Lưu và In" at bounding box center [1392, 656] width 133 height 21
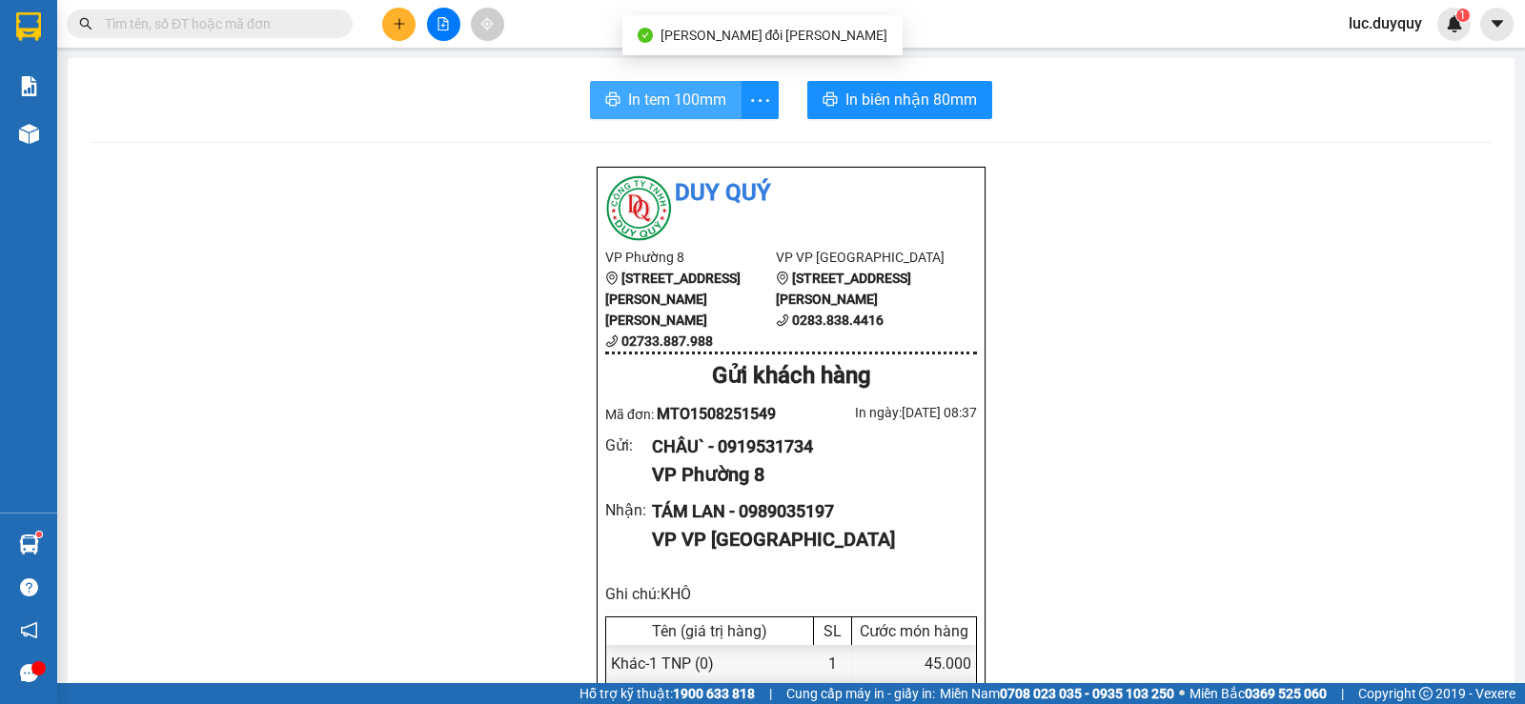
click at [652, 101] on span "In tem 100mm" at bounding box center [677, 100] width 98 height 24
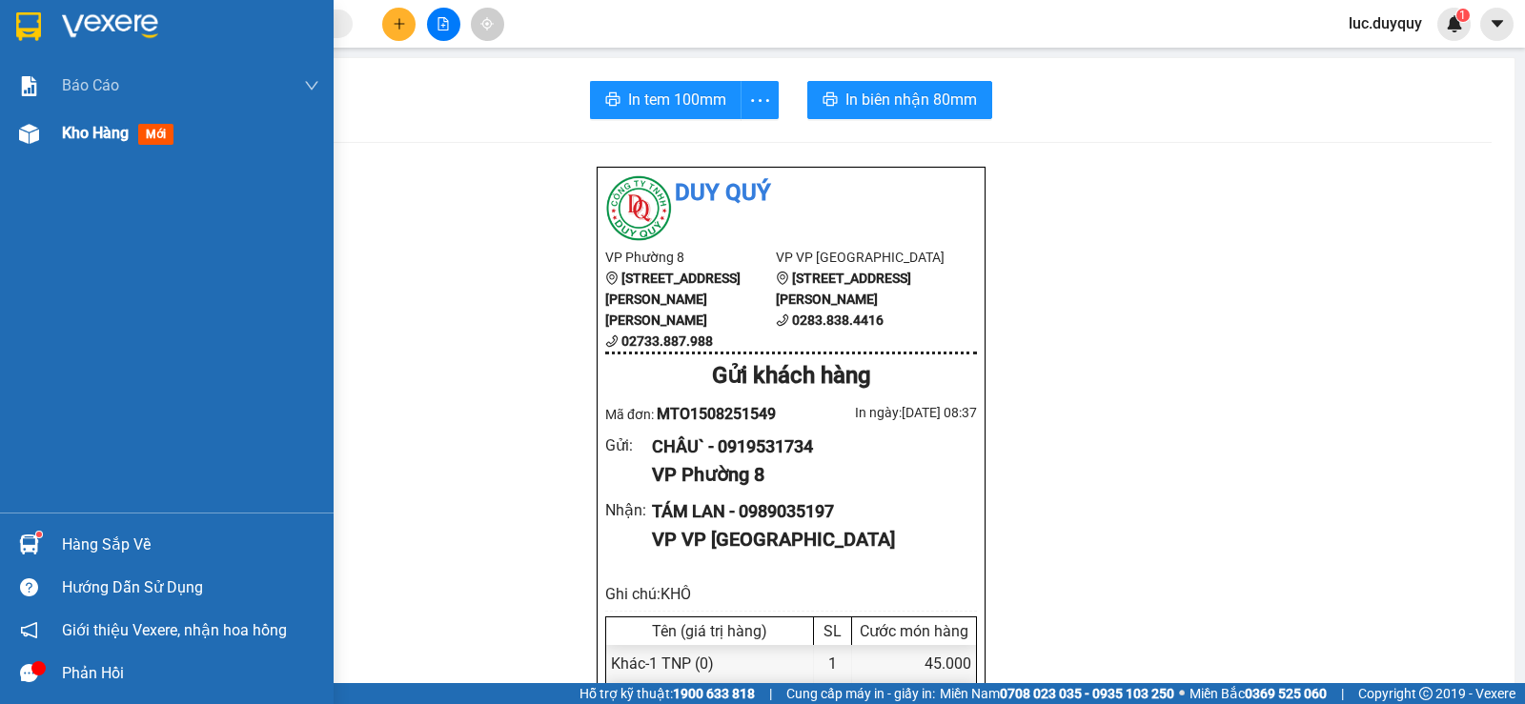
click at [59, 129] on div "Kho hàng mới" at bounding box center [167, 134] width 334 height 48
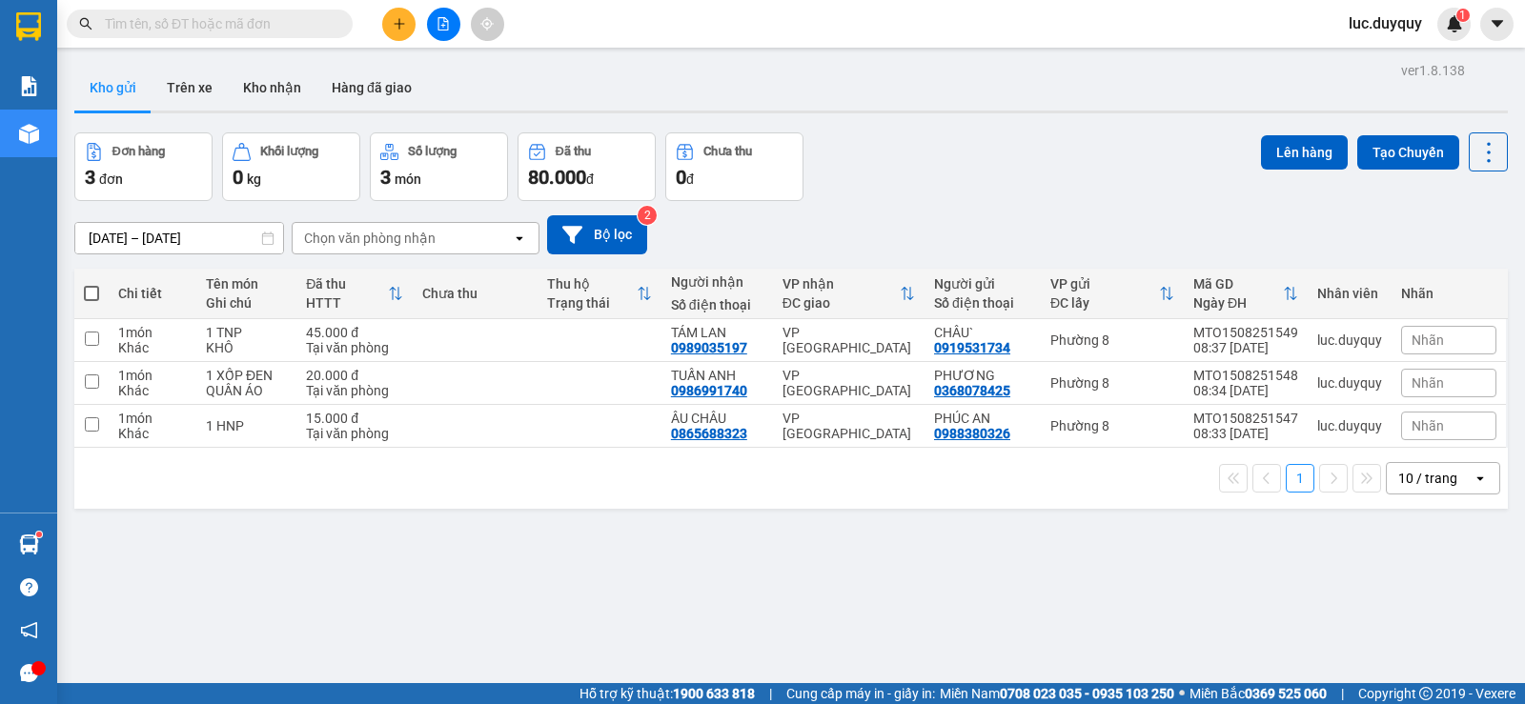
click at [91, 293] on span at bounding box center [91, 293] width 15 height 15
click at [91, 284] on input "checkbox" at bounding box center [91, 284] width 0 height 0
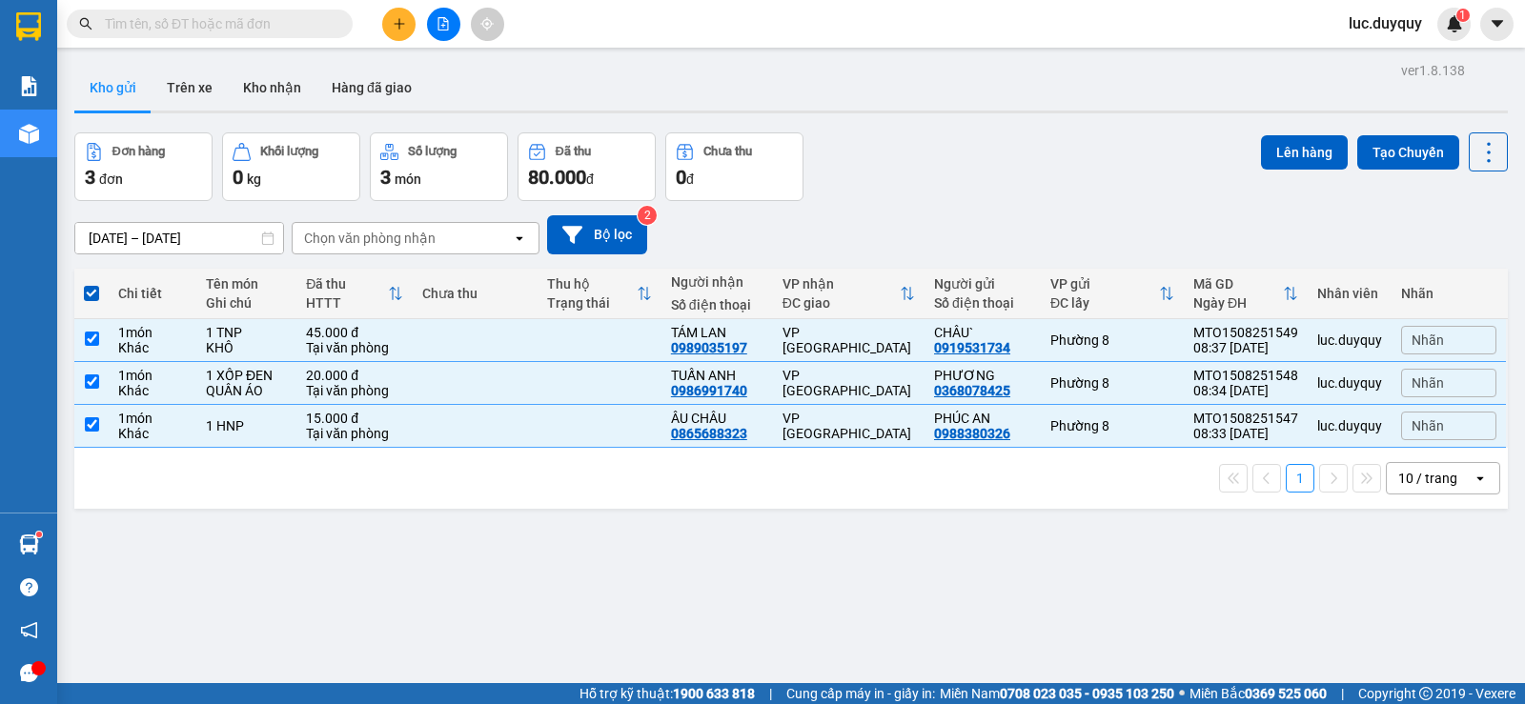
click at [1335, 172] on div "Lên hàng Tạo Chuyến" at bounding box center [1384, 166] width 247 height 69
click at [1281, 137] on button "Lên hàng" at bounding box center [1304, 152] width 87 height 34
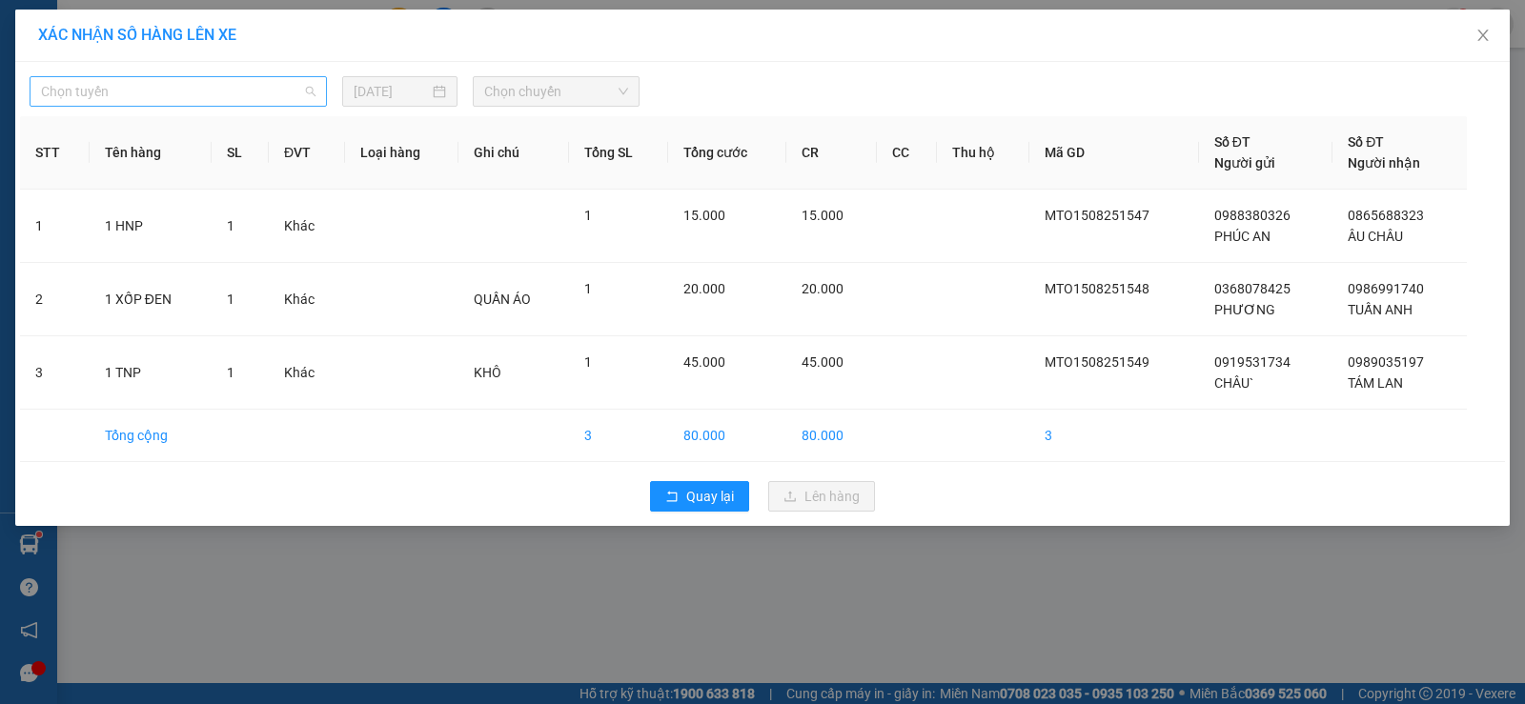
click at [159, 95] on span "Chọn tuyến" at bounding box center [178, 91] width 274 height 29
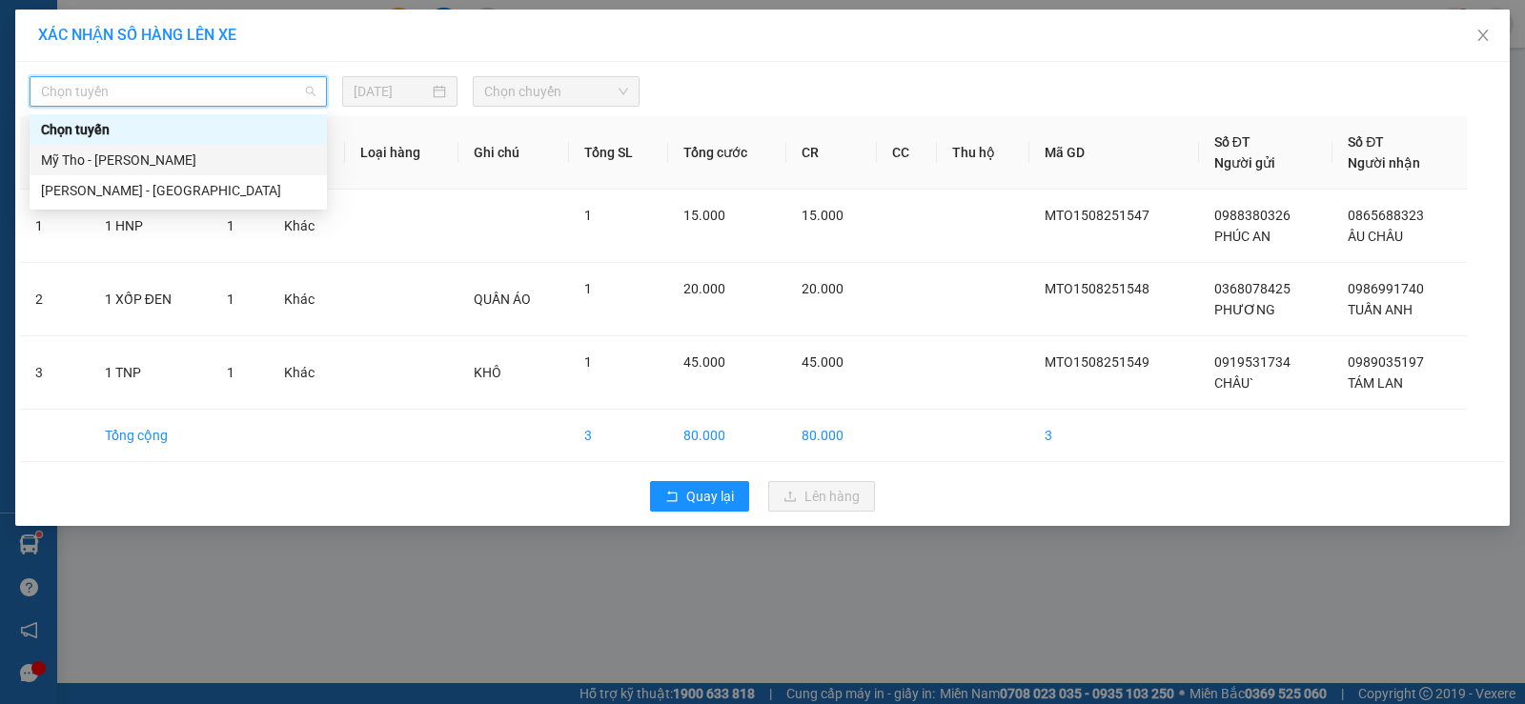
click at [132, 171] on div "Mỹ Tho - Hồ Chí Minh" at bounding box center [178, 160] width 297 height 30
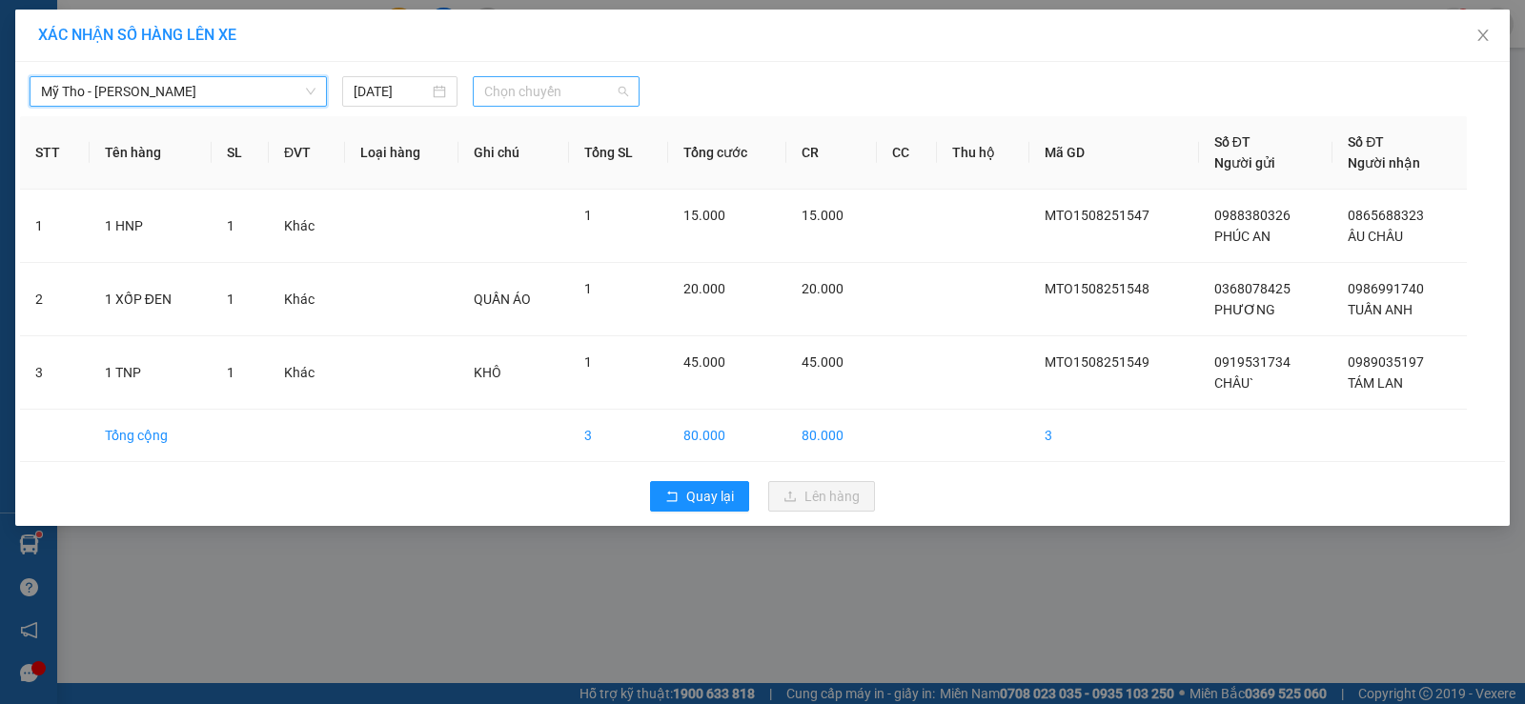
click at [536, 91] on span "Chọn chuyến" at bounding box center [556, 91] width 144 height 29
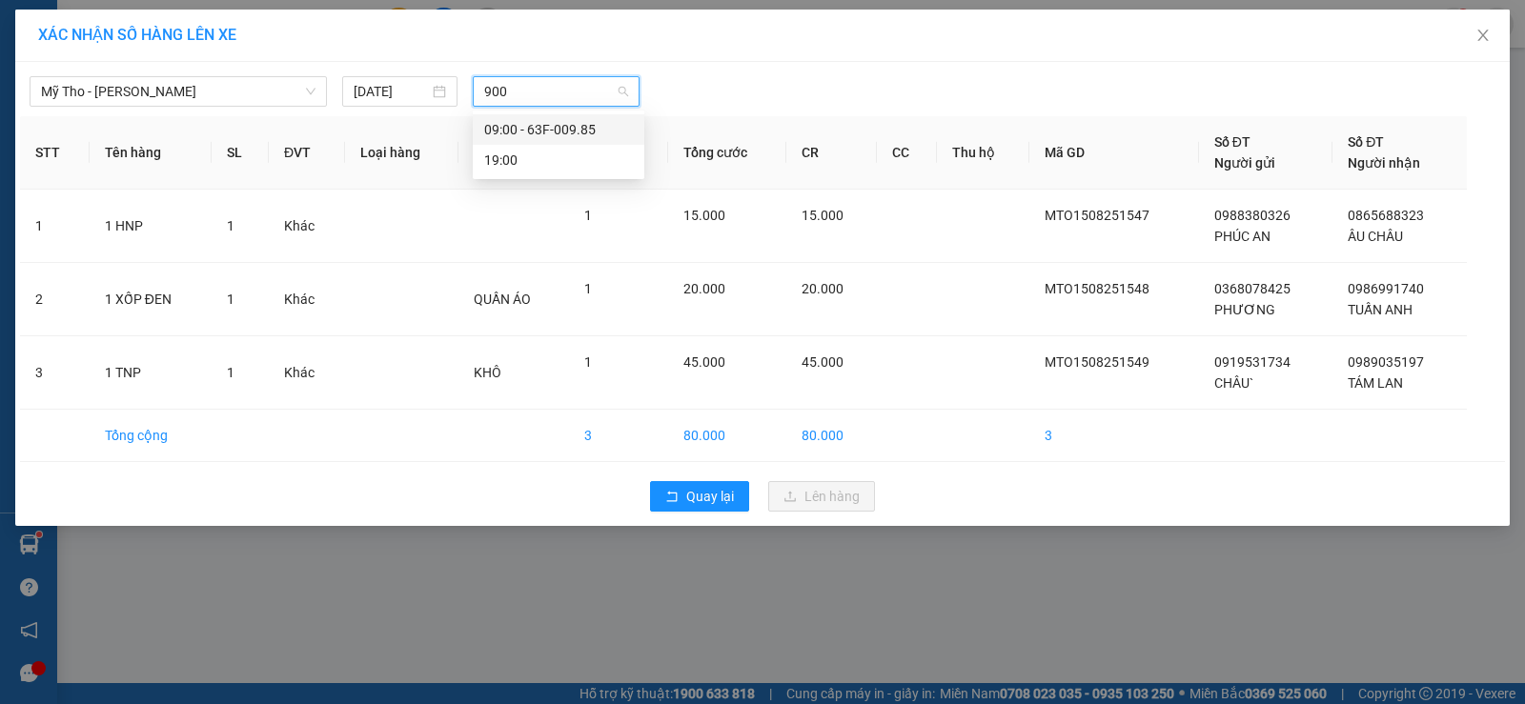
drag, startPoint x: 536, startPoint y: 131, endPoint x: 617, endPoint y: 195, distance: 103.7
click at [536, 131] on div "09:00 - 63F-009.85" at bounding box center [558, 129] width 149 height 21
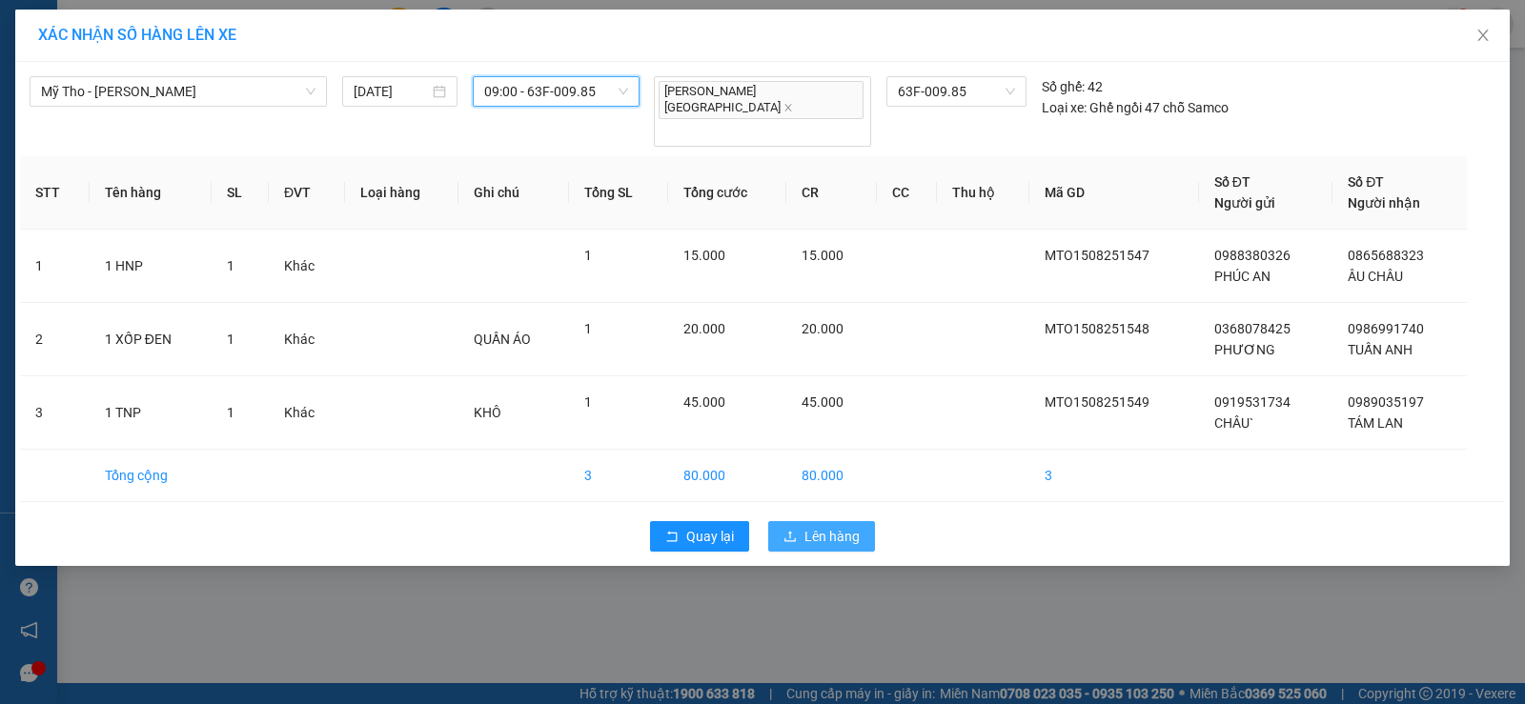
click at [840, 526] on span "Lên hàng" at bounding box center [831, 536] width 55 height 21
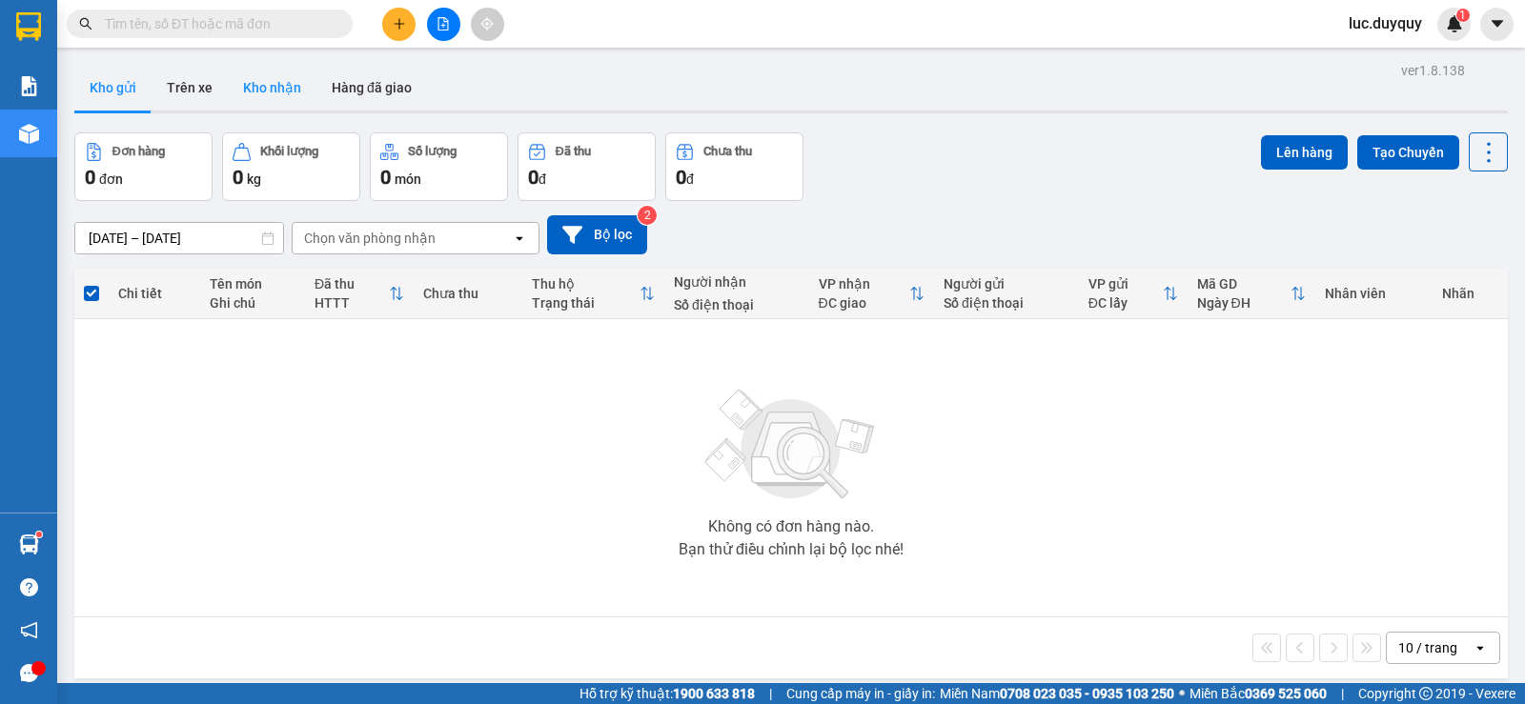
click at [248, 86] on button "Kho nhận" at bounding box center [272, 88] width 89 height 46
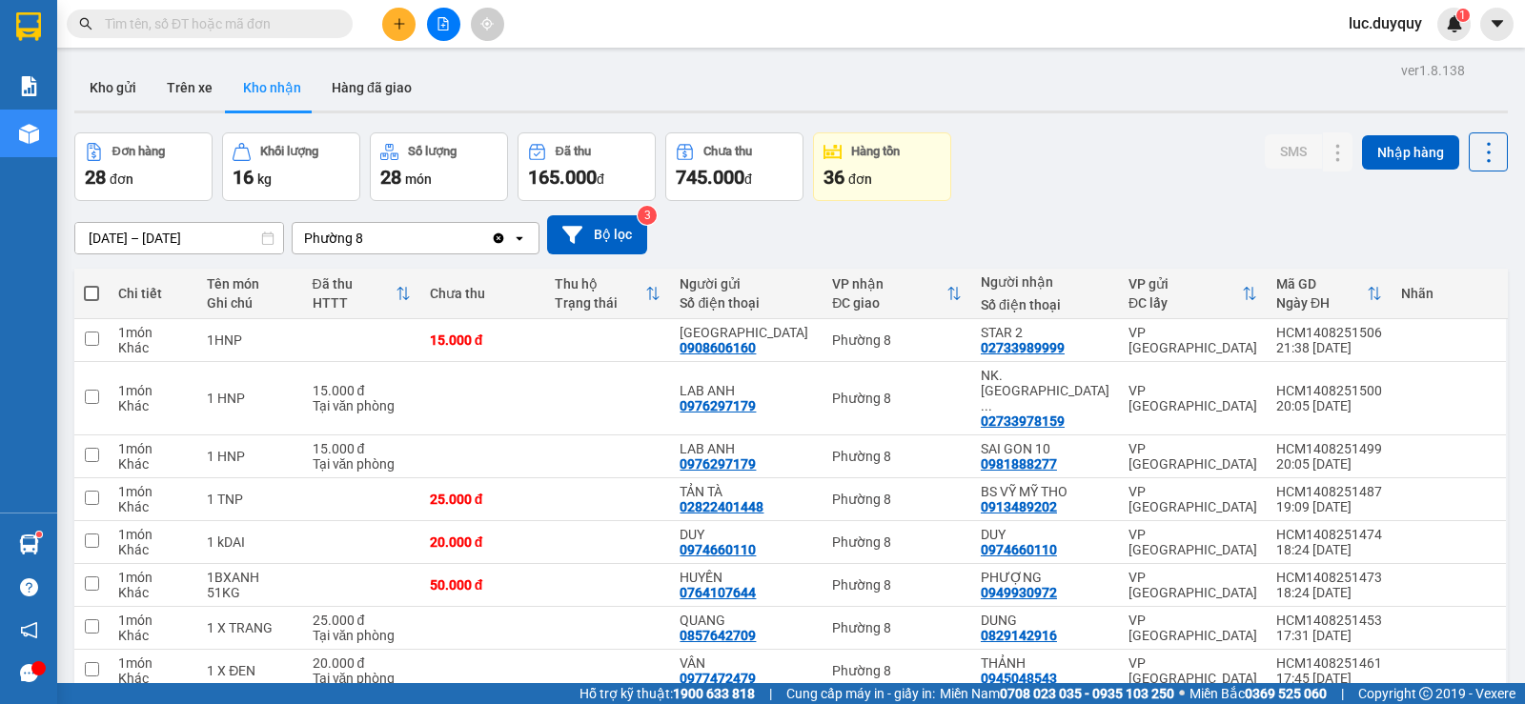
click at [285, 12] on span at bounding box center [210, 24] width 286 height 29
click at [269, 22] on input "text" at bounding box center [217, 23] width 225 height 21
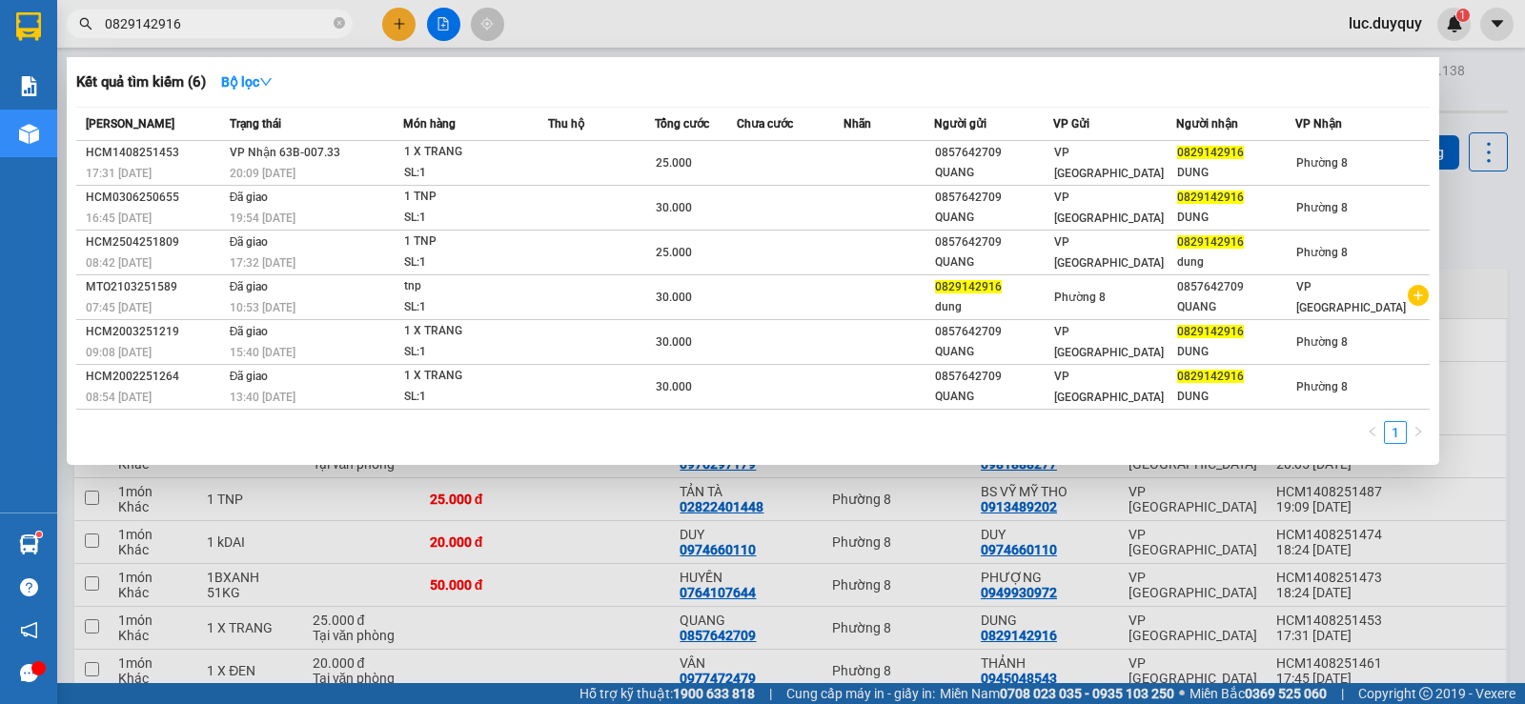
click at [1494, 255] on div at bounding box center [762, 352] width 1525 height 704
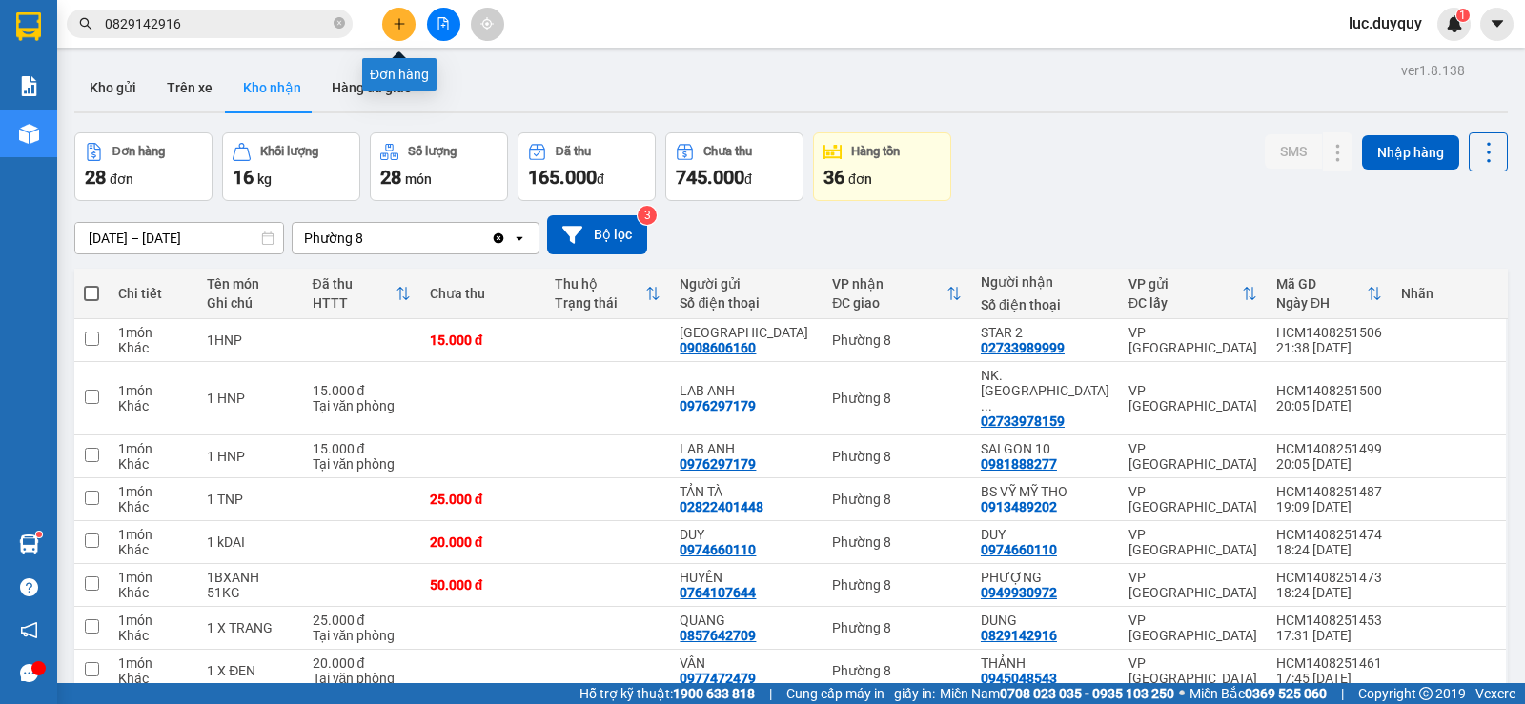
click at [389, 18] on button at bounding box center [398, 24] width 33 height 33
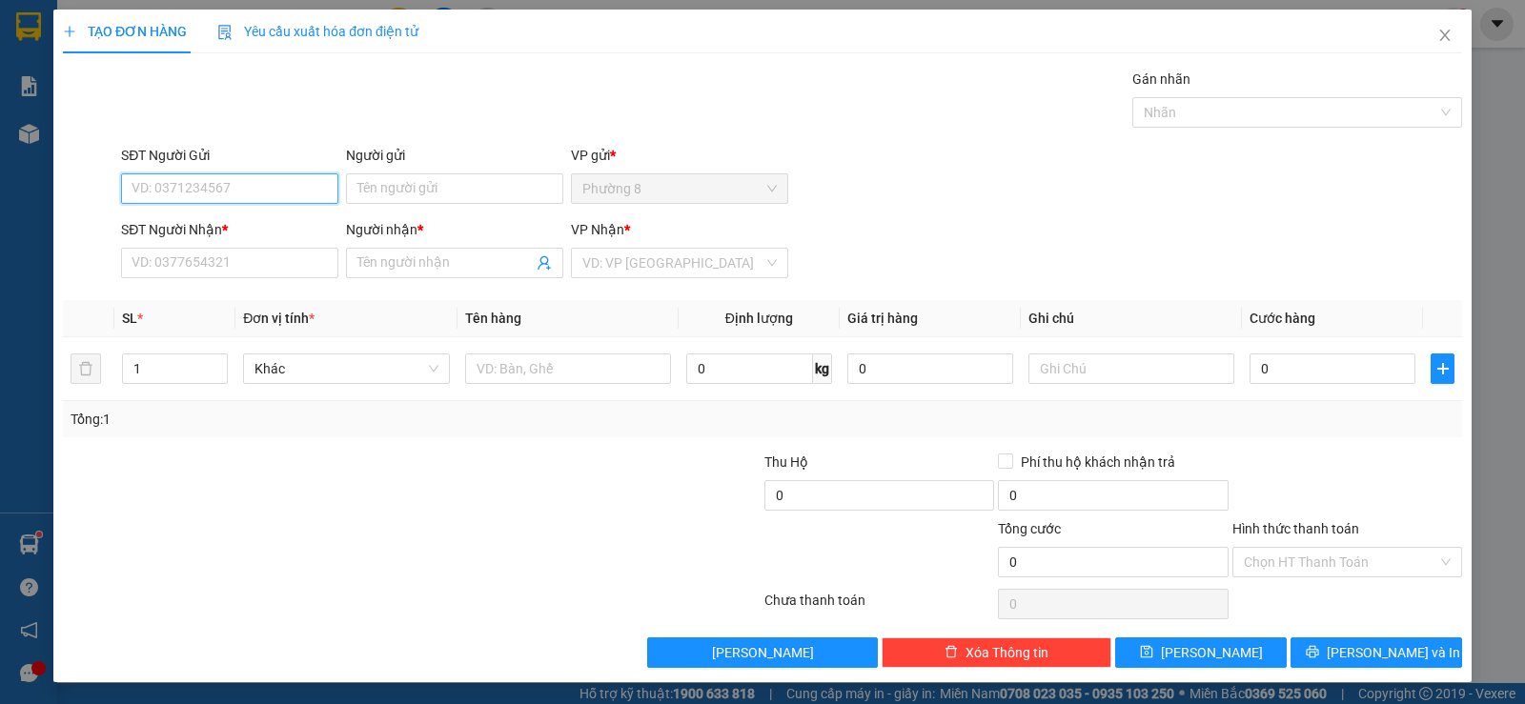
click at [286, 184] on input "SĐT Người Gửi" at bounding box center [229, 188] width 217 height 30
click at [259, 220] on div "0918363507 - LOAN" at bounding box center [227, 226] width 192 height 21
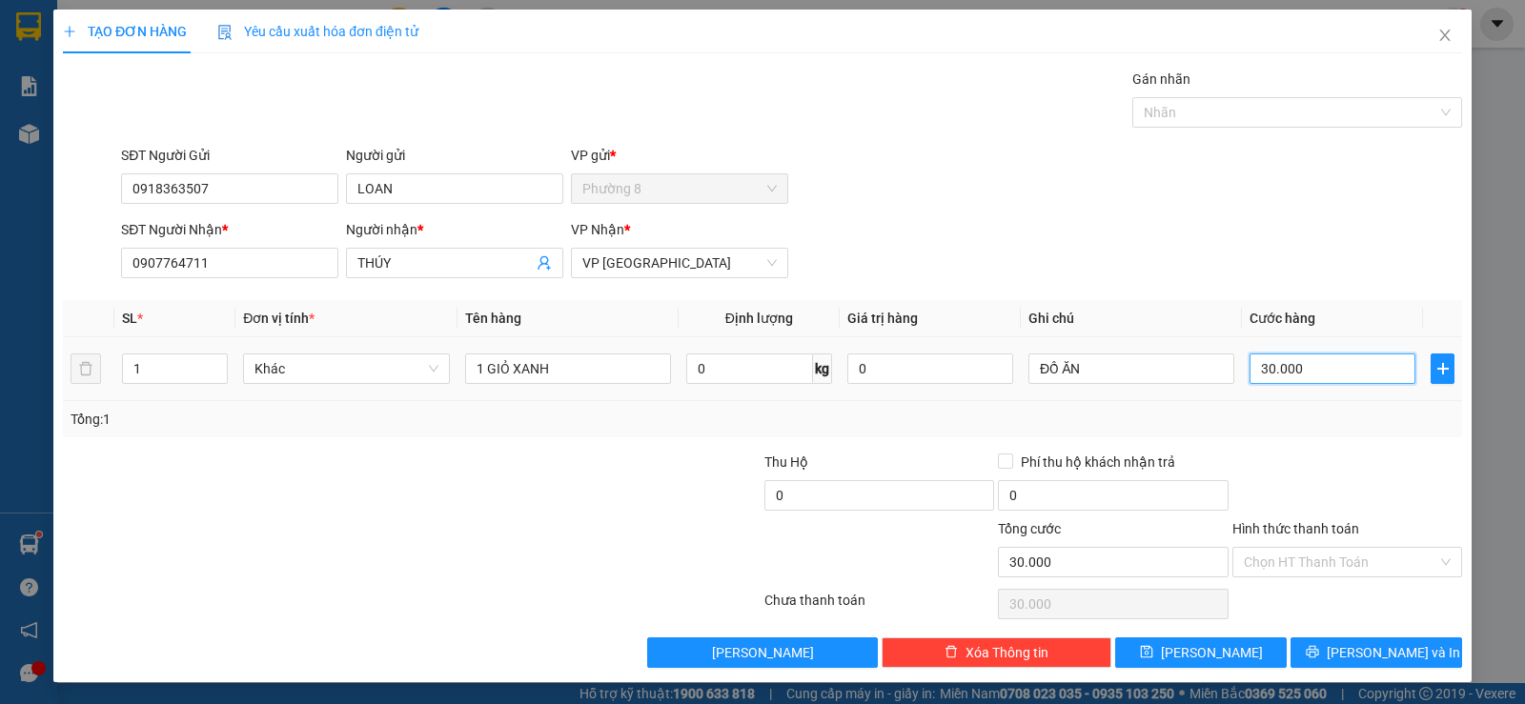
click at [1326, 366] on input "30.000" at bounding box center [1332, 369] width 166 height 30
drag, startPoint x: 578, startPoint y: 366, endPoint x: 250, endPoint y: 347, distance: 329.3
click at [250, 347] on tr "1 Khác 1 GIỎ XANH 0 kg 0 ĐỒ ĂN 25.000" at bounding box center [762, 369] width 1399 height 64
click at [1343, 552] on input "Hình thức thanh toán" at bounding box center [1340, 562] width 193 height 29
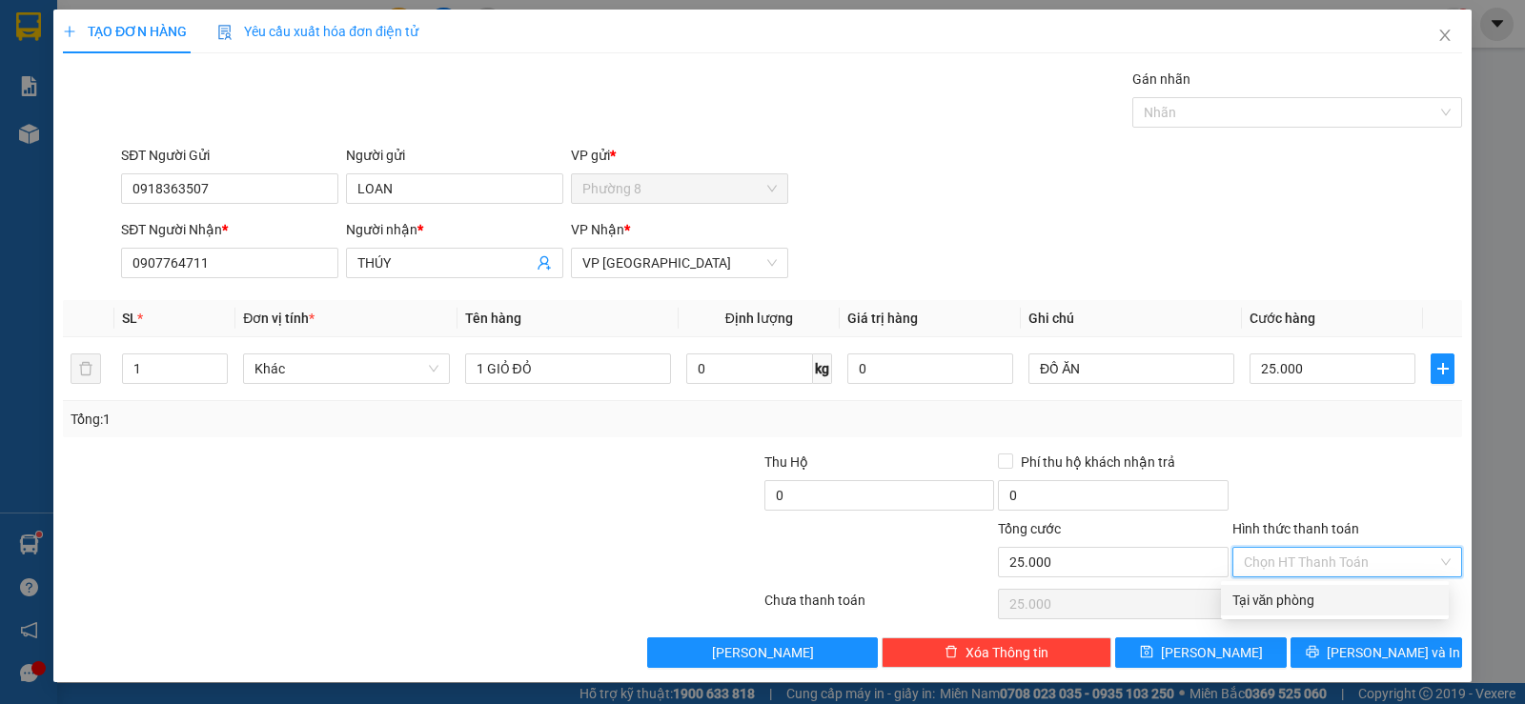
click at [1321, 597] on div "Tại văn phòng" at bounding box center [1334, 600] width 205 height 21
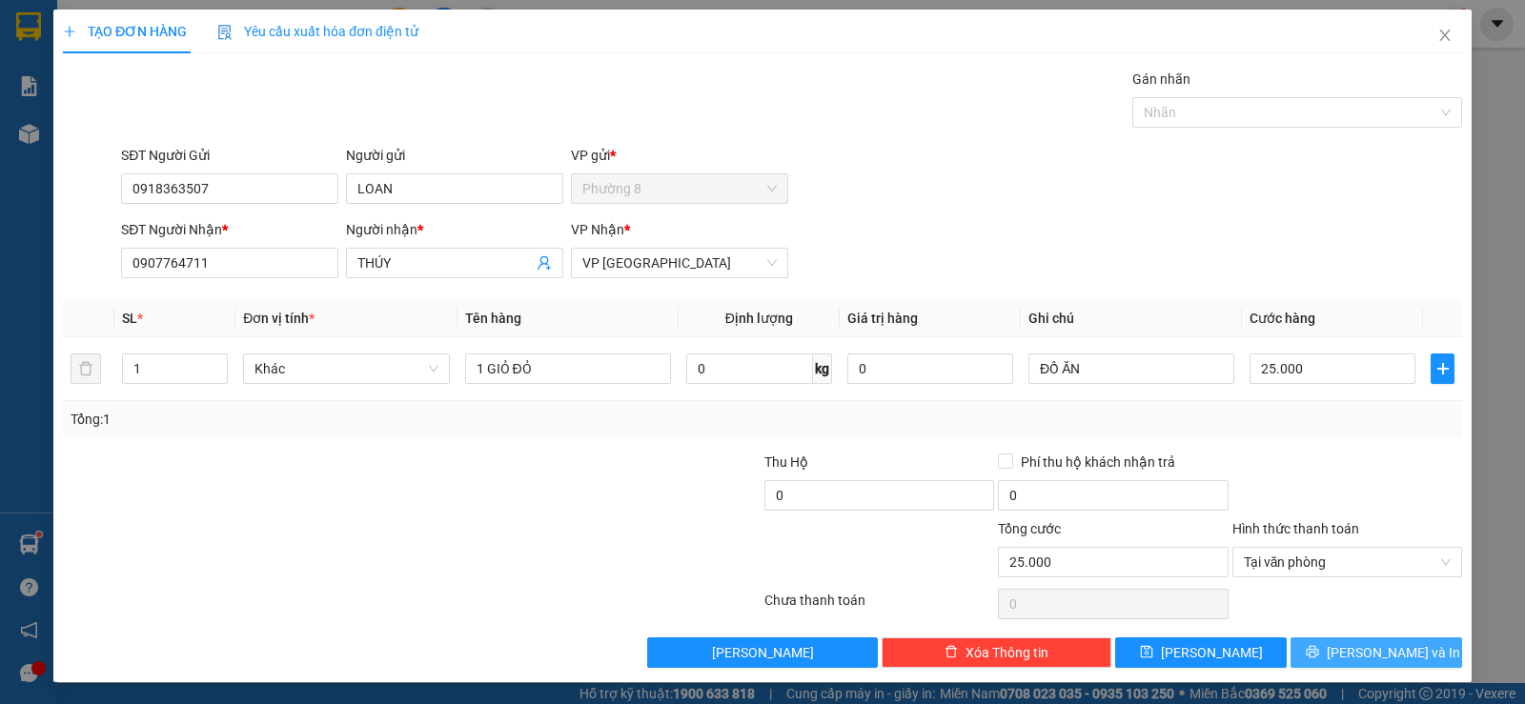
click at [1352, 650] on span "Lưu và In" at bounding box center [1392, 652] width 133 height 21
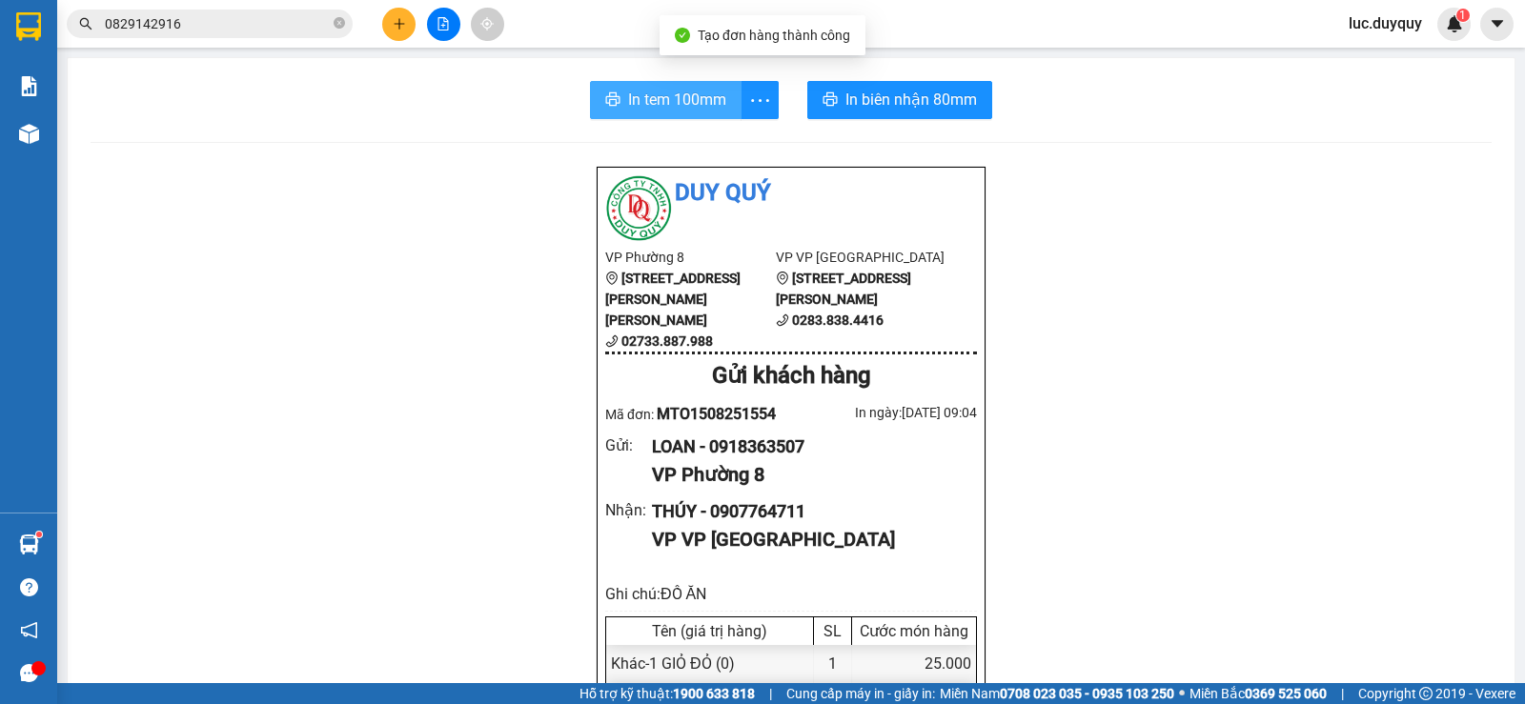
click at [632, 106] on span "In tem 100mm" at bounding box center [677, 100] width 98 height 24
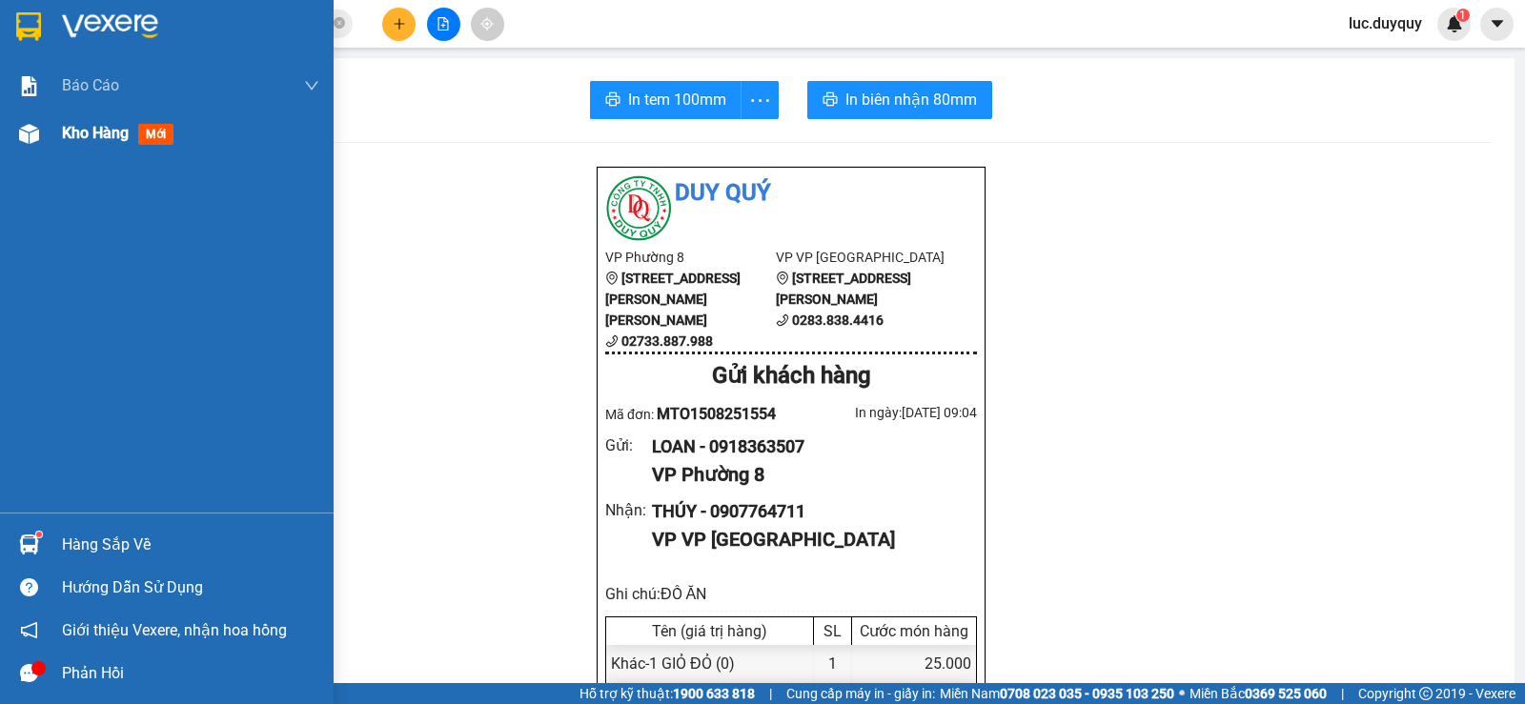
click at [78, 126] on span "Kho hàng" at bounding box center [95, 133] width 67 height 18
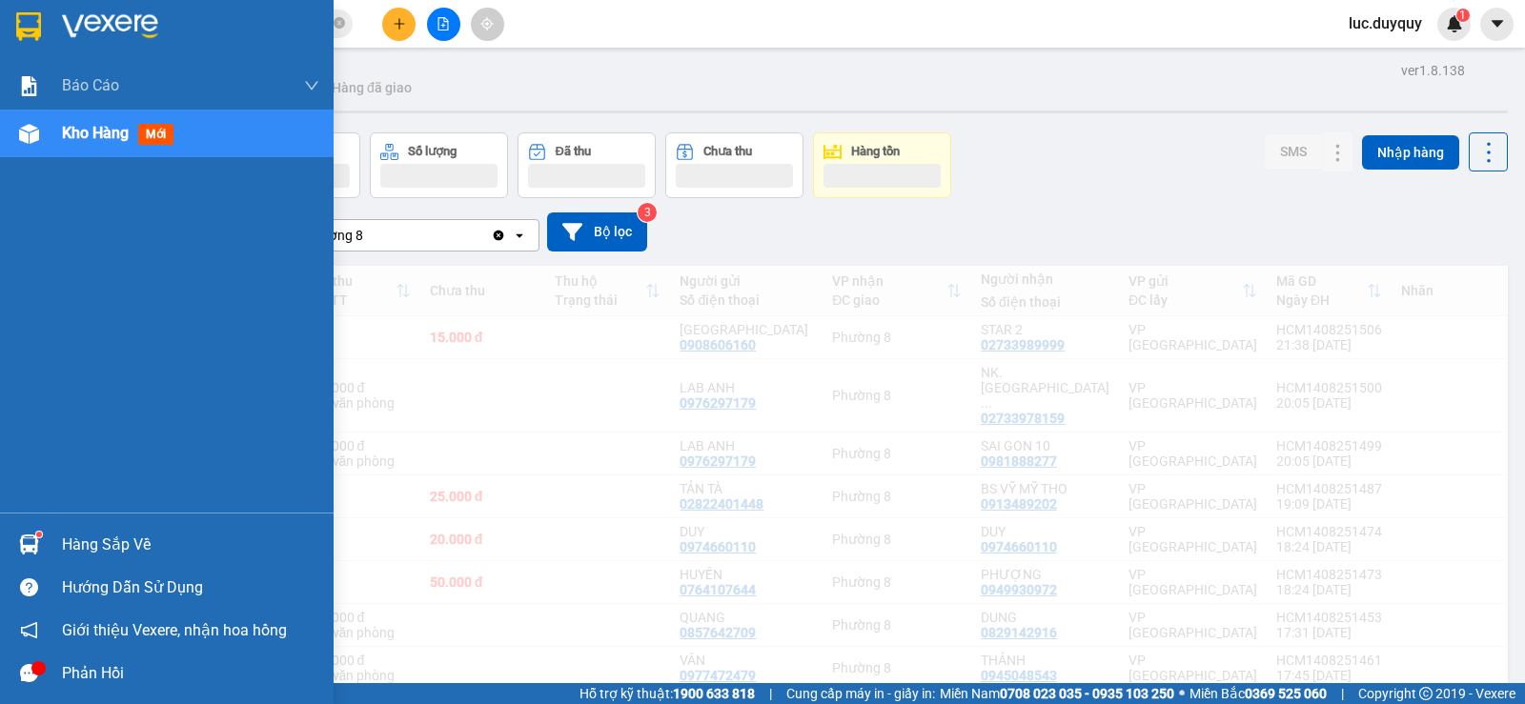
click at [103, 141] on span "Kho hàng" at bounding box center [95, 133] width 67 height 18
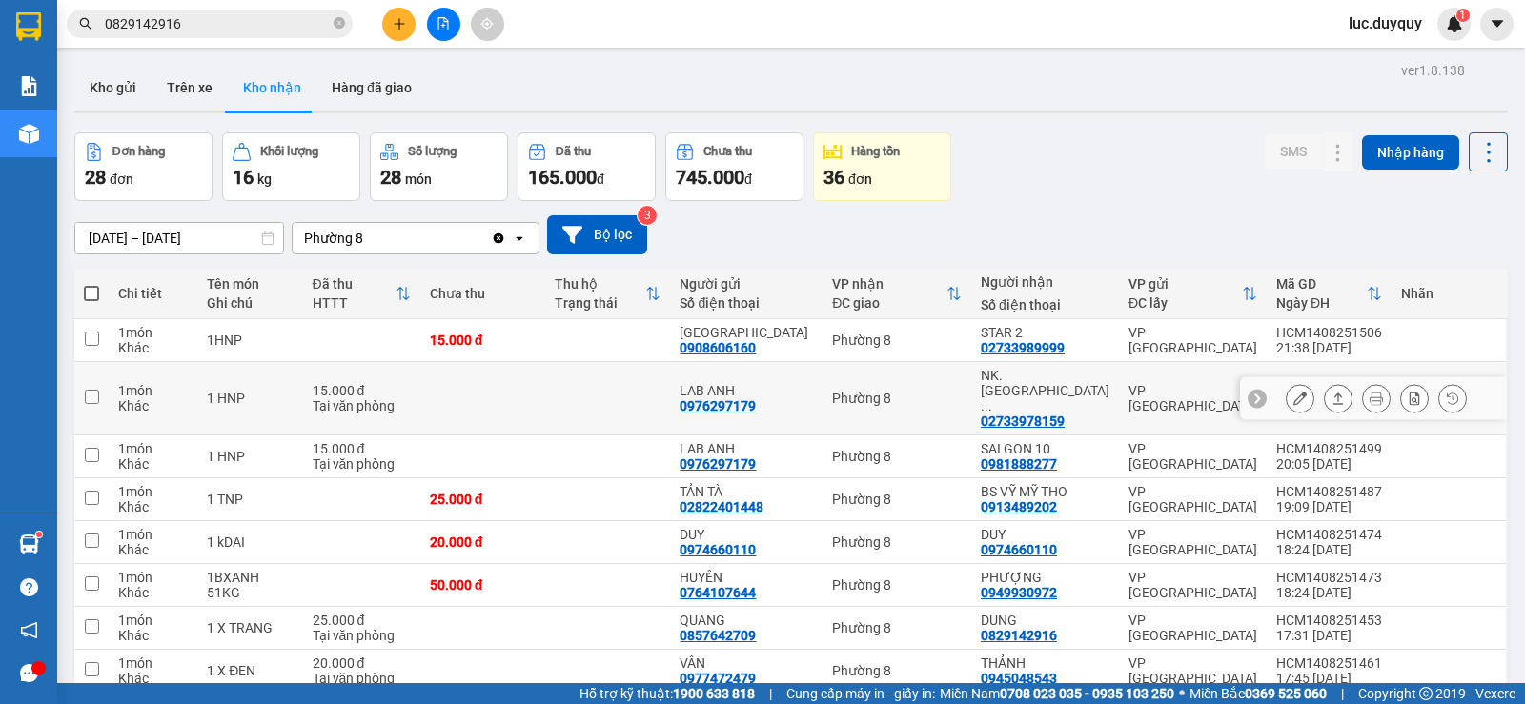
click at [1324, 387] on div at bounding box center [1338, 398] width 29 height 29
click at [1331, 392] on icon at bounding box center [1337, 398] width 13 height 13
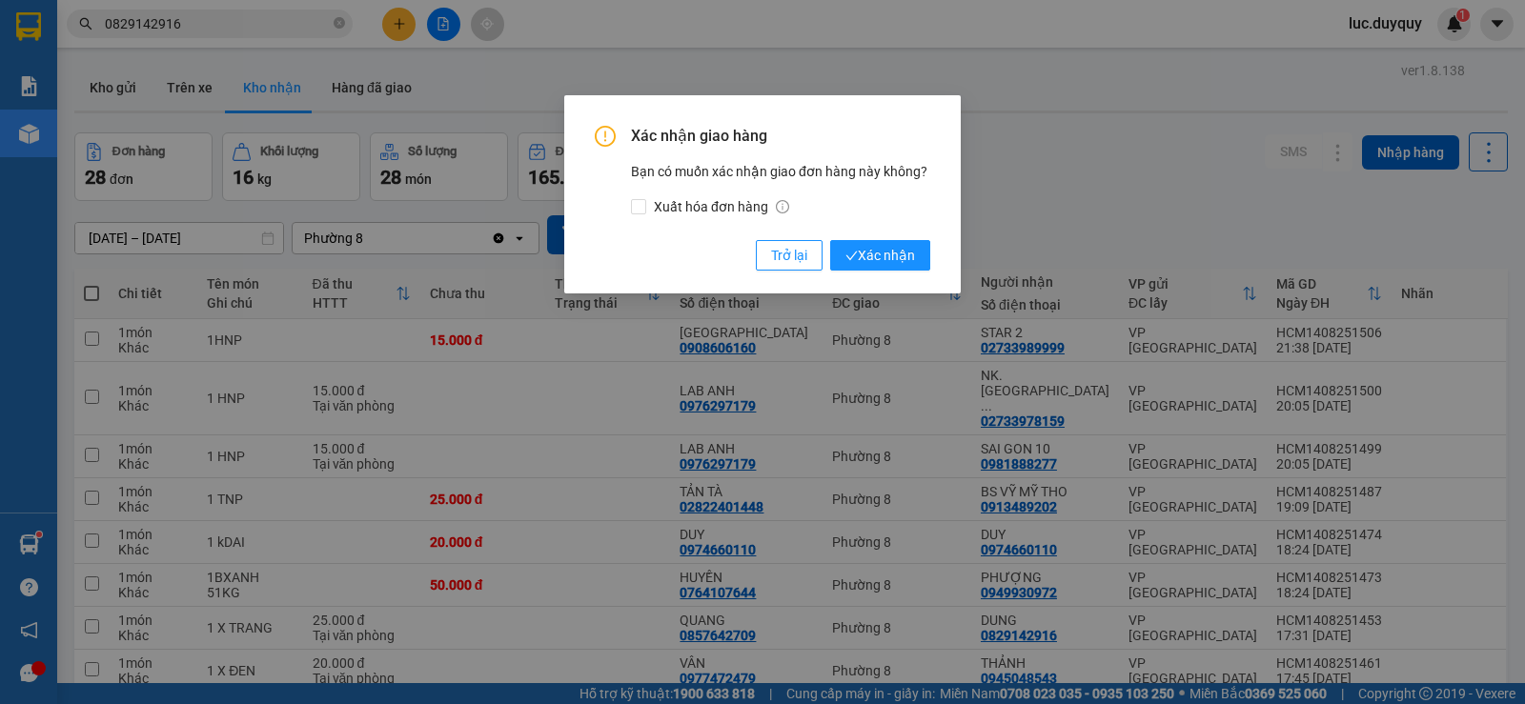
click at [830, 240] on button "Xác nhận" at bounding box center [880, 255] width 100 height 30
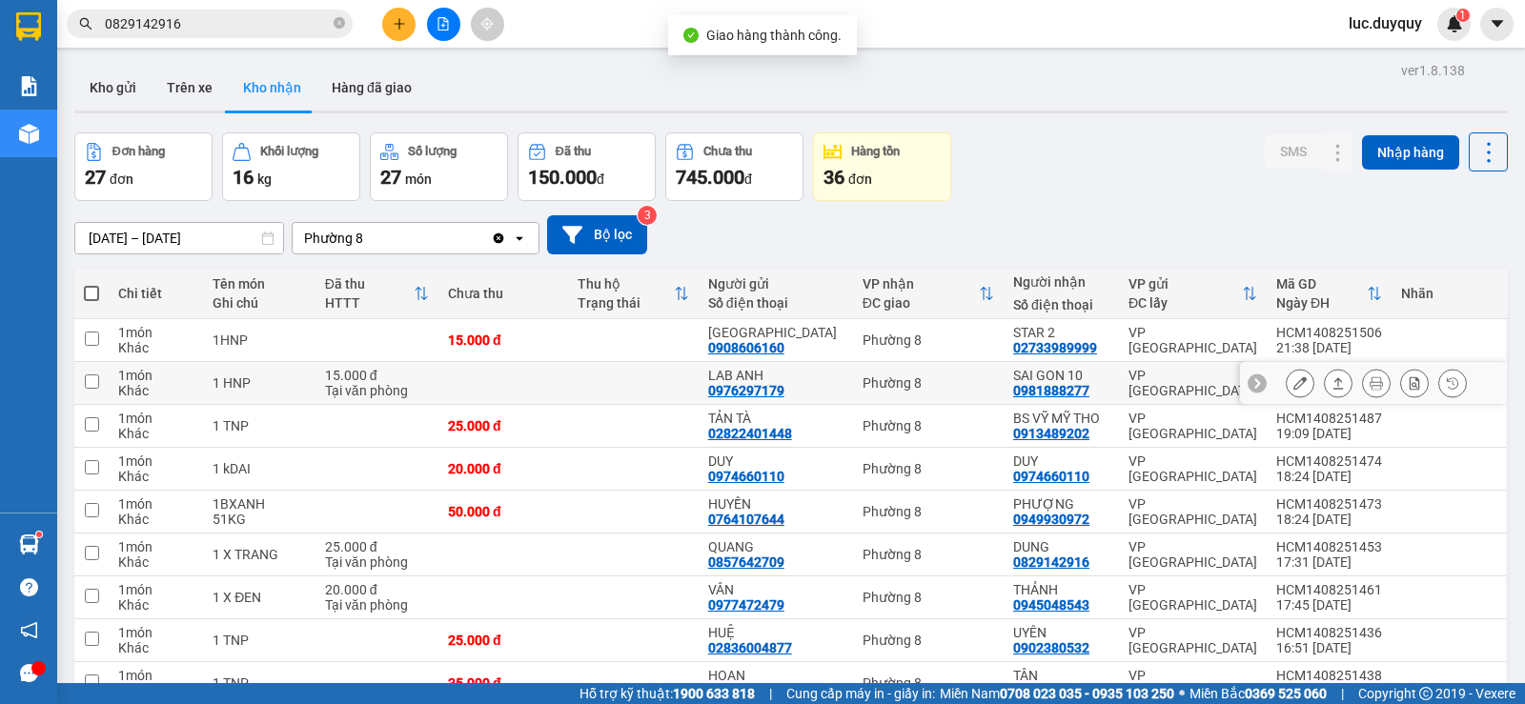
click at [1331, 380] on icon at bounding box center [1337, 382] width 13 height 13
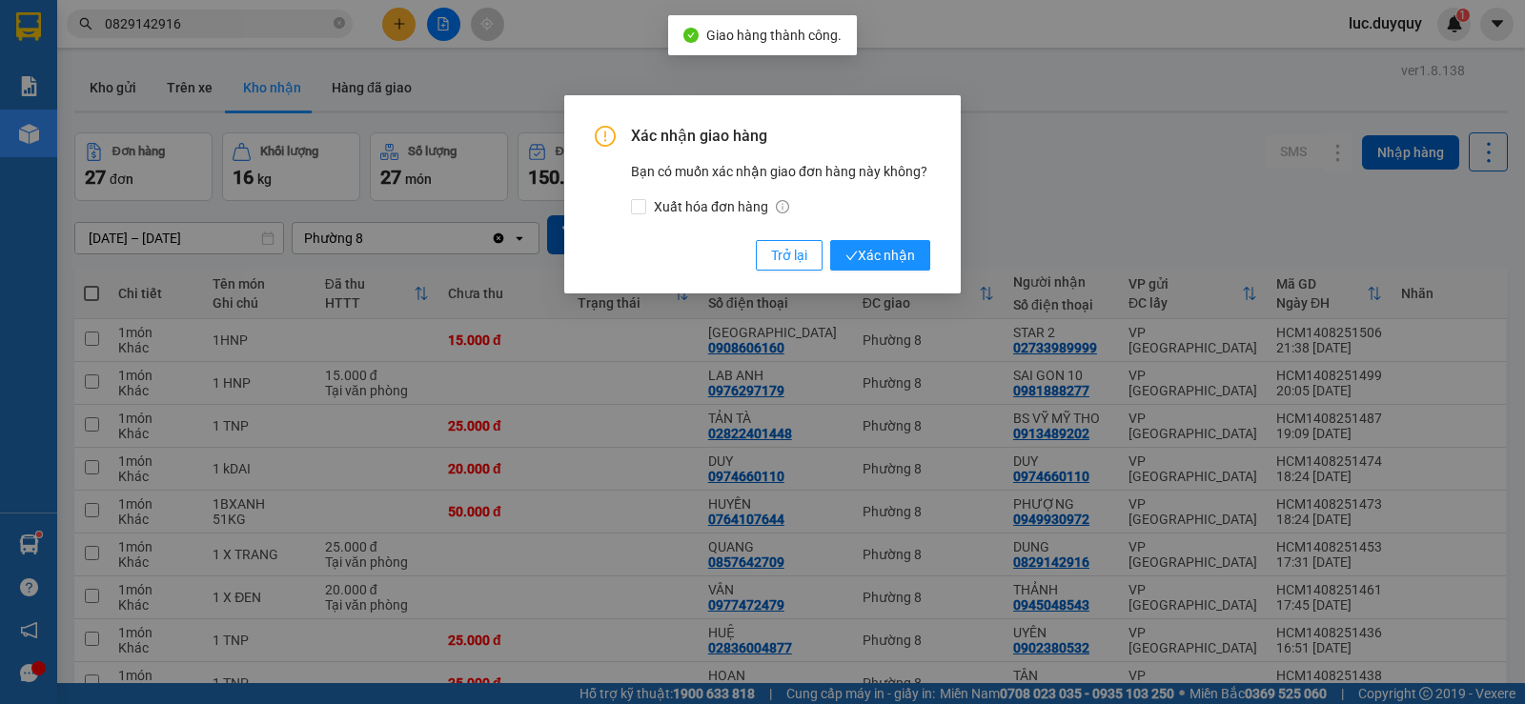
click at [830, 240] on button "Xác nhận" at bounding box center [880, 255] width 100 height 30
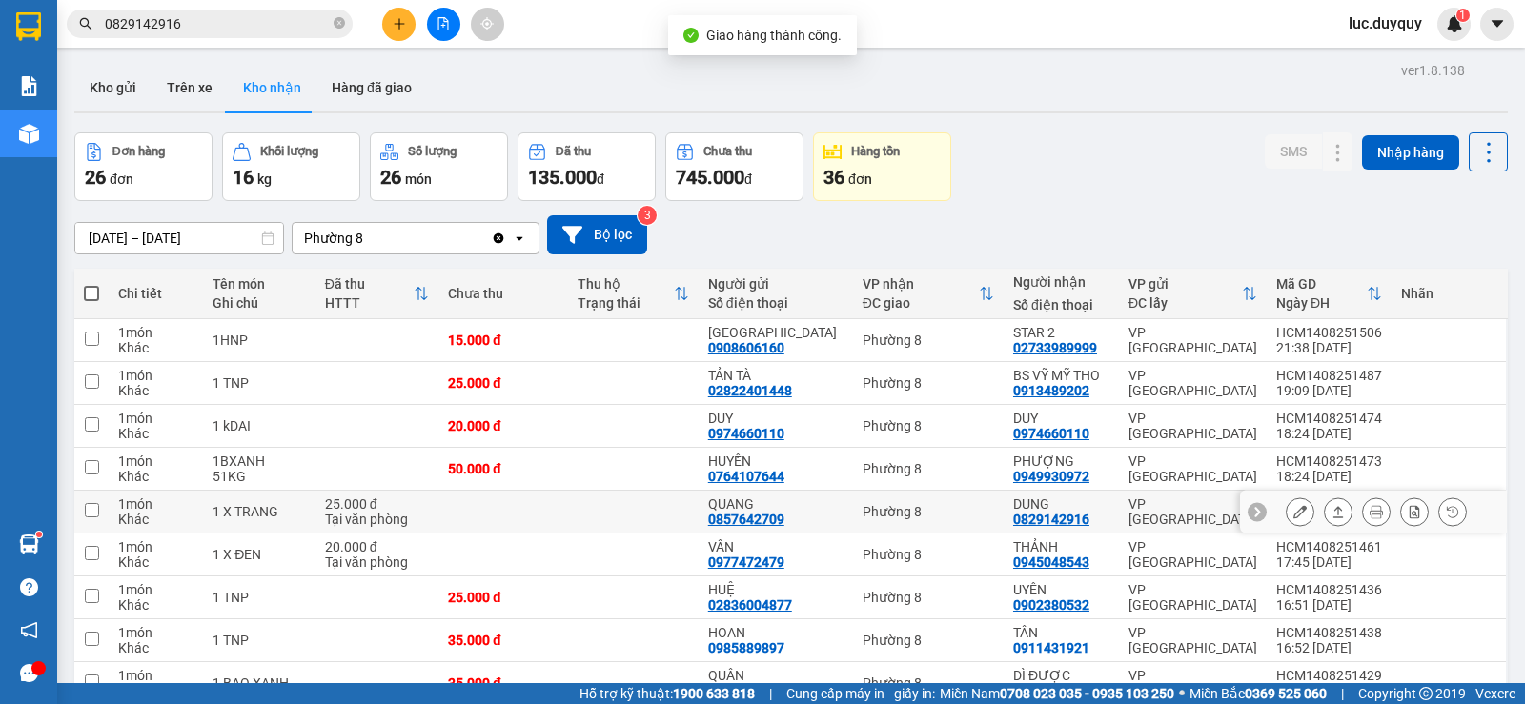
scroll to position [191, 0]
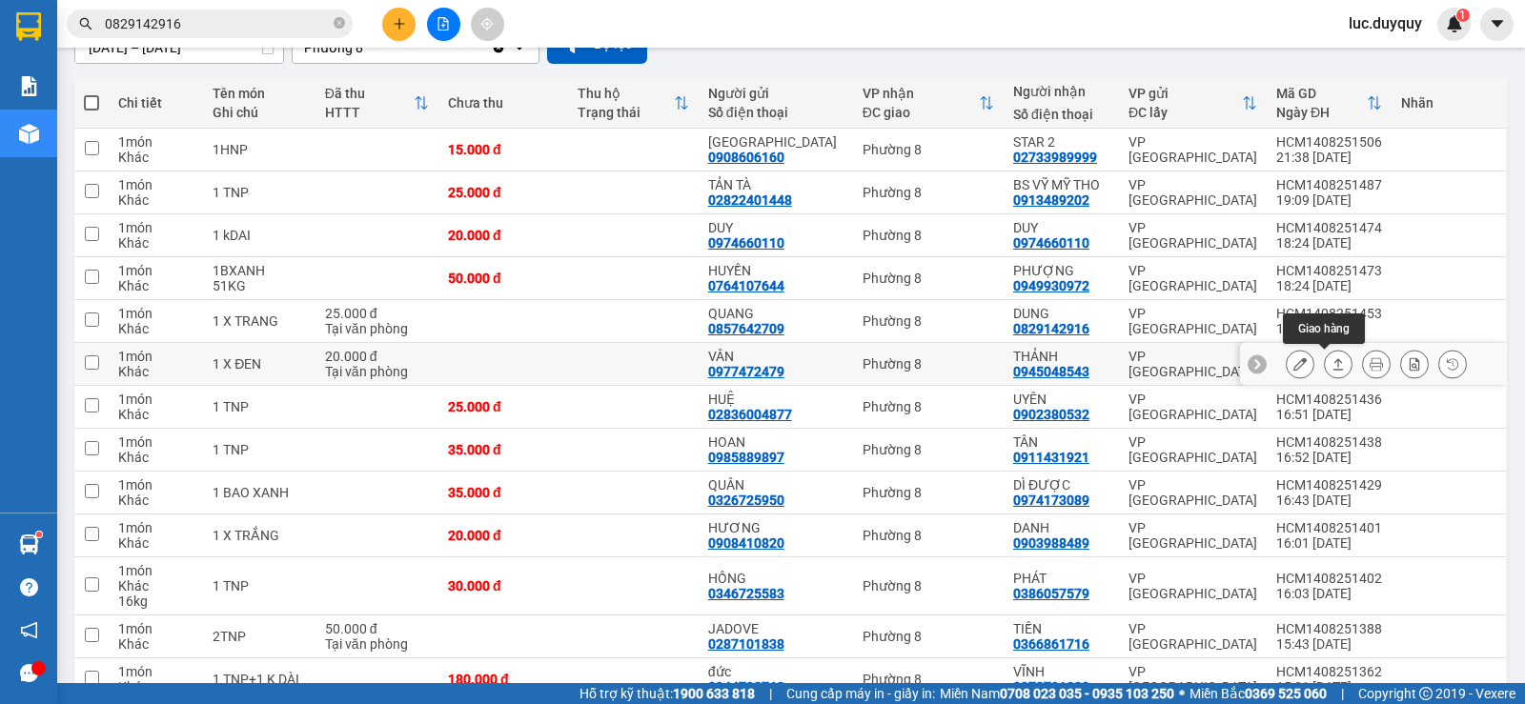
drag, startPoint x: 1311, startPoint y: 366, endPoint x: 1329, endPoint y: 367, distance: 18.1
click at [1325, 366] on button at bounding box center [1338, 364] width 27 height 33
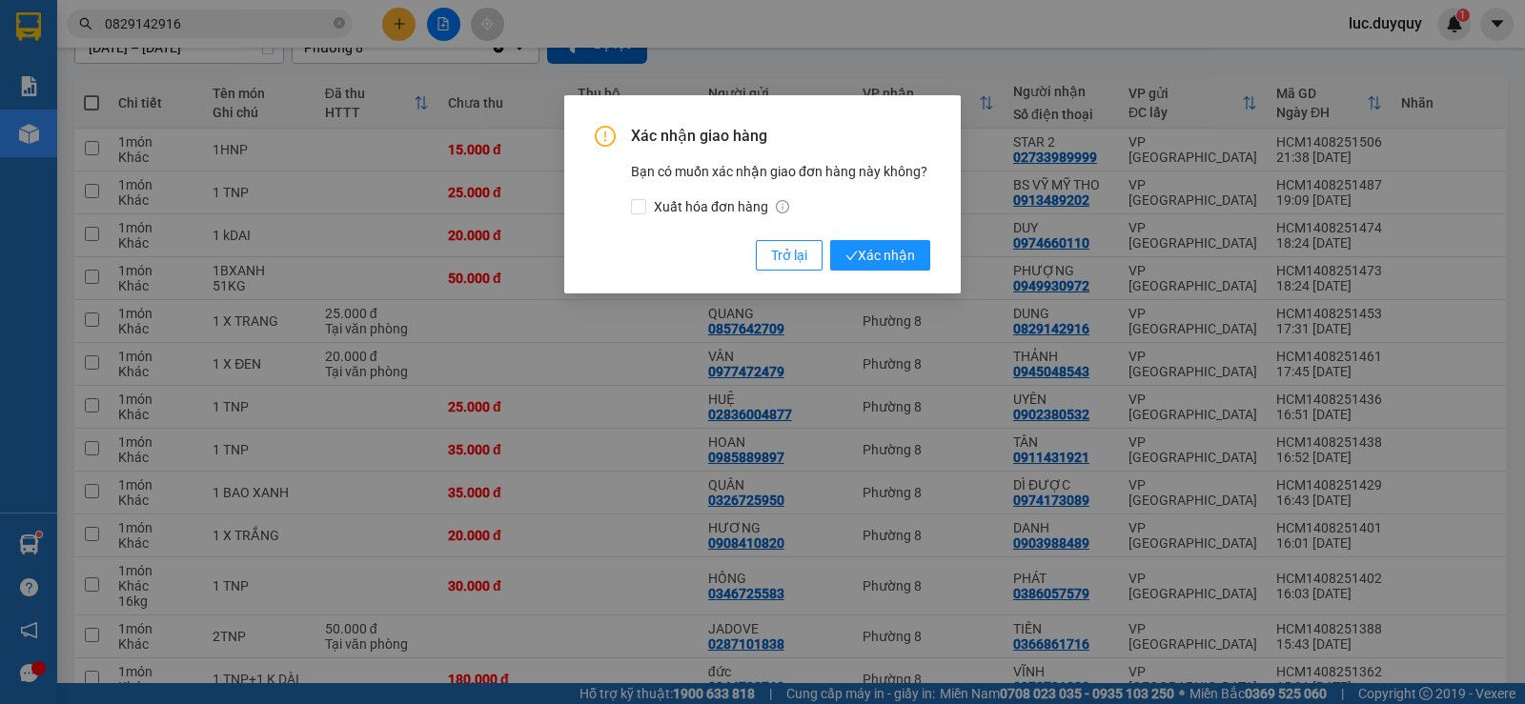
click at [830, 240] on button "Xác nhận" at bounding box center [880, 255] width 100 height 30
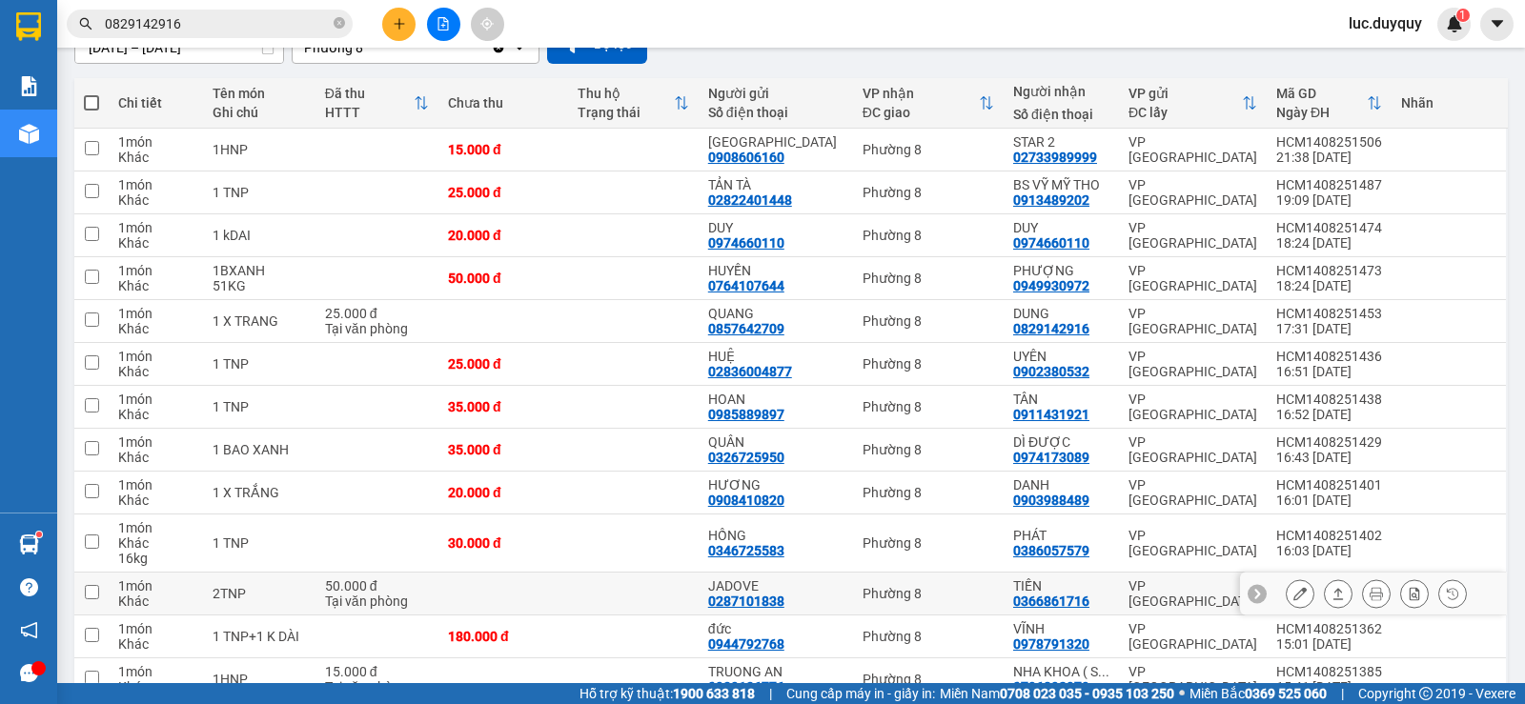
scroll to position [286, 0]
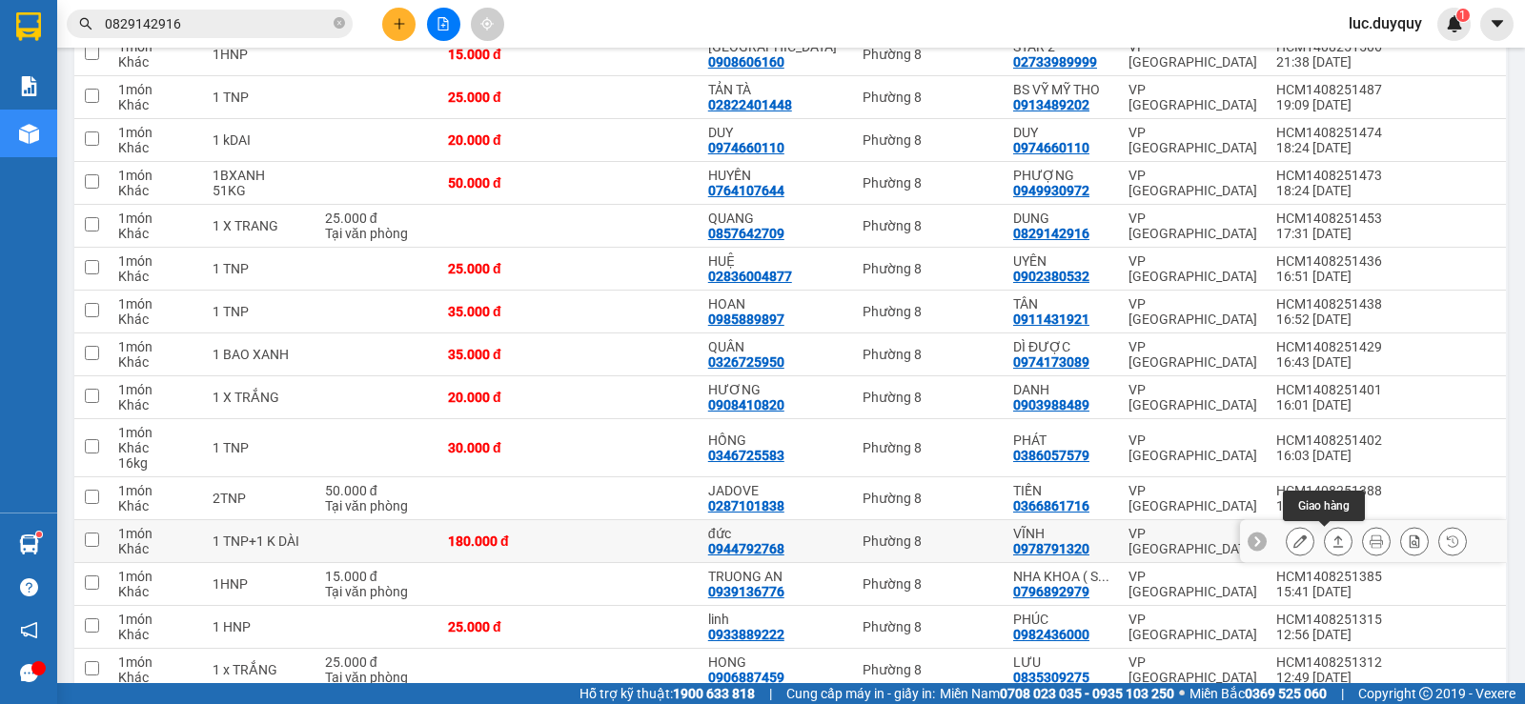
click at [1331, 545] on icon at bounding box center [1337, 541] width 13 height 13
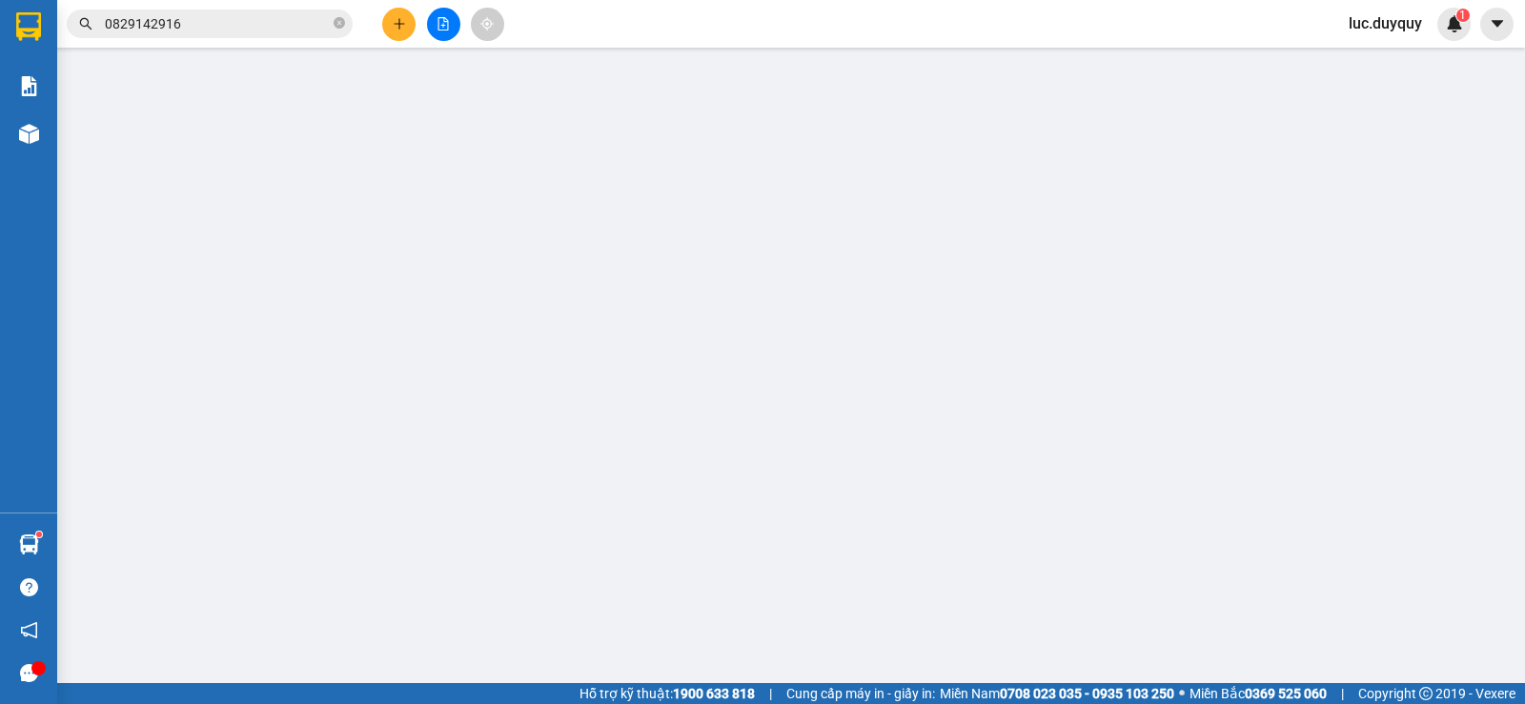
type input "0944792768"
type input "đức"
type input "0978791320"
type input "VĨNH"
type input "180.000"
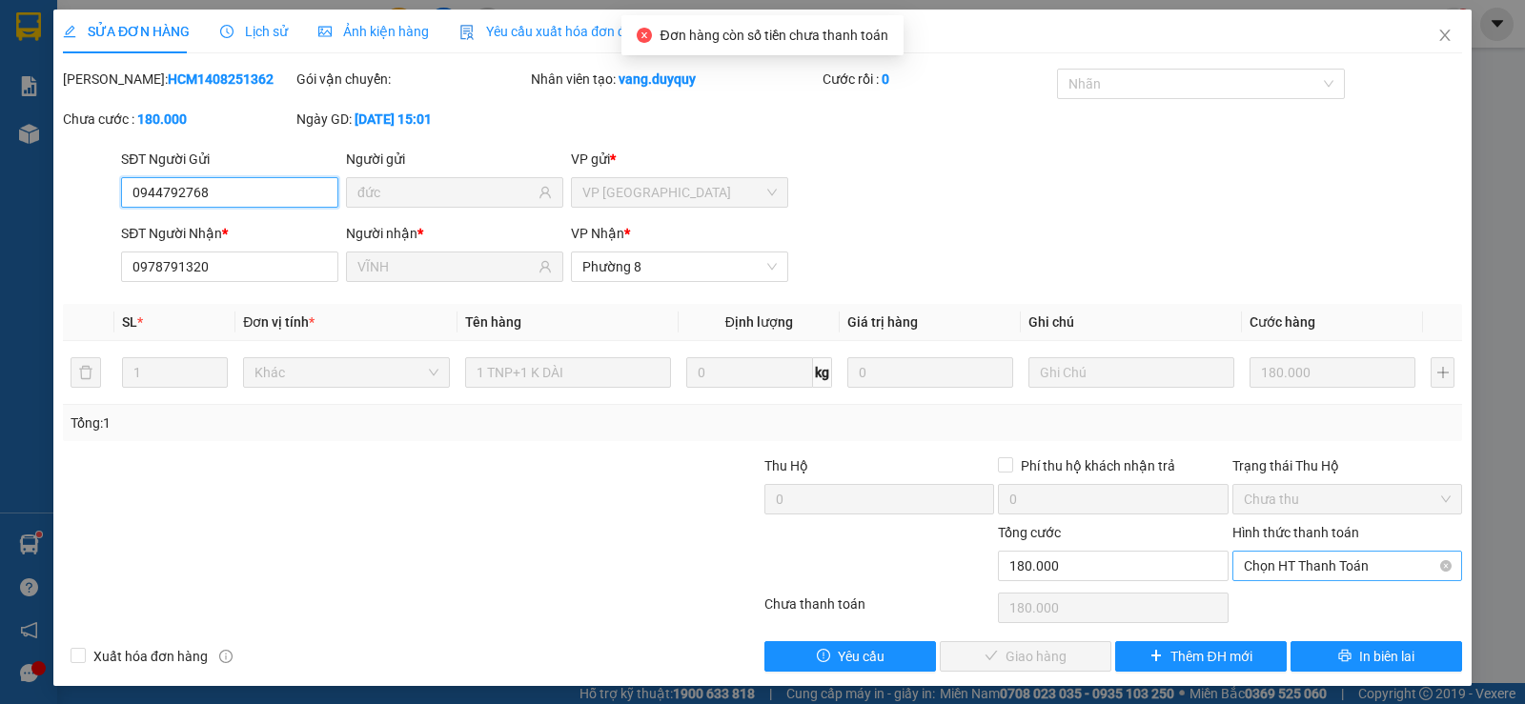
click at [1319, 576] on span "Chọn HT Thanh Toán" at bounding box center [1347, 566] width 207 height 29
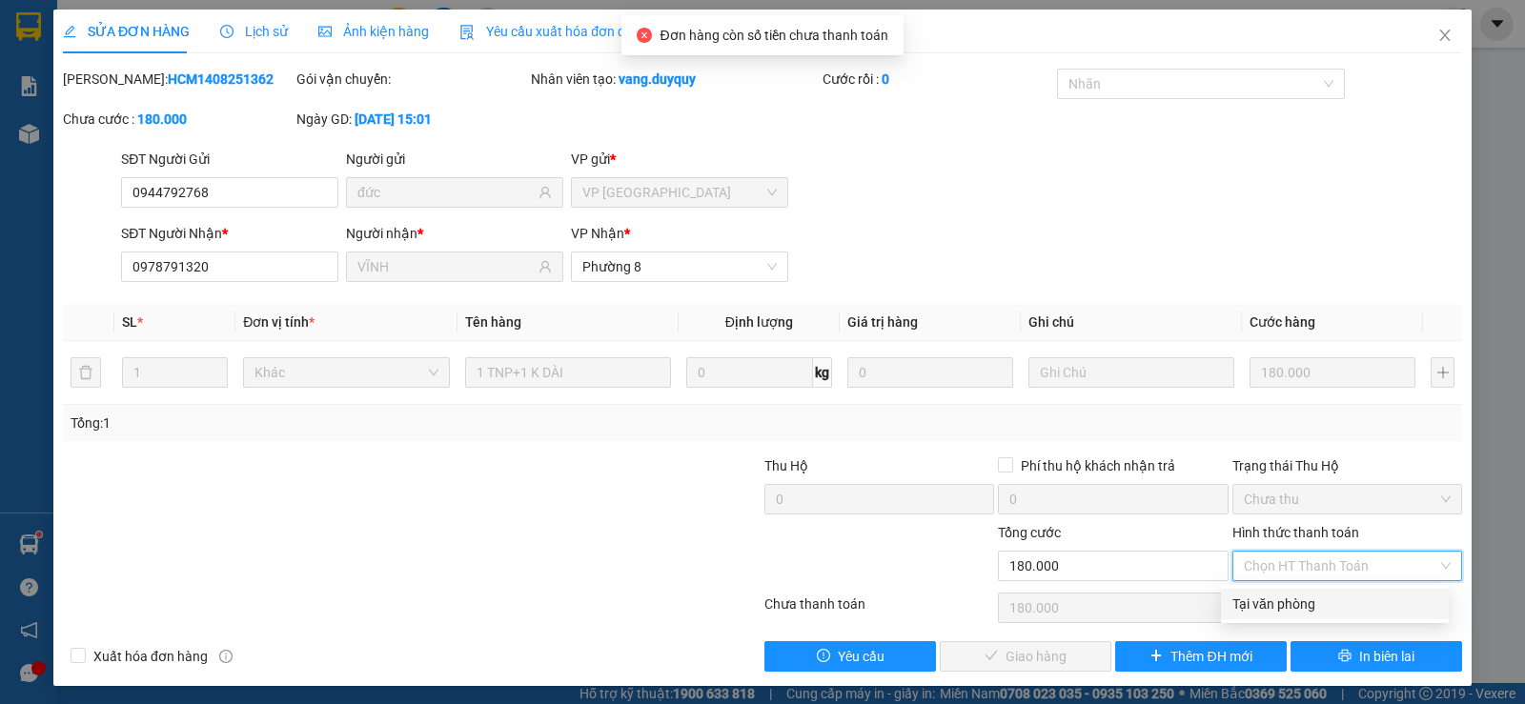
click at [1299, 609] on div "Tại văn phòng" at bounding box center [1334, 604] width 205 height 21
type input "0"
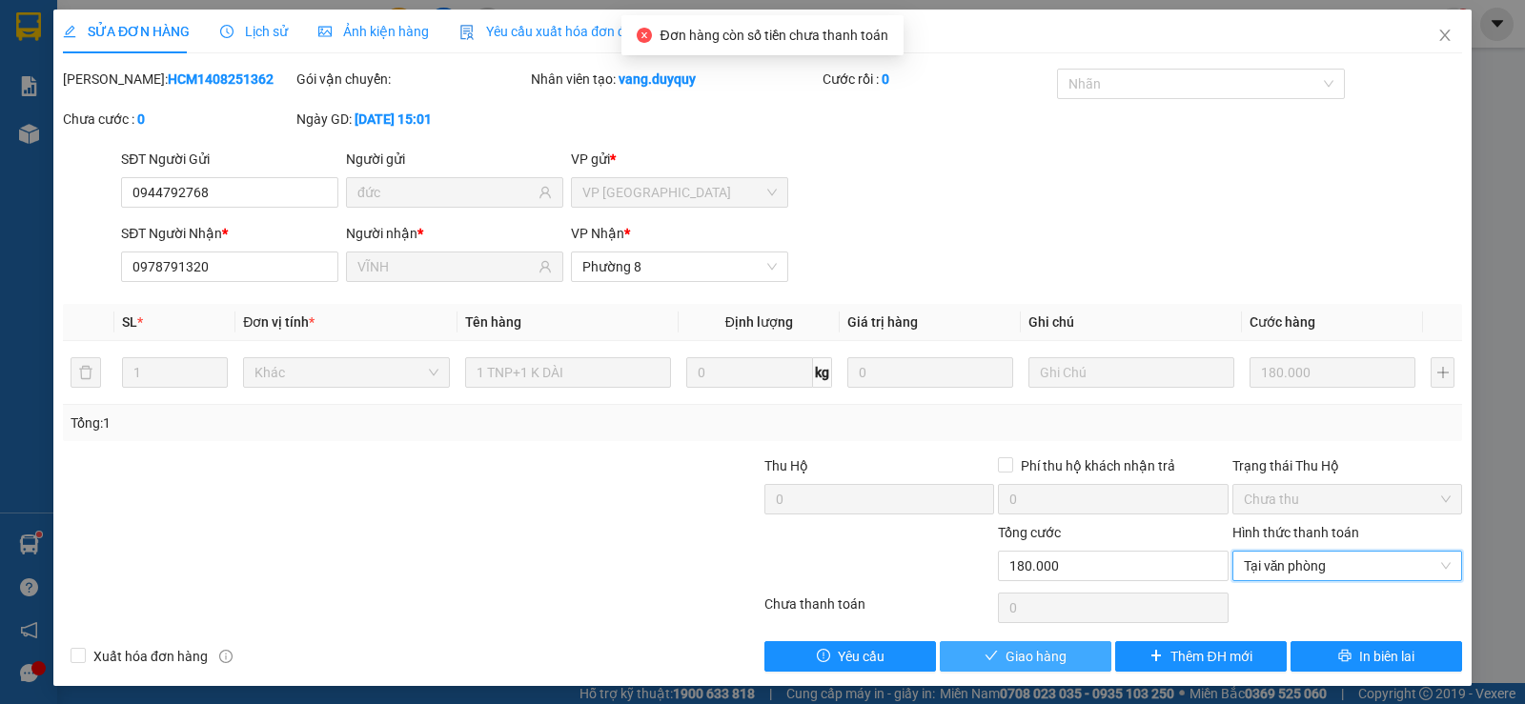
click at [1022, 646] on span "Giao hàng" at bounding box center [1035, 656] width 61 height 21
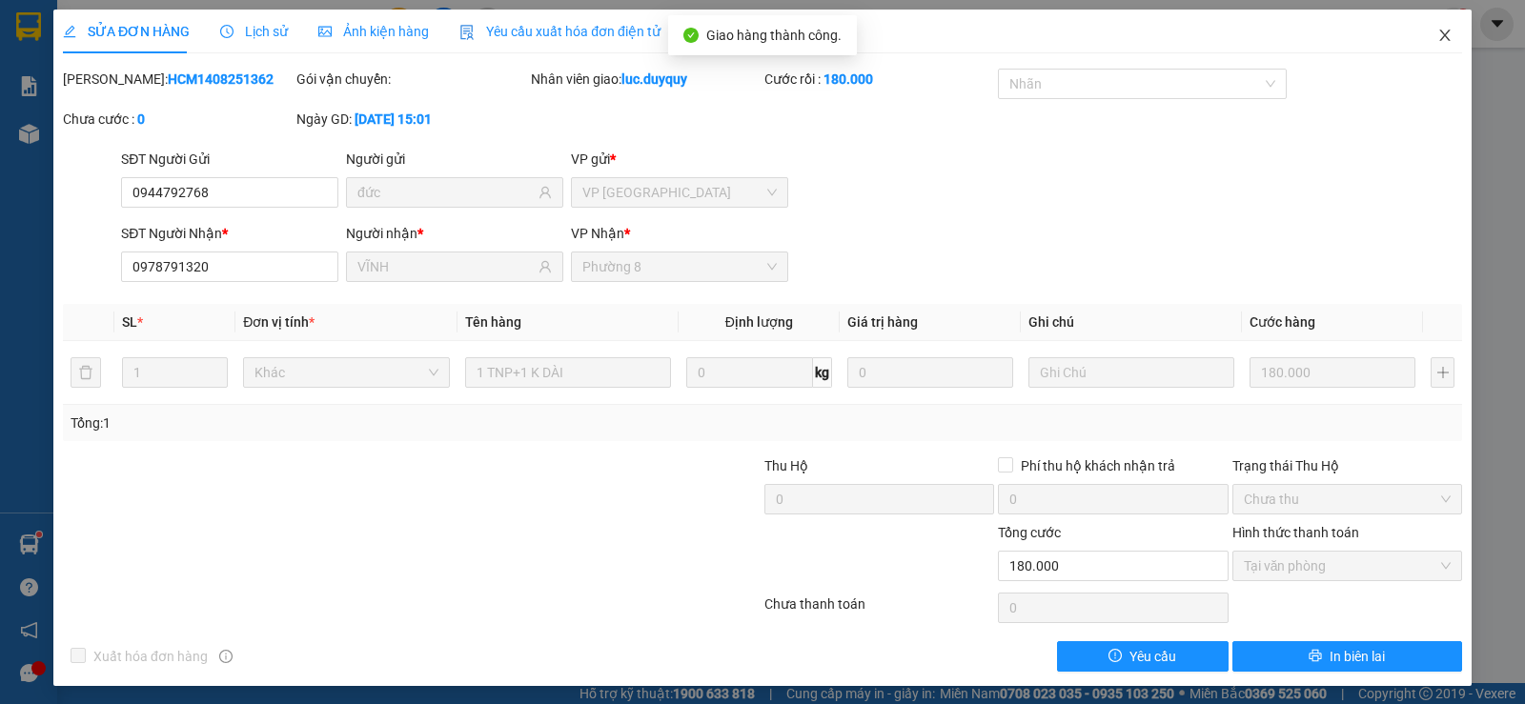
click at [1437, 33] on icon "close" at bounding box center [1444, 35] width 15 height 15
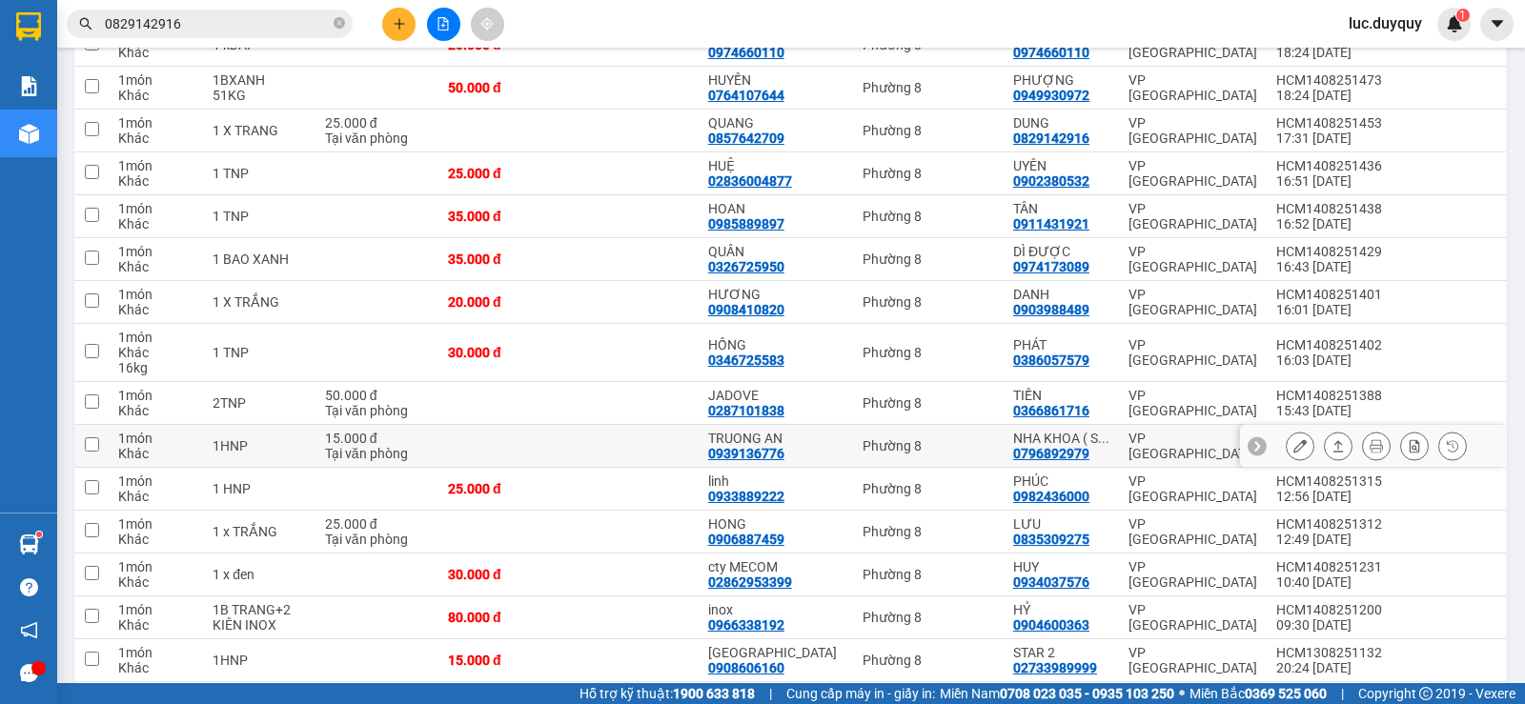
scroll to position [758, 0]
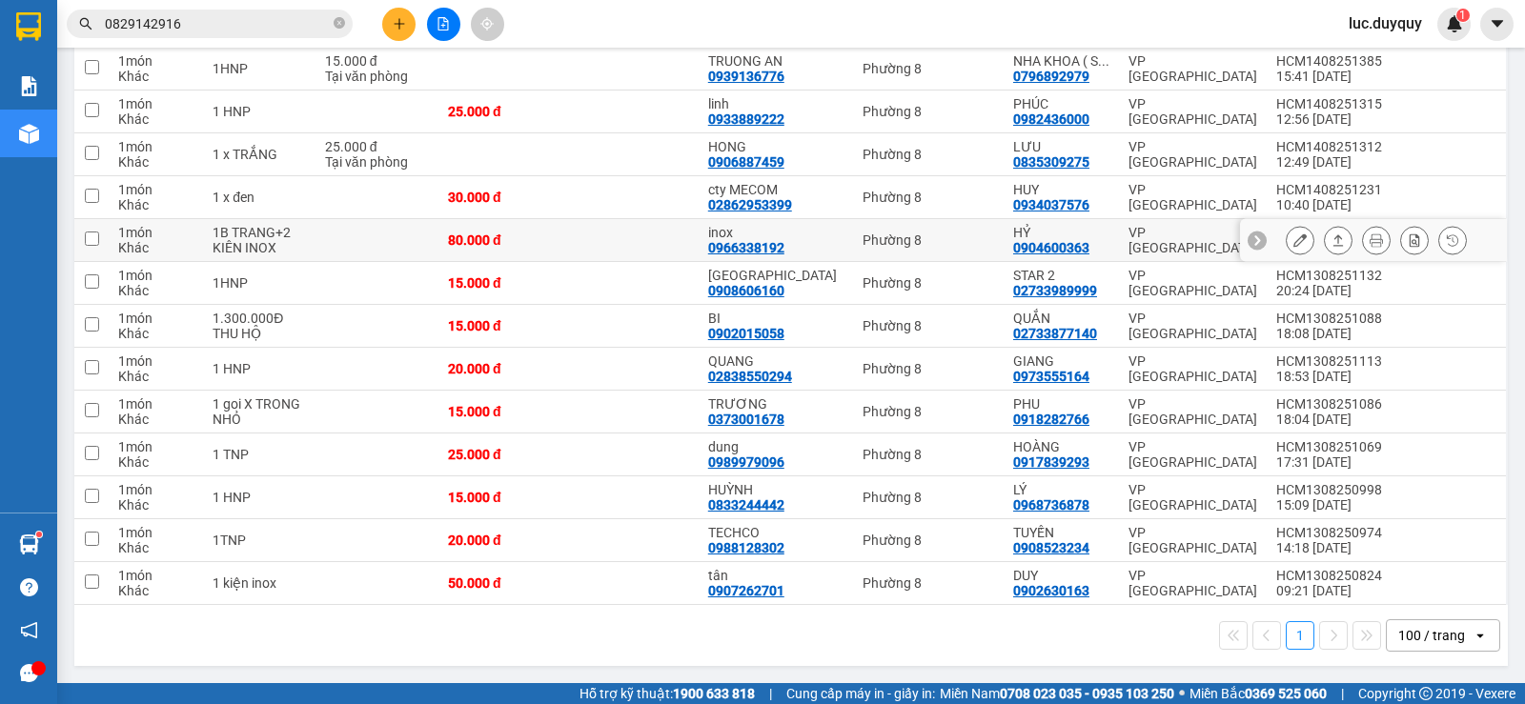
click at [1331, 241] on icon at bounding box center [1337, 239] width 13 height 13
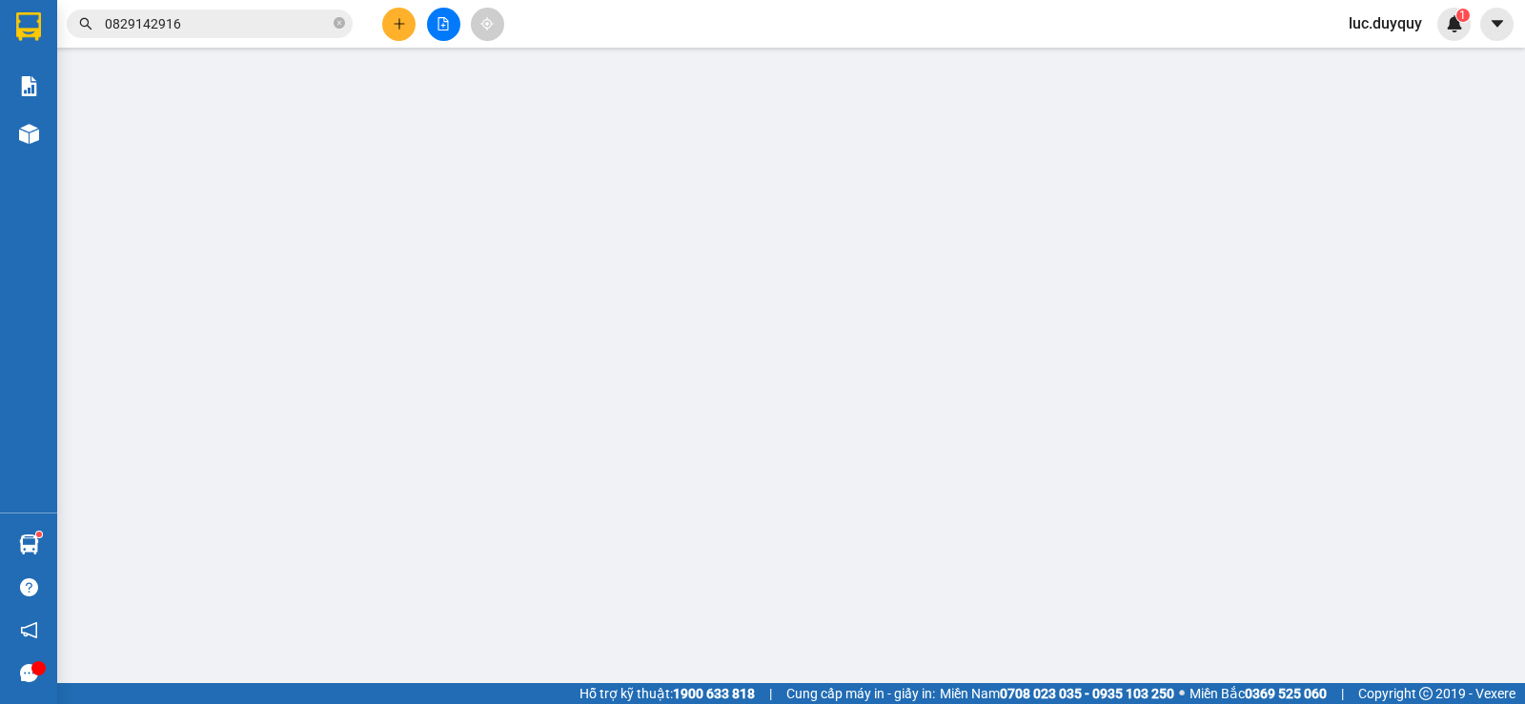
type input "0966338192"
type input "inox"
type input "0904600363"
type input "HỶ"
type input "80.000"
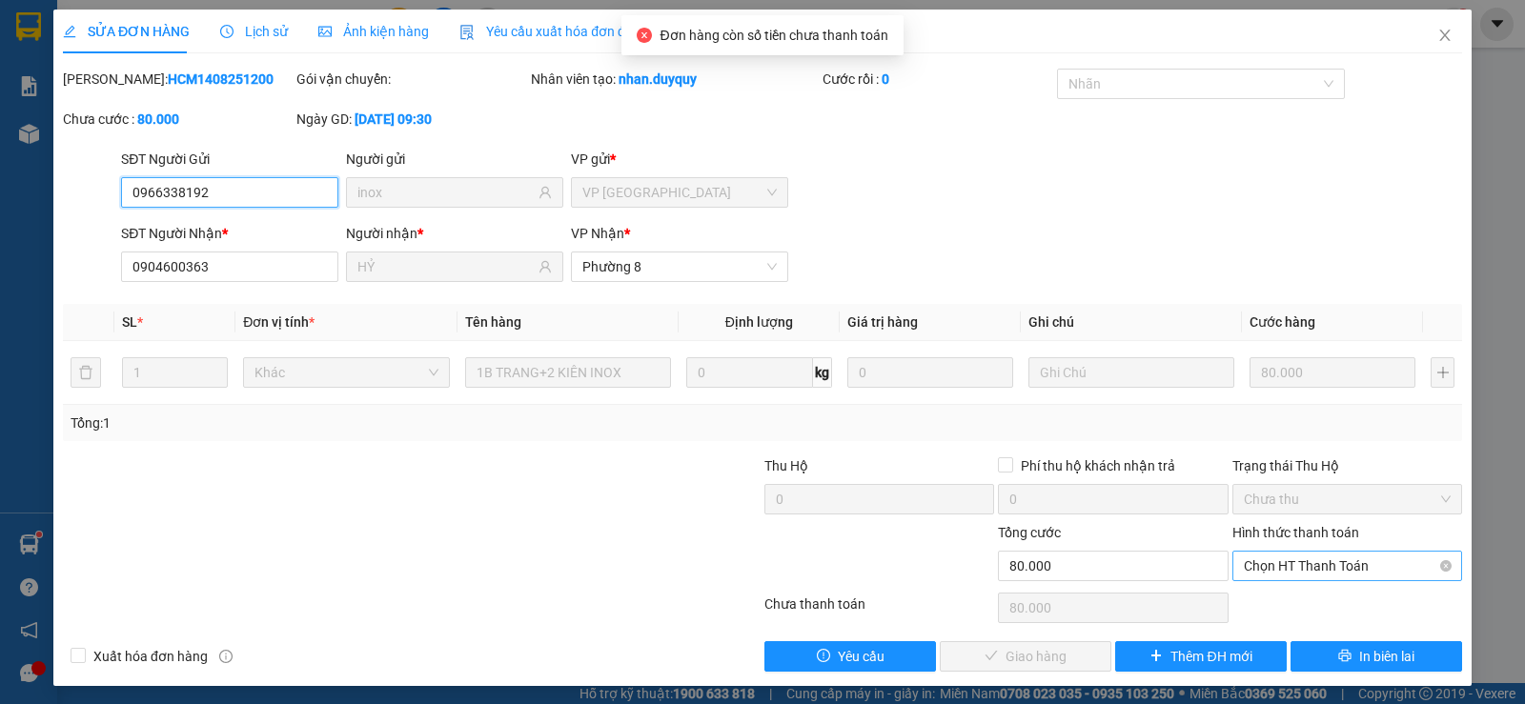
click at [1278, 563] on span "Chọn HT Thanh Toán" at bounding box center [1347, 566] width 207 height 29
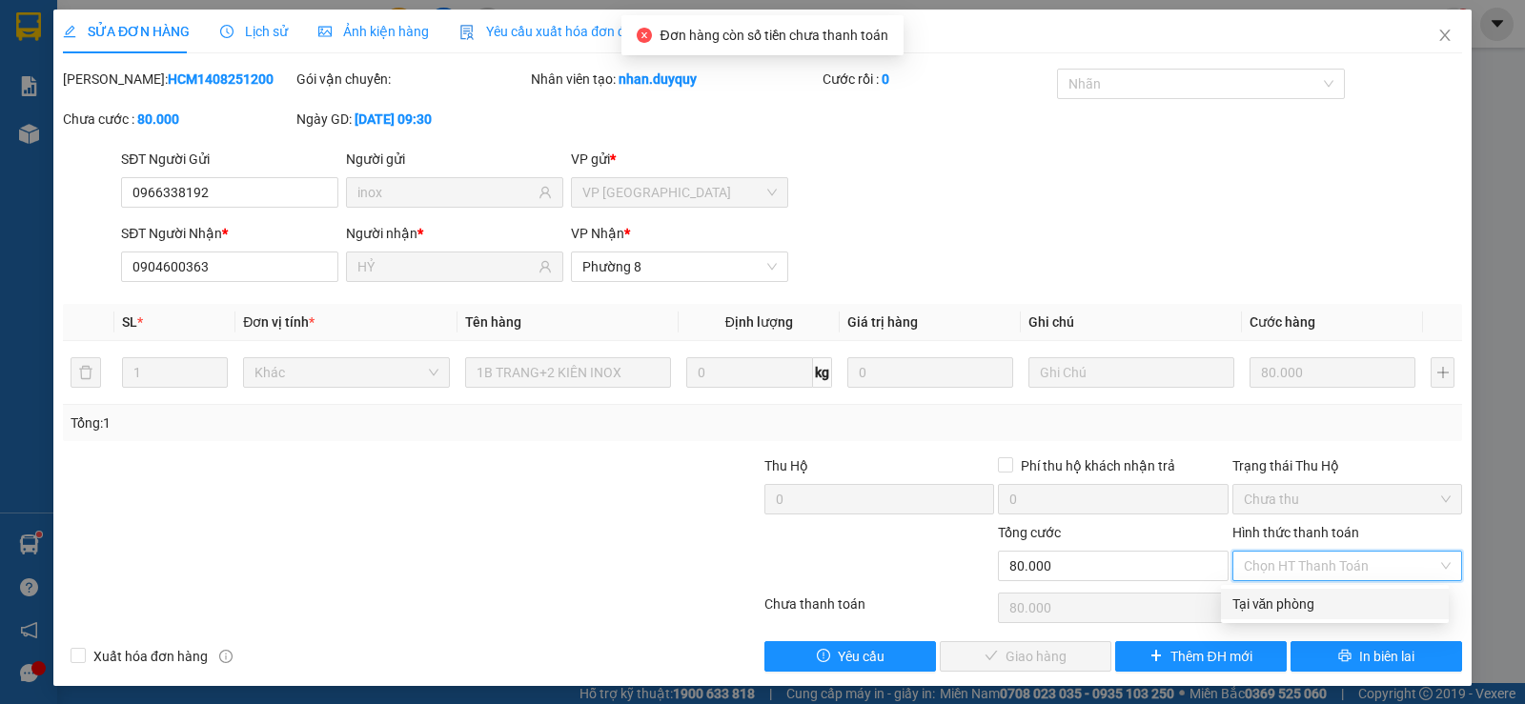
click at [1243, 605] on div "Tại văn phòng" at bounding box center [1334, 604] width 205 height 21
type input "0"
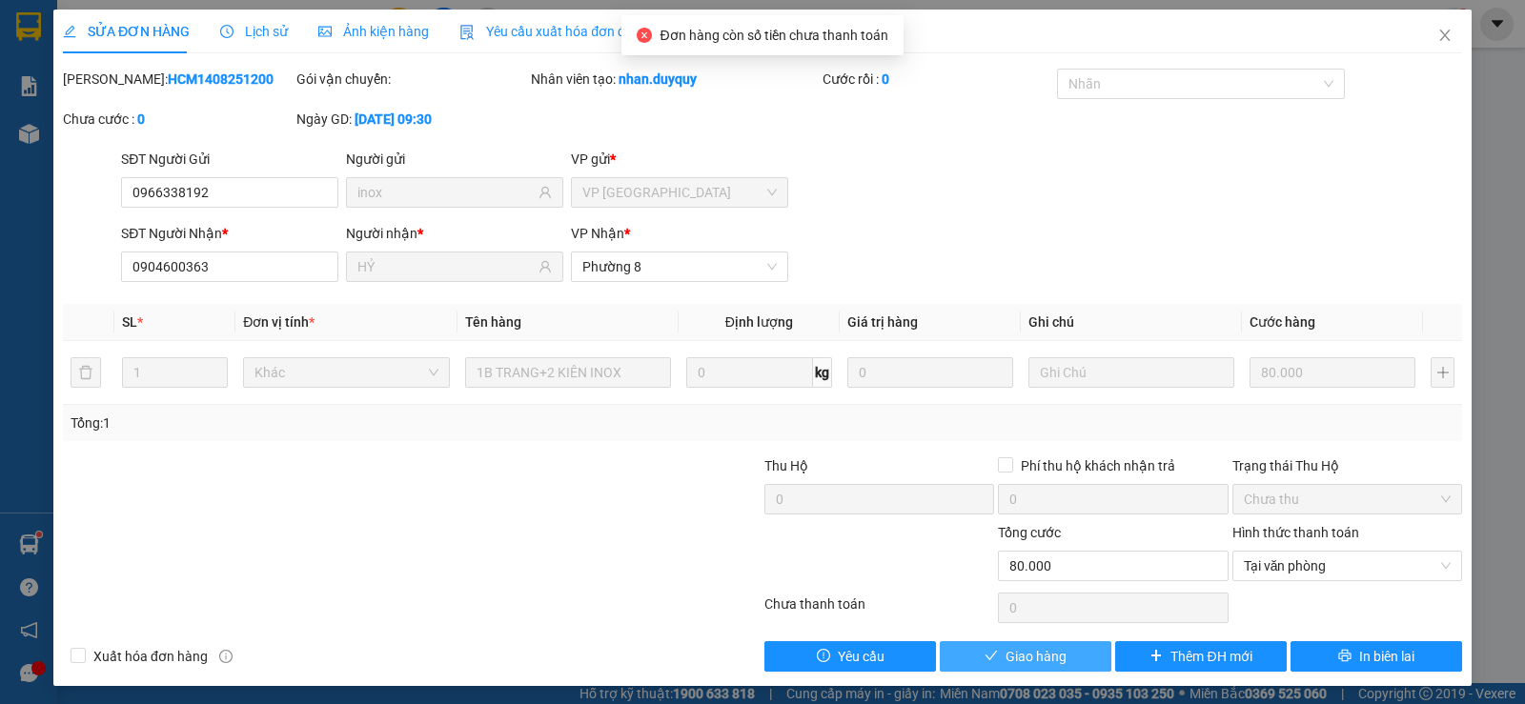
click at [1013, 641] on button "Giao hàng" at bounding box center [1026, 656] width 172 height 30
click at [1007, 660] on span "Giao hàng" at bounding box center [1035, 656] width 61 height 21
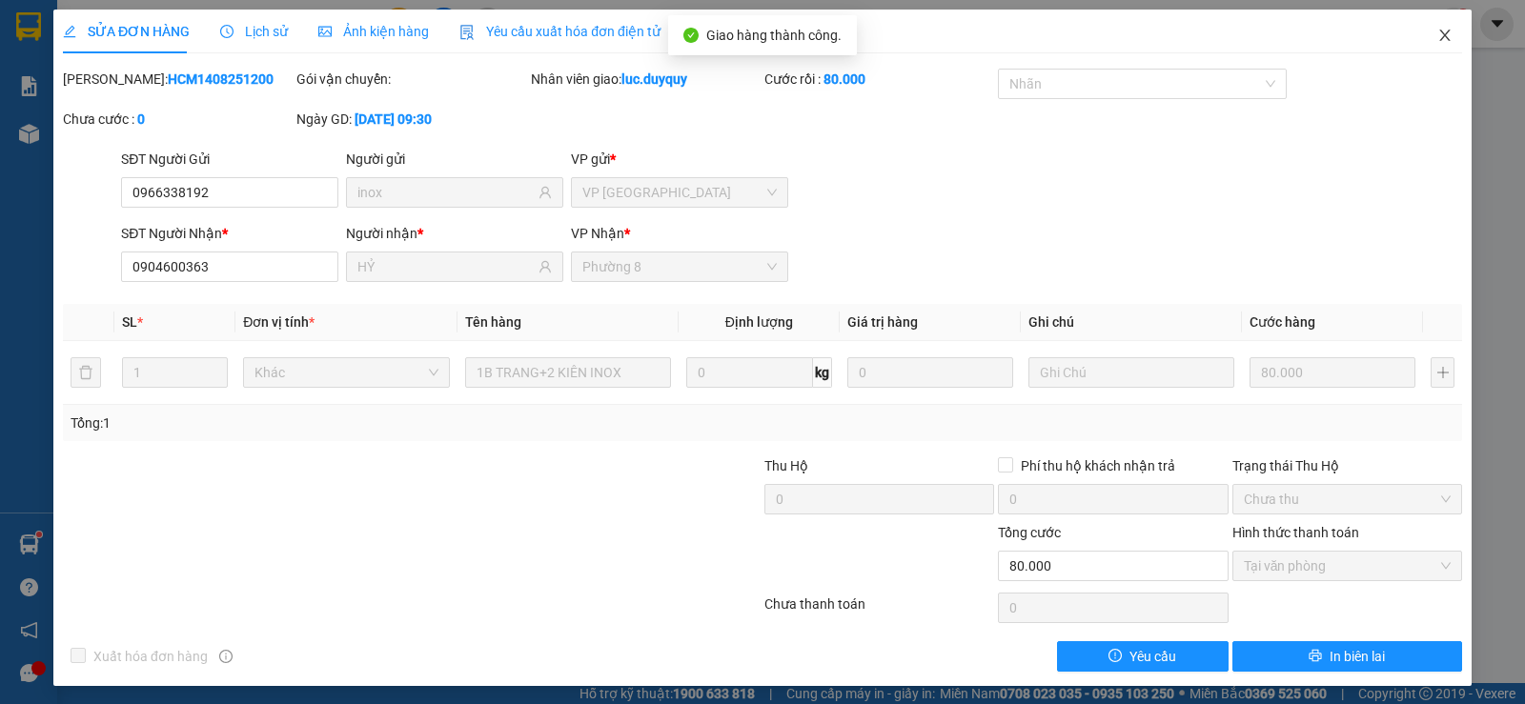
click at [1439, 39] on icon "close" at bounding box center [1444, 35] width 10 height 11
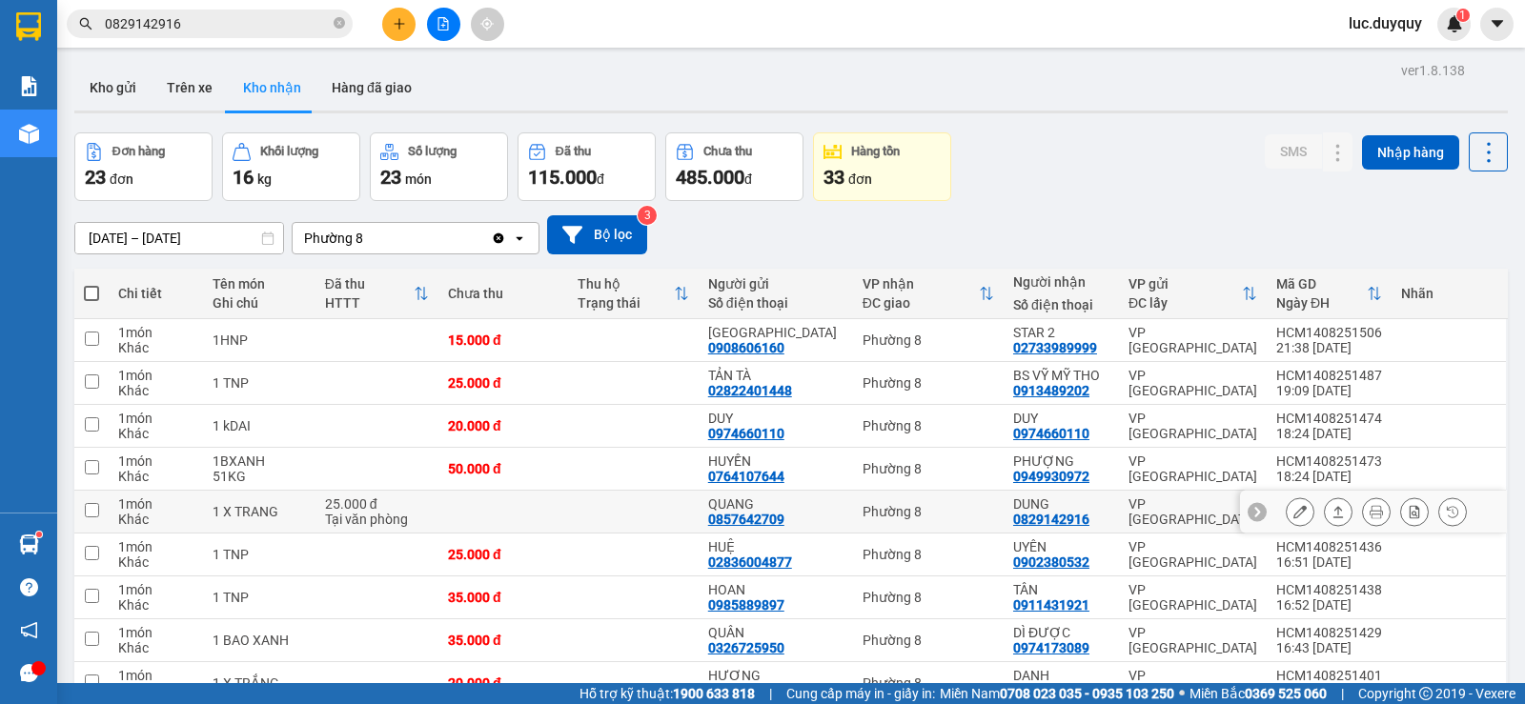
scroll to position [381, 0]
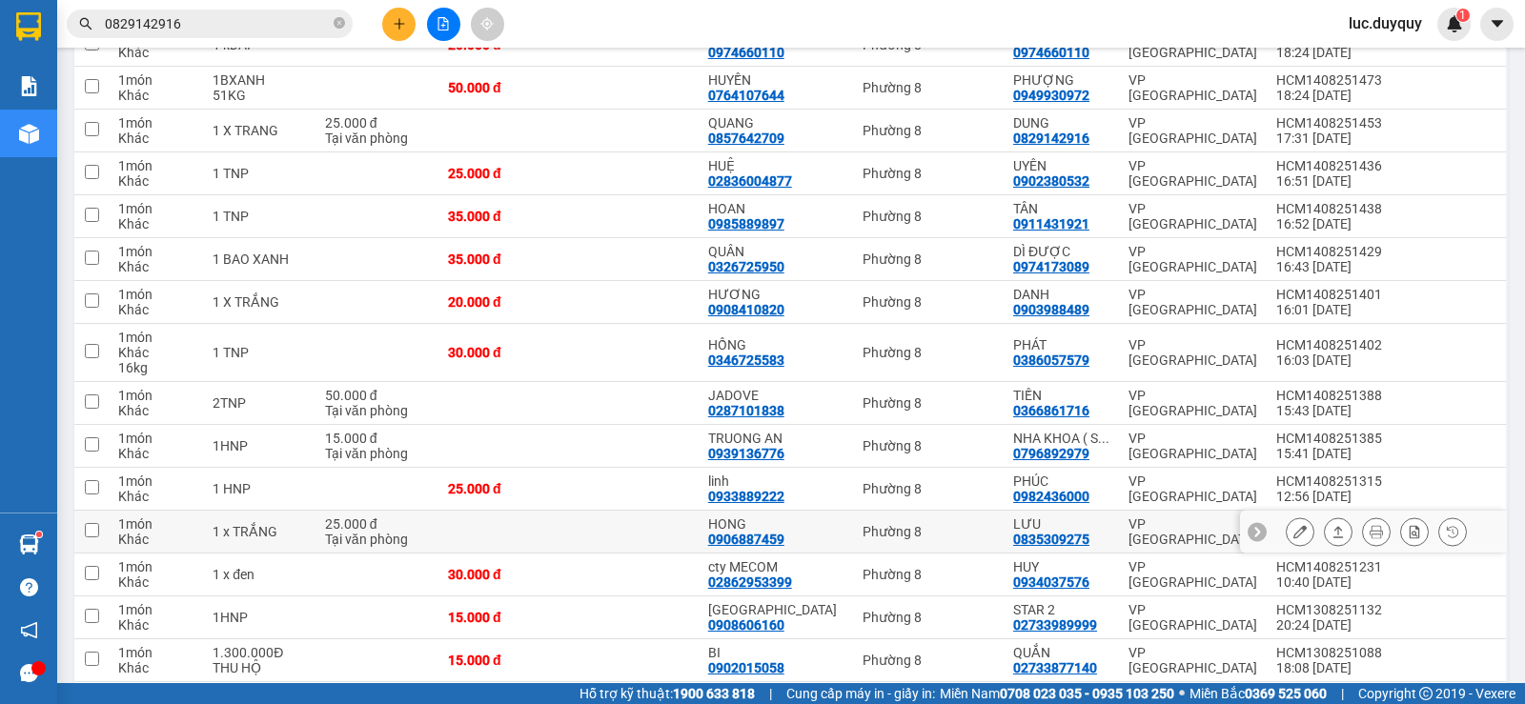
click at [1331, 529] on icon at bounding box center [1337, 531] width 13 height 13
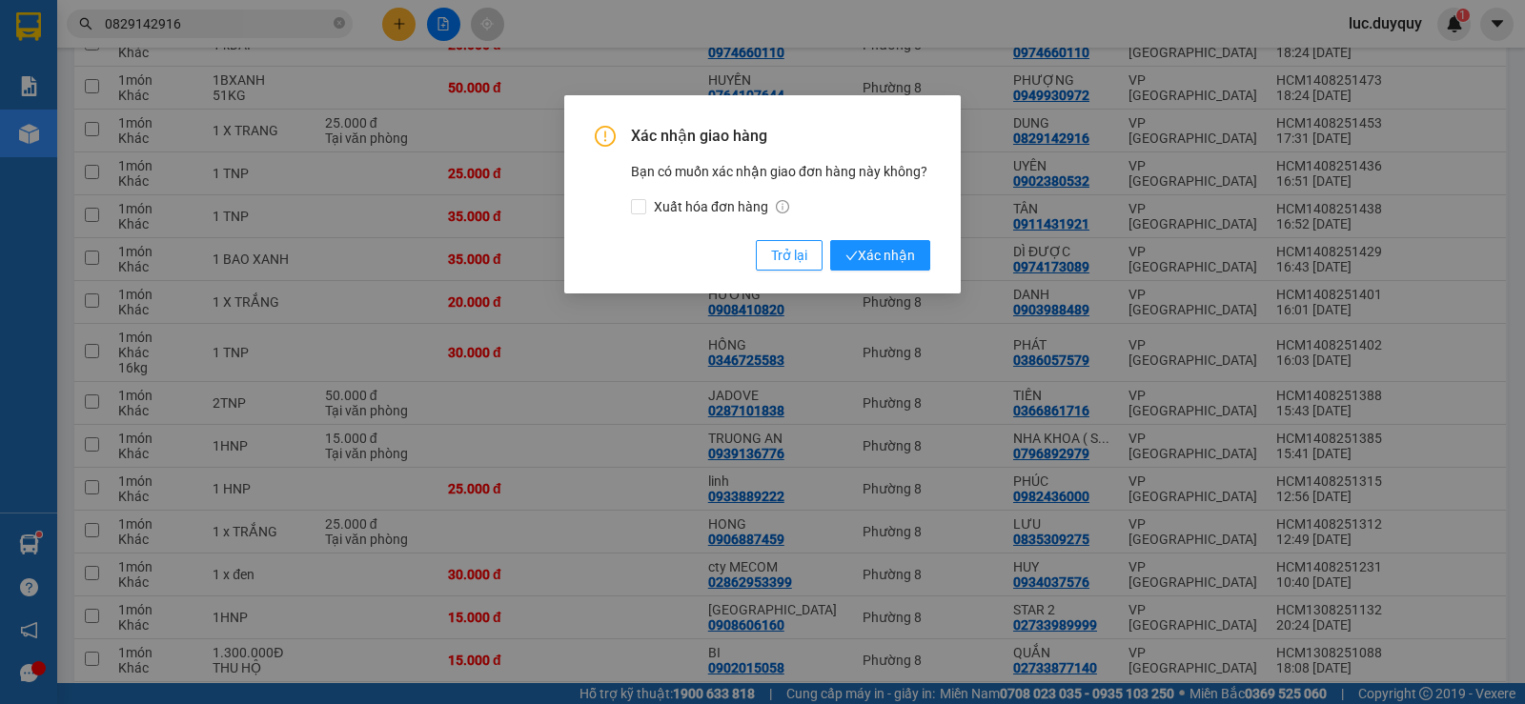
click at [830, 240] on button "Xác nhận" at bounding box center [880, 255] width 100 height 30
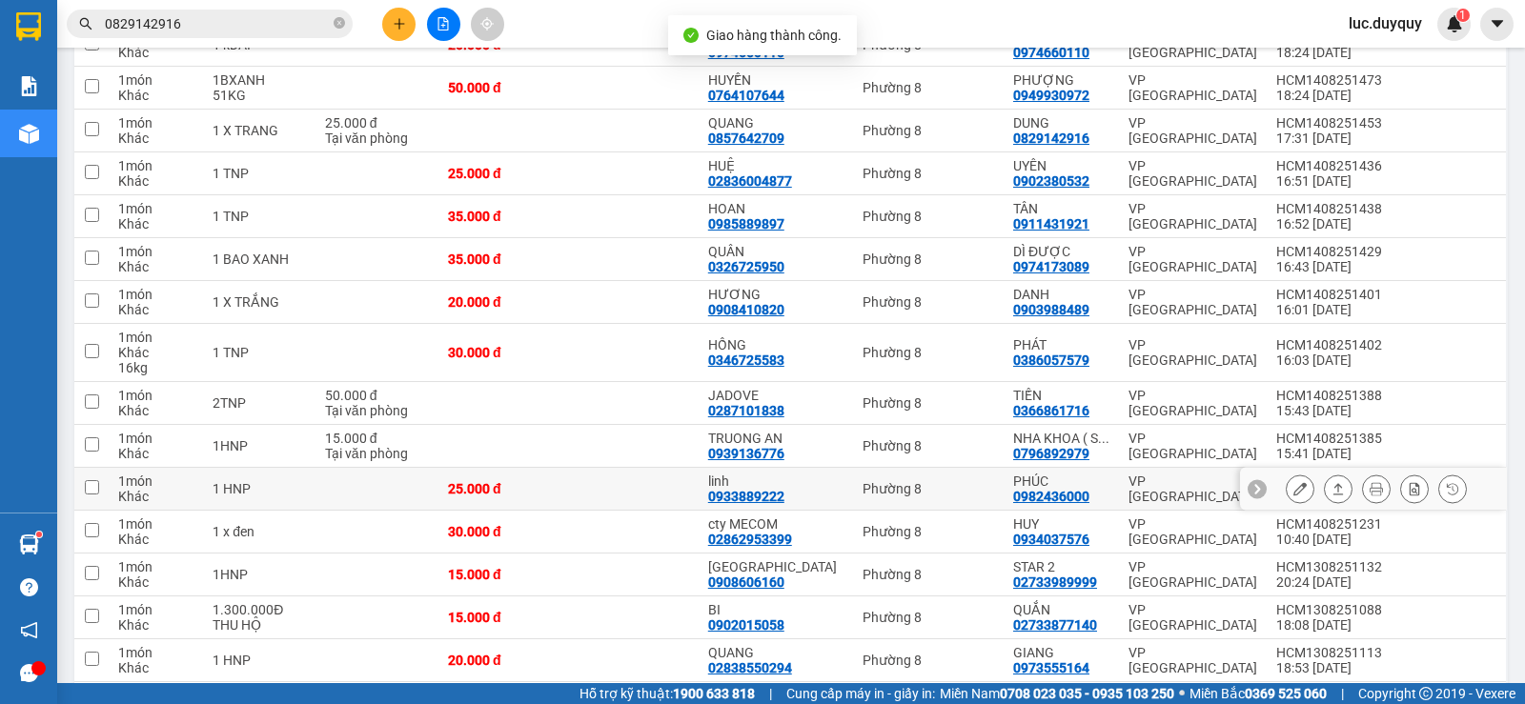
scroll to position [667, 0]
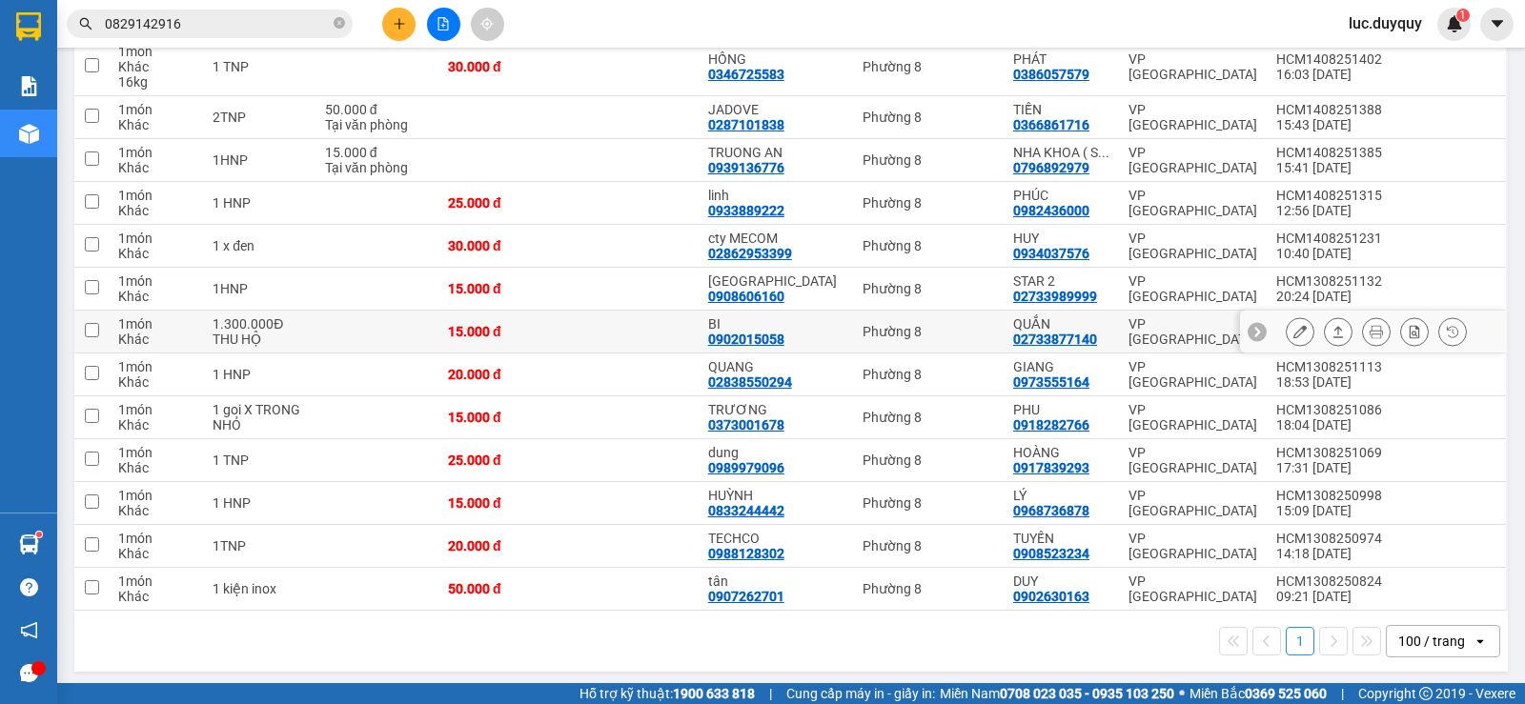
click at [1331, 333] on icon at bounding box center [1337, 331] width 13 height 13
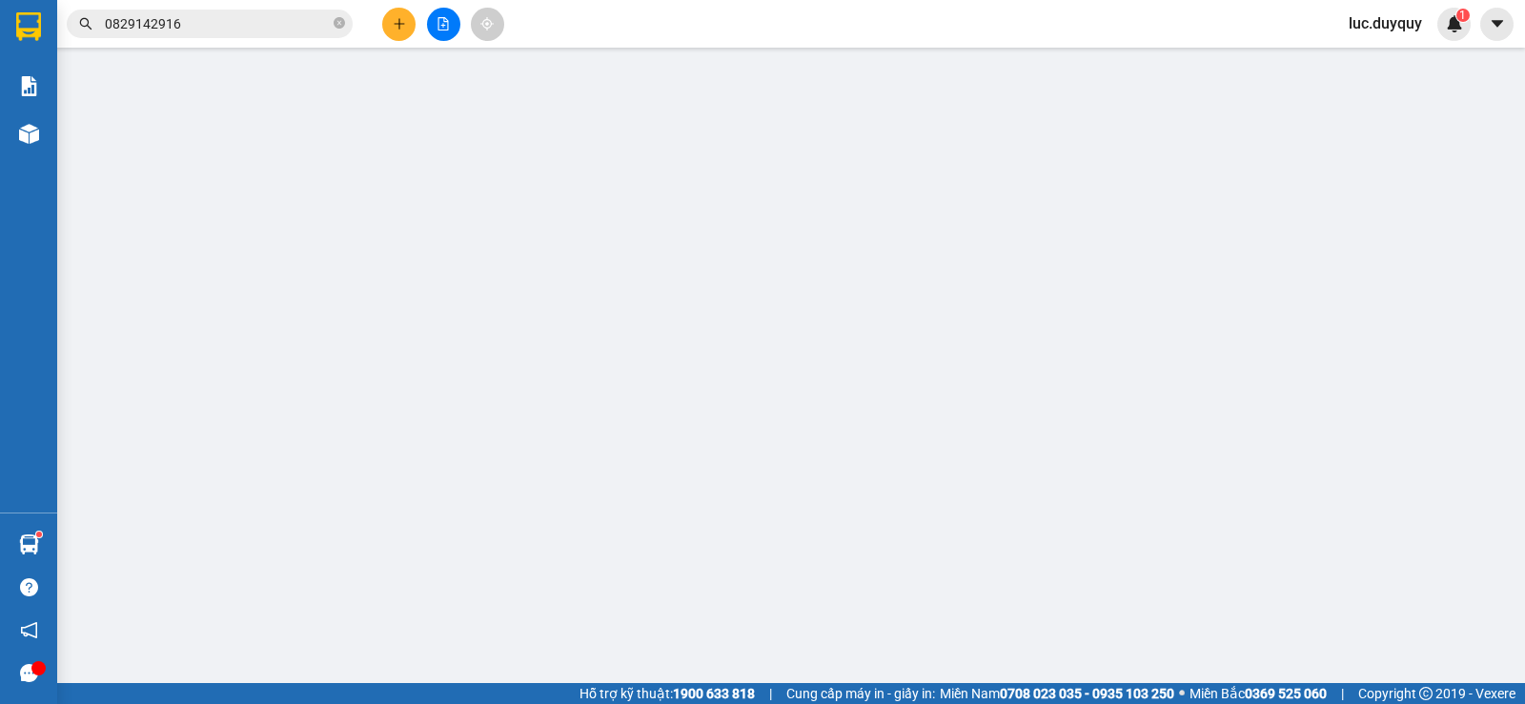
type input "0902015058"
type input "BI"
type input "02733877140"
type input "QUẮN"
type input "15.000"
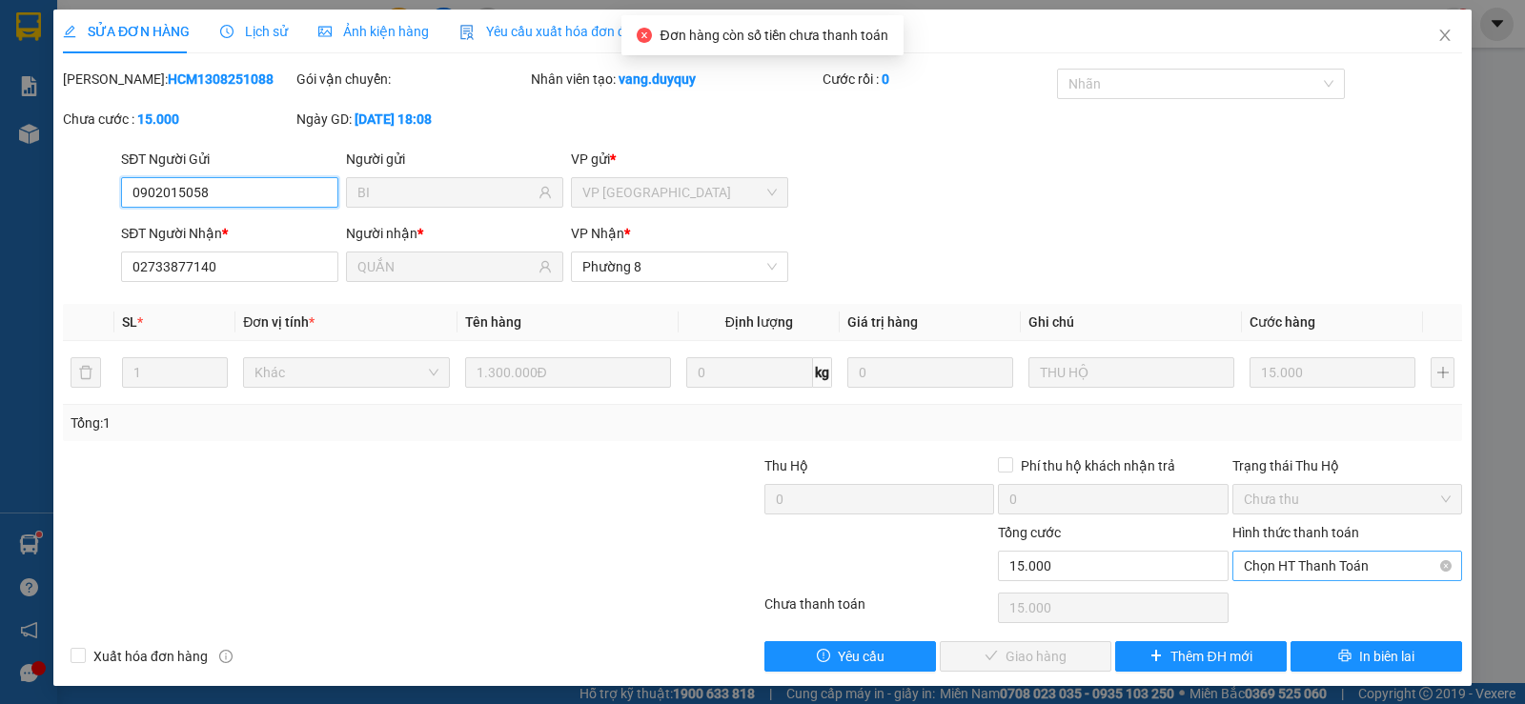
click at [1321, 562] on span "Chọn HT Thanh Toán" at bounding box center [1347, 566] width 207 height 29
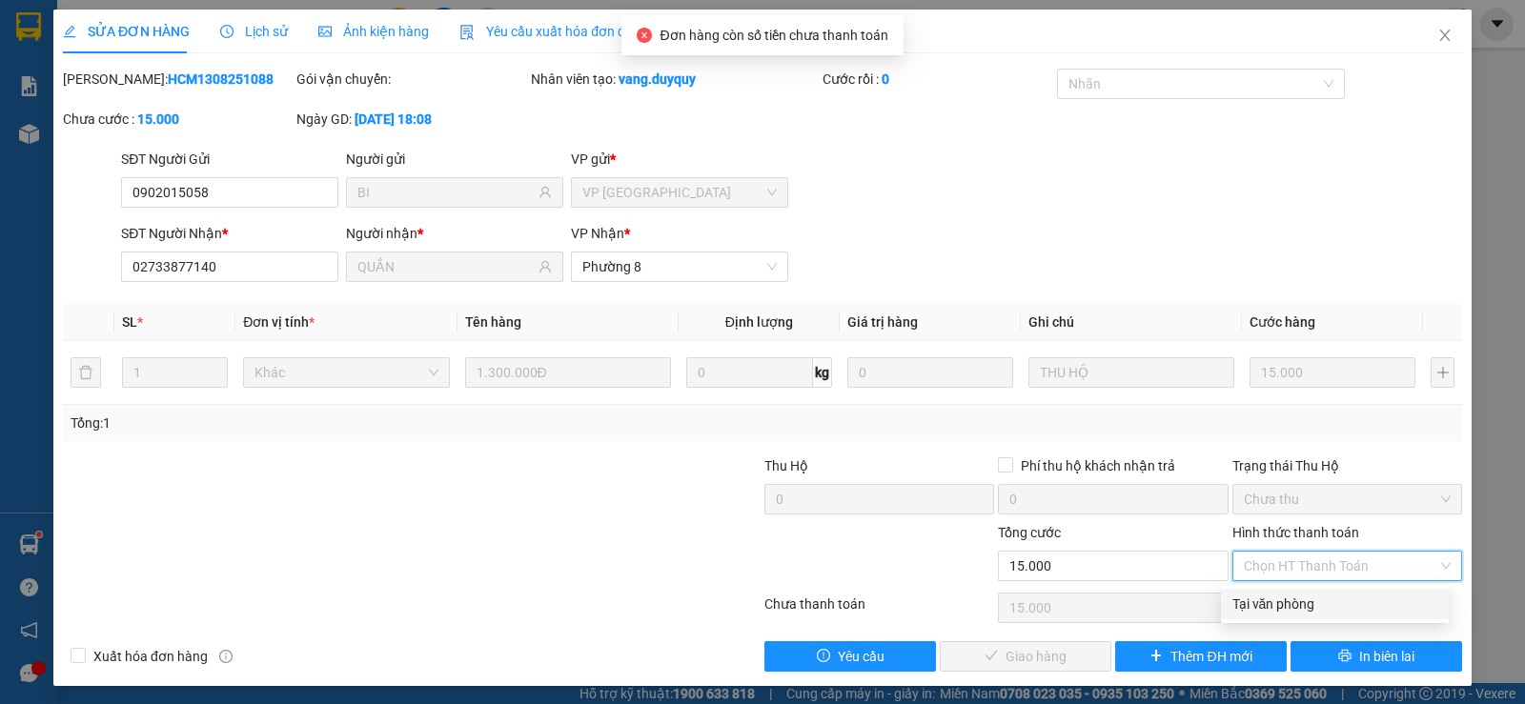
drag, startPoint x: 1283, startPoint y: 605, endPoint x: 1148, endPoint y: 615, distance: 134.7
click at [1282, 605] on div "Tại văn phòng" at bounding box center [1334, 604] width 205 height 21
type input "0"
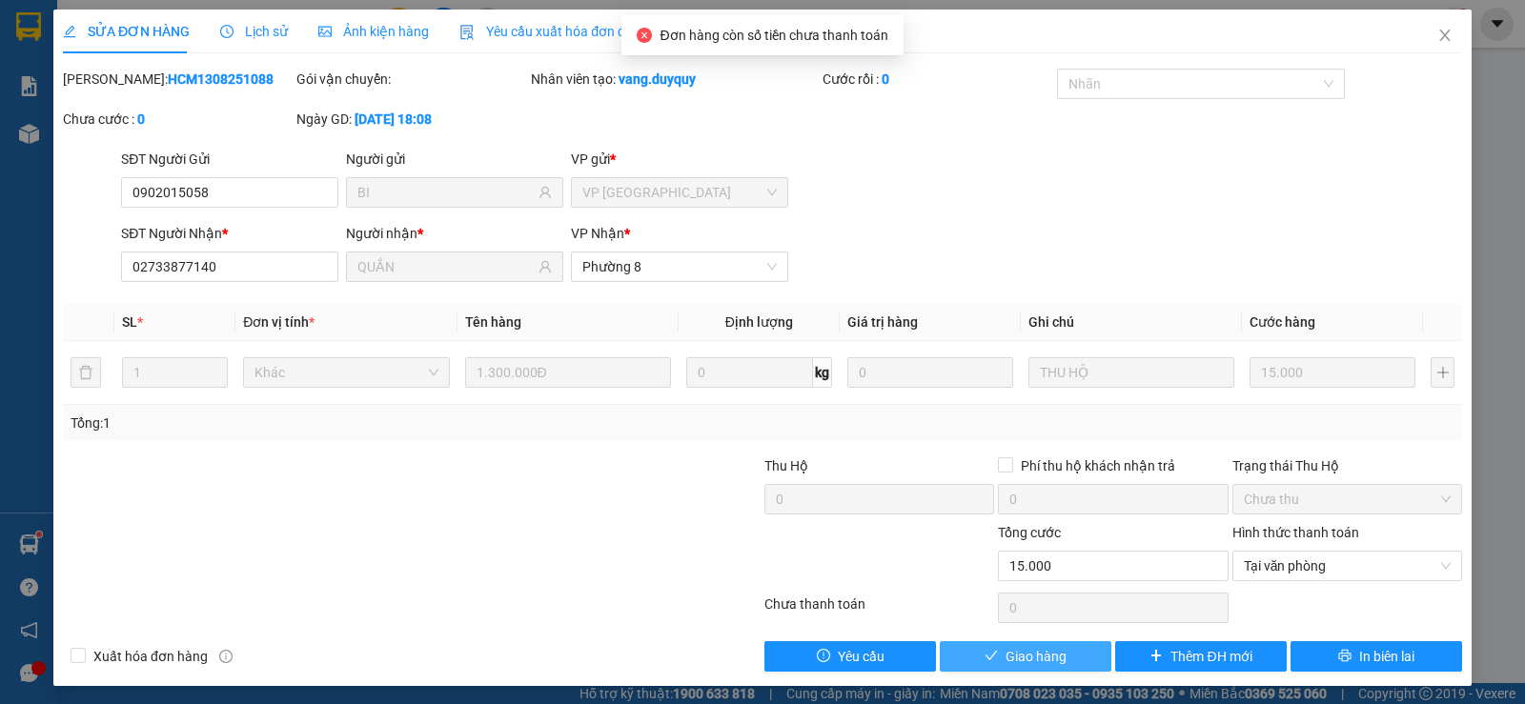
click at [1005, 657] on span "Giao hàng" at bounding box center [1035, 656] width 61 height 21
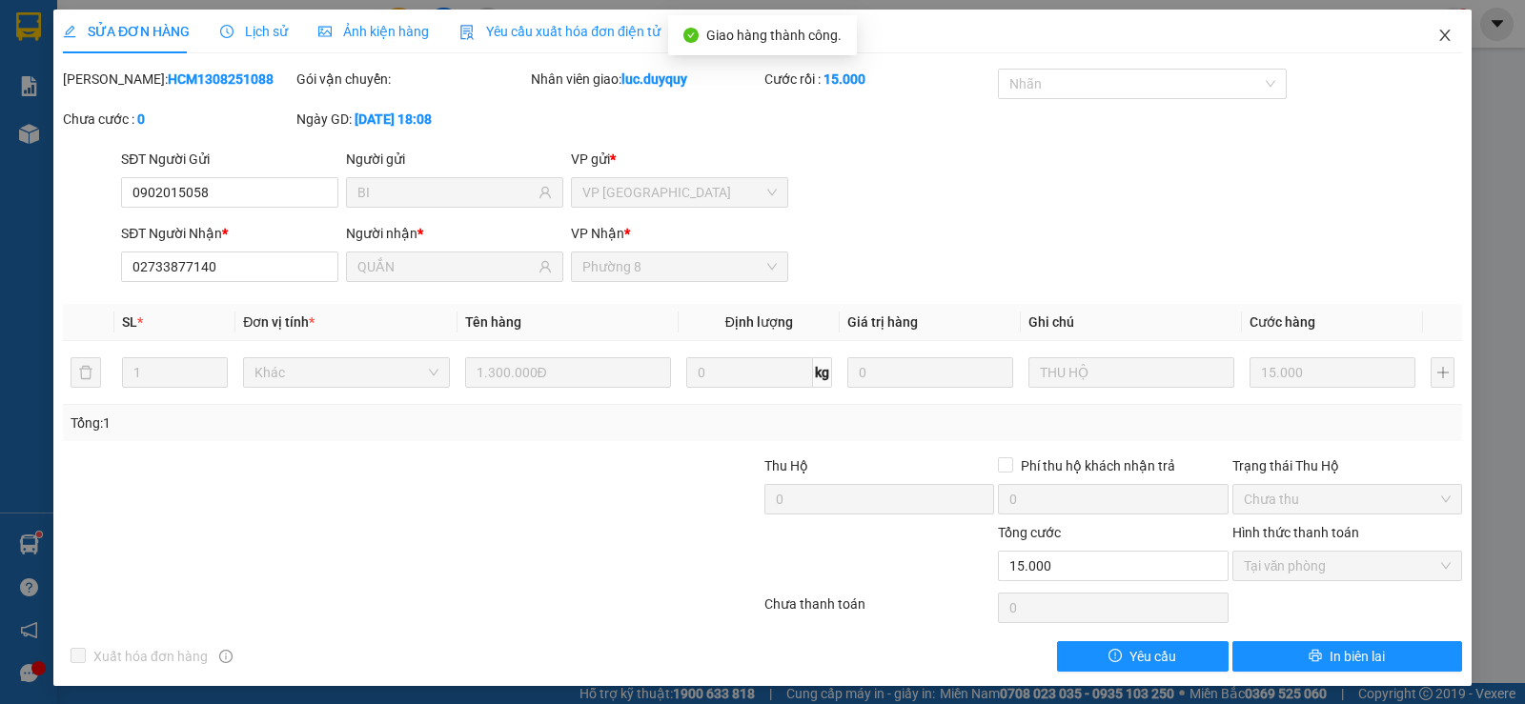
click at [1437, 37] on icon "close" at bounding box center [1444, 35] width 15 height 15
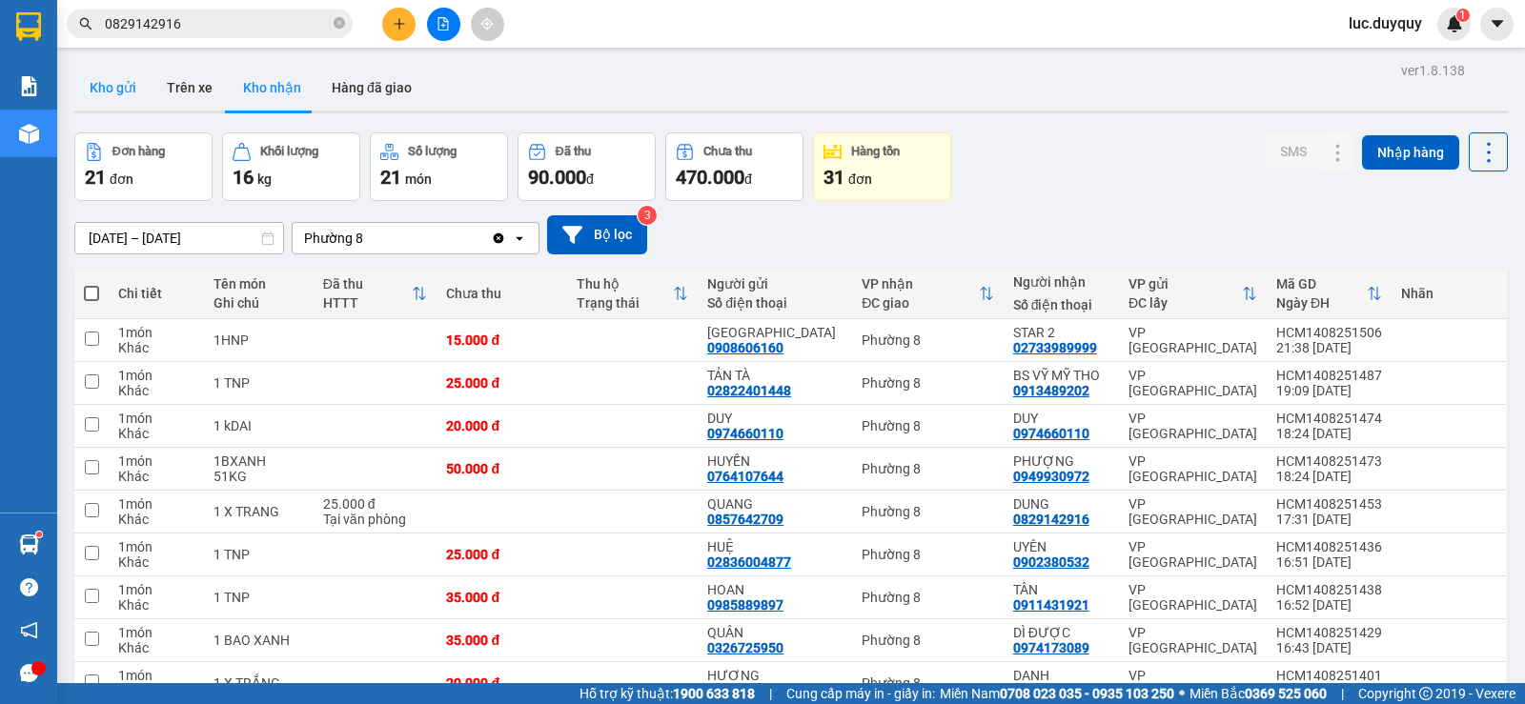
click at [88, 78] on button "Kho gửi" at bounding box center [112, 88] width 77 height 46
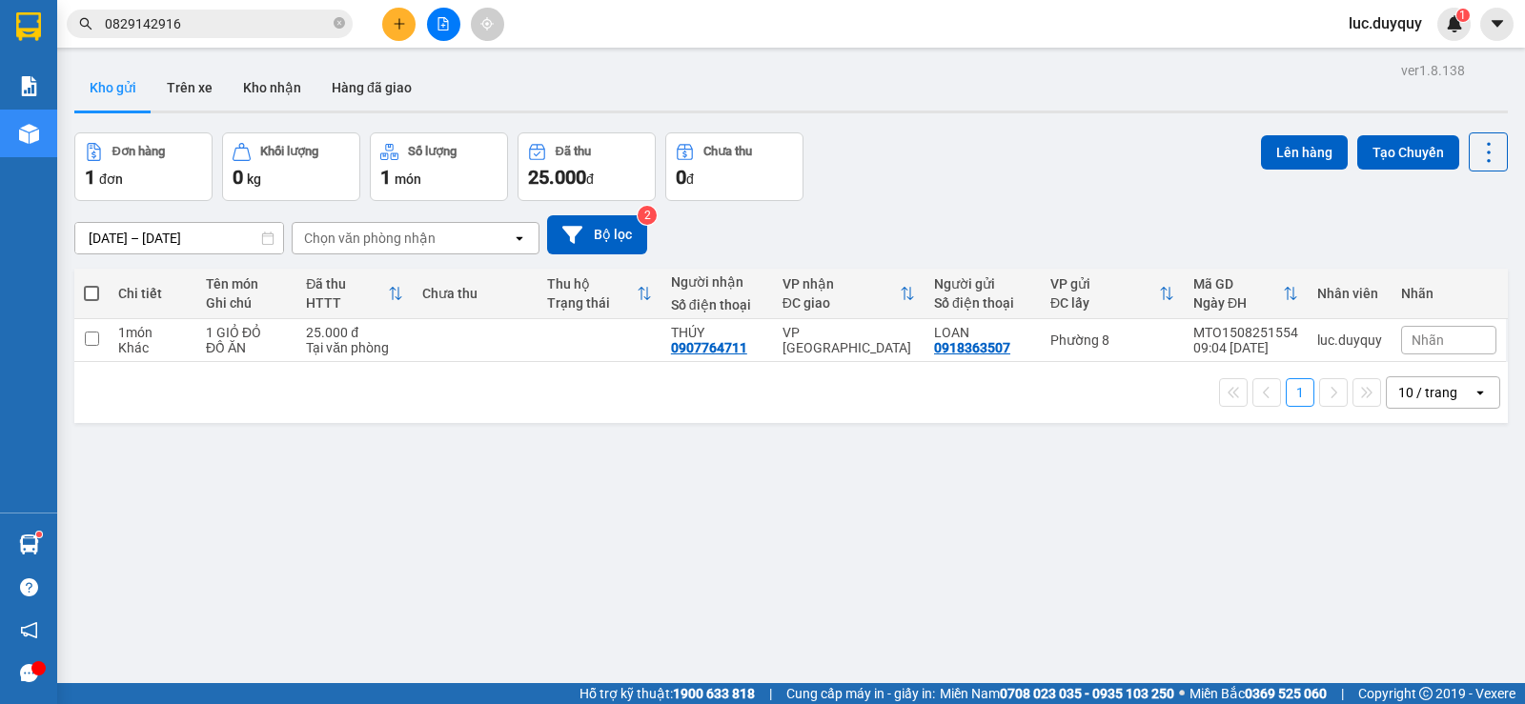
click at [98, 236] on input "[DATE] – [DATE]" at bounding box center [179, 238] width 208 height 30
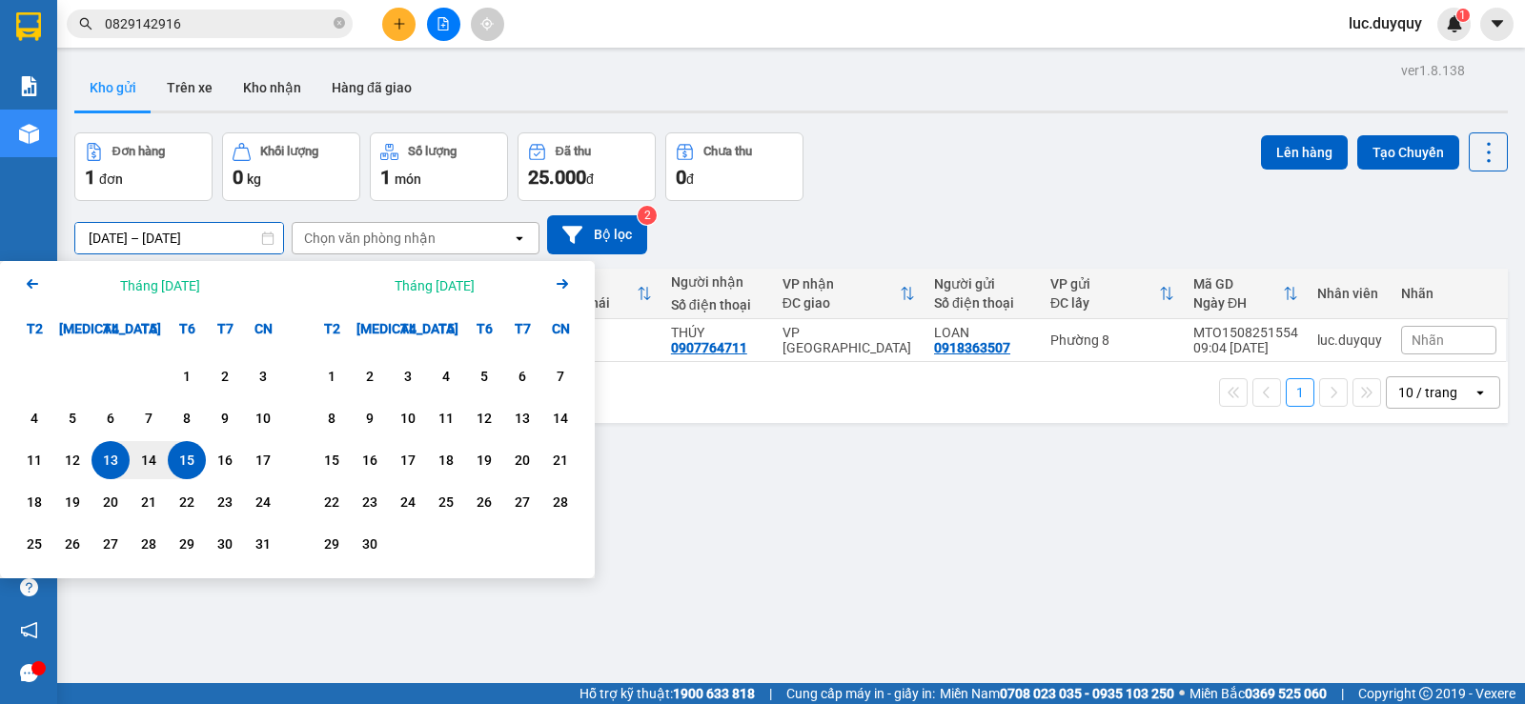
click at [28, 277] on icon "Arrow Left" at bounding box center [32, 284] width 23 height 23
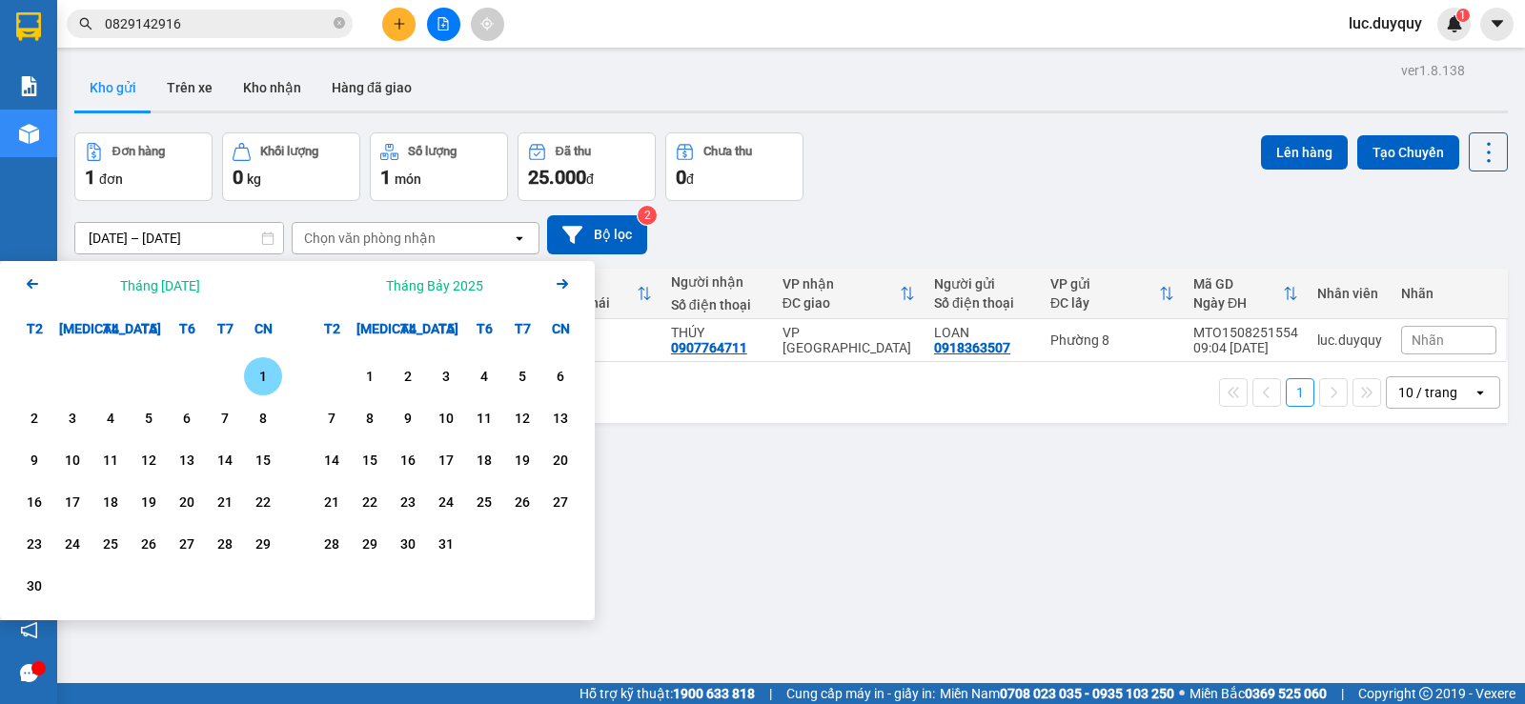
click at [28, 277] on icon "Arrow Left" at bounding box center [32, 284] width 23 height 23
click at [70, 460] on div "13" at bounding box center [72, 460] width 27 height 23
click at [219, 227] on input "[DATE] – / /" at bounding box center [179, 238] width 208 height 30
click at [236, 237] on input "[DATE] – / /" at bounding box center [179, 238] width 208 height 30
click at [555, 276] on icon "Arrow Right" at bounding box center [562, 284] width 23 height 23
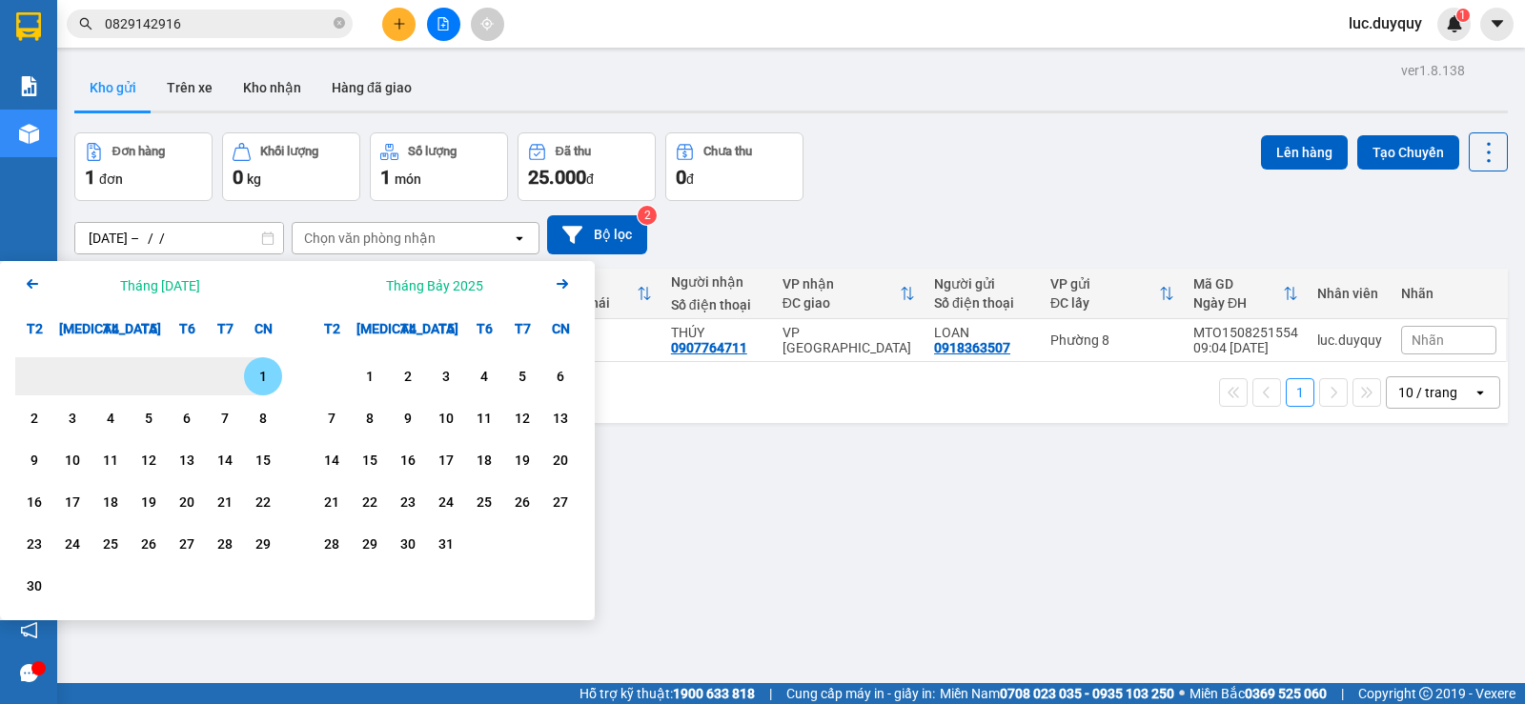
click at [561, 277] on icon "Arrow Right" at bounding box center [562, 284] width 23 height 23
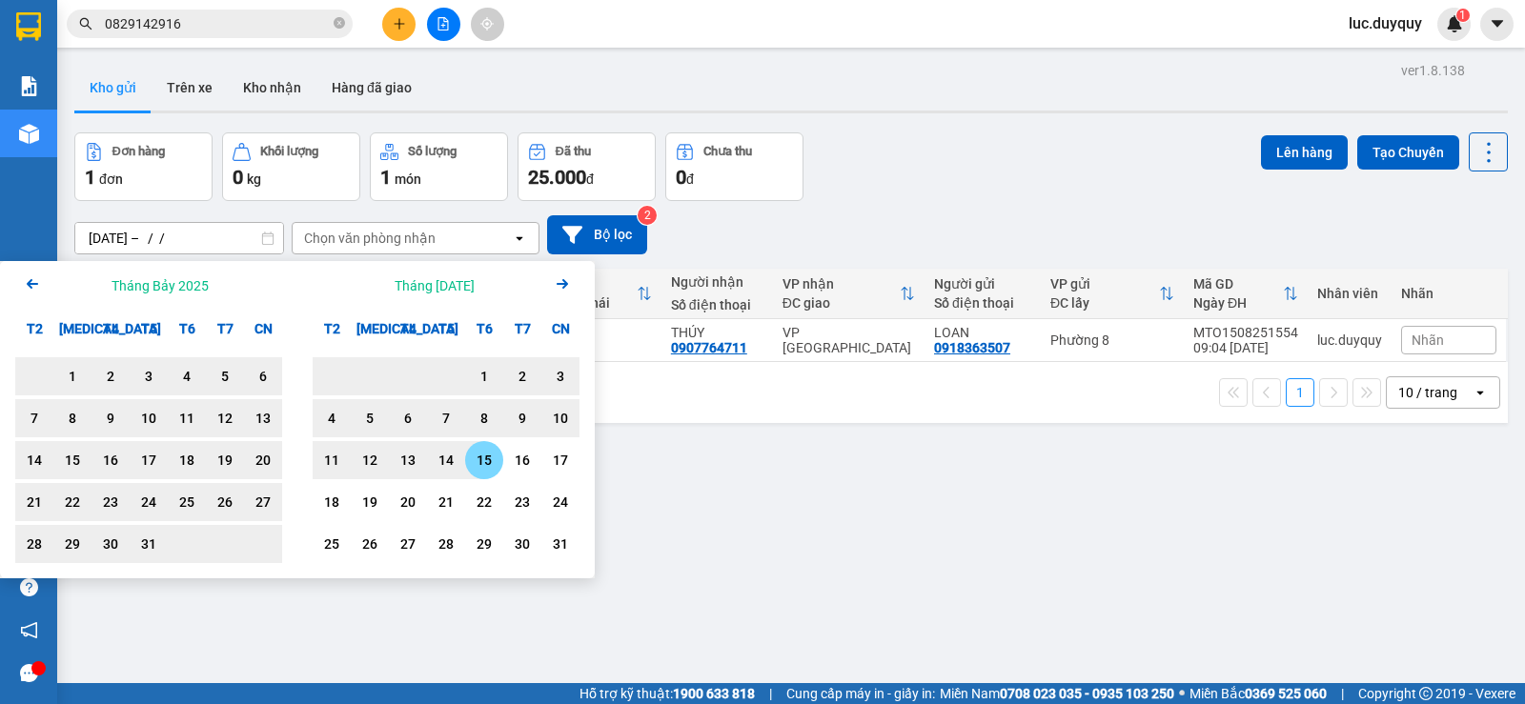
click at [494, 462] on div "15" at bounding box center [484, 460] width 27 height 23
type input "[DATE] – [DATE]"
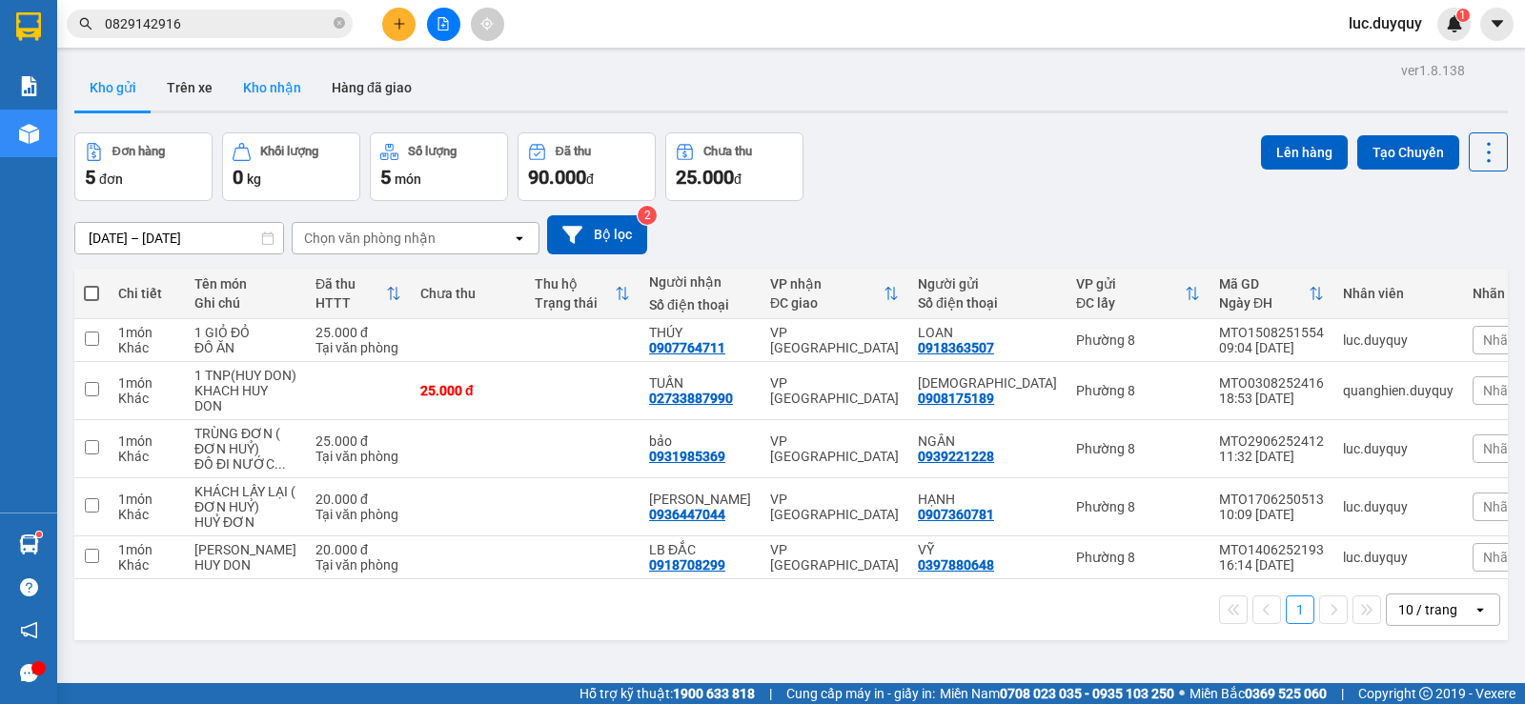
click at [242, 73] on button "Kho nhận" at bounding box center [272, 88] width 89 height 46
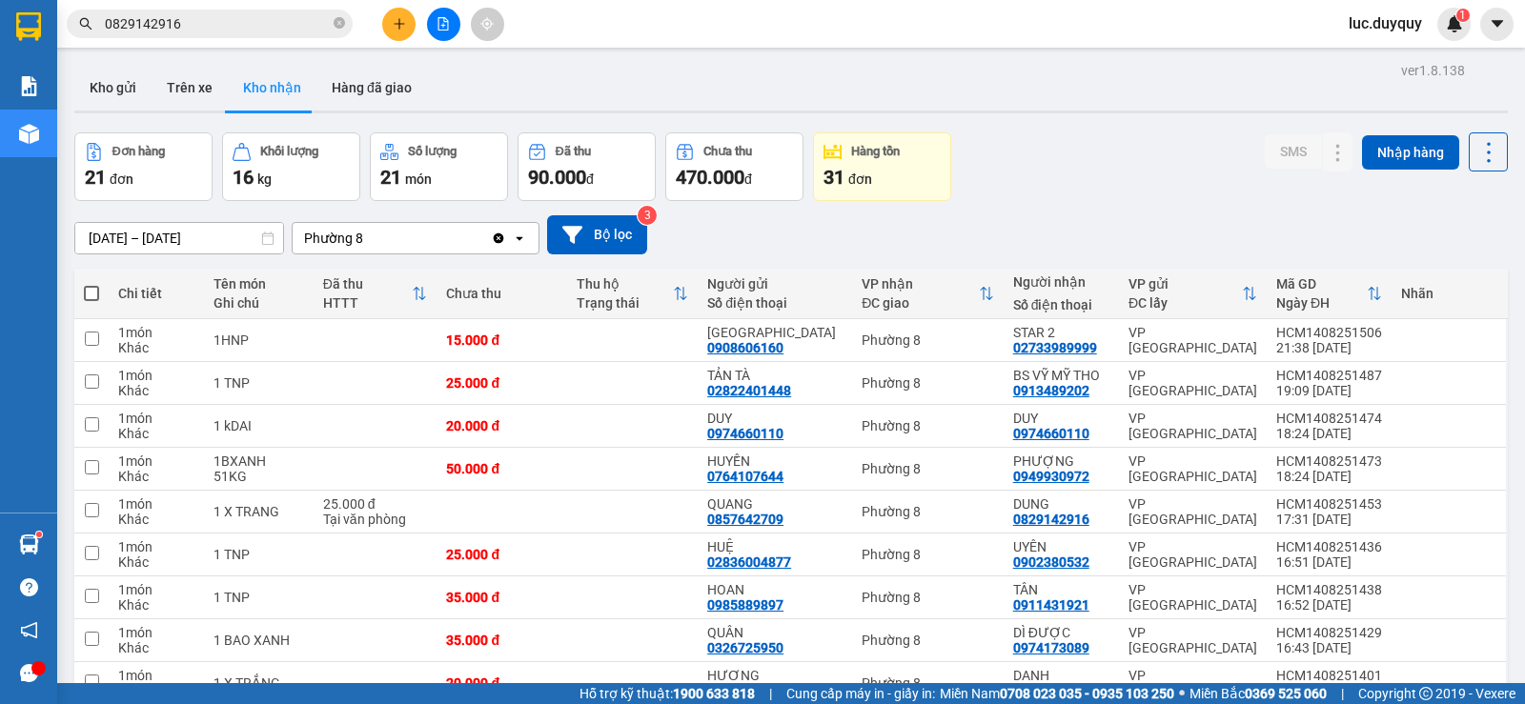
click at [96, 236] on input "[DATE] – [DATE]" at bounding box center [179, 238] width 208 height 30
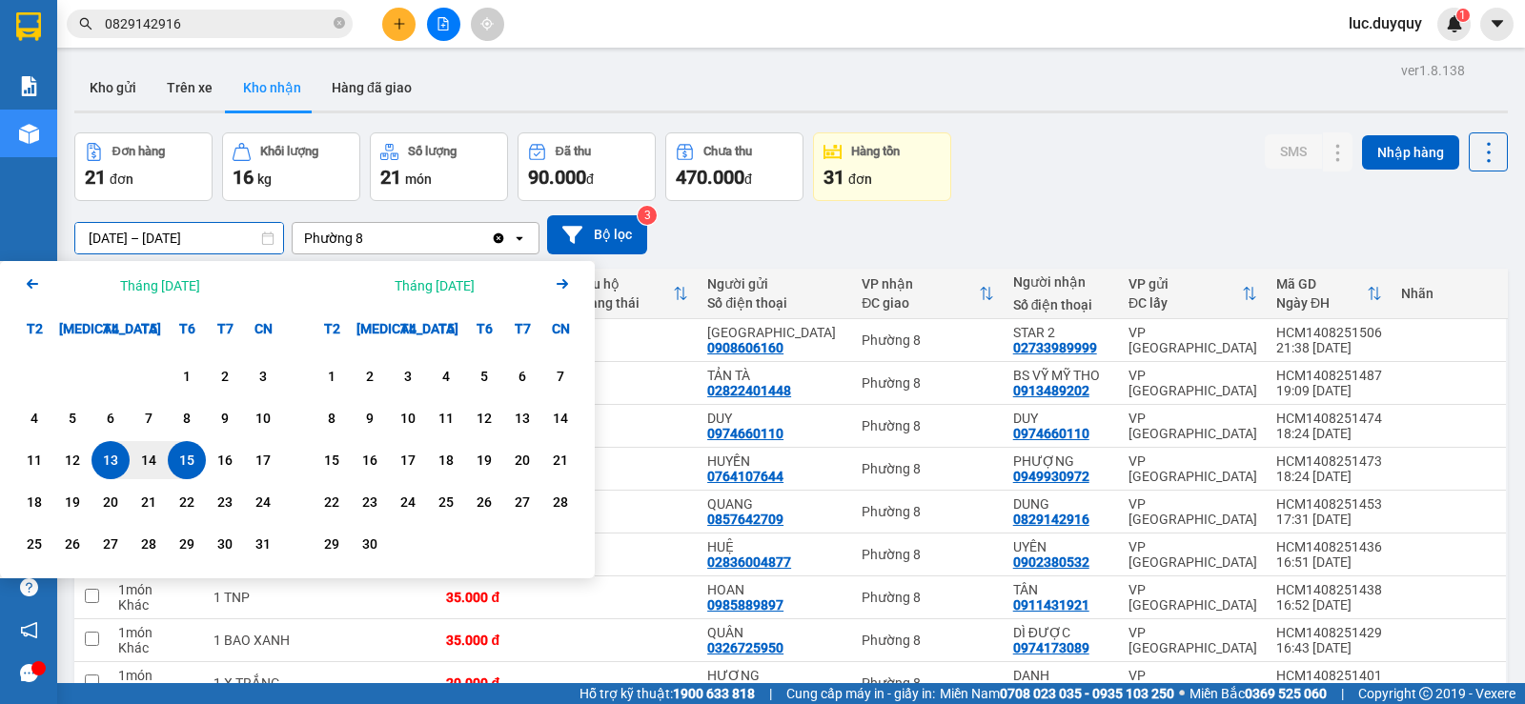
click at [37, 293] on icon "Arrow Left" at bounding box center [32, 284] width 23 height 23
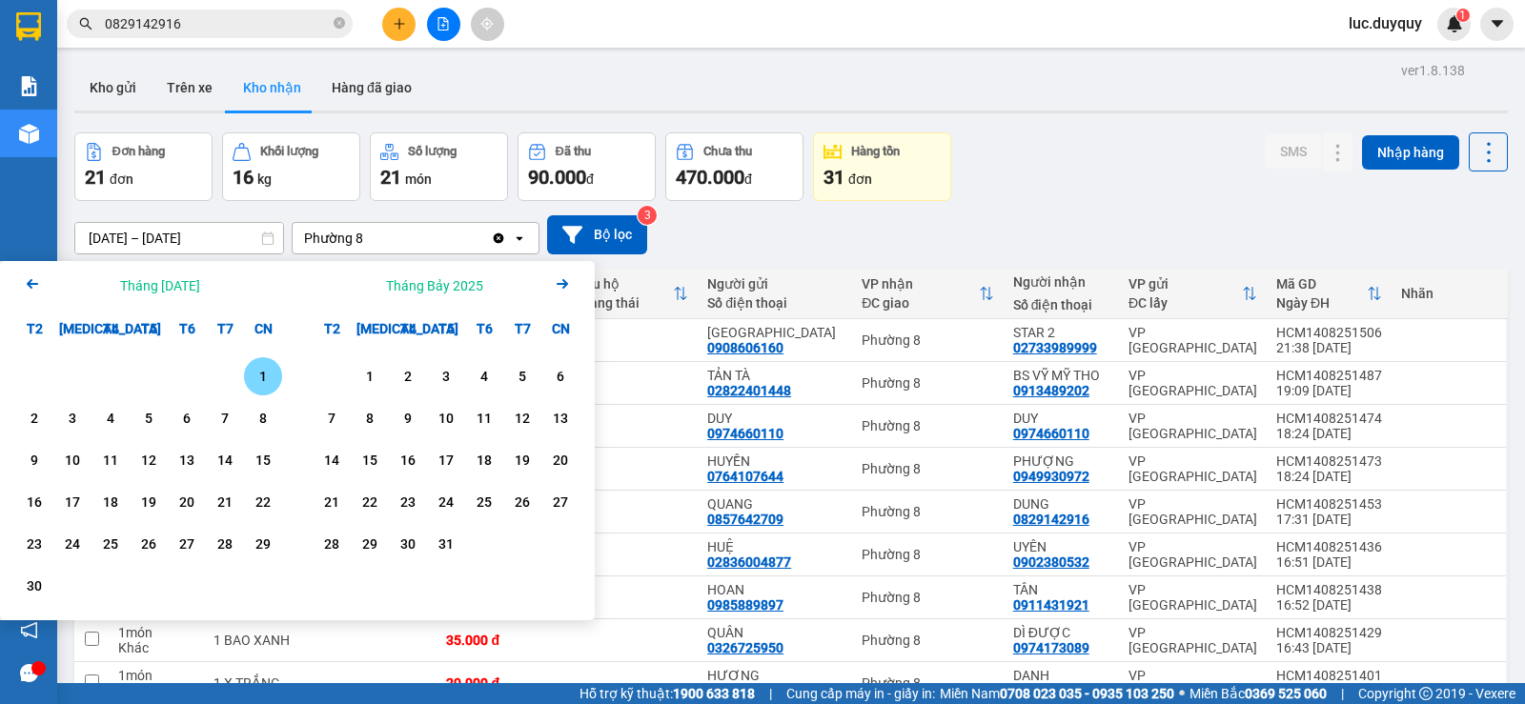
click at [39, 287] on icon "Arrow Left" at bounding box center [32, 284] width 23 height 23
click at [82, 464] on div "13" at bounding box center [72, 460] width 27 height 23
click at [234, 229] on input "[DATE] – / /" at bounding box center [179, 238] width 208 height 30
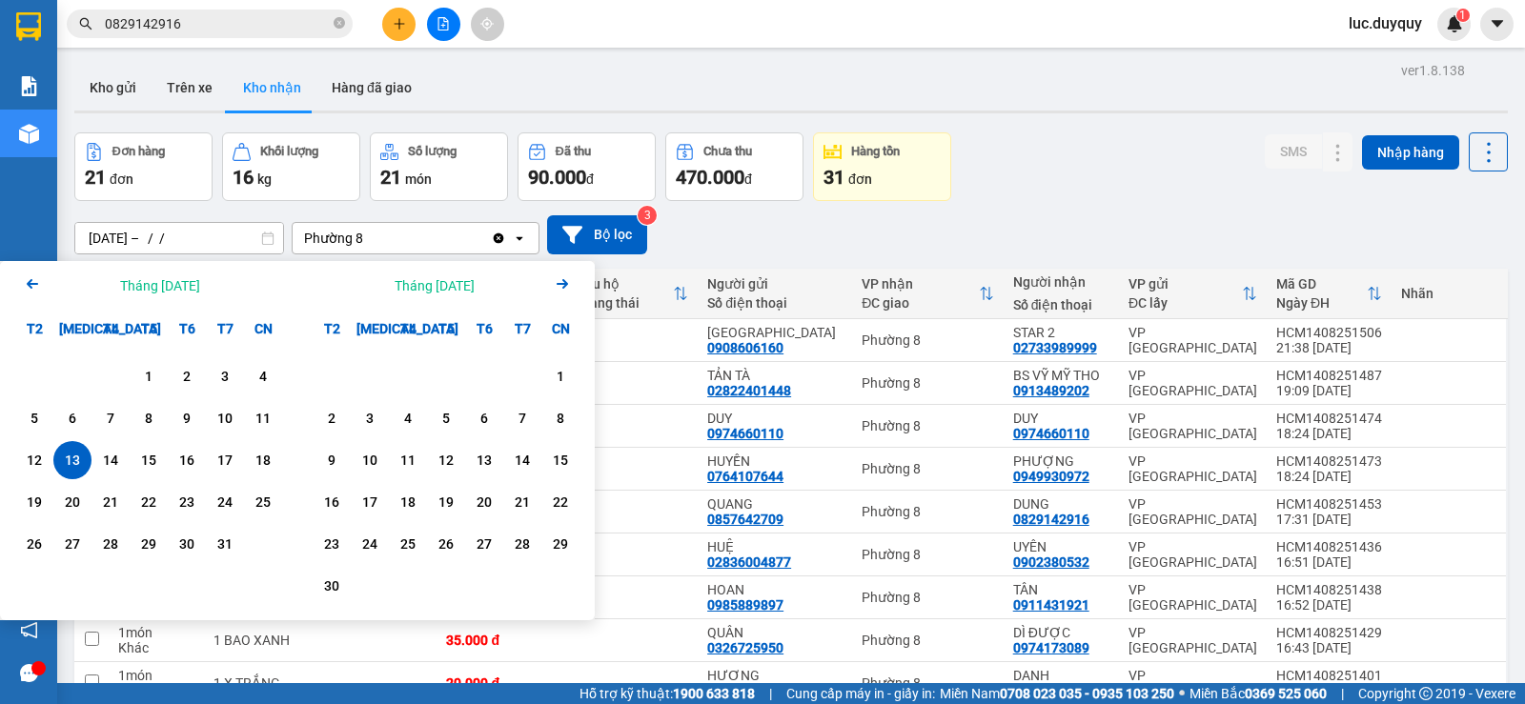
click at [561, 287] on icon "Arrow Right" at bounding box center [562, 284] width 23 height 23
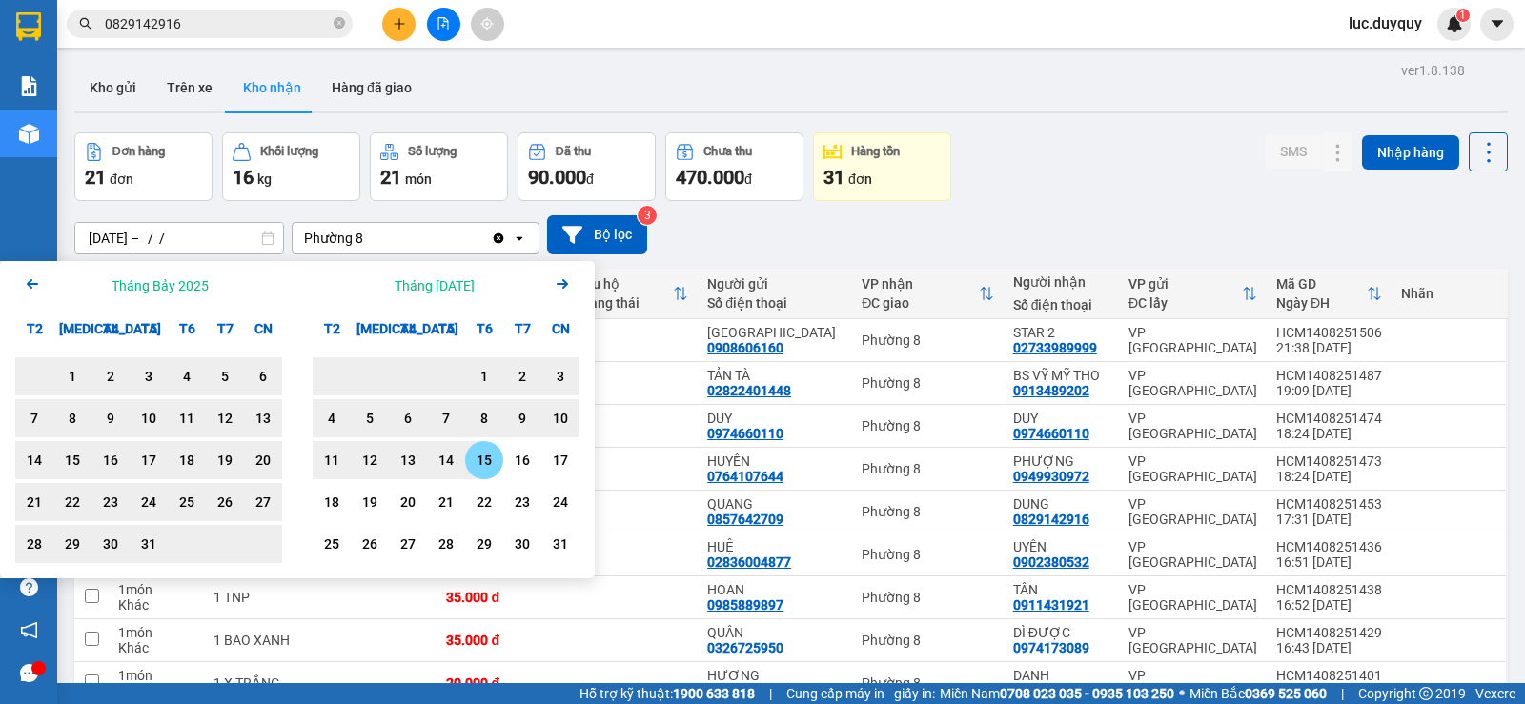
click at [481, 469] on div "15" at bounding box center [484, 460] width 27 height 23
type input "[DATE] – [DATE]"
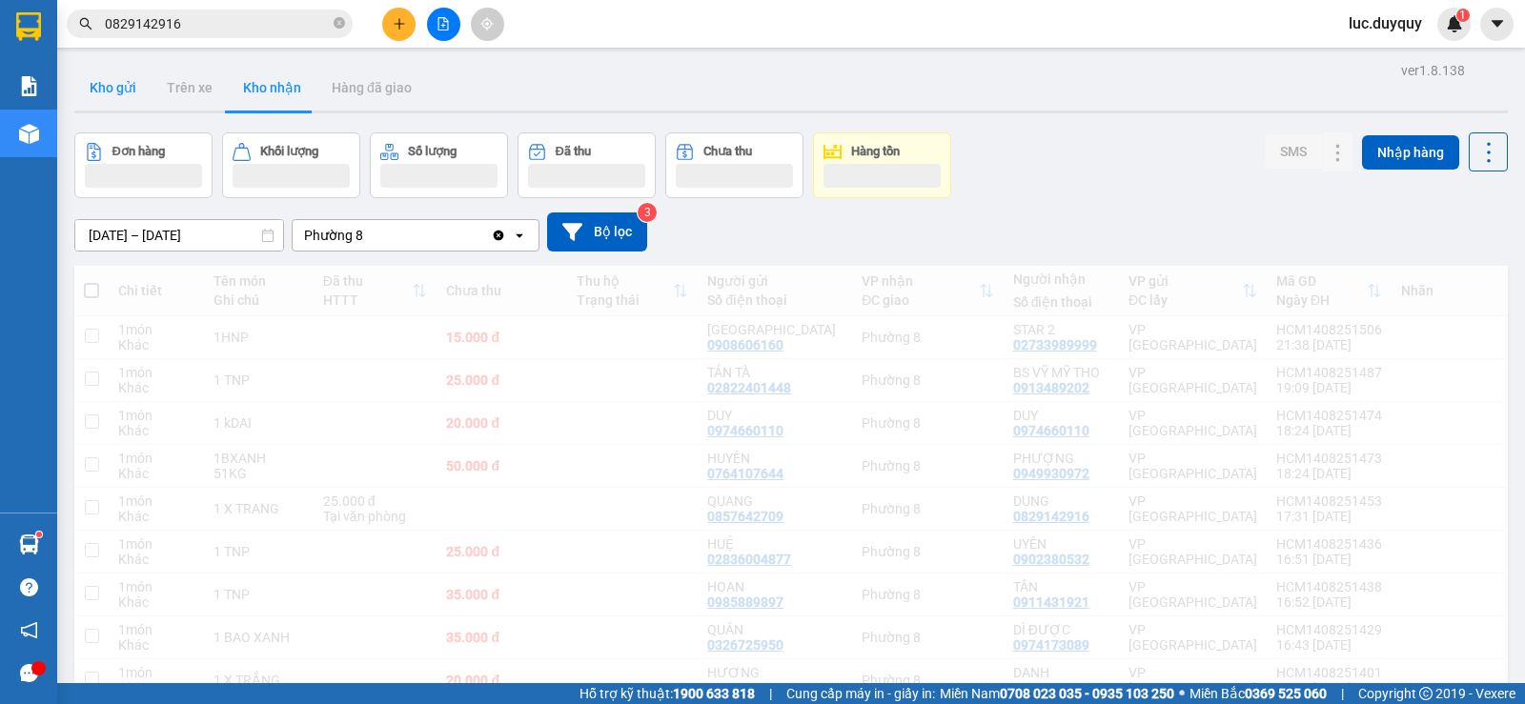
click at [117, 87] on button "Kho gửi" at bounding box center [112, 88] width 77 height 46
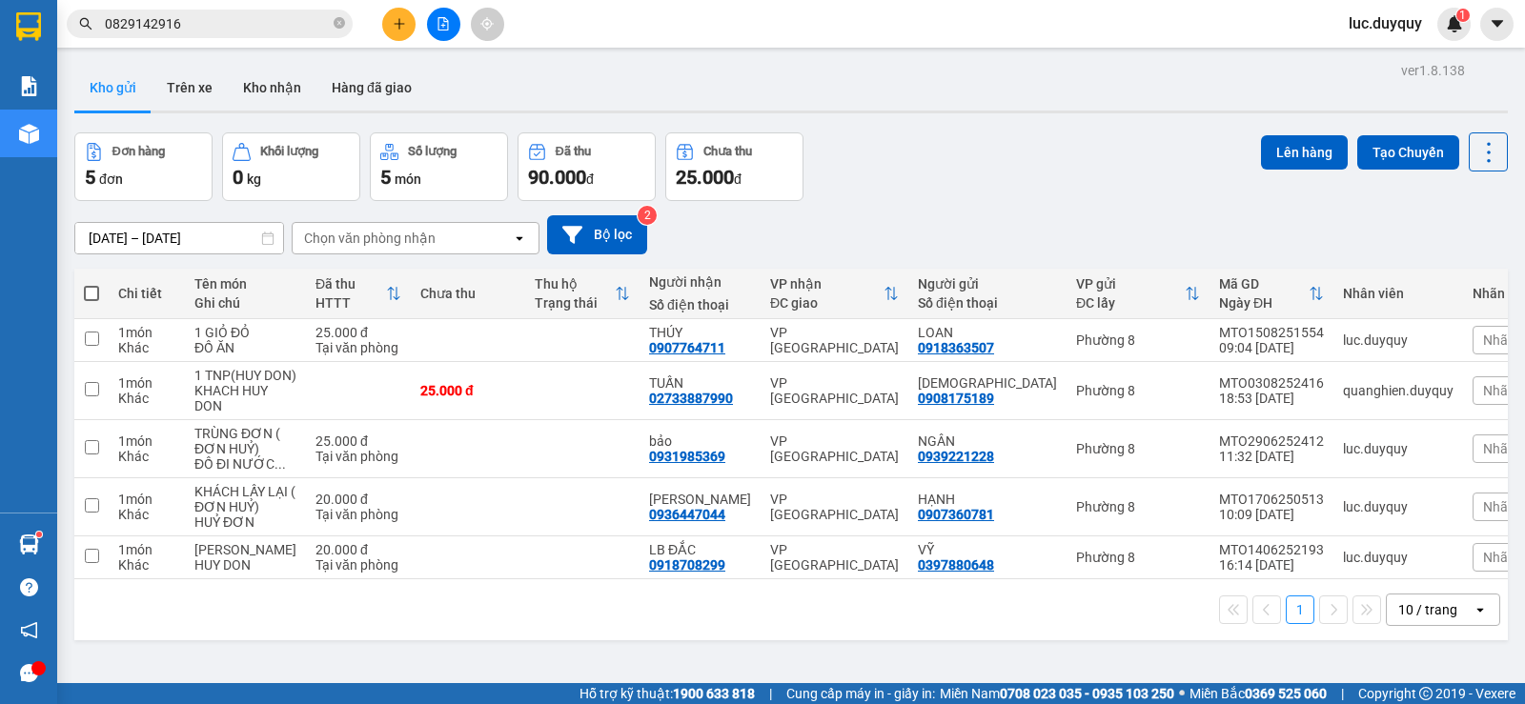
click at [108, 240] on input "[DATE] – [DATE]" at bounding box center [179, 238] width 208 height 30
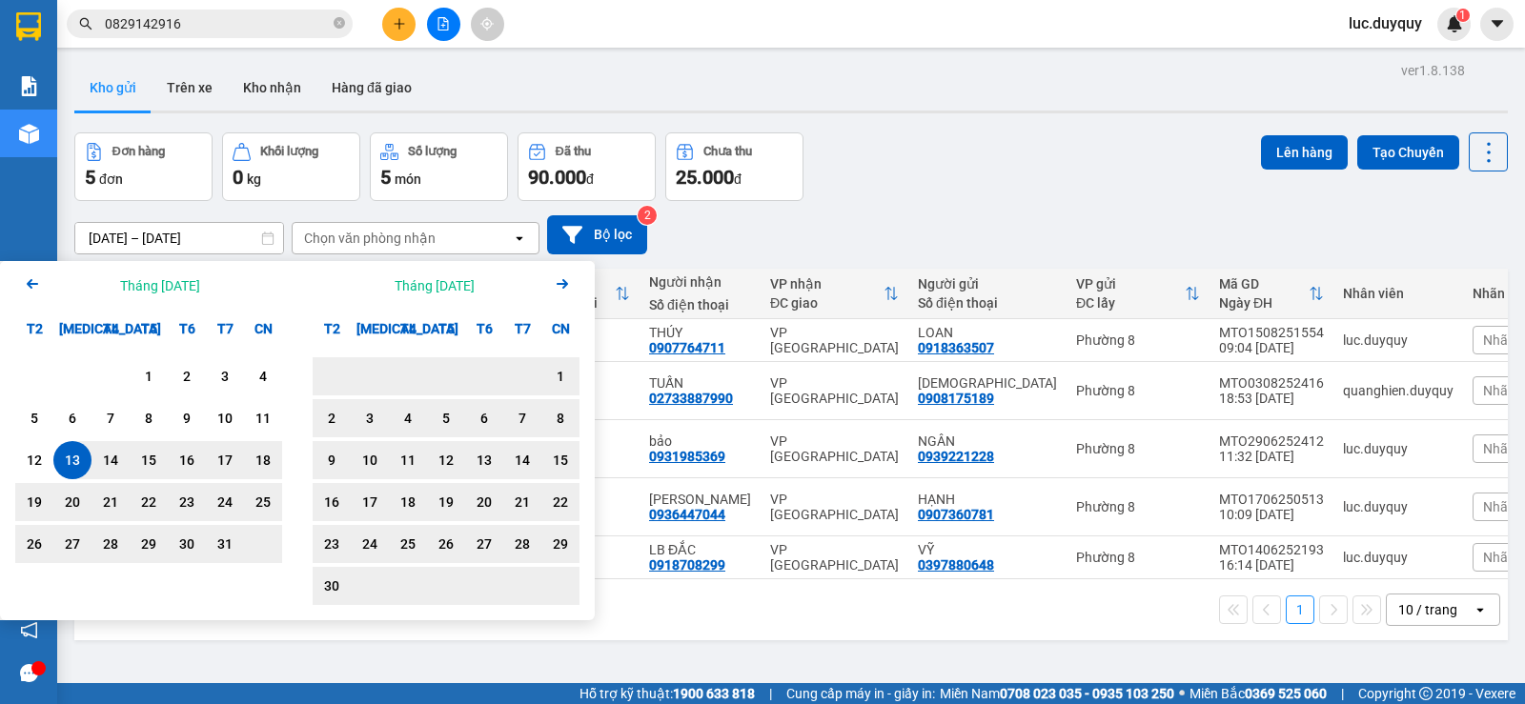
click at [530, 283] on div "Tháng [DATE] Arrow Right" at bounding box center [445, 285] width 297 height 49
click at [548, 280] on div "Tháng [DATE] Arrow Right" at bounding box center [445, 285] width 297 height 49
click at [552, 282] on icon "Arrow Right" at bounding box center [562, 284] width 23 height 23
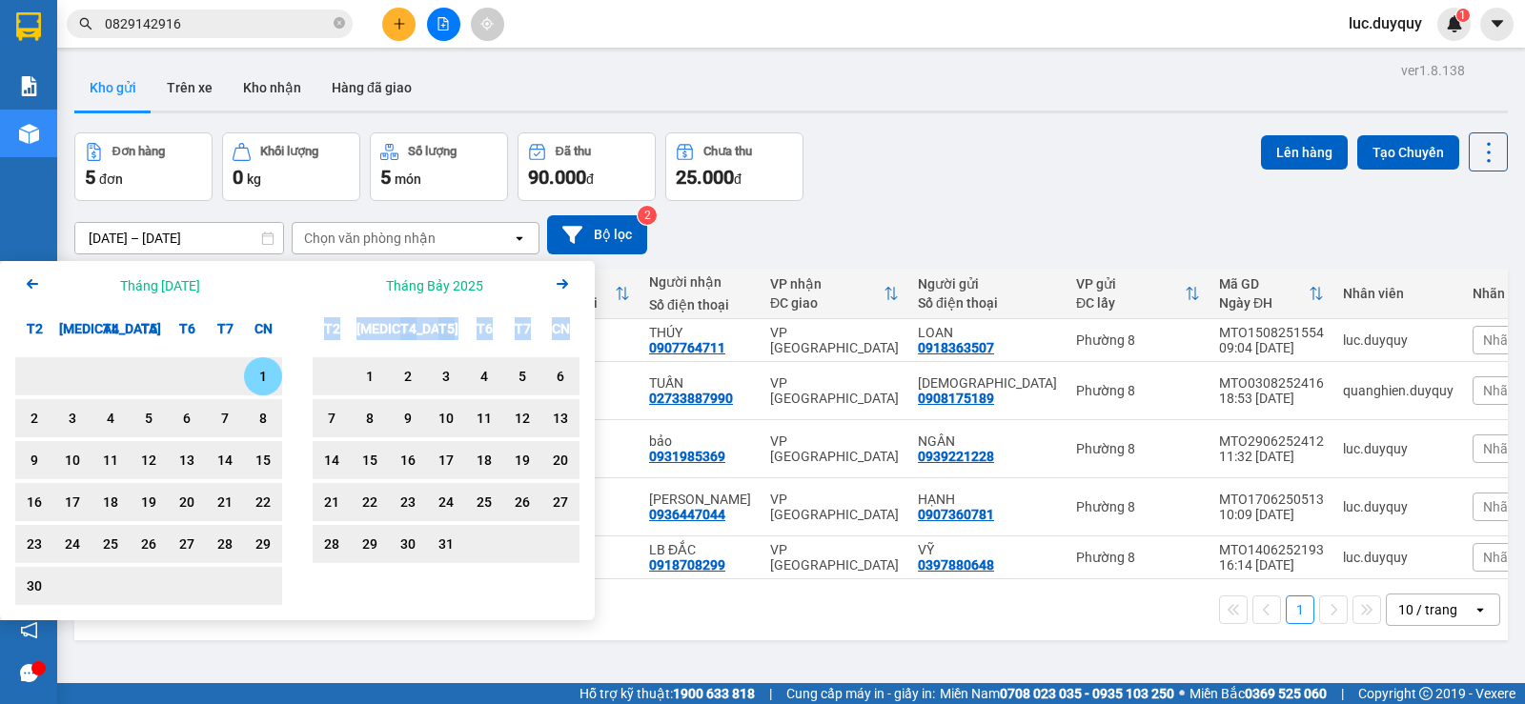
click at [555, 282] on icon "Arrow Right" at bounding box center [562, 284] width 23 height 23
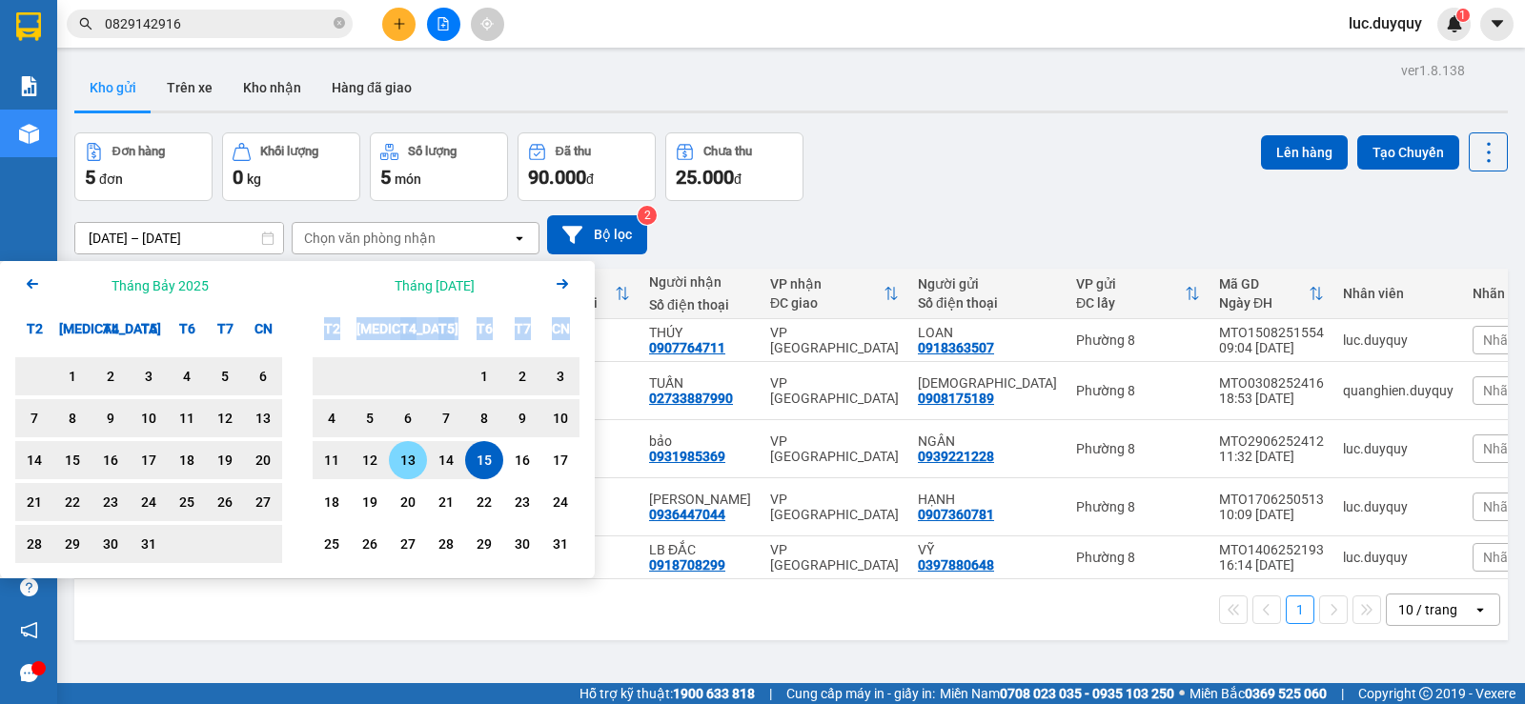
click at [396, 465] on div "13" at bounding box center [407, 460] width 27 height 23
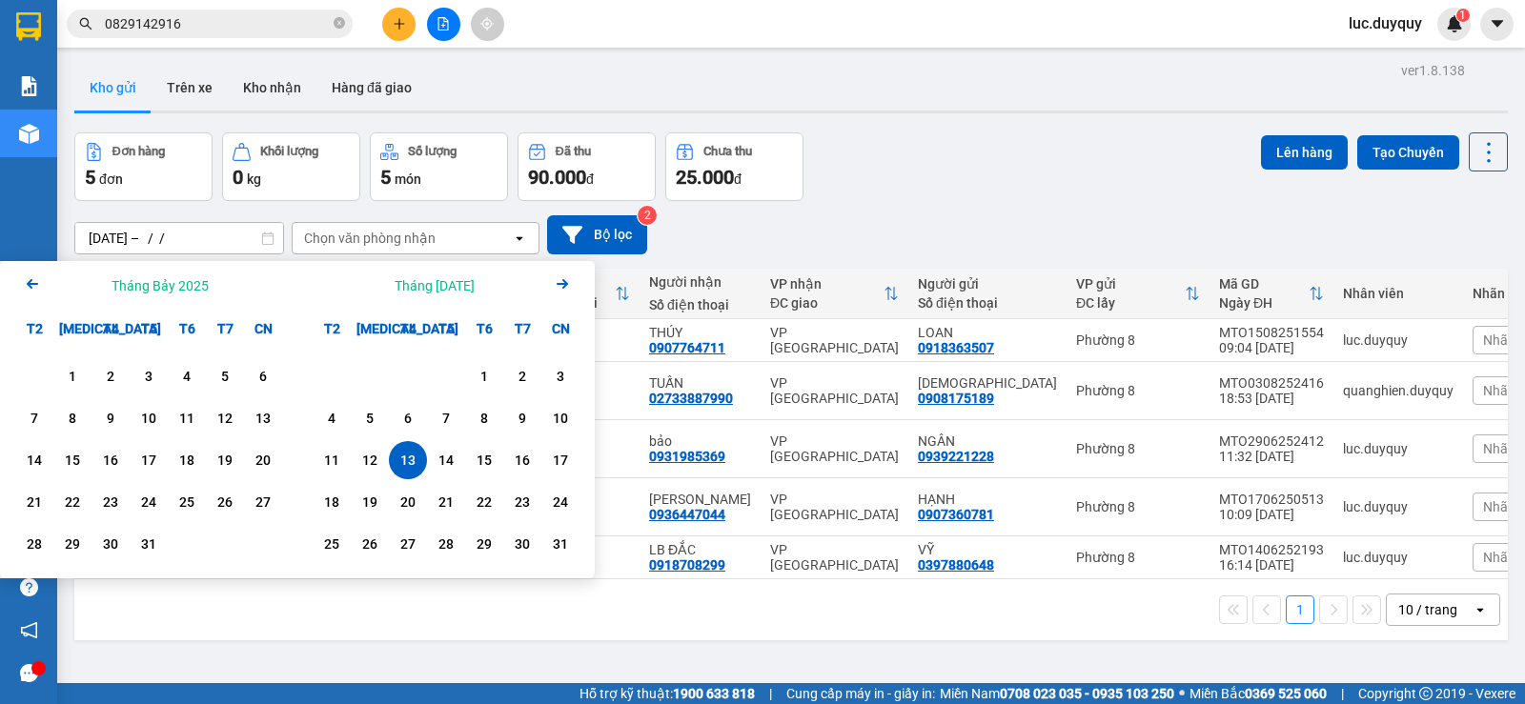
click at [215, 230] on input "[DATE] – / /" at bounding box center [179, 238] width 208 height 30
click at [496, 458] on div "15" at bounding box center [484, 460] width 27 height 23
type input "[DATE] – [DATE]"
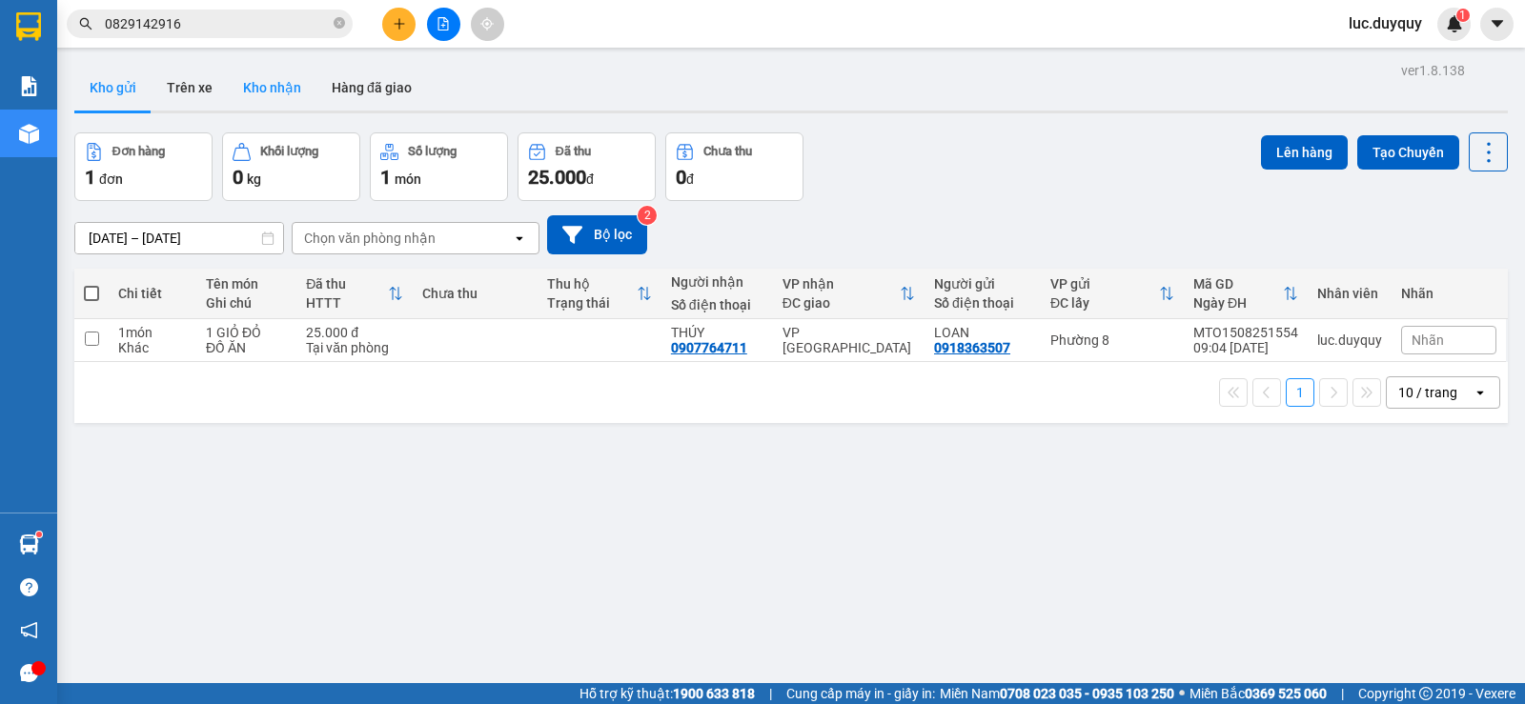
click at [284, 100] on button "Kho nhận" at bounding box center [272, 88] width 89 height 46
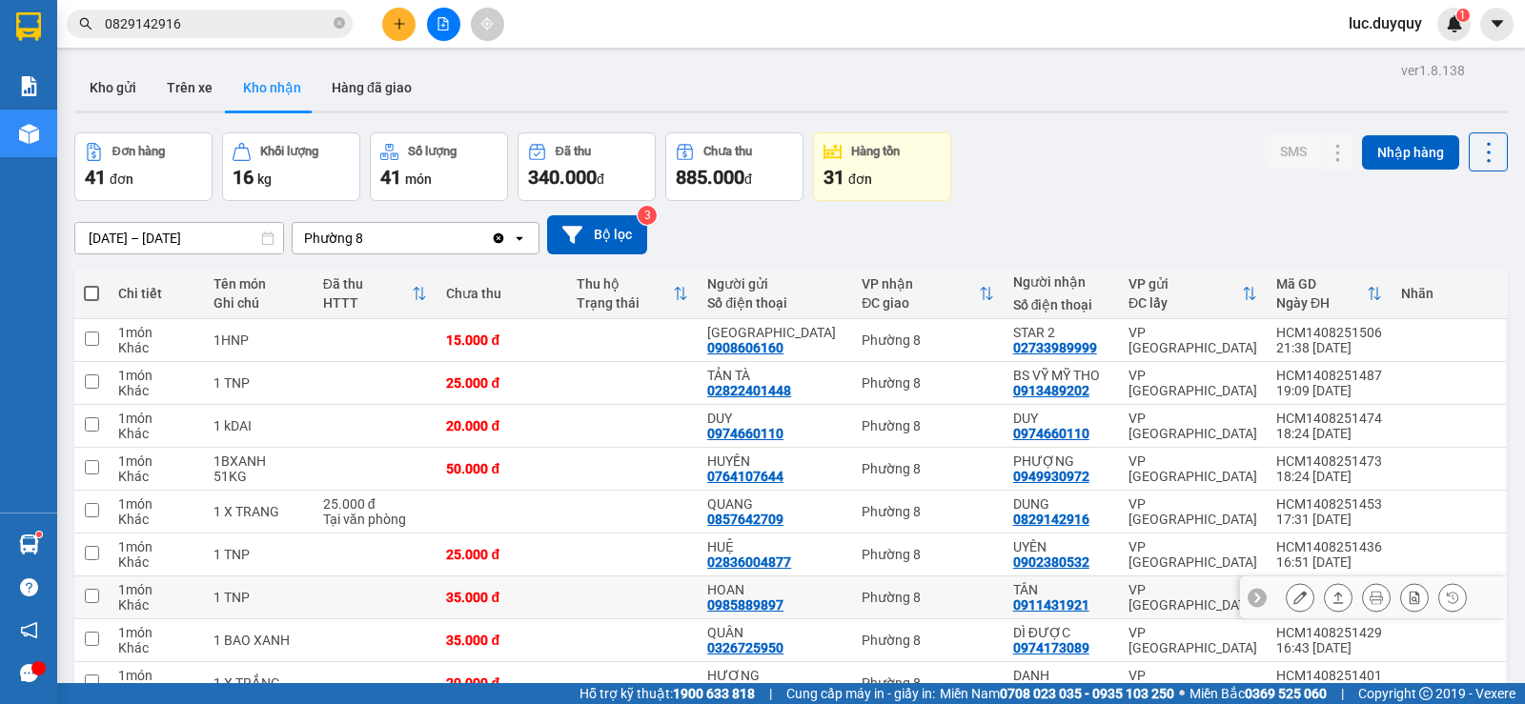
click at [1325, 599] on button at bounding box center [1338, 597] width 27 height 33
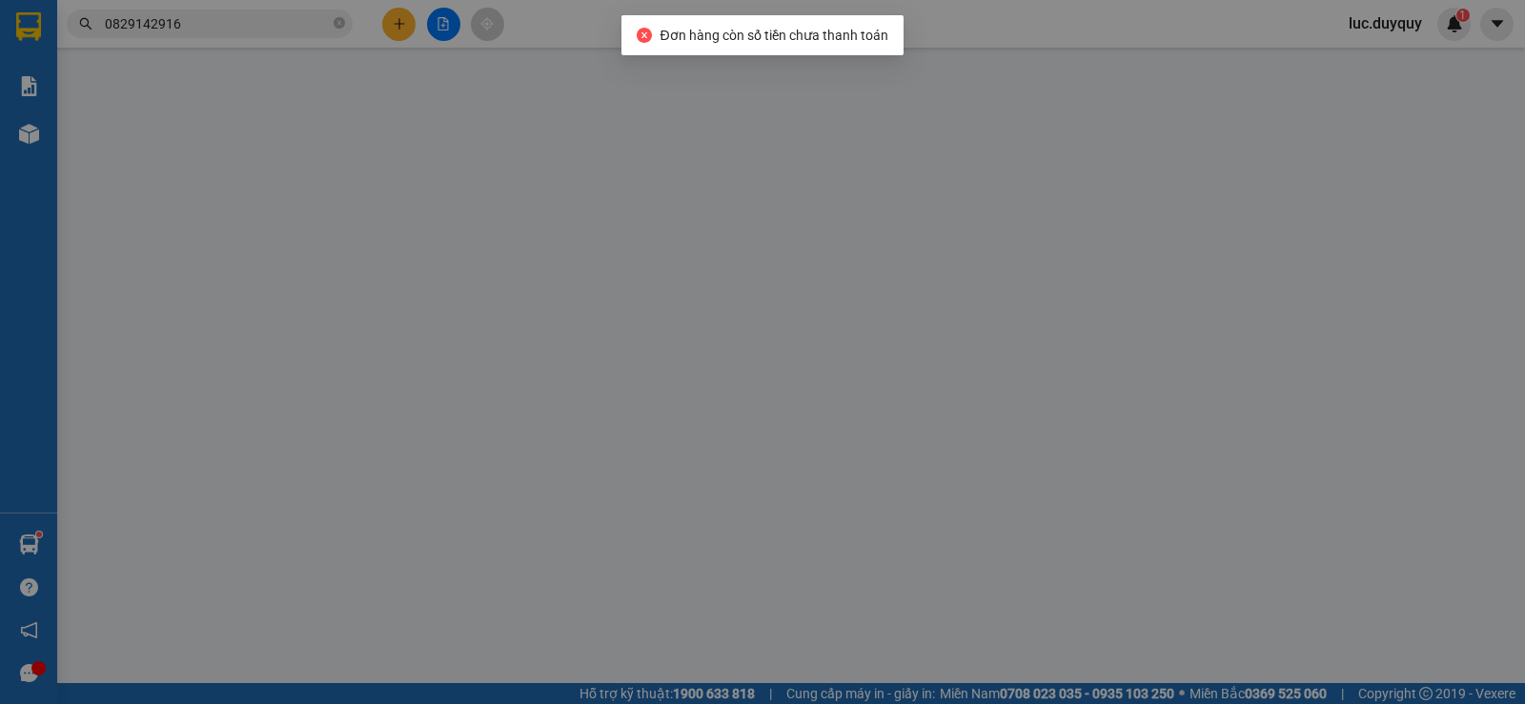
type input "0985889897"
type input "HOAN"
type input "0911431921"
type input "TÂN"
type input "35.000"
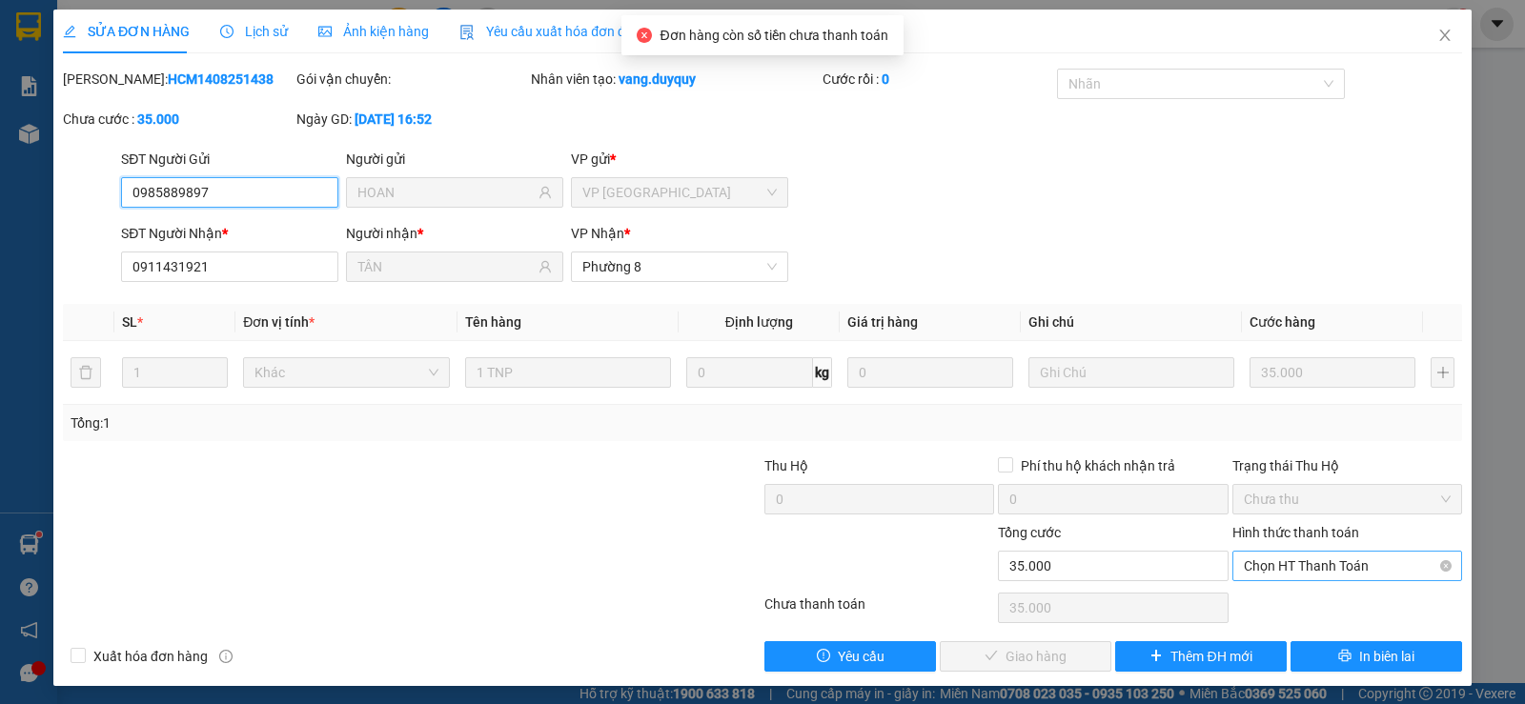
click at [1305, 566] on span "Chọn HT Thanh Toán" at bounding box center [1347, 566] width 207 height 29
click at [1282, 599] on div "Tại văn phòng" at bounding box center [1334, 604] width 205 height 21
type input "0"
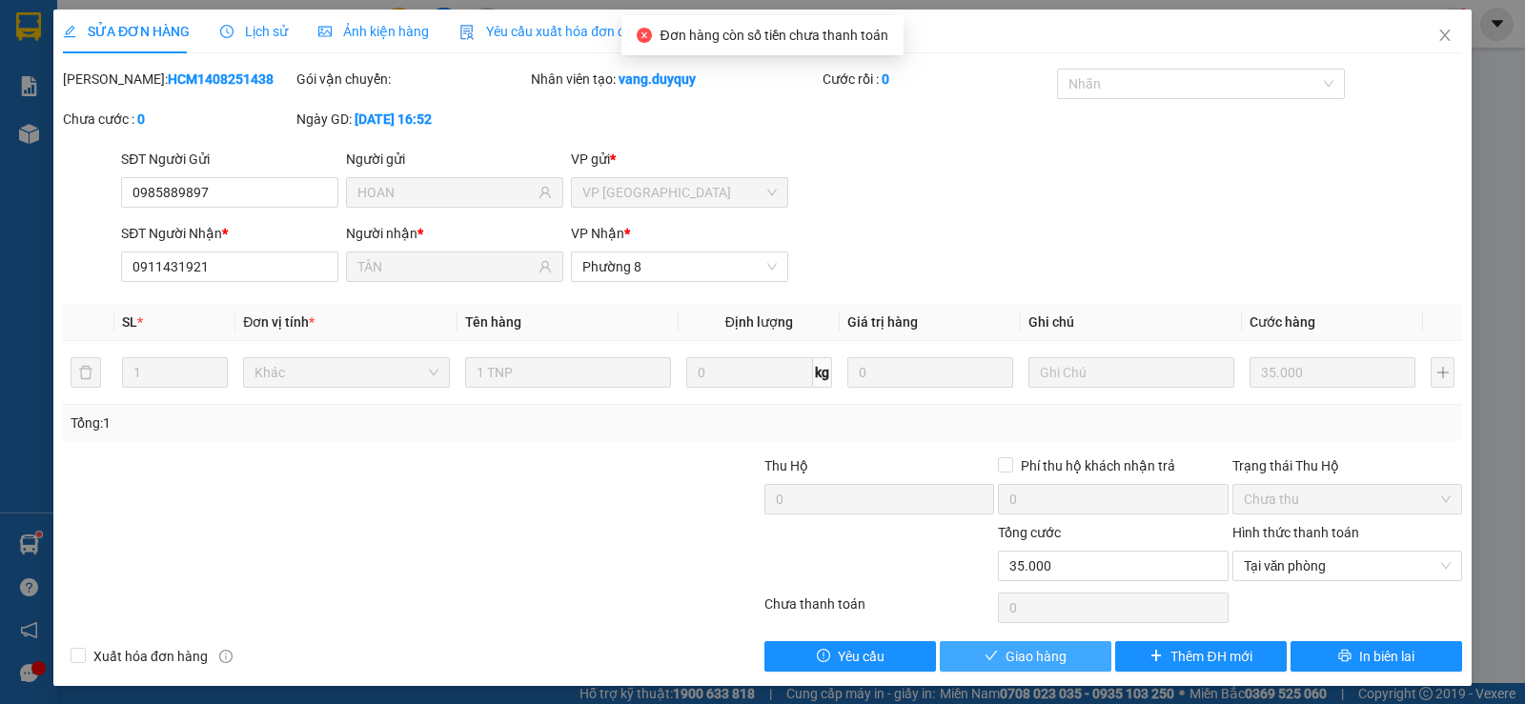
click at [1038, 655] on span "Giao hàng" at bounding box center [1035, 656] width 61 height 21
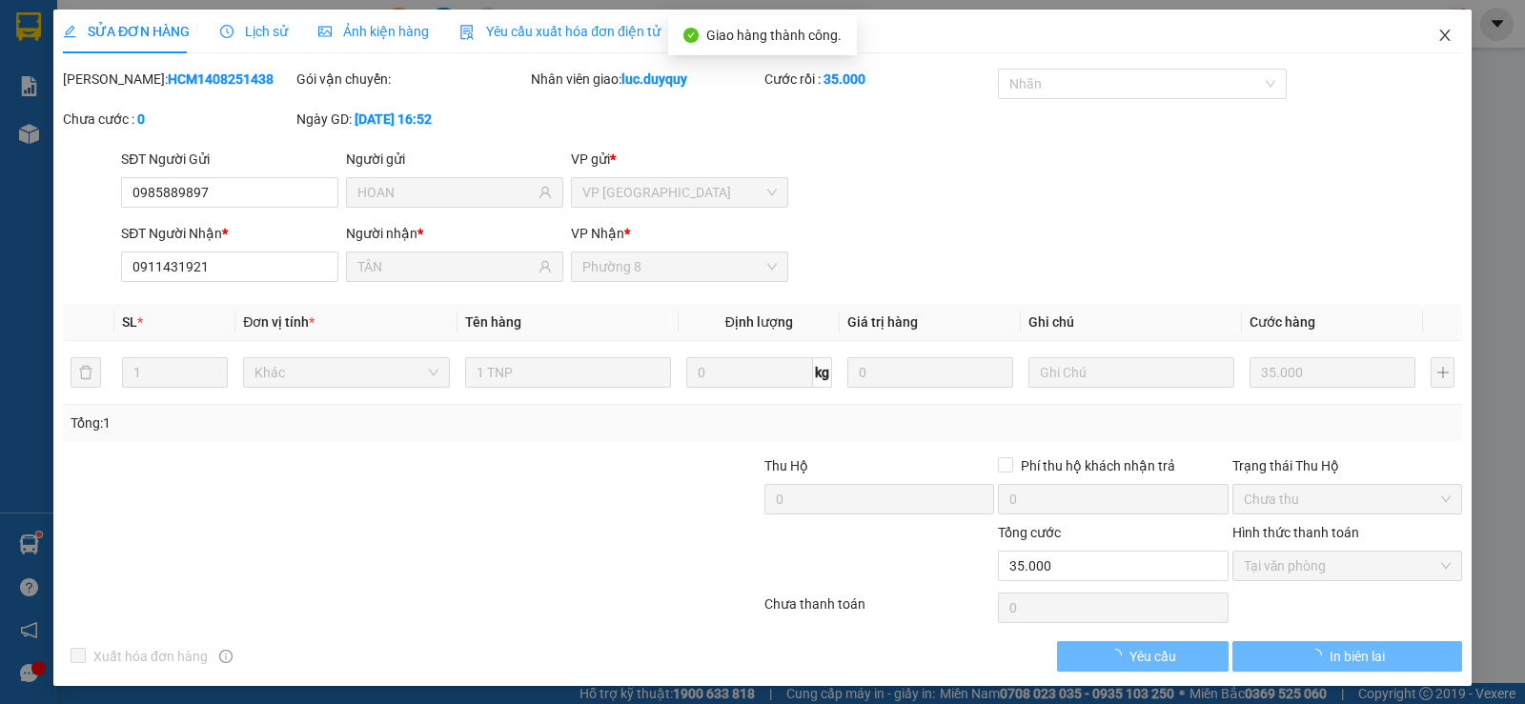
click at [1437, 37] on icon "close" at bounding box center [1444, 35] width 15 height 15
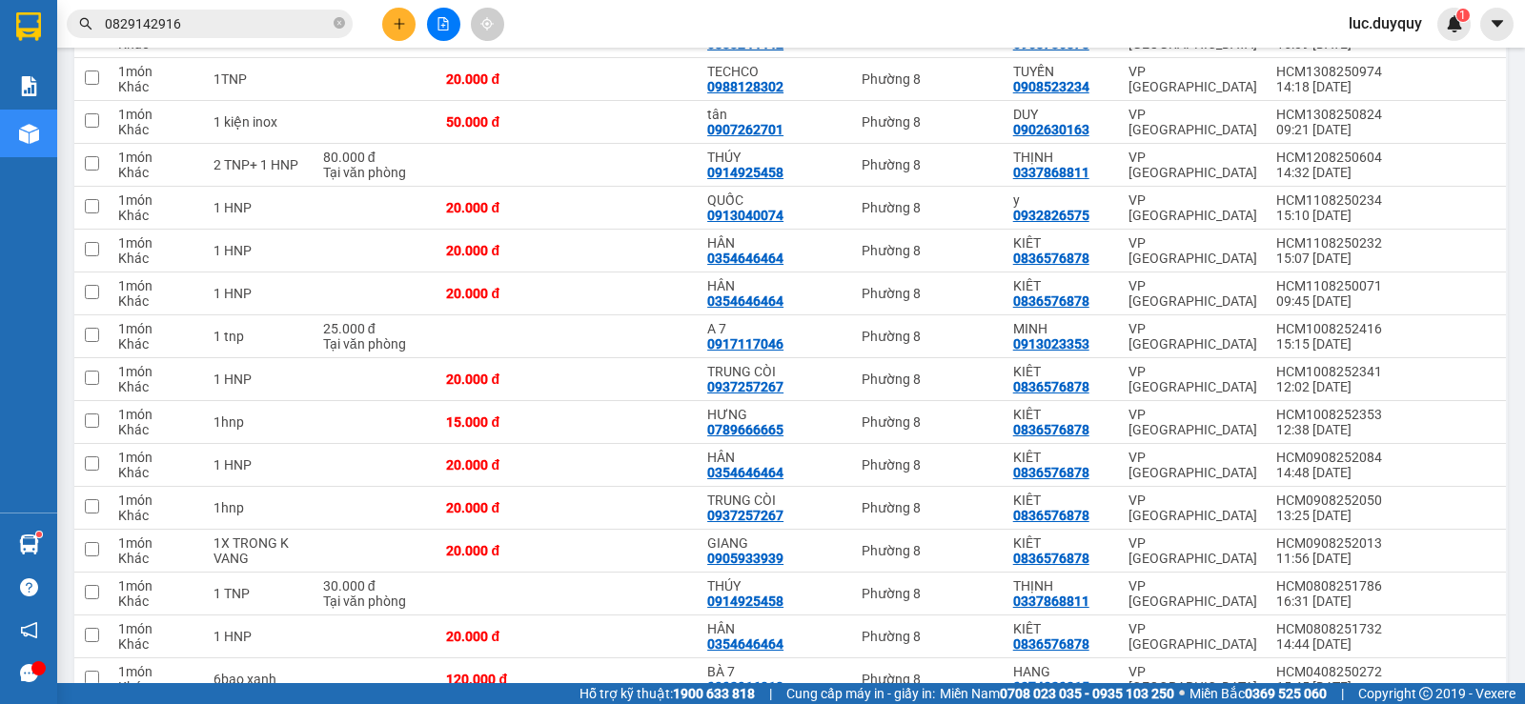
scroll to position [1460, 0]
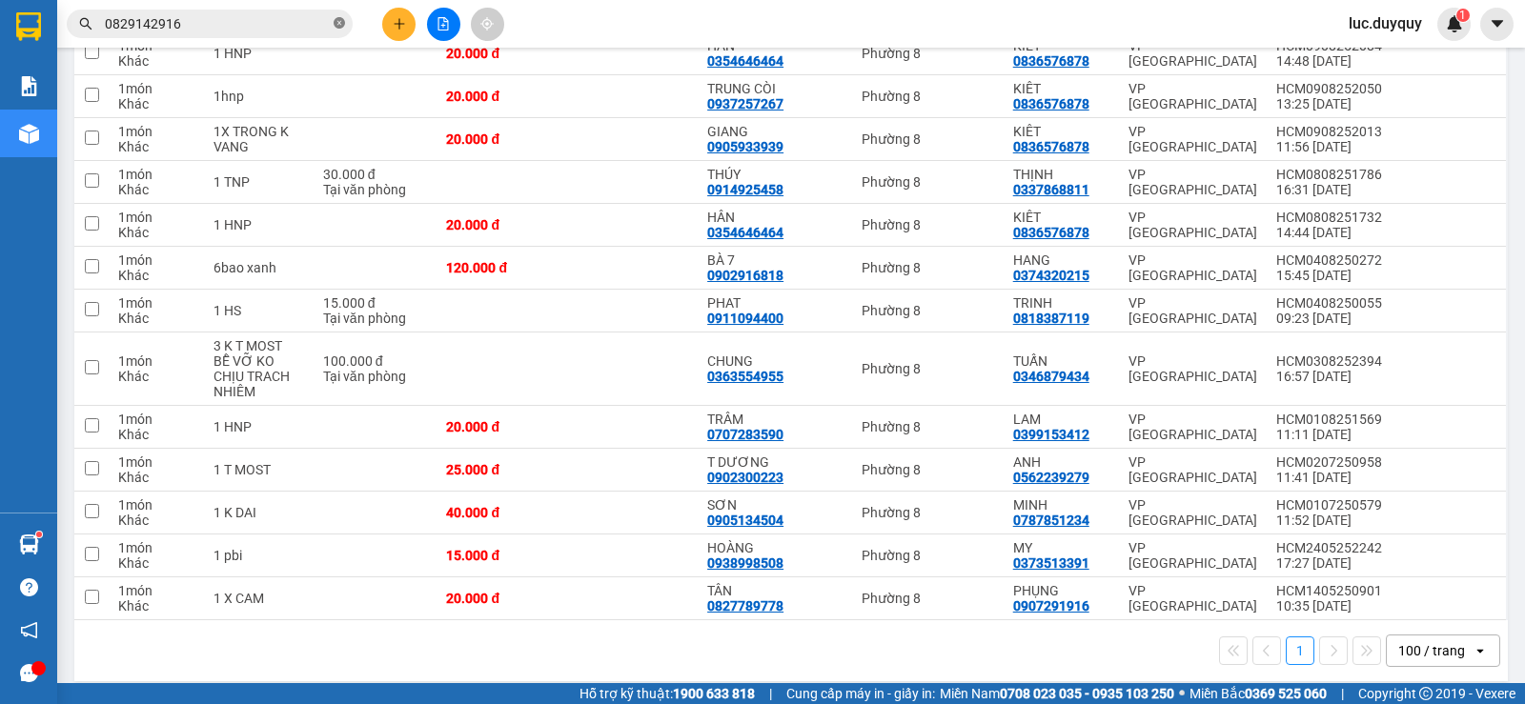
click at [336, 25] on icon "close-circle" at bounding box center [339, 22] width 11 height 11
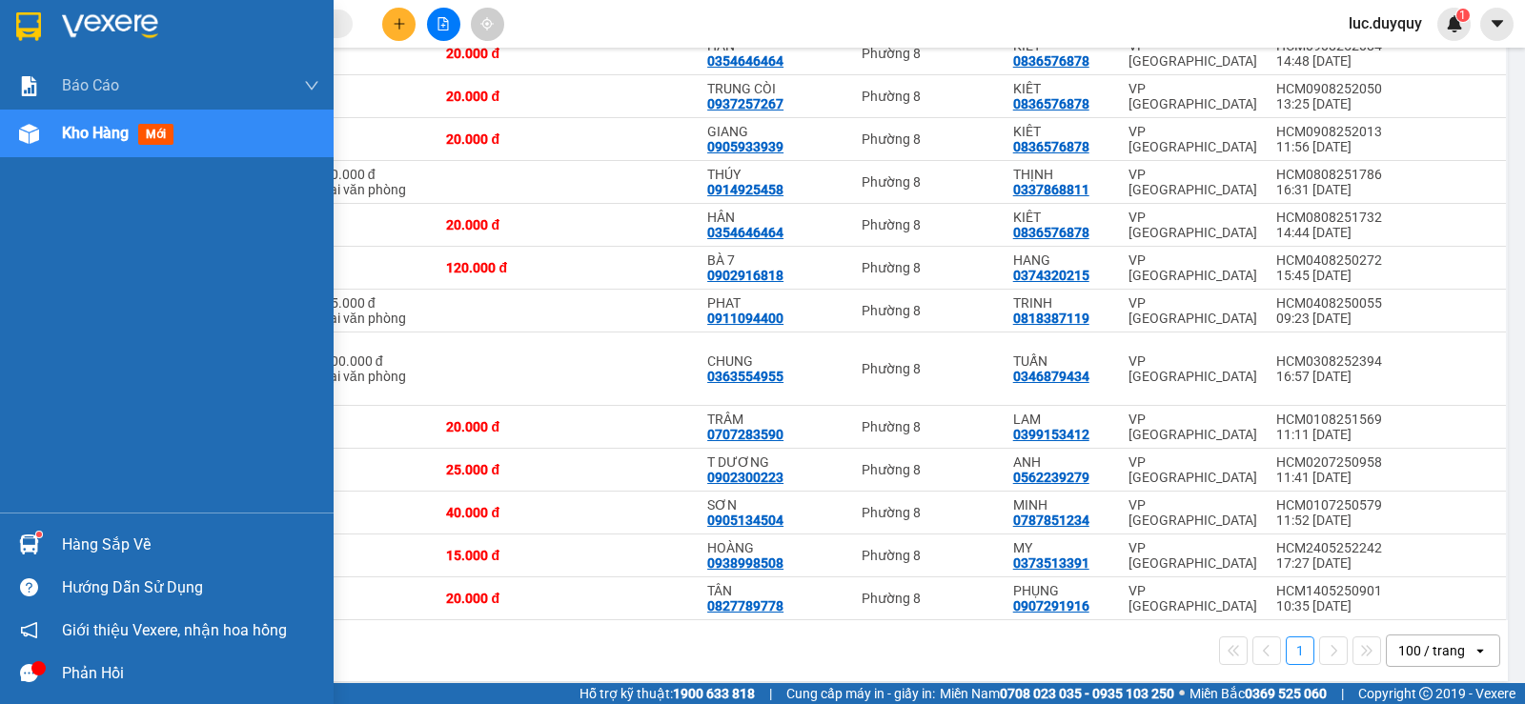
click at [97, 139] on span "Kho hàng" at bounding box center [95, 133] width 67 height 18
click at [101, 538] on div "Hàng sắp về" at bounding box center [190, 545] width 257 height 29
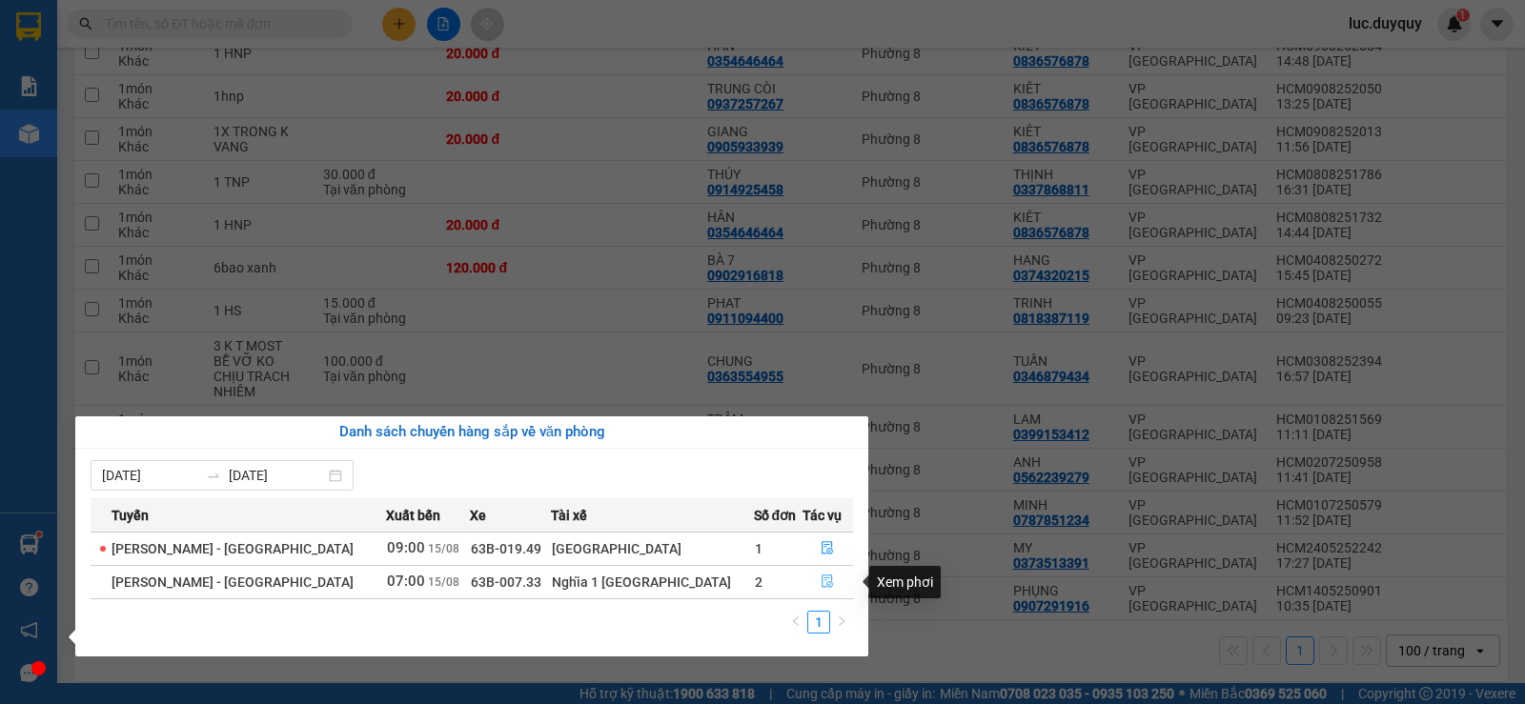
click at [822, 585] on icon "file-done" at bounding box center [827, 582] width 11 height 13
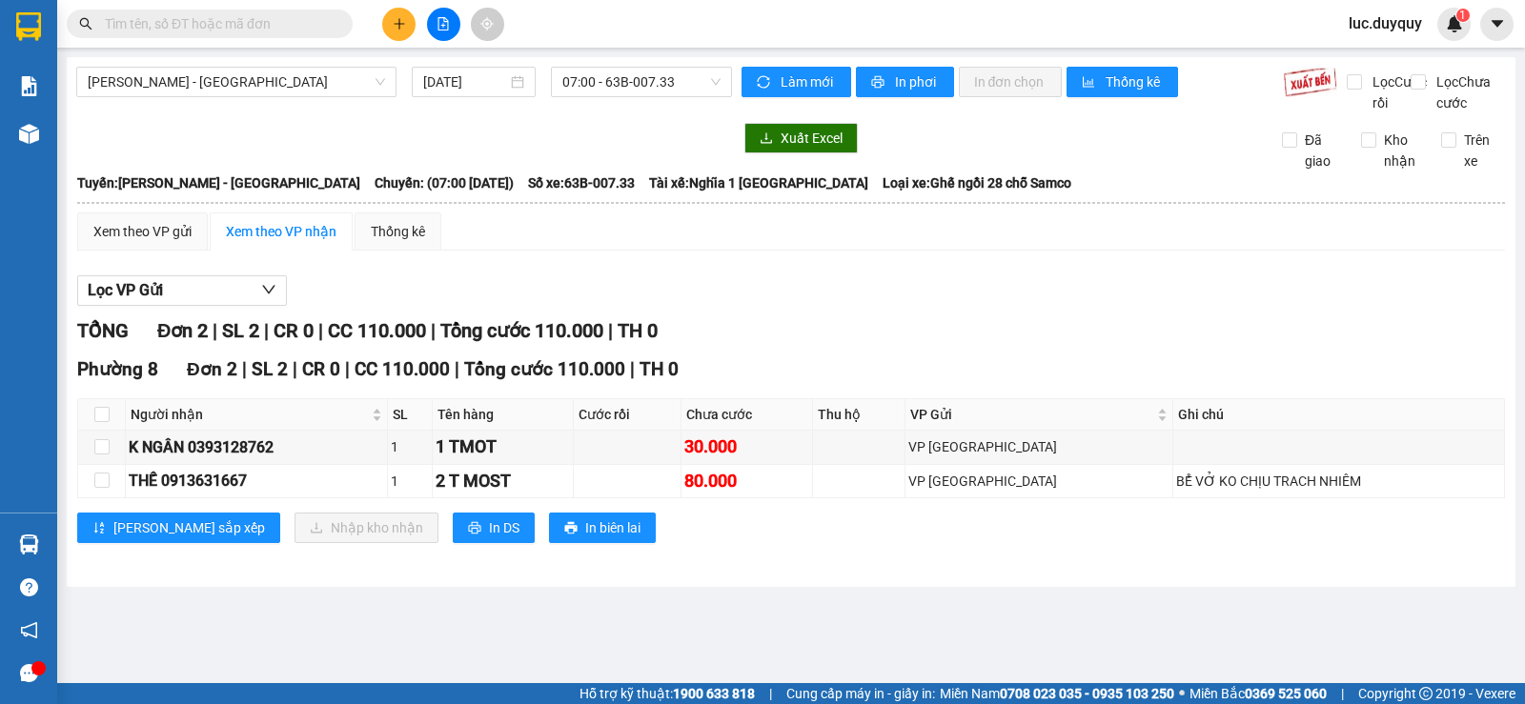
click at [394, 14] on button at bounding box center [398, 24] width 33 height 33
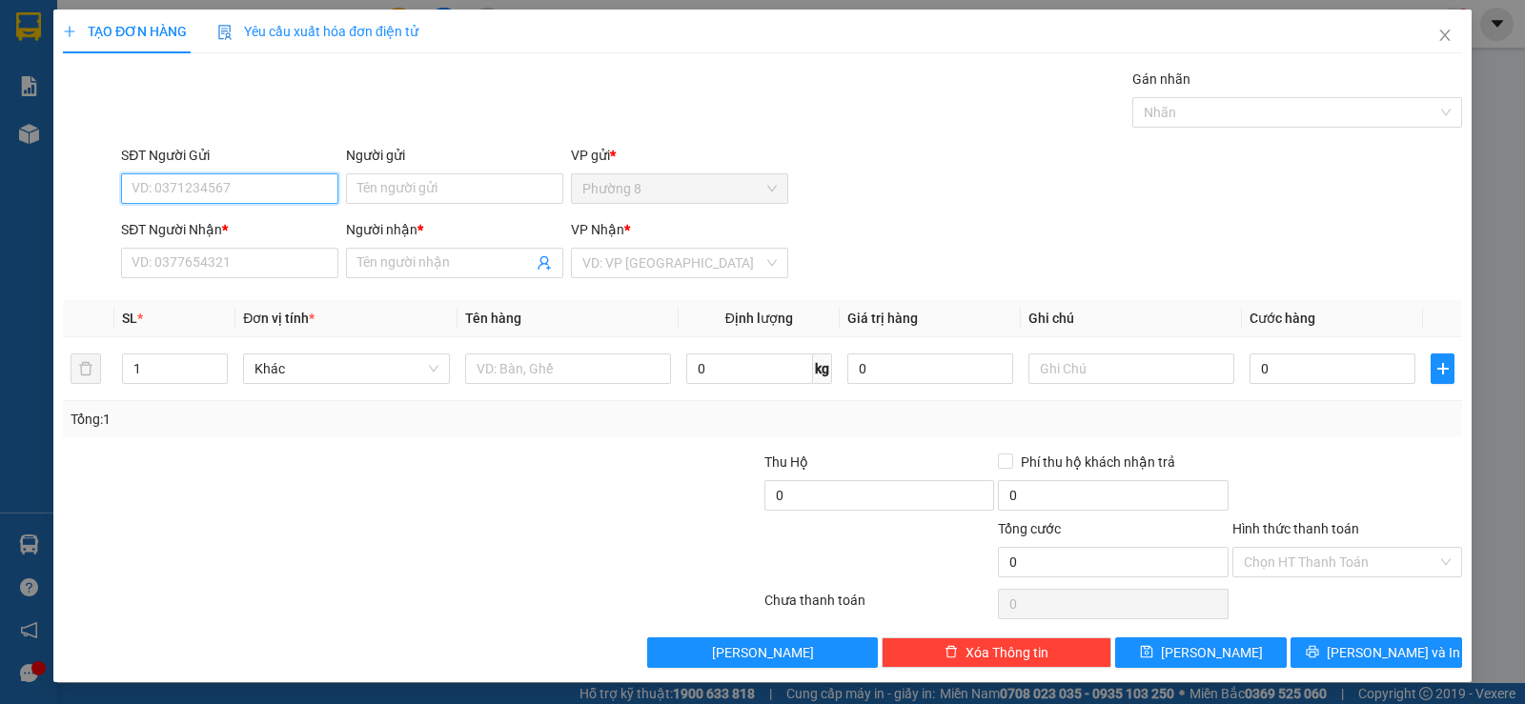
click at [275, 184] on input "SĐT Người Gửi" at bounding box center [229, 188] width 217 height 30
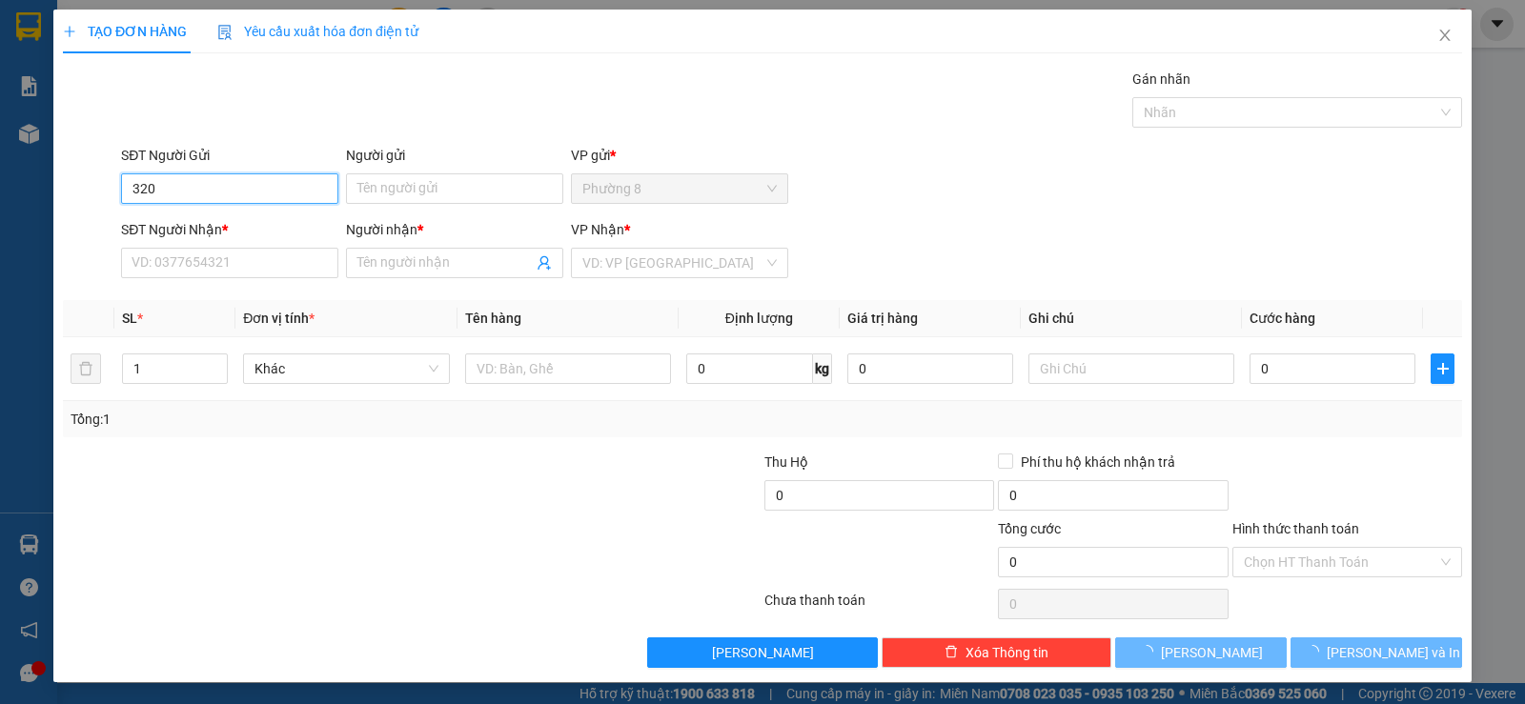
click at [273, 187] on input "320" at bounding box center [229, 188] width 217 height 30
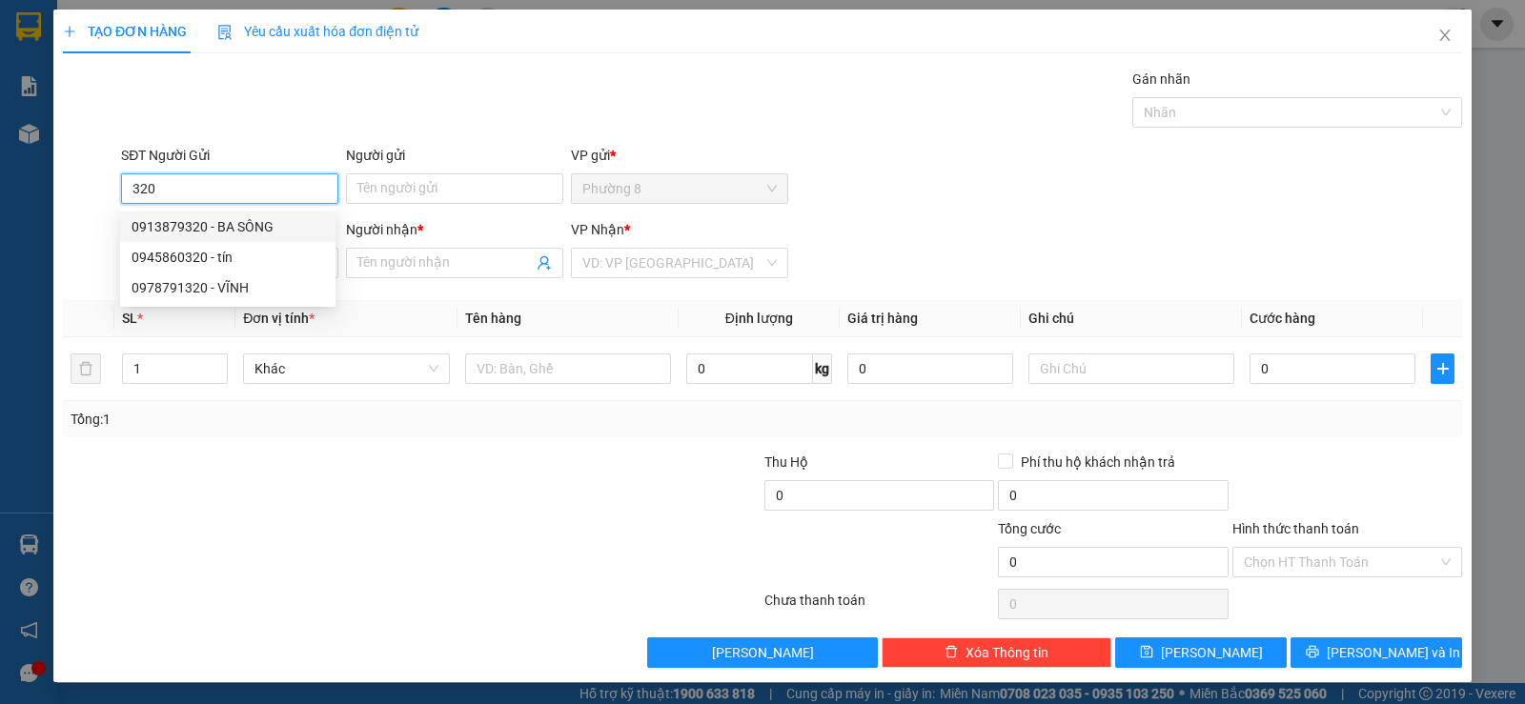
click at [245, 233] on div "0913879320 - BA SÔNG" at bounding box center [227, 226] width 192 height 21
type input "0913879320"
type input "BA SÔNG"
type input "0903824834"
type input "HOÀNG"
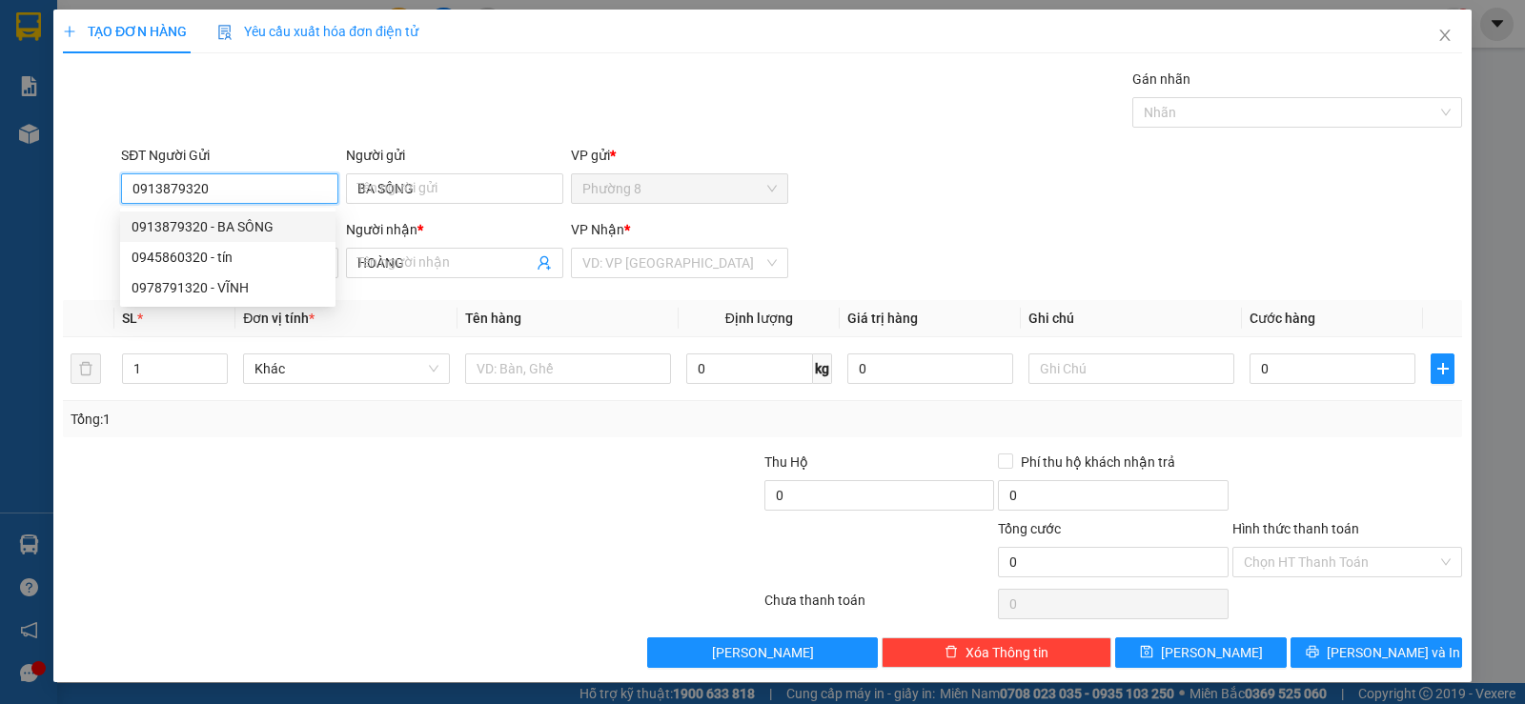
type input "180.000"
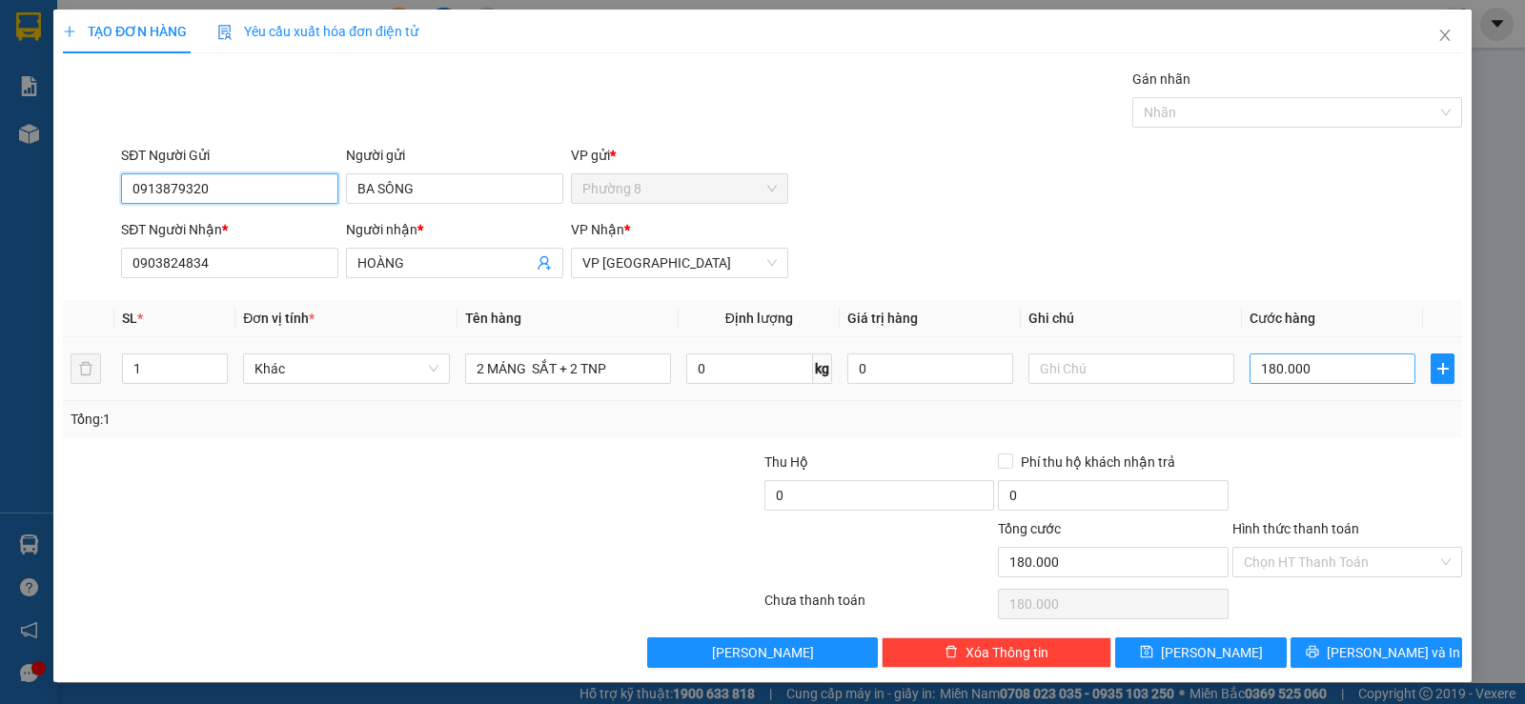
type input "0913879320"
click at [1329, 374] on input "180.000" at bounding box center [1332, 369] width 166 height 30
type input "3"
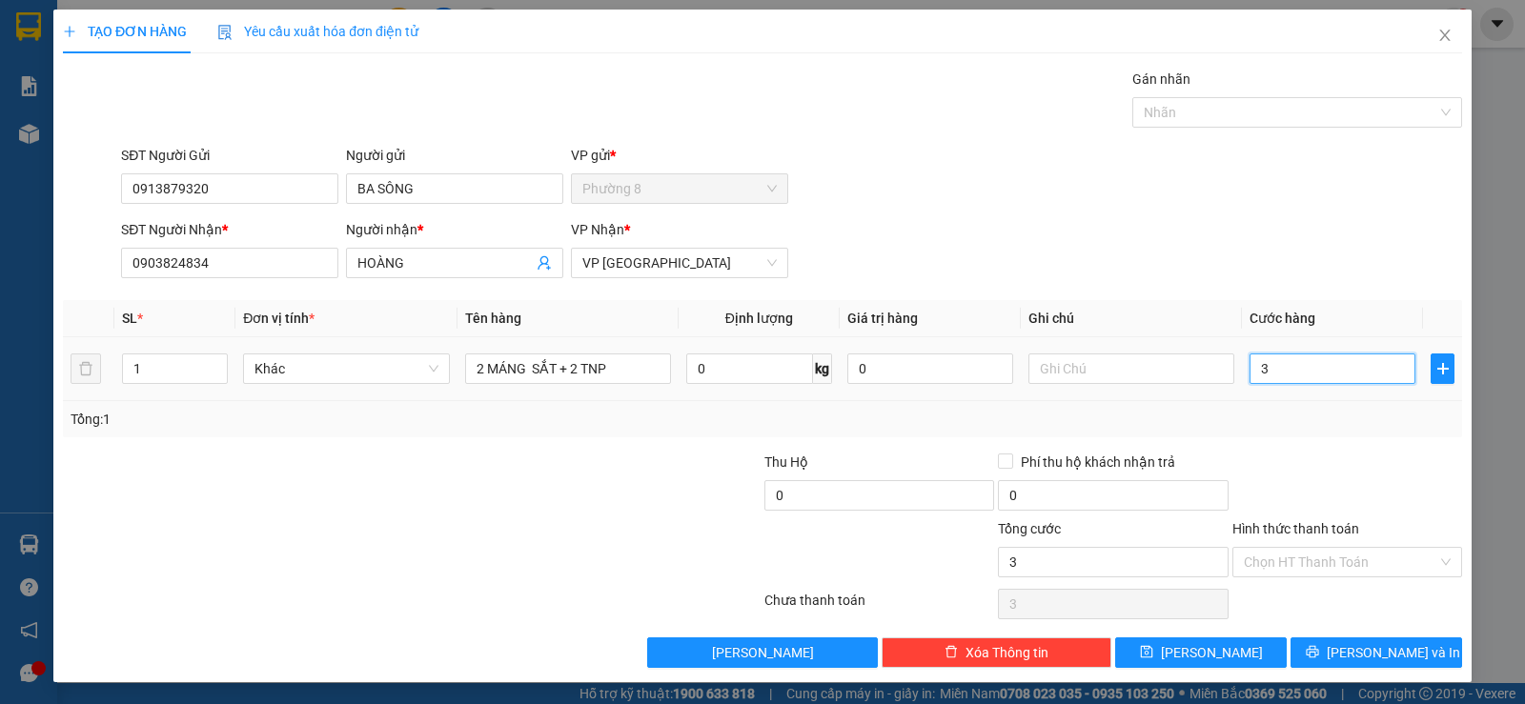
type input "30"
type input "300"
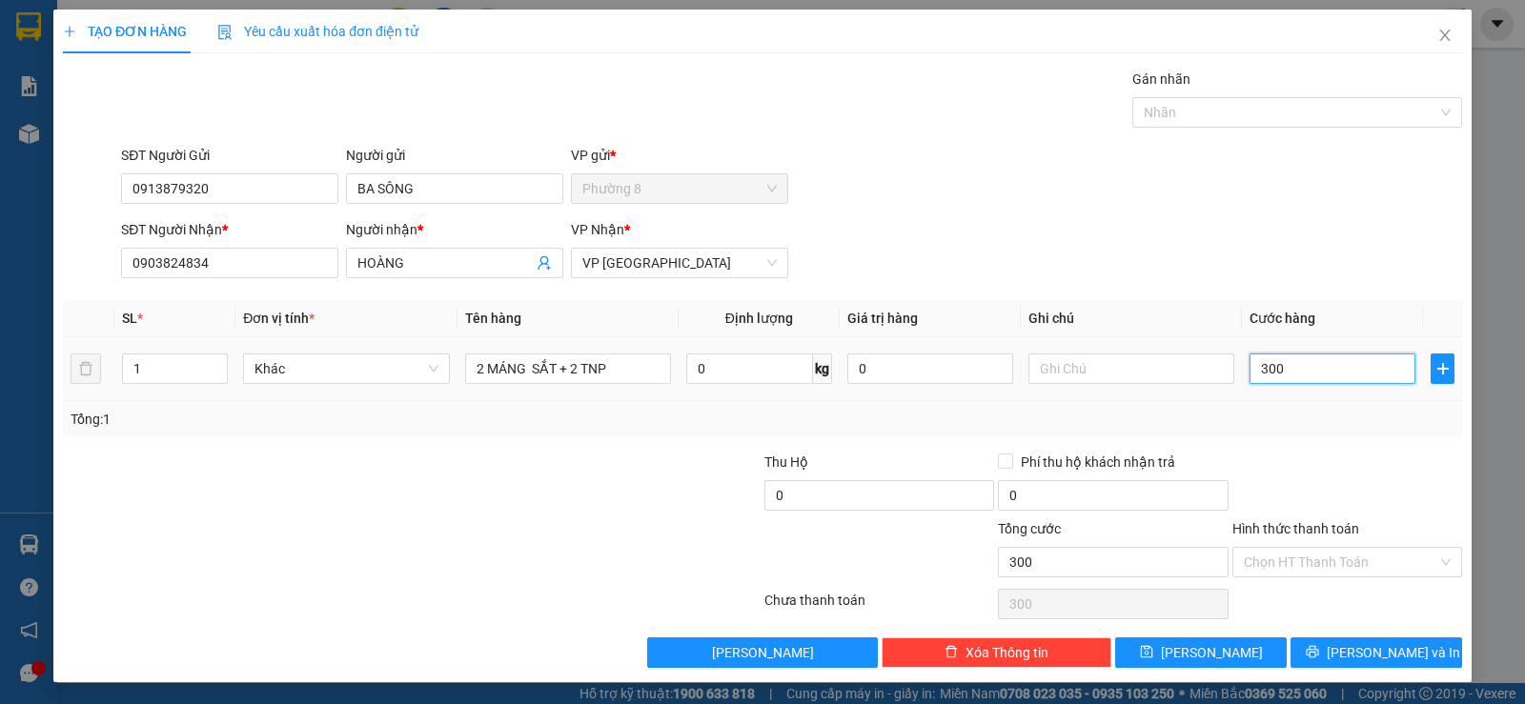
type input "3.000"
type input "30.000"
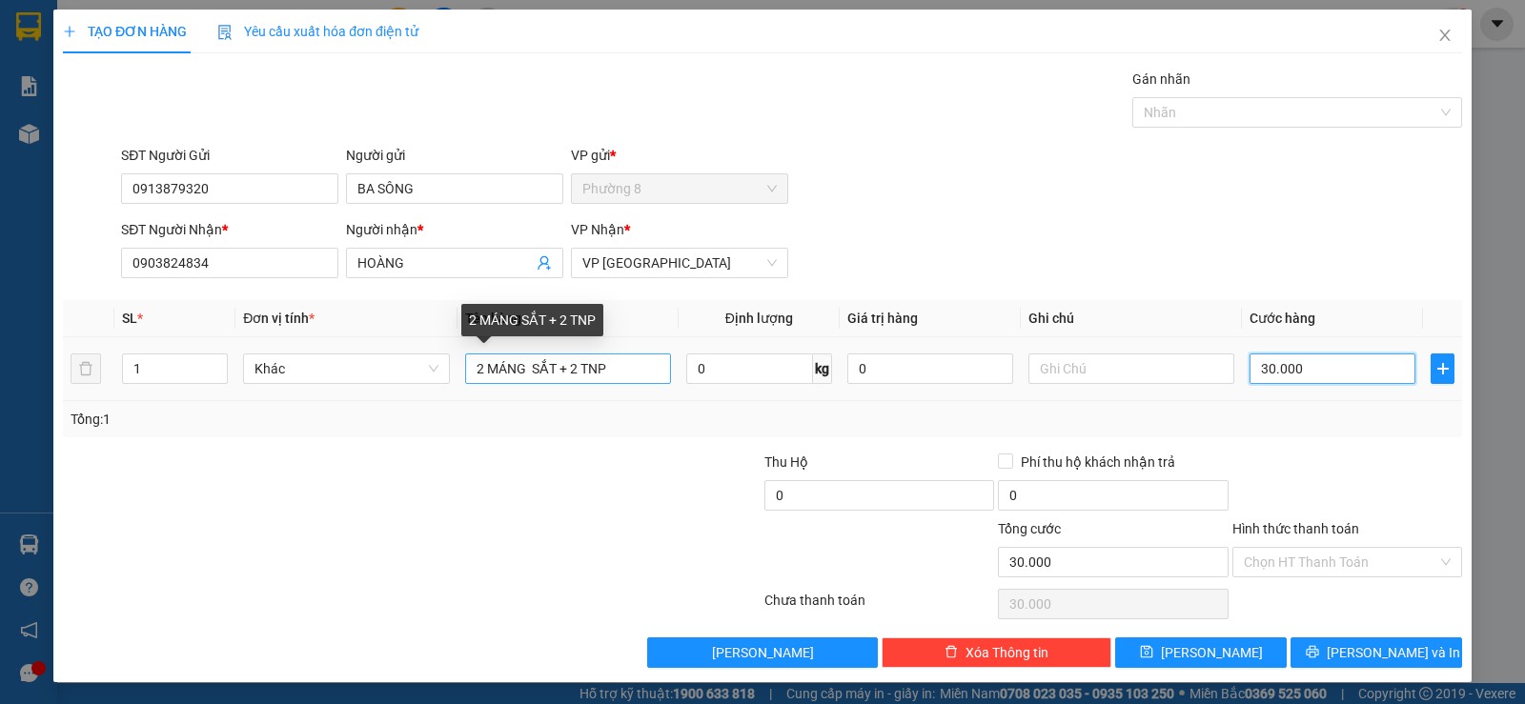
type input "30.000"
drag, startPoint x: 644, startPoint y: 372, endPoint x: 30, endPoint y: 381, distance: 613.7
click at [68, 381] on tr "1 Khác 2 MÁNG SẮT + 2 TNP 0 kg 0 30.000" at bounding box center [762, 369] width 1399 height 64
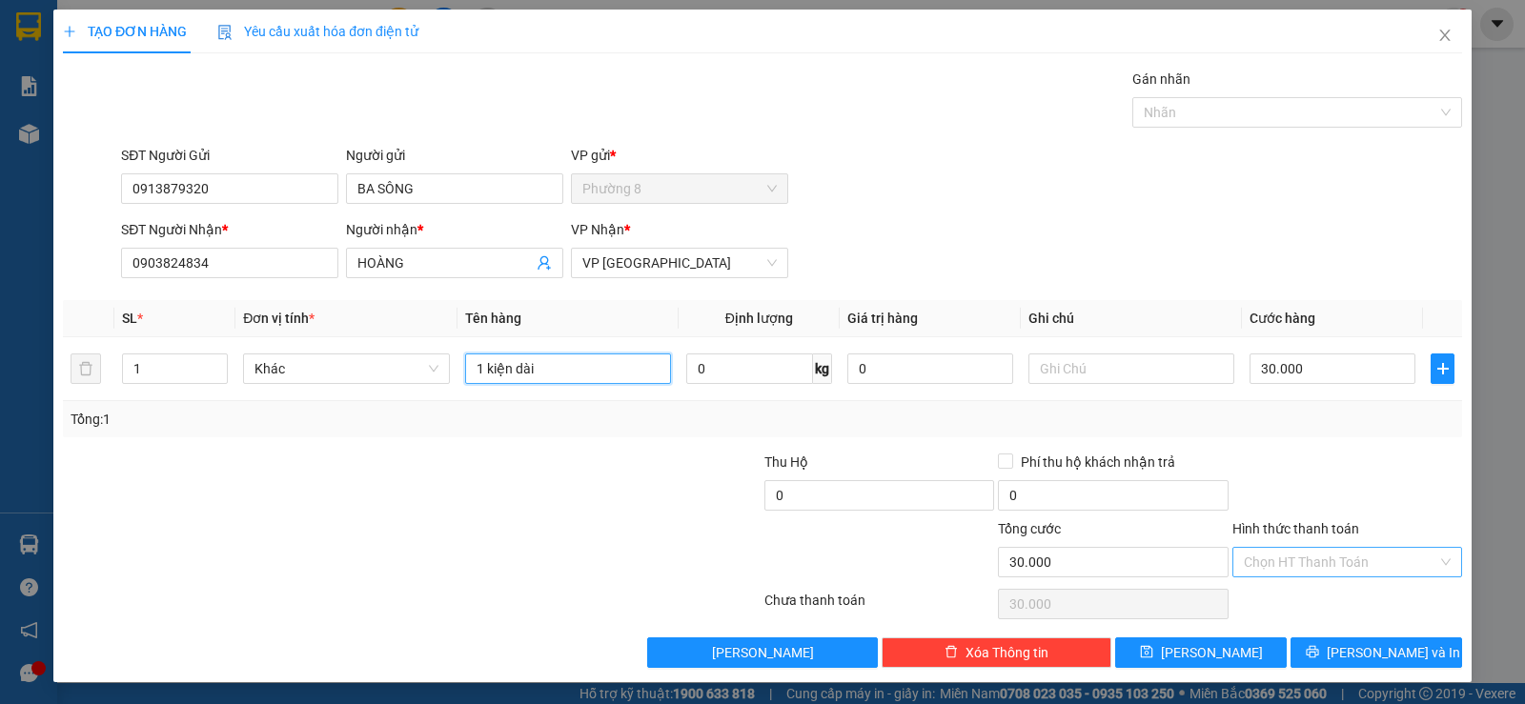
type input "1 kiện dài"
click at [1328, 556] on input "Hình thức thanh toán" at bounding box center [1340, 562] width 193 height 29
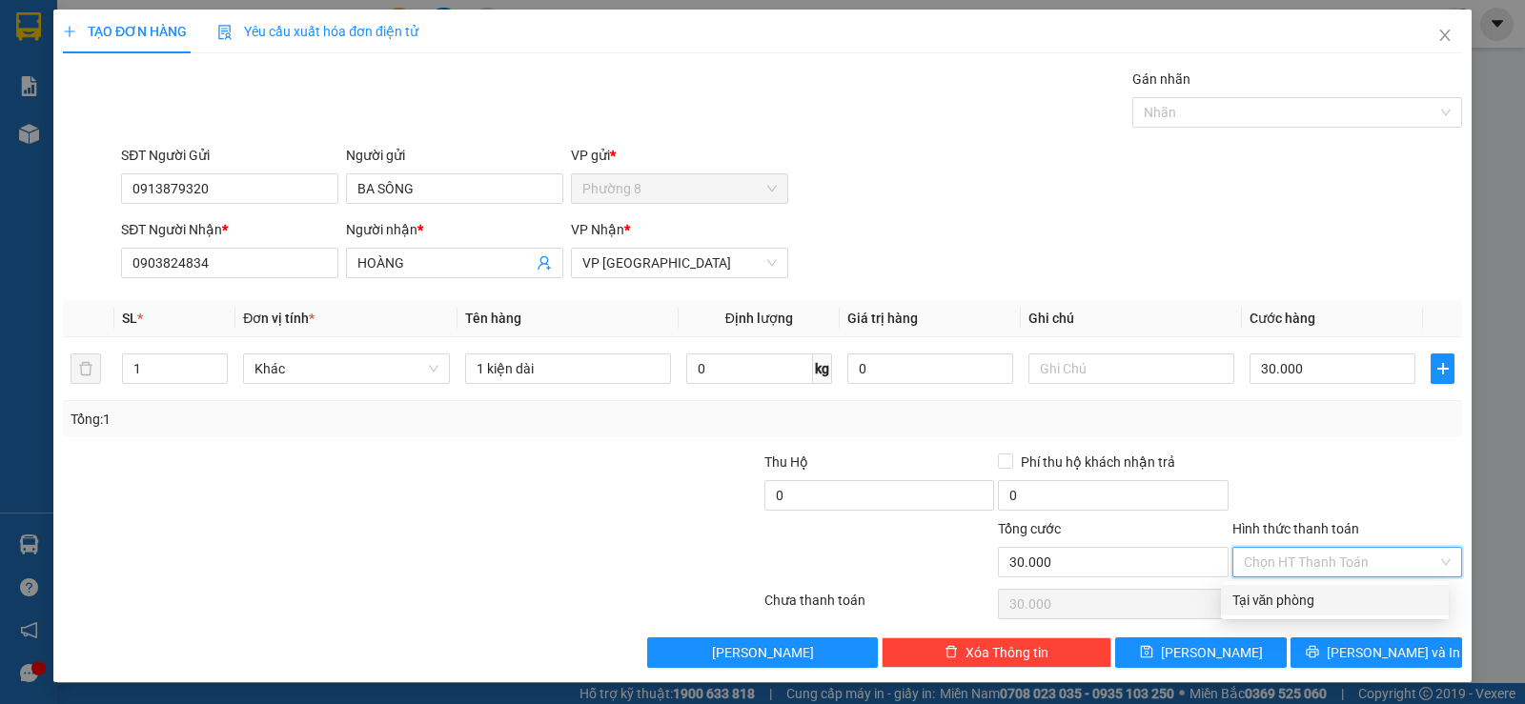
click at [1324, 588] on div "Tại văn phòng" at bounding box center [1335, 600] width 228 height 30
type input "0"
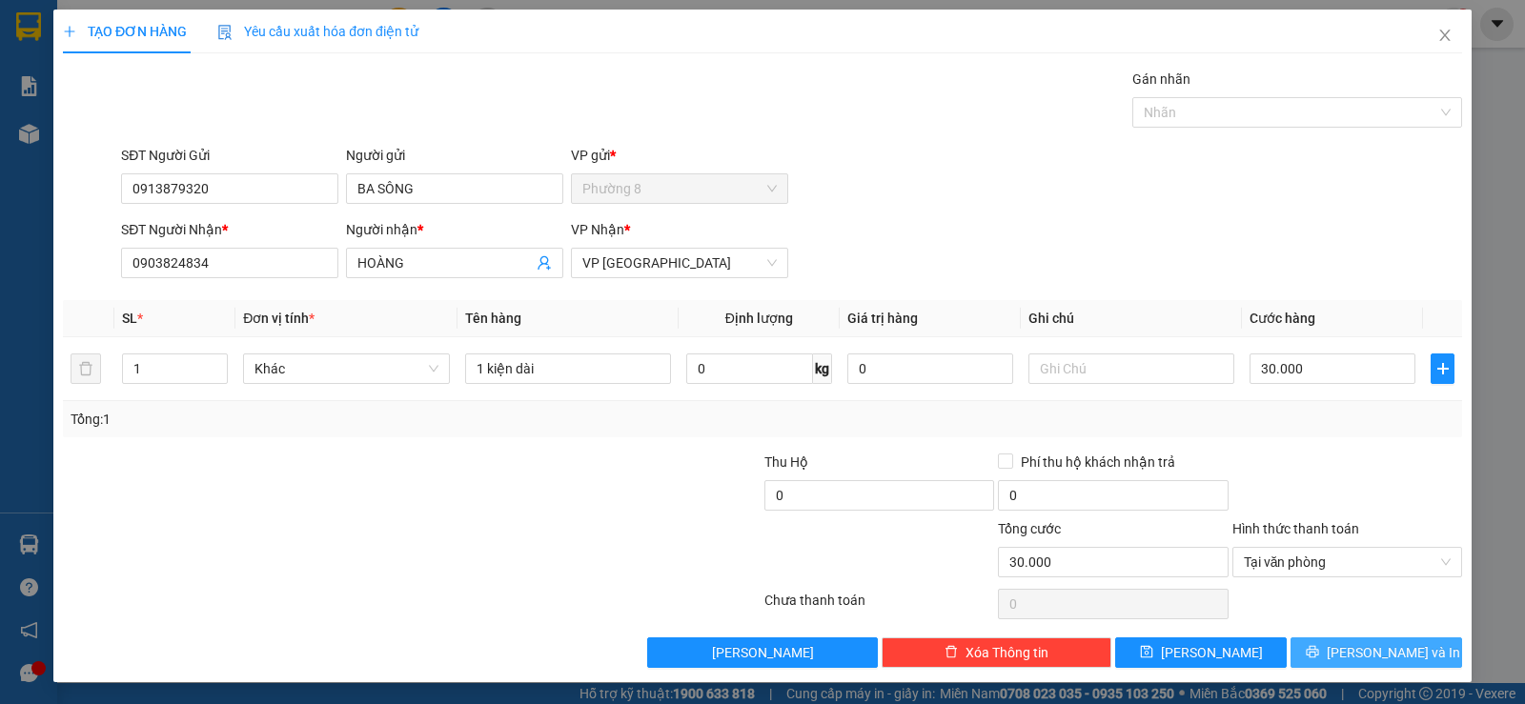
click at [1378, 644] on span "Lưu và In" at bounding box center [1392, 652] width 133 height 21
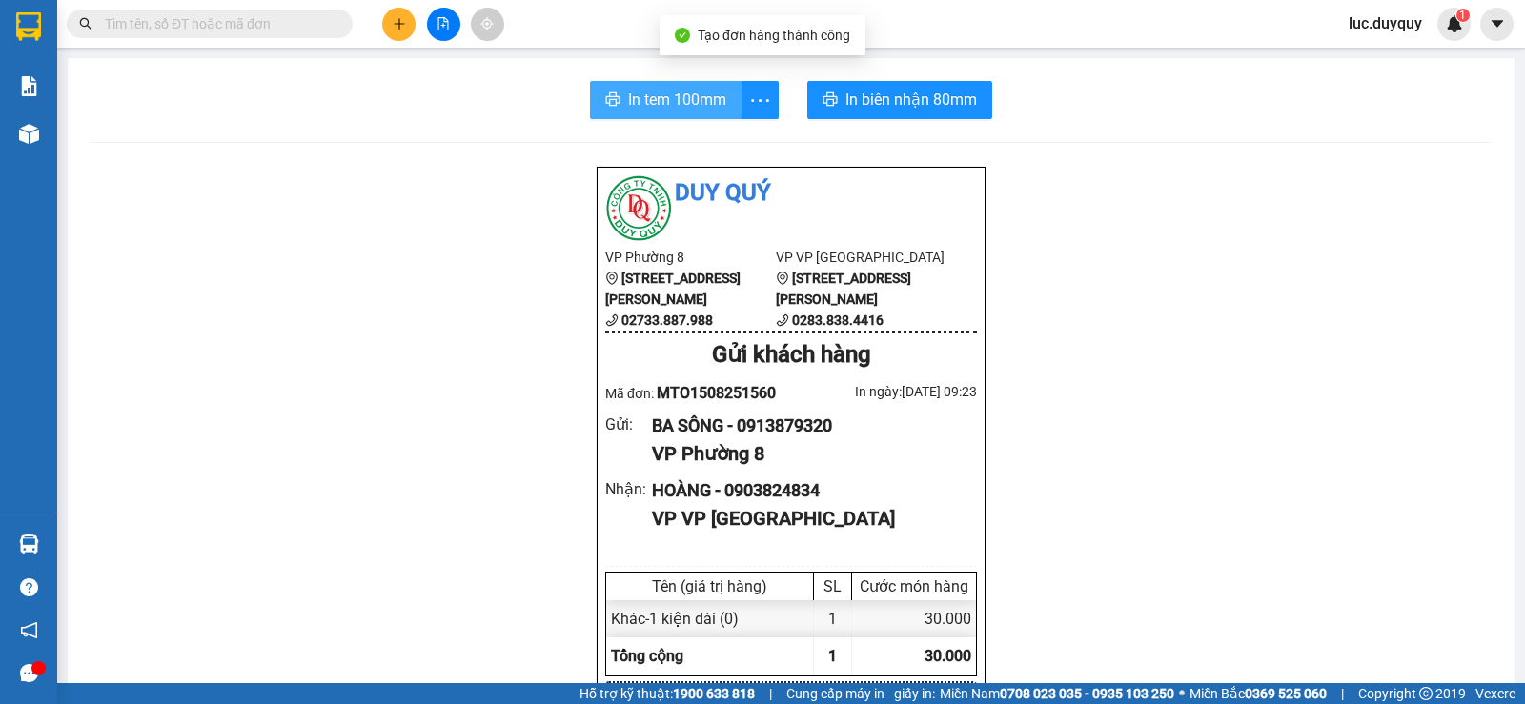
click at [657, 111] on span "In tem 100mm" at bounding box center [677, 100] width 98 height 24
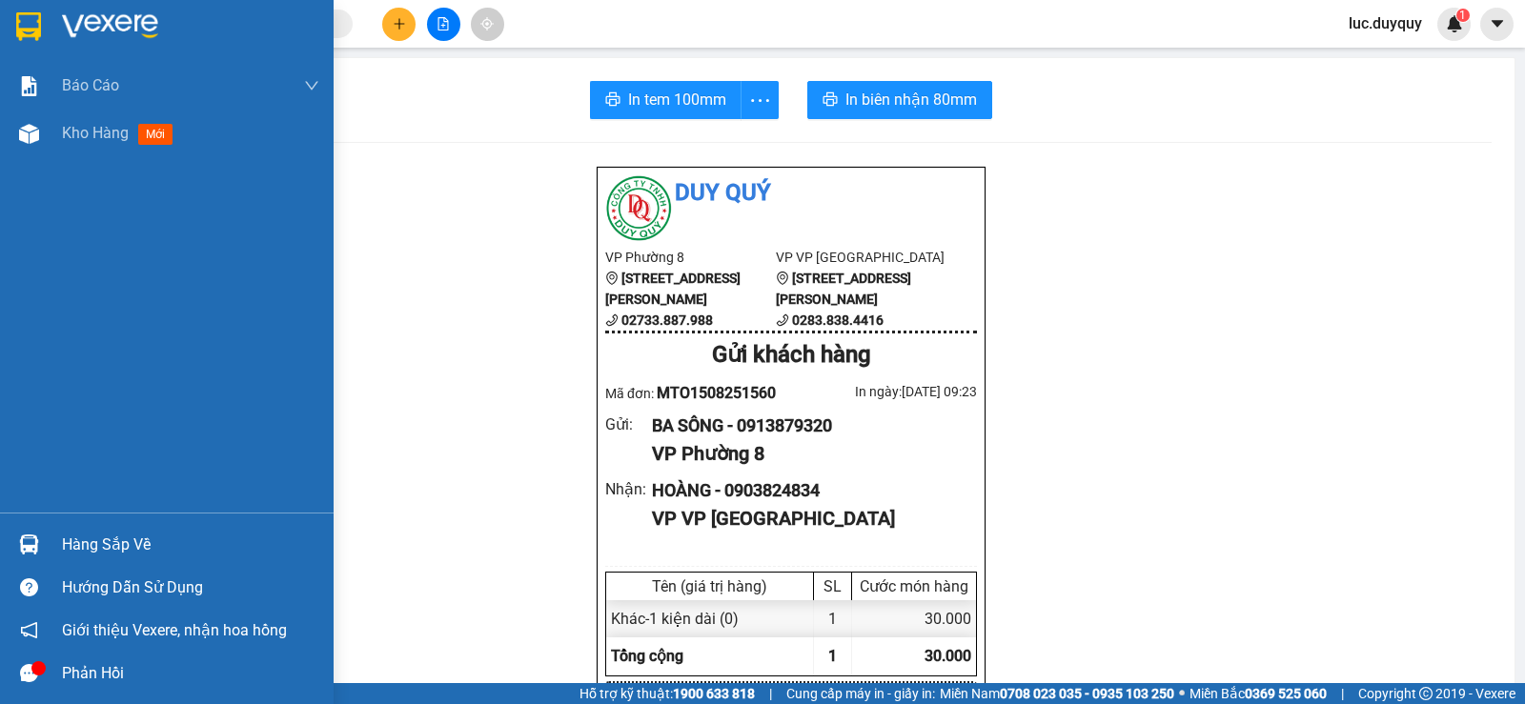
drag, startPoint x: 117, startPoint y: 553, endPoint x: 117, endPoint y: 542, distance: 10.5
click at [117, 552] on div "Hàng sắp về" at bounding box center [190, 545] width 257 height 29
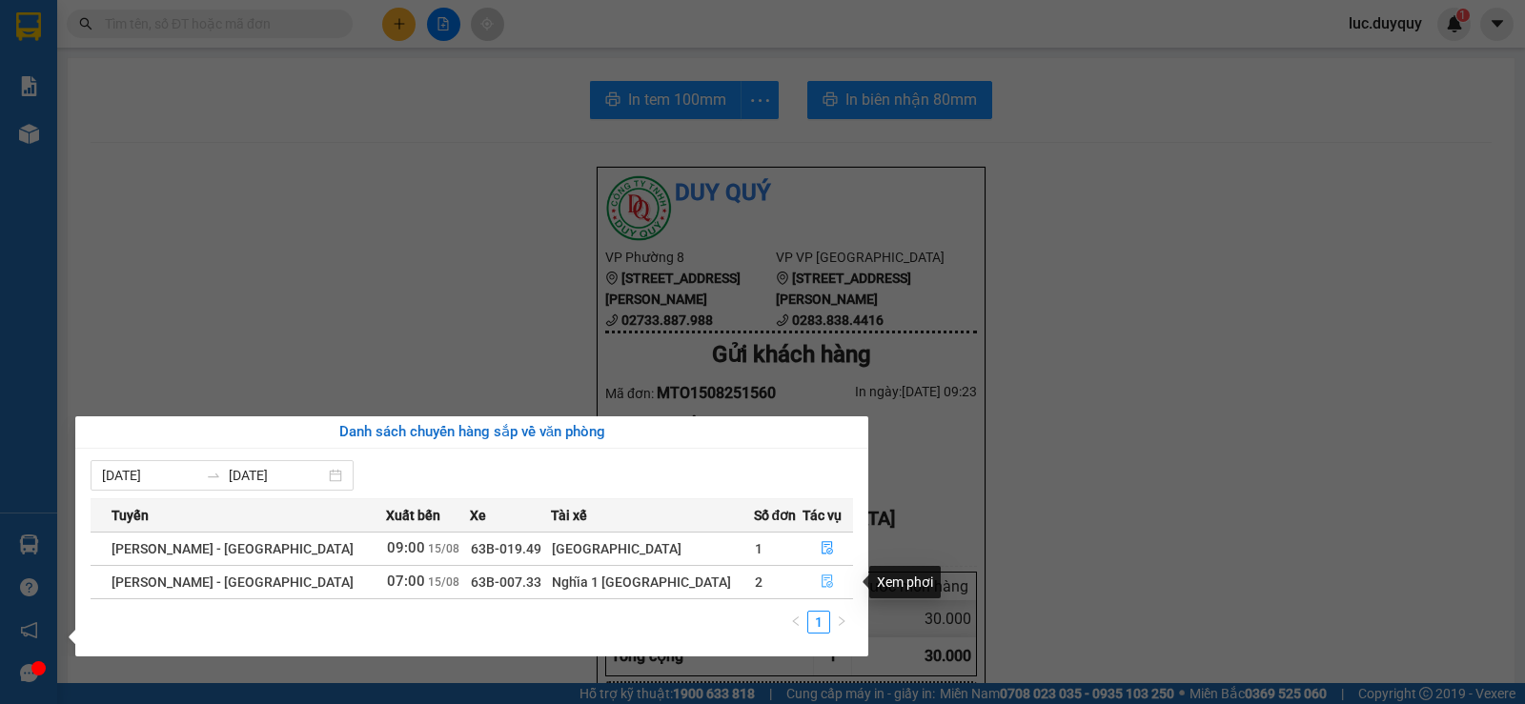
click at [820, 576] on icon "file-done" at bounding box center [826, 581] width 13 height 13
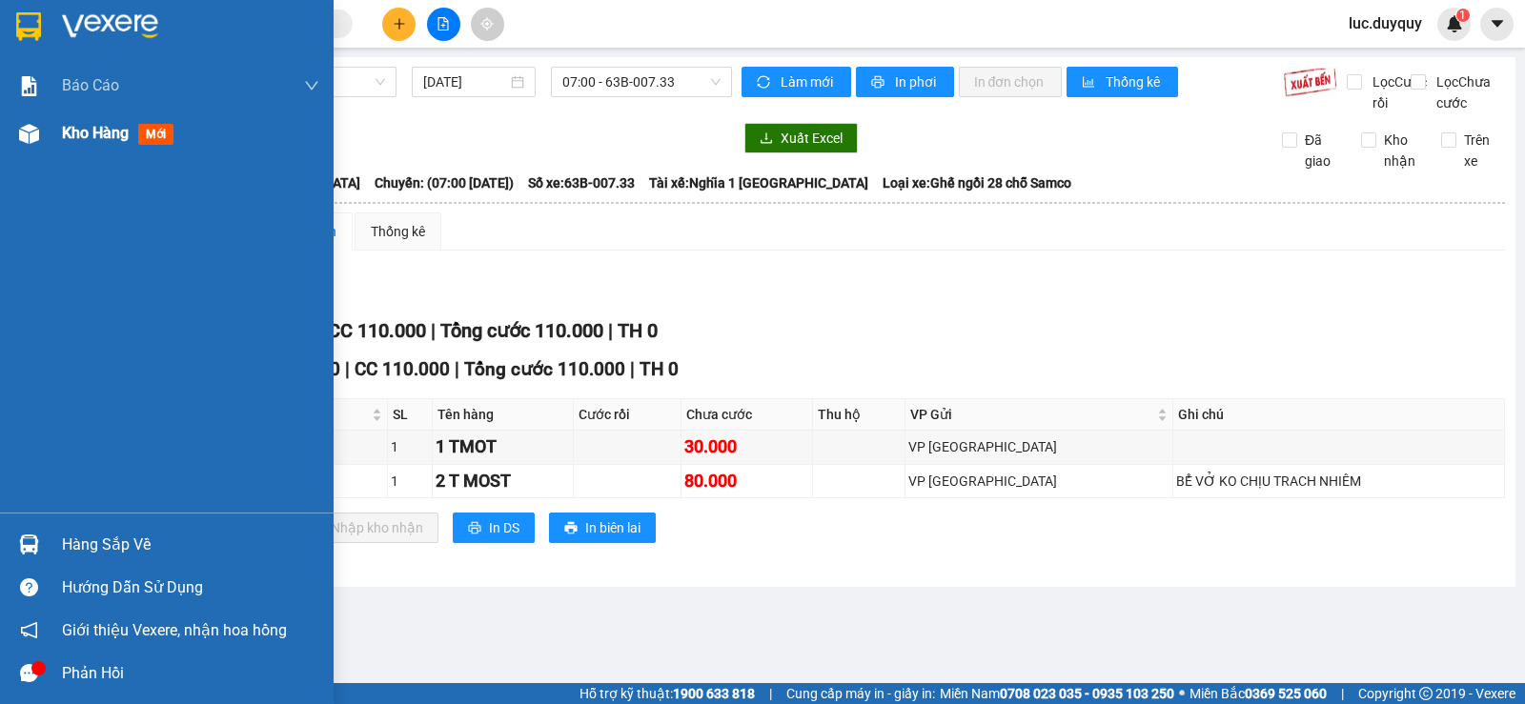
click at [91, 130] on span "Kho hàng" at bounding box center [95, 133] width 67 height 18
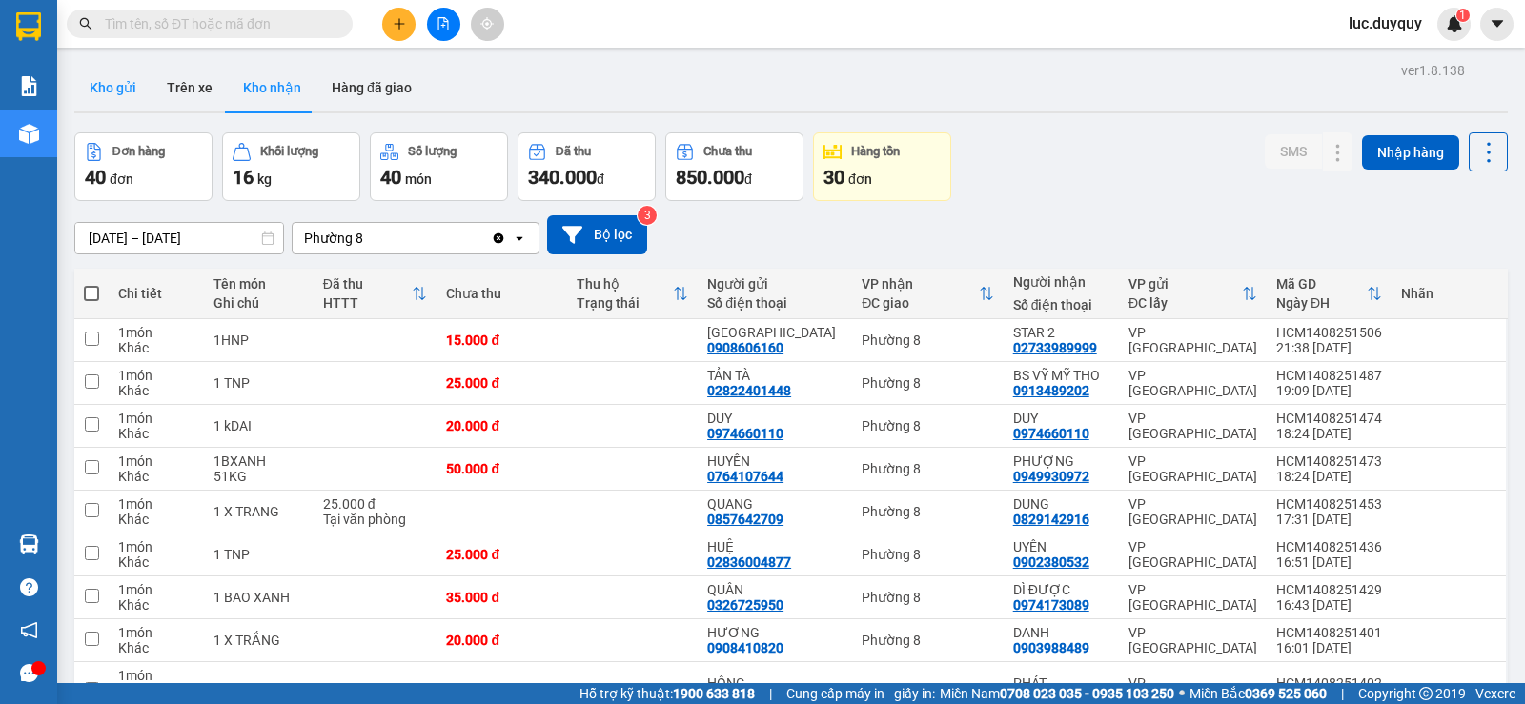
click at [102, 84] on button "Kho gửi" at bounding box center [112, 88] width 77 height 46
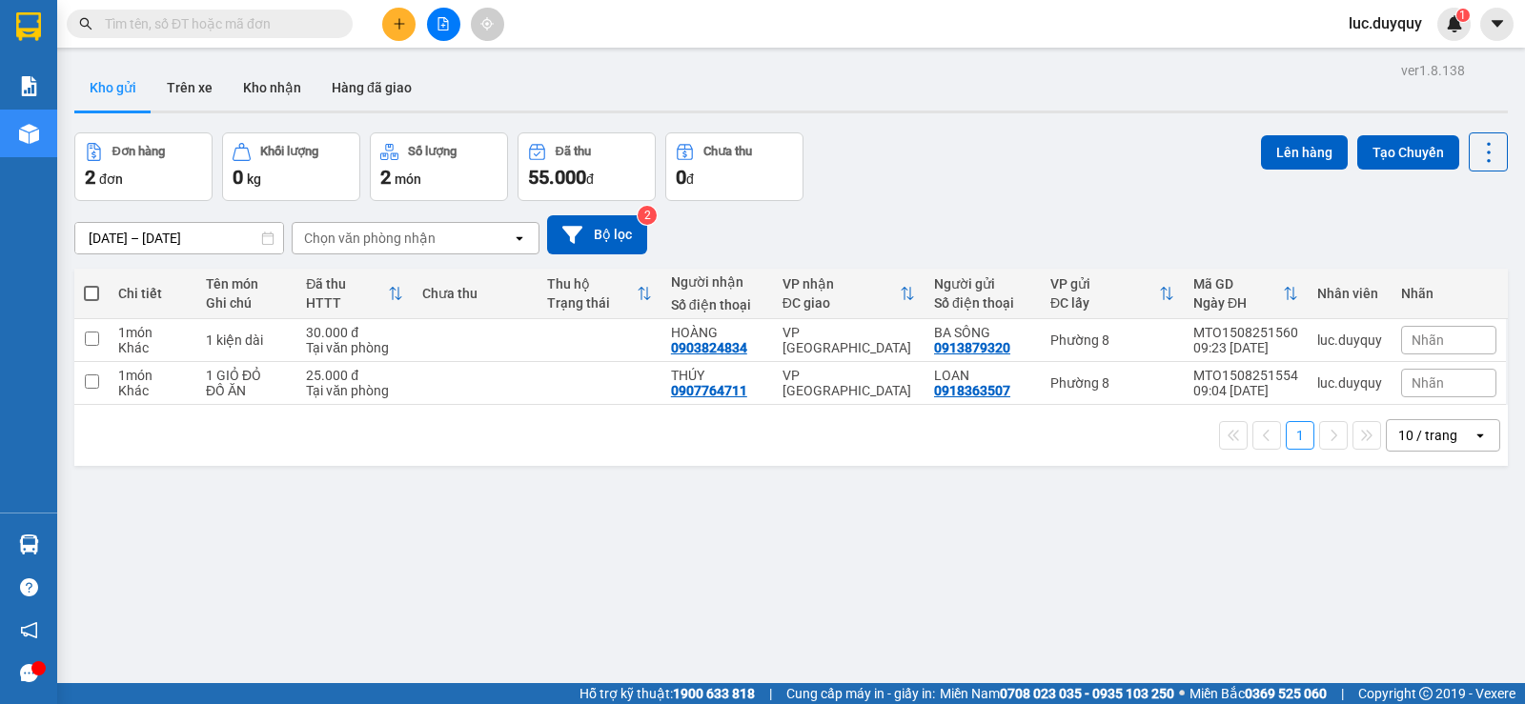
click at [91, 297] on span at bounding box center [91, 293] width 15 height 15
click at [91, 284] on input "checkbox" at bounding box center [91, 284] width 0 height 0
checkbox input "true"
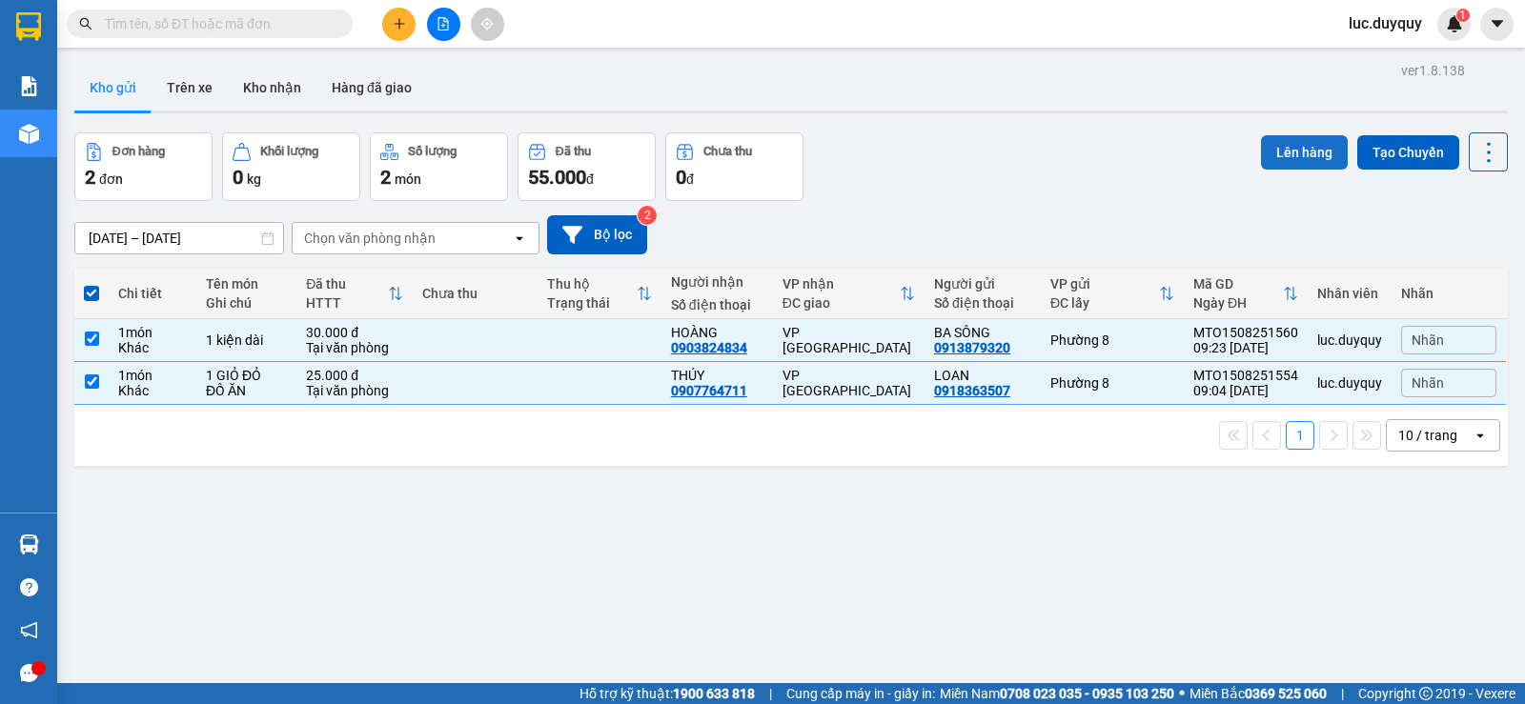
click at [1301, 142] on button "Lên hàng" at bounding box center [1304, 152] width 87 height 34
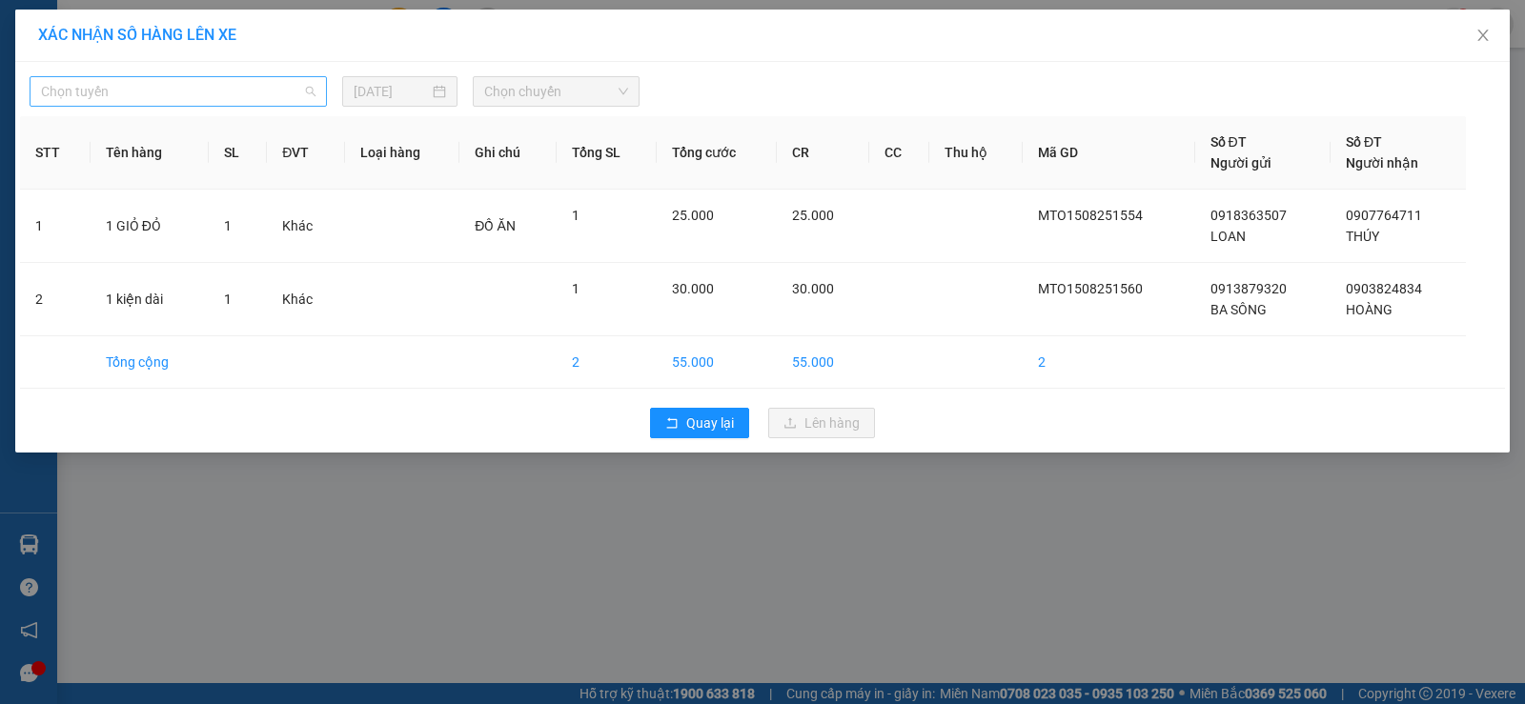
click at [286, 89] on span "Chọn tuyến" at bounding box center [178, 91] width 274 height 29
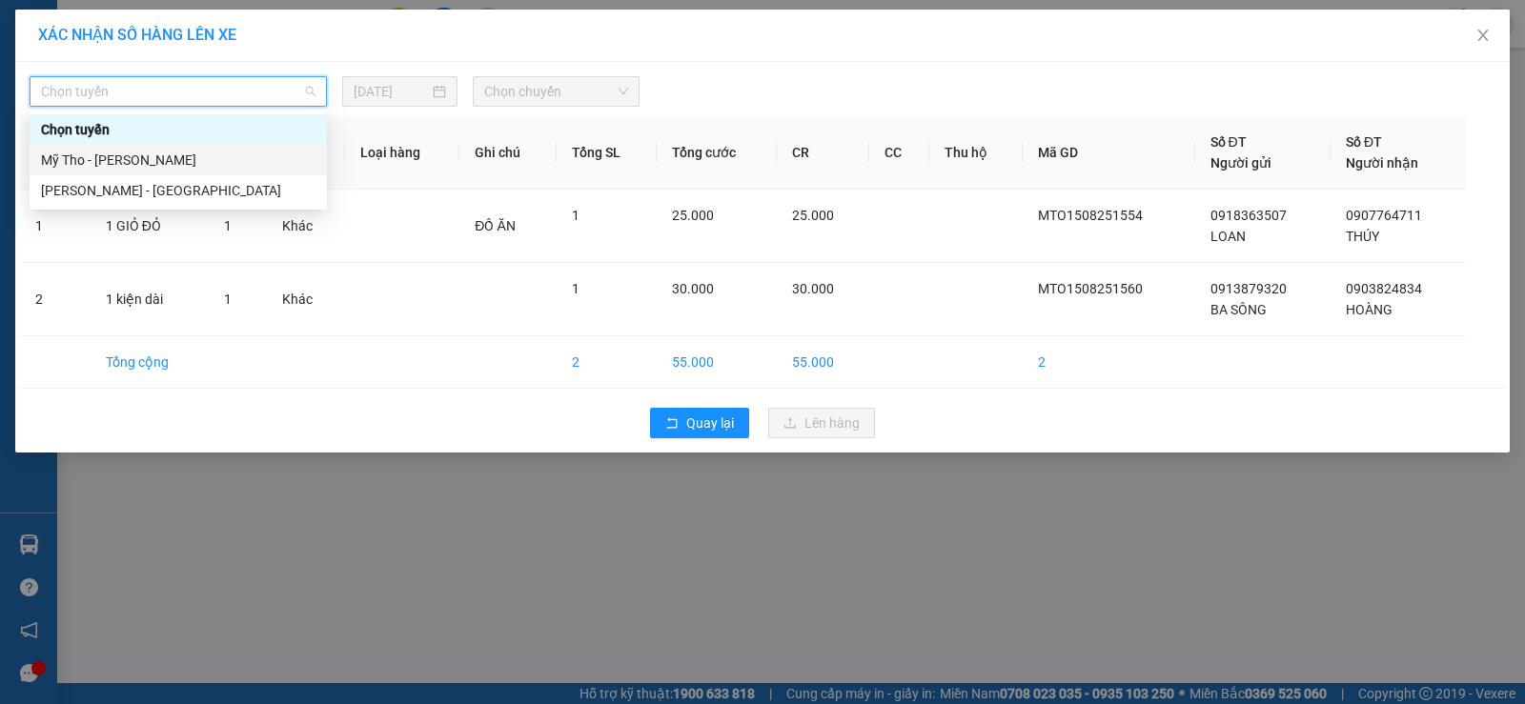
click at [260, 157] on div "Mỹ Tho - Hồ Chí Minh" at bounding box center [178, 160] width 274 height 21
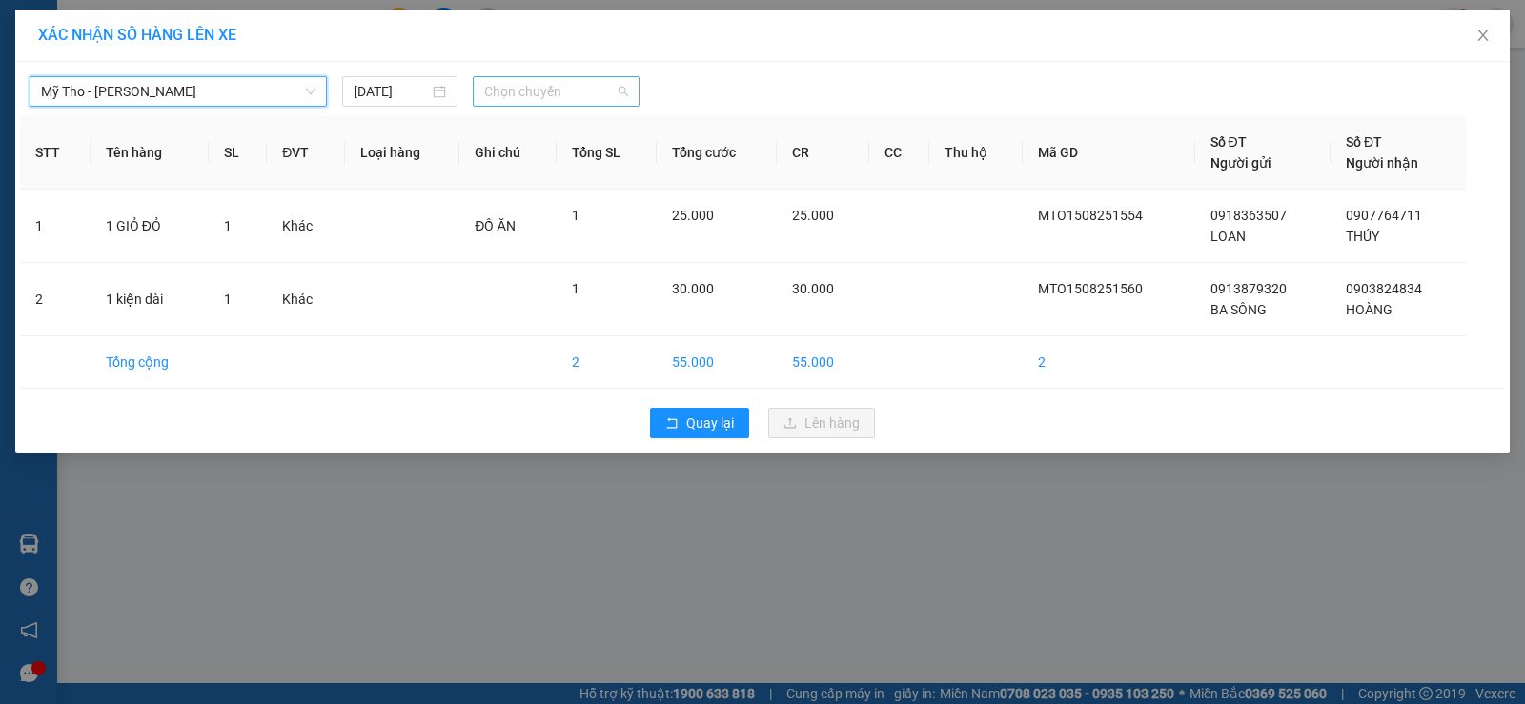
click at [561, 88] on span "Chọn chuyến" at bounding box center [556, 91] width 144 height 29
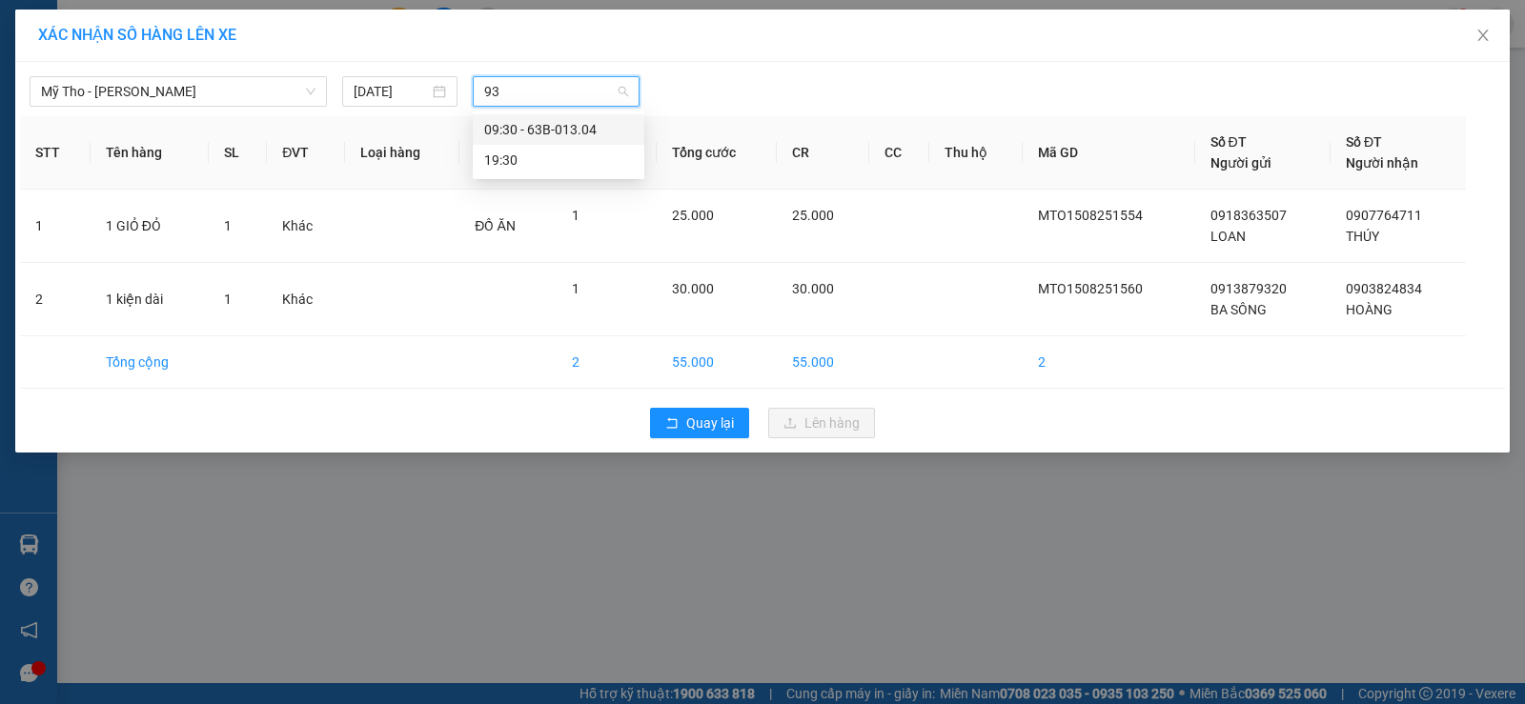
type input "930"
click at [579, 139] on div "09:30 - 63B-013.04" at bounding box center [558, 129] width 149 height 21
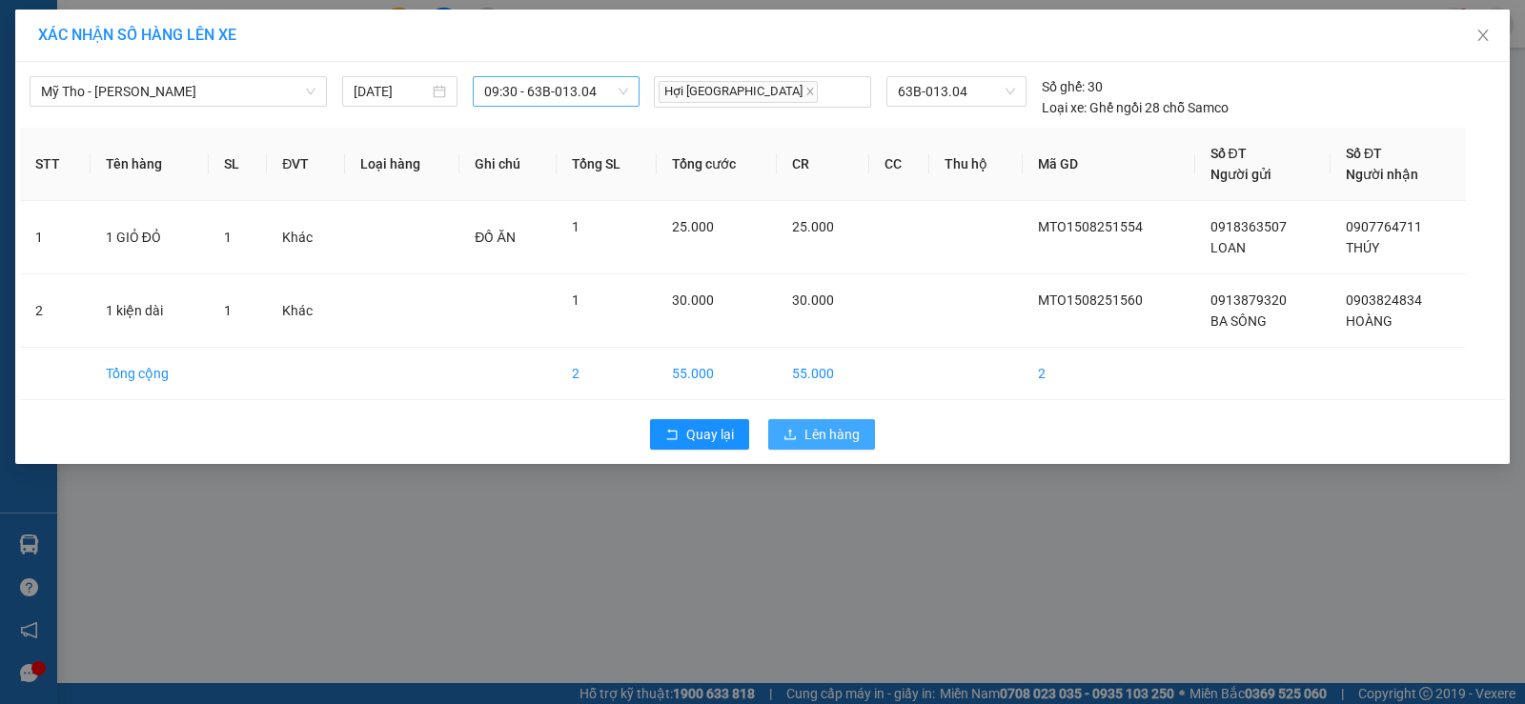
click at [822, 441] on span "Lên hàng" at bounding box center [831, 434] width 55 height 21
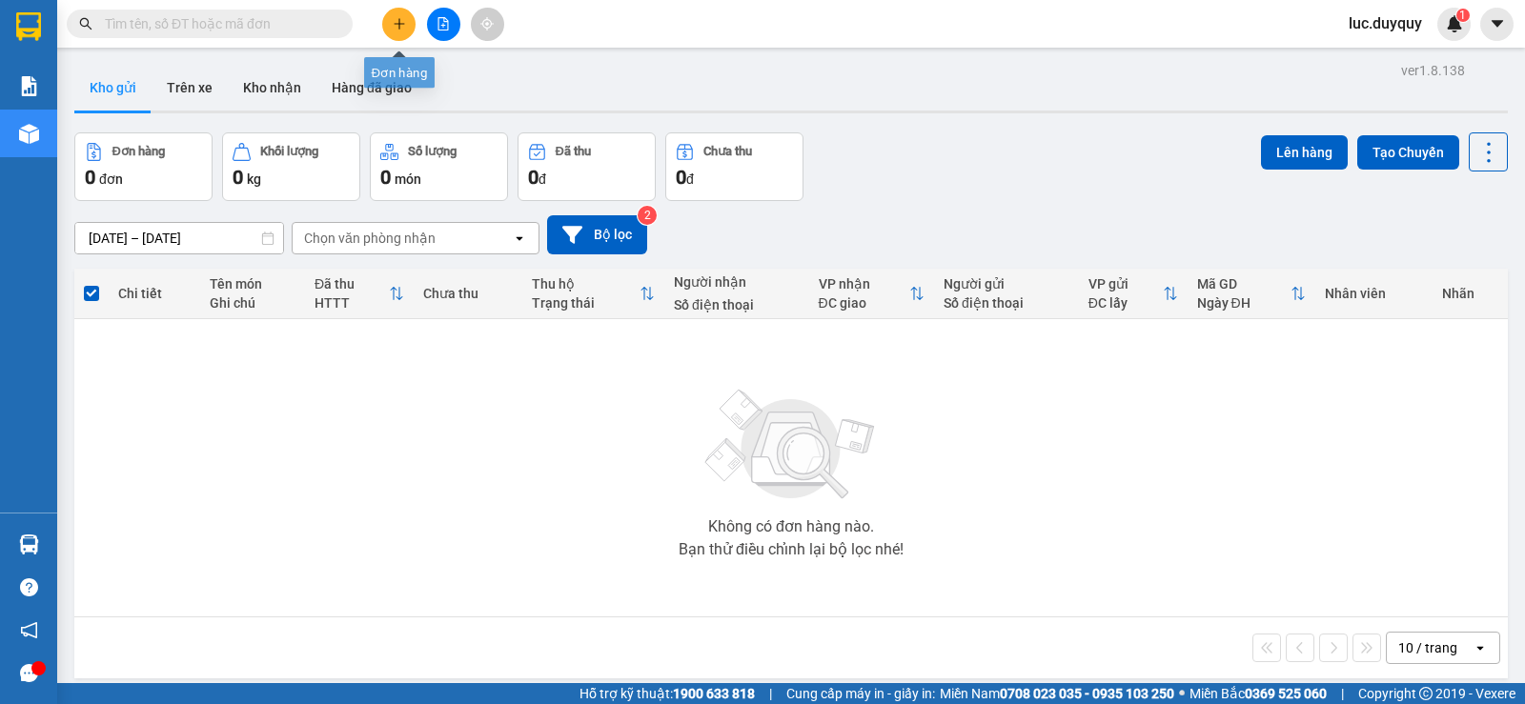
click at [401, 23] on icon "plus" at bounding box center [399, 23] width 13 height 13
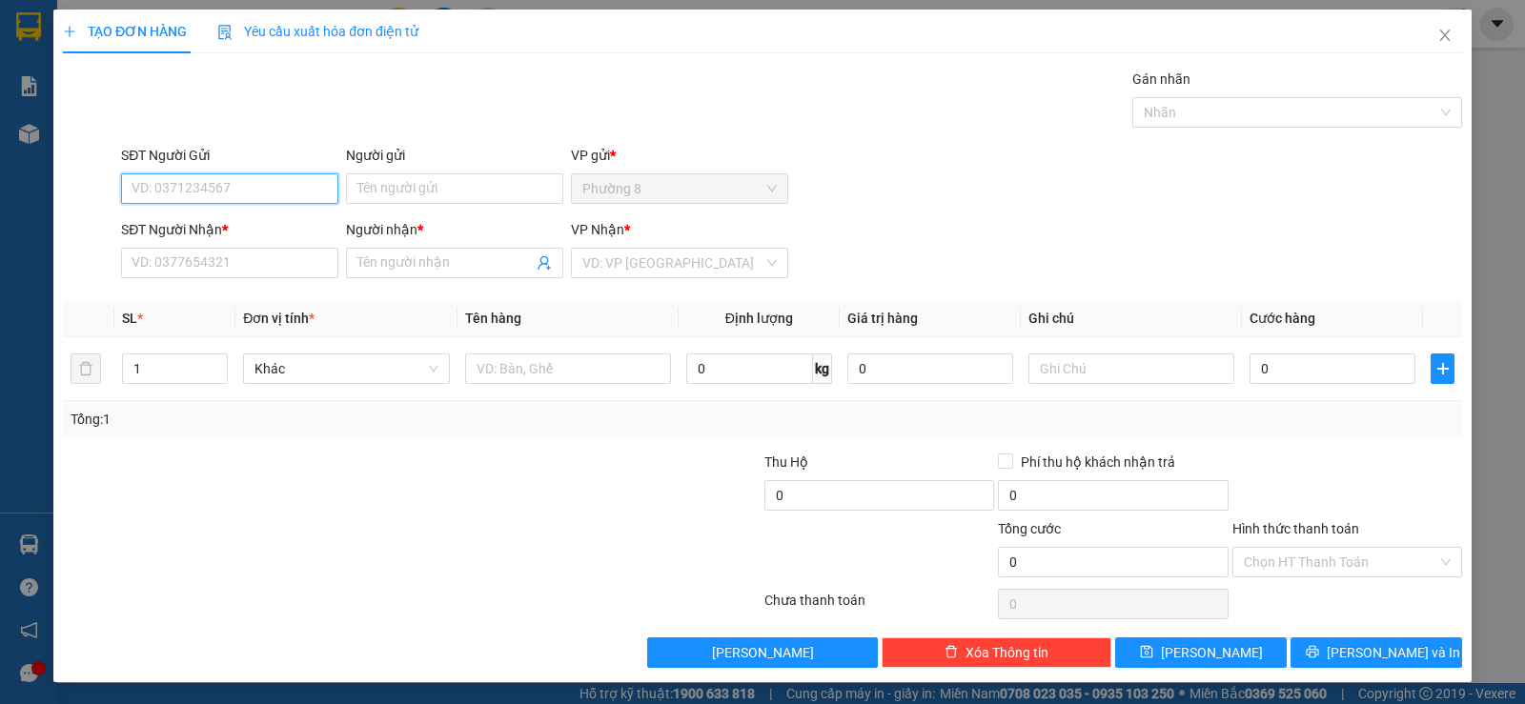
click at [258, 174] on input "SĐT Người Gửi" at bounding box center [229, 188] width 217 height 30
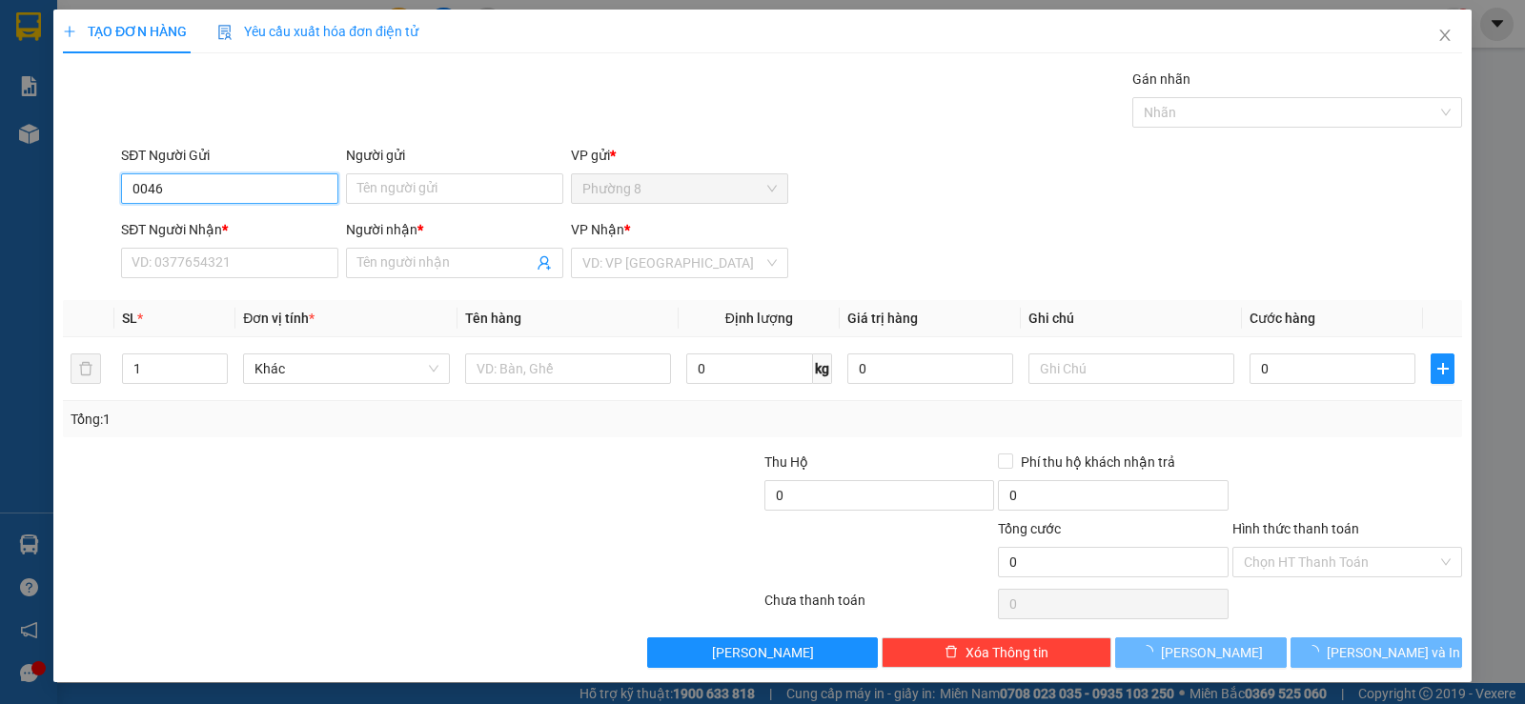
click at [227, 185] on input "0046" at bounding box center [229, 188] width 217 height 30
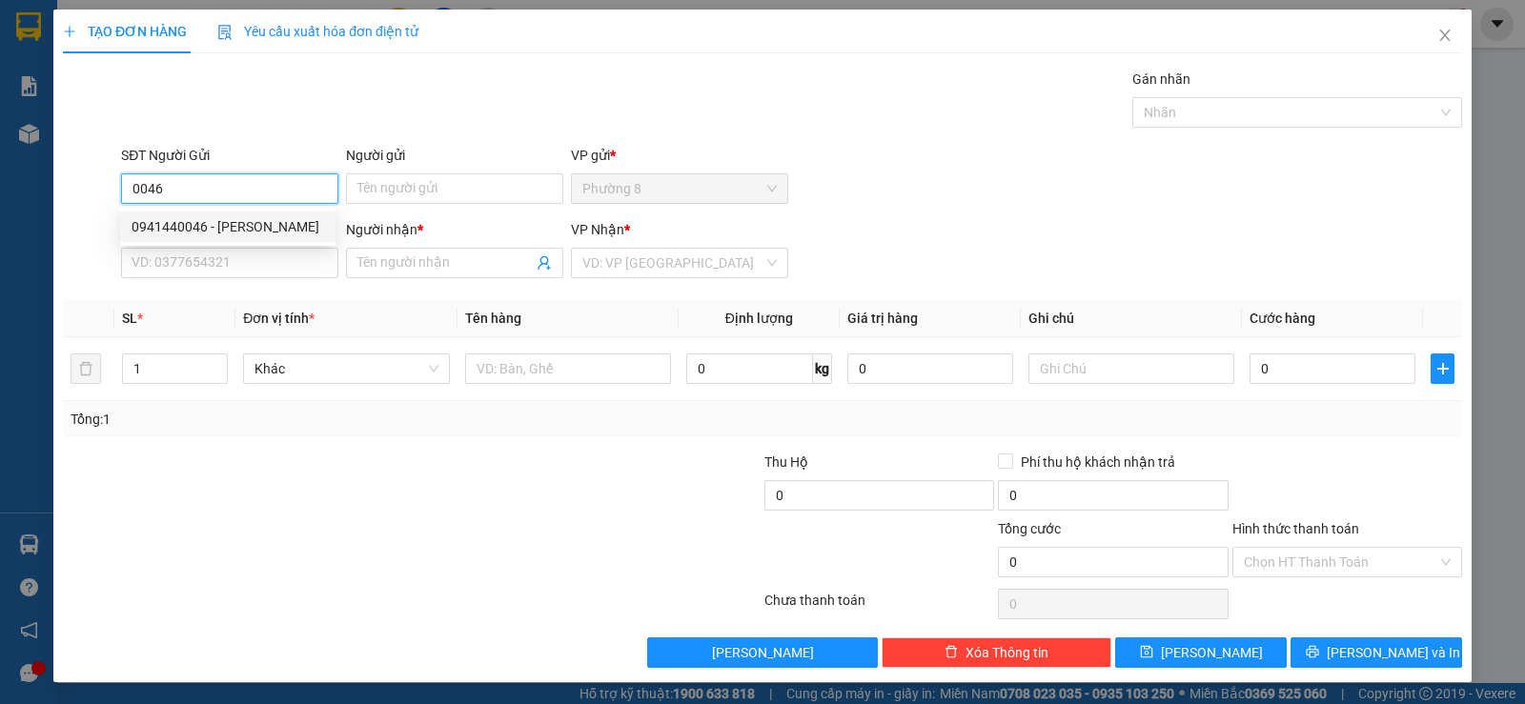
click at [216, 233] on div "0941440046 - thanh vy" at bounding box center [227, 226] width 192 height 21
type input "0941440046"
type input "thanh vy"
type input "0918787573"
type input "anh LỢI"
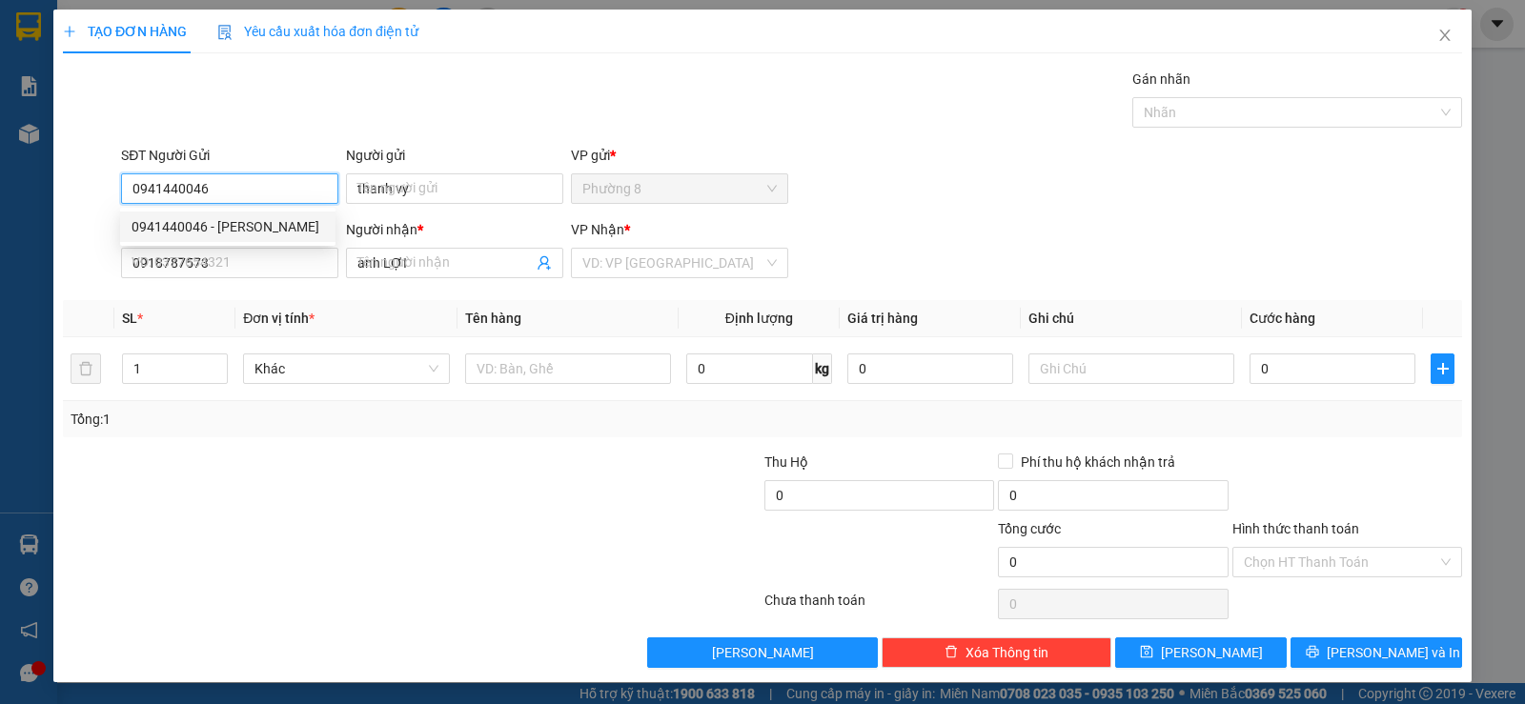
type input "25.000"
type input "0941440046"
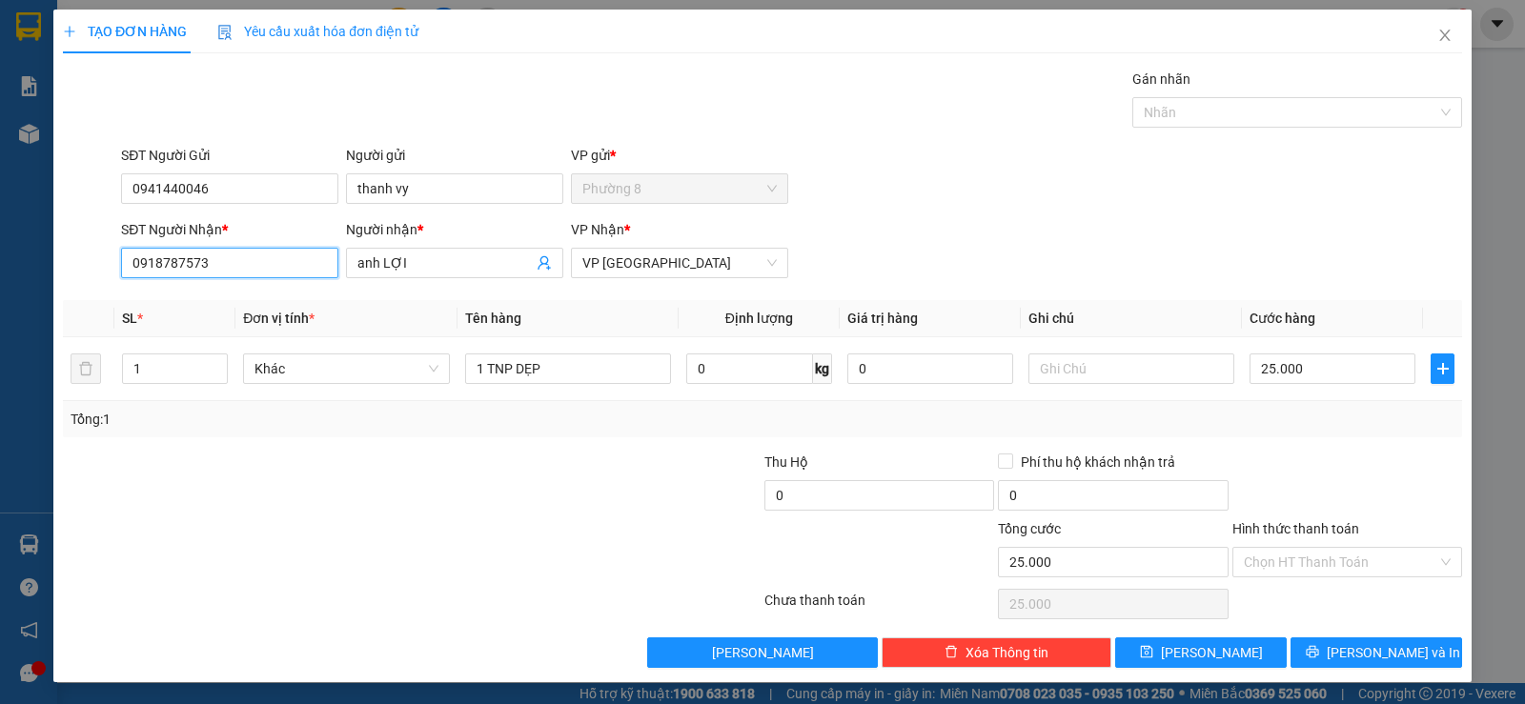
drag, startPoint x: 217, startPoint y: 262, endPoint x: 12, endPoint y: 242, distance: 205.8
click at [0, 256] on div "TẠO ĐƠN HÀNG Yêu cầu xuất hóa đơn điện tử Transit Pickup Surcharge Ids Transit …" at bounding box center [762, 352] width 1525 height 704
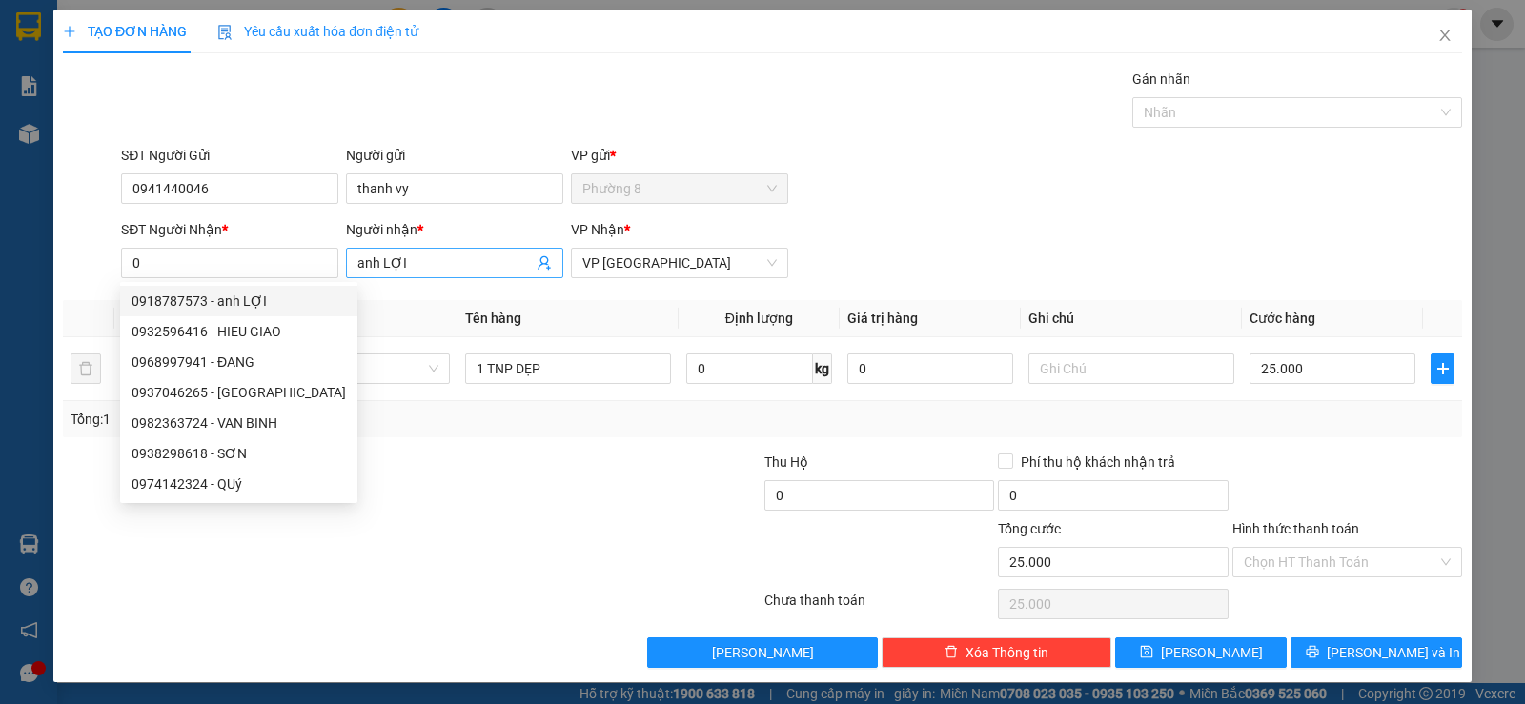
click at [544, 267] on icon "user-add" at bounding box center [543, 262] width 15 height 15
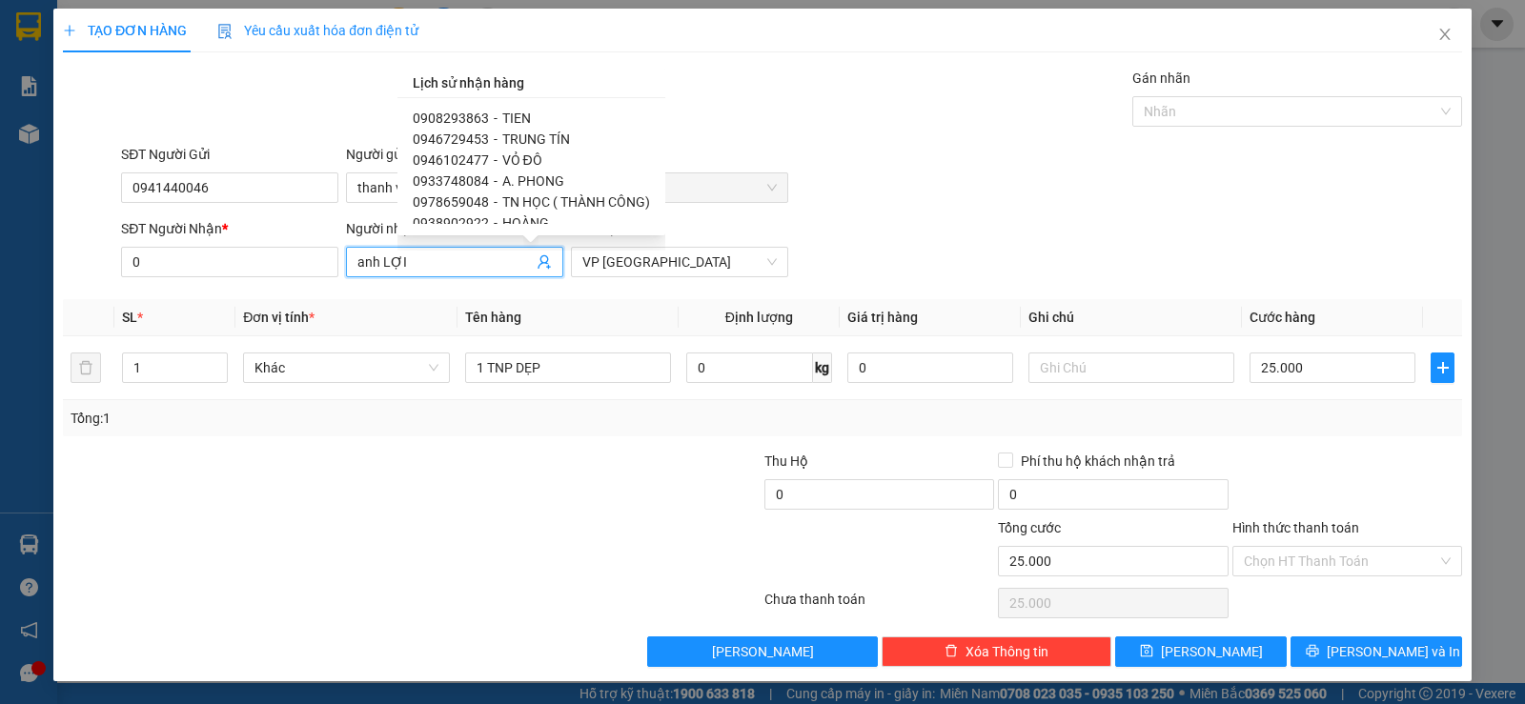
scroll to position [95, 0]
click at [494, 147] on span "-" at bounding box center [496, 150] width 4 height 15
type input "0974142324"
type input "QUY"
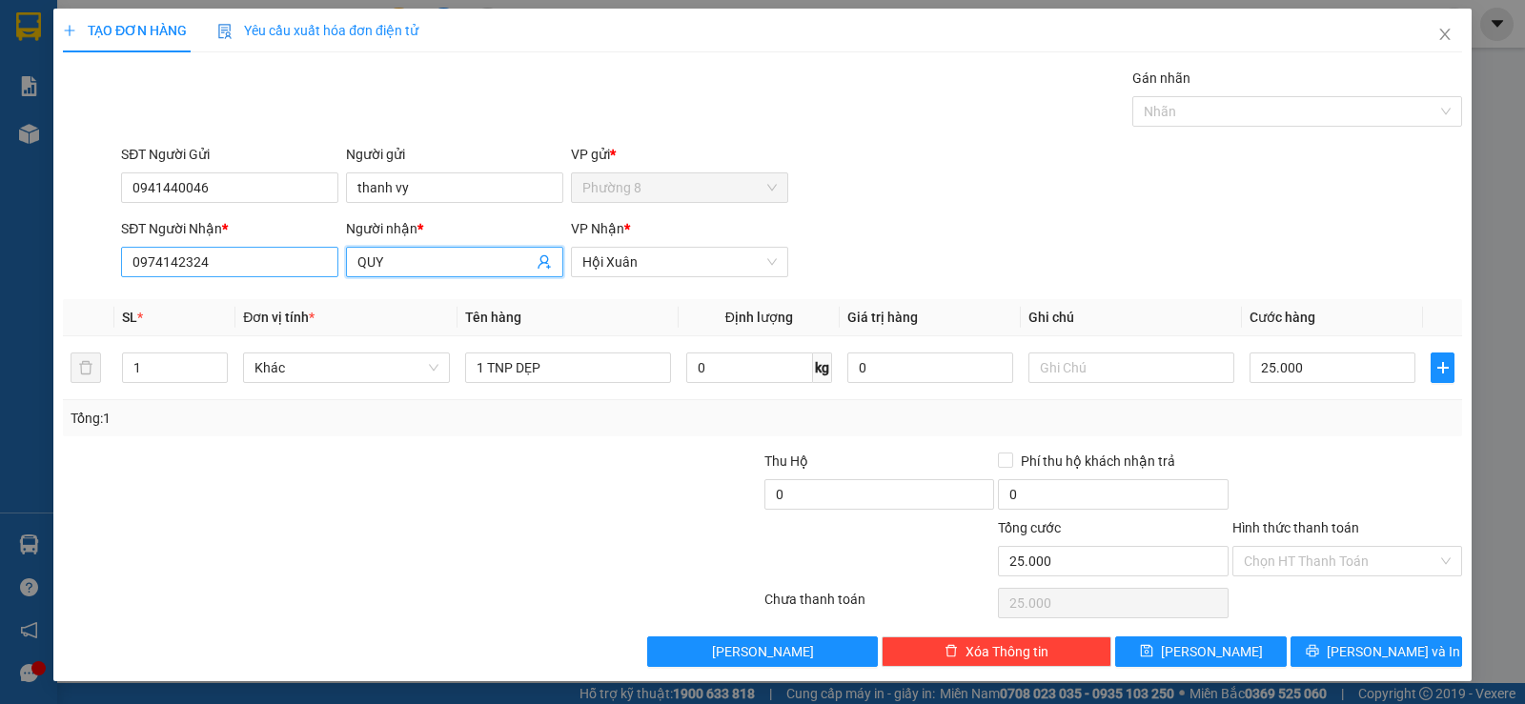
drag, startPoint x: 480, startPoint y: 258, endPoint x: 288, endPoint y: 261, distance: 192.5
click at [289, 262] on div "SĐT Người Nhận * 0974142324 Người nhận * QUY QUY VP Nhận * Hội Xuân" at bounding box center [791, 251] width 1348 height 67
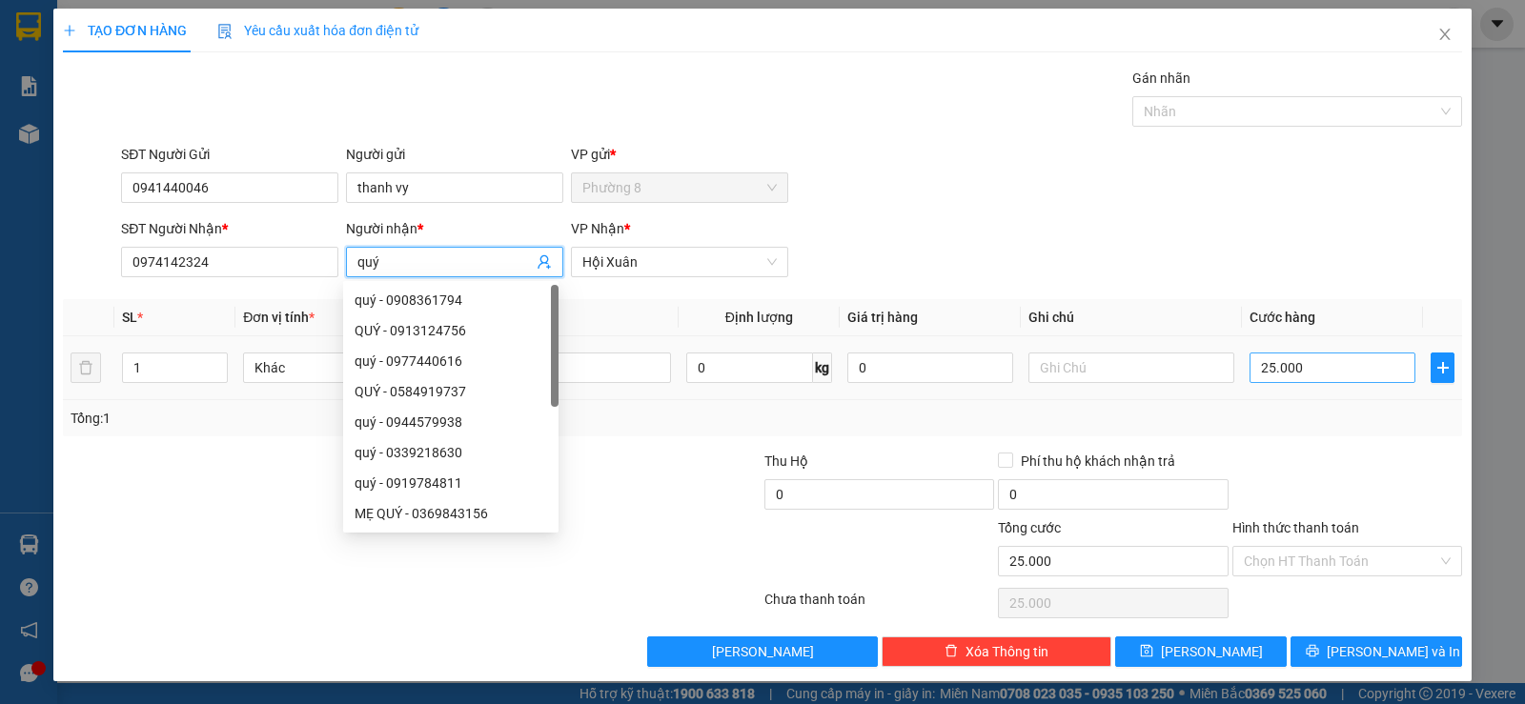
type input "quý"
click at [1344, 374] on input "25.000" at bounding box center [1332, 368] width 166 height 30
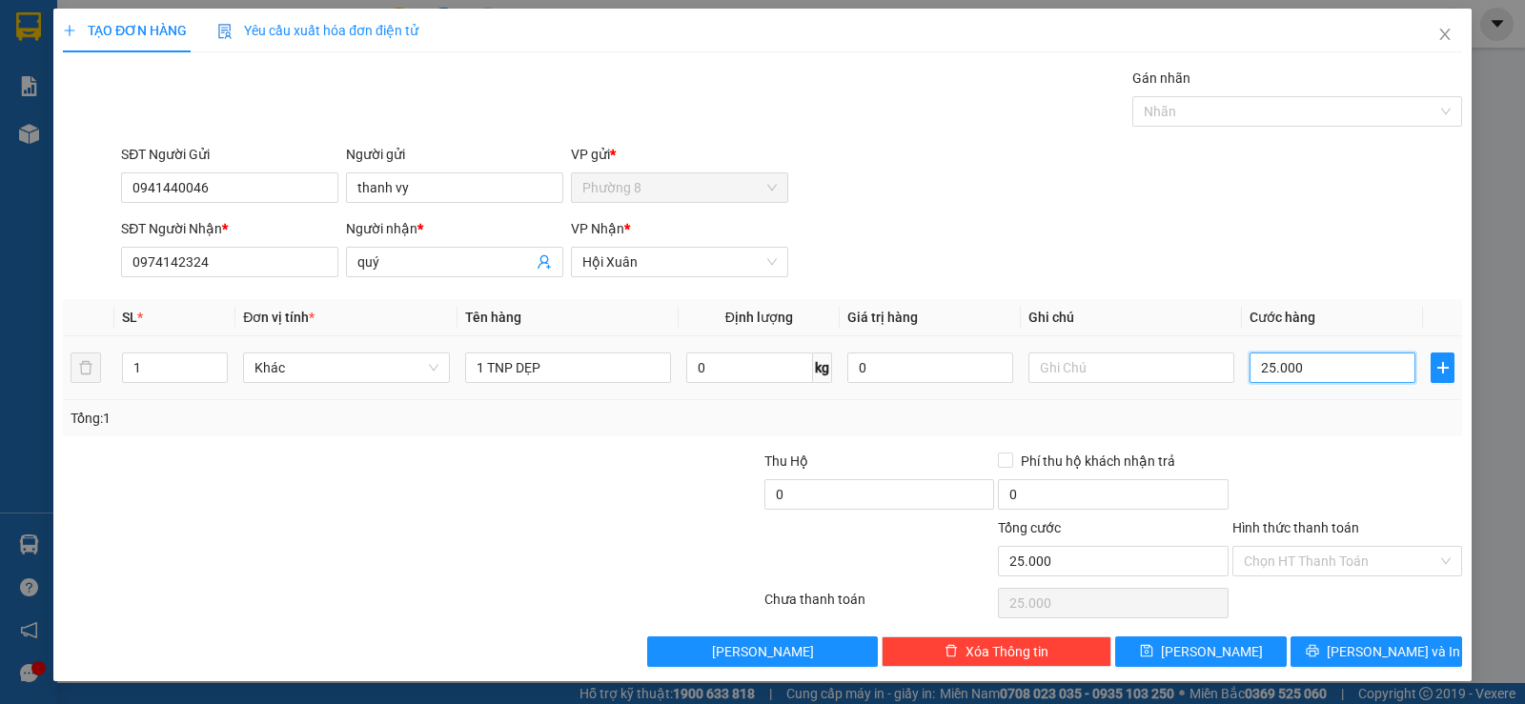
type input "2"
type input "20"
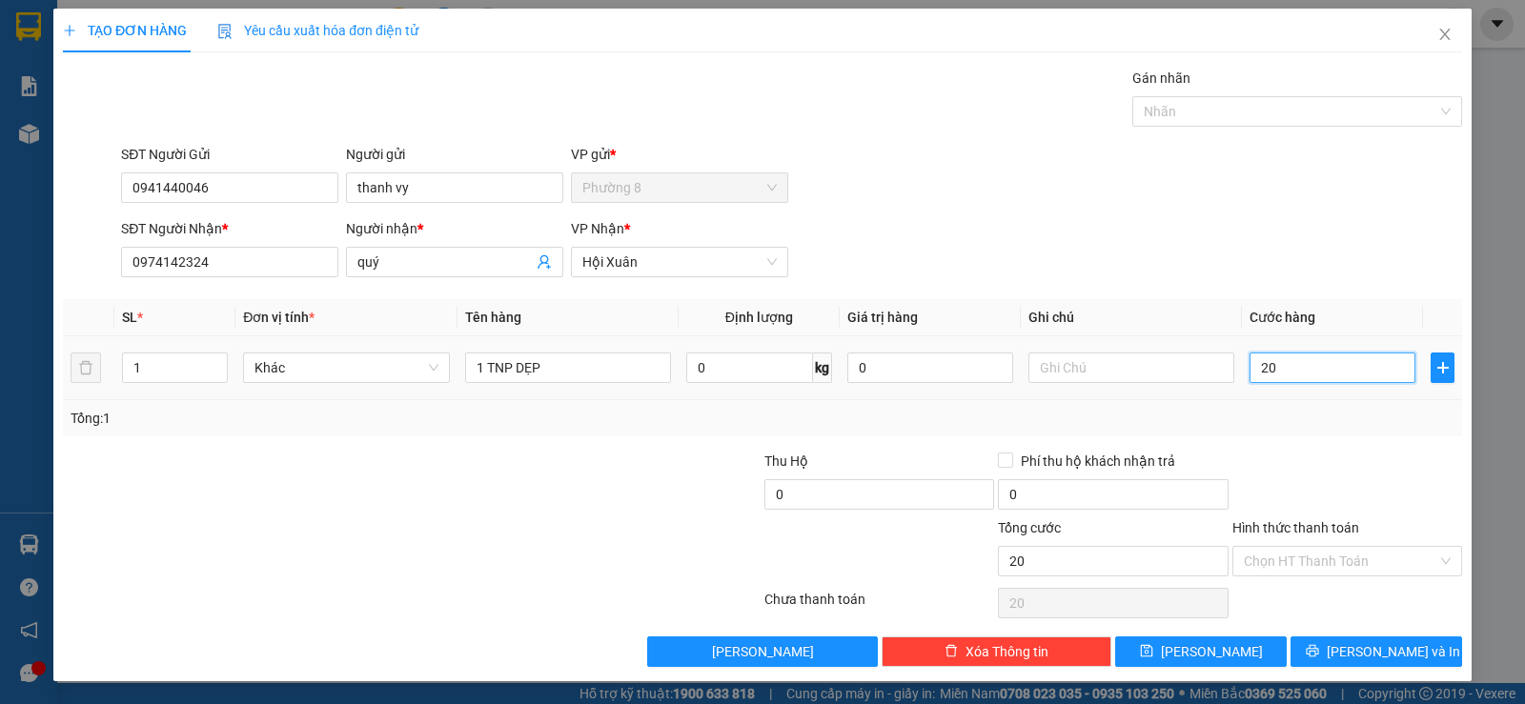
type input "200"
type input "2.000"
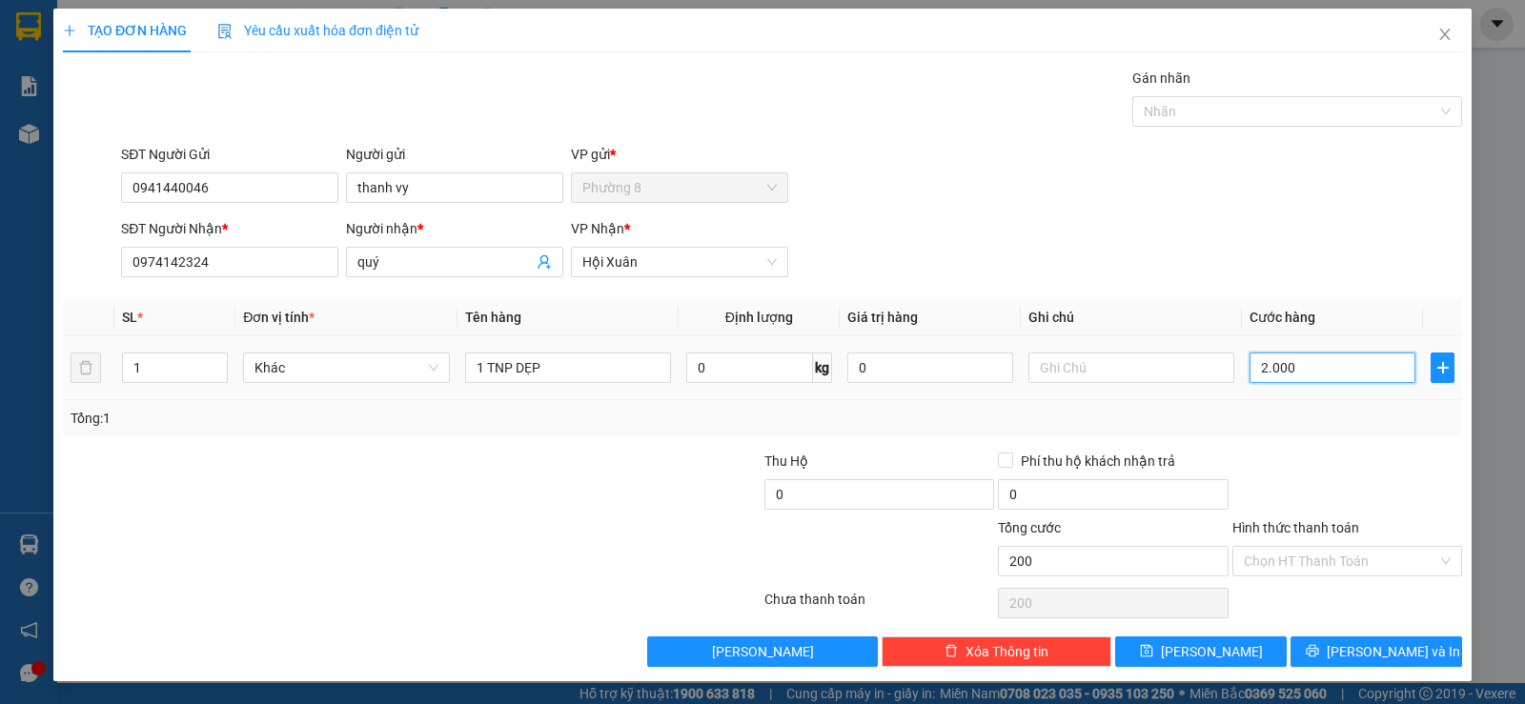
type input "2.000"
type input "20.000"
click at [708, 259] on span "Hội Xuân" at bounding box center [679, 262] width 194 height 29
type input "20.000"
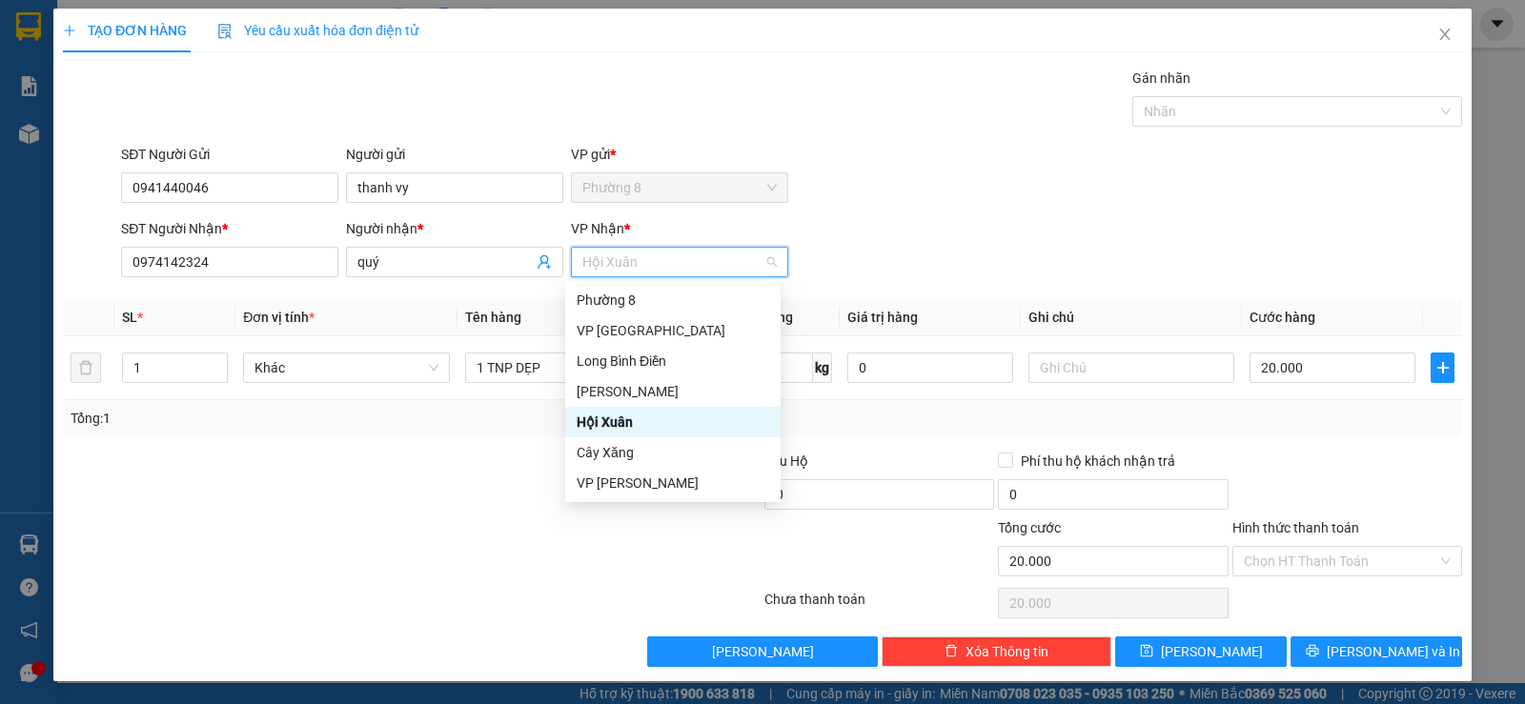
click at [1161, 202] on div "SĐT Người Gửi 0941440046 Người gửi thanh vy VP gửi * Phường 8" at bounding box center [791, 177] width 1348 height 67
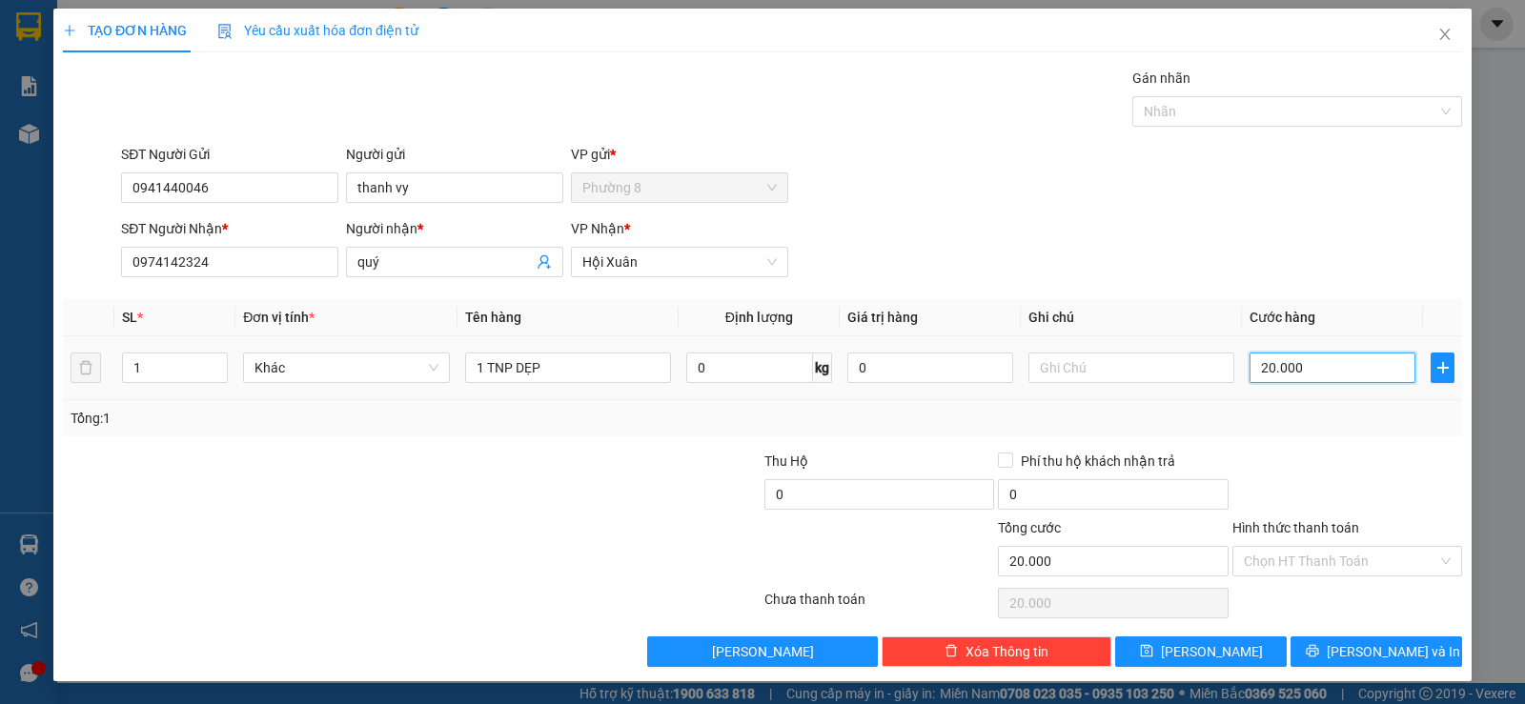
click at [1359, 376] on input "20.000" at bounding box center [1332, 368] width 166 height 30
type input "2"
type input "25"
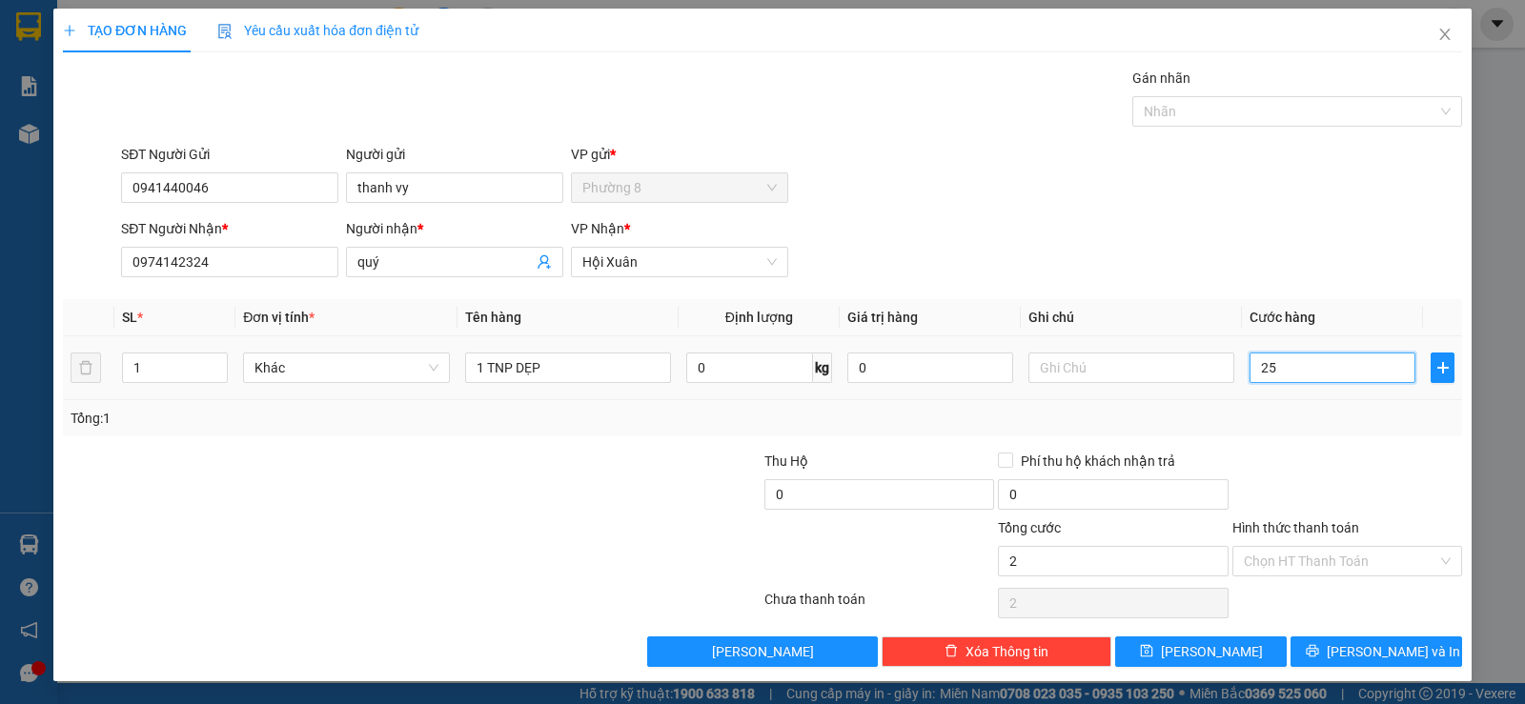
type input "25"
type input "250"
type input "2.500"
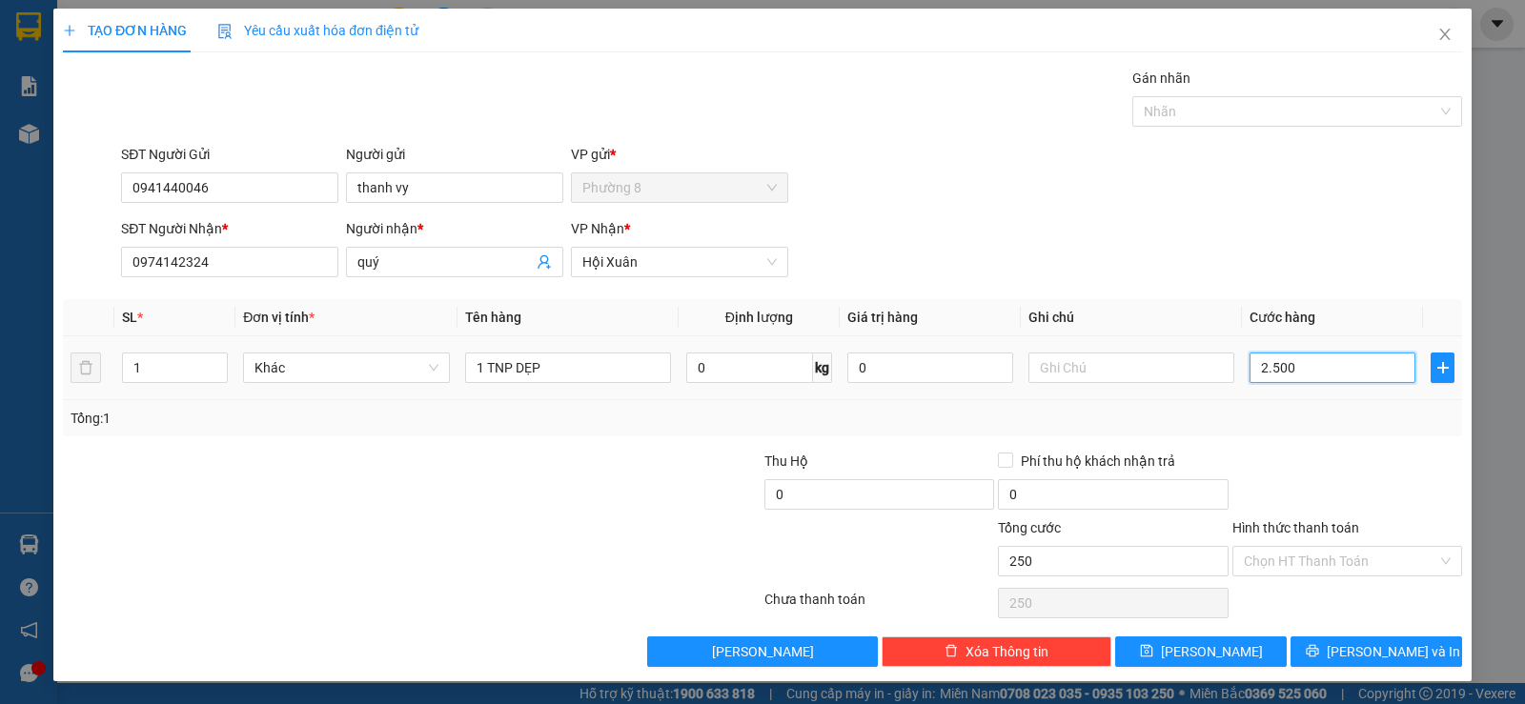
type input "2.500"
type input "25.000"
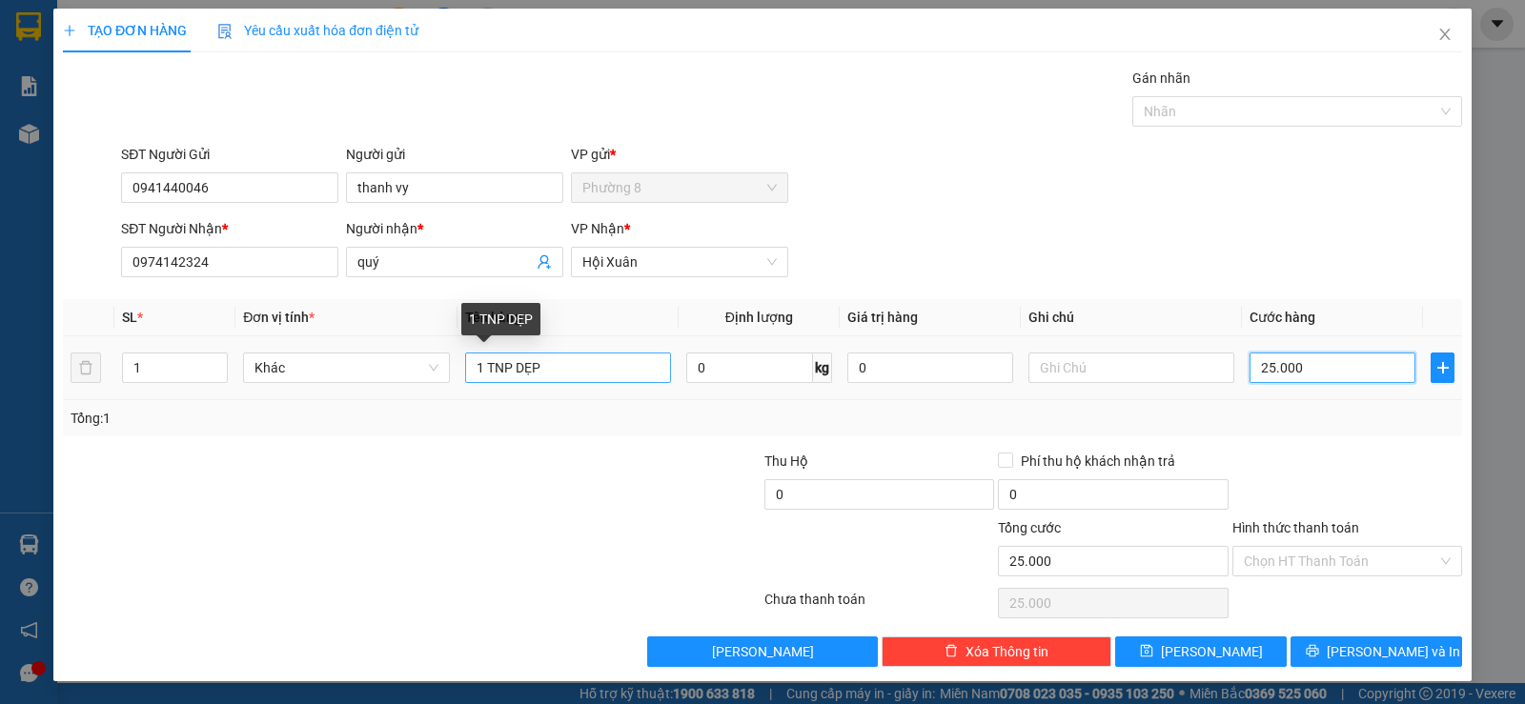
type input "25.000"
drag, startPoint x: 597, startPoint y: 374, endPoint x: 358, endPoint y: 331, distance: 242.1
click at [358, 331] on table "SL * Đơn vị tính * Tên hàng Định lượng Giá trị hàng Ghi chú Cước hàng 1 Khác 1 …" at bounding box center [762, 349] width 1399 height 101
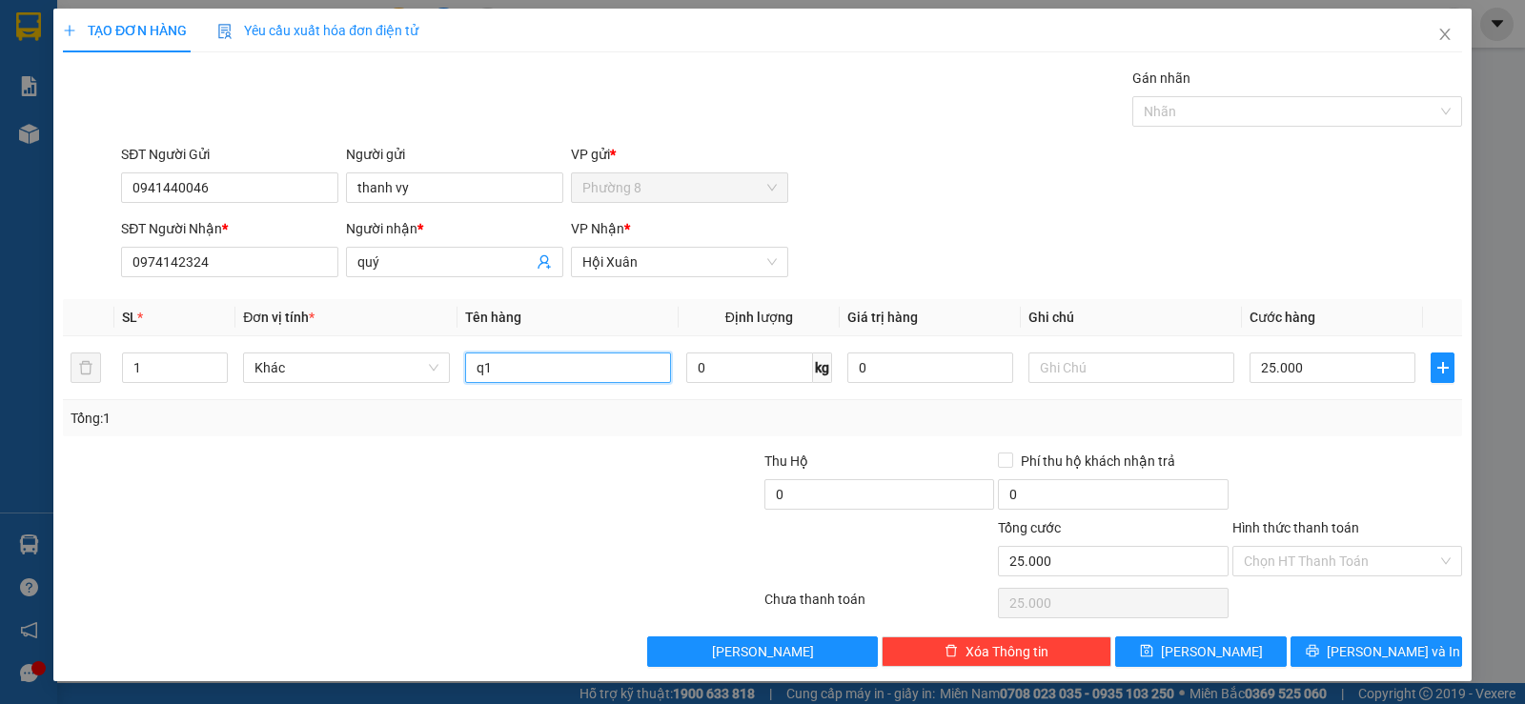
type input "q"
type input "1 HNP DẸP"
click at [1313, 359] on input "25.000" at bounding box center [1332, 368] width 166 height 30
type input "2"
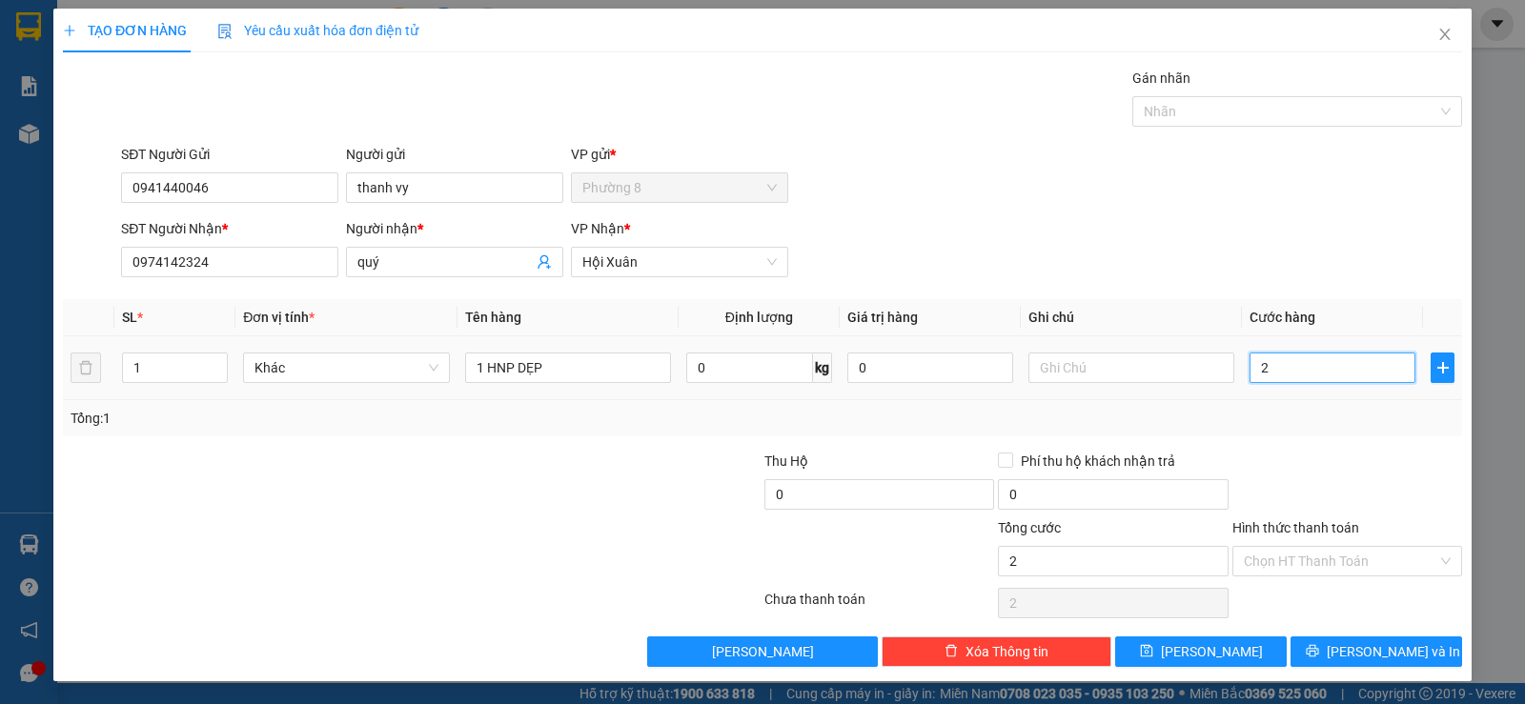
type input "20"
type input "200"
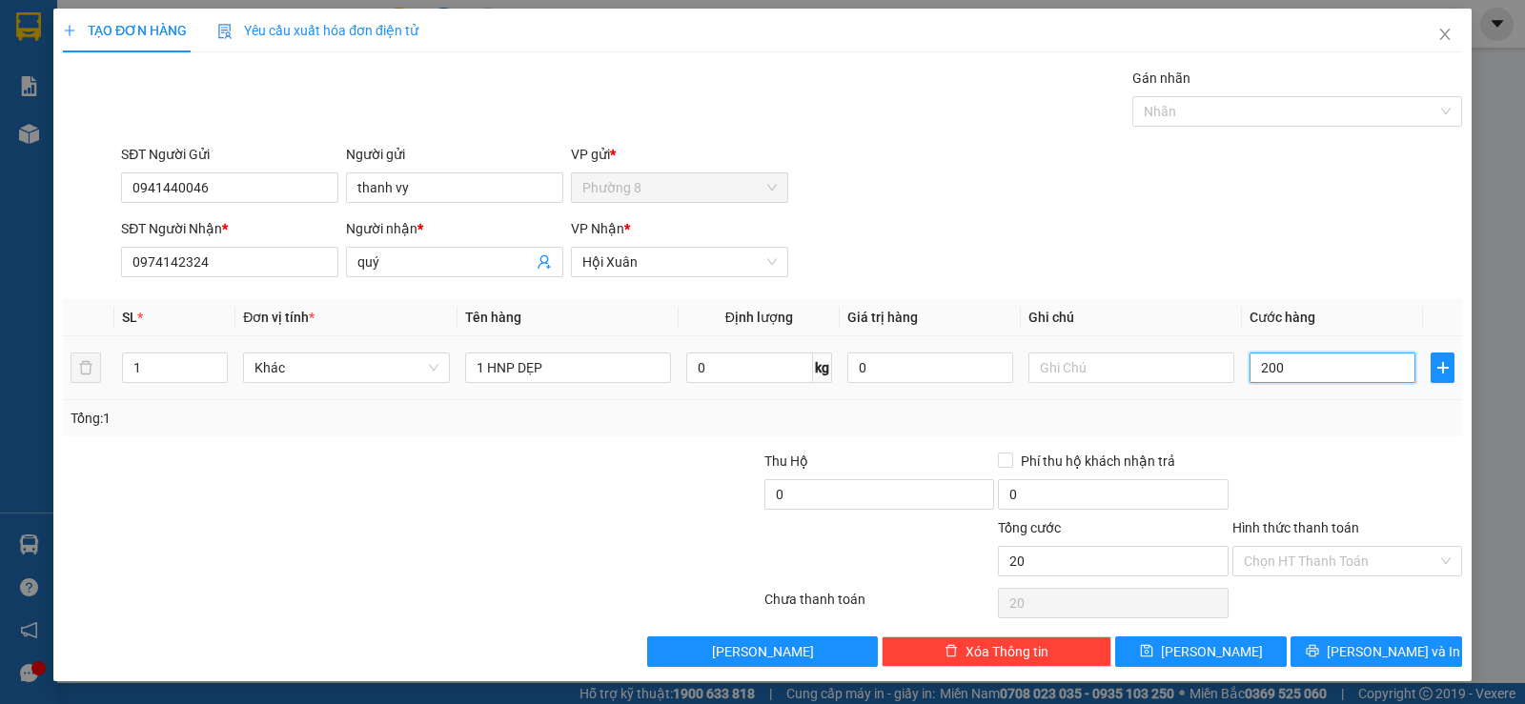
type input "200"
type input "2.000"
type input "20.000"
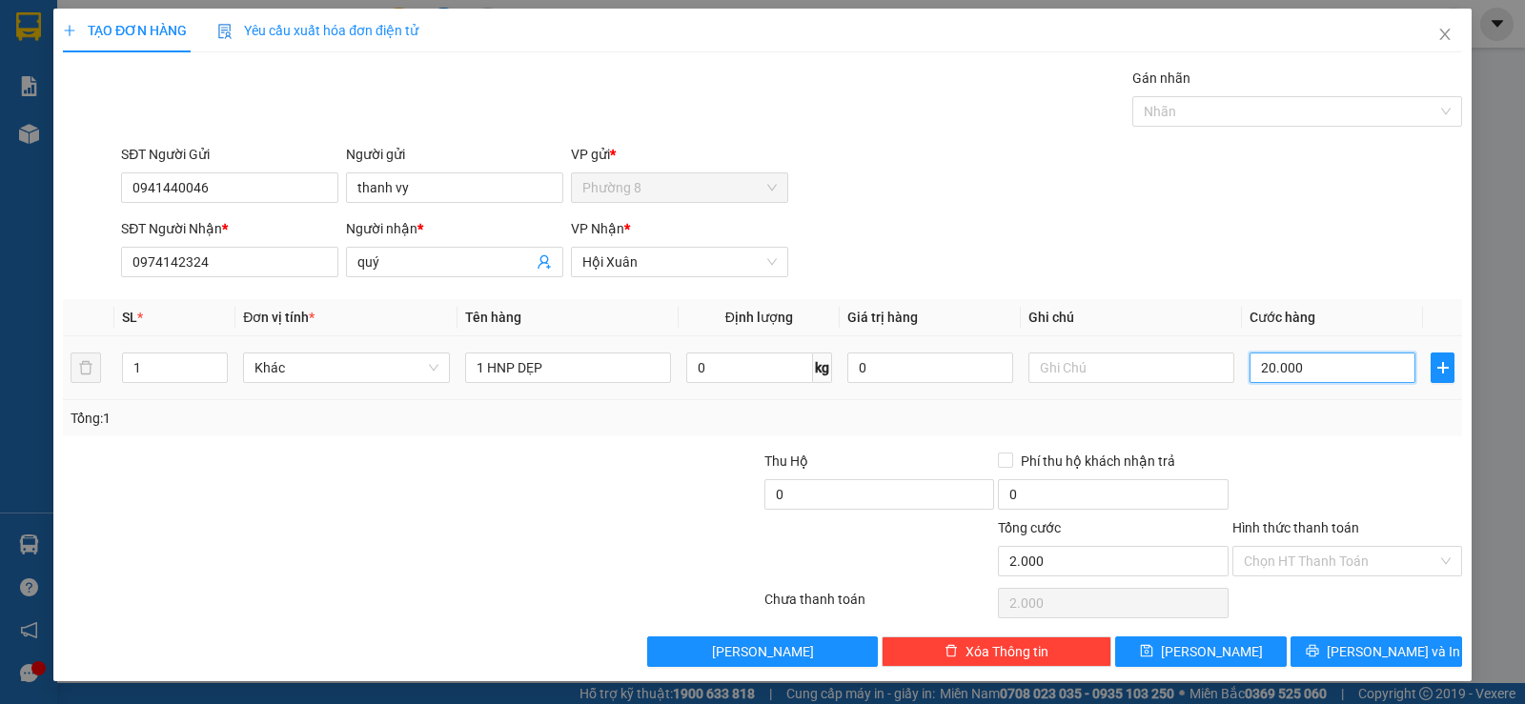
type input "20.000"
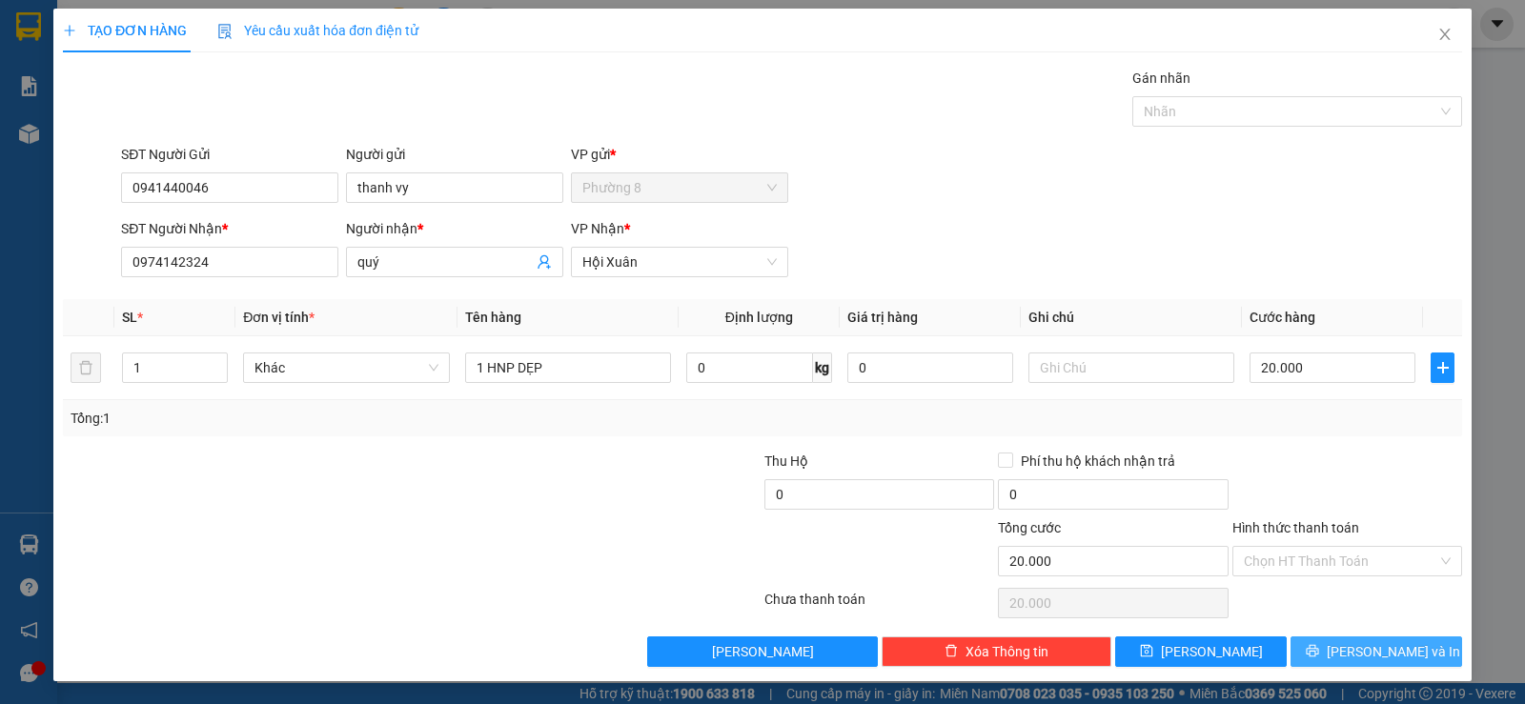
click at [1366, 662] on button "Lưu và In" at bounding box center [1376, 652] width 172 height 30
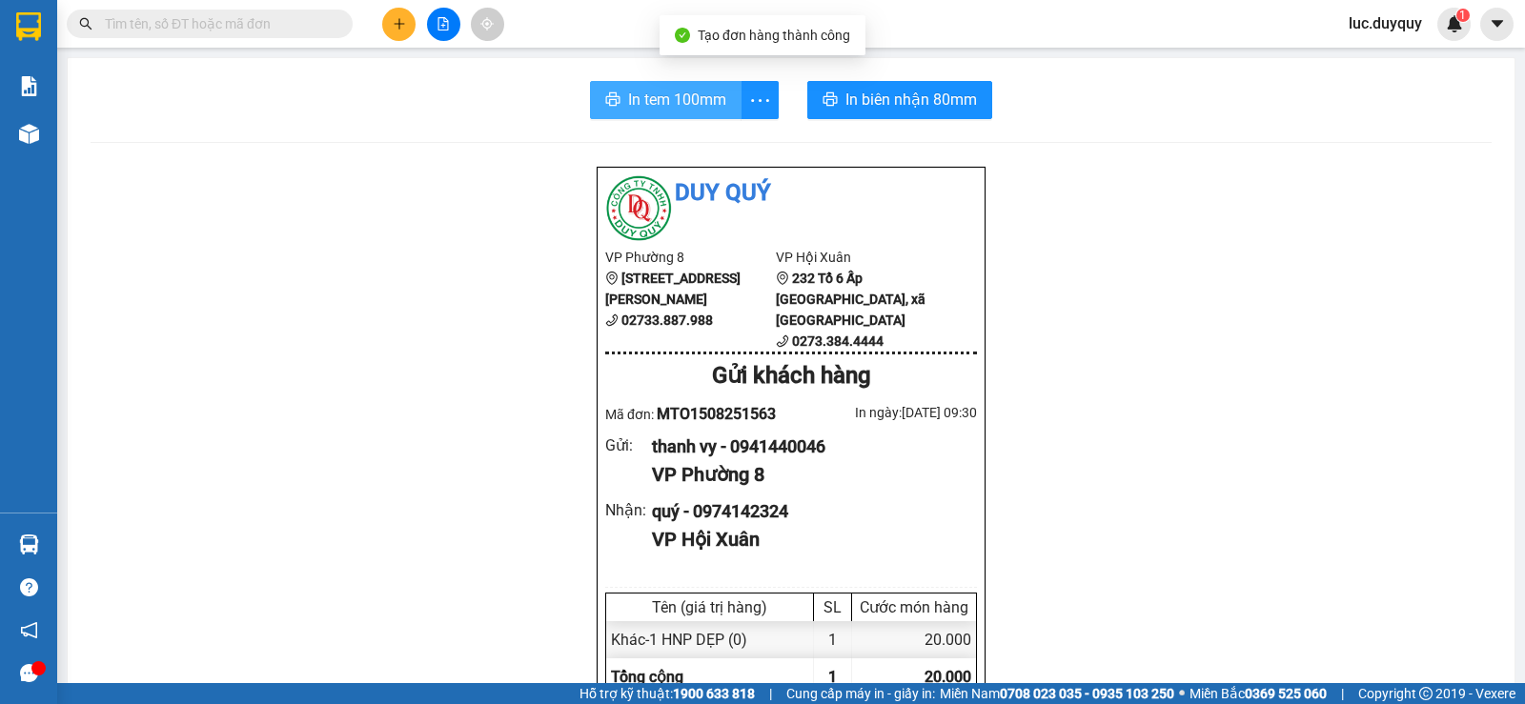
click at [633, 118] on button "In tem 100mm" at bounding box center [666, 100] width 152 height 38
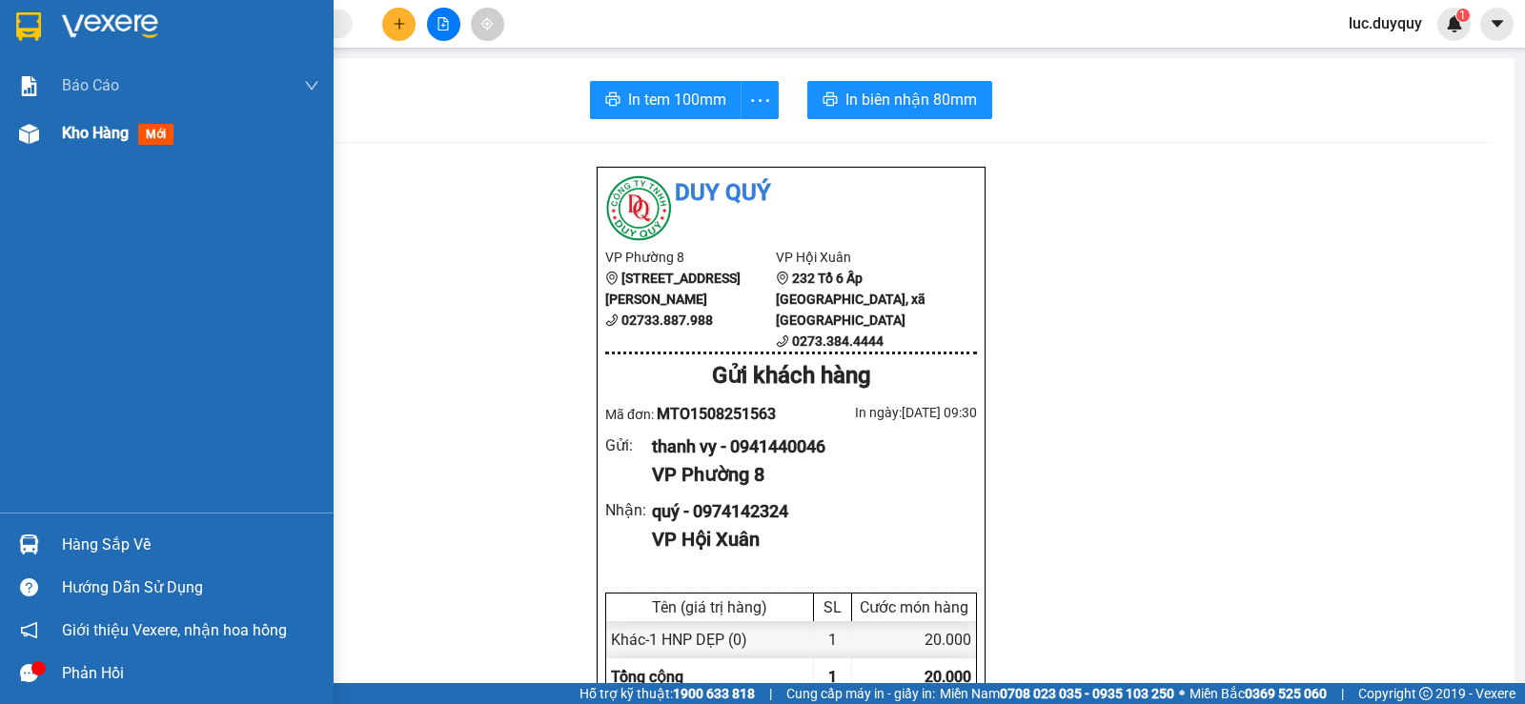
click at [81, 140] on span "Kho hàng" at bounding box center [95, 133] width 67 height 18
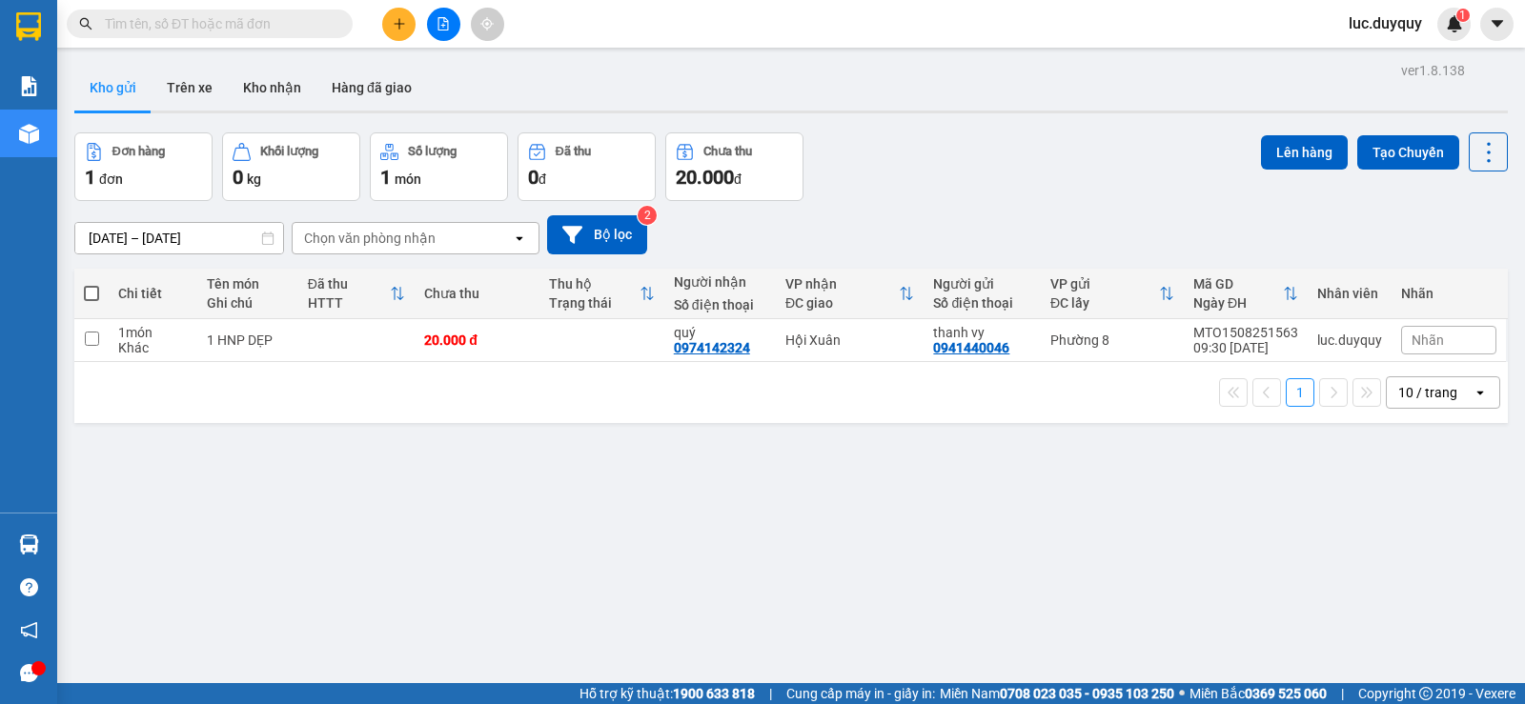
click at [89, 295] on span at bounding box center [91, 293] width 15 height 15
click at [91, 284] on input "checkbox" at bounding box center [91, 284] width 0 height 0
checkbox input "true"
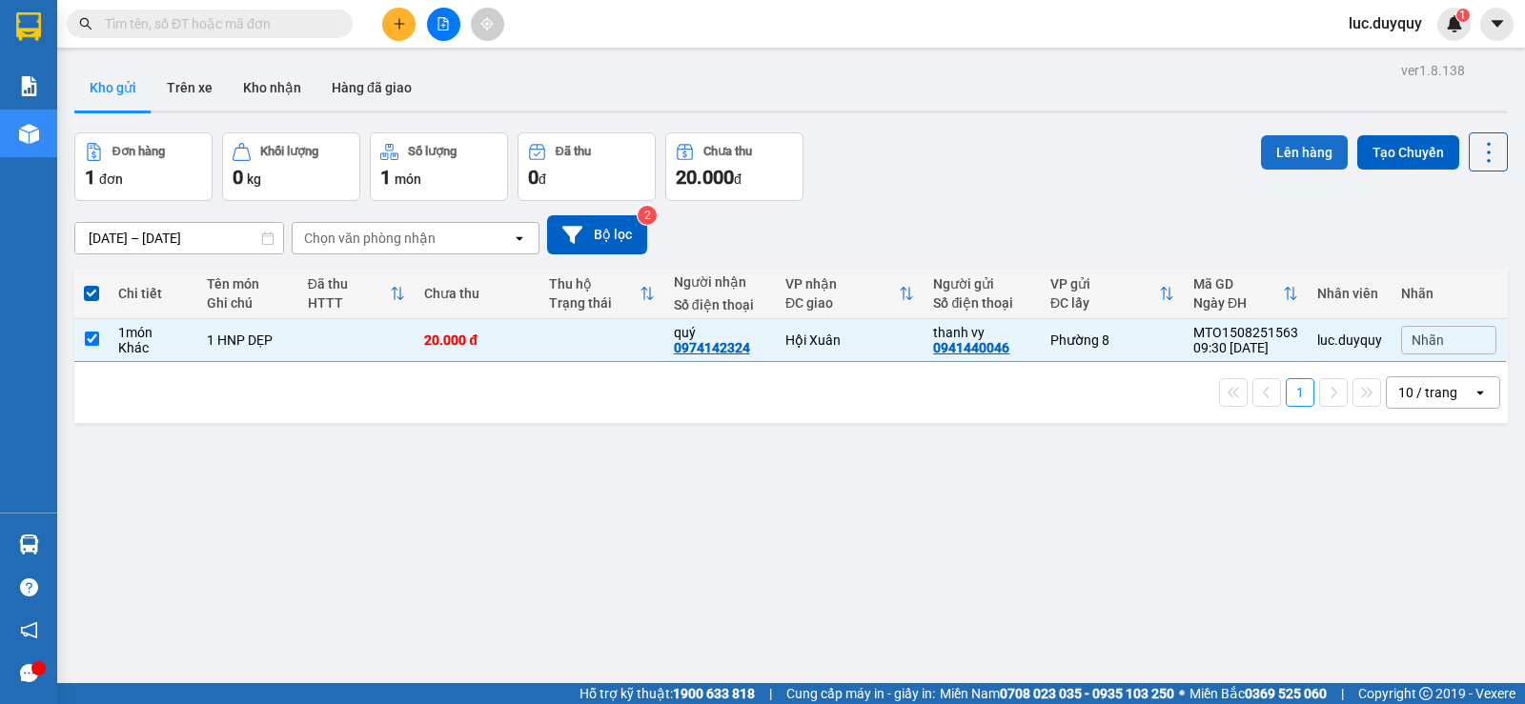
click at [1275, 155] on button "Lên hàng" at bounding box center [1304, 152] width 87 height 34
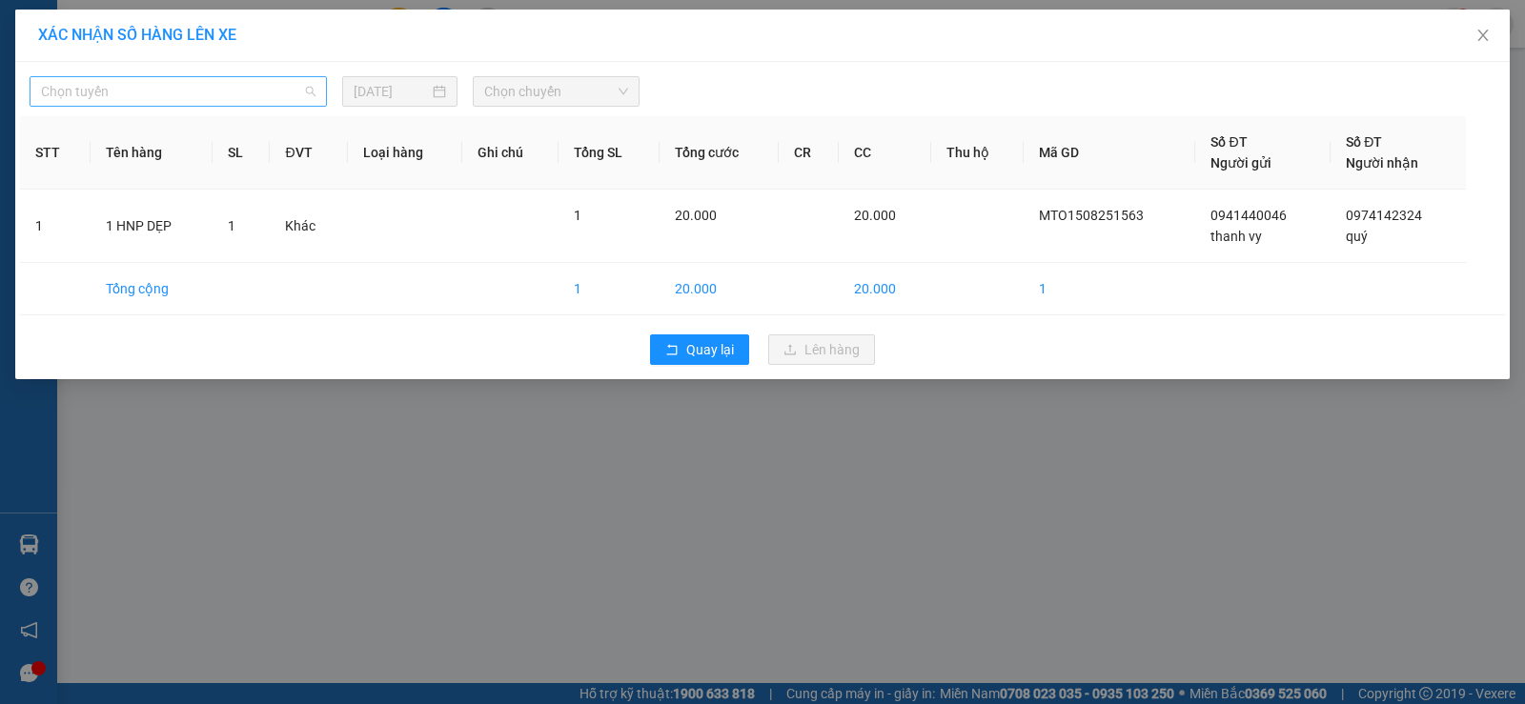
click at [280, 100] on span "Chọn tuyến" at bounding box center [178, 91] width 274 height 29
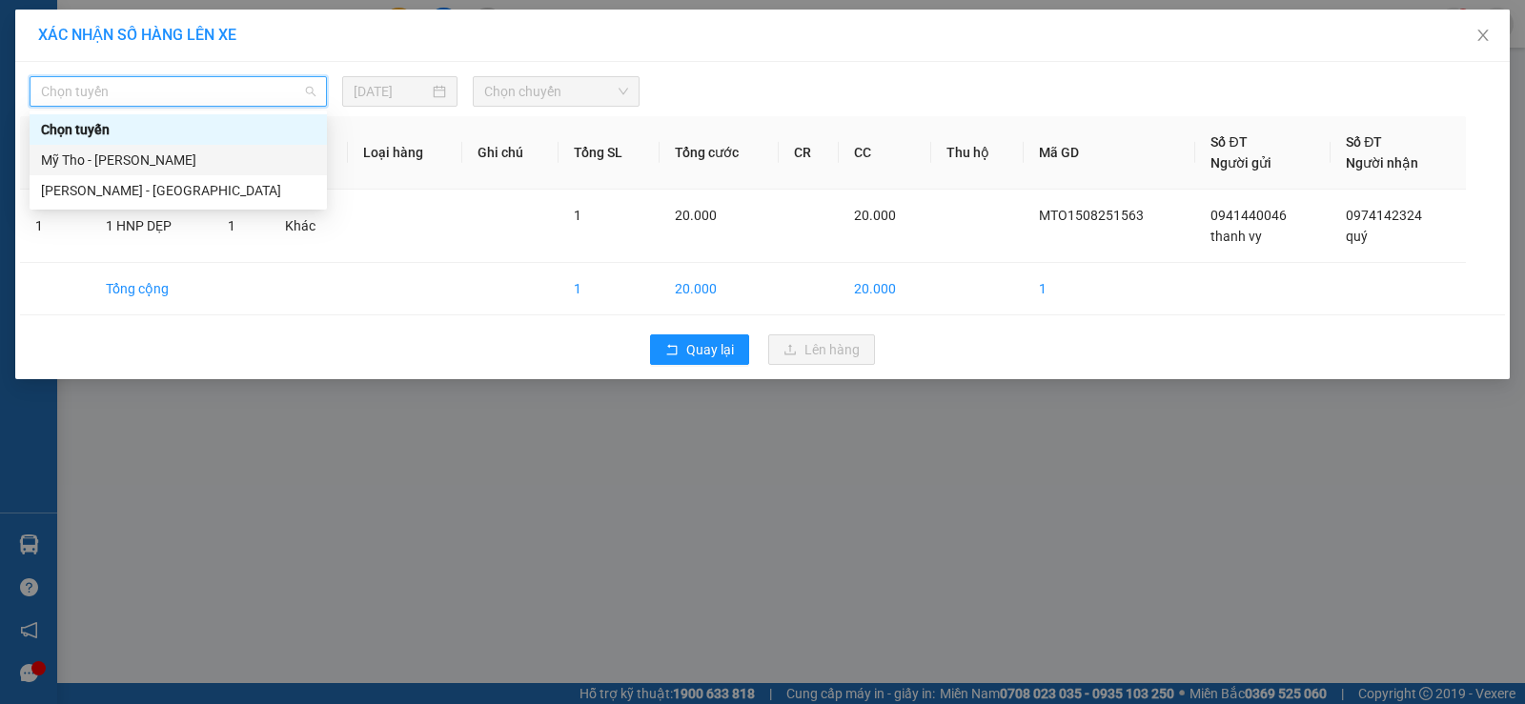
click at [239, 156] on div "Mỹ Tho - Hồ Chí Minh" at bounding box center [178, 160] width 274 height 21
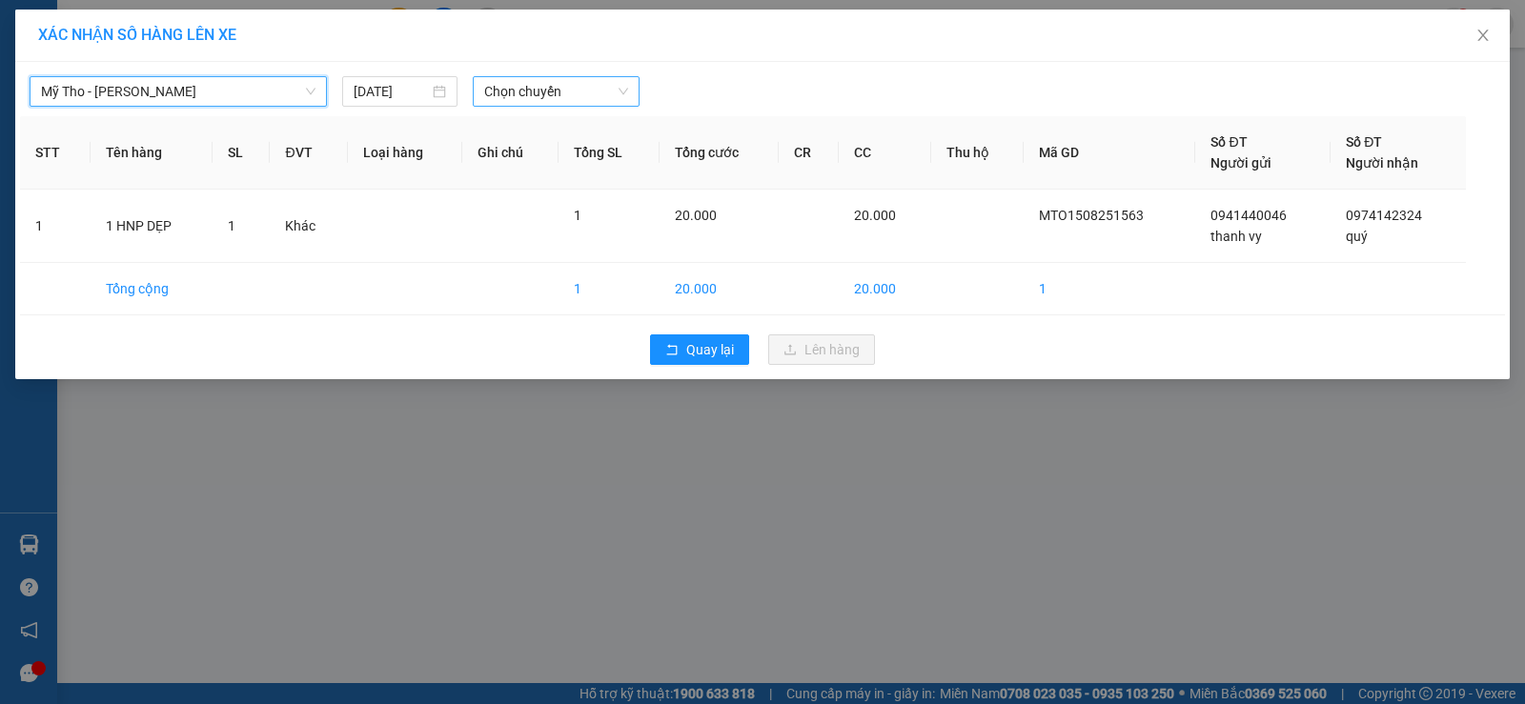
click at [528, 91] on span "Chọn chuyến" at bounding box center [556, 91] width 144 height 29
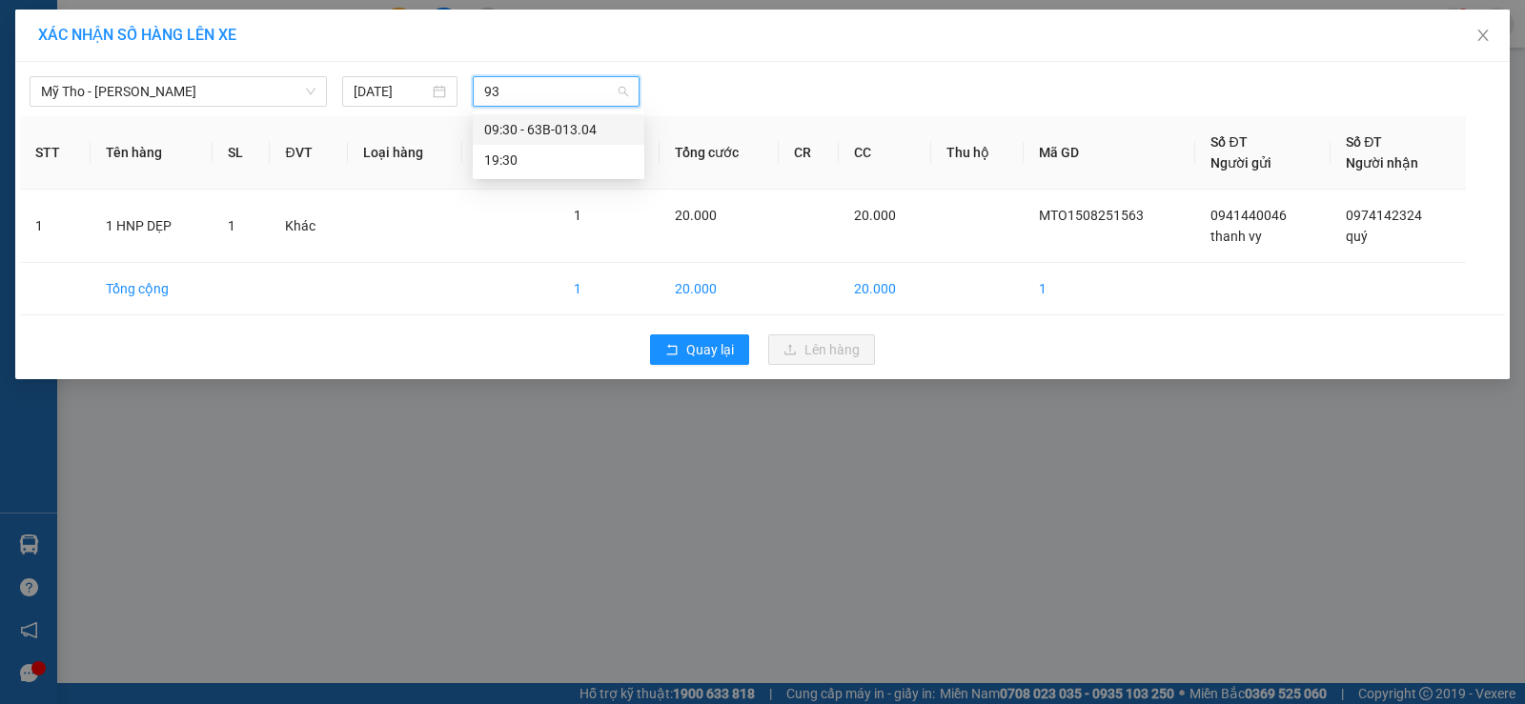
type input "930"
click at [589, 135] on div "09:30 - 63B-013.04" at bounding box center [558, 129] width 149 height 21
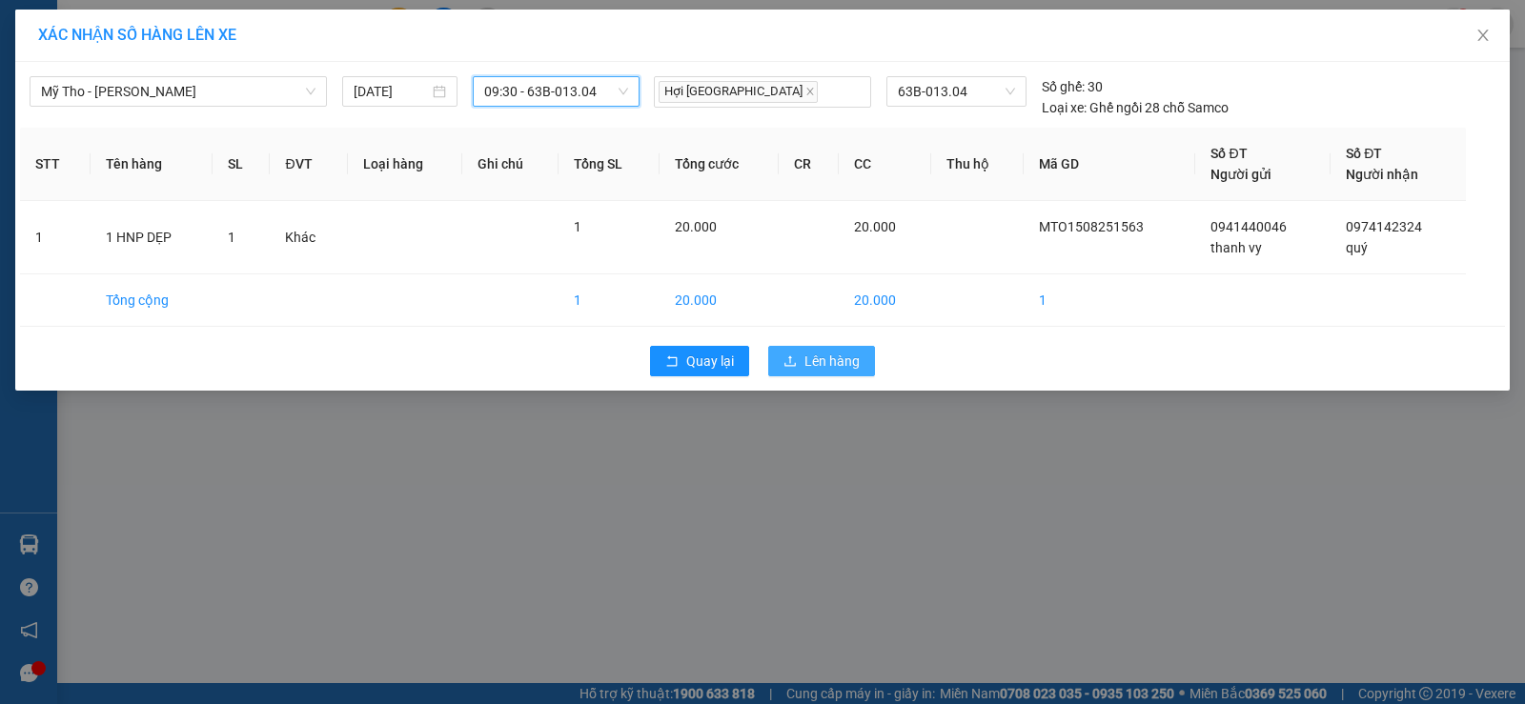
click at [825, 367] on span "Lên hàng" at bounding box center [831, 361] width 55 height 21
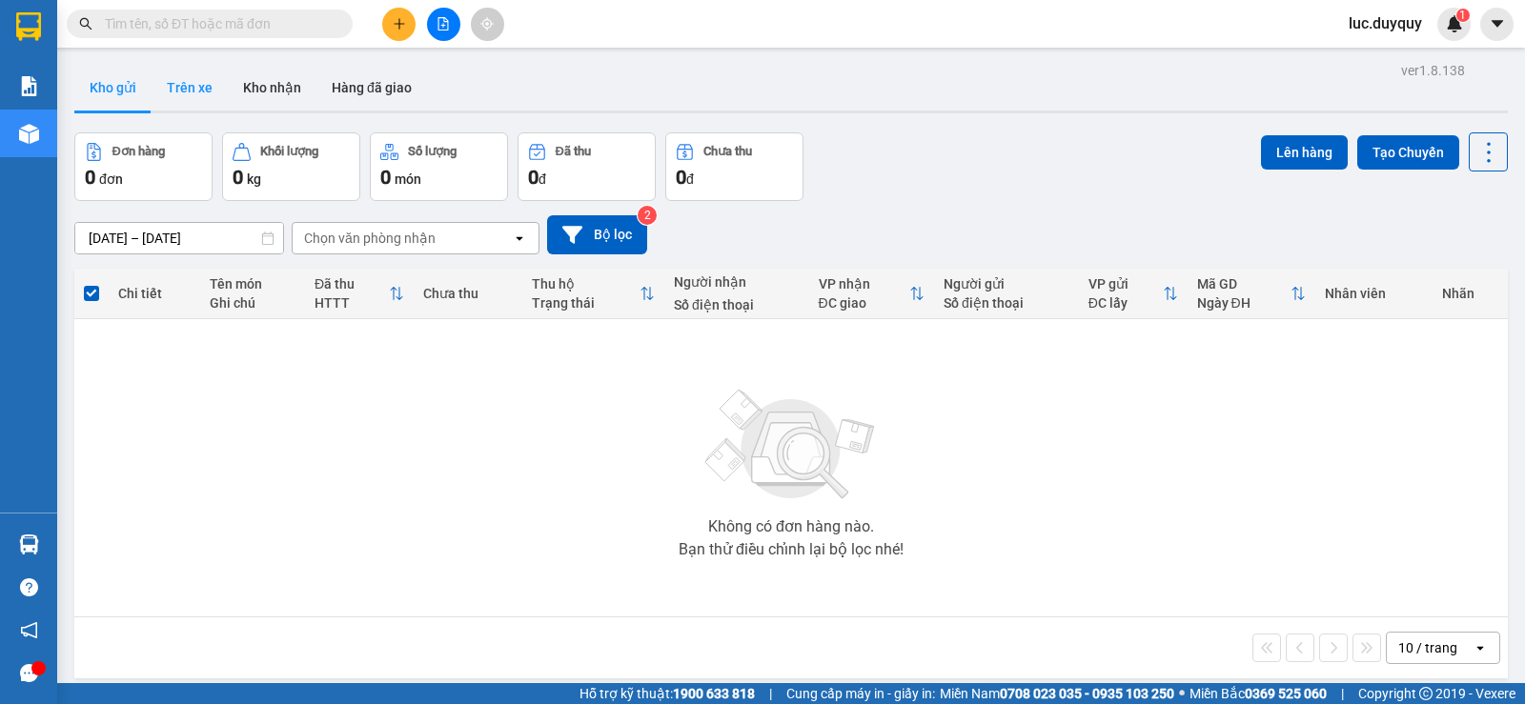
click at [189, 82] on button "Trên xe" at bounding box center [190, 88] width 76 height 46
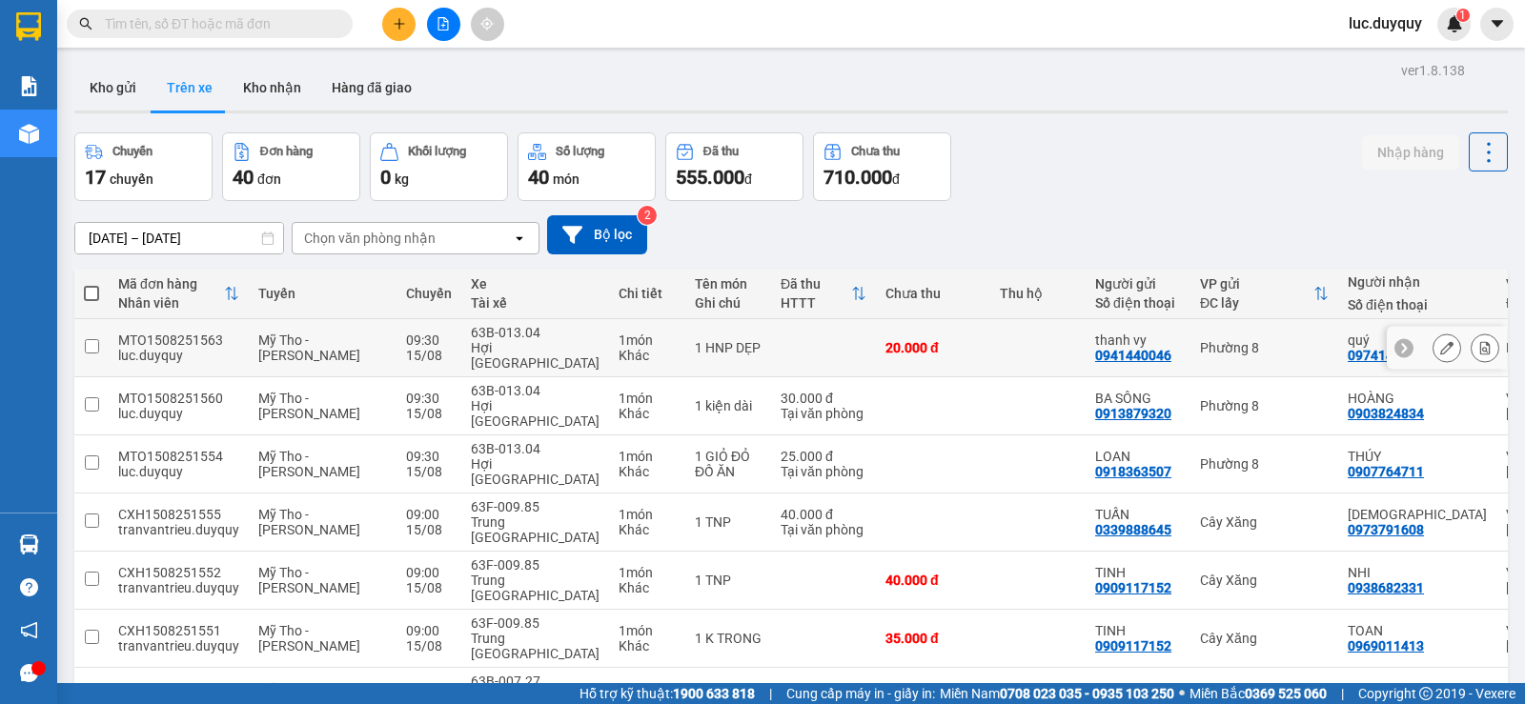
click at [1478, 341] on icon at bounding box center [1484, 347] width 13 height 13
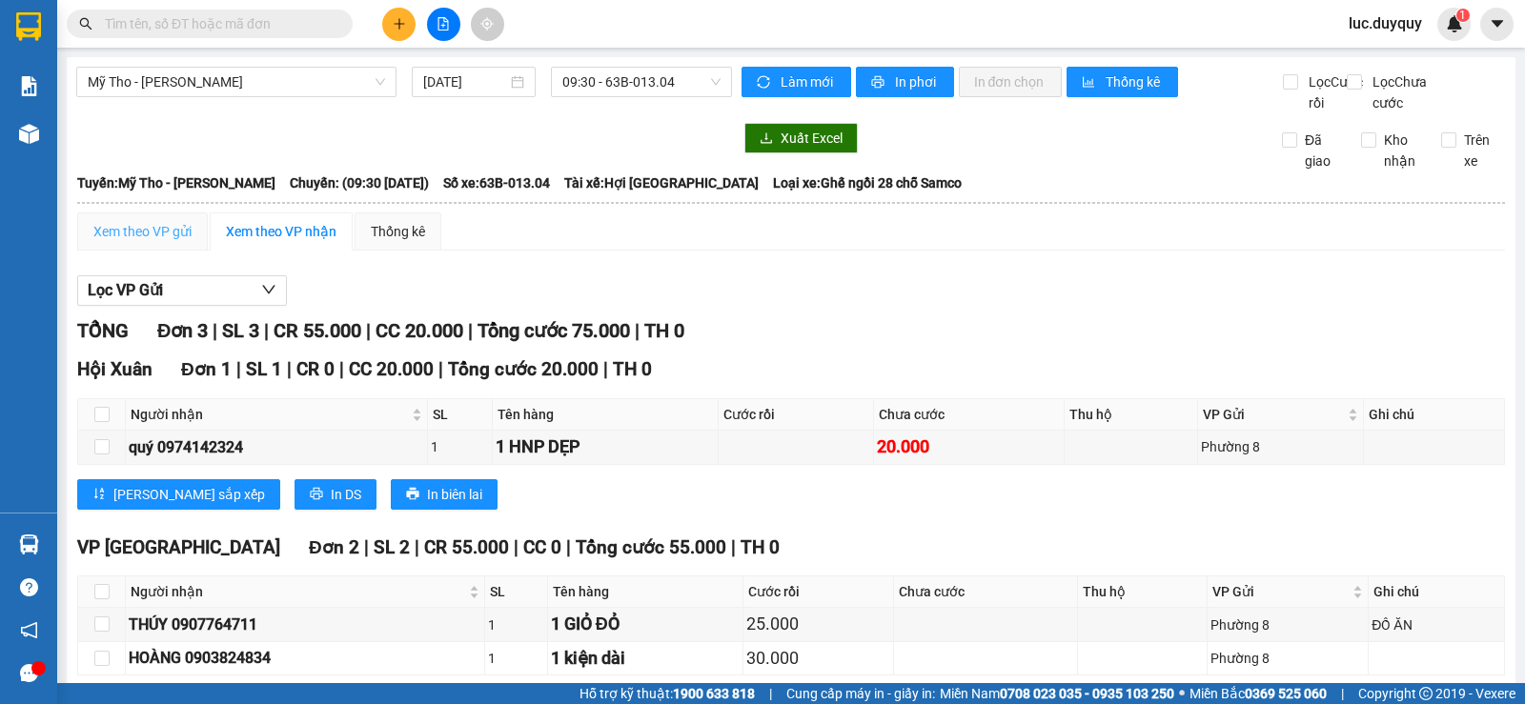
click at [156, 239] on div "Xem theo VP gửi" at bounding box center [142, 231] width 131 height 38
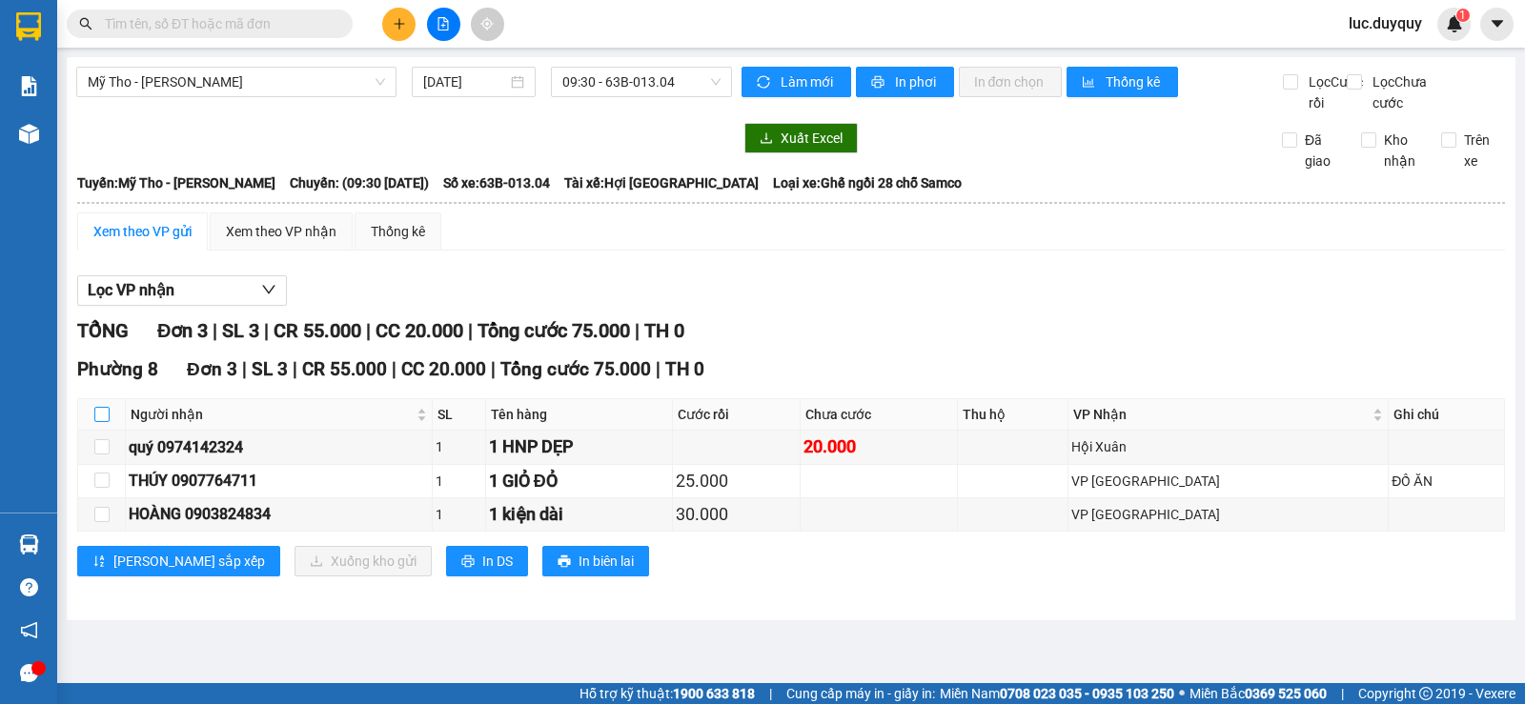
click at [98, 422] on input "checkbox" at bounding box center [101, 414] width 15 height 15
checkbox input "true"
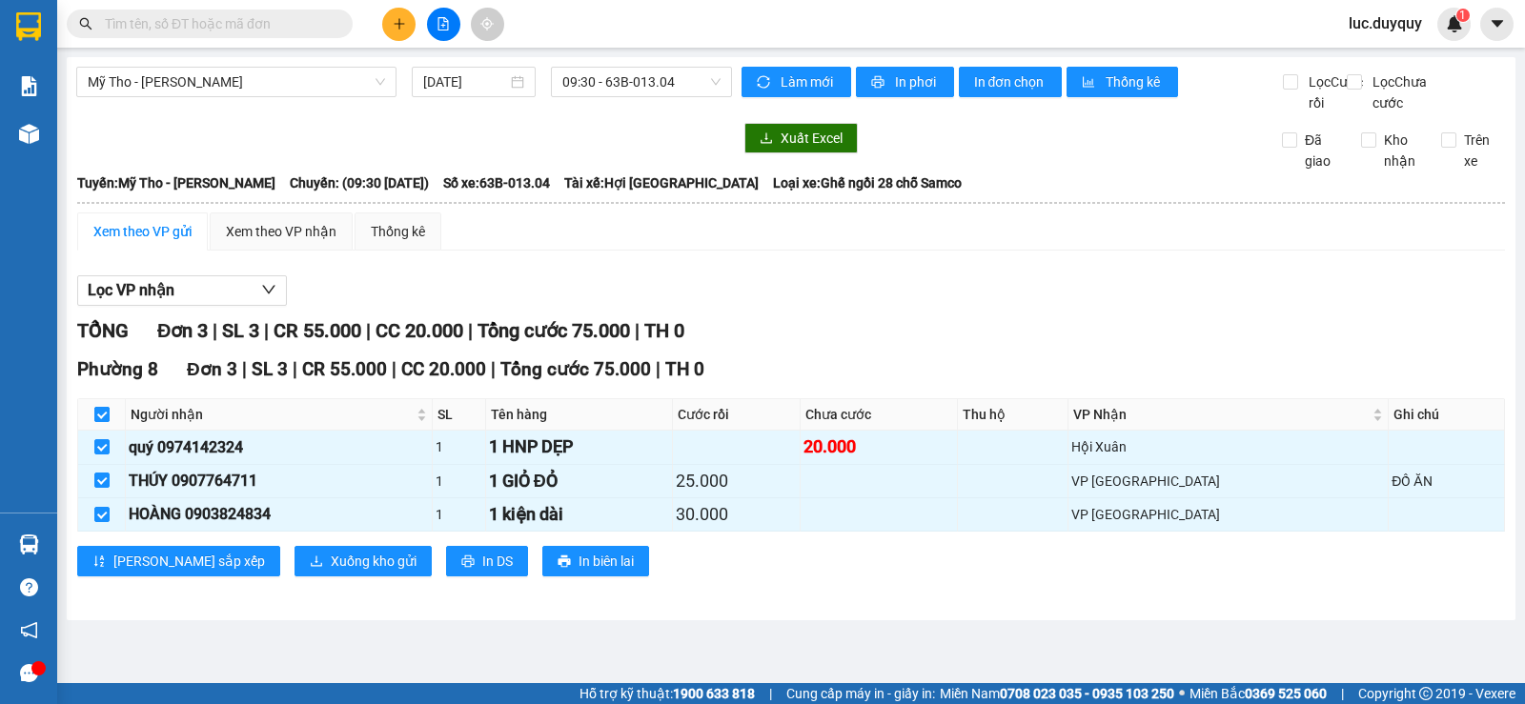
click at [98, 422] on input "checkbox" at bounding box center [101, 414] width 15 height 15
checkbox input "false"
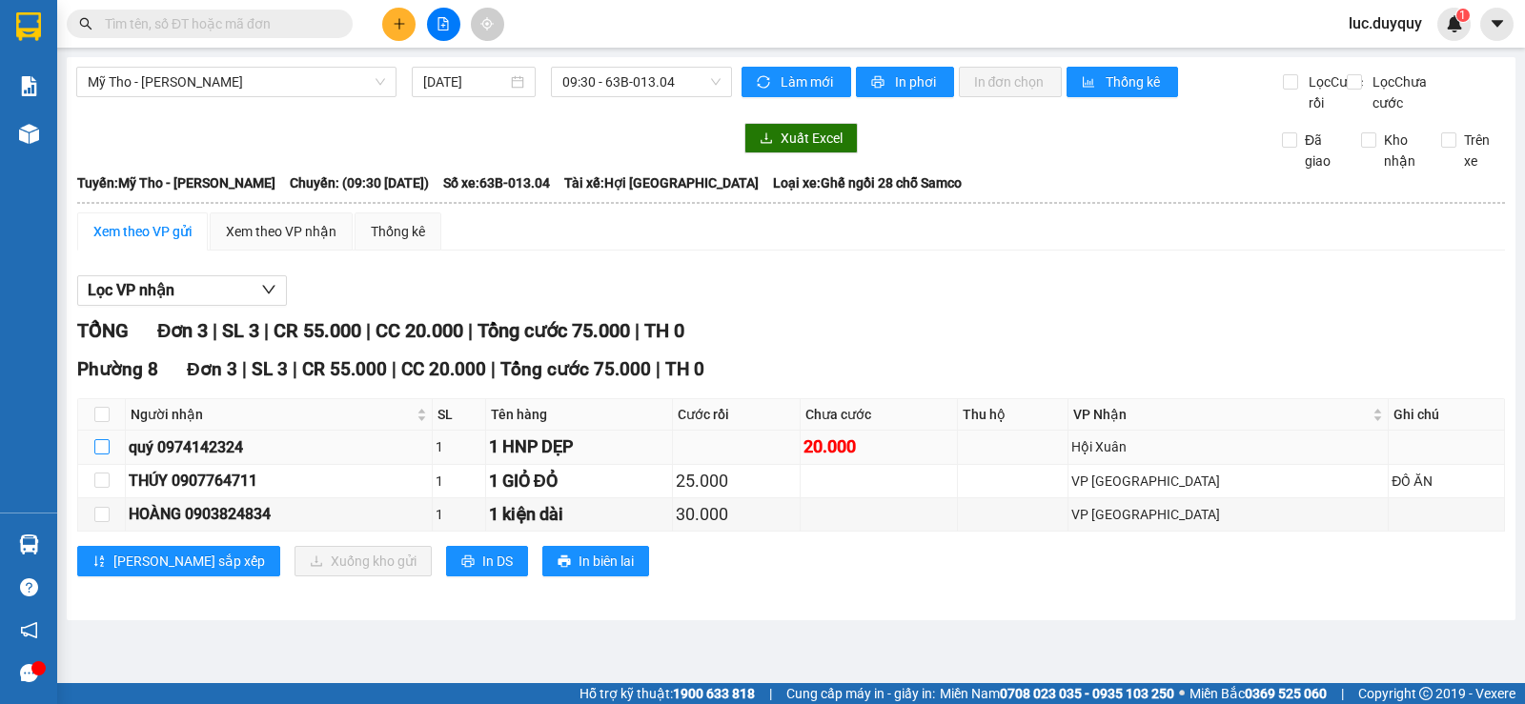
click at [104, 457] on label at bounding box center [101, 446] width 15 height 21
click at [104, 455] on input "checkbox" at bounding box center [101, 446] width 15 height 15
click at [107, 455] on input "checkbox" at bounding box center [101, 446] width 15 height 15
click at [95, 455] on input "checkbox" at bounding box center [101, 446] width 15 height 15
checkbox input "true"
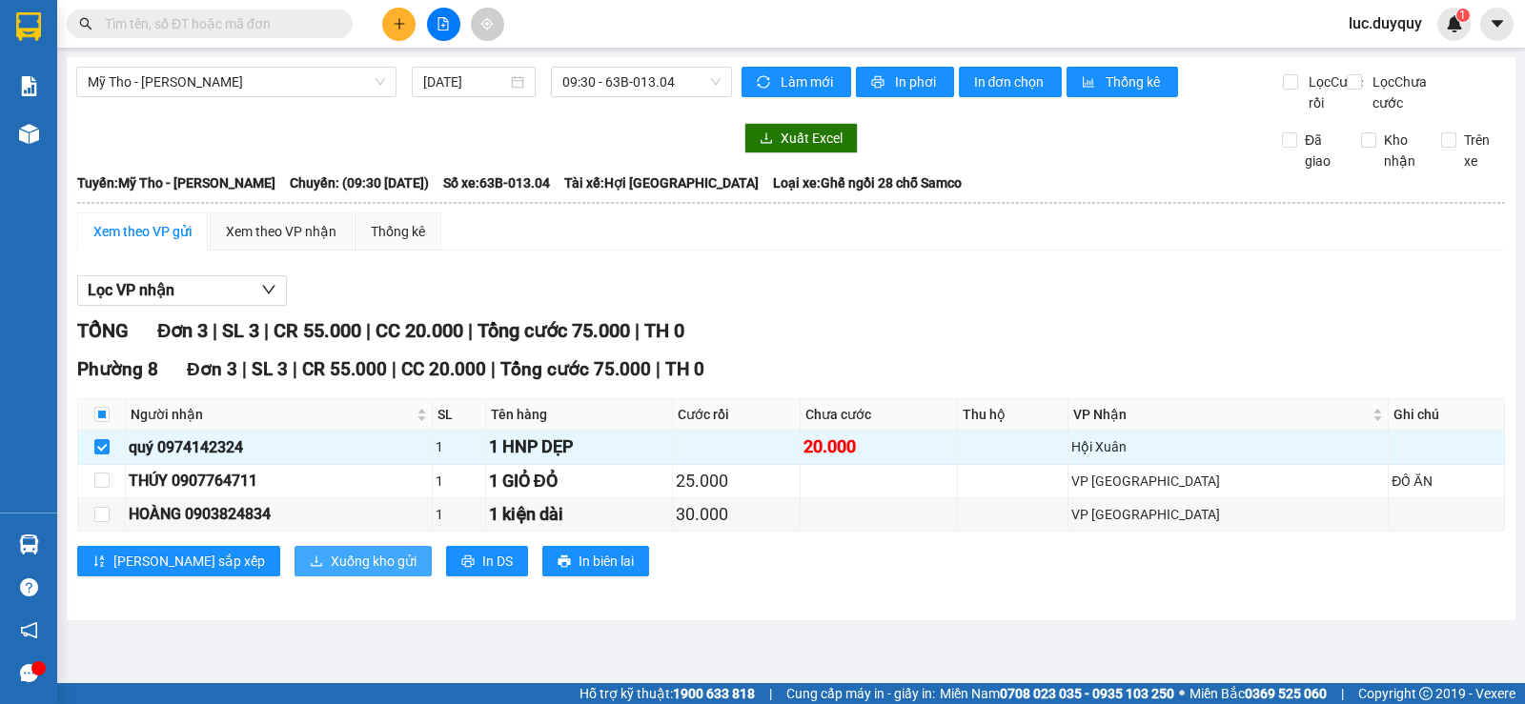
click at [331, 572] on span "Xuống kho gửi" at bounding box center [374, 561] width 86 height 21
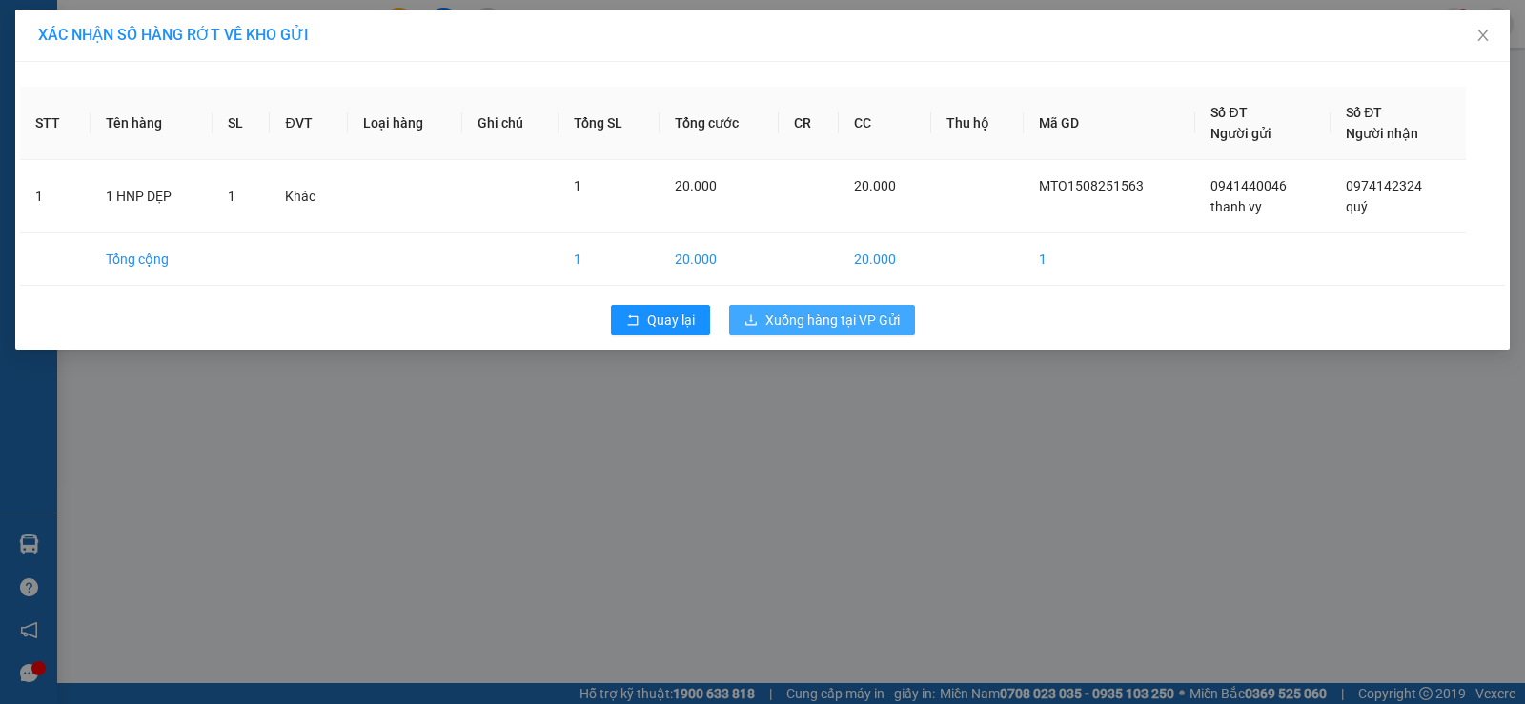
click at [823, 318] on span "Xuống hàng tại VP Gửi" at bounding box center [832, 320] width 134 height 21
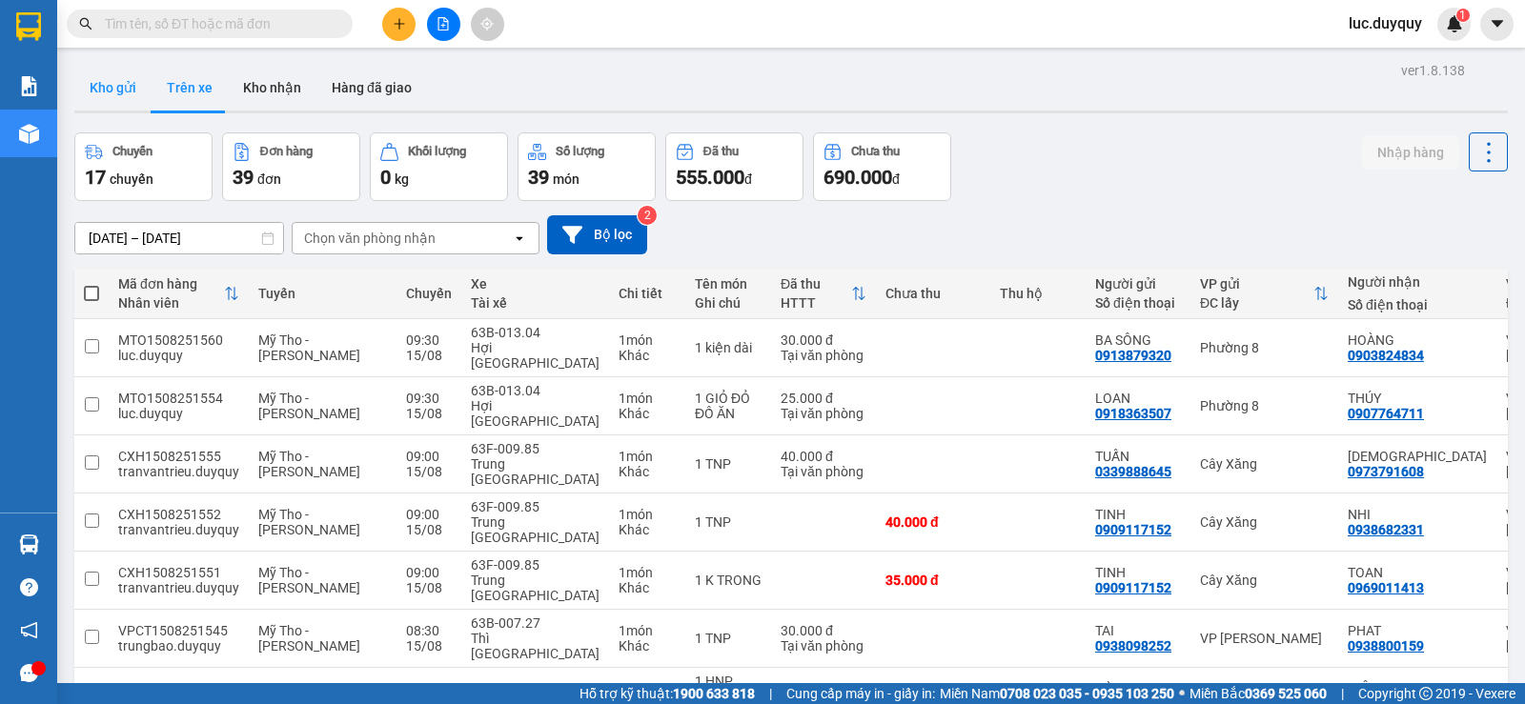
drag, startPoint x: 96, startPoint y: 101, endPoint x: 114, endPoint y: 86, distance: 23.7
click at [96, 100] on button "Kho gửi" at bounding box center [112, 88] width 77 height 46
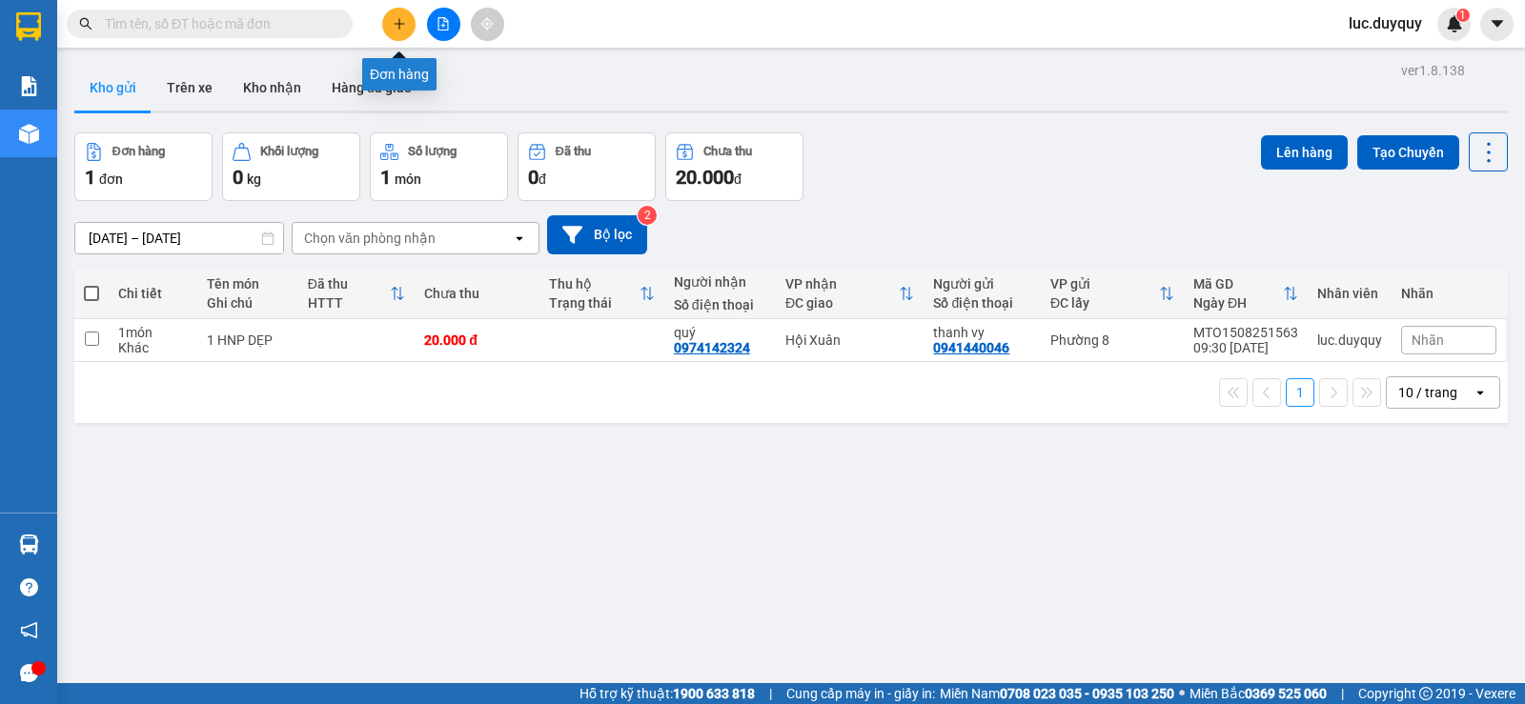
click at [394, 15] on button at bounding box center [398, 24] width 33 height 33
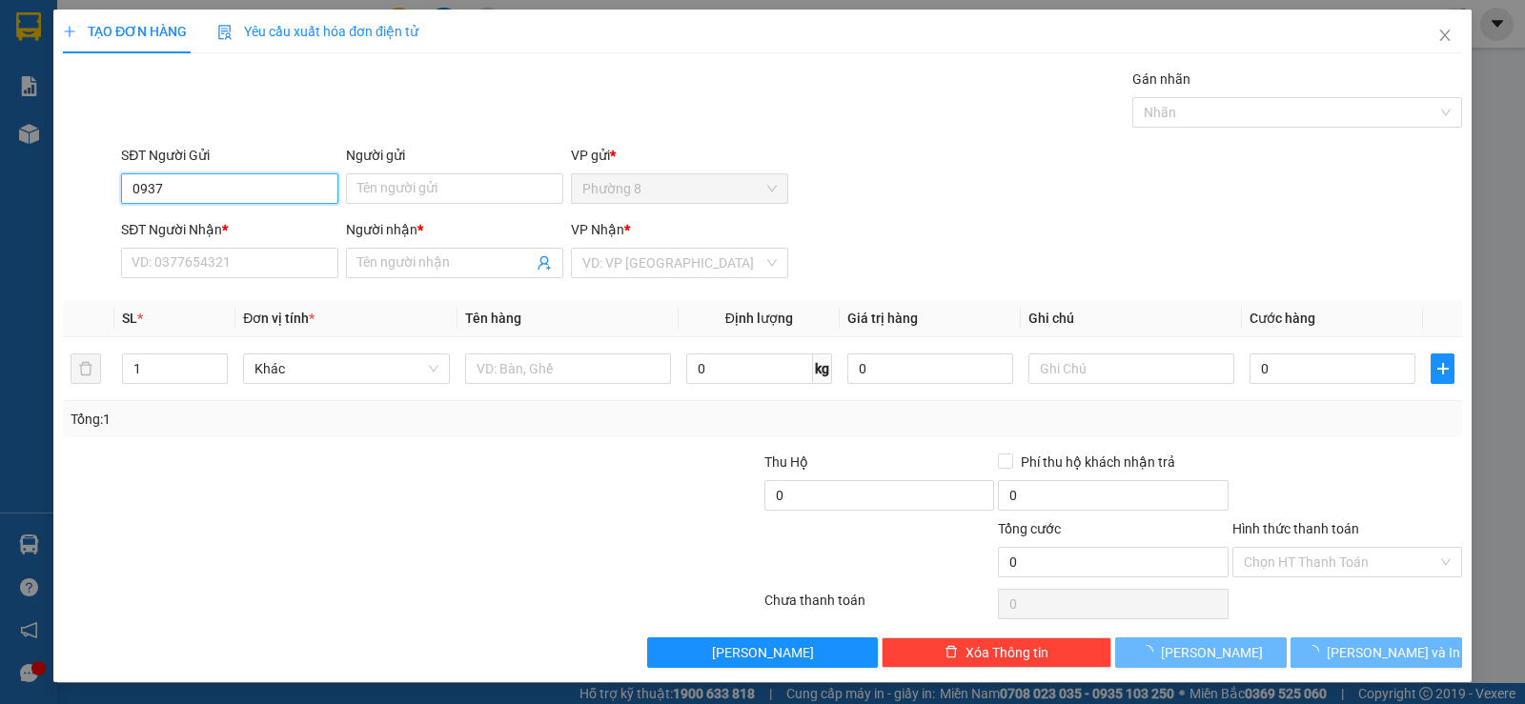
type input "09377"
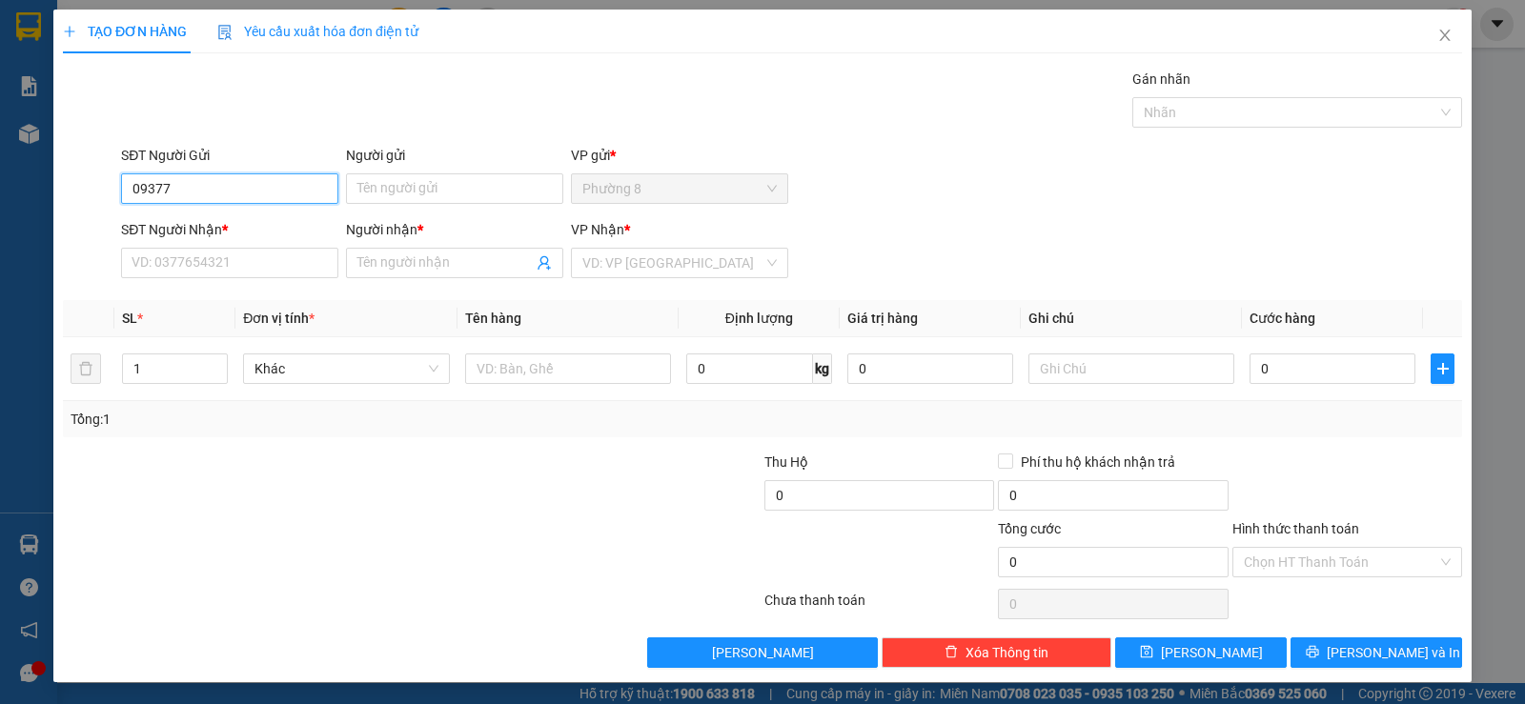
drag, startPoint x: 283, startPoint y: 186, endPoint x: 0, endPoint y: 183, distance: 283.0
click at [0, 179] on div "TẠO ĐƠN HÀNG Yêu cầu xuất hóa đơn điện tử Transit Pickup Surcharge Ids Transit …" at bounding box center [762, 352] width 1525 height 704
click at [217, 187] on input "881" at bounding box center [229, 188] width 217 height 30
click at [251, 219] on div "0366781881 - NHI" at bounding box center [227, 226] width 192 height 21
type input "0366781881"
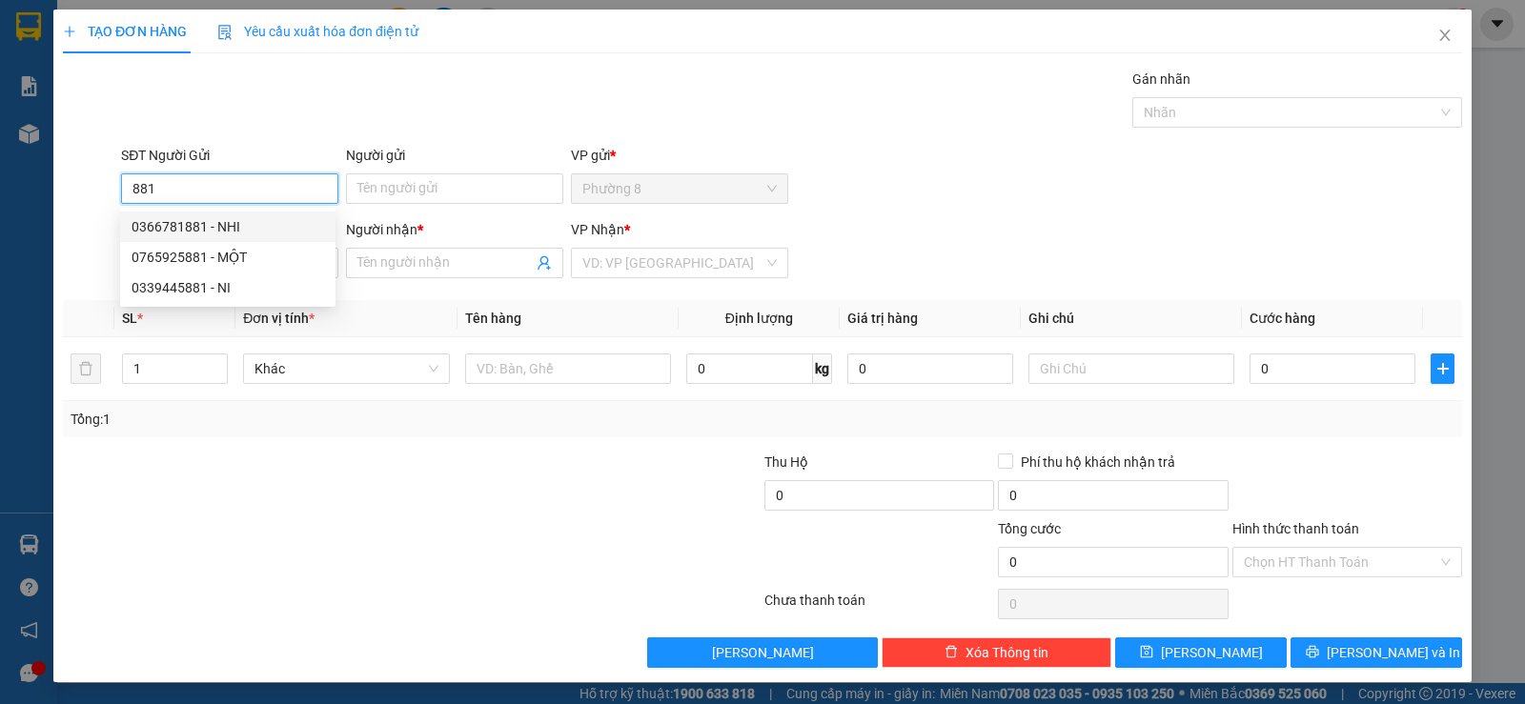
type input "NHI"
type input "0909282346"
type input "TRANG"
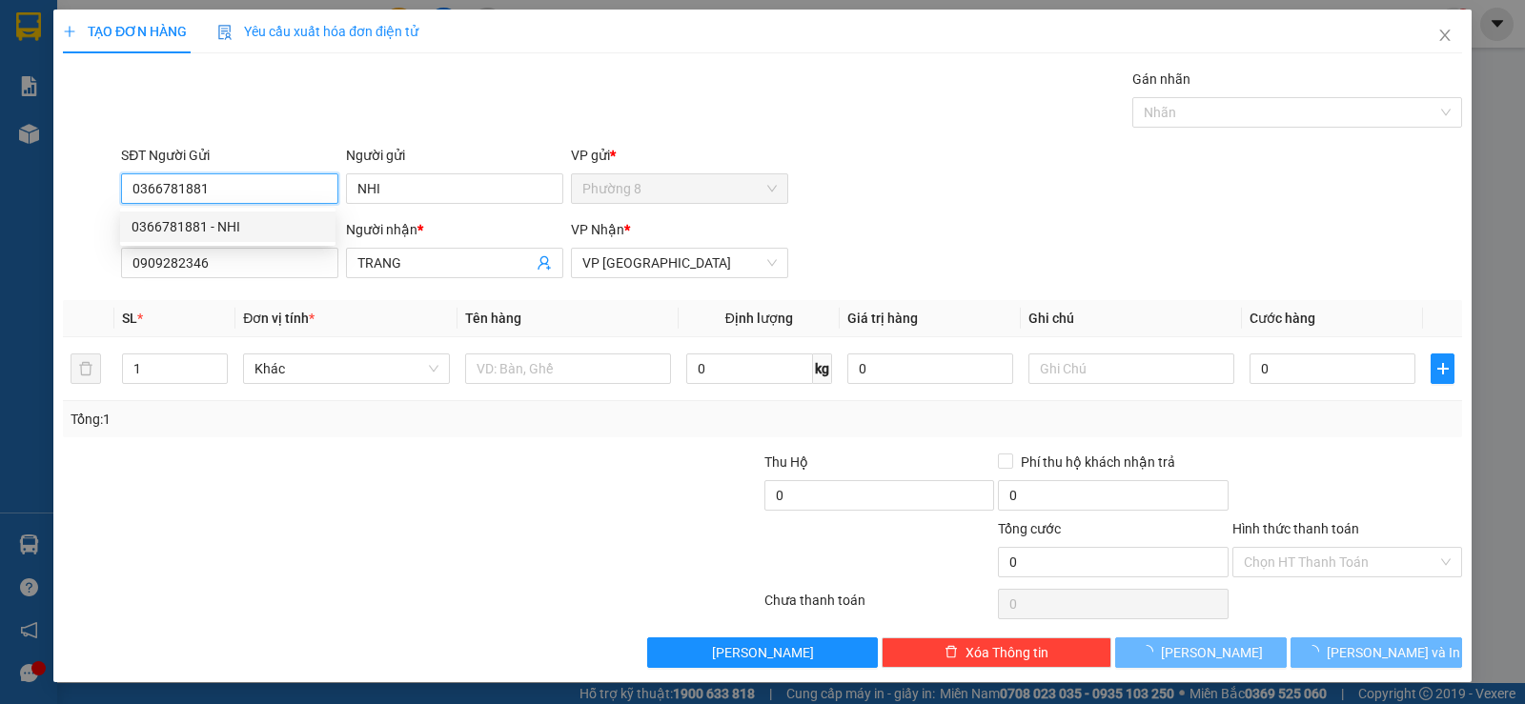
type input "25.000"
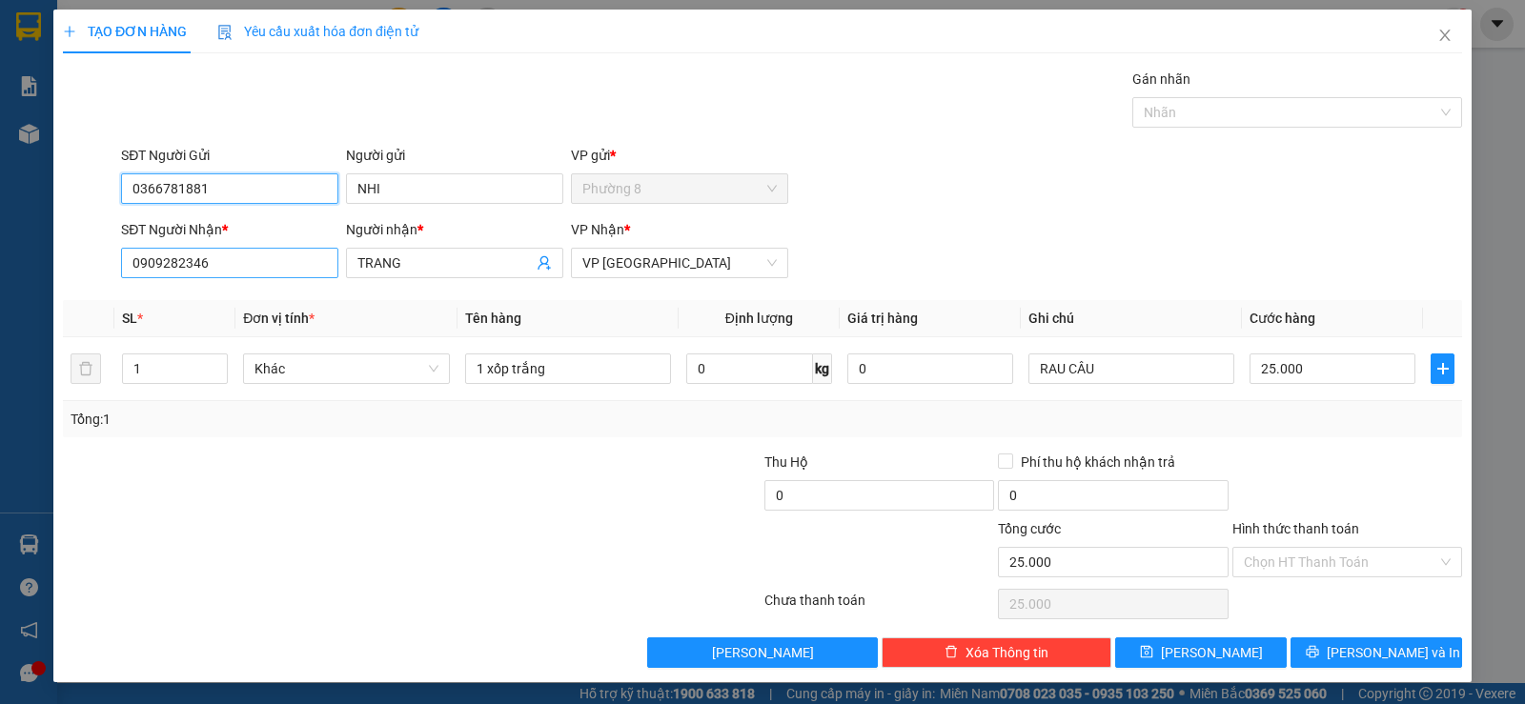
type input "0366781881"
drag, startPoint x: 258, startPoint y: 264, endPoint x: 0, endPoint y: 269, distance: 258.3
click at [0, 269] on div "TẠO ĐƠN HÀNG Yêu cầu xuất hóa đơn điện tử Transit Pickup Surcharge Ids Transit …" at bounding box center [762, 352] width 1525 height 704
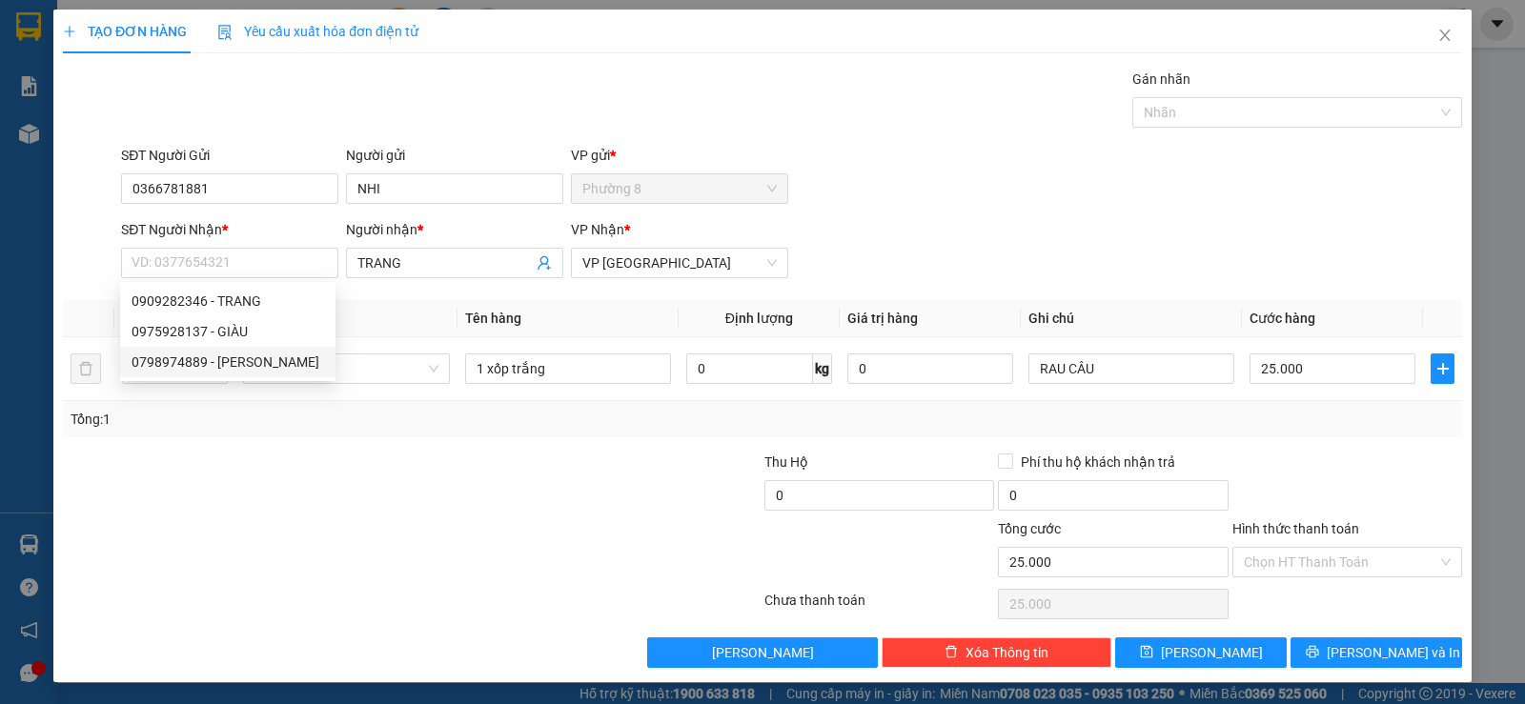
click at [340, 476] on div at bounding box center [295, 485] width 468 height 67
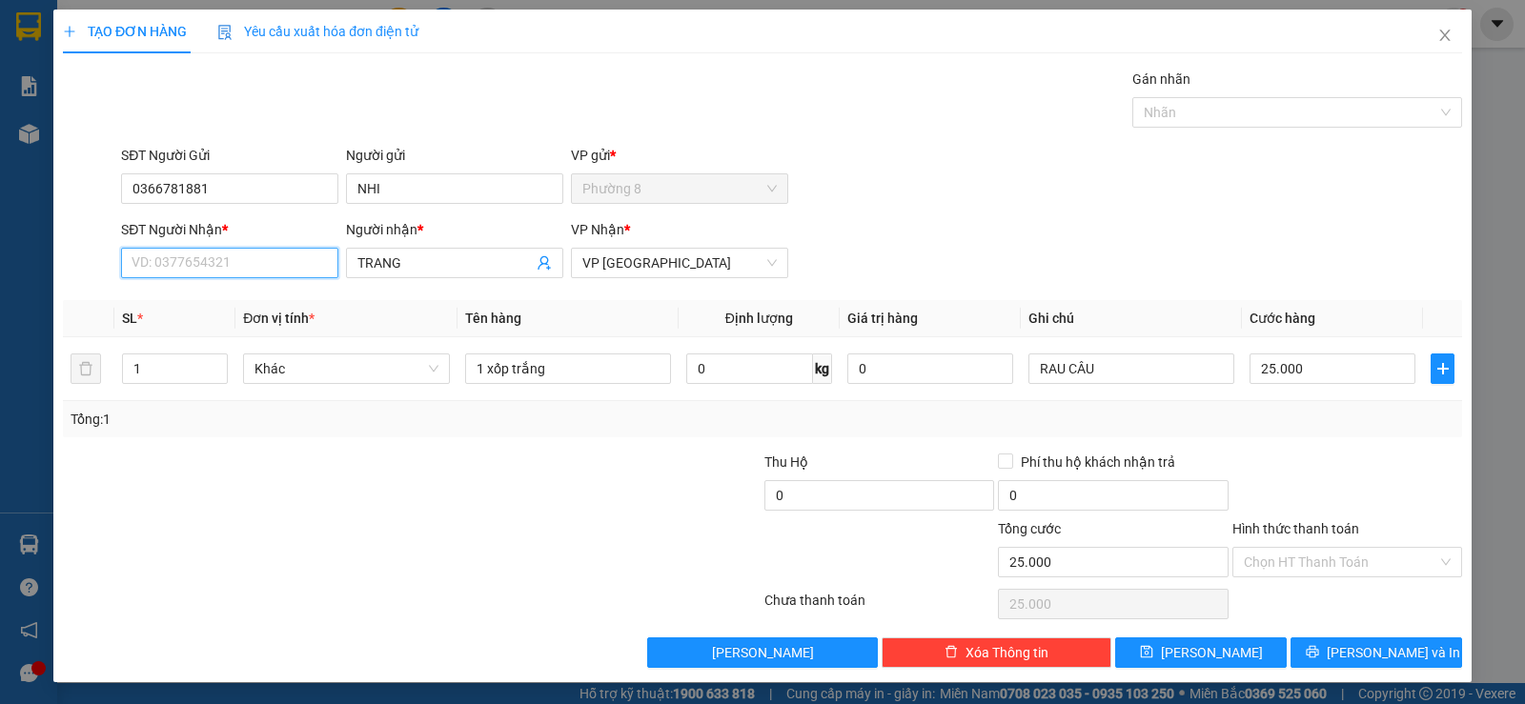
click at [283, 261] on input "SĐT Người Nhận *" at bounding box center [229, 263] width 217 height 30
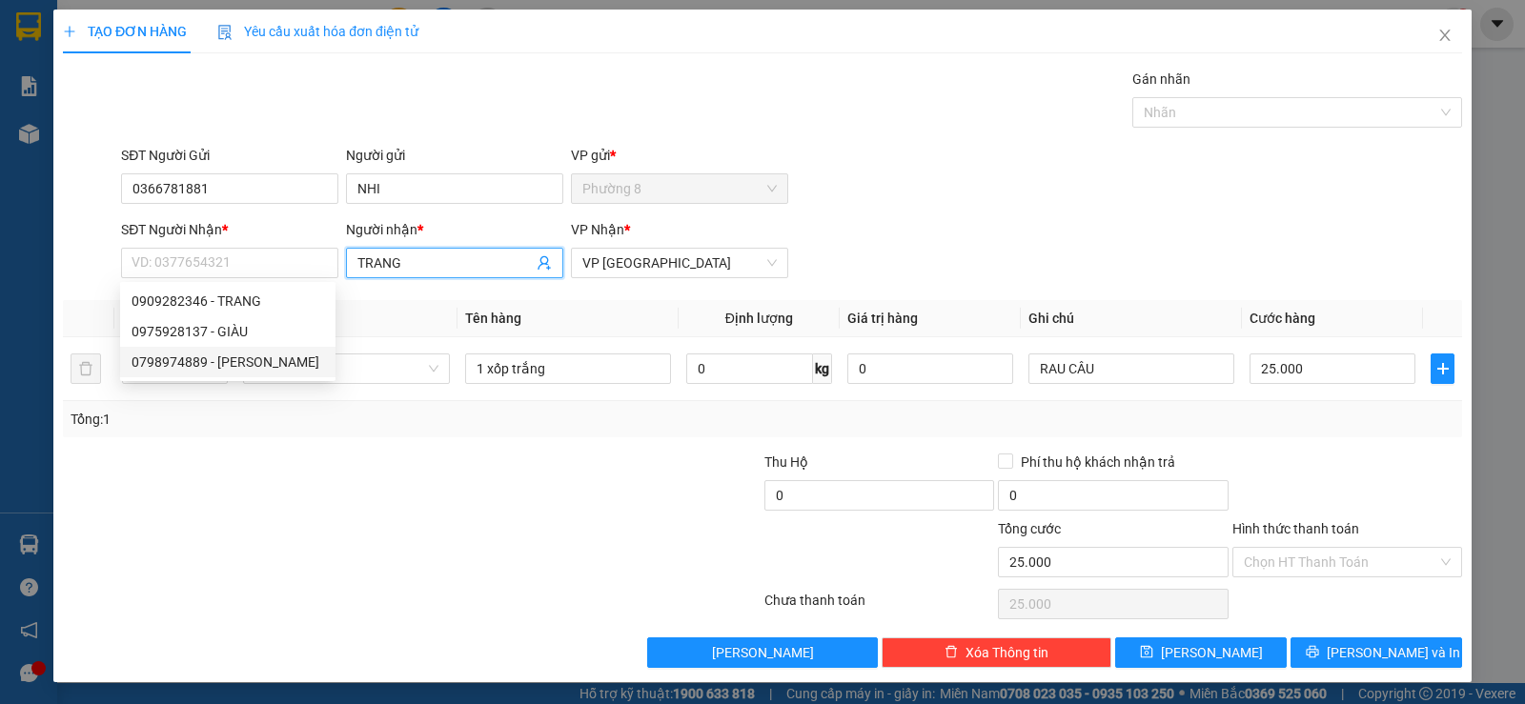
click at [540, 261] on icon "user-add" at bounding box center [543, 262] width 15 height 15
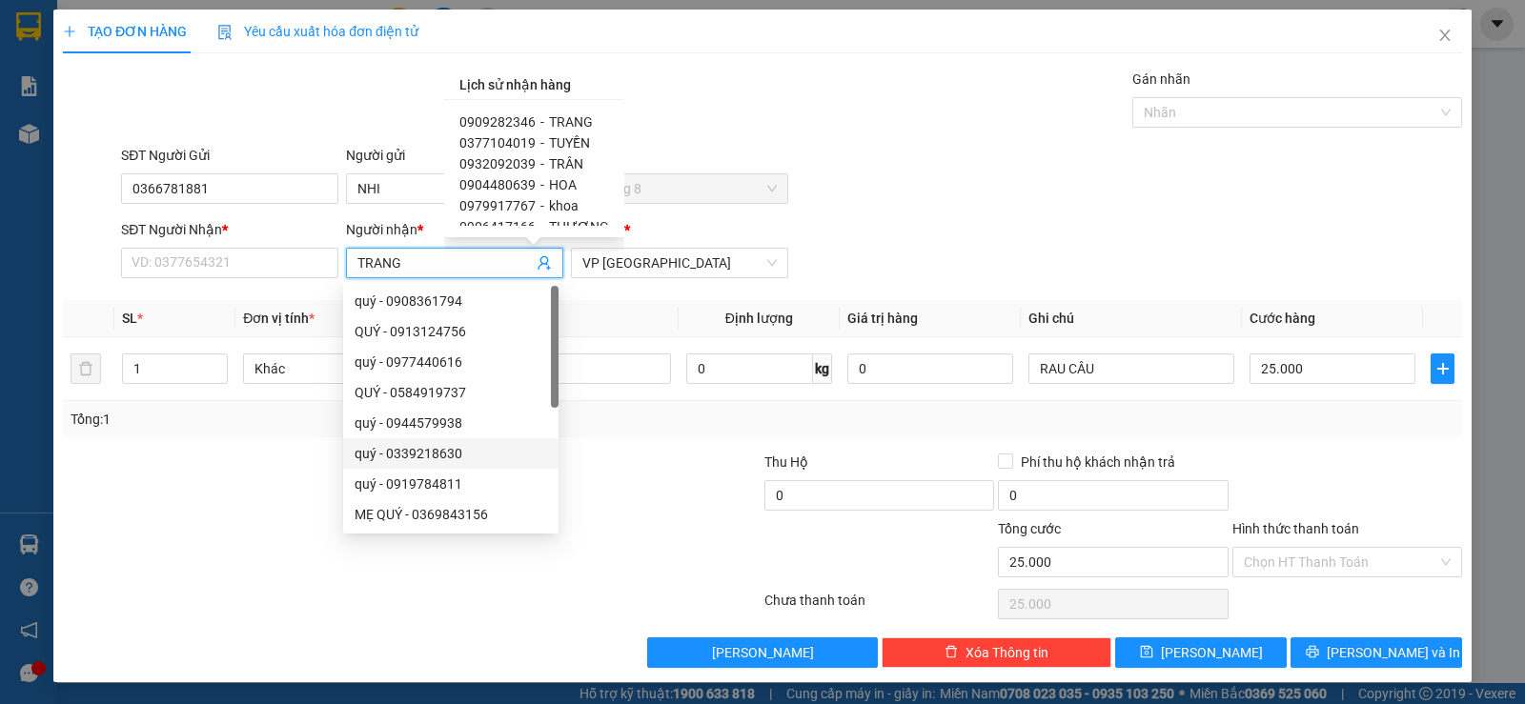
scroll to position [61, 0]
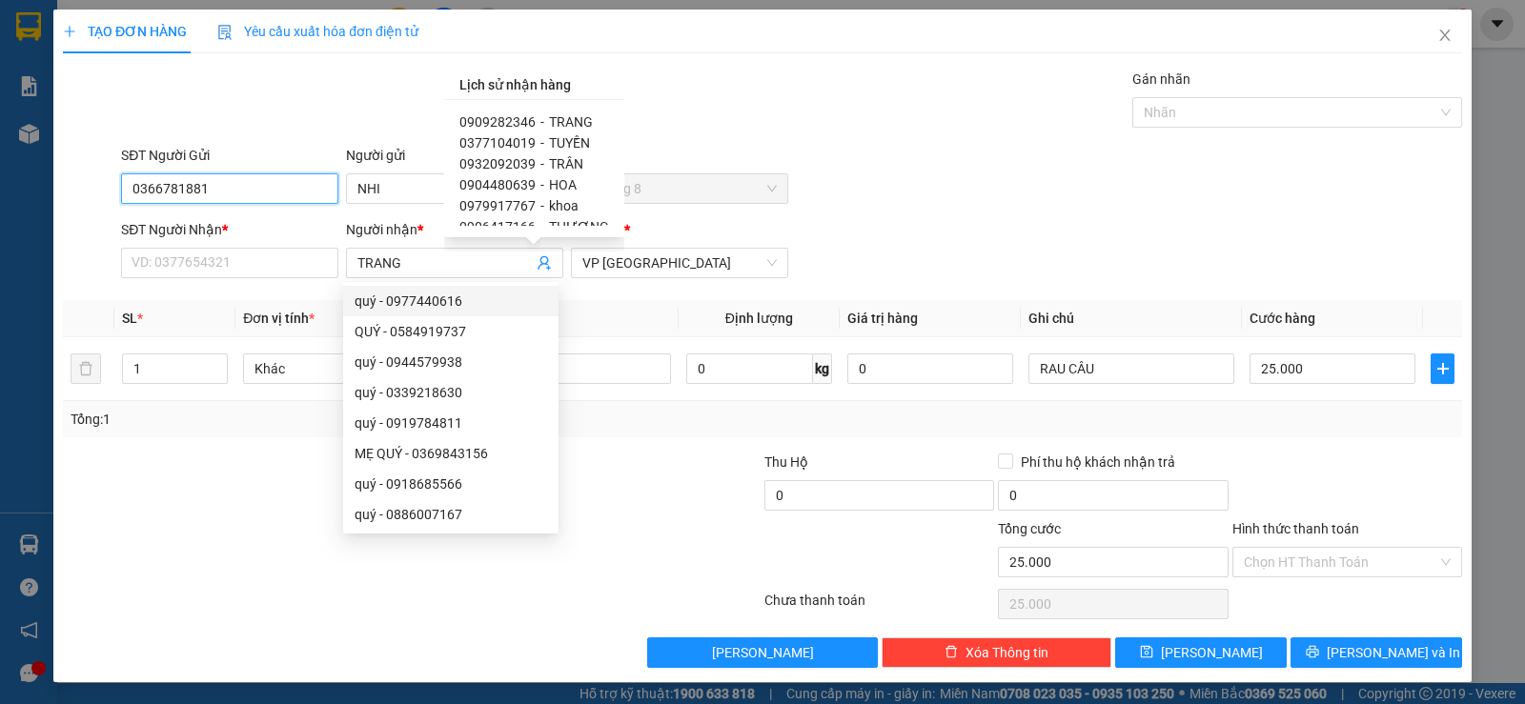
drag, startPoint x: 252, startPoint y: 190, endPoint x: 0, endPoint y: 136, distance: 257.2
click at [0, 140] on div "TẠO ĐƠN HÀNG Yêu cầu xuất hóa đơn điện tử Transit Pickup Surcharge Ids Transit …" at bounding box center [762, 352] width 1525 height 704
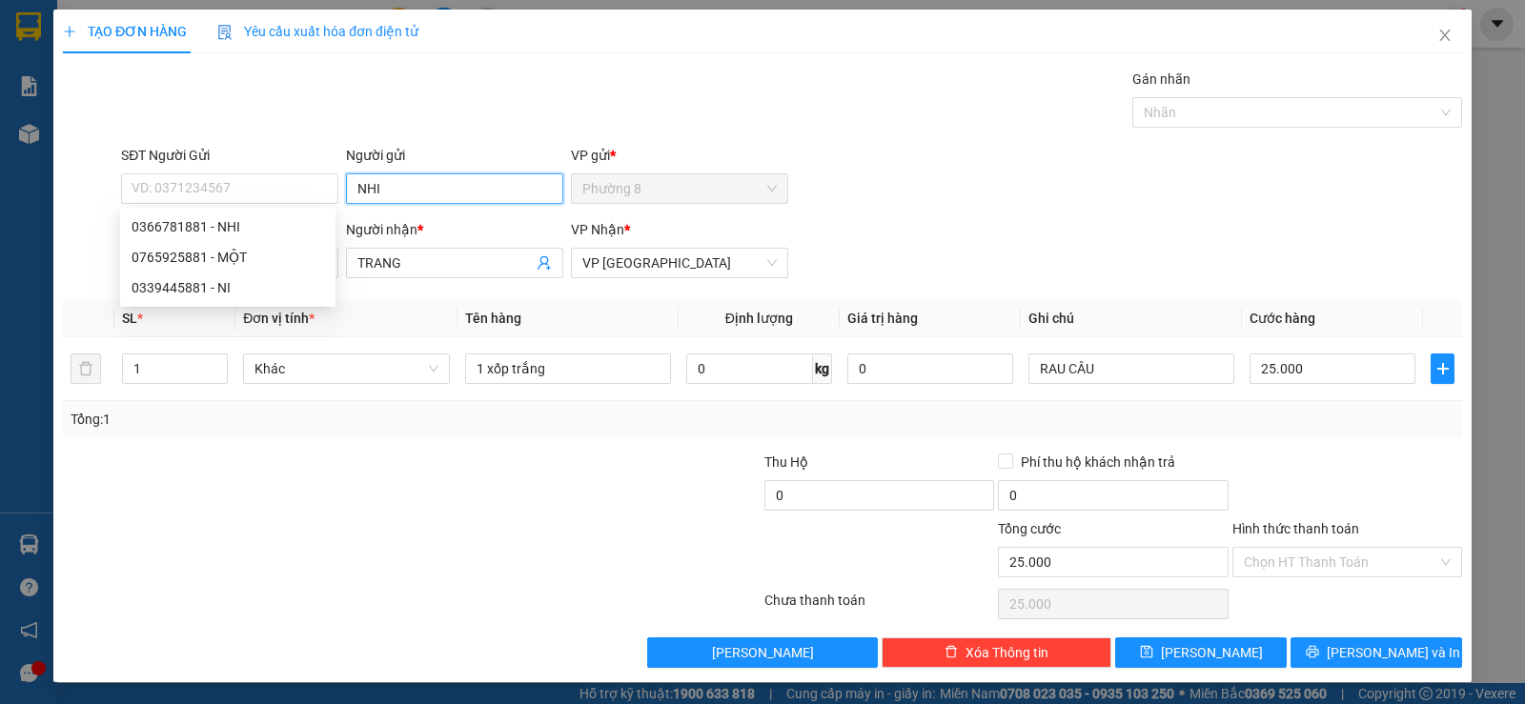
drag, startPoint x: 433, startPoint y: 181, endPoint x: 146, endPoint y: 145, distance: 289.1
click at [146, 145] on div "SĐT Người Gửi VD: 0371234567 Người gửi NHI NHI VP gửi * Phường 8" at bounding box center [791, 178] width 1348 height 67
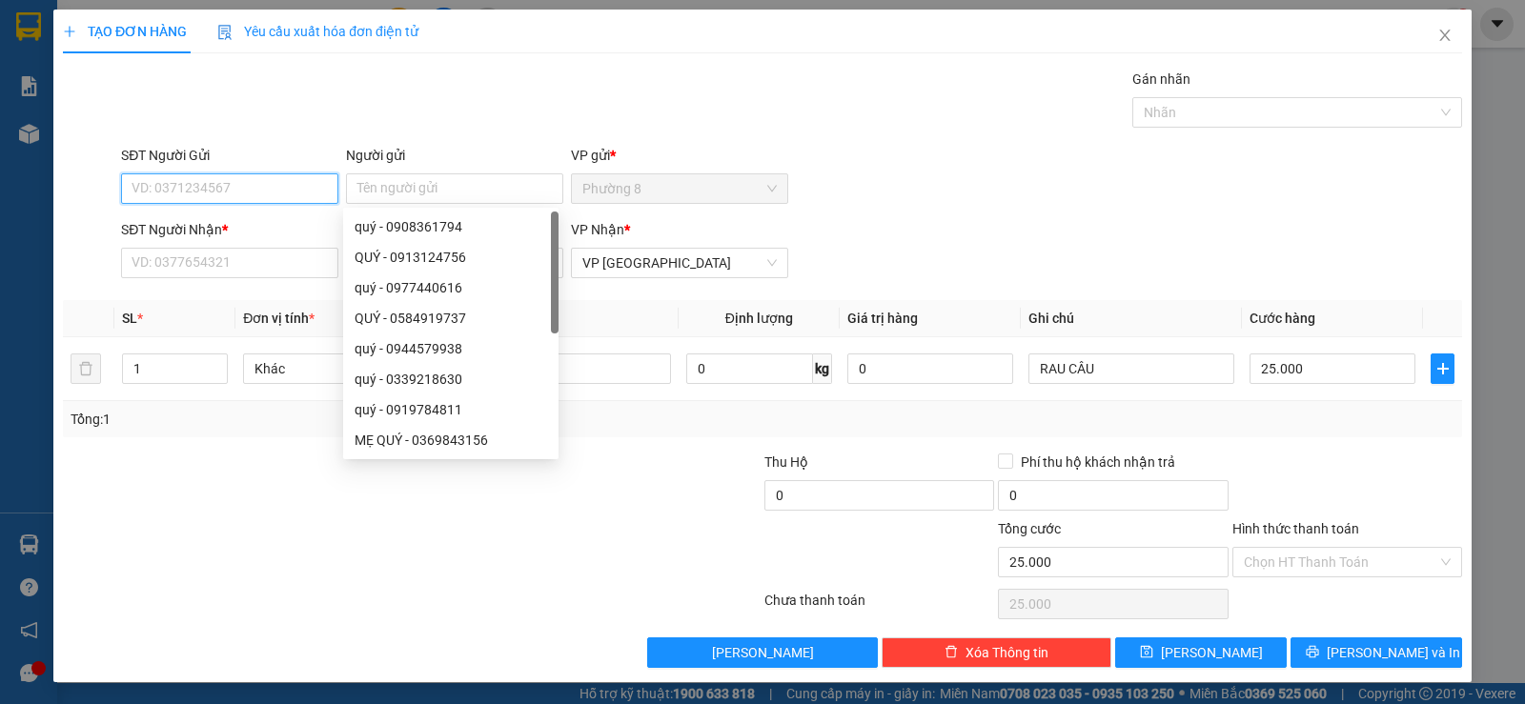
click at [214, 188] on input "SĐT Người Gửi" at bounding box center [229, 188] width 217 height 30
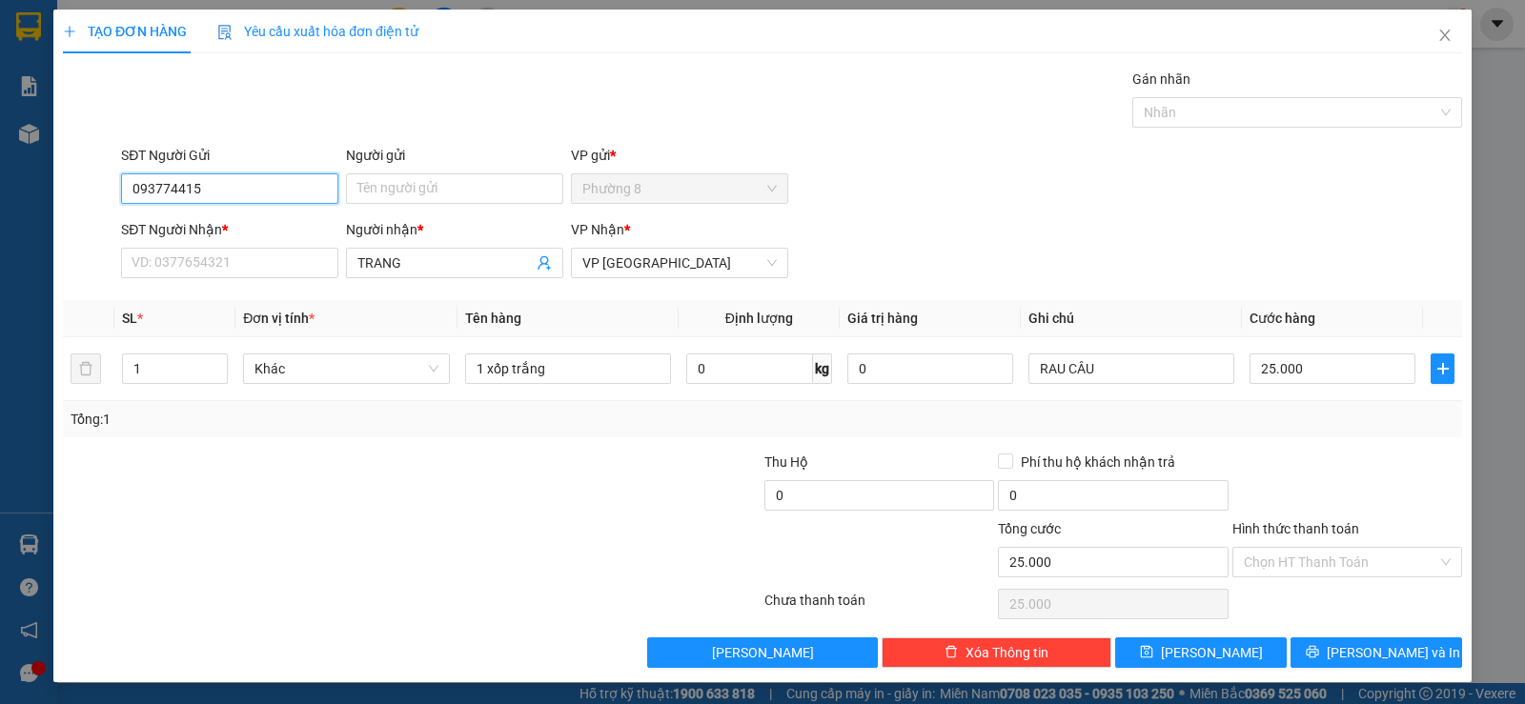
drag, startPoint x: 162, startPoint y: 184, endPoint x: 106, endPoint y: 191, distance: 56.6
click at [107, 193] on div "SĐT Người Gửi 093774415 093774415 Người gửi Tên người gửi VP gửi * Phường 8" at bounding box center [762, 178] width 1403 height 67
drag, startPoint x: 142, startPoint y: 181, endPoint x: 46, endPoint y: 187, distance: 96.4
click at [46, 187] on div "TẠO ĐƠN HÀNG Yêu cầu xuất hóa đơn điện tử Transit Pickup Surcharge Ids Transit …" at bounding box center [762, 352] width 1525 height 704
drag, startPoint x: 135, startPoint y: 181, endPoint x: 117, endPoint y: 187, distance: 19.0
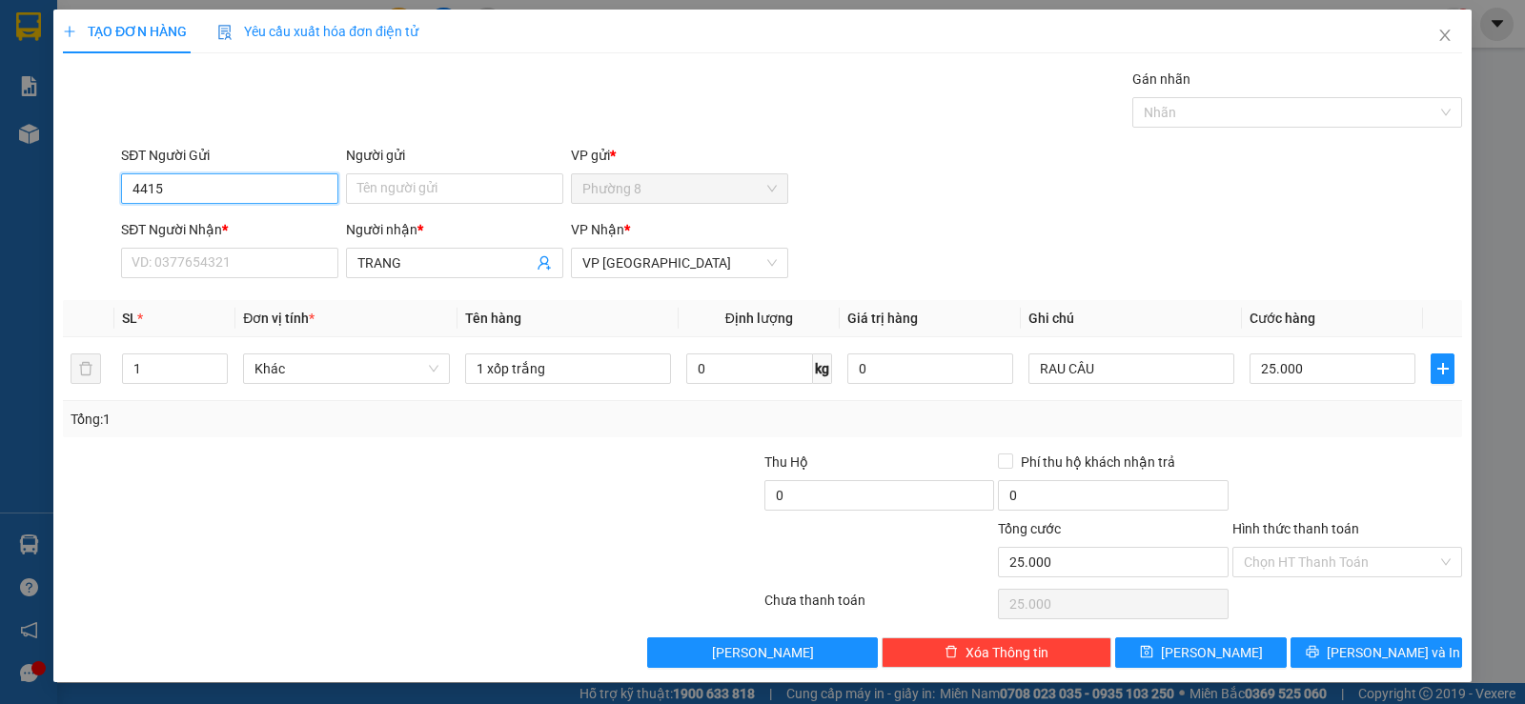
click at [119, 187] on div "SĐT Người Gửi 4415" at bounding box center [229, 178] width 225 height 67
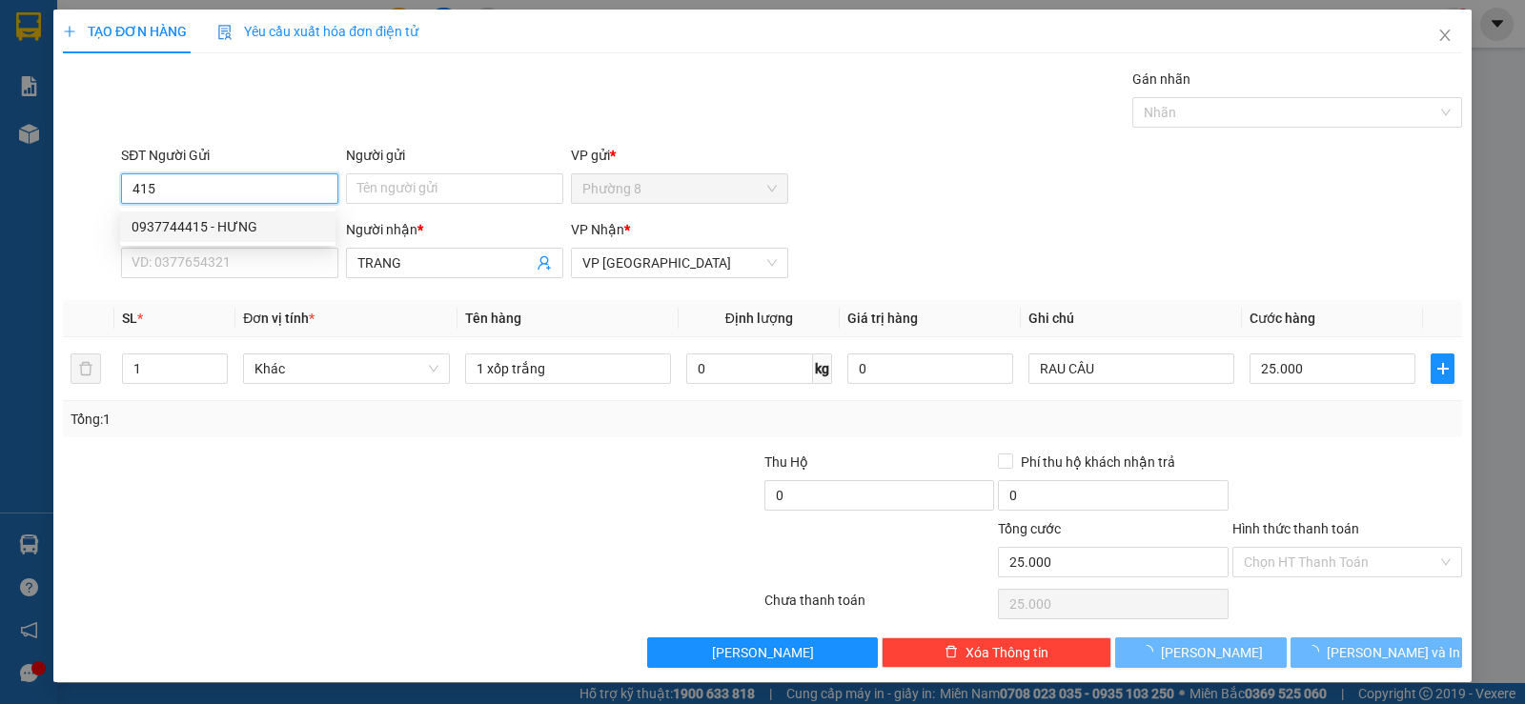
type input "0914373415"
type input "SANH"
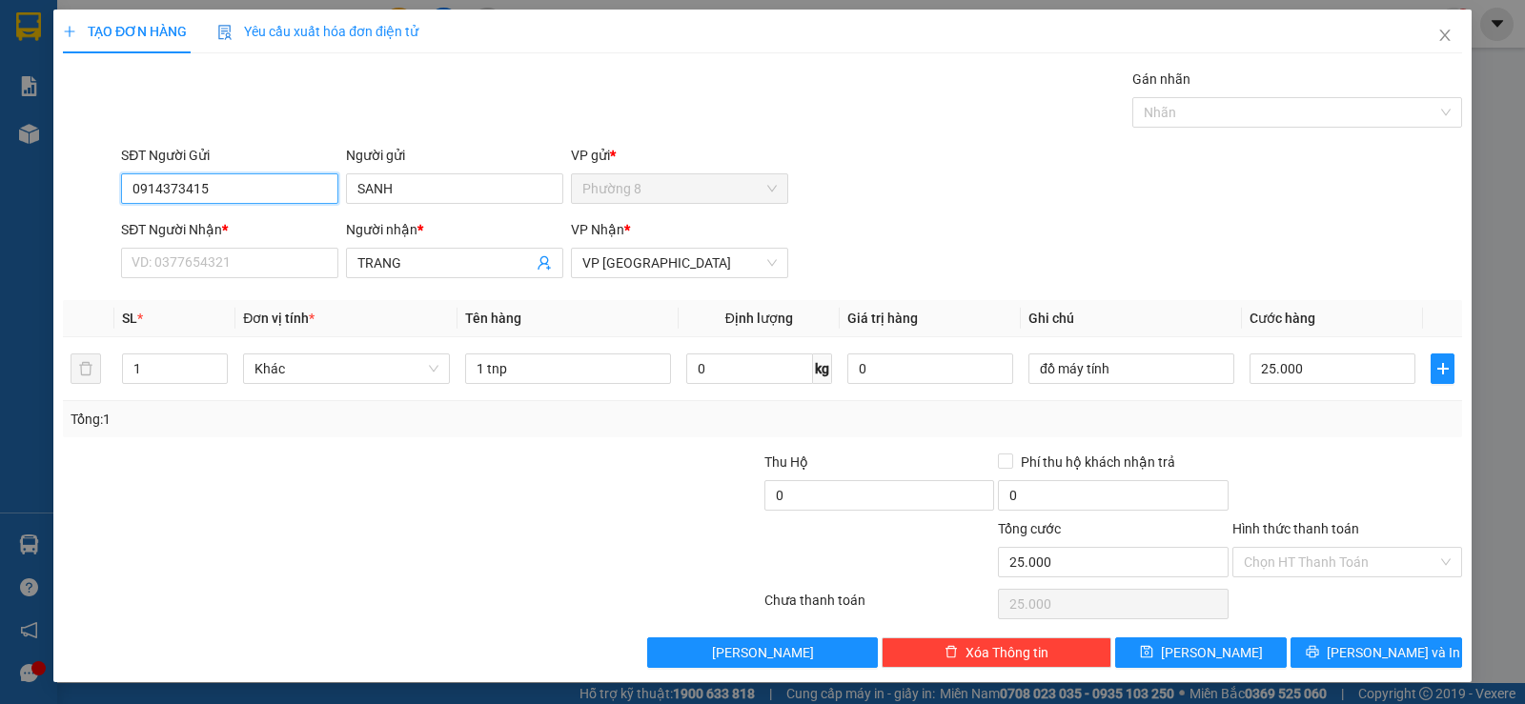
drag, startPoint x: 124, startPoint y: 191, endPoint x: 10, endPoint y: 177, distance: 115.1
click at [0, 194] on div "TẠO ĐƠN HÀNG Yêu cầu xuất hóa đơn điện tử Transit Pickup Surcharge Ids Transit …" at bounding box center [762, 352] width 1525 height 704
click at [186, 251] on div "0937744415 - HƯNG" at bounding box center [227, 257] width 192 height 21
type input "0937744415"
type input "HƯNG"
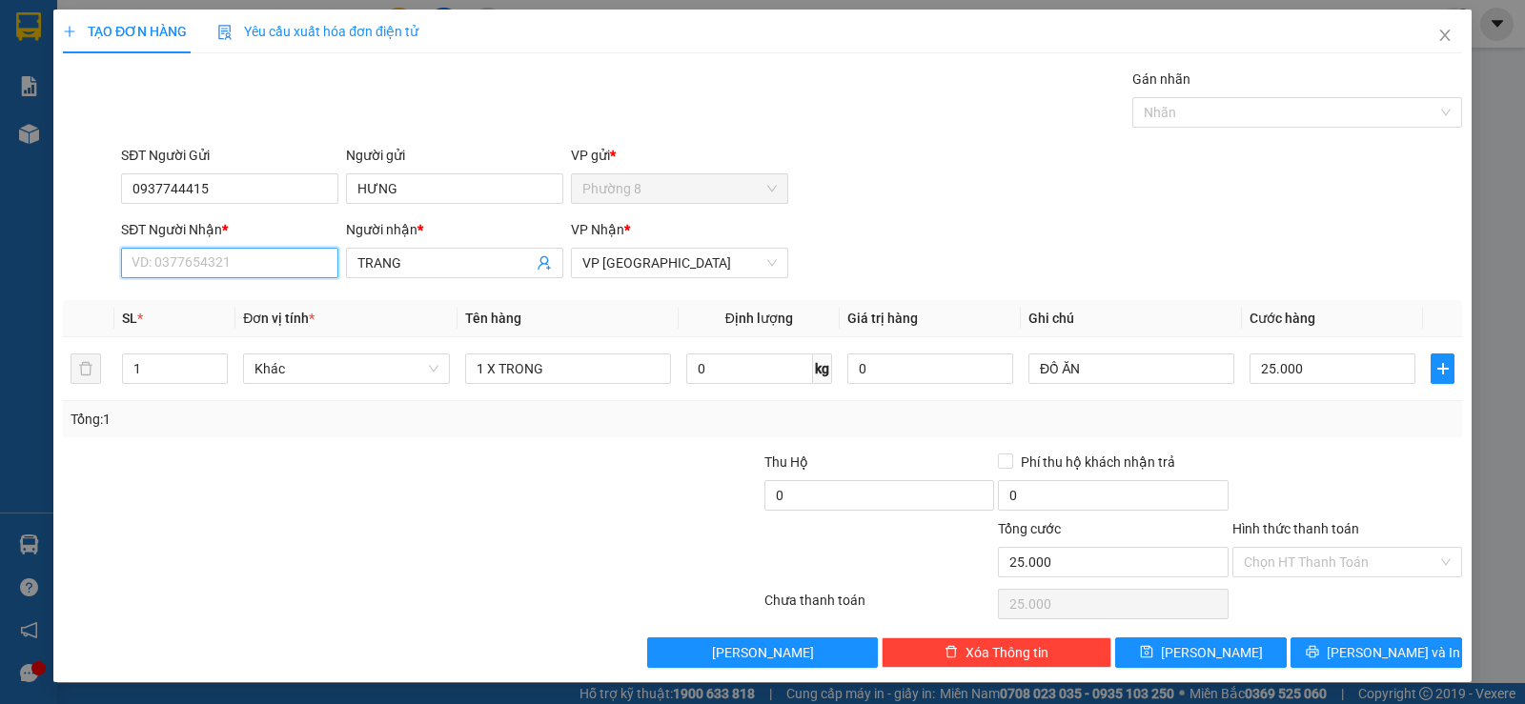
click at [233, 266] on input "SĐT Người Nhận *" at bounding box center [229, 263] width 217 height 30
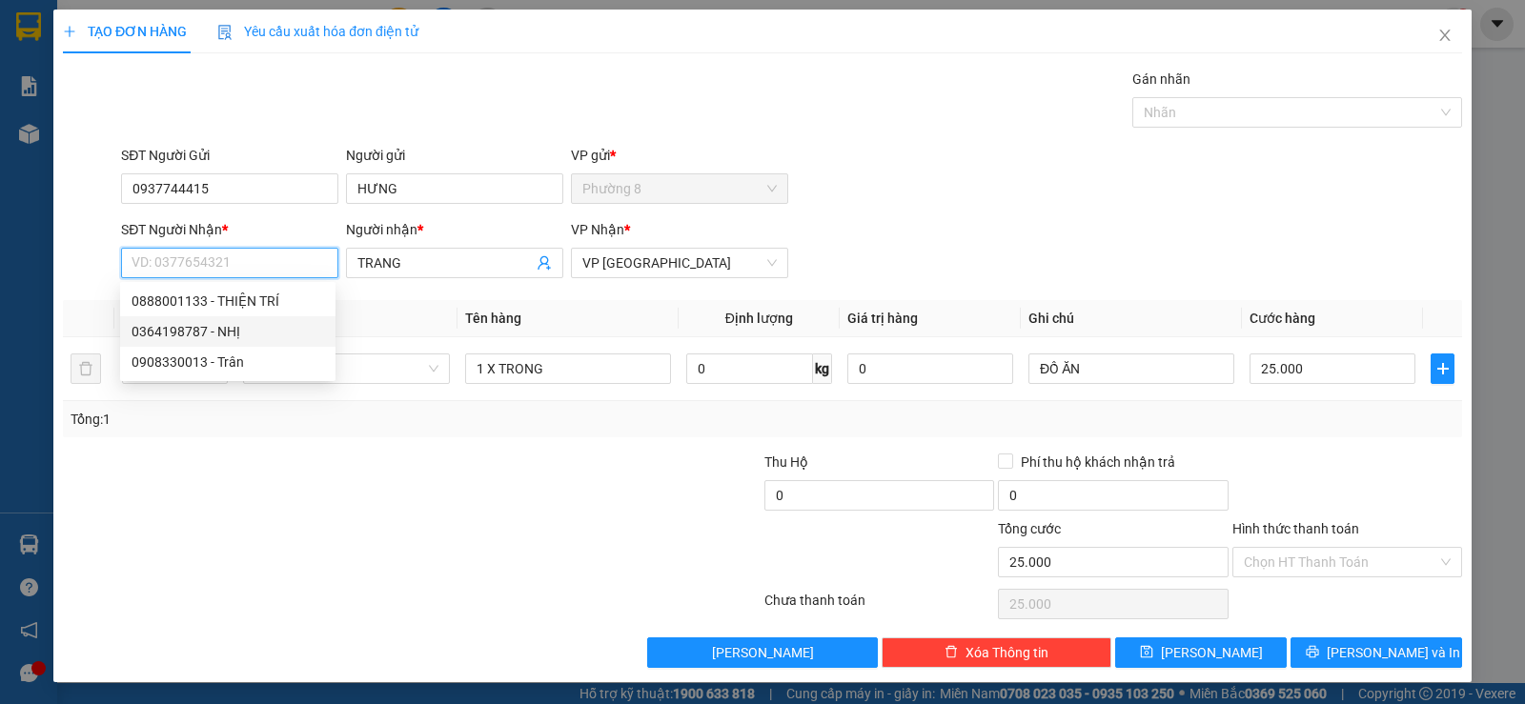
click at [167, 339] on div "0364198787 - NHỊ" at bounding box center [227, 331] width 192 height 21
type input "0364198787"
type input "NHỊ"
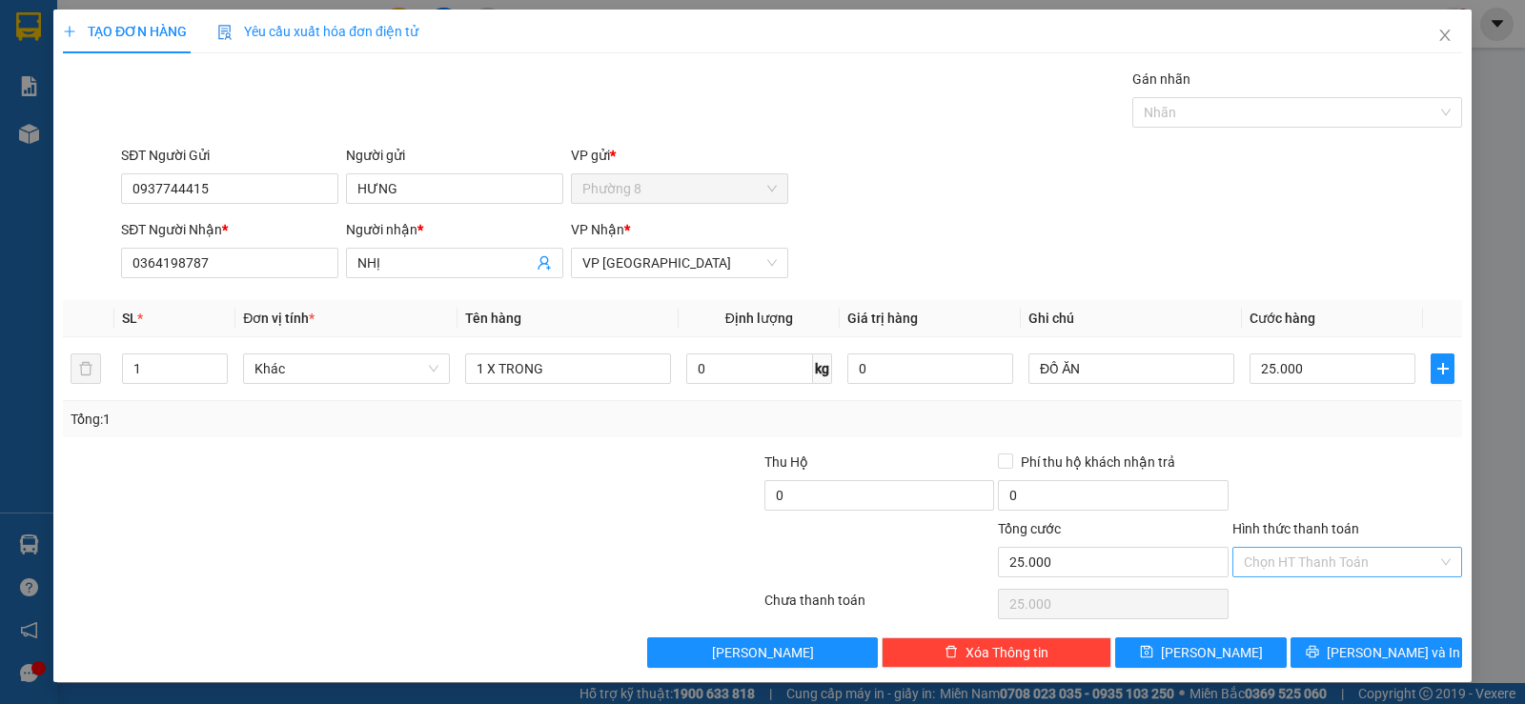
click at [1307, 568] on input "Hình thức thanh toán" at bounding box center [1340, 562] width 193 height 29
click at [1312, 594] on div "Tại văn phòng" at bounding box center [1334, 600] width 205 height 21
type input "0"
click at [1341, 642] on button "Lưu và In" at bounding box center [1376, 652] width 172 height 30
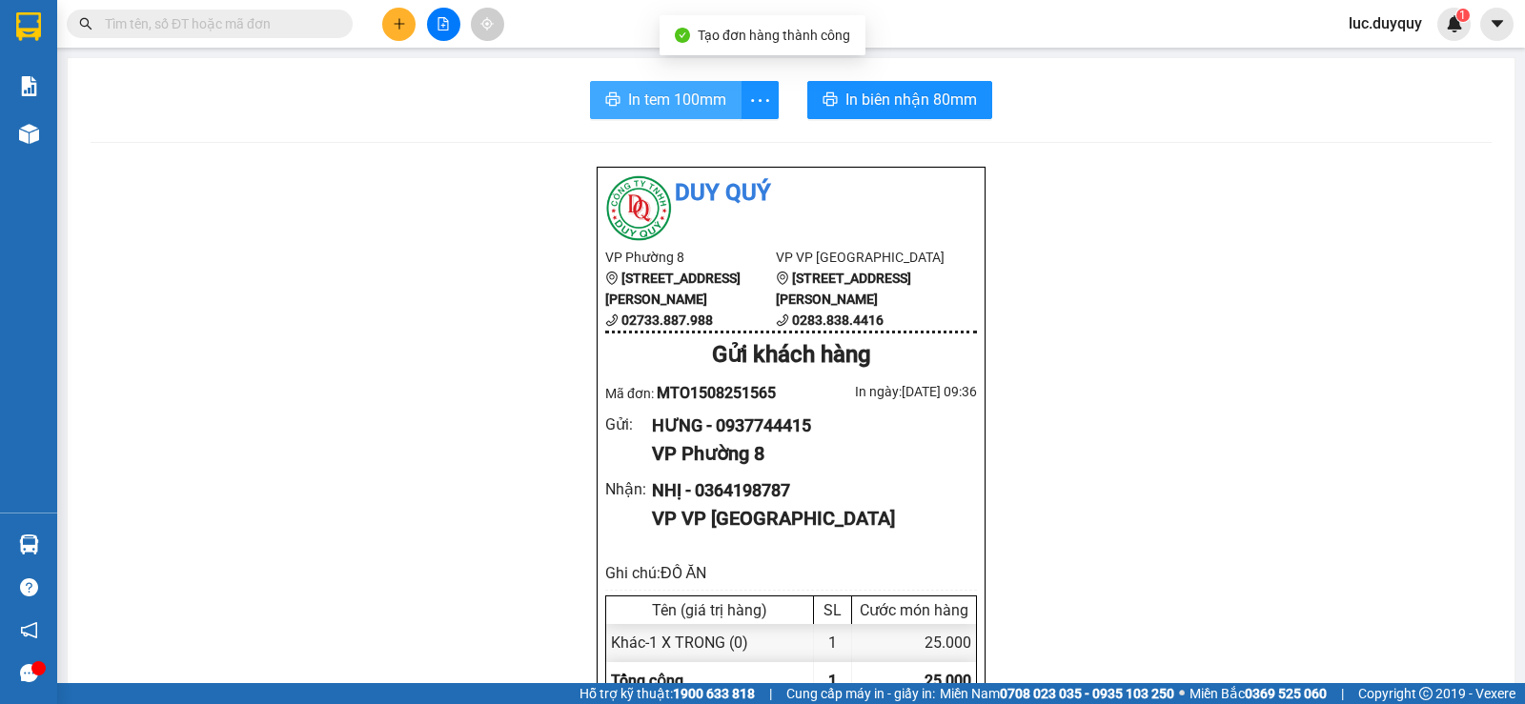
click at [655, 102] on span "In tem 100mm" at bounding box center [677, 100] width 98 height 24
click at [409, 26] on button at bounding box center [398, 24] width 33 height 33
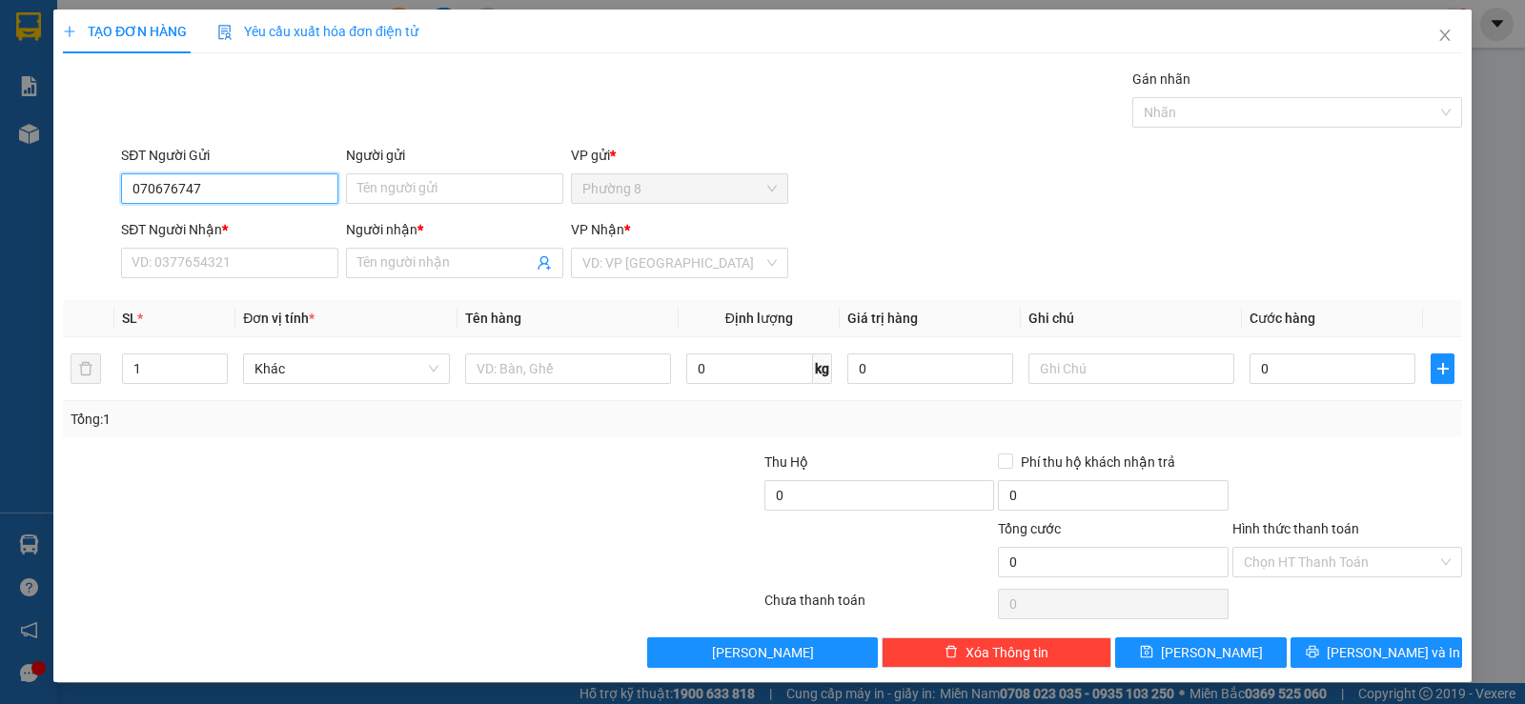
type input "0706767471"
click at [284, 222] on div "0706767471 - TÁM" at bounding box center [227, 226] width 192 height 21
type input "TÁM"
type input "0776863115"
type input "PHÚC"
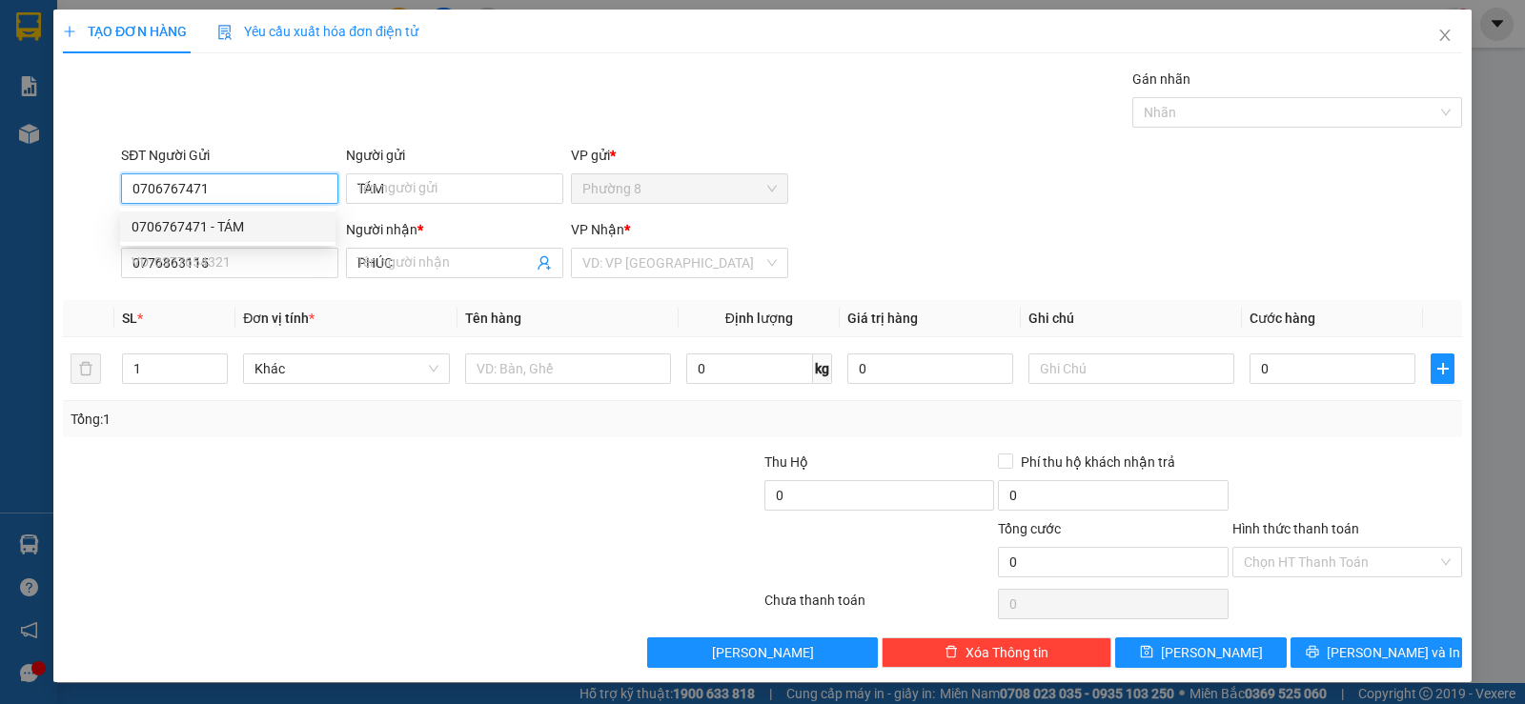
type input "30.000"
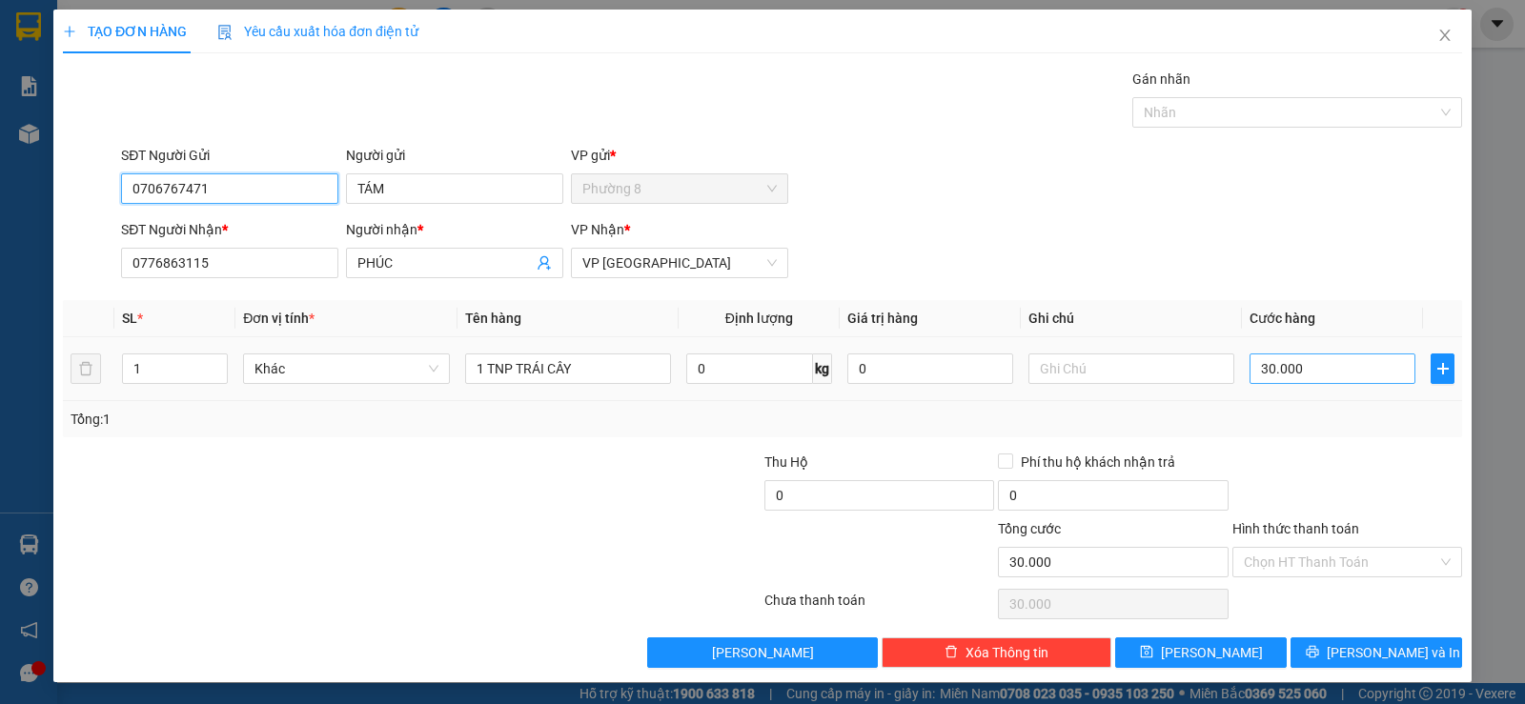
type input "0706767471"
click at [1312, 372] on input "30.000" at bounding box center [1332, 369] width 166 height 30
type input "6"
type input "60"
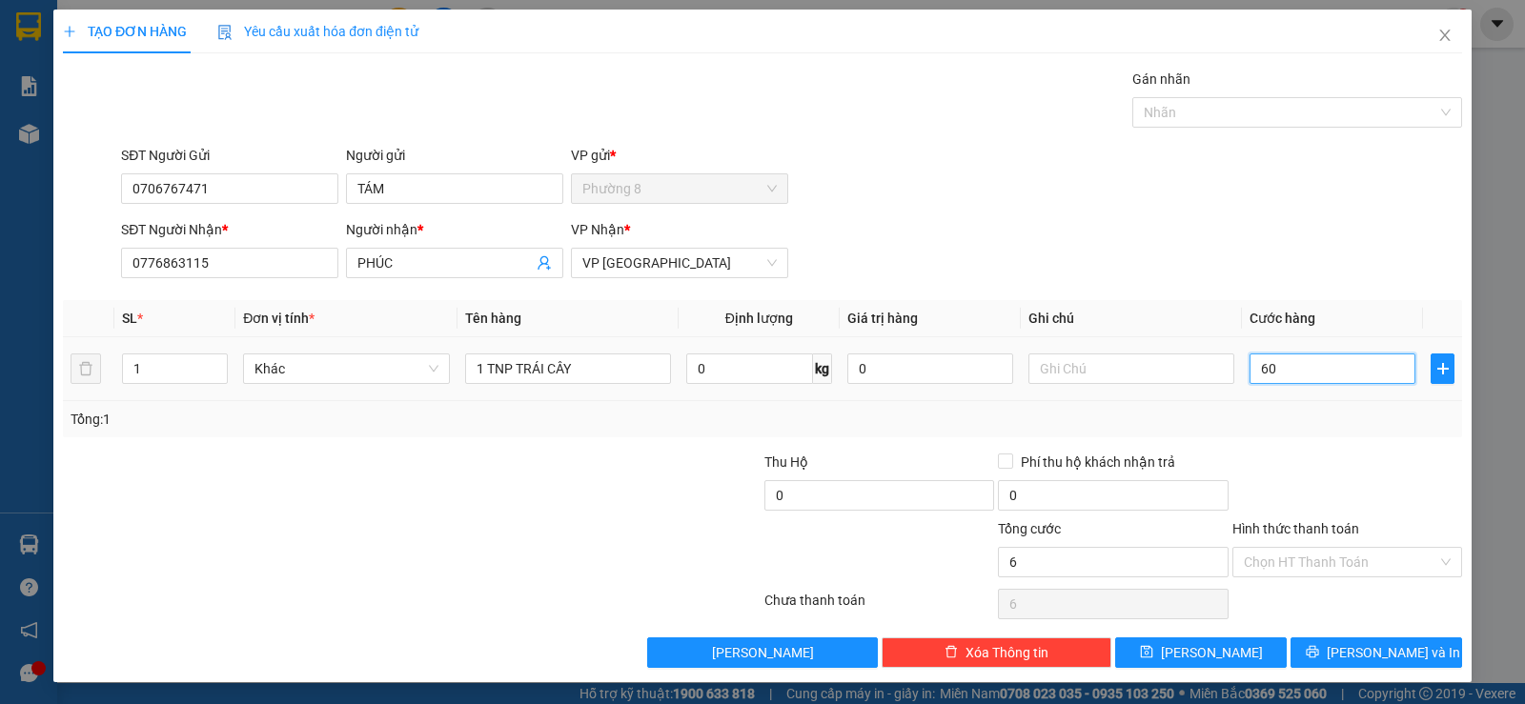
type input "60"
type input "600"
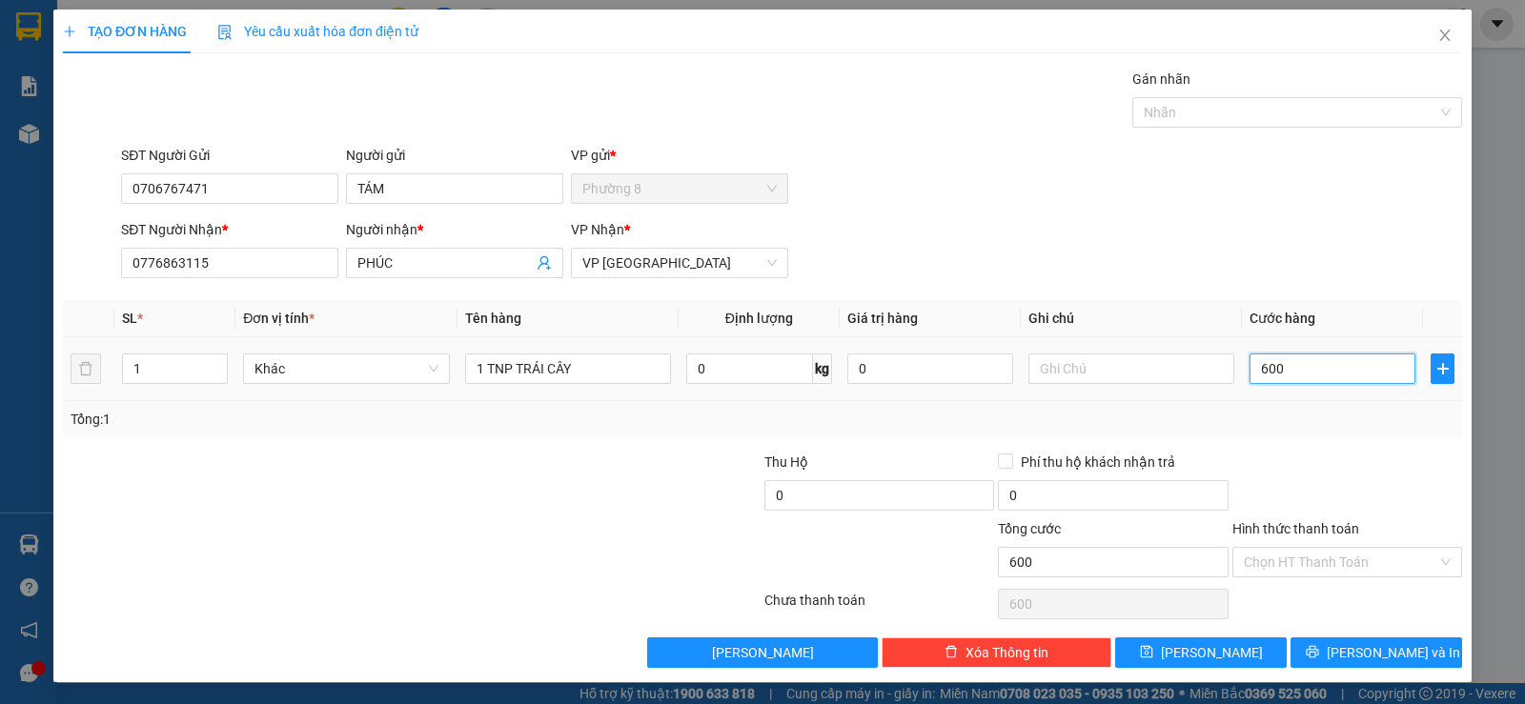
type input "6.000"
type input "60.000"
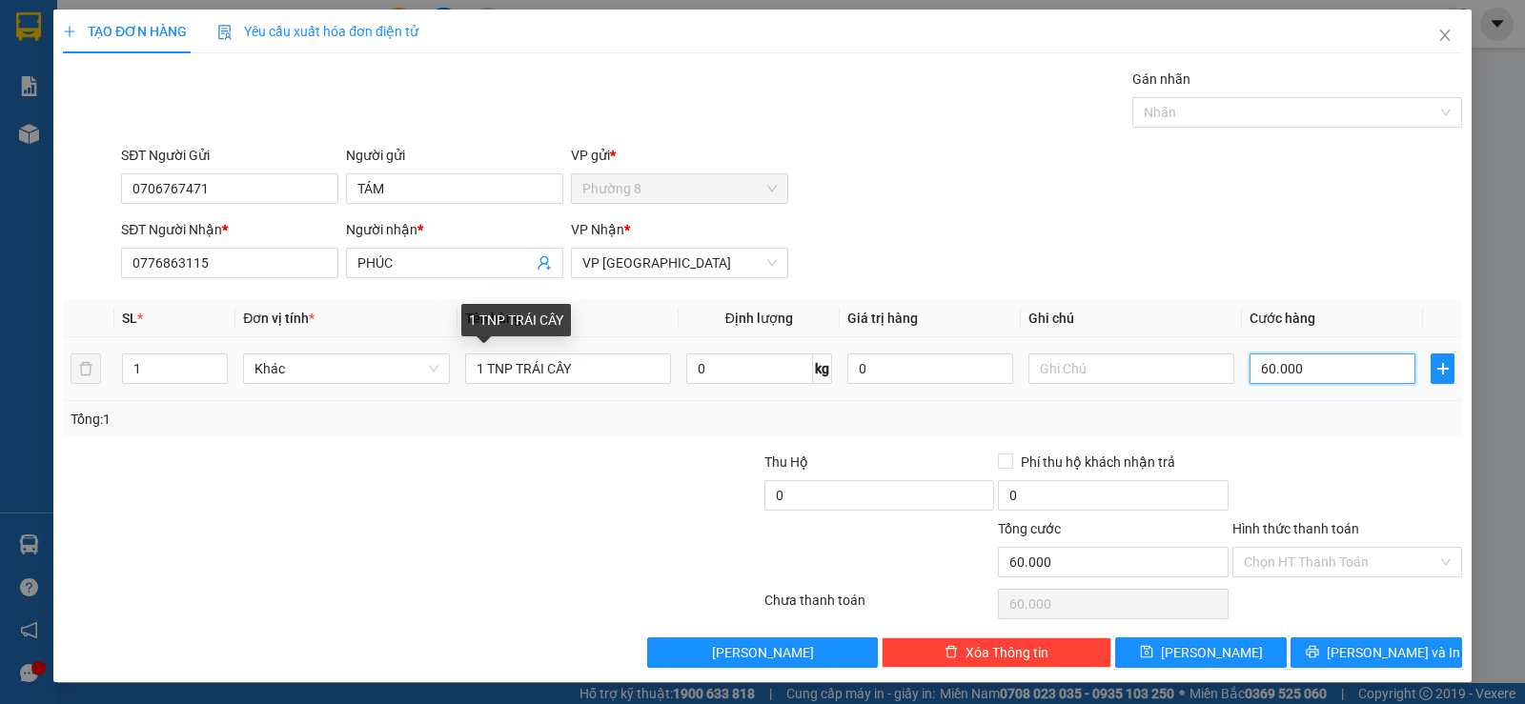
type input "60.000"
drag, startPoint x: 0, startPoint y: 372, endPoint x: 4, endPoint y: 385, distance: 13.9
click at [0, 374] on div "TẠO ĐƠN HÀNG Yêu cầu xuất hóa đơn điện tử Transit Pickup Surcharge Ids Transit …" at bounding box center [762, 352] width 1525 height 704
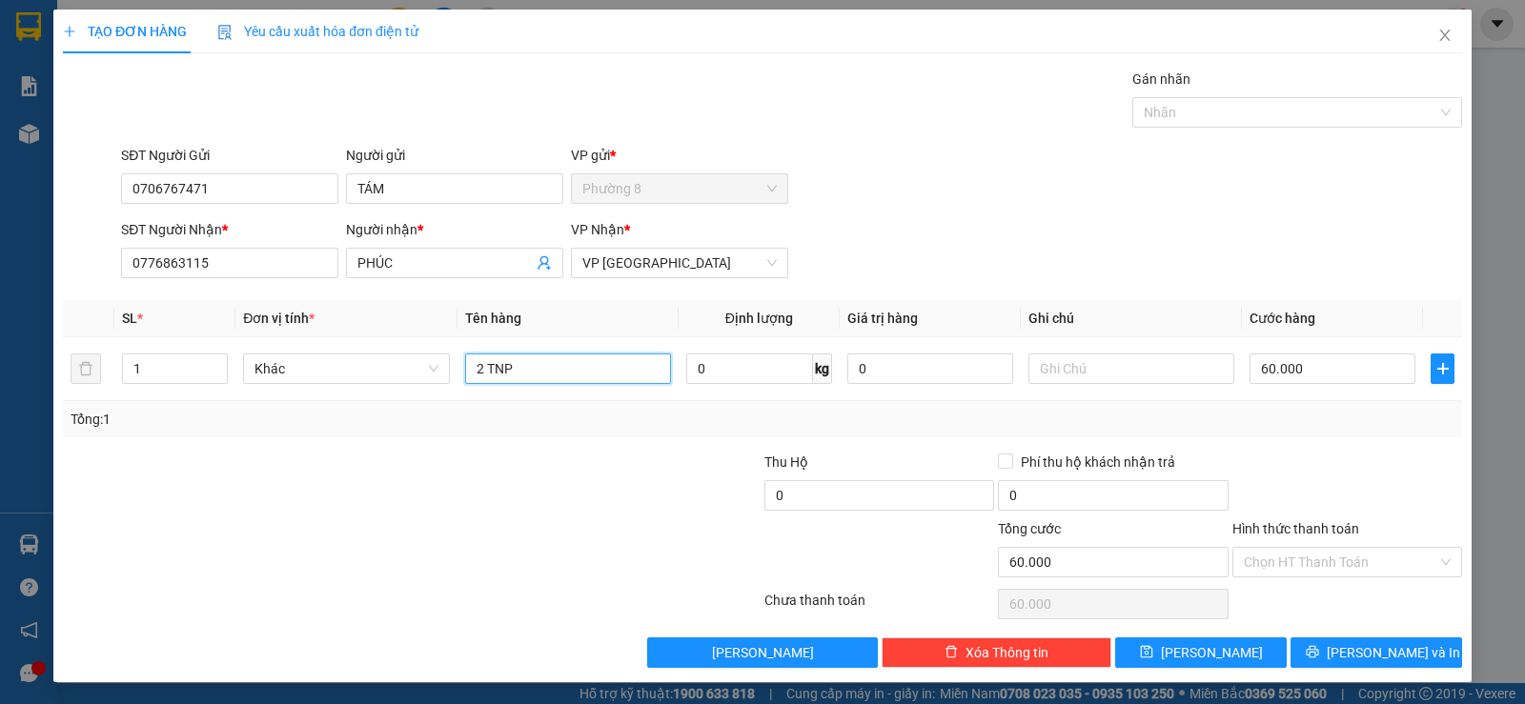
type input "2 TNP"
type input "TRÁI CÂY"
click at [1395, 556] on input "Hình thức thanh toán" at bounding box center [1340, 562] width 193 height 29
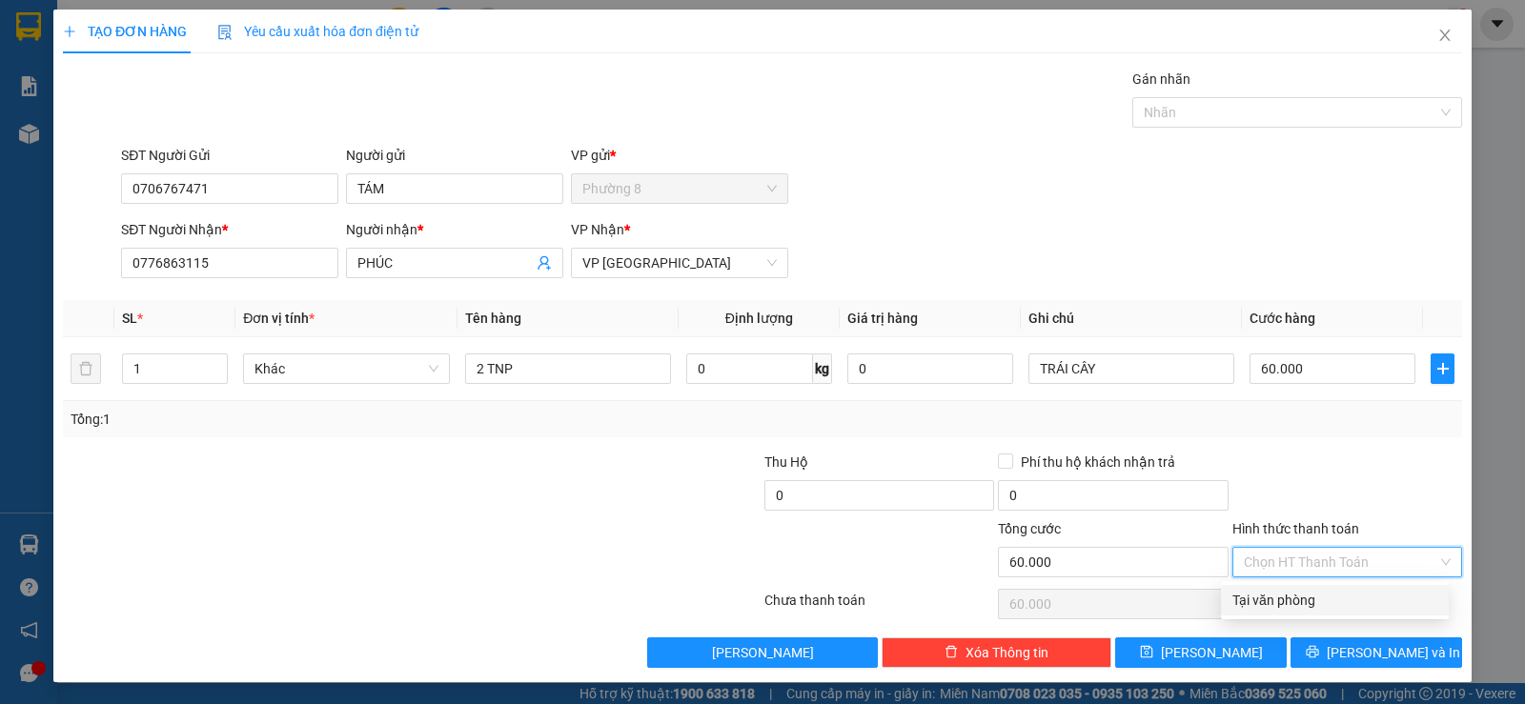
click at [1334, 593] on div "Tại văn phòng" at bounding box center [1334, 600] width 205 height 21
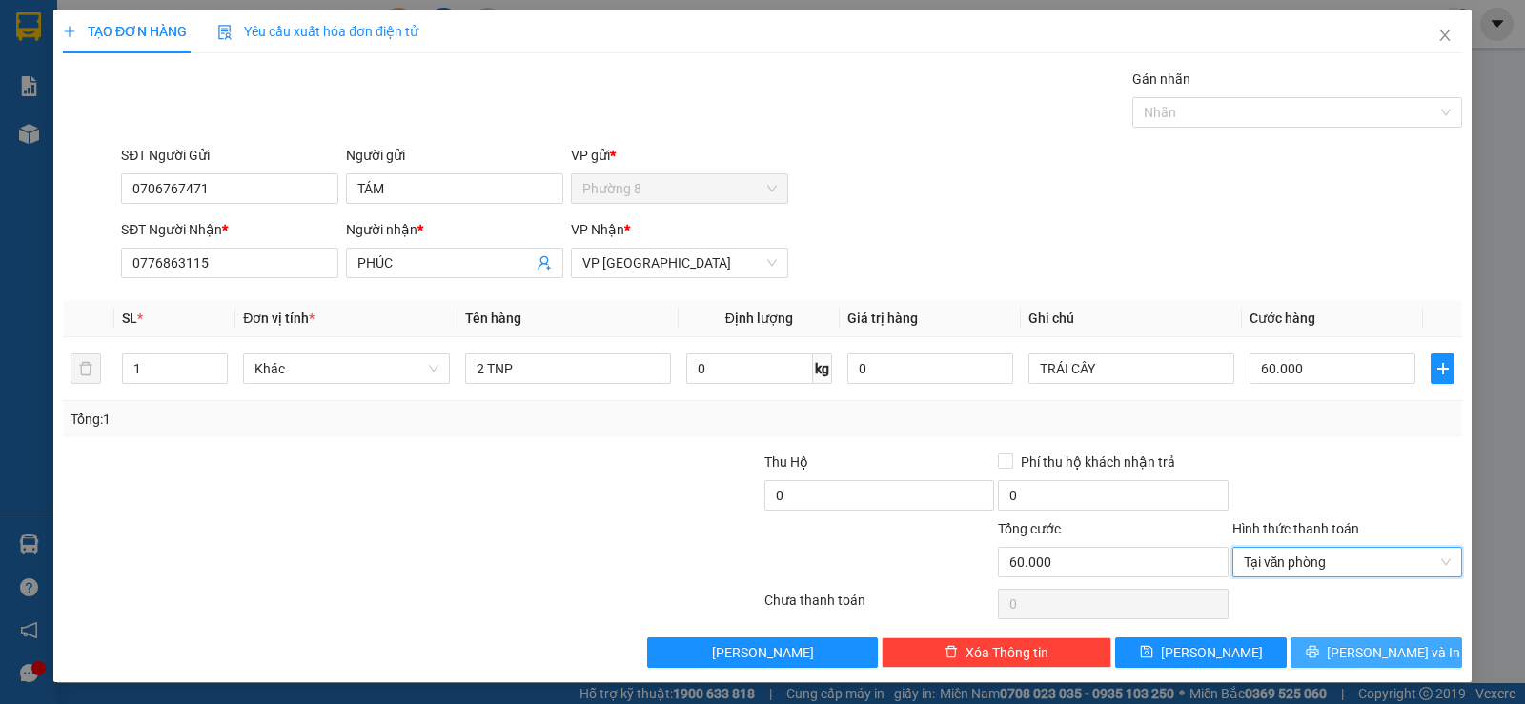
click at [1365, 642] on span "Lưu và In" at bounding box center [1392, 652] width 133 height 21
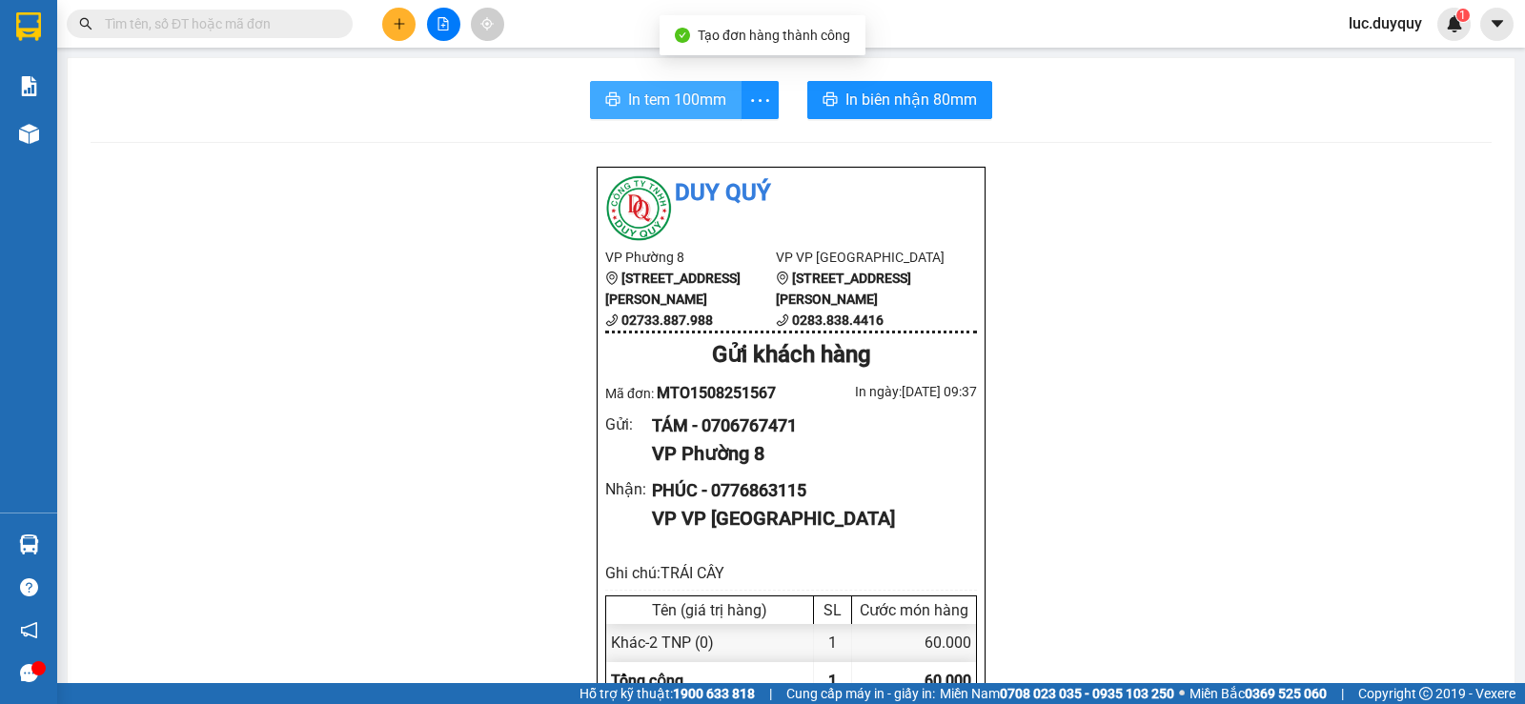
click at [634, 112] on button "In tem 100mm" at bounding box center [666, 100] width 152 height 38
click at [636, 95] on span "In tem 100mm" at bounding box center [677, 100] width 98 height 24
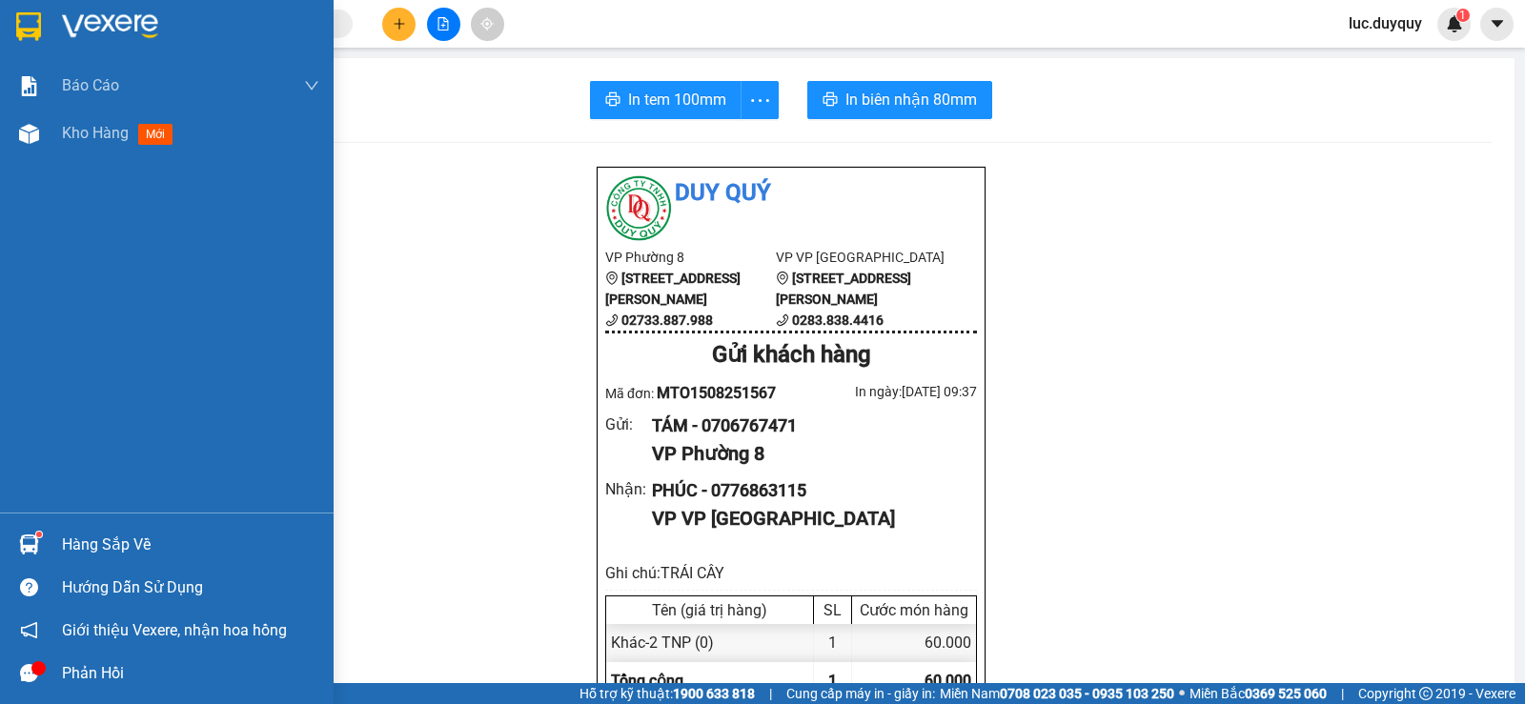
drag, startPoint x: 40, startPoint y: 139, endPoint x: 276, endPoint y: 46, distance: 254.1
click at [41, 139] on div at bounding box center [28, 133] width 33 height 33
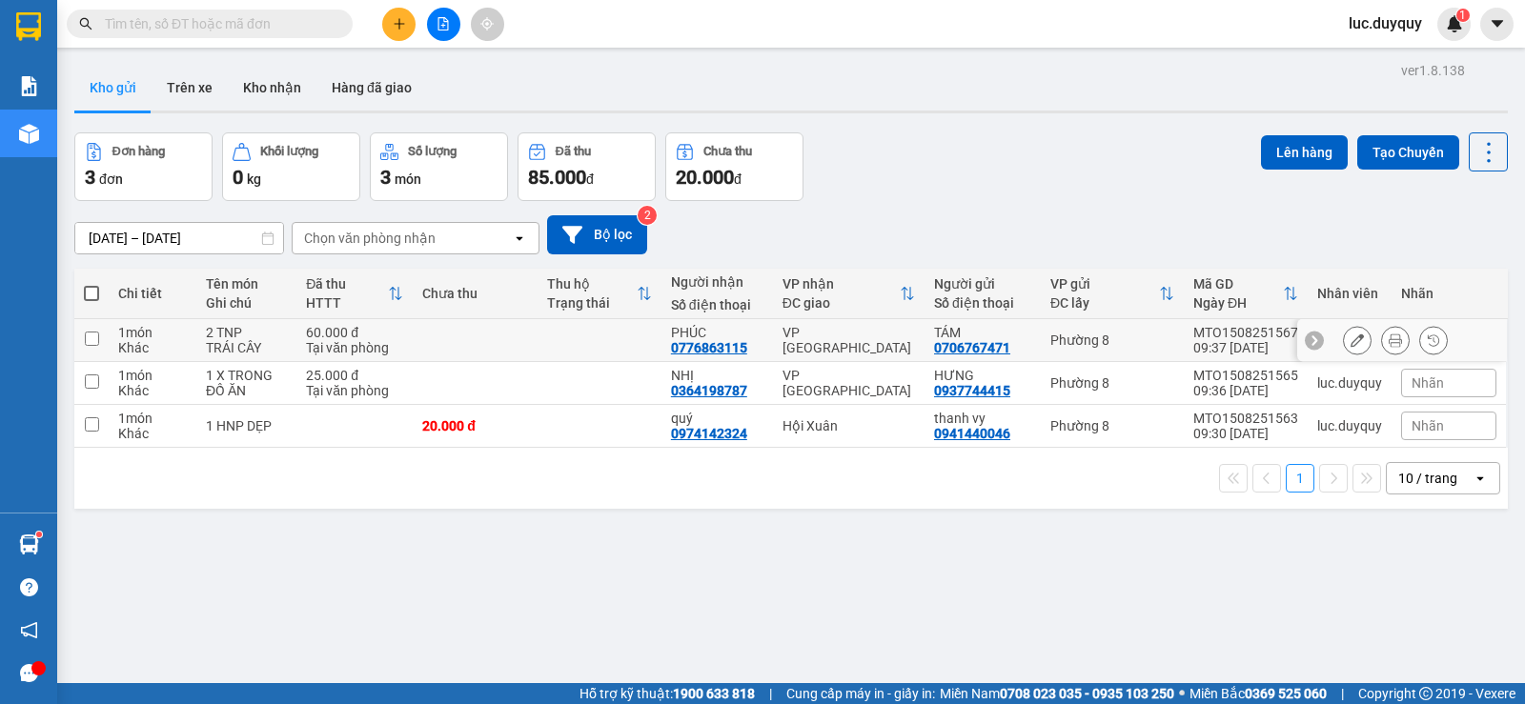
click at [95, 338] on input "checkbox" at bounding box center [92, 339] width 14 height 14
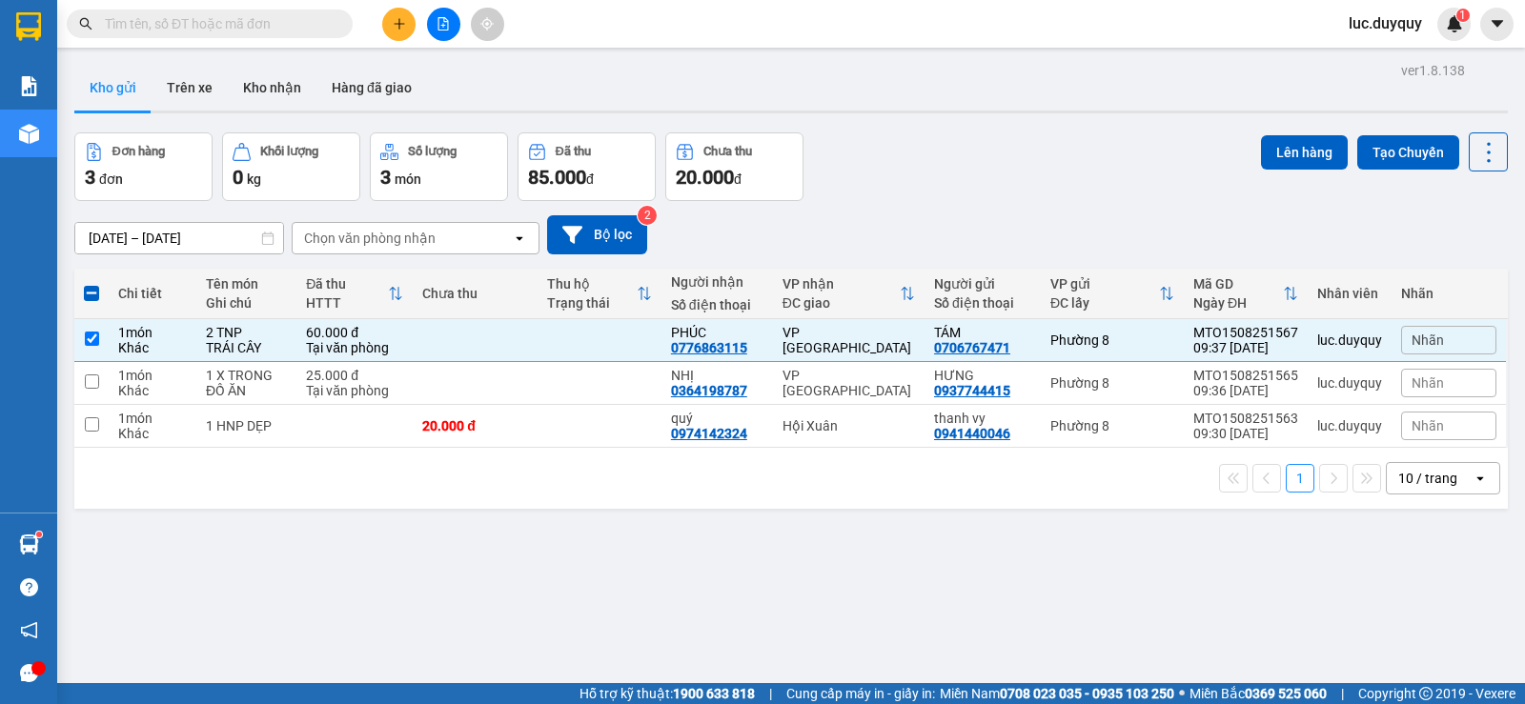
click at [89, 290] on span at bounding box center [91, 293] width 15 height 15
click at [91, 284] on input "checkbox" at bounding box center [91, 284] width 0 height 0
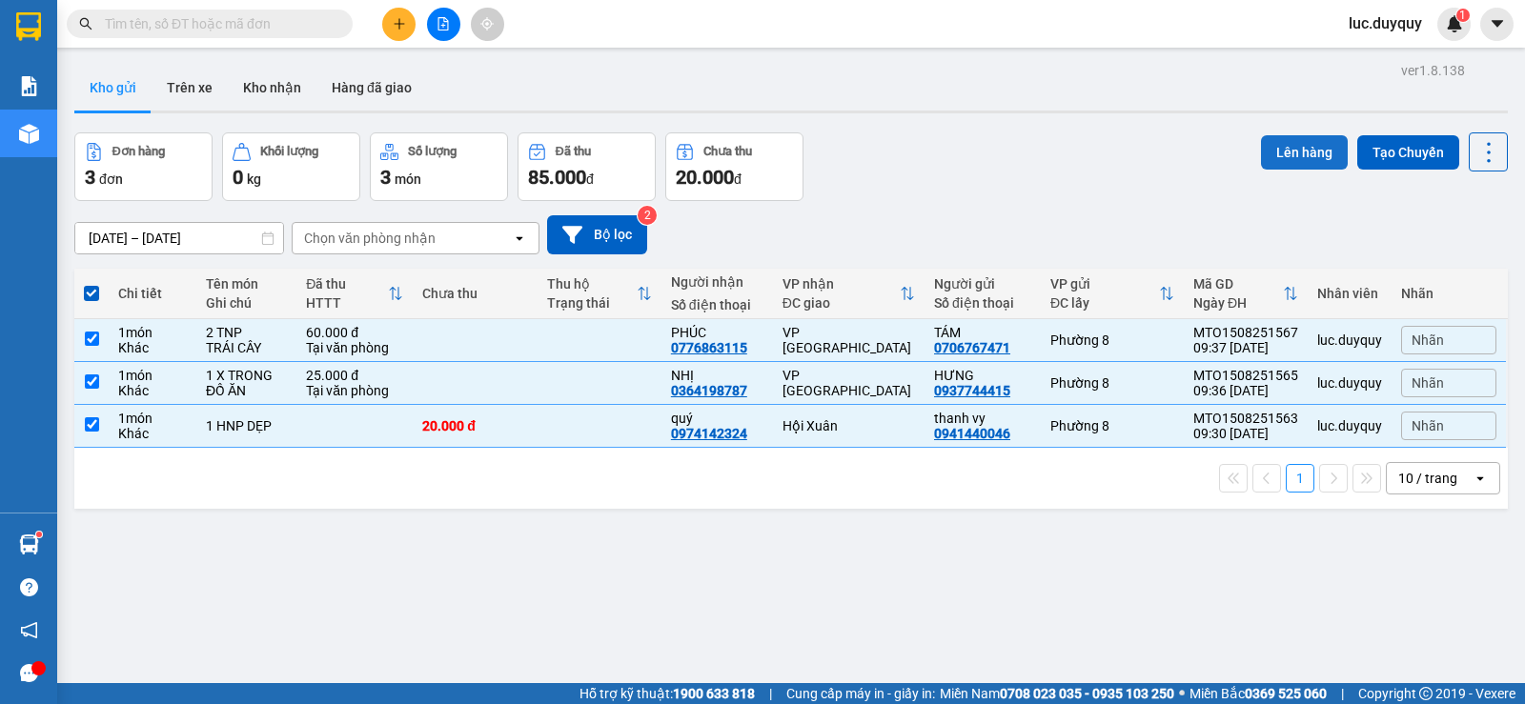
click at [1280, 150] on button "Lên hàng" at bounding box center [1304, 152] width 87 height 34
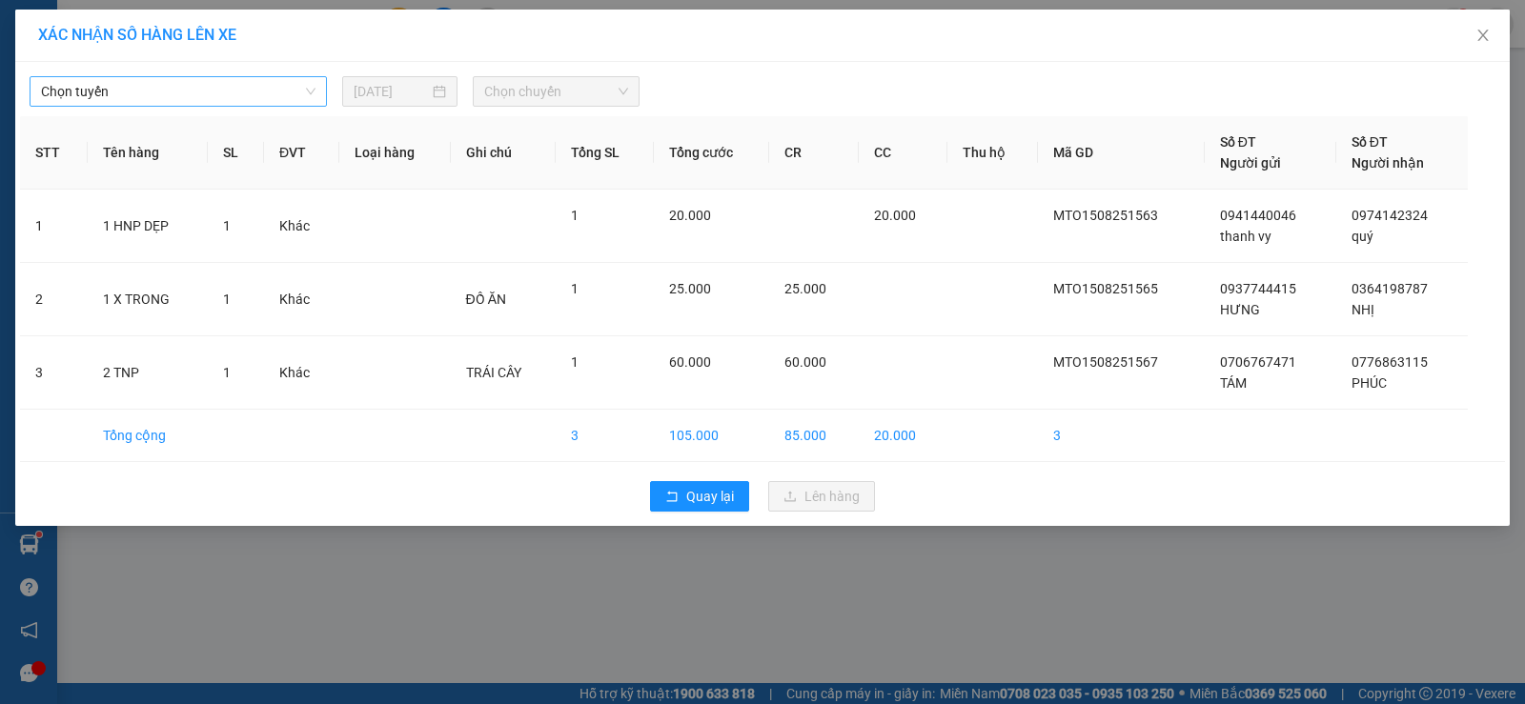
click at [244, 92] on span "Chọn tuyến" at bounding box center [178, 91] width 274 height 29
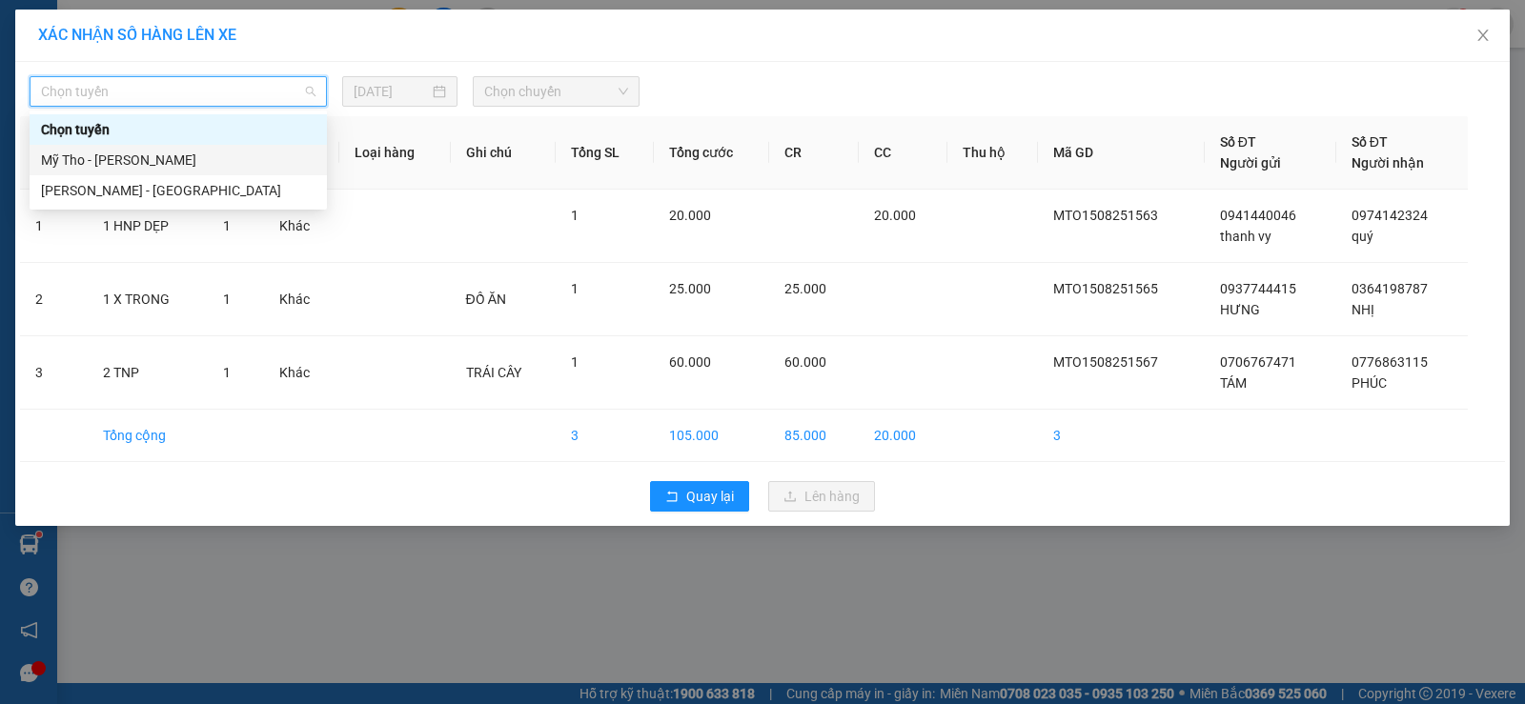
click at [219, 152] on div "Mỹ Tho - Hồ Chí Minh" at bounding box center [178, 160] width 274 height 21
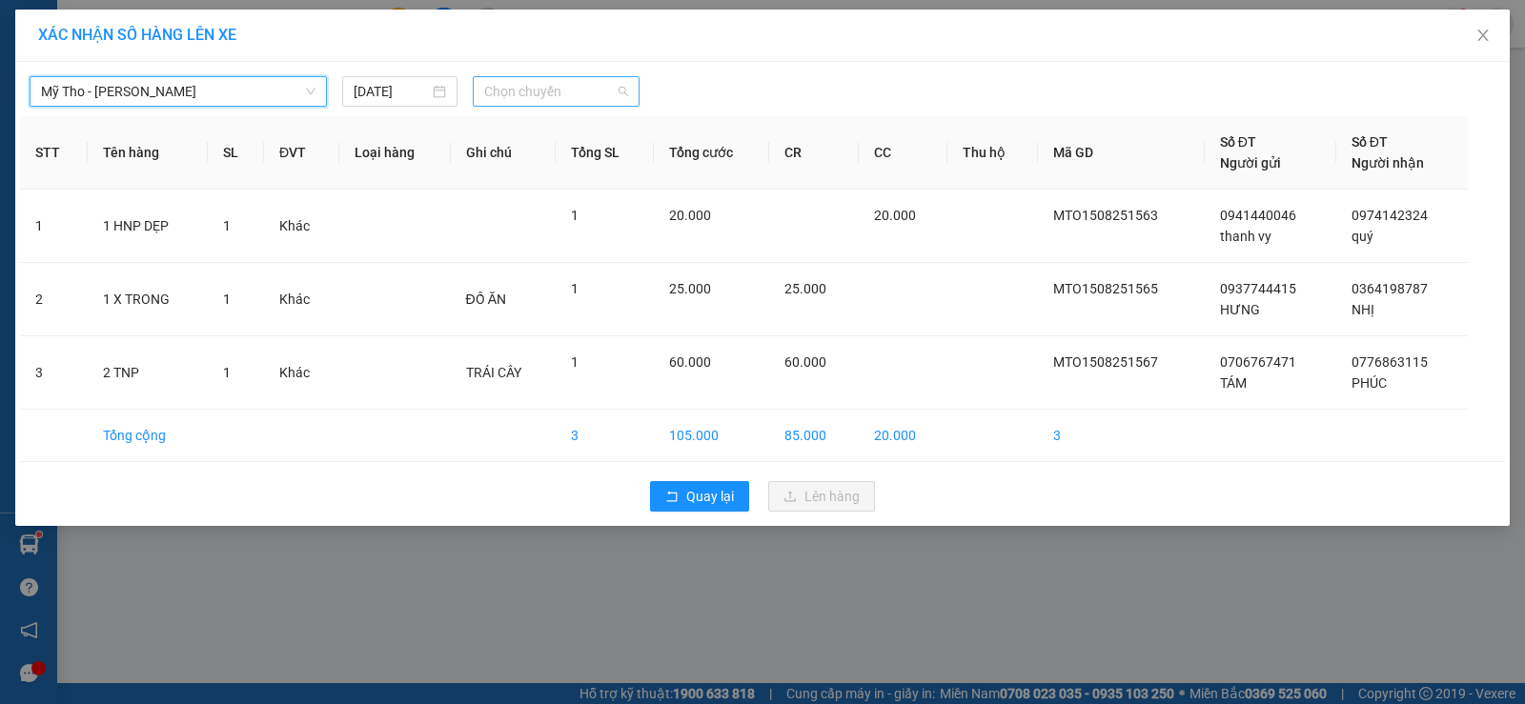
click at [544, 91] on span "Chọn chuyến" at bounding box center [556, 91] width 144 height 29
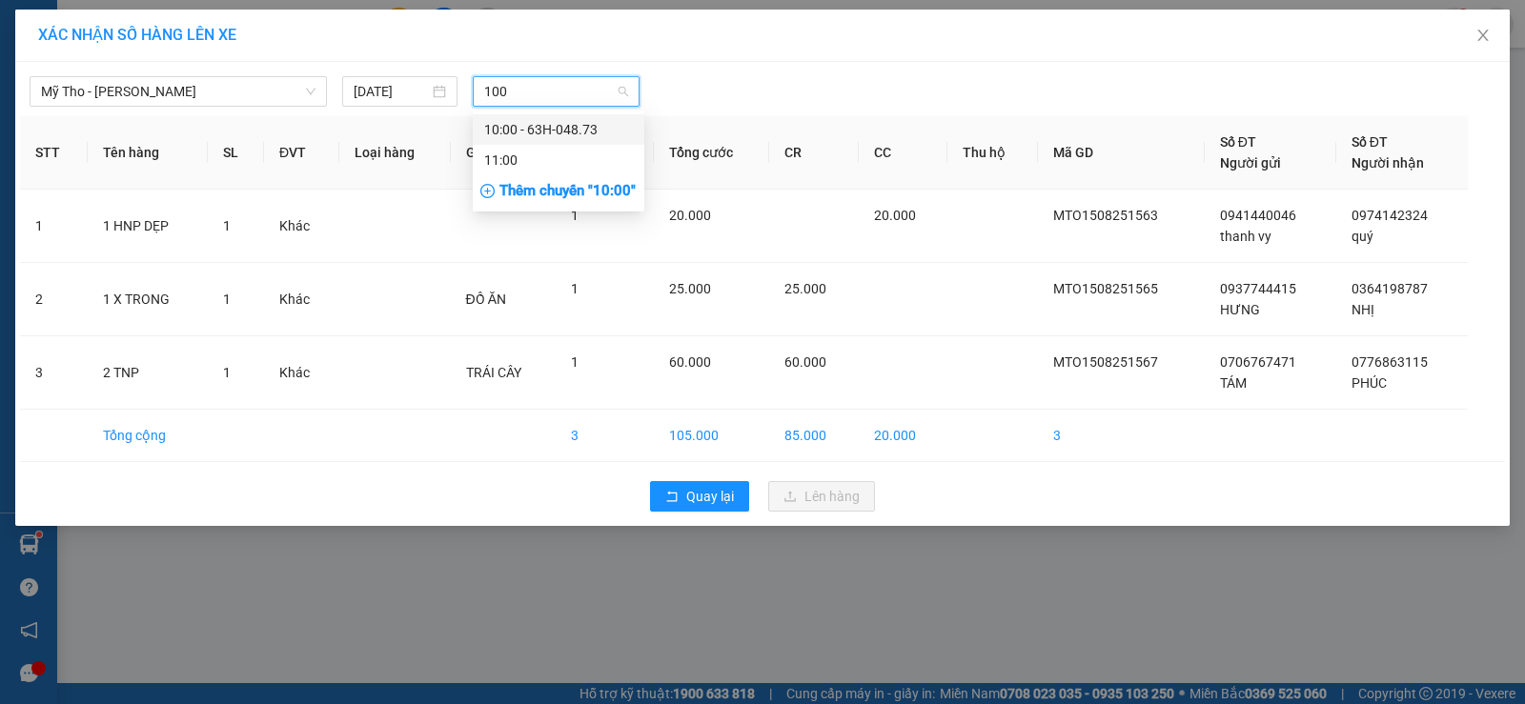
click at [597, 123] on div "10:00 - 63H-048.73" at bounding box center [558, 129] width 149 height 21
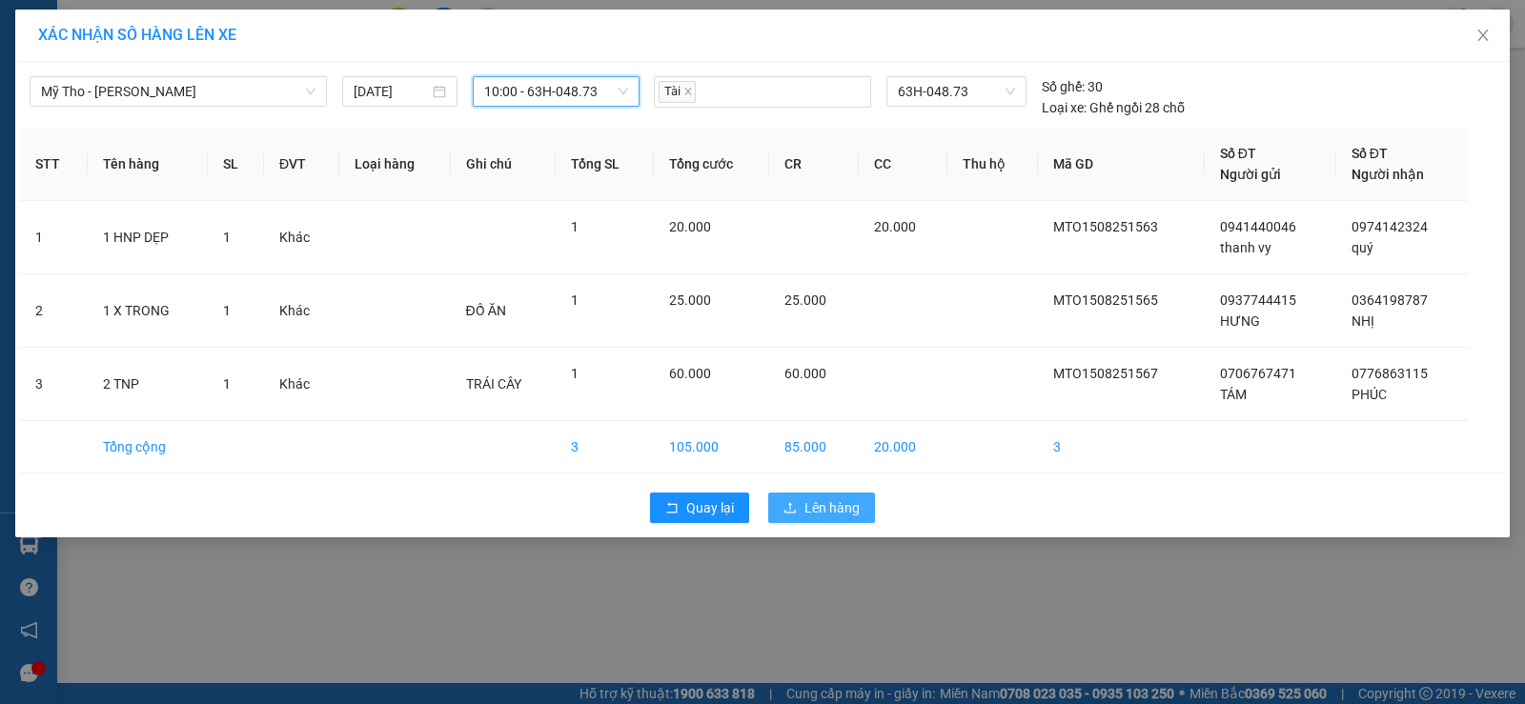
click at [829, 516] on span "Lên hàng" at bounding box center [831, 507] width 55 height 21
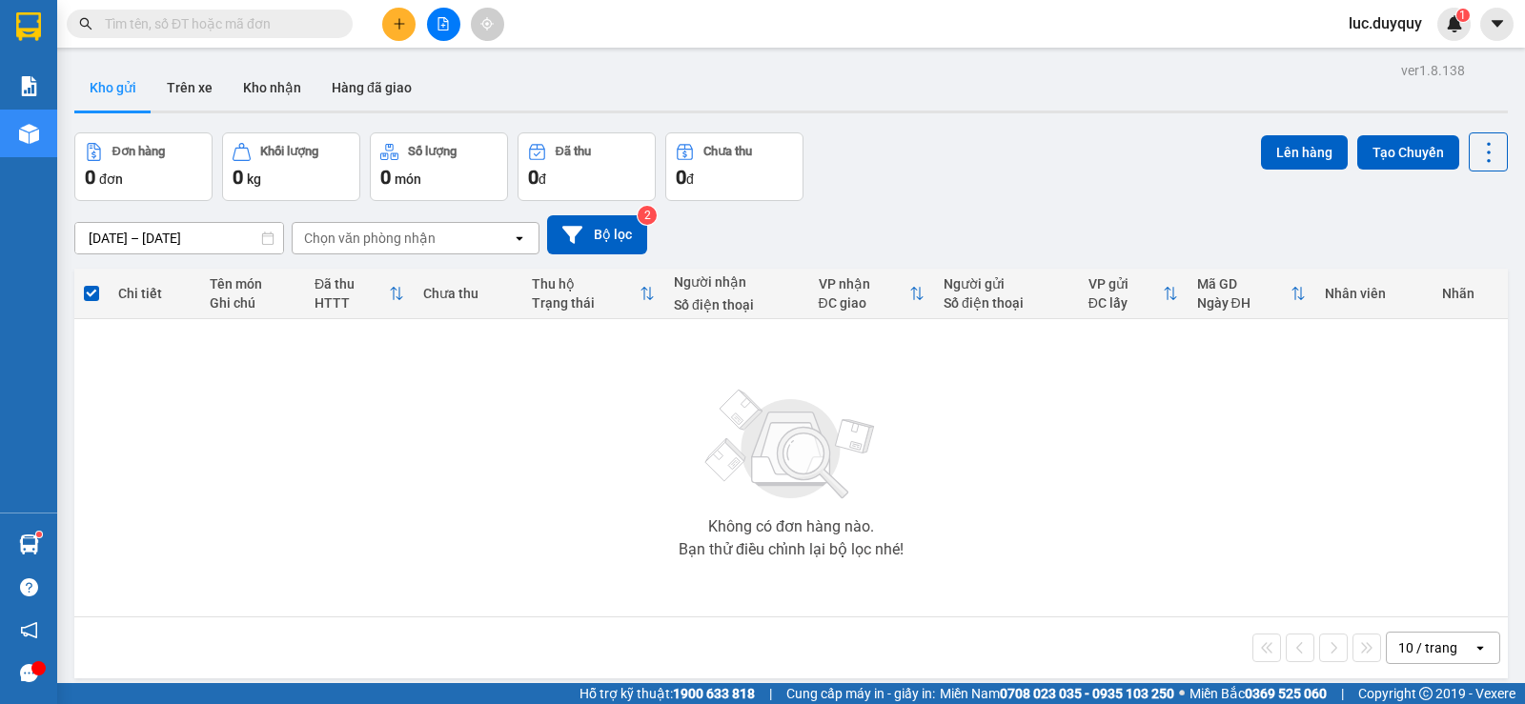
click at [1380, 22] on span "luc.duyquy" at bounding box center [1385, 23] width 104 height 24
click at [1056, 155] on div "Đơn hàng 0 đơn Khối lượng 0 kg Số lượng 0 món Đã thu 0 đ Chưa thu 0 đ Lên hàng …" at bounding box center [790, 166] width 1433 height 69
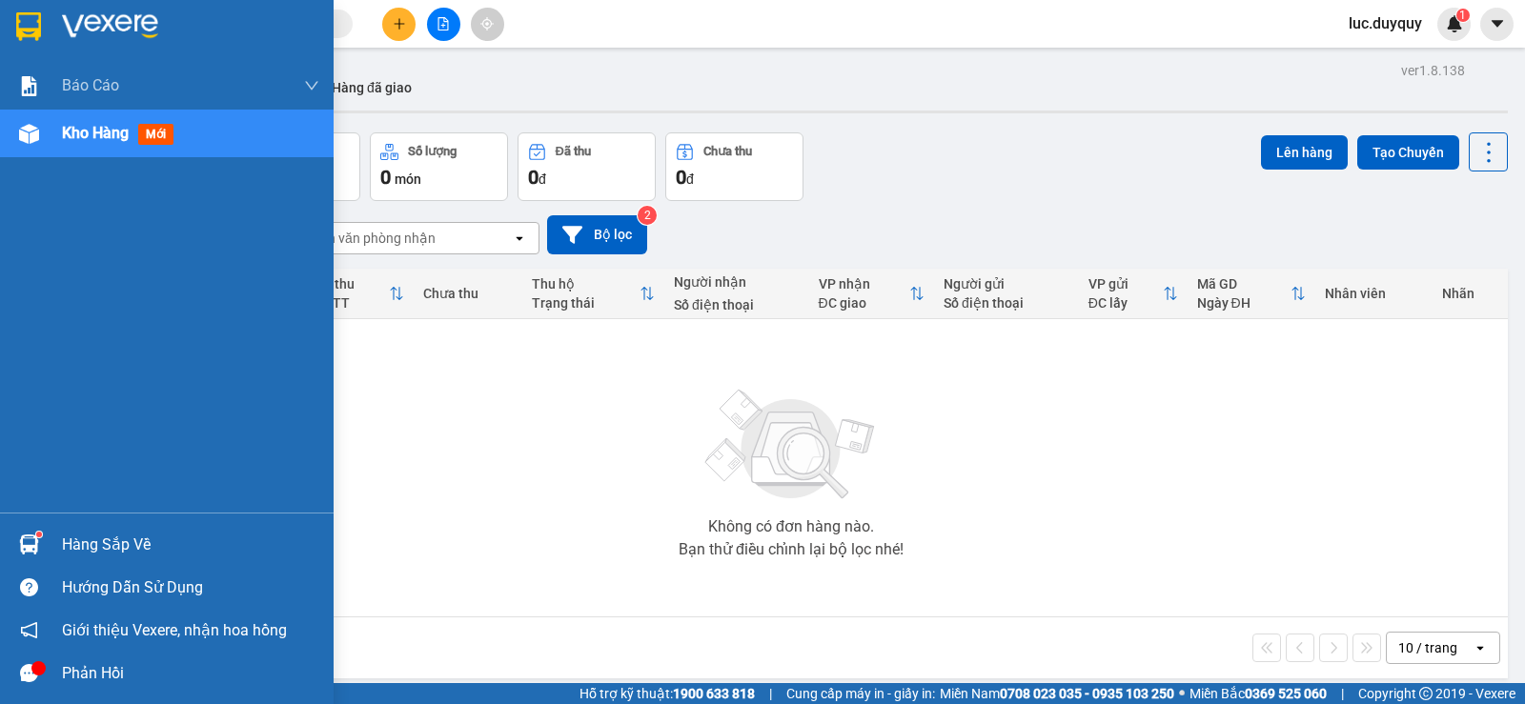
click at [83, 549] on div "Hàng sắp về" at bounding box center [190, 545] width 257 height 29
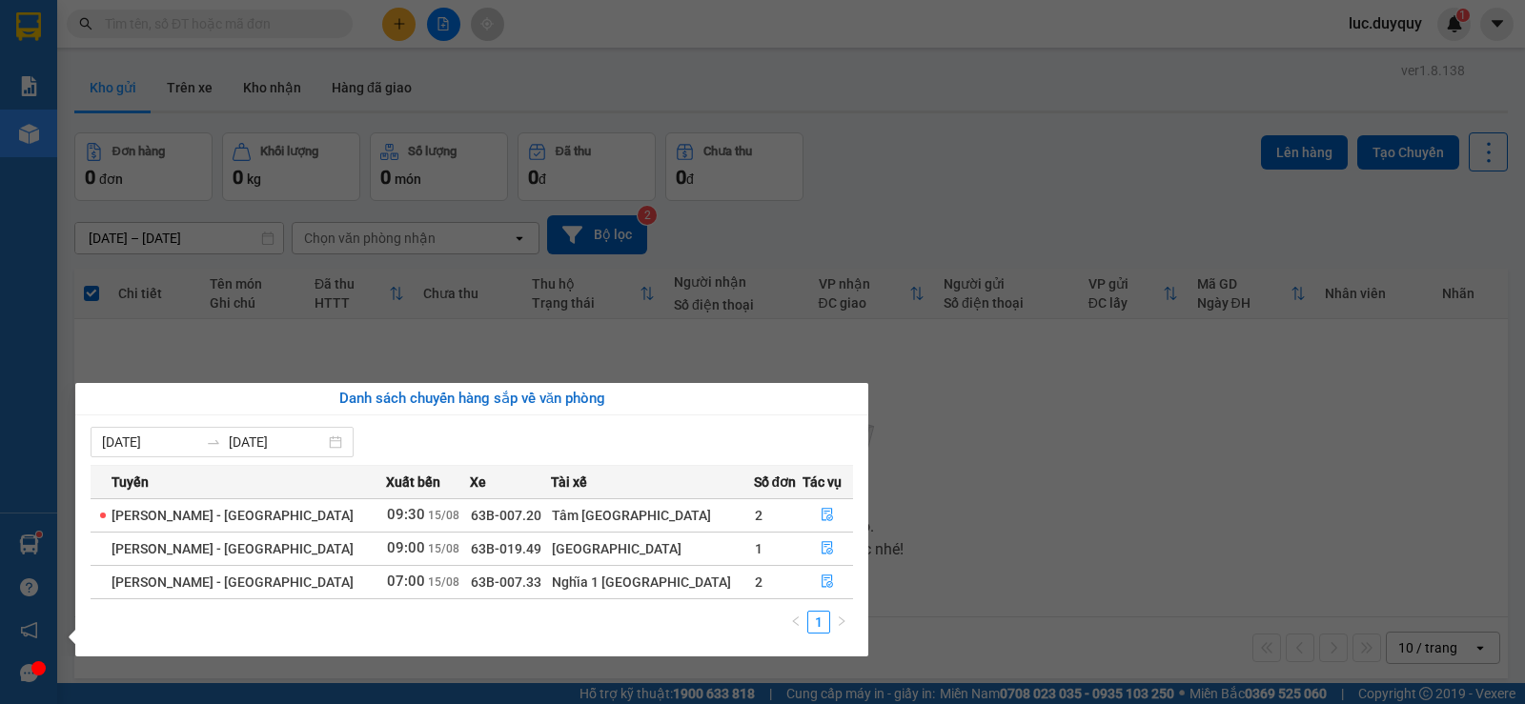
click at [570, 315] on section "Kết quả tìm kiếm ( 6 ) Bộ lọc Mã ĐH Trạng thái Món hàng Thu hộ Tổng cước Chưa c…" at bounding box center [762, 352] width 1525 height 704
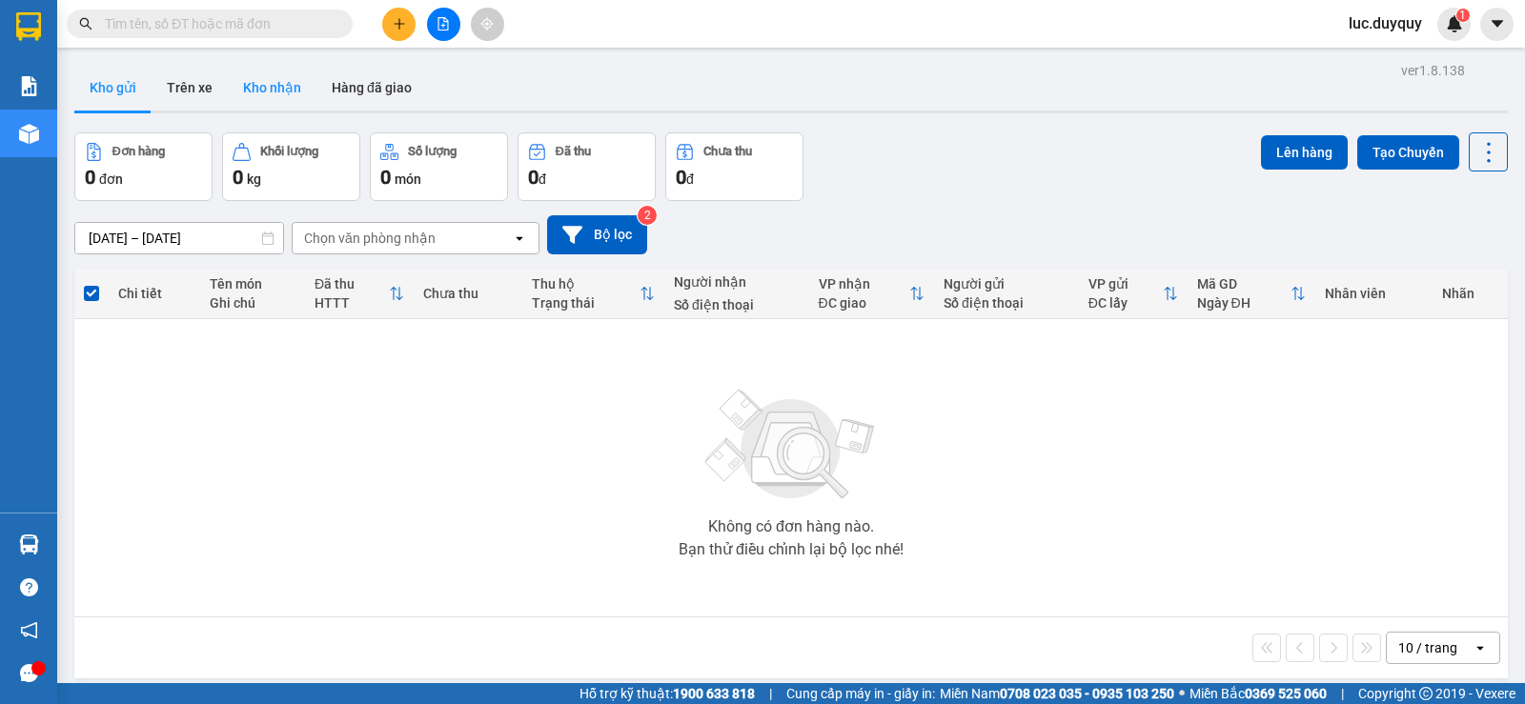
click at [283, 99] on button "Kho nhận" at bounding box center [272, 88] width 89 height 46
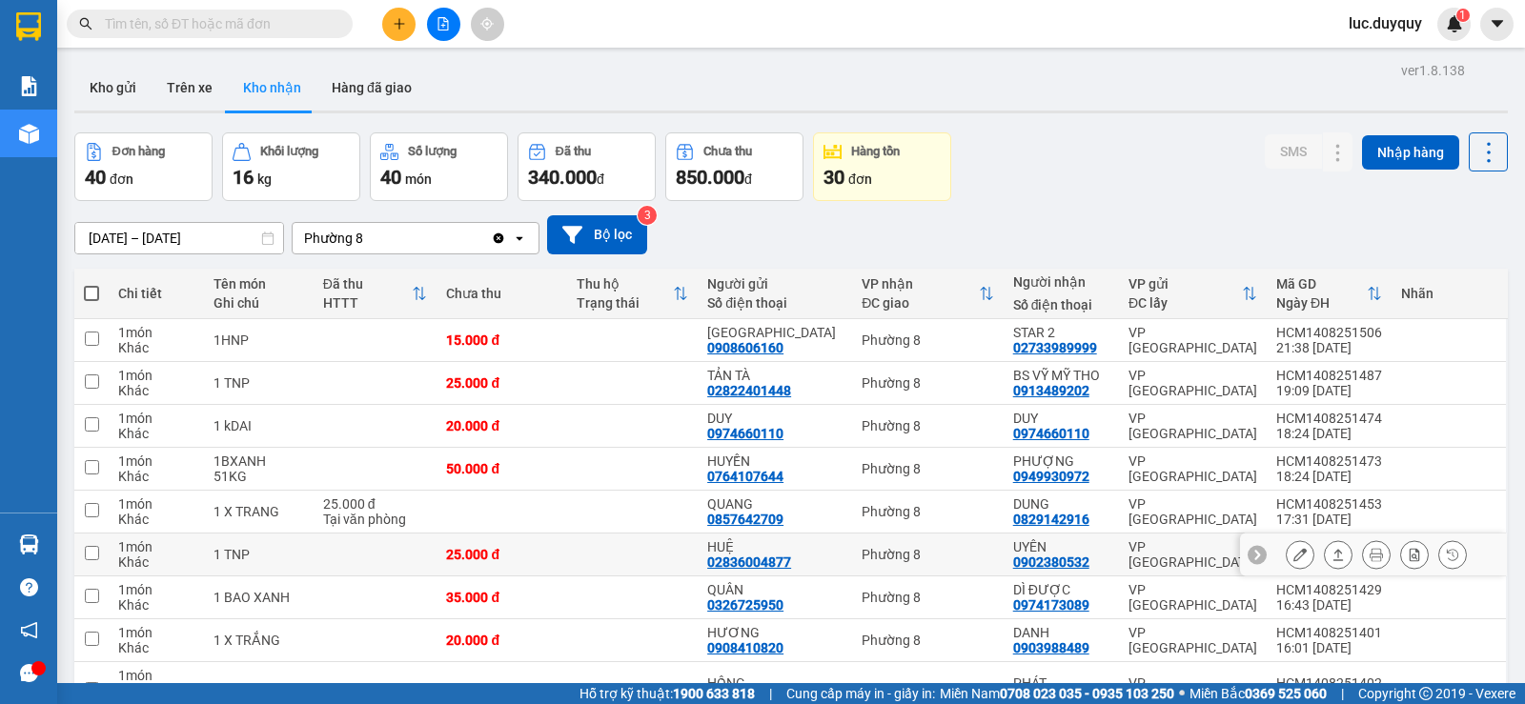
click at [1338, 562] on div at bounding box center [1375, 554] width 181 height 29
click at [1333, 560] on icon at bounding box center [1338, 554] width 10 height 11
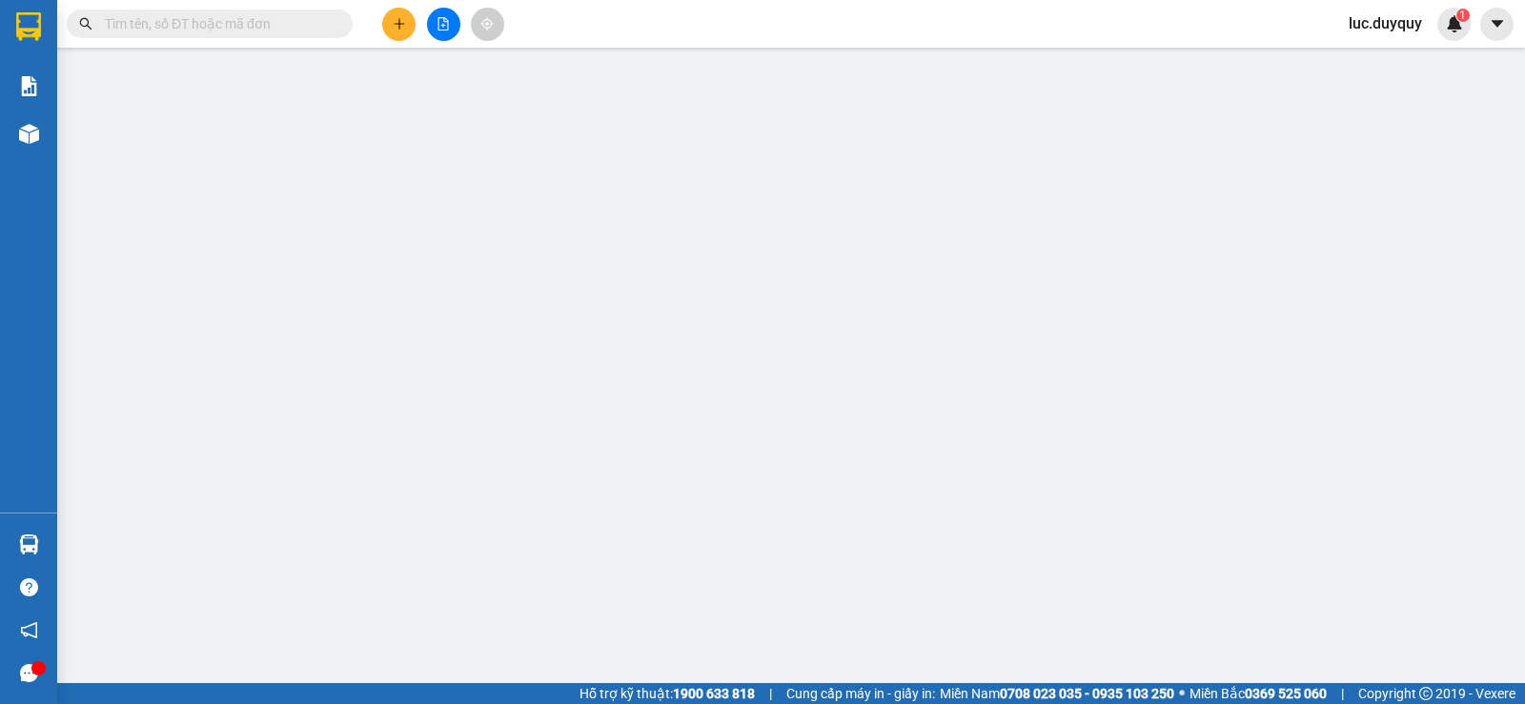
type input "02836004877"
type input "HUỆ"
type input "0902380532"
type input "UYÊN"
type input "25.000"
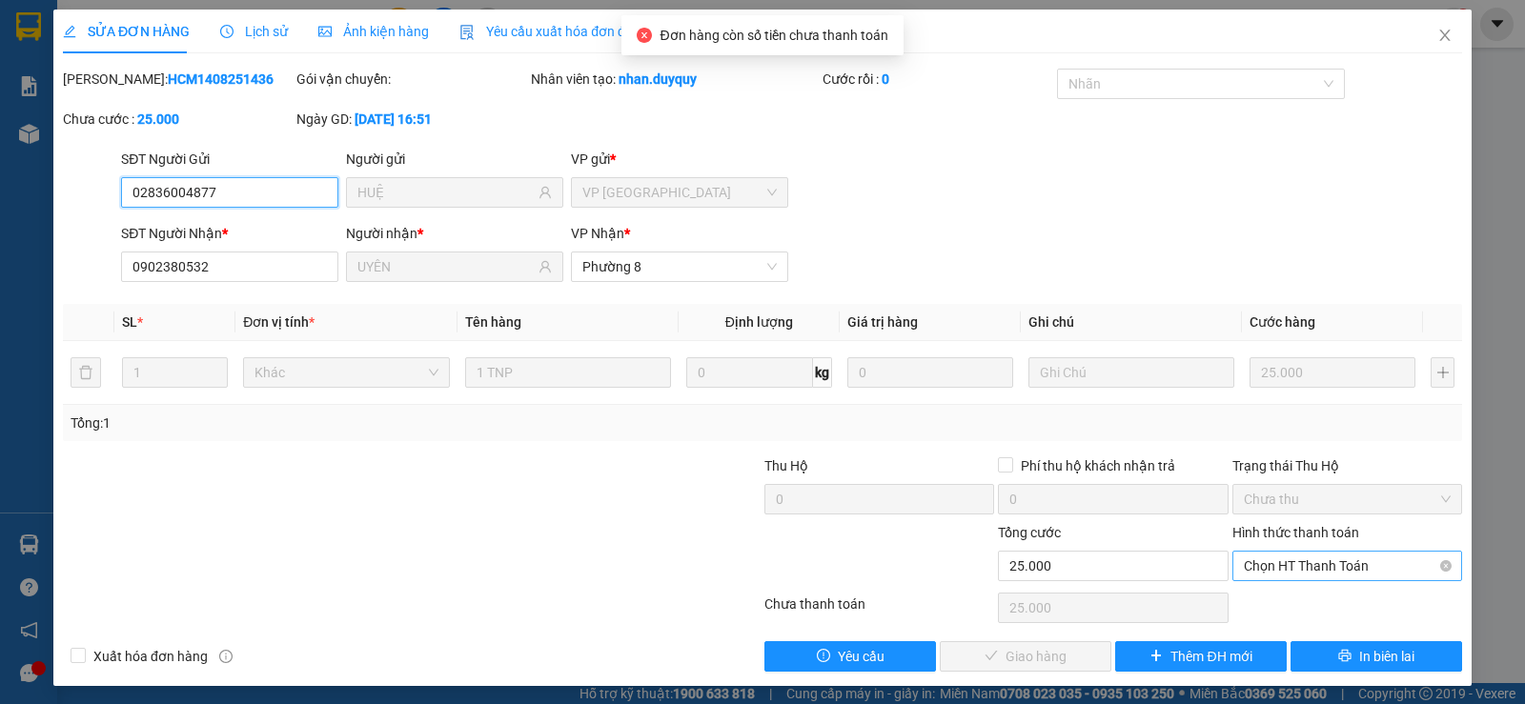
click at [1328, 566] on span "Chọn HT Thanh Toán" at bounding box center [1347, 566] width 207 height 29
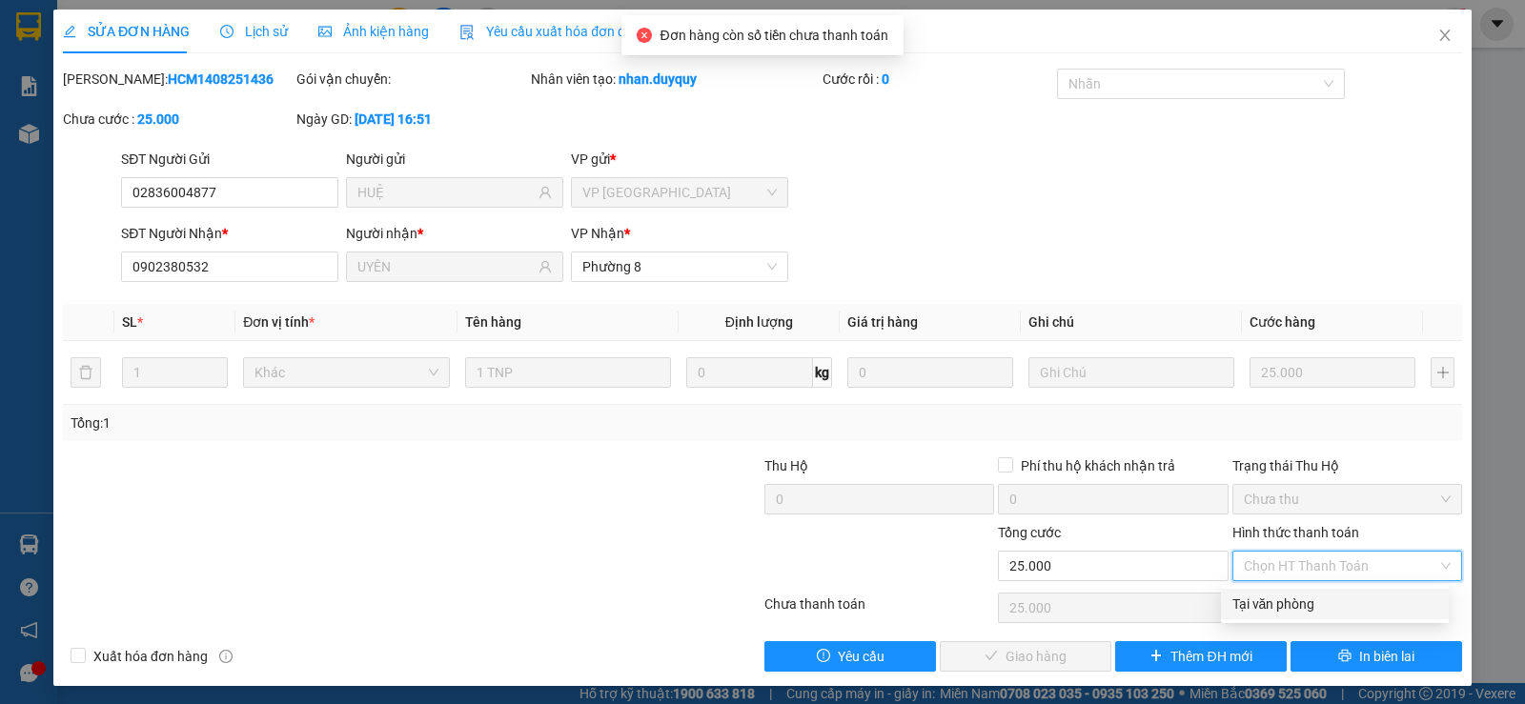
click at [1264, 601] on div "Tại văn phòng" at bounding box center [1334, 604] width 205 height 21
type input "0"
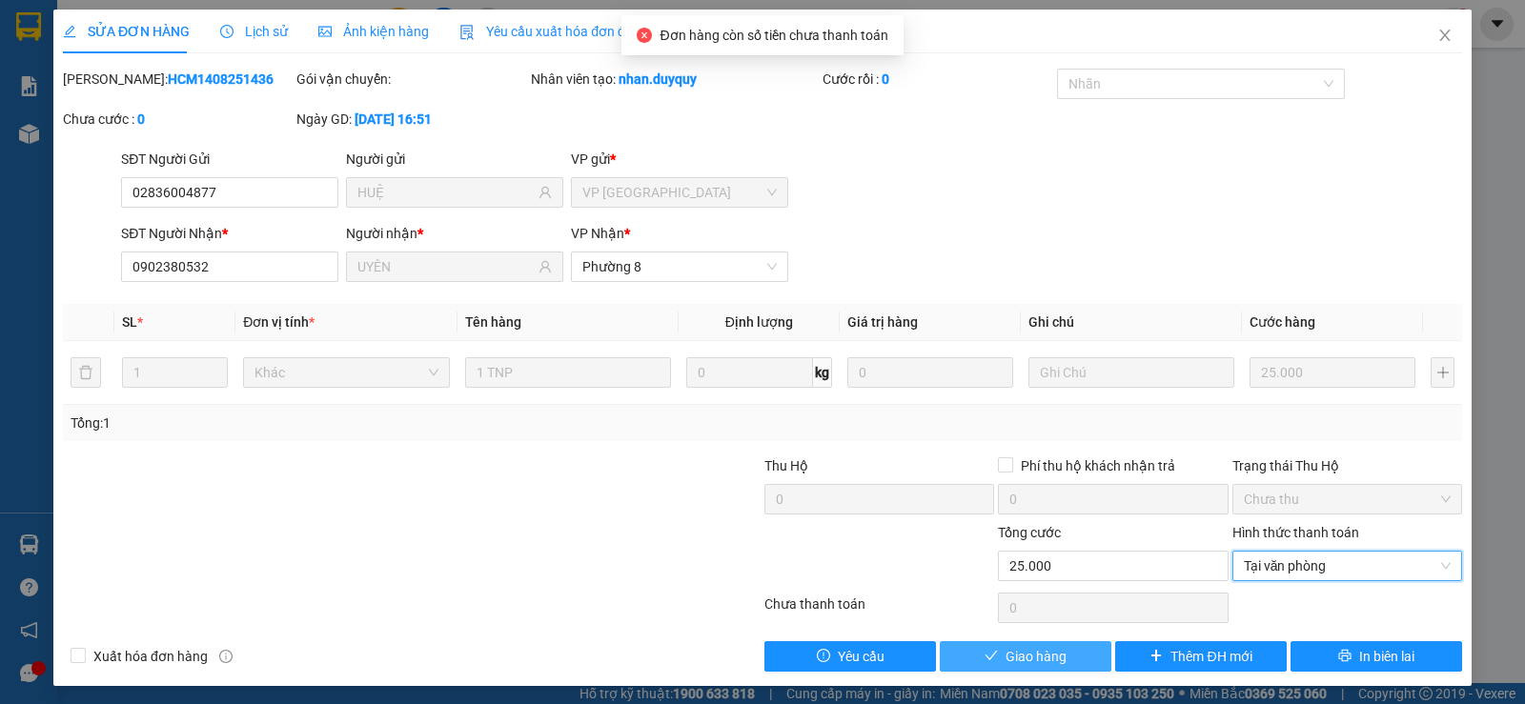
click at [1042, 651] on span "Giao hàng" at bounding box center [1035, 656] width 61 height 21
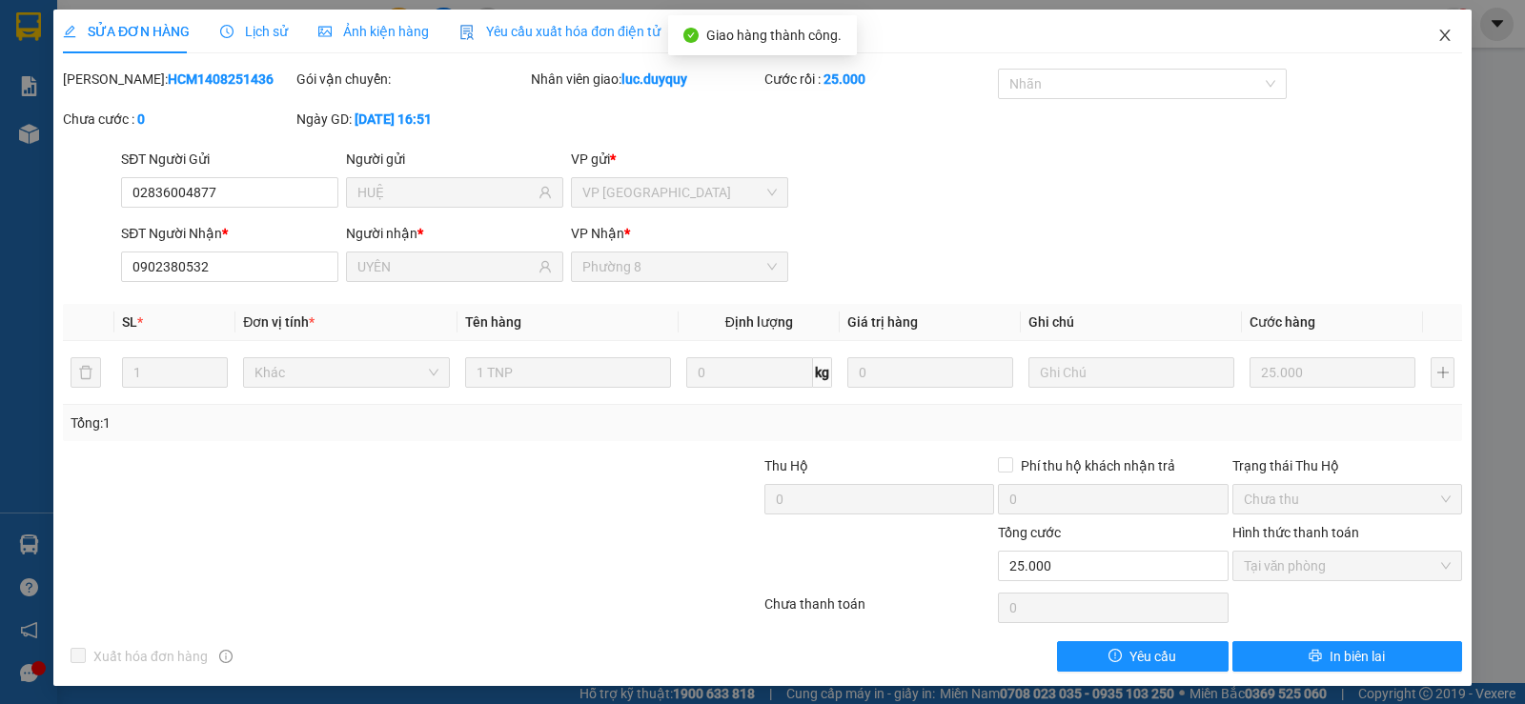
click at [1438, 30] on icon "close" at bounding box center [1444, 35] width 15 height 15
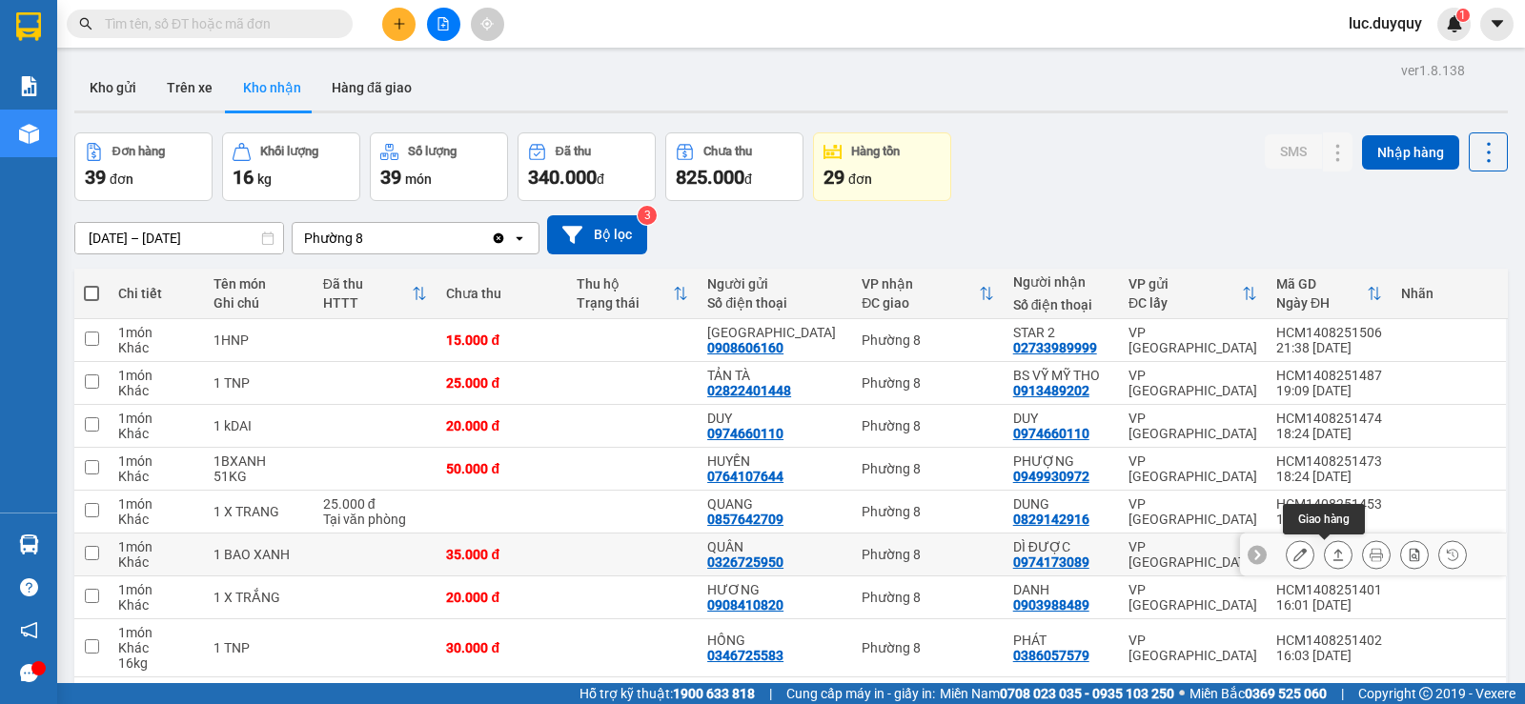
click at [1330, 538] on button at bounding box center [1338, 554] width 27 height 33
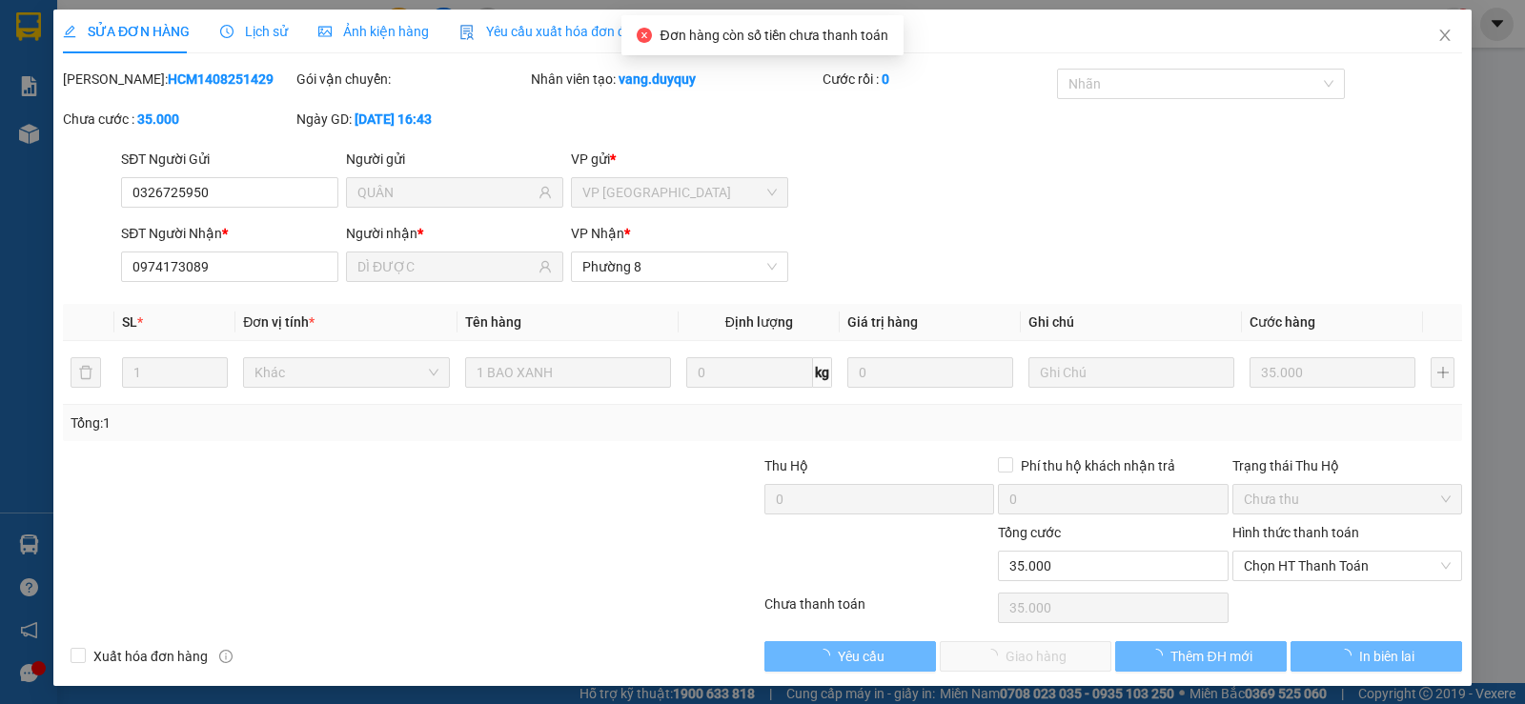
type input "0326725950"
type input "QUÂN"
type input "0974173089"
type input "DÌ ĐƯỢC"
type input "35.000"
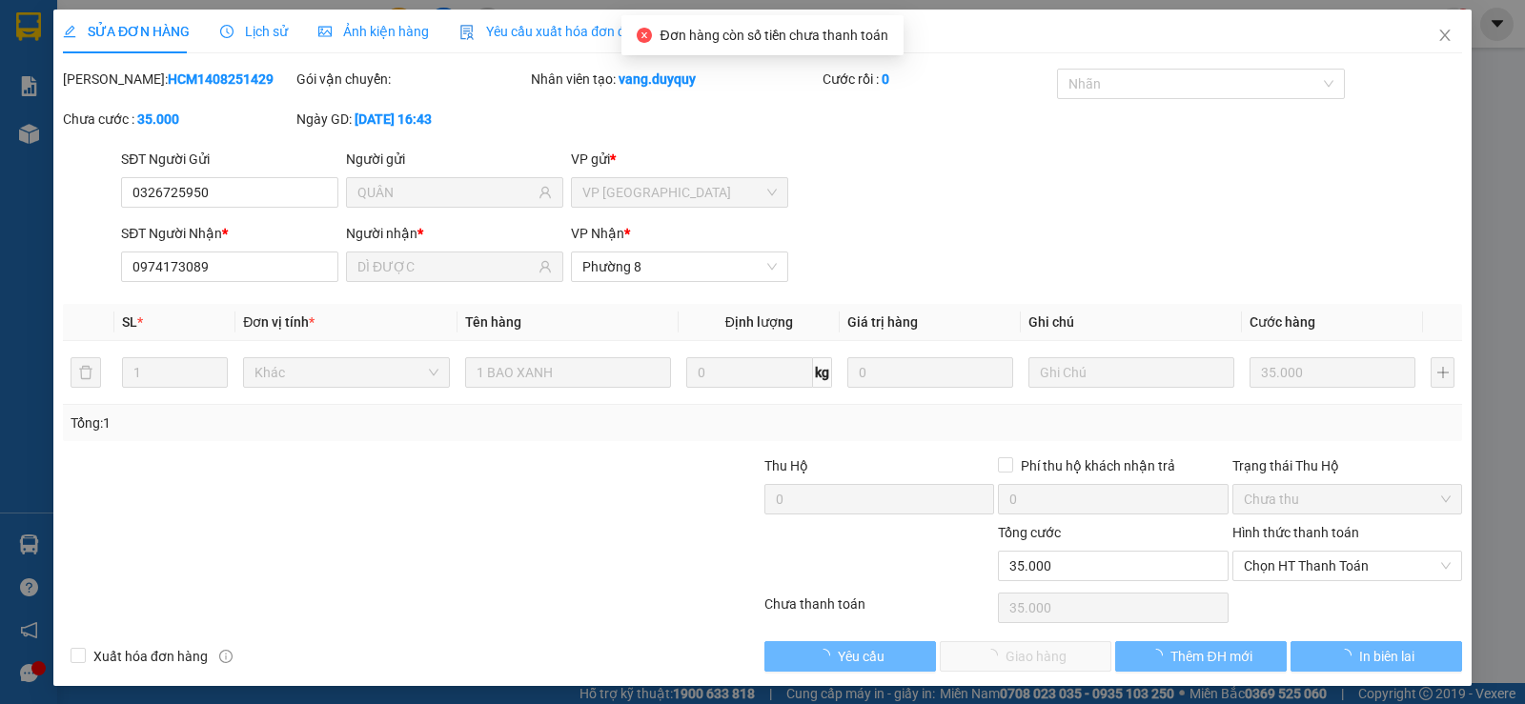
type input "35.000"
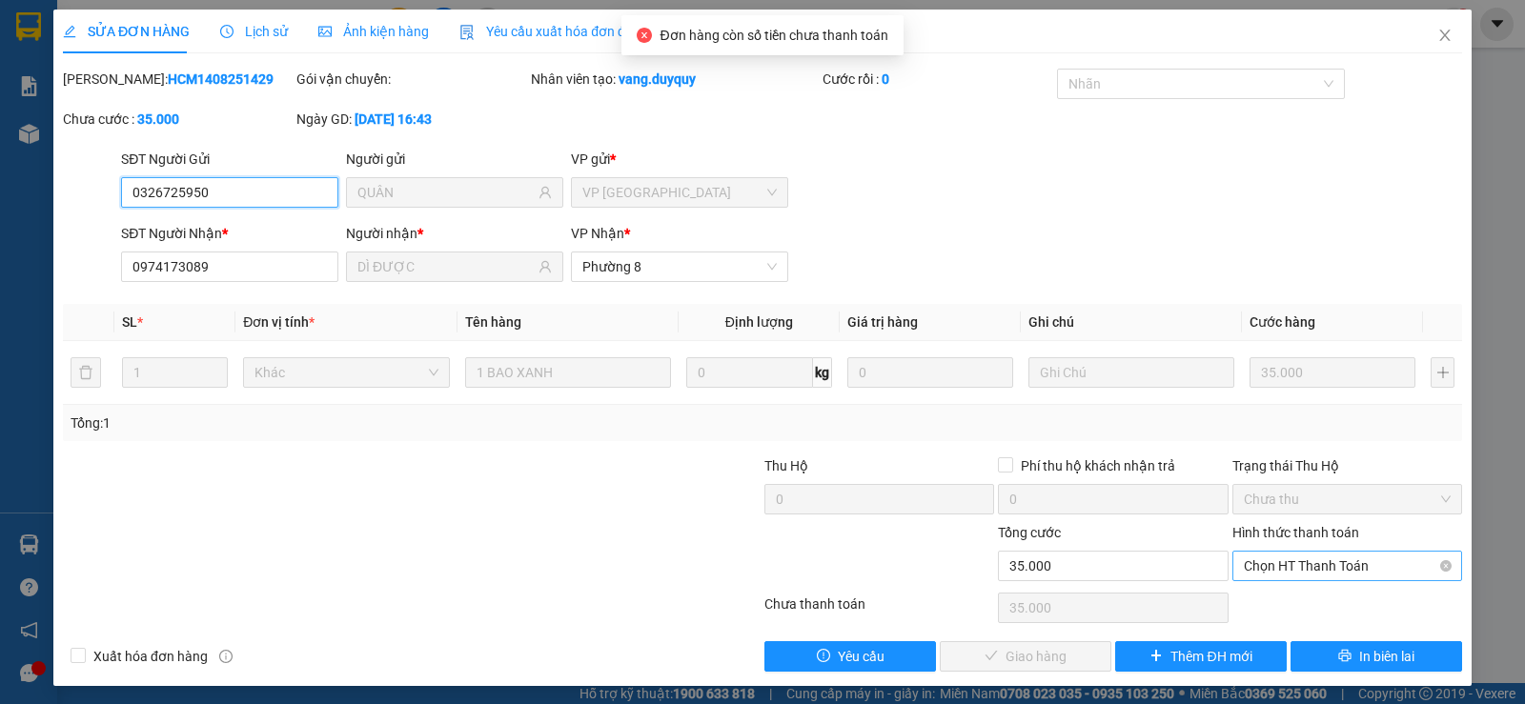
click at [1353, 567] on span "Chọn HT Thanh Toán" at bounding box center [1347, 566] width 207 height 29
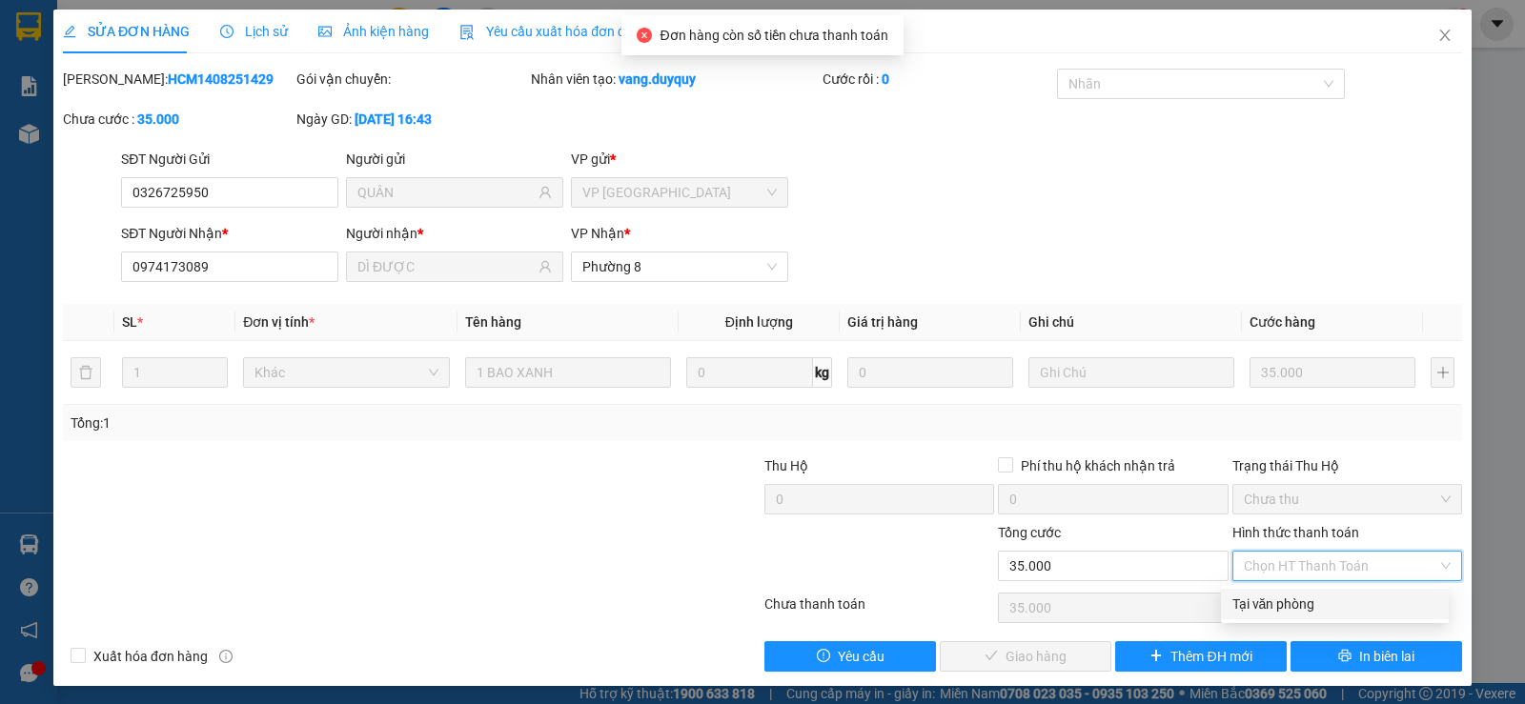
click at [1351, 597] on div "Tại văn phòng" at bounding box center [1334, 604] width 205 height 21
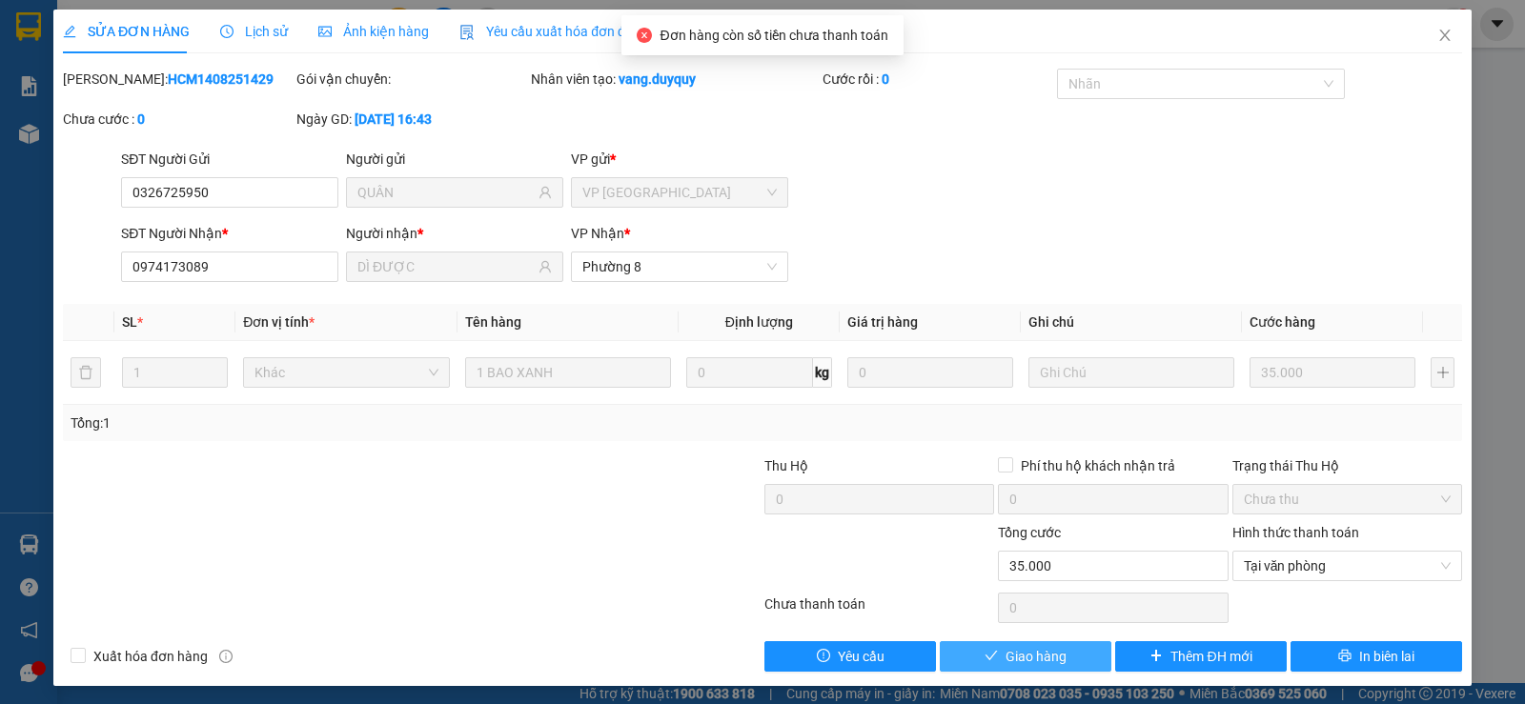
click at [1024, 659] on span "Giao hàng" at bounding box center [1035, 656] width 61 height 21
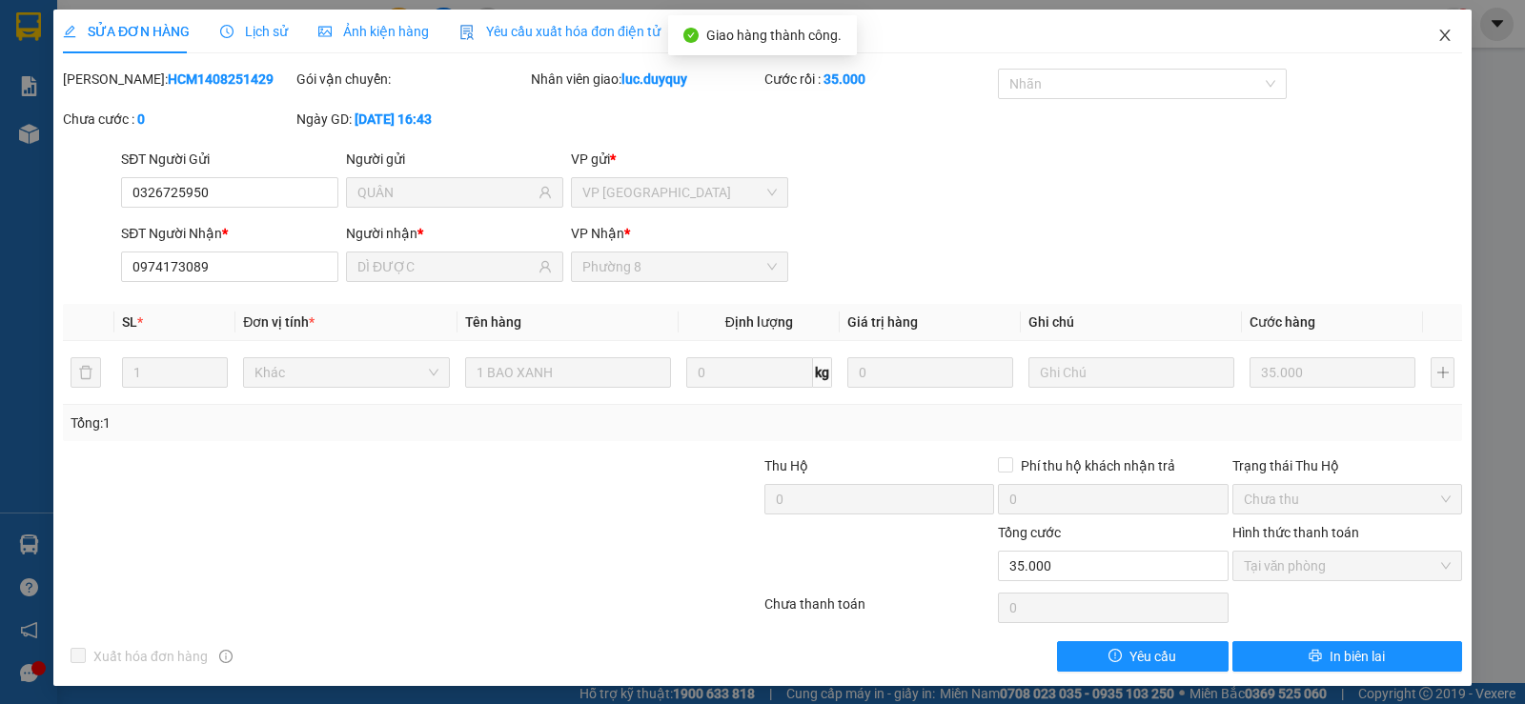
click at [1437, 30] on icon "close" at bounding box center [1444, 35] width 15 height 15
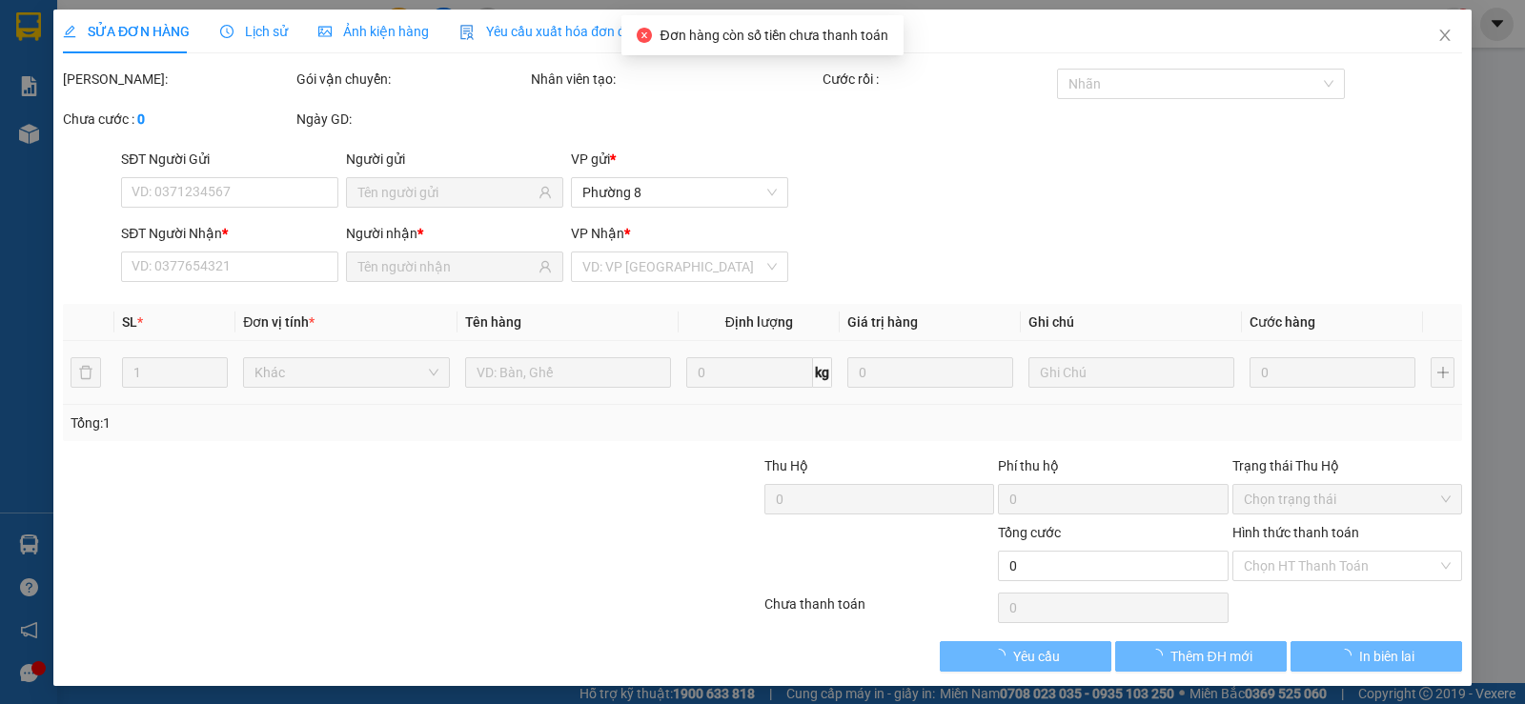
type input "0933889222"
type input "linh"
type input "0982436000"
type input "PHÚC"
type input "25.000"
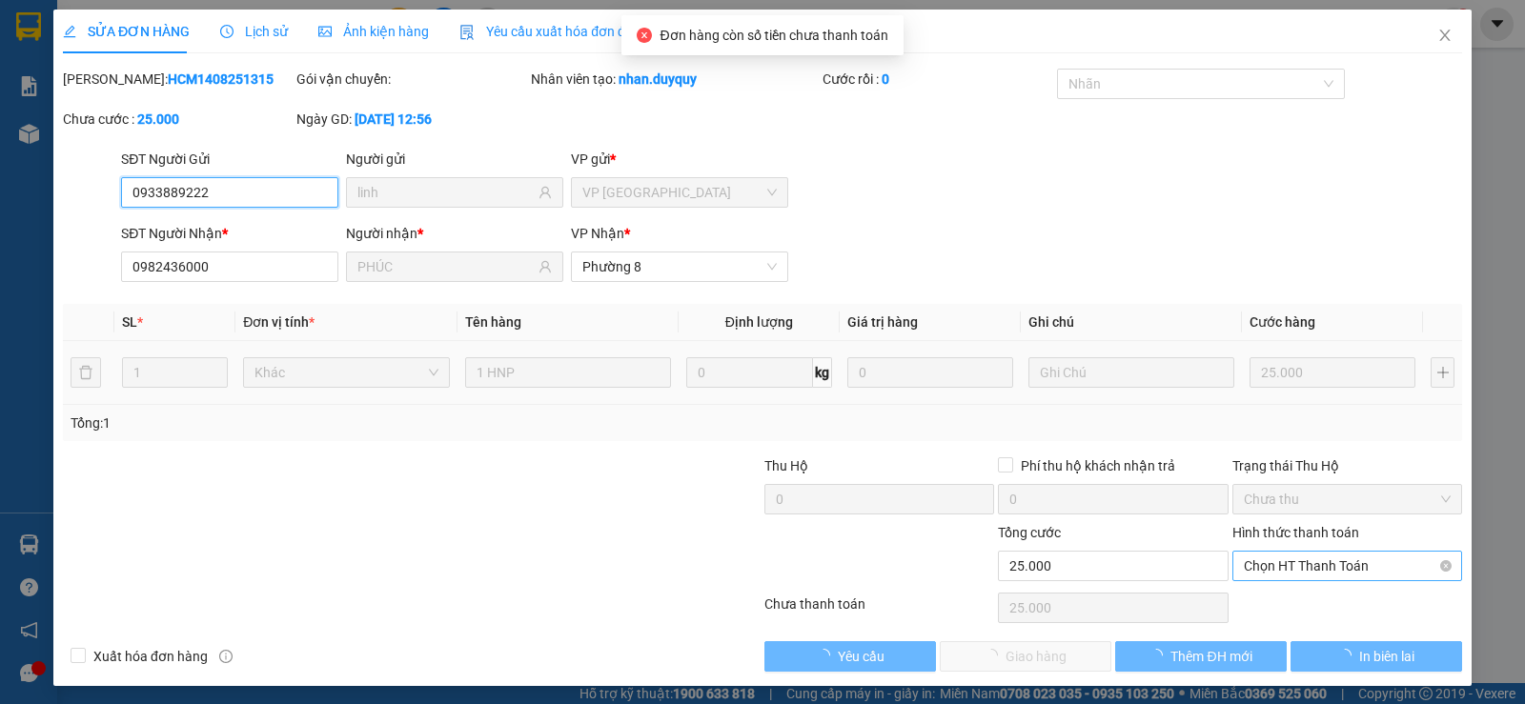
click at [1332, 568] on span "Chọn HT Thanh Toán" at bounding box center [1347, 566] width 207 height 29
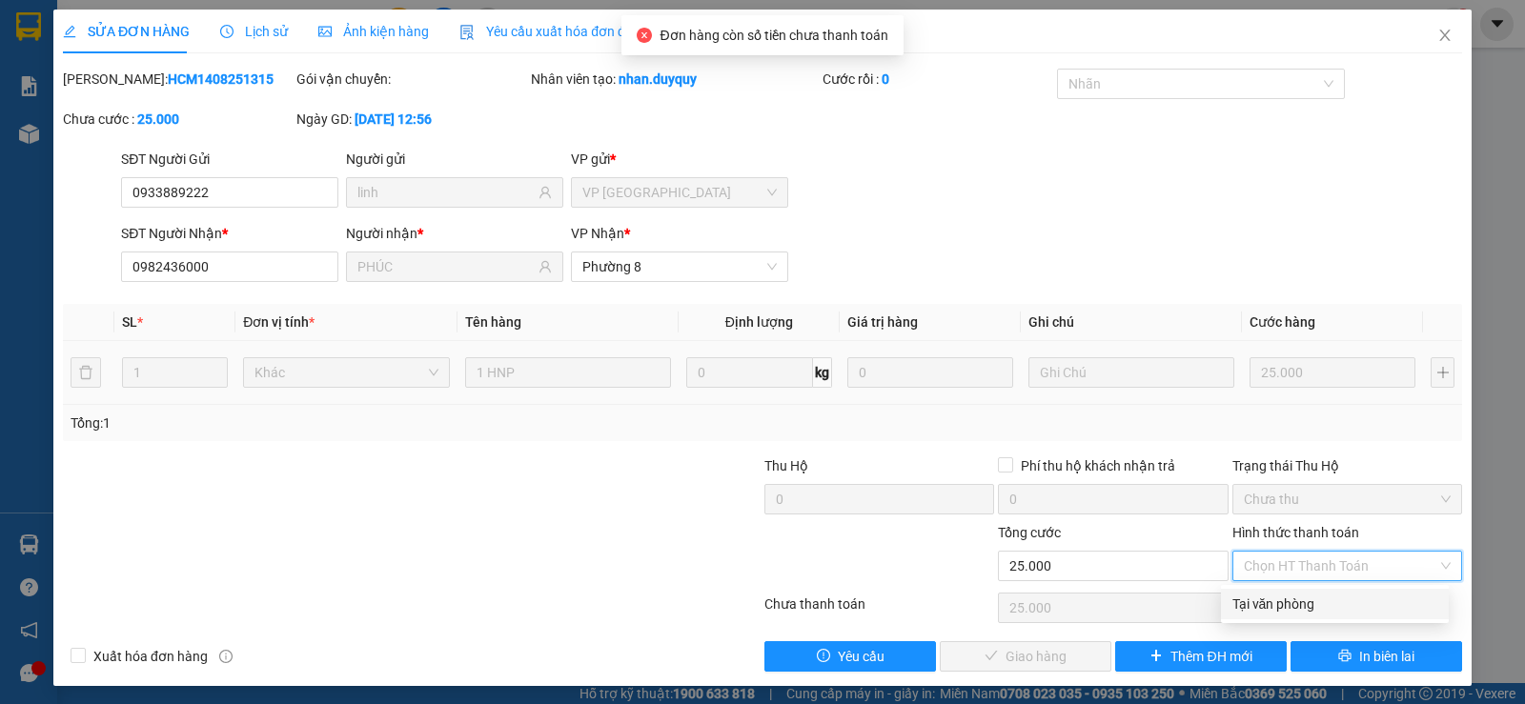
click at [1324, 611] on div "Tại văn phòng" at bounding box center [1334, 604] width 205 height 21
type input "0"
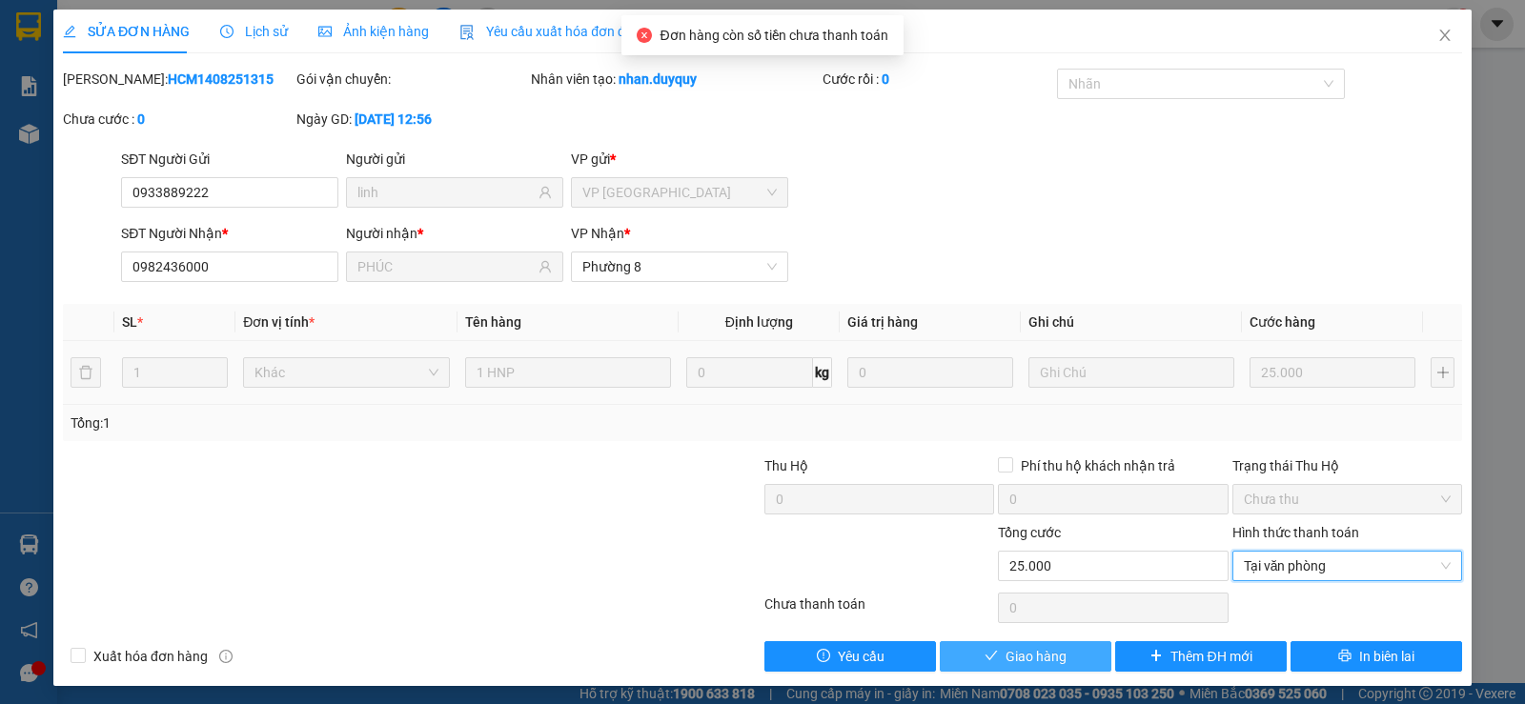
click at [993, 661] on button "Giao hàng" at bounding box center [1026, 656] width 172 height 30
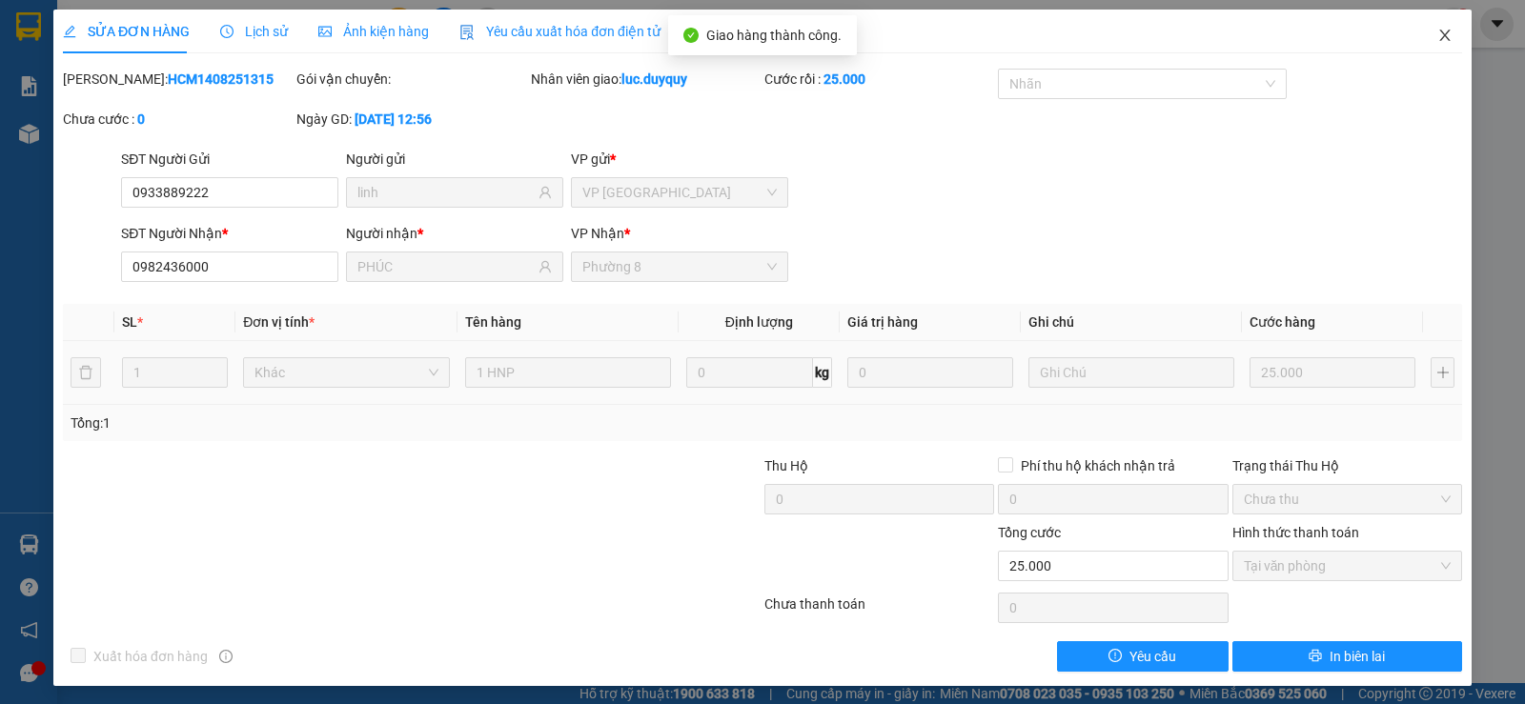
click at [1437, 33] on icon "close" at bounding box center [1444, 35] width 15 height 15
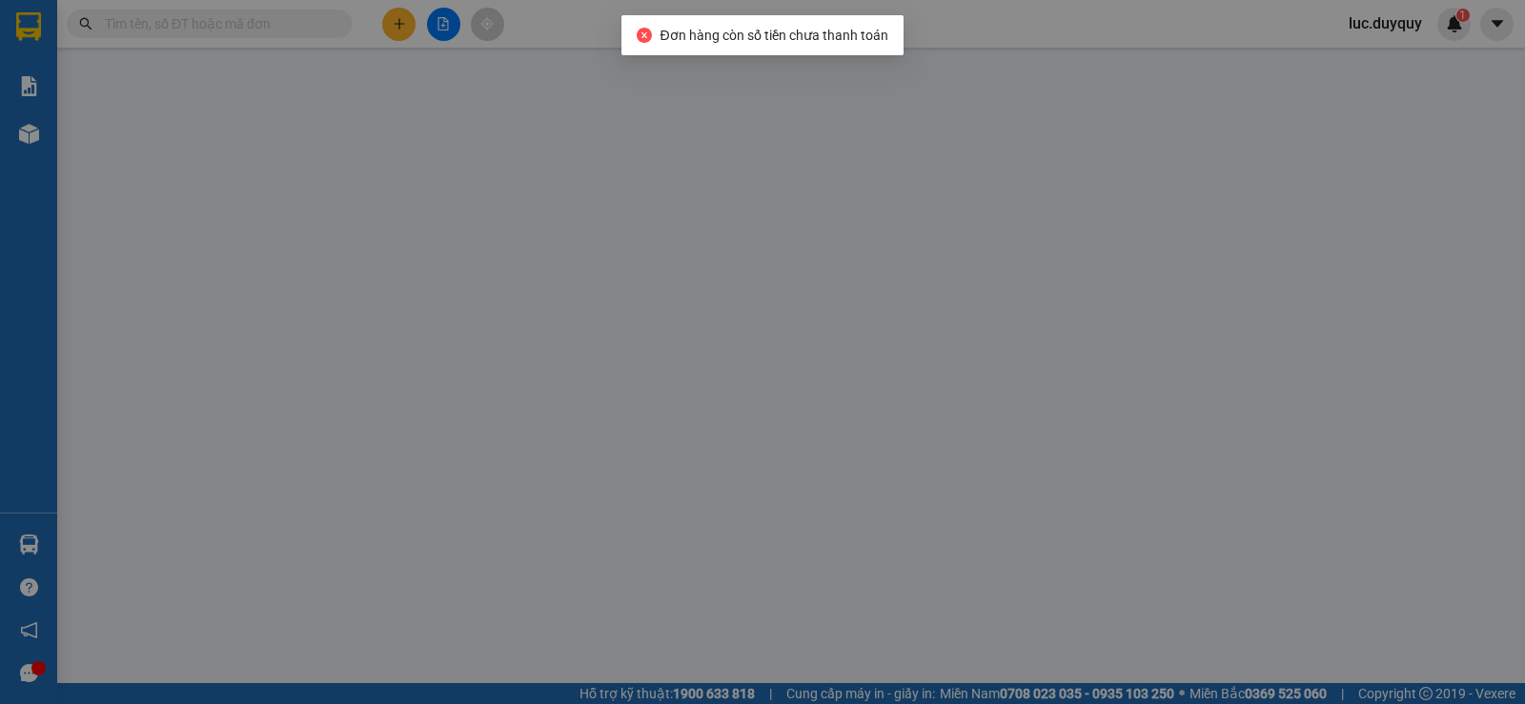
type input "0988128302"
type input "TECHCO"
type input "0908523234"
type input "TUYẾN"
type input "20.000"
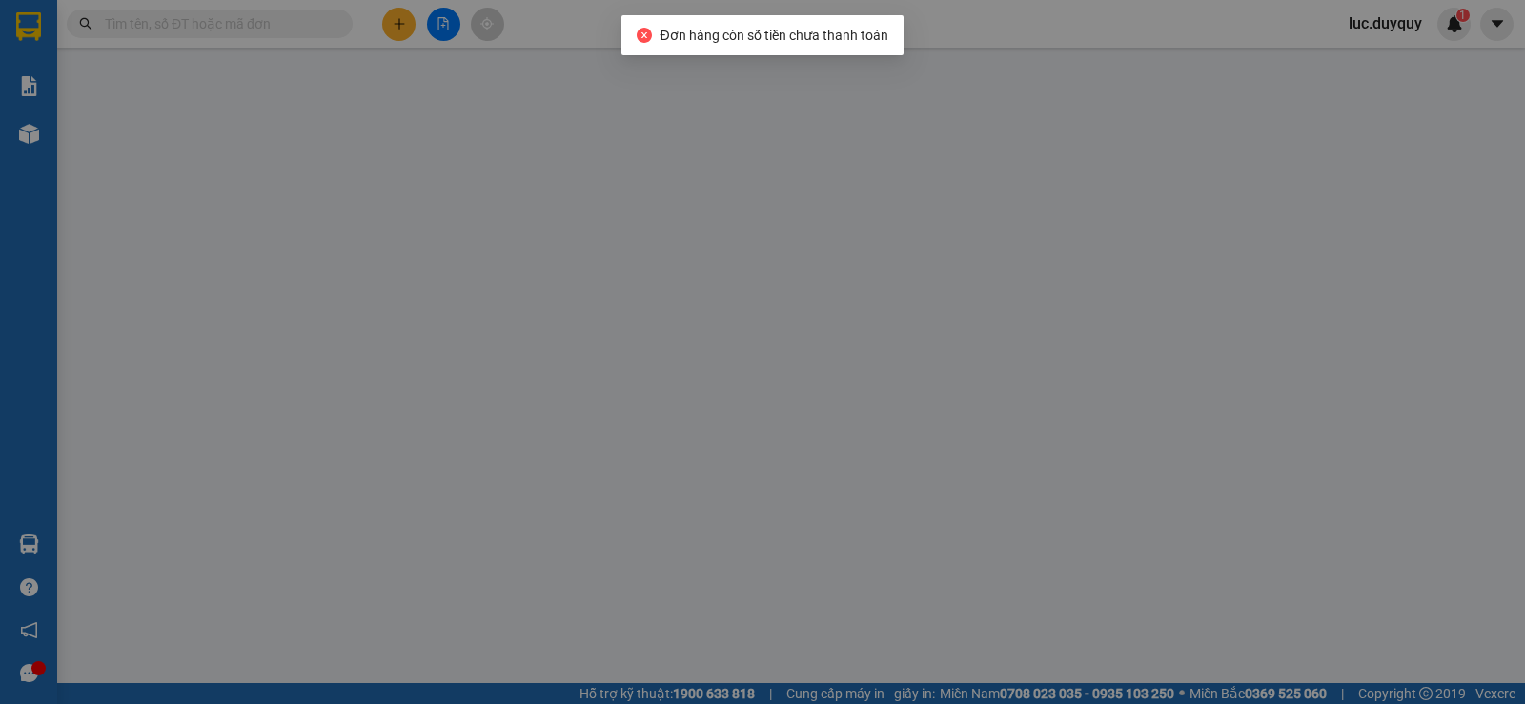
type input "20.000"
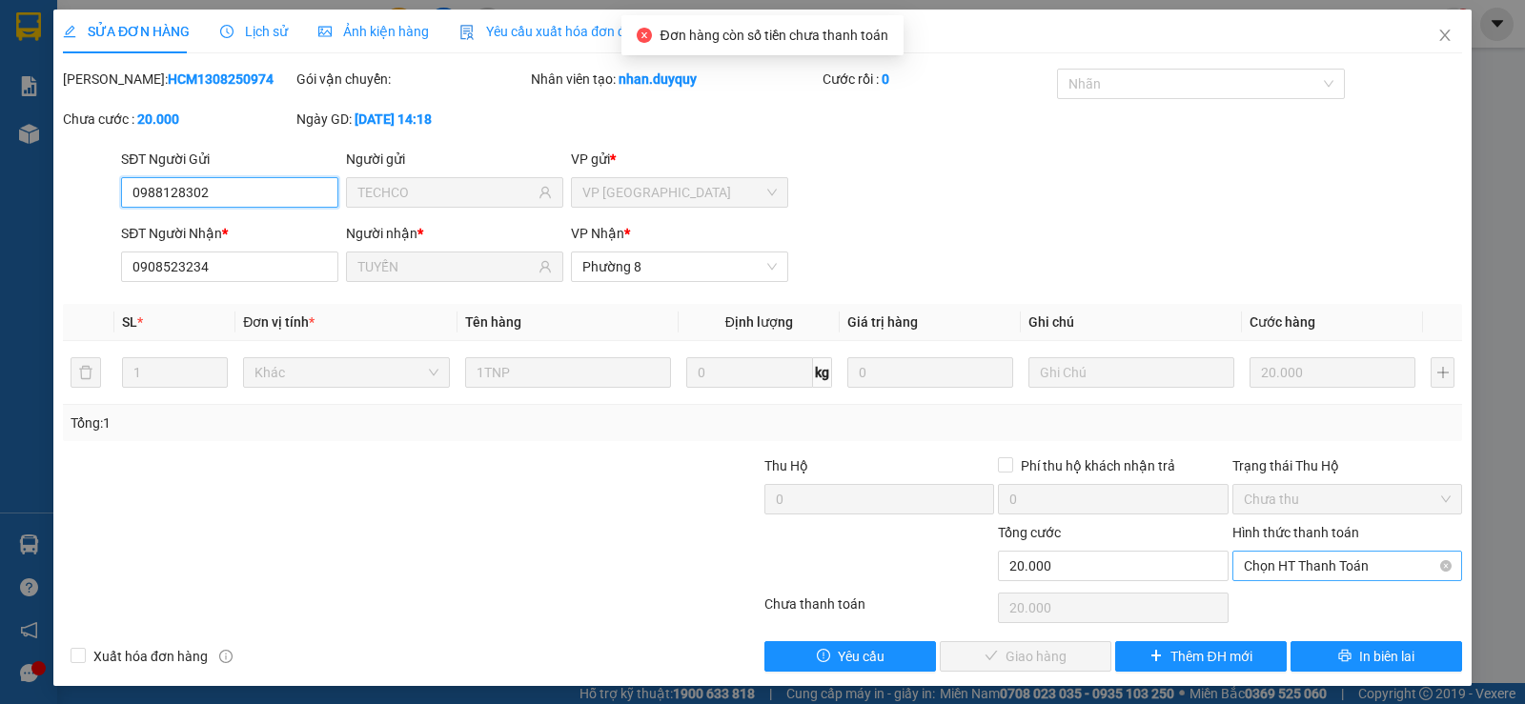
click at [1298, 574] on span "Chọn HT Thanh Toán" at bounding box center [1347, 566] width 207 height 29
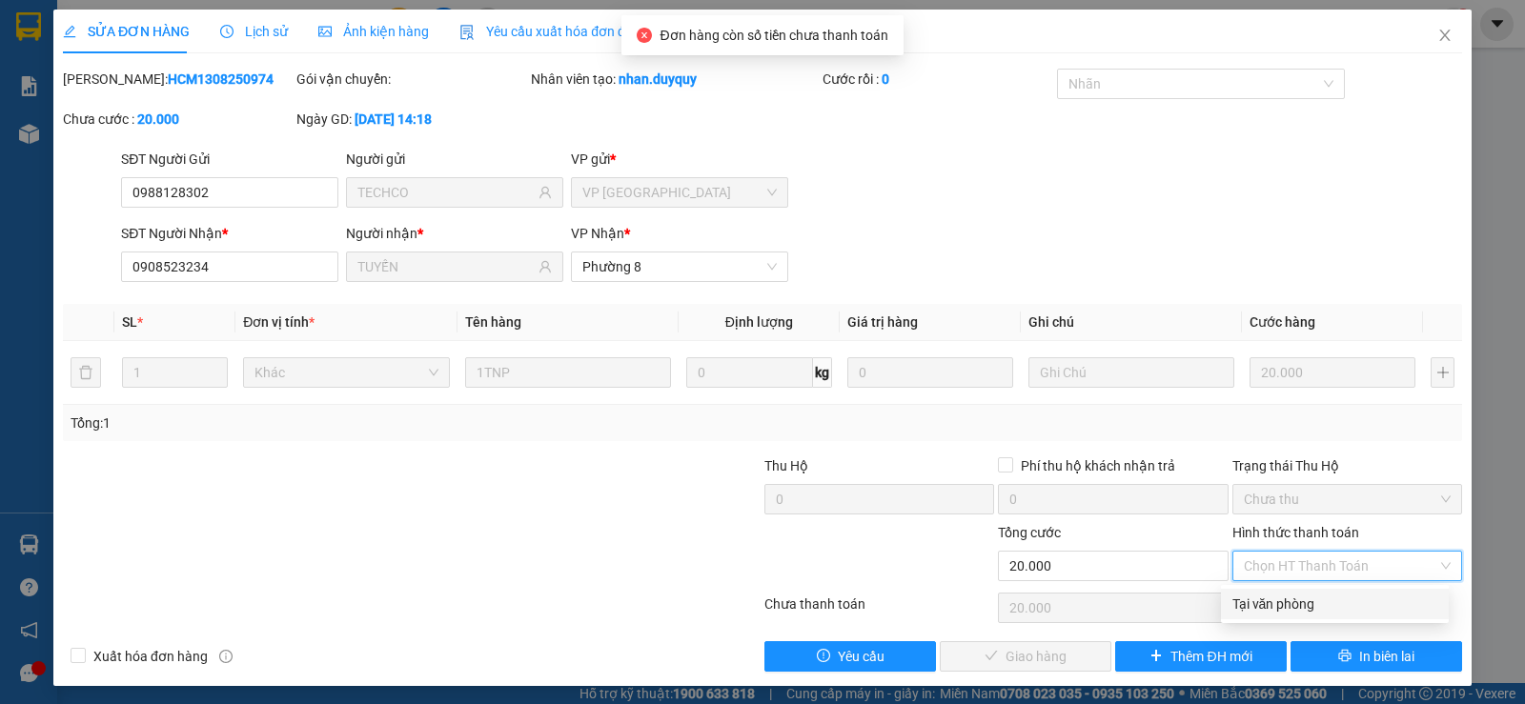
click at [1264, 614] on div "Tại văn phòng" at bounding box center [1334, 604] width 205 height 21
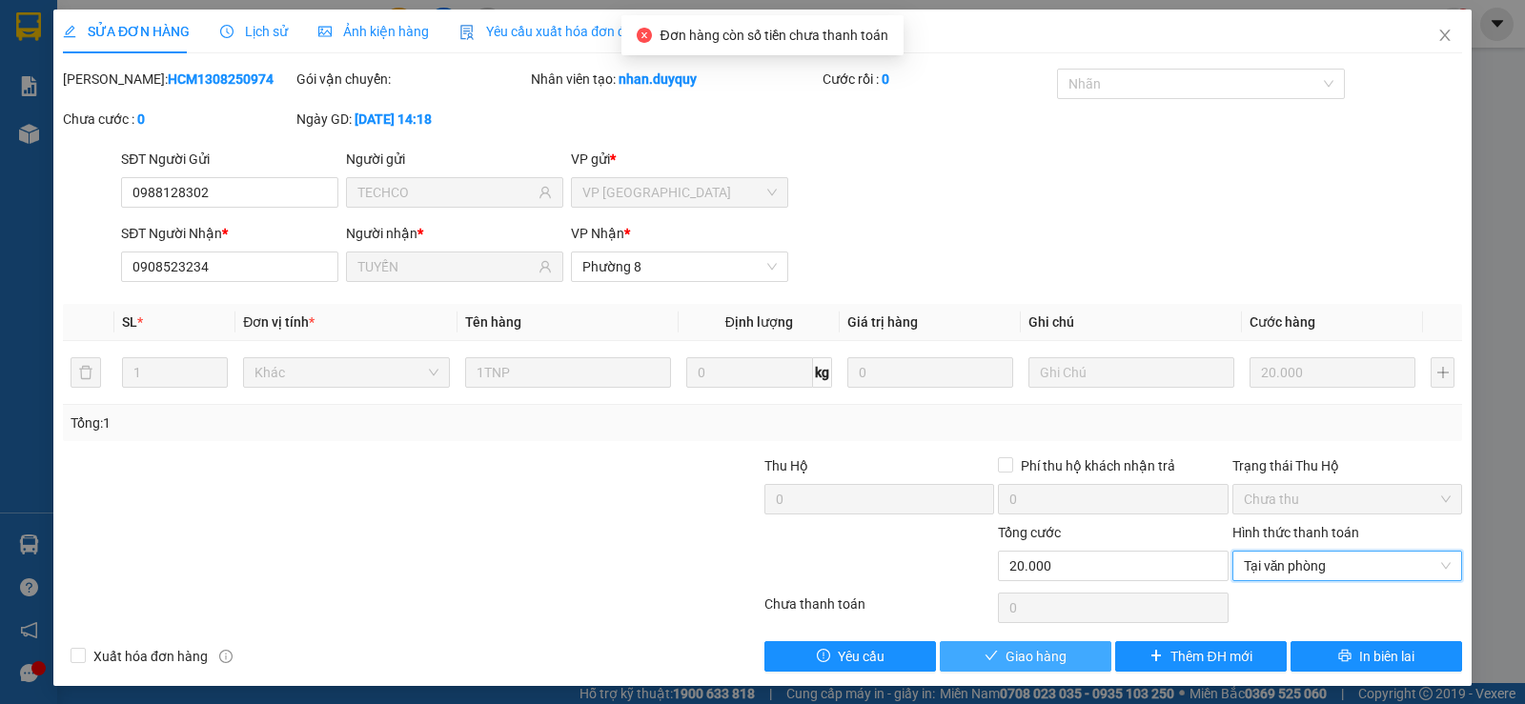
click at [1001, 643] on button "Giao hàng" at bounding box center [1026, 656] width 172 height 30
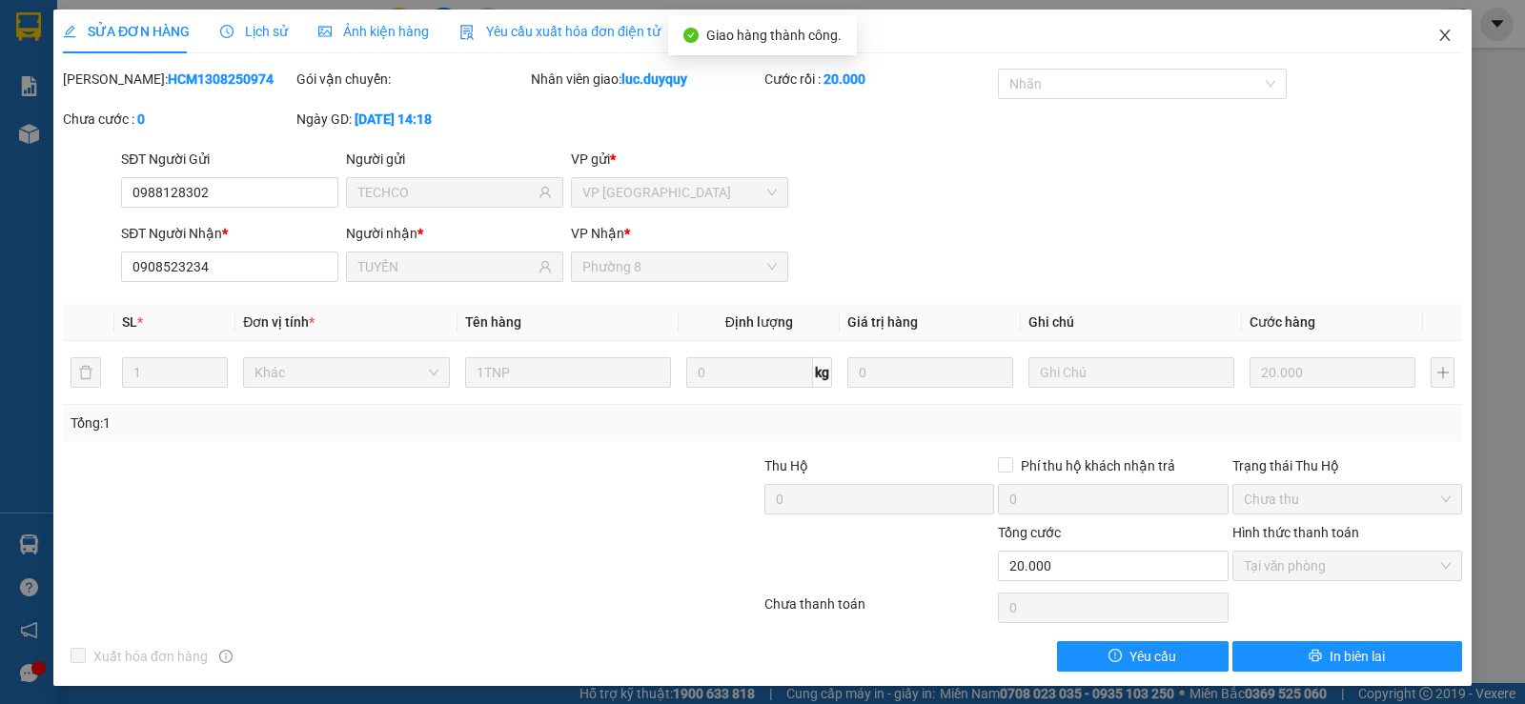
click at [1436, 26] on span "Close" at bounding box center [1444, 36] width 53 height 53
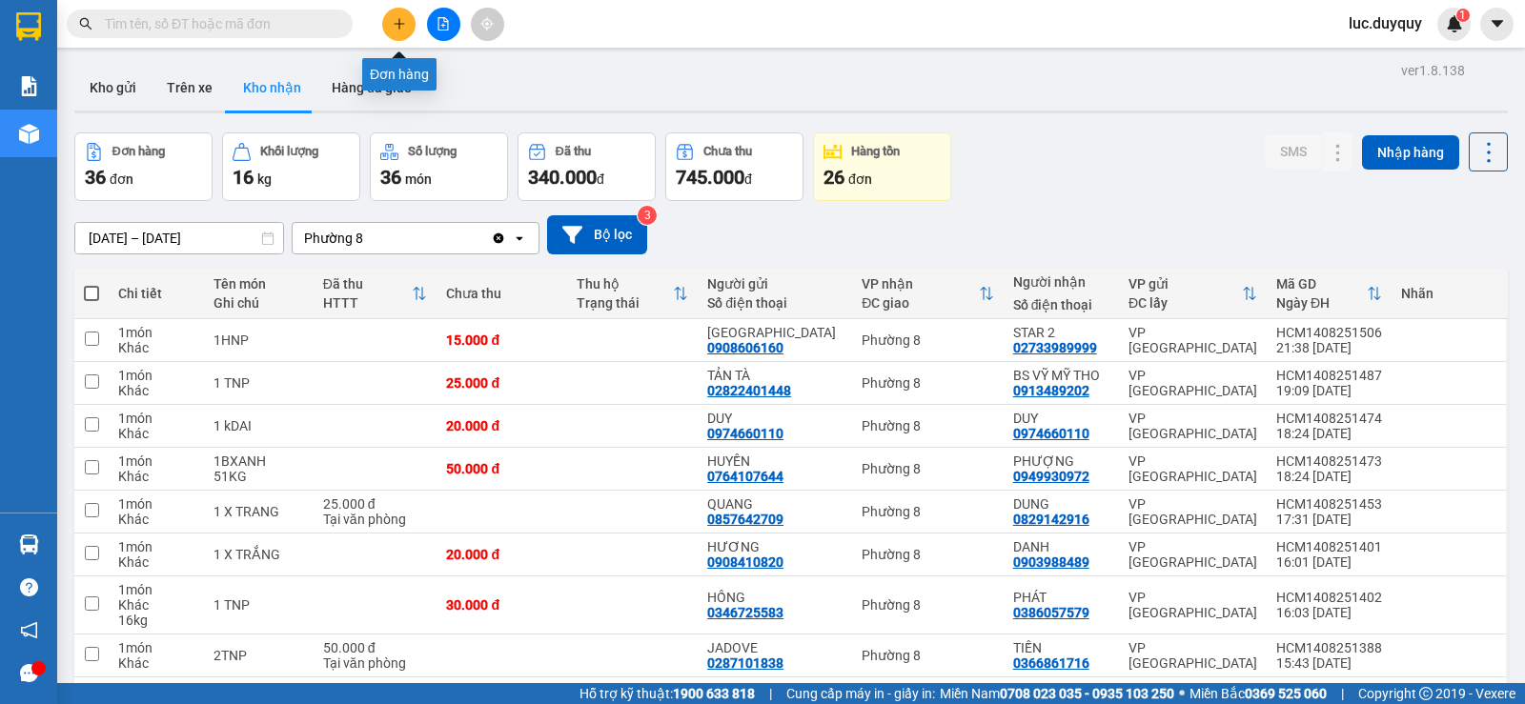
click at [403, 30] on button at bounding box center [398, 24] width 33 height 33
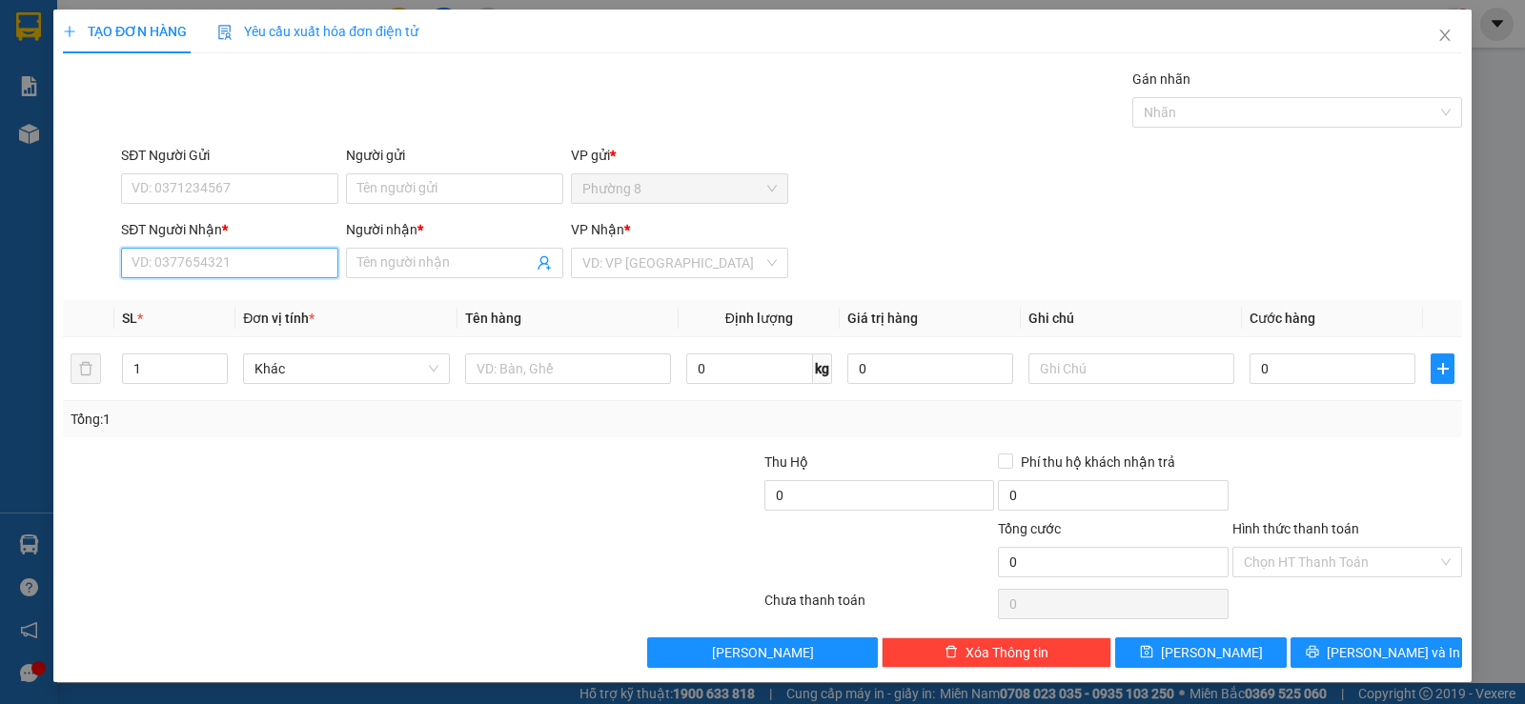
click at [272, 264] on input "SĐT Người Nhận *" at bounding box center [229, 263] width 217 height 30
click at [281, 260] on input "501" at bounding box center [229, 263] width 217 height 30
click at [231, 304] on div "0913132501 - SANH" at bounding box center [227, 301] width 192 height 21
type input "0913132501"
type input "SANH"
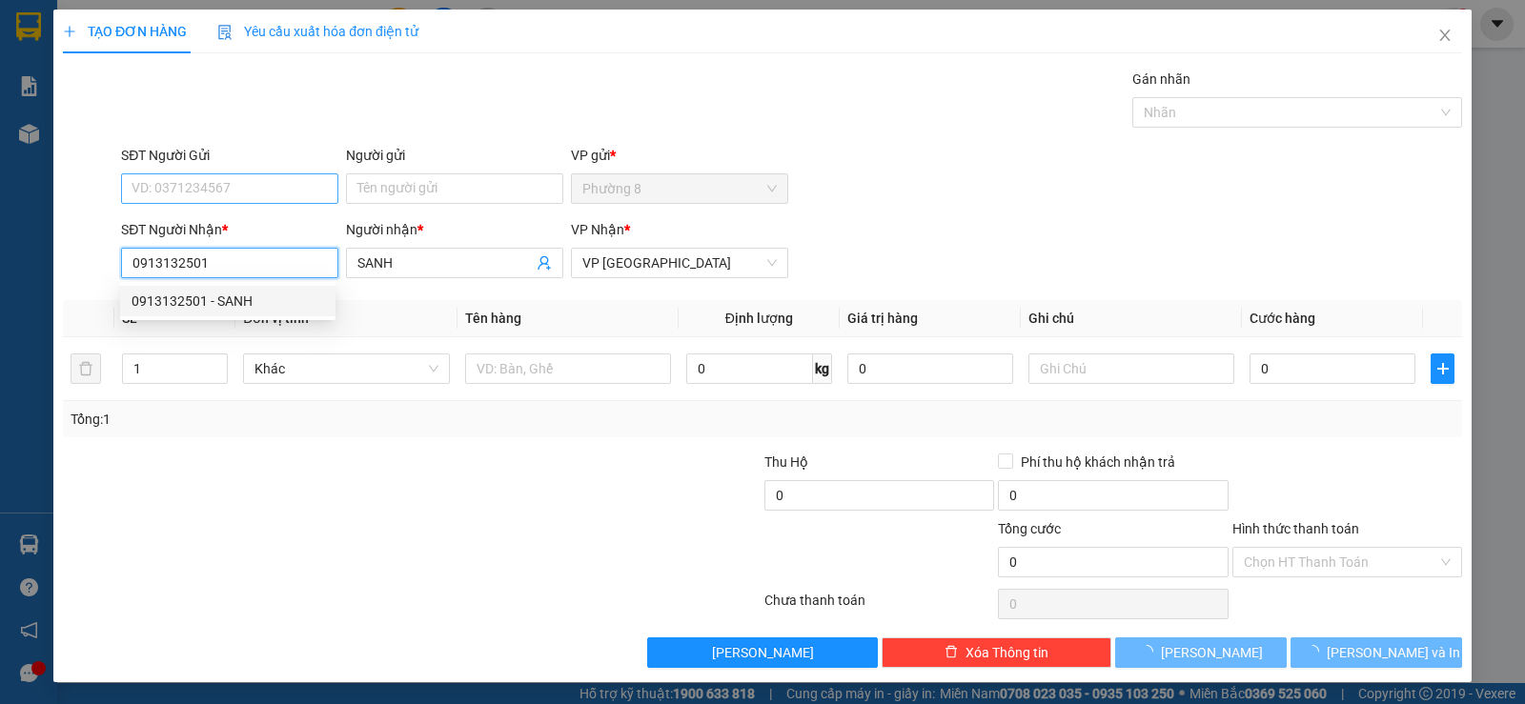
type input "25.000"
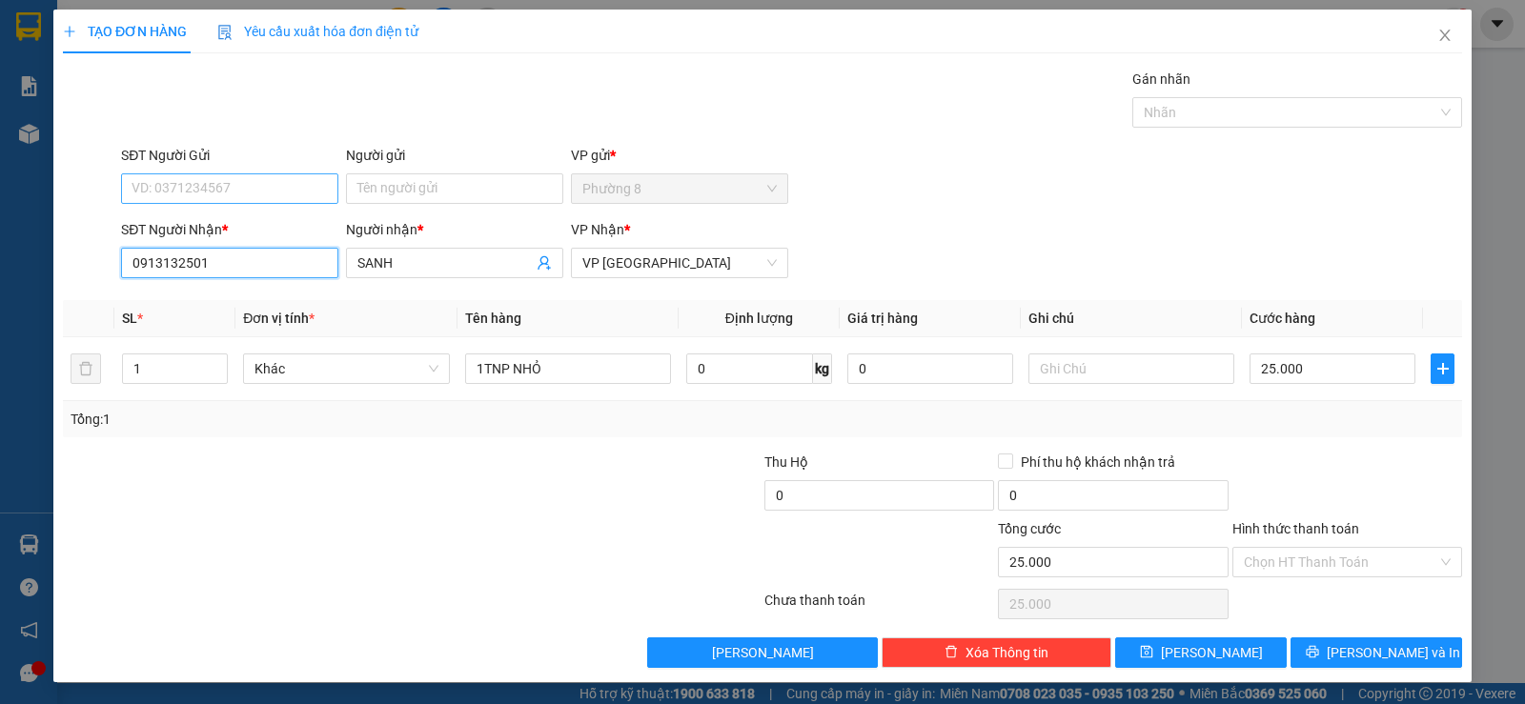
type input "0913132501"
click at [241, 185] on input "SĐT Người Gửi" at bounding box center [229, 188] width 217 height 30
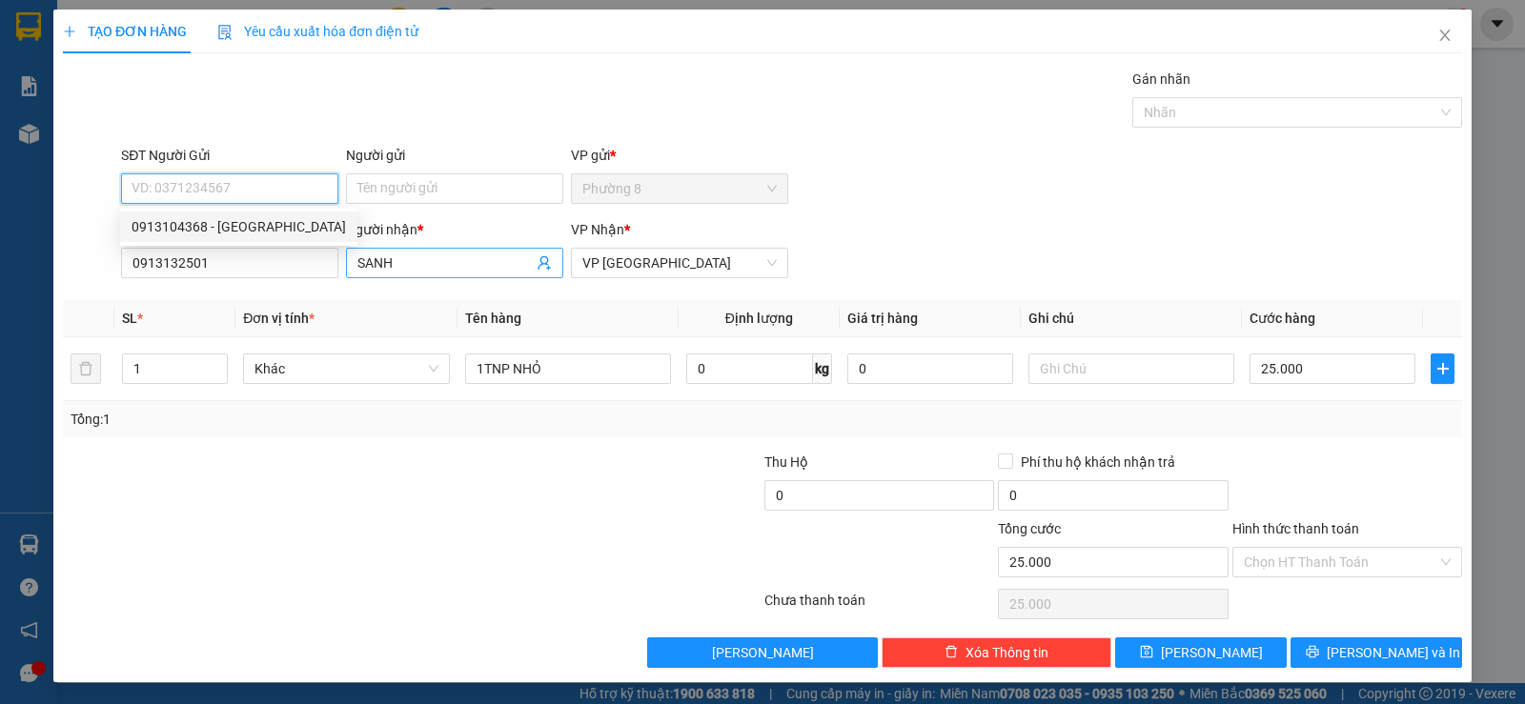
drag, startPoint x: 273, startPoint y: 224, endPoint x: 442, endPoint y: 272, distance: 176.2
click at [273, 224] on div "0913104368 - ĐỨC ĐƯỜNG" at bounding box center [238, 226] width 214 height 21
type input "0913104368"
type input "ĐỨC ĐƯỜNG"
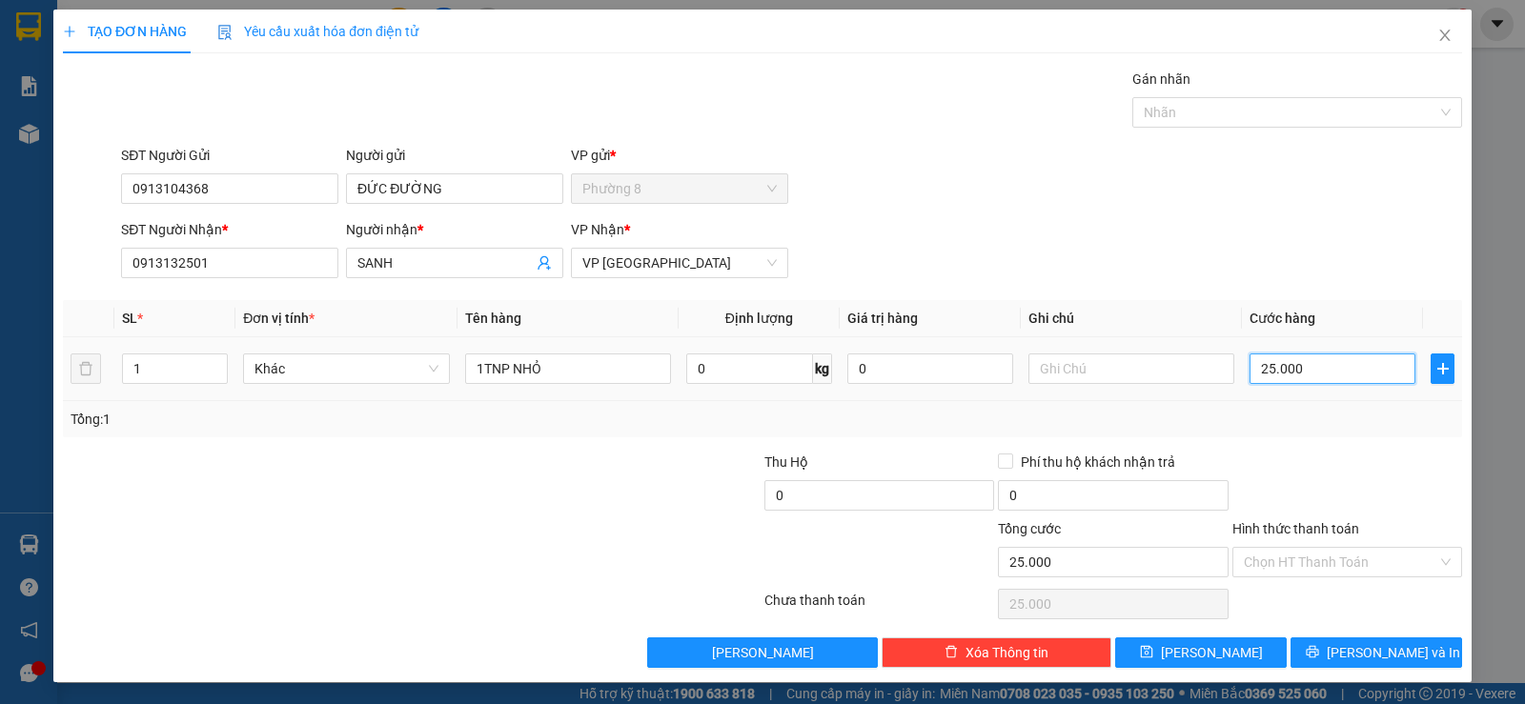
click at [1312, 359] on input "25.000" at bounding box center [1332, 369] width 166 height 30
type input "2"
type input "20"
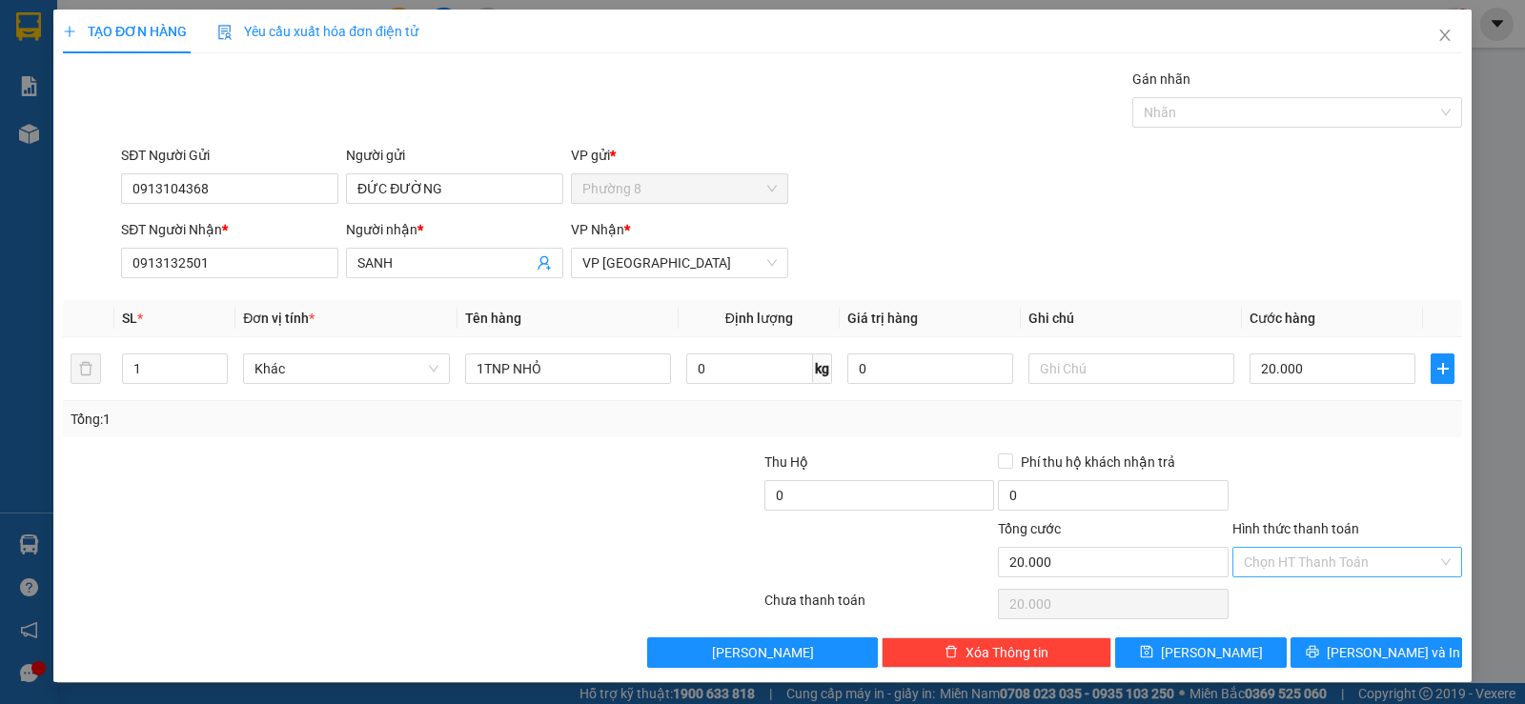
click at [1341, 565] on input "Hình thức thanh toán" at bounding box center [1340, 562] width 193 height 29
click at [1337, 599] on div "Tại văn phòng" at bounding box center [1334, 600] width 205 height 21
click at [1386, 651] on span "Lưu và In" at bounding box center [1392, 652] width 133 height 21
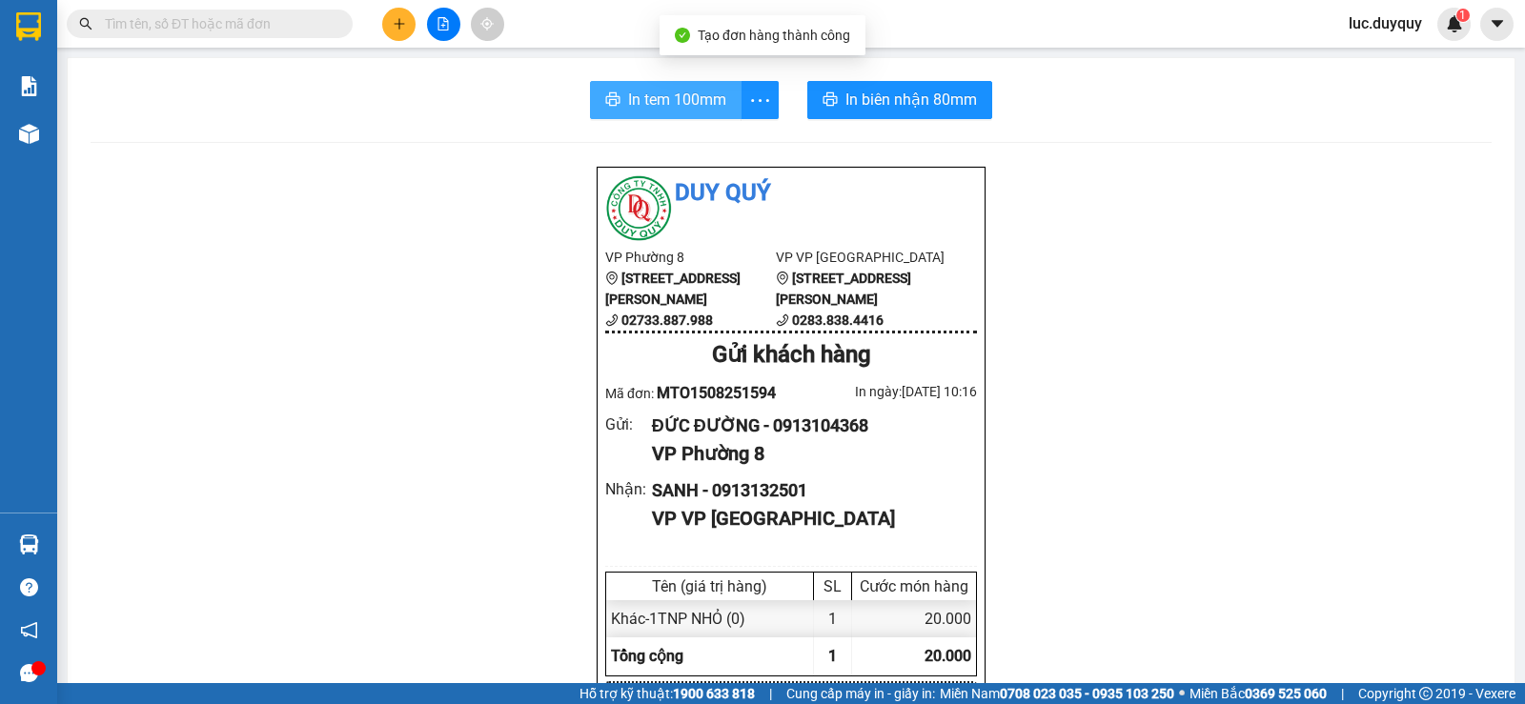
click at [628, 89] on span "In tem 100mm" at bounding box center [677, 100] width 98 height 24
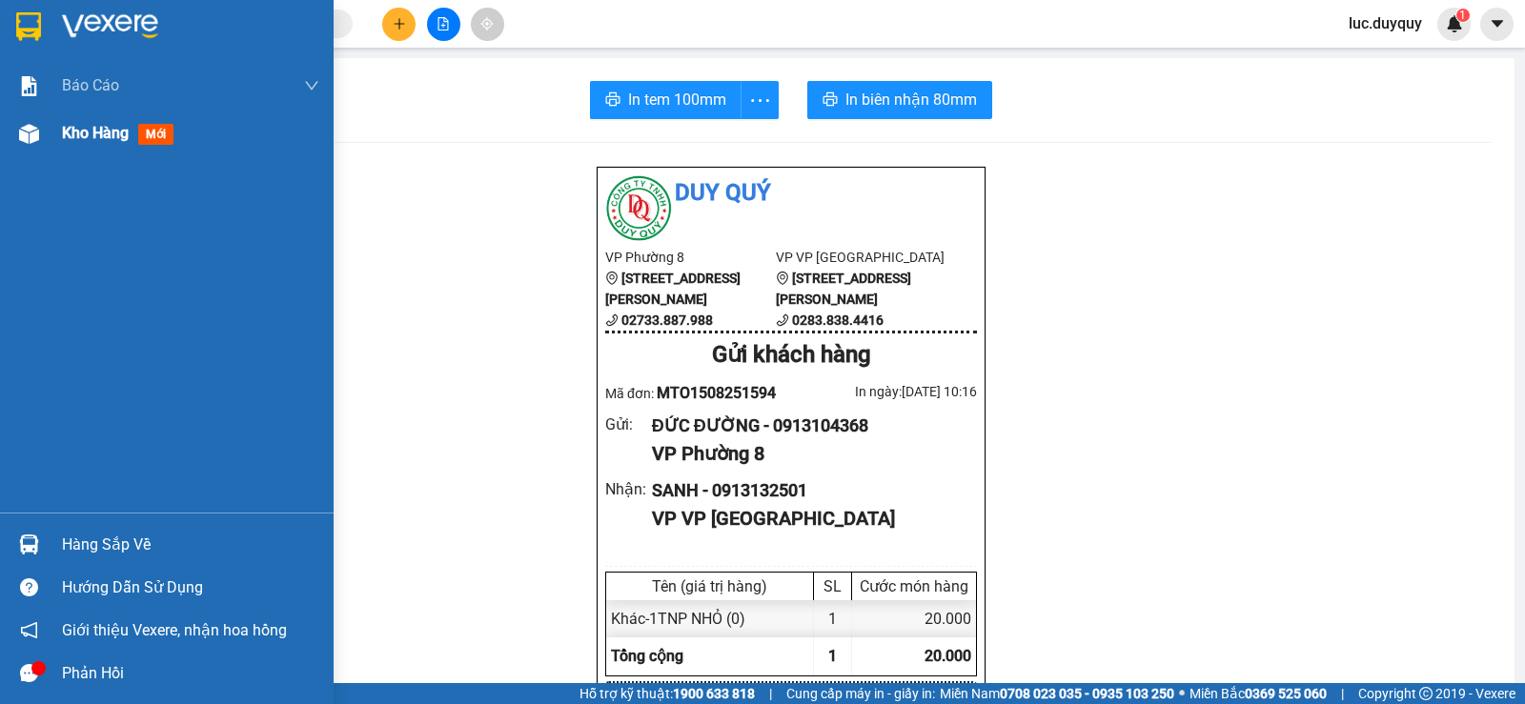
click at [90, 148] on div "Kho hàng mới" at bounding box center [190, 134] width 257 height 48
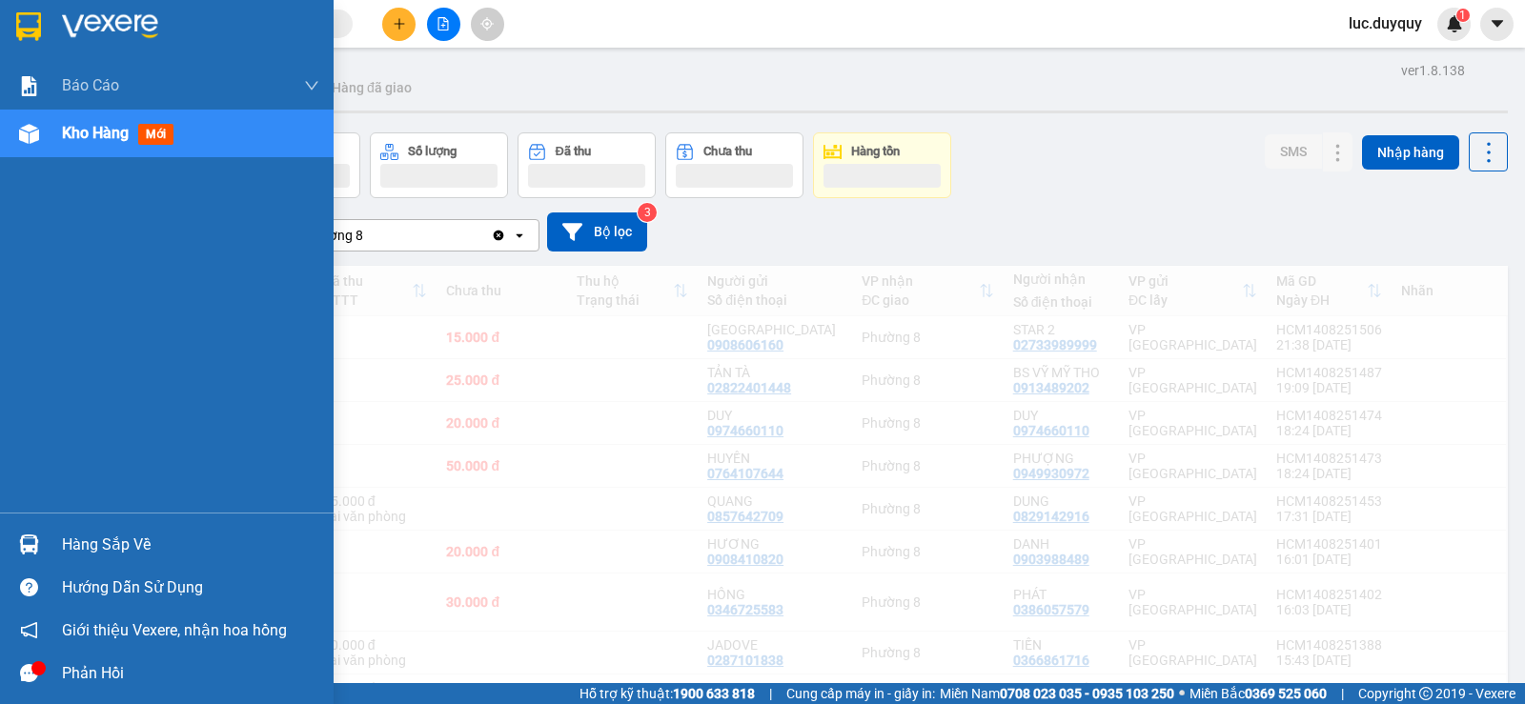
click at [94, 144] on div "Kho hàng mới" at bounding box center [121, 133] width 119 height 24
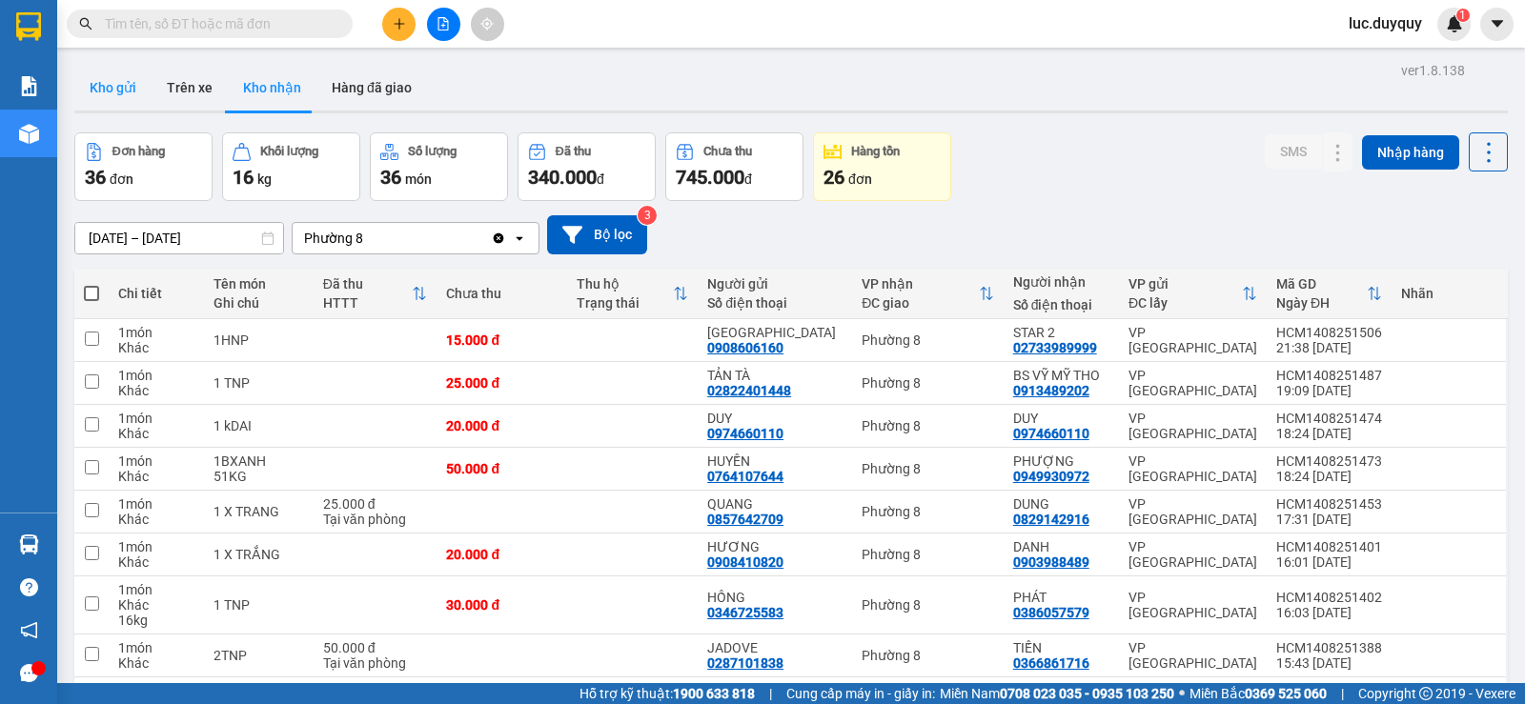
click at [120, 77] on button "Kho gửi" at bounding box center [112, 88] width 77 height 46
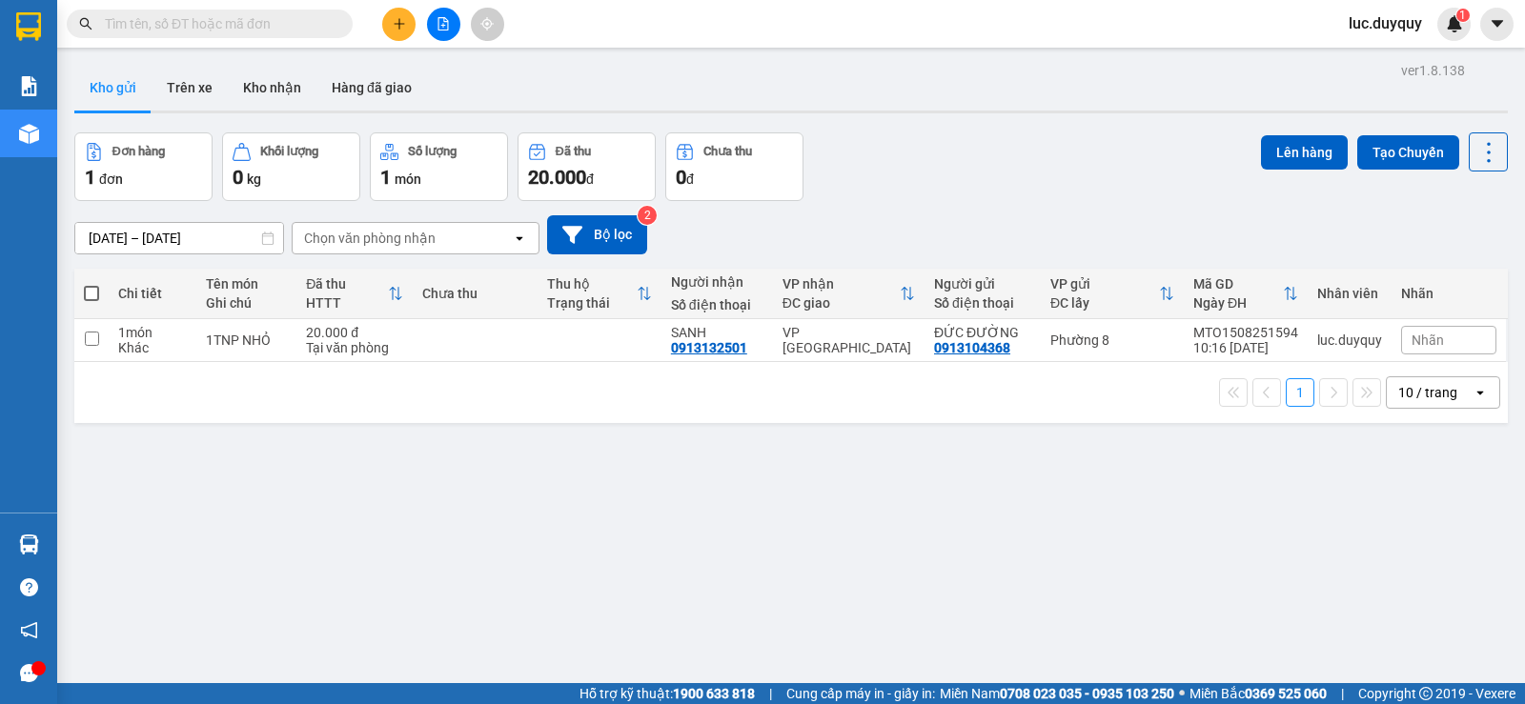
click at [91, 293] on span at bounding box center [91, 293] width 15 height 15
click at [91, 284] on input "checkbox" at bounding box center [91, 284] width 0 height 0
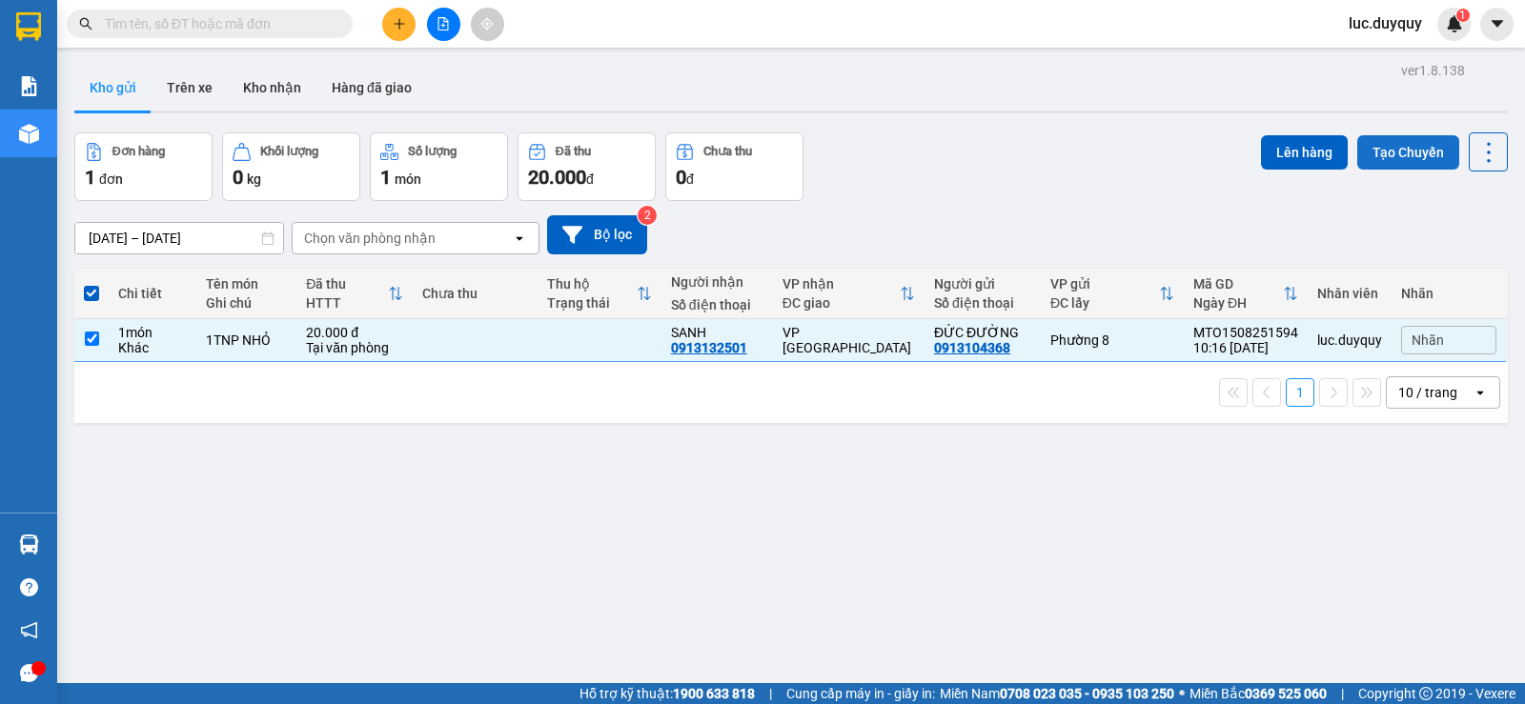
click at [1357, 150] on button "Tạo Chuyến" at bounding box center [1408, 152] width 102 height 34
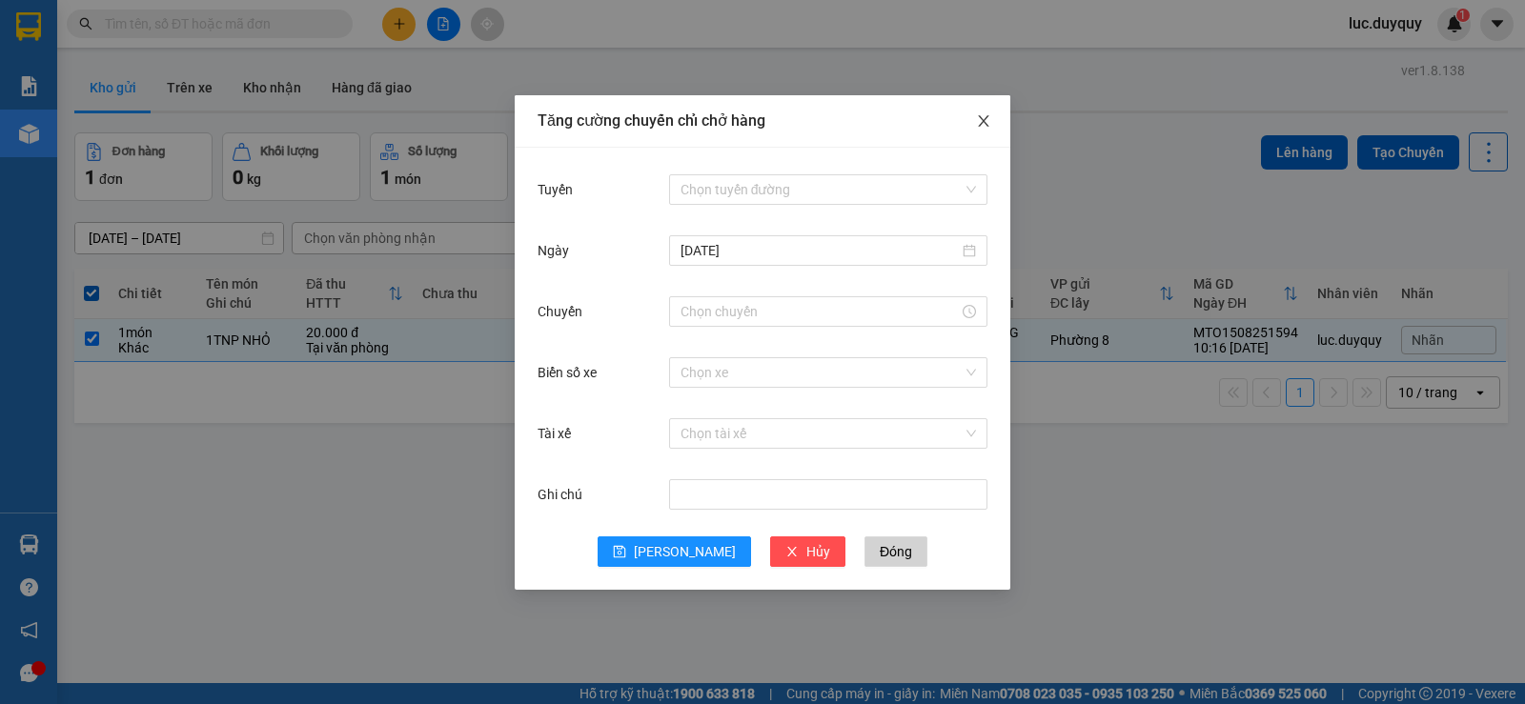
click at [989, 126] on icon "close" at bounding box center [983, 120] width 15 height 15
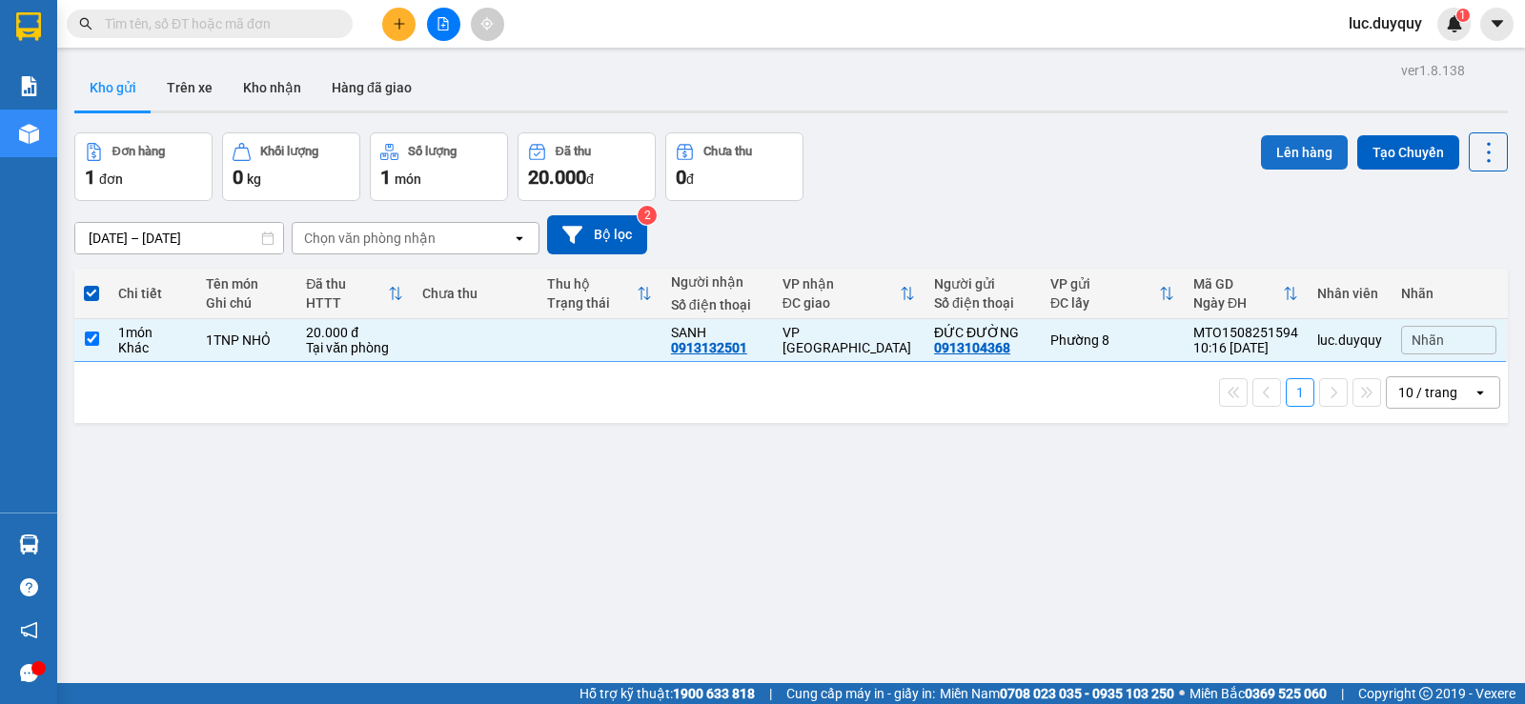
click at [1298, 152] on button "Lên hàng" at bounding box center [1304, 152] width 87 height 34
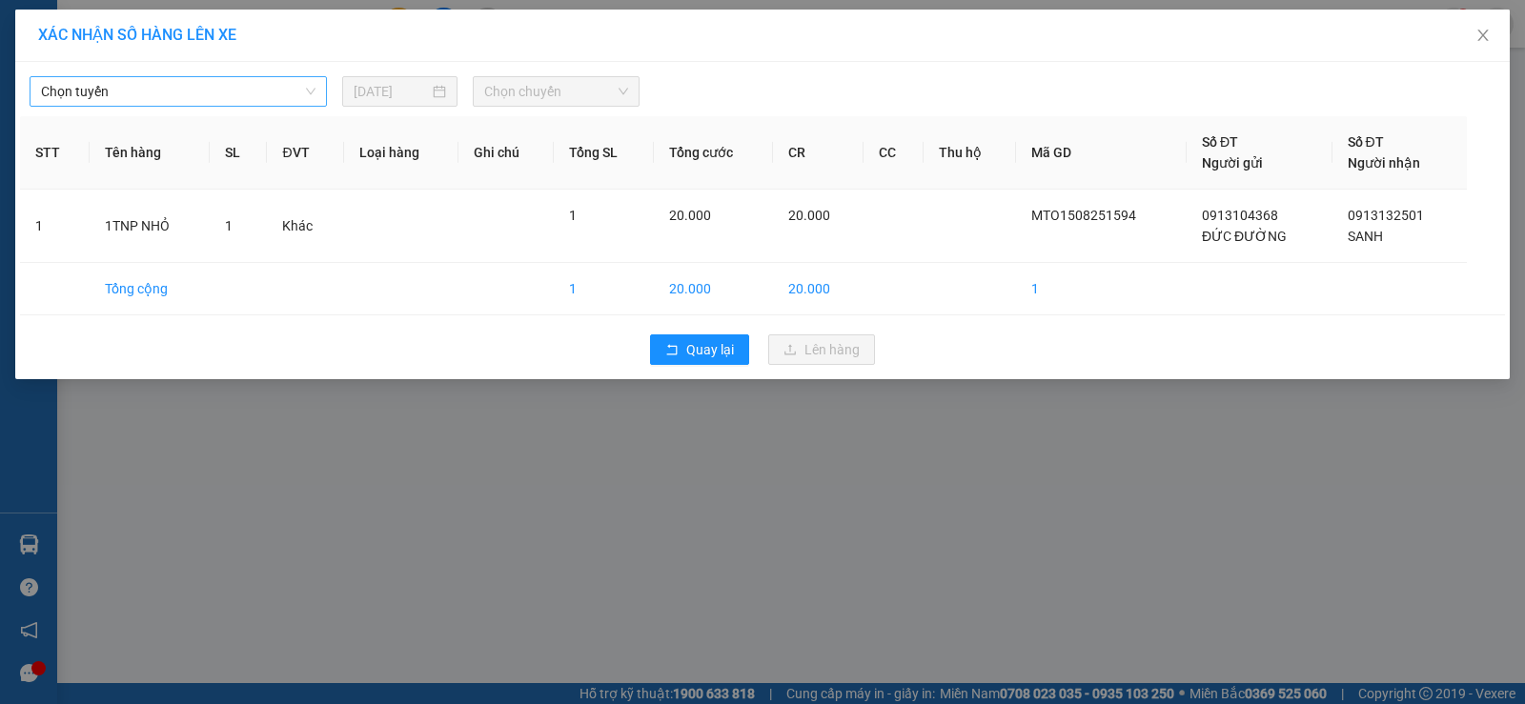
click at [273, 93] on span "Chọn tuyến" at bounding box center [178, 91] width 274 height 29
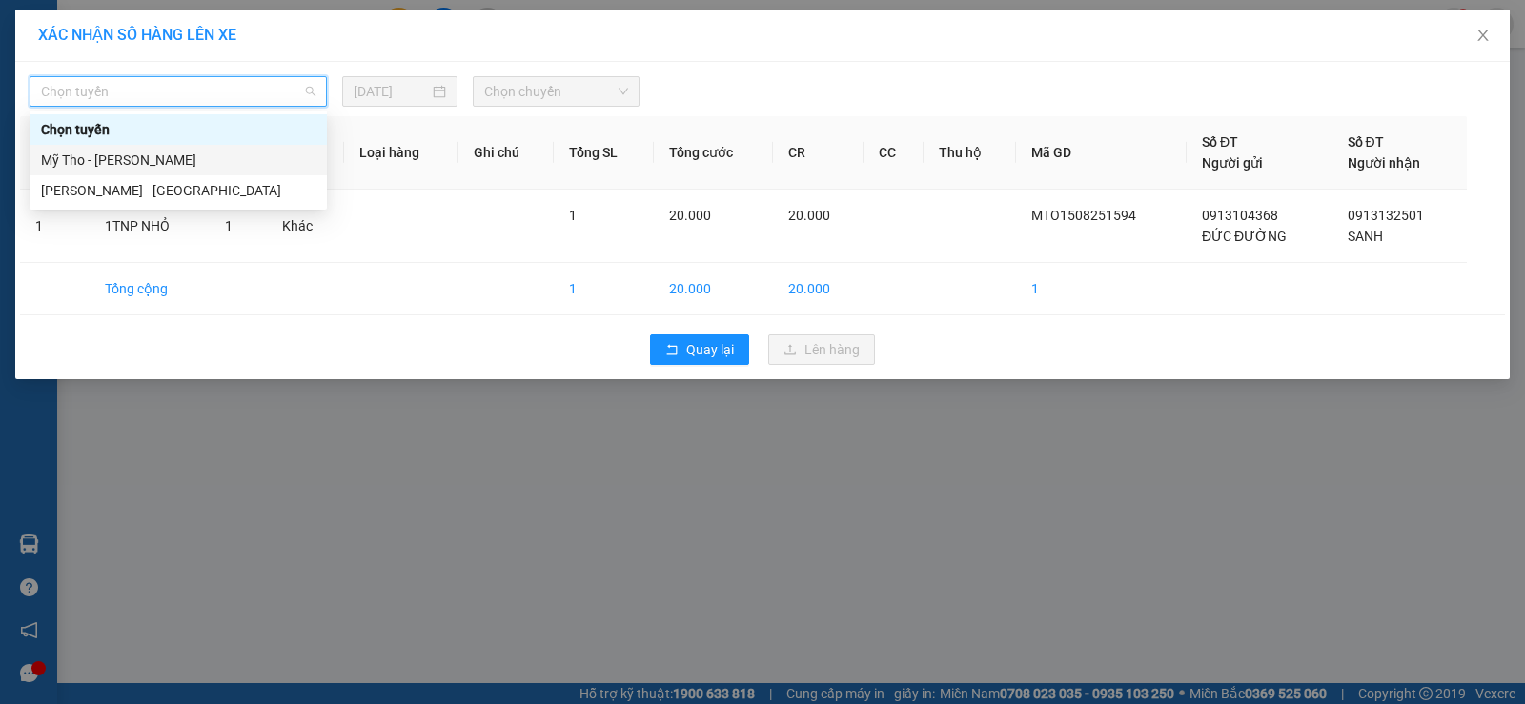
click at [272, 151] on div "Mỹ Tho - Hồ Chí Minh" at bounding box center [178, 160] width 274 height 21
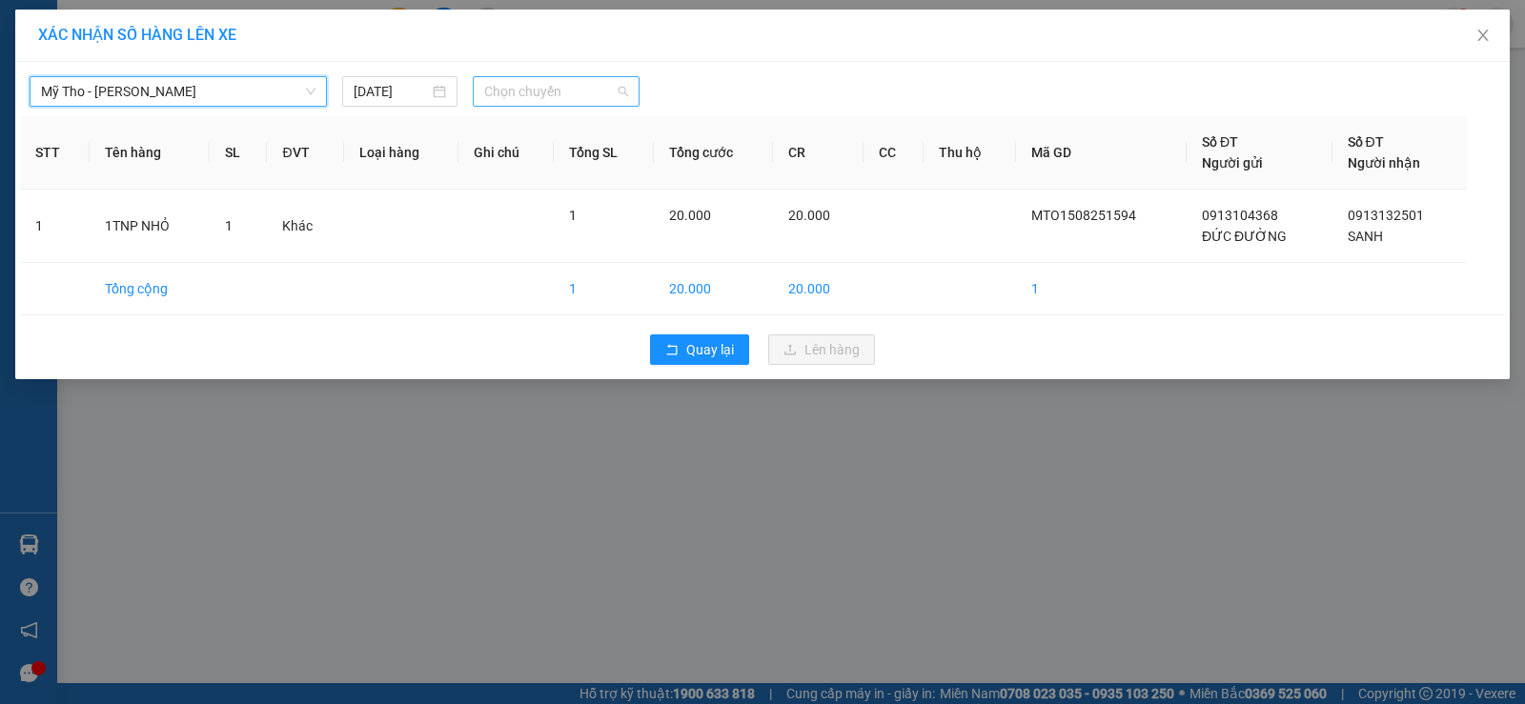
click at [549, 93] on span "Chọn chuyến" at bounding box center [556, 91] width 144 height 29
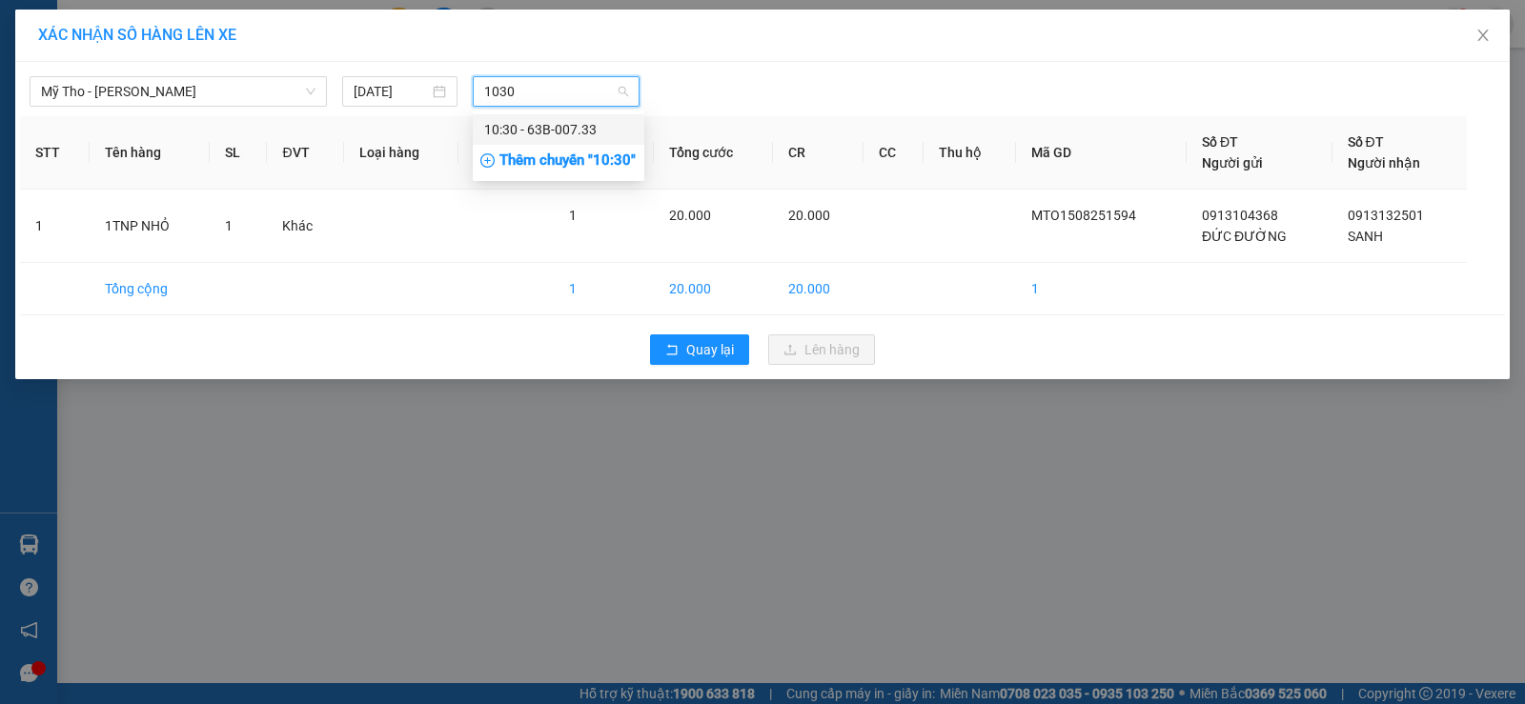
click at [573, 136] on div "10:30 - 63B-007.33" at bounding box center [558, 129] width 149 height 21
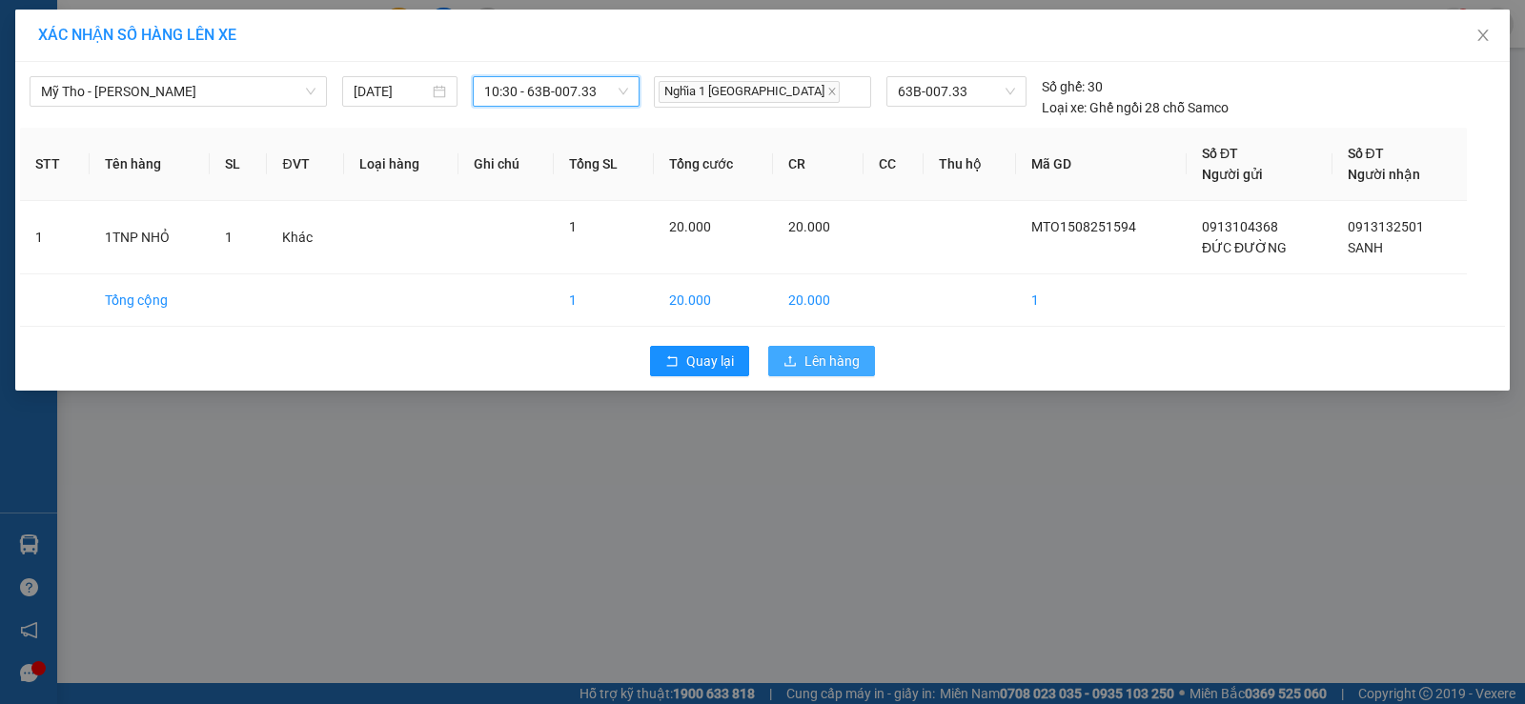
click at [818, 362] on span "Lên hàng" at bounding box center [831, 361] width 55 height 21
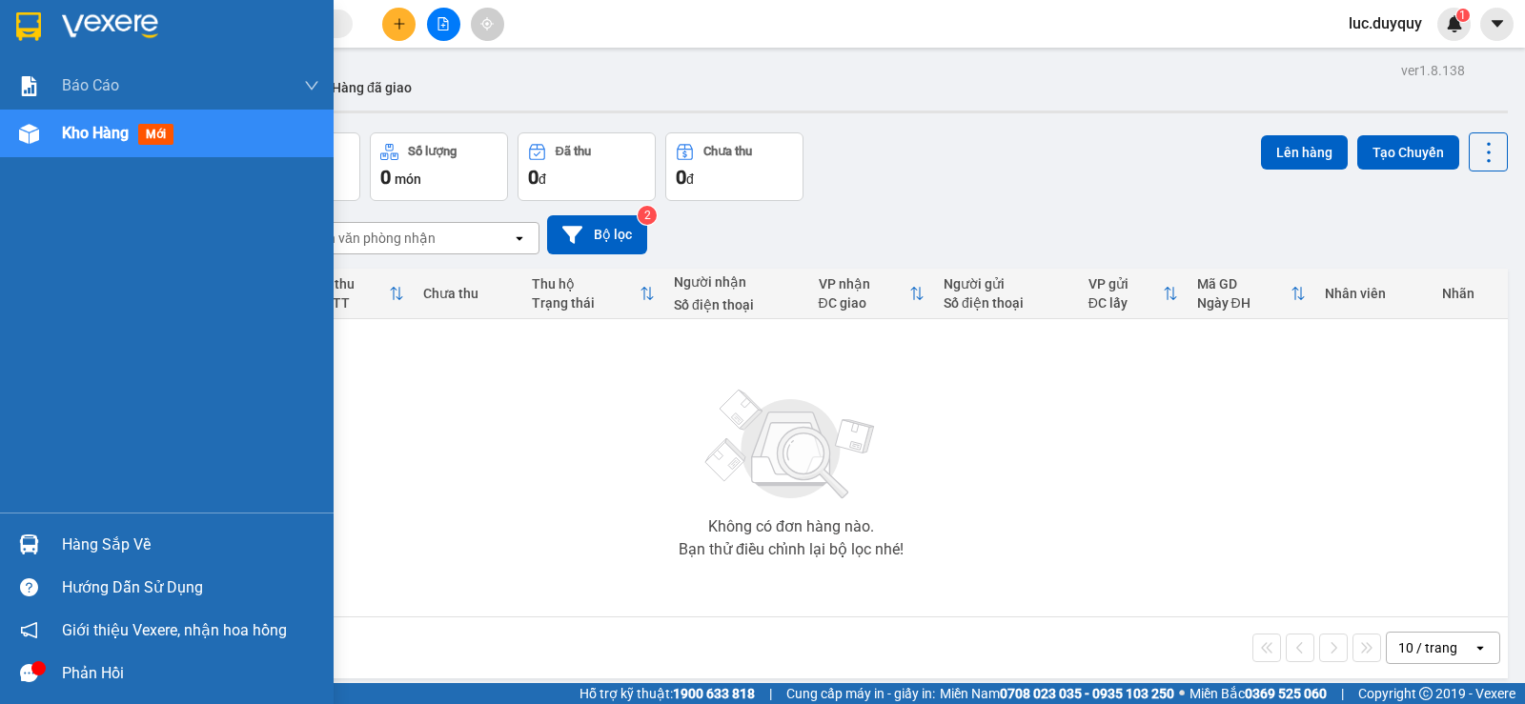
drag, startPoint x: 113, startPoint y: 547, endPoint x: 223, endPoint y: 552, distance: 109.7
click at [112, 547] on div "Hàng sắp về" at bounding box center [190, 545] width 257 height 29
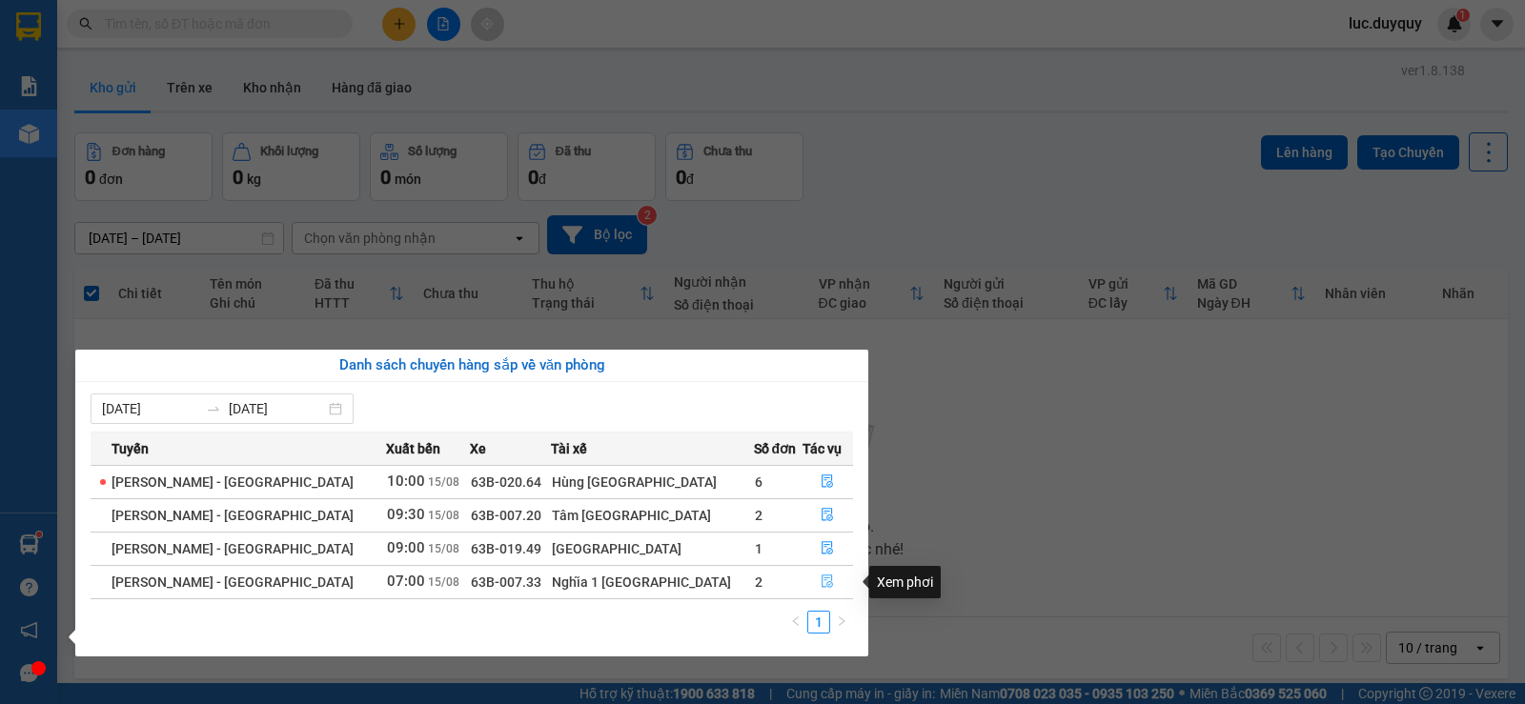
click at [821, 584] on icon "file-done" at bounding box center [826, 581] width 13 height 13
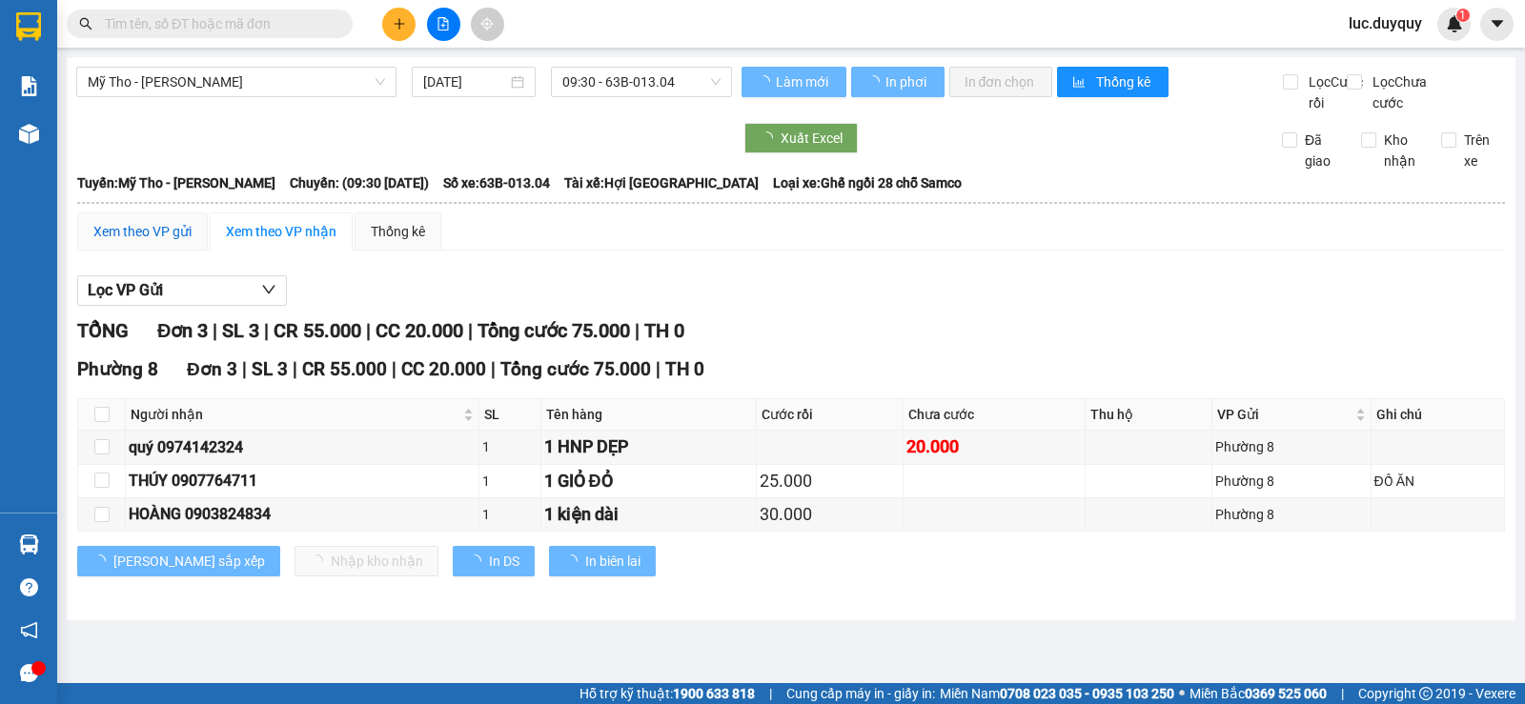
click at [159, 242] on div "Xem theo VP gửi" at bounding box center [142, 231] width 98 height 21
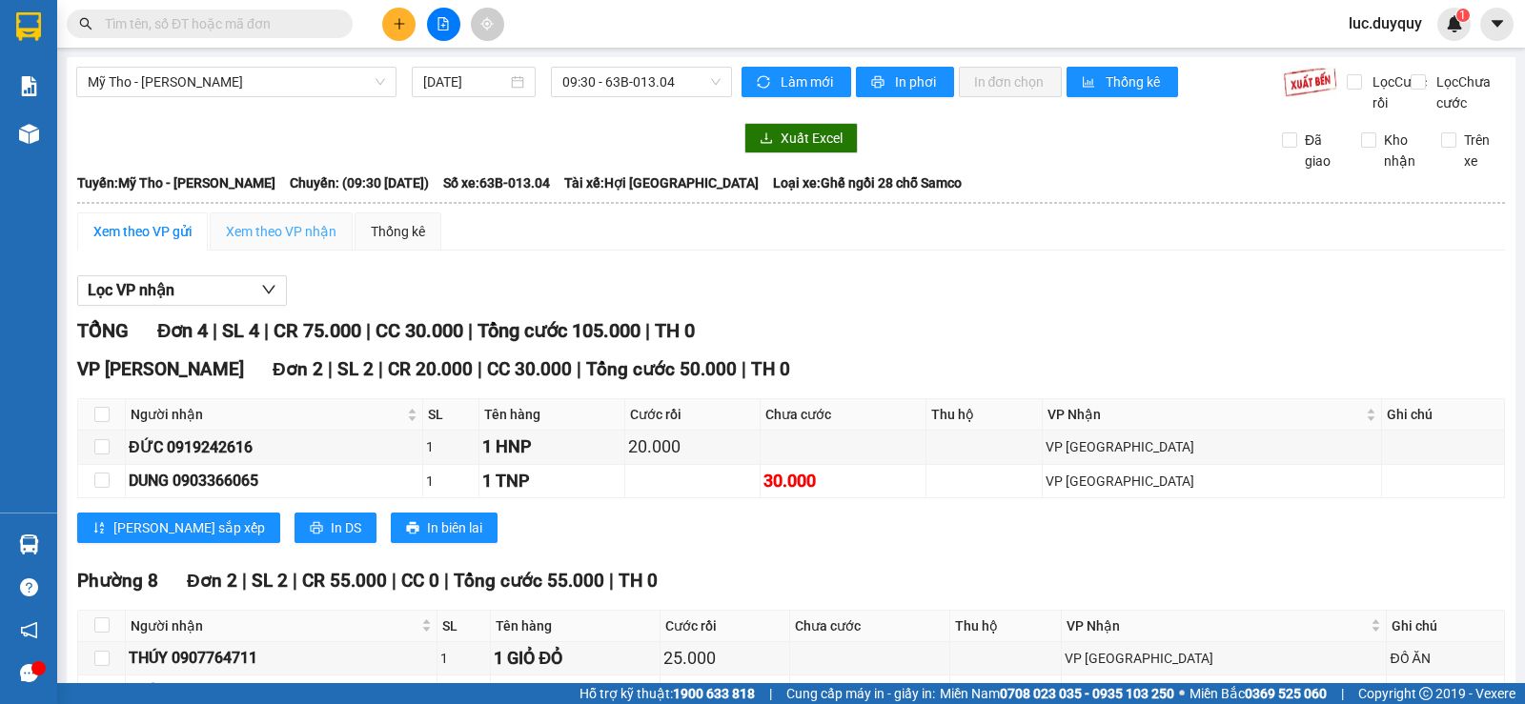
click at [288, 251] on div "Xem theo VP nhận" at bounding box center [281, 231] width 143 height 38
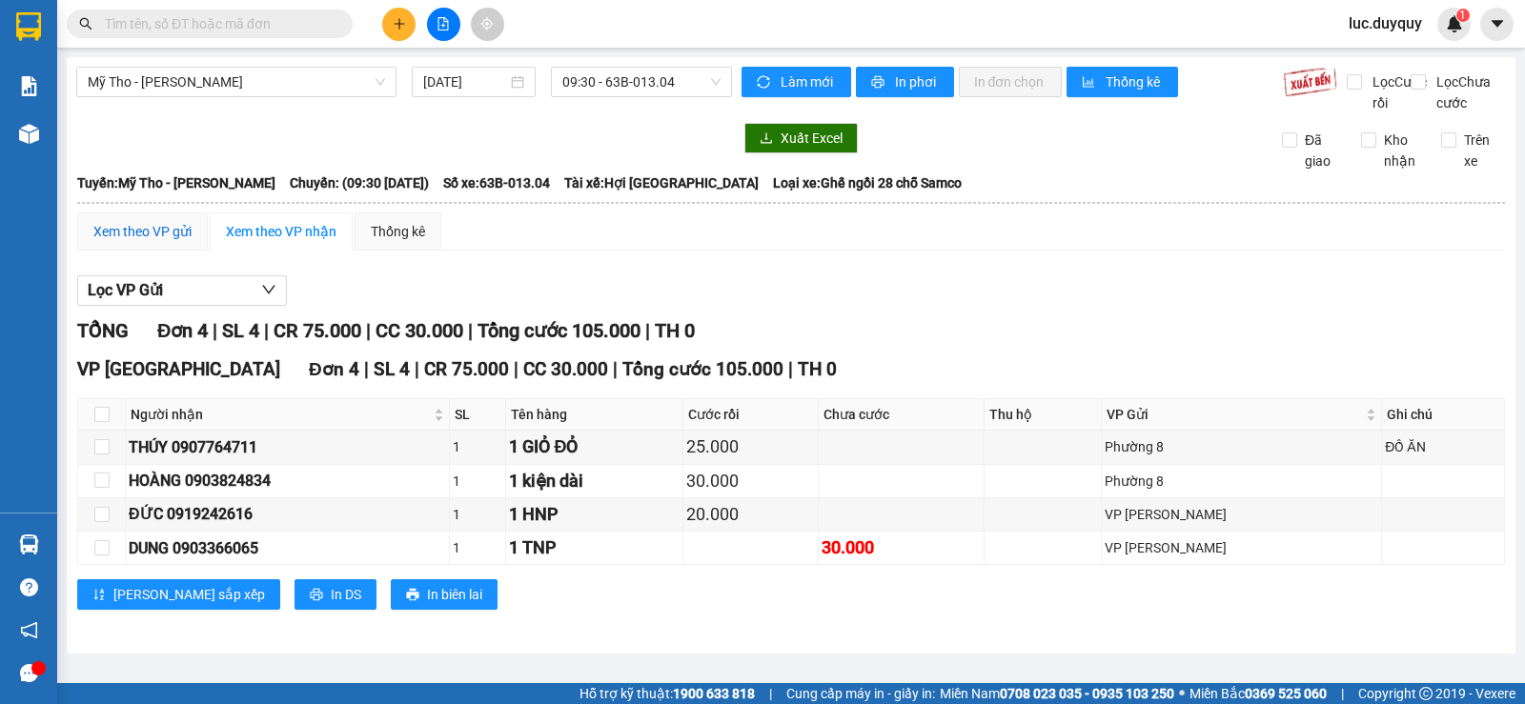
click at [131, 242] on div "Xem theo VP gửi" at bounding box center [142, 231] width 98 height 21
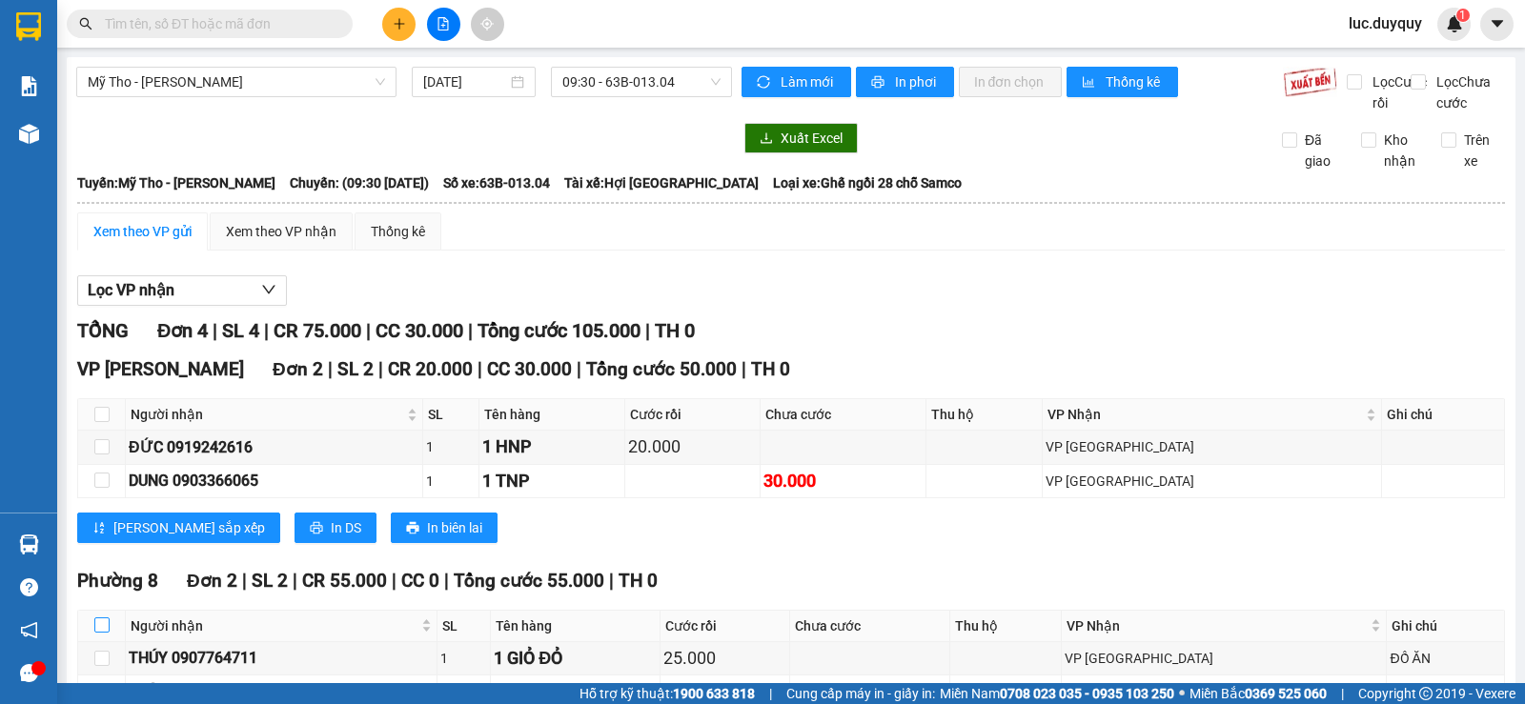
click at [104, 617] on input "checkbox" at bounding box center [101, 624] width 15 height 15
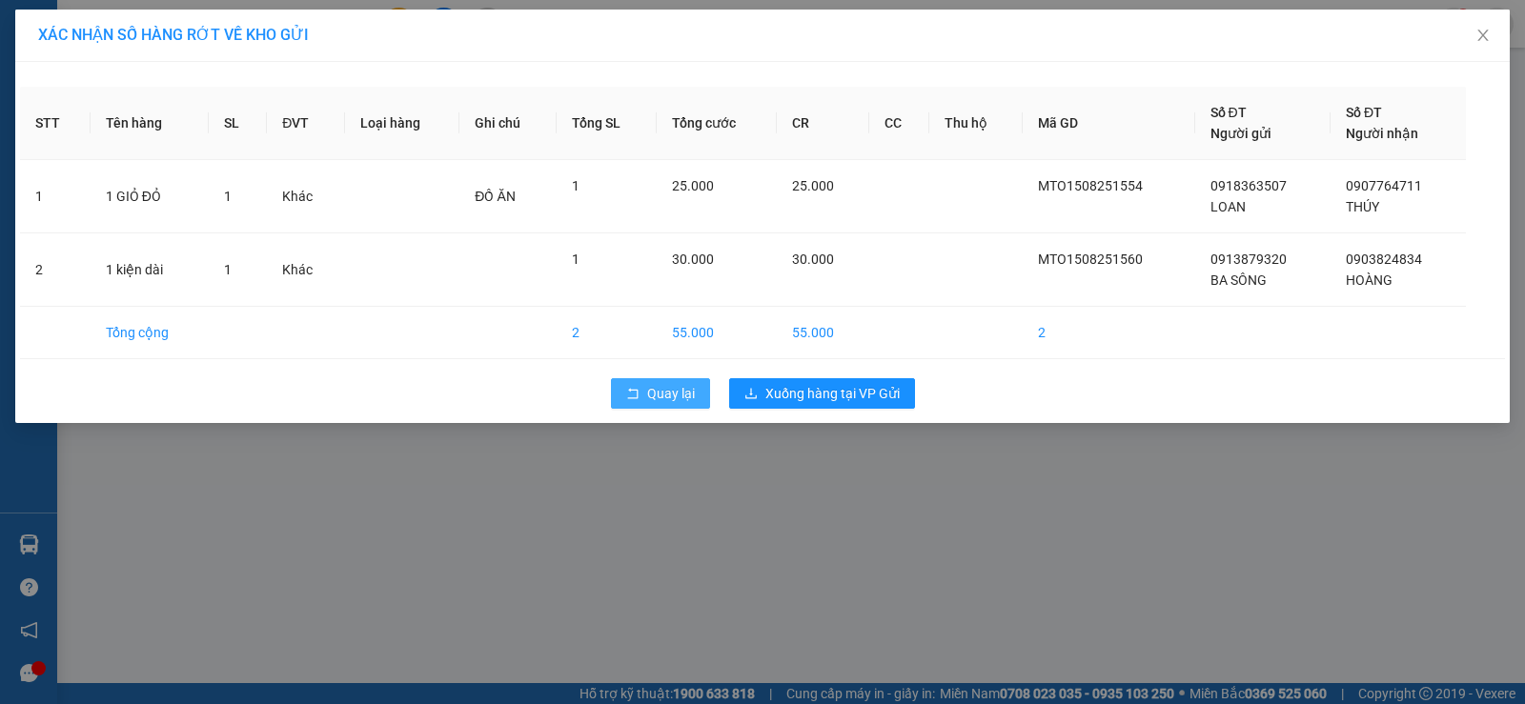
click at [667, 396] on span "Quay lại" at bounding box center [671, 393] width 48 height 21
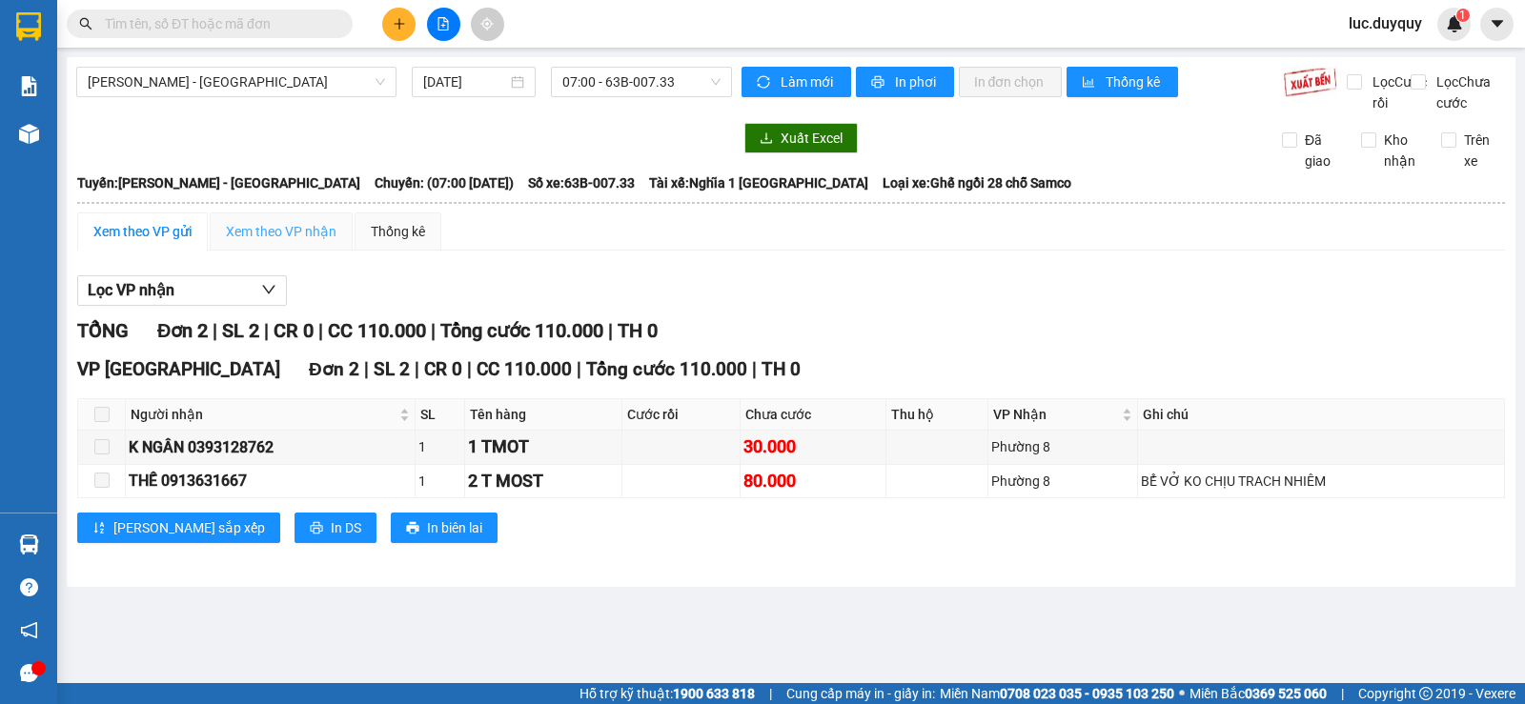
click at [299, 251] on div "Xem theo VP nhận" at bounding box center [281, 231] width 143 height 38
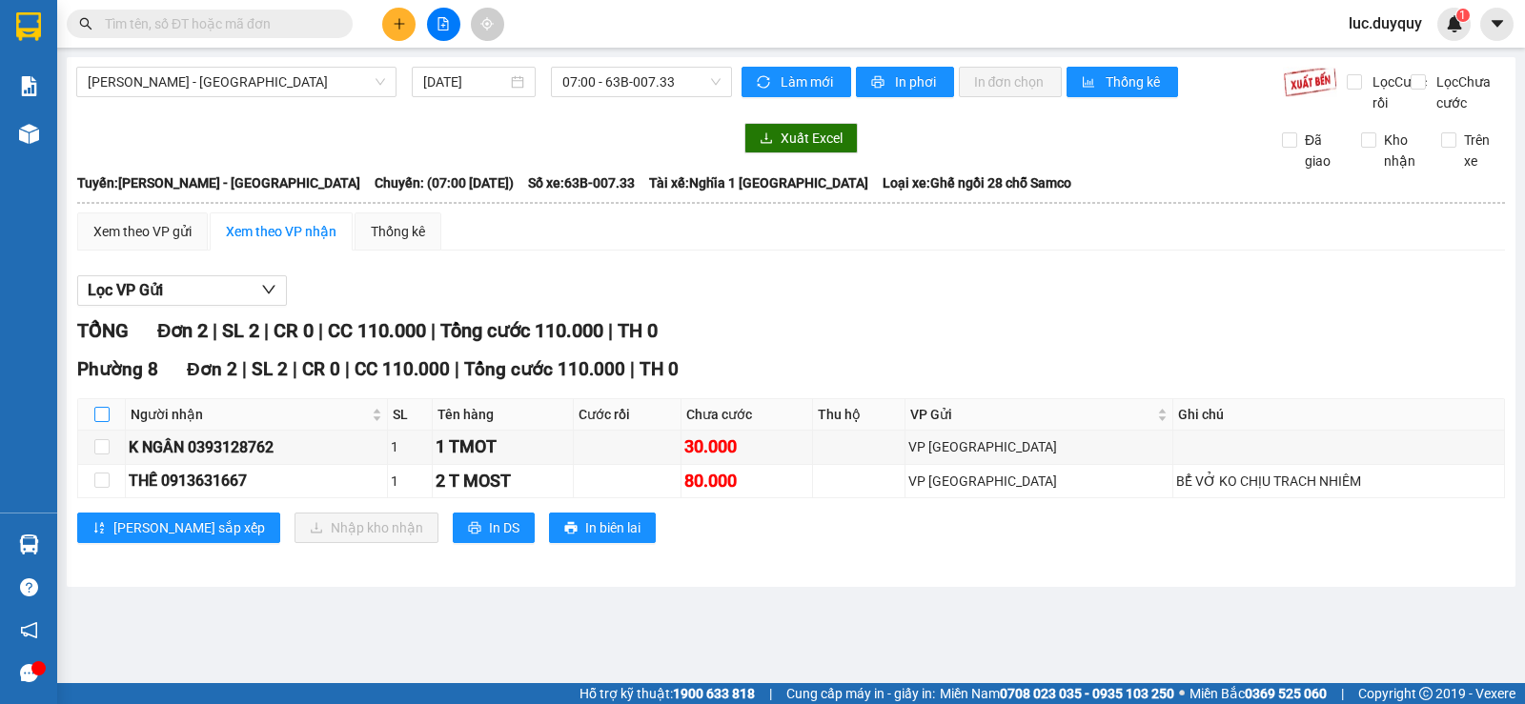
click at [103, 422] on input "checkbox" at bounding box center [101, 414] width 15 height 15
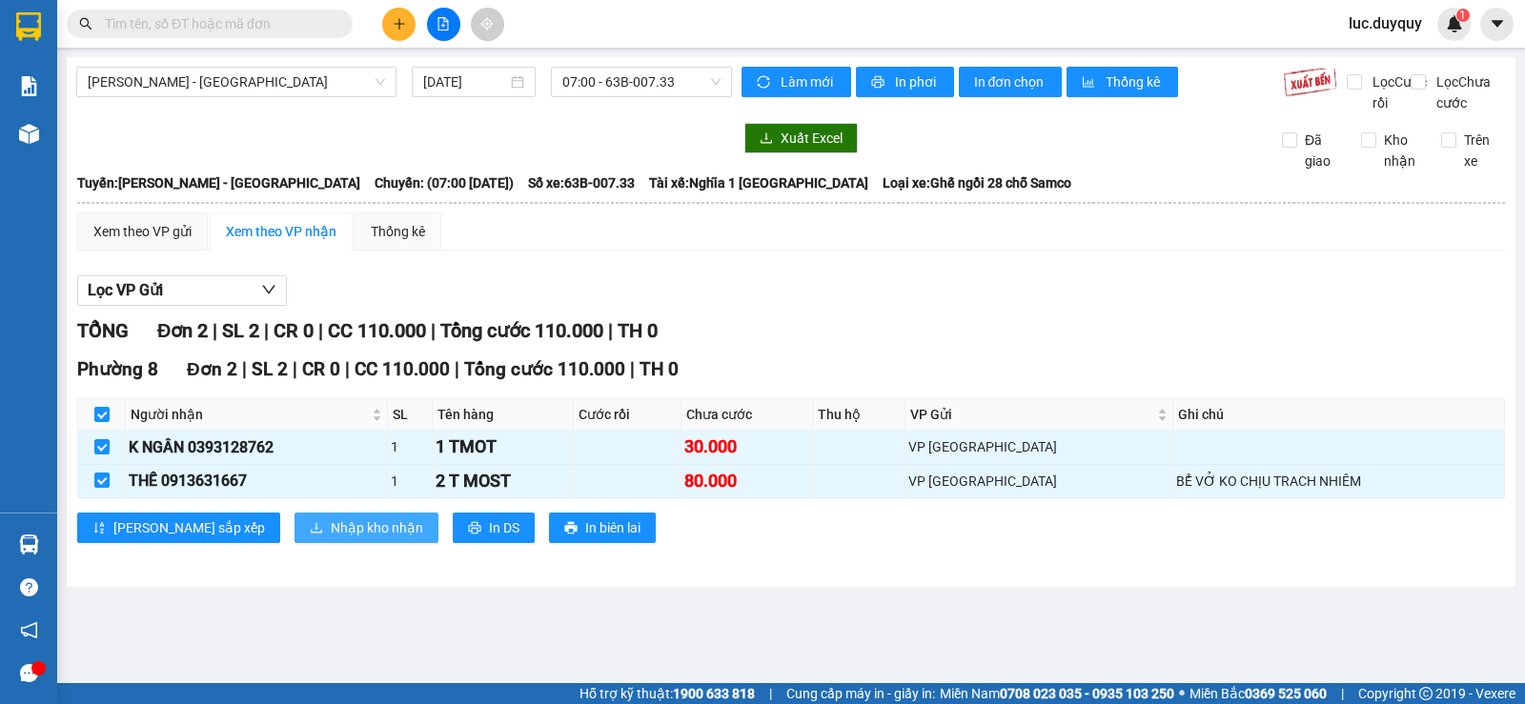
click at [331, 538] on span "Nhập kho nhận" at bounding box center [377, 527] width 92 height 21
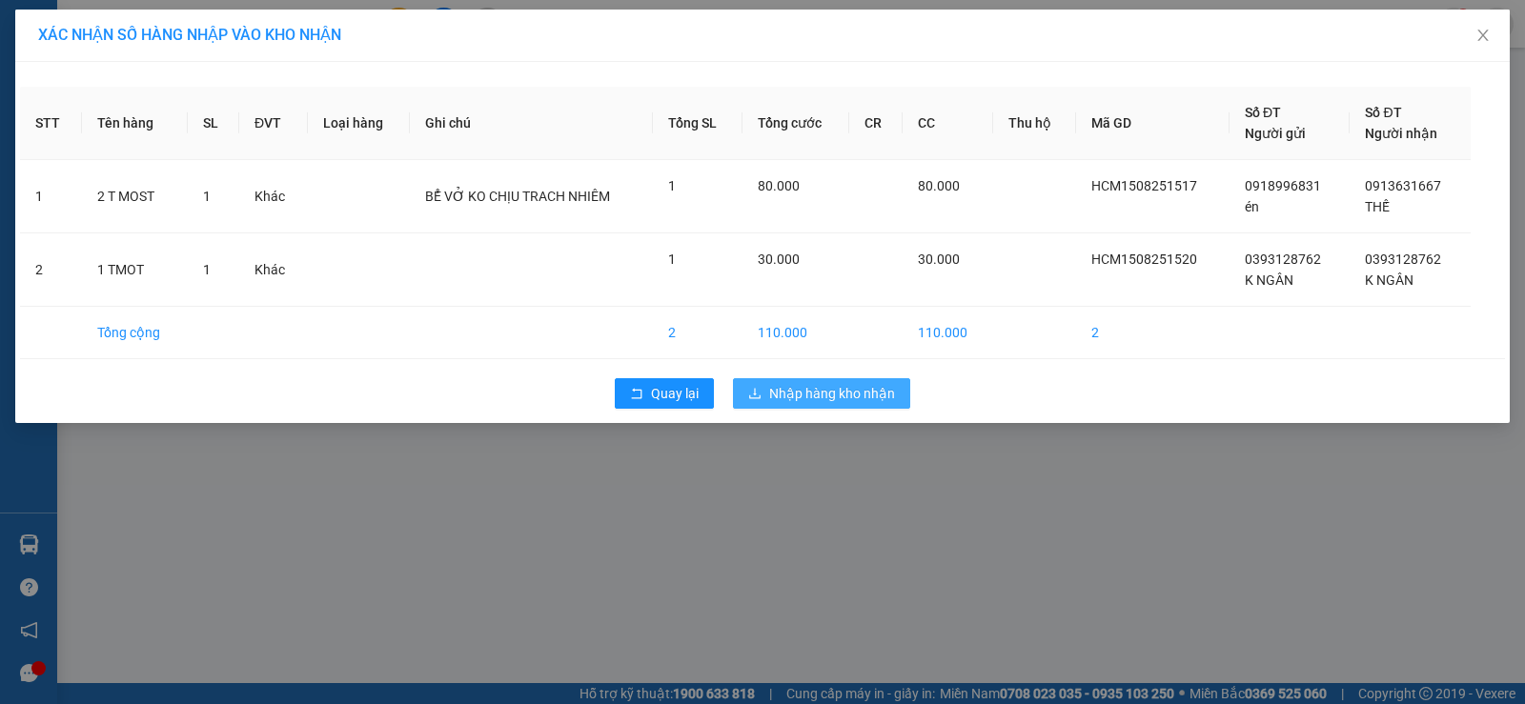
click at [841, 392] on span "Nhập hàng kho nhận" at bounding box center [832, 393] width 126 height 21
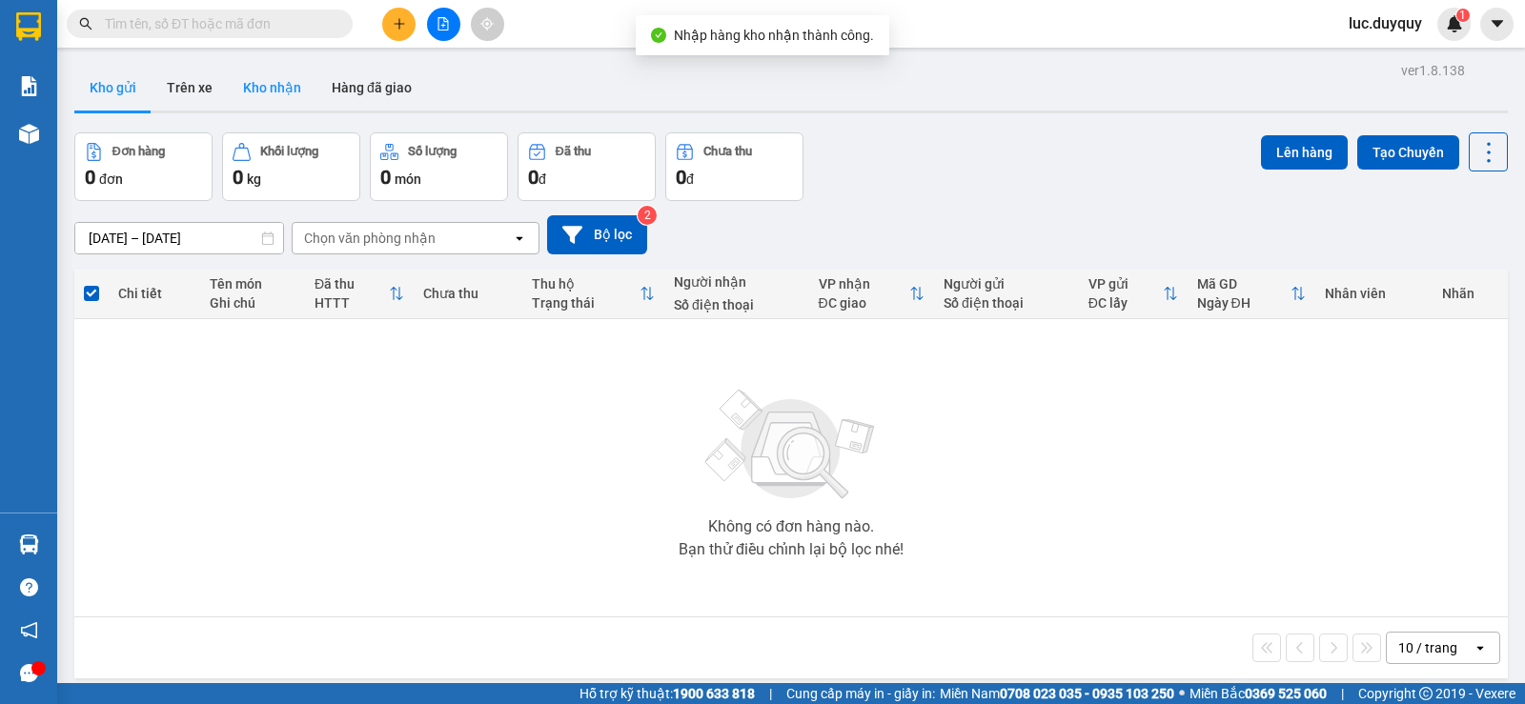
click at [279, 83] on button "Kho nhận" at bounding box center [272, 88] width 89 height 46
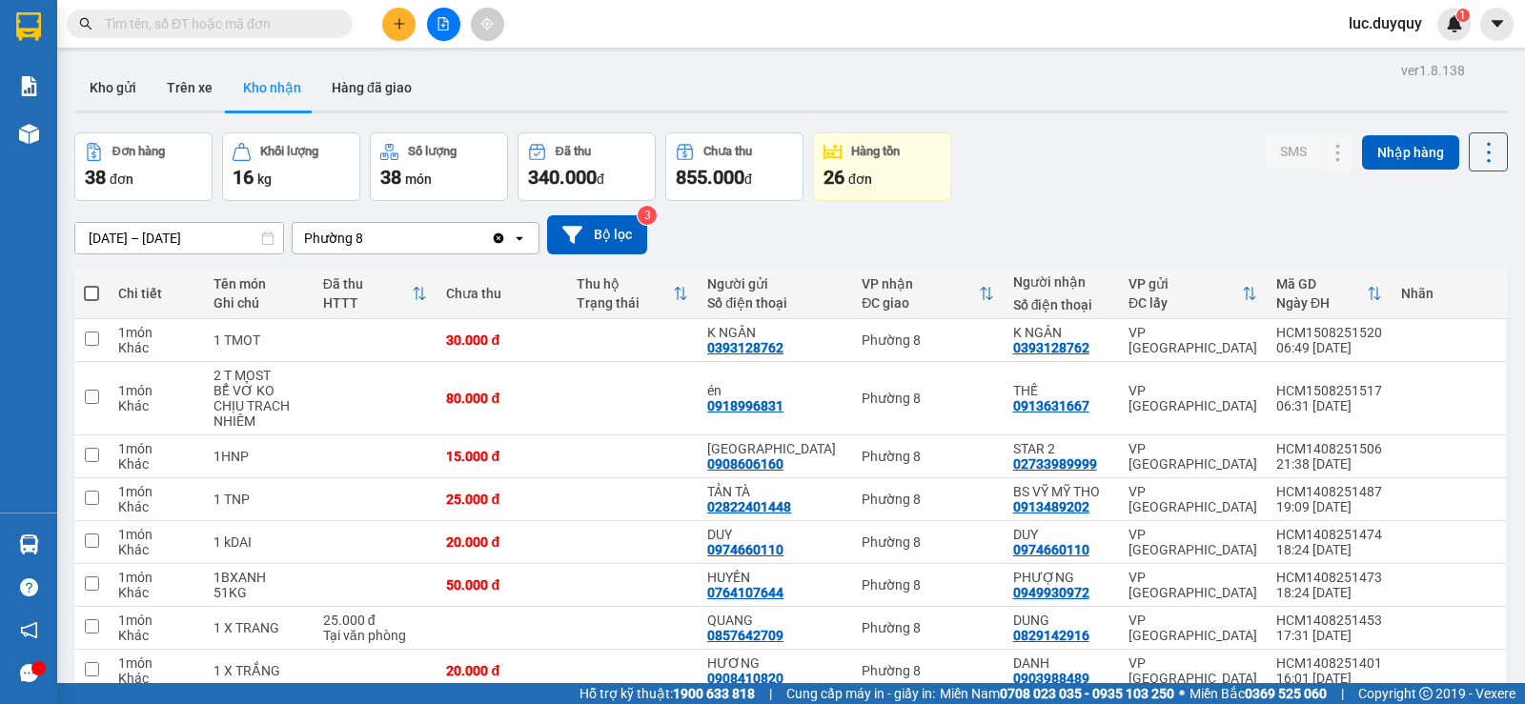
click at [242, 15] on input "text" at bounding box center [217, 23] width 225 height 21
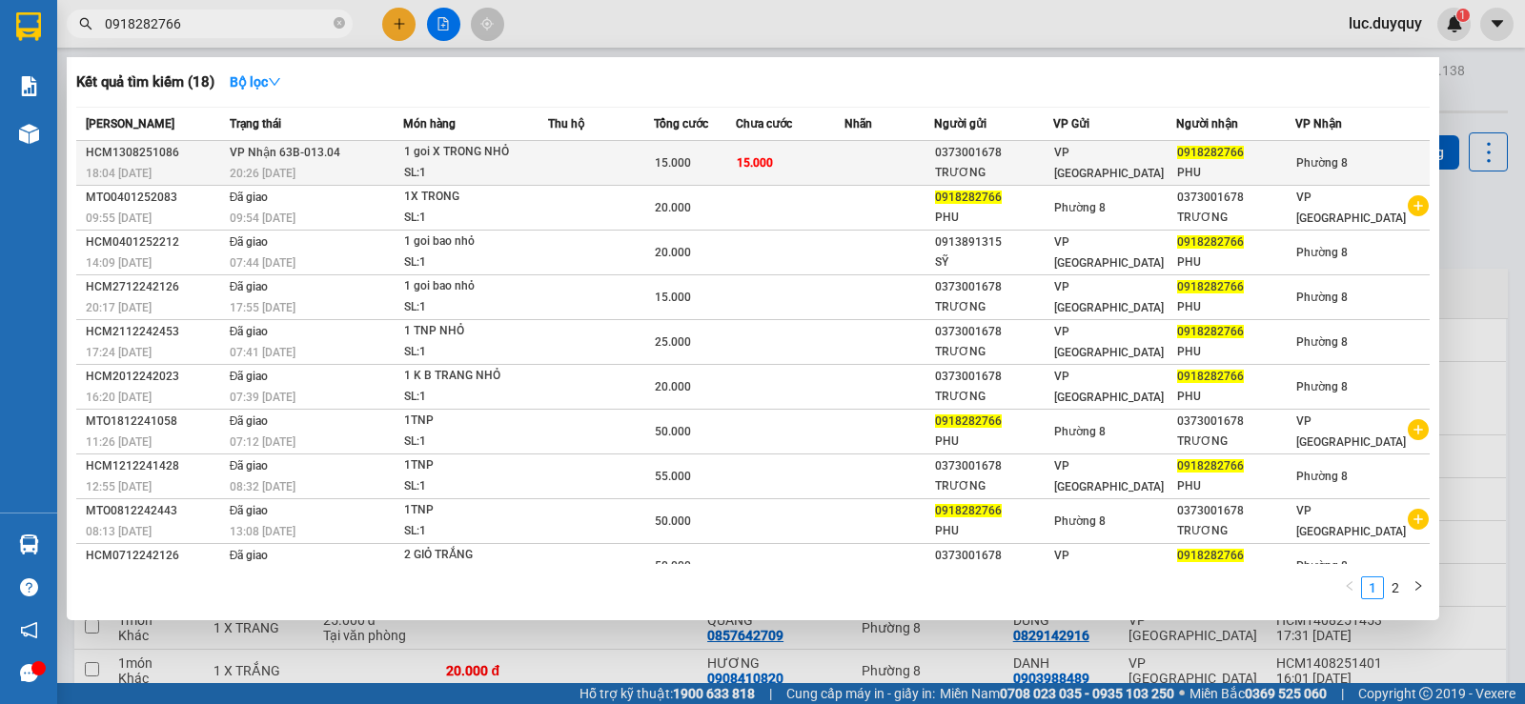
click at [859, 157] on td at bounding box center [889, 163] width 90 height 45
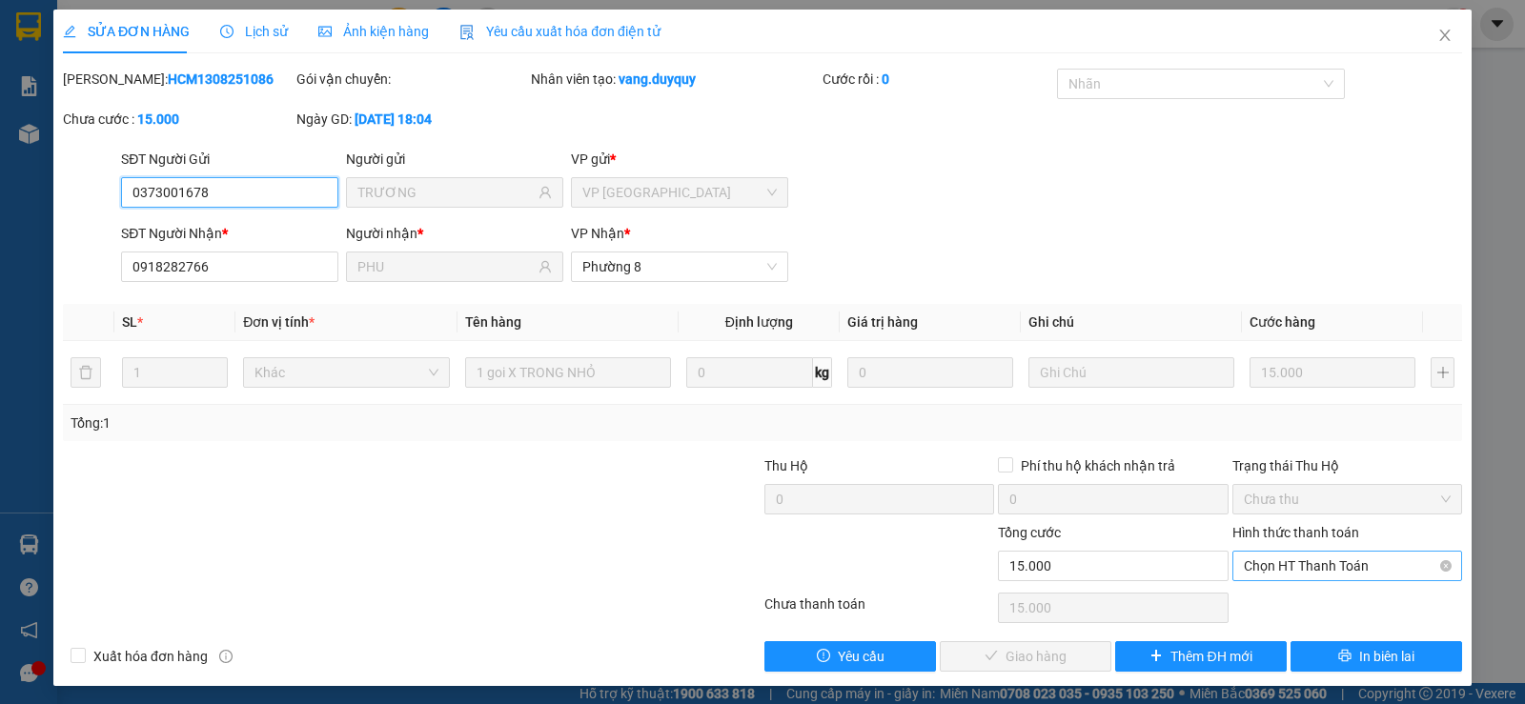
click at [1395, 569] on span "Chọn HT Thanh Toán" at bounding box center [1347, 566] width 207 height 29
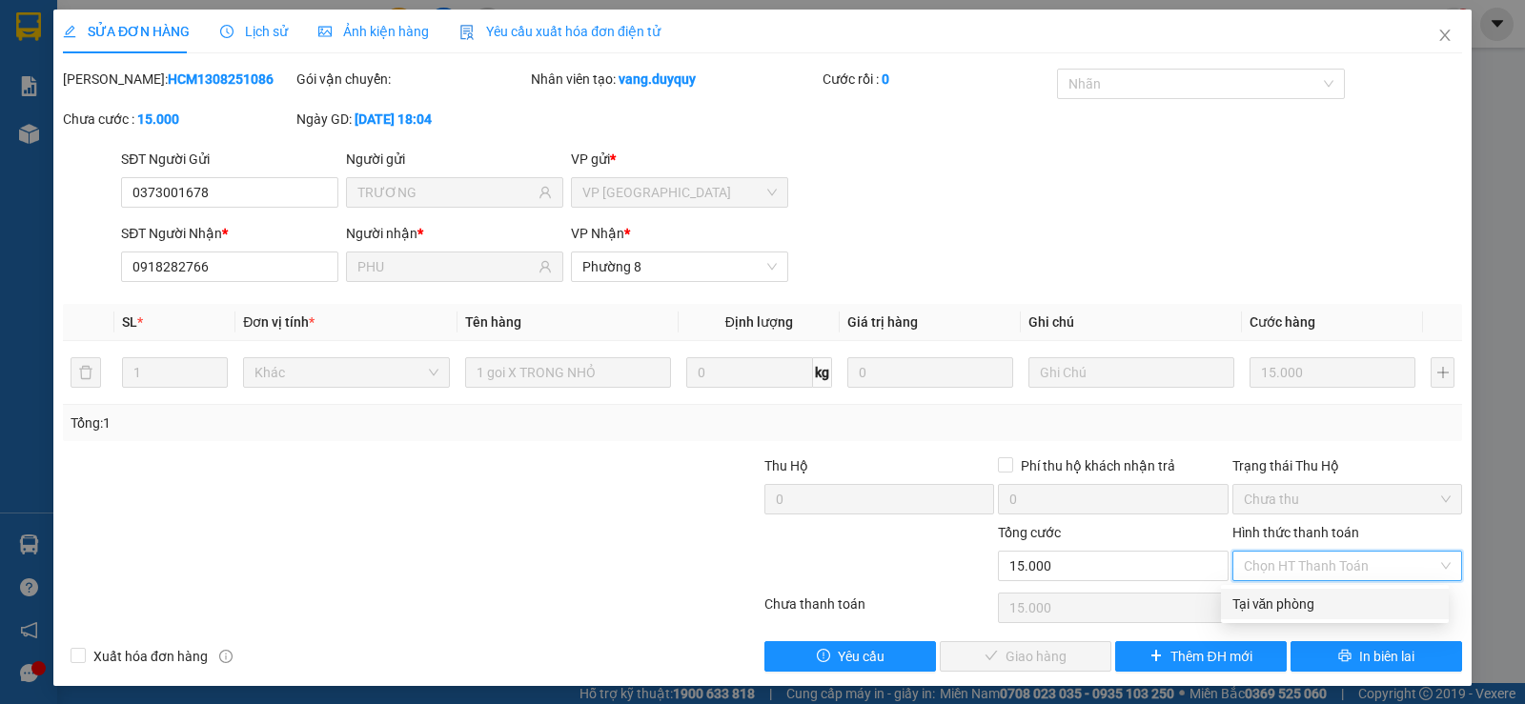
click at [1357, 599] on div "Tại văn phòng" at bounding box center [1334, 604] width 205 height 21
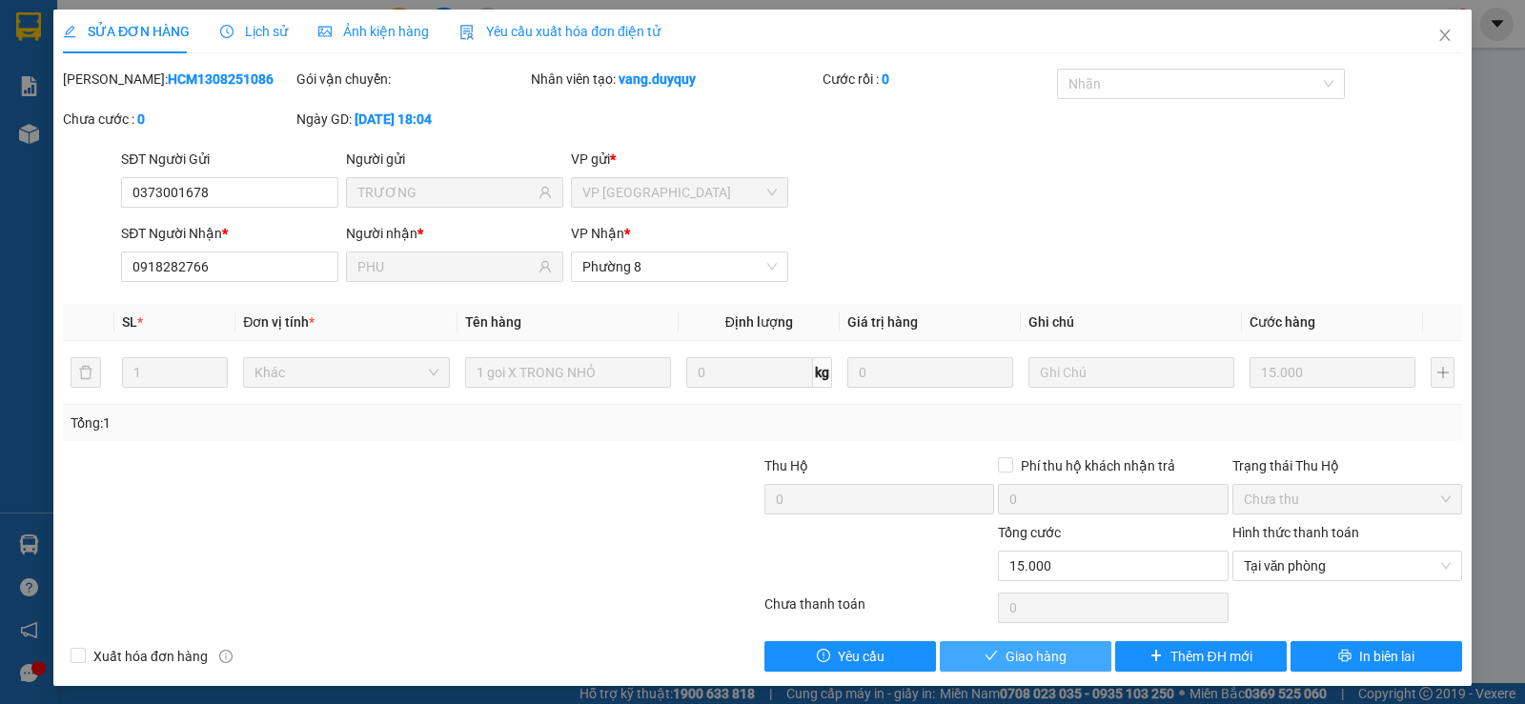
click at [1017, 657] on span "Giao hàng" at bounding box center [1035, 656] width 61 height 21
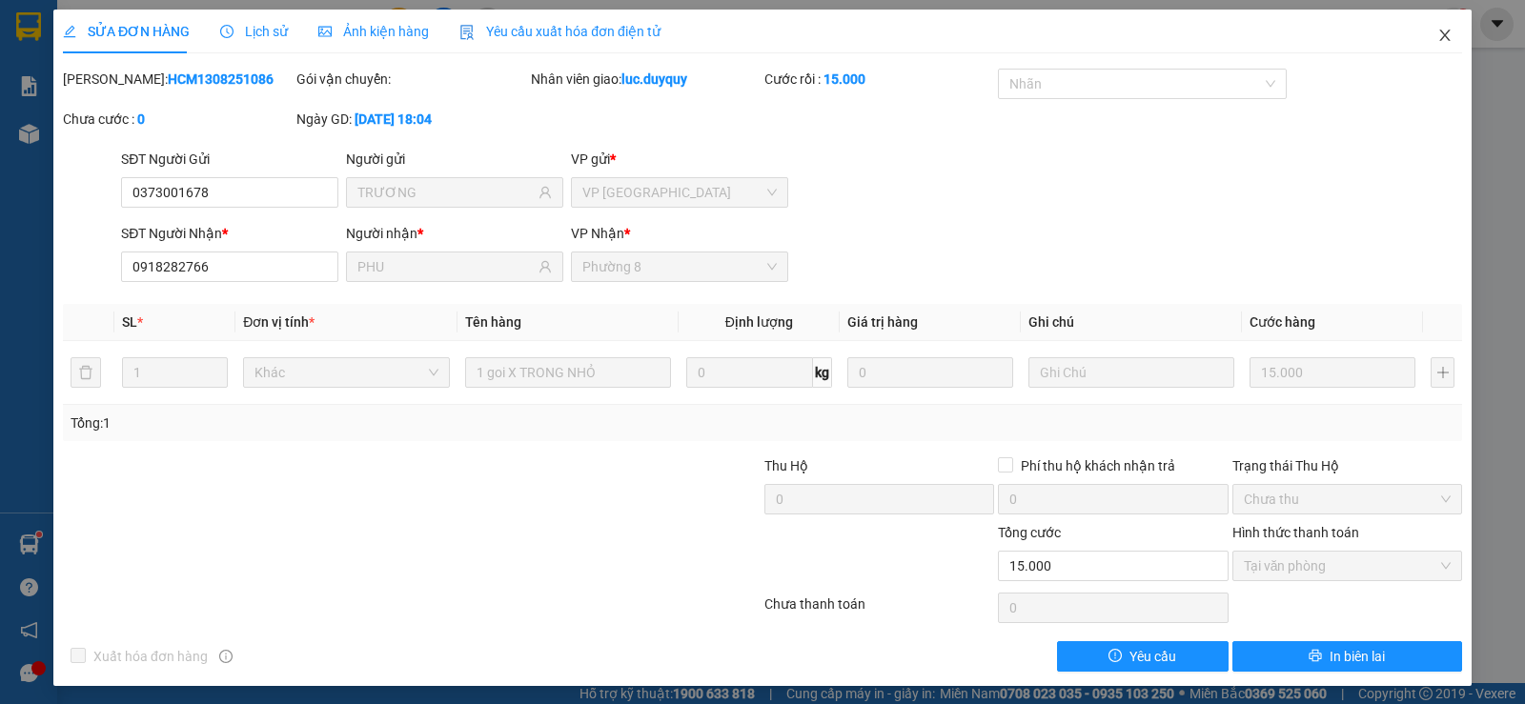
click at [1440, 29] on span "Close" at bounding box center [1444, 36] width 53 height 53
